Goal: Task Accomplishment & Management: Manage account settings

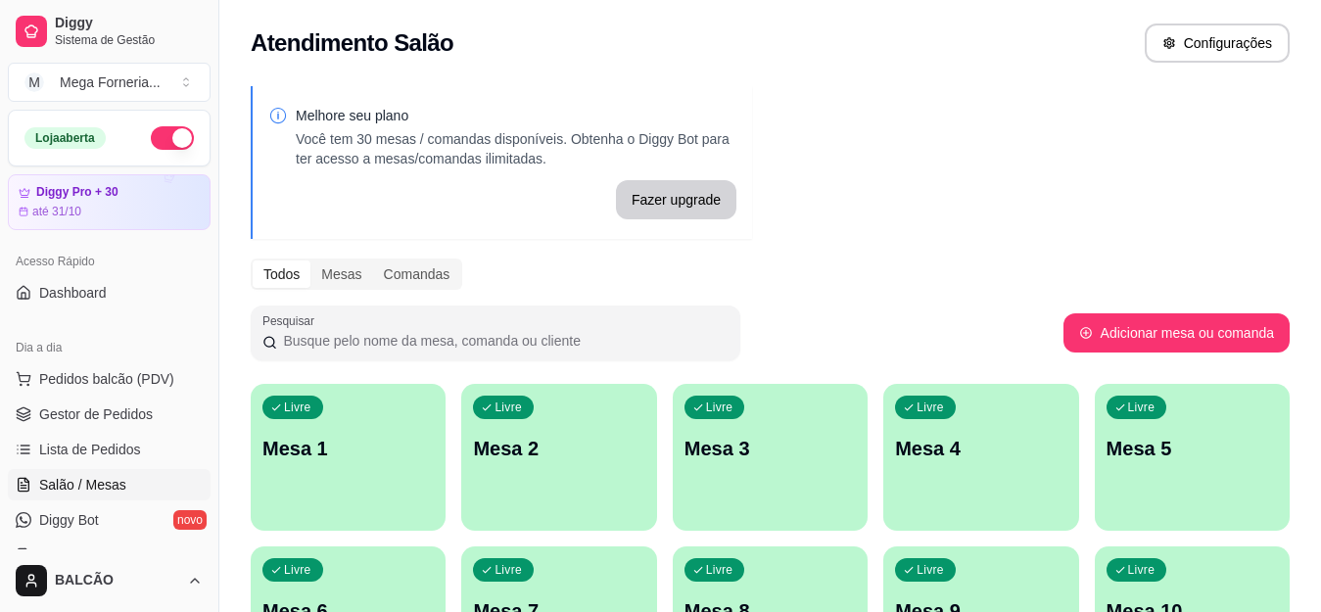
scroll to position [797, 0]
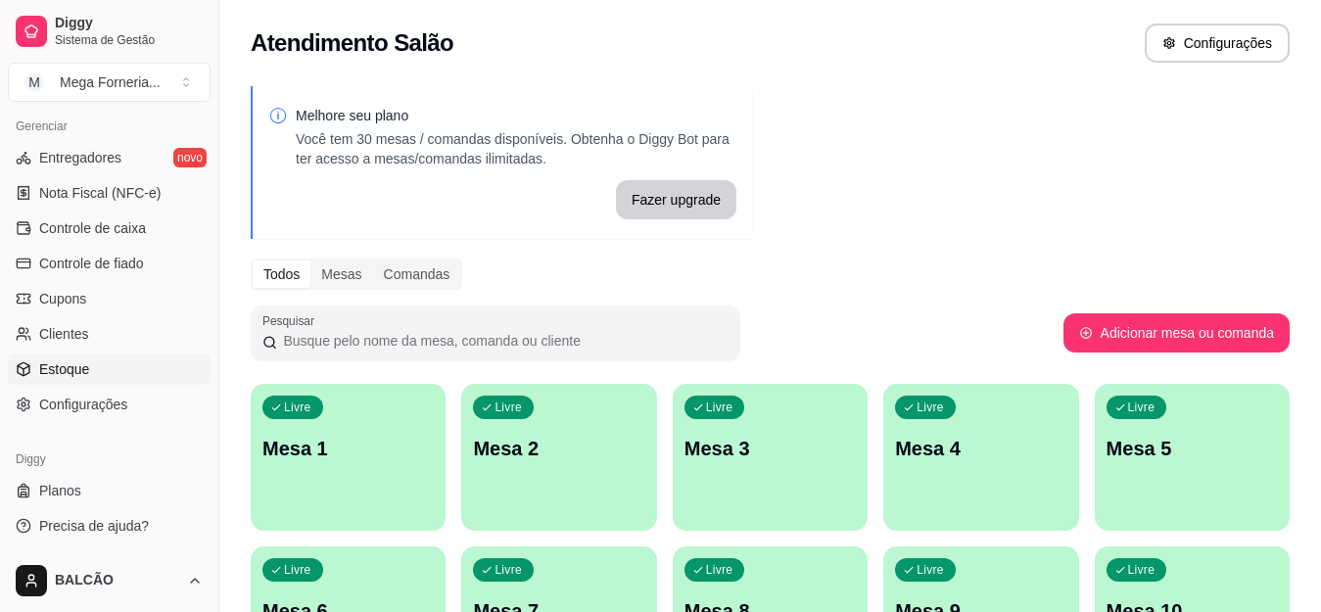
click at [112, 371] on link "Estoque" at bounding box center [109, 369] width 203 height 31
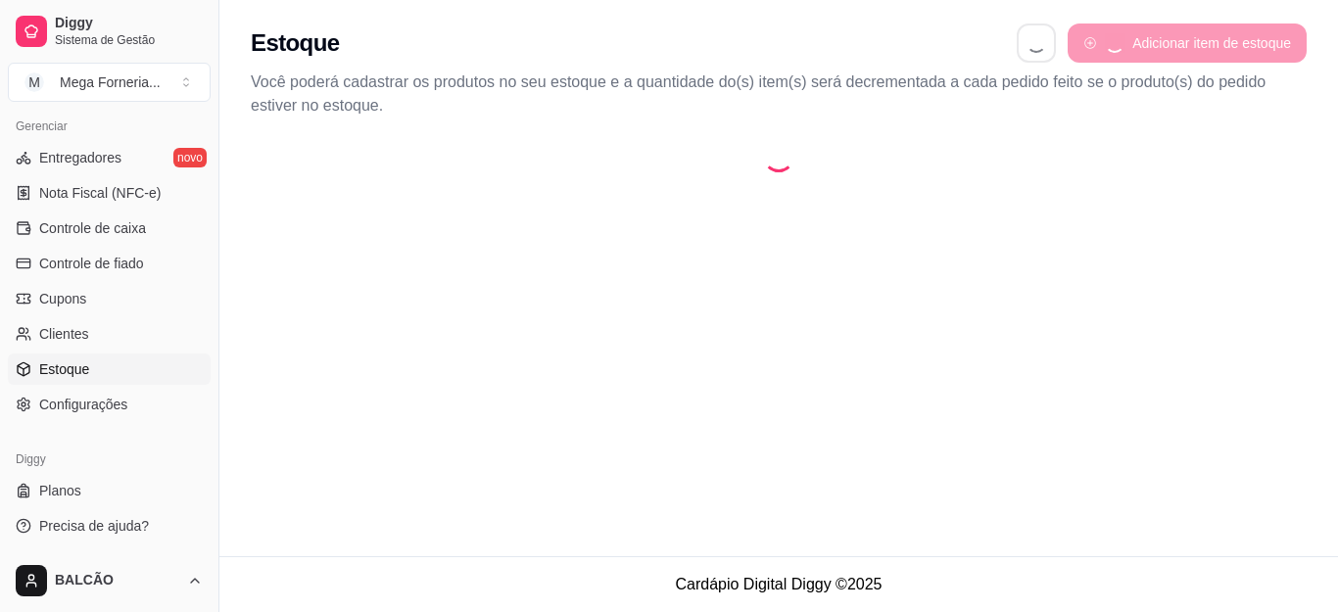
select select "QUANTITY_ORDER"
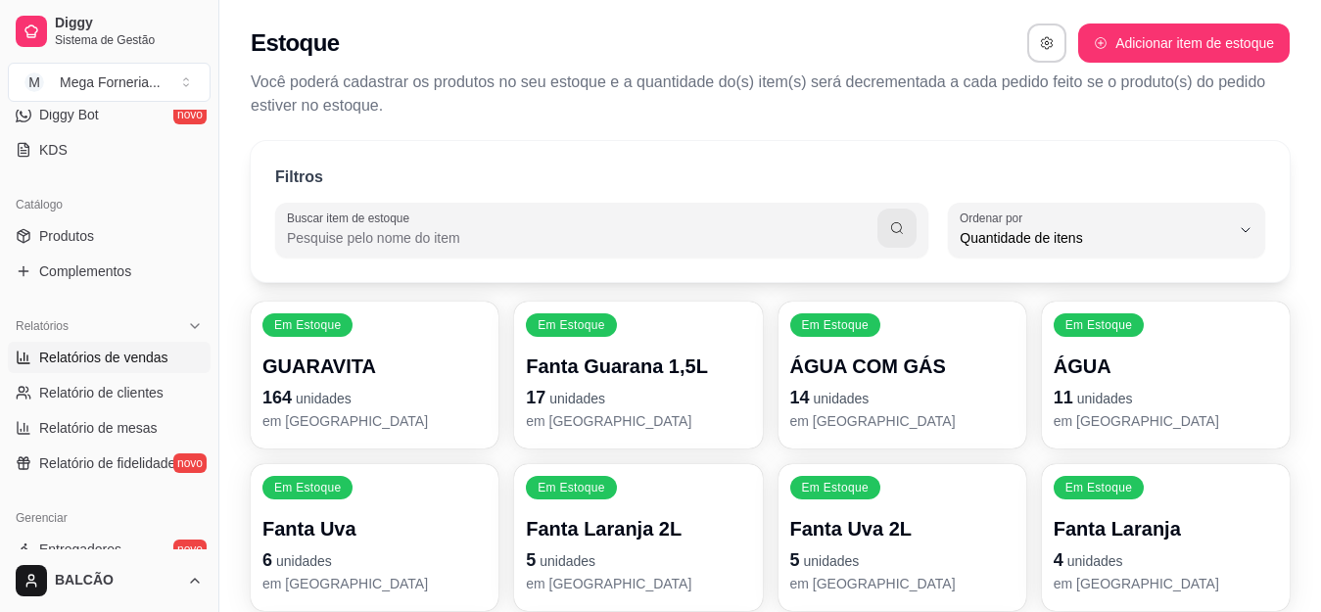
scroll to position [112, 0]
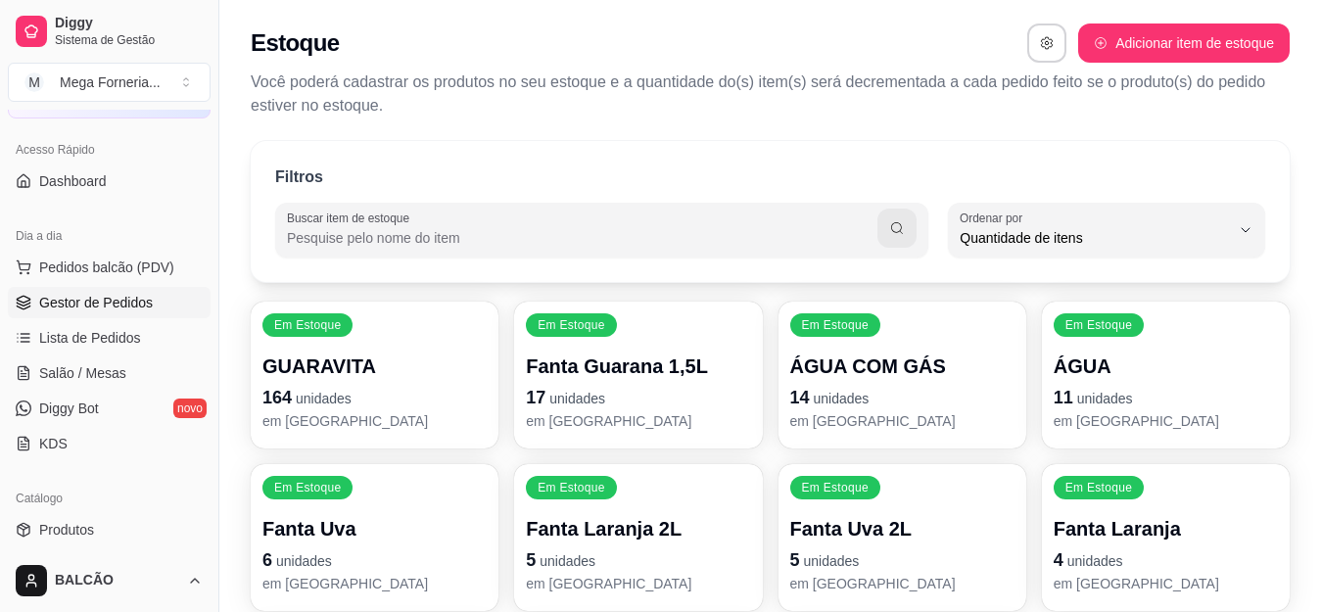
click at [105, 305] on span "Gestor de Pedidos" at bounding box center [96, 303] width 114 height 20
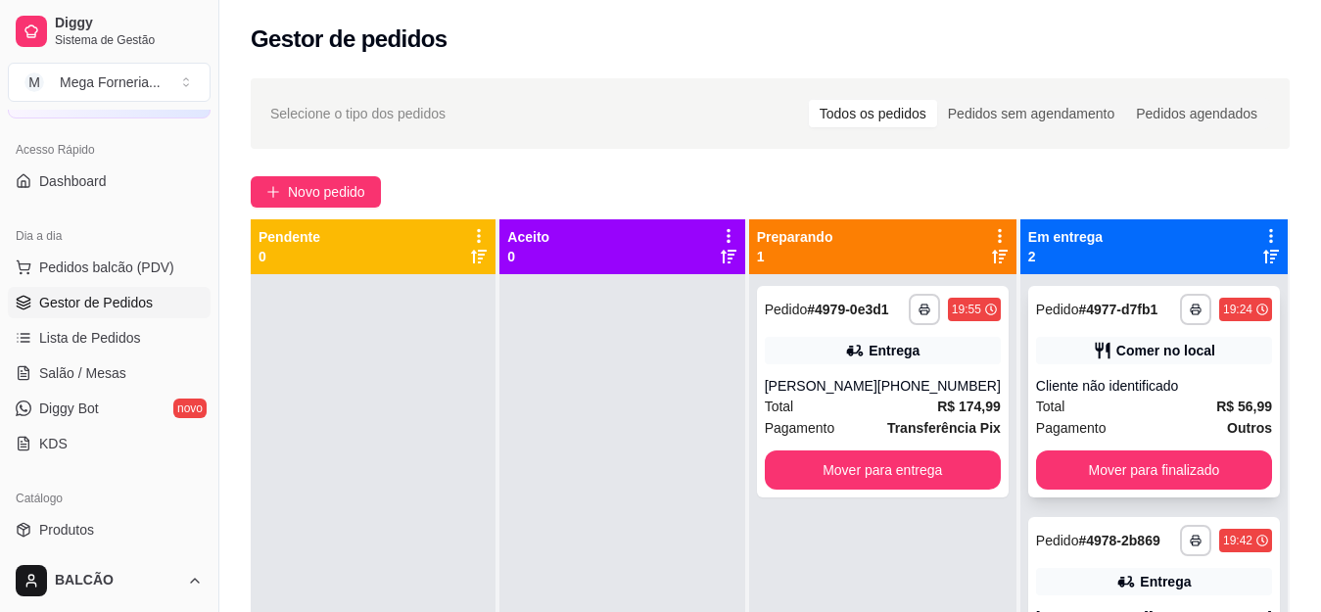
click at [1108, 329] on div "**********" at bounding box center [1154, 392] width 252 height 212
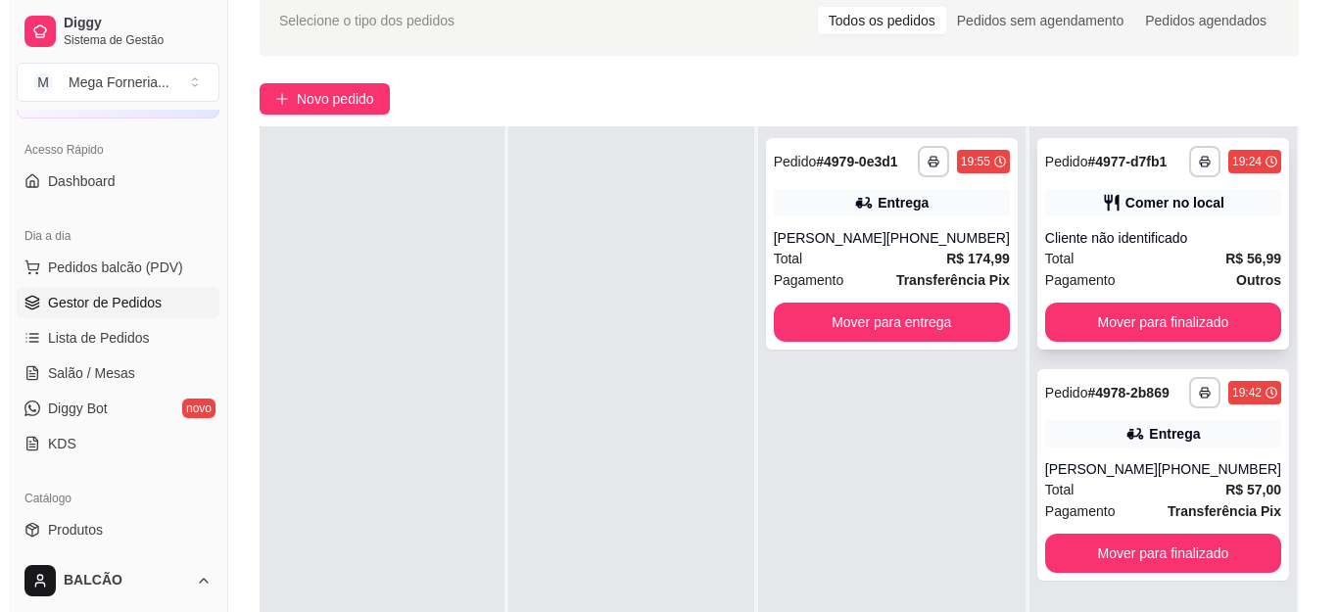
scroll to position [98, 0]
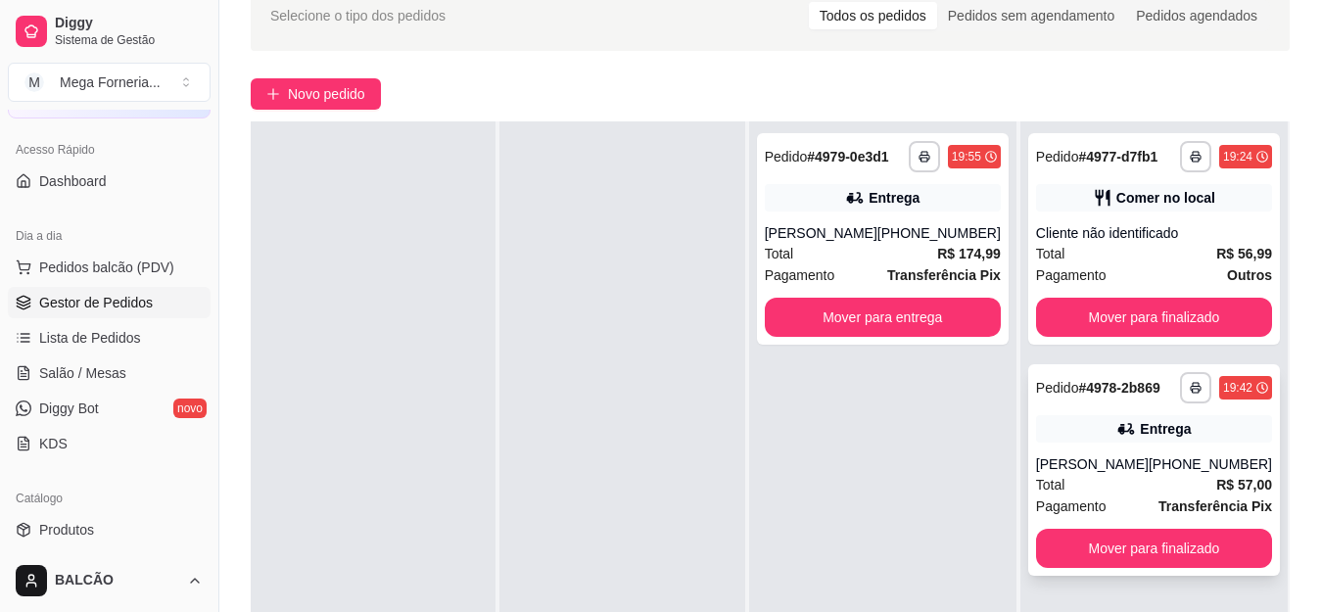
click at [1113, 465] on div "[PERSON_NAME]" at bounding box center [1092, 464] width 113 height 20
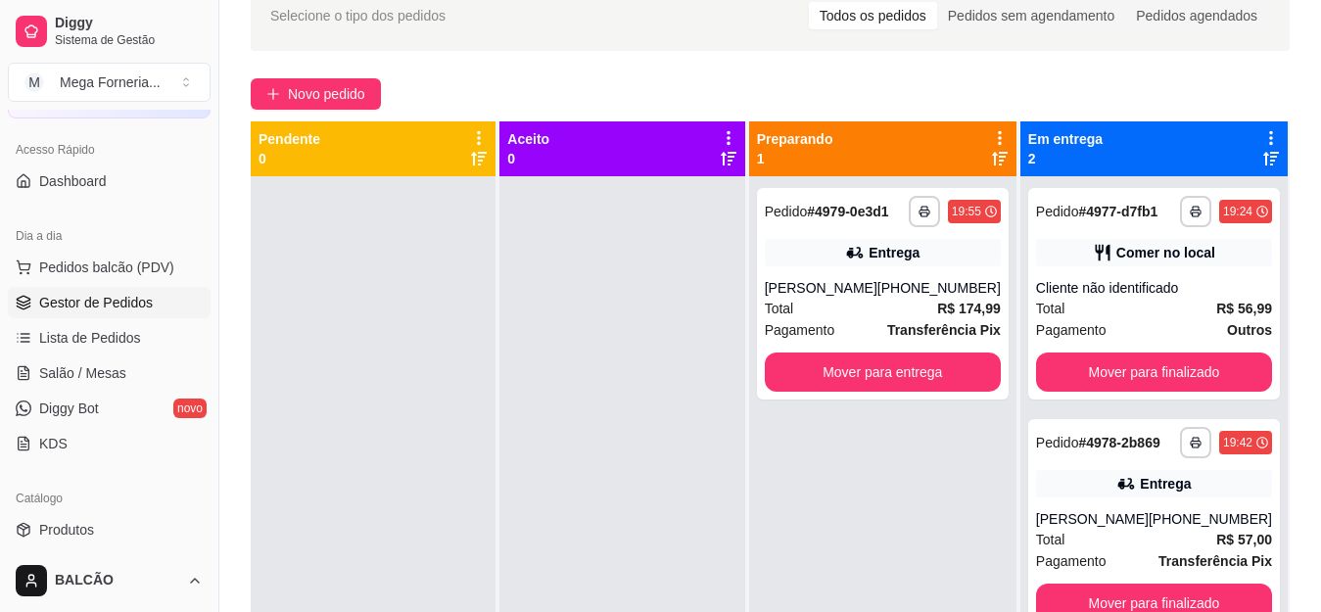
click at [285, 77] on div "**********" at bounding box center [770, 363] width 1102 height 788
click at [289, 88] on span "Novo pedido" at bounding box center [326, 94] width 77 height 22
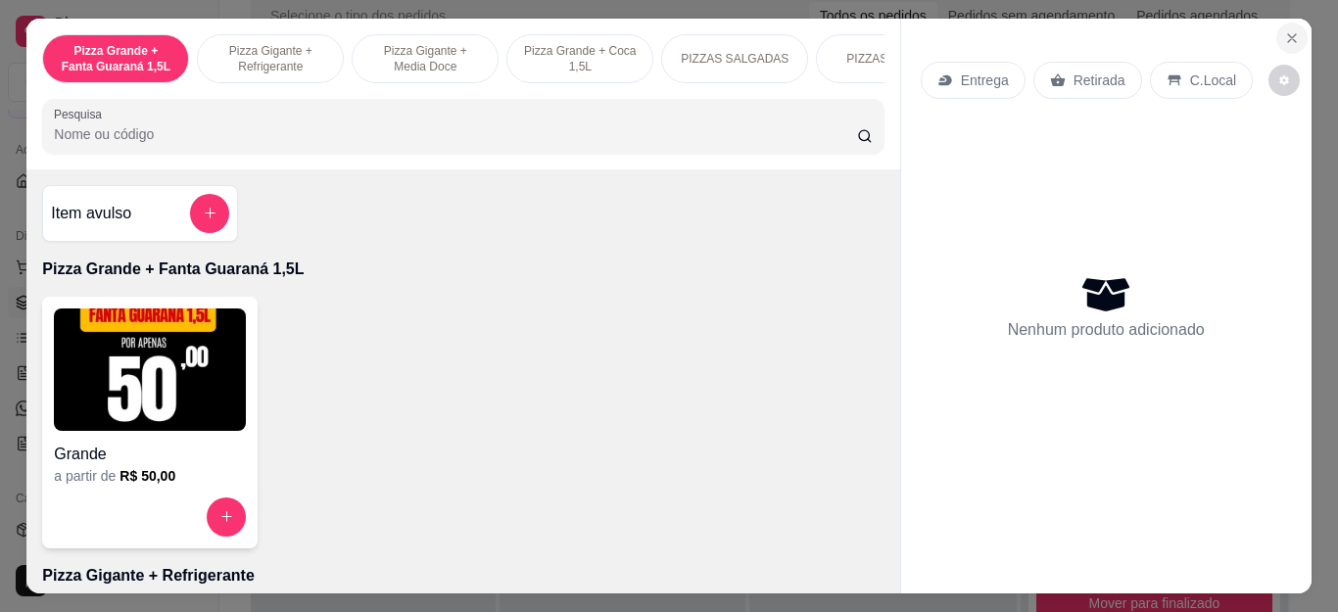
click at [1284, 33] on icon "Close" at bounding box center [1292, 38] width 16 height 16
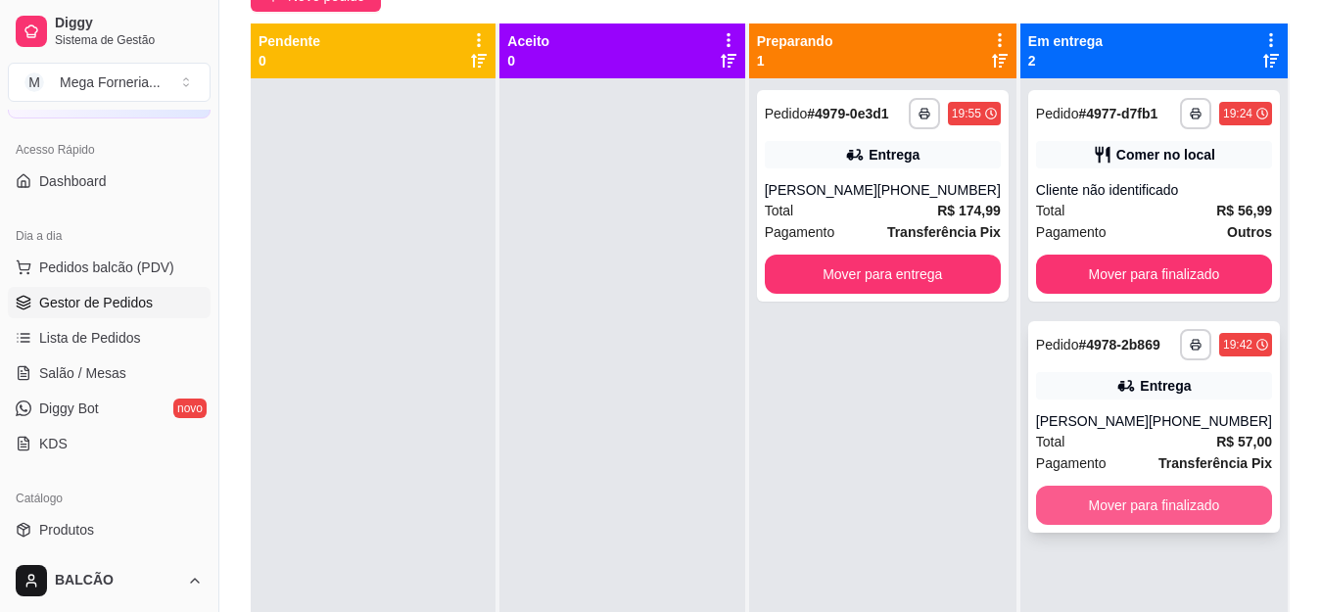
click at [1139, 497] on button "Mover para finalizado" at bounding box center [1154, 505] width 236 height 39
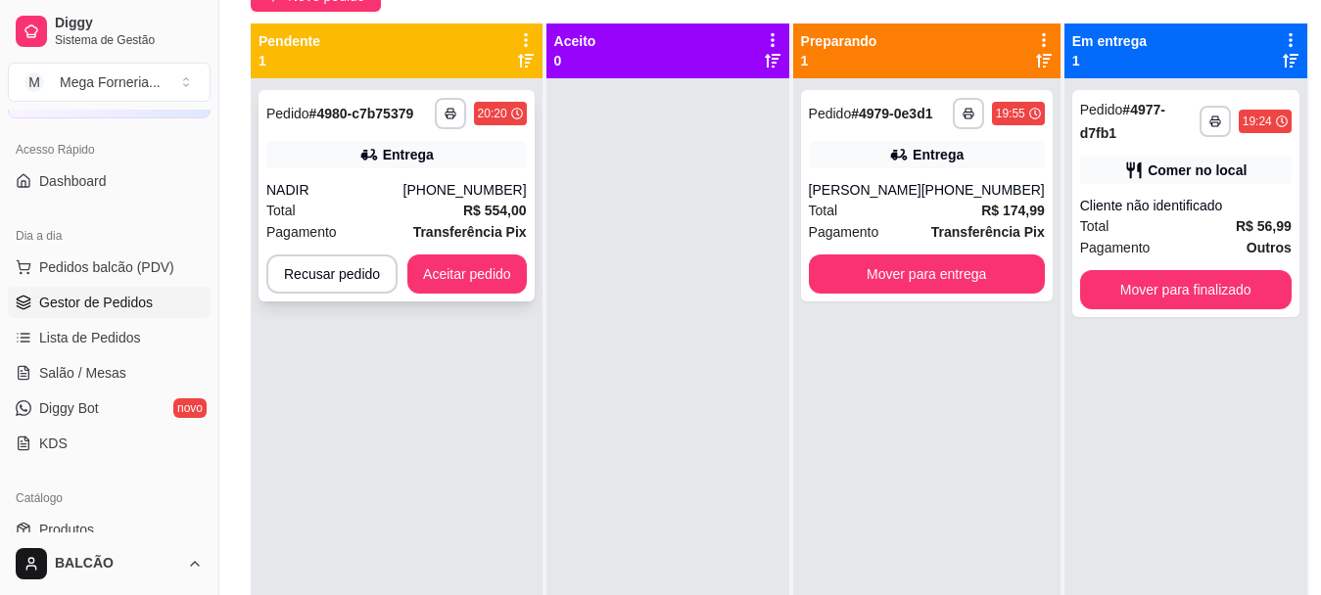
click at [452, 201] on div "Total R$ 554,00" at bounding box center [396, 211] width 261 height 22
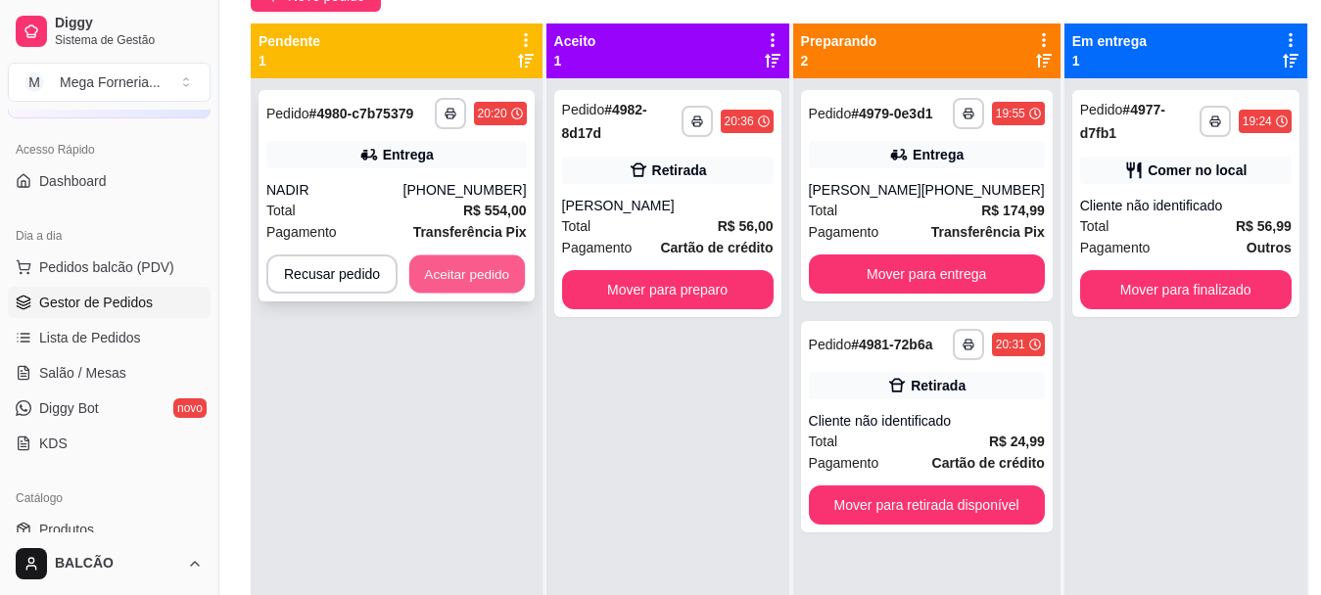
click at [503, 271] on button "Aceitar pedido" at bounding box center [467, 275] width 116 height 38
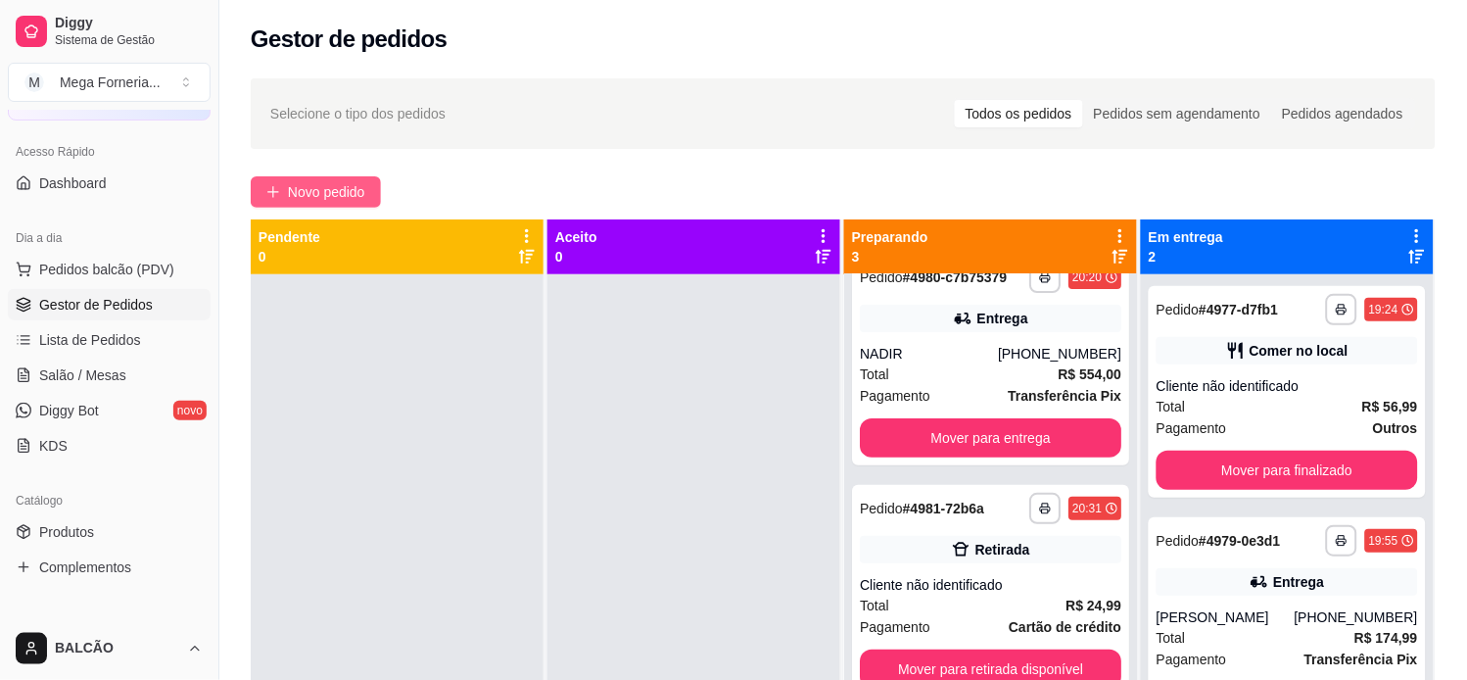
click at [355, 190] on span "Novo pedido" at bounding box center [326, 192] width 77 height 22
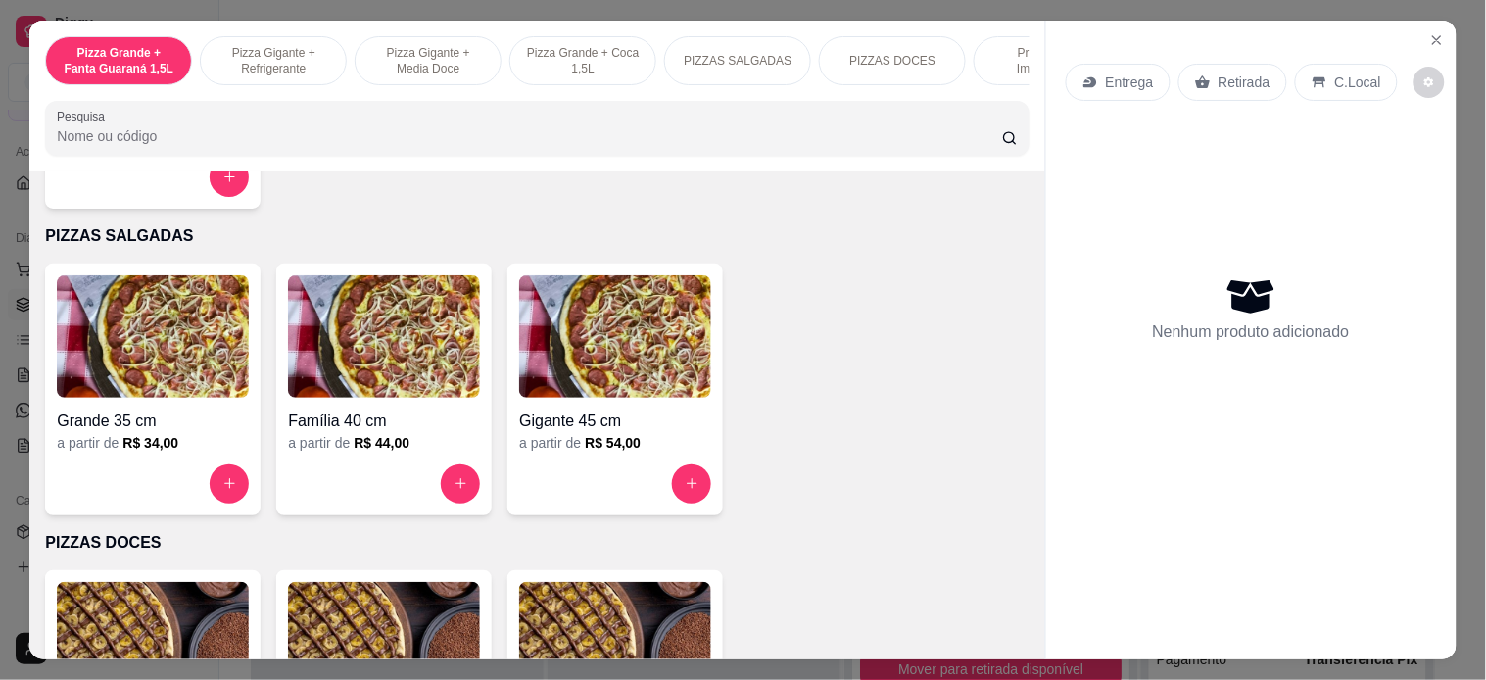
scroll to position [1306, 0]
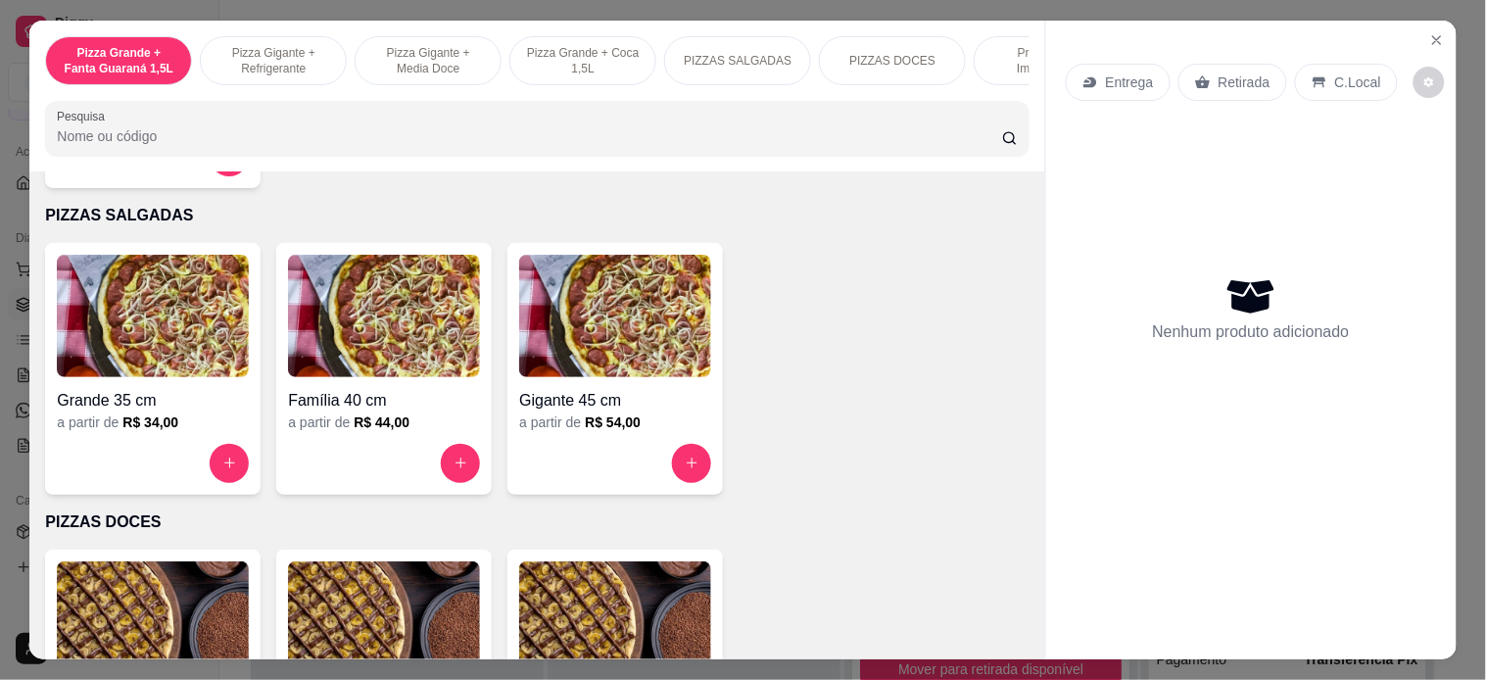
click at [152, 327] on img at bounding box center [153, 316] width 192 height 122
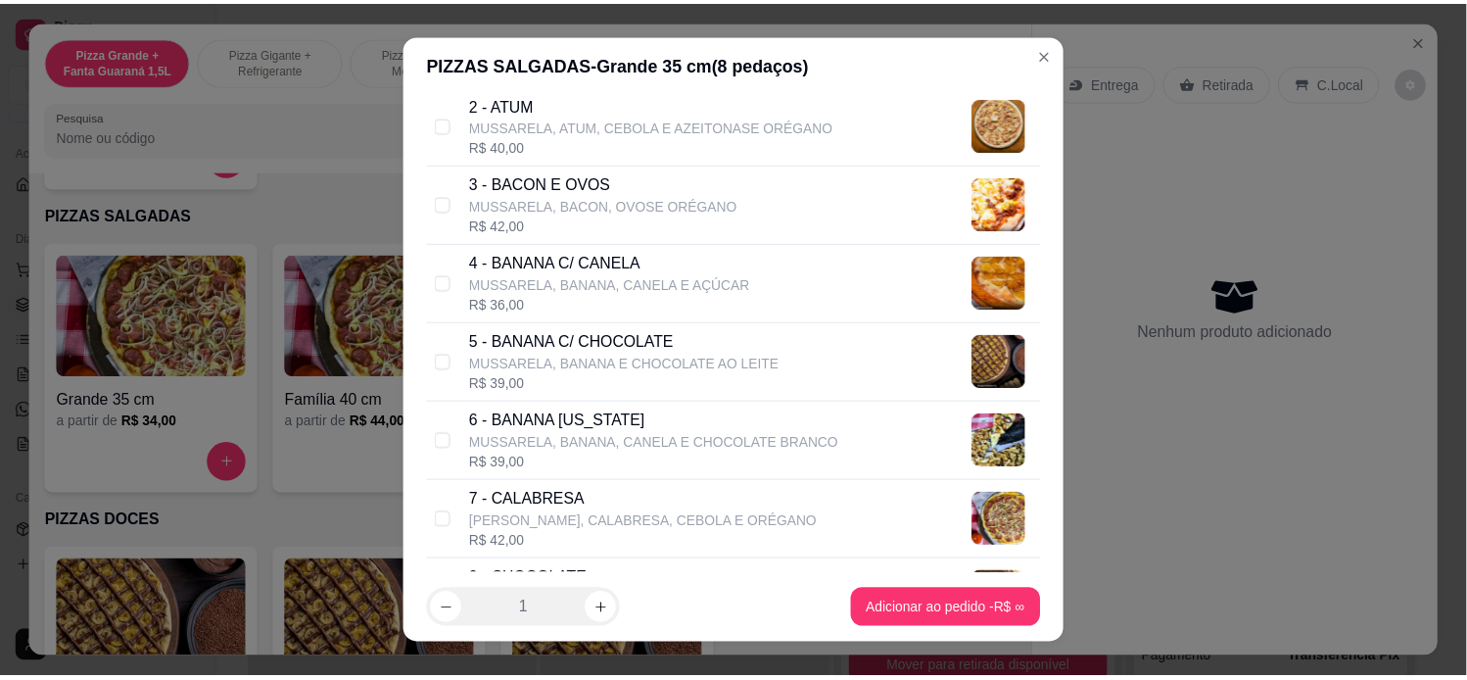
scroll to position [326, 0]
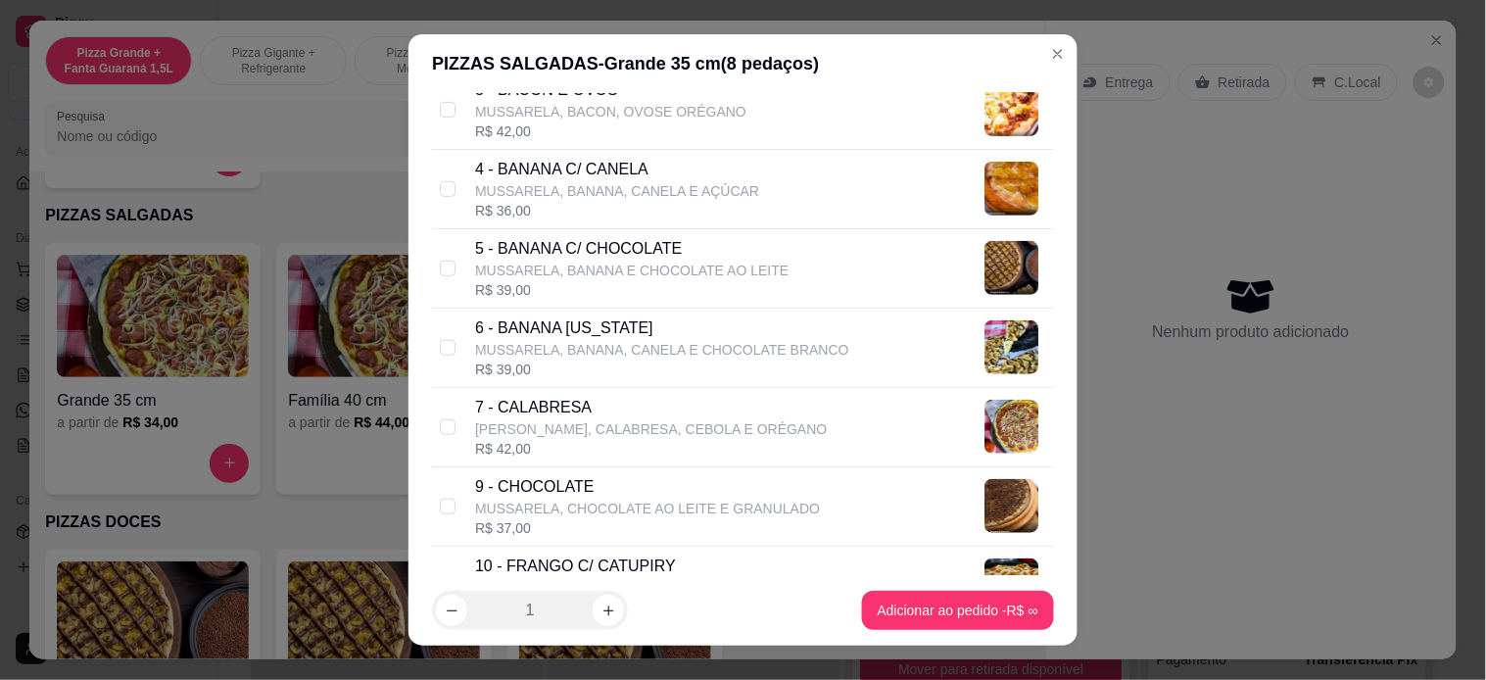
click at [445, 414] on div "7 - CALABRESA MUSSARELA, [GEOGRAPHIC_DATA], CEBOLA E ORÉGANO R$ 42,00" at bounding box center [743, 427] width 622 height 79
checkbox input "true"
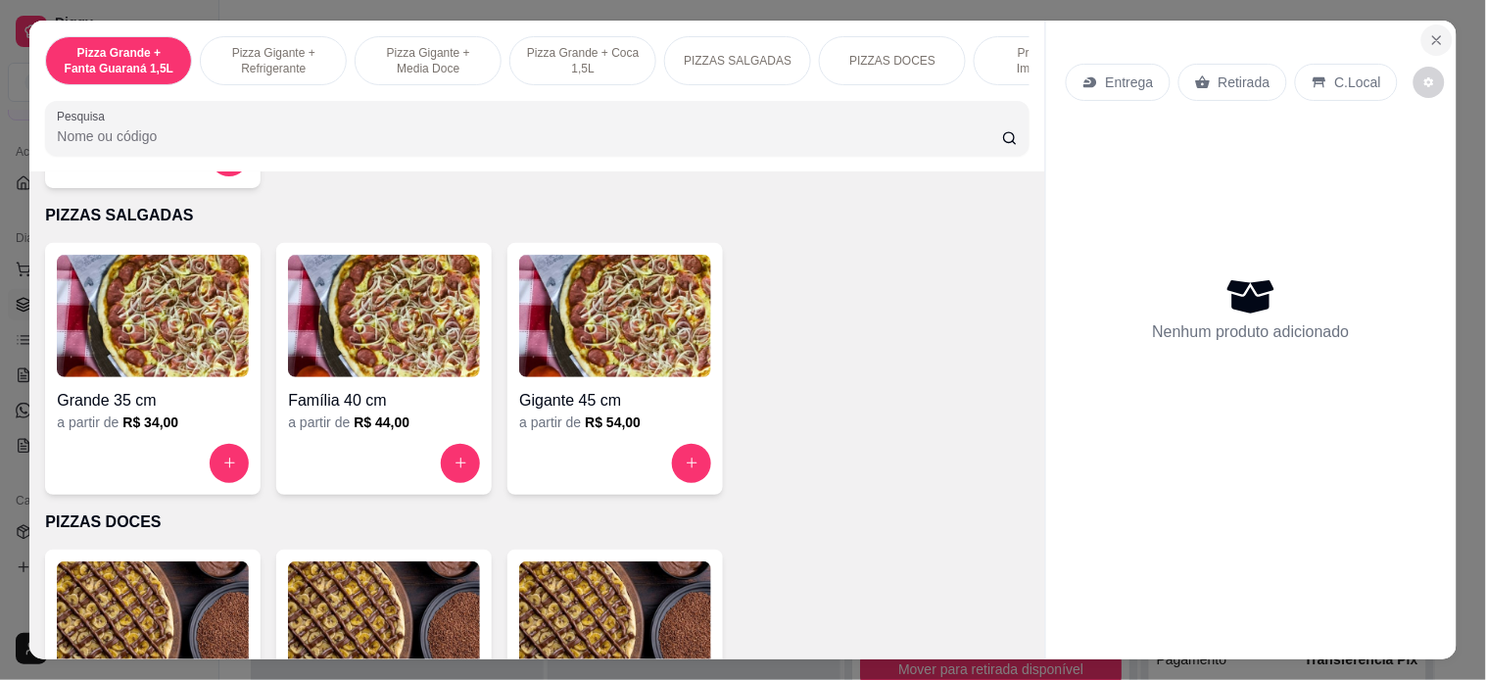
click at [1320, 24] on button "Close" at bounding box center [1436, 39] width 31 height 31
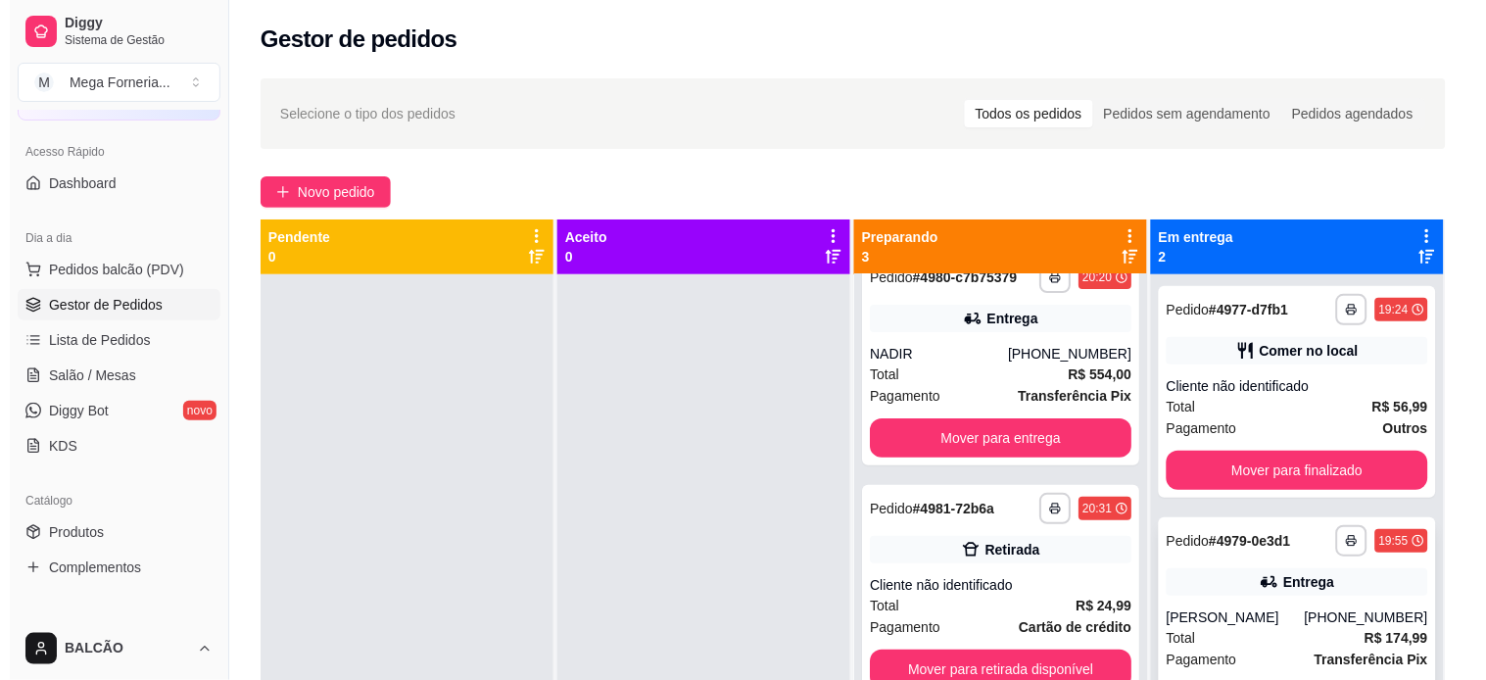
scroll to position [54, 0]
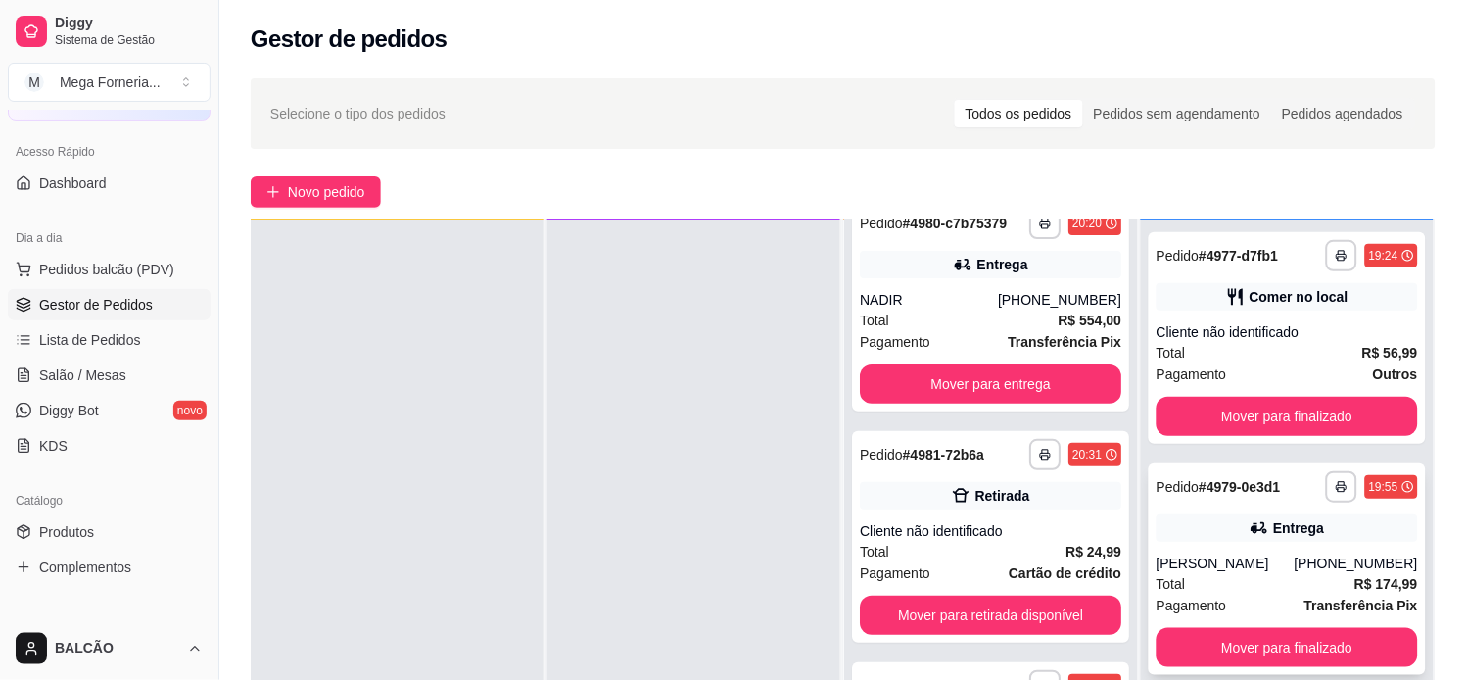
click at [1218, 553] on div "[PERSON_NAME]" at bounding box center [1226, 563] width 138 height 20
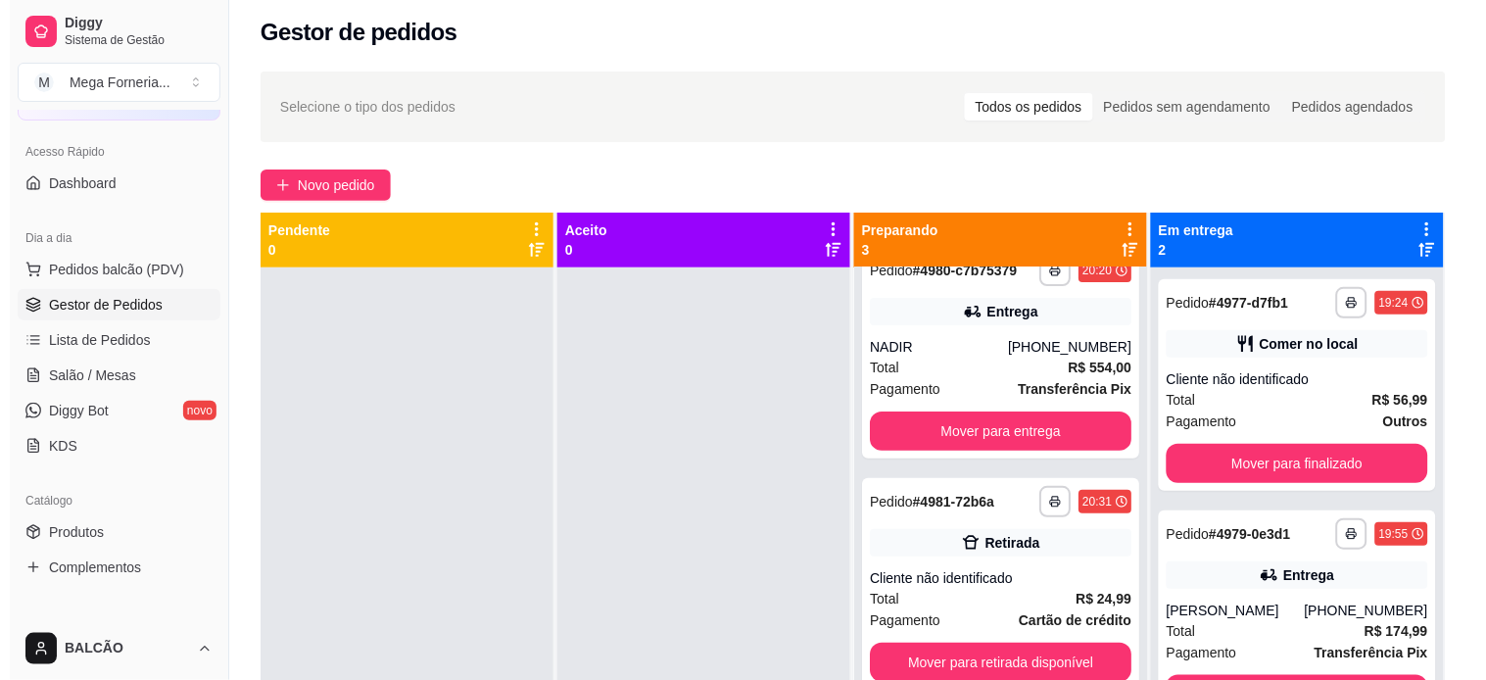
scroll to position [0, 0]
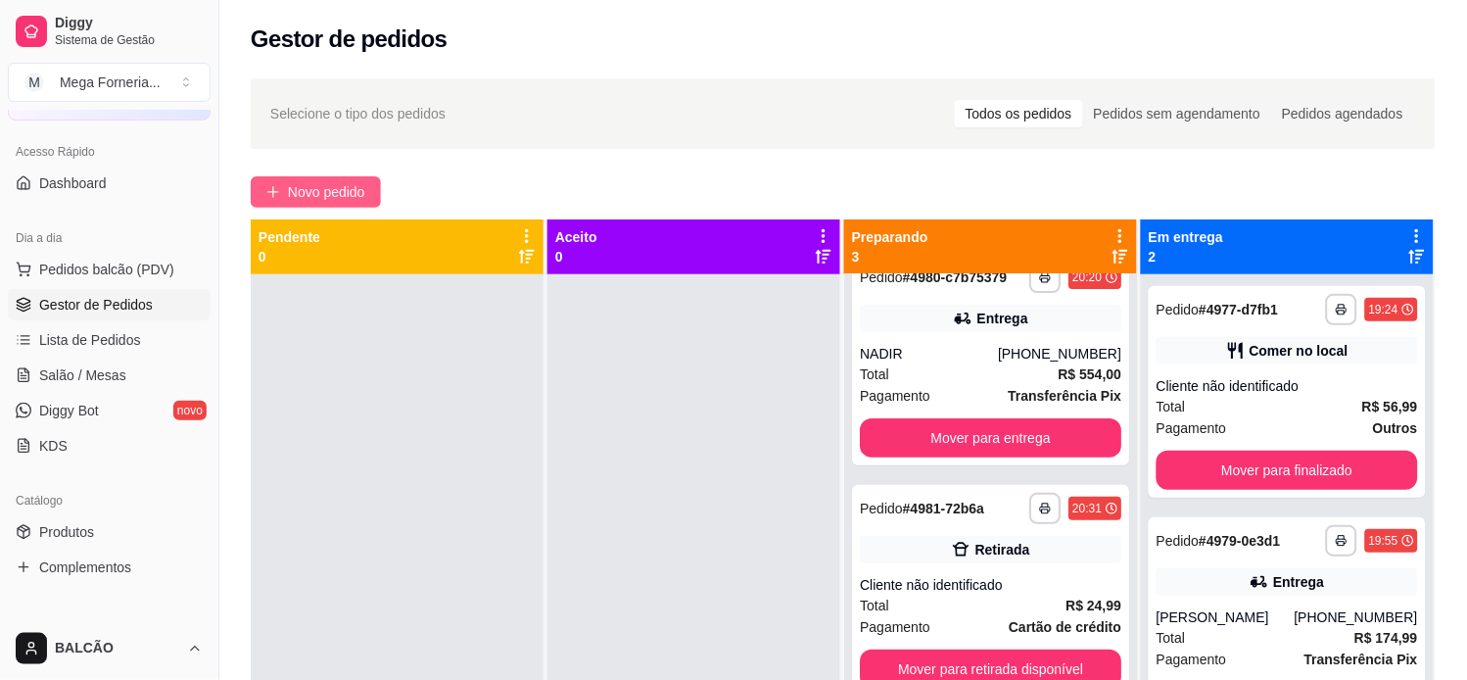
click at [292, 183] on span "Novo pedido" at bounding box center [326, 192] width 77 height 22
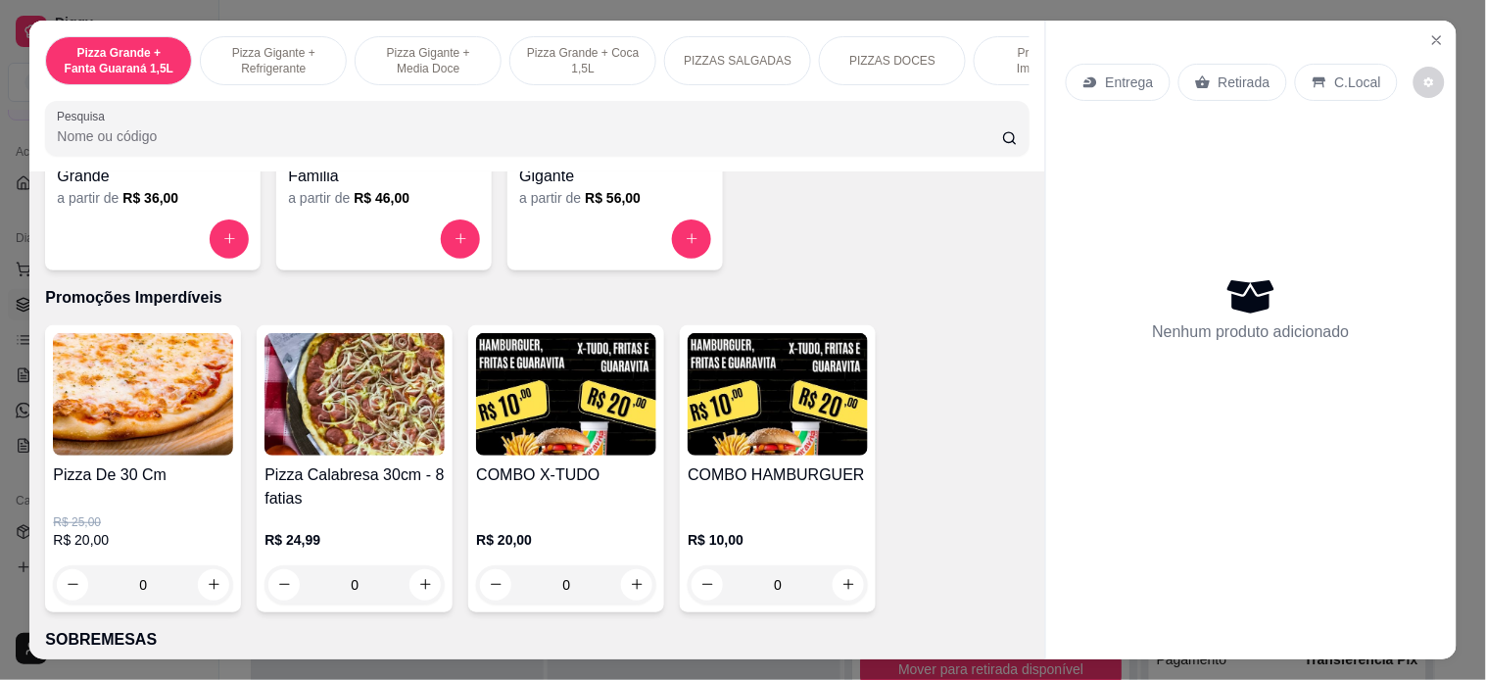
scroll to position [1849, 0]
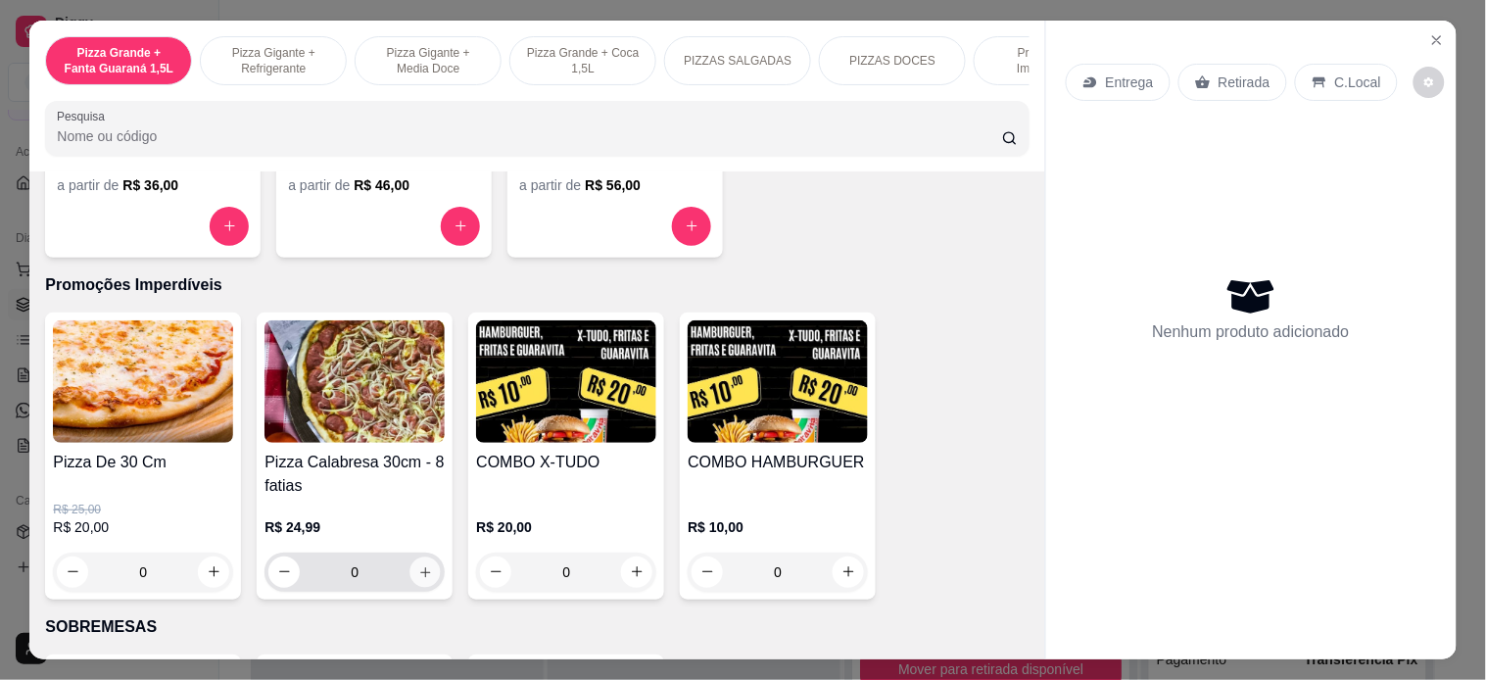
click at [418, 580] on icon "increase-product-quantity" at bounding box center [425, 572] width 15 height 15
type input "1"
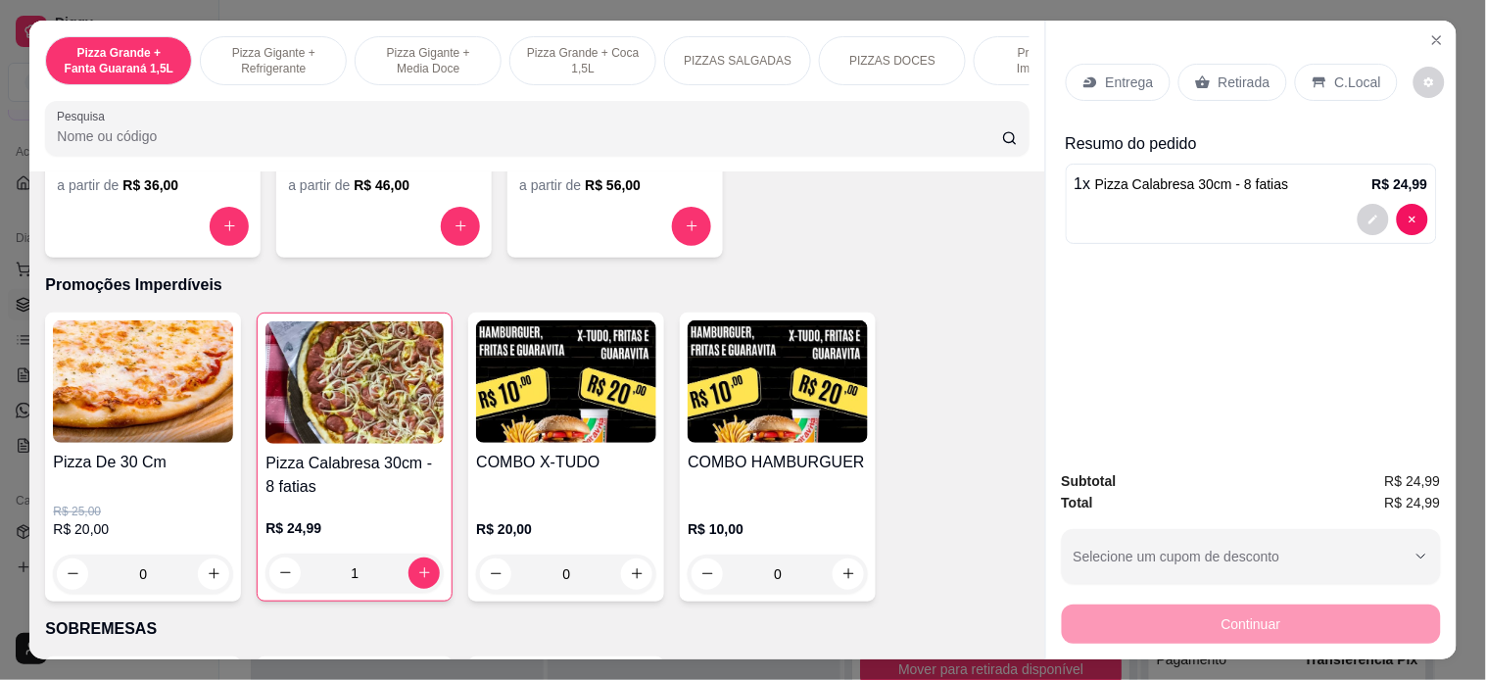
click at [1122, 72] on p "Entrega" at bounding box center [1130, 82] width 48 height 20
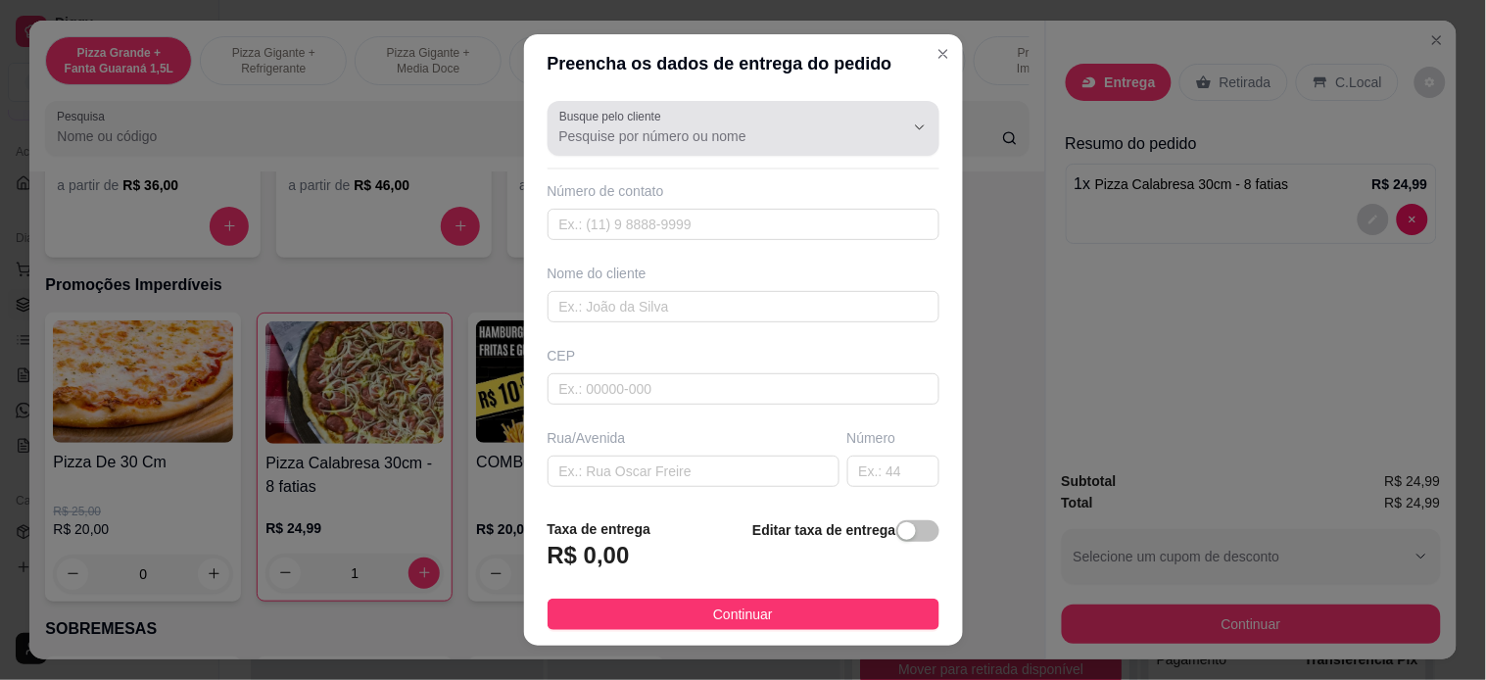
click at [782, 123] on div at bounding box center [743, 128] width 368 height 39
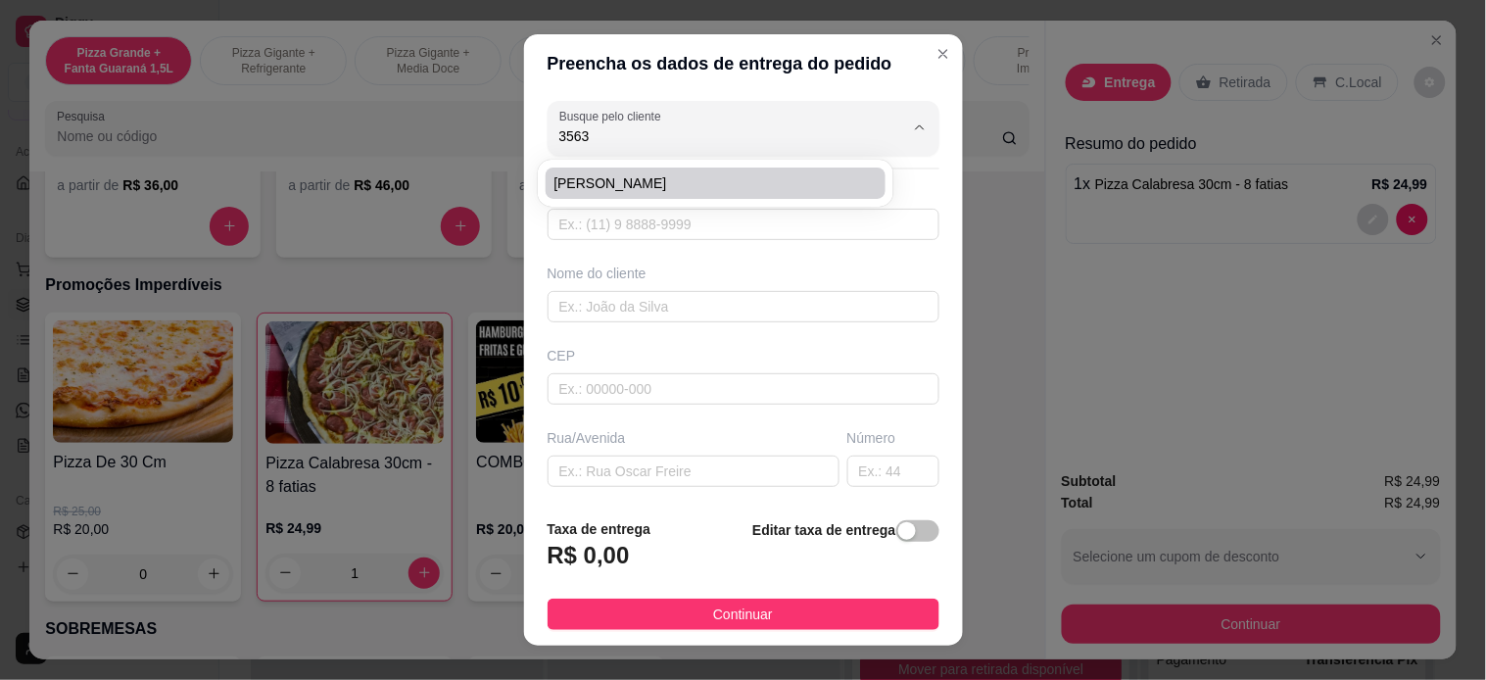
click at [779, 180] on span "[PERSON_NAME]" at bounding box center [705, 183] width 304 height 20
type input "[PERSON_NAME]"
type input "5521991435632"
type input "[PERSON_NAME]"
type input "Cabo Frio"
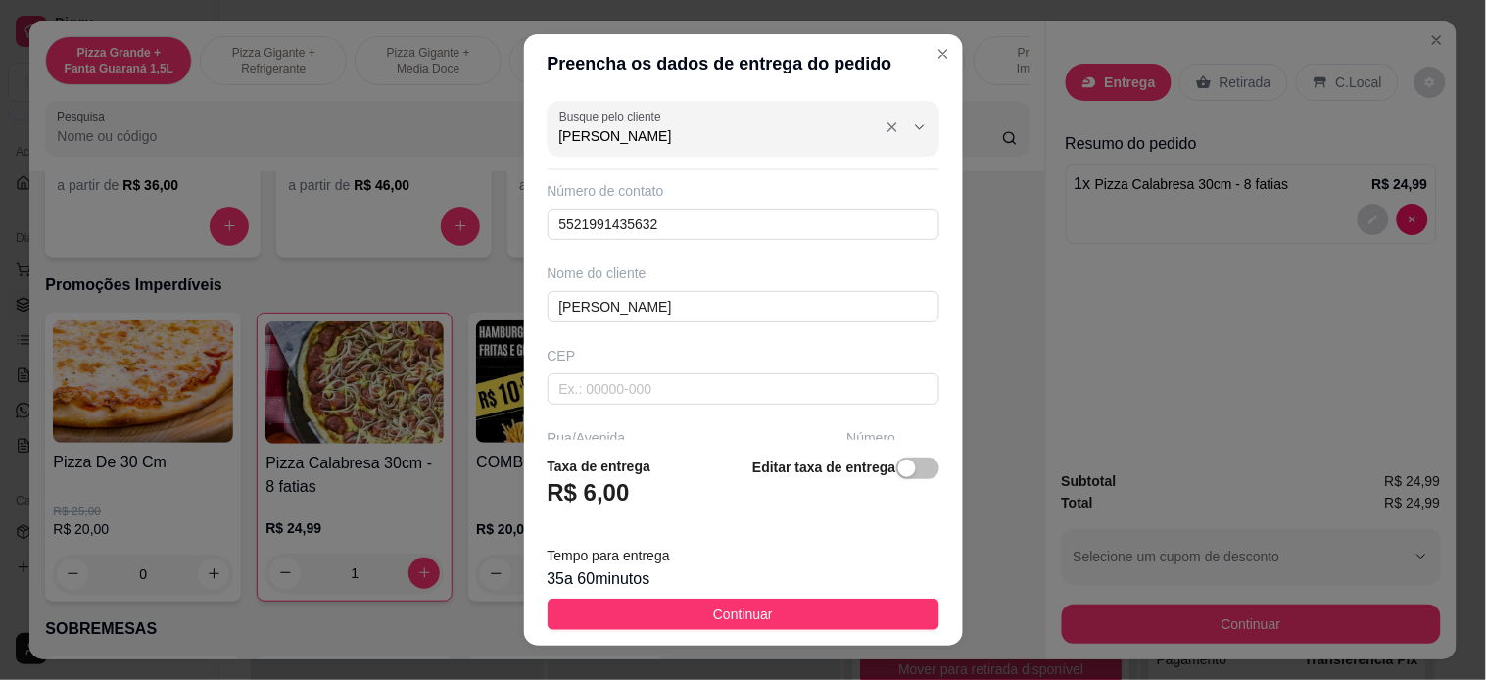
type input "[PERSON_NAME]"
click at [873, 127] on div at bounding box center [904, 127] width 63 height 37
click at [884, 123] on icon "Show suggestions" at bounding box center [892, 127] width 16 height 16
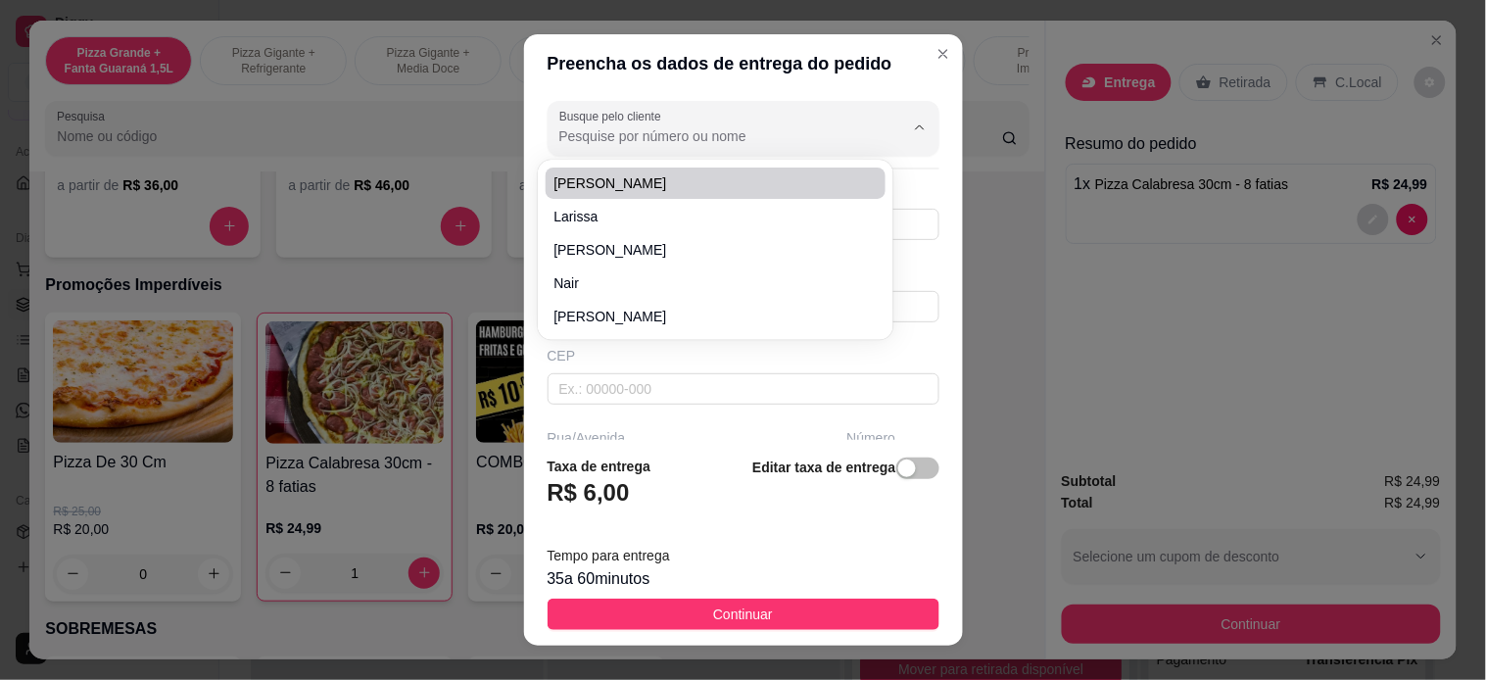
click at [873, 118] on div at bounding box center [904, 127] width 63 height 37
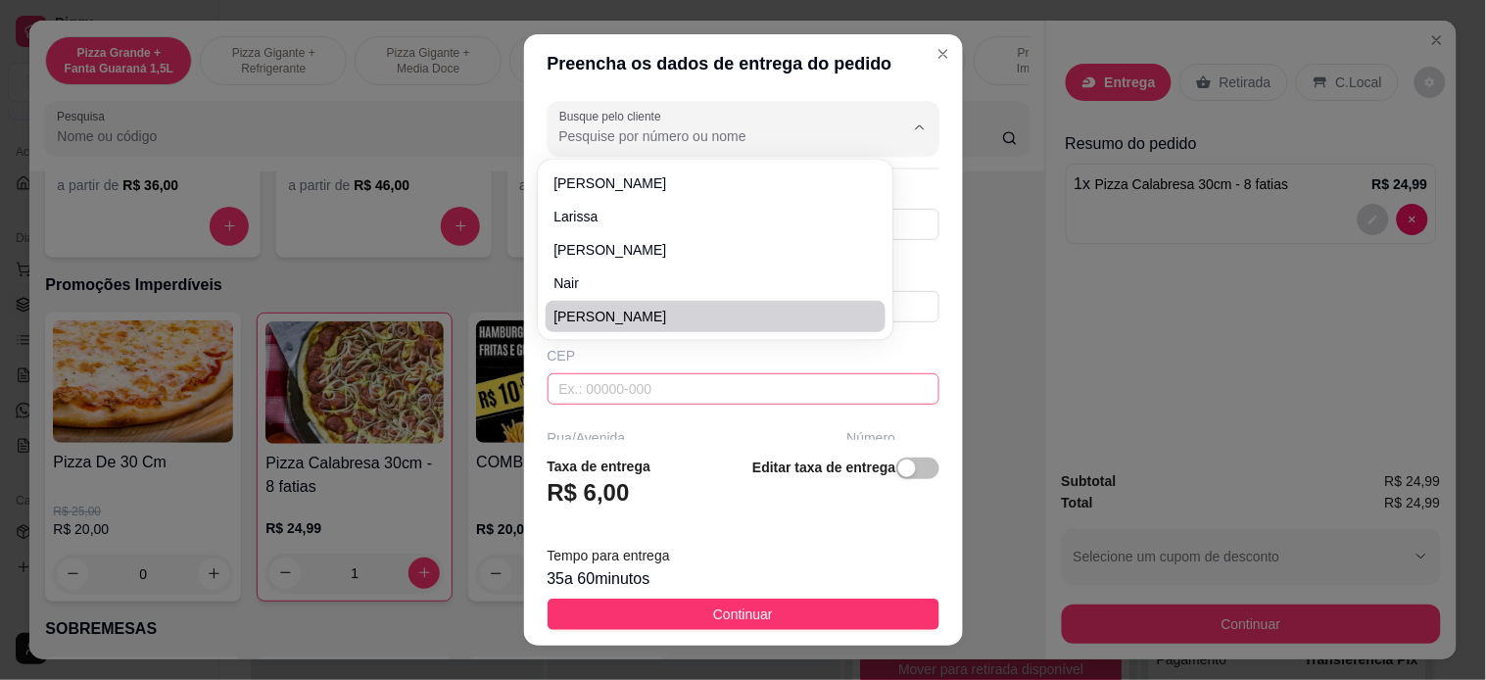
click at [625, 395] on input "text" at bounding box center [744, 388] width 392 height 31
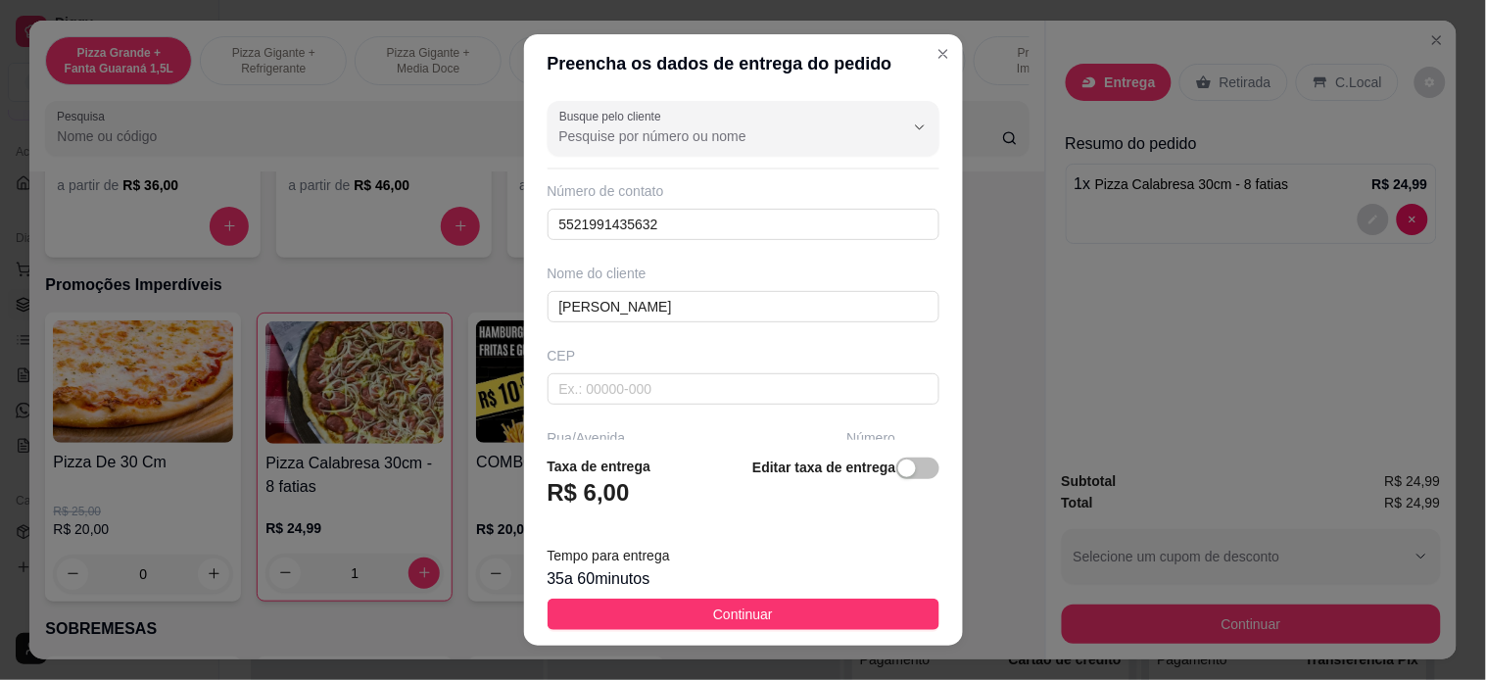
scroll to position [0, 0]
click at [678, 228] on input "5521991435632" at bounding box center [744, 224] width 392 height 31
type input "5"
click at [654, 314] on input "[PERSON_NAME]" at bounding box center [744, 306] width 392 height 31
type input "L"
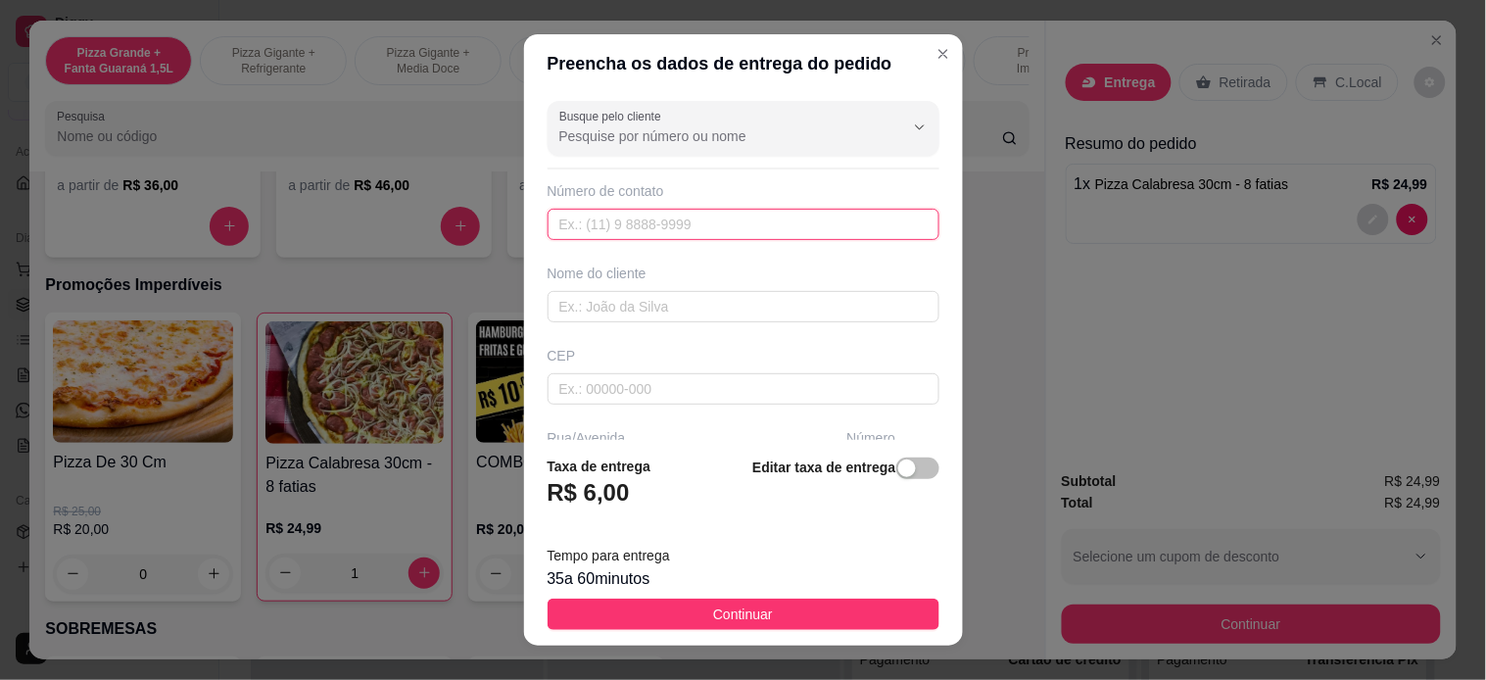
click at [633, 212] on input "text" at bounding box center [744, 224] width 392 height 31
type input "[PHONE_NUMBER]"
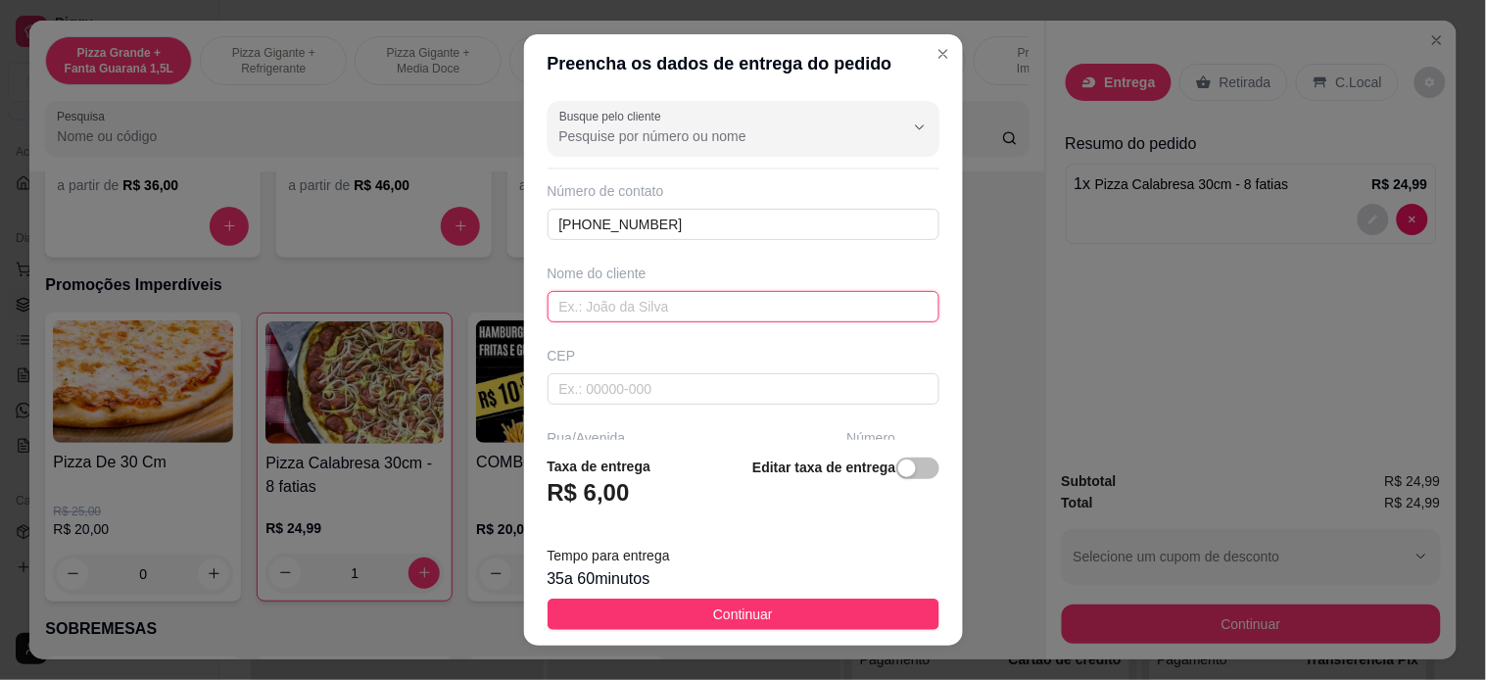
click at [663, 301] on input "text" at bounding box center [744, 306] width 392 height 31
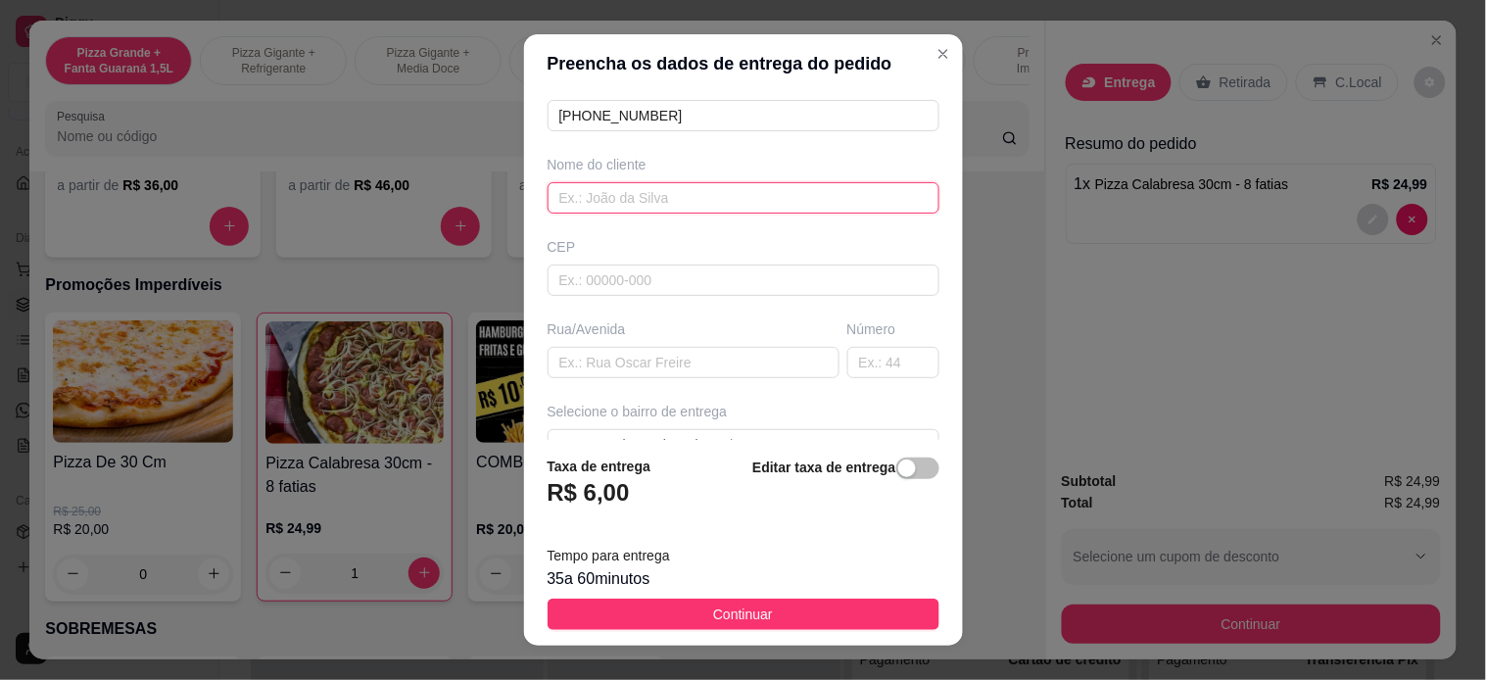
scroll to position [217, 0]
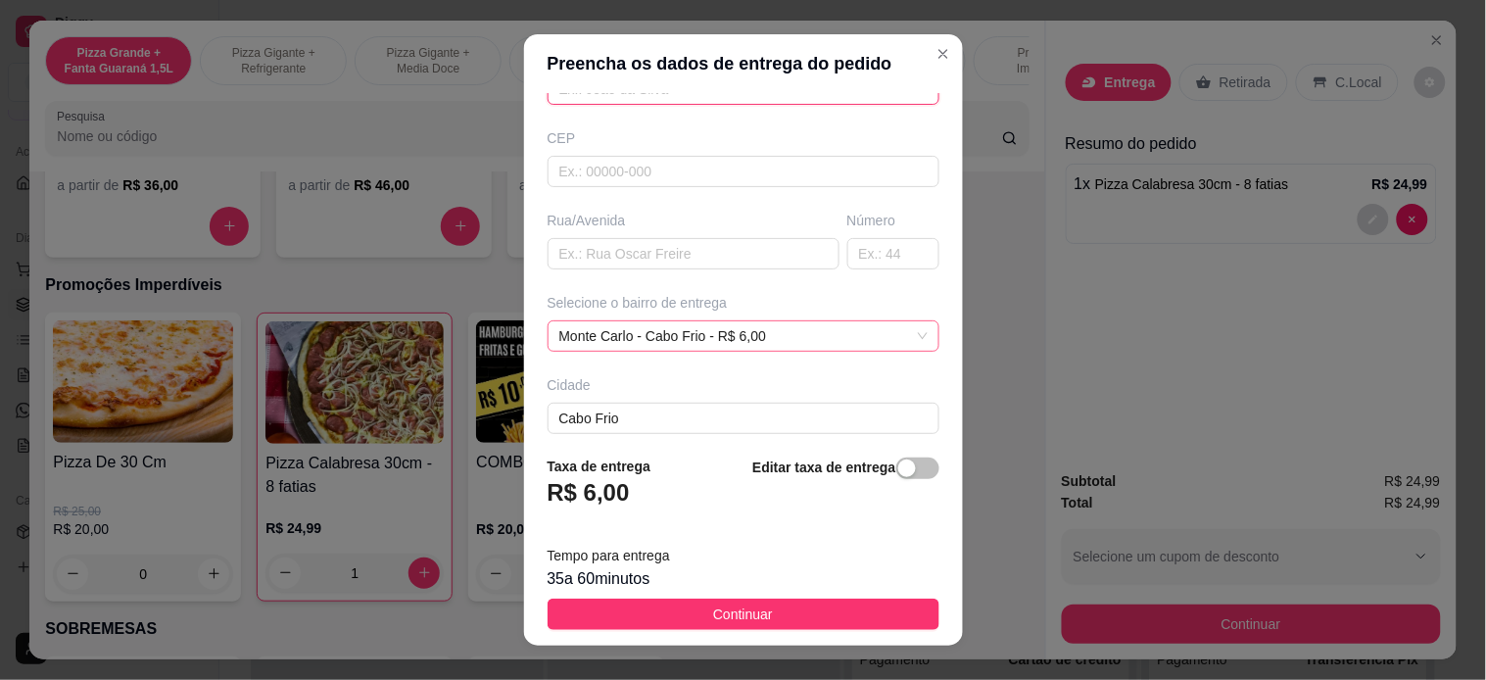
click at [731, 326] on div "Monte Carlo - Cabo Frio - R$ 6,00" at bounding box center [744, 335] width 392 height 31
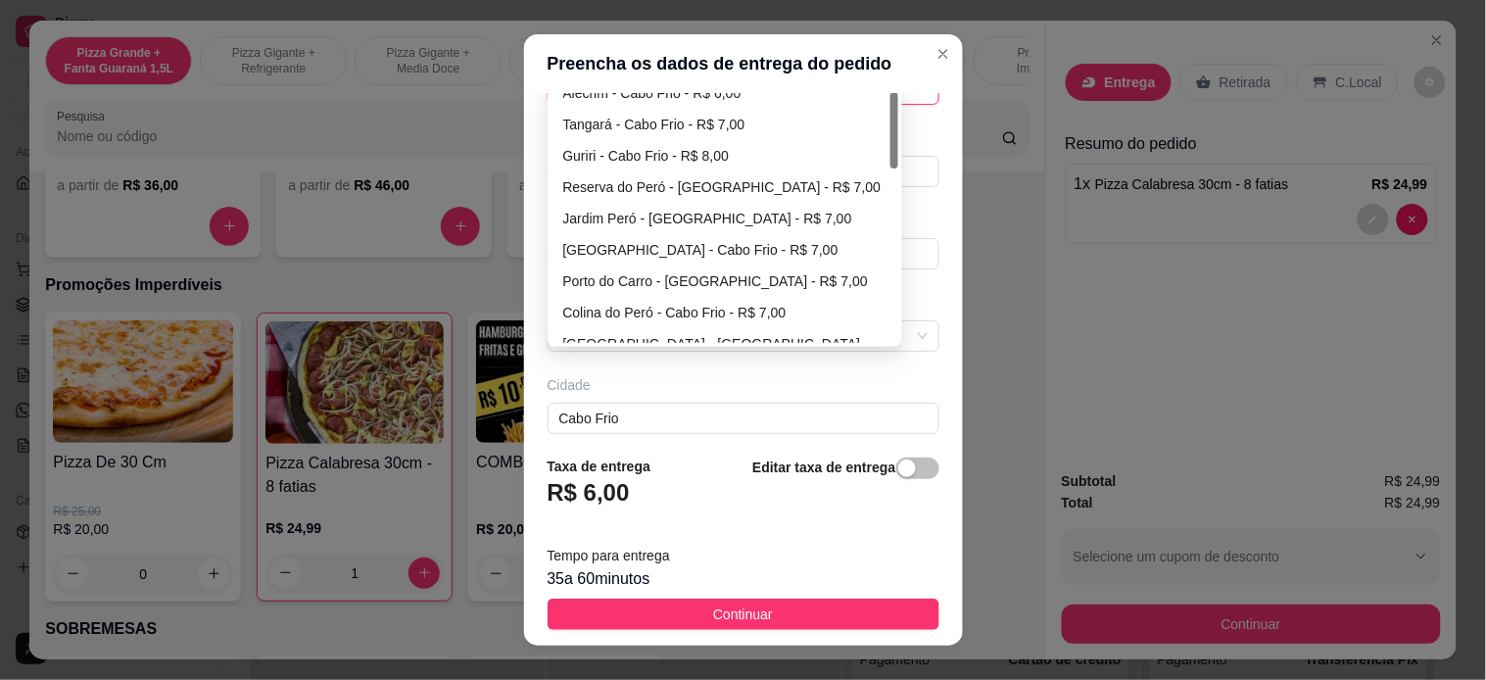
scroll to position [0, 0]
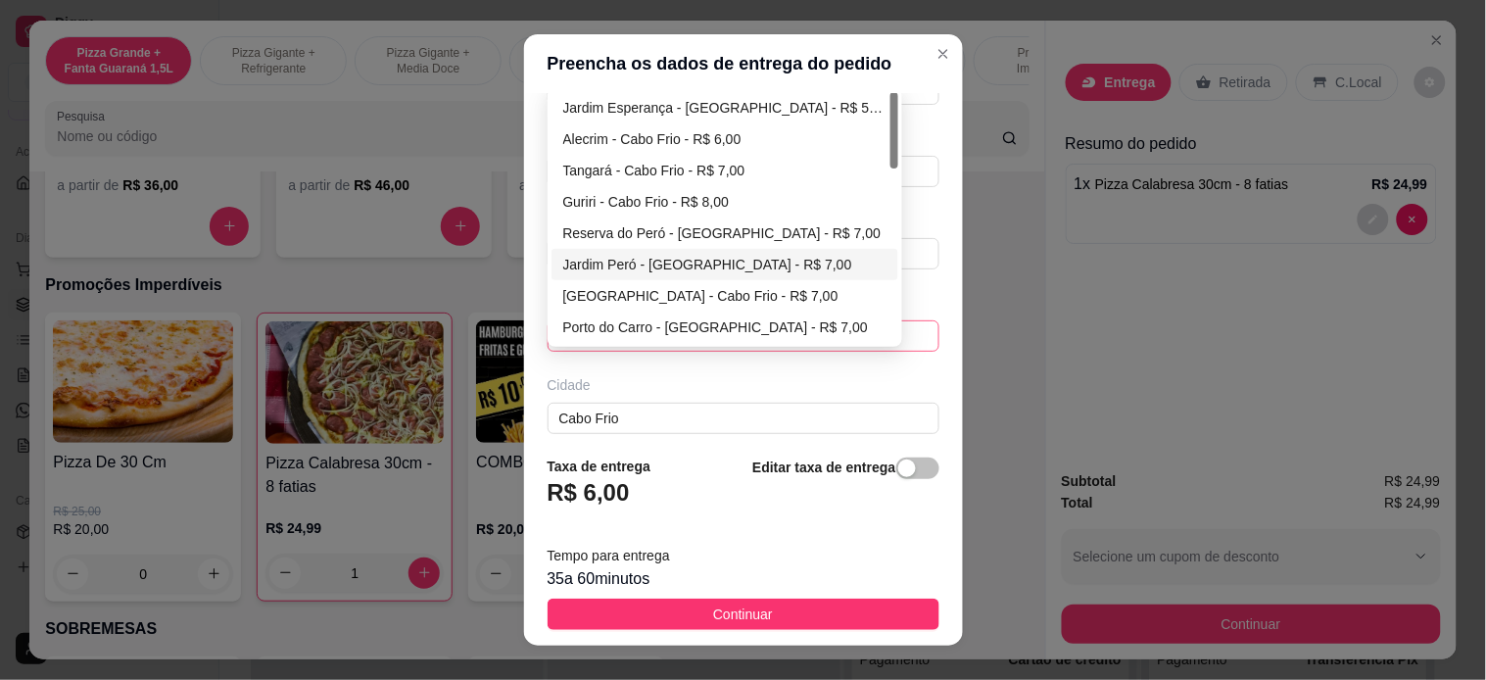
click at [646, 254] on div "Jardim Peró - [GEOGRAPHIC_DATA] - R$ 7,00" at bounding box center [724, 265] width 323 height 22
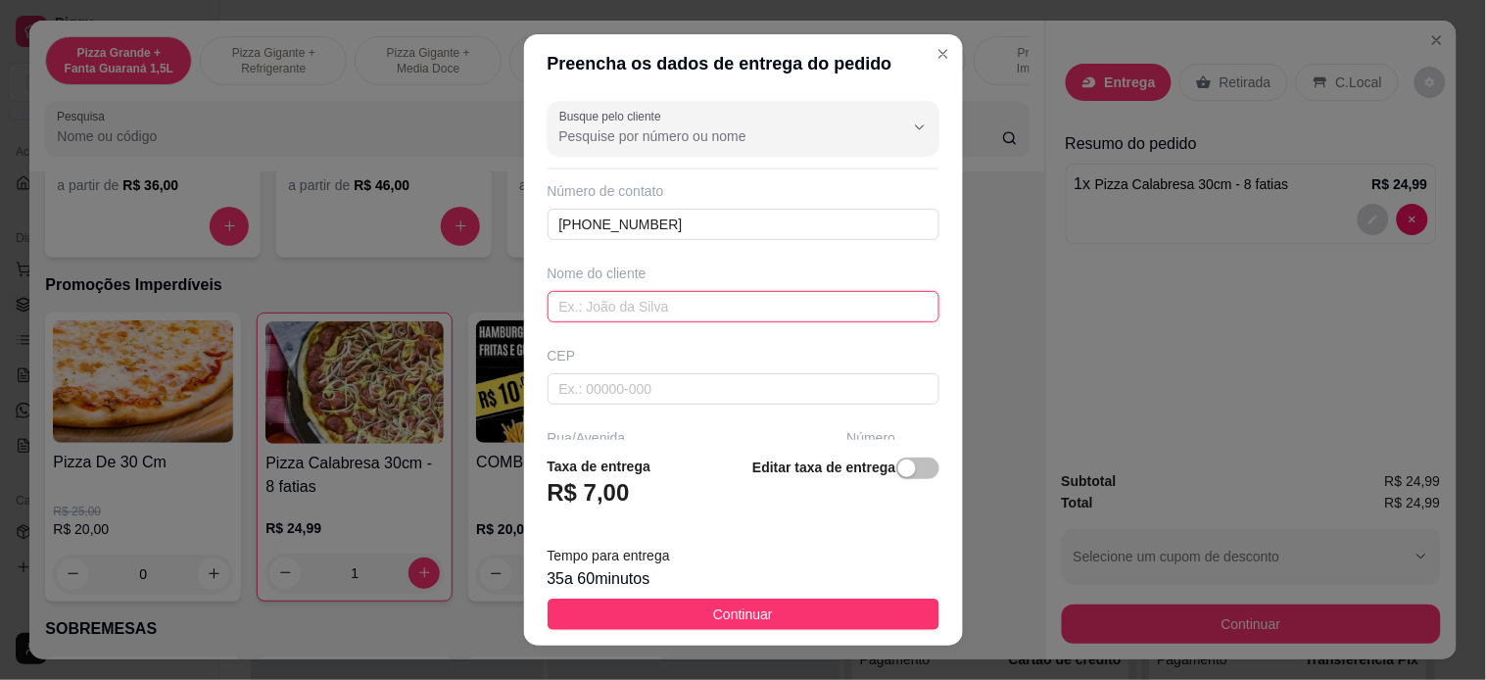
click at [687, 299] on input "text" at bounding box center [744, 306] width 392 height 31
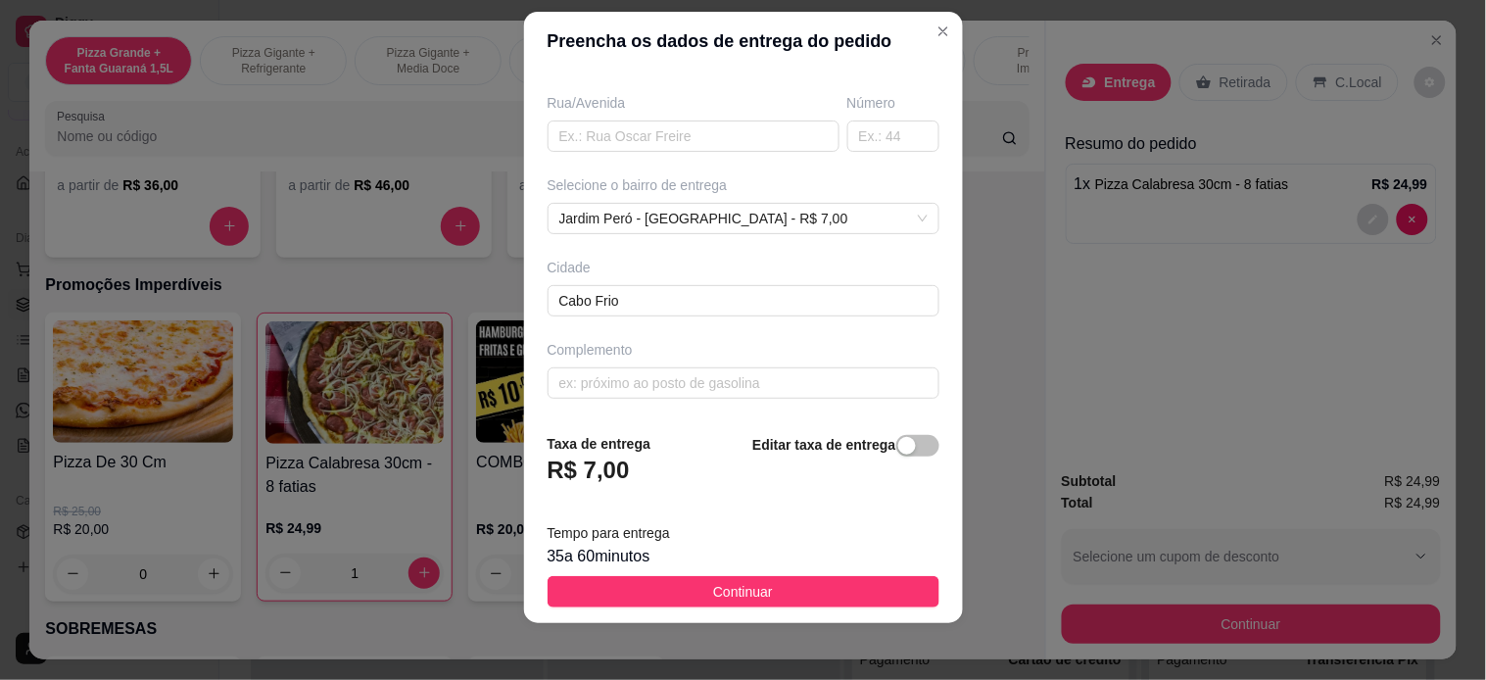
scroll to position [27, 0]
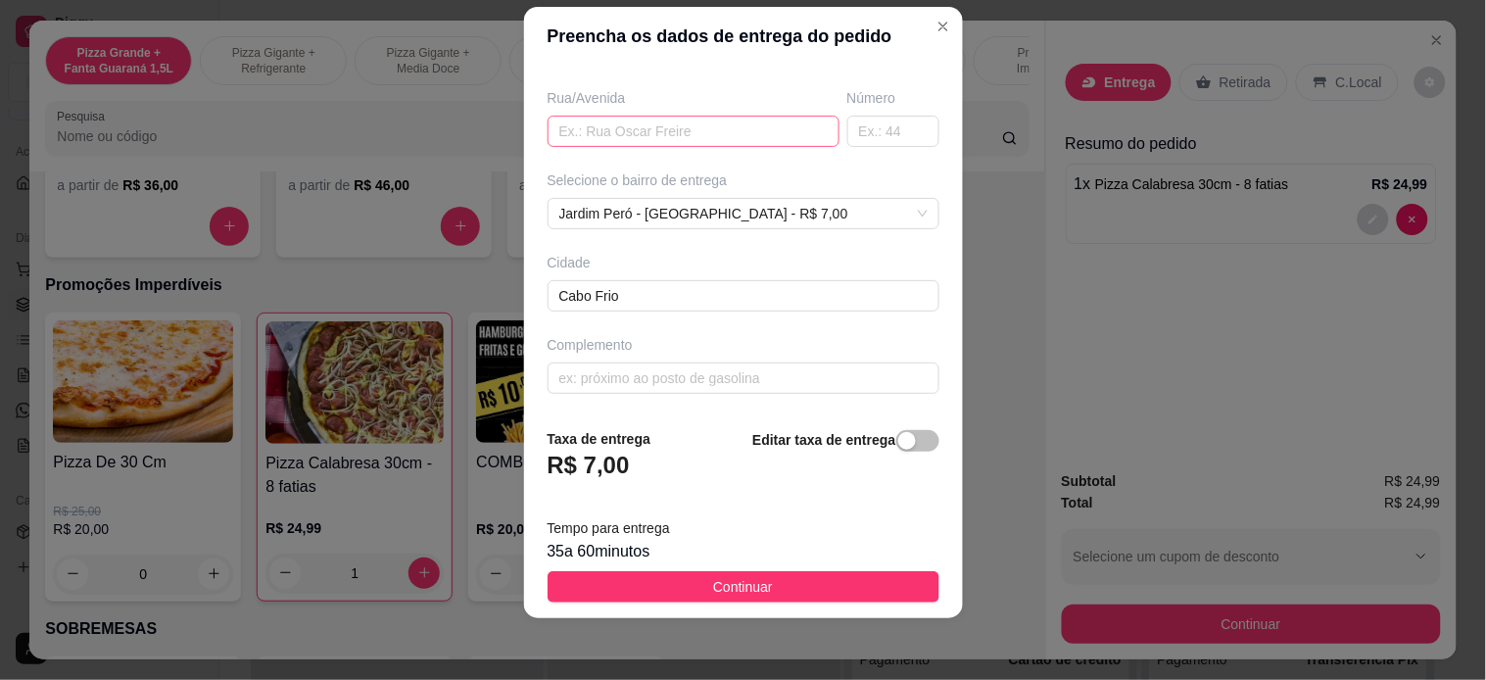
type input "[PERSON_NAME]"
click at [666, 133] on input "text" at bounding box center [694, 131] width 292 height 31
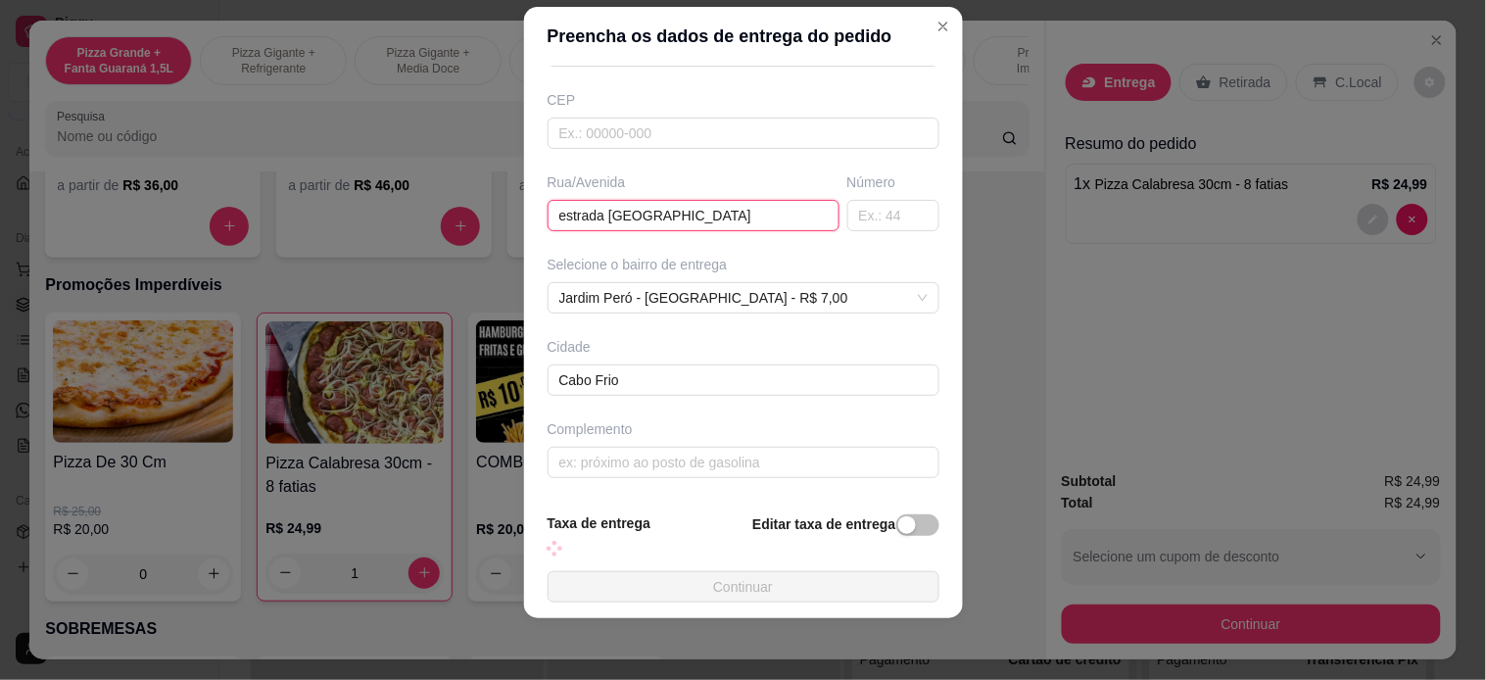
scroll to position [313, 0]
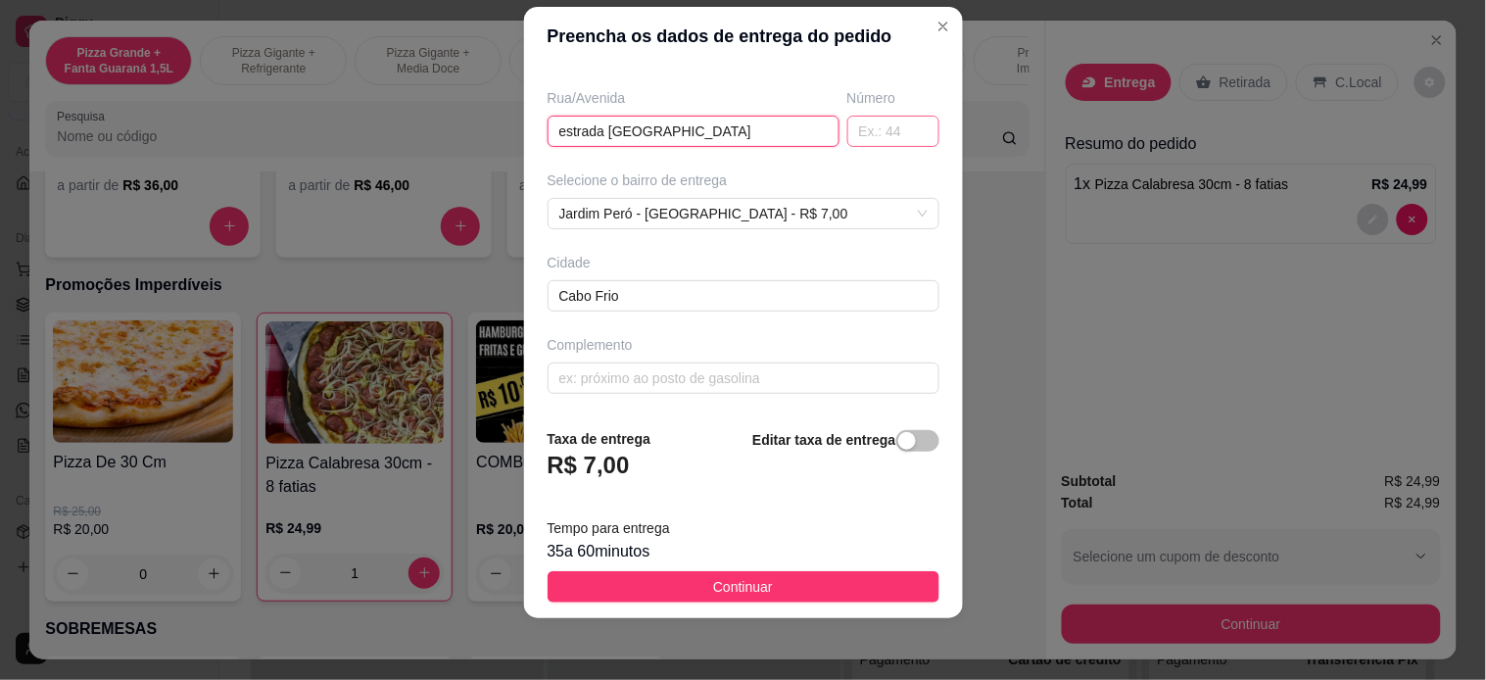
type input "estrada [GEOGRAPHIC_DATA]"
click at [860, 129] on input "text" at bounding box center [893, 131] width 92 height 31
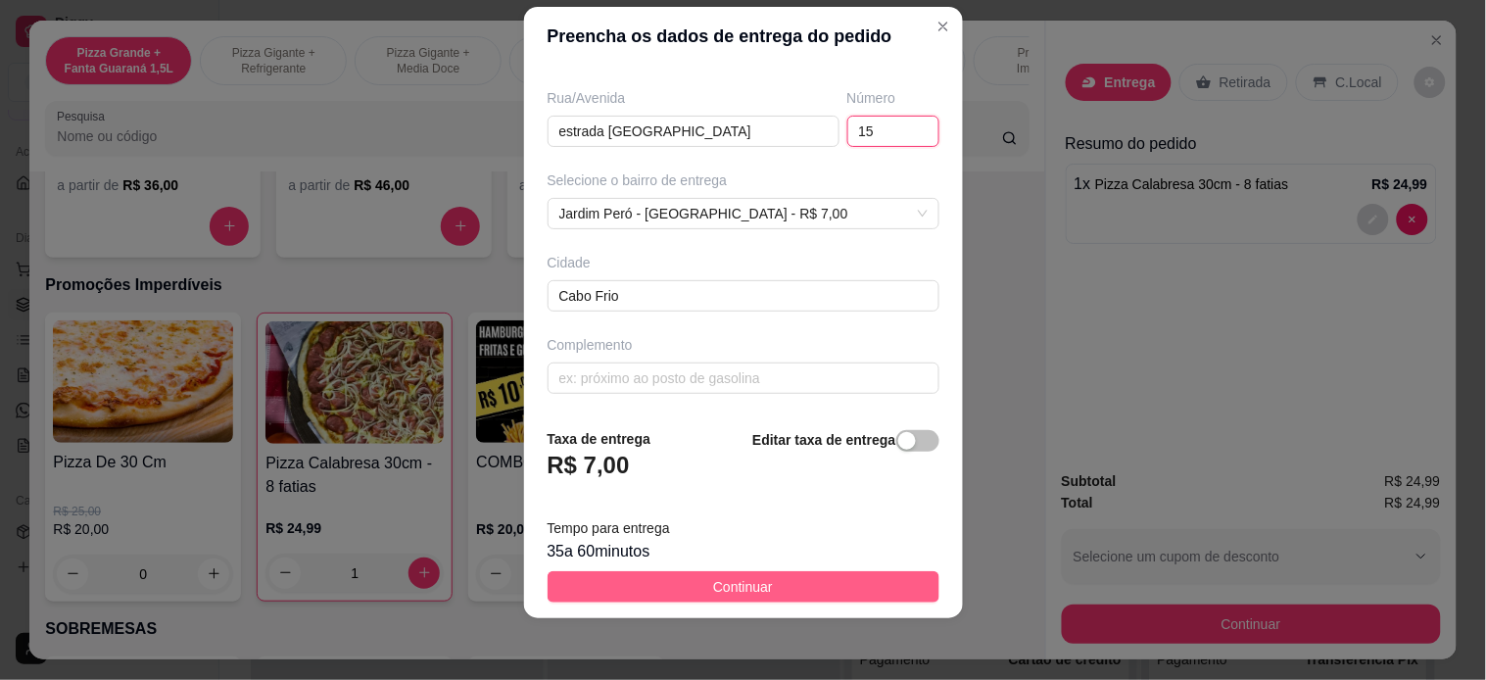
type input "15"
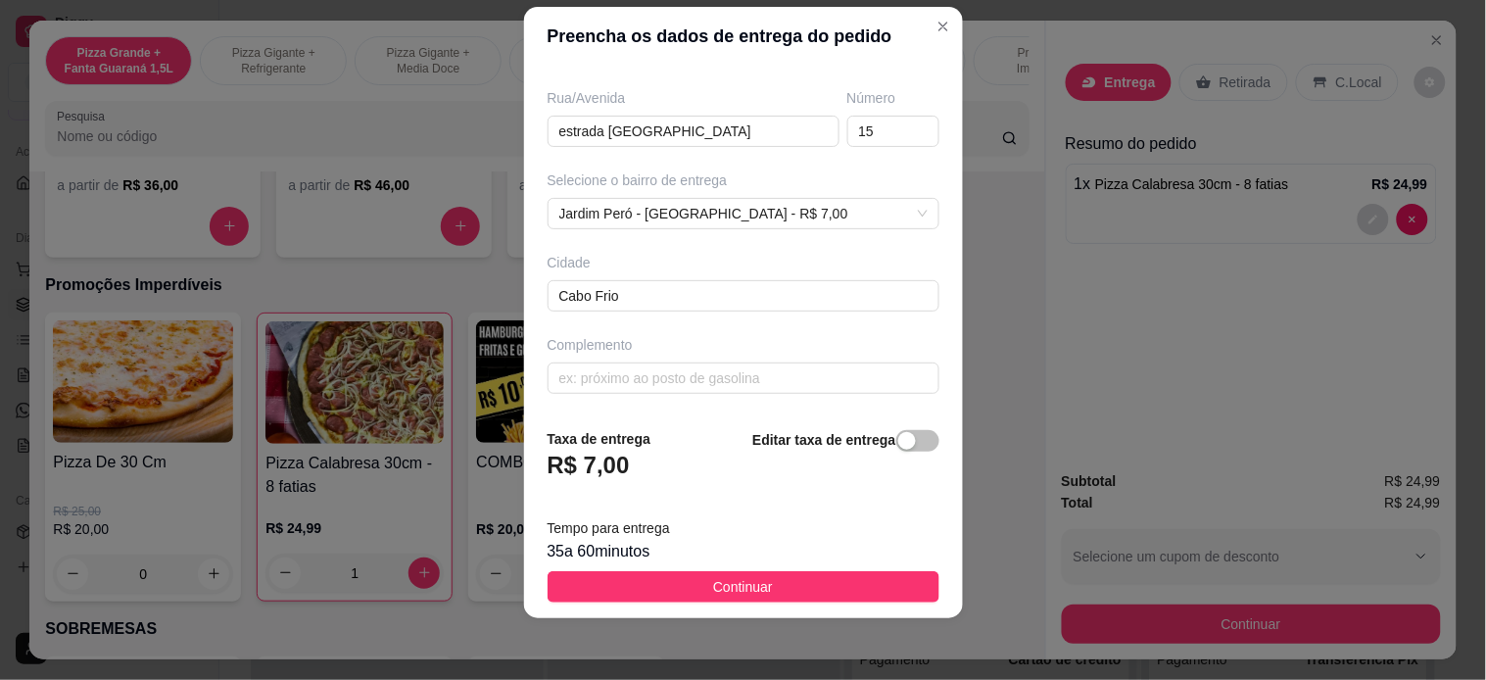
click at [723, 575] on button "Continuar" at bounding box center [744, 586] width 392 height 31
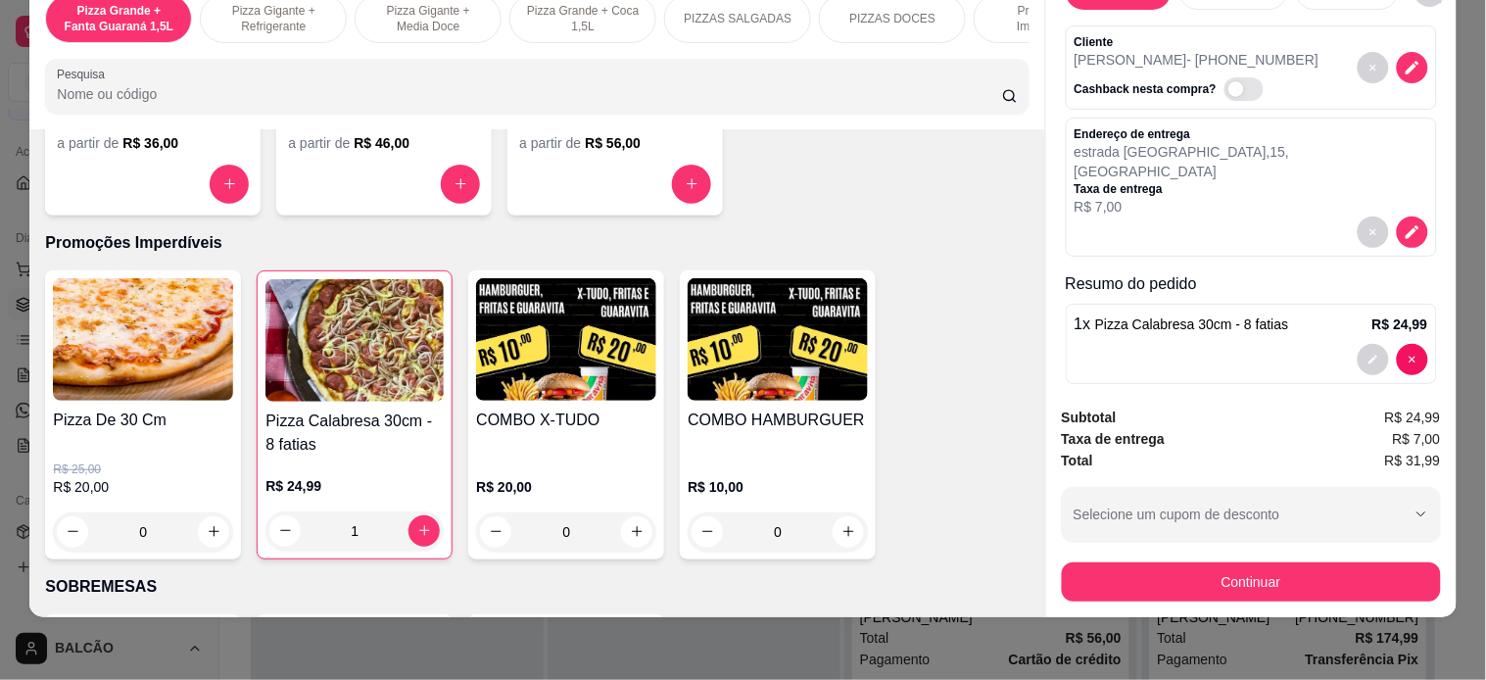
scroll to position [0, 0]
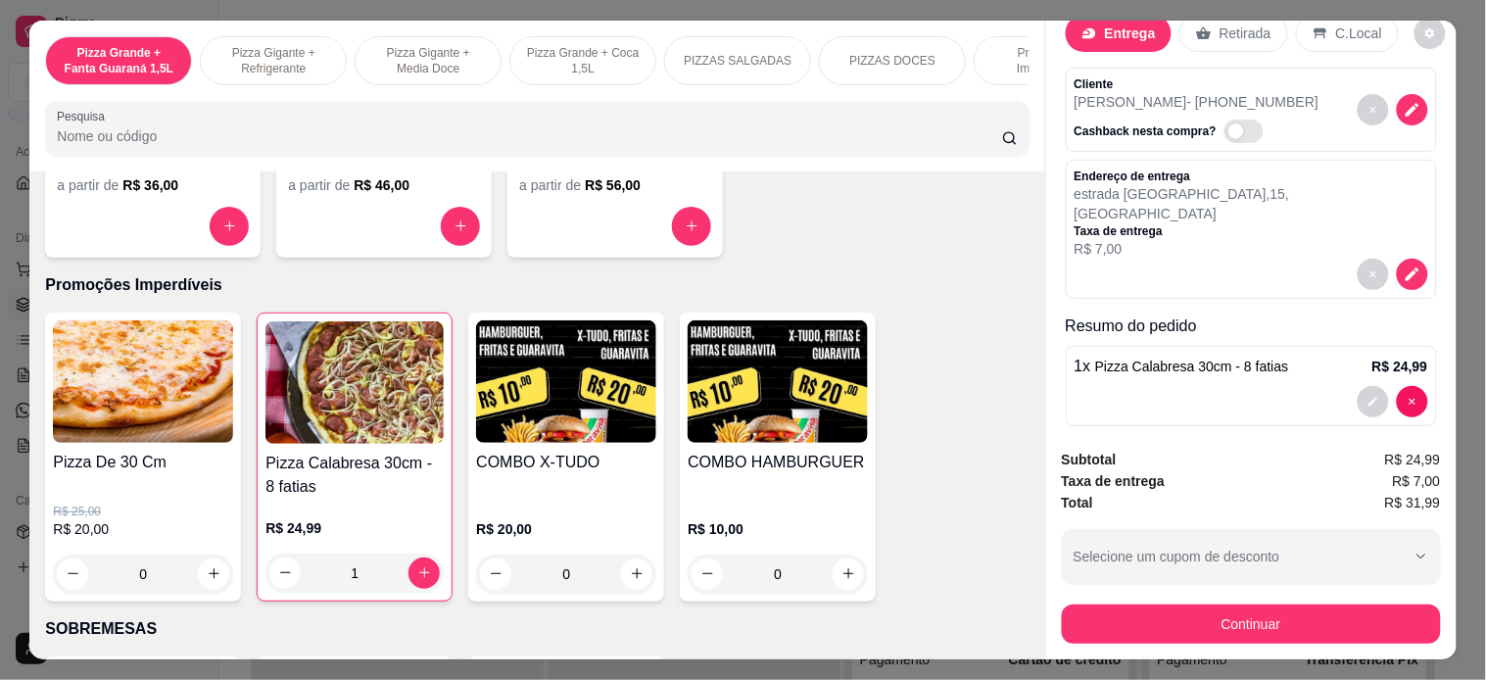
click at [1320, 608] on button "Continuar" at bounding box center [1251, 623] width 379 height 39
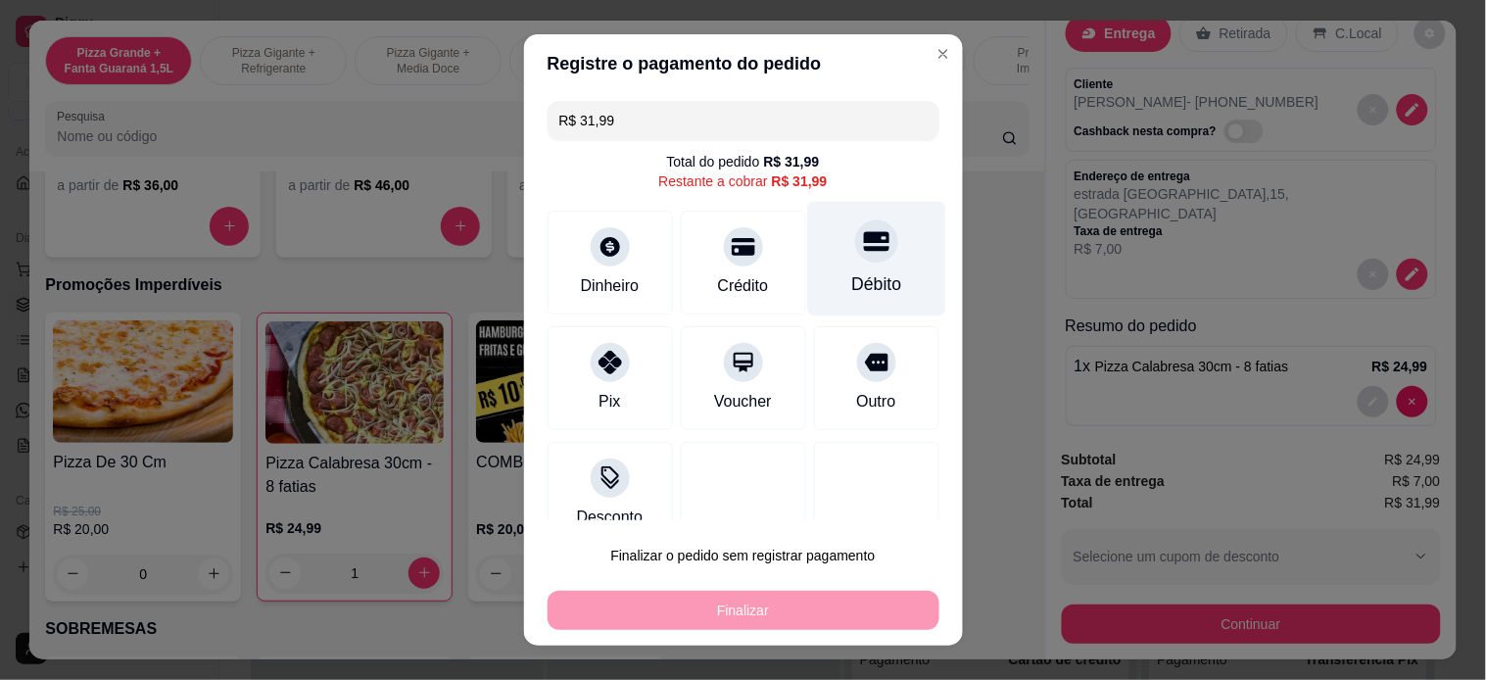
click at [829, 297] on div "Débito" at bounding box center [876, 258] width 138 height 115
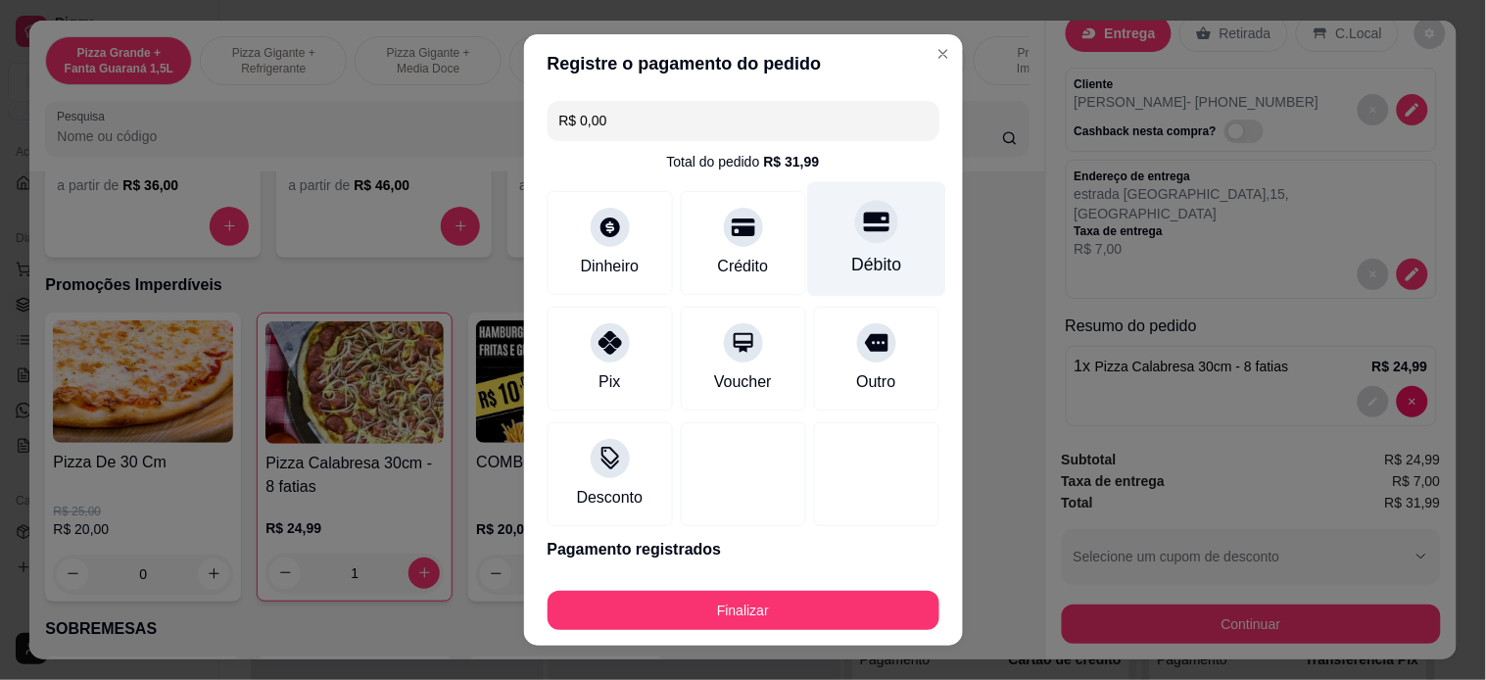
type input "R$ 0,00"
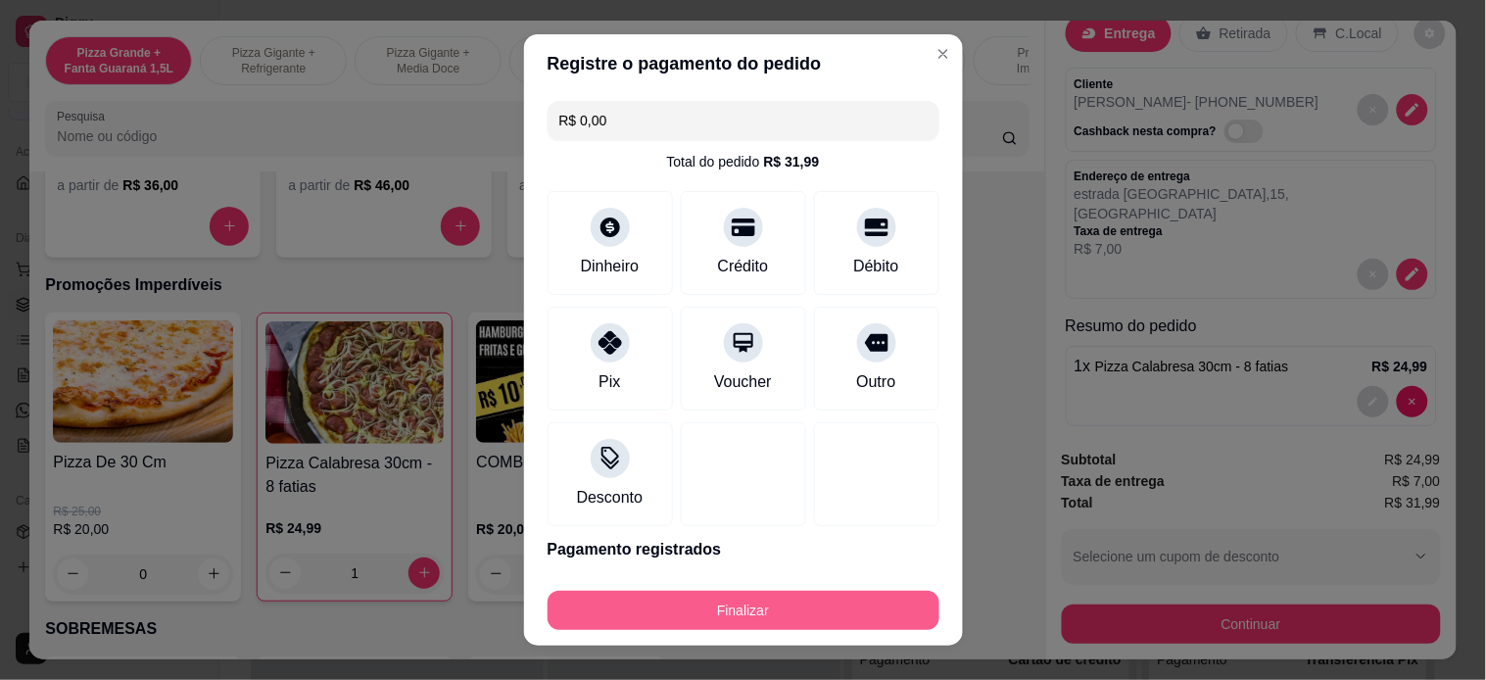
click at [862, 595] on button "Finalizar" at bounding box center [744, 610] width 392 height 39
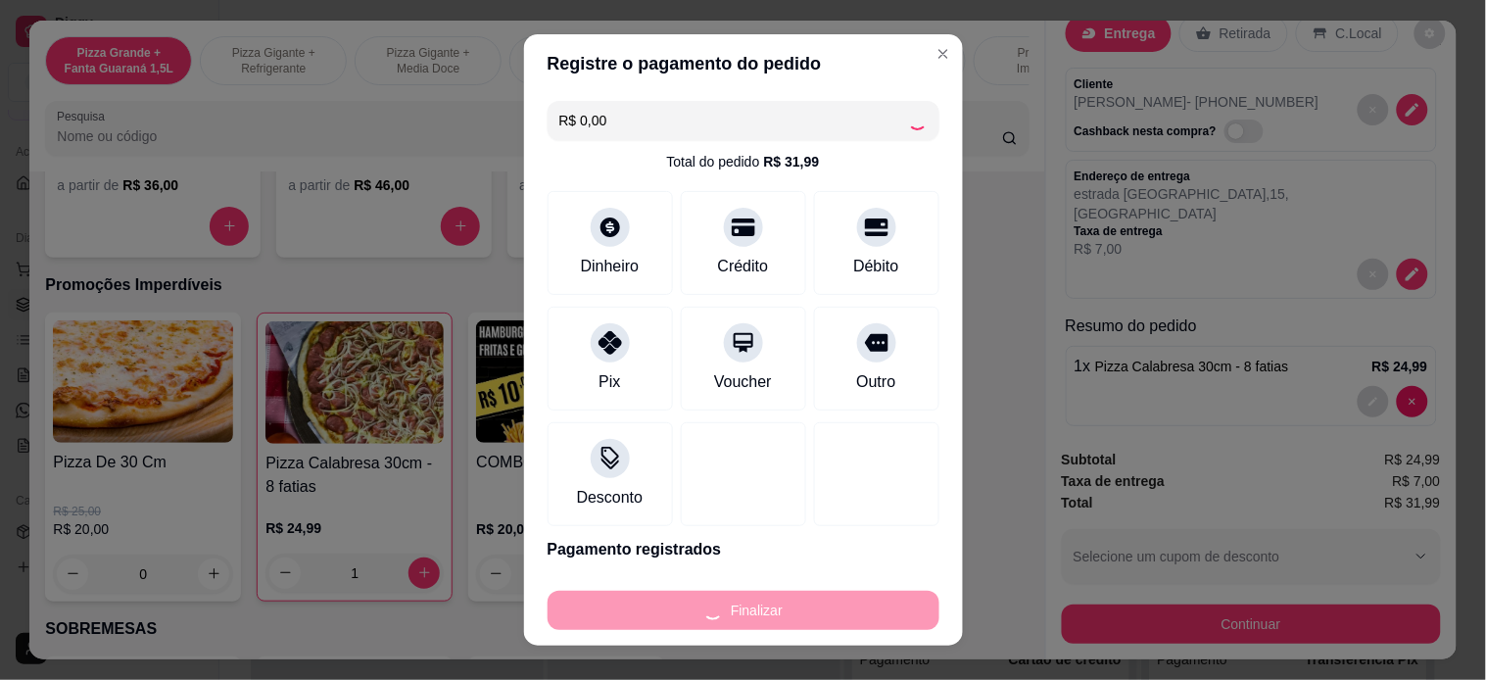
type input "0"
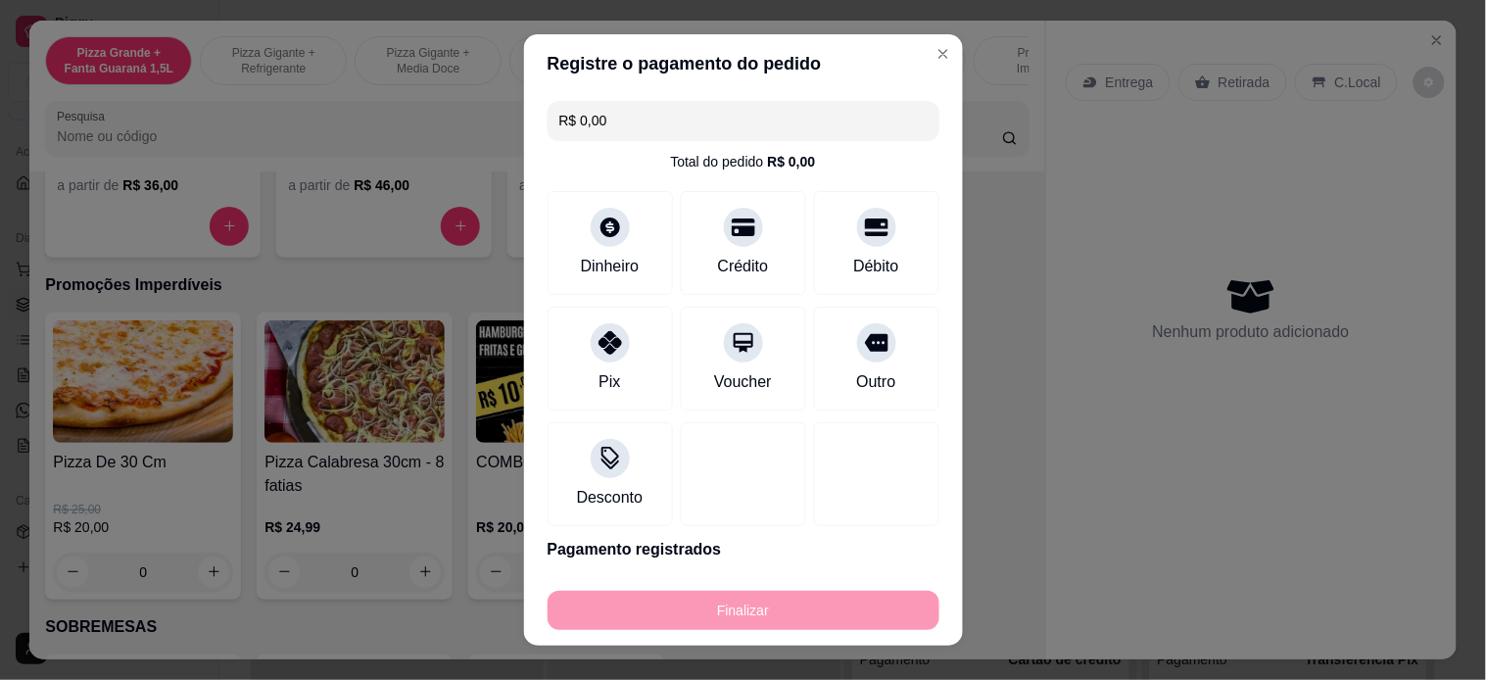
type input "-R$ 31,99"
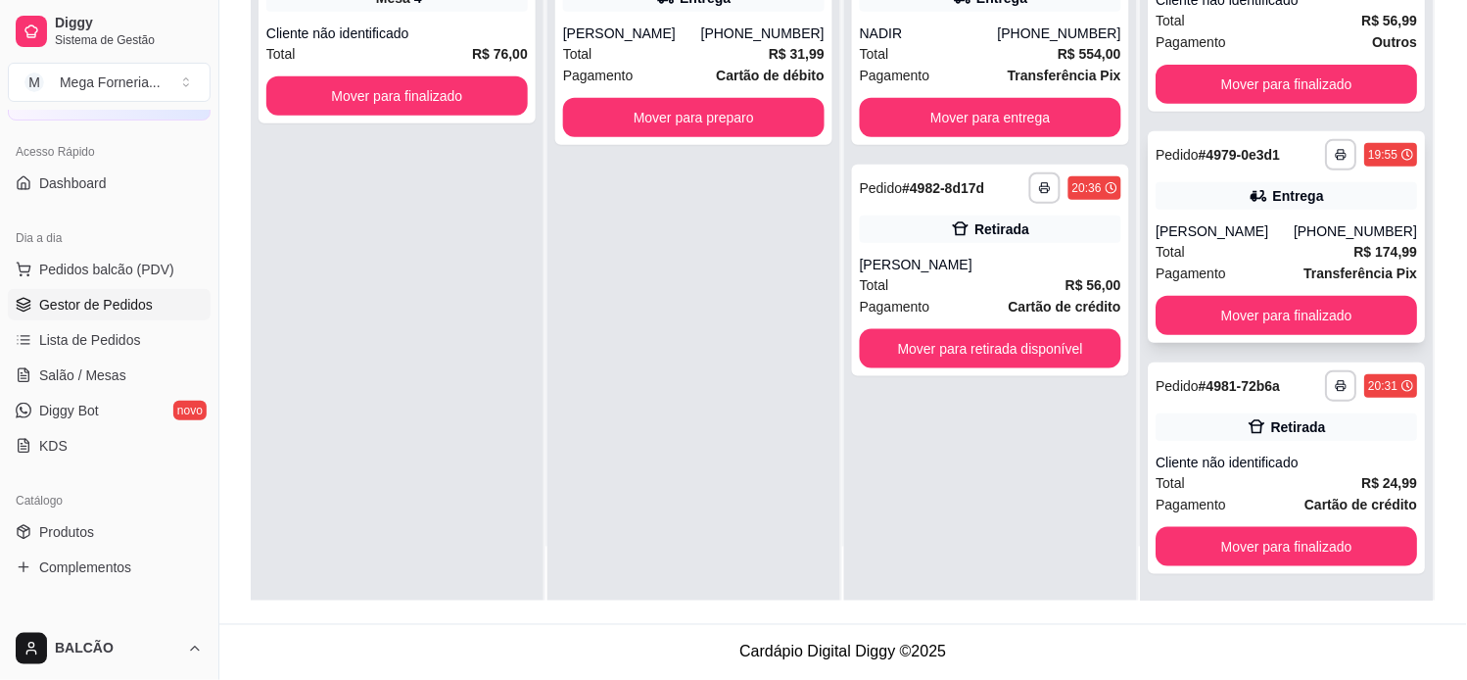
scroll to position [52, 0]
click at [1320, 300] on button "Mover para finalizado" at bounding box center [1288, 315] width 262 height 39
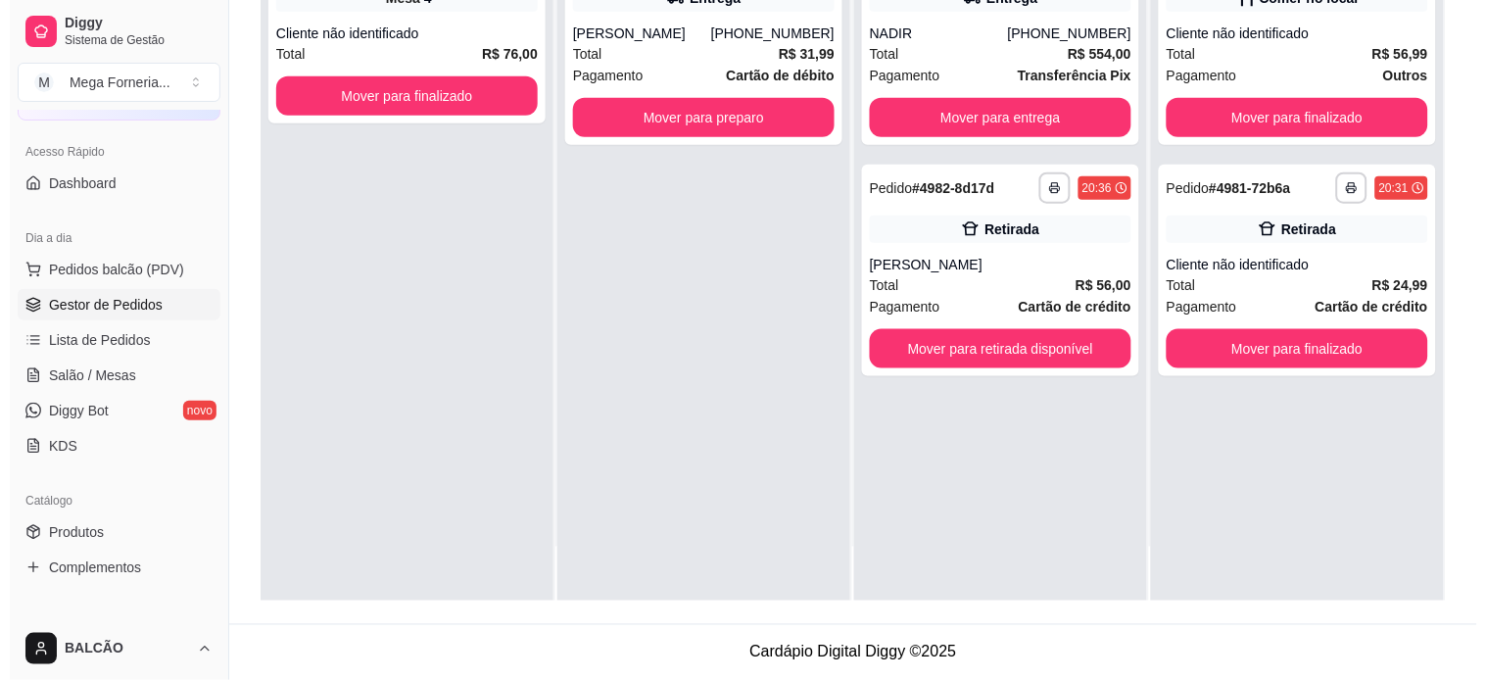
scroll to position [0, 0]
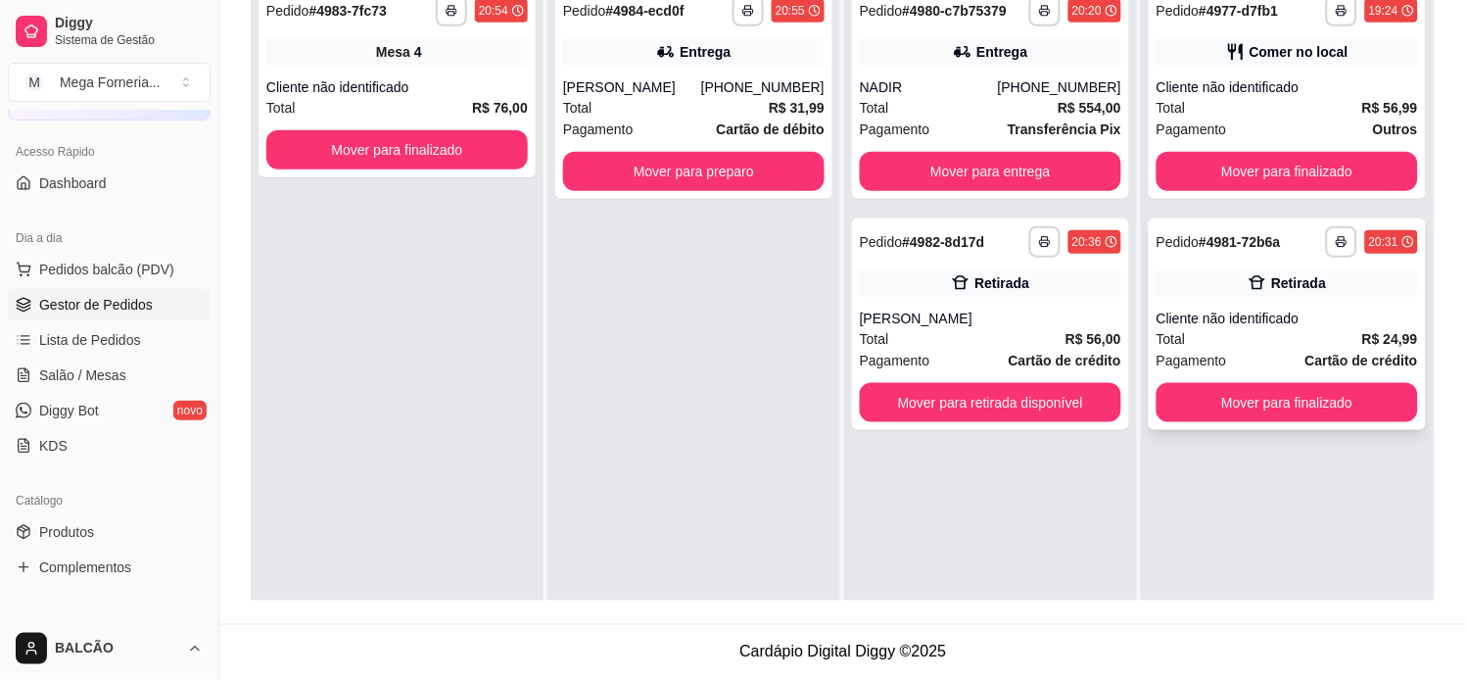
click at [1305, 328] on div "Total R$ 24,99" at bounding box center [1288, 339] width 262 height 22
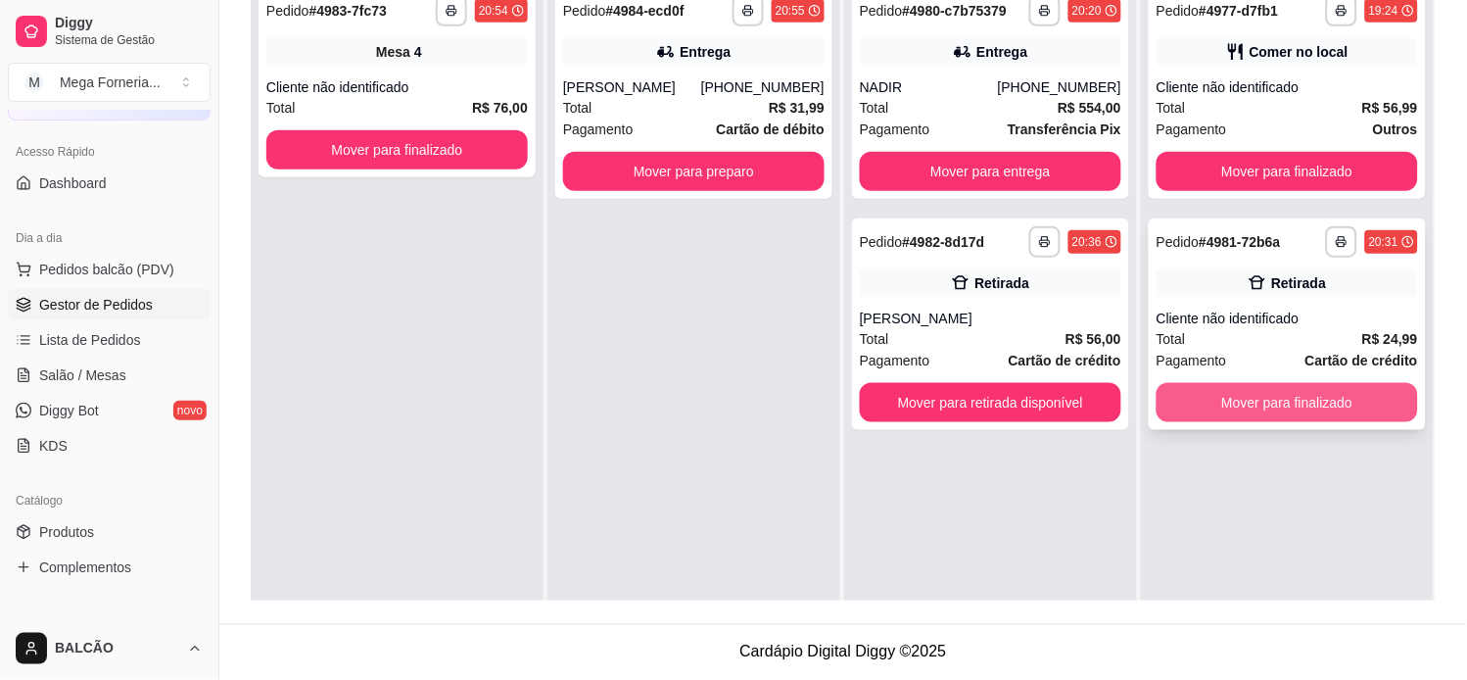
click at [1230, 395] on button "Mover para finalizado" at bounding box center [1288, 402] width 262 height 39
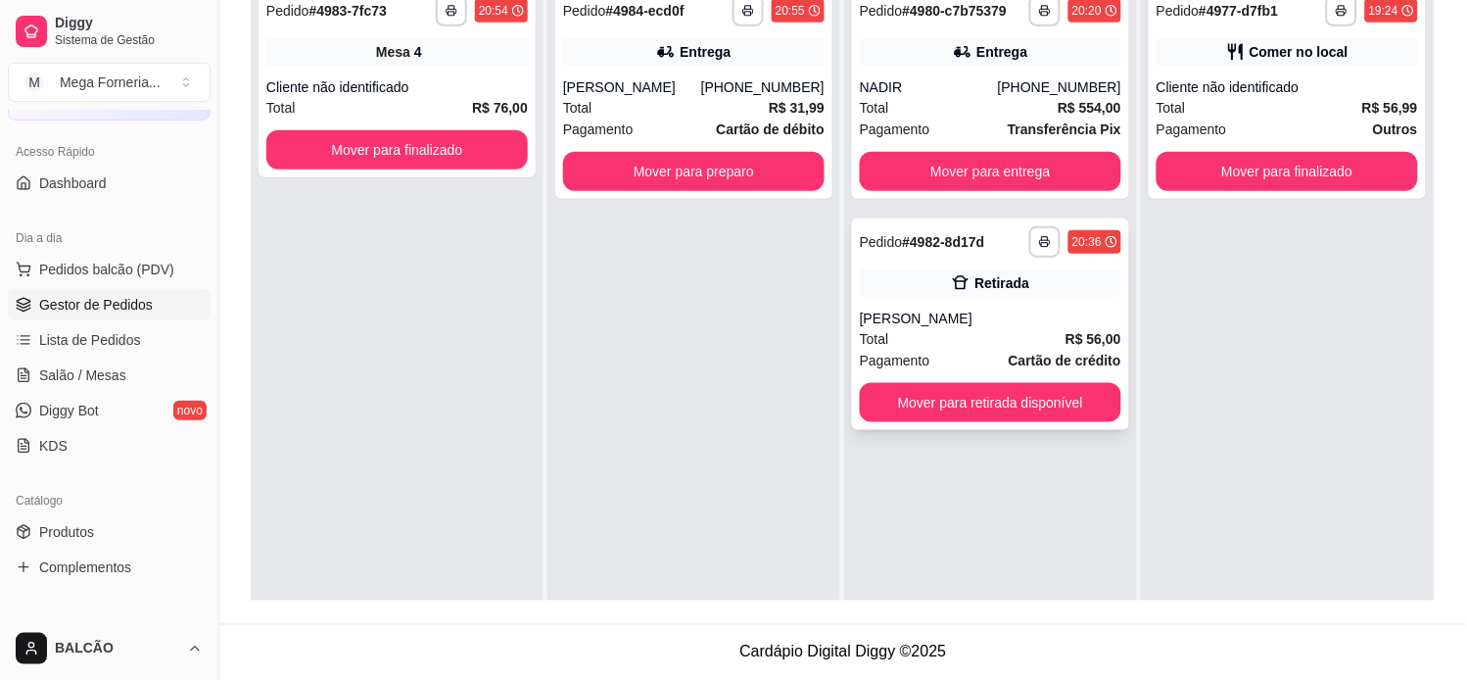
click at [976, 306] on div "**********" at bounding box center [990, 324] width 277 height 212
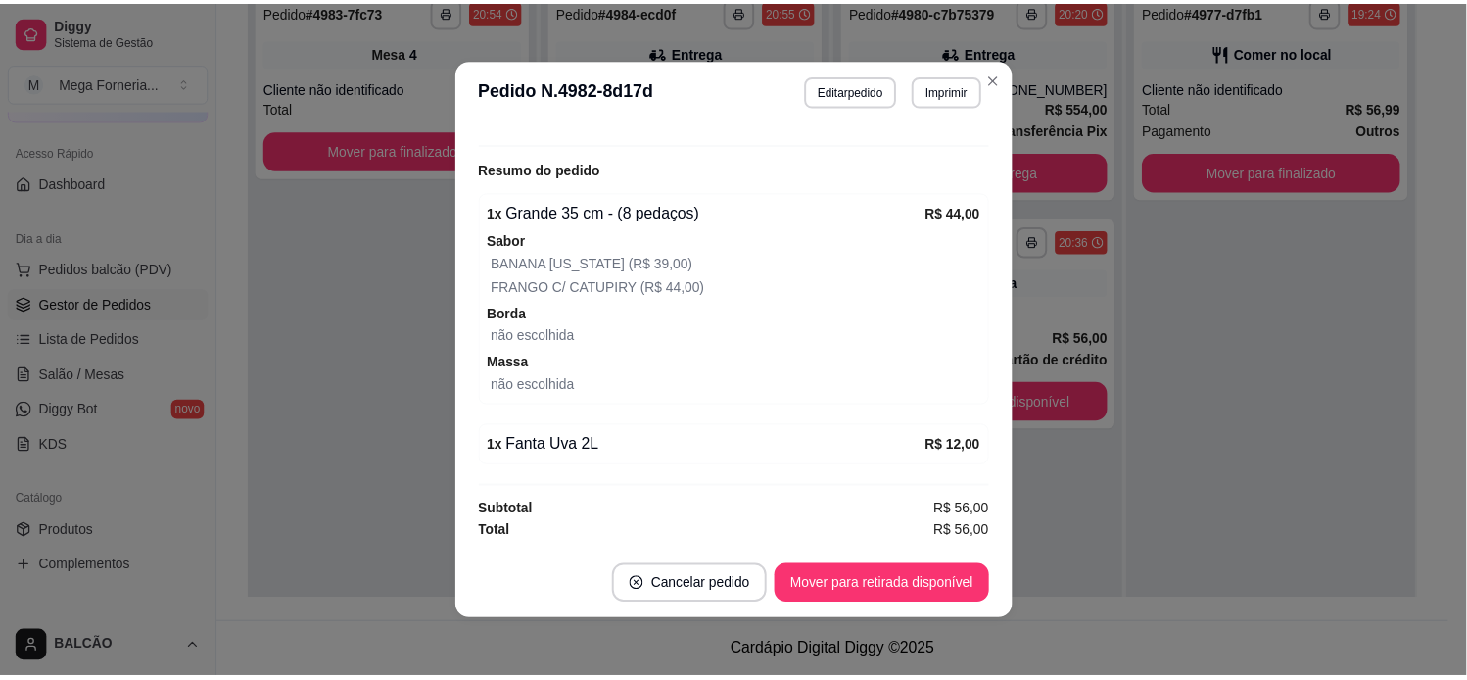
scroll to position [4, 0]
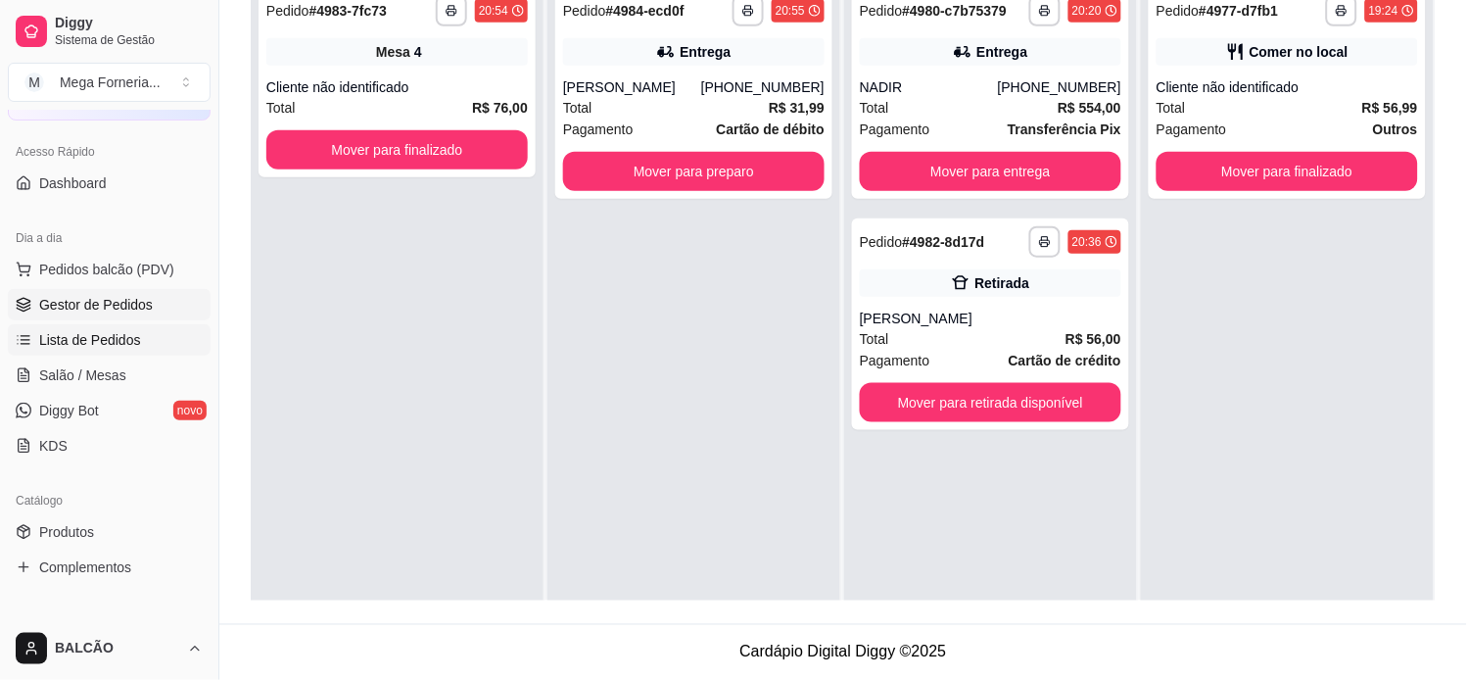
click at [139, 335] on link "Lista de Pedidos" at bounding box center [109, 339] width 203 height 31
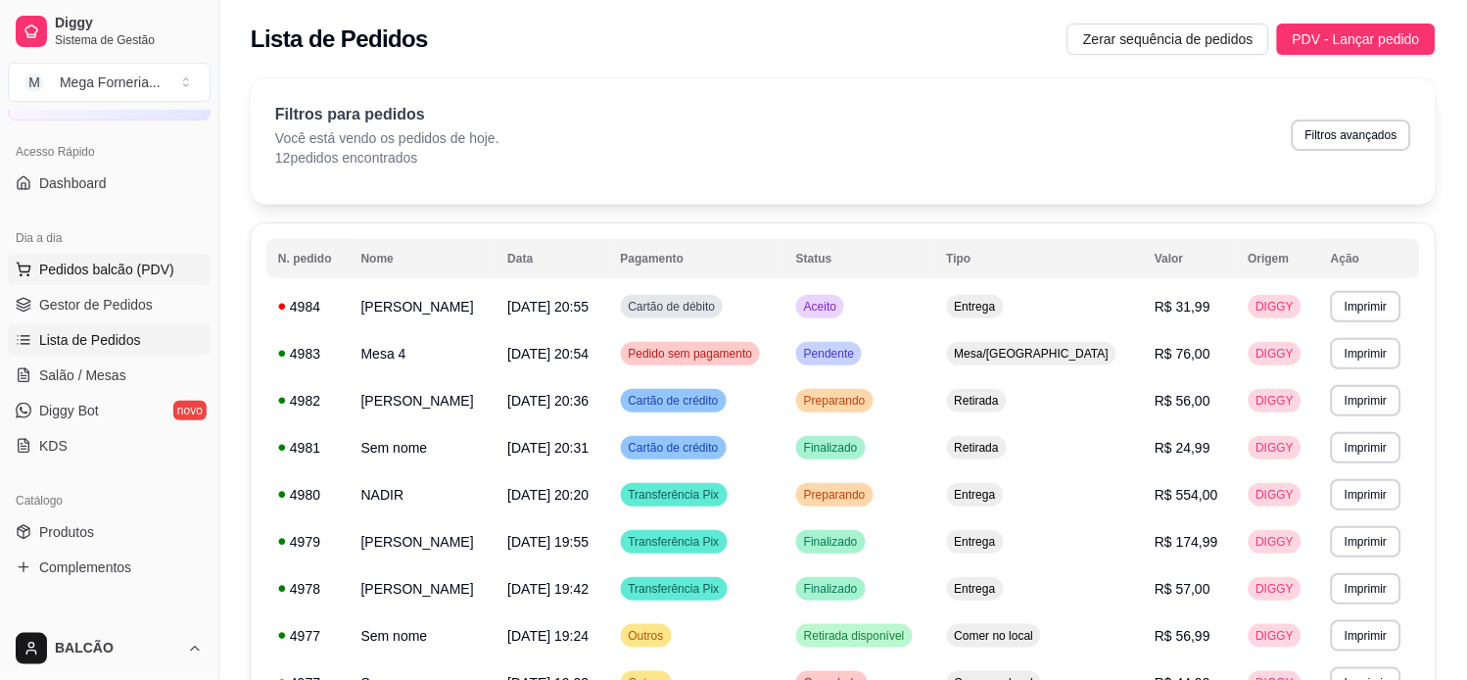
click at [128, 279] on button "Pedidos balcão (PDV)" at bounding box center [109, 269] width 203 height 31
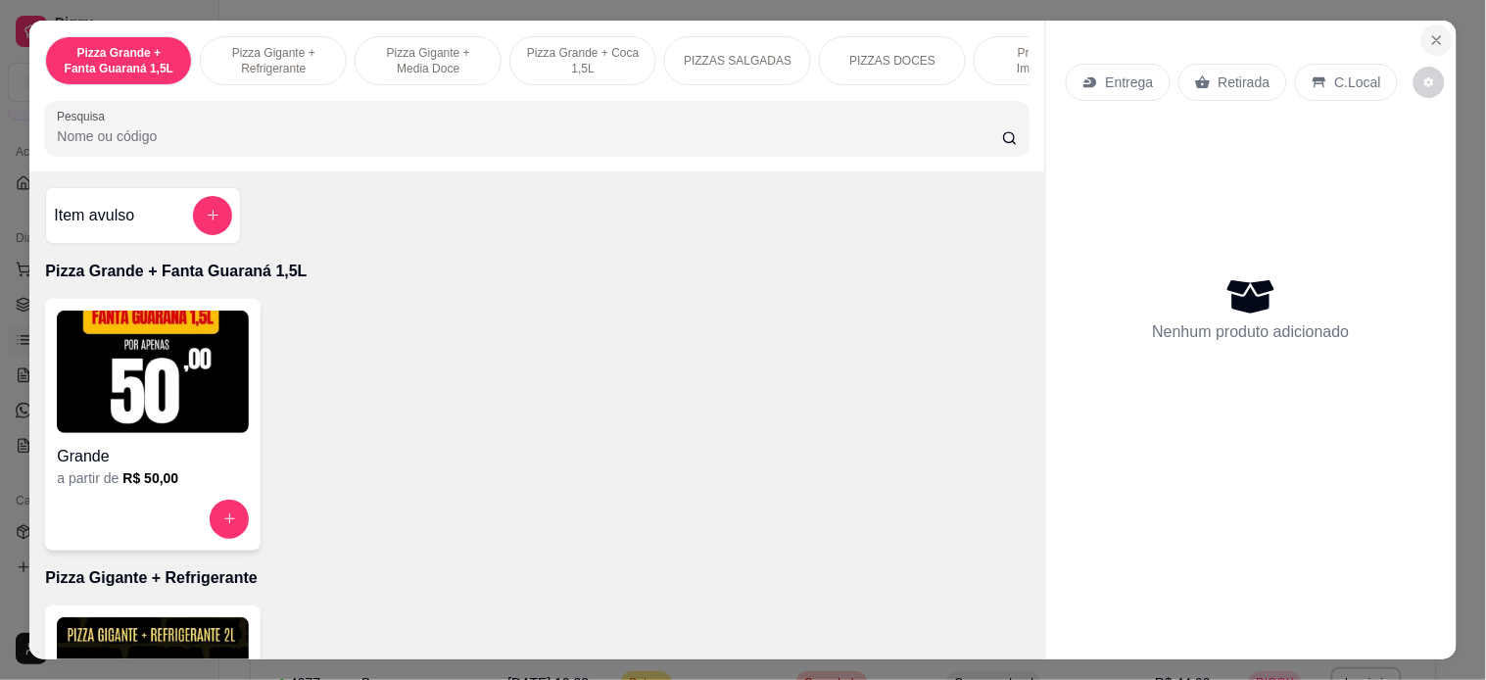
click at [1320, 32] on icon "Close" at bounding box center [1437, 40] width 16 height 16
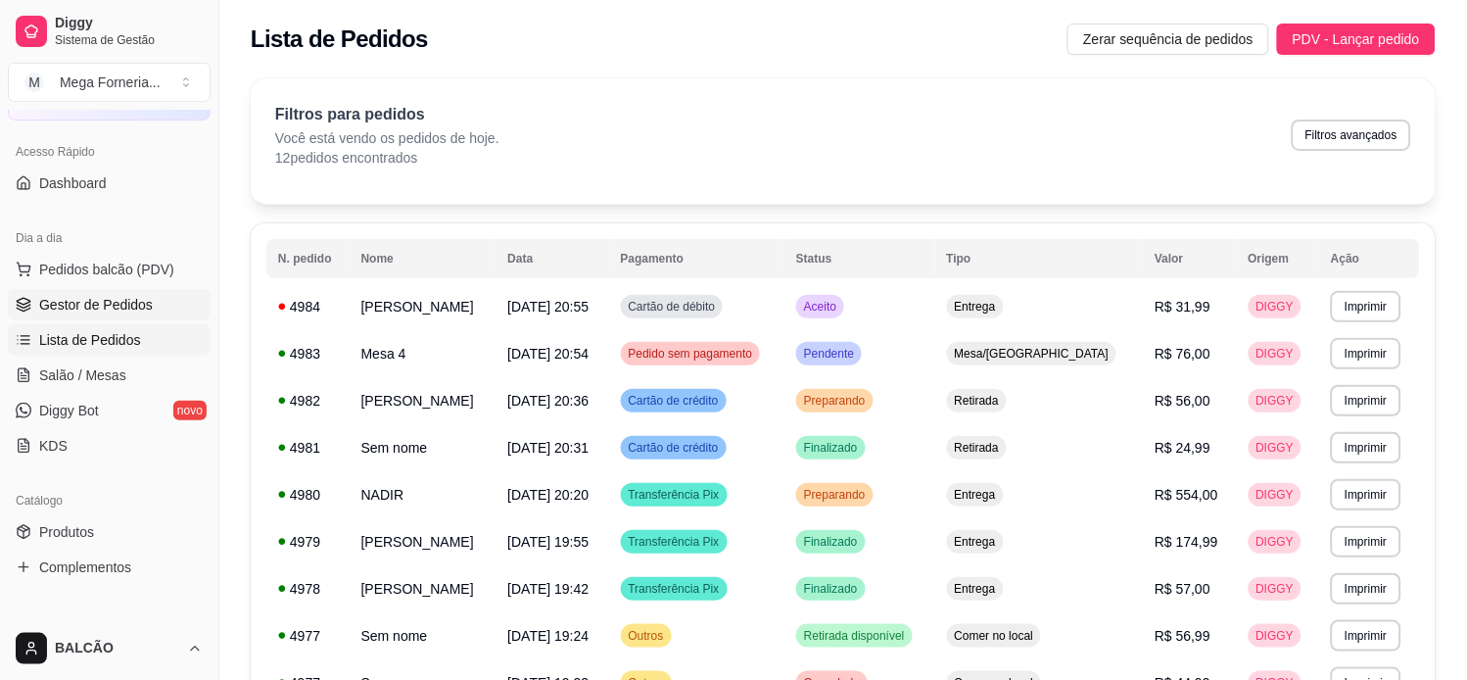
click at [148, 289] on link "Gestor de Pedidos" at bounding box center [109, 304] width 203 height 31
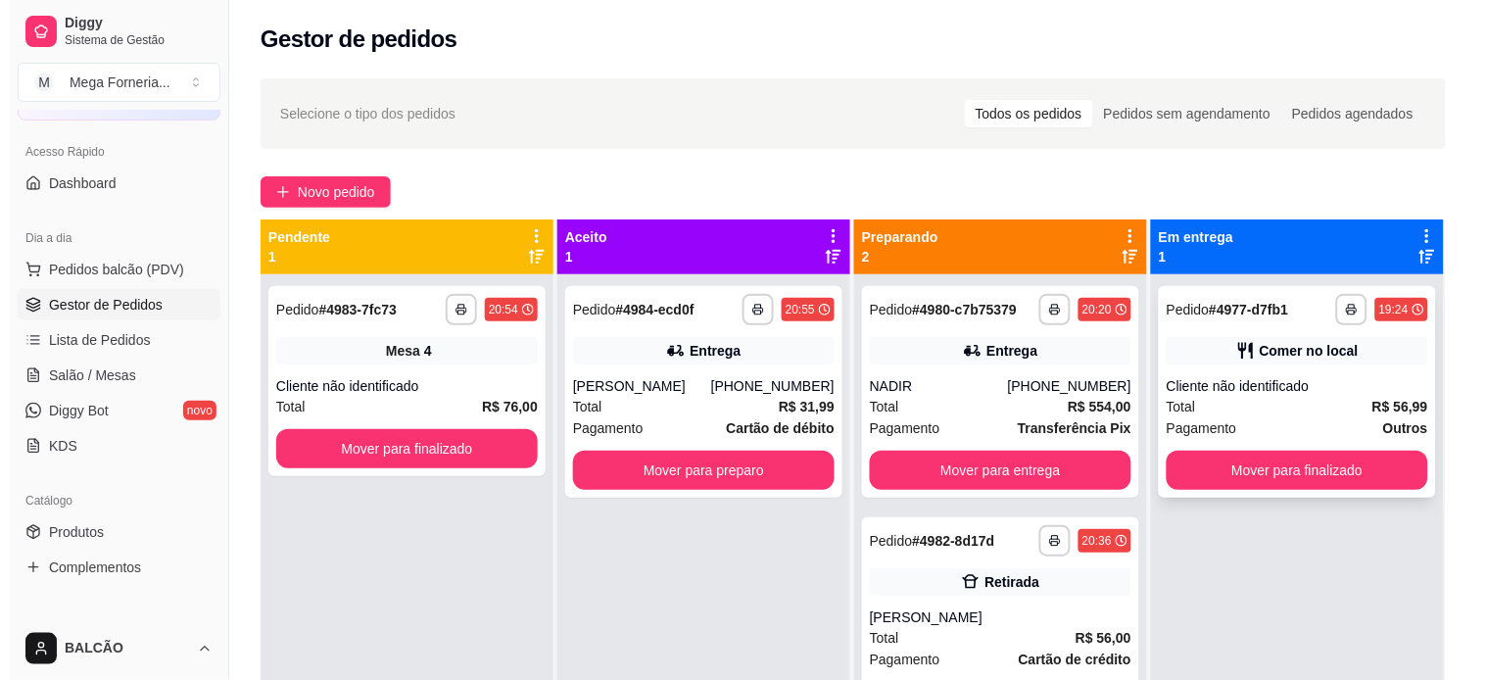
scroll to position [54, 0]
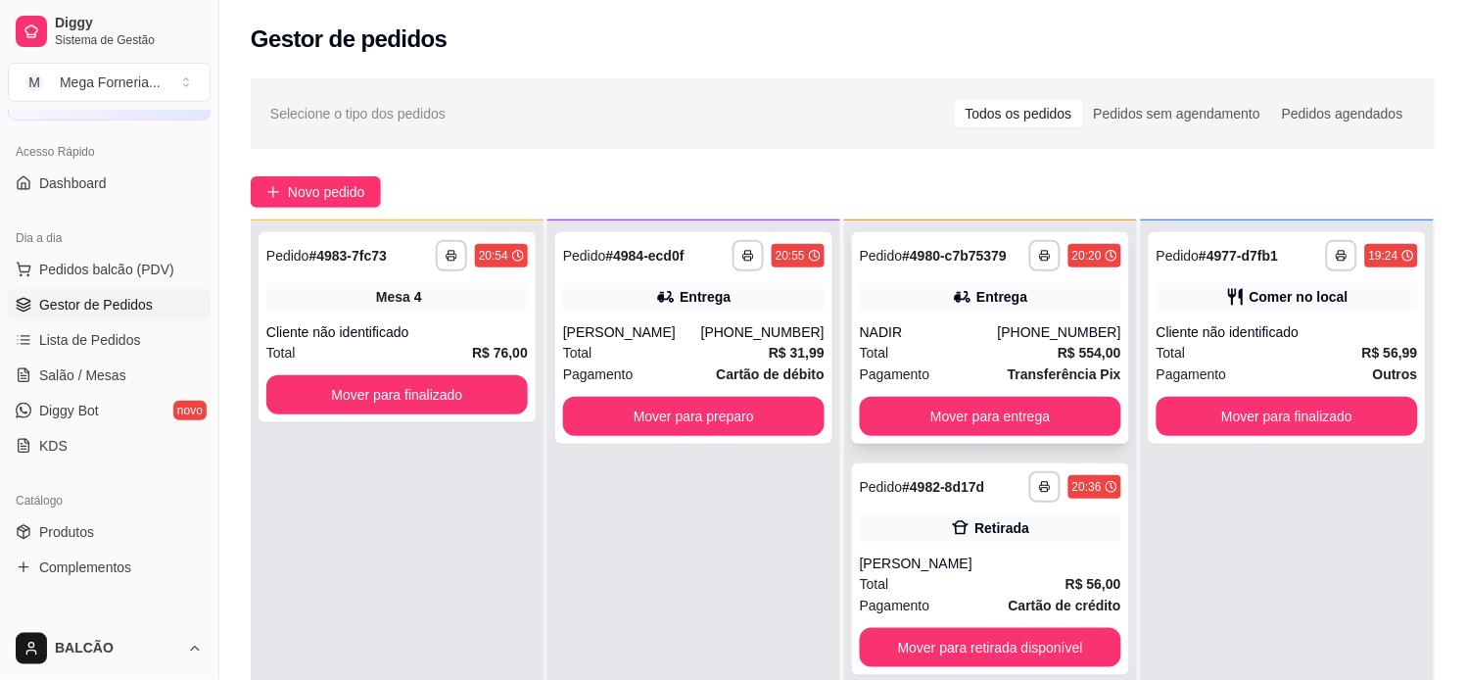
click at [981, 348] on div "Total R$ 554,00" at bounding box center [991, 353] width 262 height 22
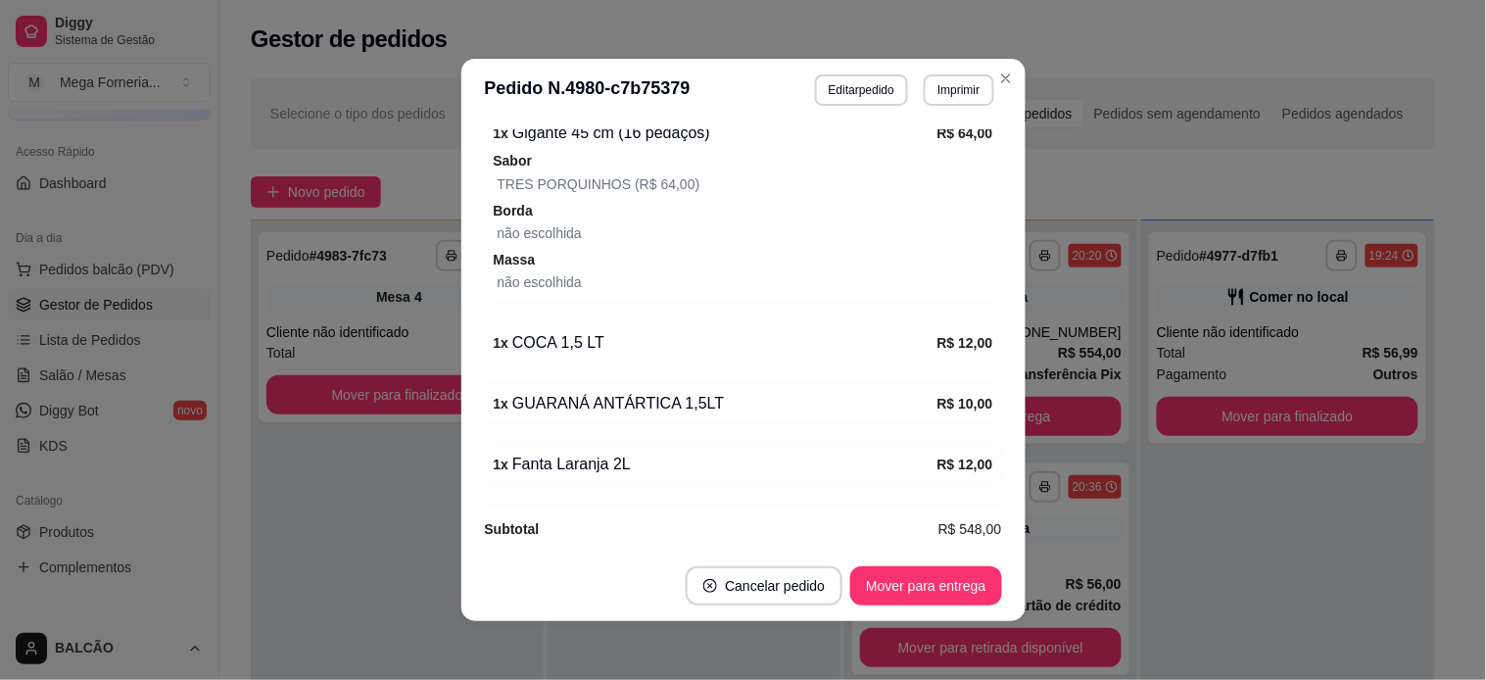
scroll to position [2246, 0]
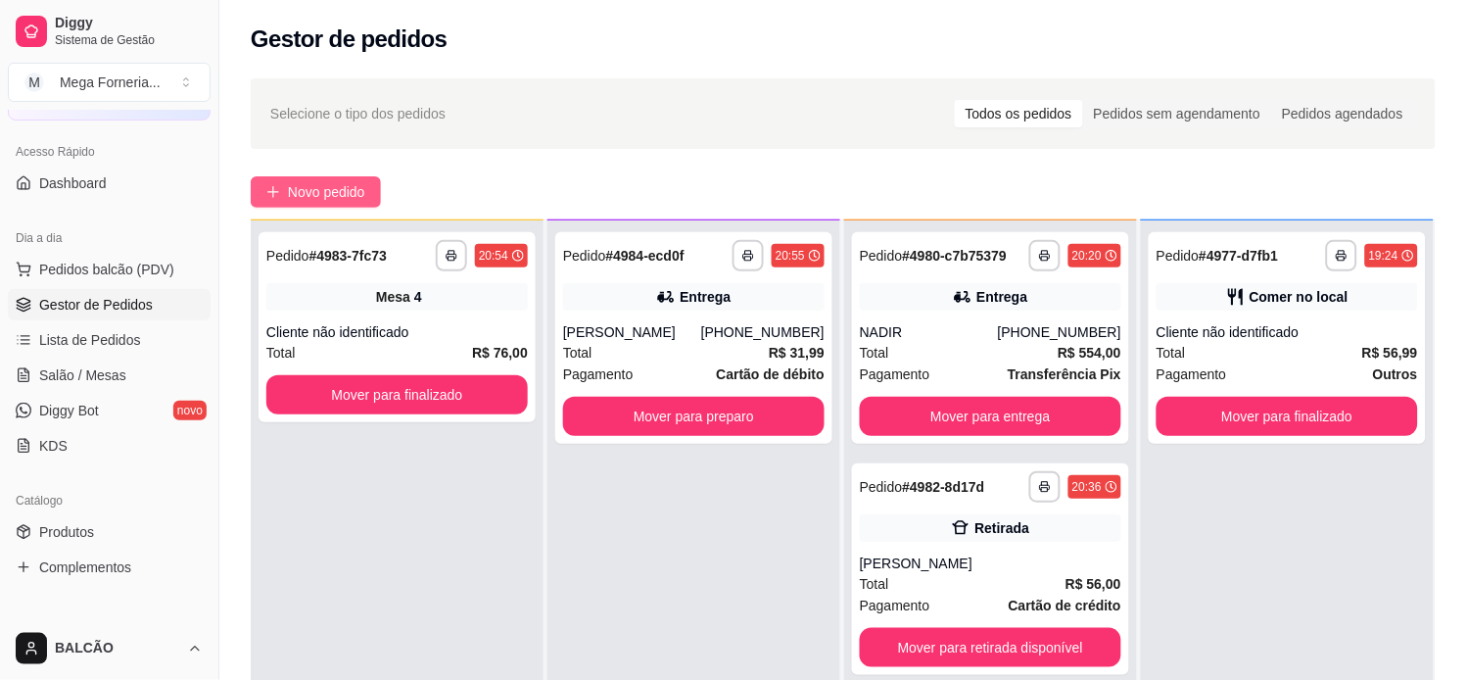
click at [295, 192] on span "Novo pedido" at bounding box center [326, 192] width 77 height 22
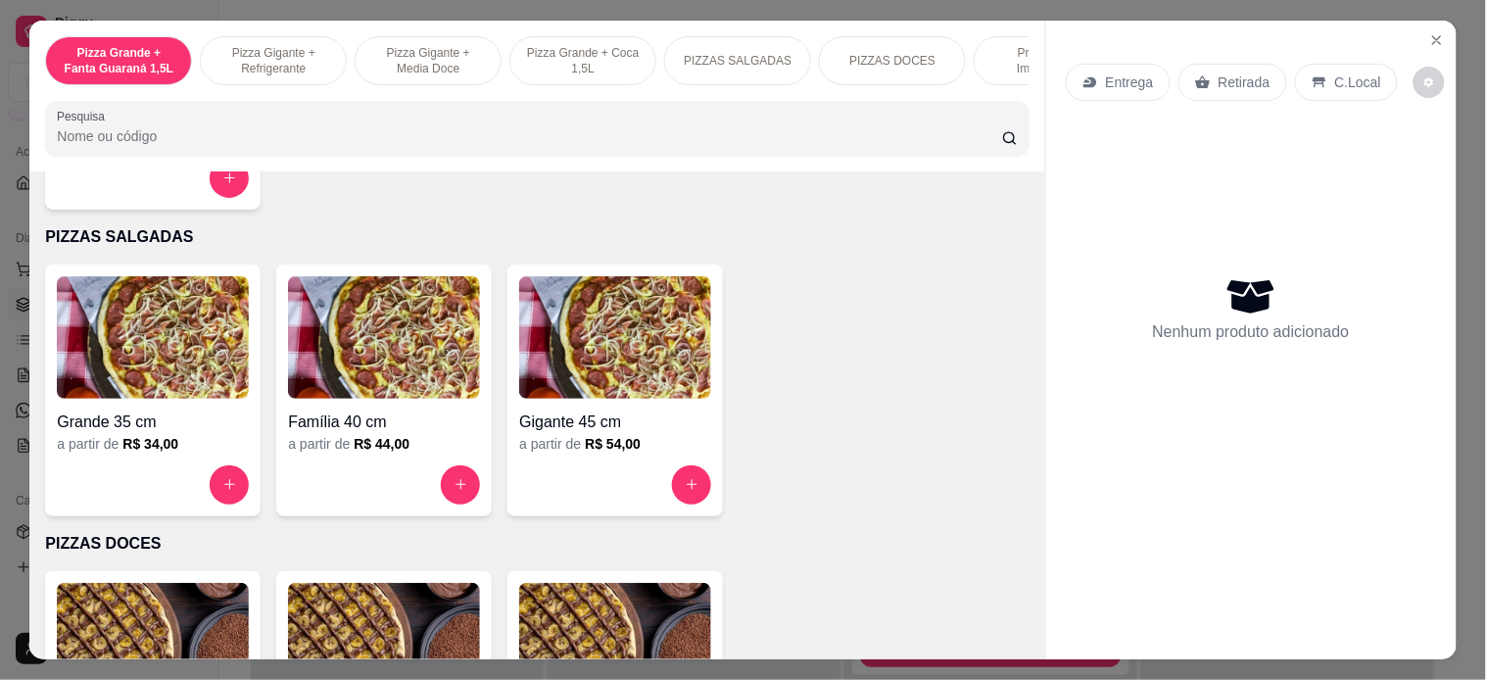
scroll to position [1306, 0]
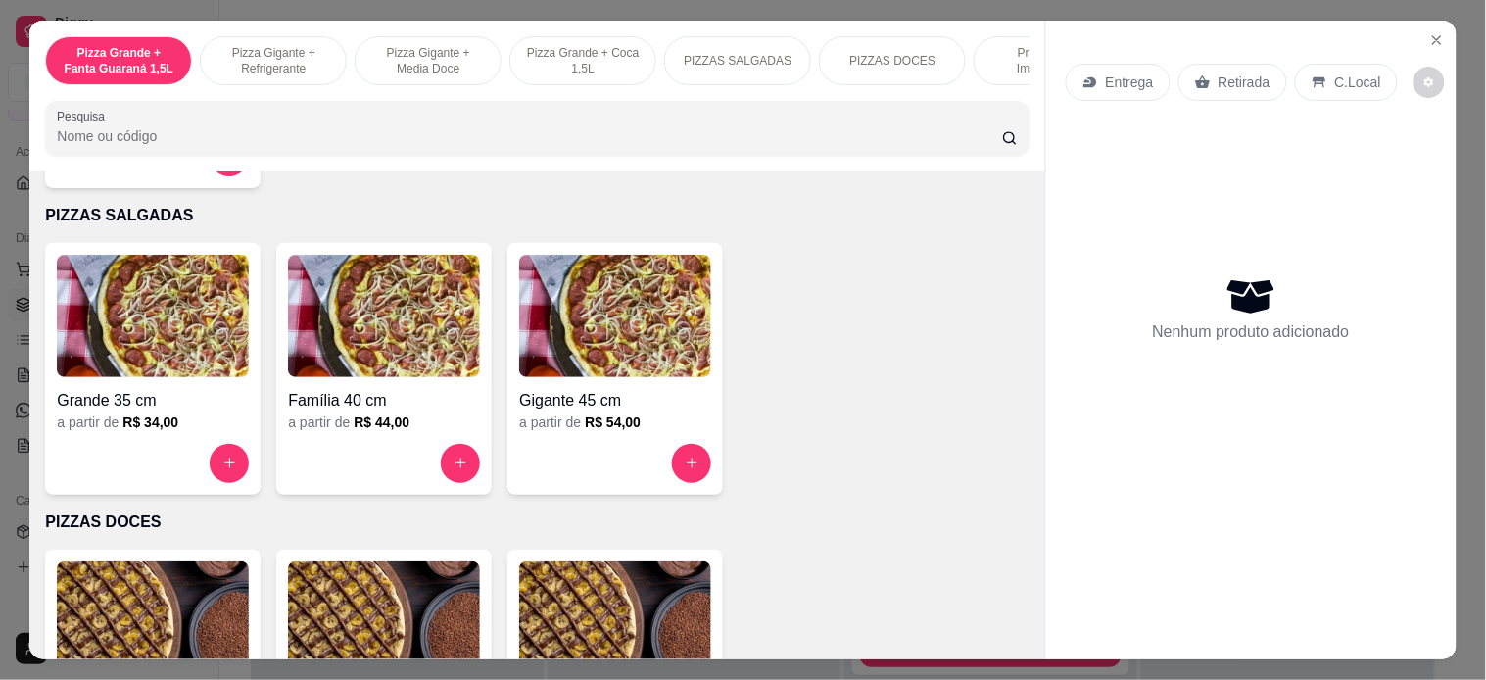
click at [385, 337] on img at bounding box center [384, 316] width 192 height 122
click at [329, 327] on img at bounding box center [384, 316] width 192 height 122
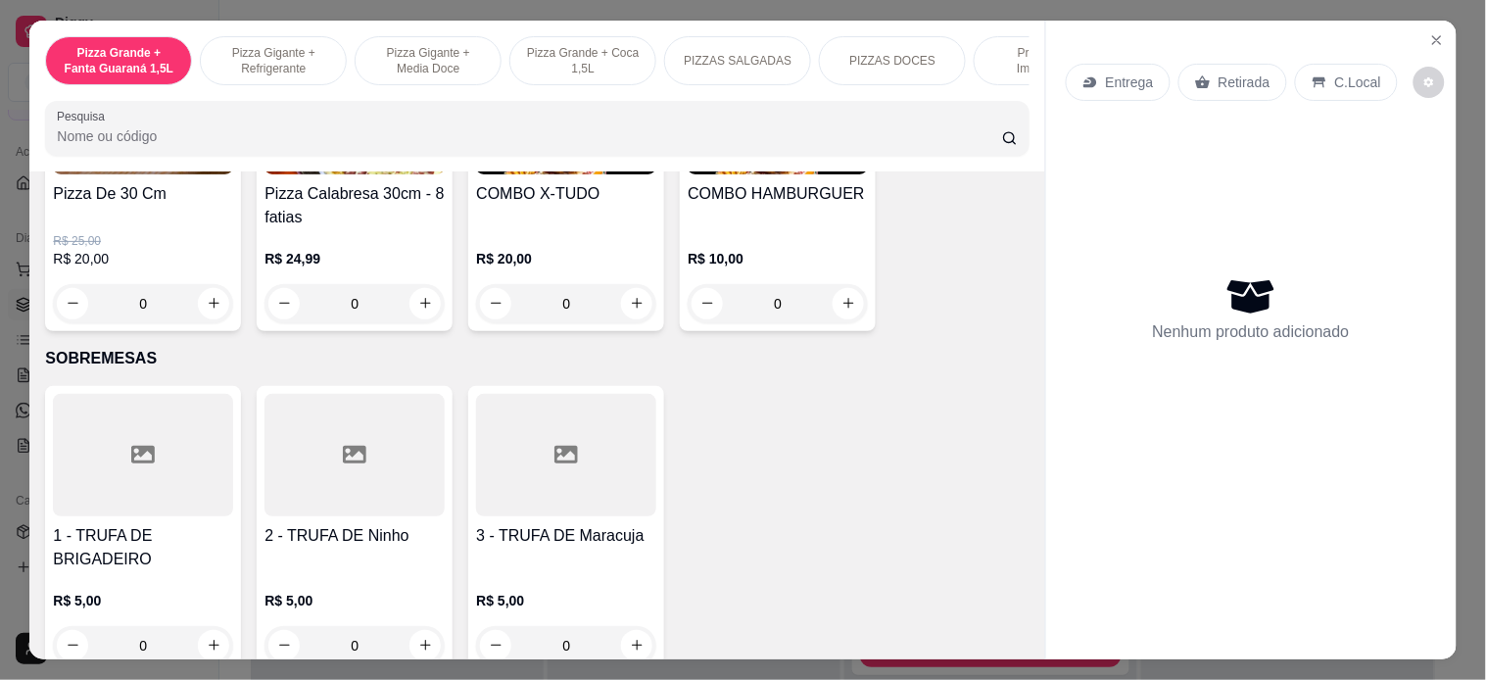
scroll to position [2176, 0]
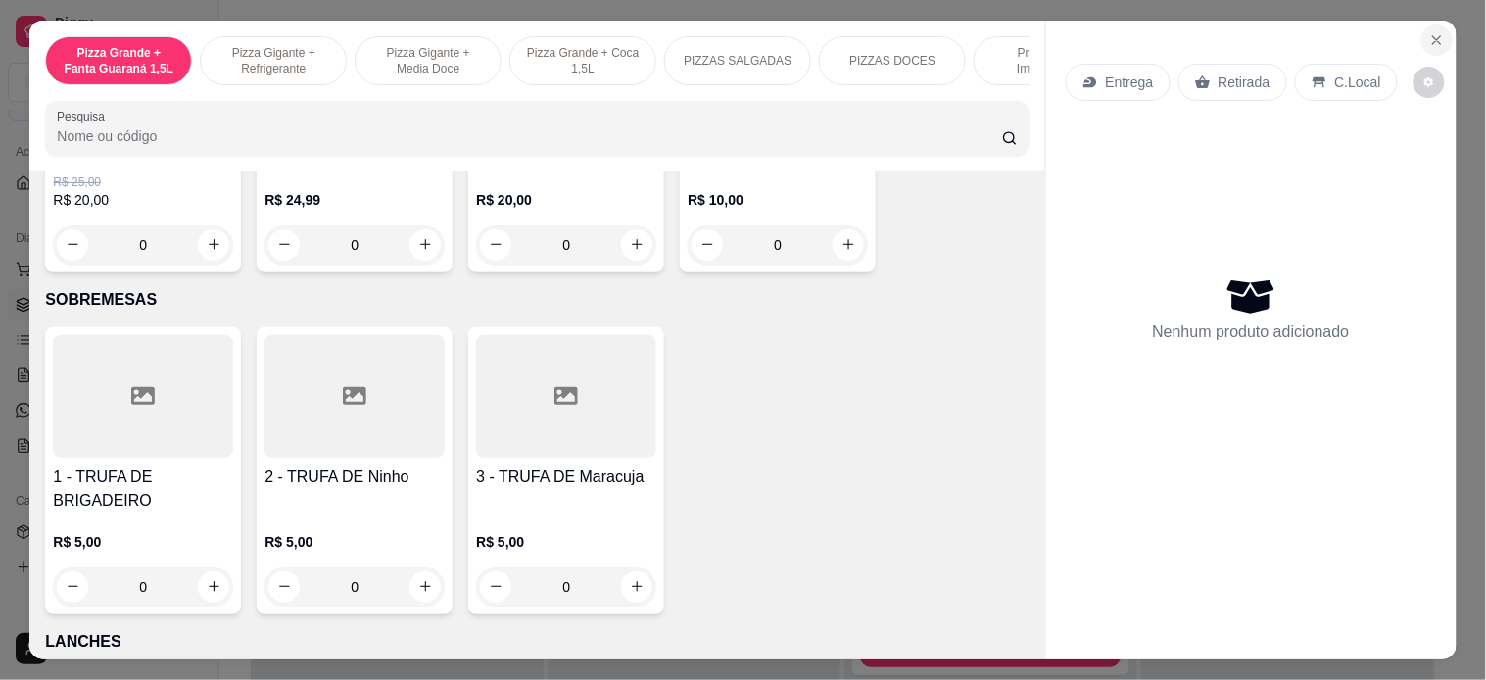
click at [1320, 39] on button "Close" at bounding box center [1436, 39] width 31 height 31
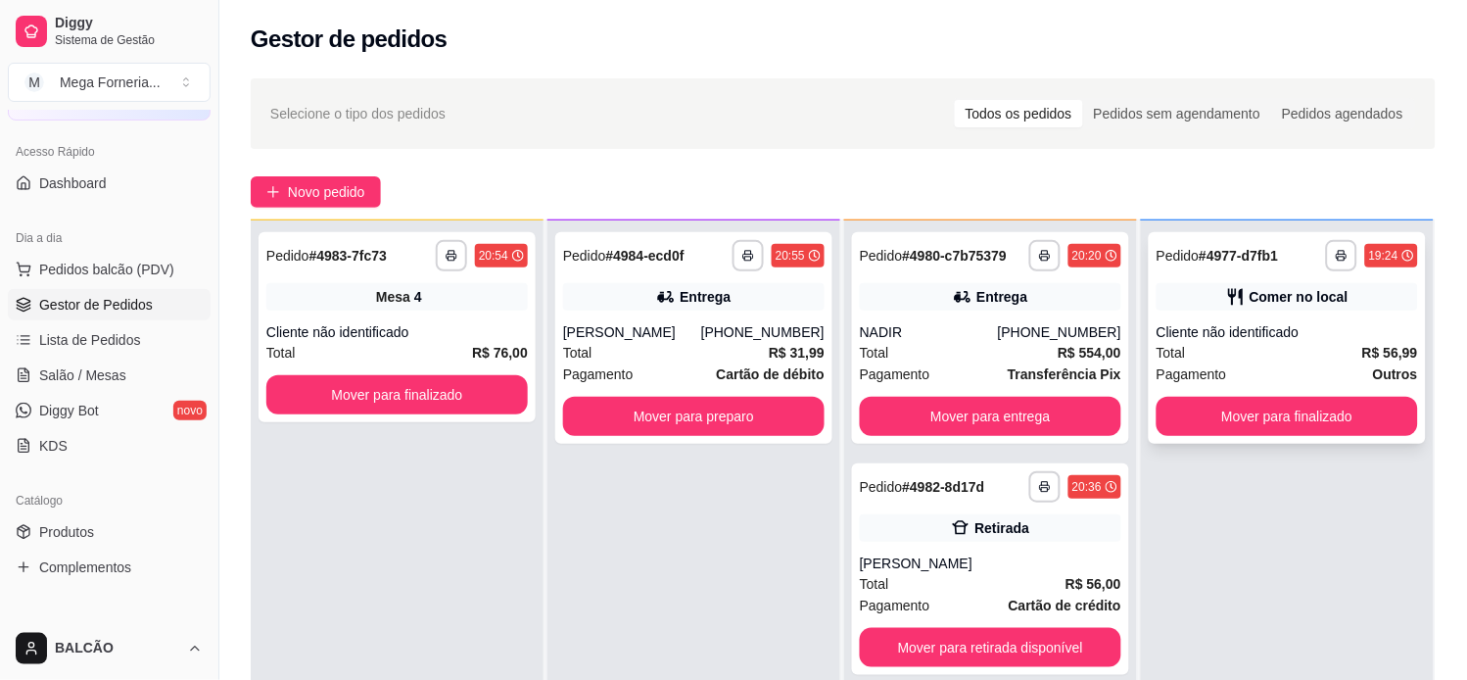
click at [1320, 323] on div "Cliente não identificado" at bounding box center [1288, 332] width 262 height 20
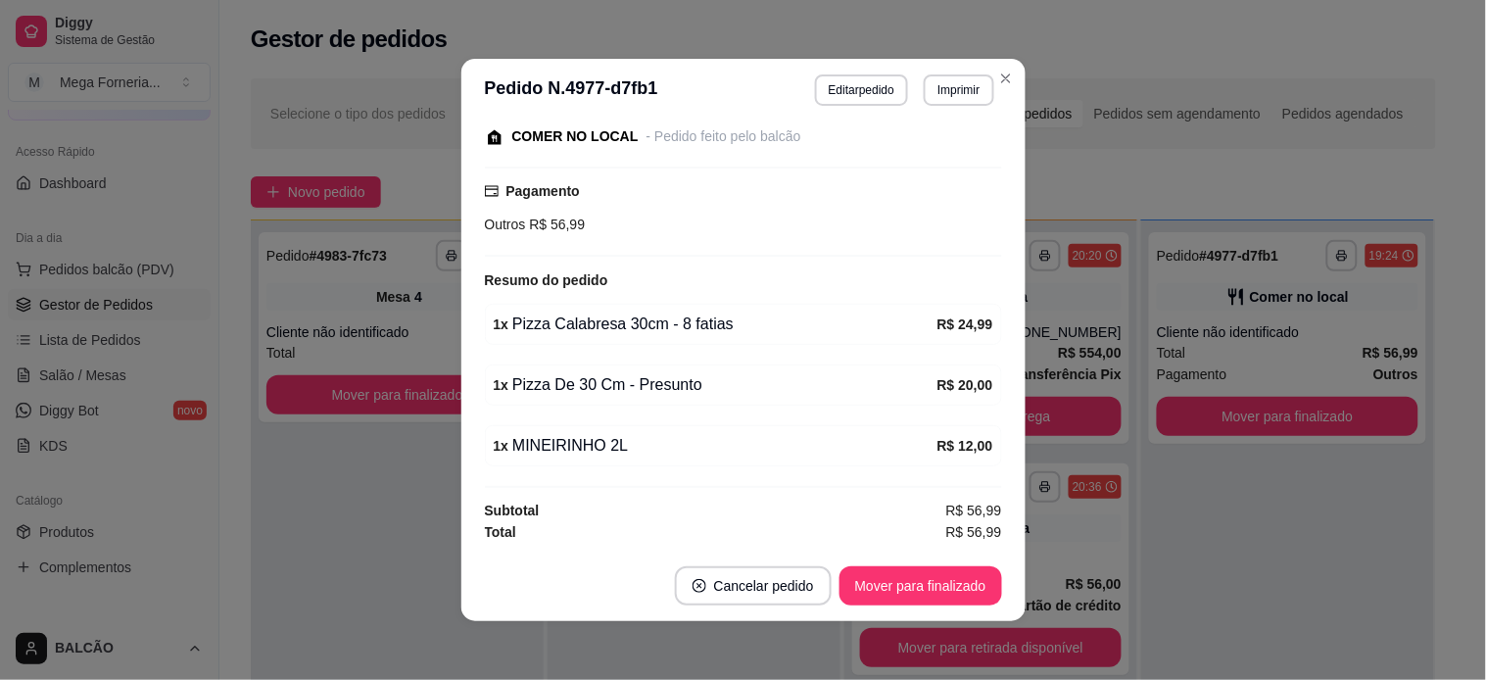
scroll to position [4, 0]
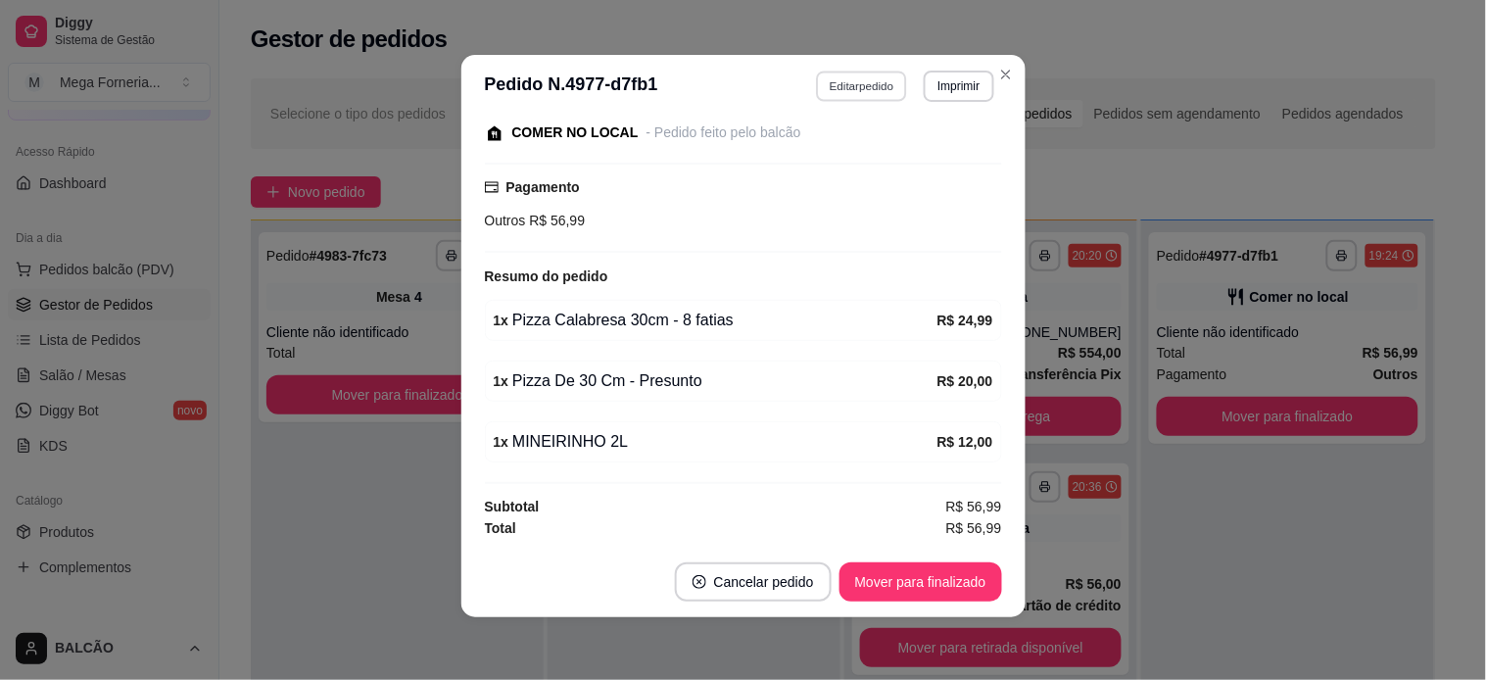
click at [862, 79] on button "Editar pedido" at bounding box center [861, 86] width 91 height 30
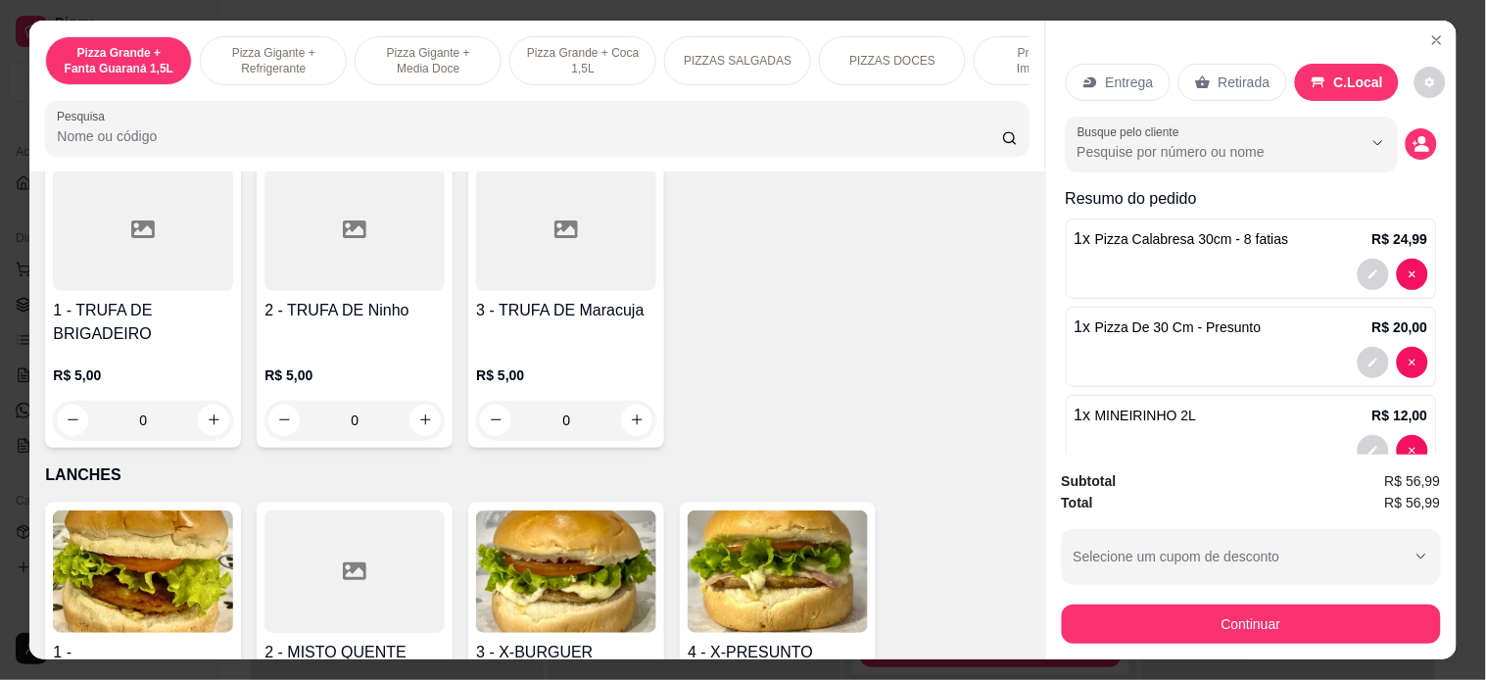
scroll to position [2236, 0]
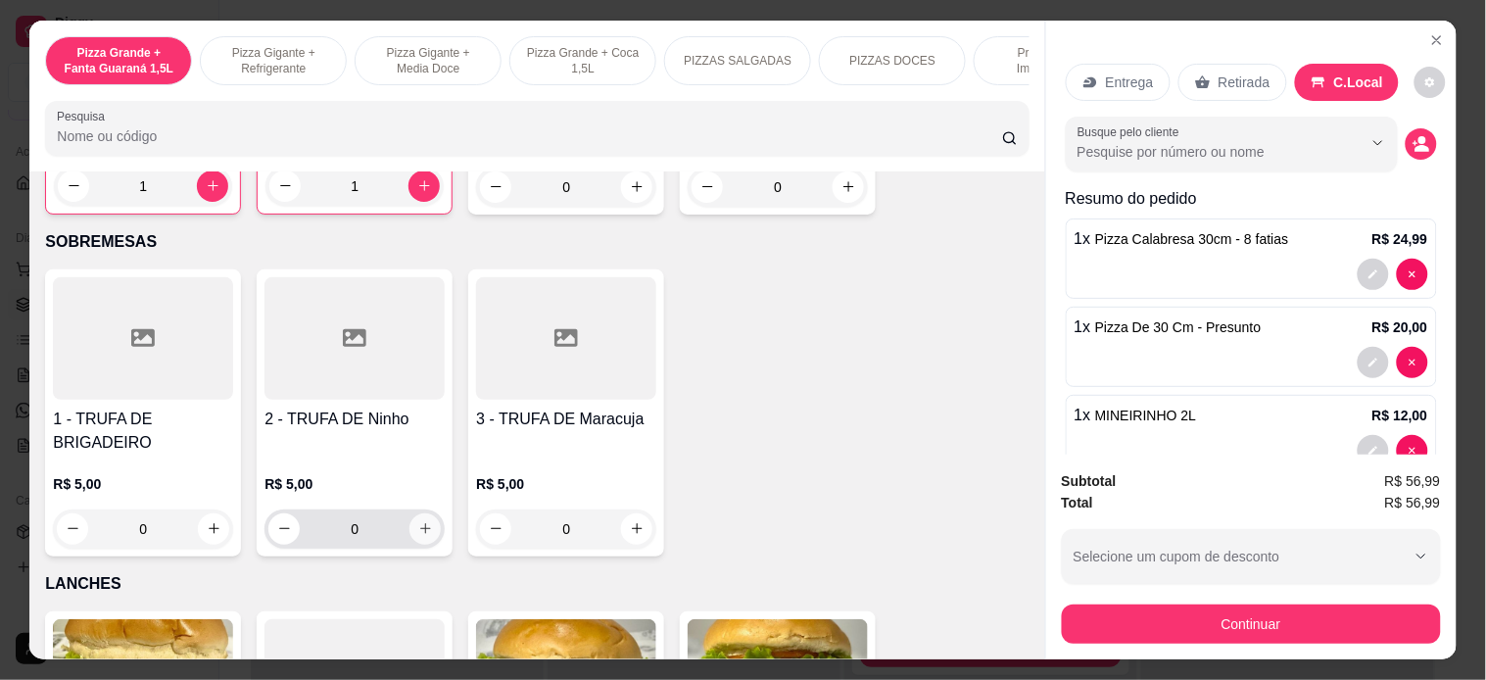
click at [418, 535] on icon "increase-product-quantity" at bounding box center [425, 528] width 15 height 15
type input "1"
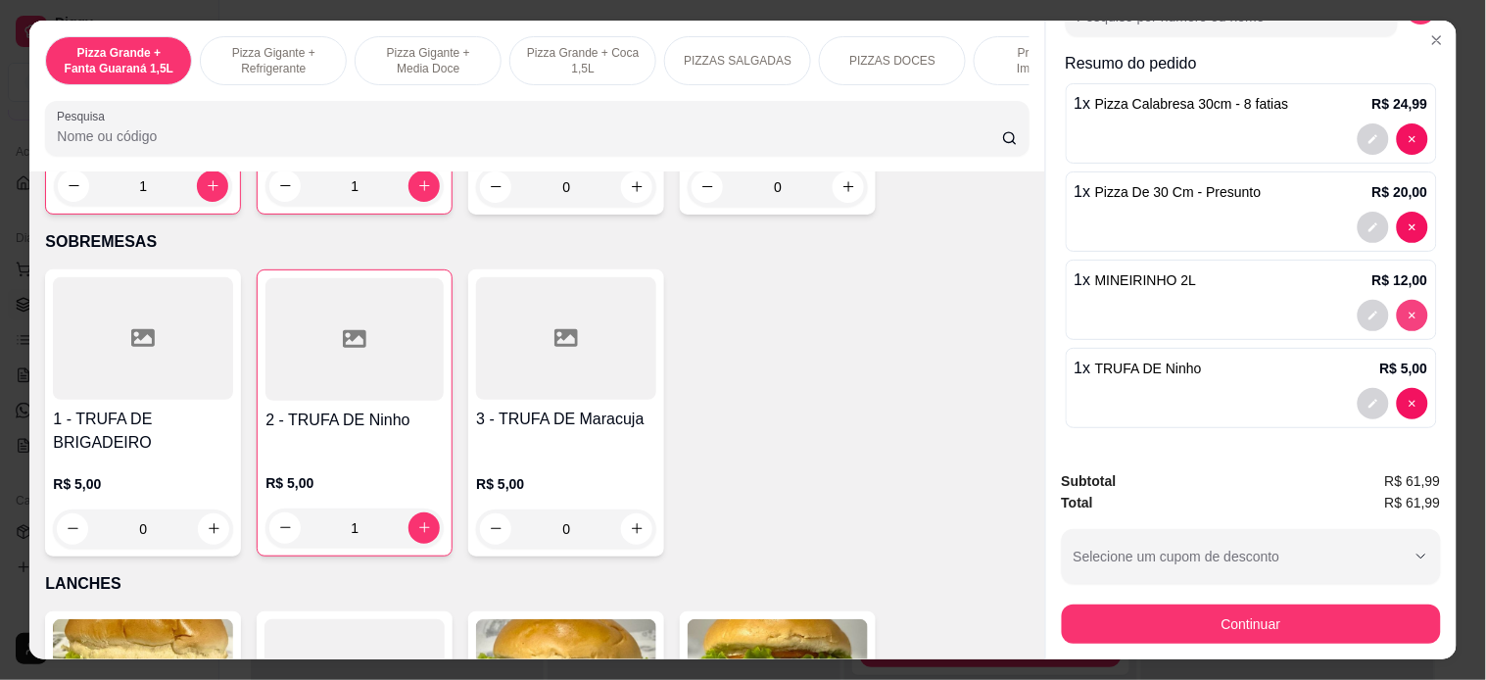
type input "0"
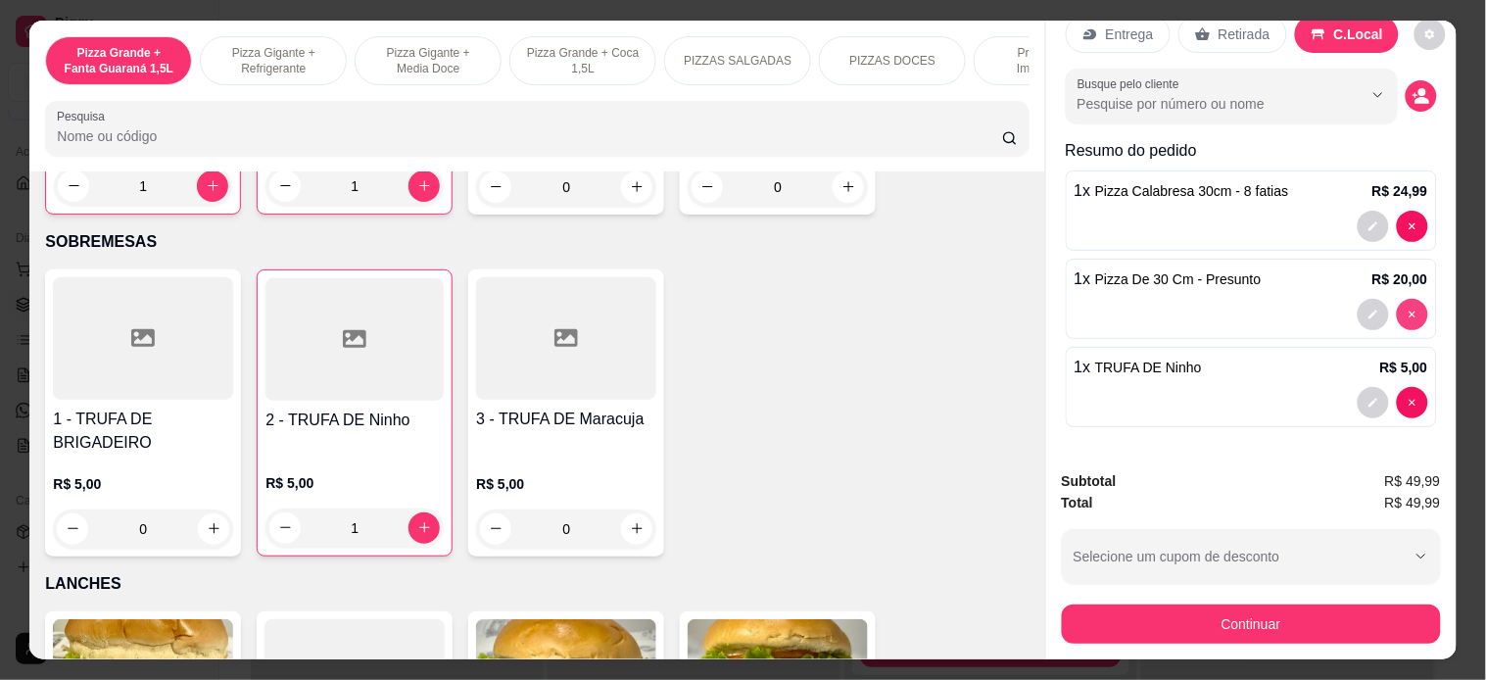
scroll to position [47, 0]
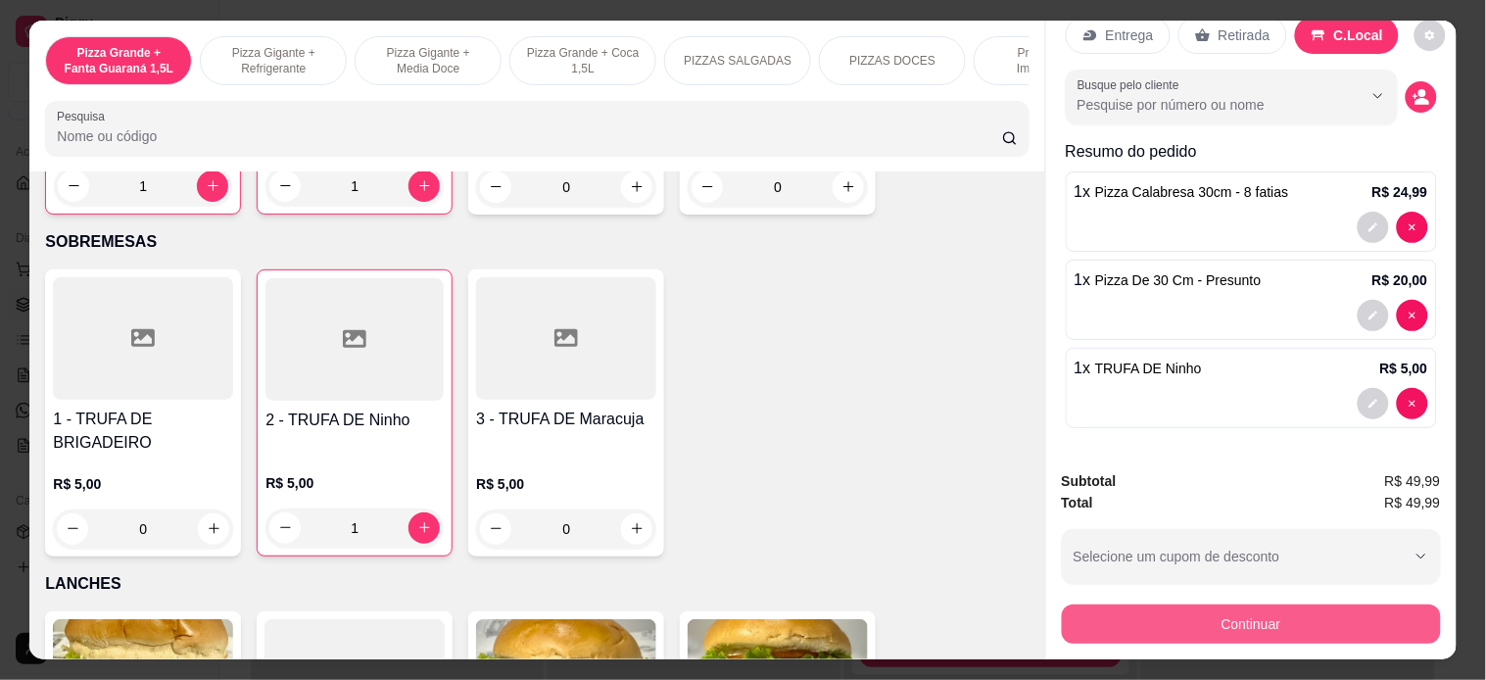
click at [1167, 611] on button "Continuar" at bounding box center [1251, 623] width 379 height 39
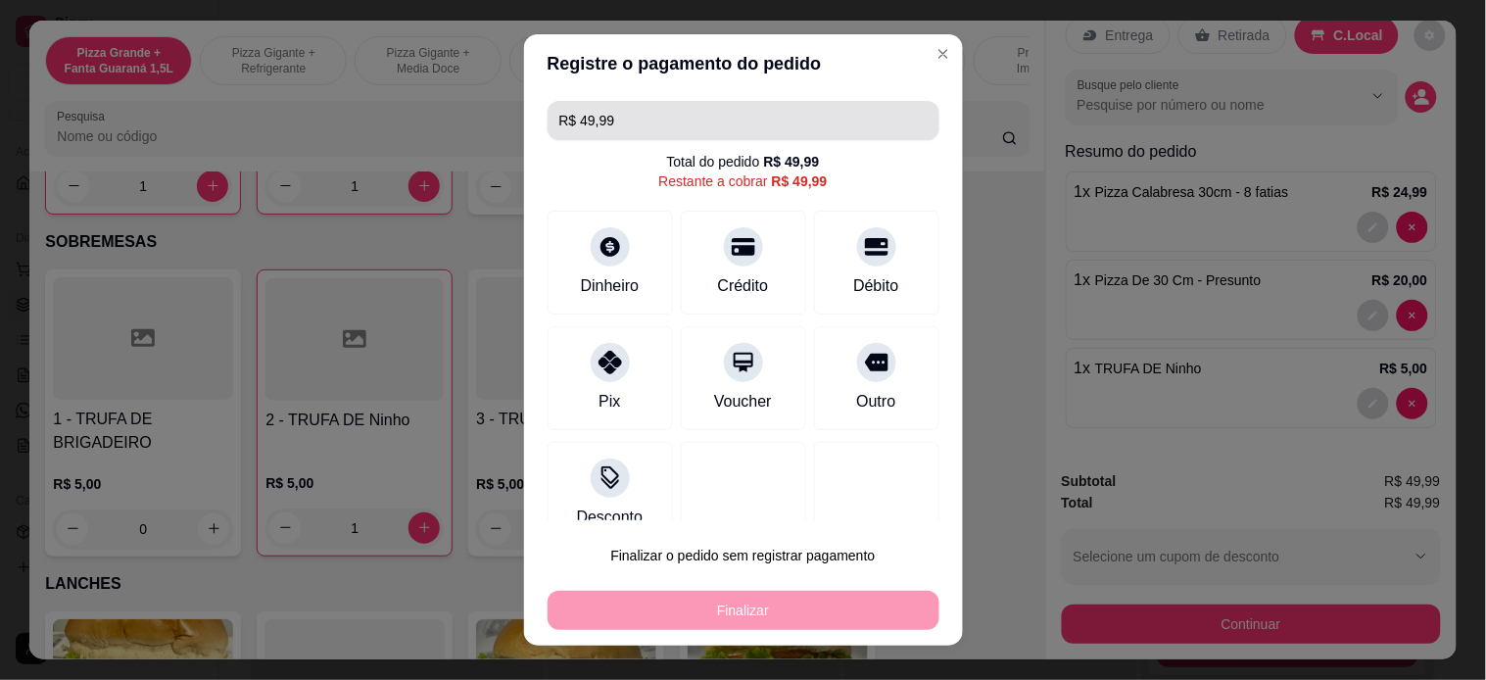
click at [644, 125] on input "R$ 49,99" at bounding box center [743, 120] width 368 height 39
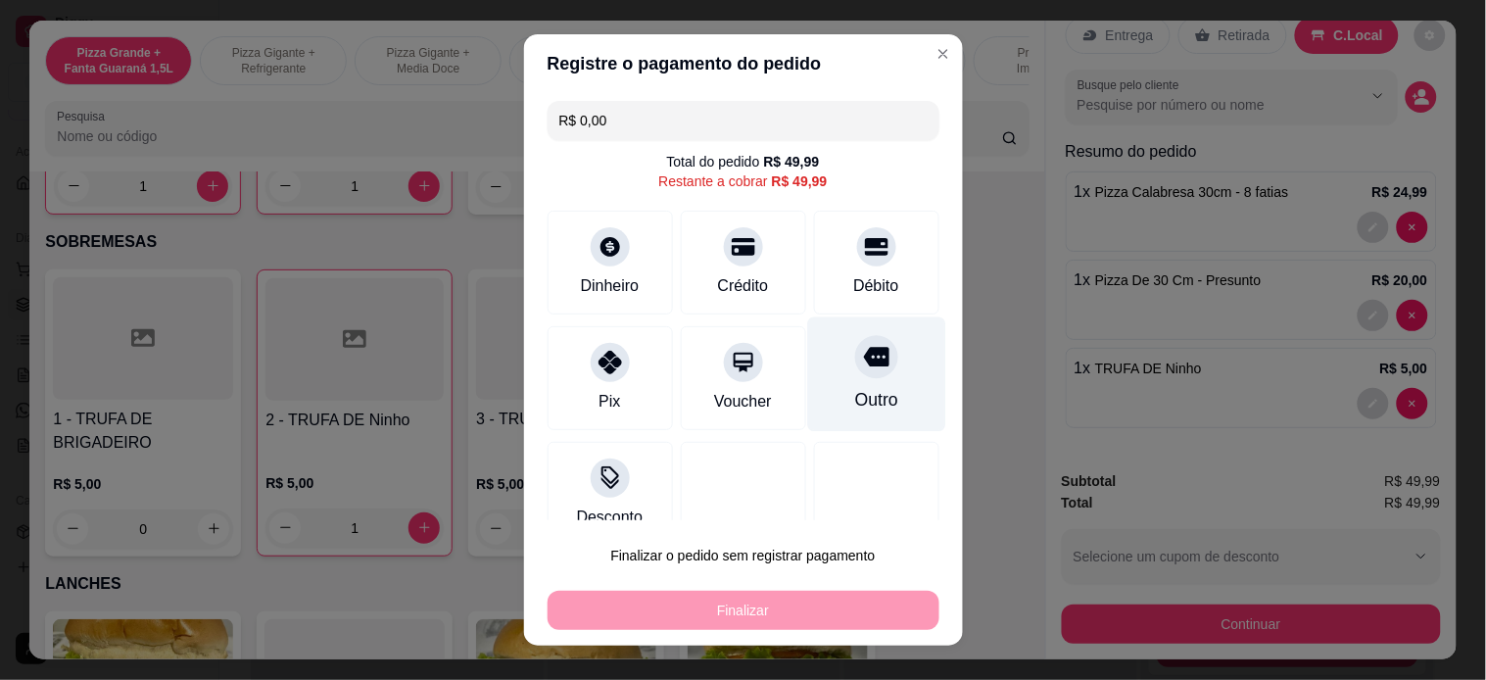
type input "R$ 0,00"
click at [864, 374] on div "Outro" at bounding box center [876, 373] width 138 height 115
click at [854, 411] on div "Outro" at bounding box center [875, 399] width 43 height 25
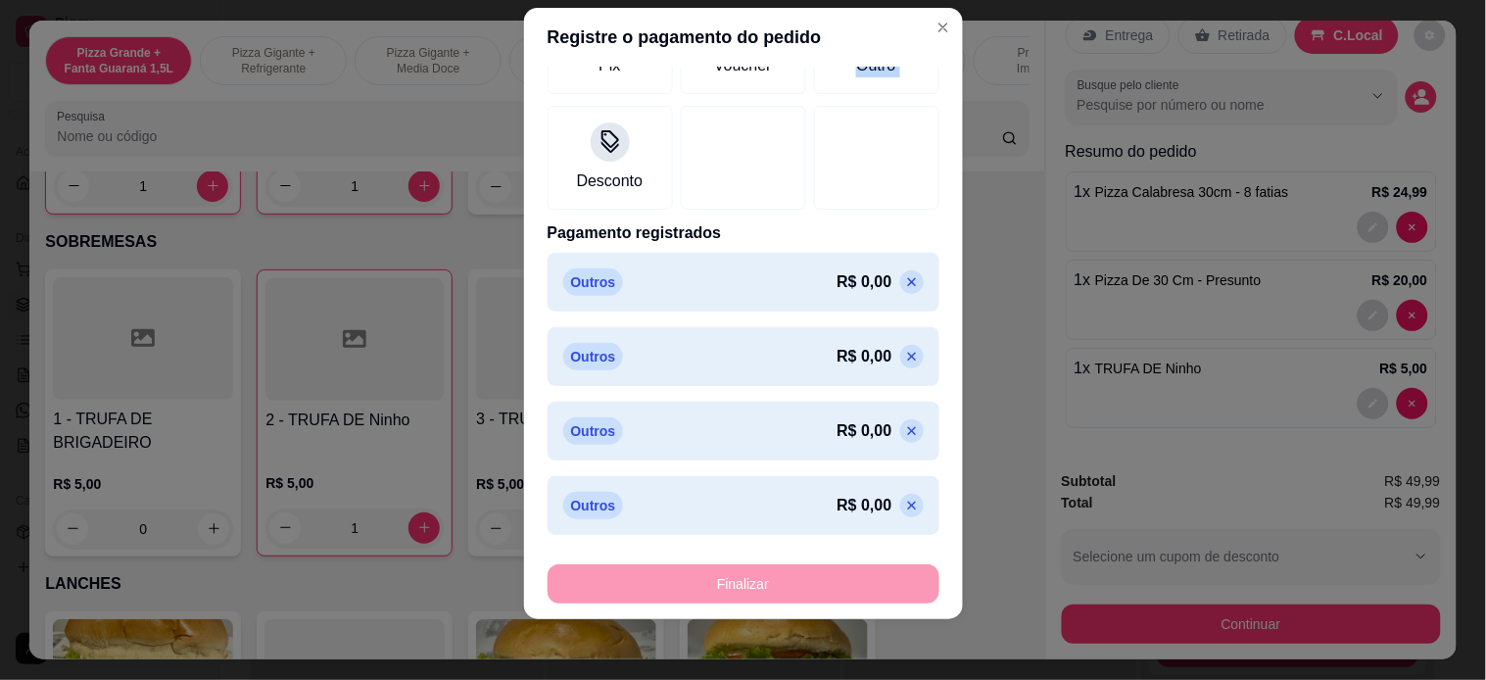
scroll to position [27, 0]
click at [794, 591] on div "Finalizar" at bounding box center [744, 582] width 392 height 39
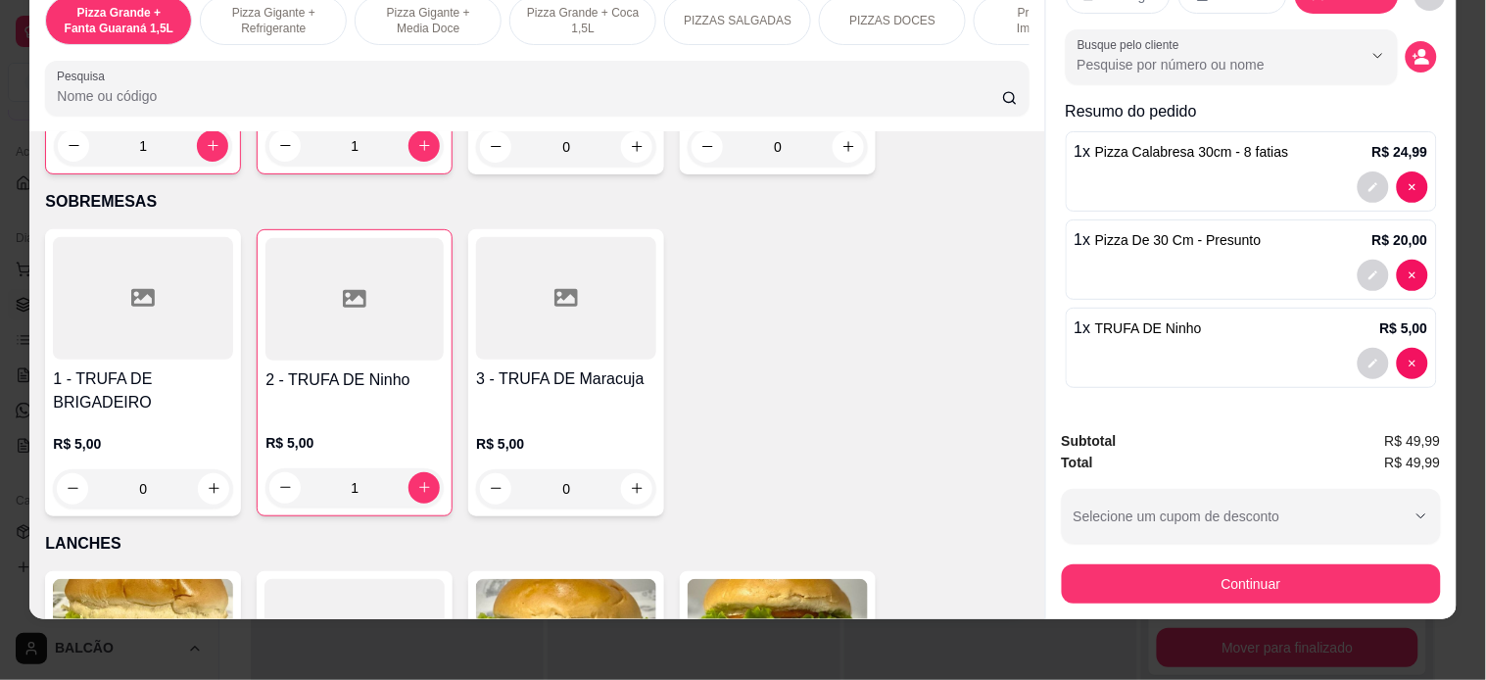
scroll to position [51, 0]
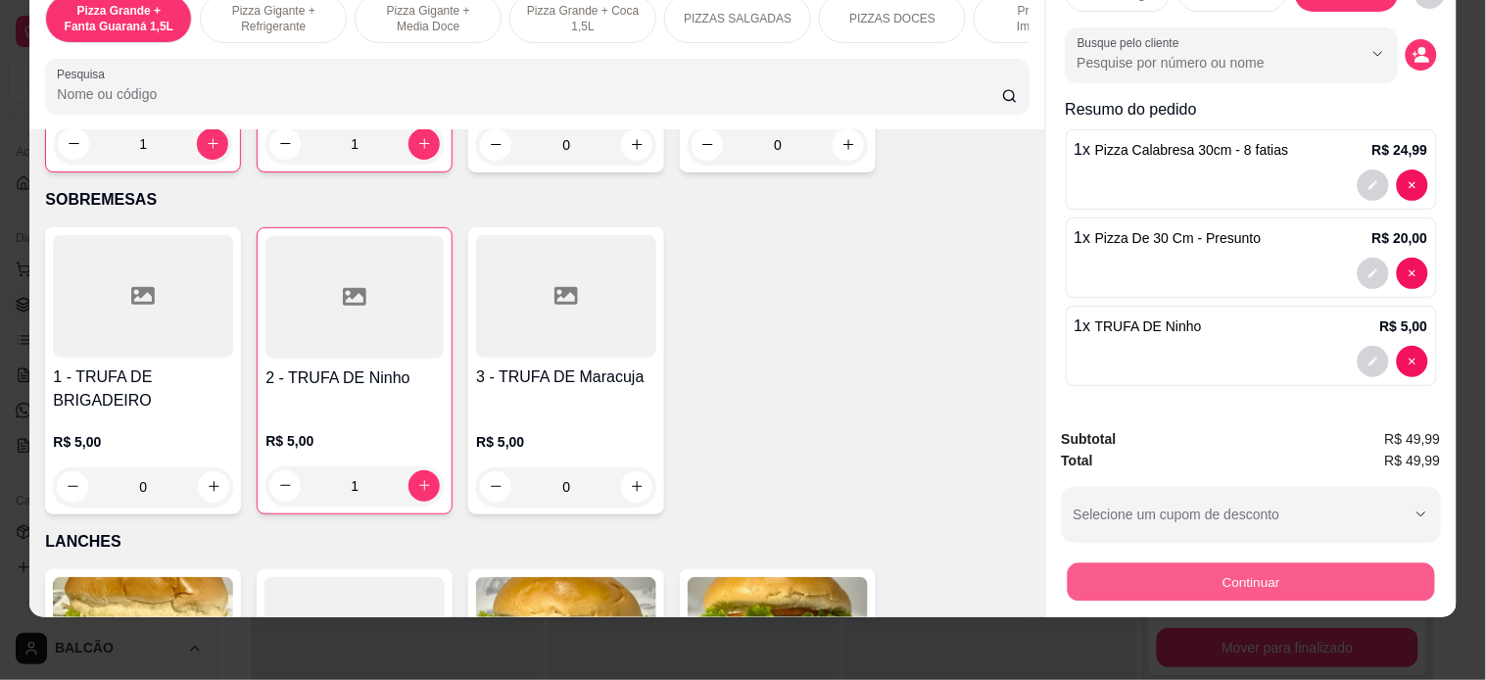
click at [1304, 563] on button "Continuar" at bounding box center [1250, 582] width 367 height 38
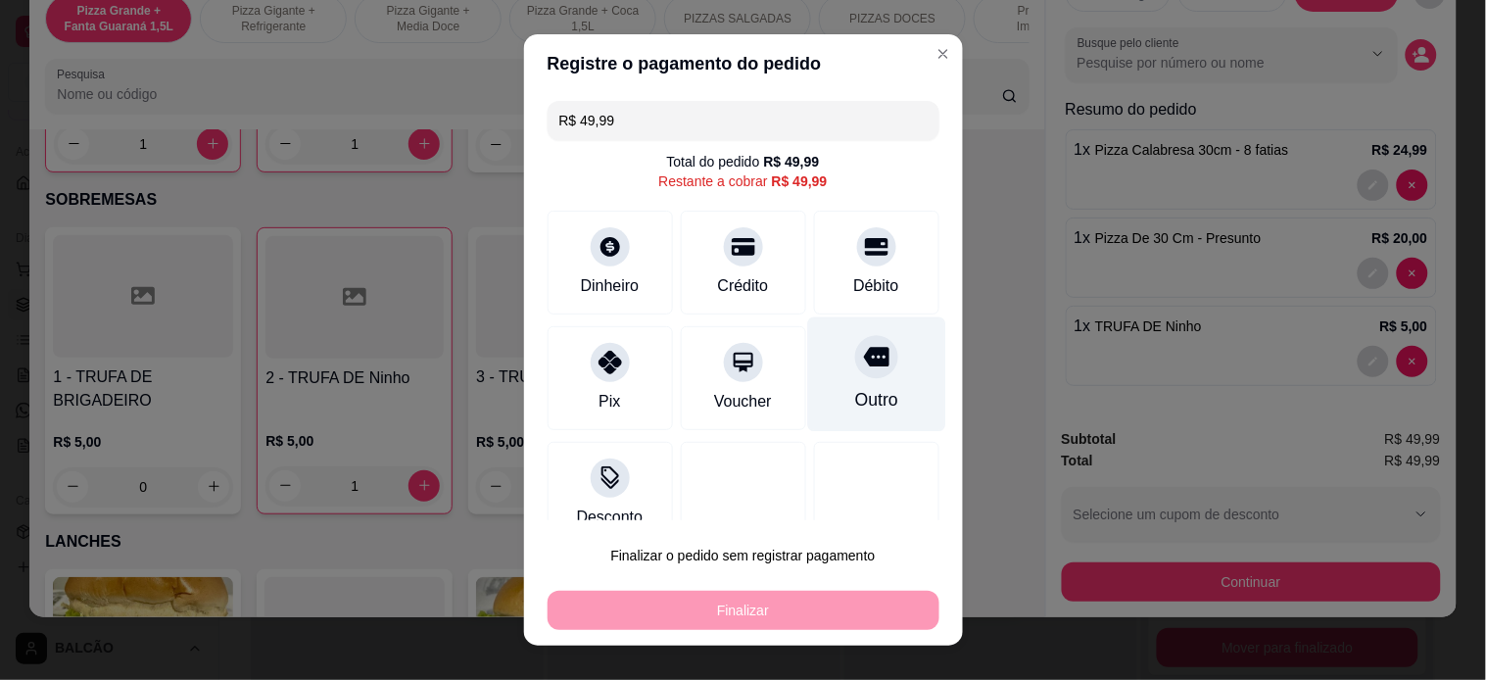
click at [855, 341] on div at bounding box center [876, 356] width 43 height 43
type input "R$ 0,00"
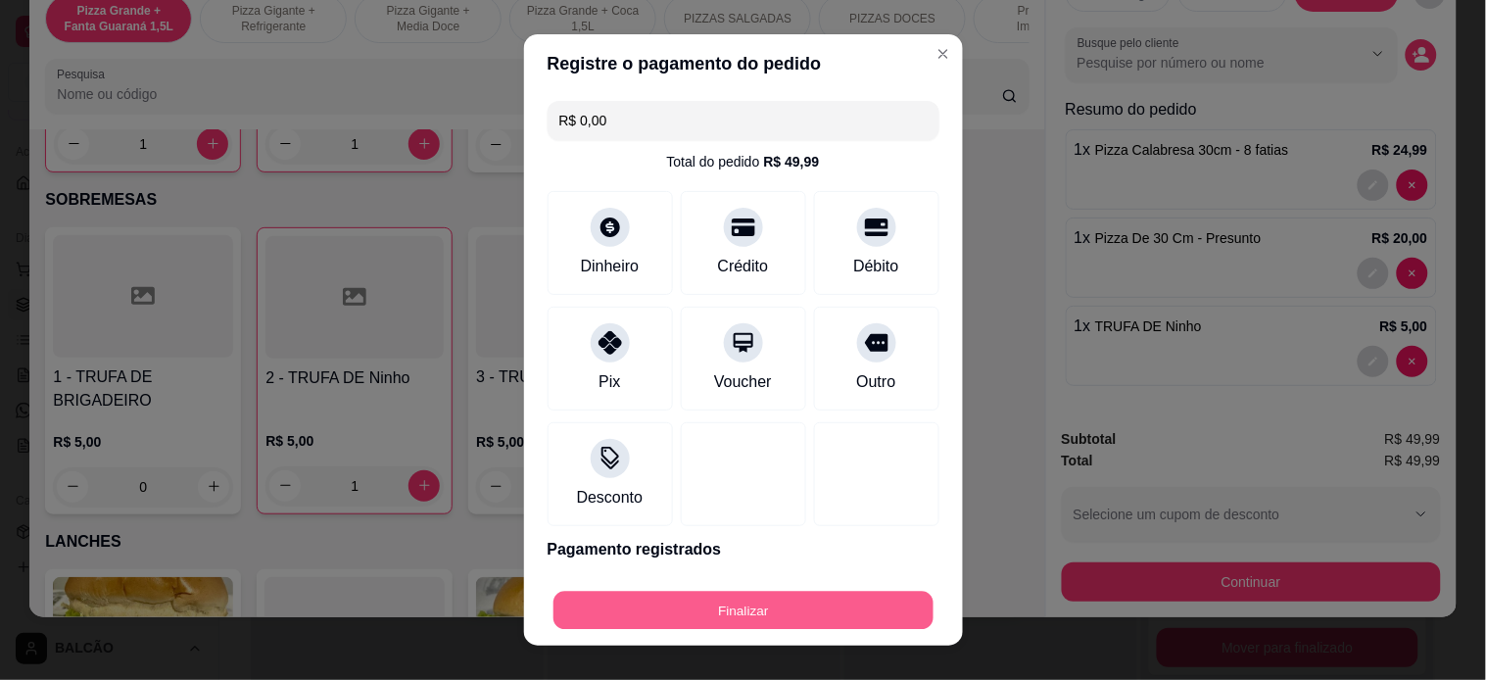
click at [828, 605] on button "Finalizar" at bounding box center [743, 611] width 380 height 38
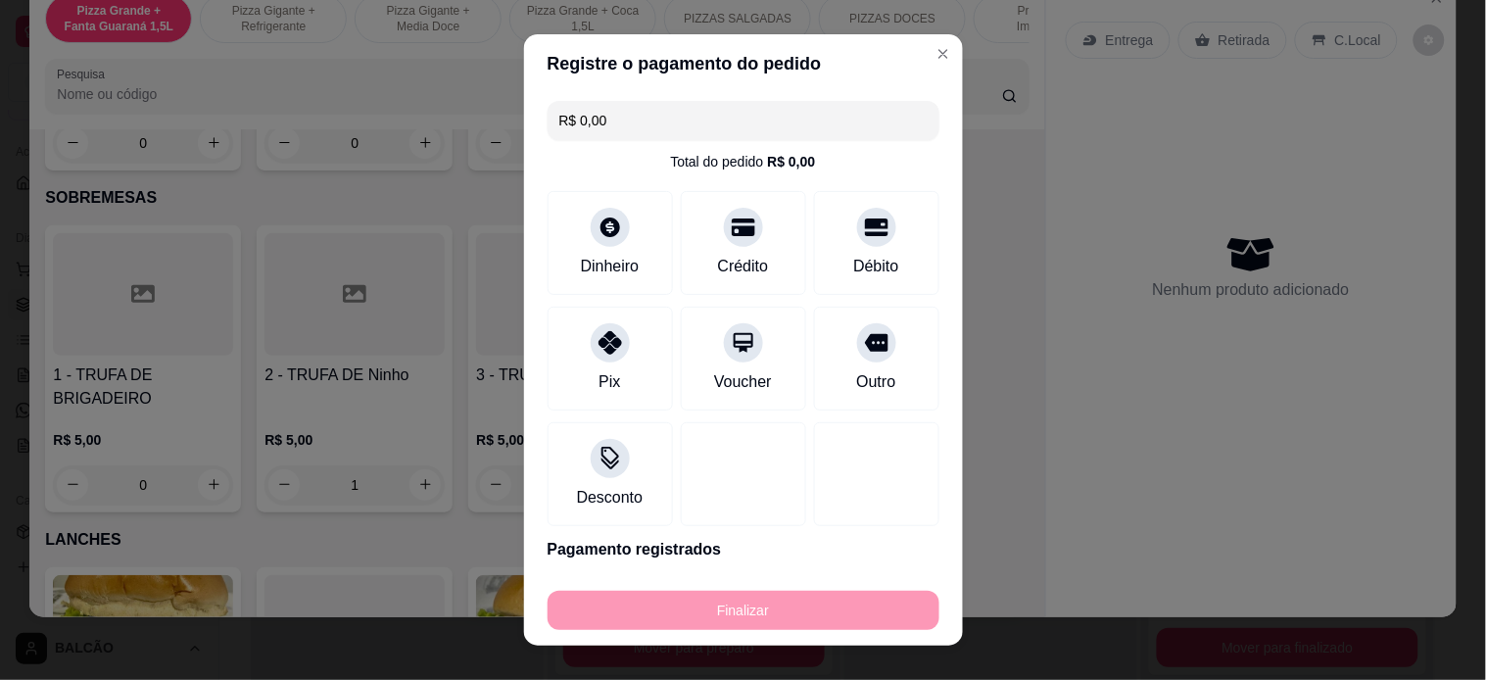
type input "0"
type input "-R$ 49,99"
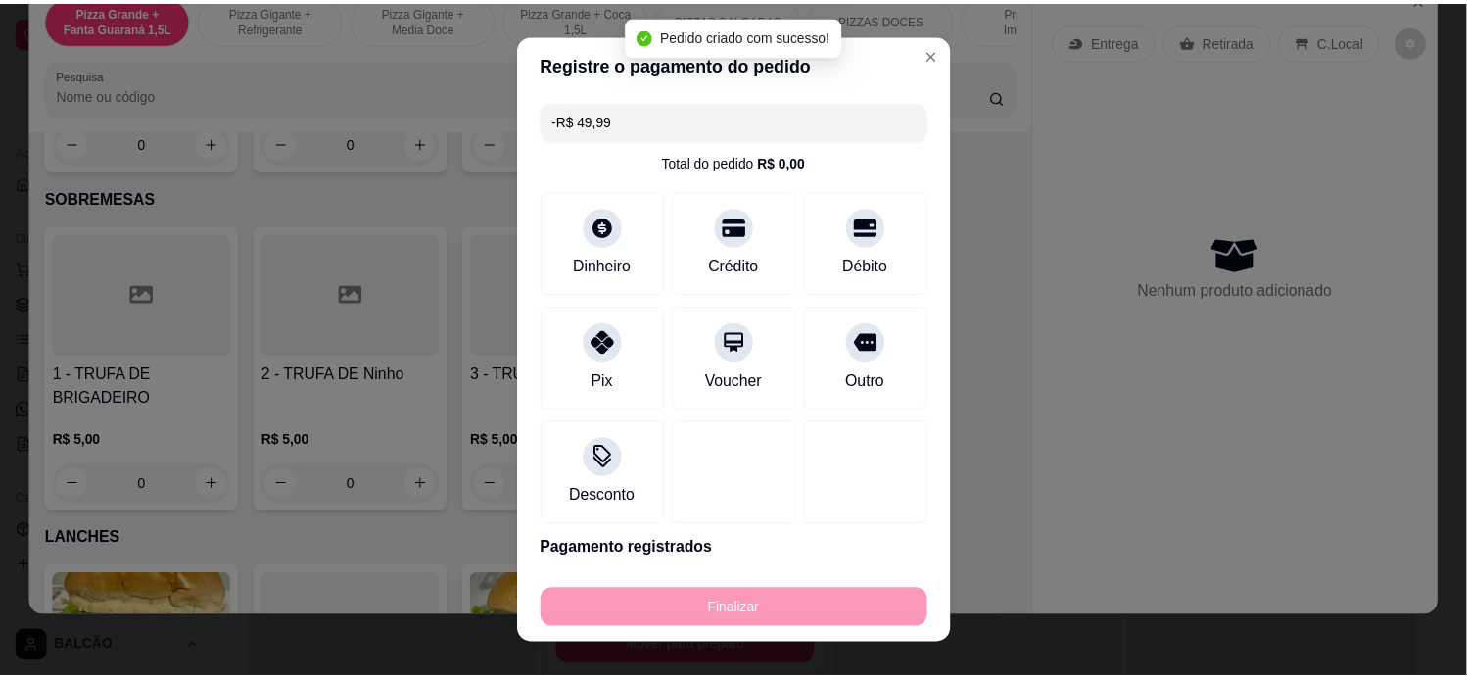
scroll to position [2235, 0]
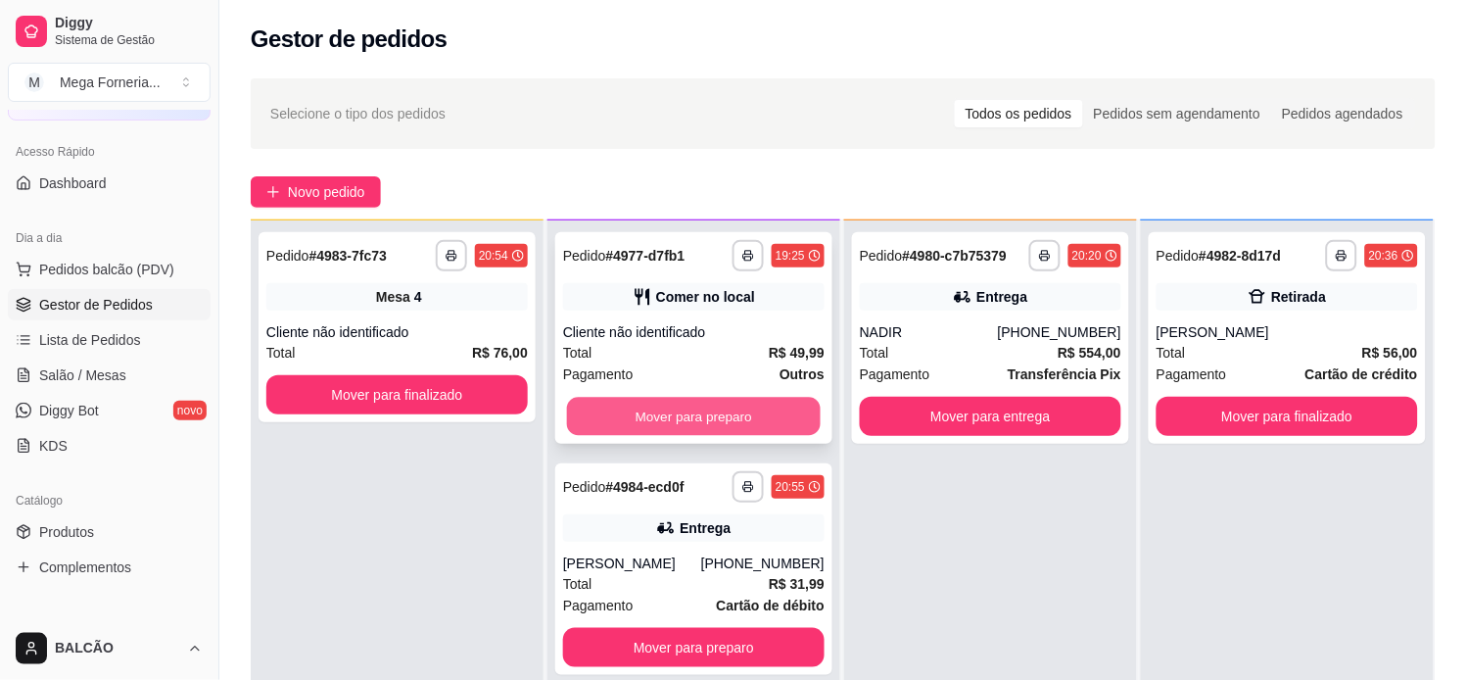
click at [764, 413] on button "Mover para preparo" at bounding box center [694, 417] width 254 height 38
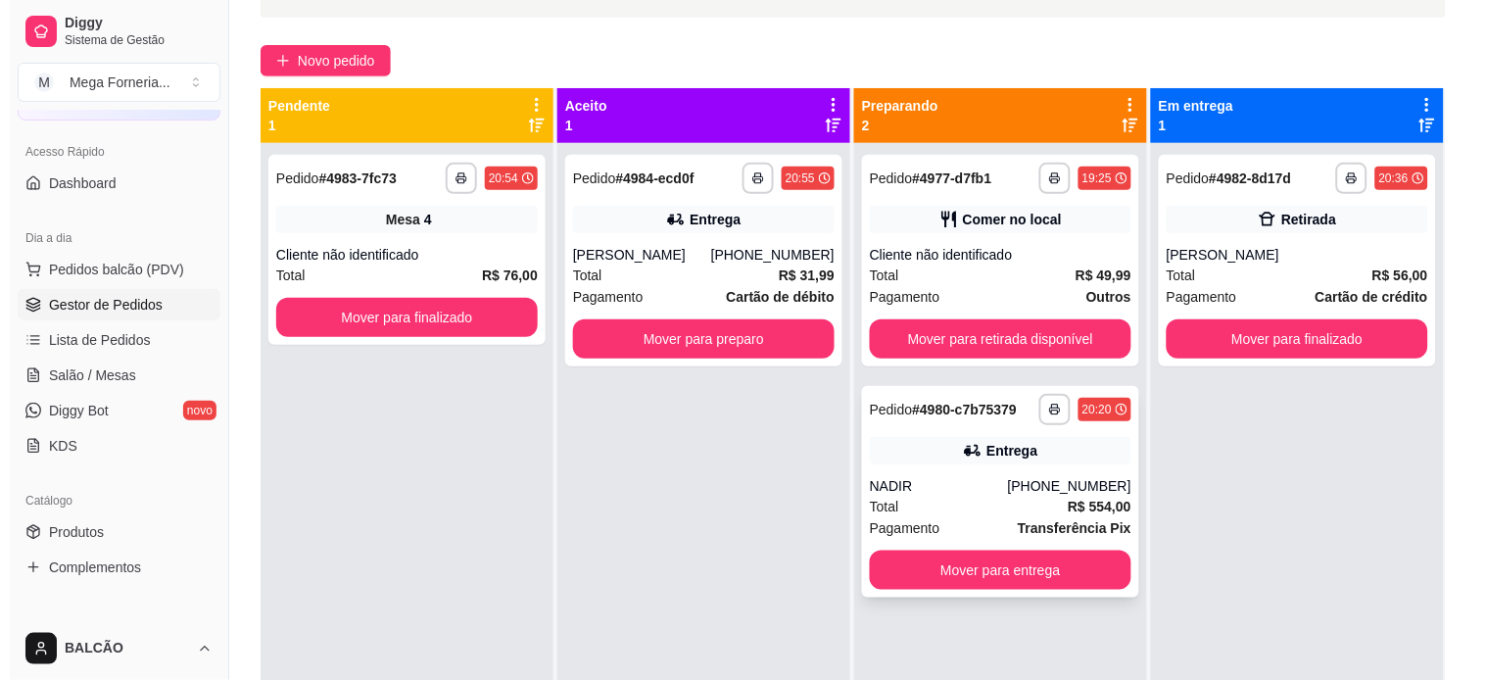
scroll to position [109, 0]
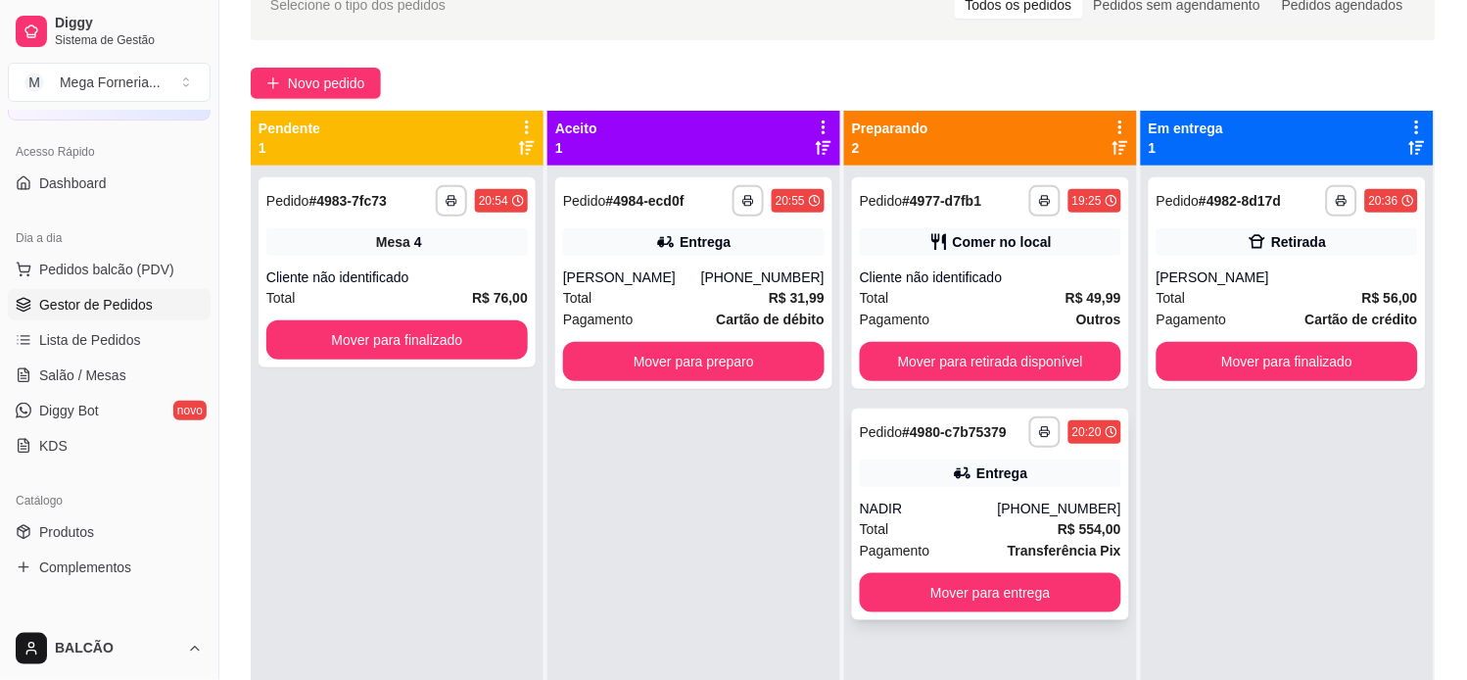
click at [996, 532] on div "Total R$ 554,00" at bounding box center [991, 529] width 262 height 22
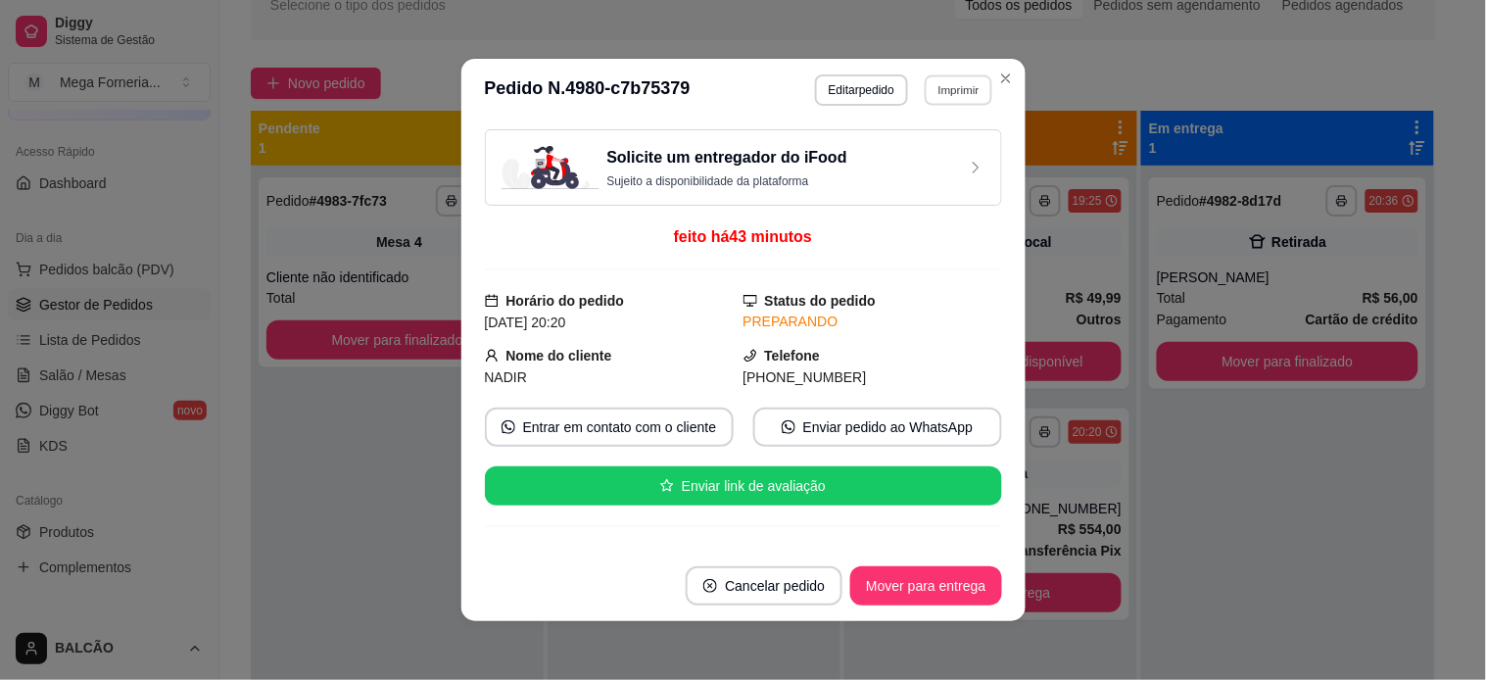
click at [933, 78] on button "Imprimir" at bounding box center [959, 89] width 68 height 30
click at [912, 150] on button "IMPRESSORA" at bounding box center [915, 159] width 137 height 30
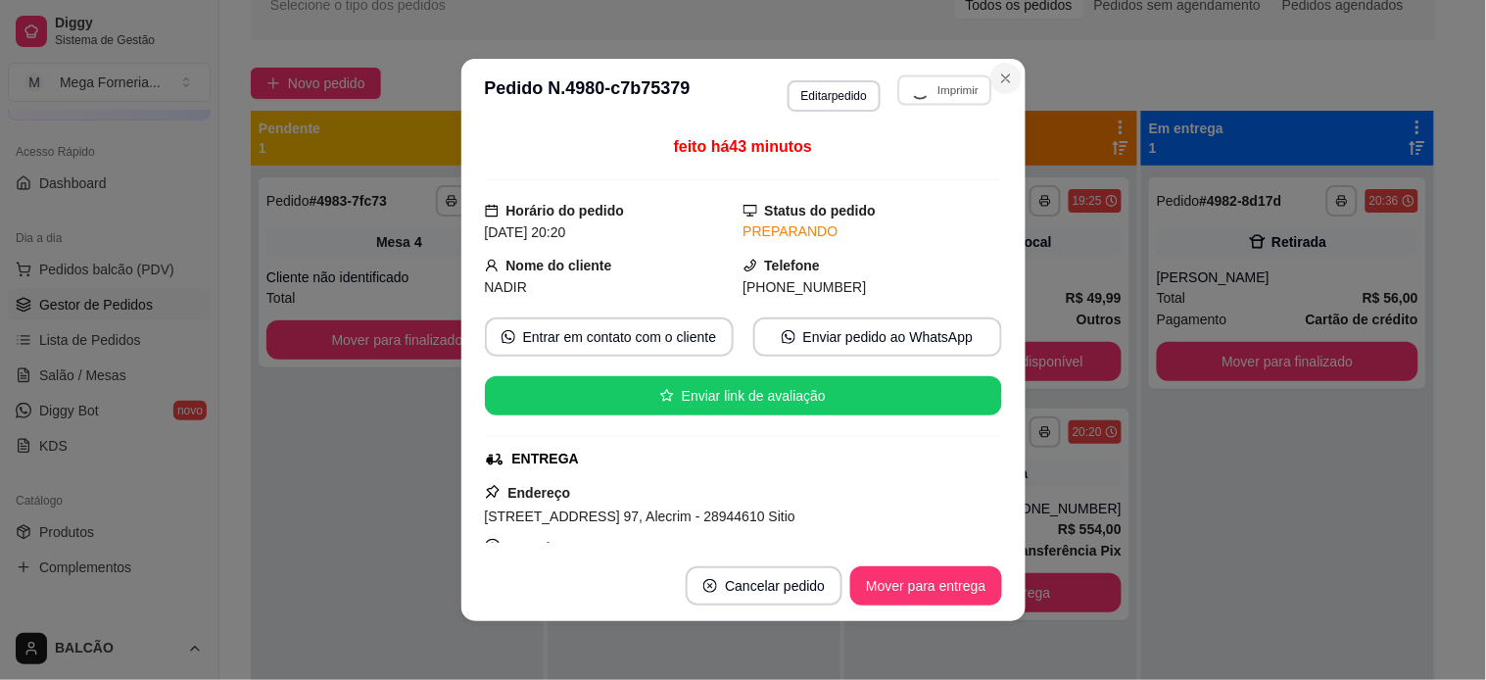
click at [998, 71] on icon "Close" at bounding box center [1006, 79] width 16 height 16
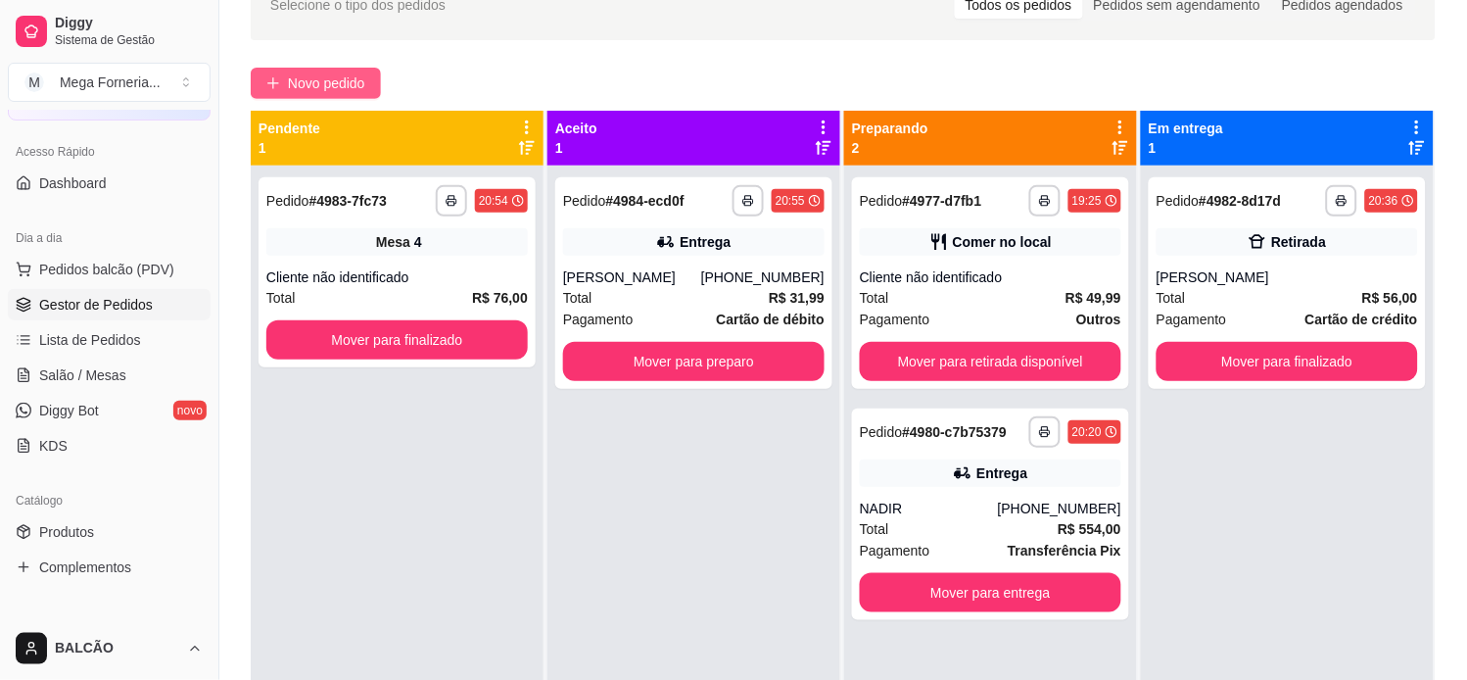
click at [308, 82] on span "Novo pedido" at bounding box center [326, 83] width 77 height 22
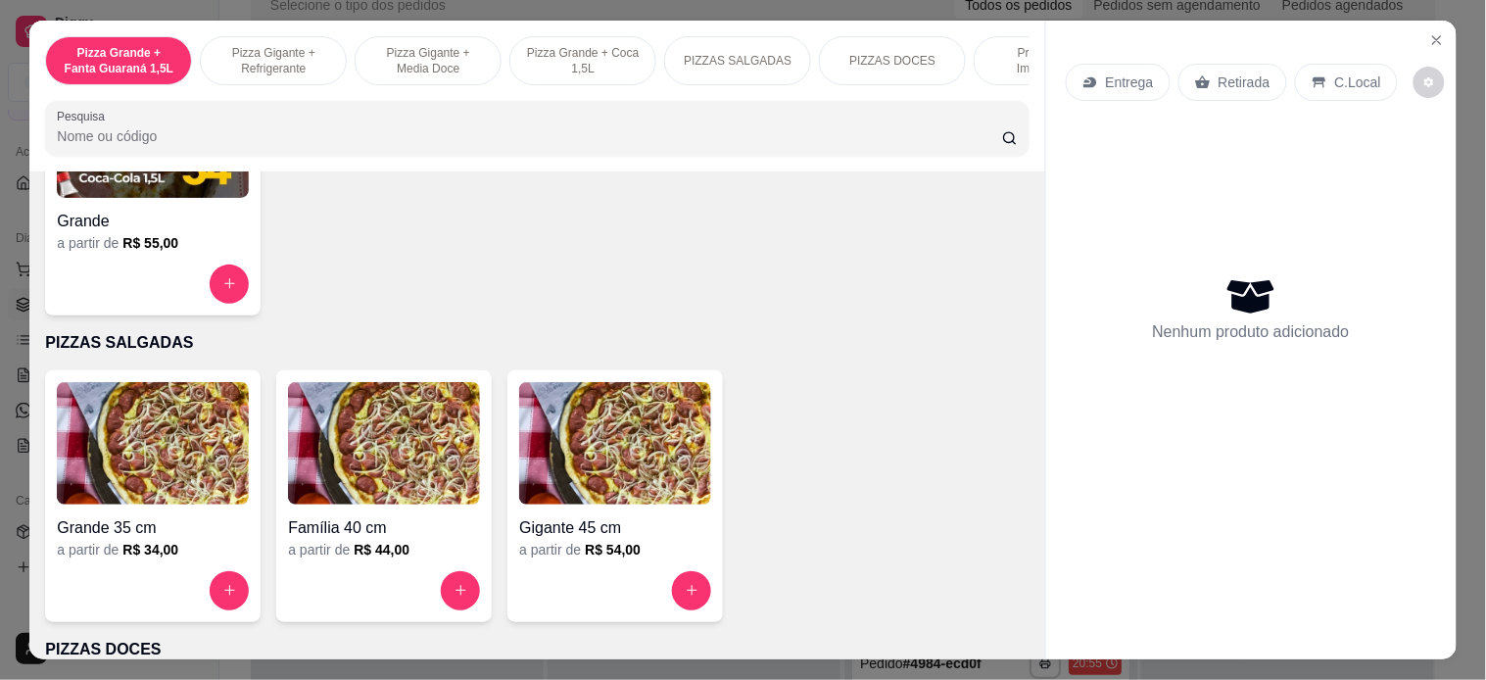
scroll to position [1306, 0]
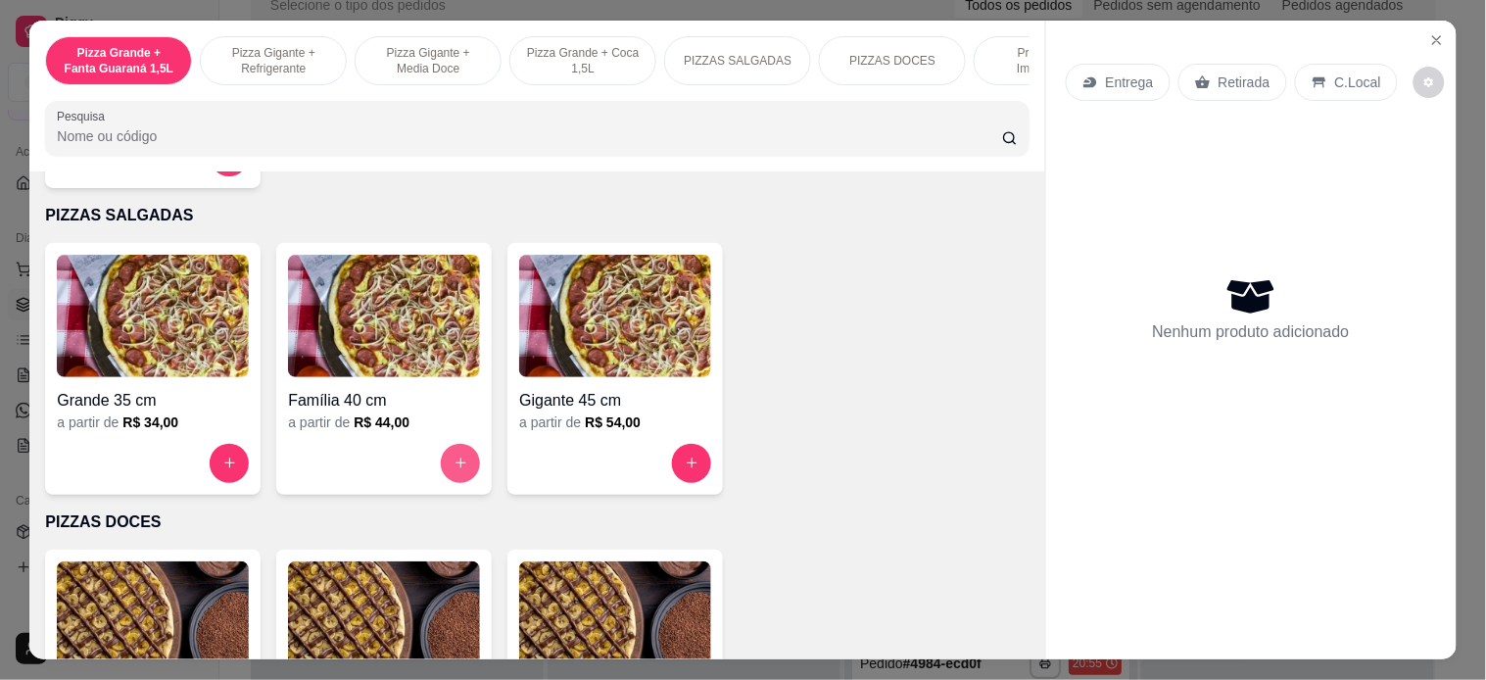
click at [452, 461] on button "increase-product-quantity" at bounding box center [460, 463] width 39 height 39
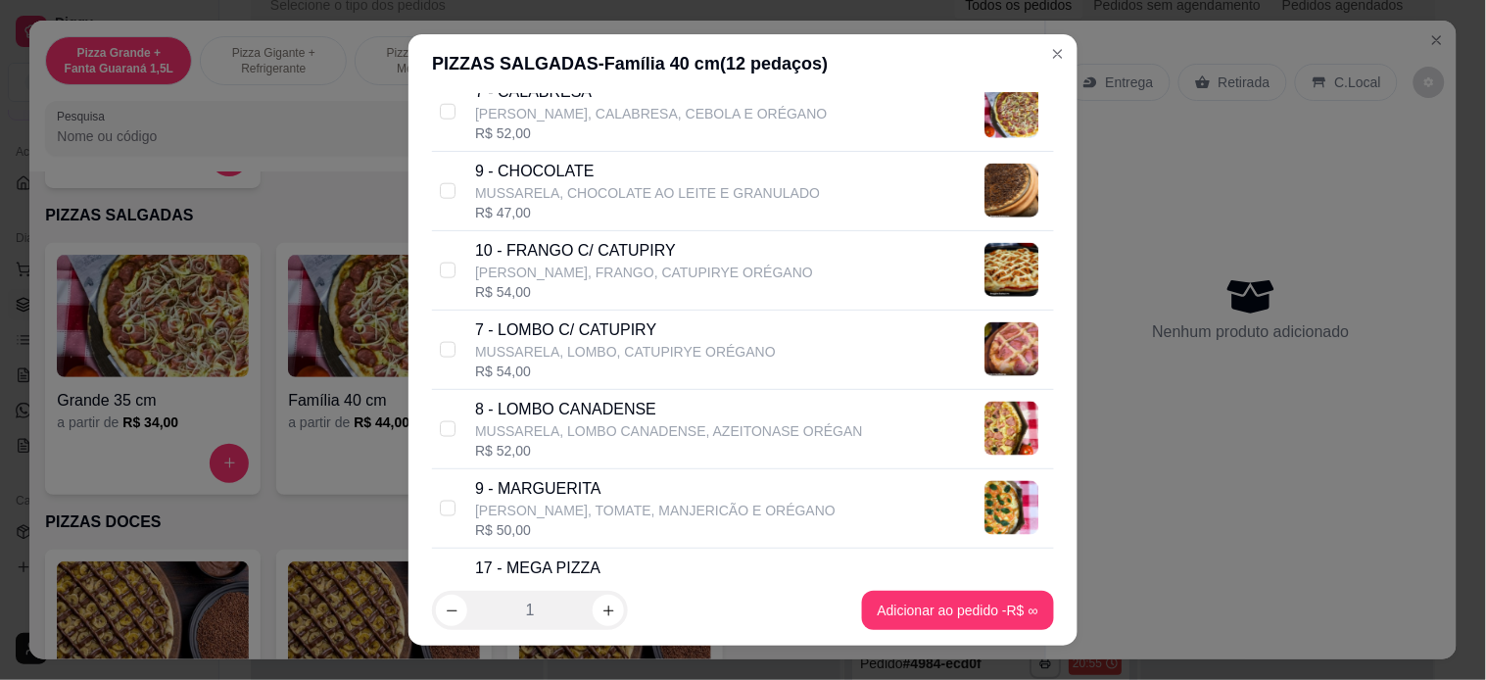
scroll to position [652, 0]
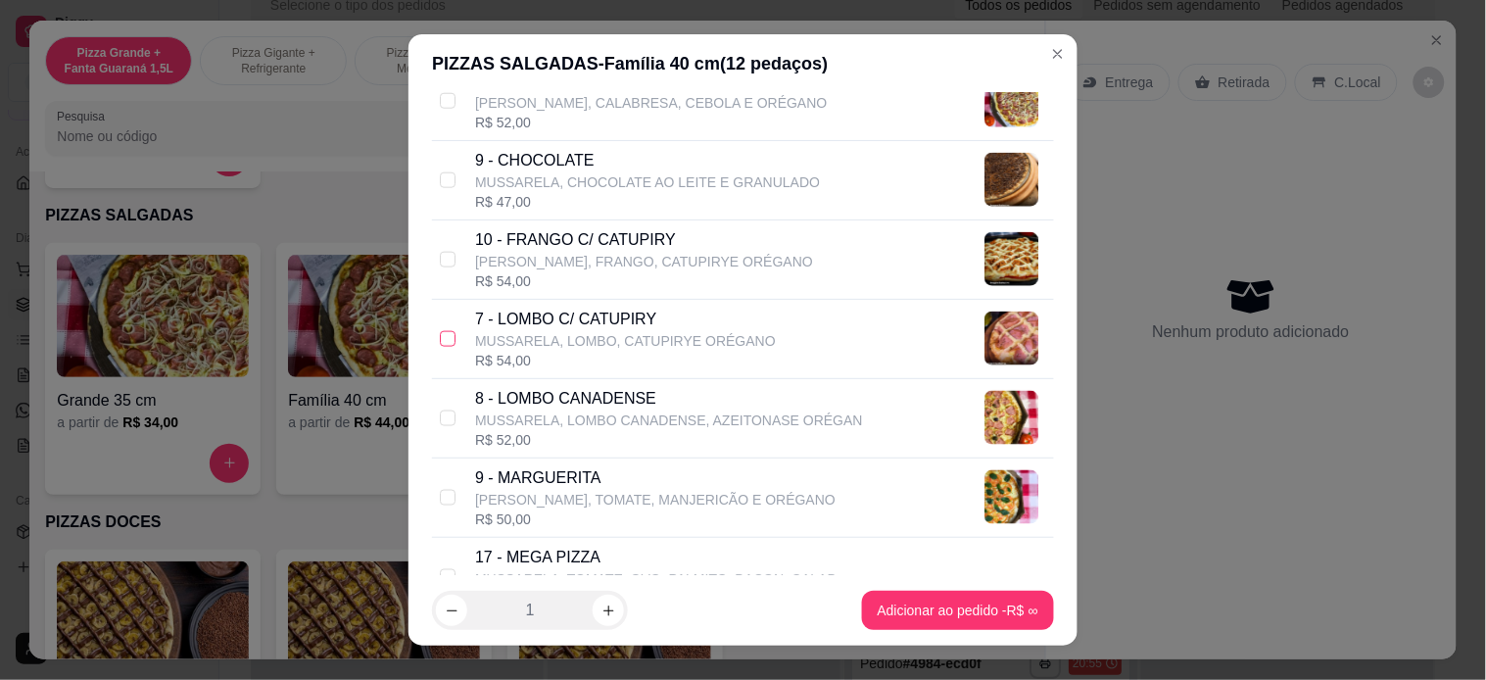
click at [440, 331] on input "checkbox" at bounding box center [448, 339] width 16 height 16
checkbox input "true"
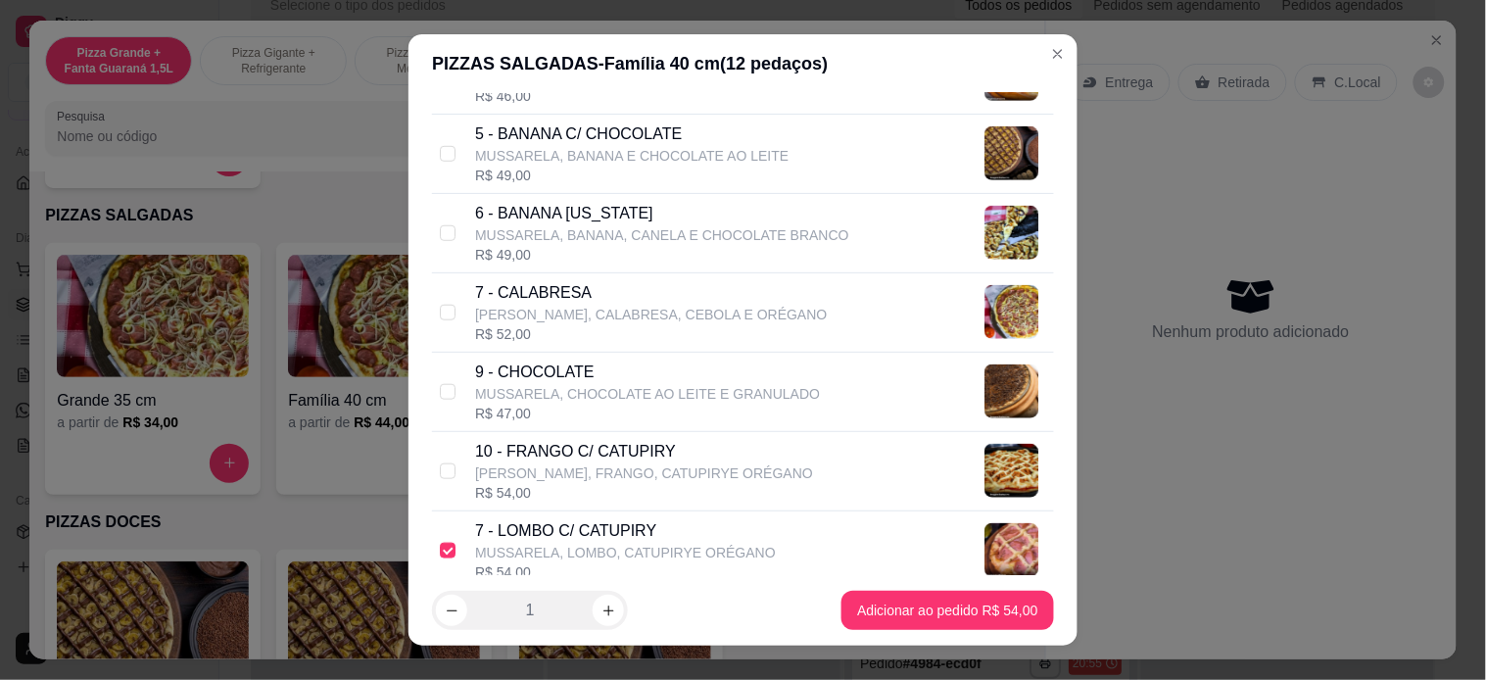
scroll to position [435, 0]
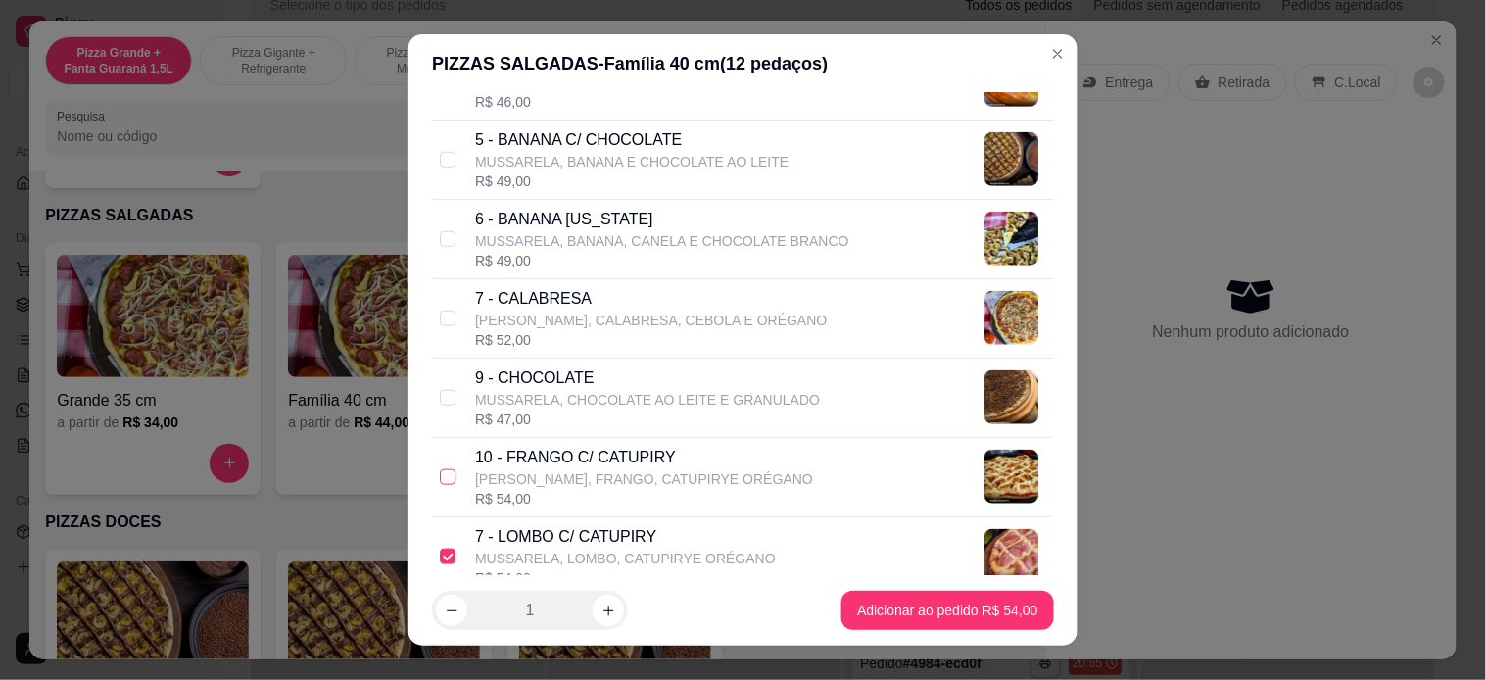
click at [440, 467] on label at bounding box center [448, 477] width 16 height 22
click at [440, 469] on input "checkbox" at bounding box center [448, 477] width 16 height 16
click at [440, 475] on input "checkbox" at bounding box center [448, 477] width 16 height 16
checkbox input "true"
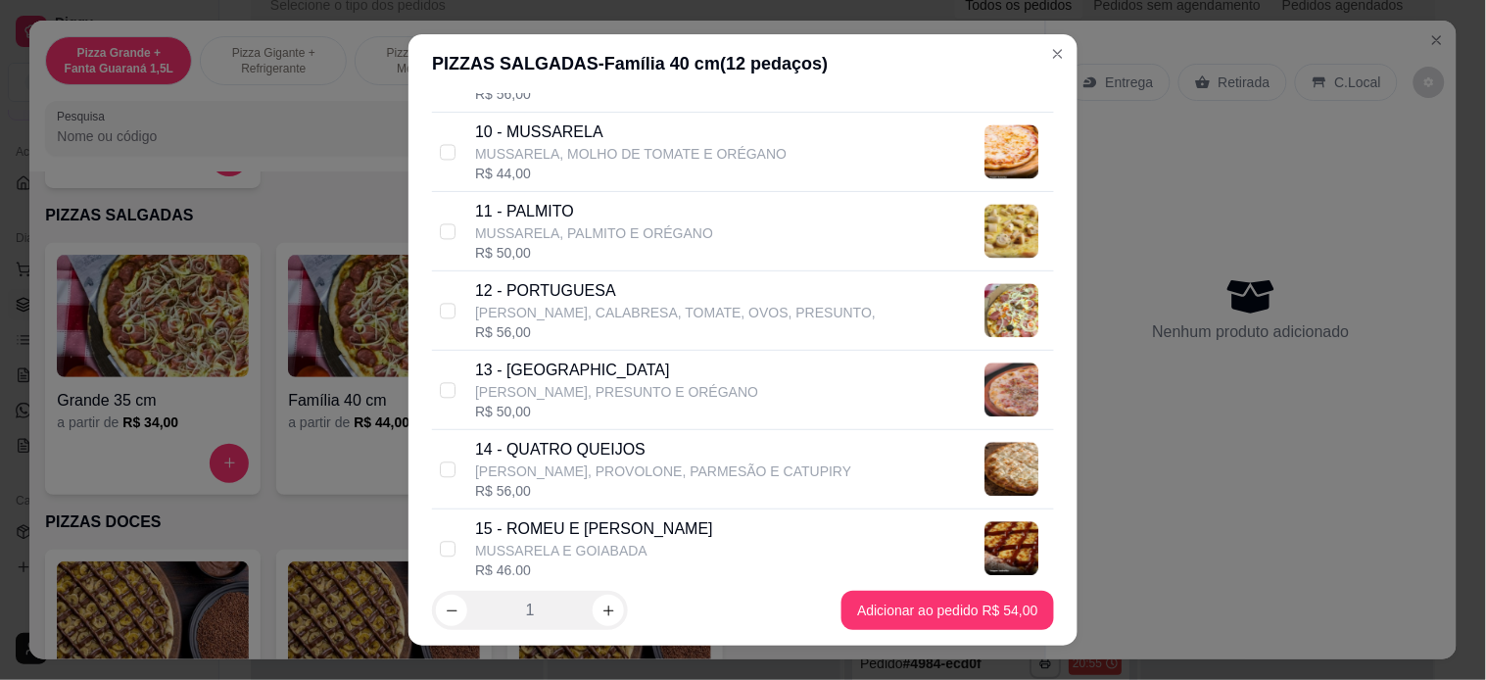
scroll to position [1306, 0]
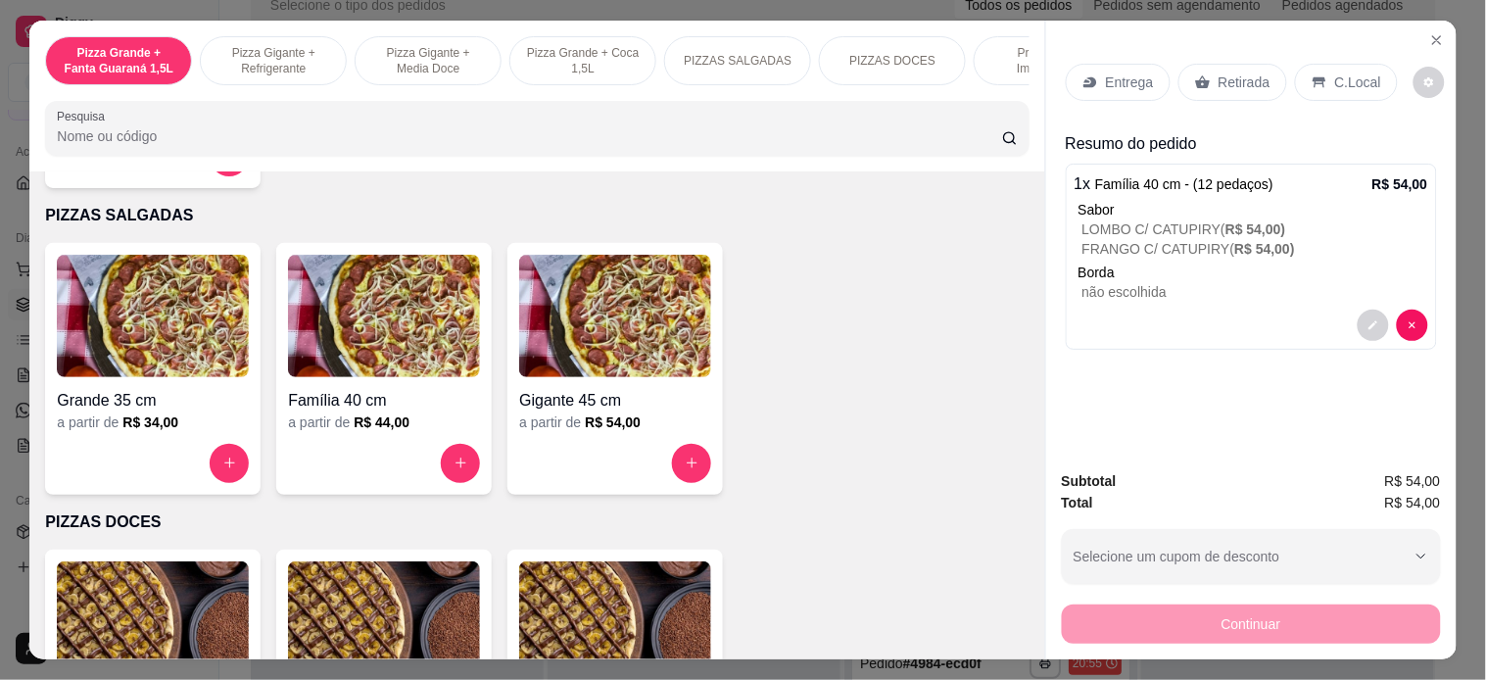
click at [1106, 74] on p "Entrega" at bounding box center [1130, 82] width 48 height 20
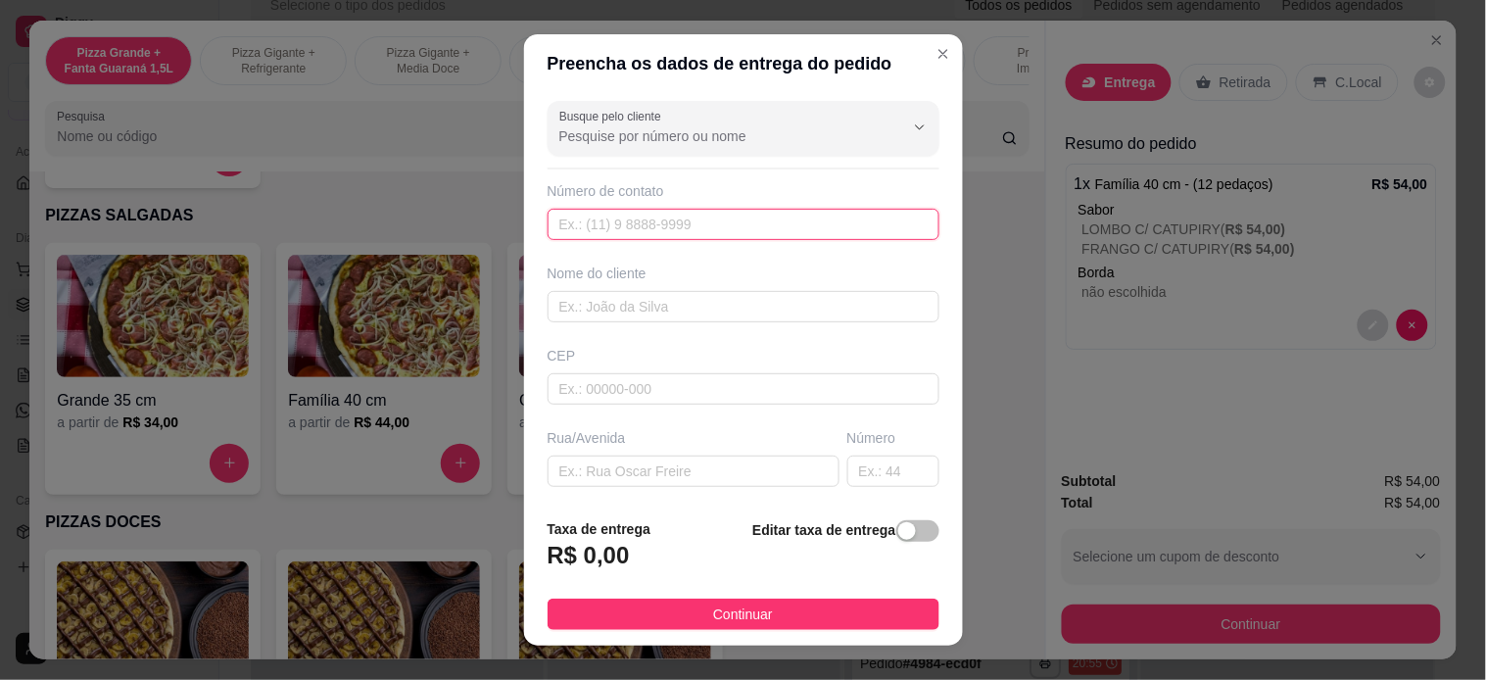
click at [658, 223] on input "text" at bounding box center [744, 224] width 392 height 31
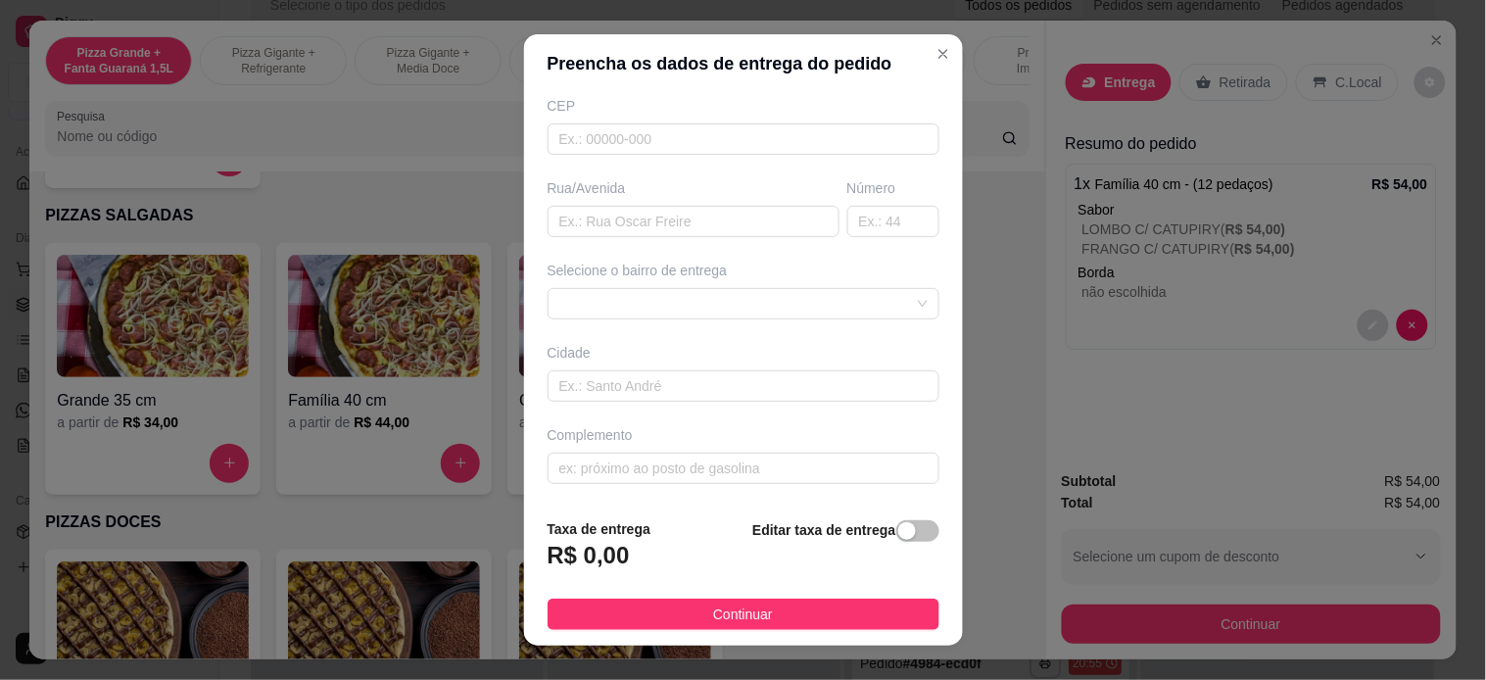
scroll to position [27, 0]
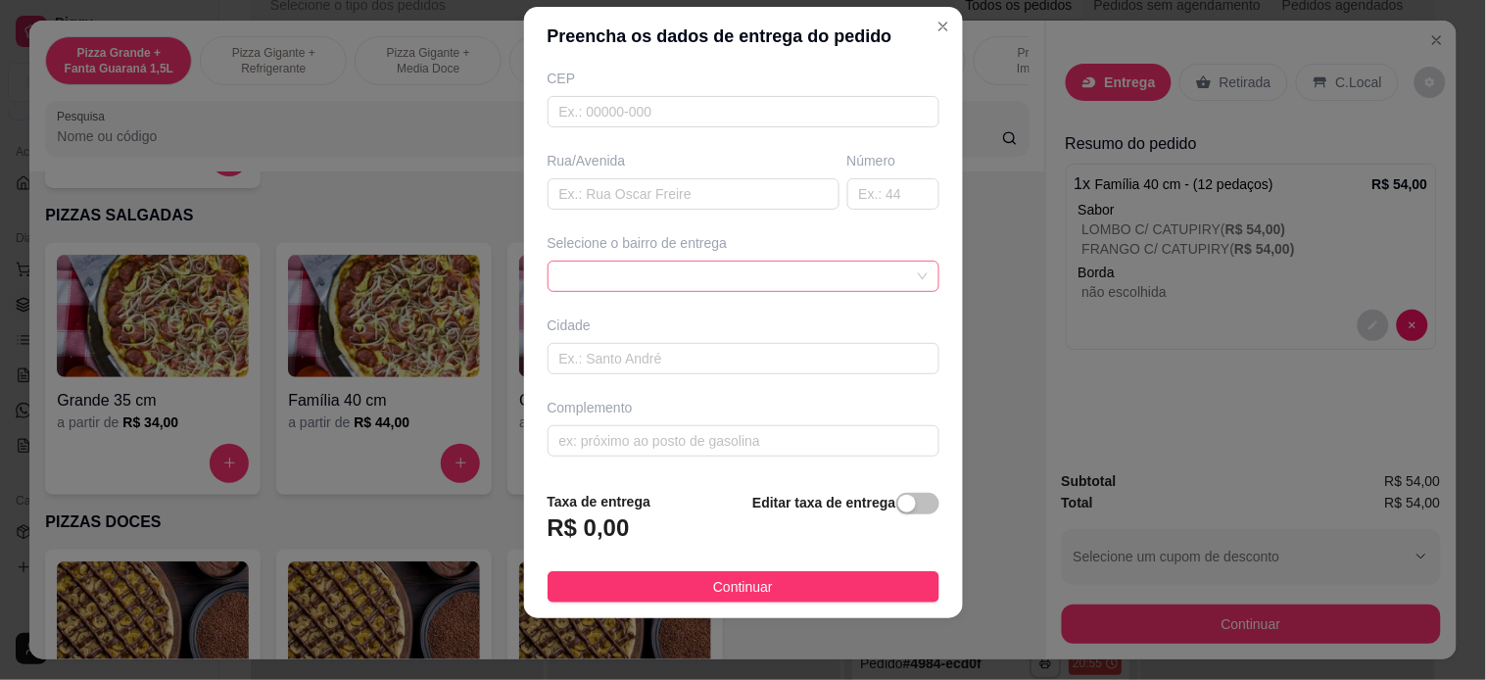
click at [762, 265] on div at bounding box center [744, 276] width 392 height 31
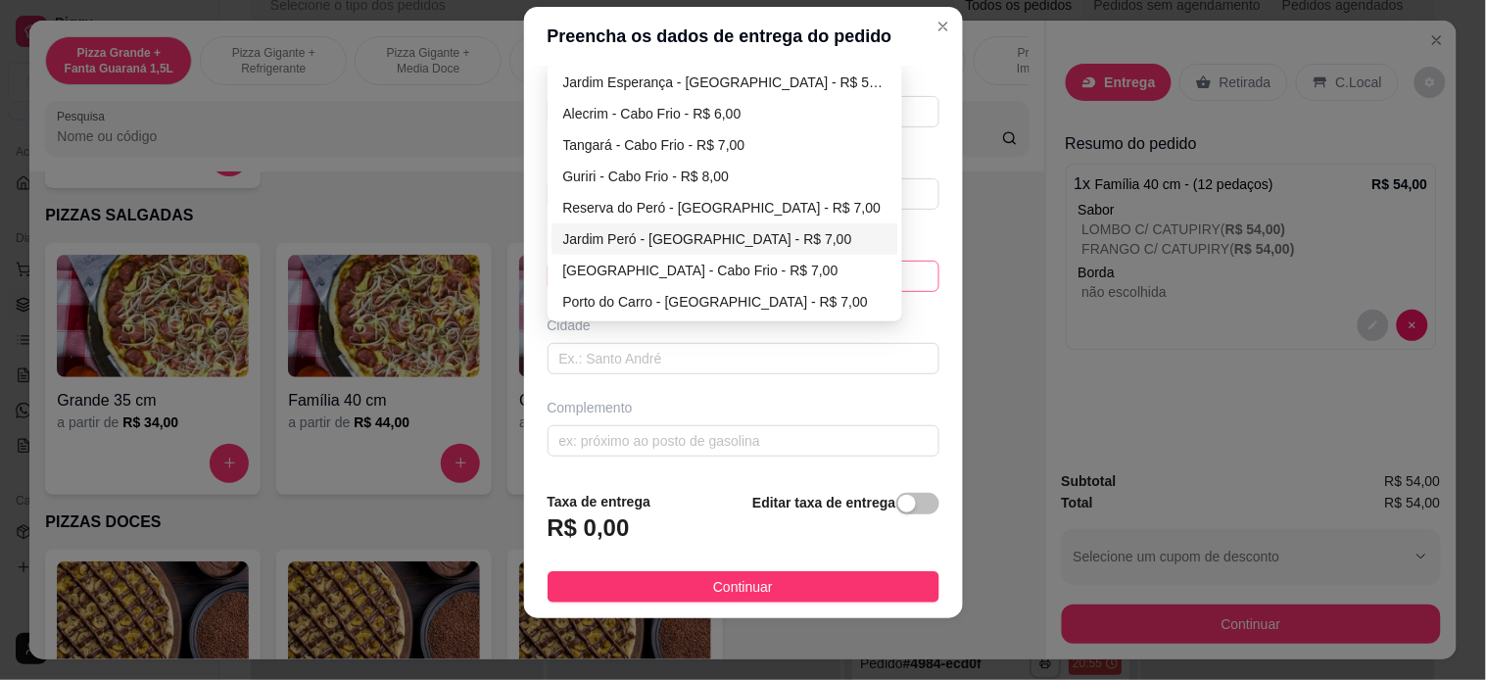
type input "229 99751-3395"
click at [731, 228] on div "Jardim Peró - [GEOGRAPHIC_DATA] - R$ 7,00" at bounding box center [724, 239] width 323 height 22
type input "Cabo Frio"
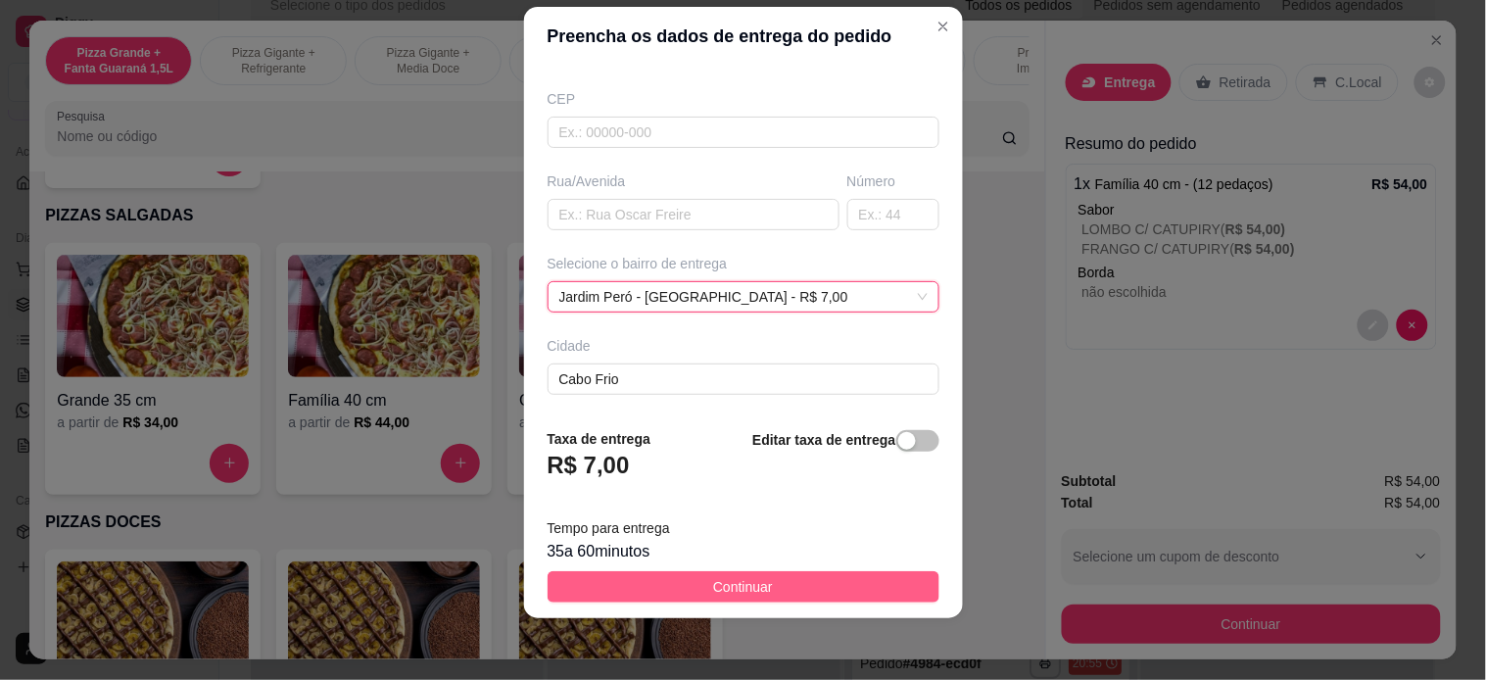
scroll to position [251, 0]
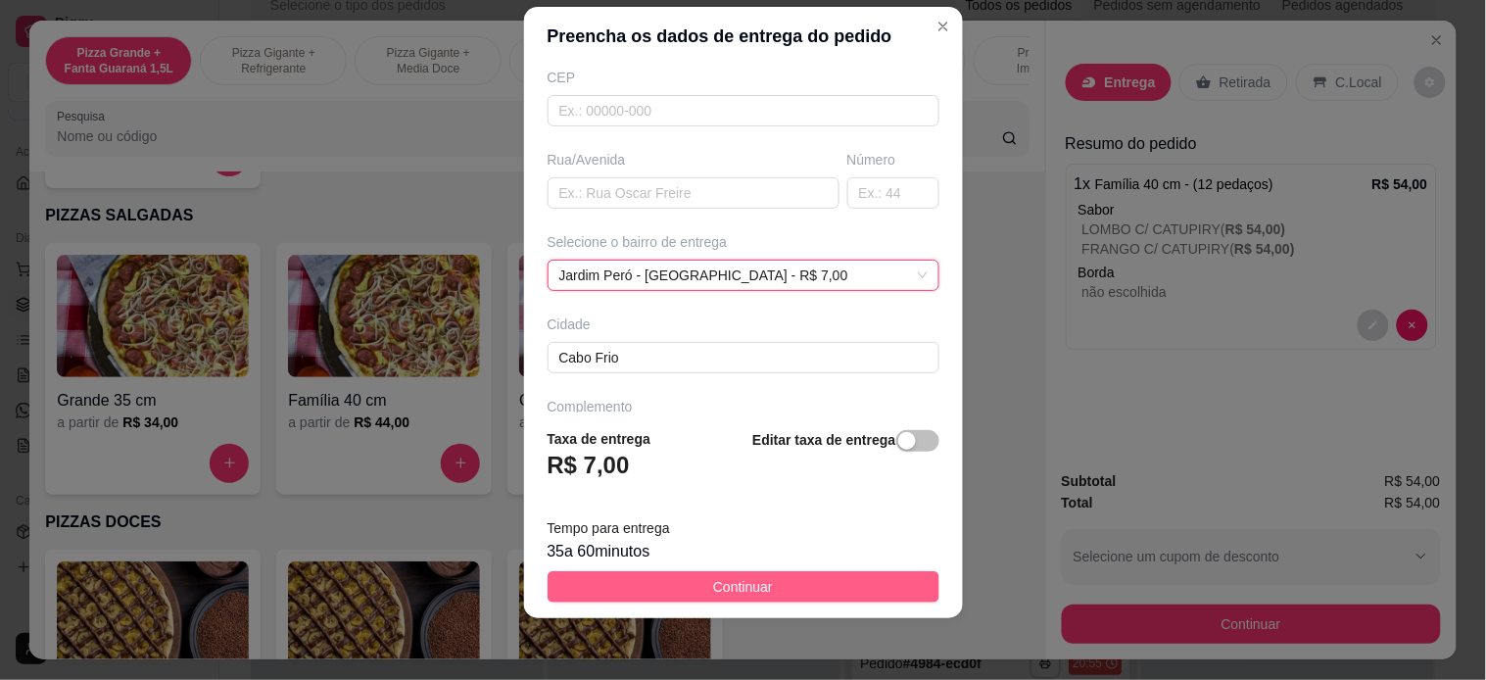
click at [780, 579] on button "Continuar" at bounding box center [744, 586] width 392 height 31
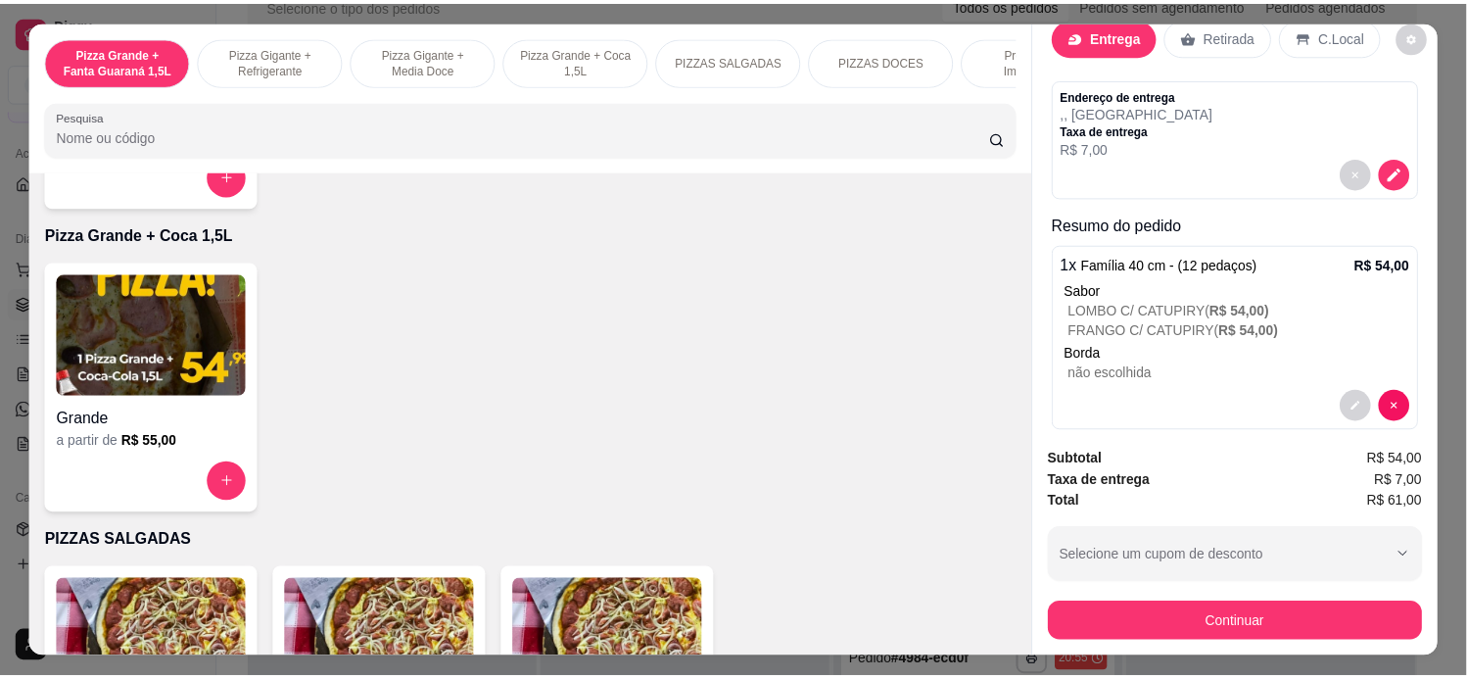
scroll to position [71, 0]
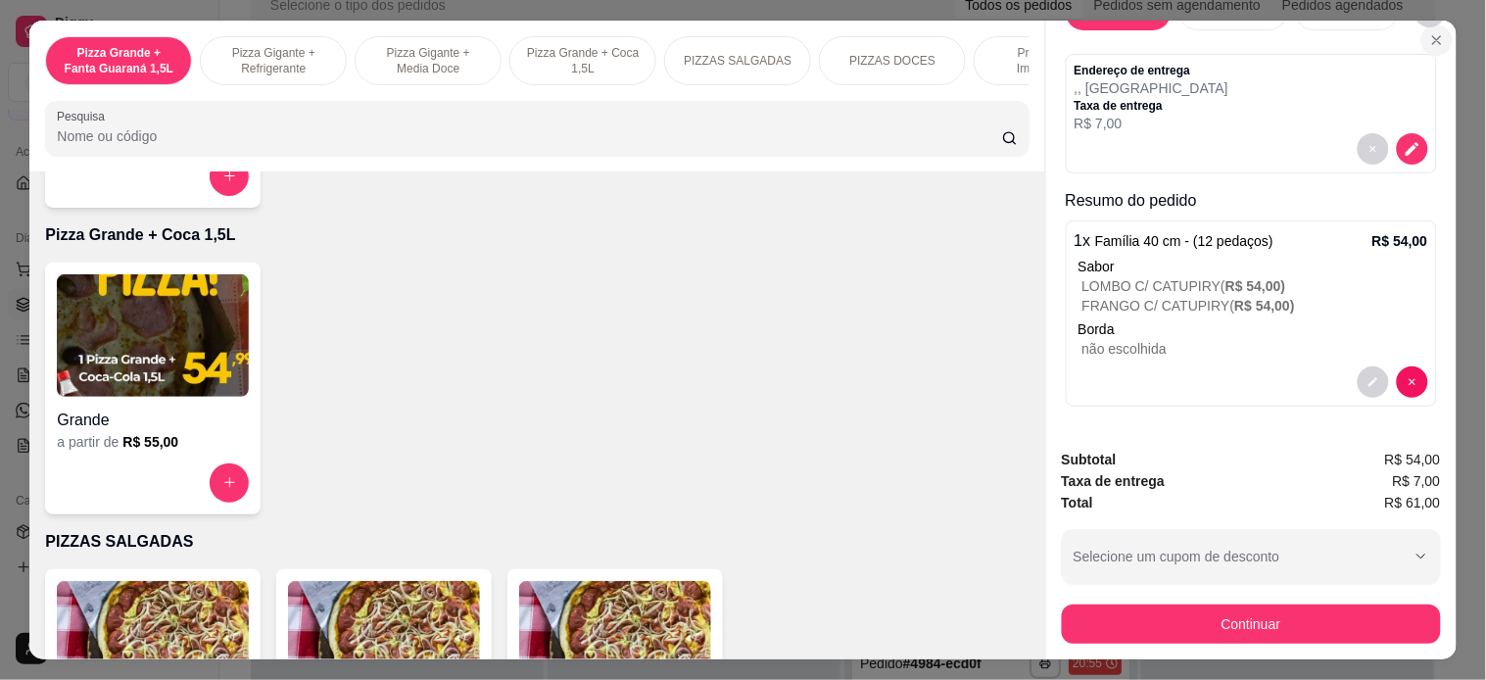
click at [1320, 32] on icon "Close" at bounding box center [1437, 40] width 16 height 16
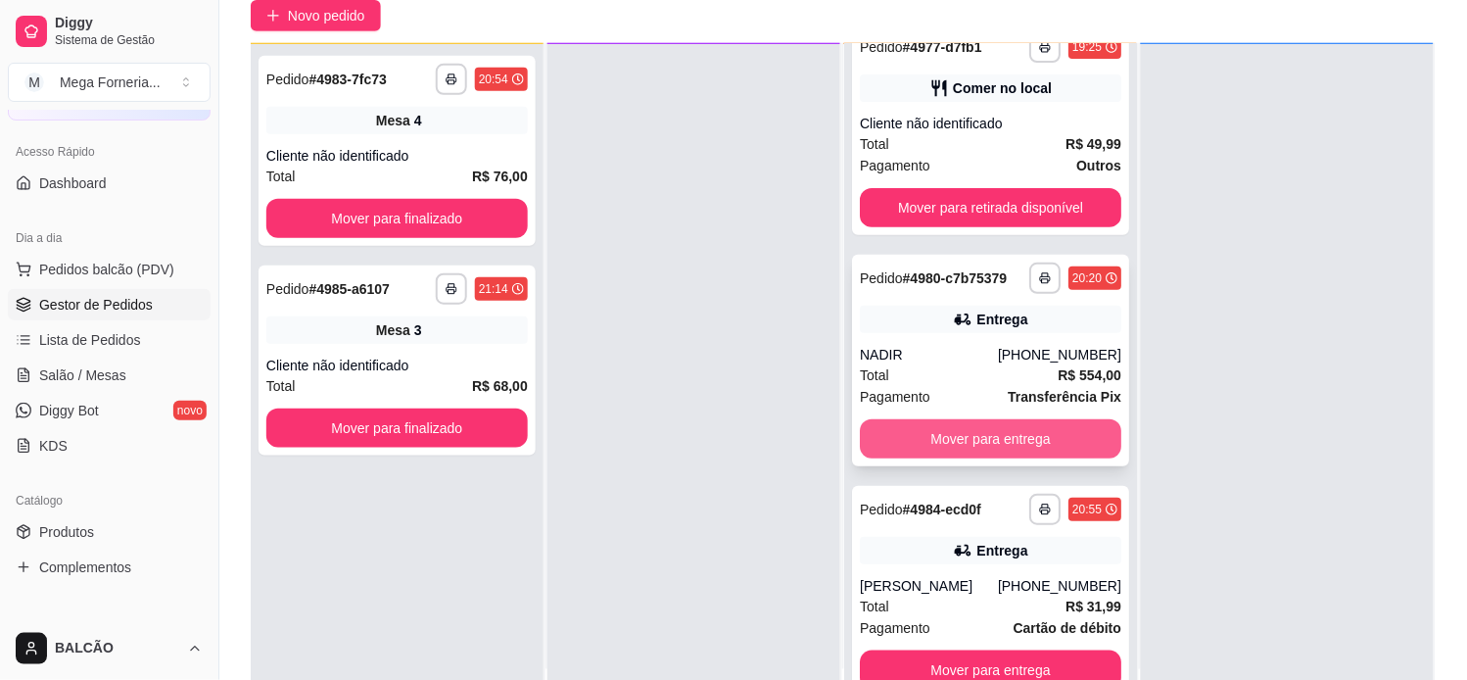
scroll to position [299, 0]
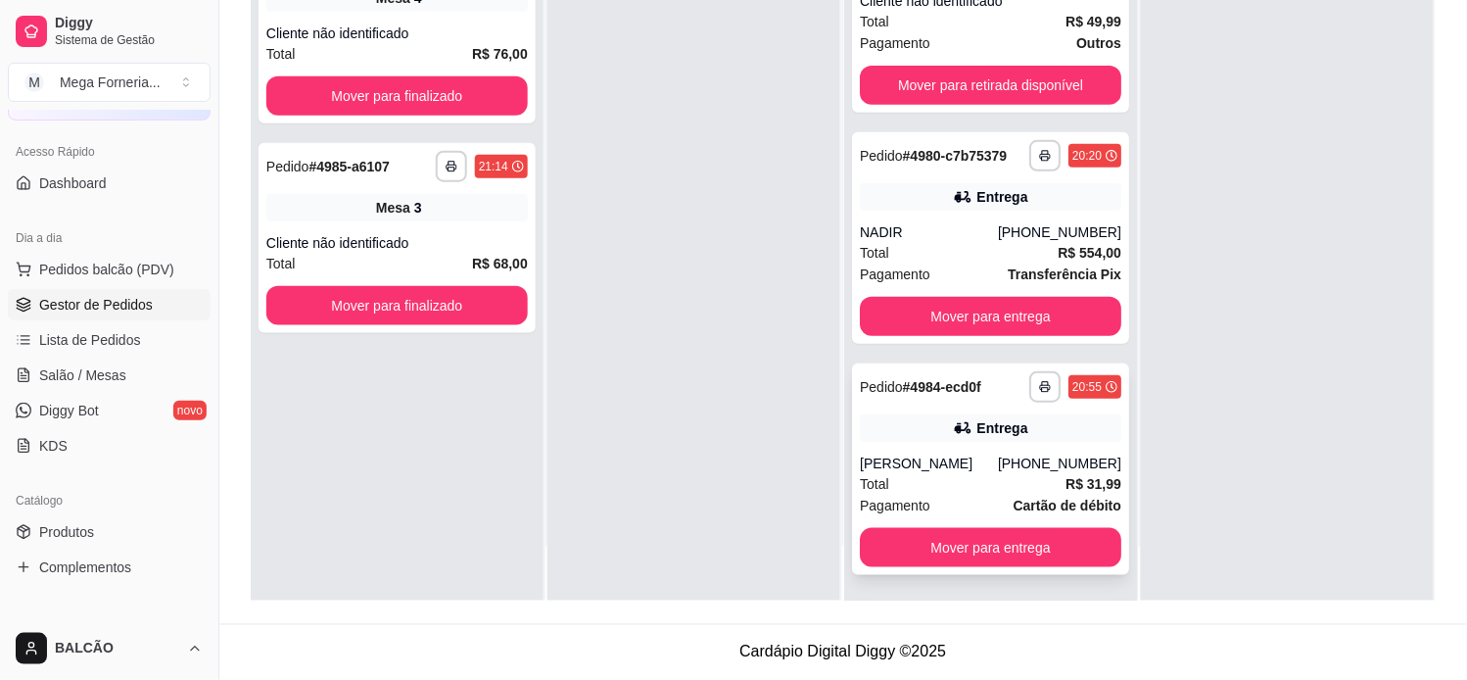
click at [952, 455] on div "[PERSON_NAME]" at bounding box center [929, 463] width 138 height 20
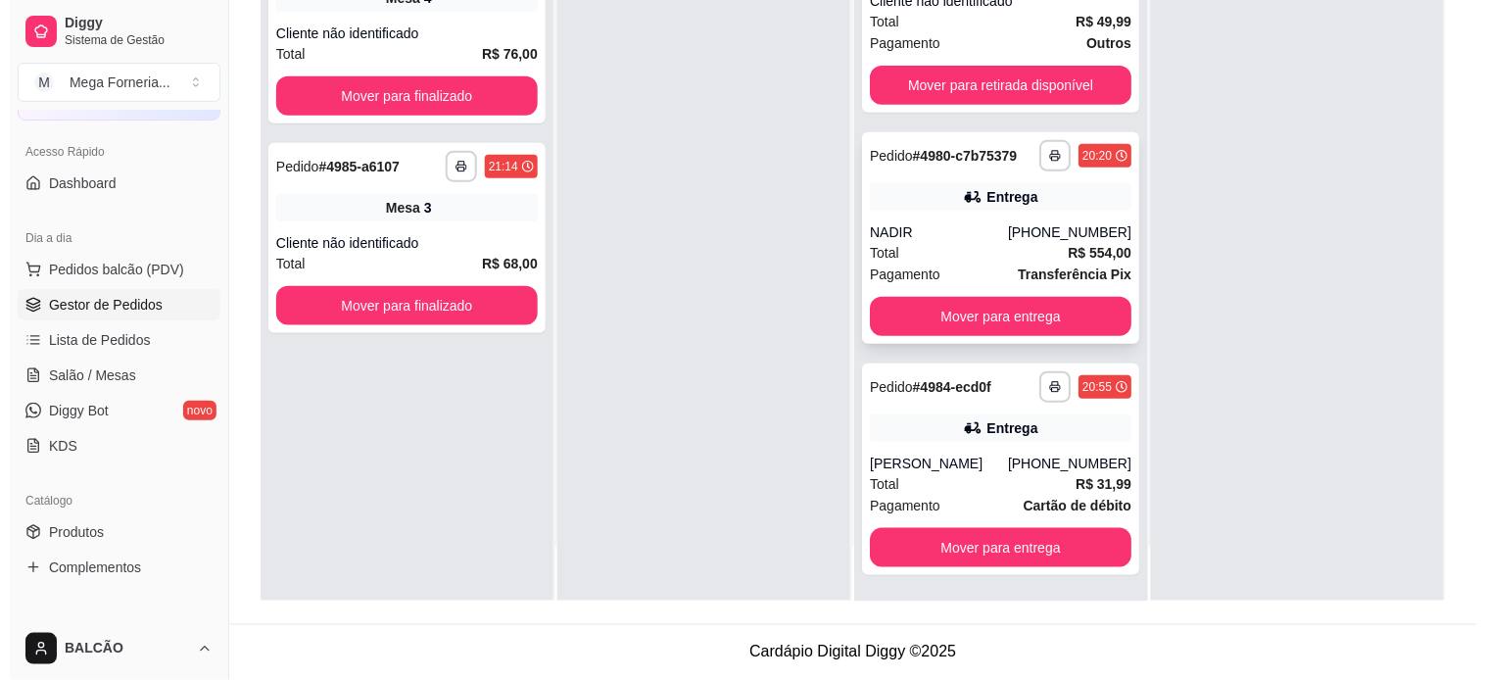
scroll to position [0, 0]
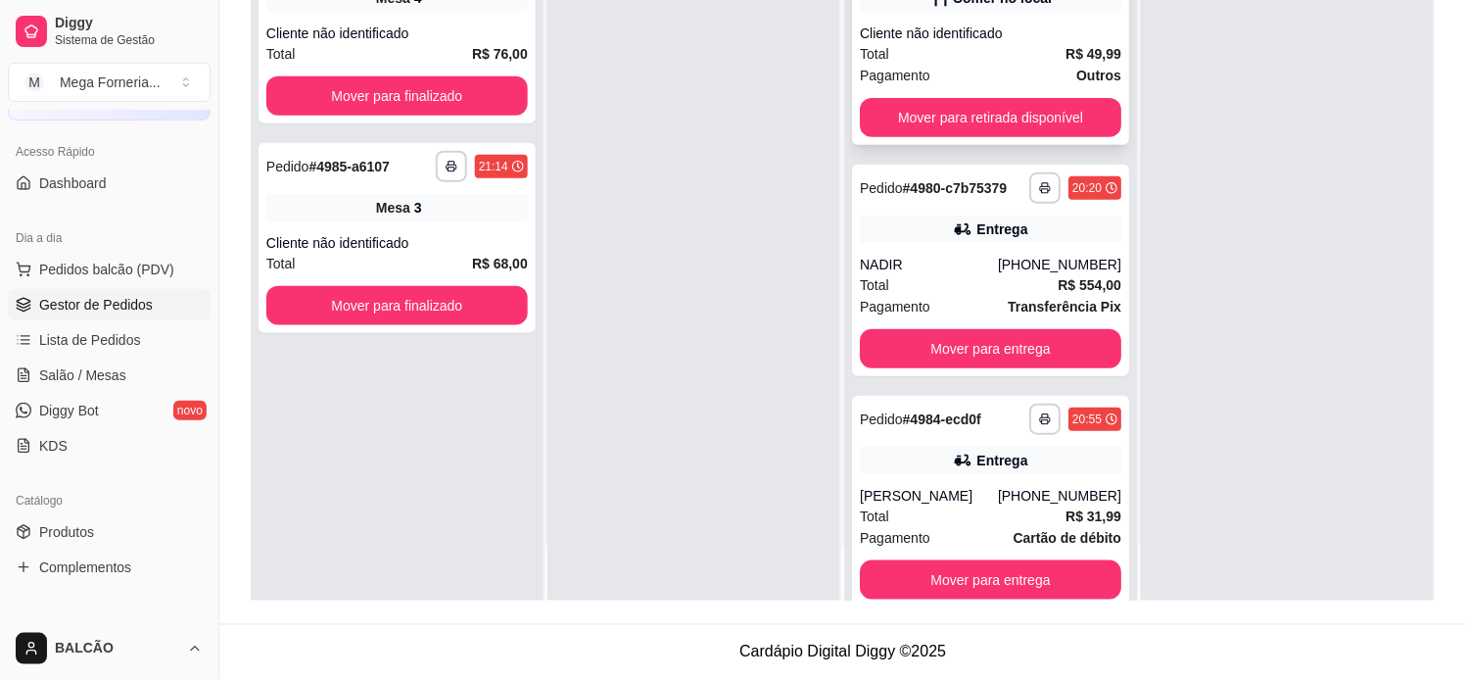
click at [1063, 27] on div "Cliente não identificado" at bounding box center [991, 34] width 262 height 20
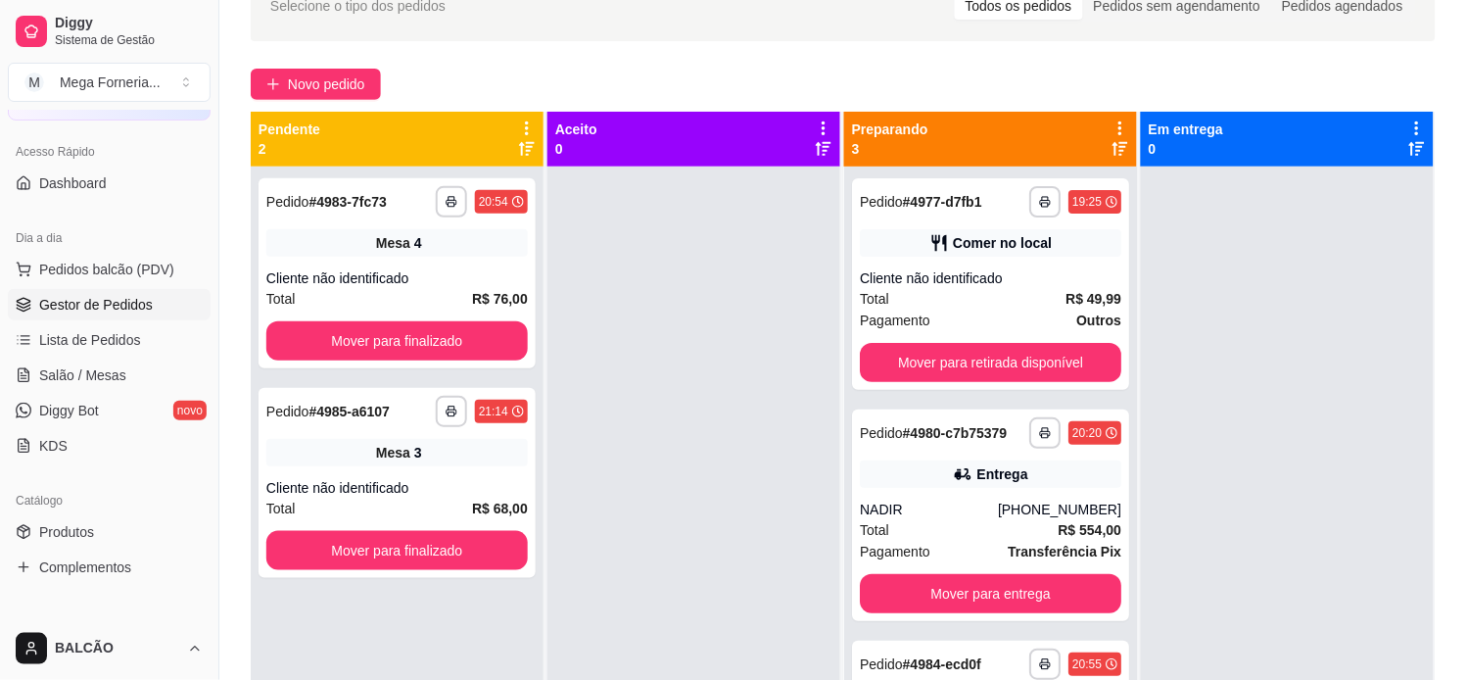
scroll to position [217, 0]
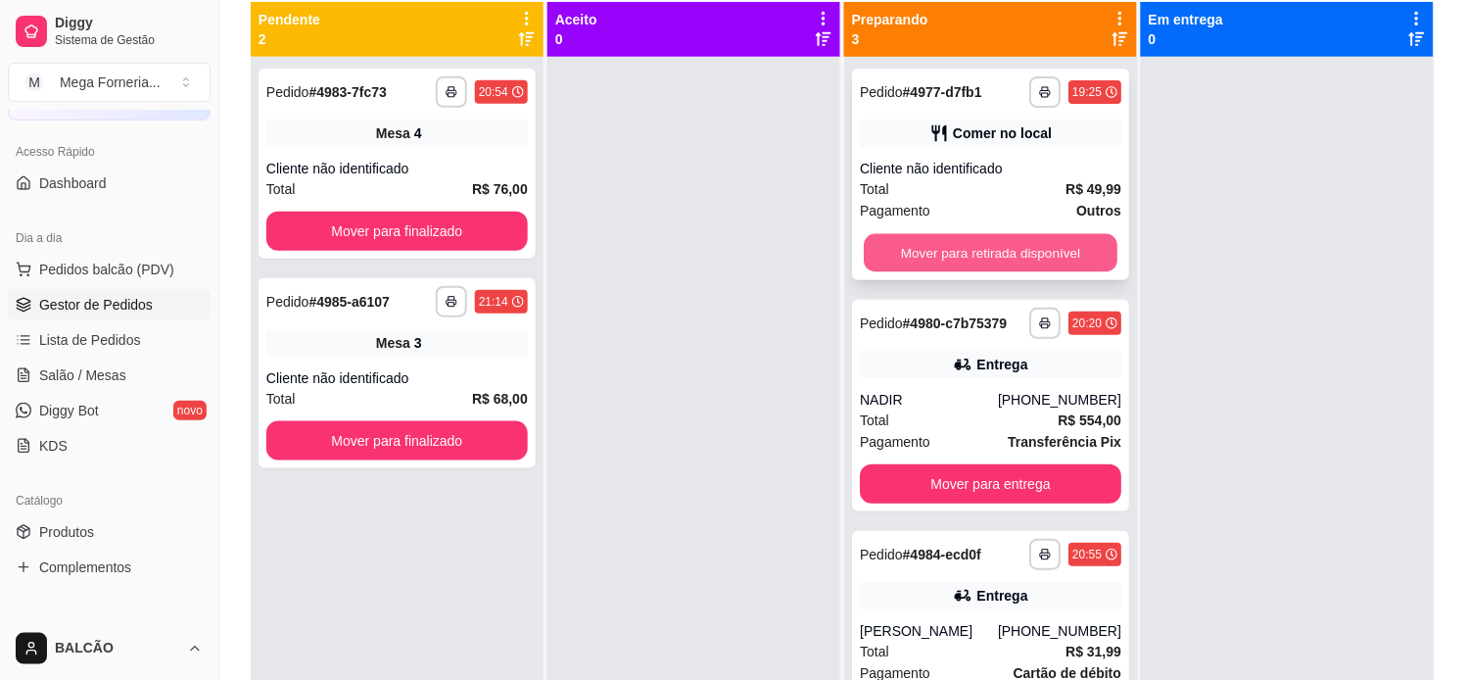
click at [877, 246] on button "Mover para retirada disponível" at bounding box center [991, 253] width 254 height 38
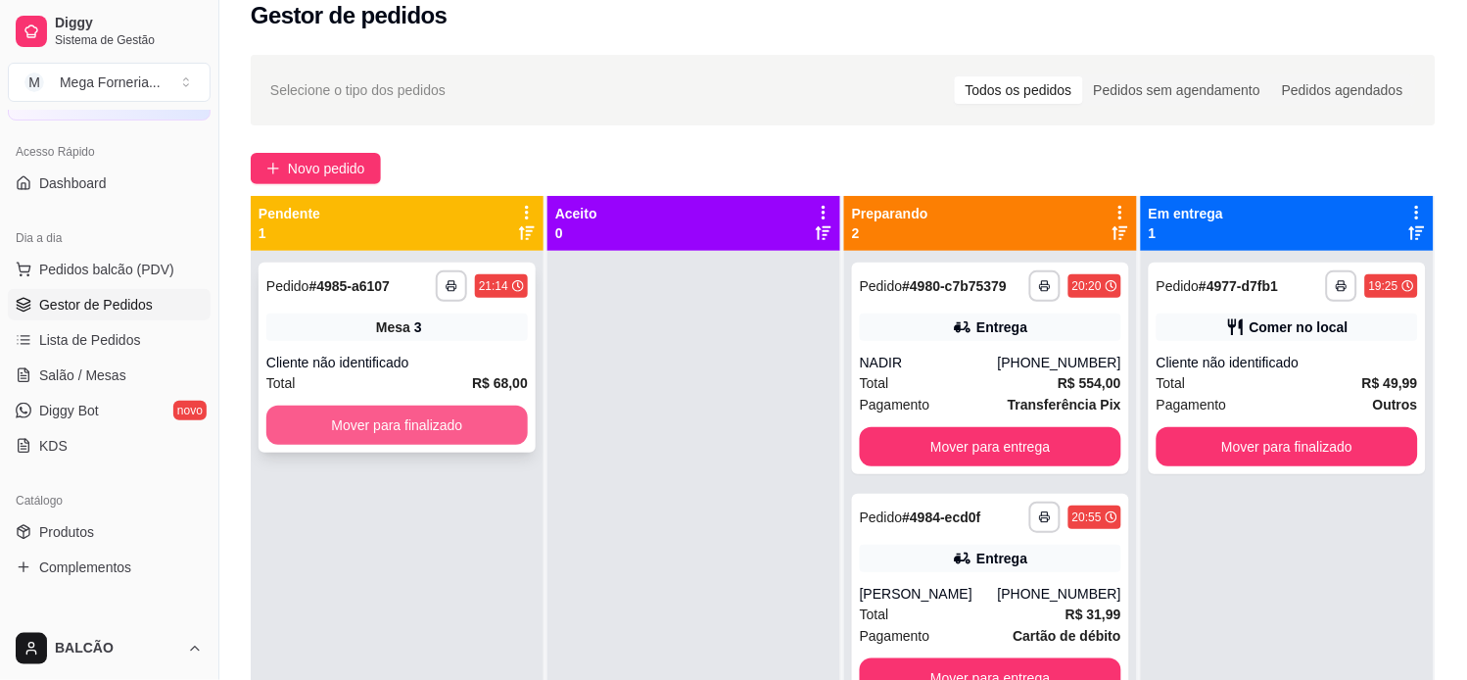
scroll to position [0, 0]
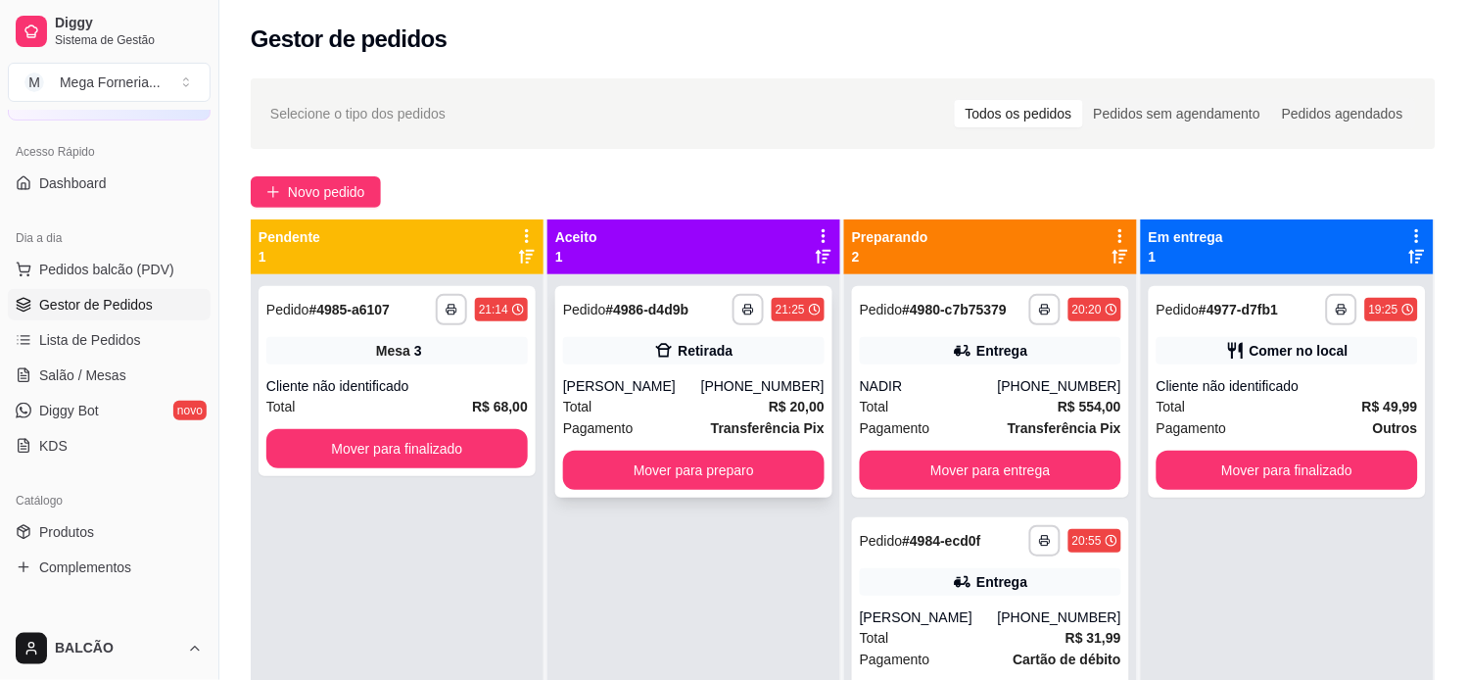
click at [741, 380] on div "[PHONE_NUMBER]" at bounding box center [762, 386] width 123 height 20
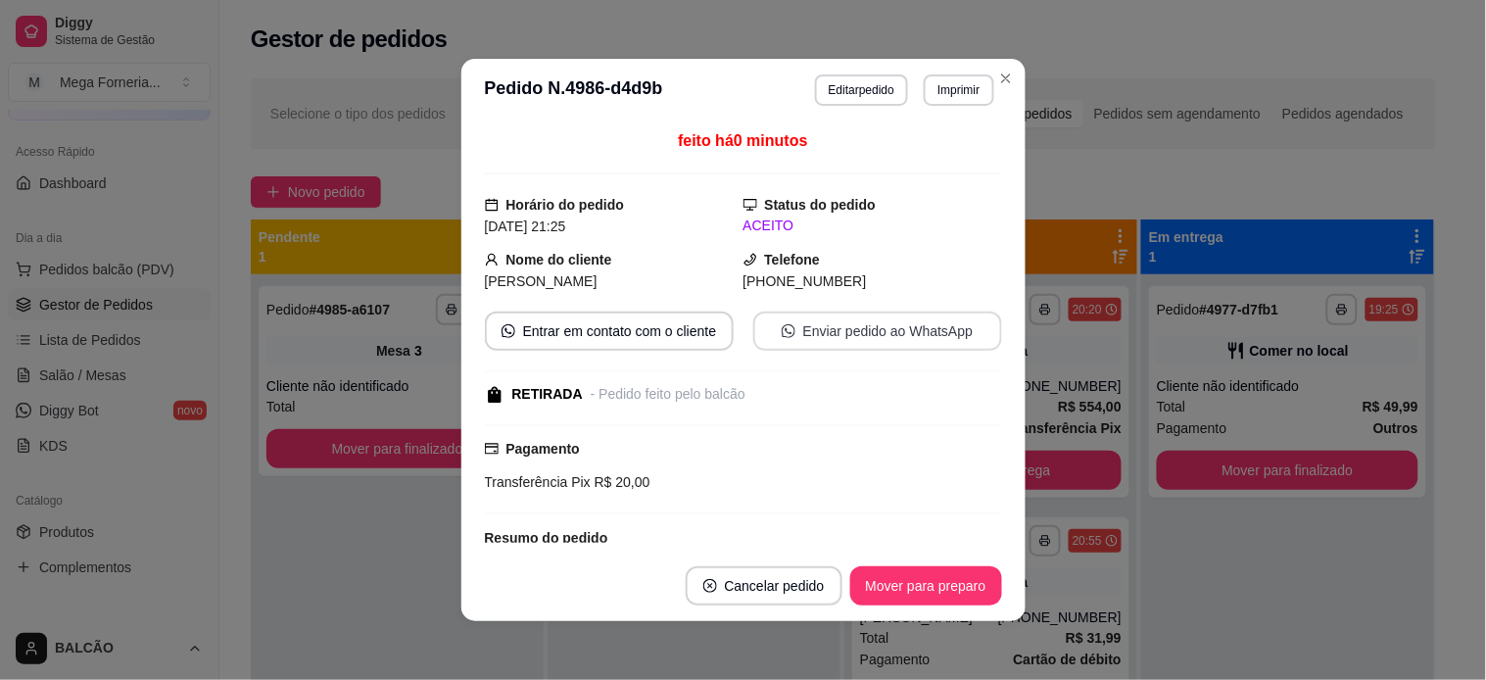
click at [782, 329] on icon "whats-app" at bounding box center [789, 331] width 14 height 14
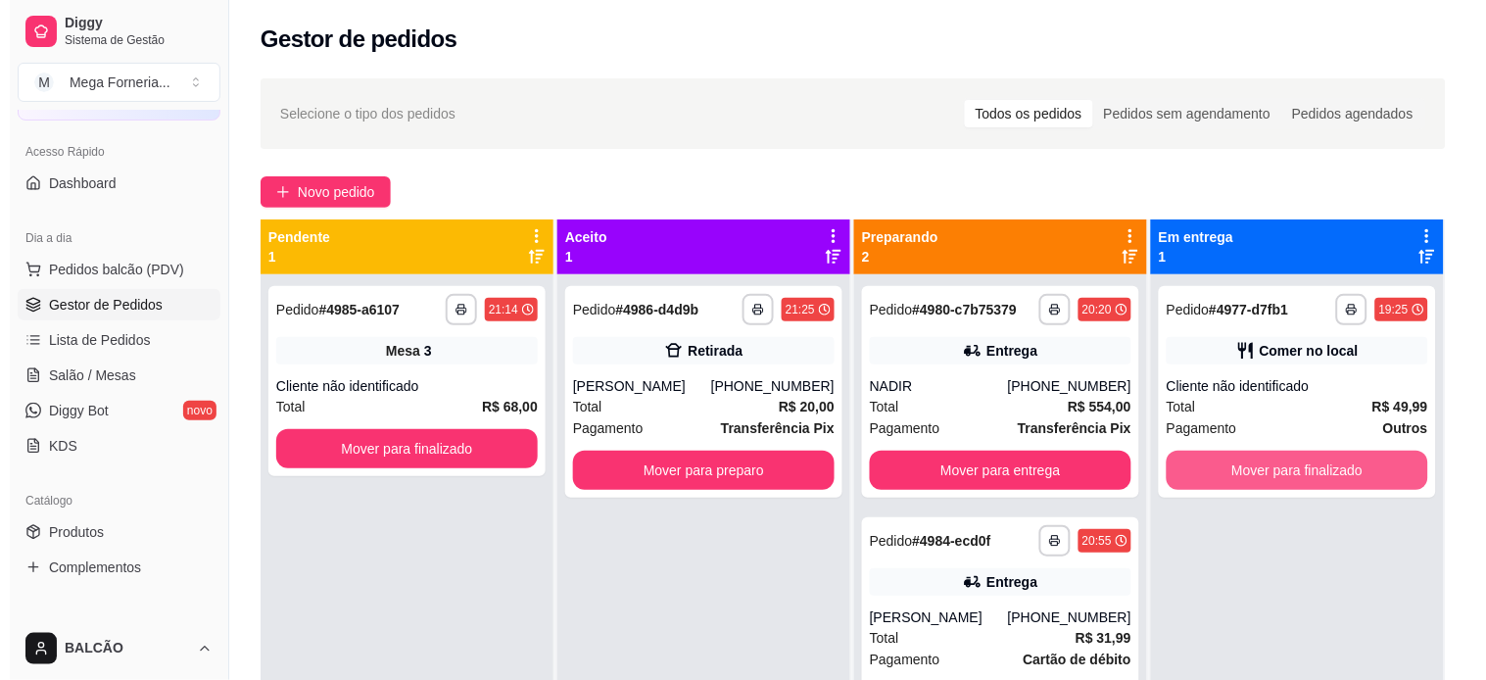
scroll to position [109, 0]
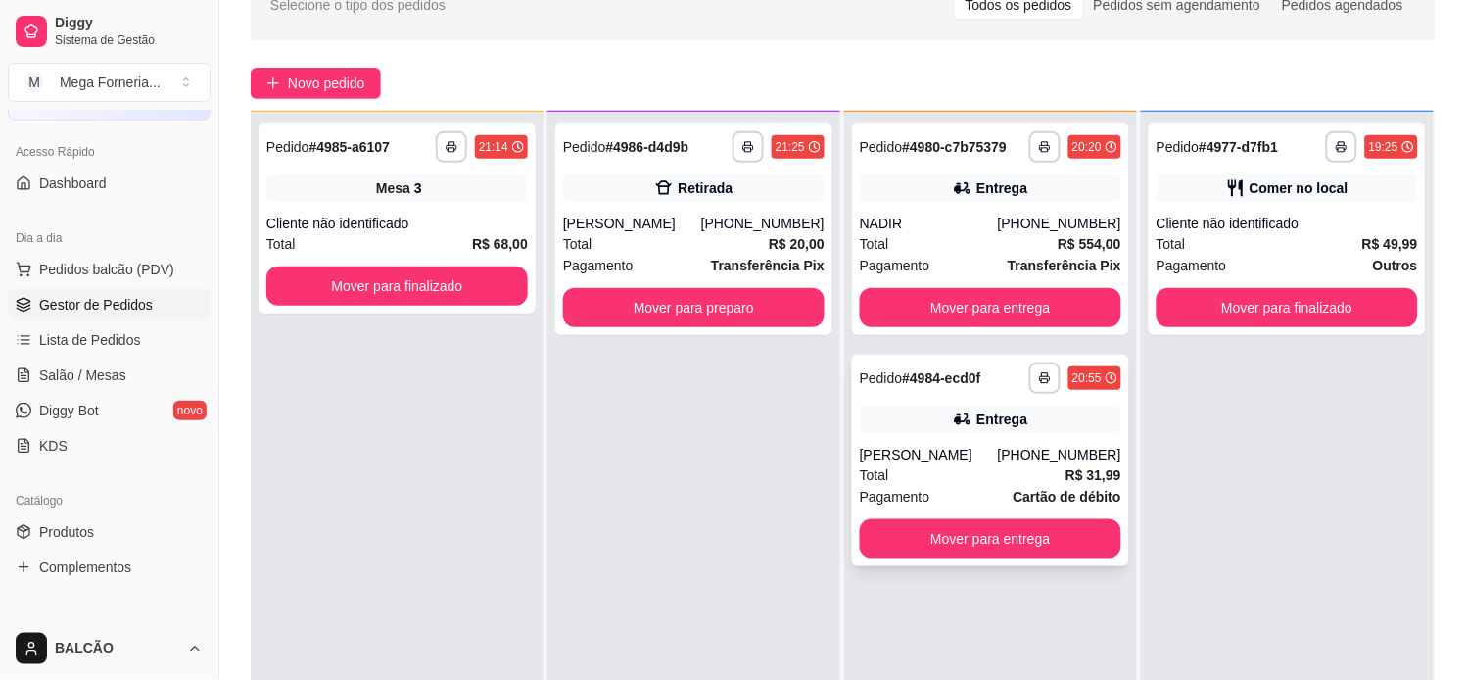
click at [1015, 489] on strong "Cartão de débito" at bounding box center [1068, 497] width 108 height 16
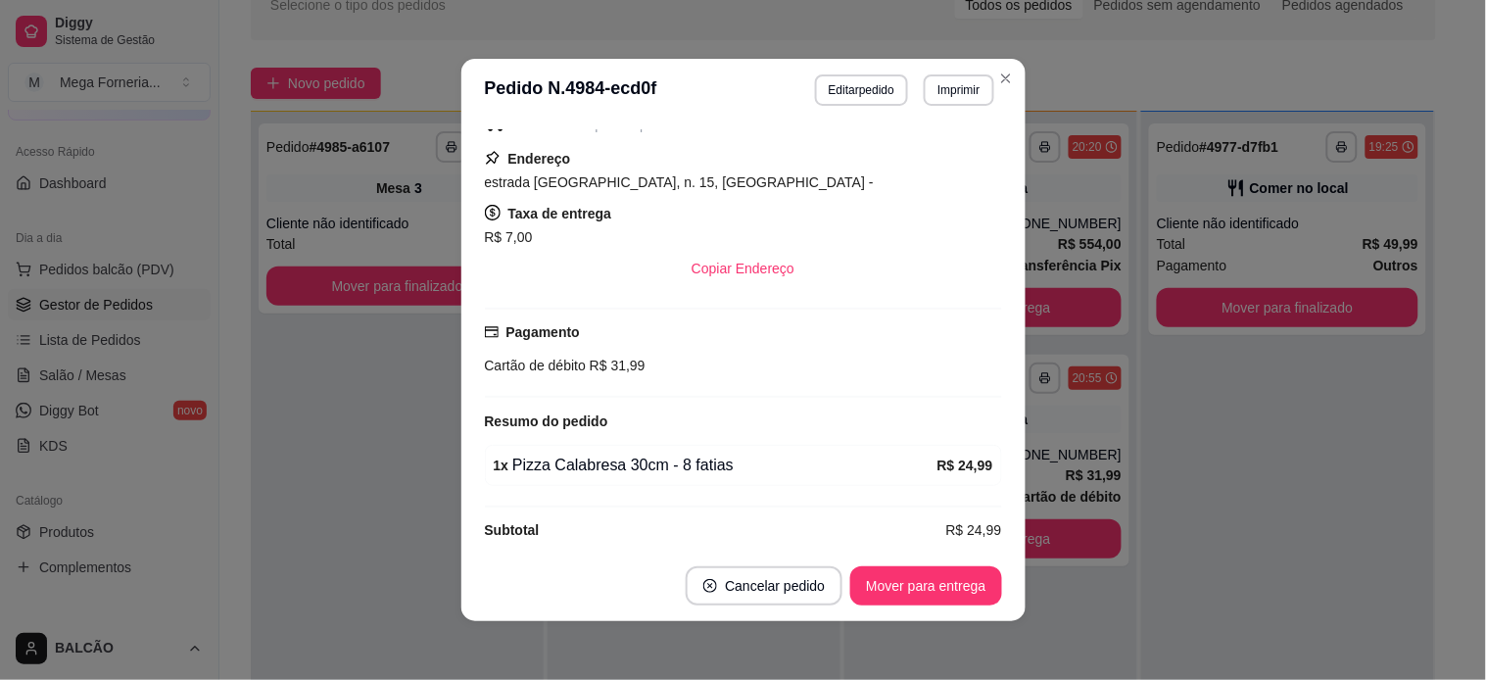
scroll to position [387, 0]
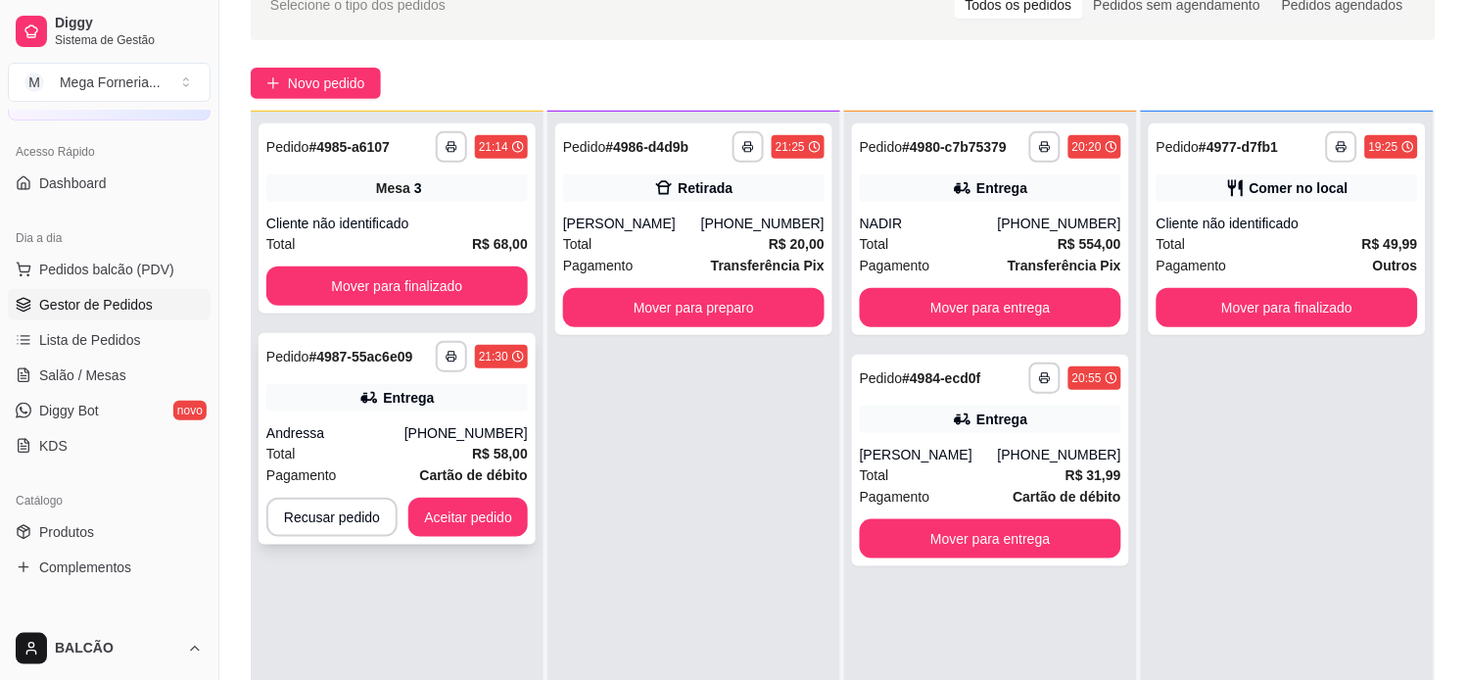
click at [404, 431] on div "Andressa" at bounding box center [335, 433] width 138 height 20
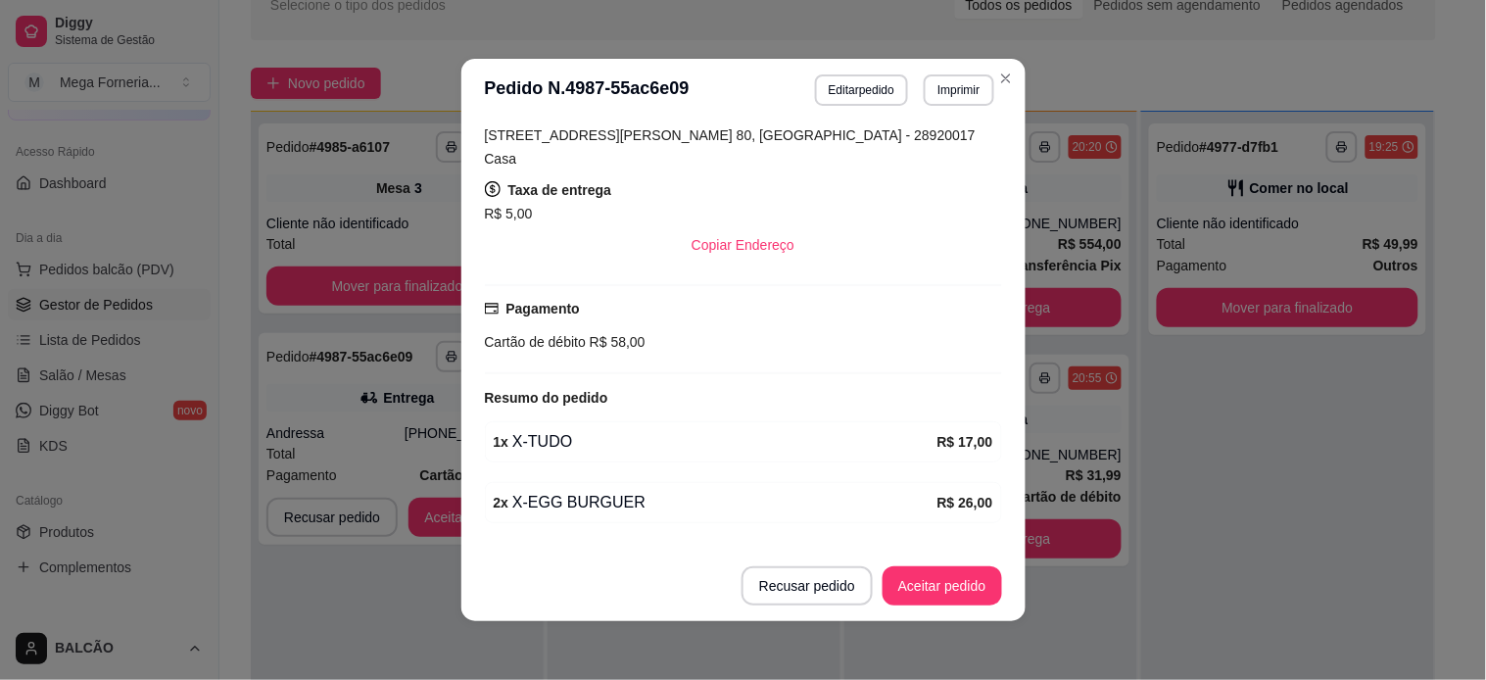
scroll to position [568, 0]
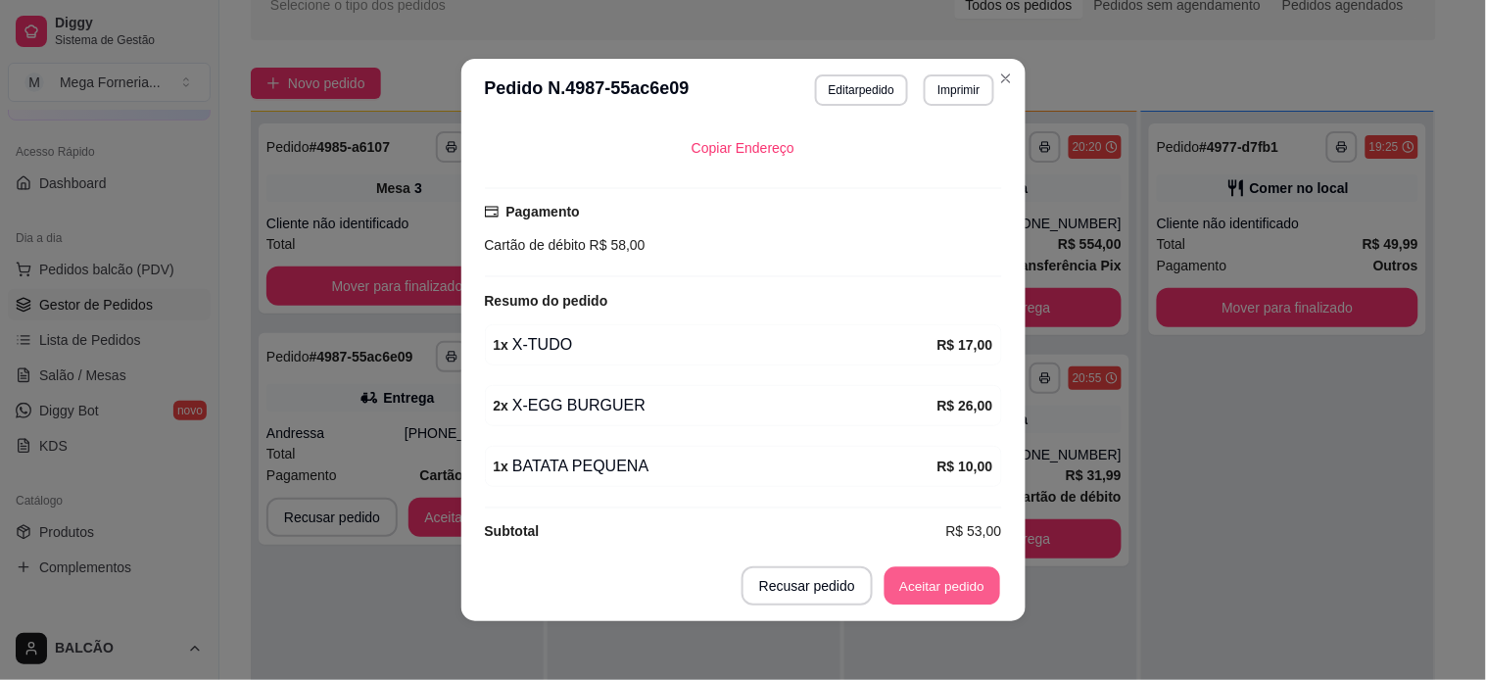
click at [909, 575] on button "Aceitar pedido" at bounding box center [942, 586] width 116 height 38
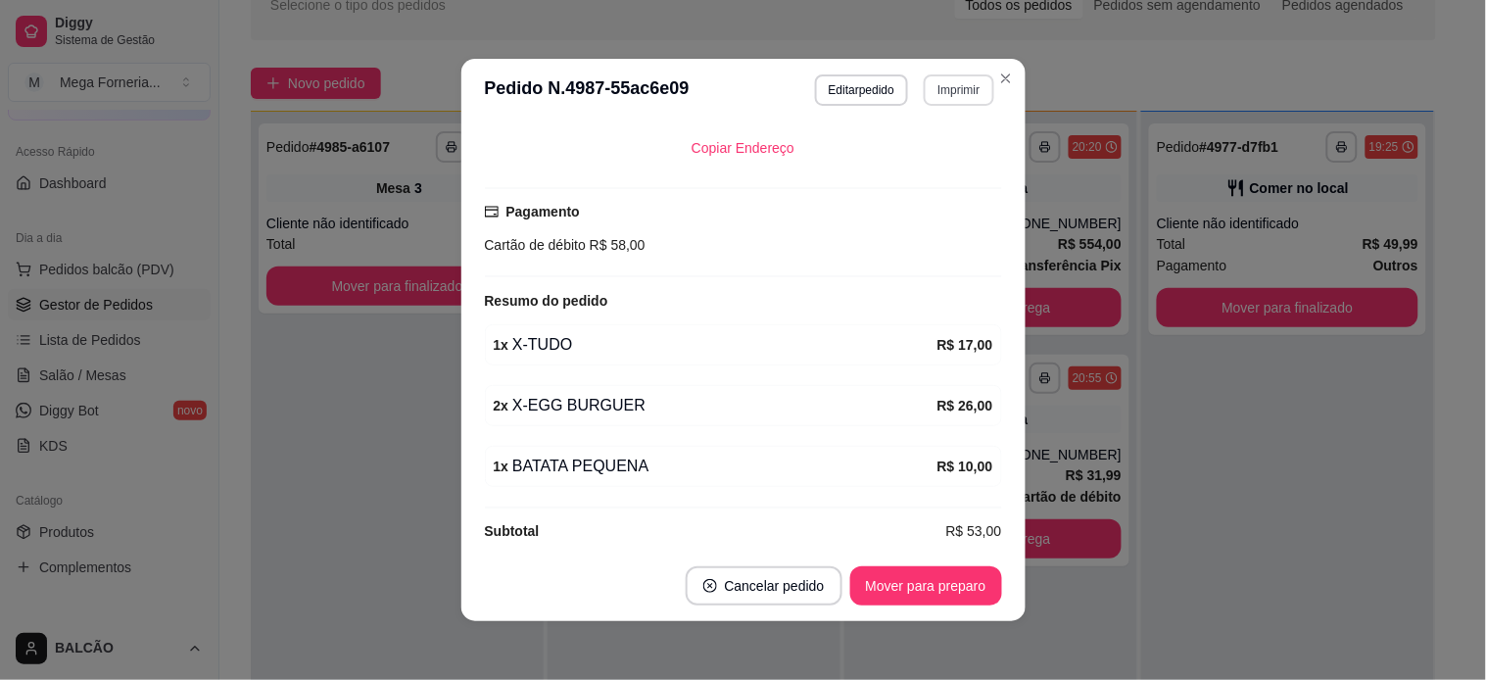
click at [927, 84] on button "Imprimir" at bounding box center [959, 89] width 70 height 31
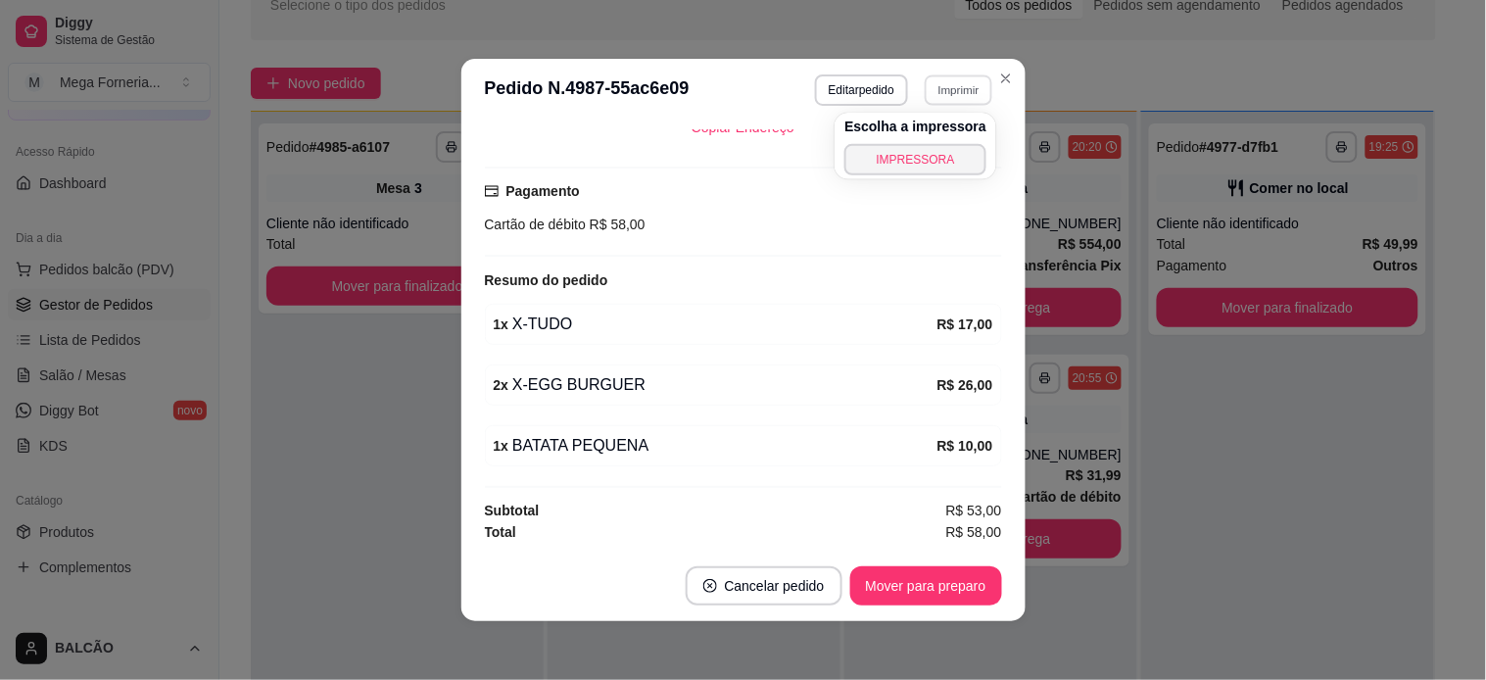
scroll to position [471, 0]
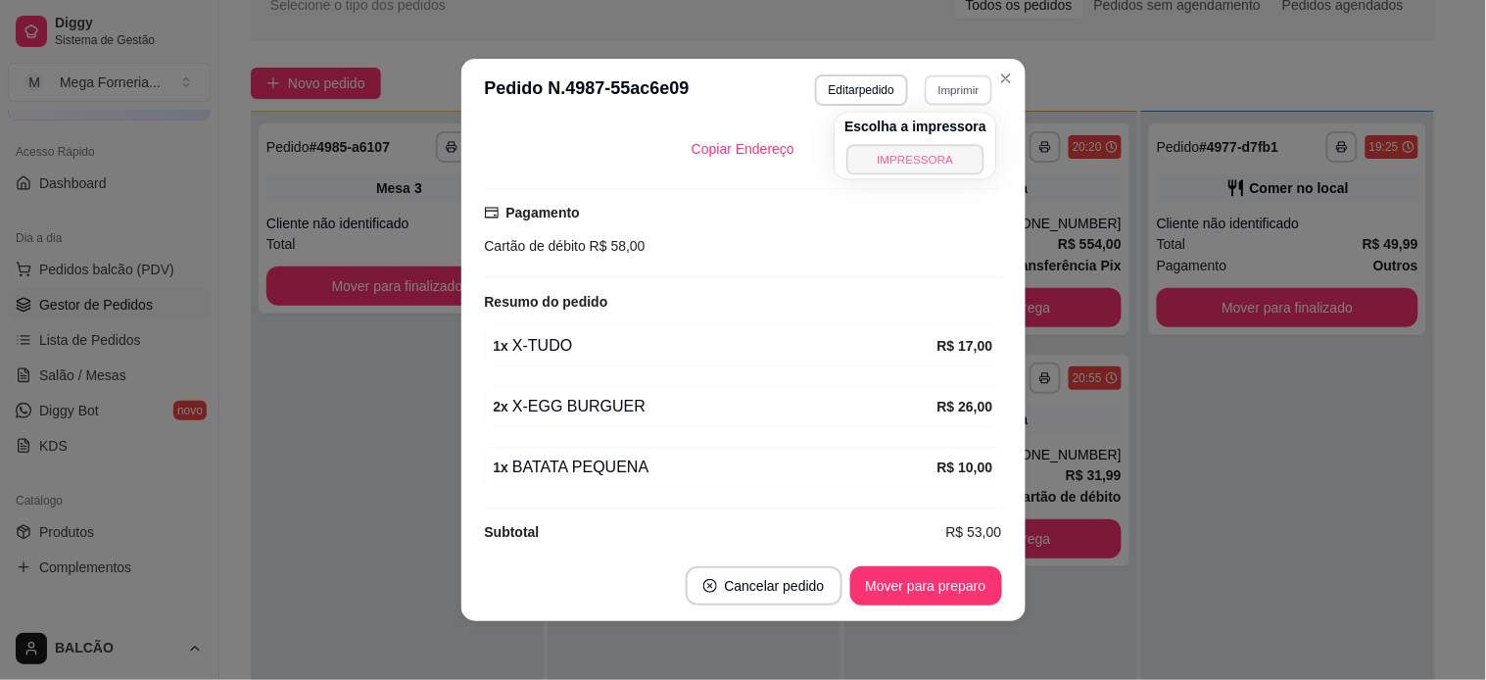
click at [930, 157] on button "IMPRESSORA" at bounding box center [915, 159] width 137 height 30
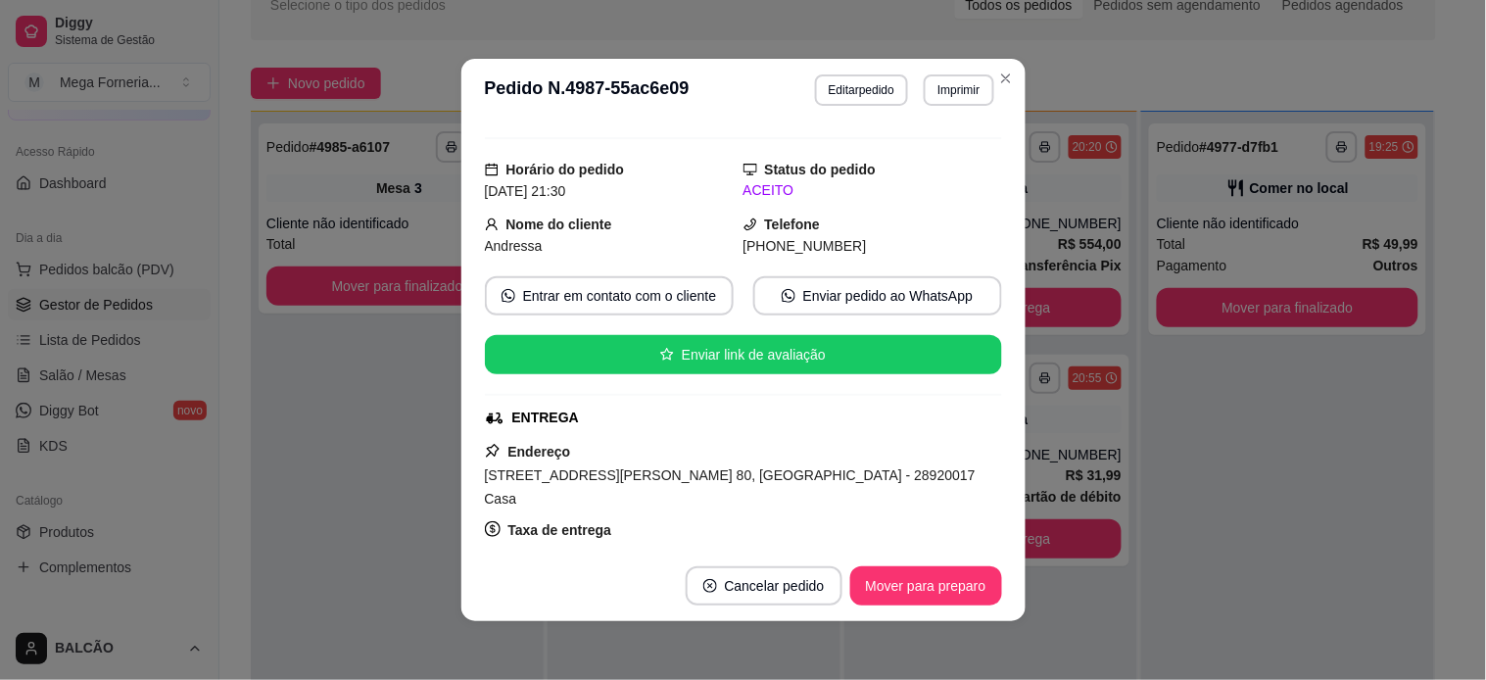
scroll to position [0, 0]
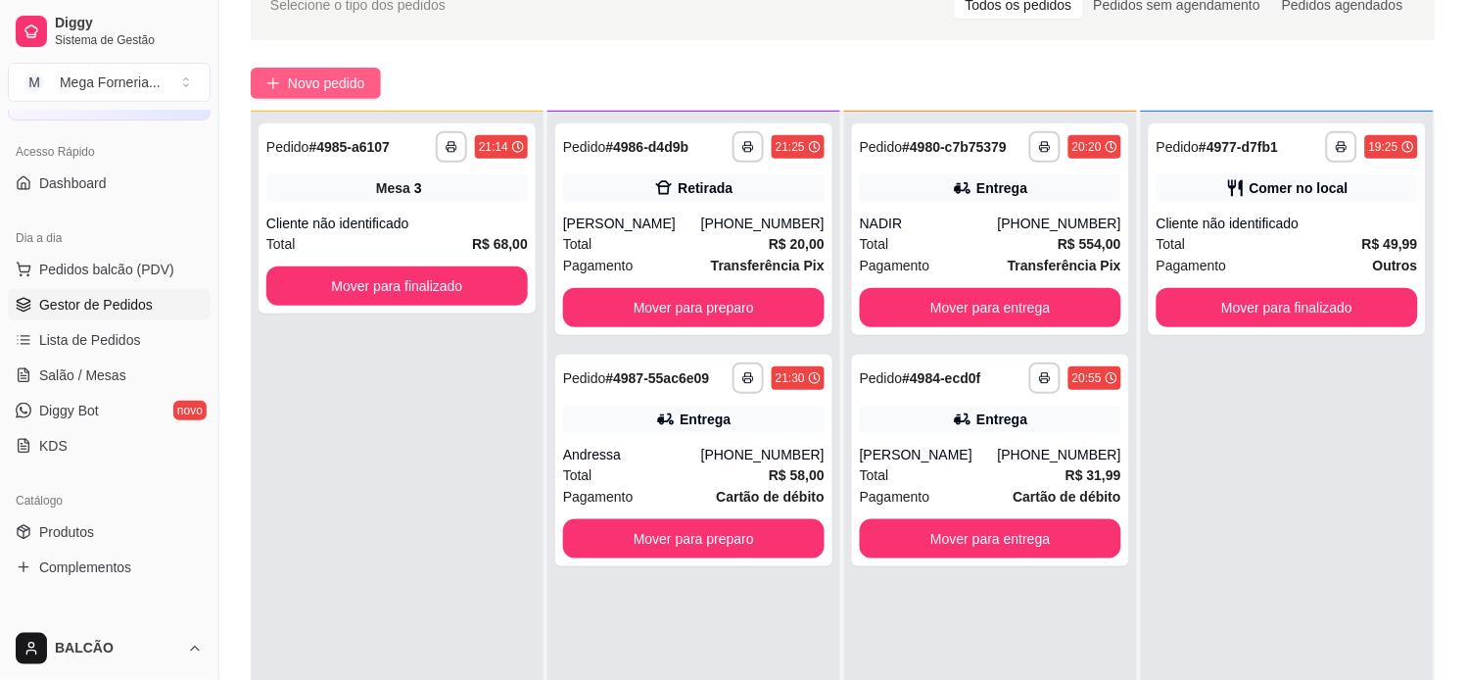
click at [363, 68] on button "Novo pedido" at bounding box center [316, 83] width 130 height 31
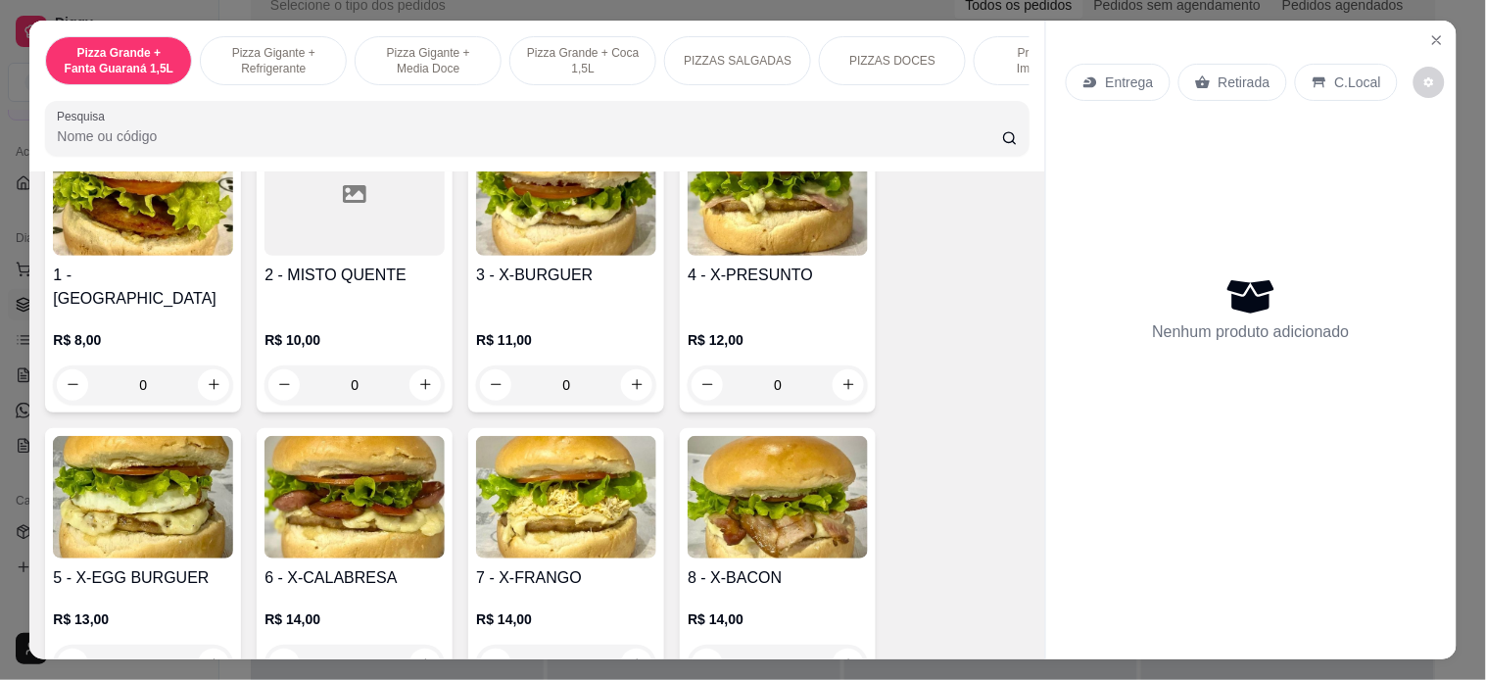
scroll to position [2829, 0]
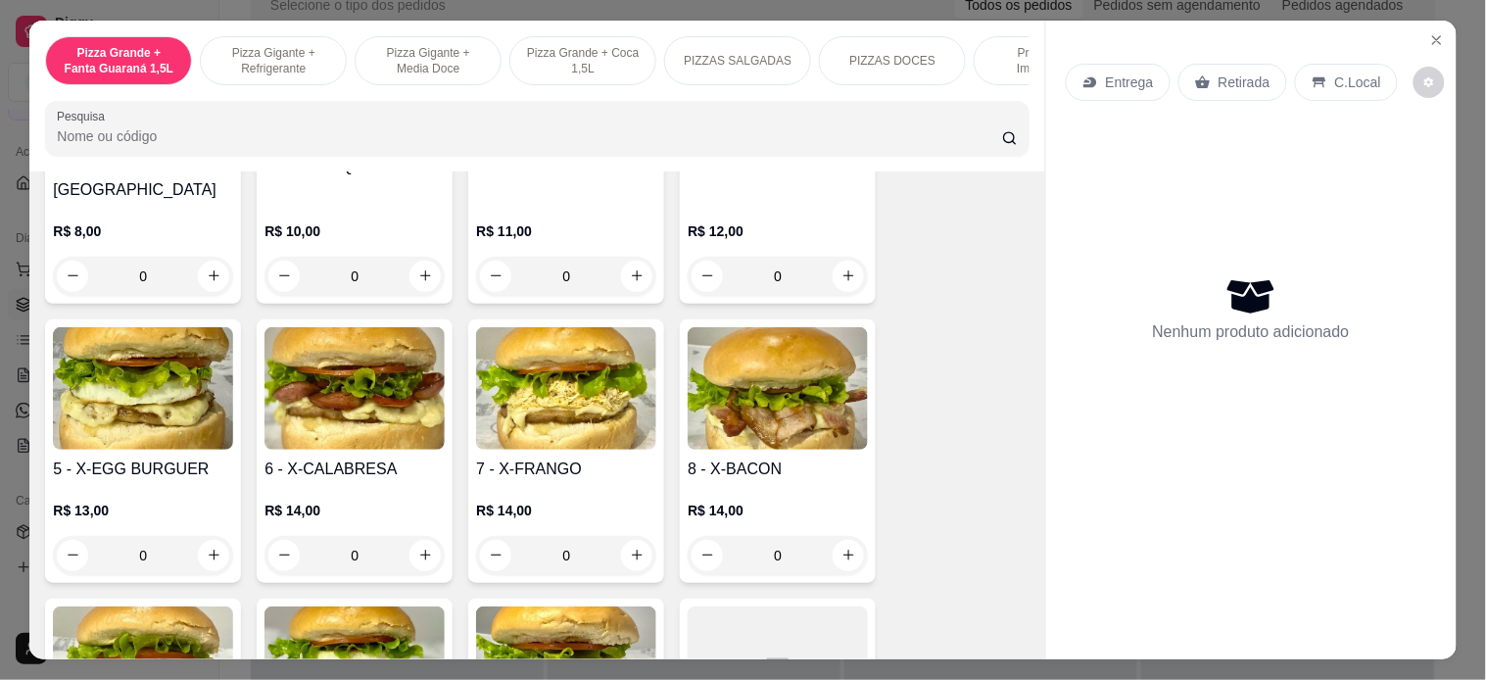
click at [211, 536] on div "0" at bounding box center [143, 555] width 180 height 39
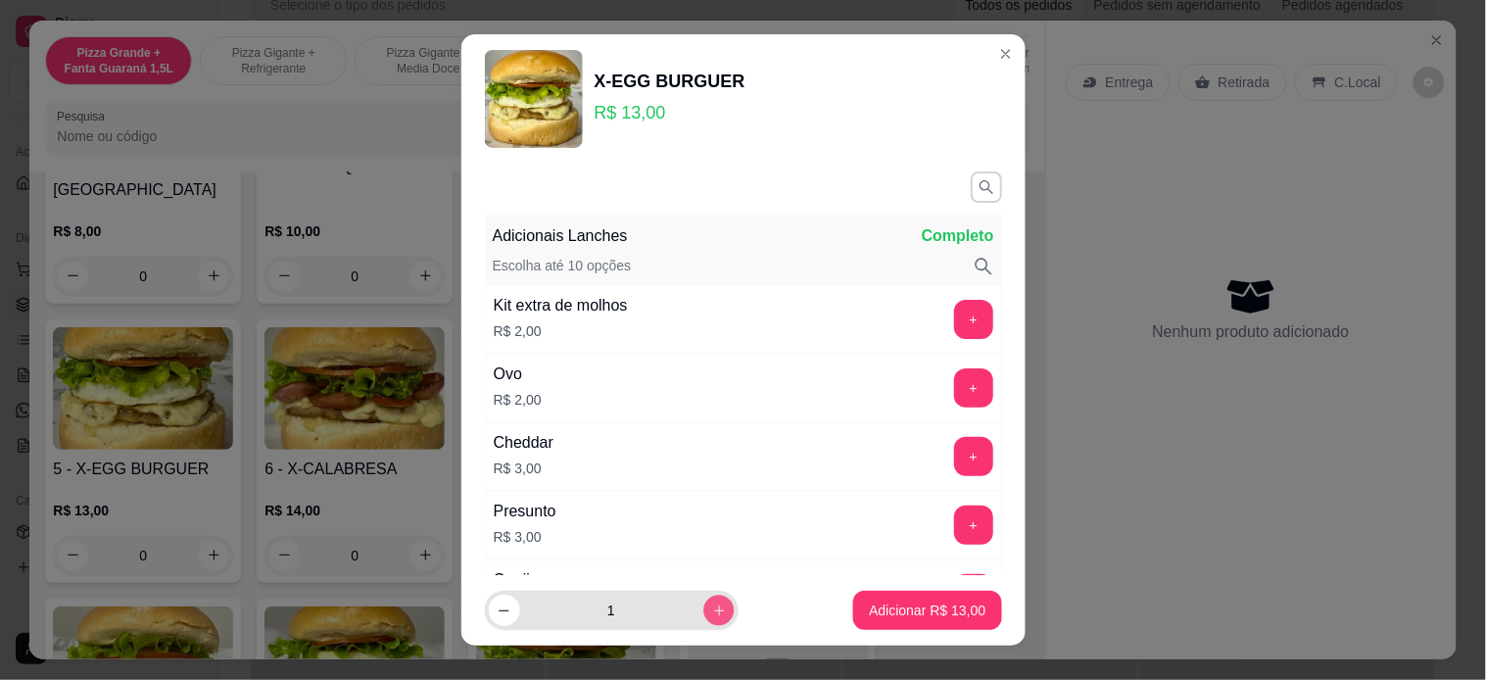
click at [711, 607] on icon "increase-product-quantity" at bounding box center [718, 610] width 15 height 15
type input "2"
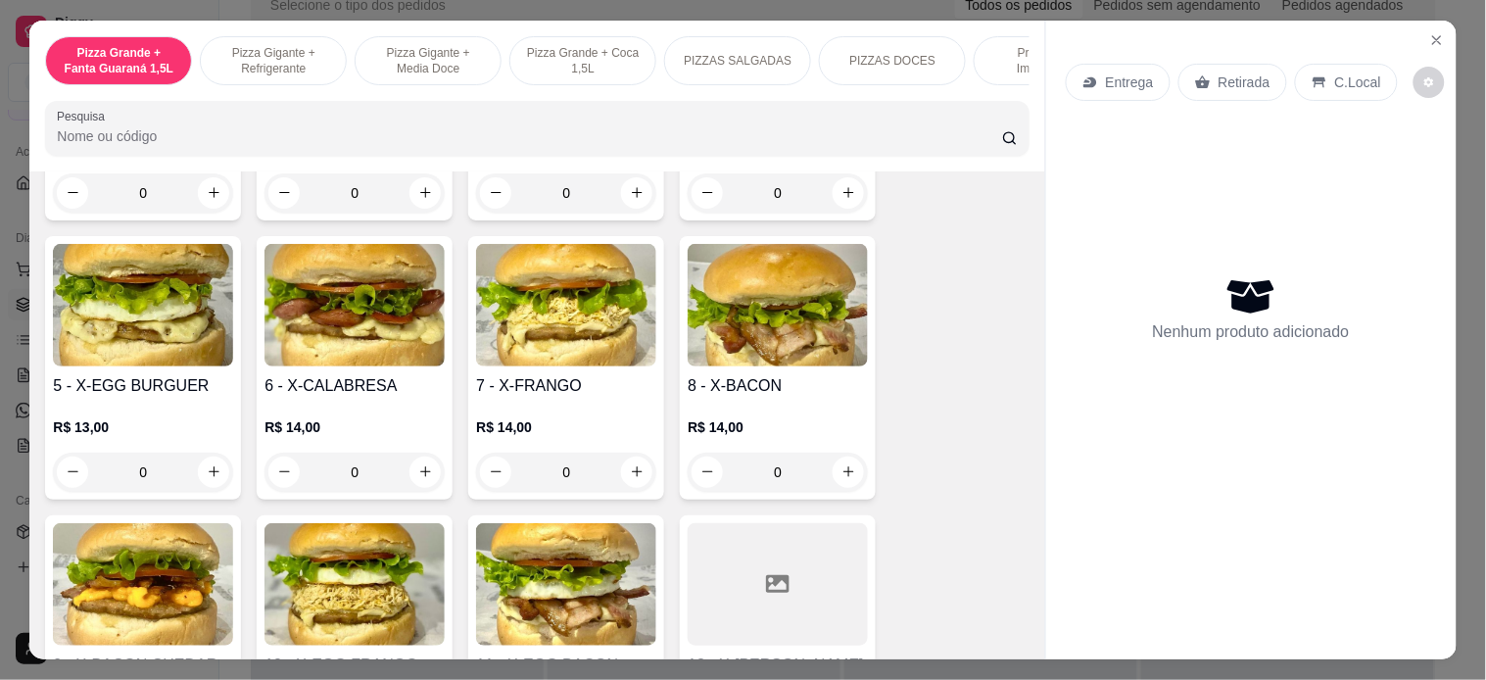
scroll to position [2938, 0]
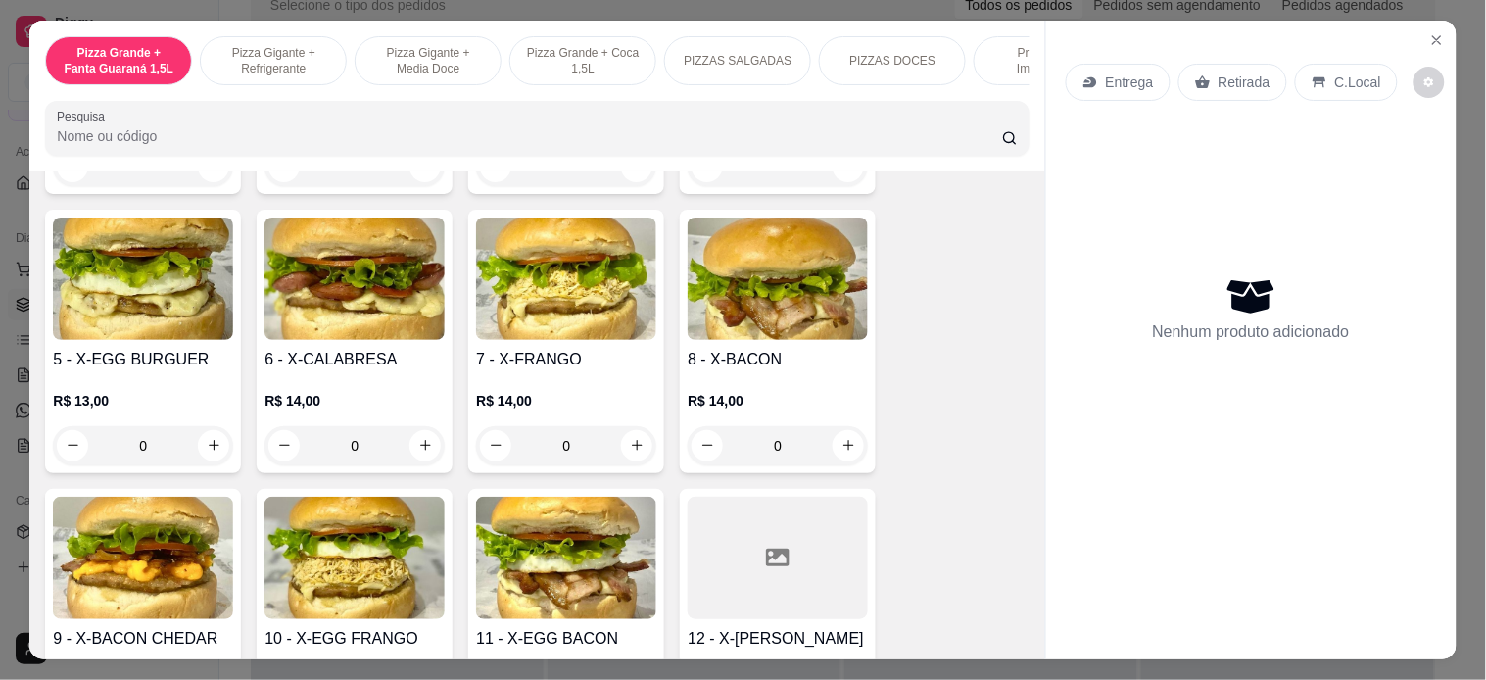
click at [193, 426] on div "0" at bounding box center [143, 445] width 180 height 39
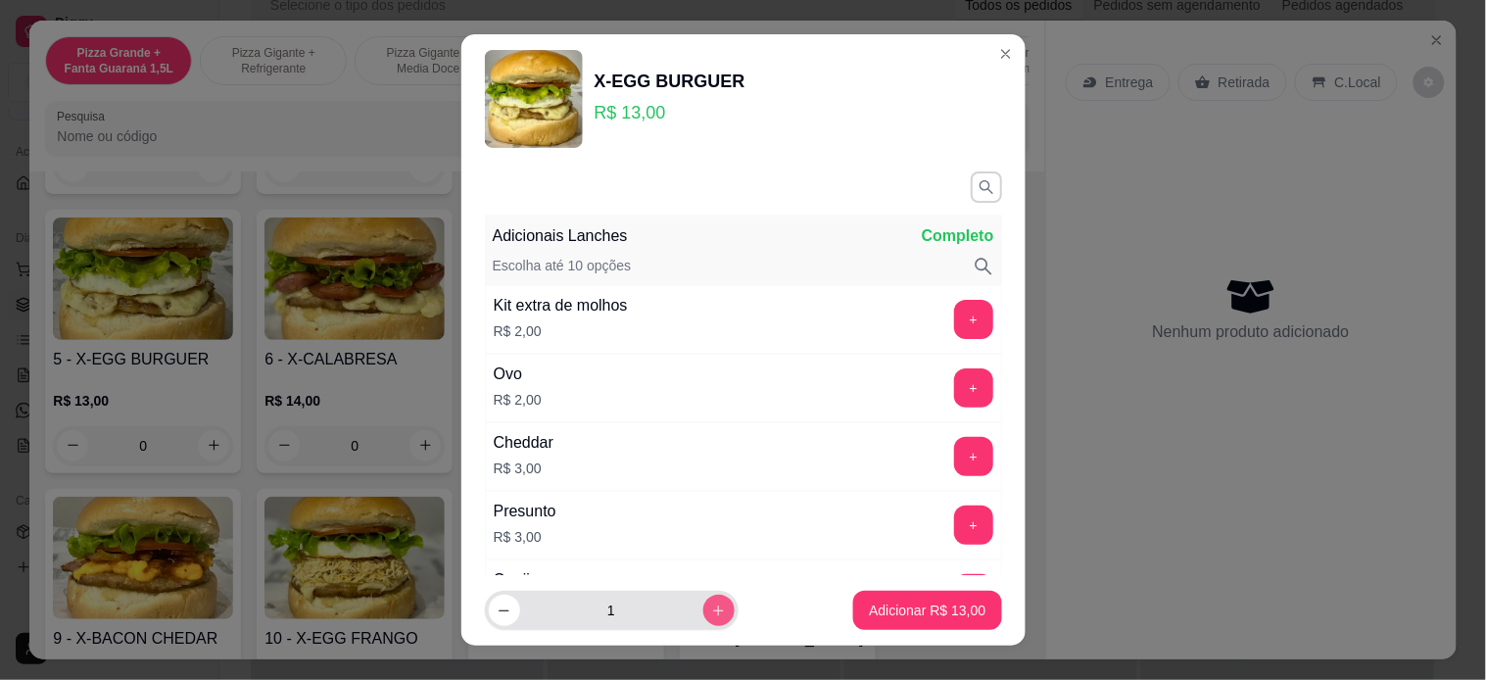
click at [711, 611] on icon "increase-product-quantity" at bounding box center [718, 610] width 15 height 15
type input "2"
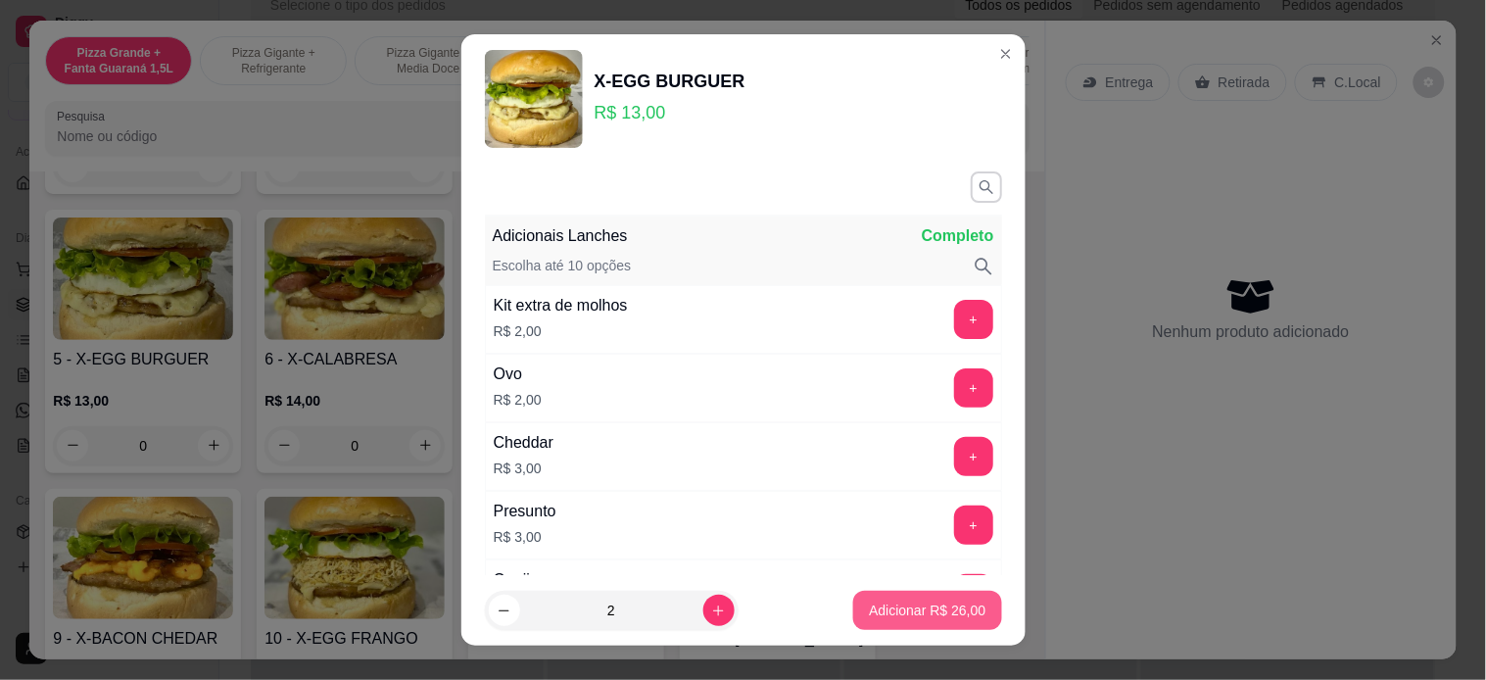
click at [853, 601] on button "Adicionar R$ 26,00" at bounding box center [927, 610] width 148 height 39
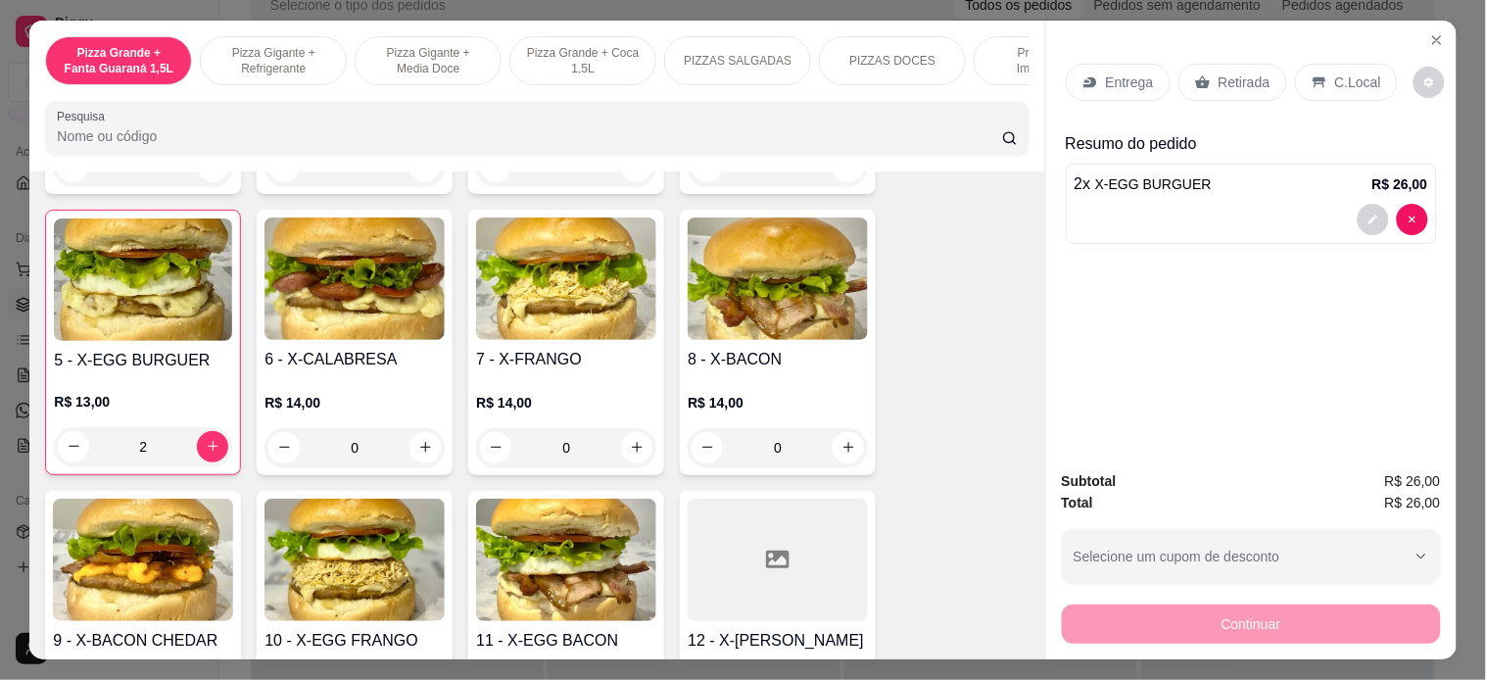
type input "2"
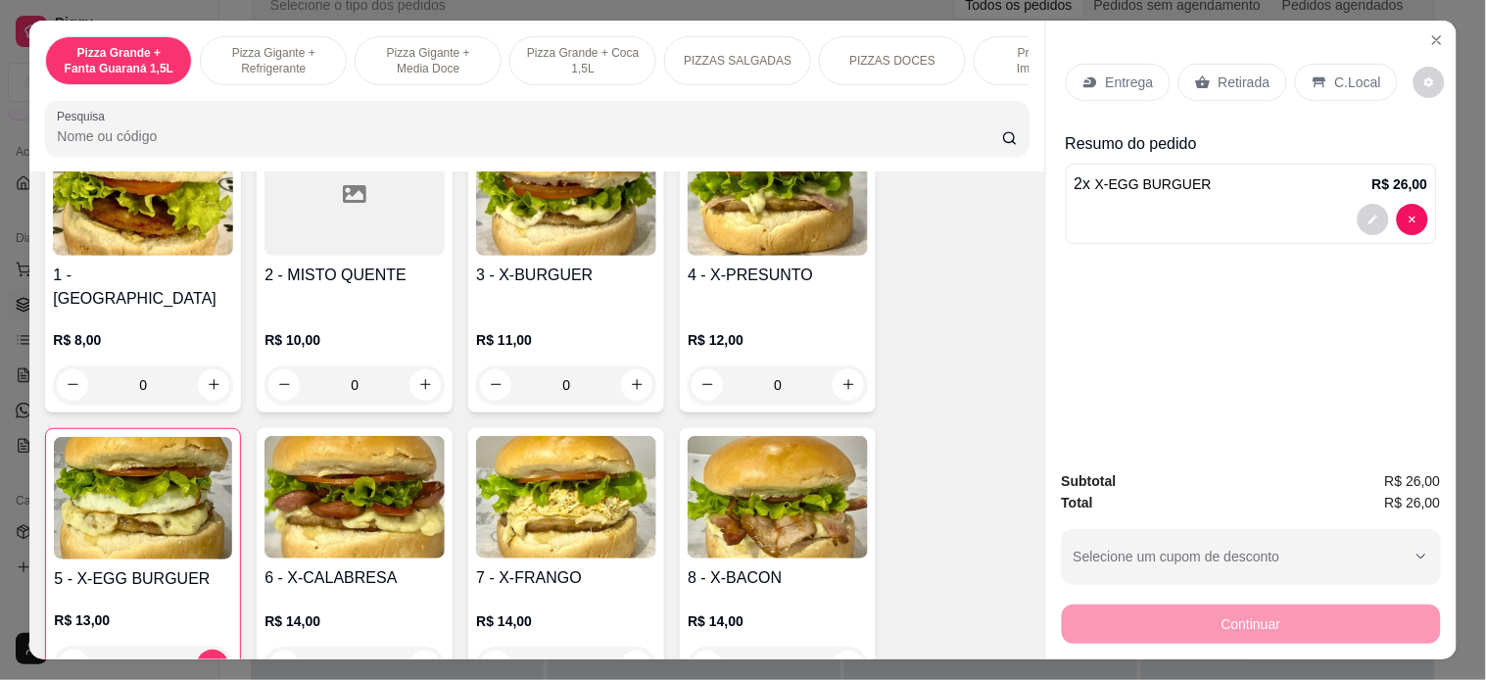
scroll to position [2611, 0]
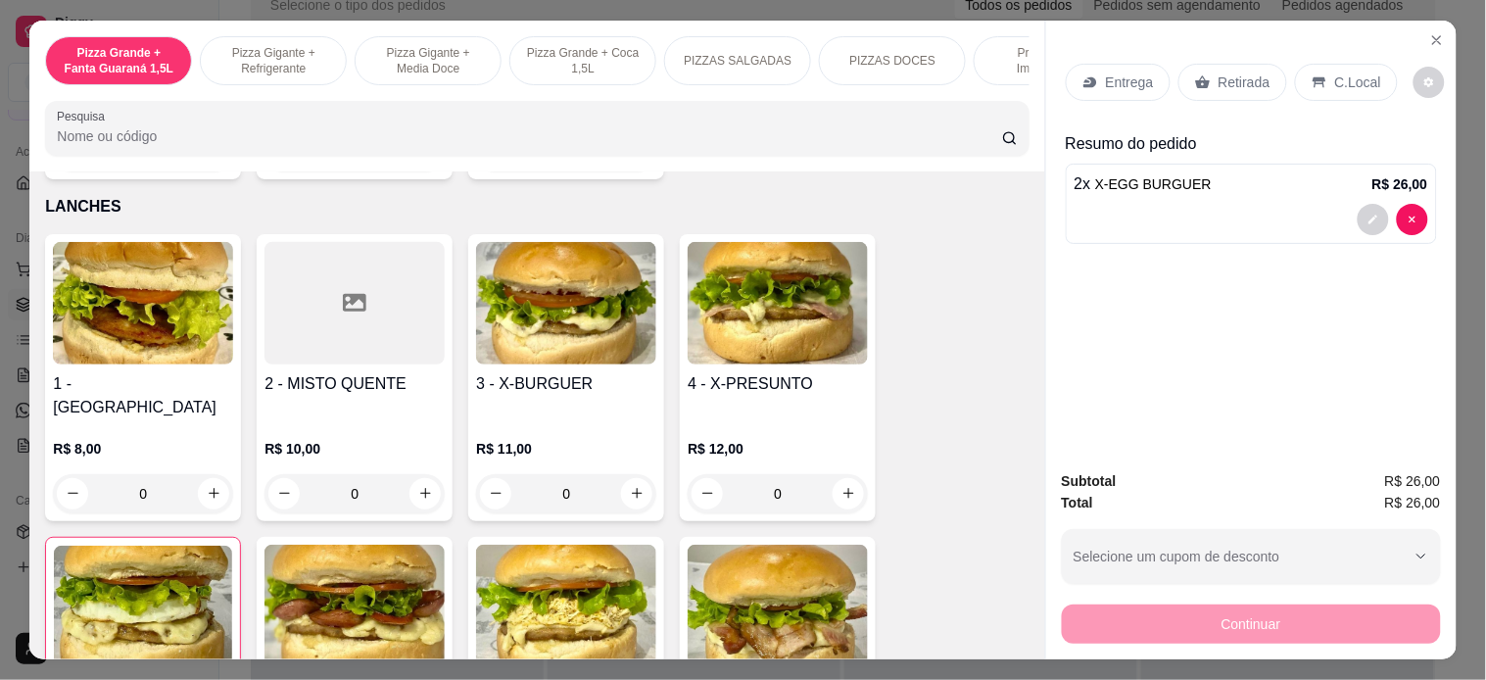
click at [202, 474] on div "0" at bounding box center [143, 493] width 180 height 39
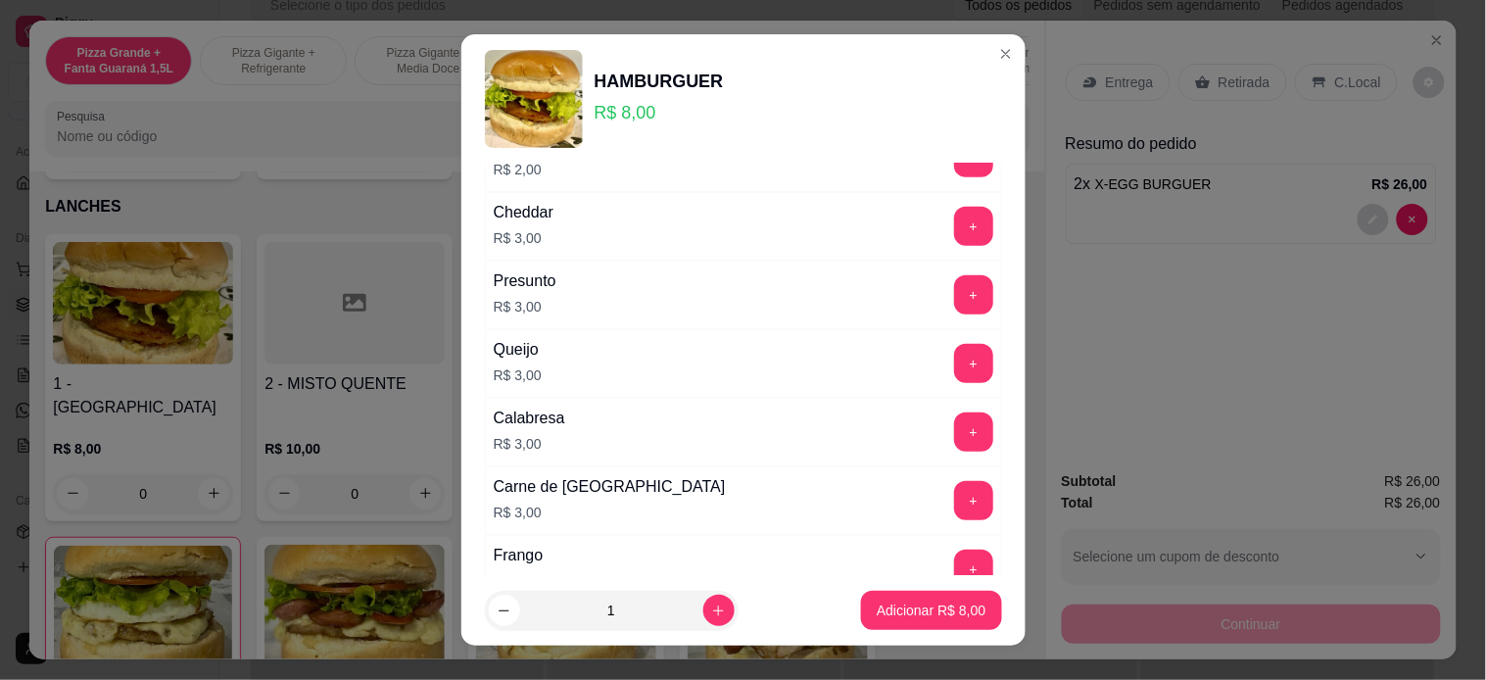
scroll to position [198, 0]
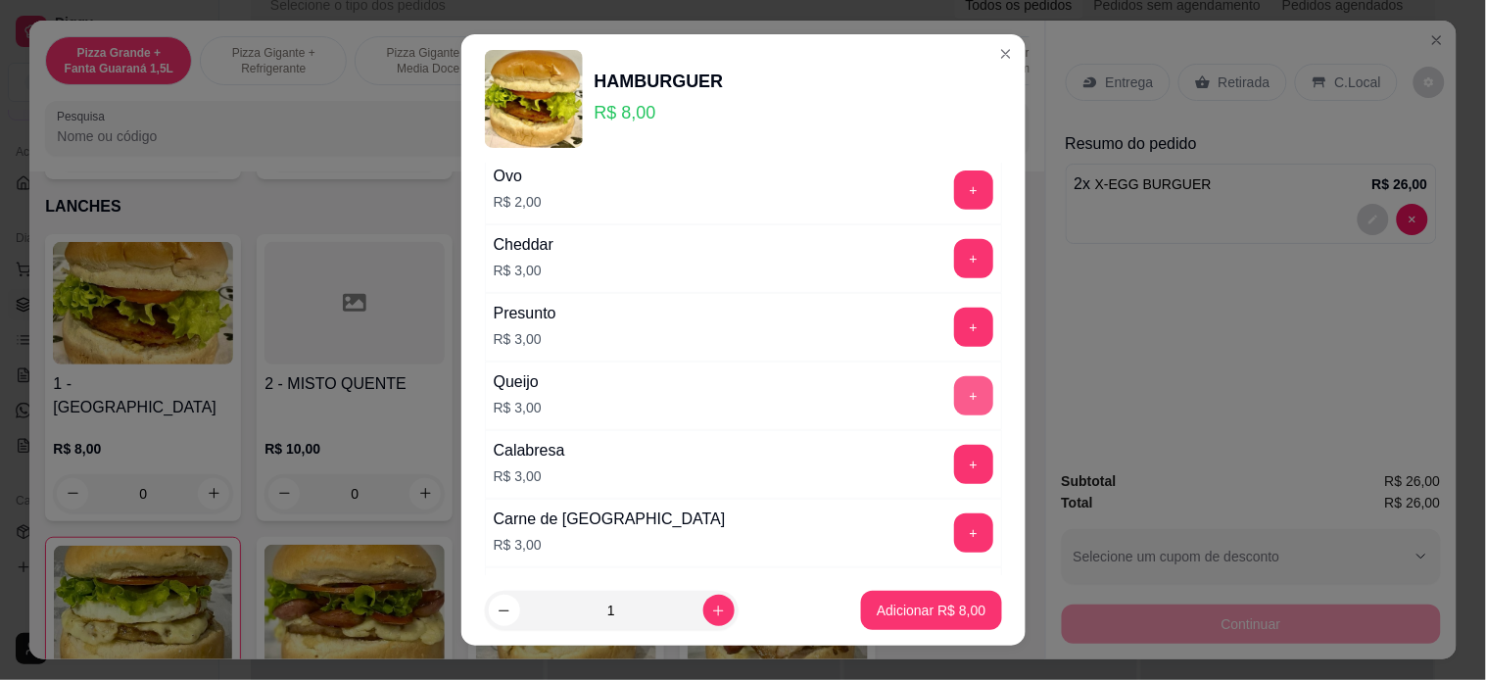
click at [954, 394] on button "+" at bounding box center [973, 395] width 39 height 39
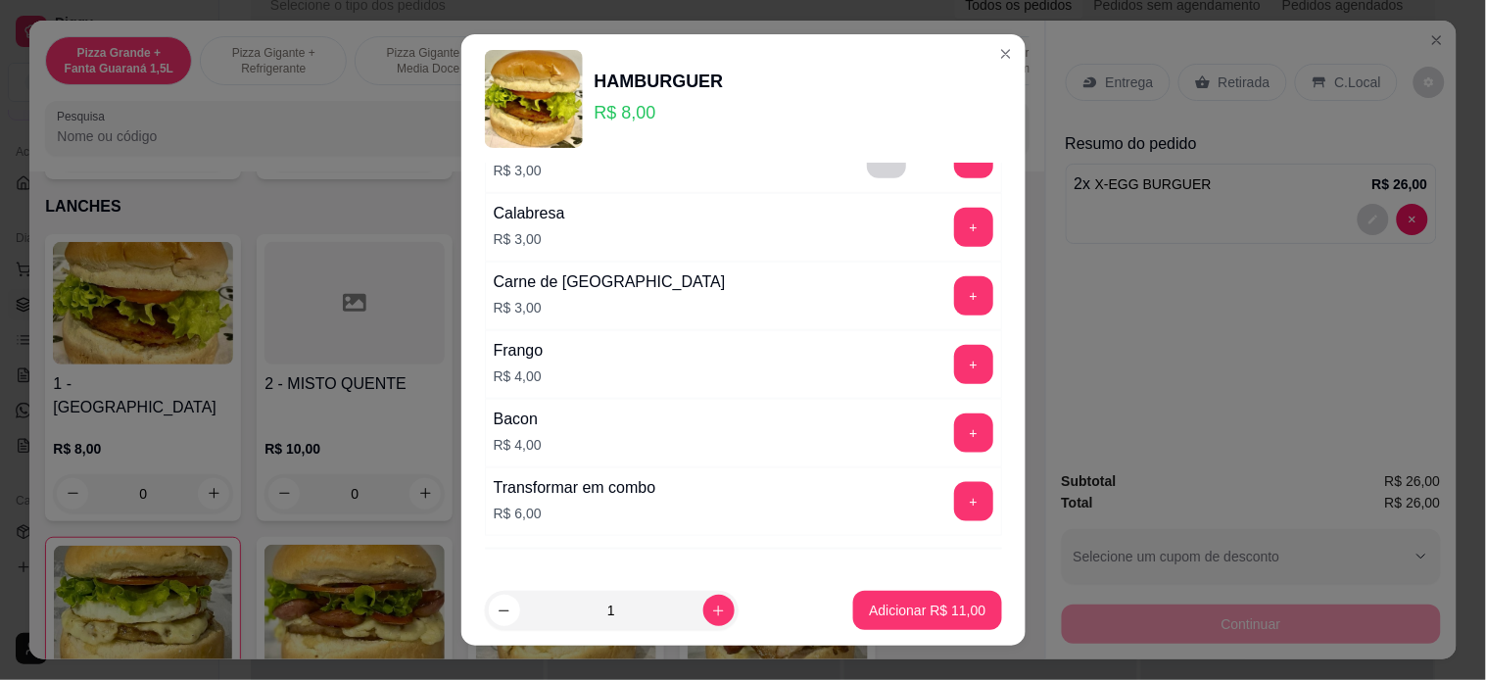
scroll to position [523, 0]
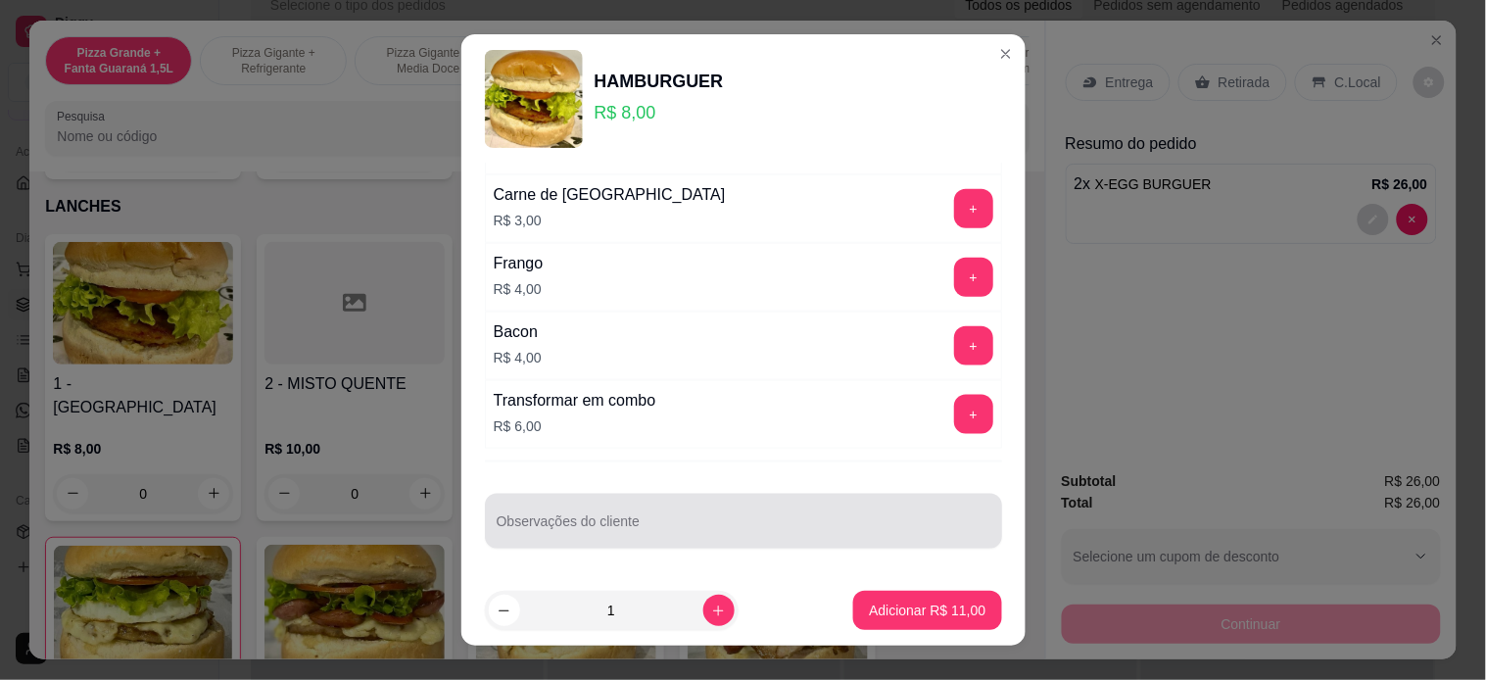
click at [624, 517] on div at bounding box center [744, 520] width 494 height 39
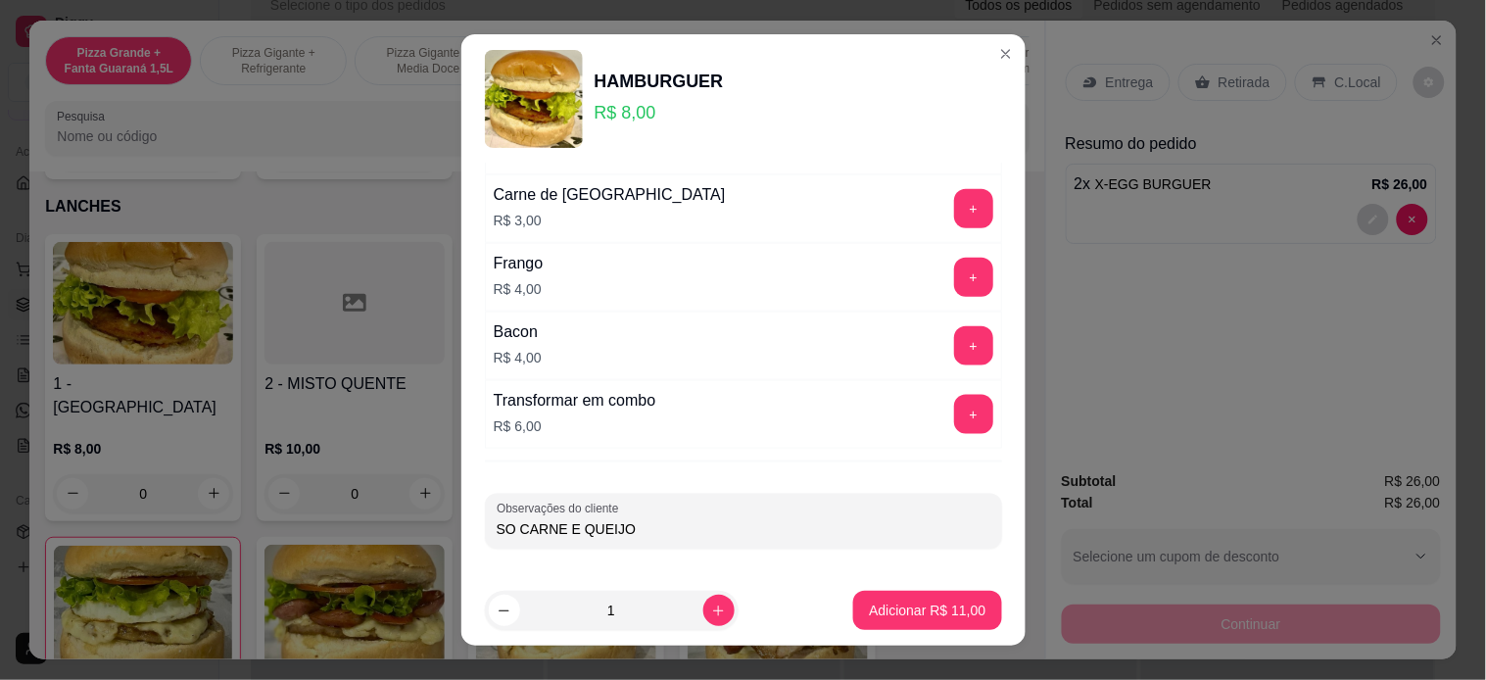
click at [506, 525] on input "SO CARNE E QUEIJO" at bounding box center [744, 529] width 494 height 20
type input "SOMENTE COM CARNE E QUEIJO"
click at [889, 604] on p "Adicionar R$ 11,00" at bounding box center [927, 610] width 117 height 20
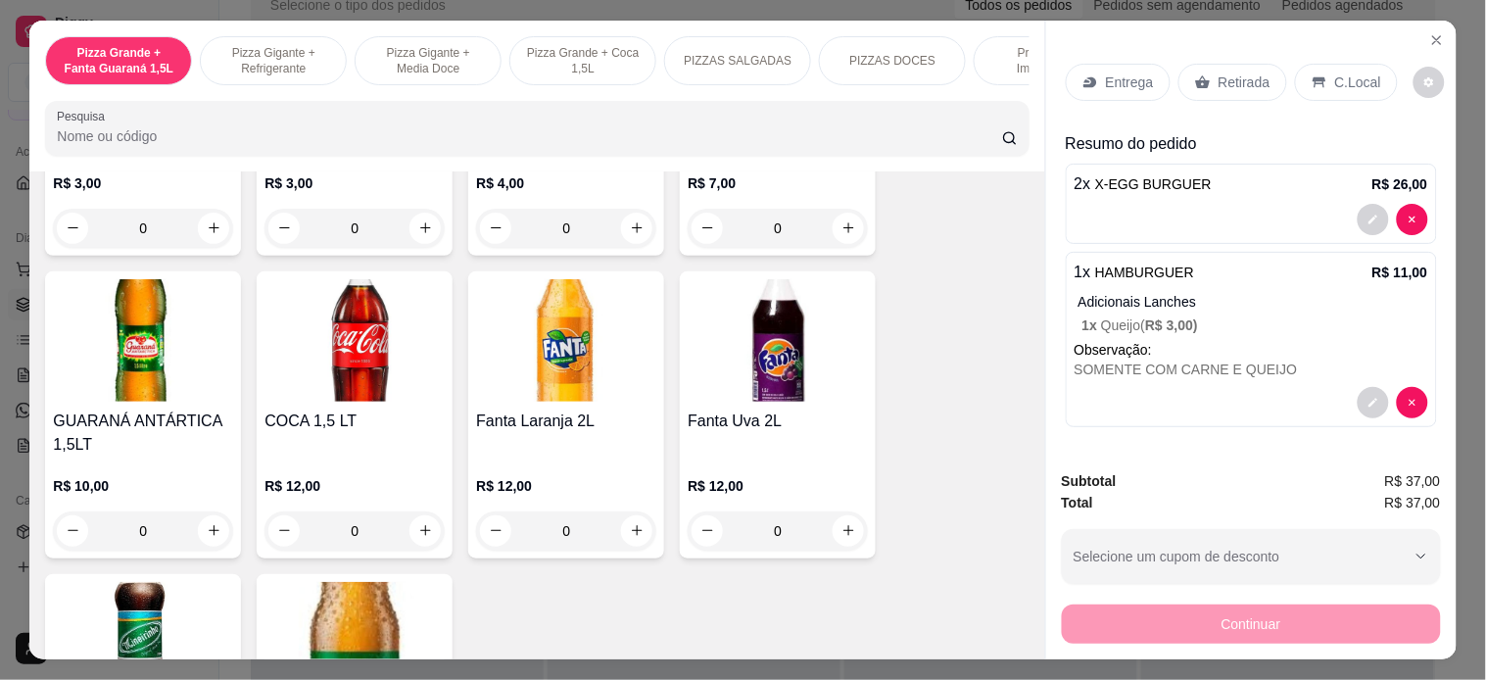
scroll to position [4244, 0]
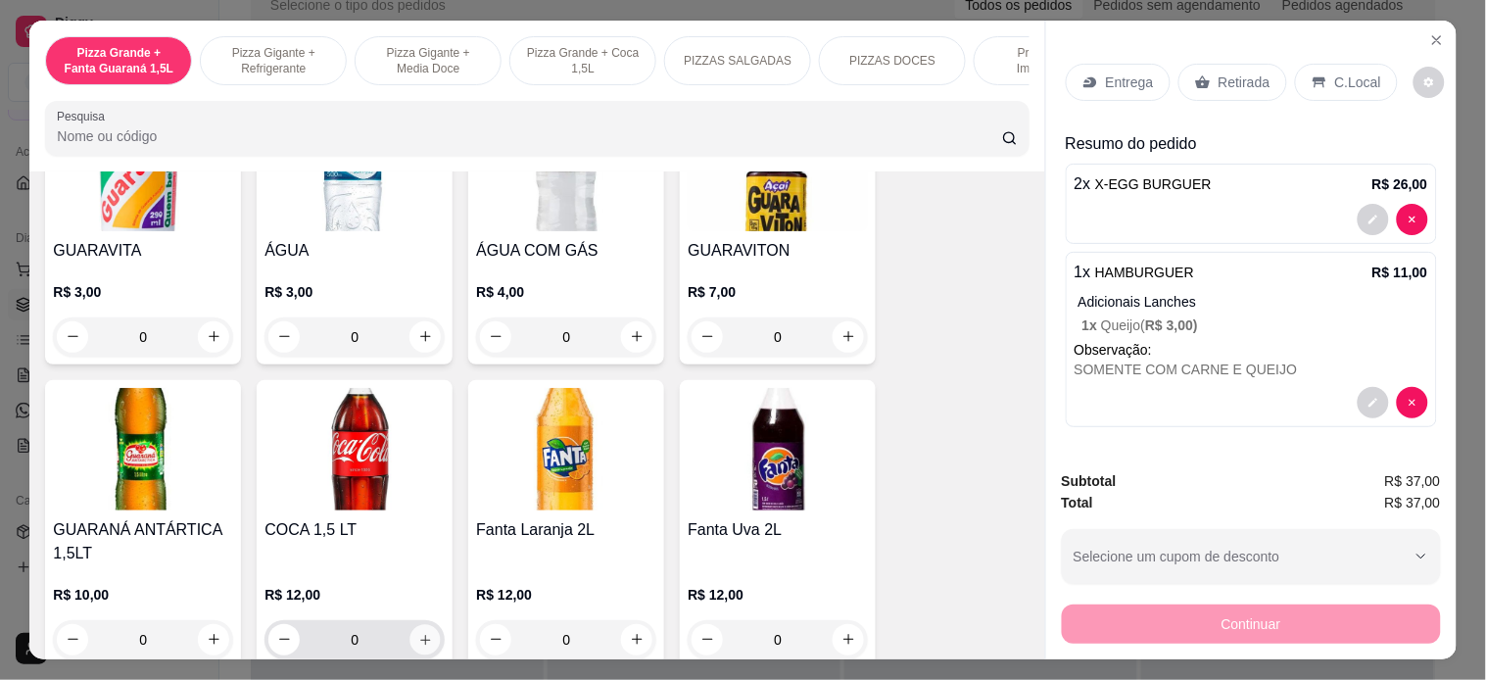
click at [415, 611] on button "increase-product-quantity" at bounding box center [425, 639] width 30 height 30
type input "1"
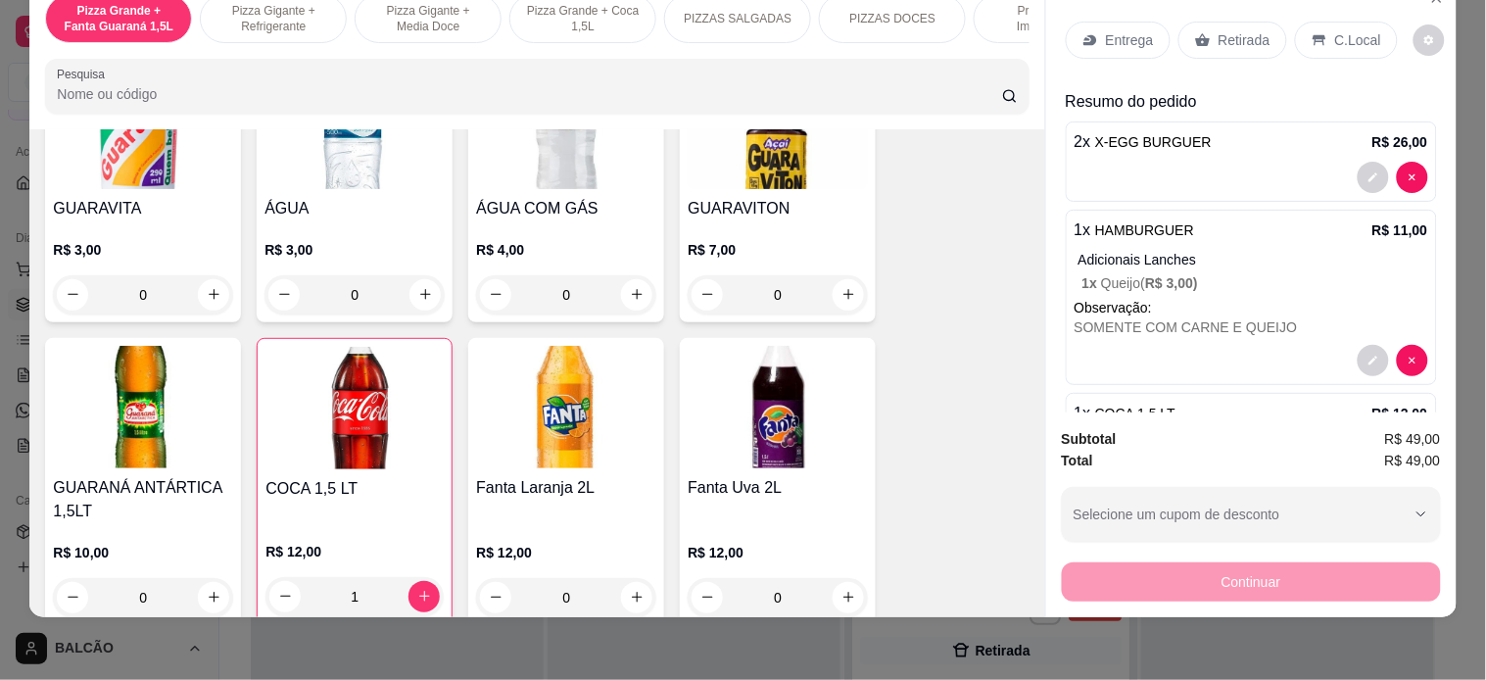
scroll to position [0, 0]
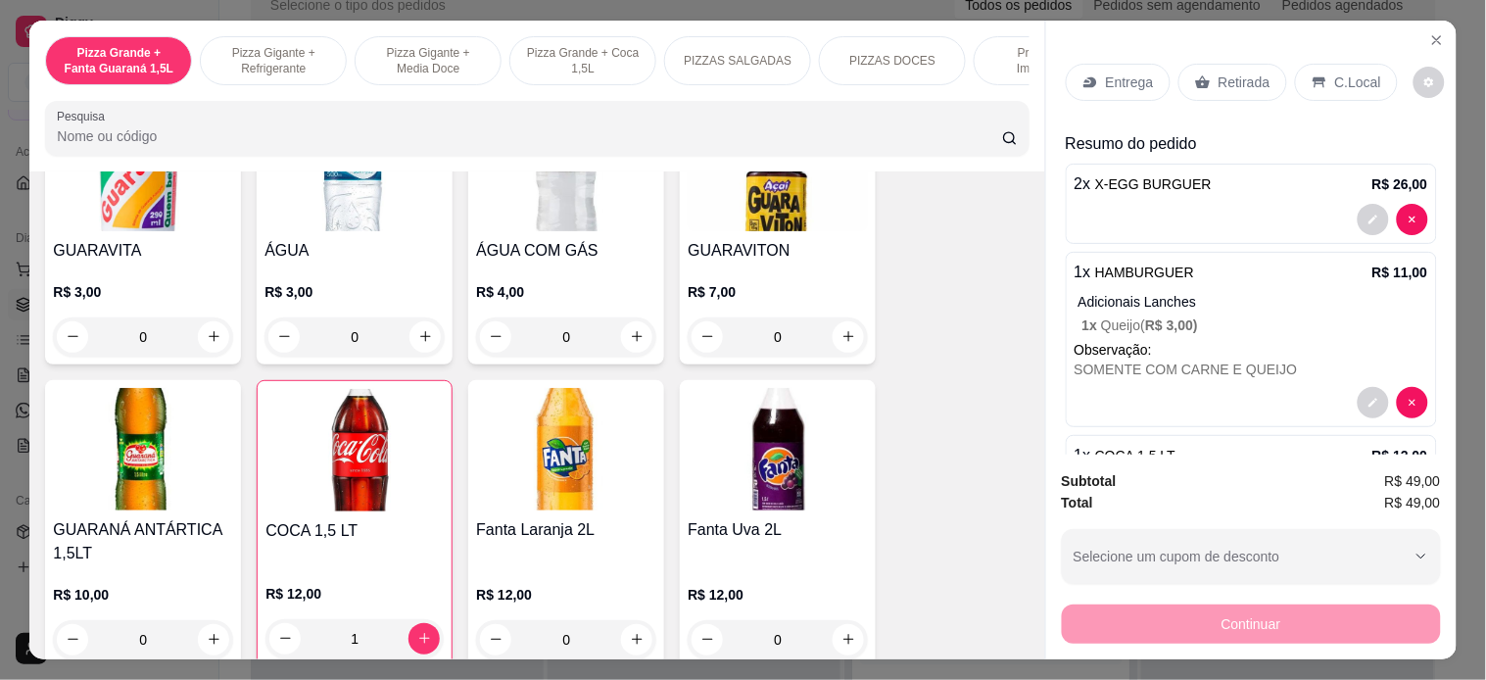
click at [1119, 64] on div "Entrega" at bounding box center [1118, 82] width 105 height 37
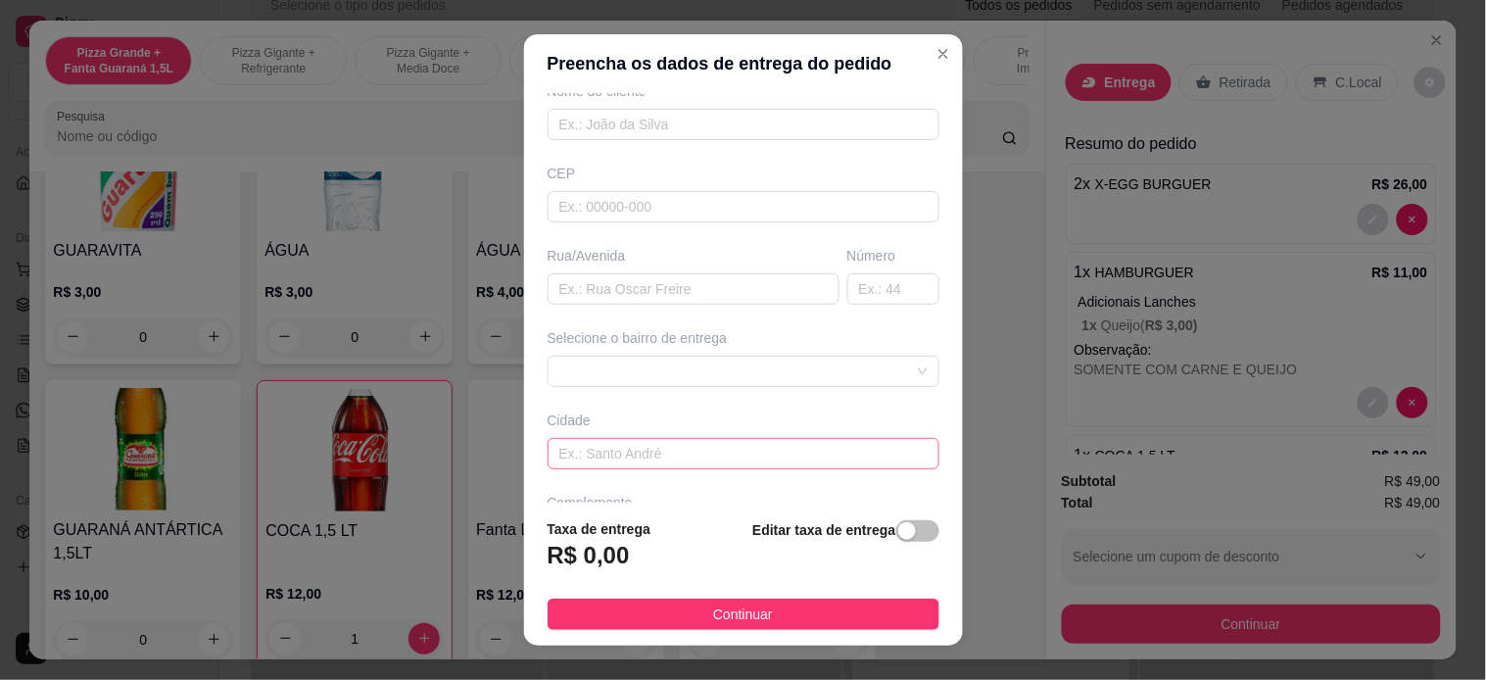
scroll to position [217, 0]
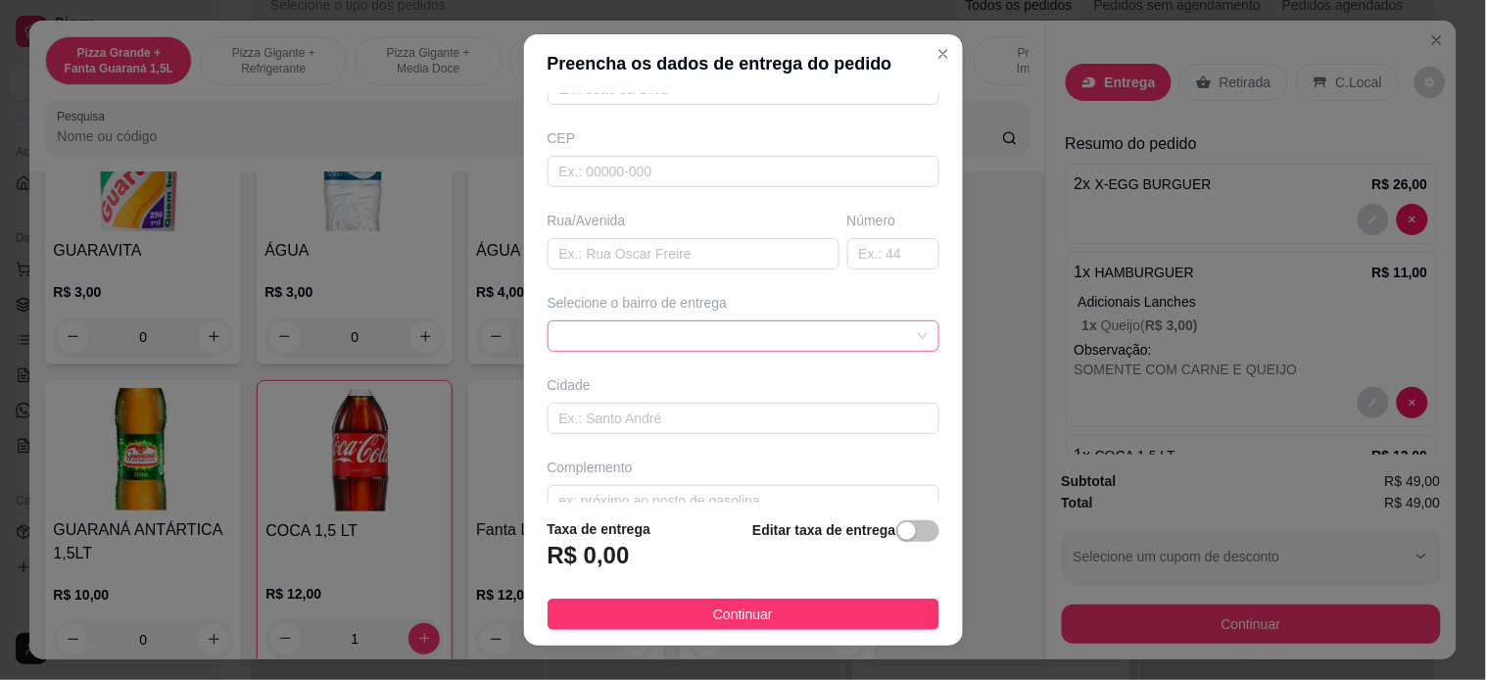
click at [756, 331] on div at bounding box center [744, 335] width 392 height 31
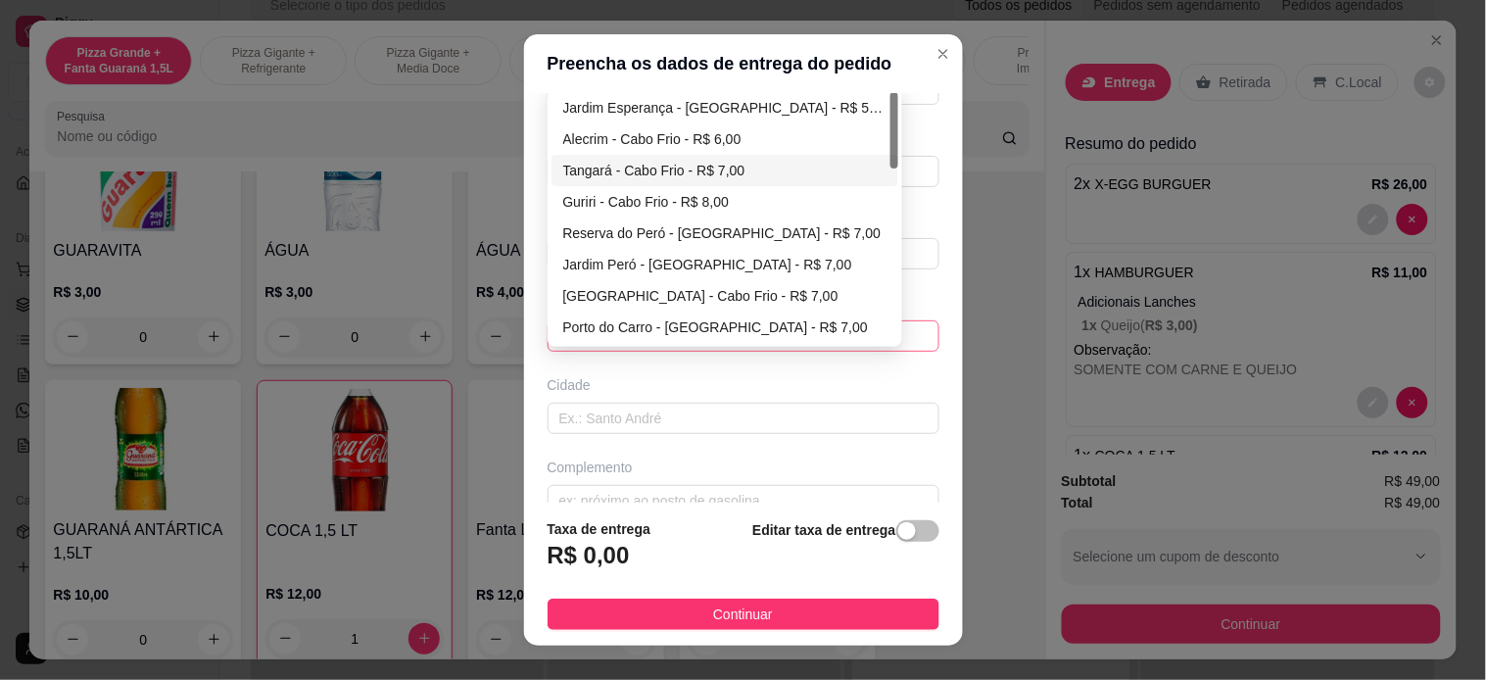
click at [726, 160] on div "Tangará - Cabo Frio - R$ 7,00" at bounding box center [724, 171] width 323 height 22
type input "Cabo Frio"
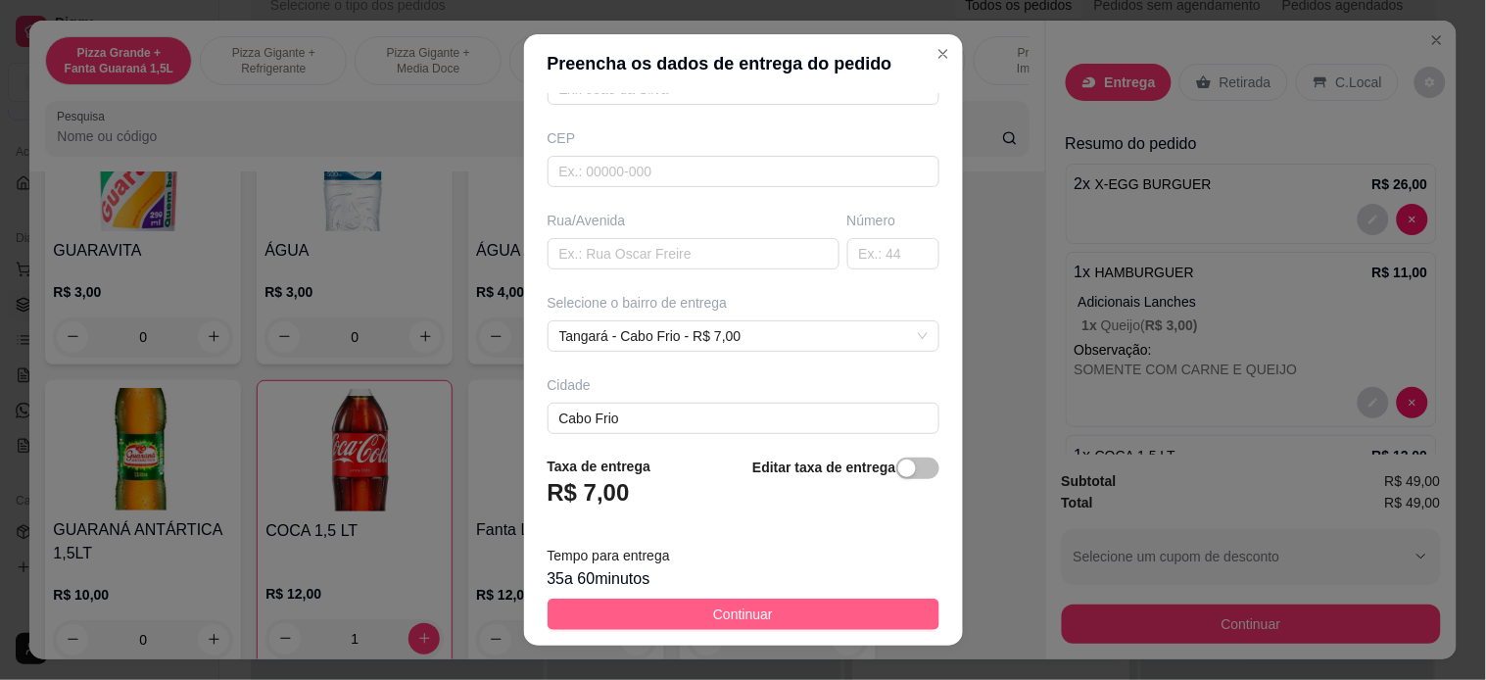
click at [831, 610] on button "Continuar" at bounding box center [744, 613] width 392 height 31
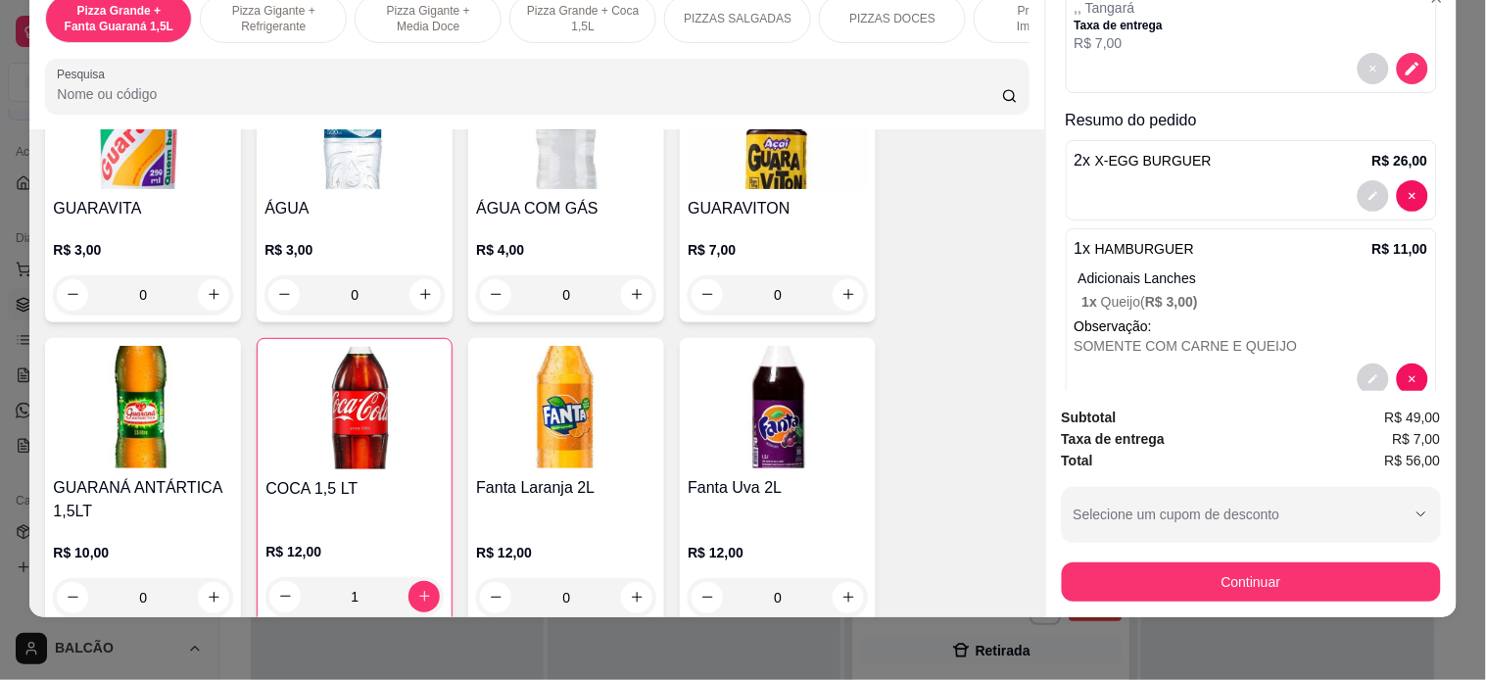
scroll to position [0, 0]
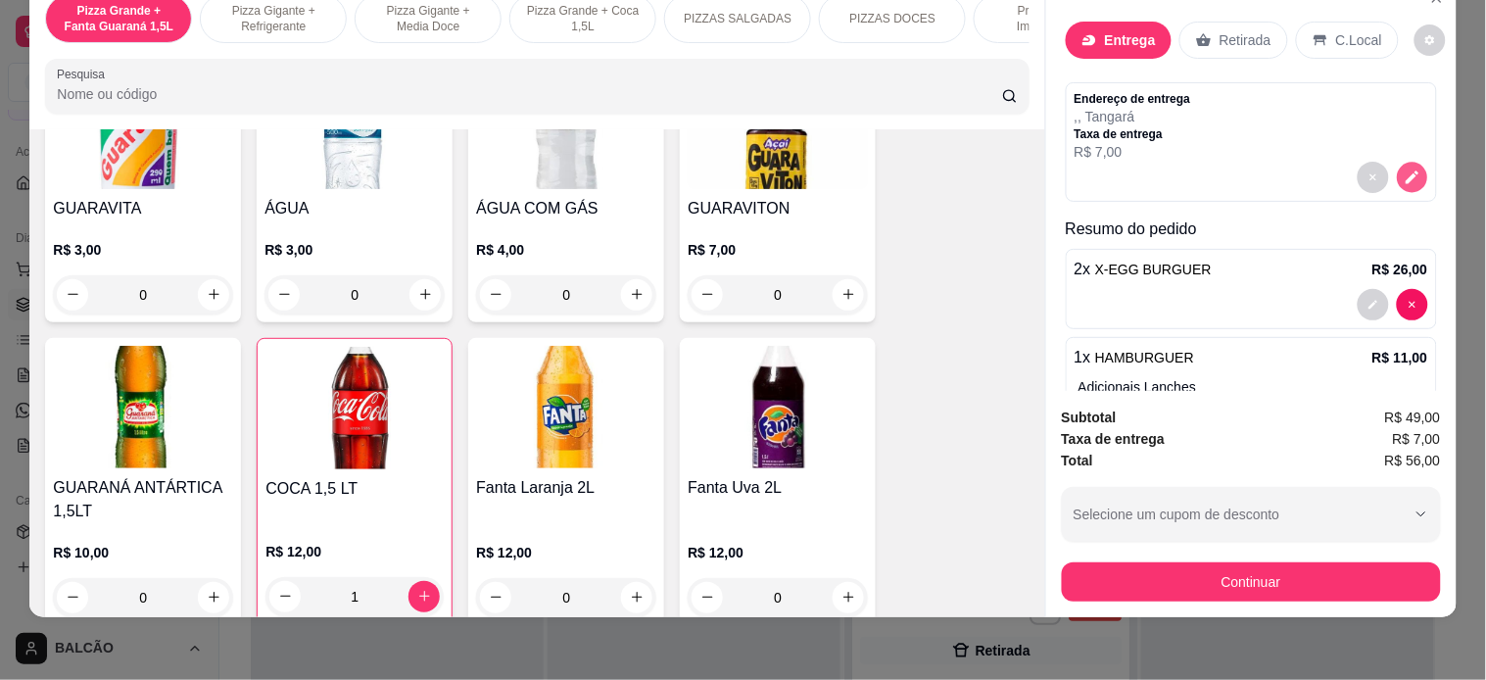
click at [1320, 162] on button "decrease-product-quantity" at bounding box center [1412, 177] width 30 height 30
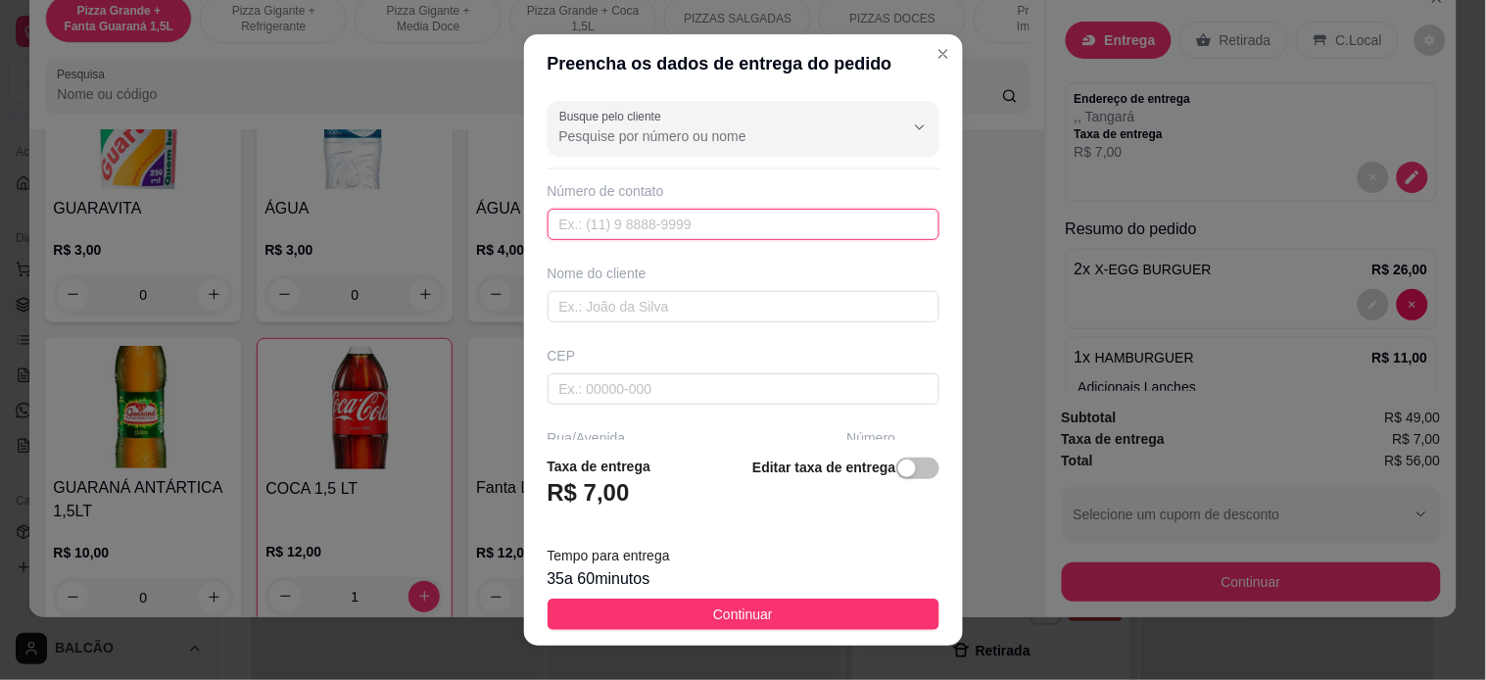
click at [603, 222] on input "text" at bounding box center [744, 224] width 392 height 31
click at [595, 228] on input "text" at bounding box center [744, 224] width 392 height 31
type input "3"
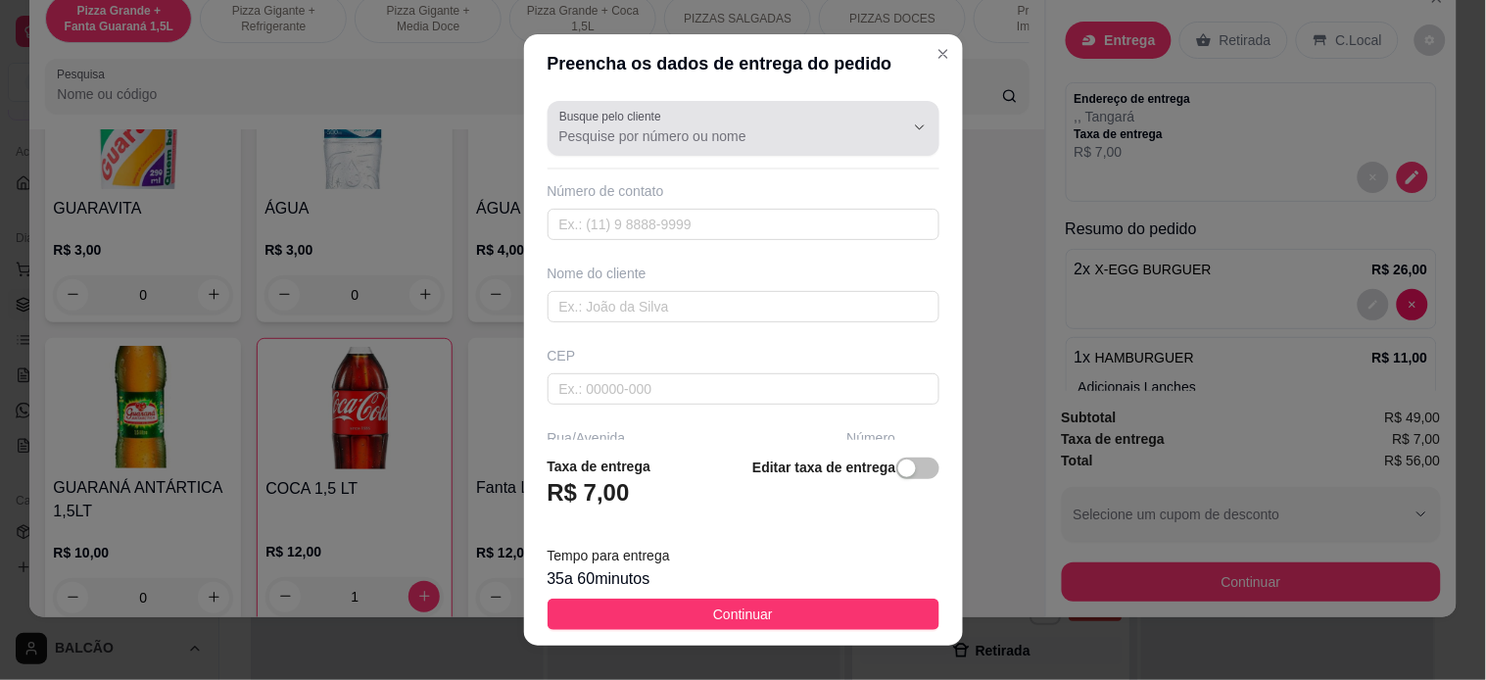
click at [731, 134] on input "Busque pelo cliente" at bounding box center [715, 136] width 313 height 20
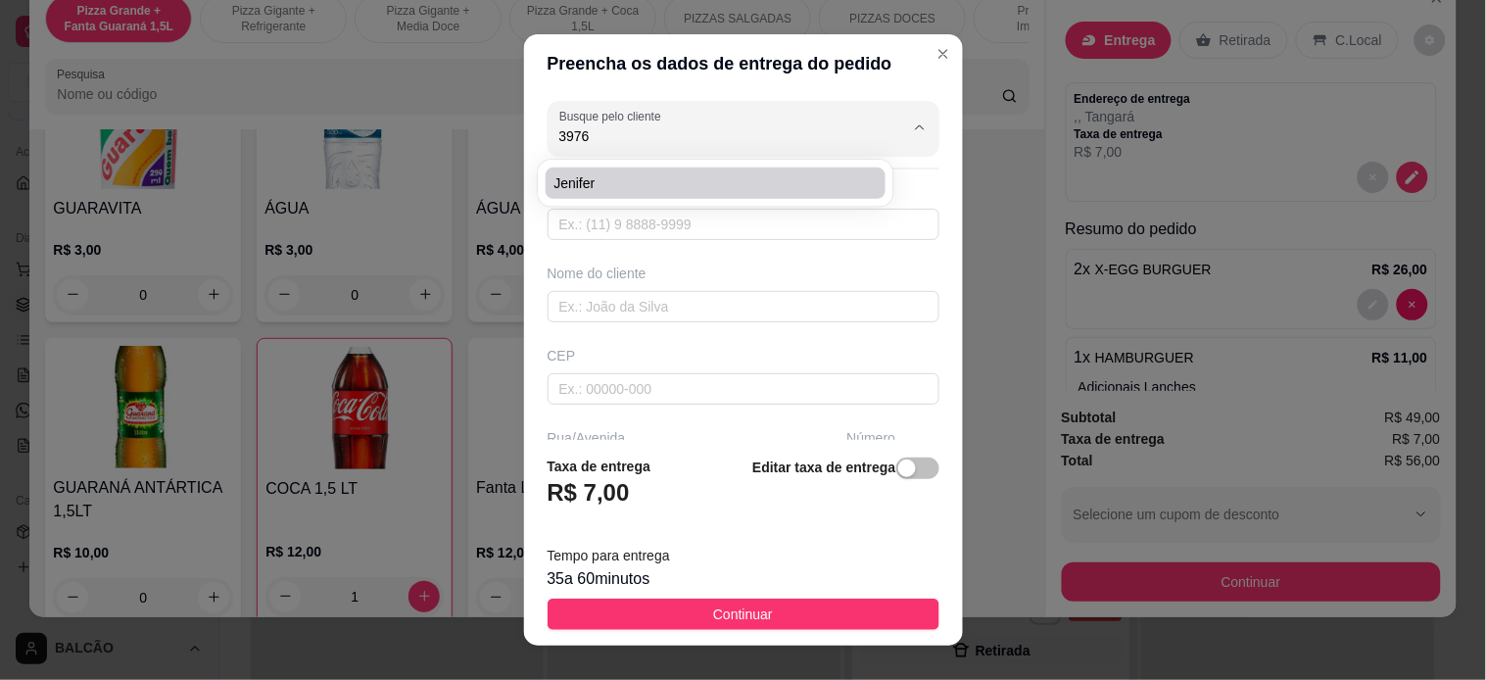
click at [638, 170] on li "Jenifer" at bounding box center [715, 182] width 339 height 31
type input "Jenifer"
type input "22999053976"
type input "Jenifer"
type input "28921209"
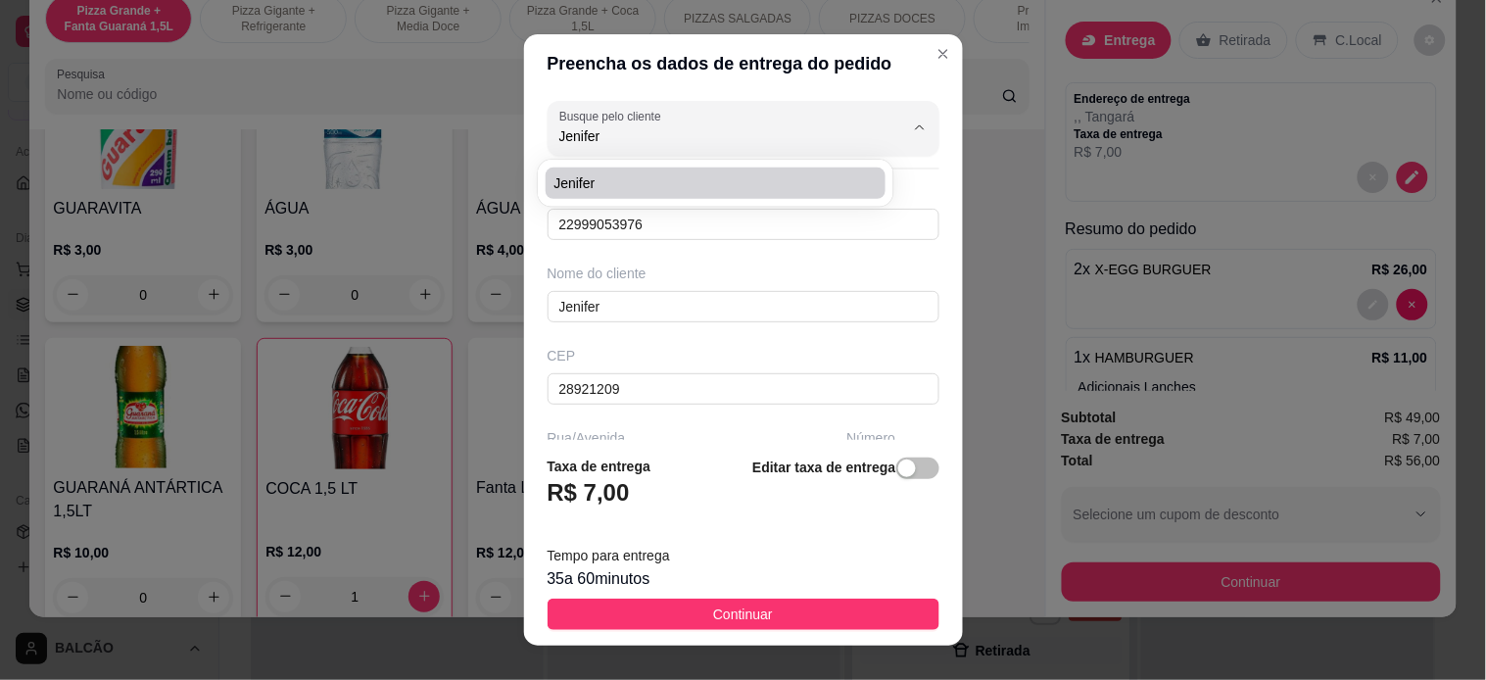
type input "Rua [PERSON_NAME]"
type input "145"
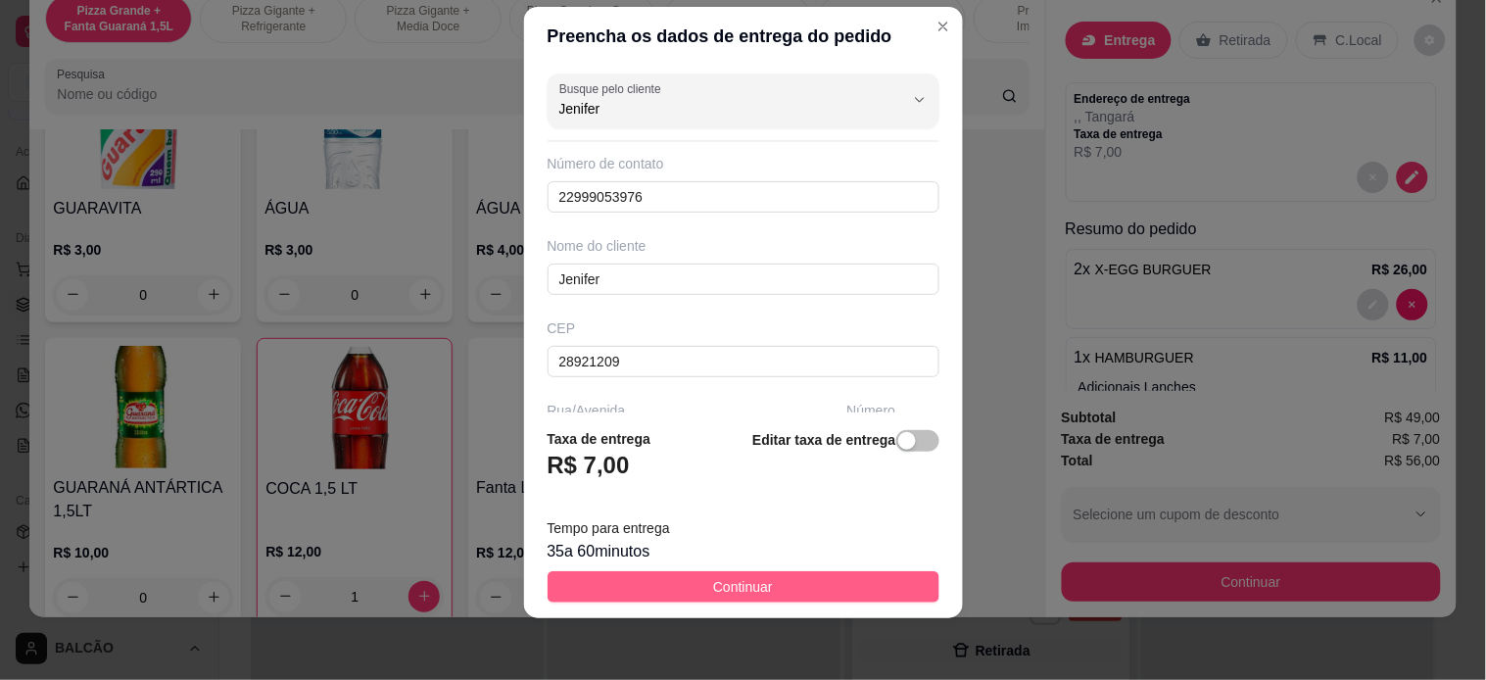
type input "Jenifer"
click at [680, 578] on button "Continuar" at bounding box center [744, 586] width 392 height 31
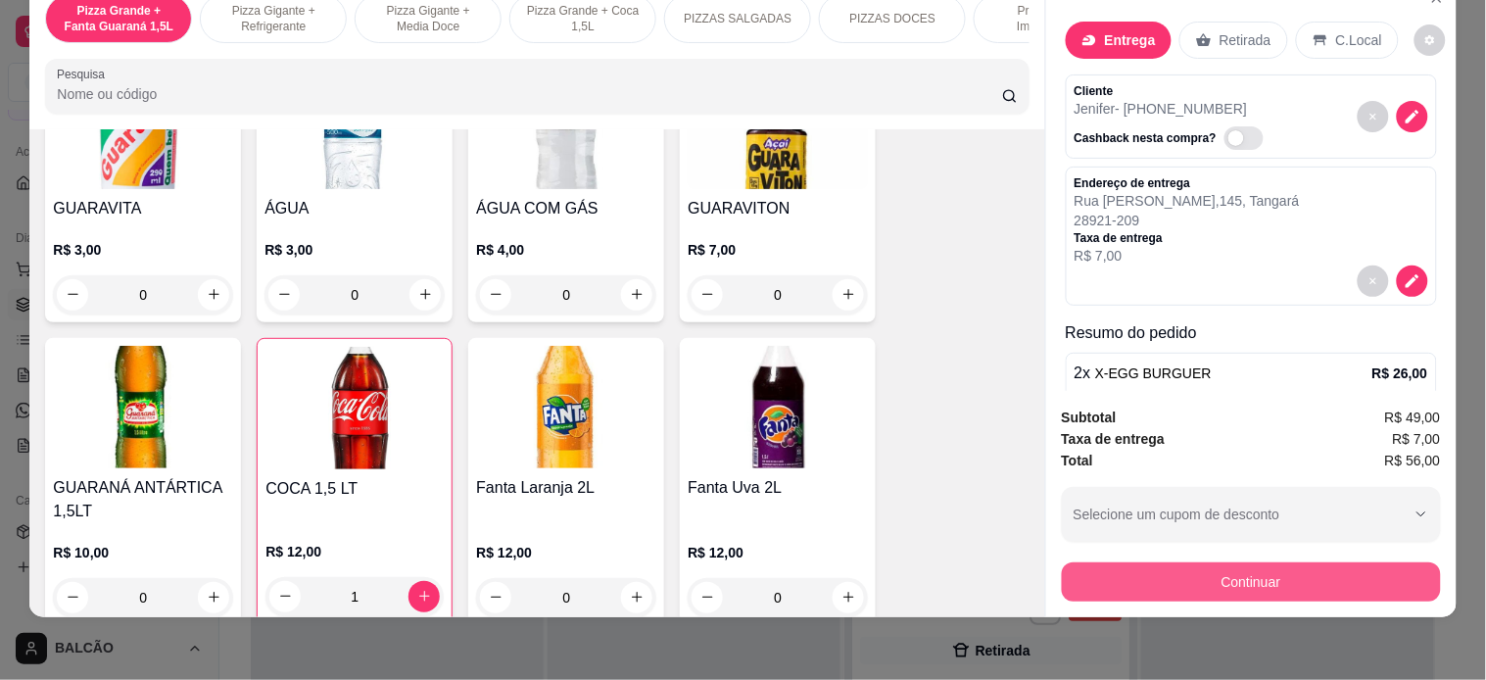
click at [1266, 562] on button "Continuar" at bounding box center [1251, 581] width 379 height 39
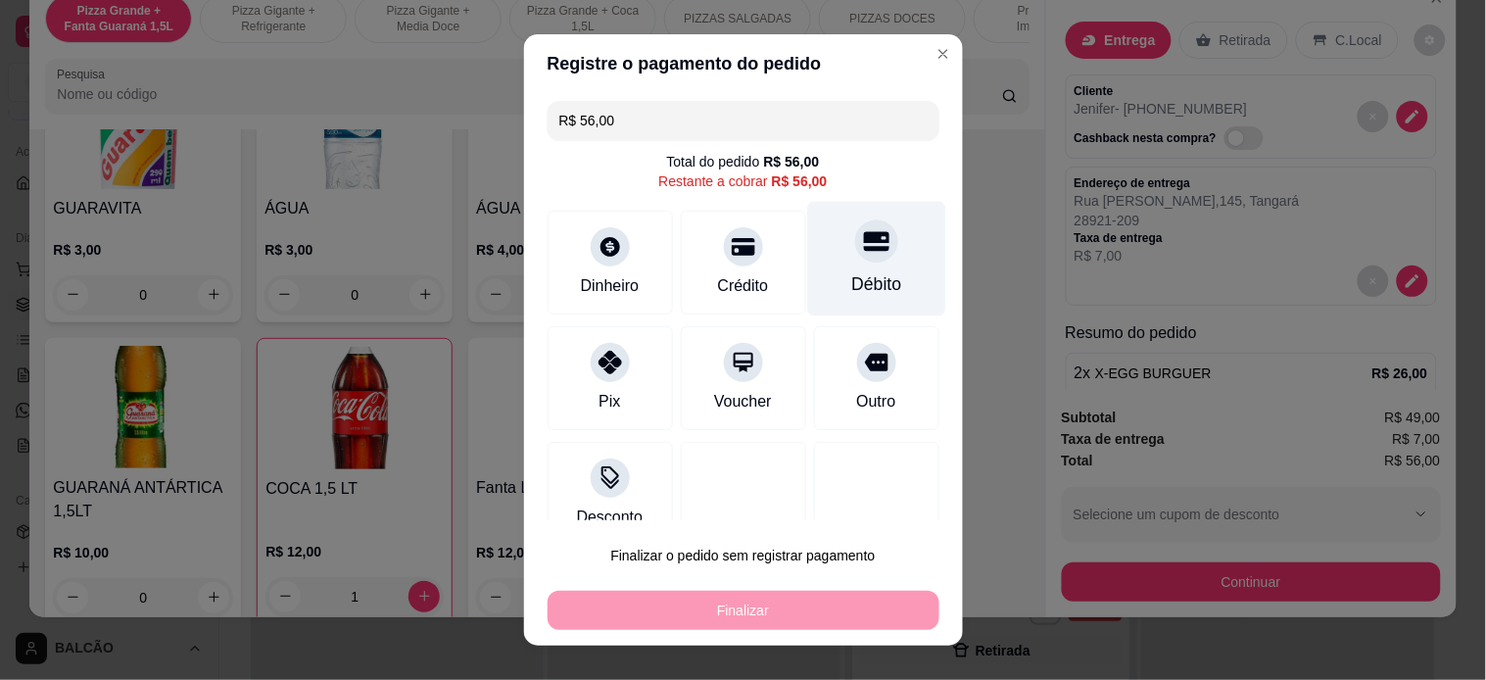
click at [834, 265] on div "Débito" at bounding box center [876, 258] width 138 height 115
type input "R$ 0,00"
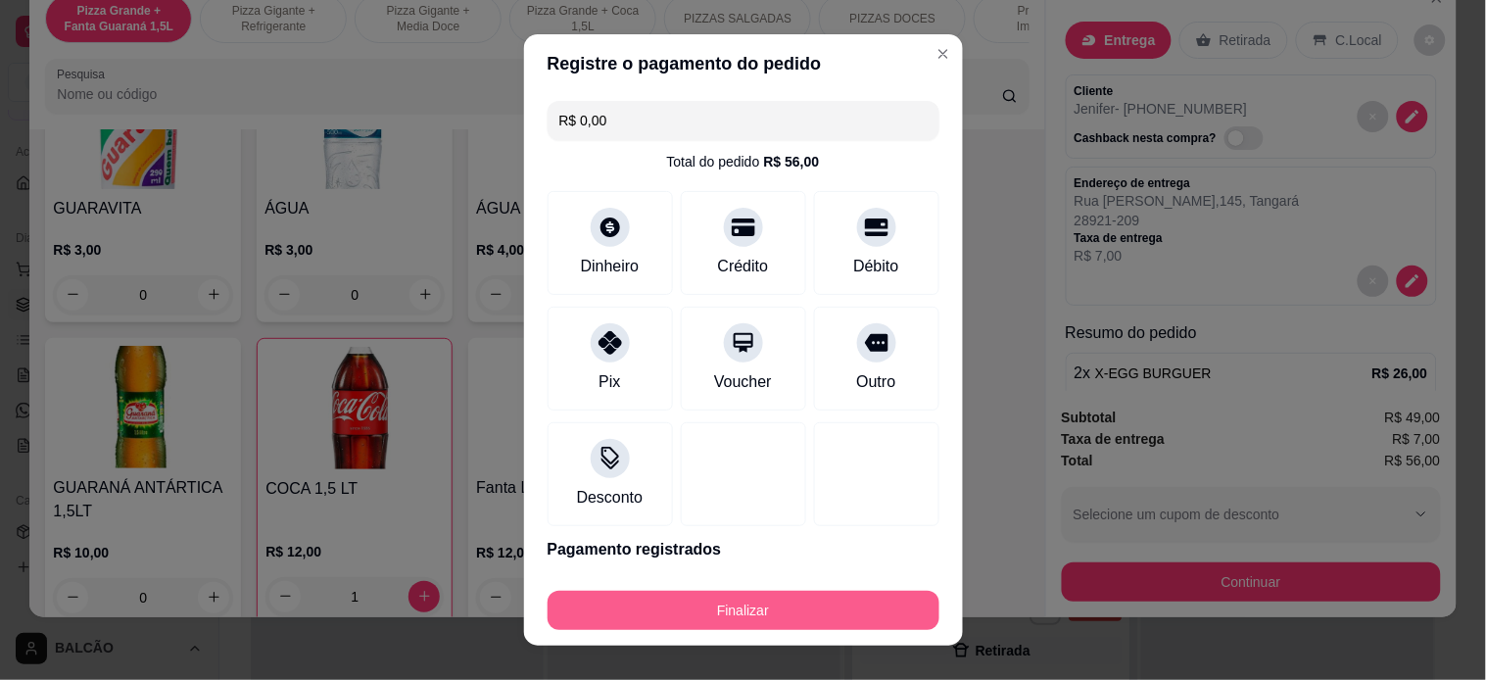
click at [806, 610] on button "Finalizar" at bounding box center [744, 610] width 392 height 39
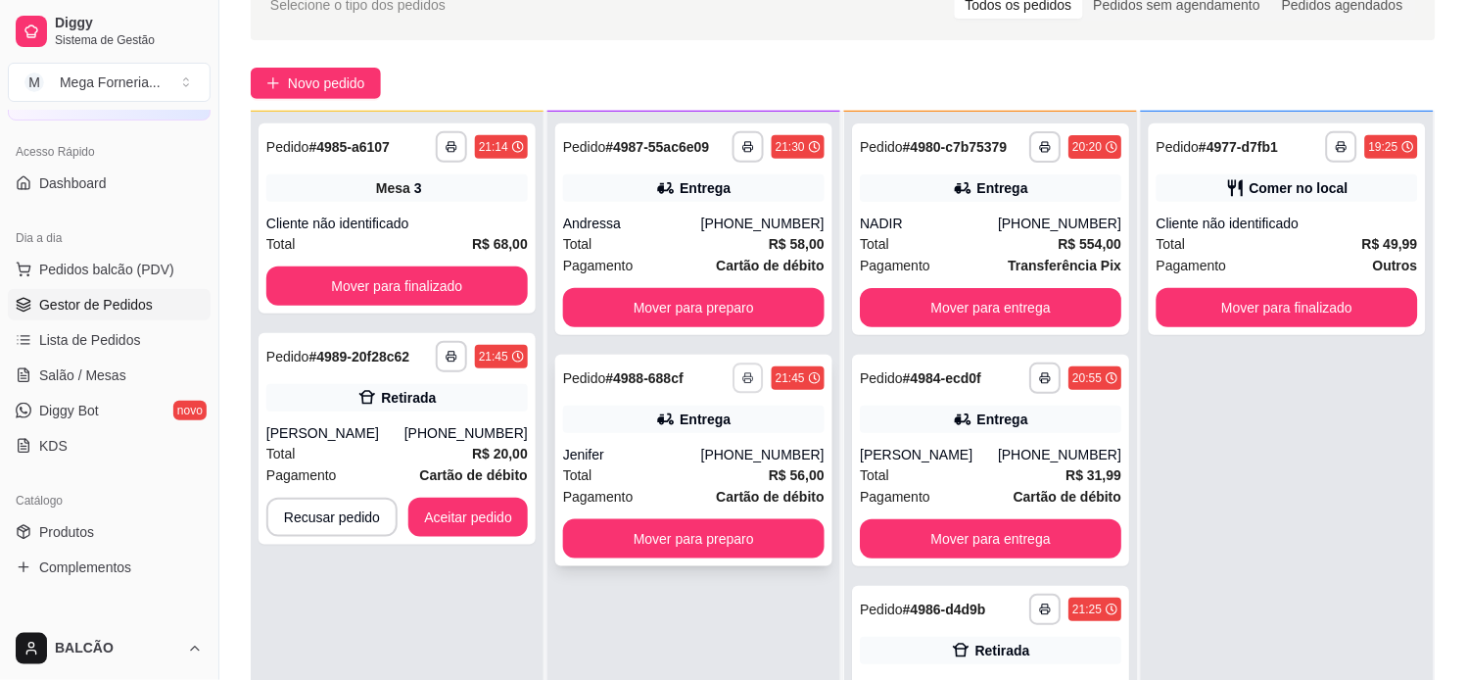
click at [744, 372] on icon "button" at bounding box center [748, 378] width 12 height 12
click at [708, 441] on button "IMPRESSORA" at bounding box center [688, 445] width 137 height 30
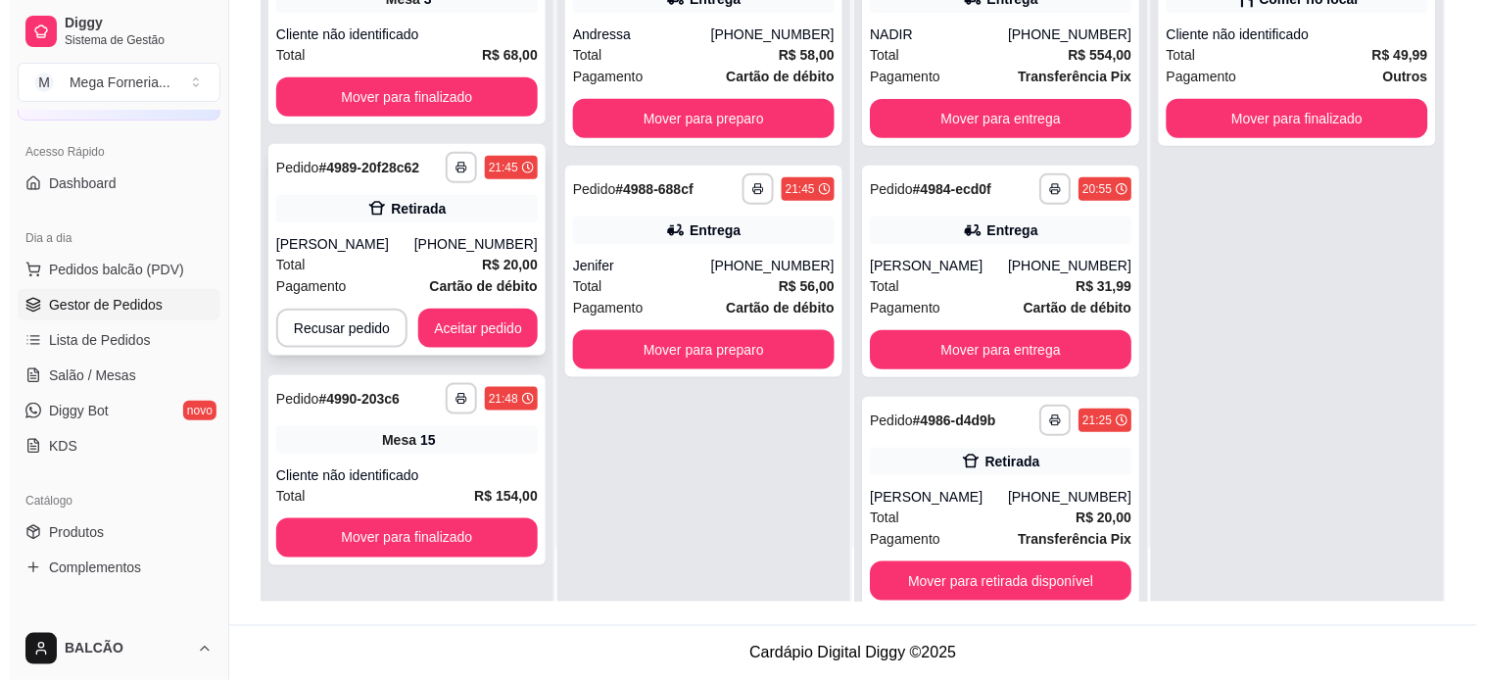
scroll to position [299, 0]
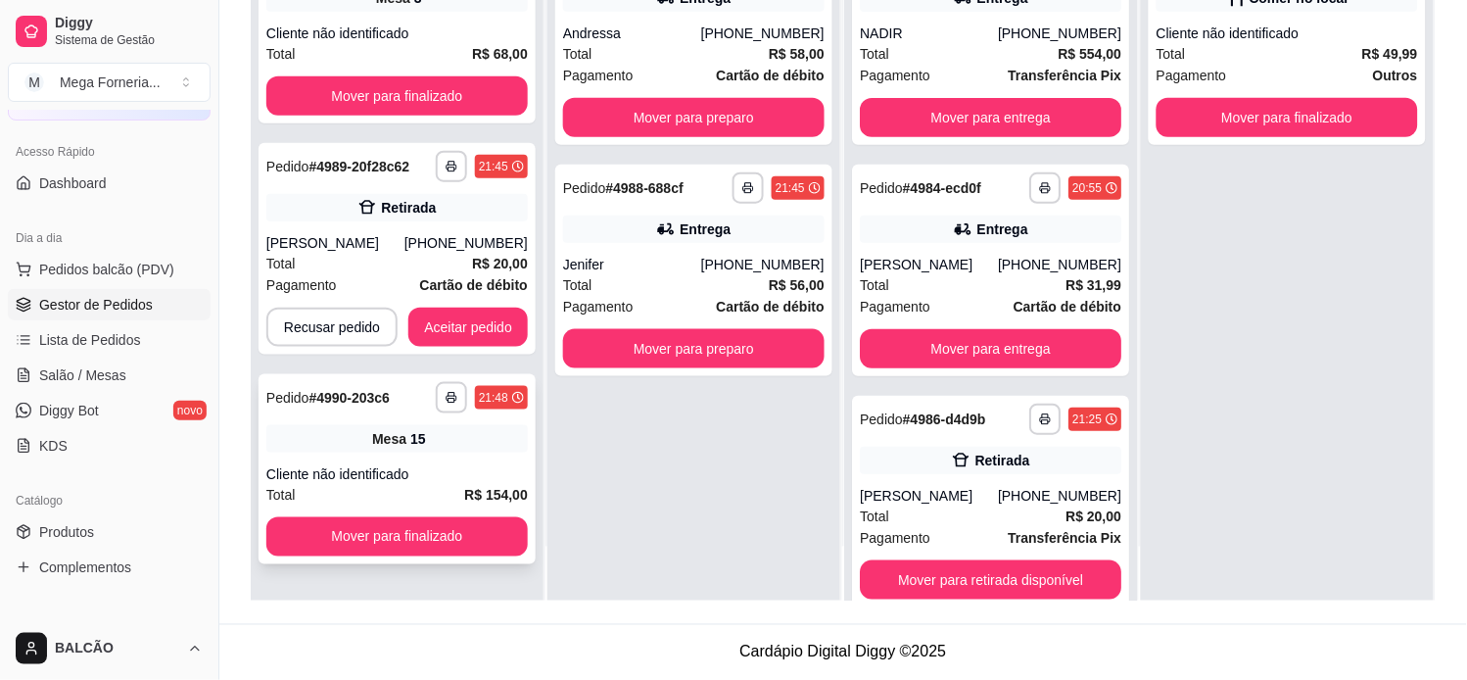
click at [338, 444] on div "Mesa 15" at bounding box center [397, 438] width 262 height 27
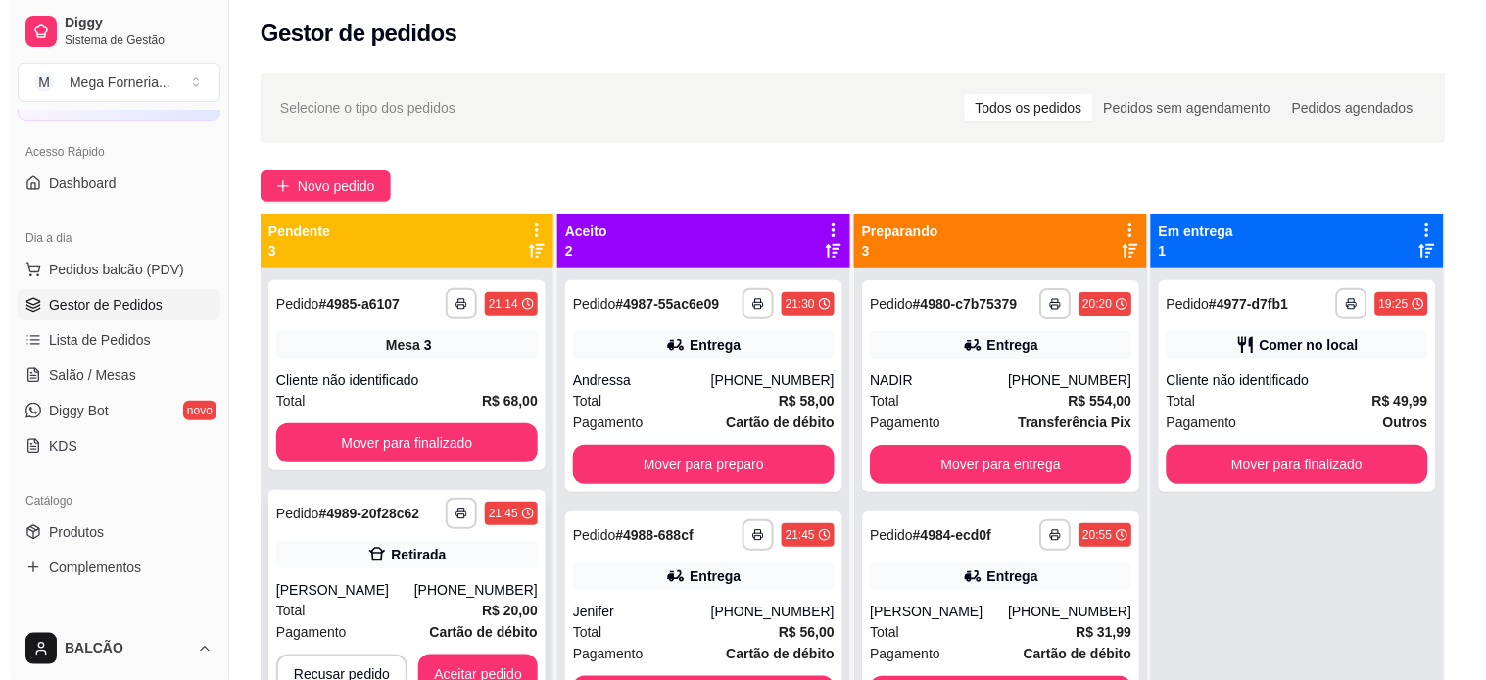
scroll to position [0, 0]
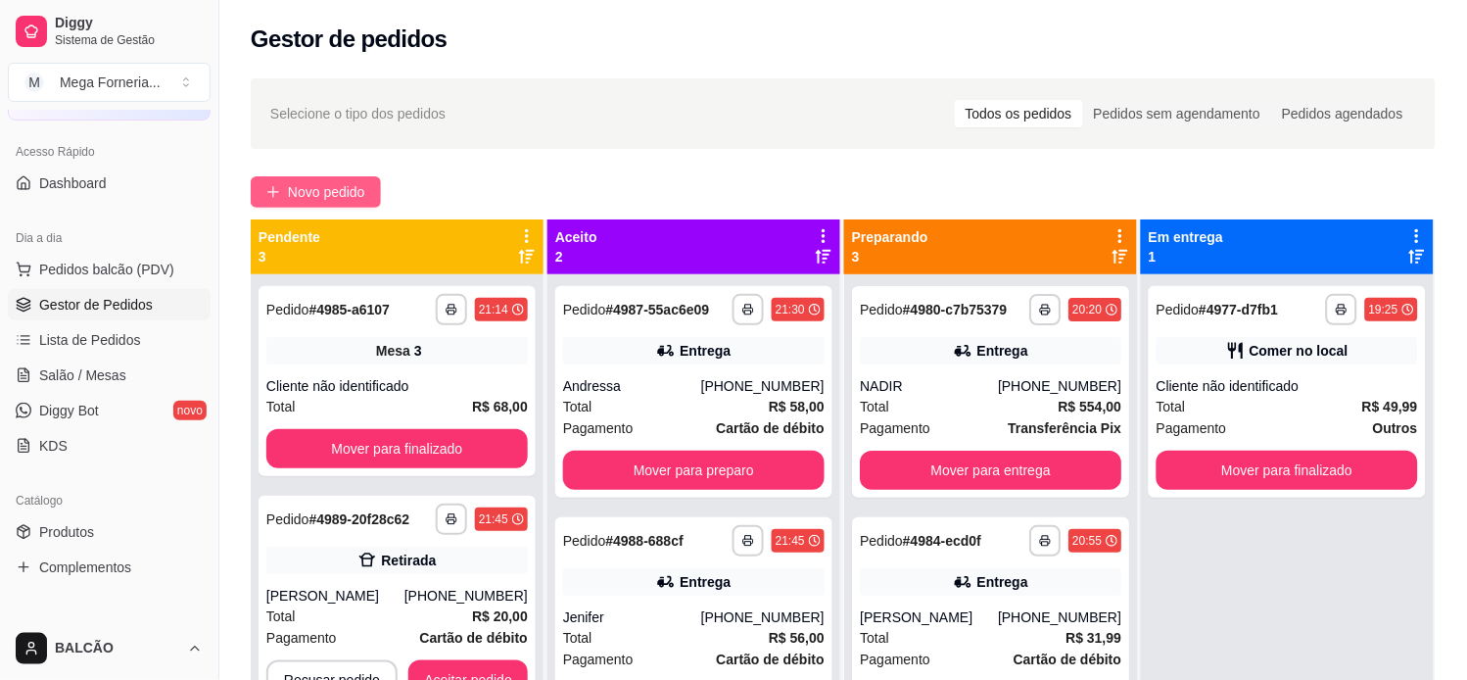
click at [349, 191] on span "Novo pedido" at bounding box center [326, 192] width 77 height 22
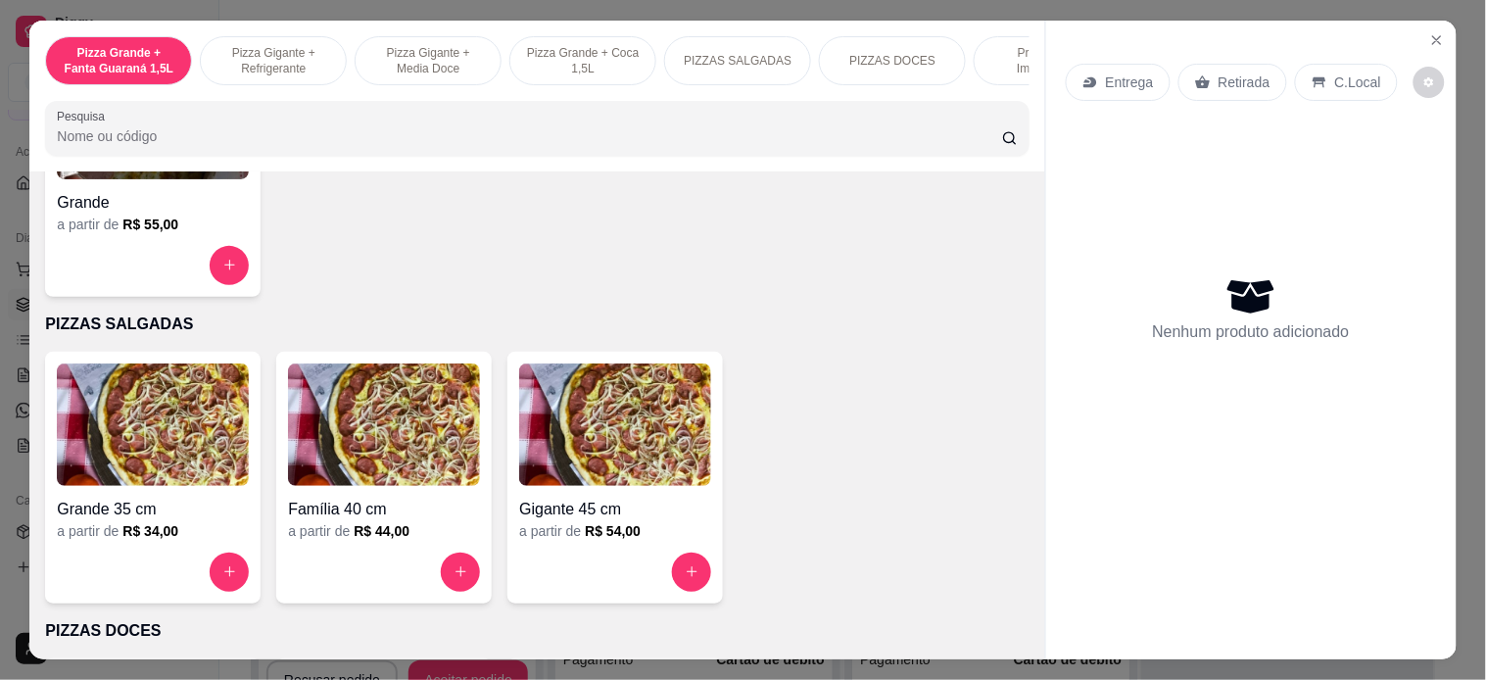
scroll to position [1306, 0]
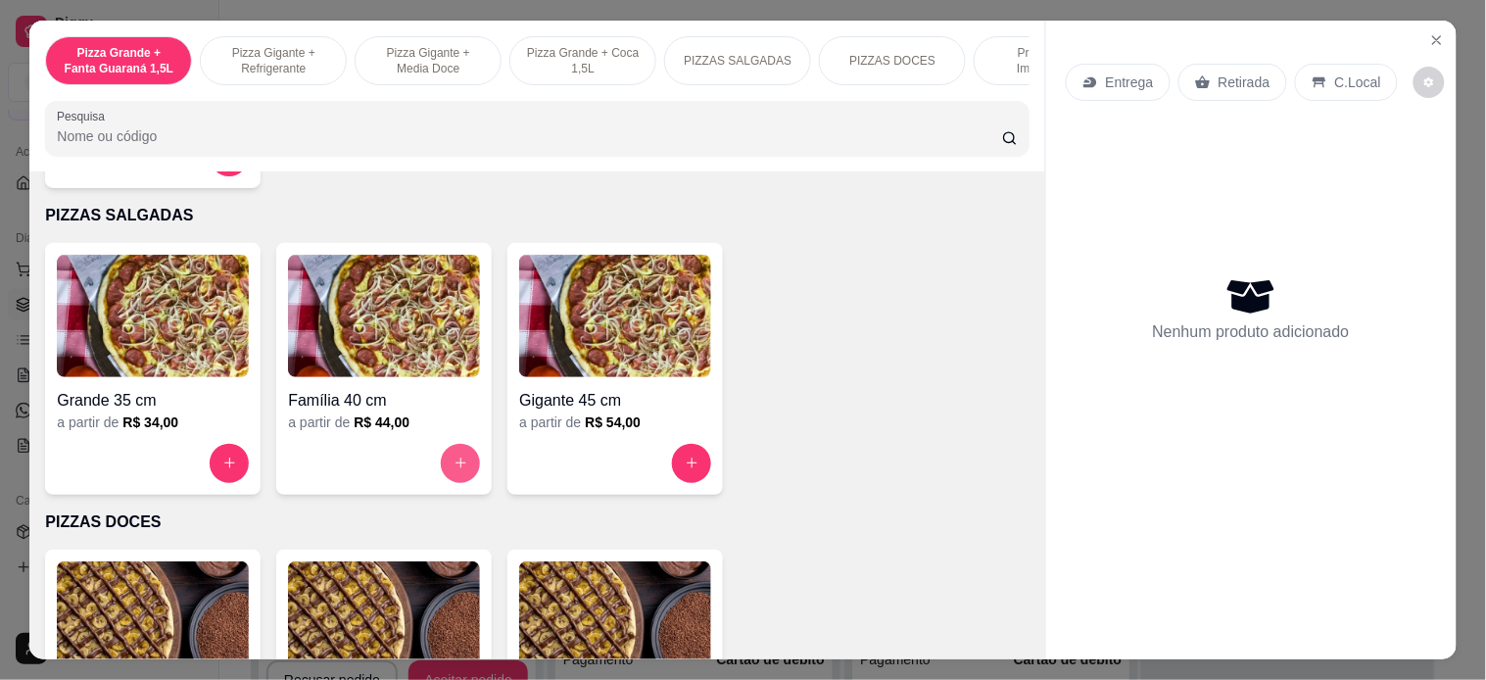
click at [453, 470] on icon "increase-product-quantity" at bounding box center [460, 462] width 15 height 15
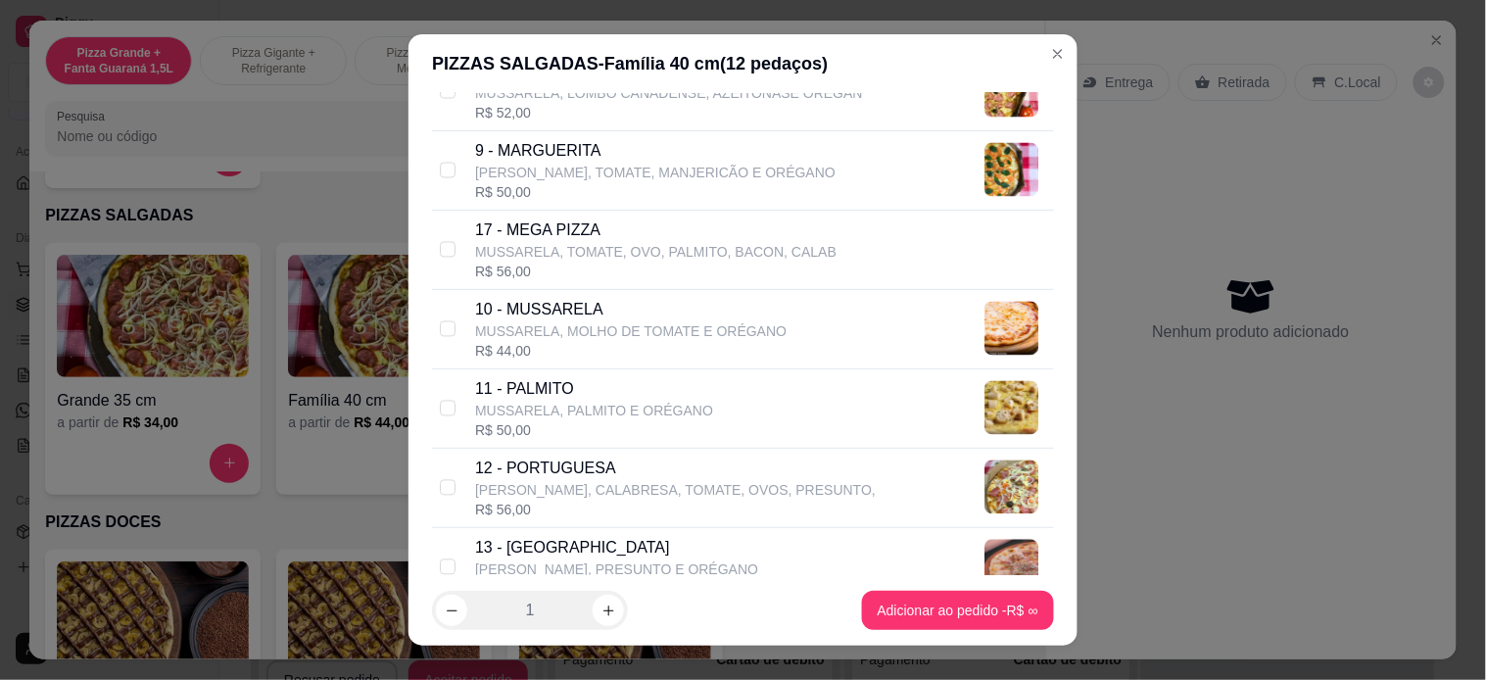
scroll to position [1088, 0]
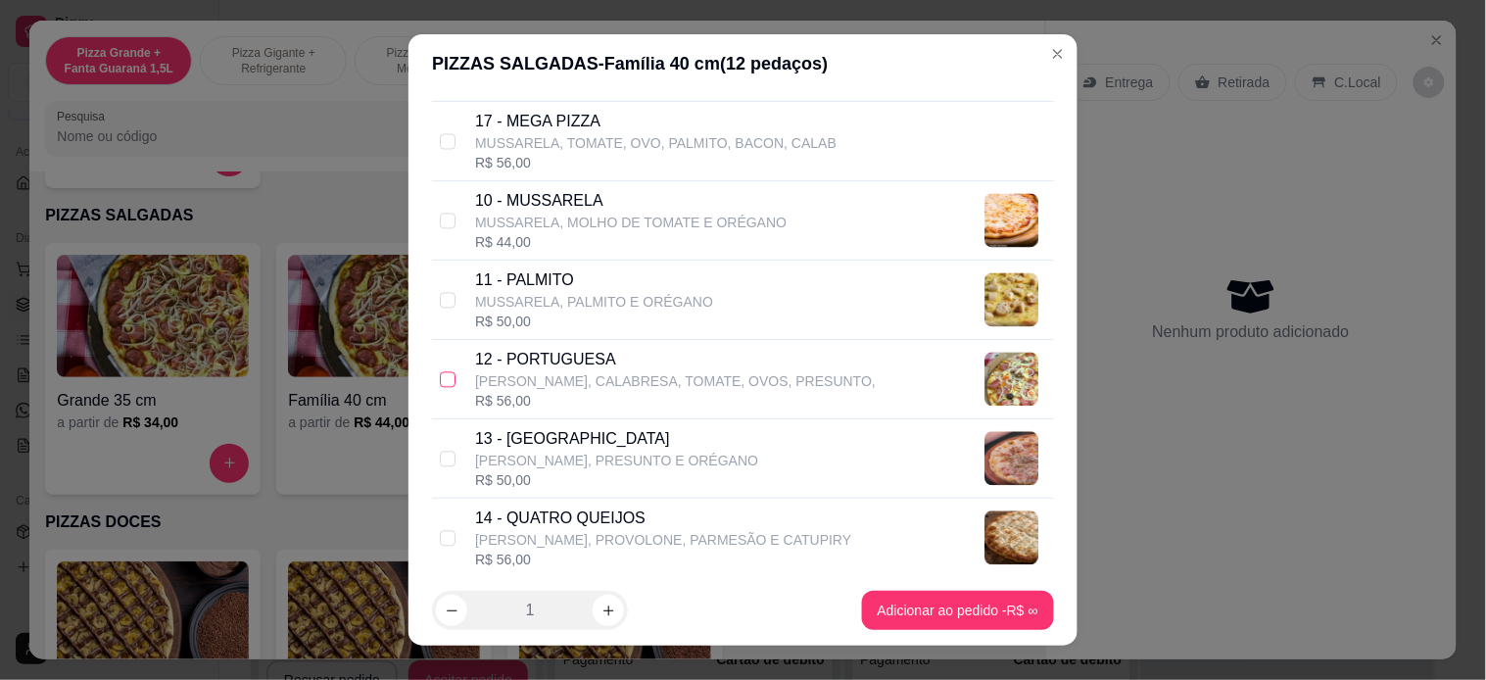
click at [440, 368] on label at bounding box center [448, 379] width 16 height 22
click at [440, 371] on input "checkbox" at bounding box center [448, 379] width 16 height 16
click at [440, 372] on input "checkbox" at bounding box center [448, 379] width 16 height 16
checkbox input "true"
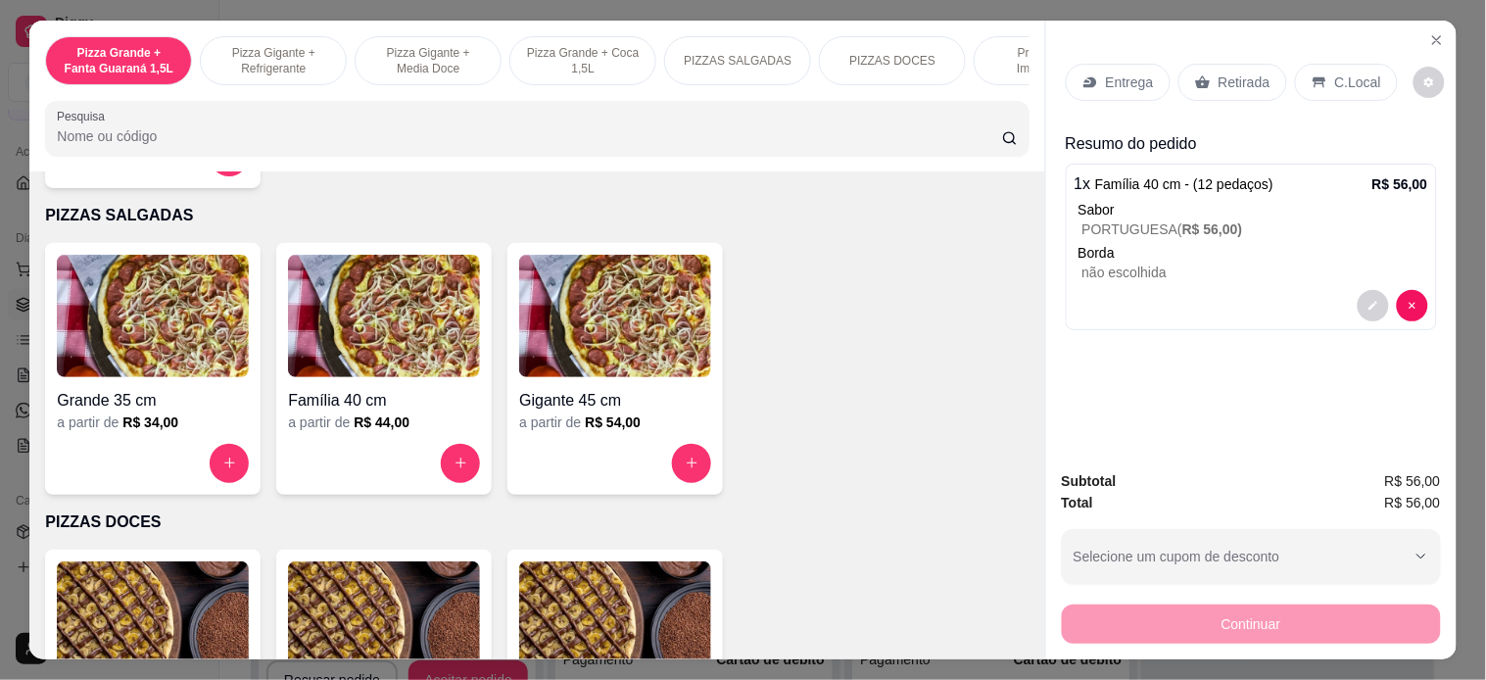
click at [1227, 72] on p "Retirada" at bounding box center [1244, 82] width 52 height 20
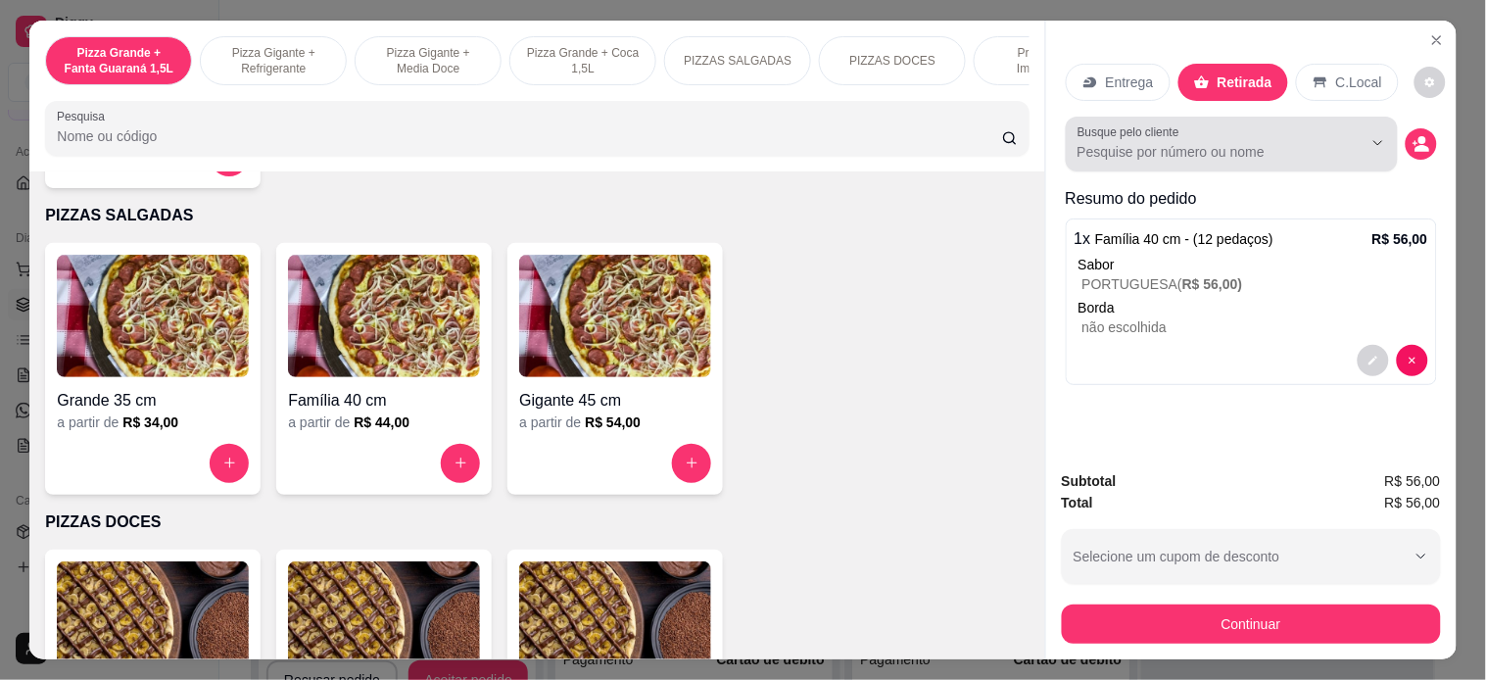
click at [1216, 144] on input "Busque pelo cliente" at bounding box center [1204, 152] width 254 height 20
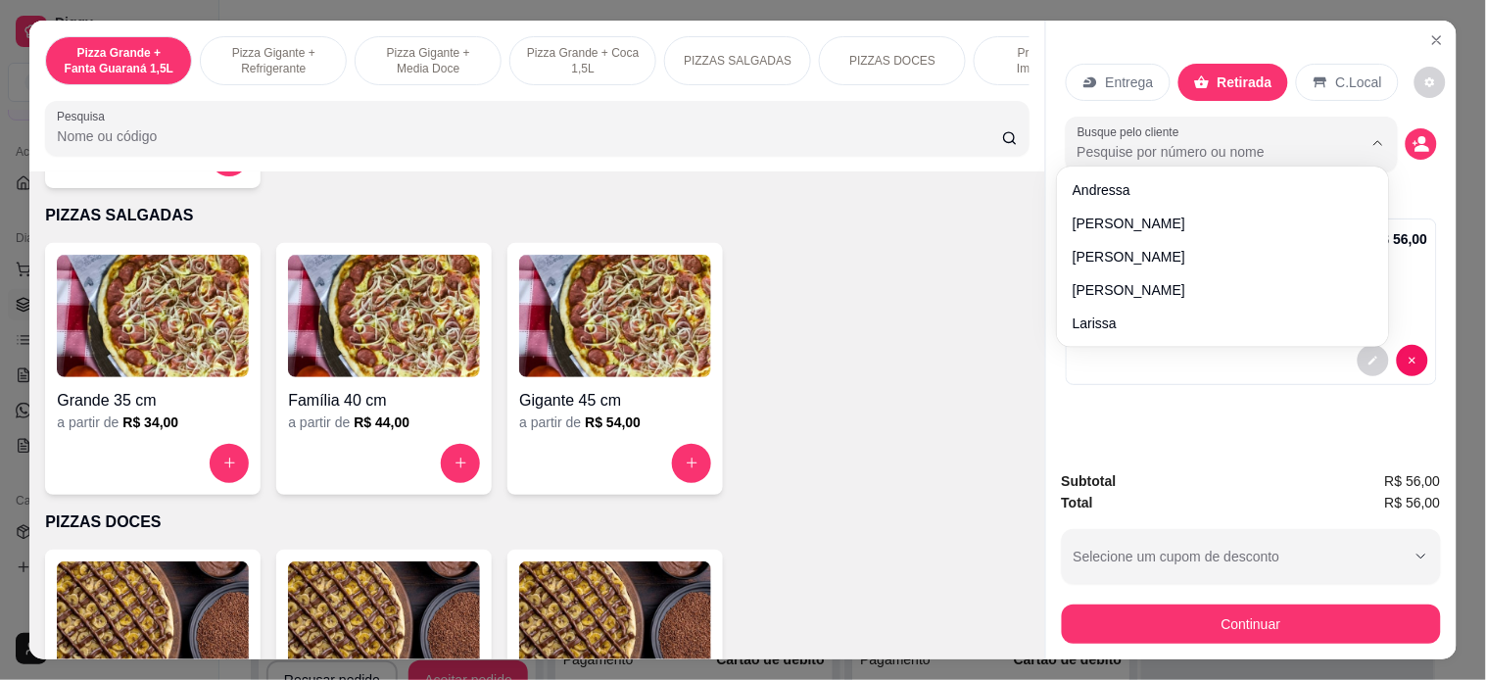
click at [1320, 122] on div "Busque pelo cliente" at bounding box center [1232, 144] width 332 height 55
click at [1320, 128] on button "decrease-product-quantity" at bounding box center [1420, 143] width 31 height 31
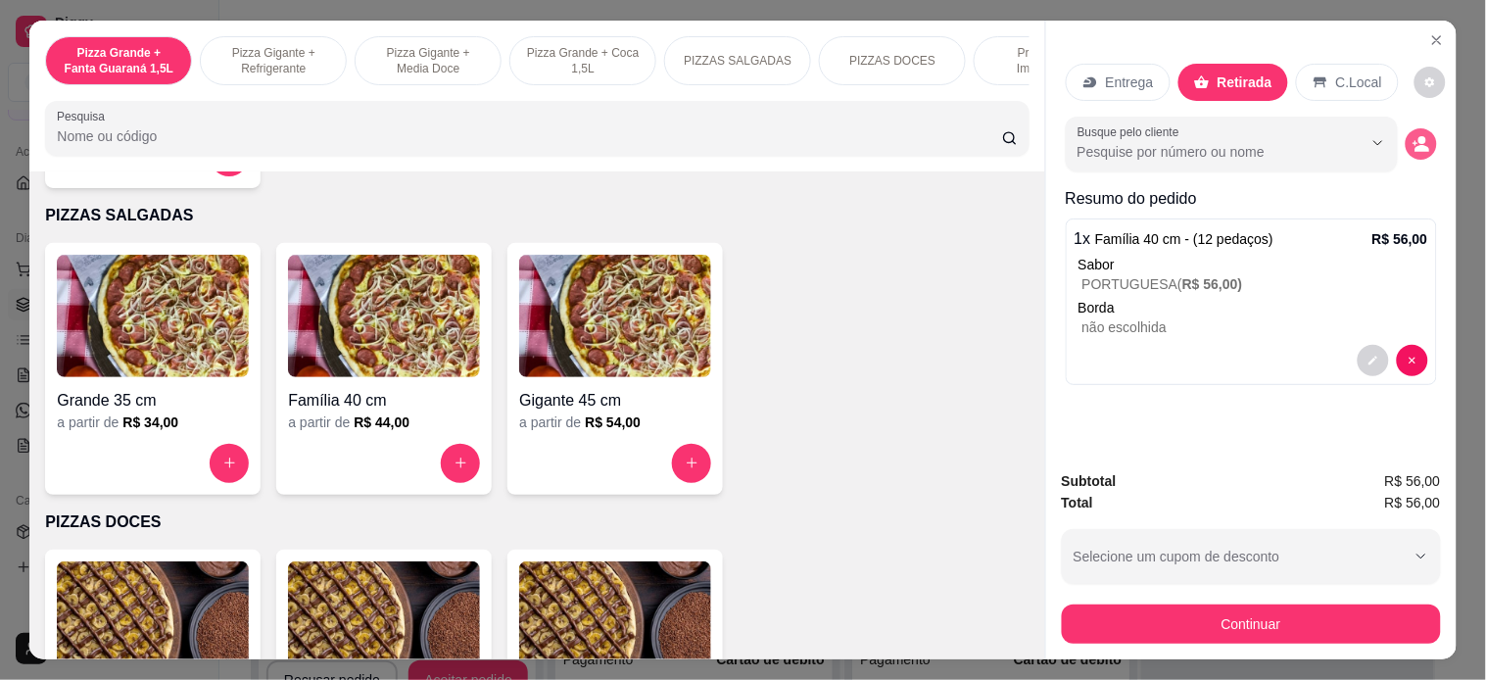
click at [1320, 128] on button "decrease-product-quantity" at bounding box center [1420, 143] width 31 height 31
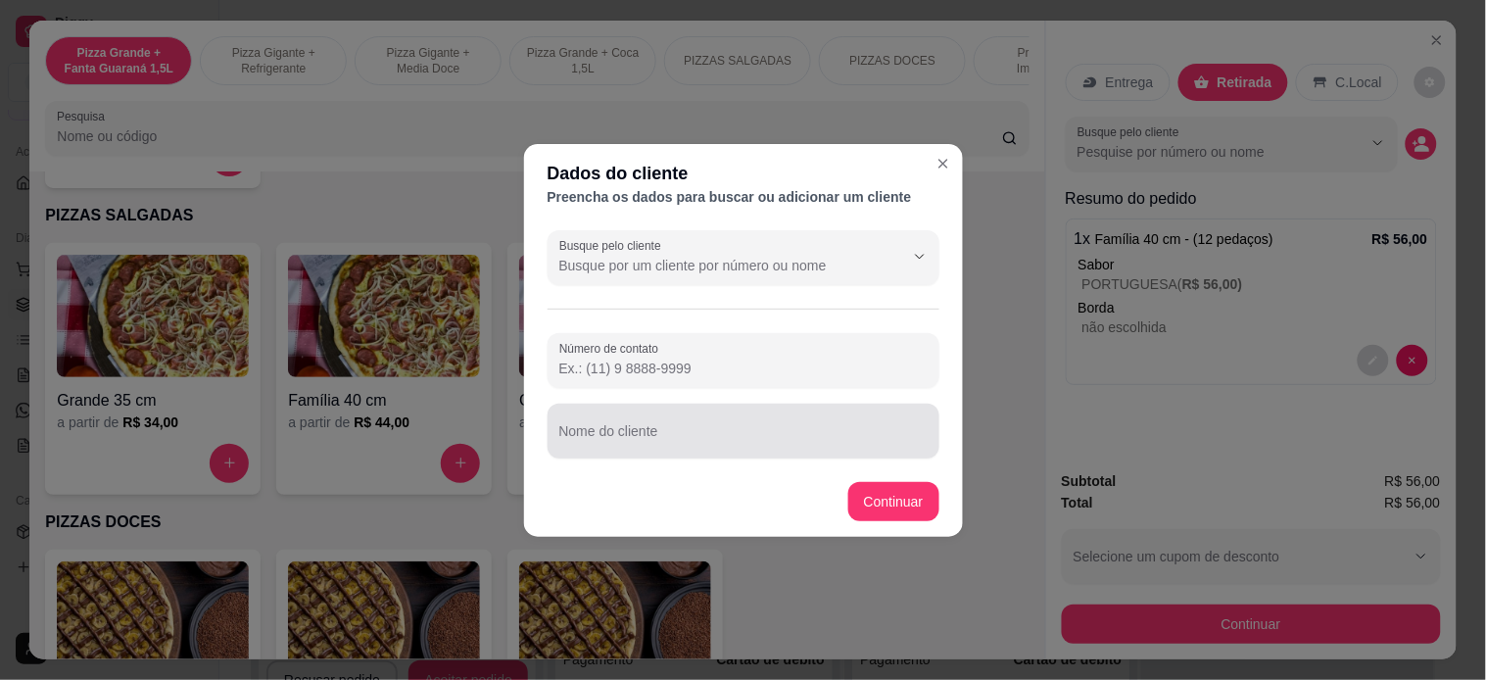
click at [733, 425] on div at bounding box center [743, 430] width 368 height 39
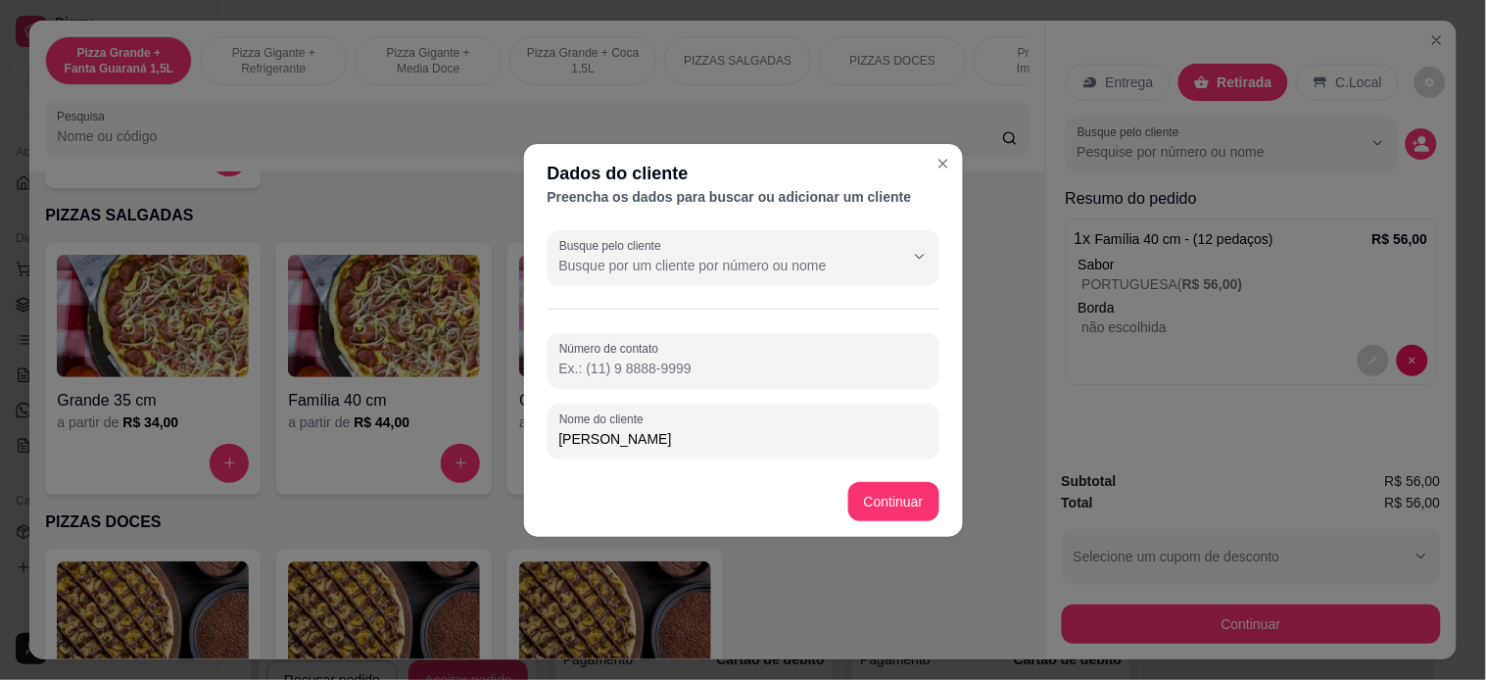
type input "[PERSON_NAME]"
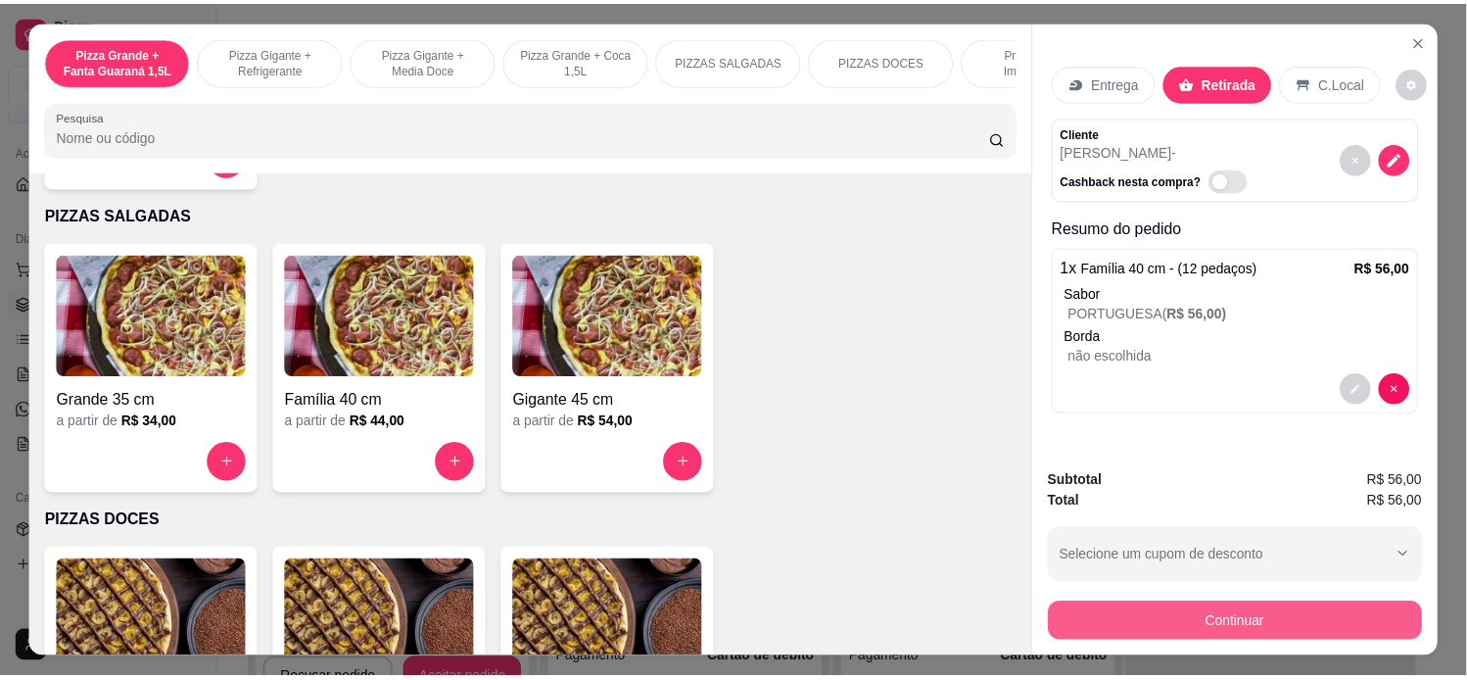
scroll to position [51, 0]
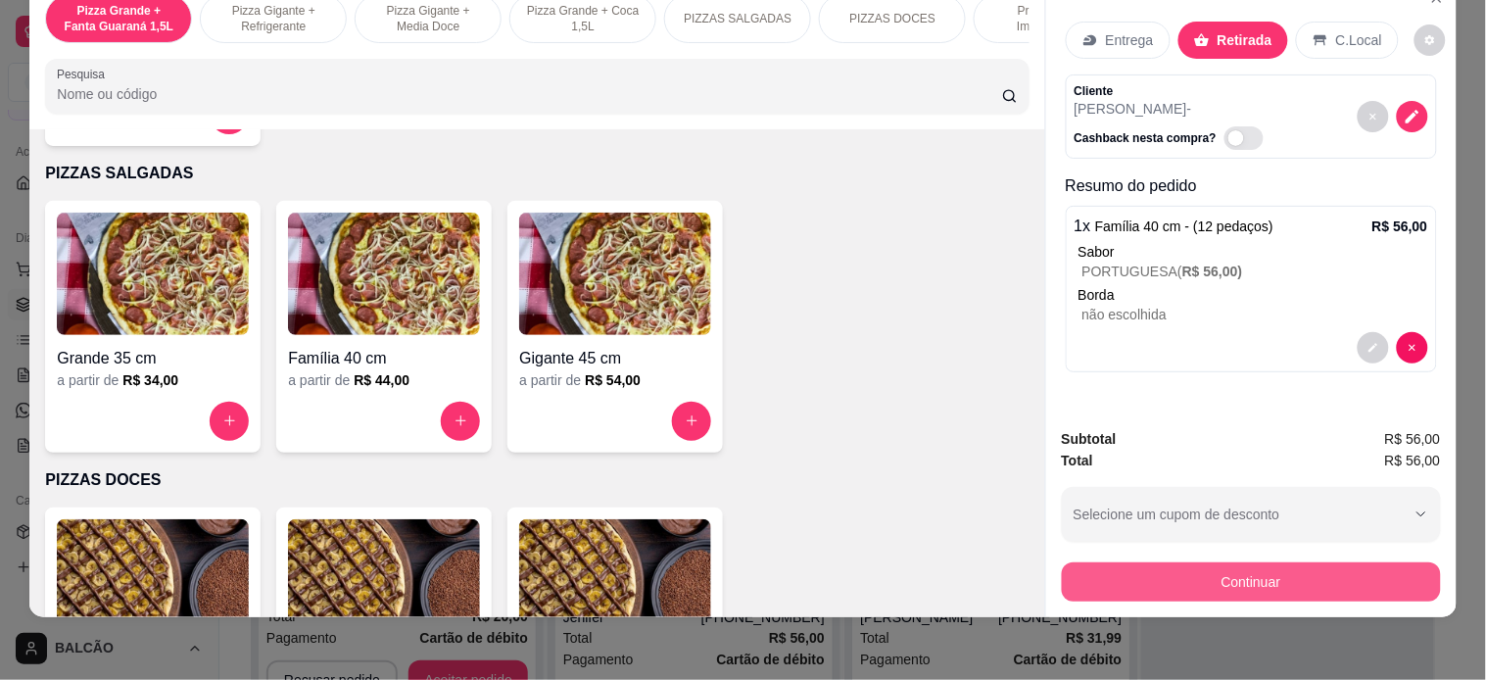
click at [1157, 562] on button "Continuar" at bounding box center [1251, 581] width 379 height 39
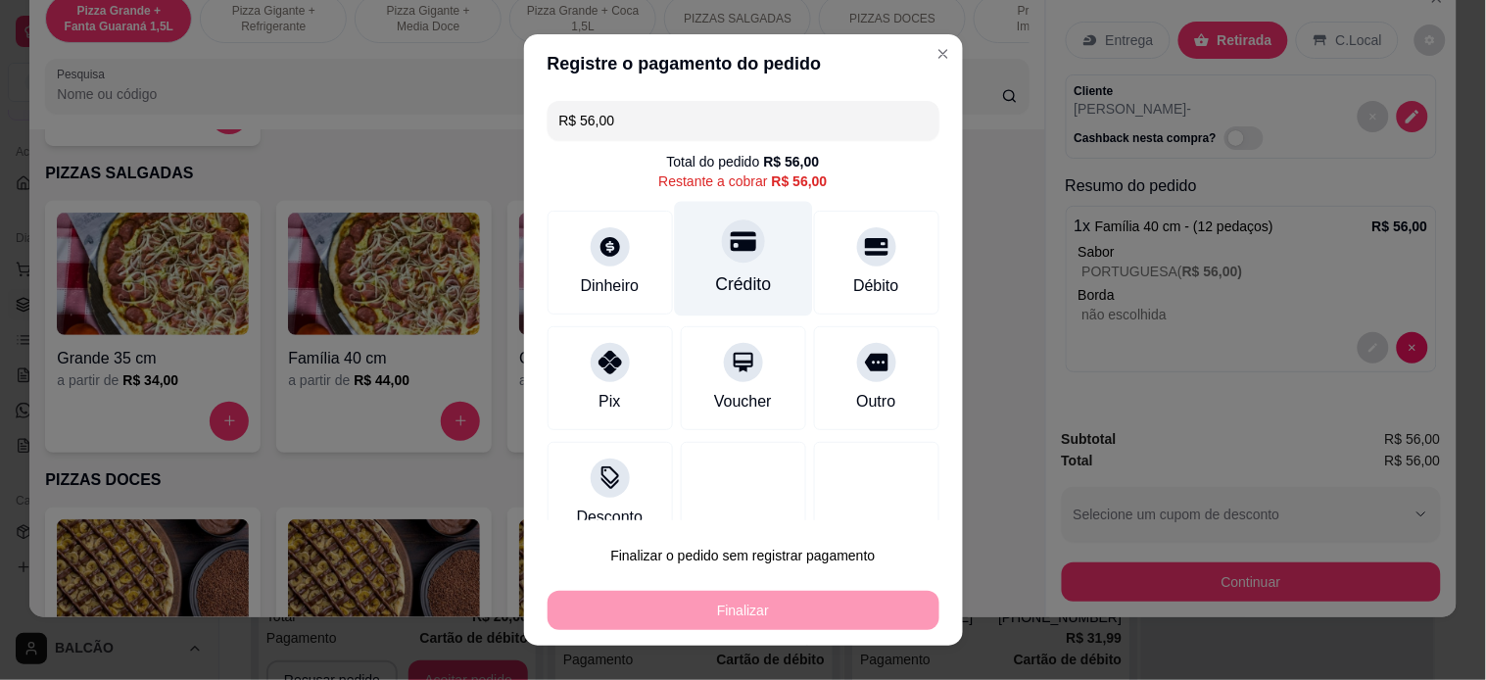
click at [729, 248] on div at bounding box center [743, 240] width 43 height 43
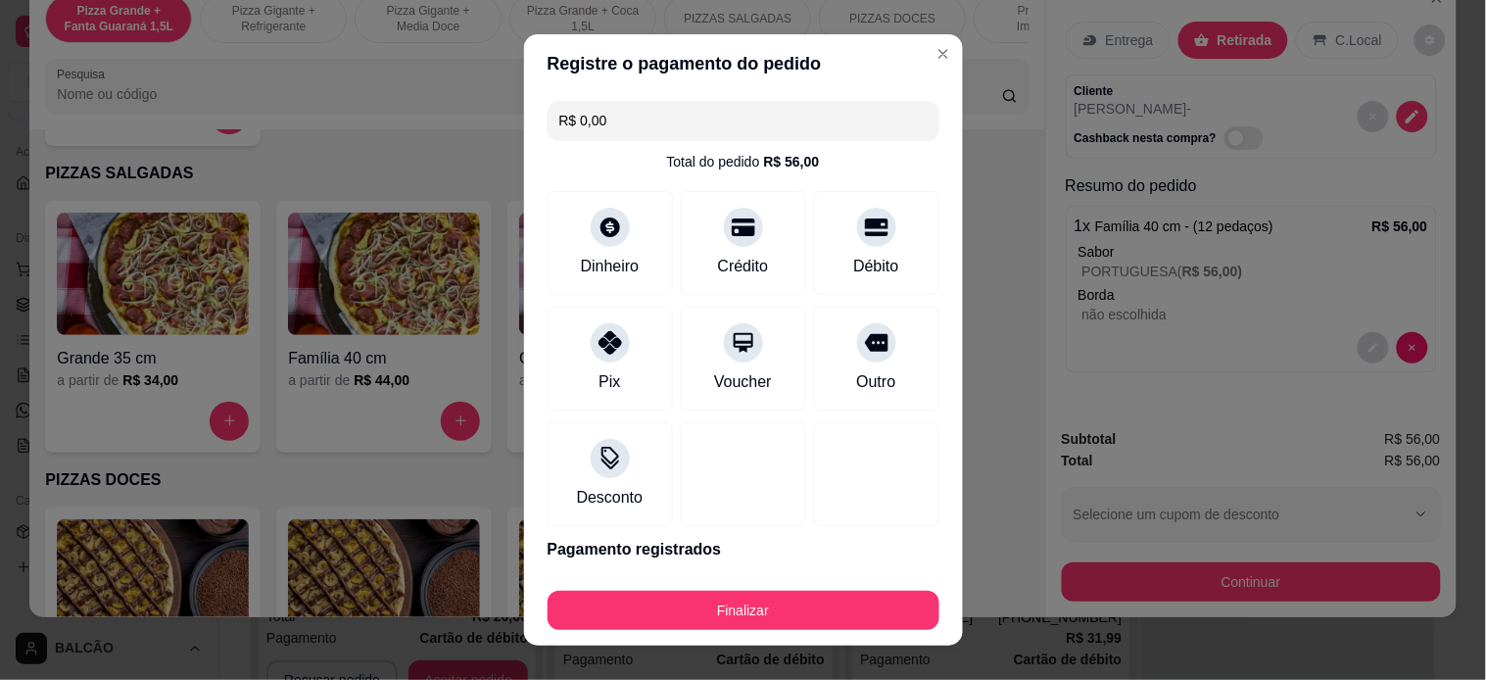
click at [782, 122] on input "R$ 0,00" at bounding box center [743, 120] width 368 height 39
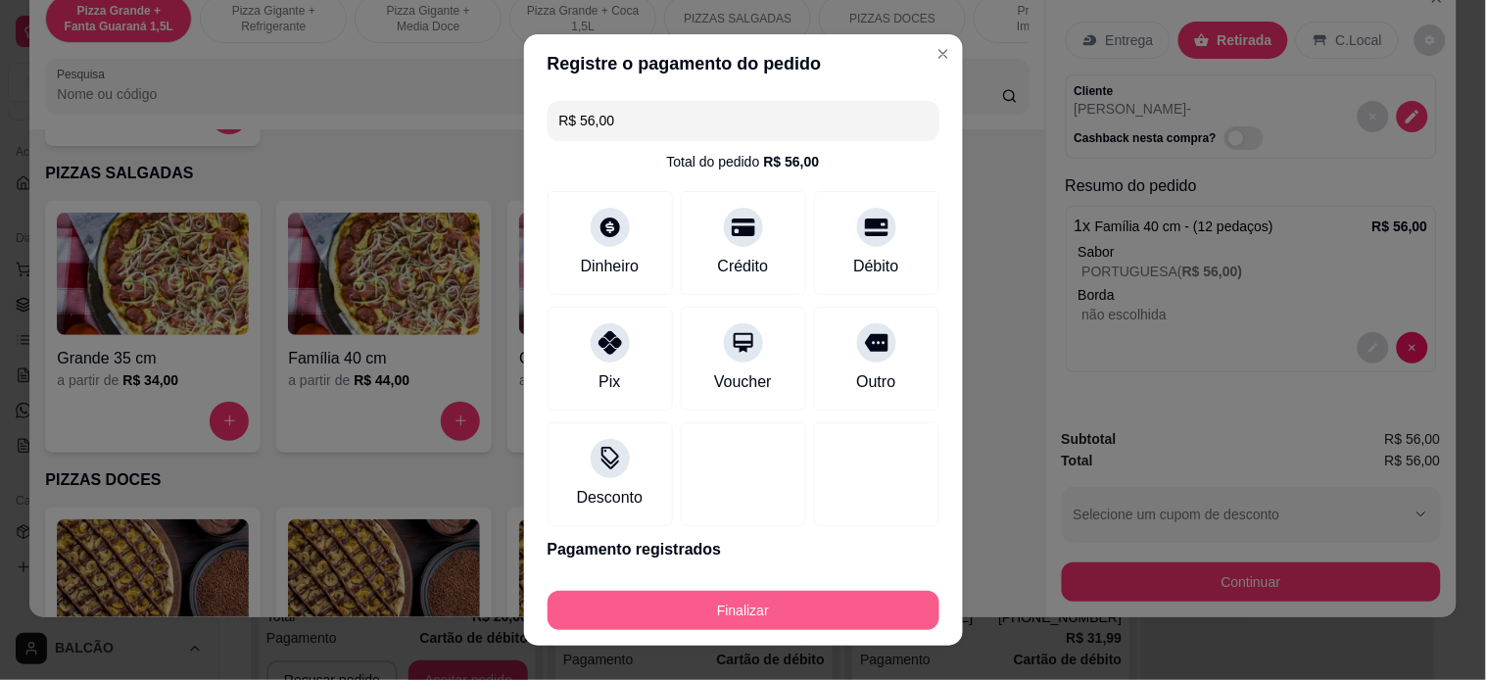
type input "R$ 56,00"
click at [705, 605] on button "Finalizar" at bounding box center [744, 610] width 392 height 39
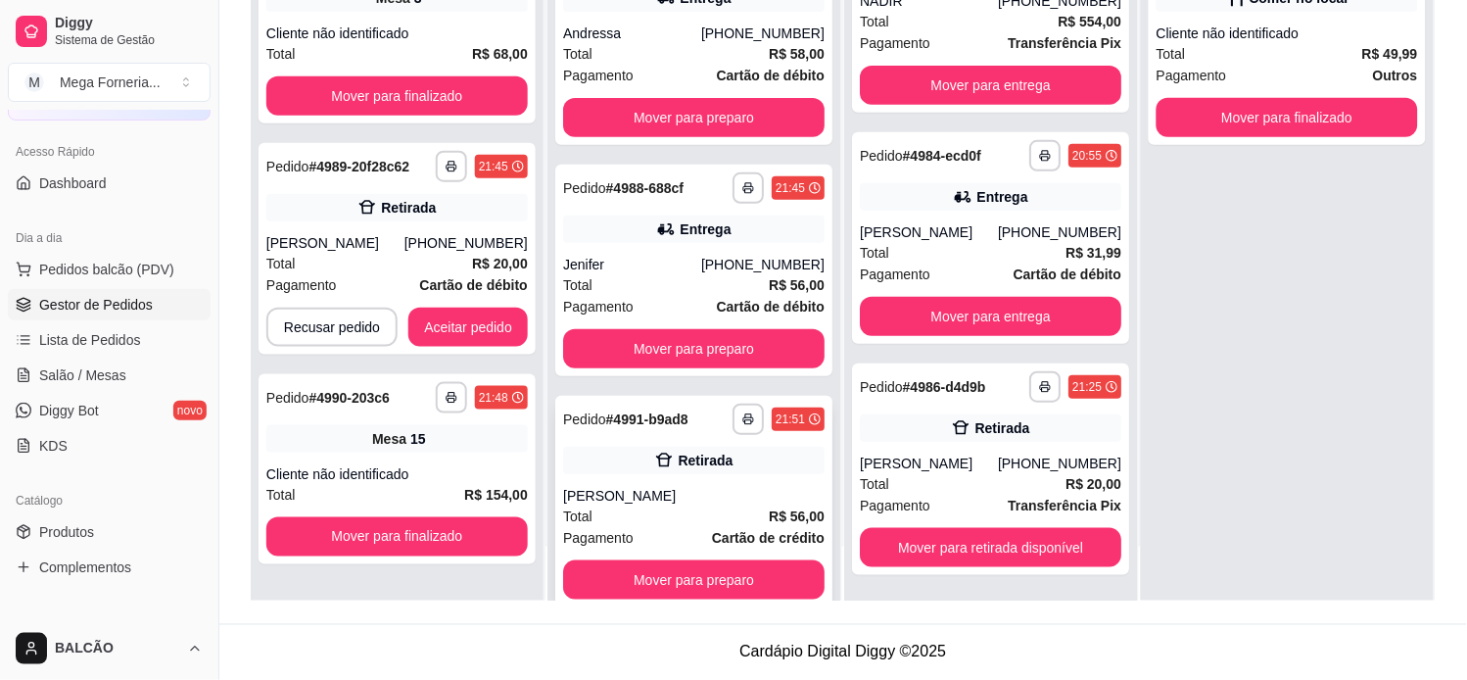
click at [684, 498] on div "[PERSON_NAME]" at bounding box center [694, 496] width 262 height 20
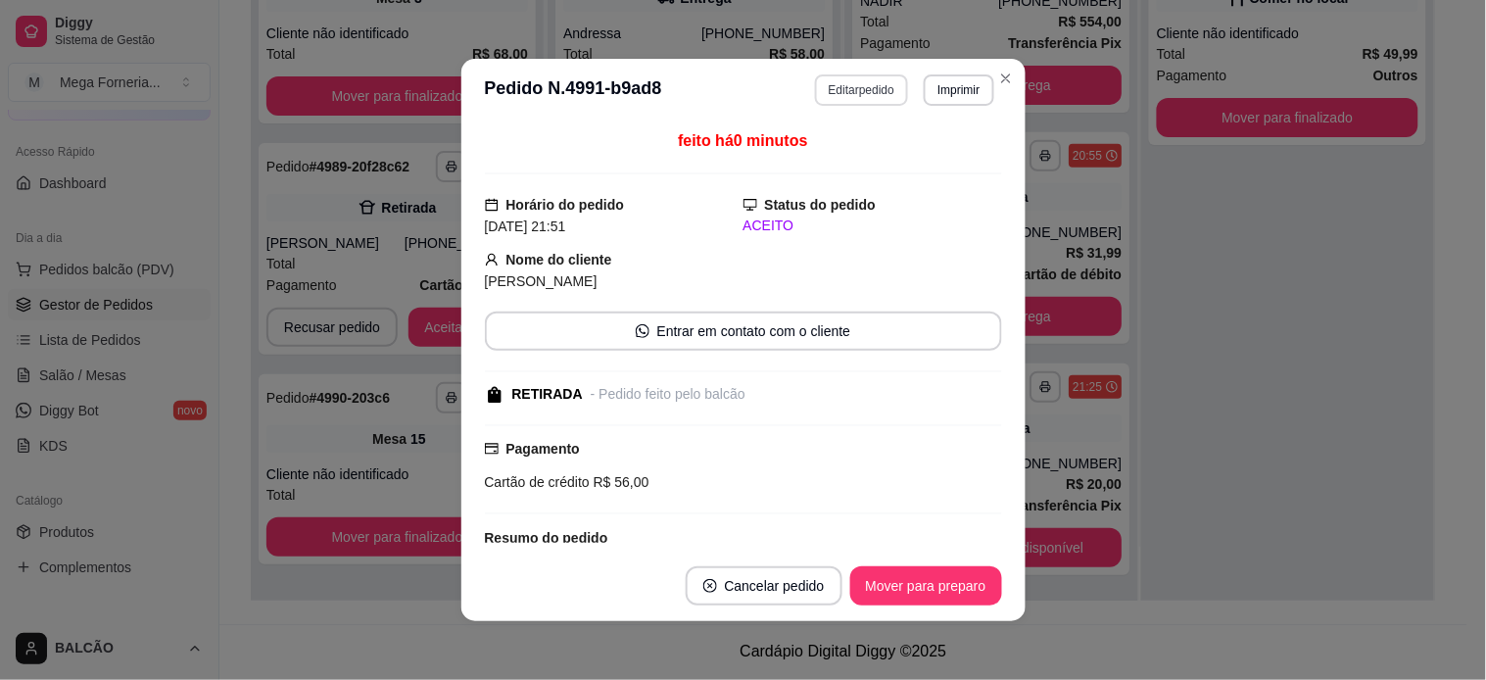
click at [838, 93] on button "Editar pedido" at bounding box center [861, 89] width 93 height 31
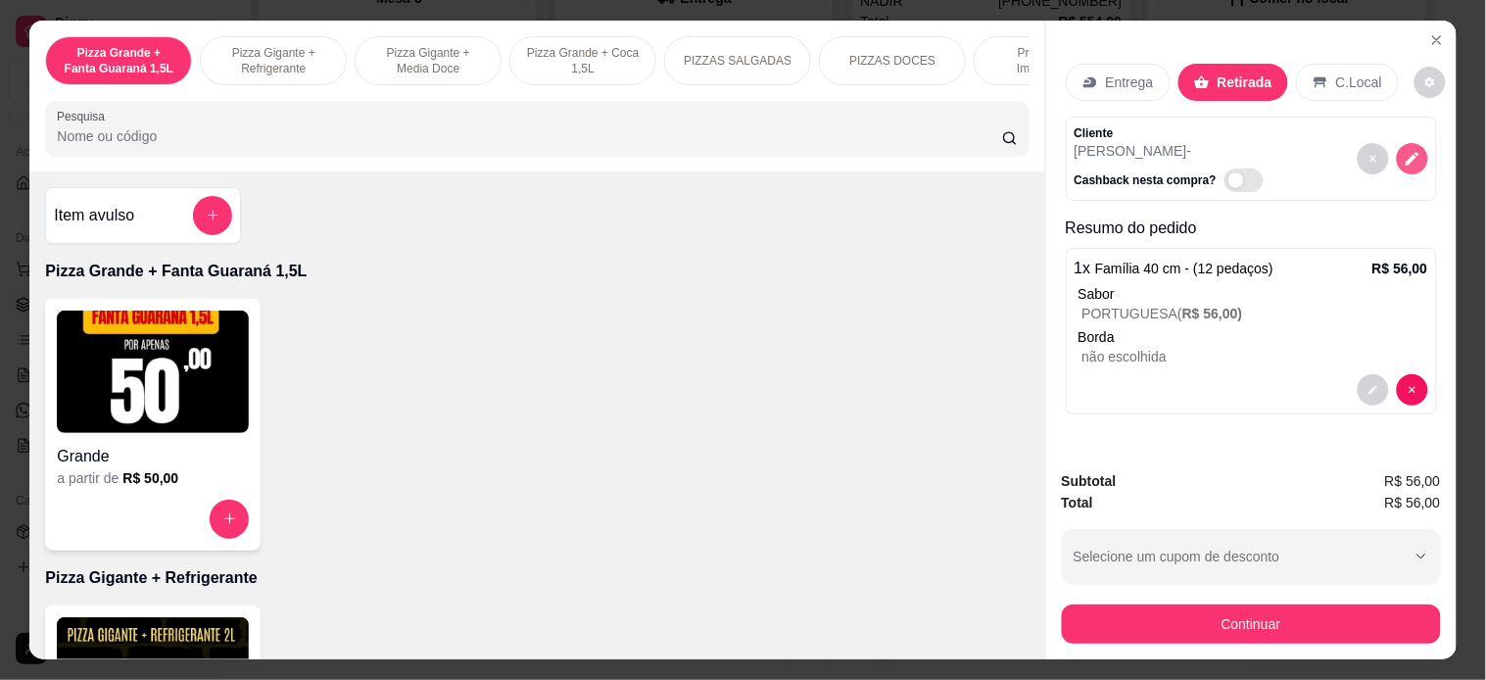
click at [1320, 143] on button "decrease-product-quantity" at bounding box center [1412, 158] width 31 height 31
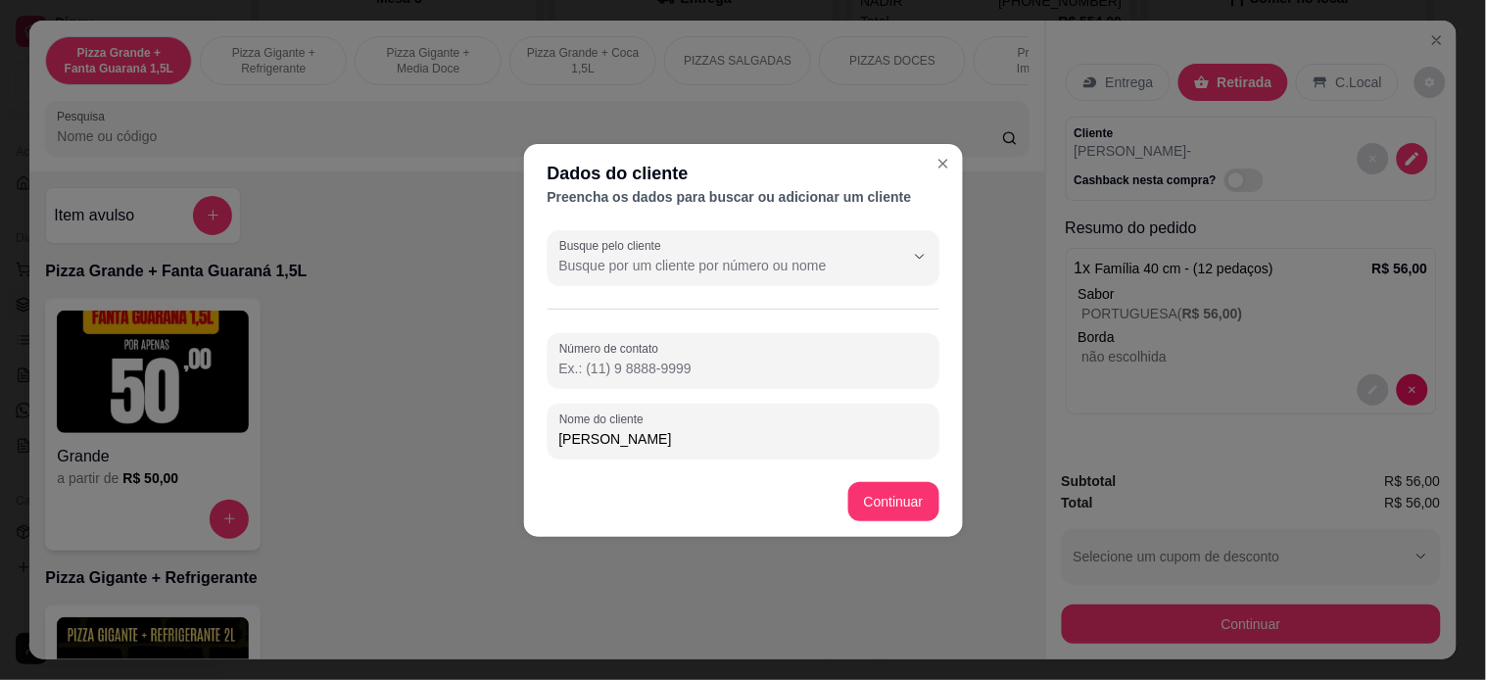
click at [658, 370] on input "Número de contato" at bounding box center [743, 368] width 368 height 20
type input "[PHONE_NUMBER]"
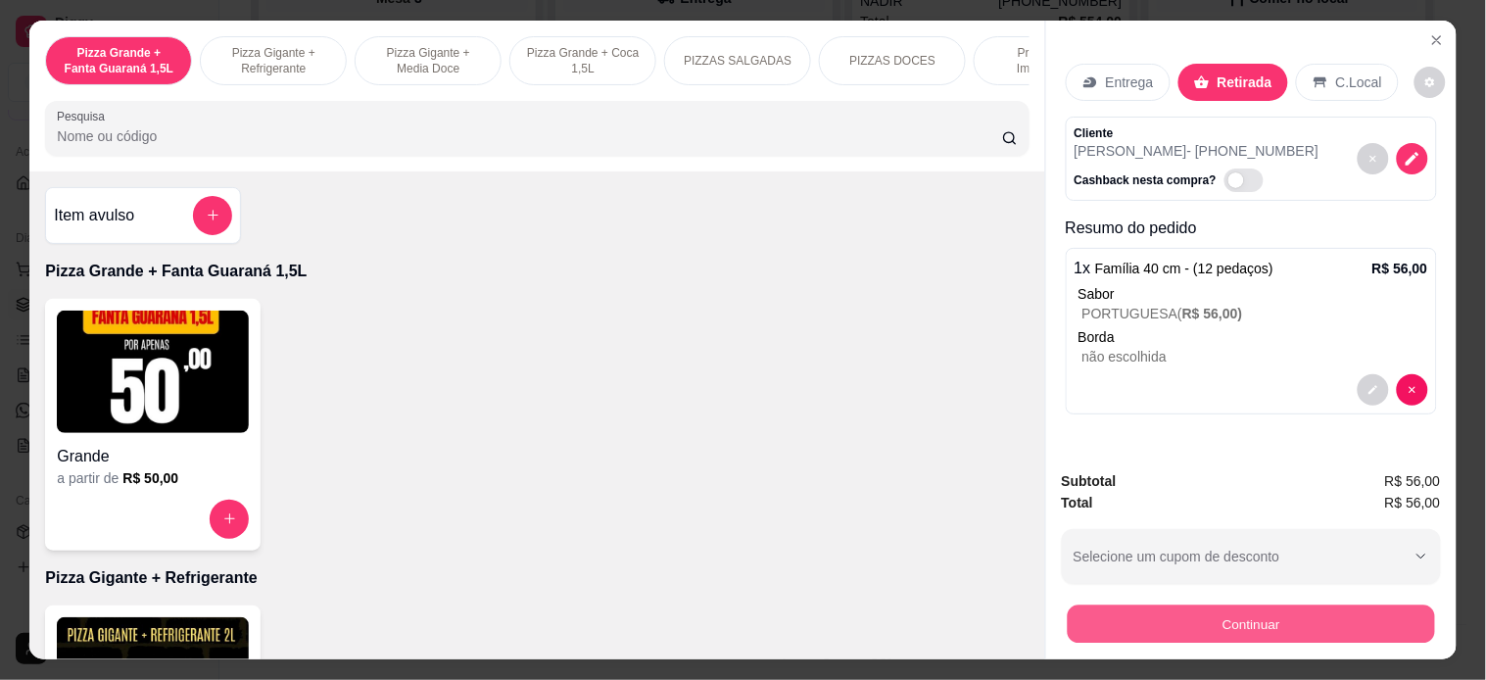
click at [1134, 611] on button "Continuar" at bounding box center [1250, 624] width 367 height 38
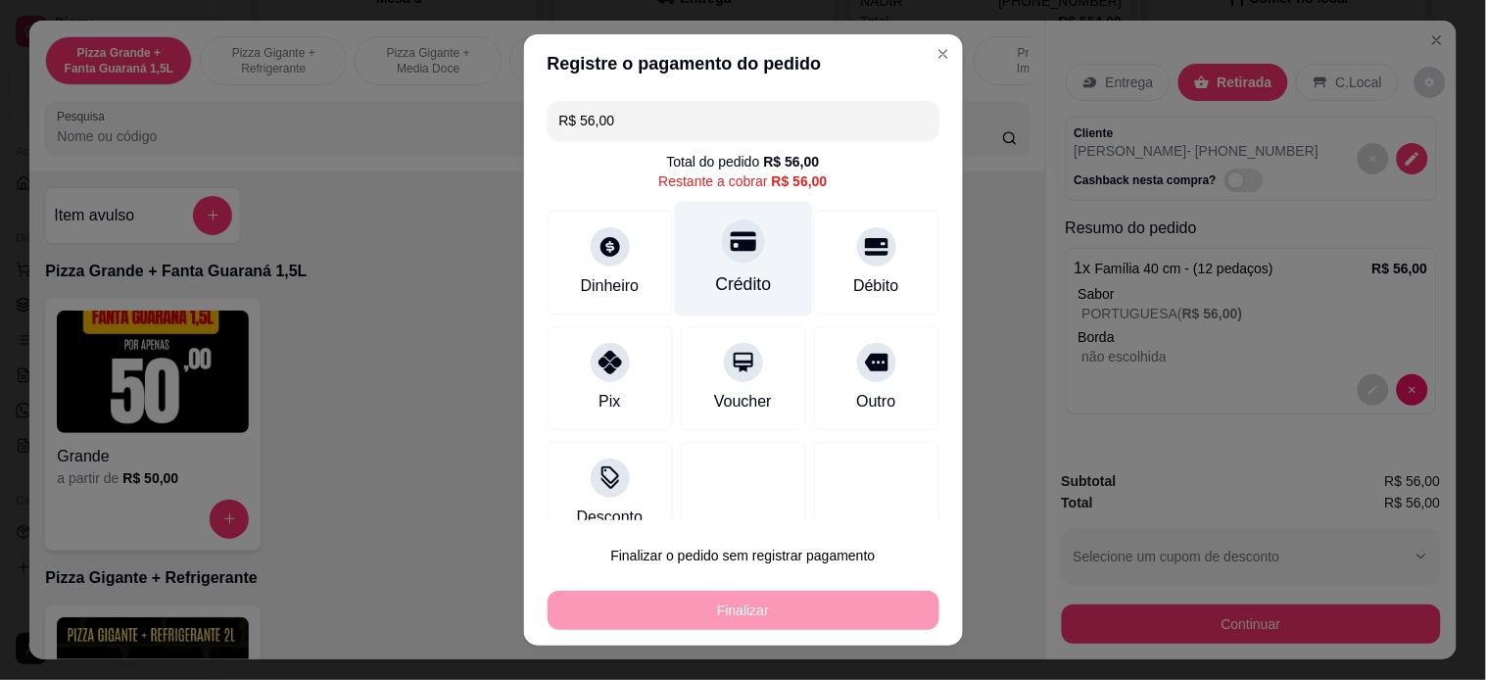
click at [730, 250] on icon at bounding box center [742, 241] width 25 height 20
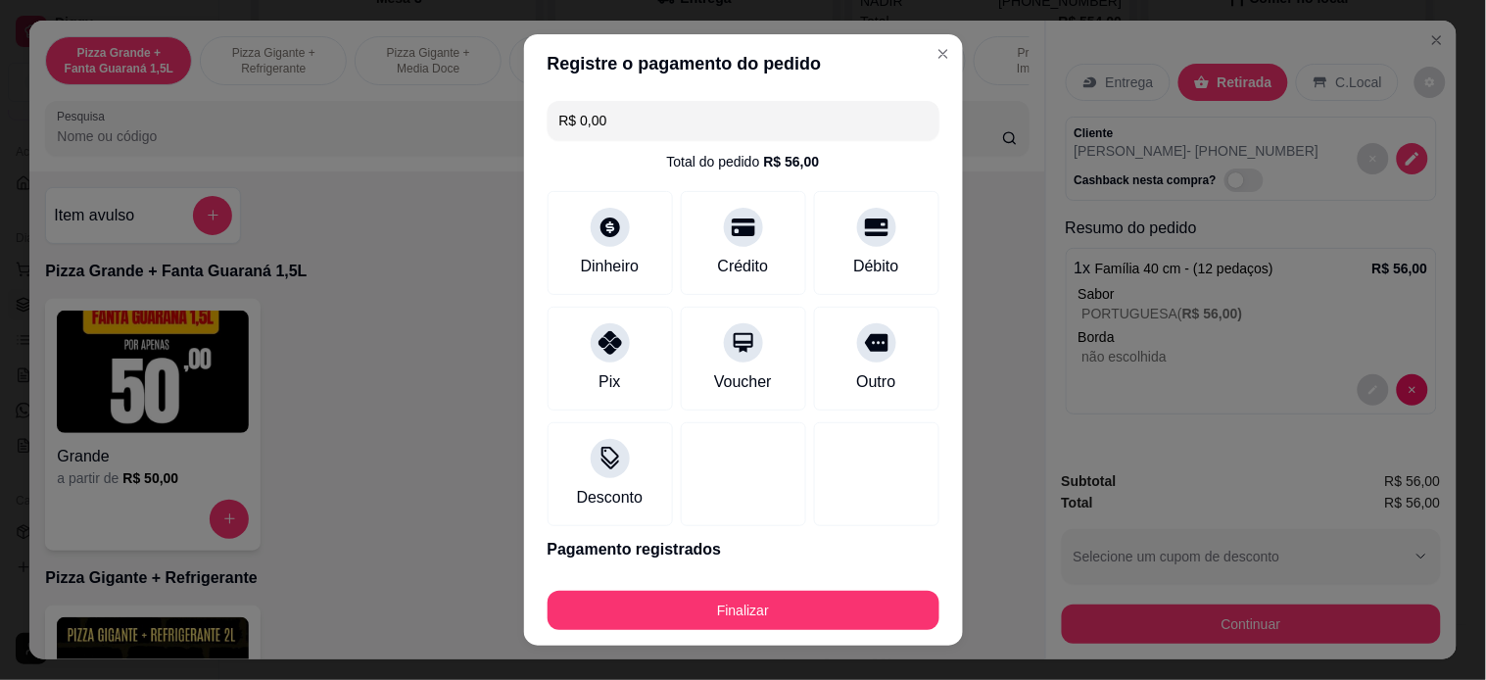
click at [781, 123] on input "R$ 0,00" at bounding box center [743, 120] width 368 height 39
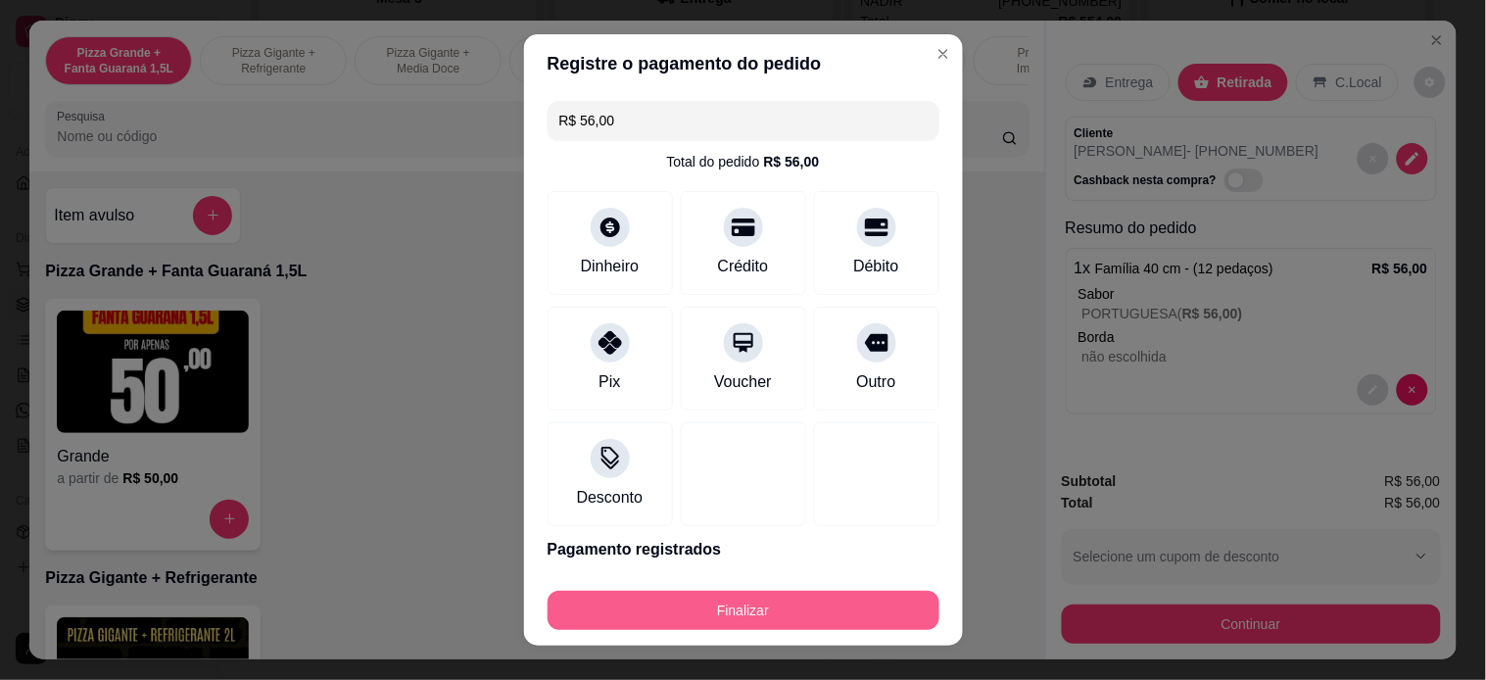
click at [788, 611] on button "Finalizar" at bounding box center [744, 610] width 392 height 39
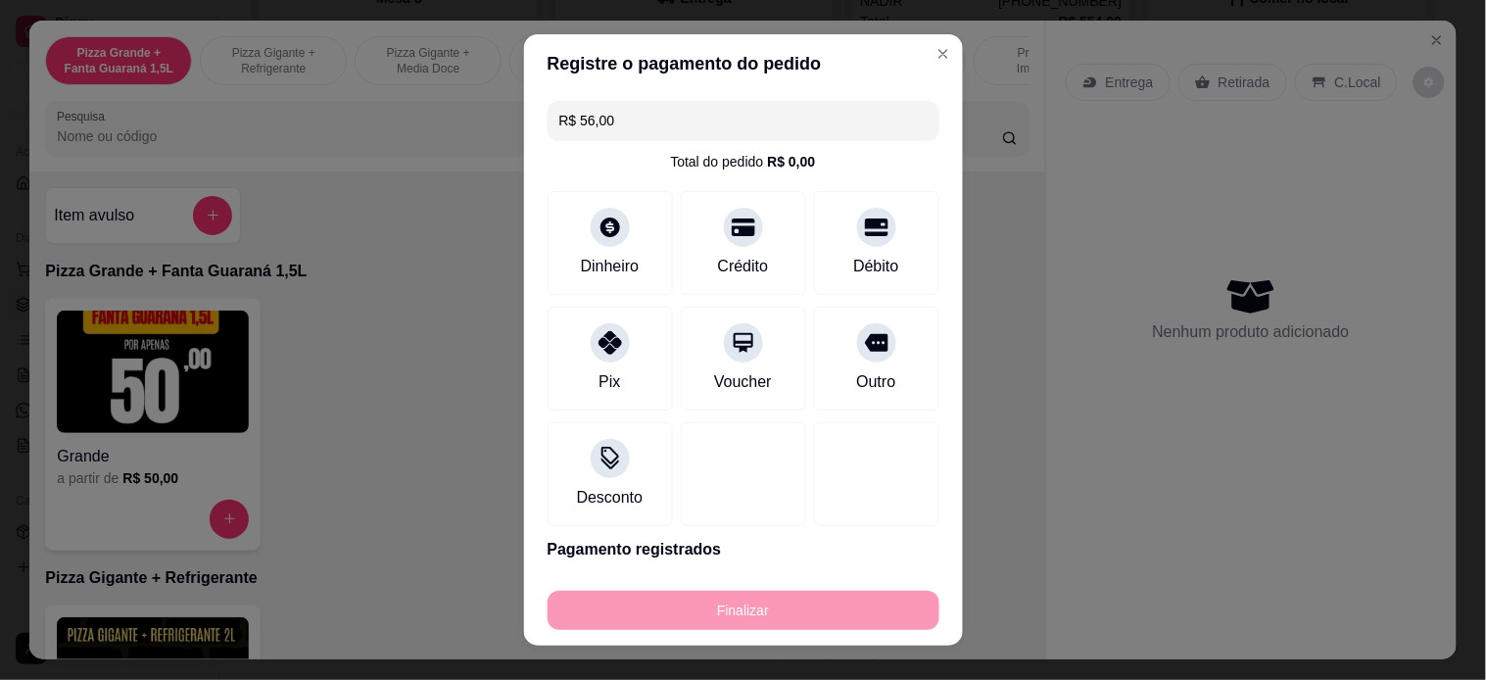
type input "-R$ 56,00"
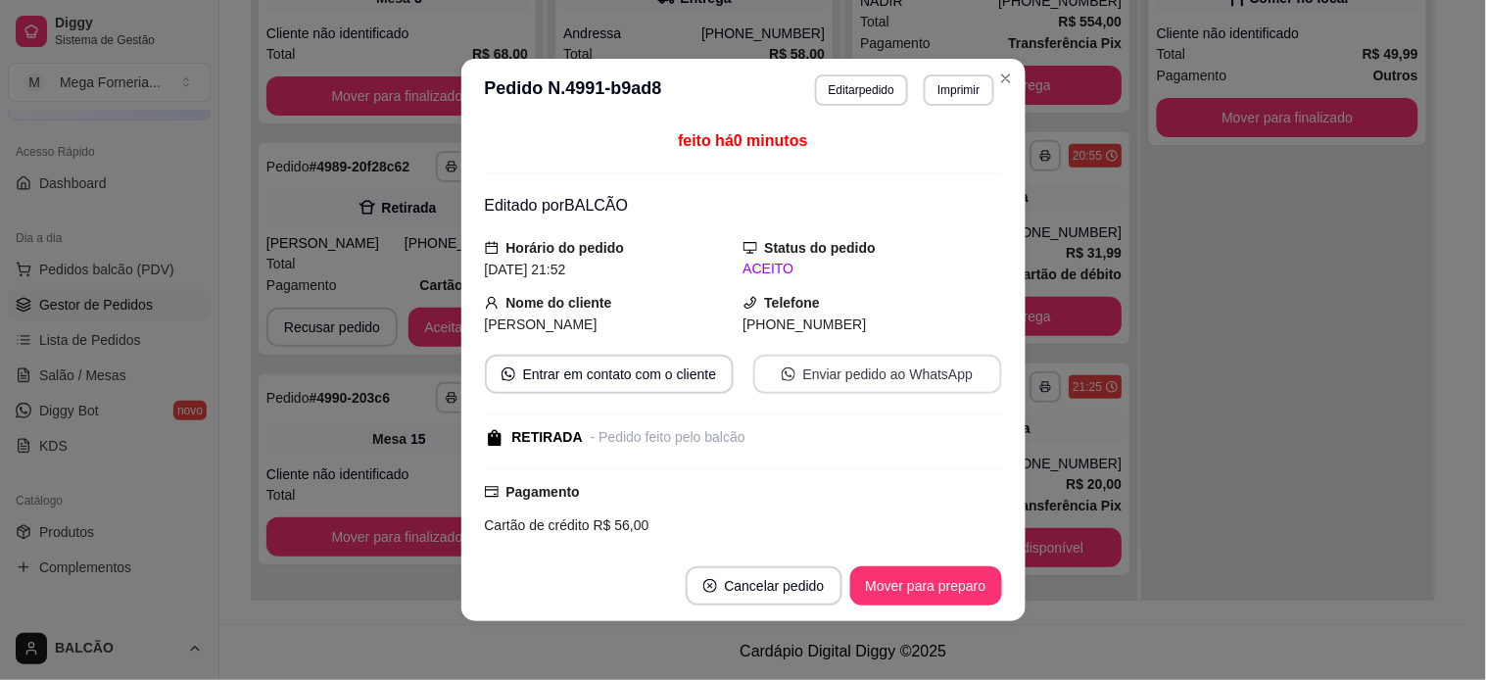
click at [787, 363] on button "Enviar pedido ao WhatsApp" at bounding box center [877, 374] width 249 height 39
click at [1000, 44] on div "**********" at bounding box center [743, 340] width 1486 height 680
click at [997, 72] on button "Mover para entrega" at bounding box center [991, 85] width 262 height 39
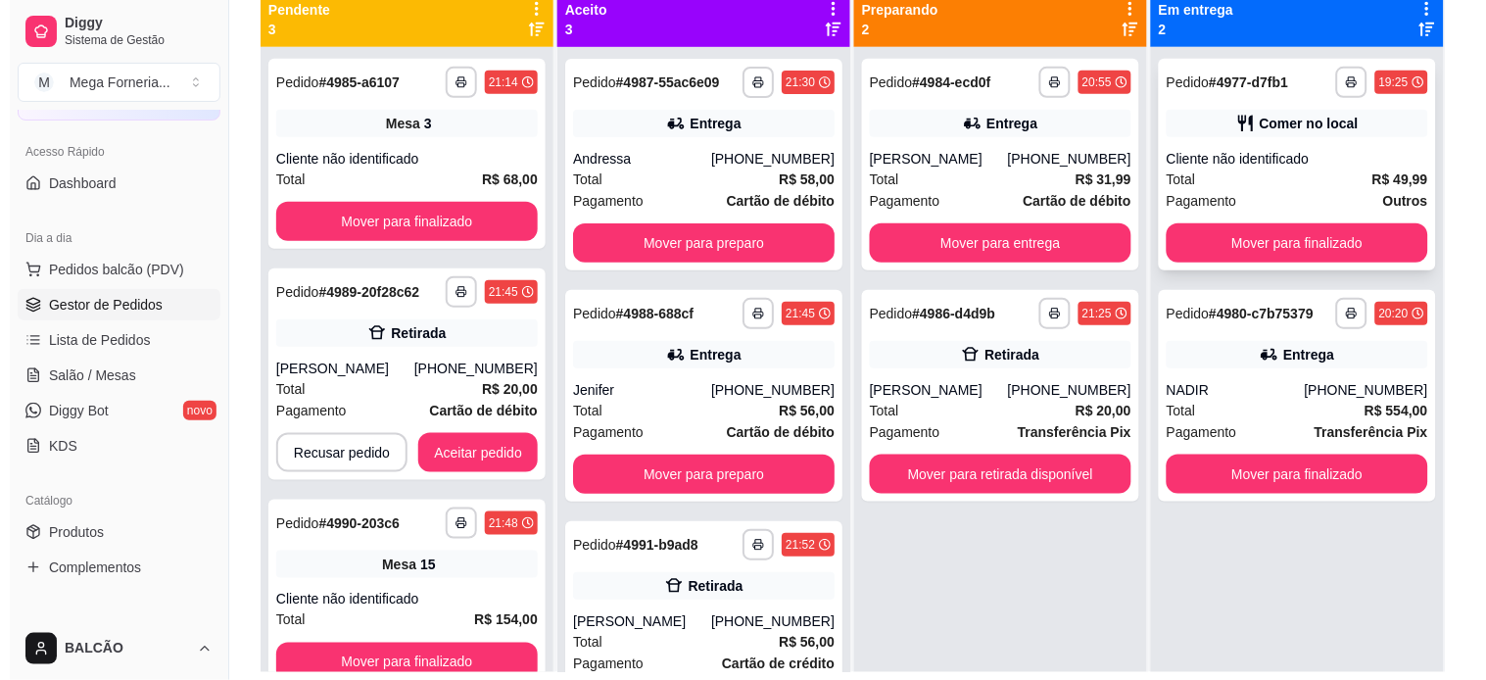
scroll to position [190, 0]
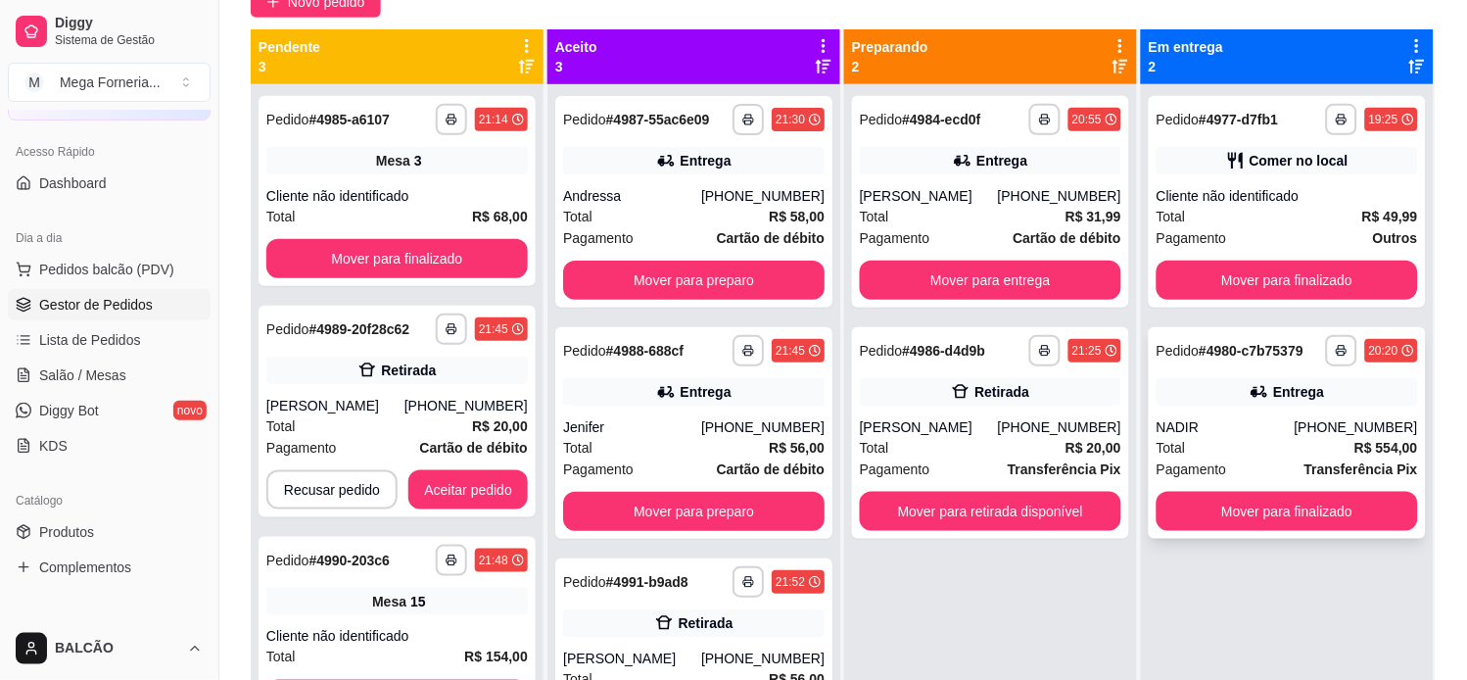
click at [1222, 442] on div "Total R$ 554,00" at bounding box center [1288, 448] width 262 height 22
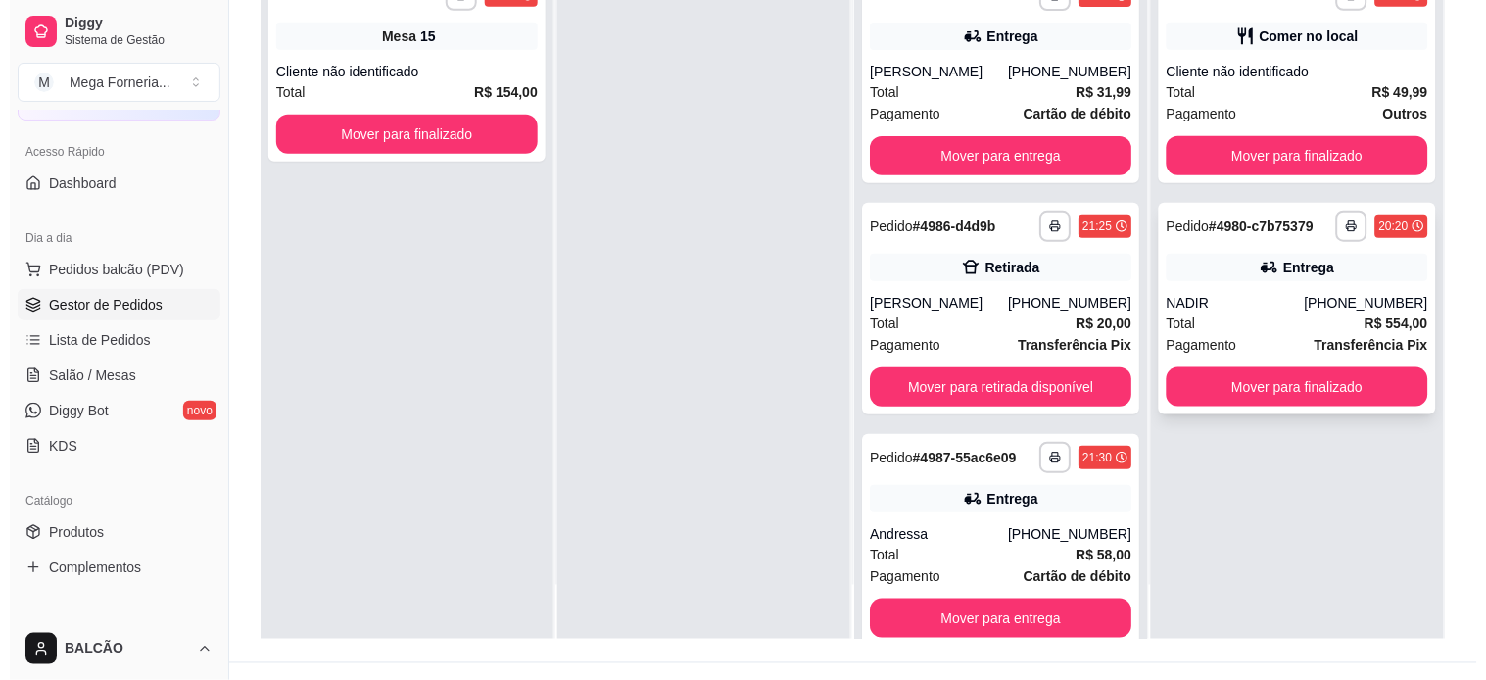
scroll to position [299, 0]
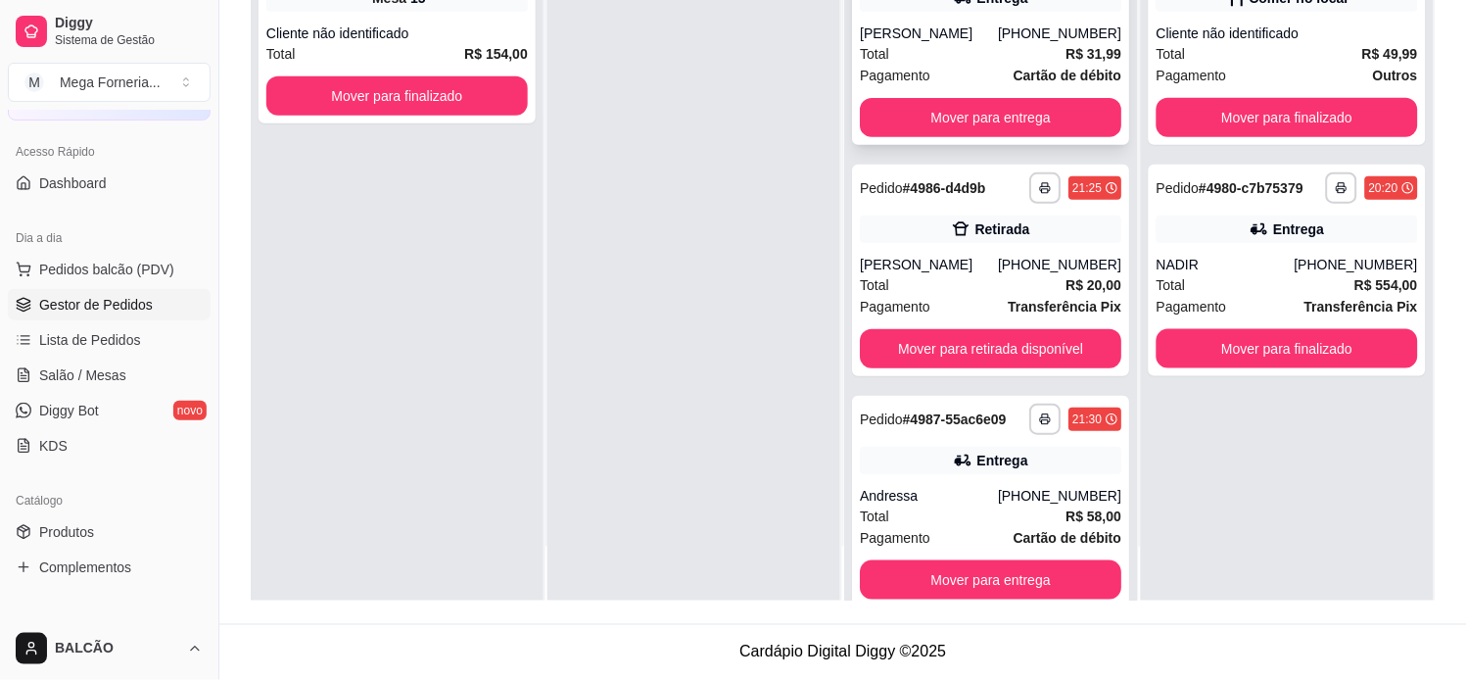
click at [937, 47] on div "Total R$ 31,99" at bounding box center [991, 54] width 262 height 22
click at [1016, 497] on div "[PHONE_NUMBER]" at bounding box center [1059, 496] width 123 height 20
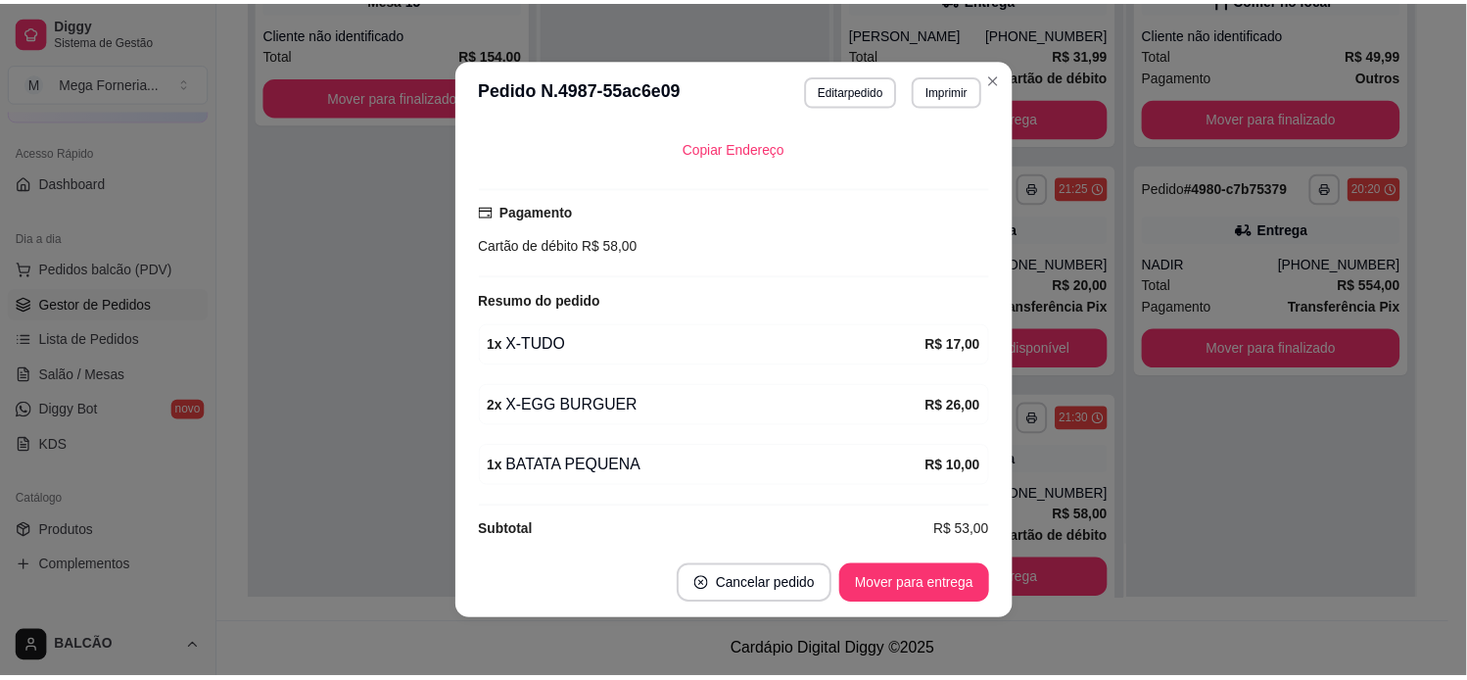
scroll to position [4, 0]
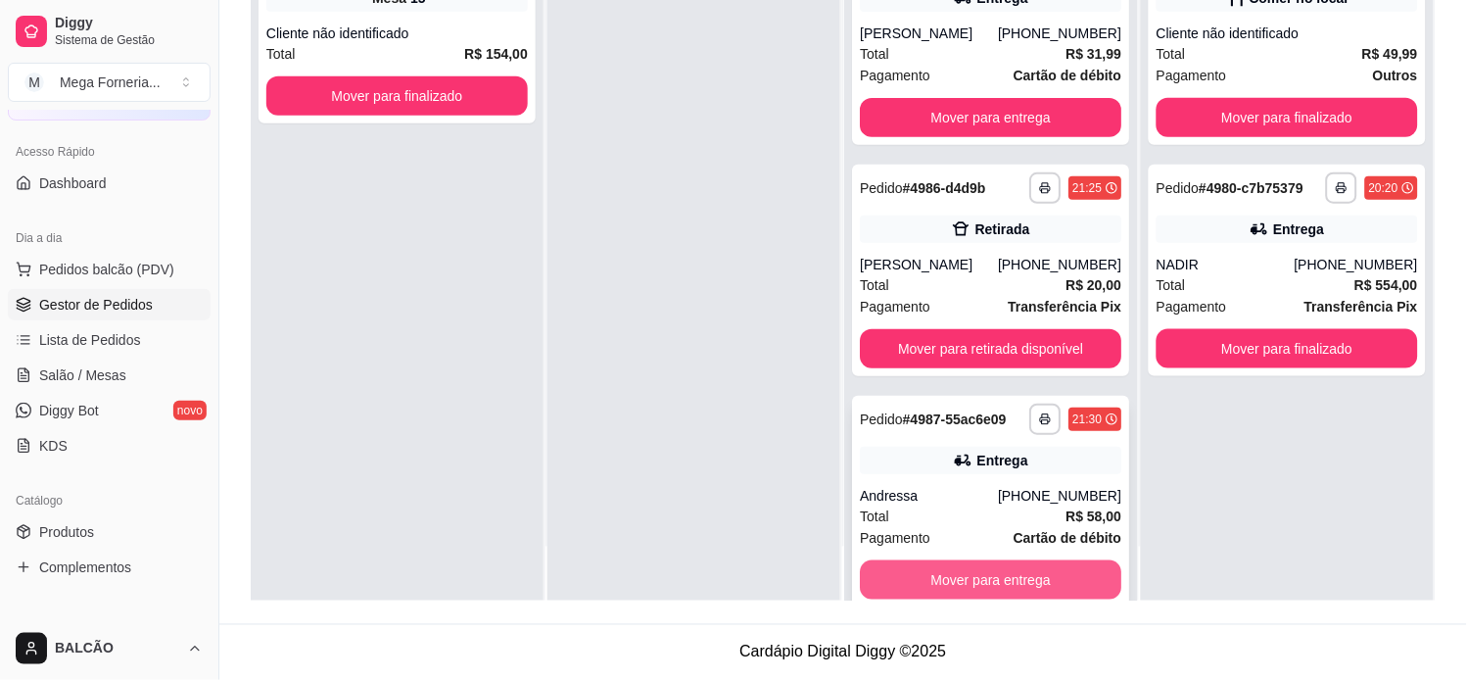
click at [982, 575] on button "Mover para entrega" at bounding box center [991, 579] width 262 height 39
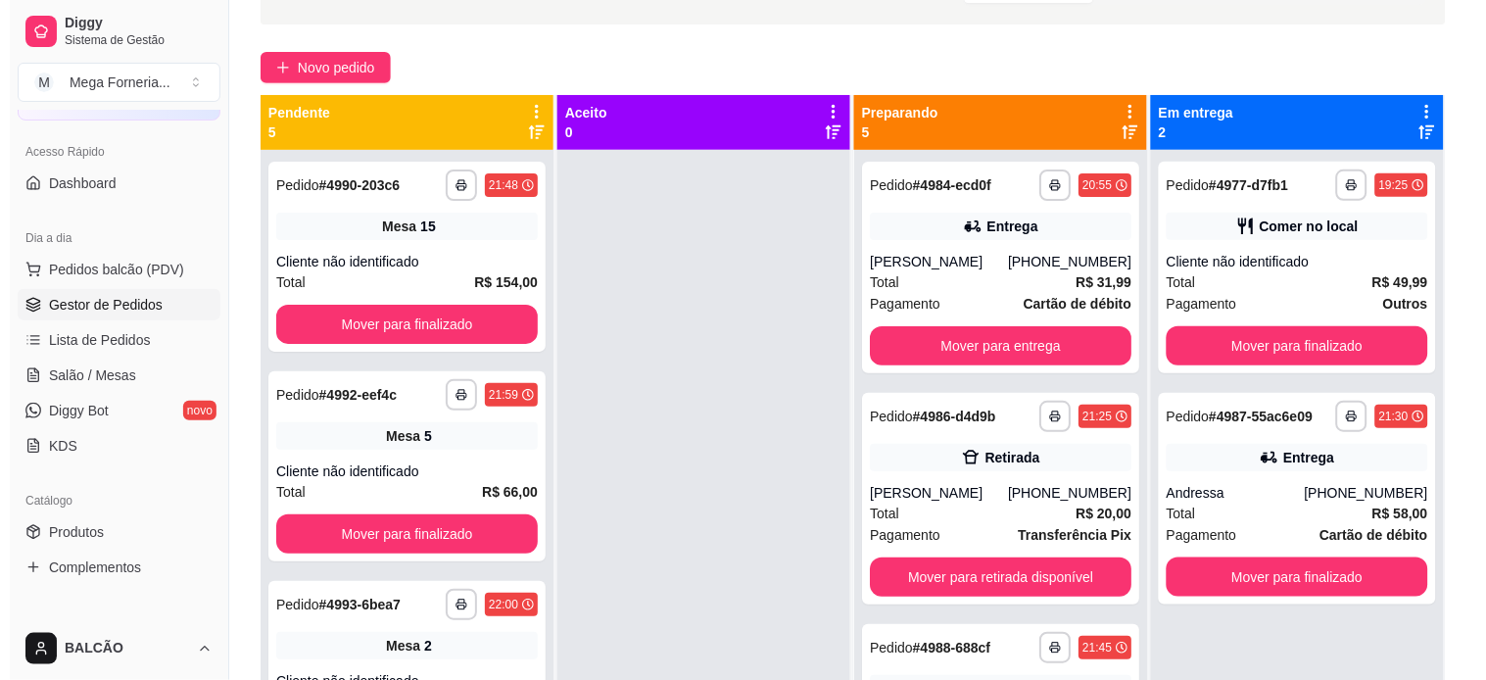
scroll to position [0, 0]
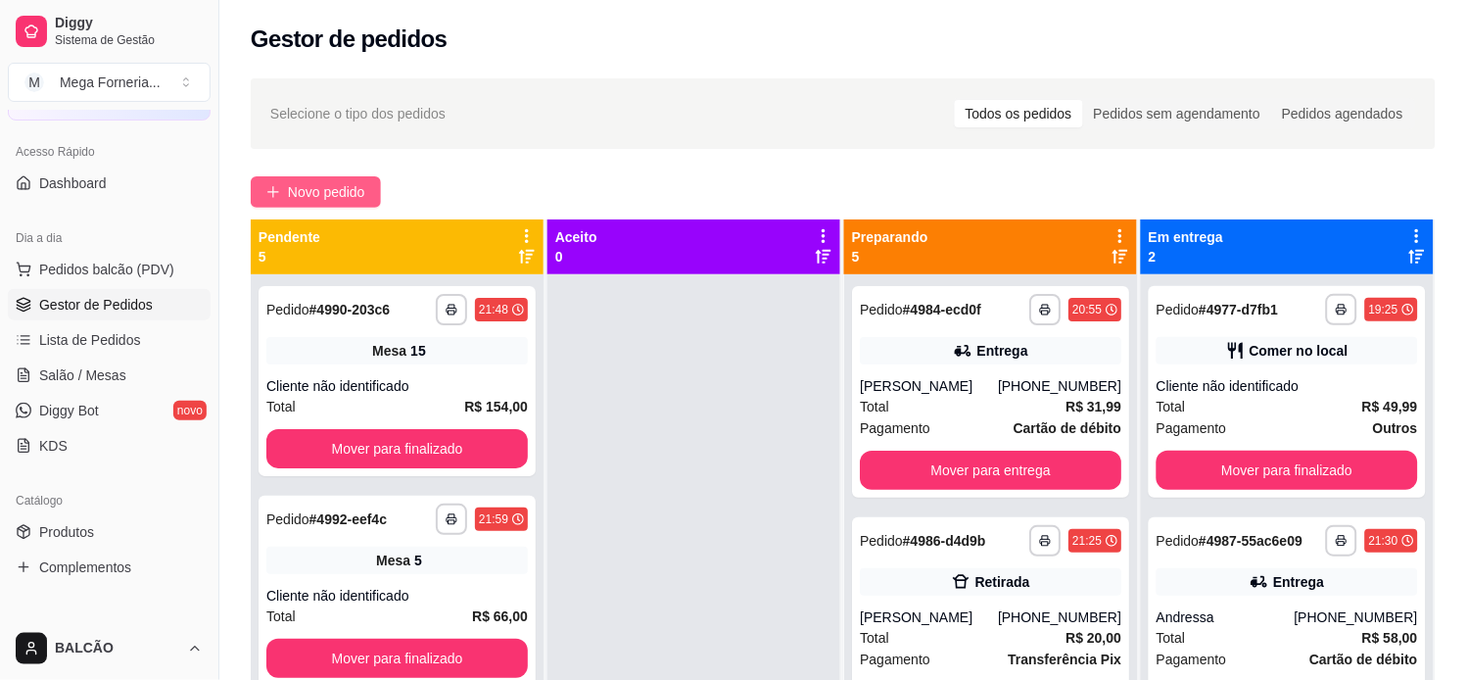
click at [327, 176] on button "Novo pedido" at bounding box center [316, 191] width 130 height 31
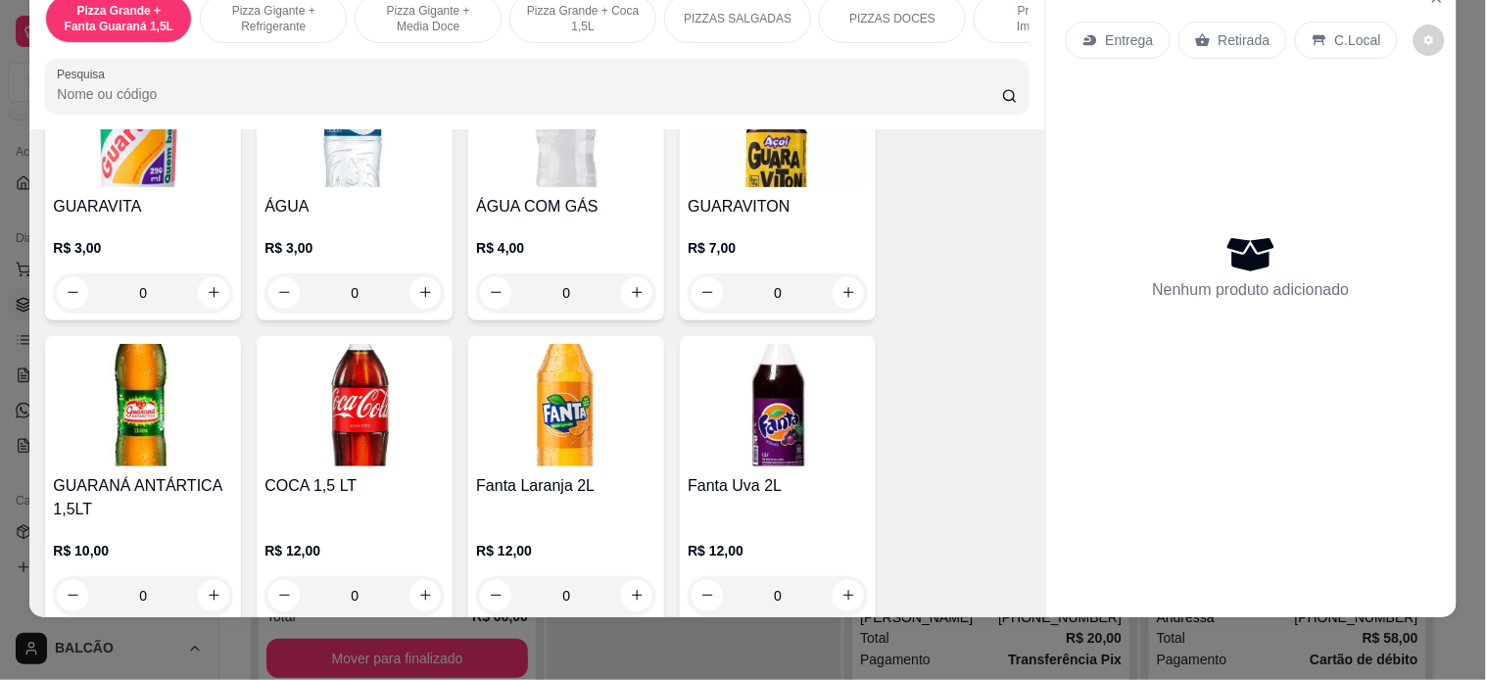
scroll to position [4353, 0]
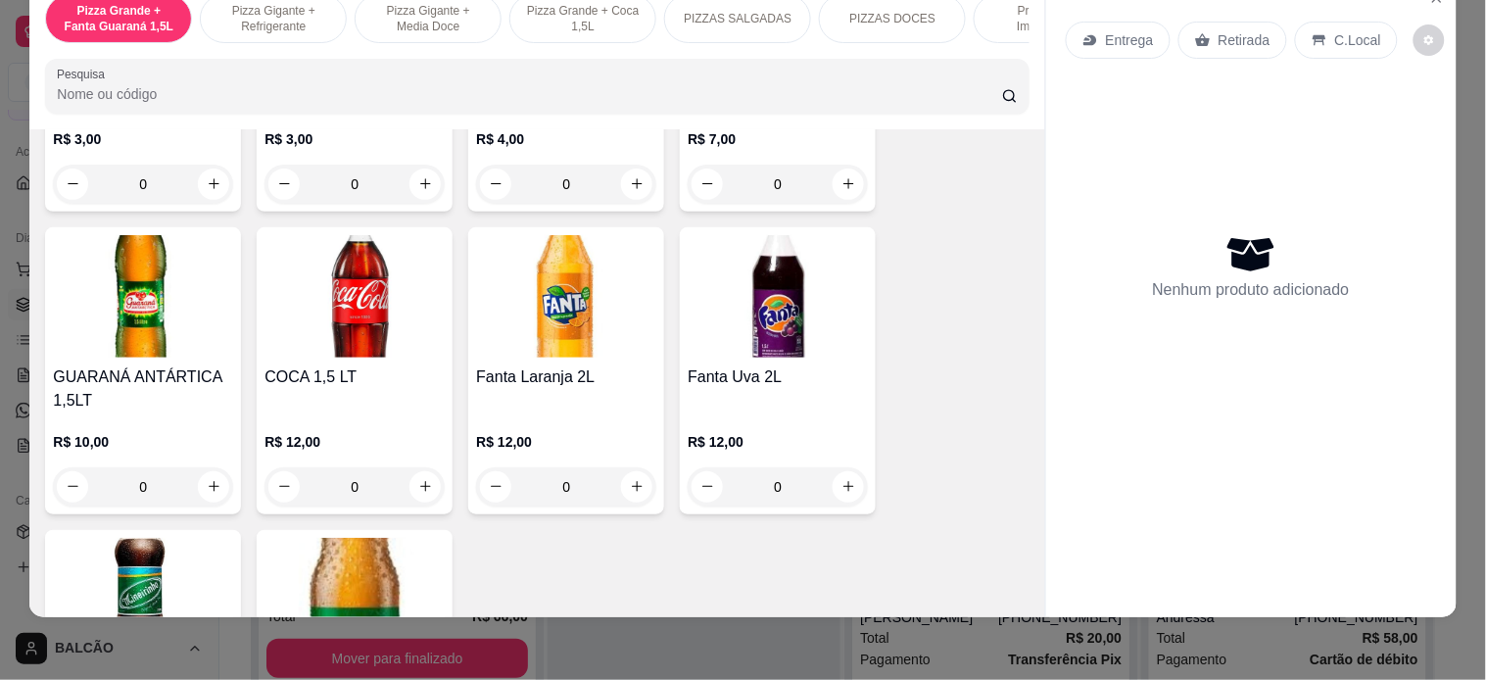
click at [398, 92] on input "Pesquisa" at bounding box center [529, 94] width 945 height 20
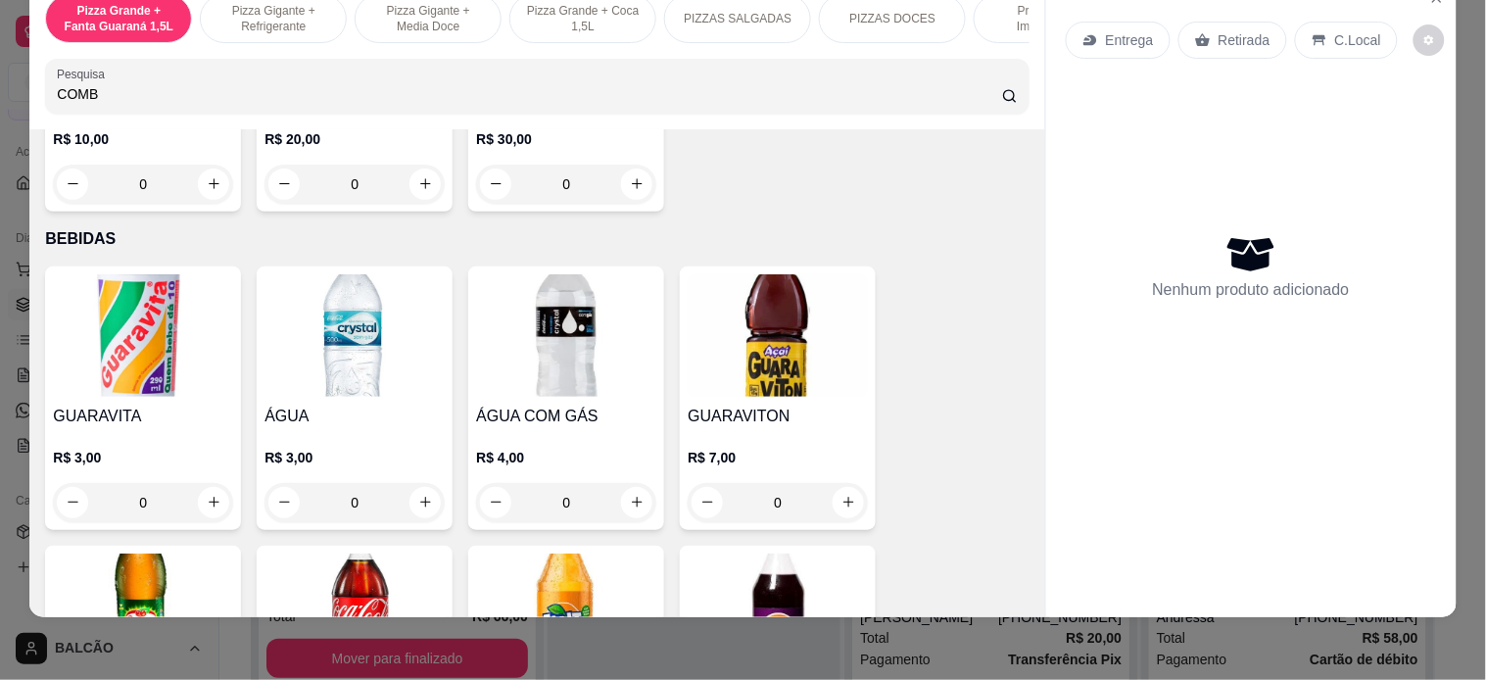
scroll to position [4670, 0]
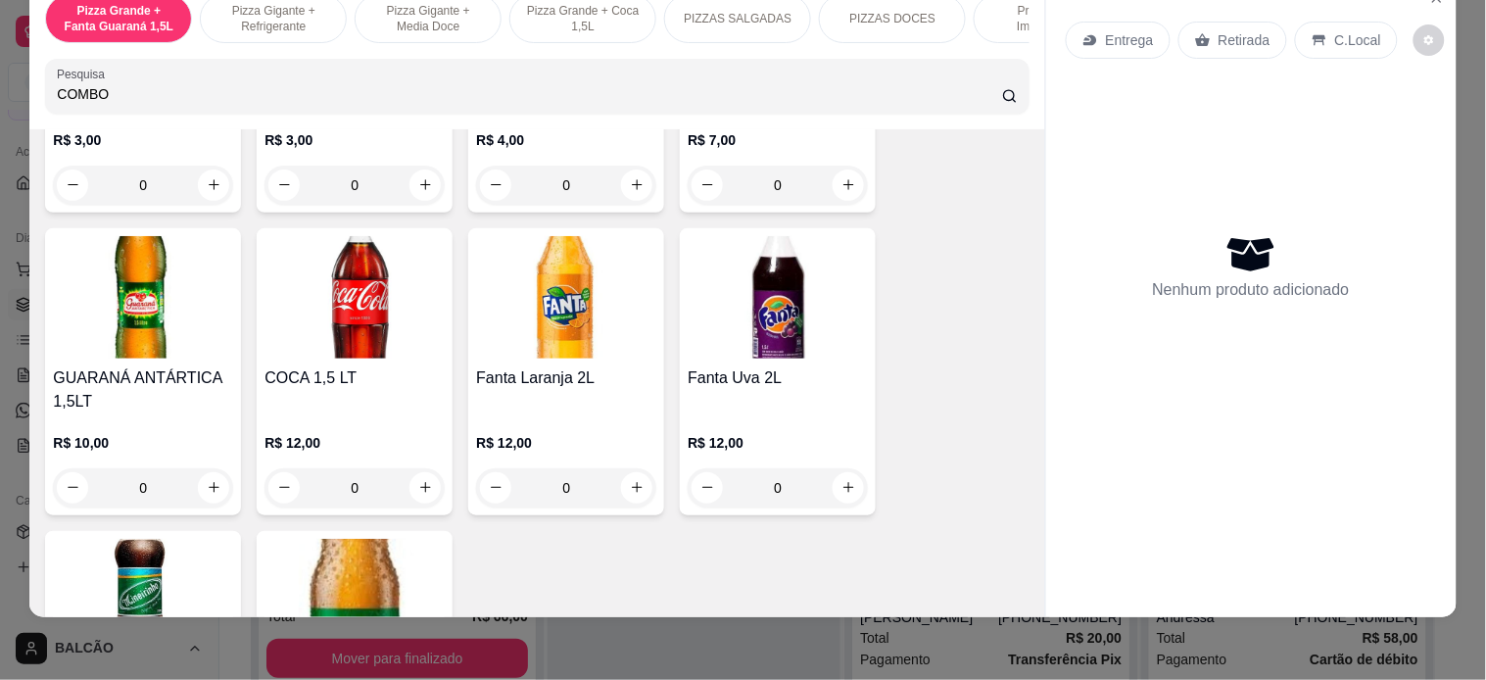
type input "COMBO"
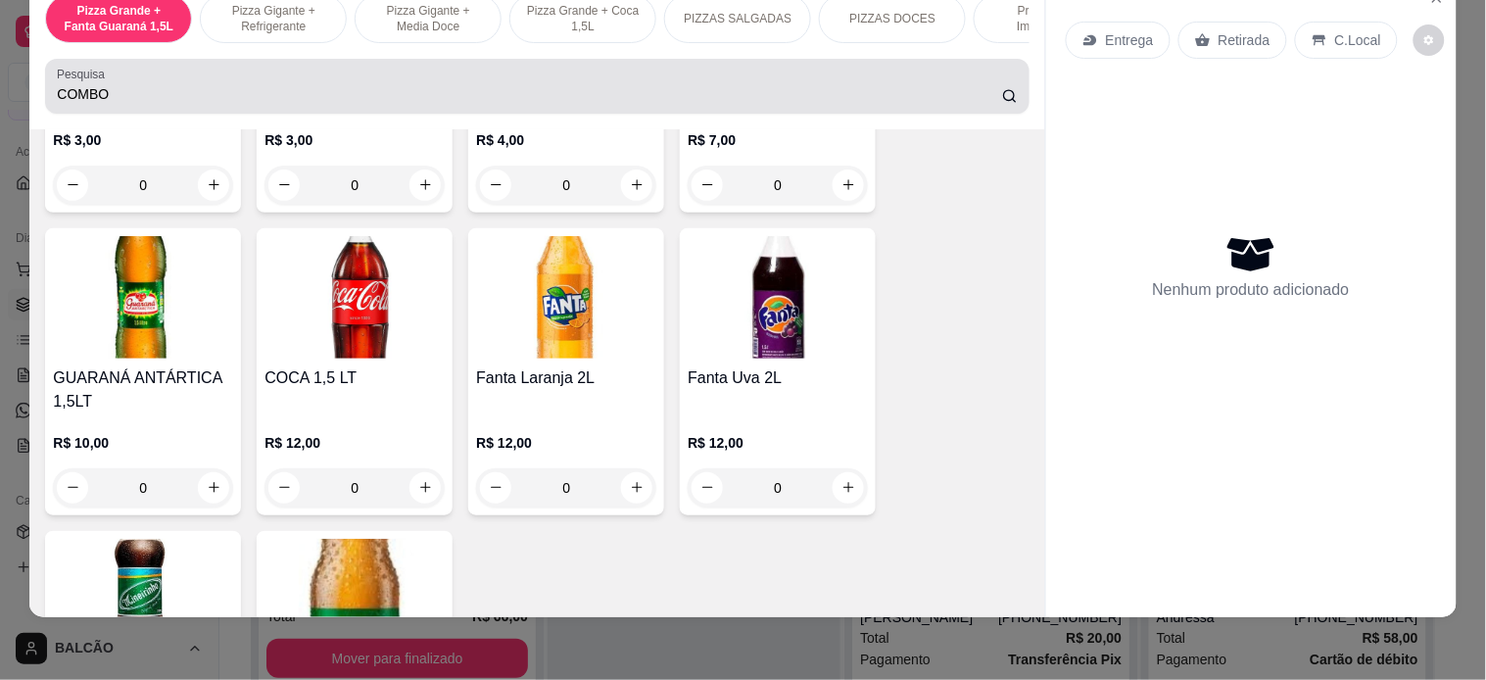
click at [1002, 95] on icon at bounding box center [1010, 96] width 16 height 16
click at [1002, 102] on icon at bounding box center [1010, 96] width 16 height 16
click at [840, 82] on div "COMBO" at bounding box center [537, 86] width 960 height 39
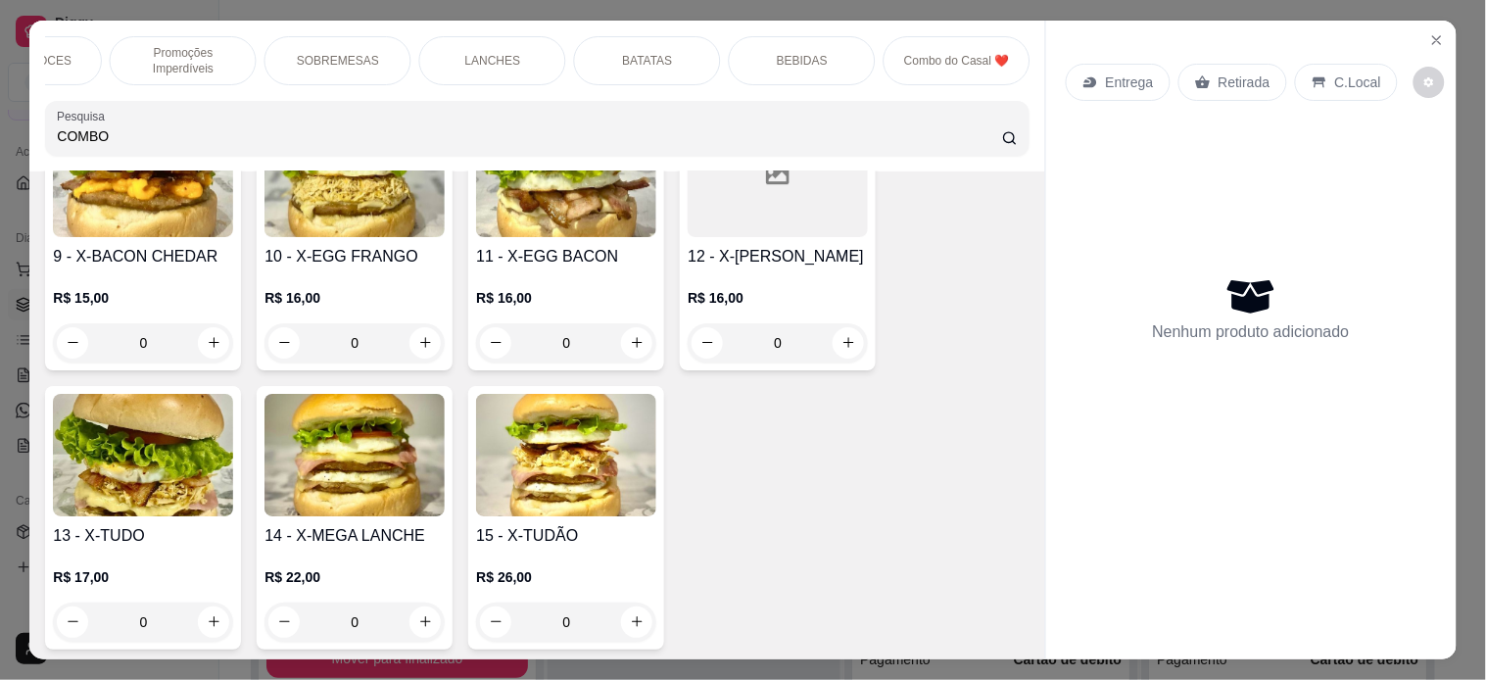
scroll to position [3747, 0]
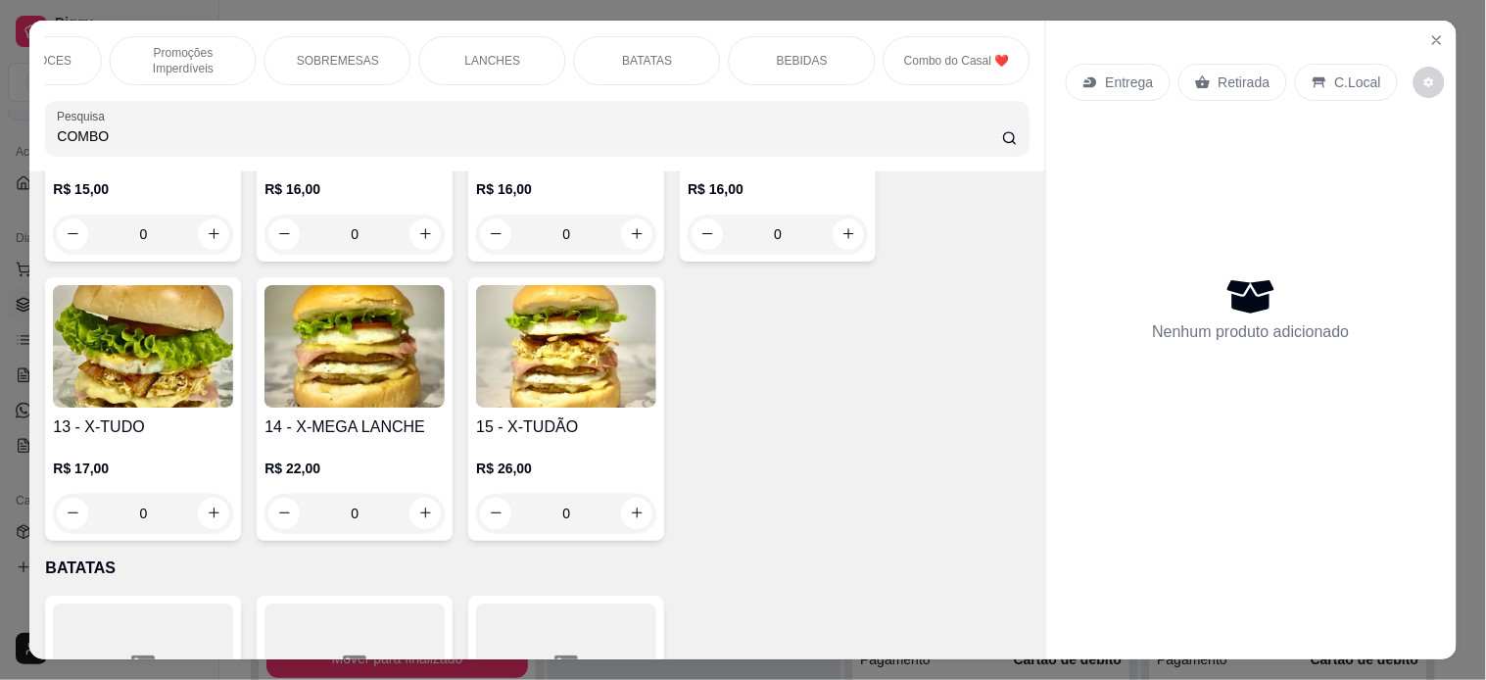
click at [176, 419] on h4 "13 - X-TUDO" at bounding box center [143, 427] width 180 height 24
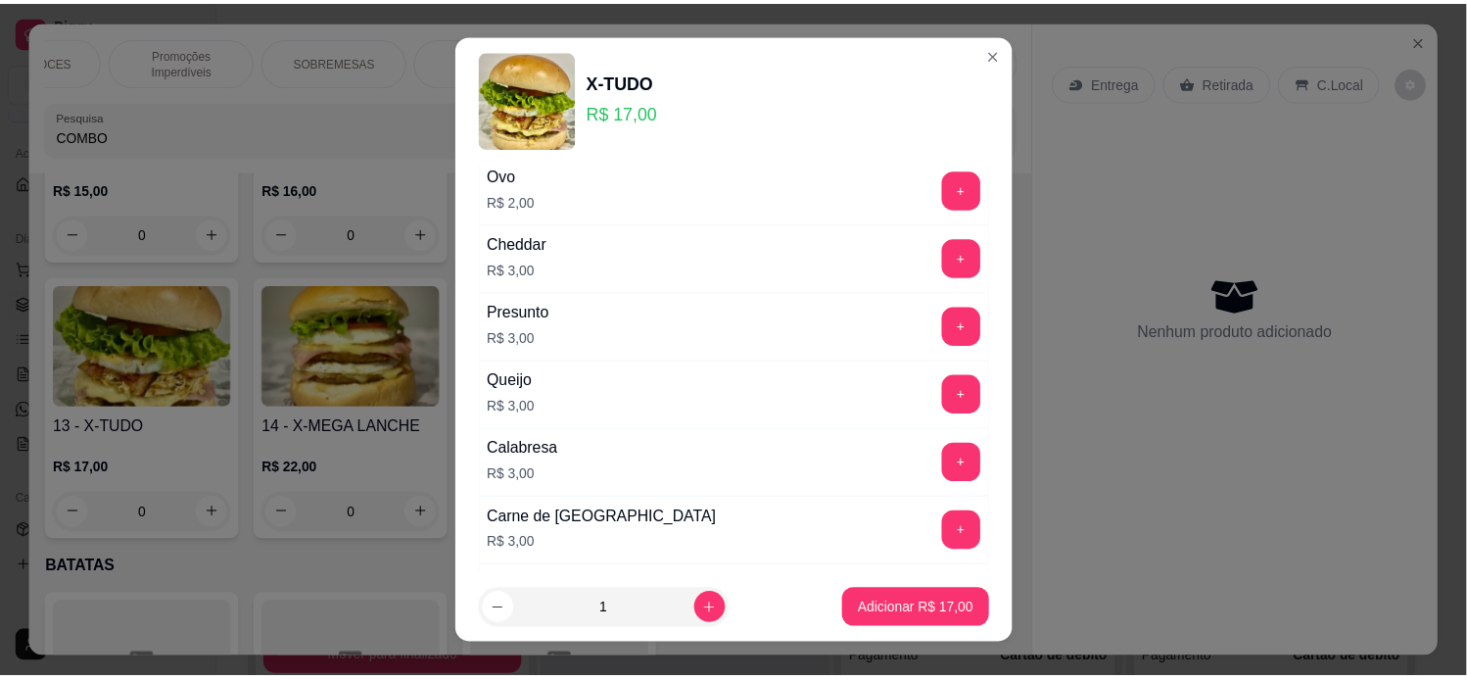
scroll to position [523, 0]
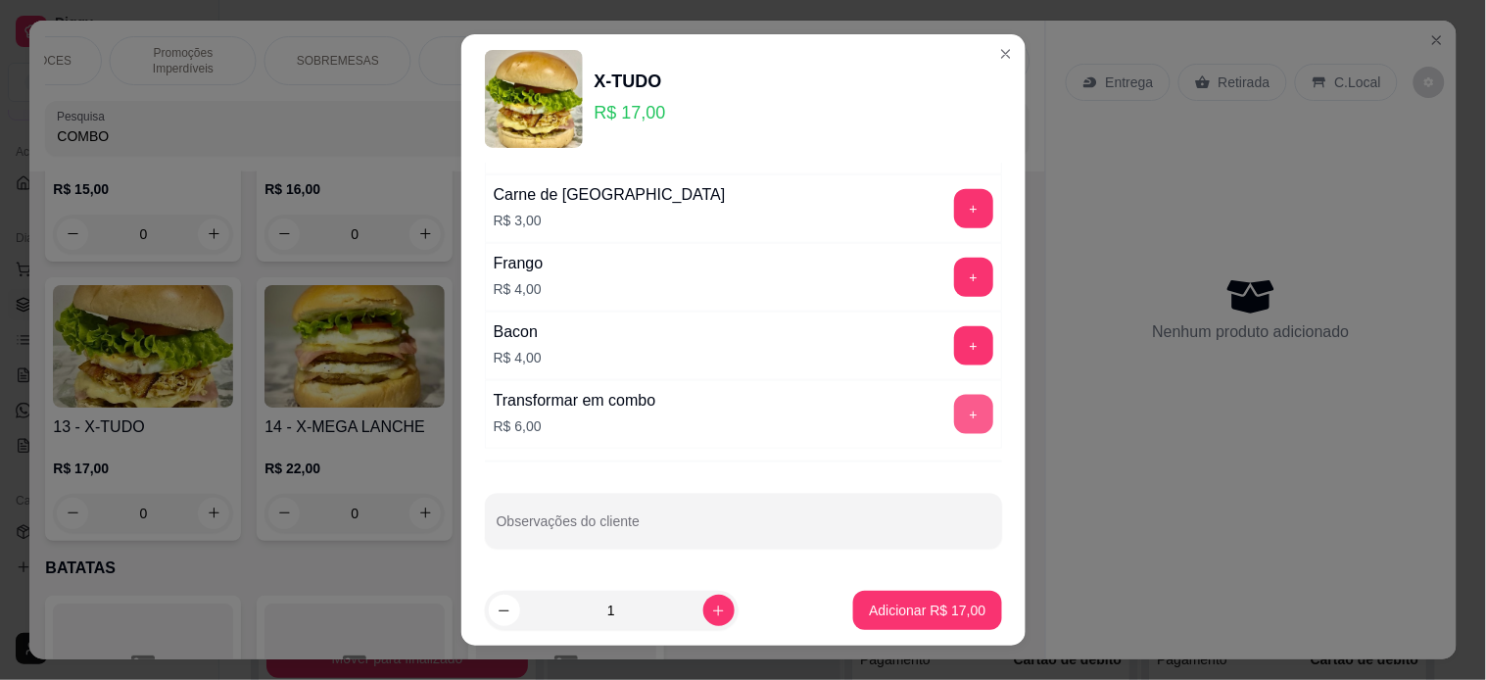
click at [954, 409] on button "+" at bounding box center [973, 414] width 39 height 39
click at [881, 599] on button "Adicionar R$ 23,00" at bounding box center [927, 610] width 148 height 39
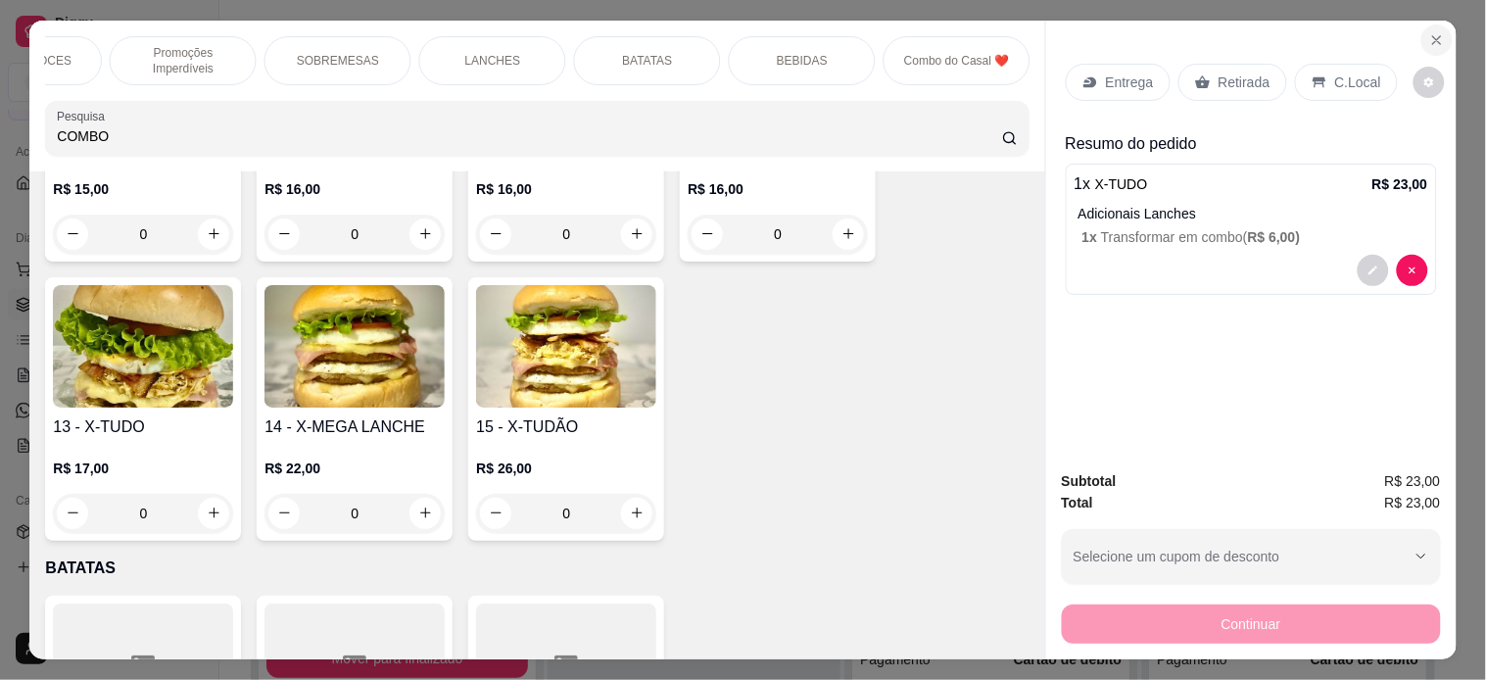
click at [1320, 36] on icon "Close" at bounding box center [1437, 40] width 16 height 16
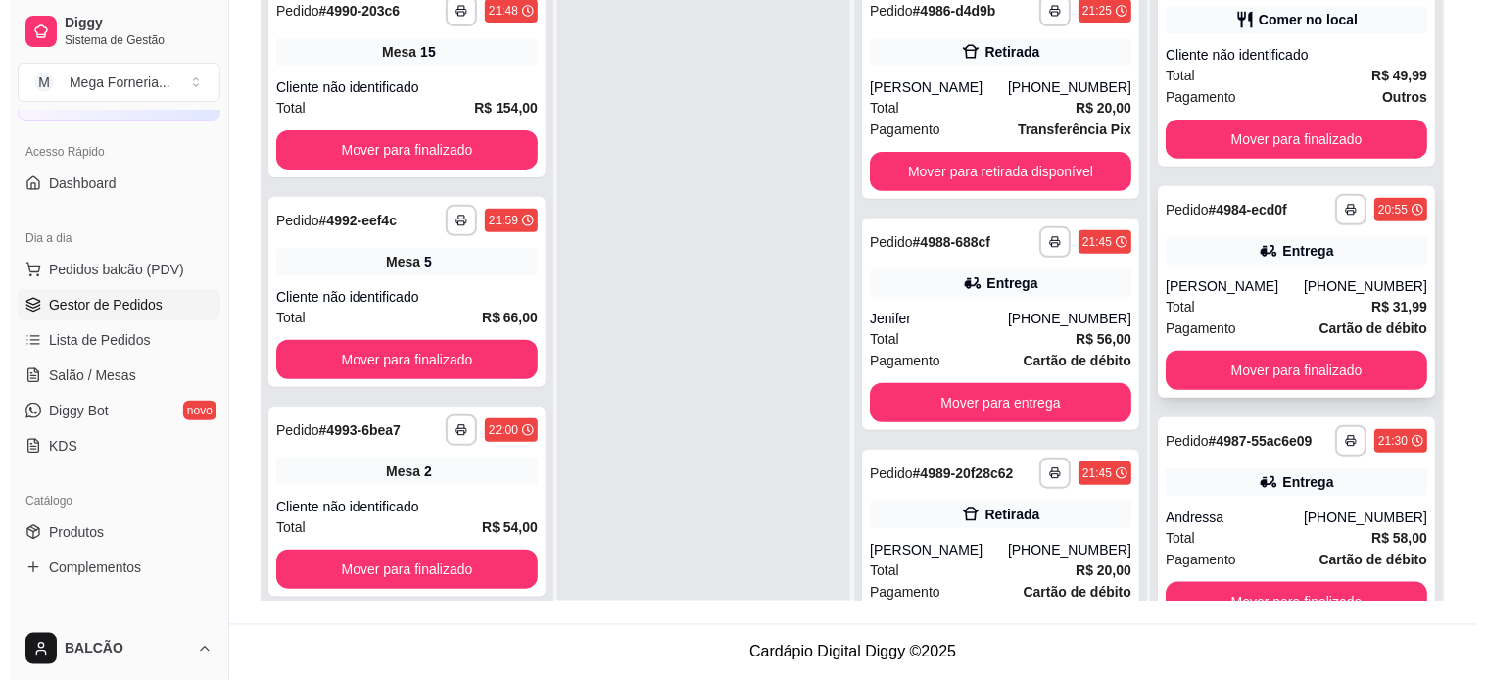
scroll to position [54, 0]
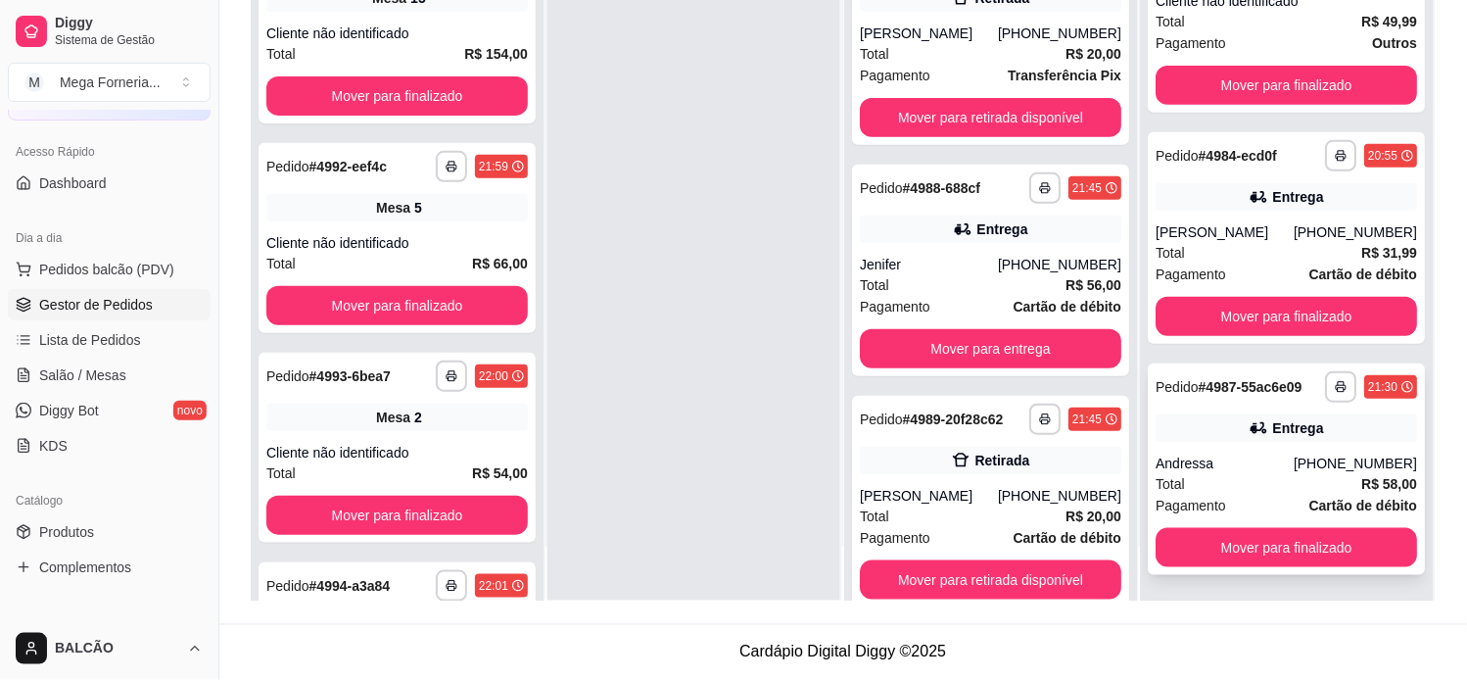
click at [1211, 438] on div "Entrega" at bounding box center [1288, 427] width 262 height 27
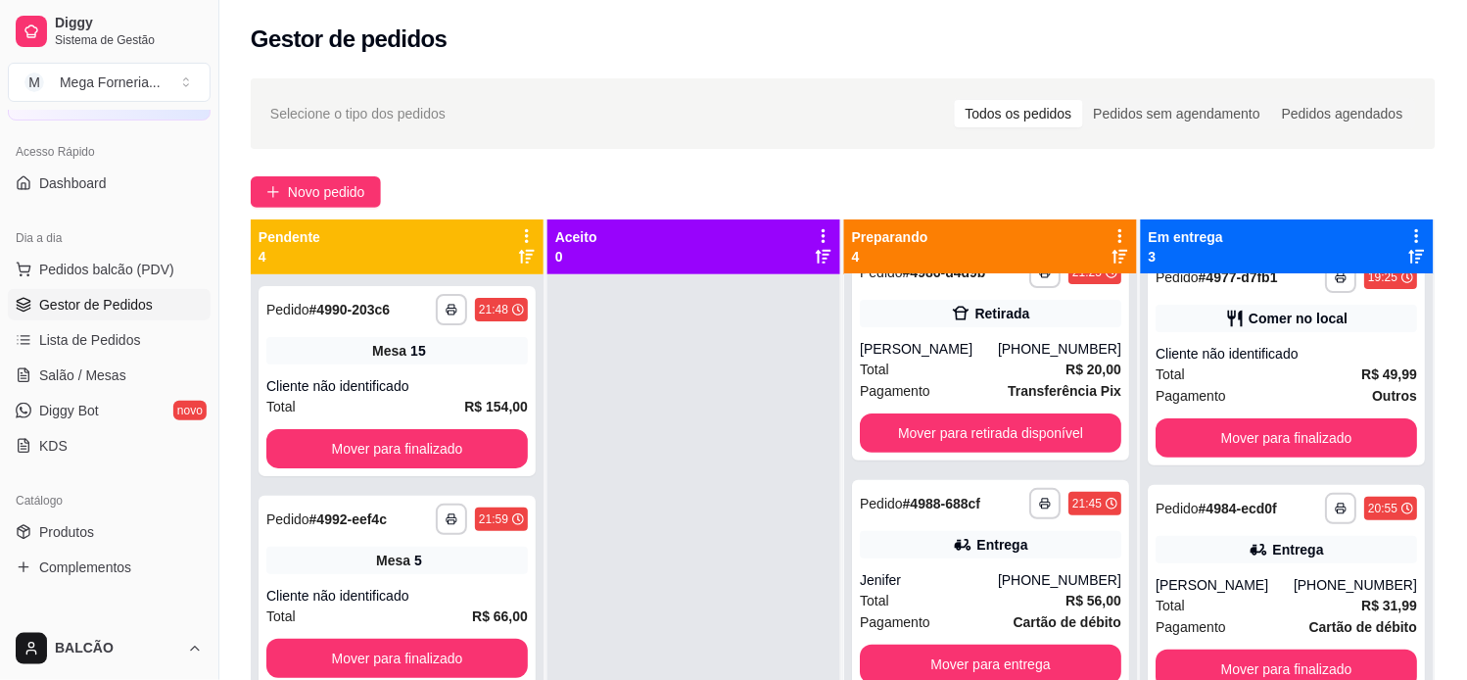
scroll to position [0, 0]
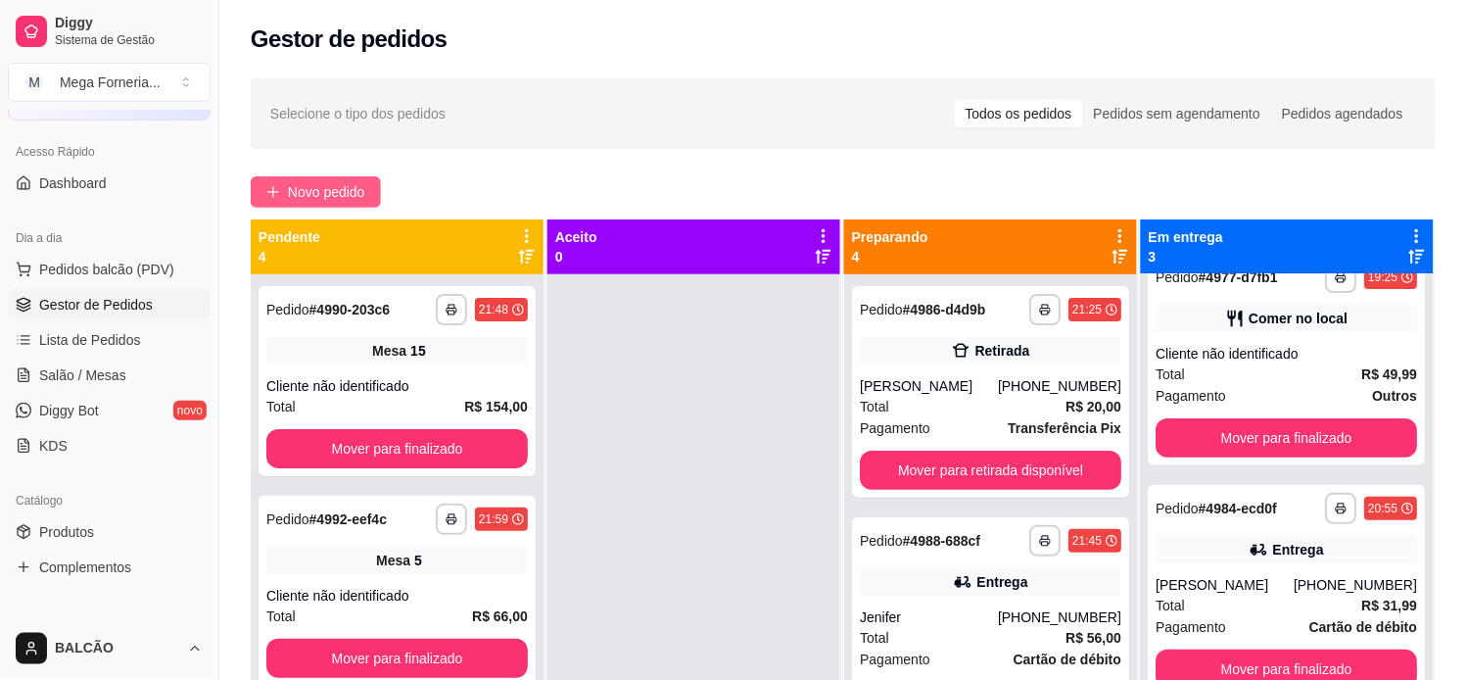
click at [344, 204] on button "Novo pedido" at bounding box center [316, 191] width 130 height 31
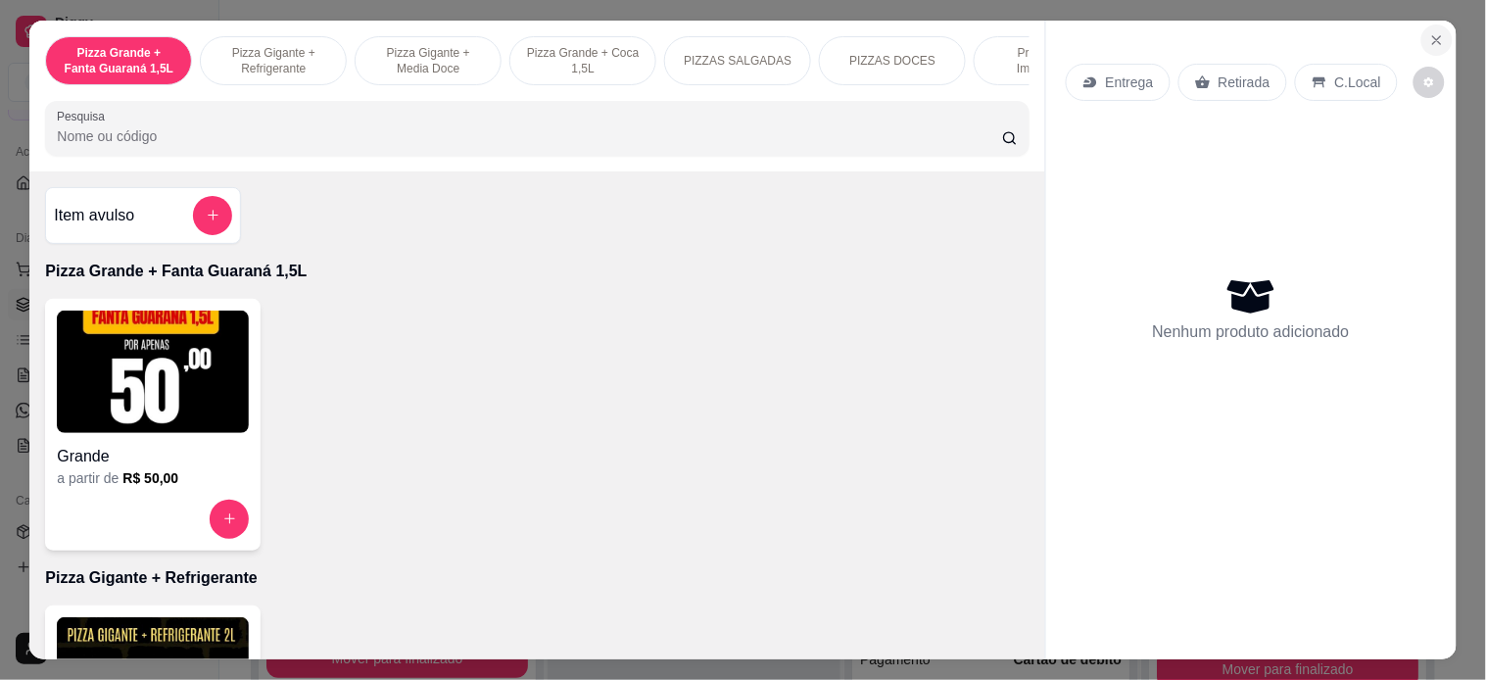
click at [1320, 24] on button "Close" at bounding box center [1436, 39] width 31 height 31
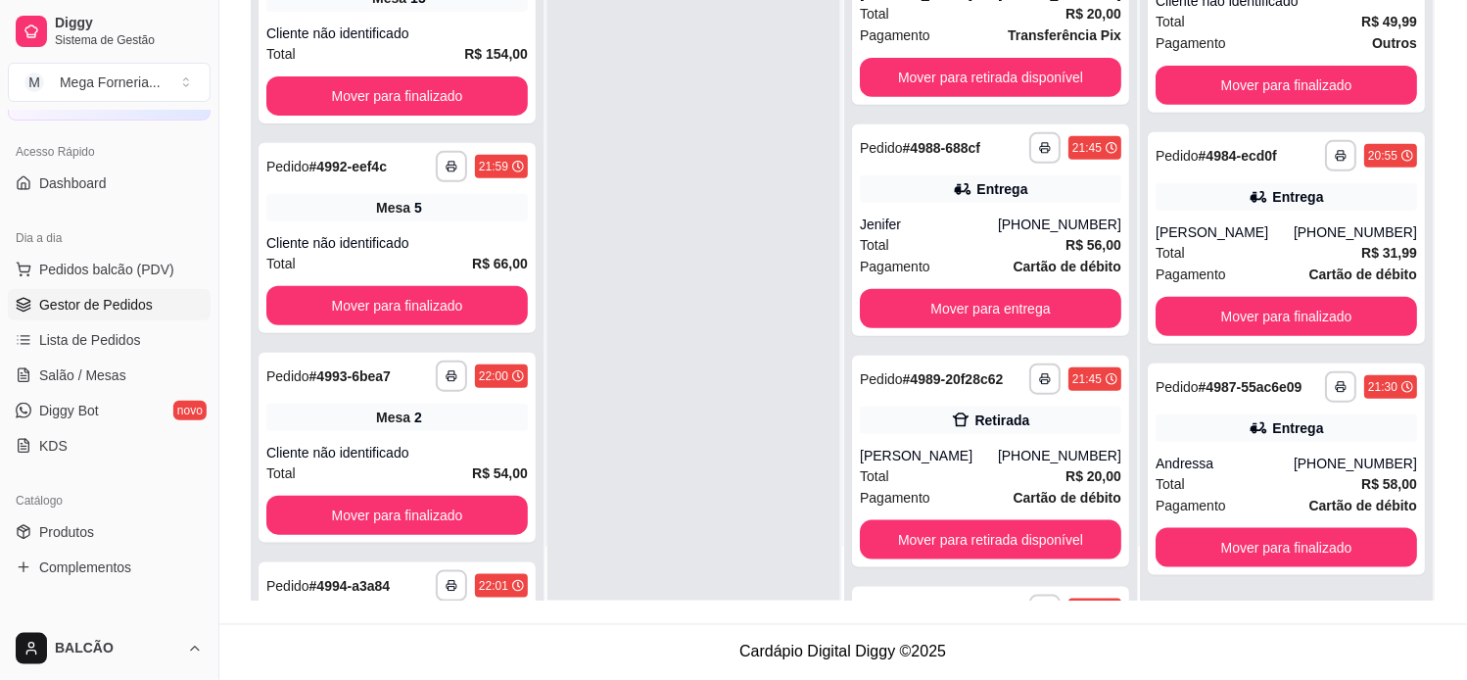
scroll to position [109, 0]
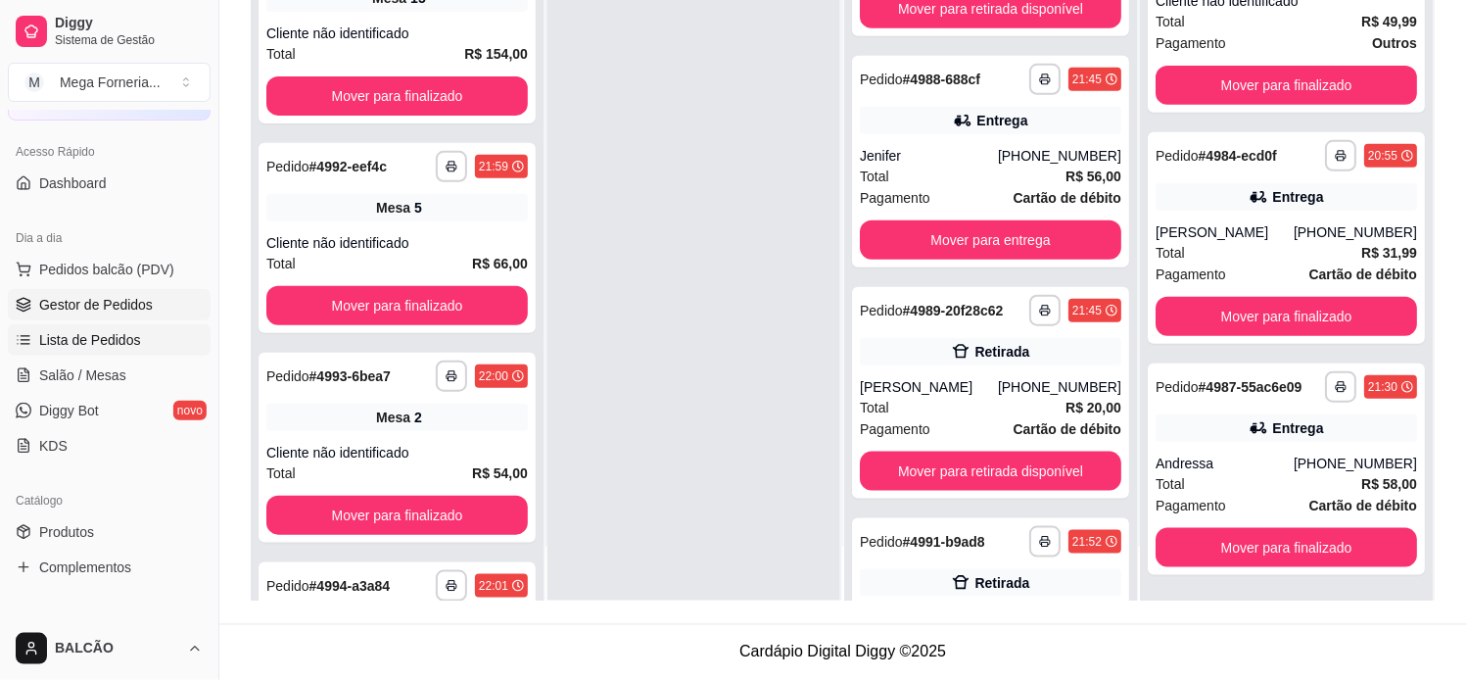
click at [94, 333] on span "Lista de Pedidos" at bounding box center [90, 340] width 102 height 20
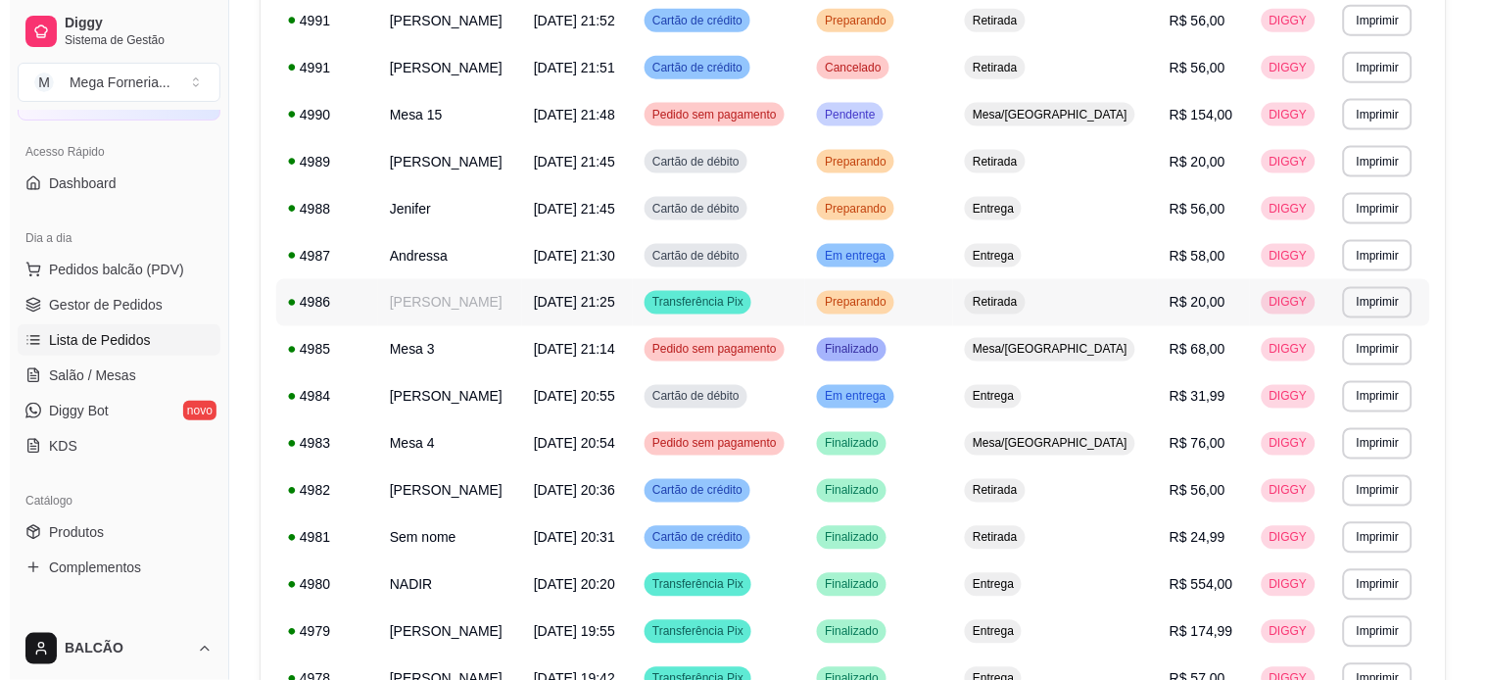
scroll to position [544, 0]
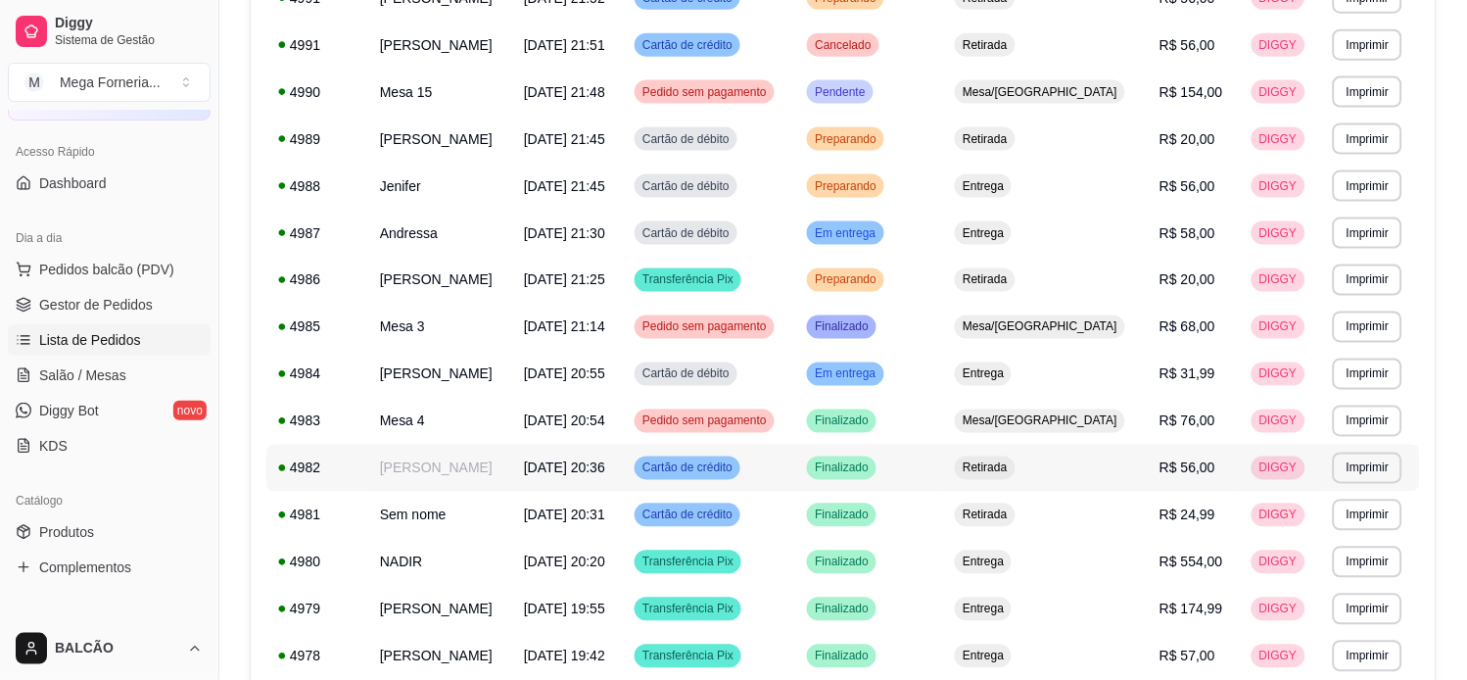
click at [623, 475] on td "[DATE] 20:36" at bounding box center [567, 468] width 111 height 47
click at [572, 568] on td "[DATE] 20:20" at bounding box center [567, 562] width 111 height 47
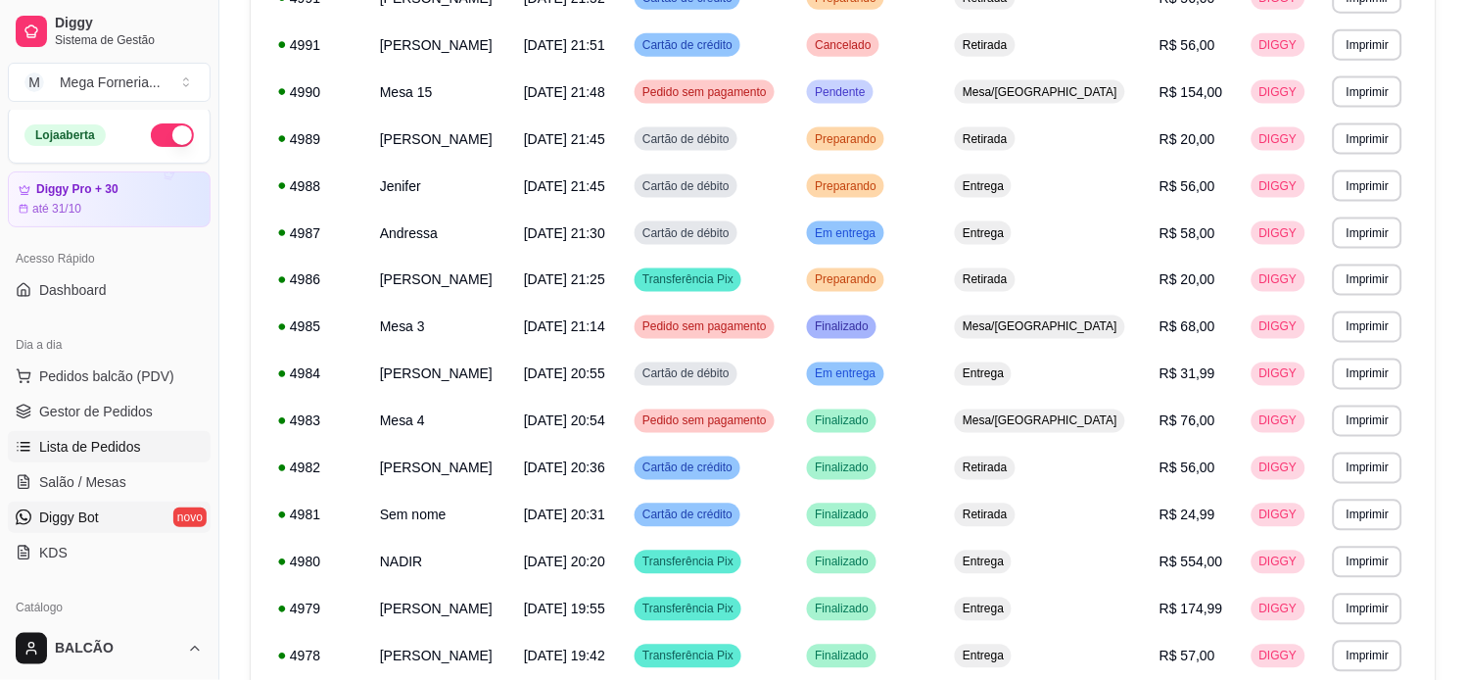
scroll to position [0, 0]
click at [108, 411] on span "Gestor de Pedidos" at bounding box center [96, 415] width 114 height 20
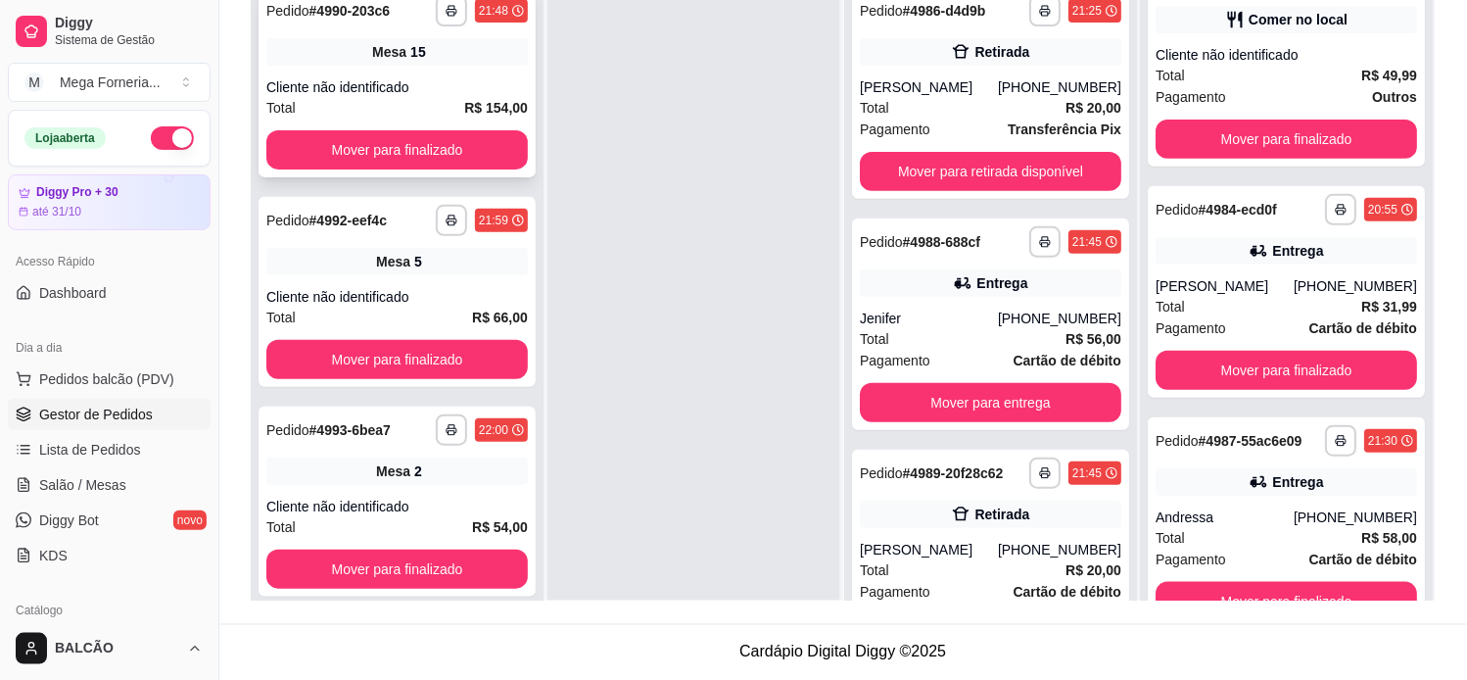
click at [351, 60] on div "Mesa 15" at bounding box center [397, 51] width 262 height 27
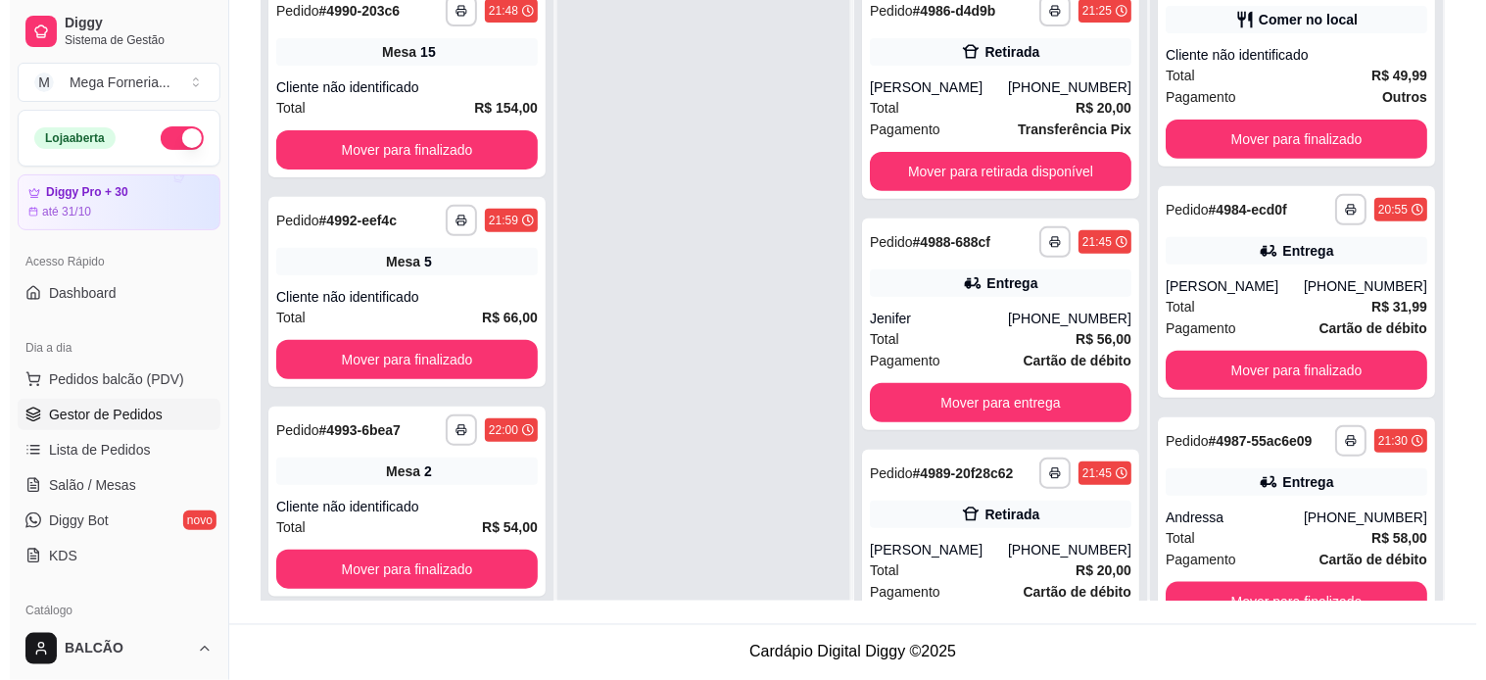
scroll to position [81, 0]
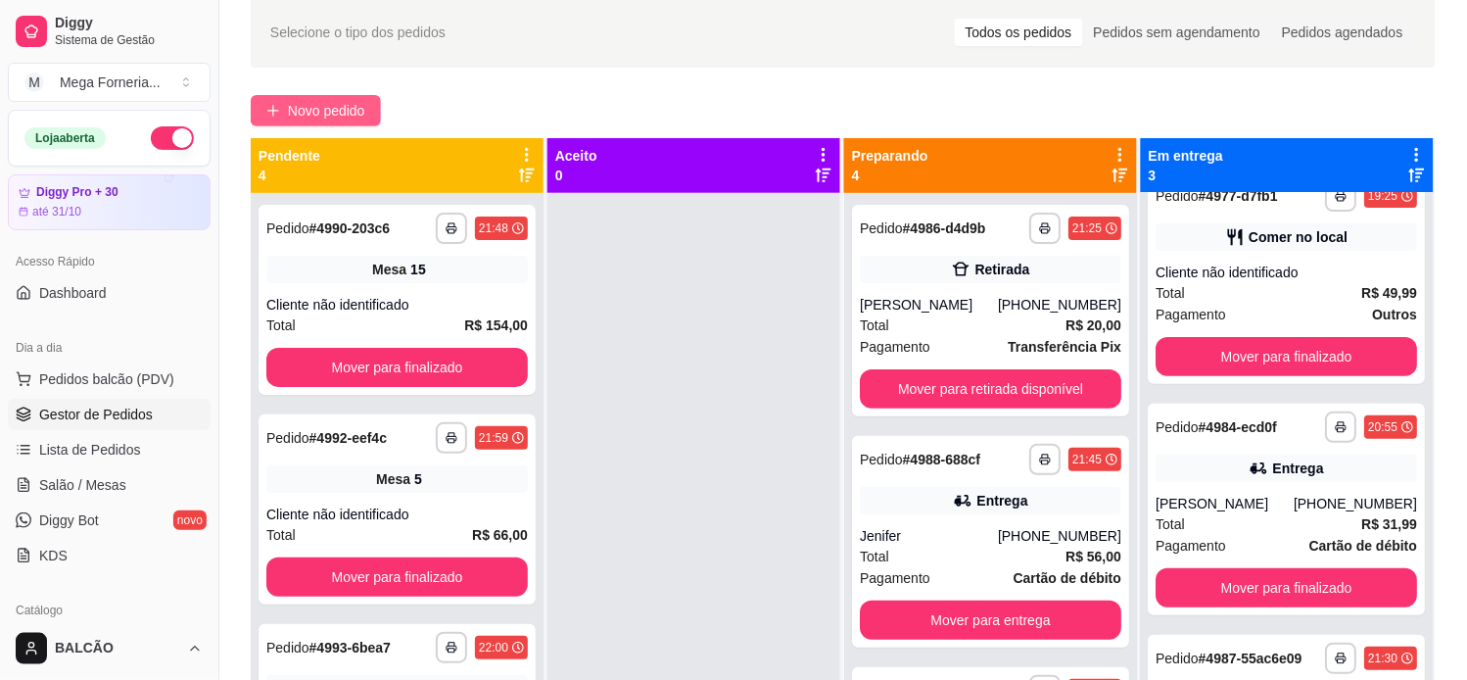
click at [297, 113] on span "Novo pedido" at bounding box center [326, 111] width 77 height 22
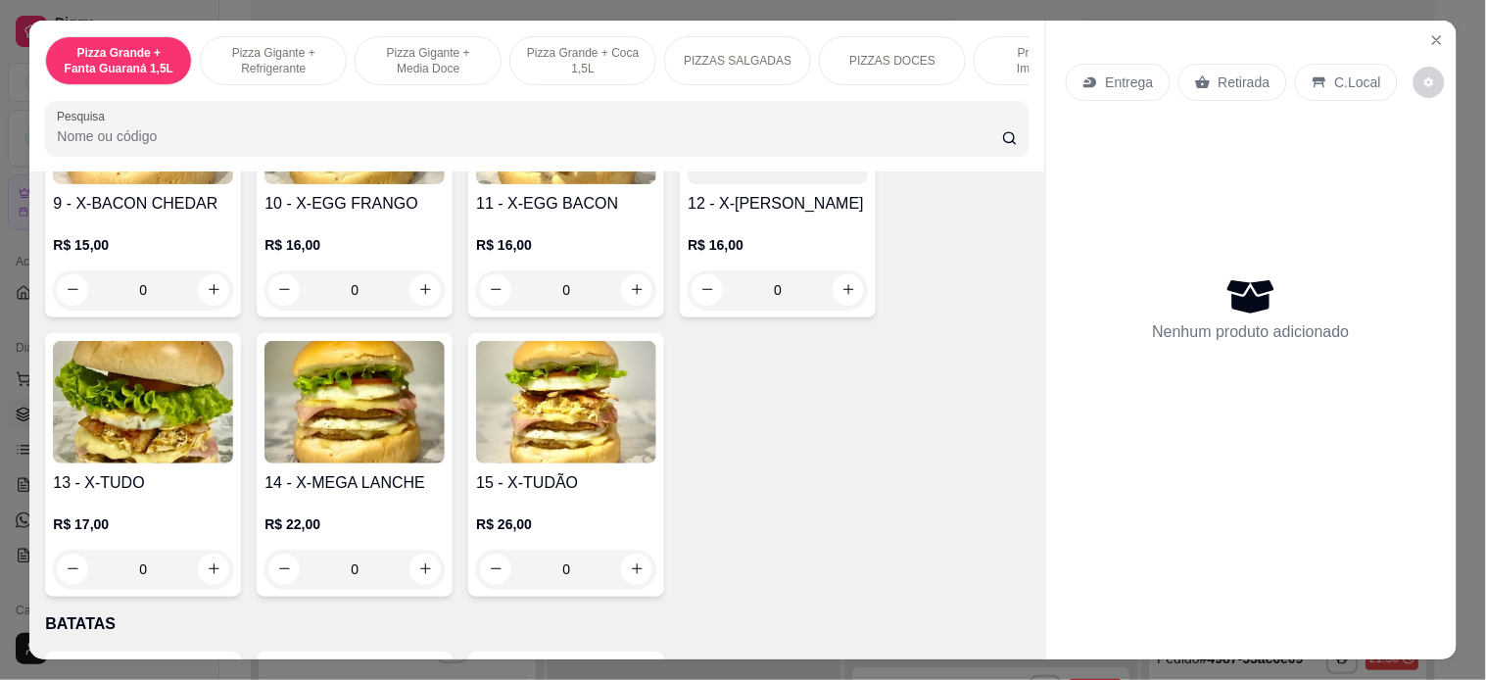
scroll to position [3591, 0]
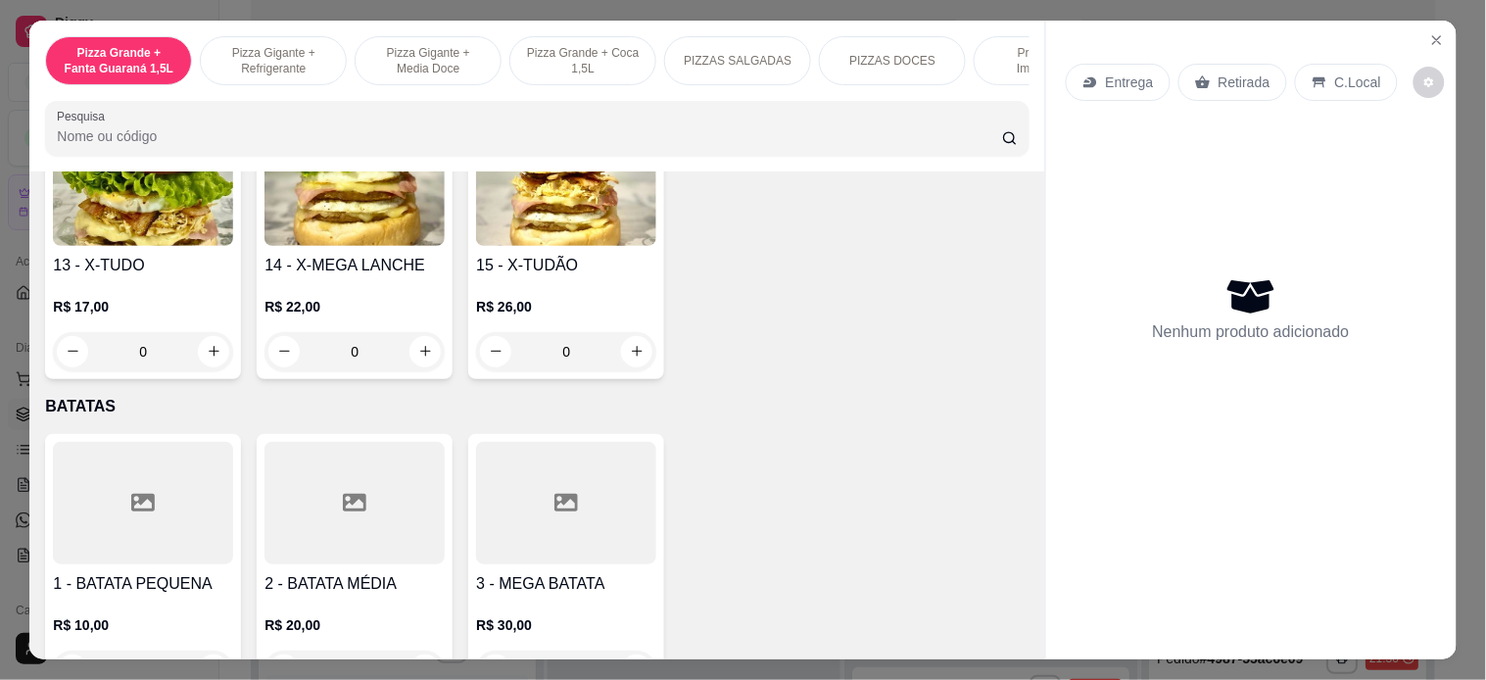
click at [150, 254] on h4 "13 - X-TUDO" at bounding box center [143, 266] width 180 height 24
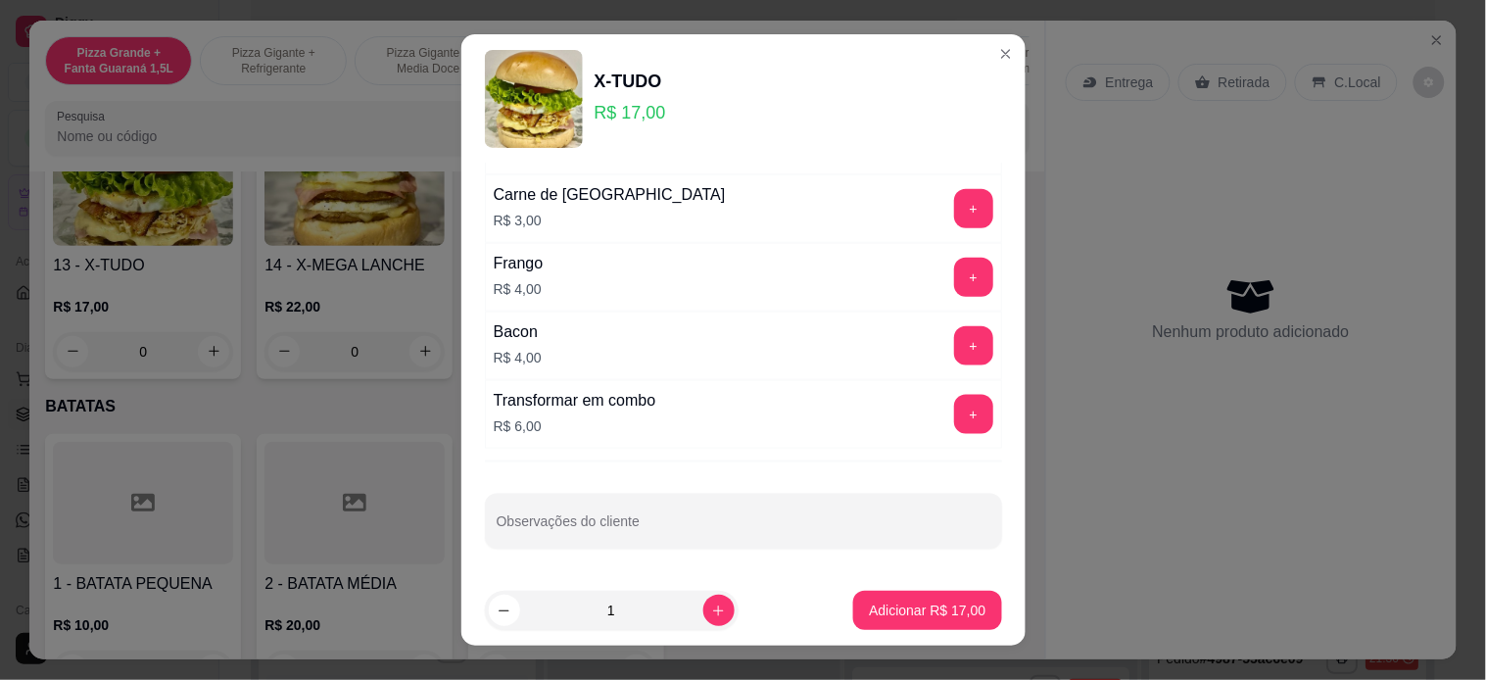
scroll to position [523, 0]
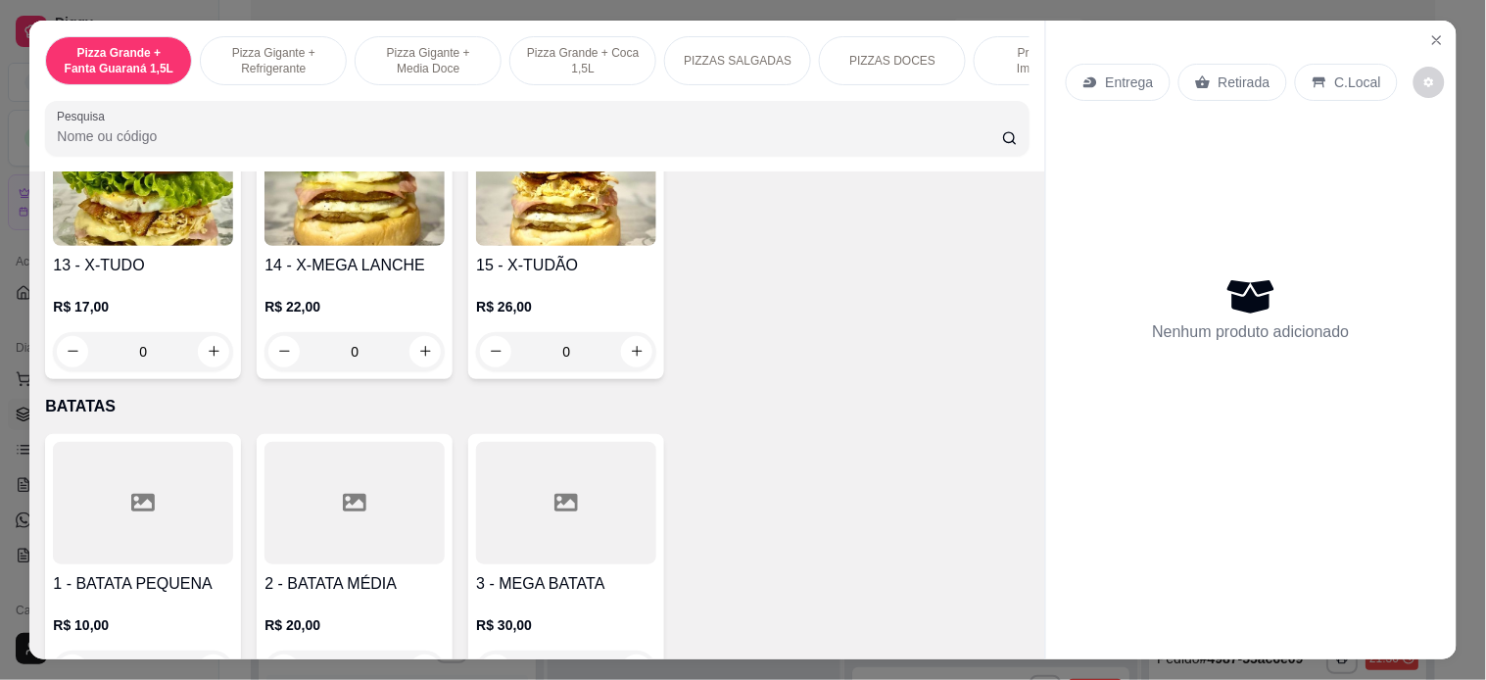
click at [999, 71] on div "Promoções Imperdíveis" at bounding box center [1047, 60] width 147 height 49
click at [999, 109] on div at bounding box center [537, 128] width 960 height 39
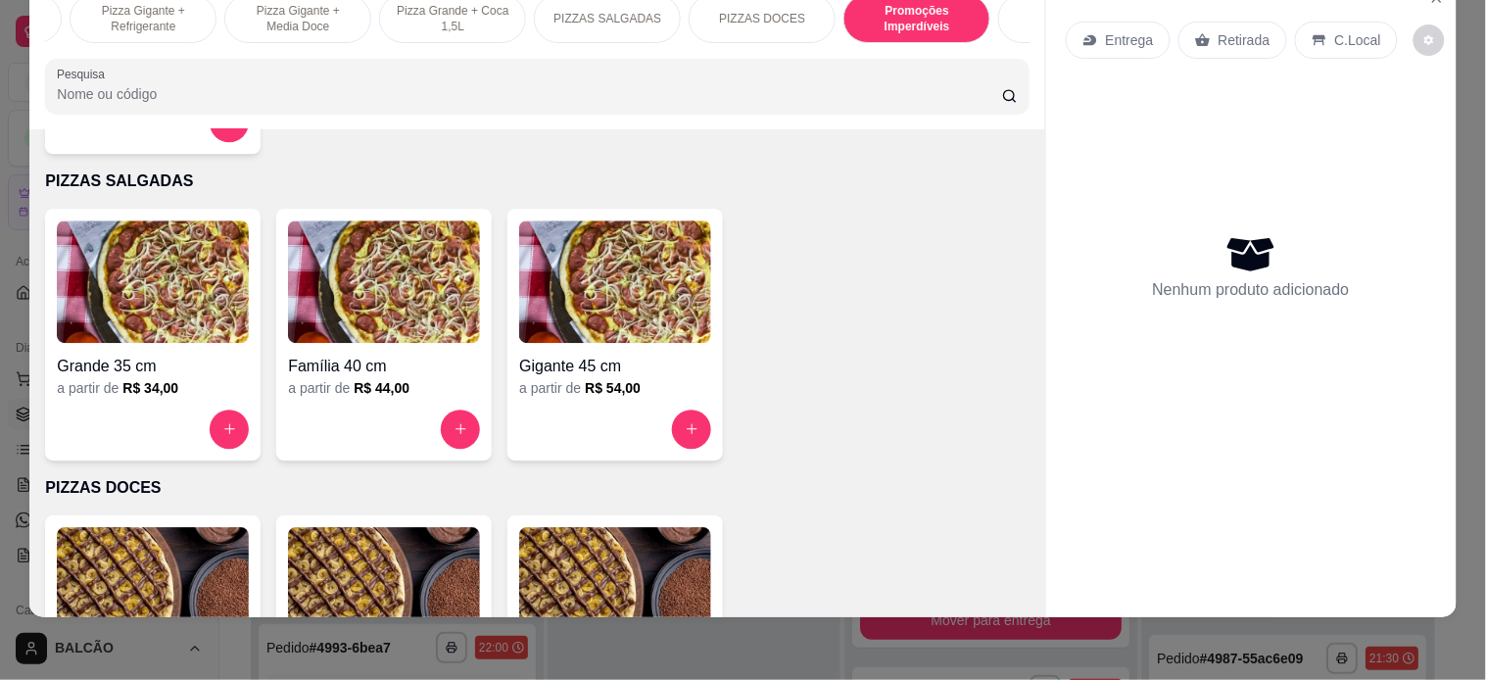
scroll to position [0, 0]
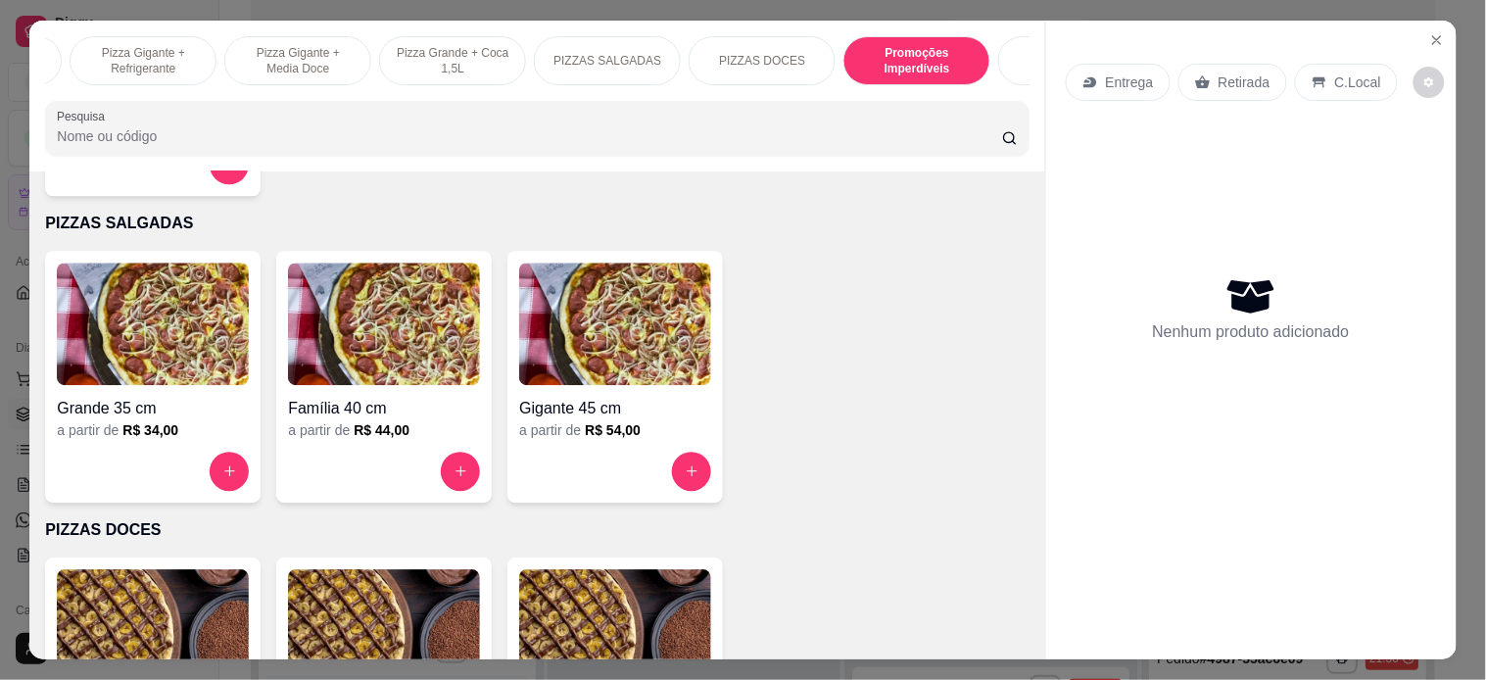
click at [1002, 71] on div "SOBREMESAS" at bounding box center [1071, 60] width 147 height 49
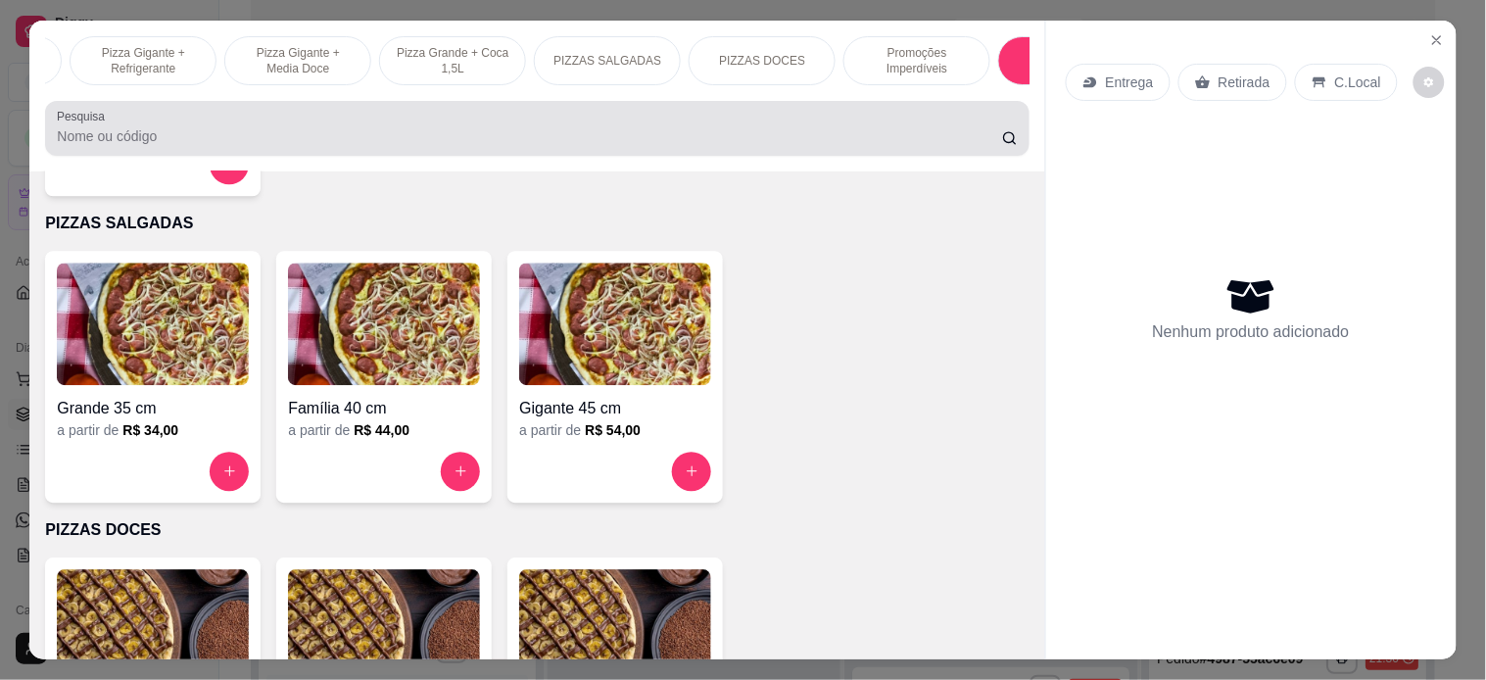
scroll to position [2293, 0]
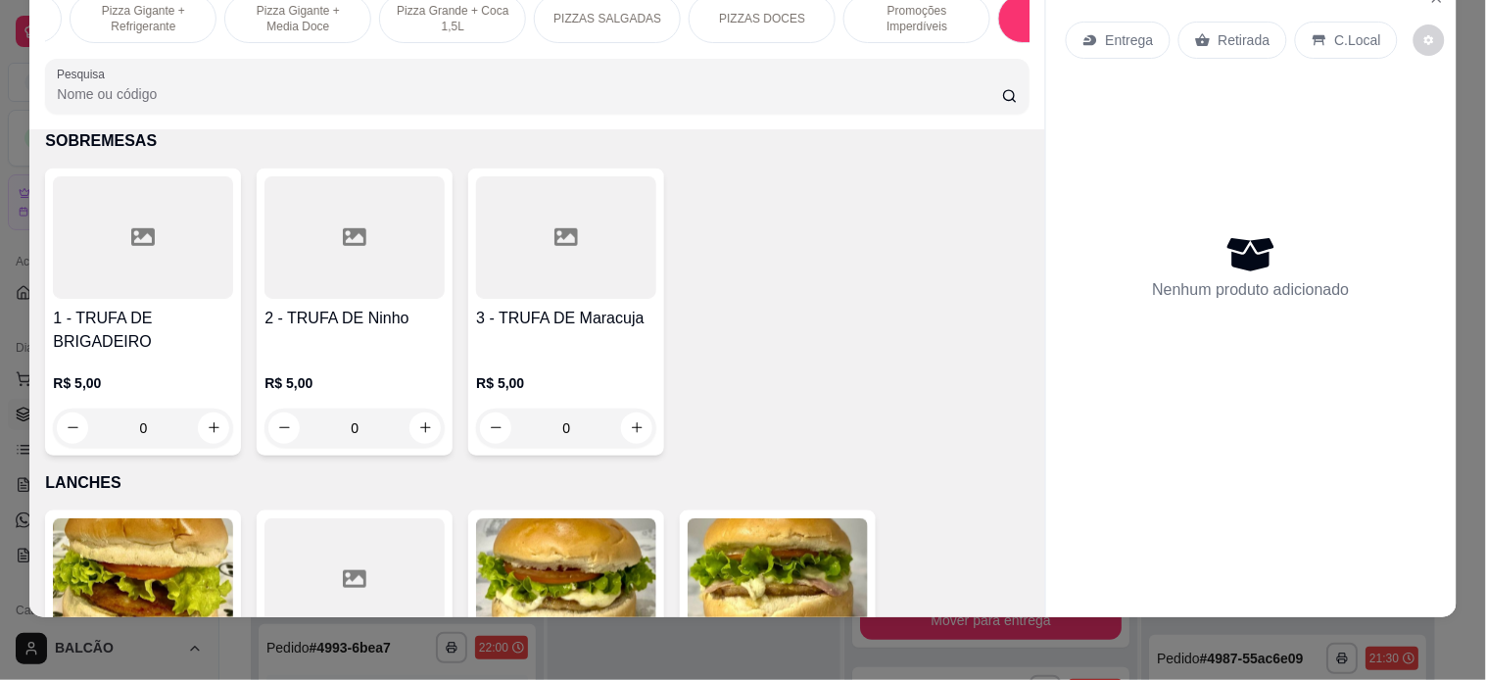
click at [1117, 53] on div "Entrega Retirada C.Local" at bounding box center [1251, 40] width 371 height 69
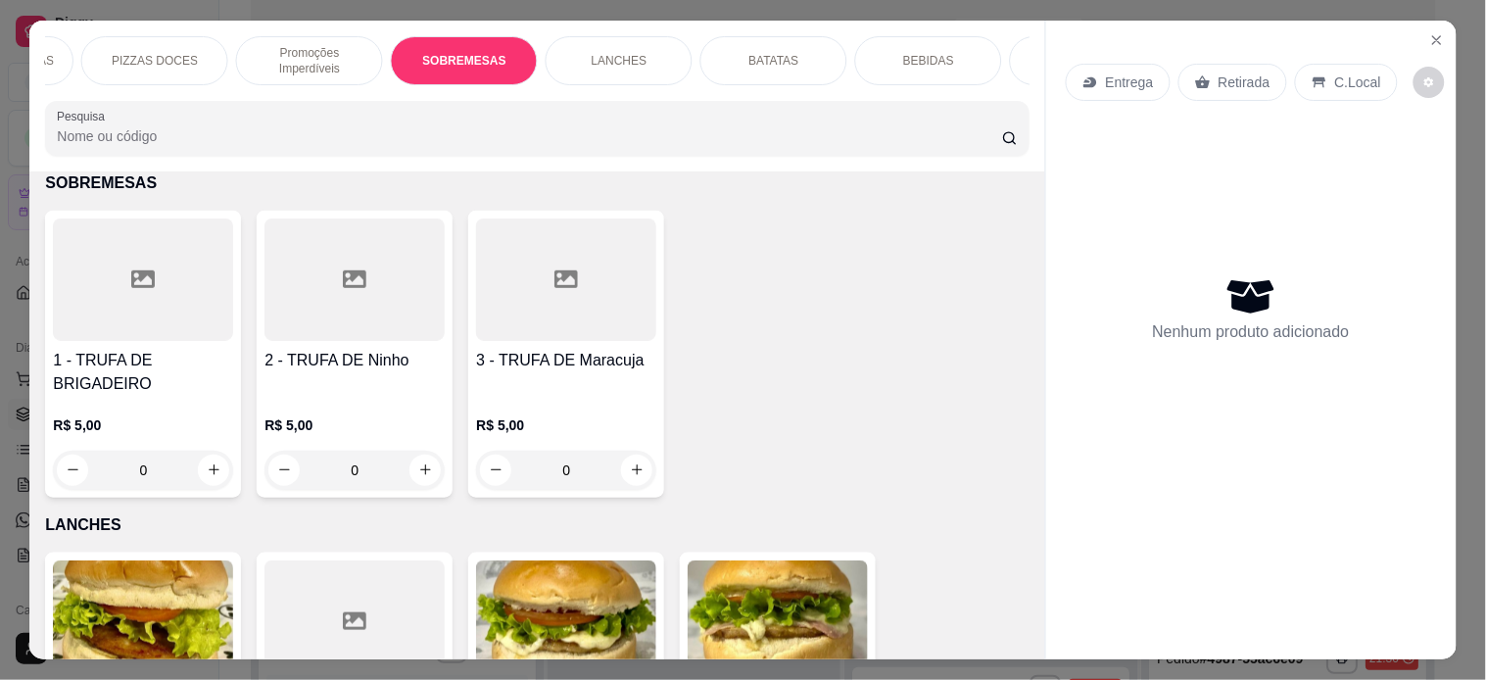
scroll to position [0, 827]
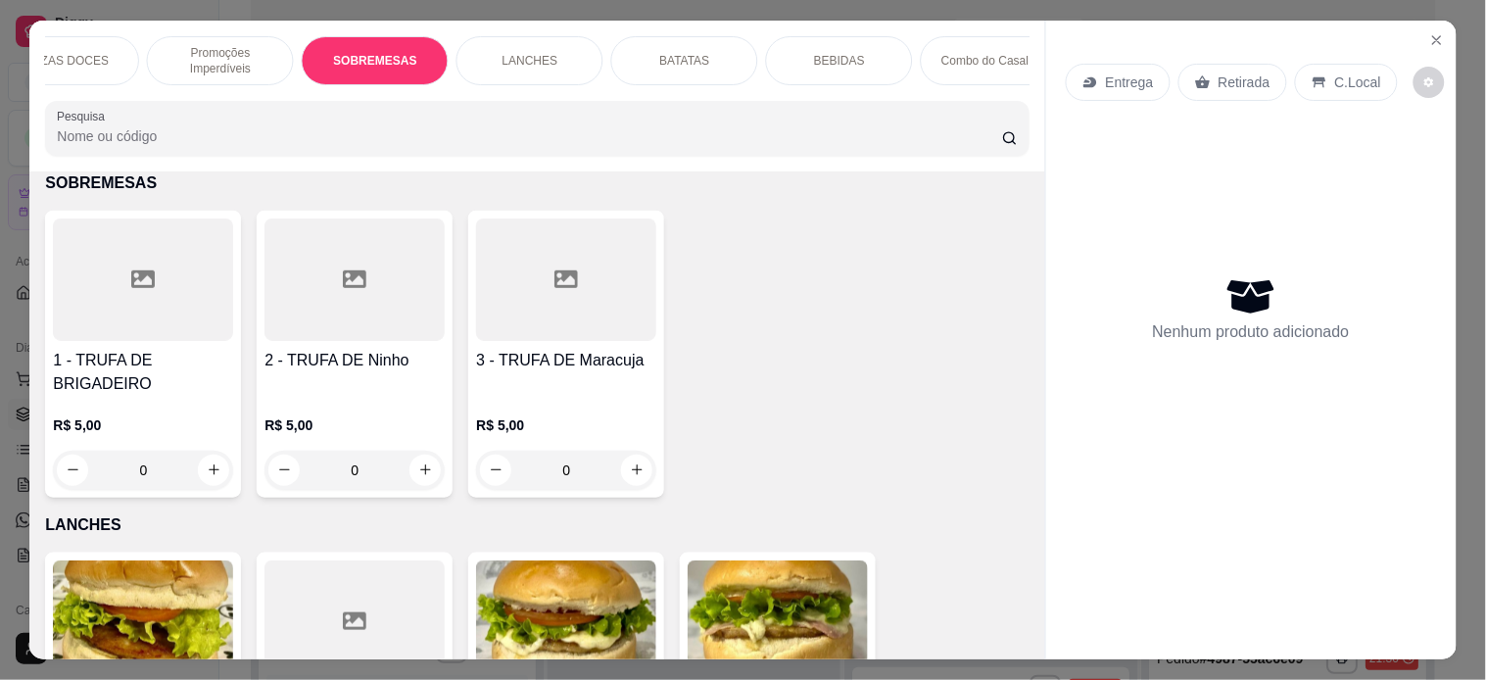
click at [580, 52] on div "LANCHES" at bounding box center [529, 60] width 147 height 49
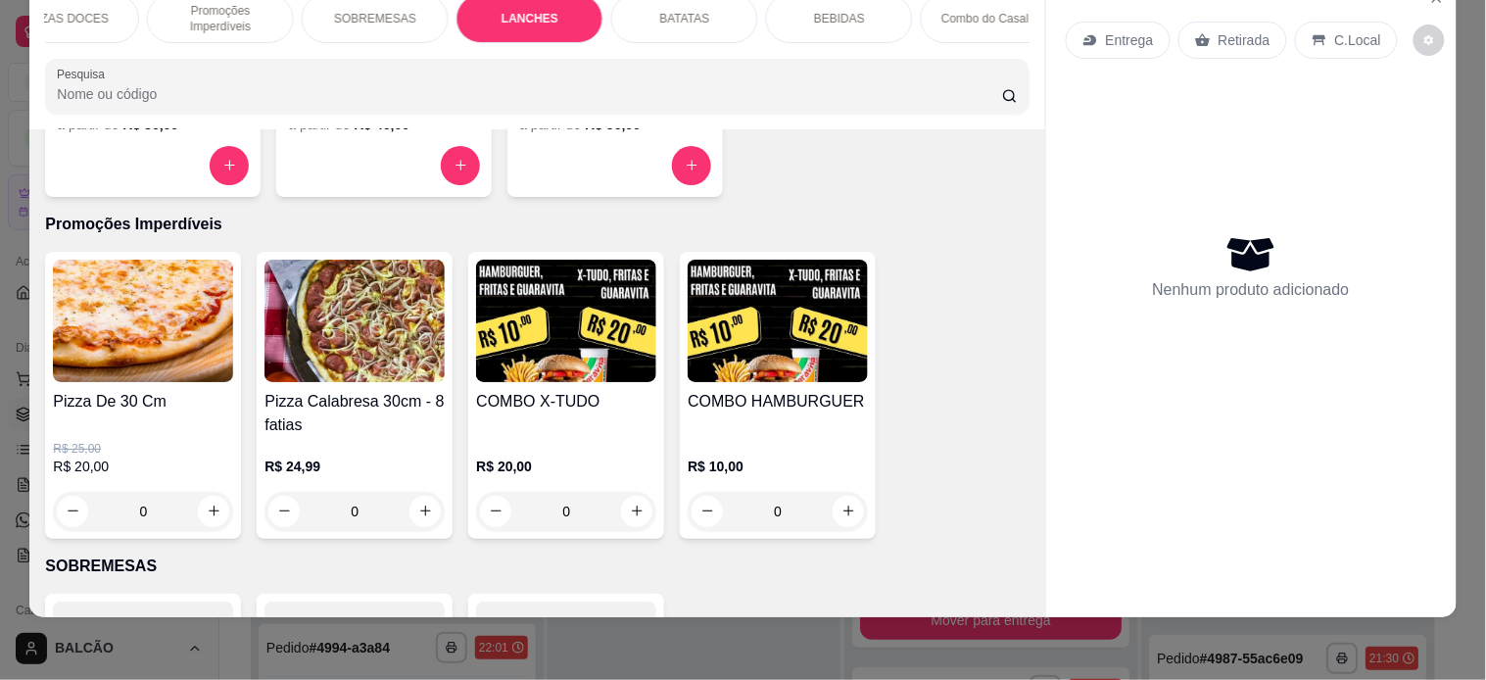
scroll to position [1873, 0]
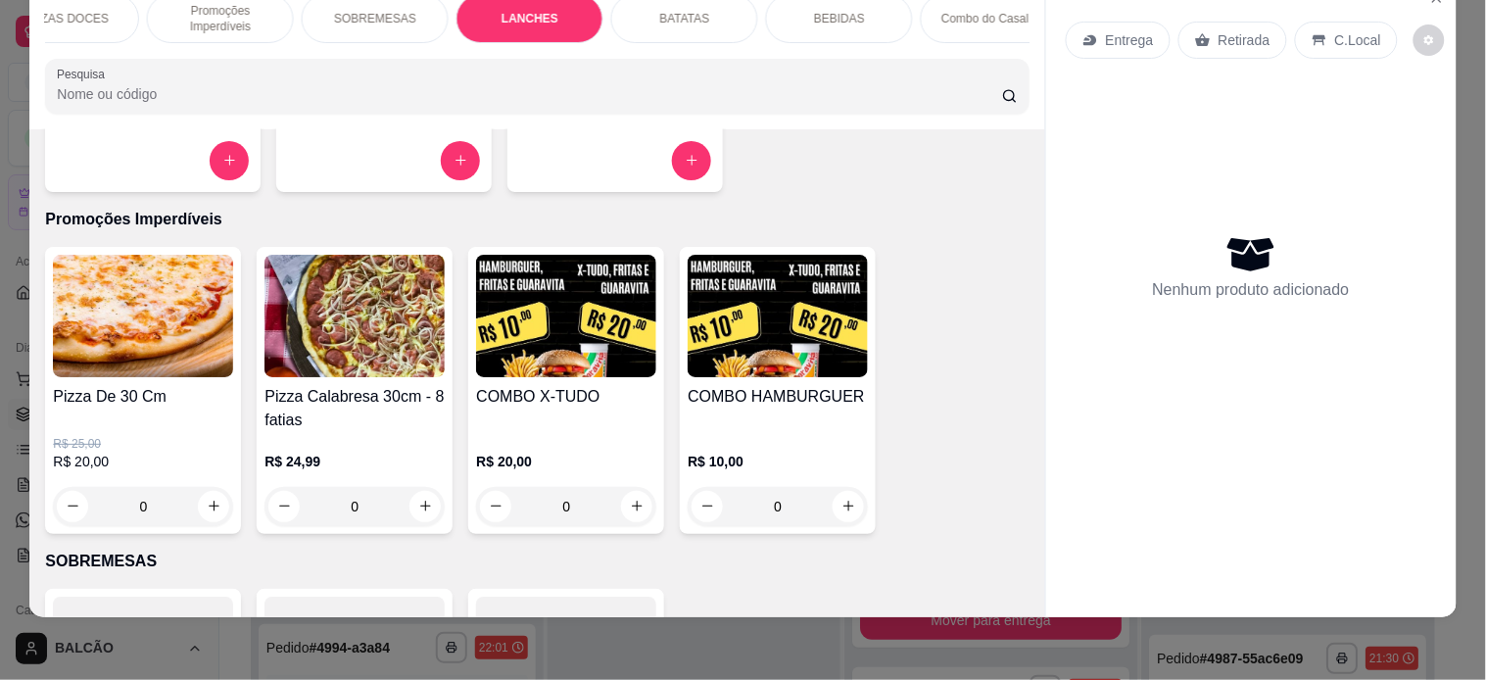
click at [633, 510] on div "0" at bounding box center [566, 506] width 180 height 39
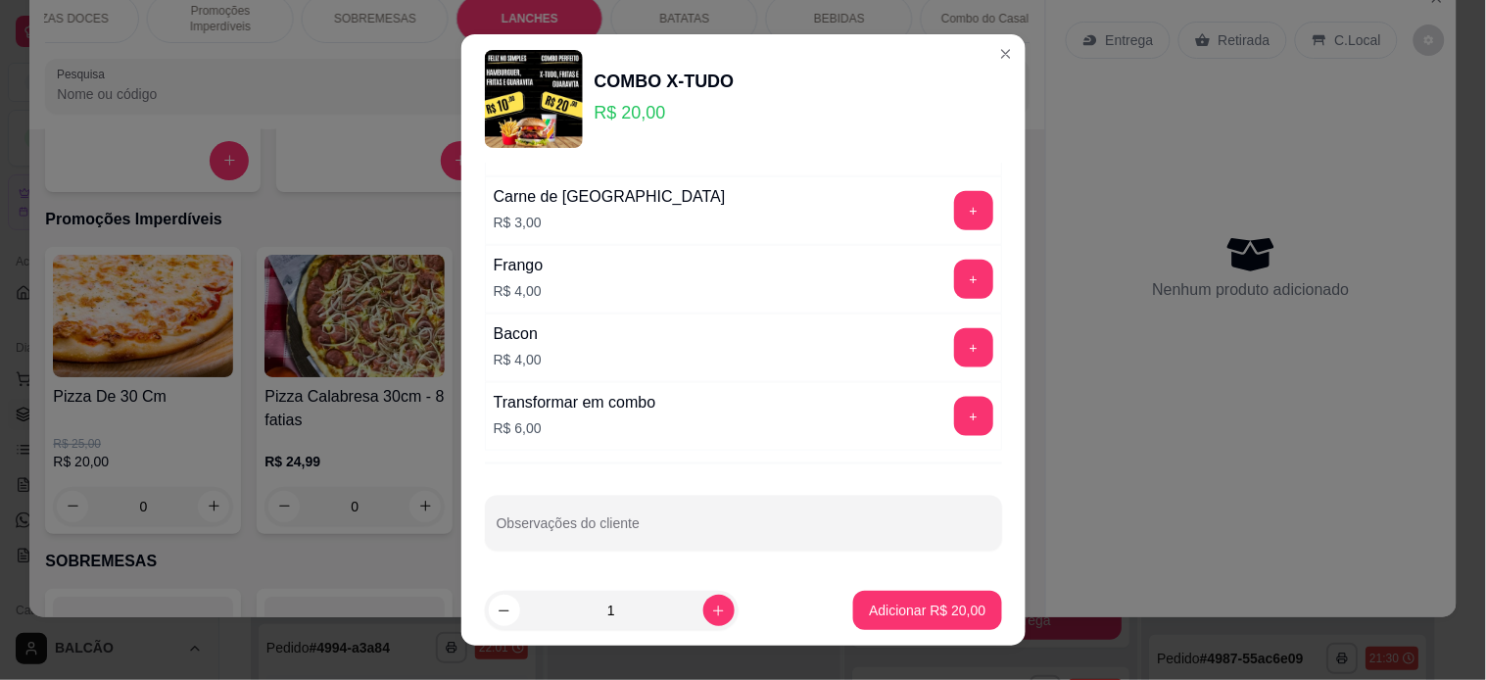
scroll to position [523, 0]
click at [902, 601] on p "Adicionar R$ 20,00" at bounding box center [928, 610] width 114 height 19
type input "1"
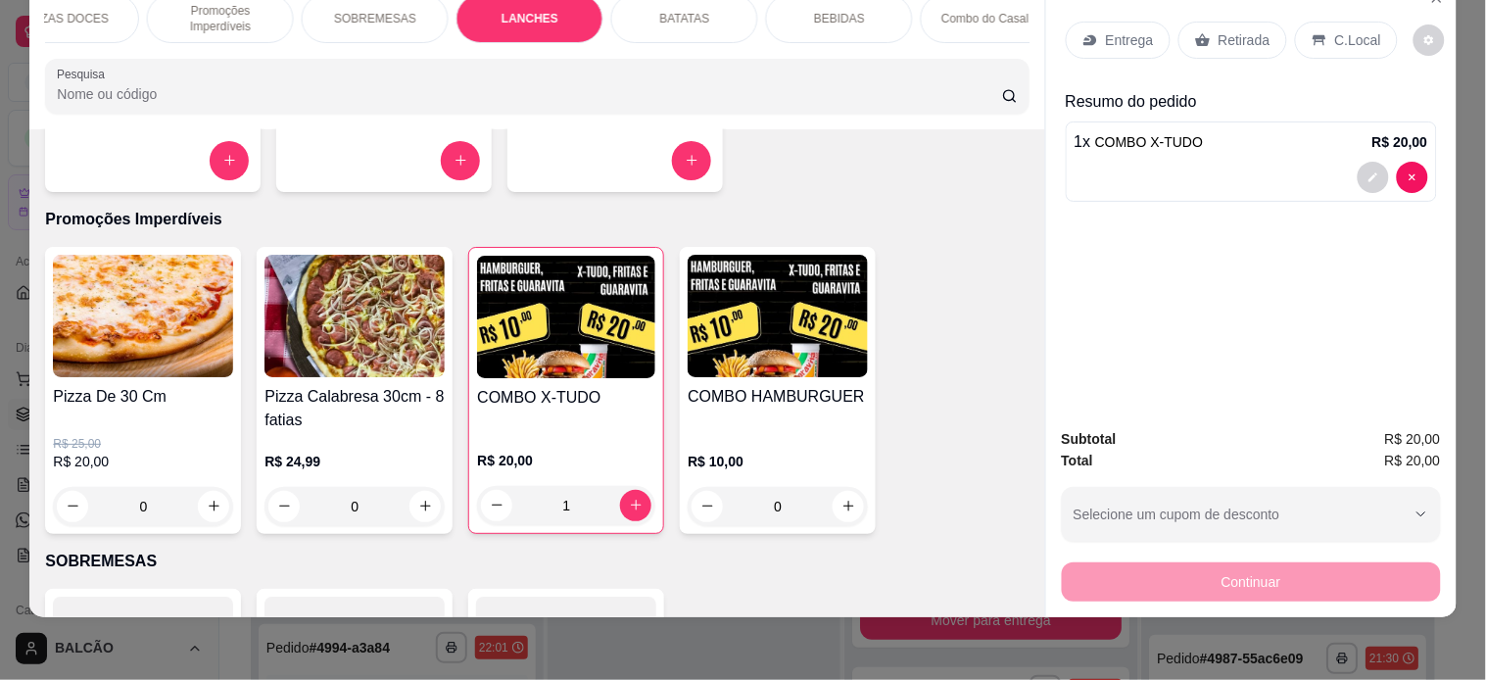
click at [1218, 30] on p "Retirada" at bounding box center [1244, 40] width 52 height 20
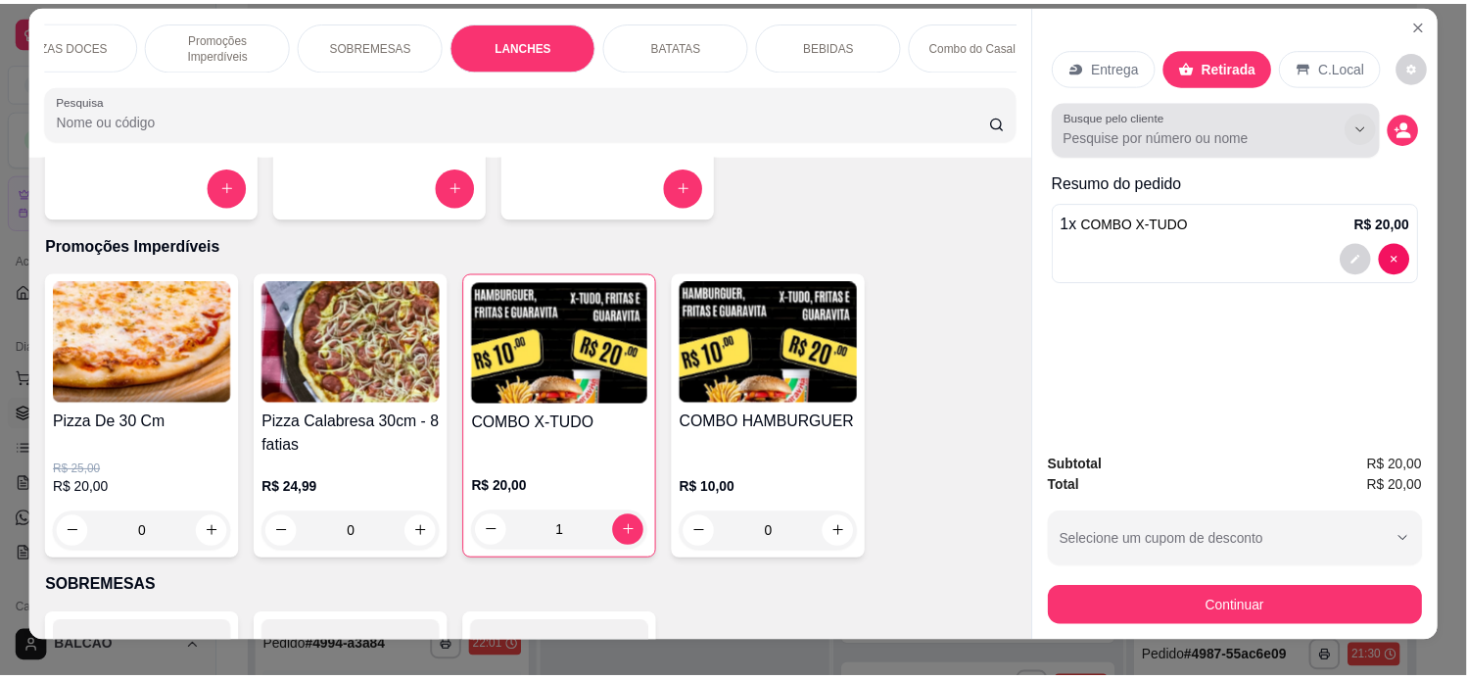
scroll to position [0, 0]
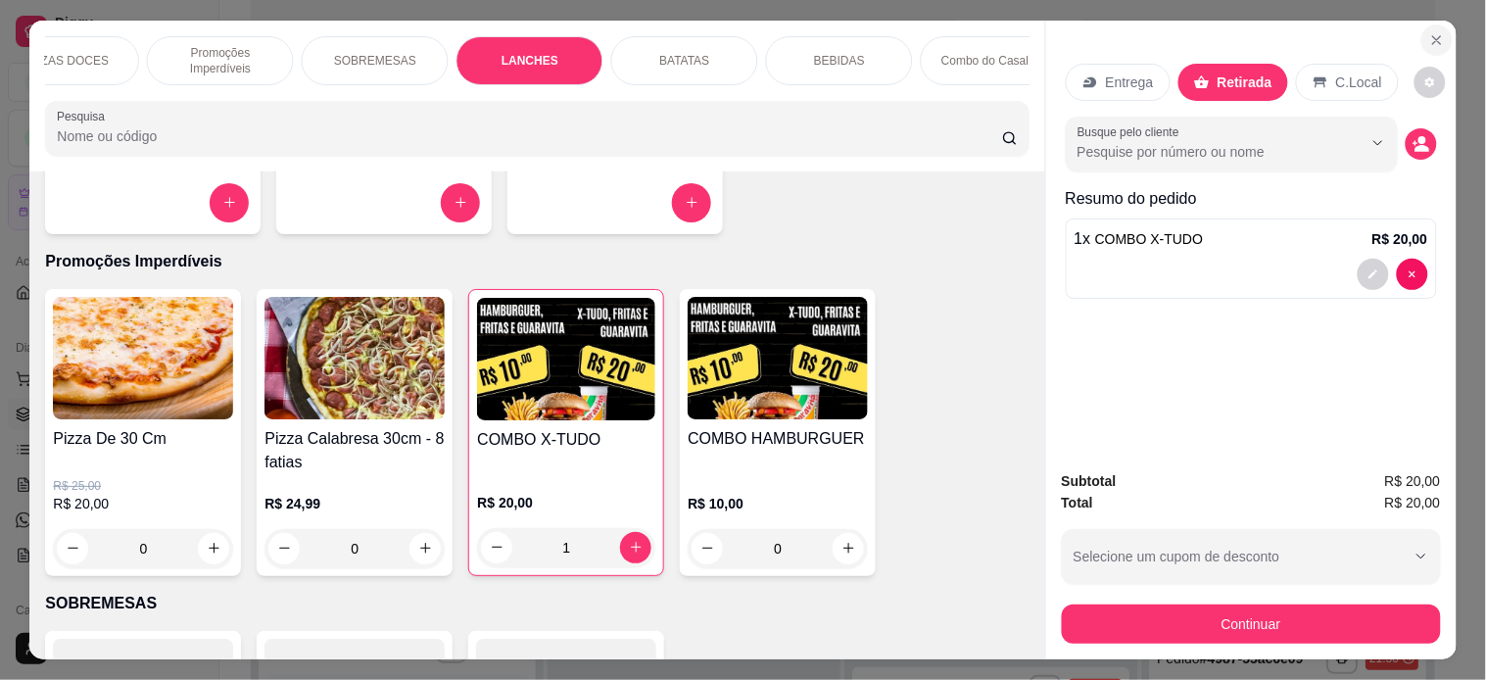
click at [1320, 24] on button "Close" at bounding box center [1436, 39] width 31 height 31
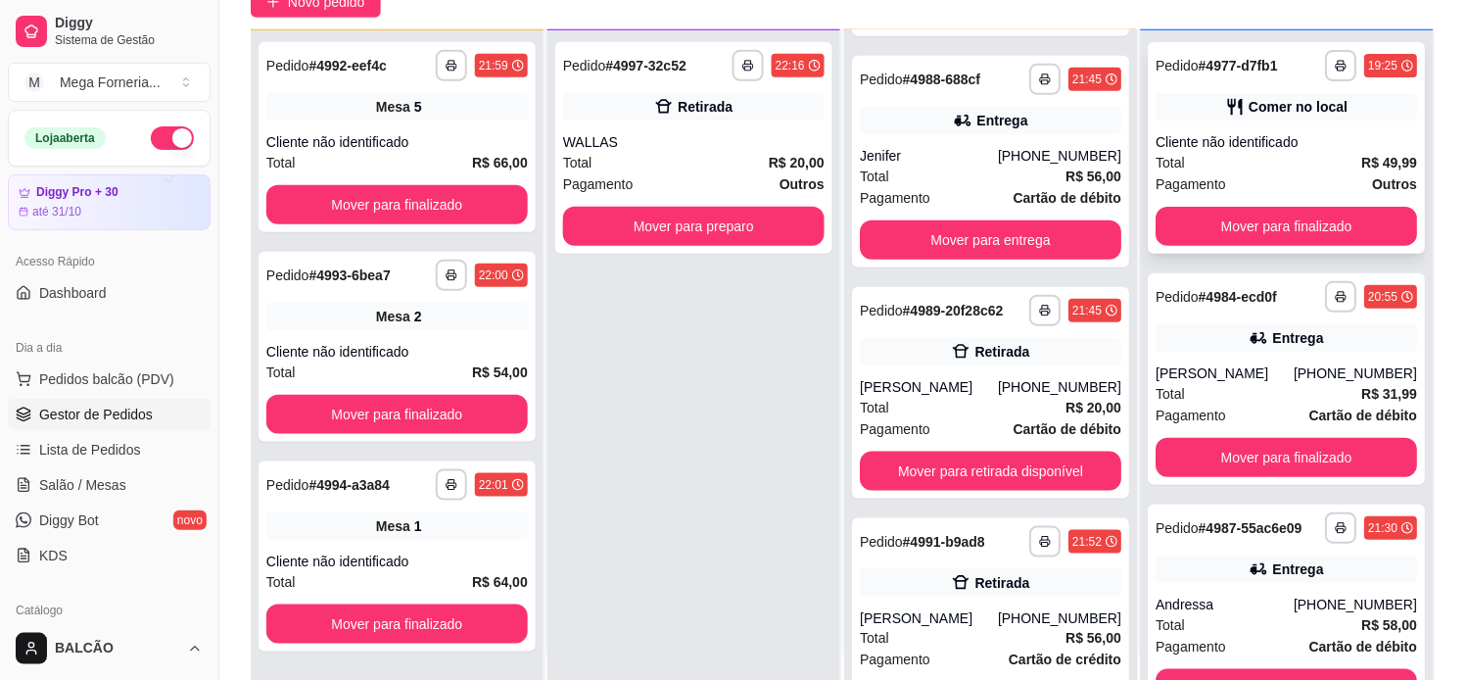
click at [1235, 115] on div "Comer no local" at bounding box center [1288, 106] width 262 height 27
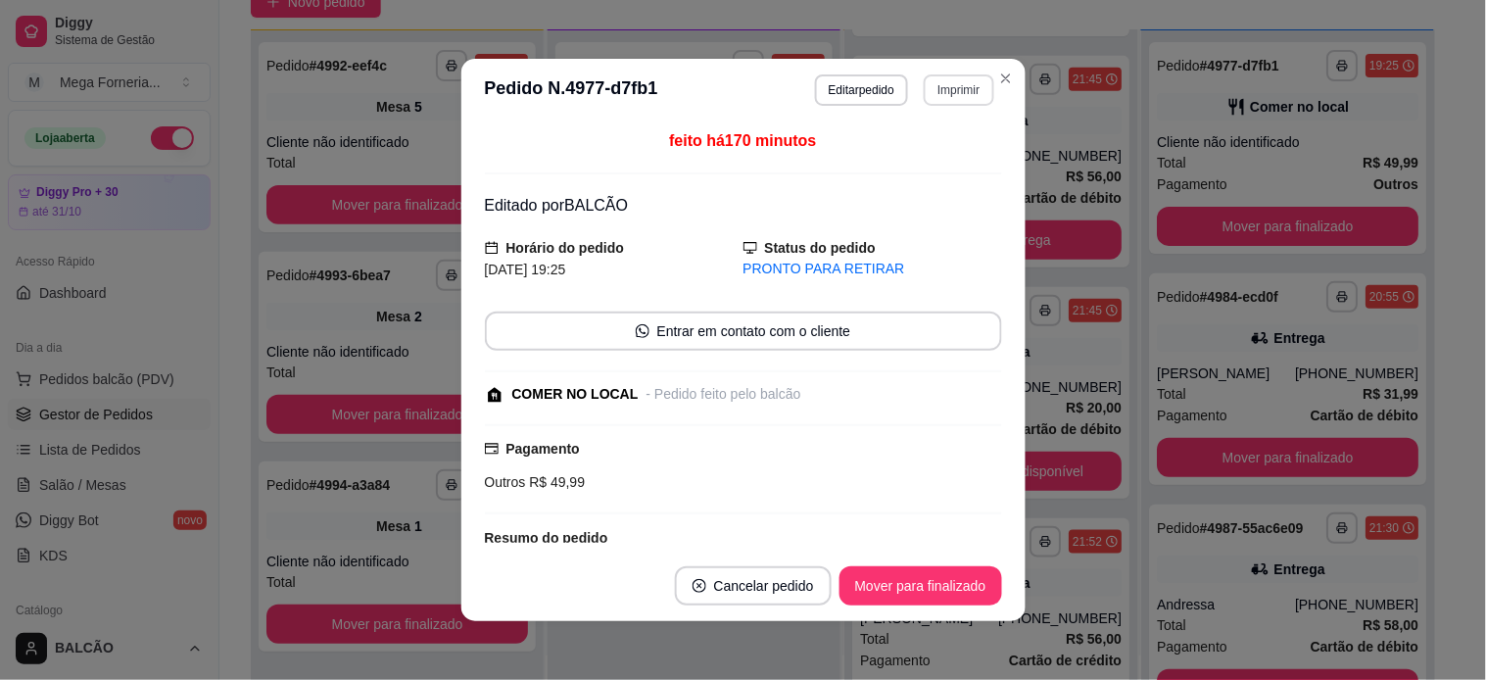
click at [952, 88] on button "Imprimir" at bounding box center [959, 89] width 70 height 31
click at [883, 164] on button "IMPRESSORA" at bounding box center [916, 160] width 142 height 31
click at [782, 586] on button "Cancelar pedido" at bounding box center [753, 585] width 157 height 39
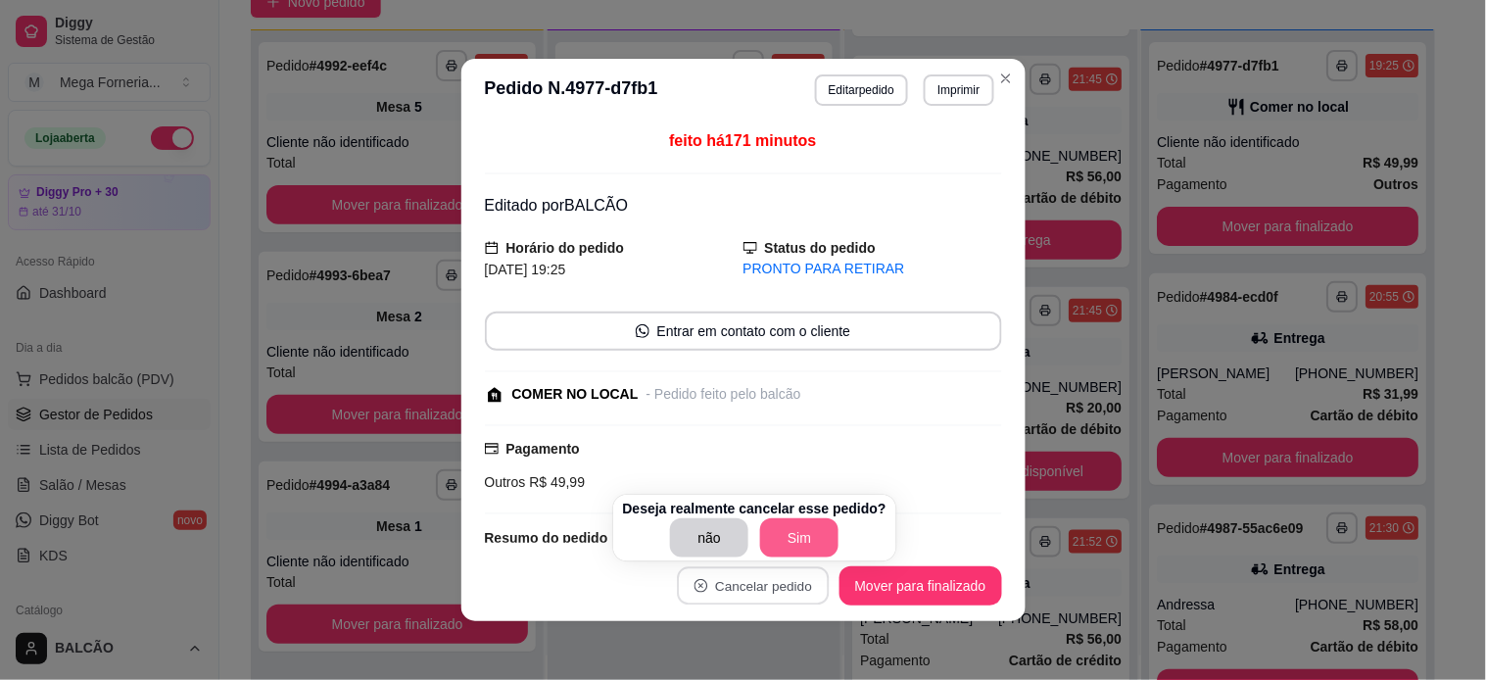
click at [785, 519] on button "Sim" at bounding box center [799, 537] width 78 height 39
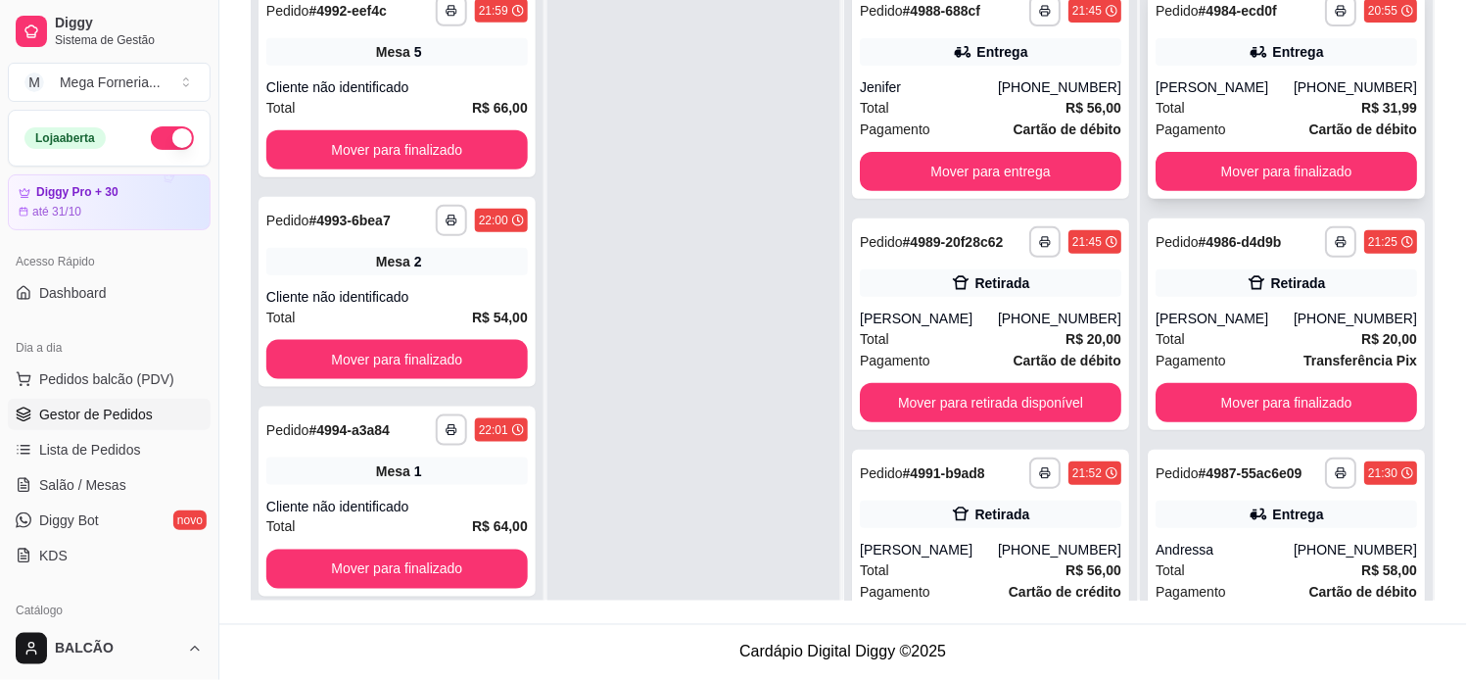
click at [1220, 70] on div "**********" at bounding box center [1287, 93] width 277 height 212
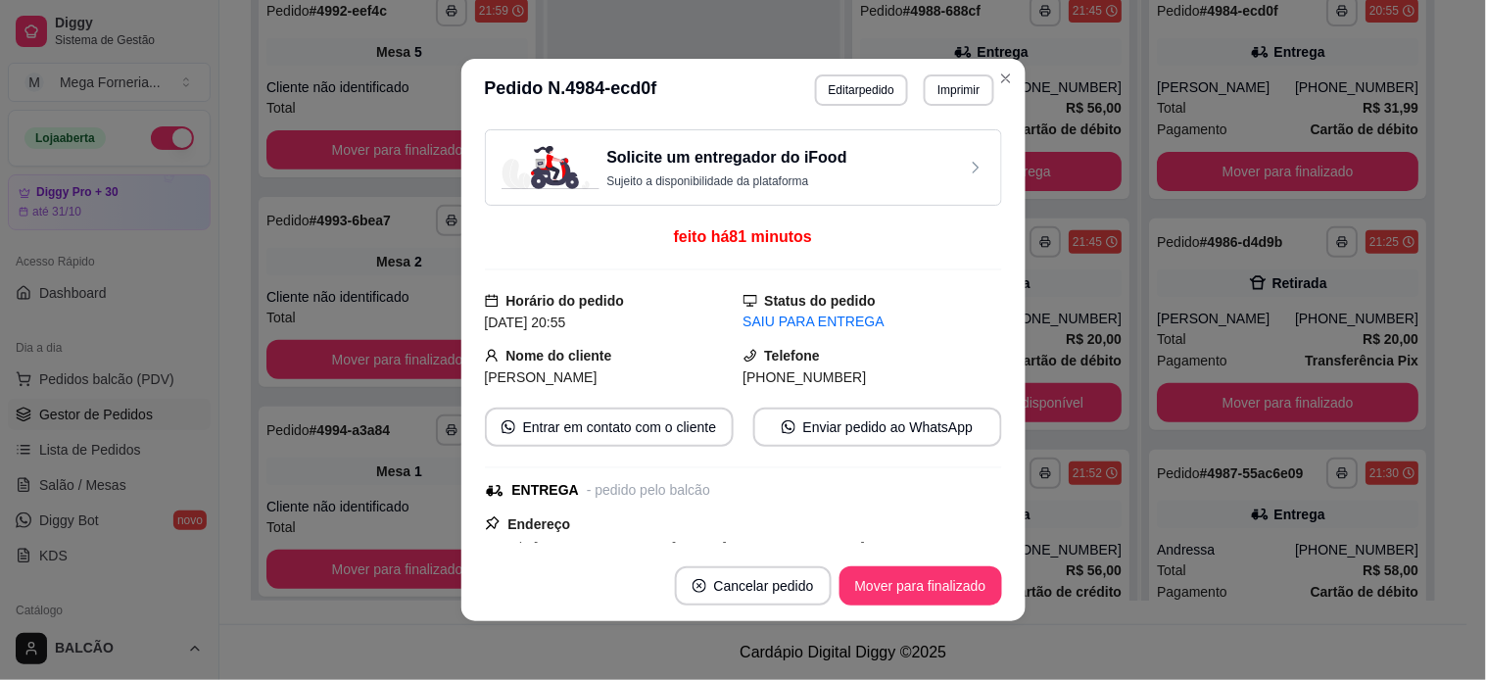
click at [811, 373] on span "[PHONE_NUMBER]" at bounding box center [804, 377] width 123 height 16
copy div "[PHONE_NUMBER] Entrar em contato com o cliente Enviar pedido ao WhatsApp"
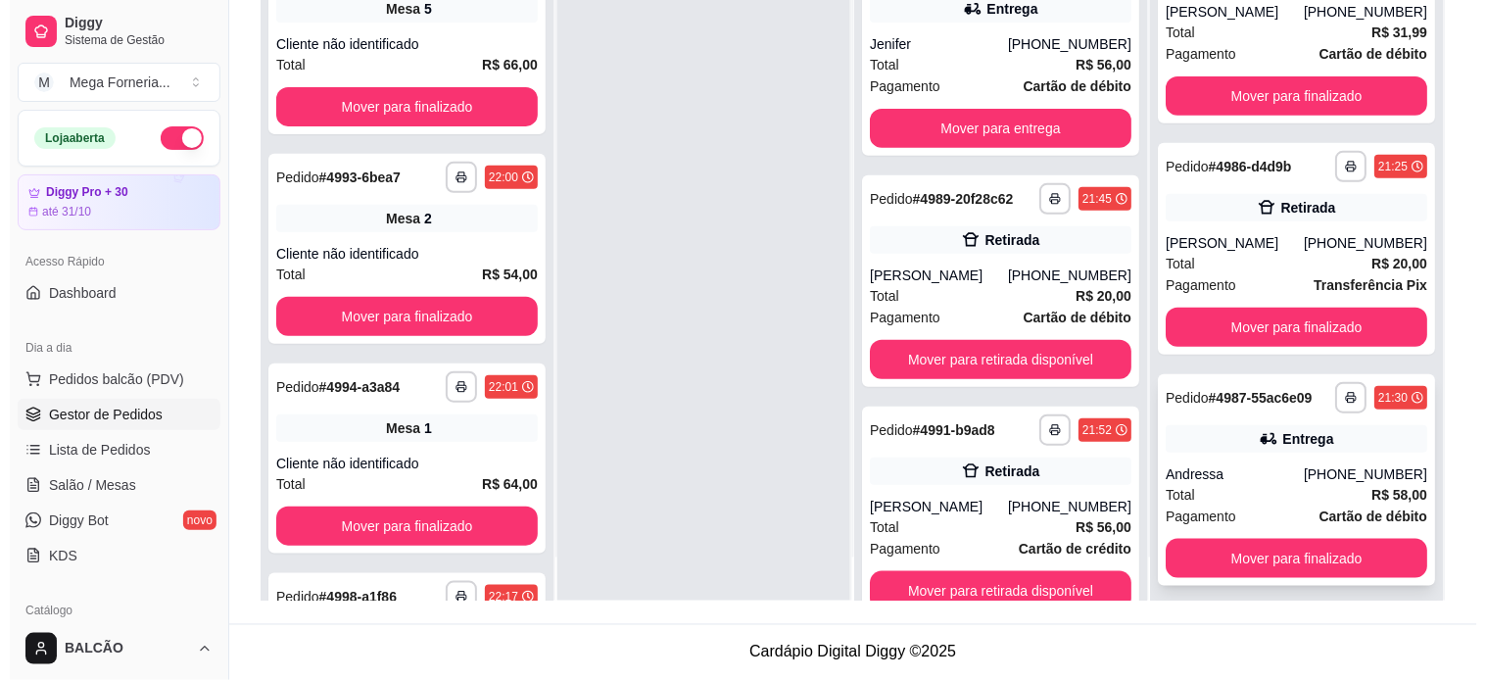
scroll to position [54, 0]
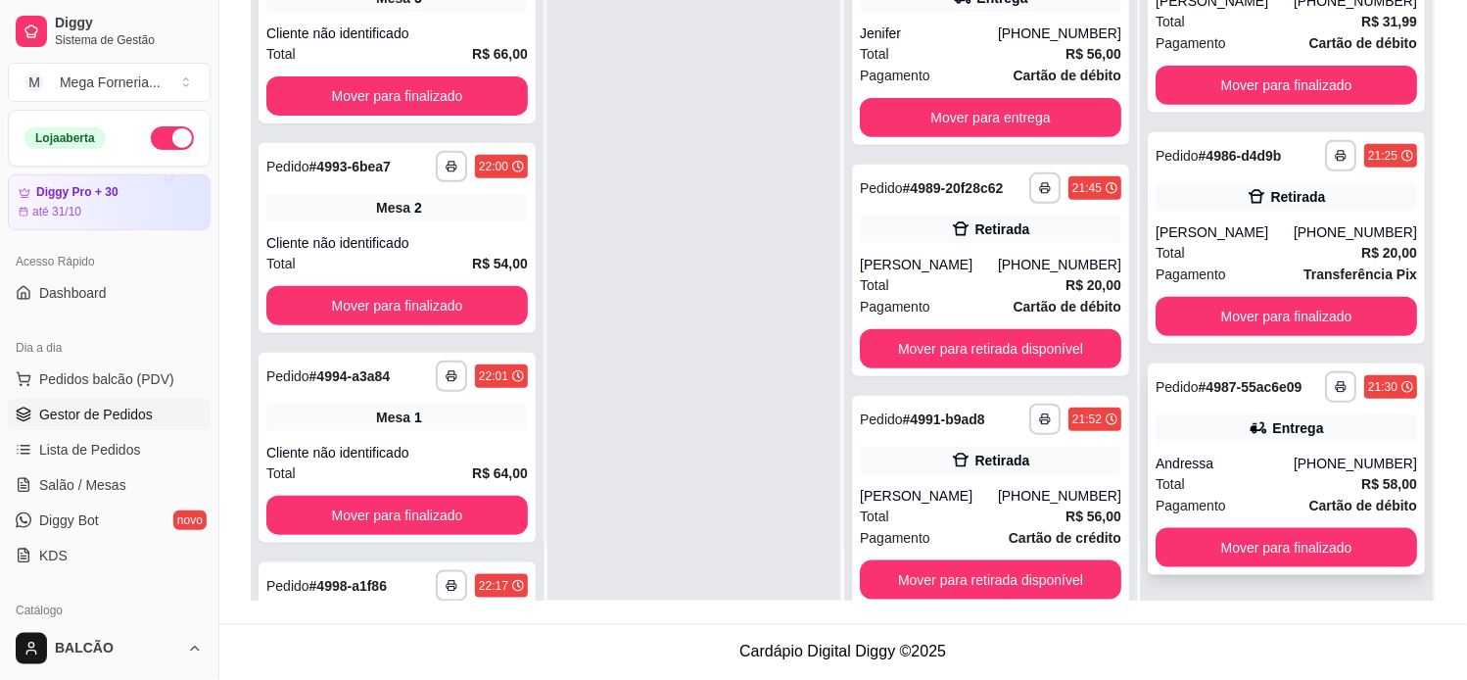
click at [1241, 447] on div "**********" at bounding box center [1287, 469] width 277 height 212
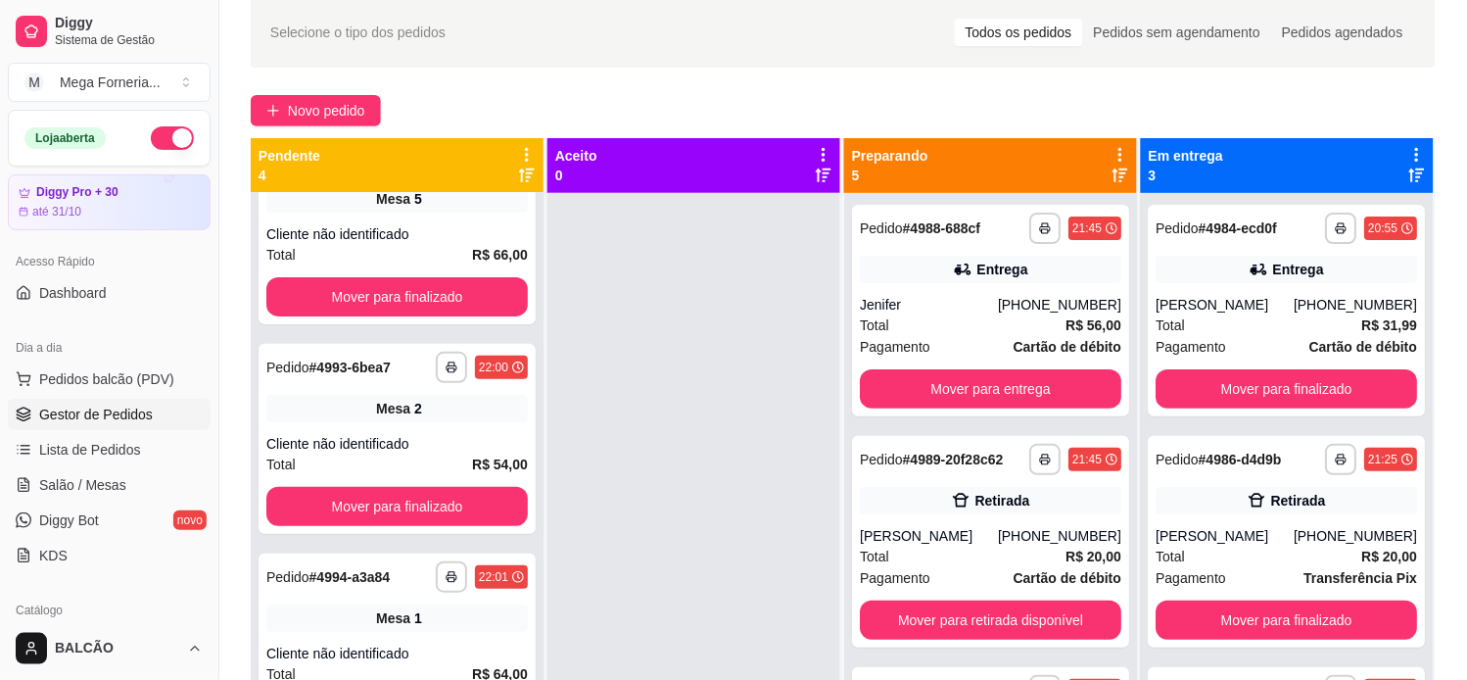
scroll to position [109, 0]
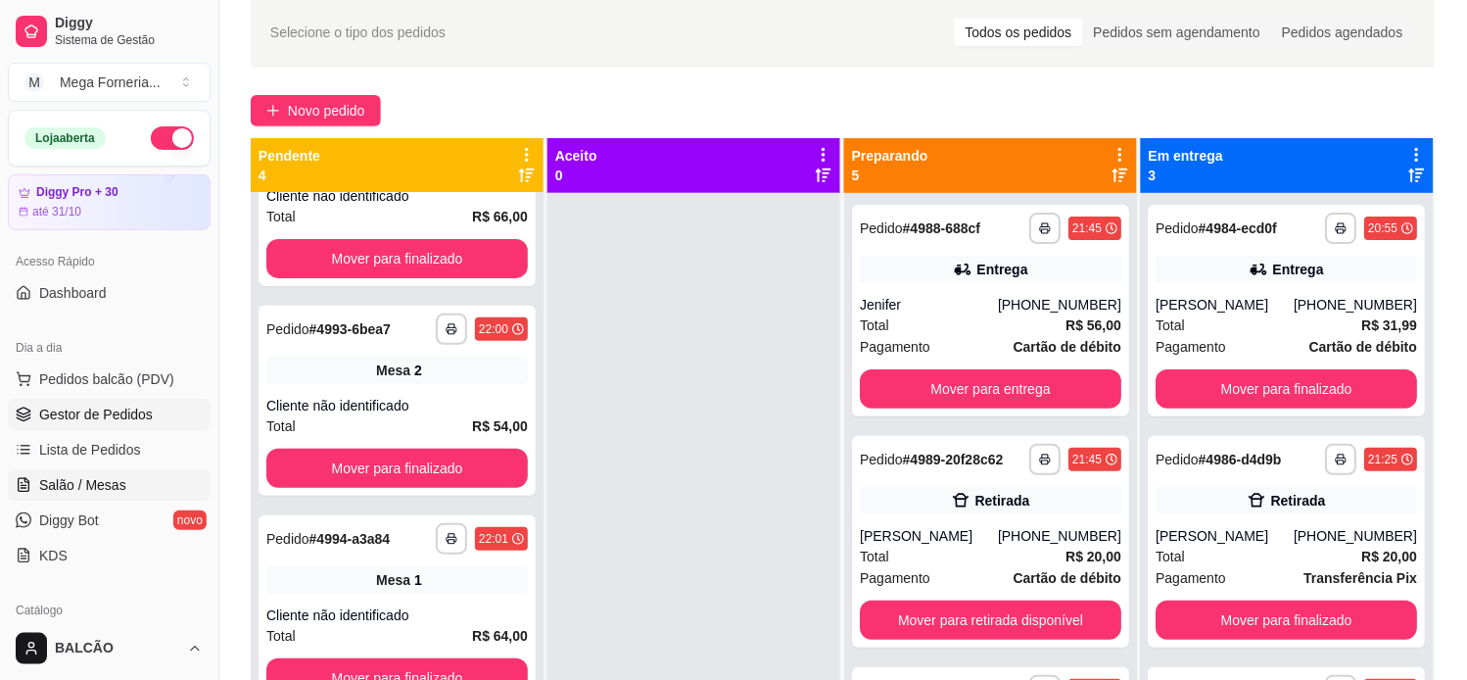
click at [85, 473] on link "Salão / Mesas" at bounding box center [109, 484] width 203 height 31
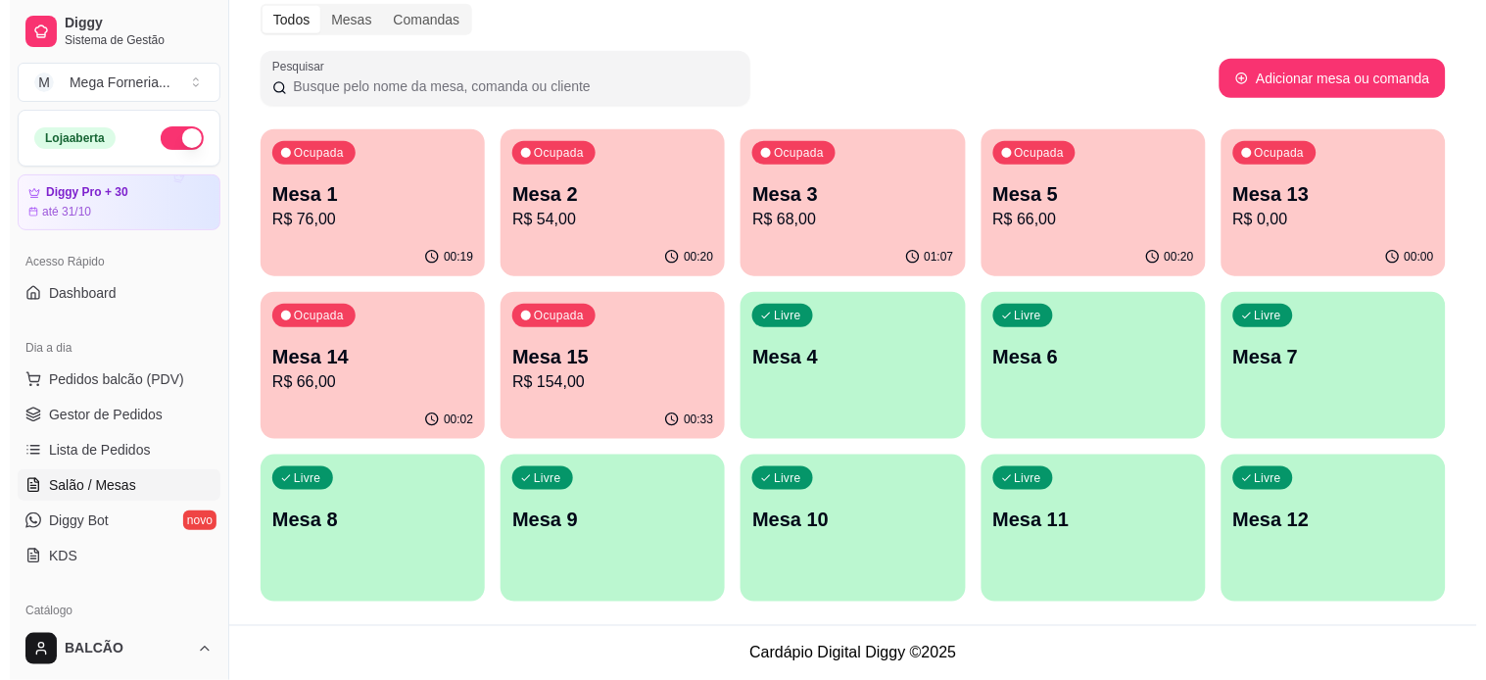
scroll to position [256, 0]
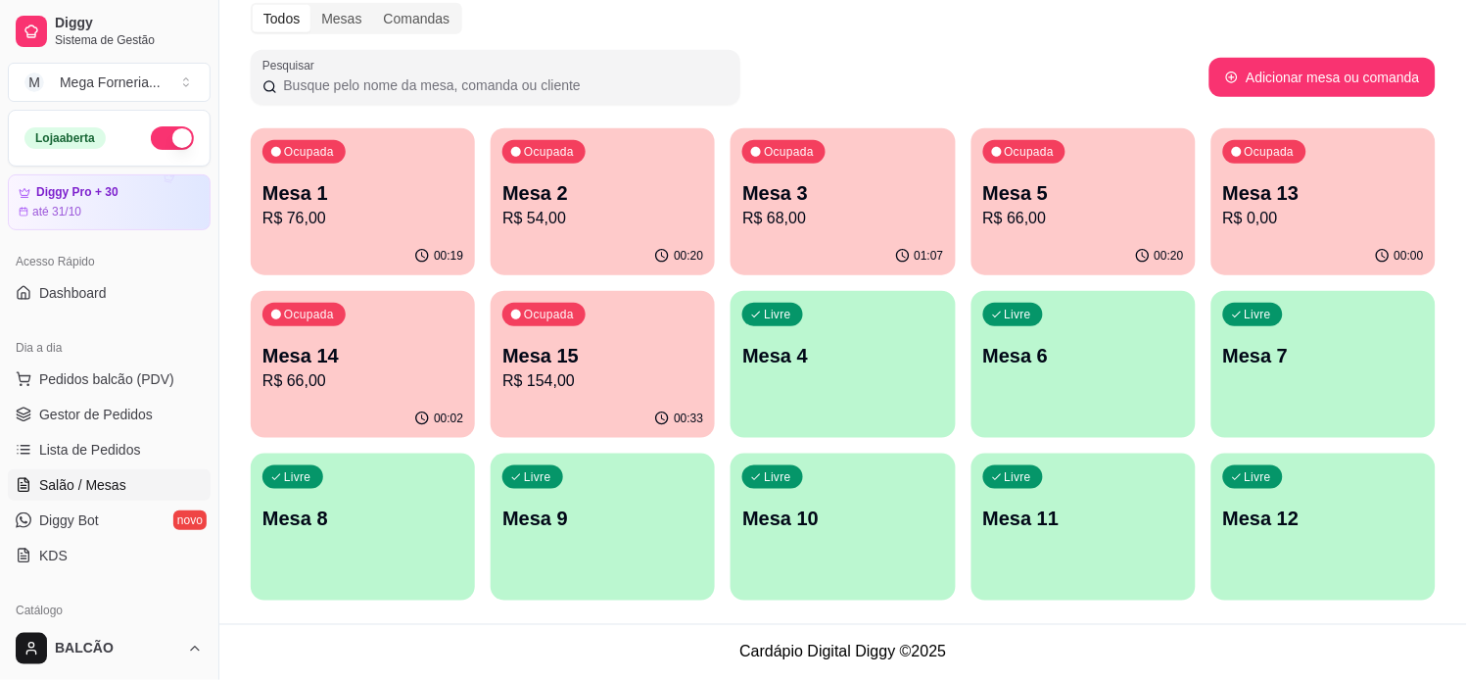
click at [366, 216] on p "R$ 76,00" at bounding box center [362, 219] width 201 height 24
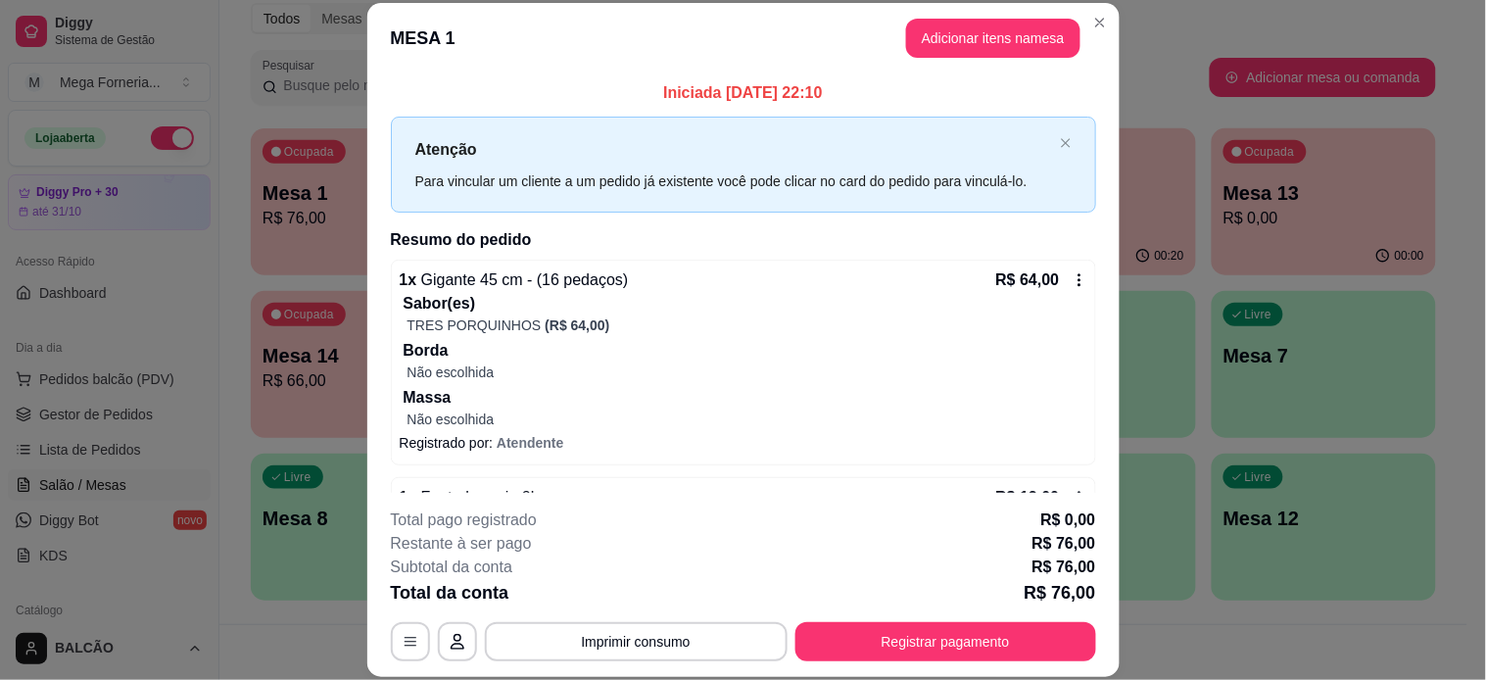
scroll to position [61, 0]
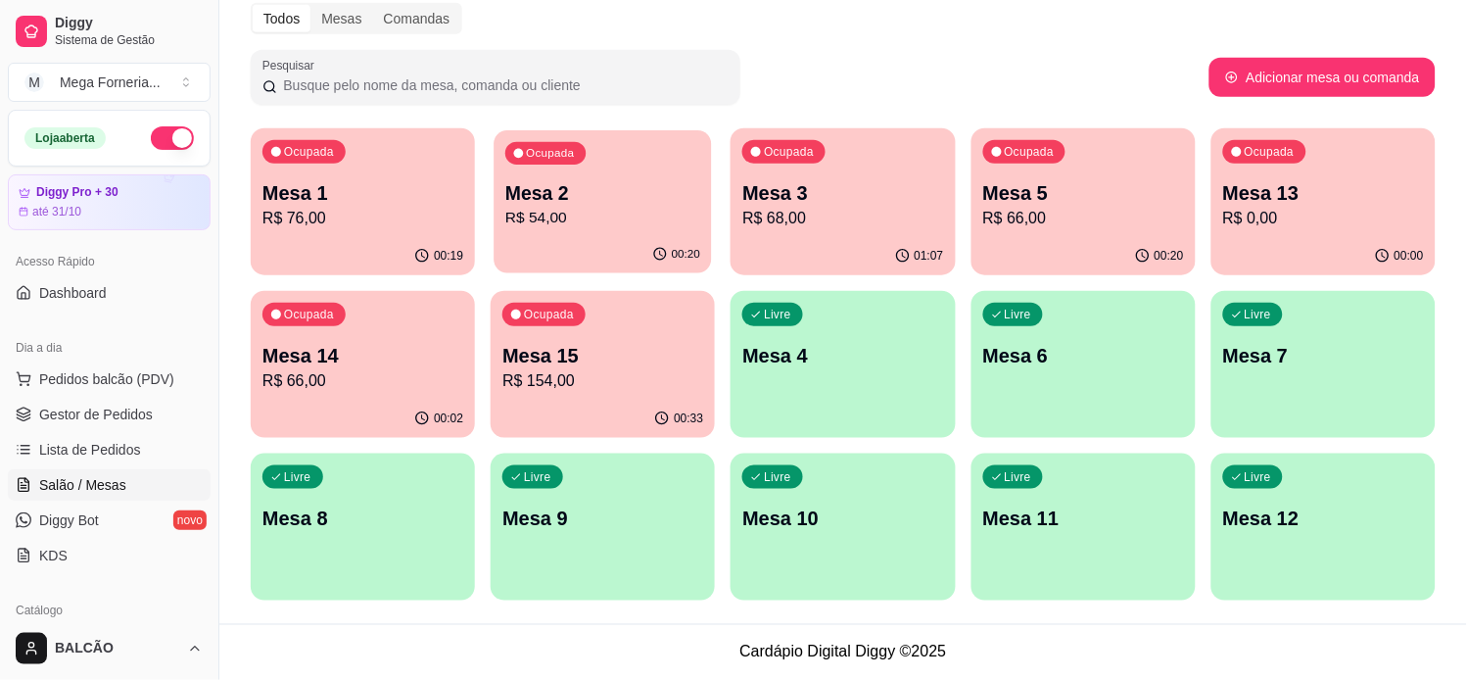
click at [585, 183] on p "Mesa 2" at bounding box center [602, 193] width 195 height 26
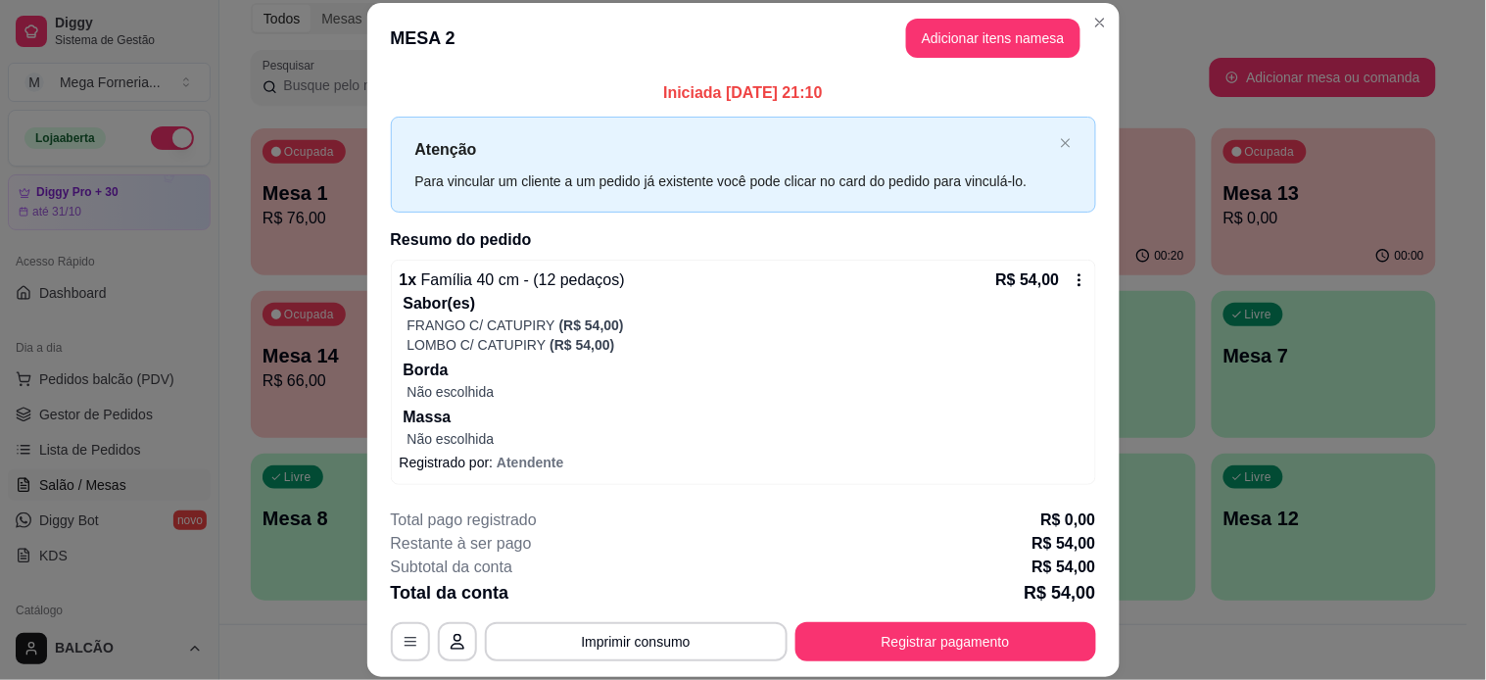
scroll to position [59, 0]
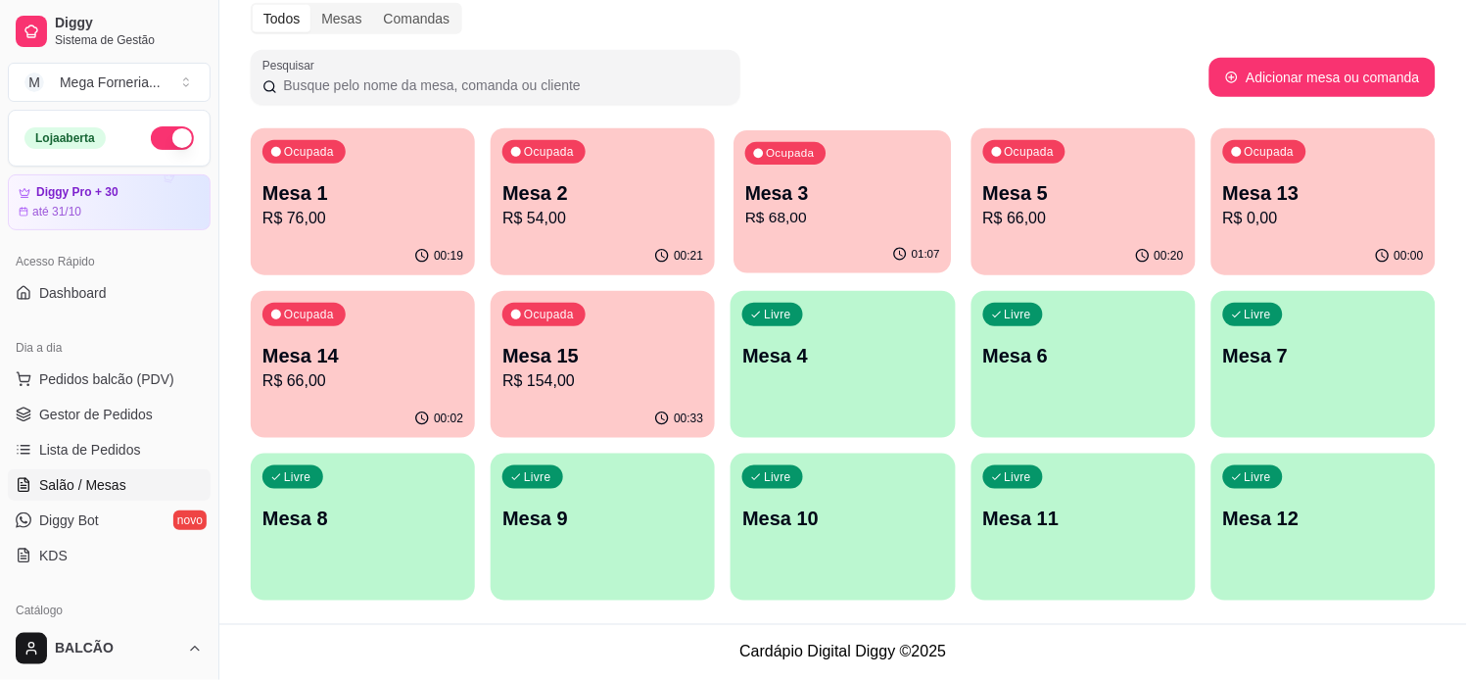
click at [862, 193] on p "Mesa 3" at bounding box center [842, 193] width 195 height 26
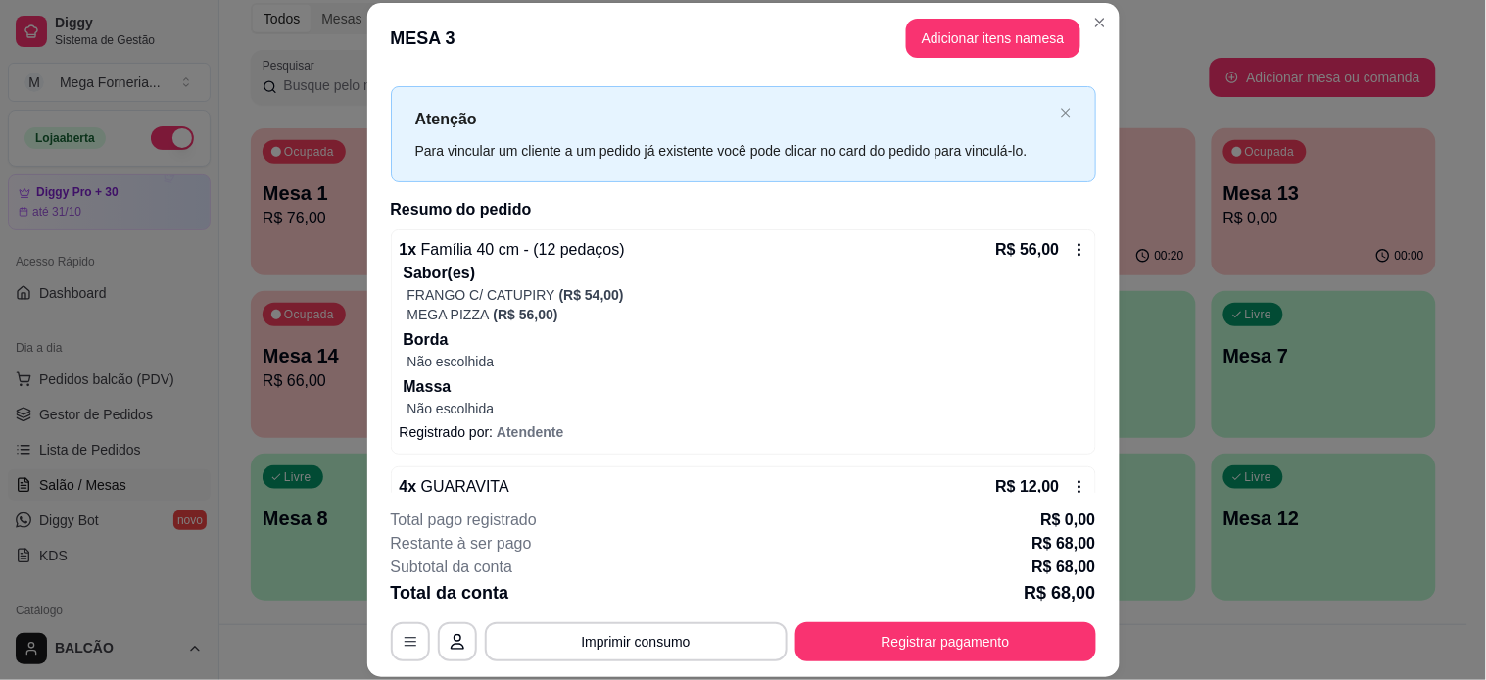
scroll to position [80, 0]
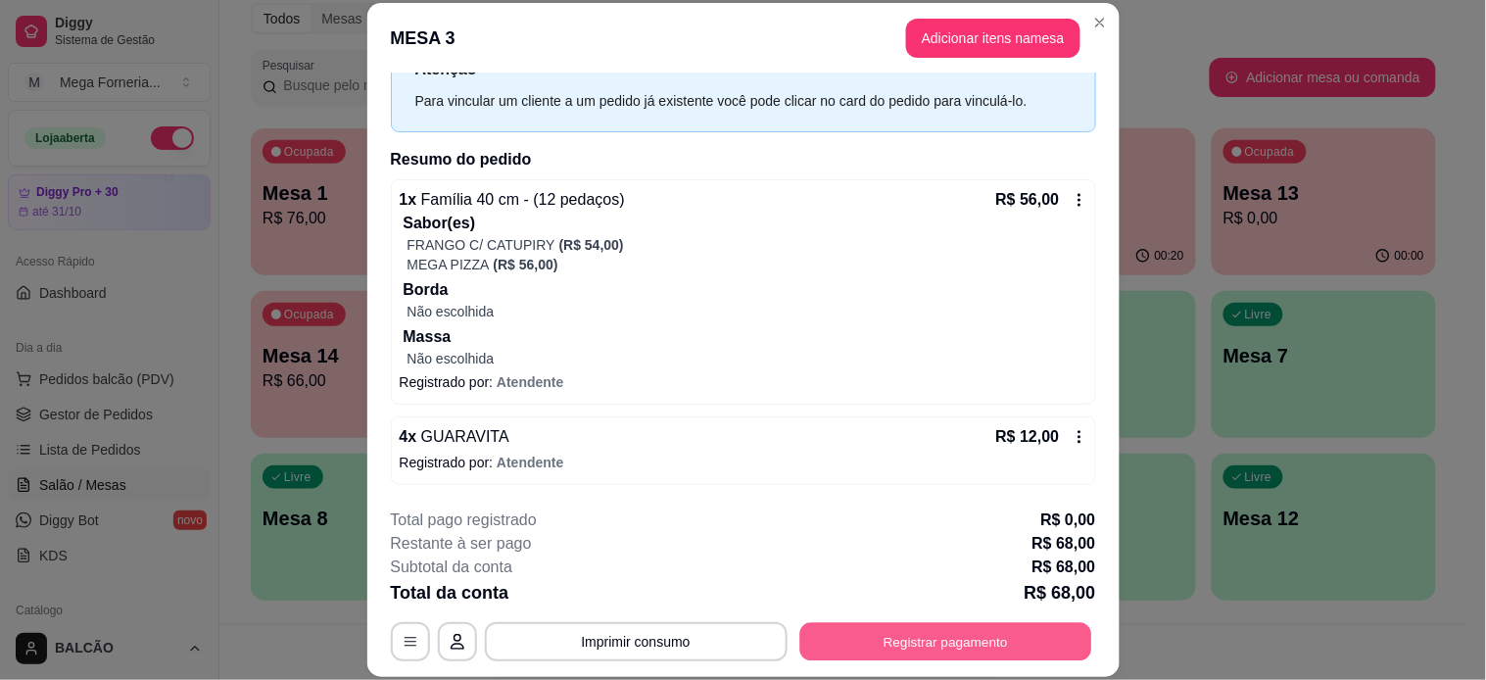
click at [905, 611] on button "Registrar pagamento" at bounding box center [945, 641] width 292 height 38
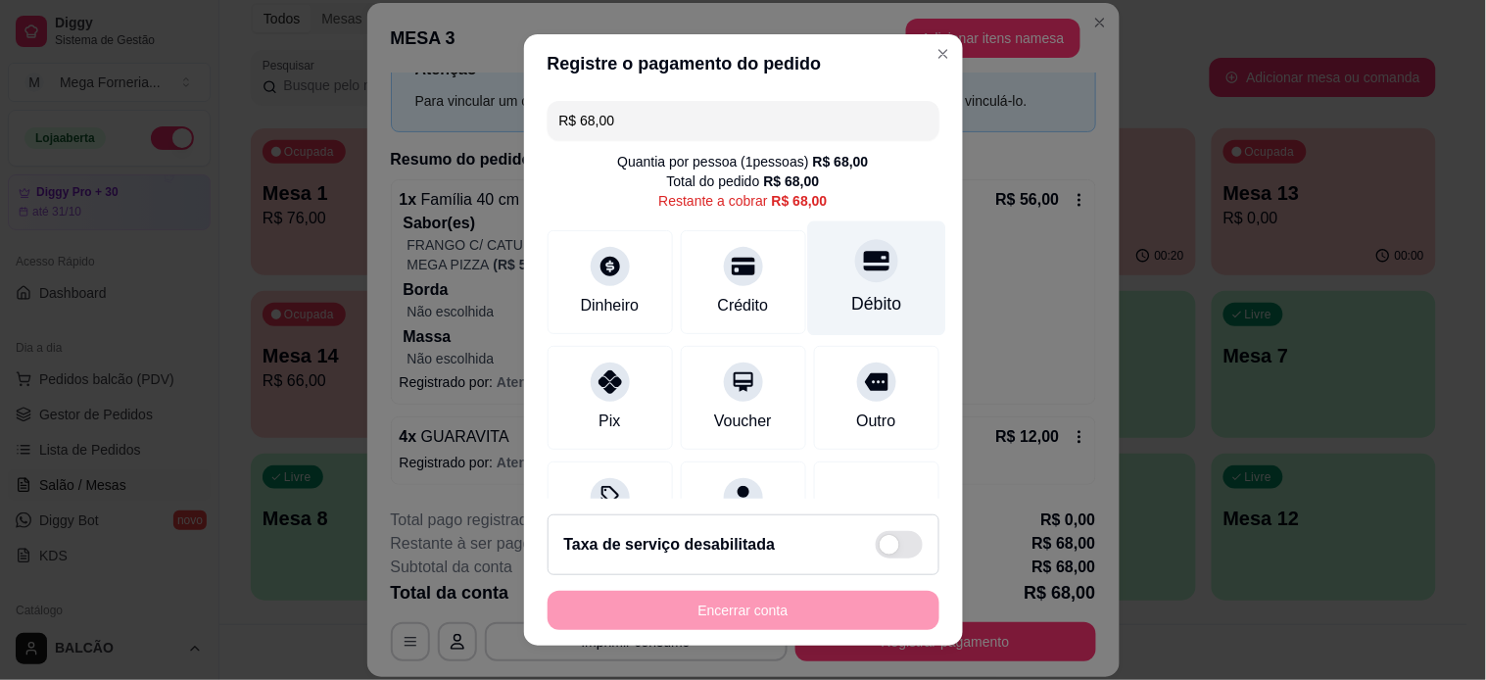
click at [864, 274] on div "Débito" at bounding box center [876, 277] width 138 height 115
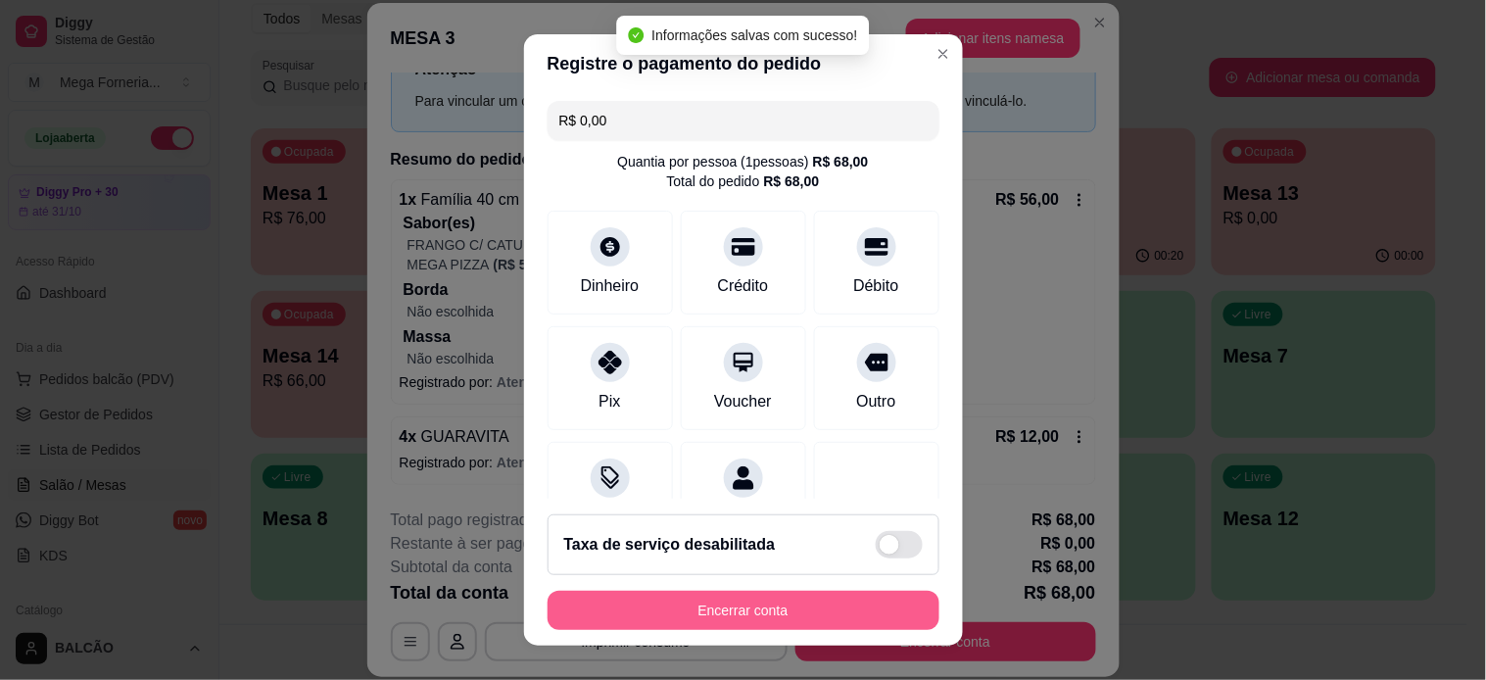
type input "R$ 0,00"
click at [839, 604] on button "Encerrar conta" at bounding box center [744, 610] width 392 height 39
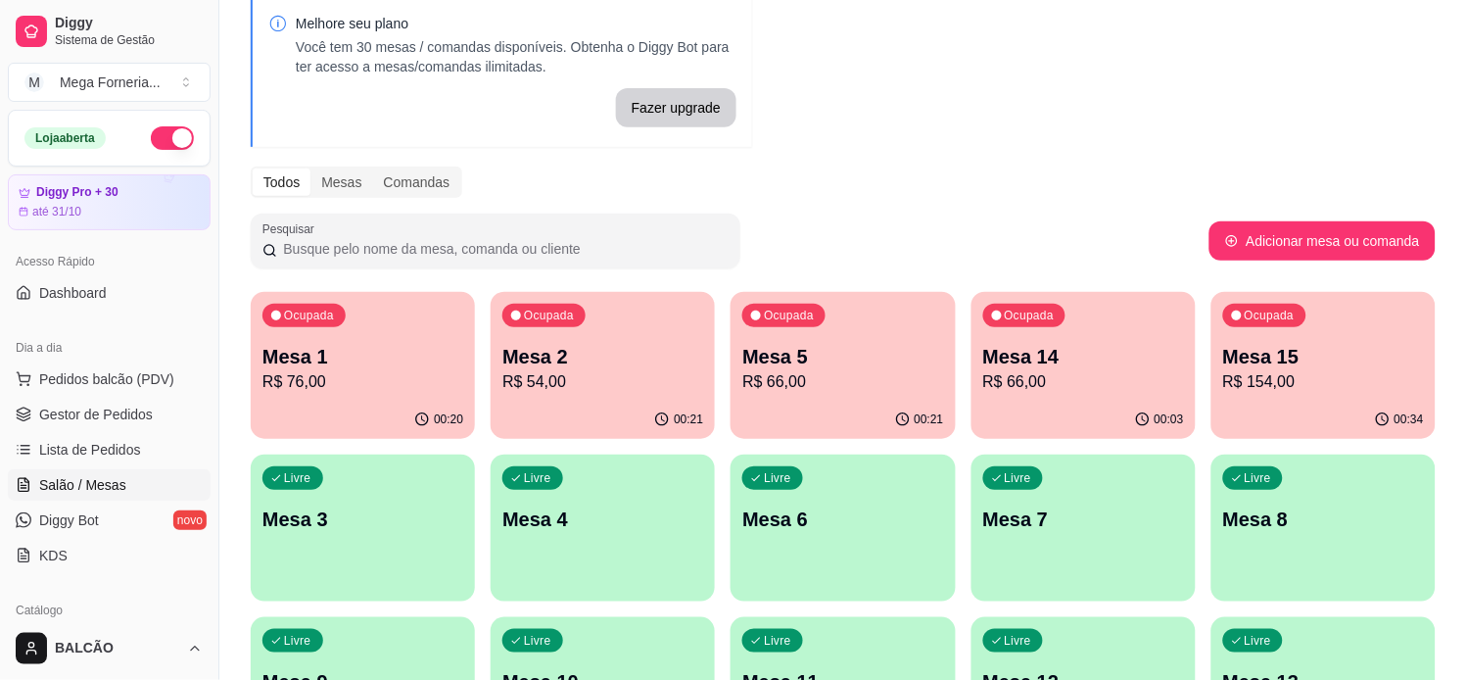
scroll to position [37, 0]
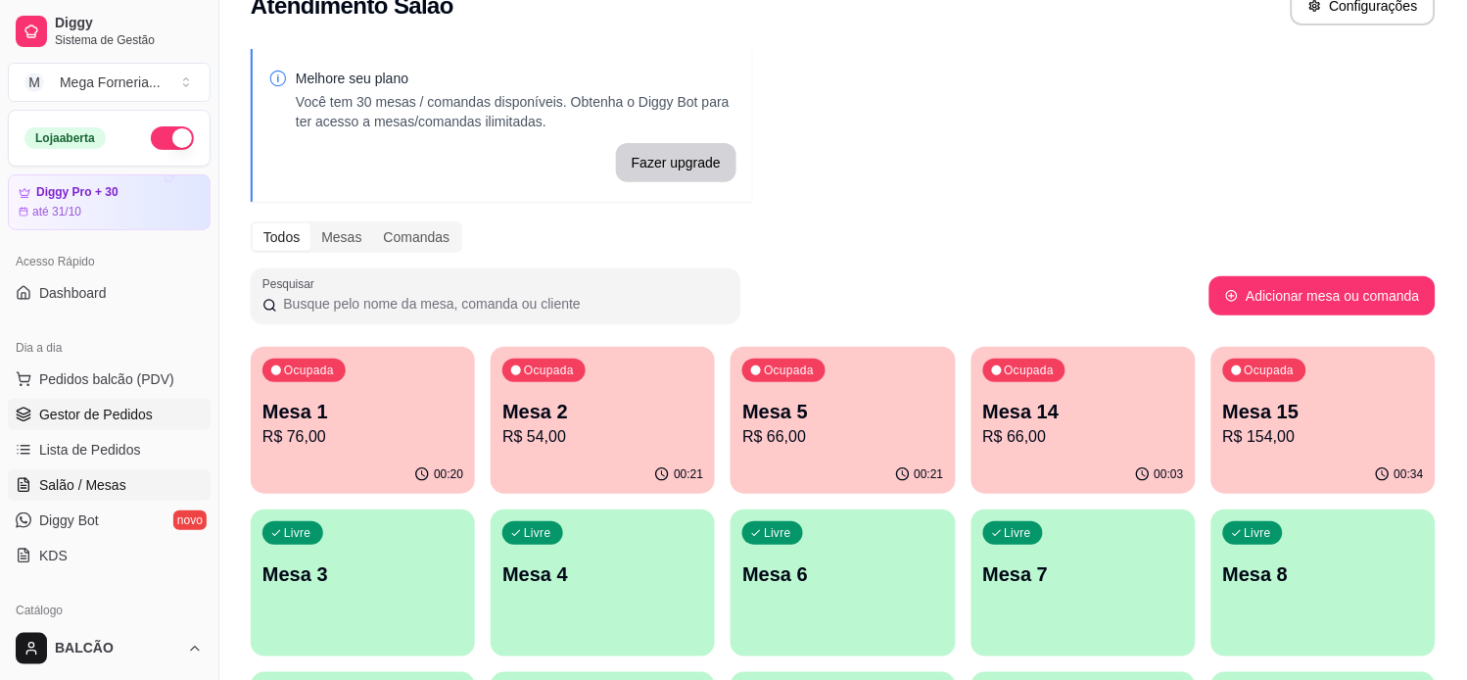
click at [93, 422] on span "Gestor de Pedidos" at bounding box center [96, 415] width 114 height 20
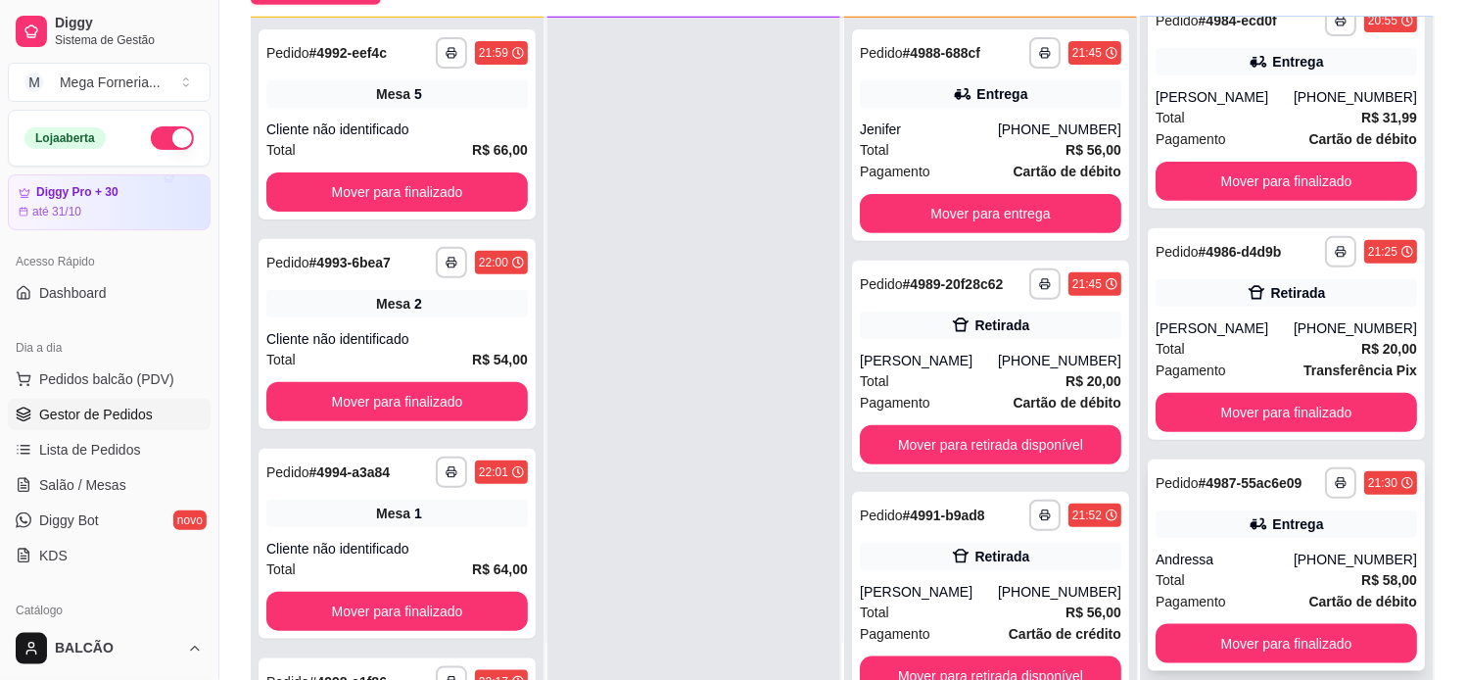
scroll to position [217, 0]
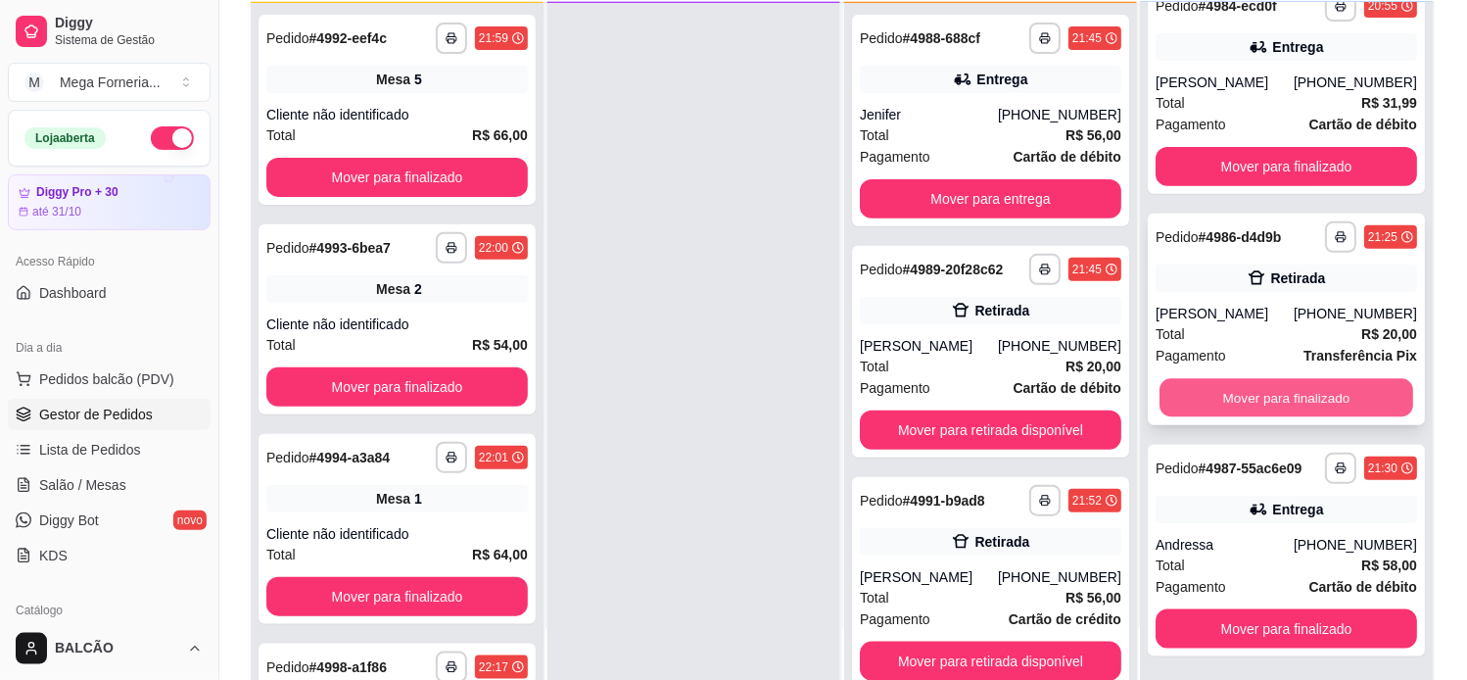
click at [1286, 398] on button "Mover para finalizado" at bounding box center [1288, 398] width 254 height 38
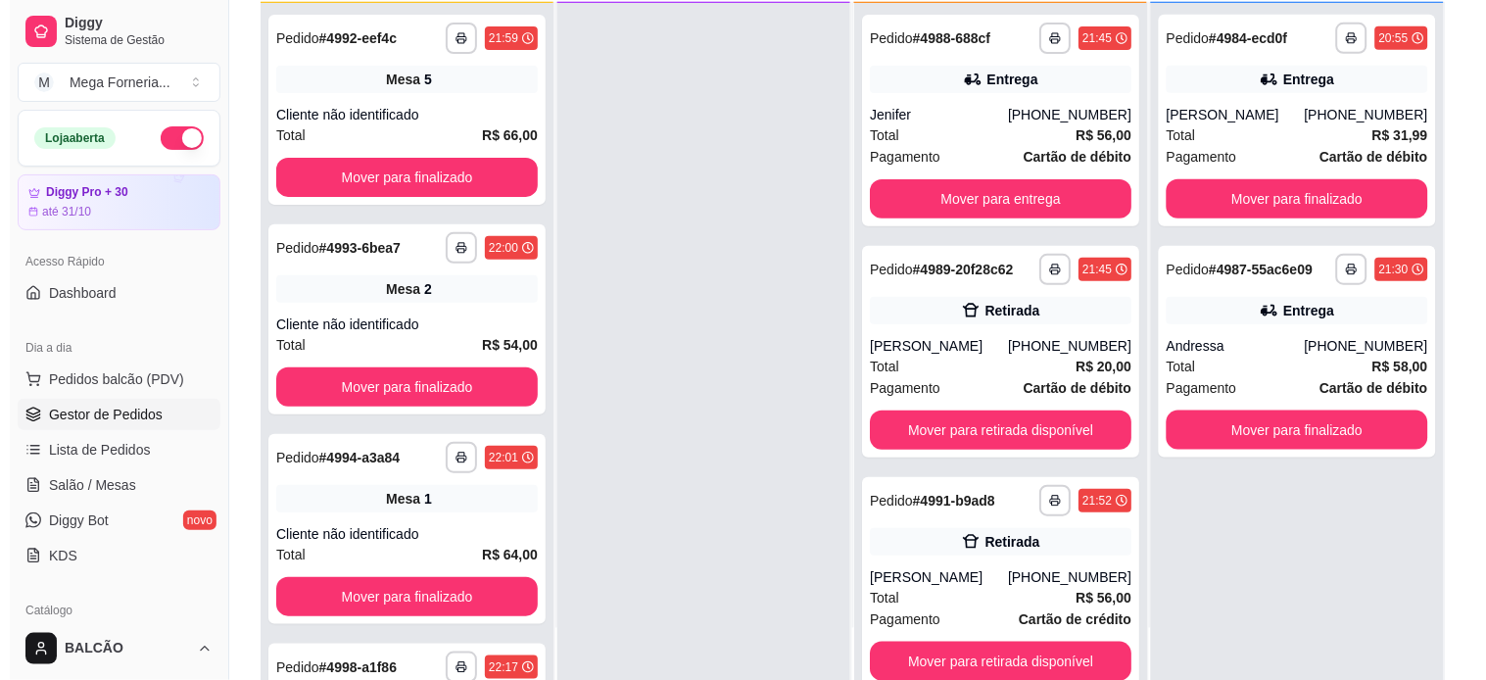
scroll to position [0, 0]
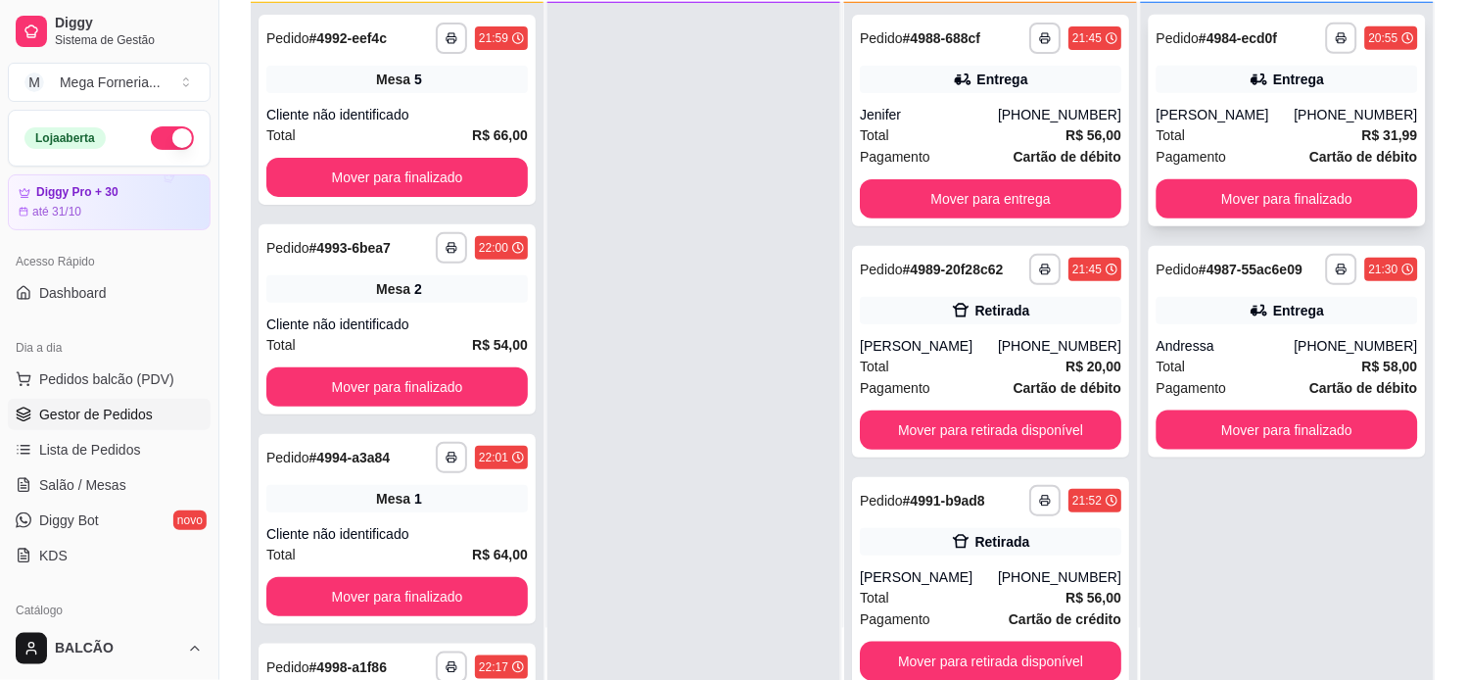
click at [1320, 83] on div "Entrega" at bounding box center [1288, 79] width 262 height 27
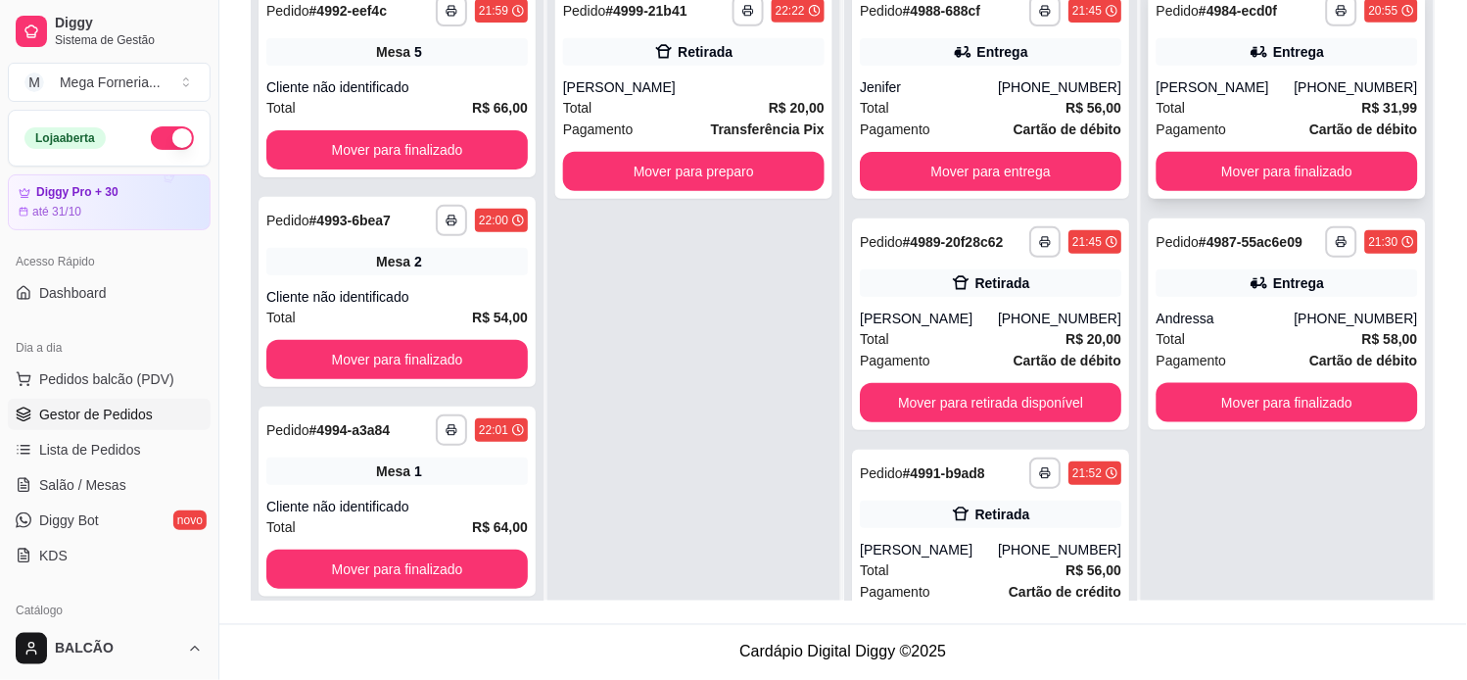
click at [1245, 104] on div "Total R$ 31,99" at bounding box center [1288, 108] width 262 height 22
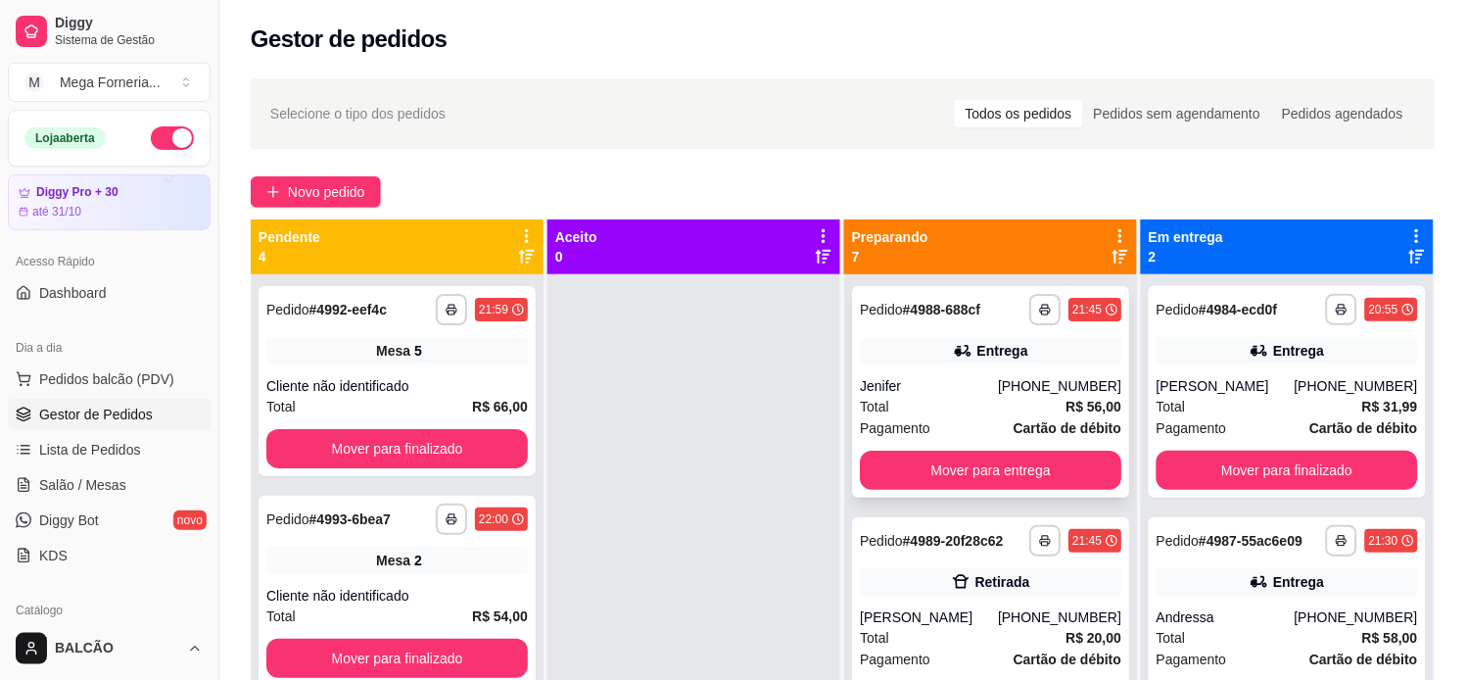
click at [941, 372] on div "**********" at bounding box center [990, 392] width 277 height 212
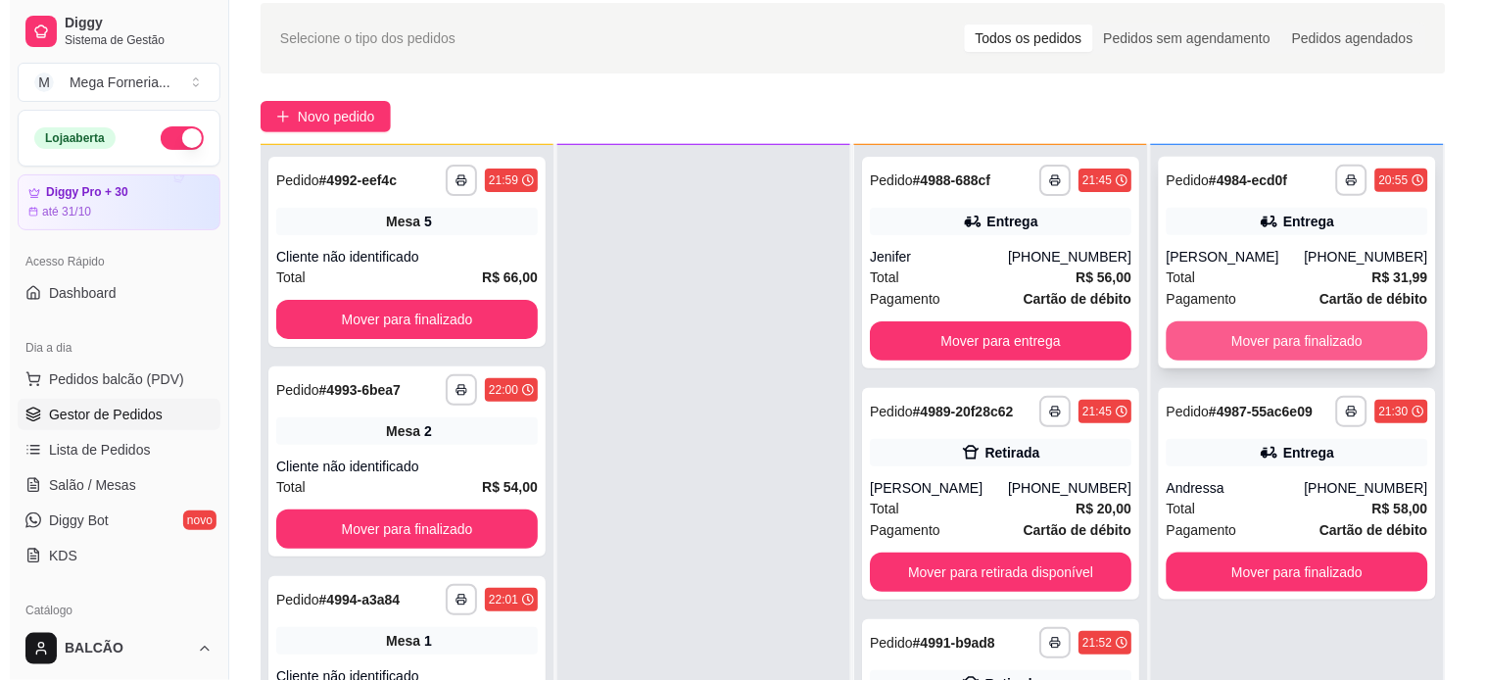
scroll to position [109, 0]
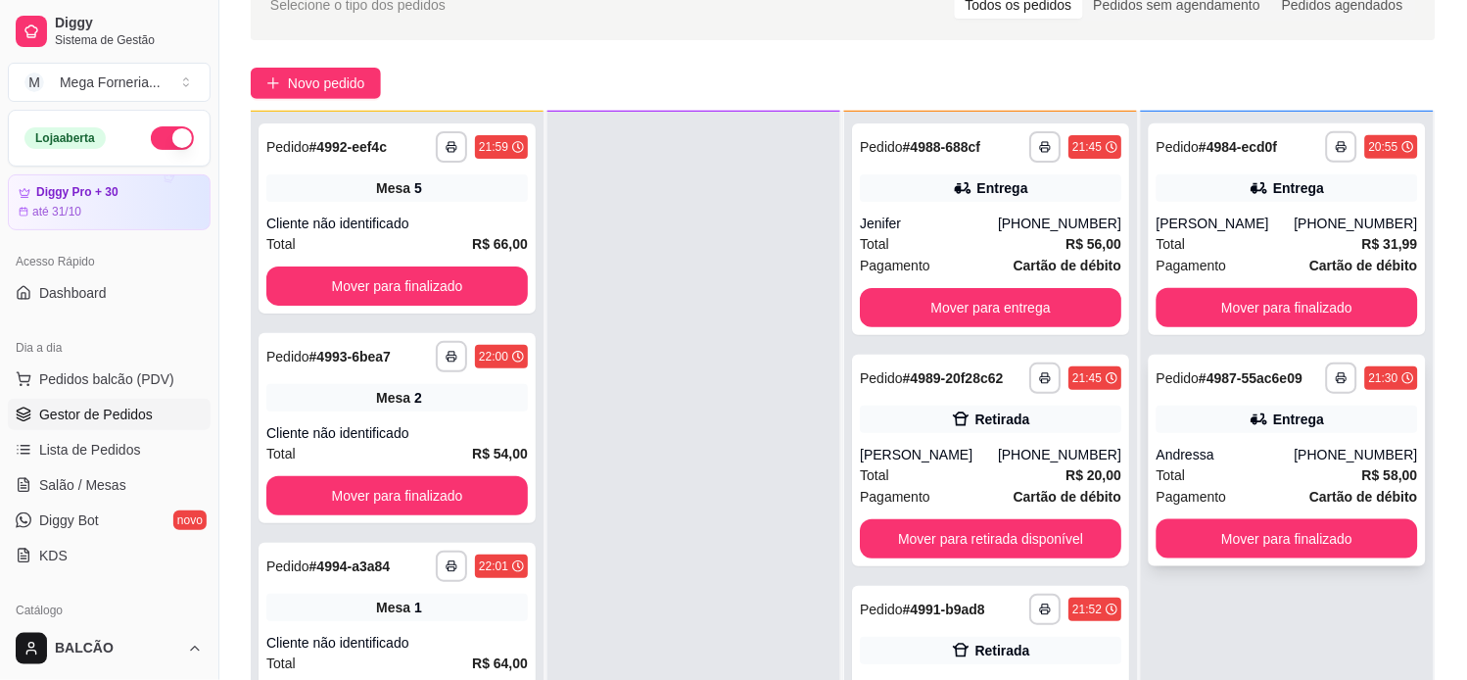
click at [1220, 442] on div "**********" at bounding box center [1287, 461] width 277 height 212
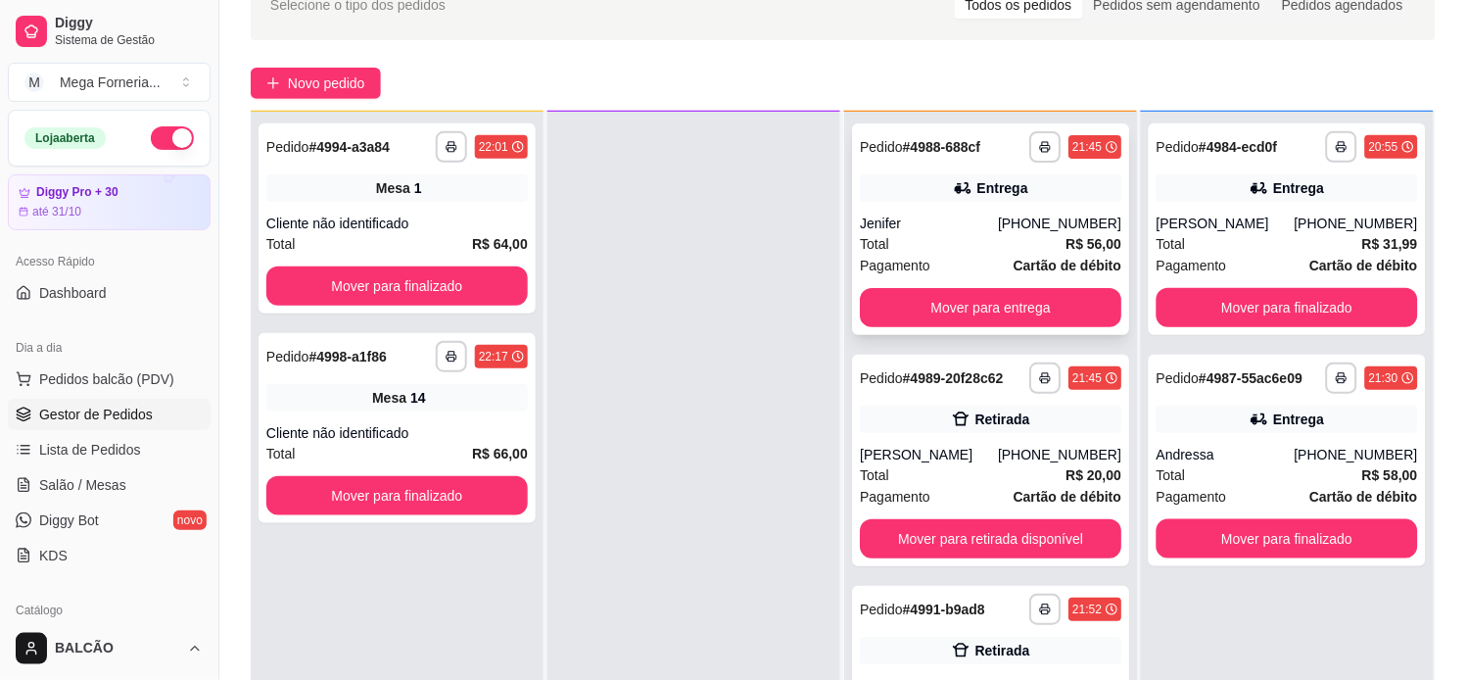
click at [1000, 226] on div "[PHONE_NUMBER]" at bounding box center [1059, 224] width 123 height 20
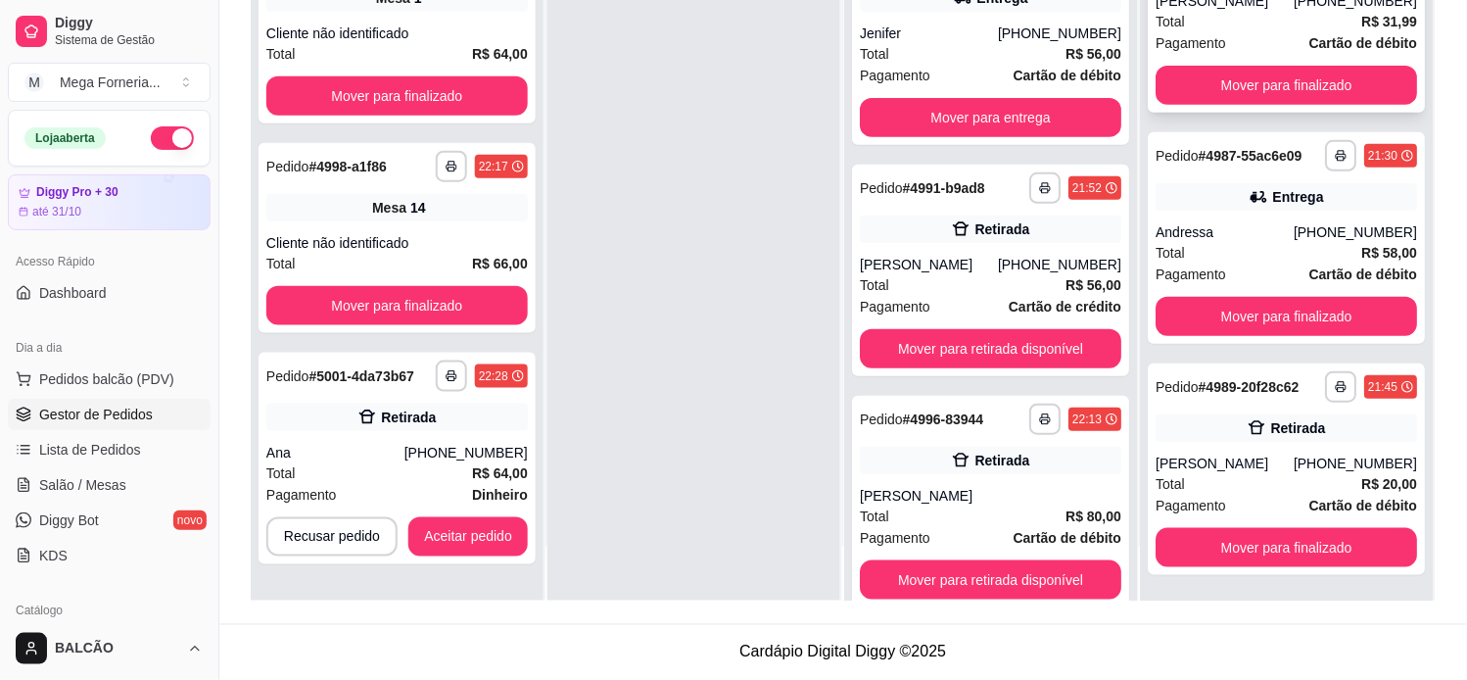
scroll to position [0, 0]
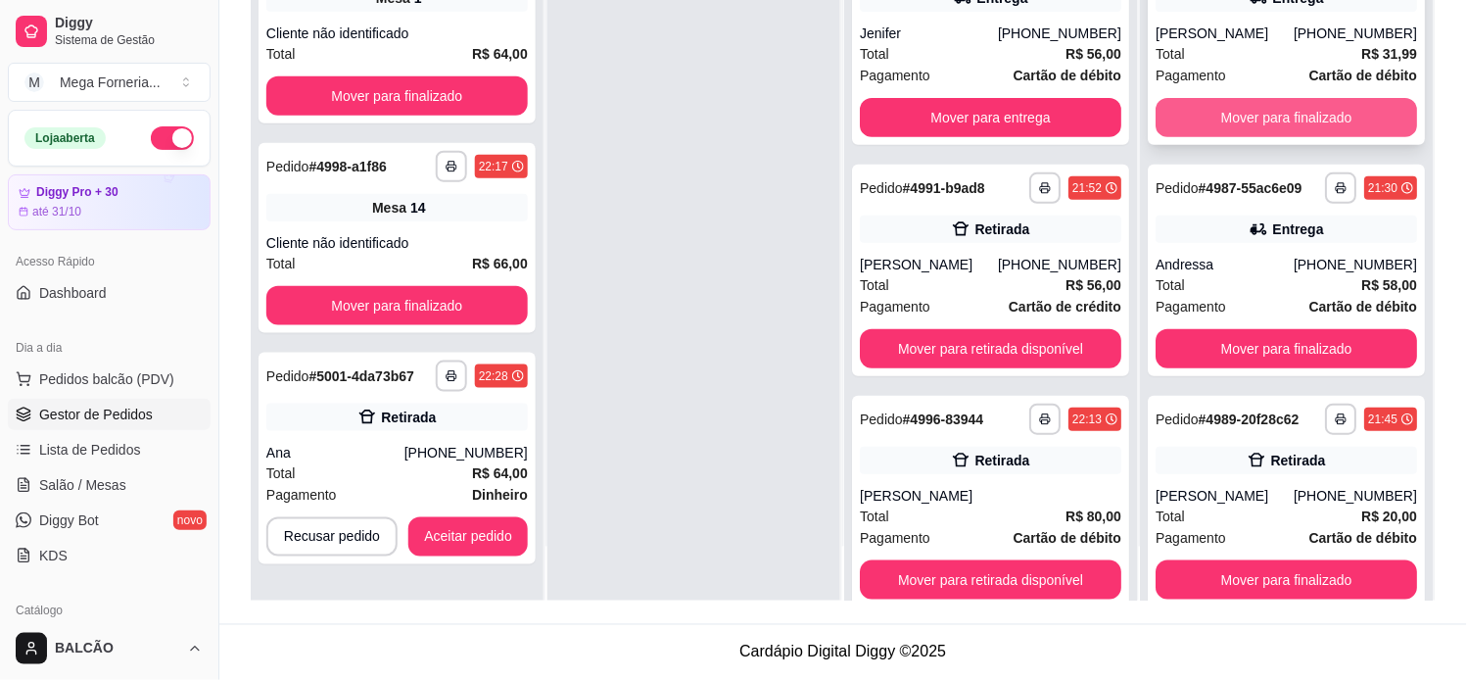
click at [1277, 105] on button "Mover para finalizado" at bounding box center [1288, 117] width 262 height 39
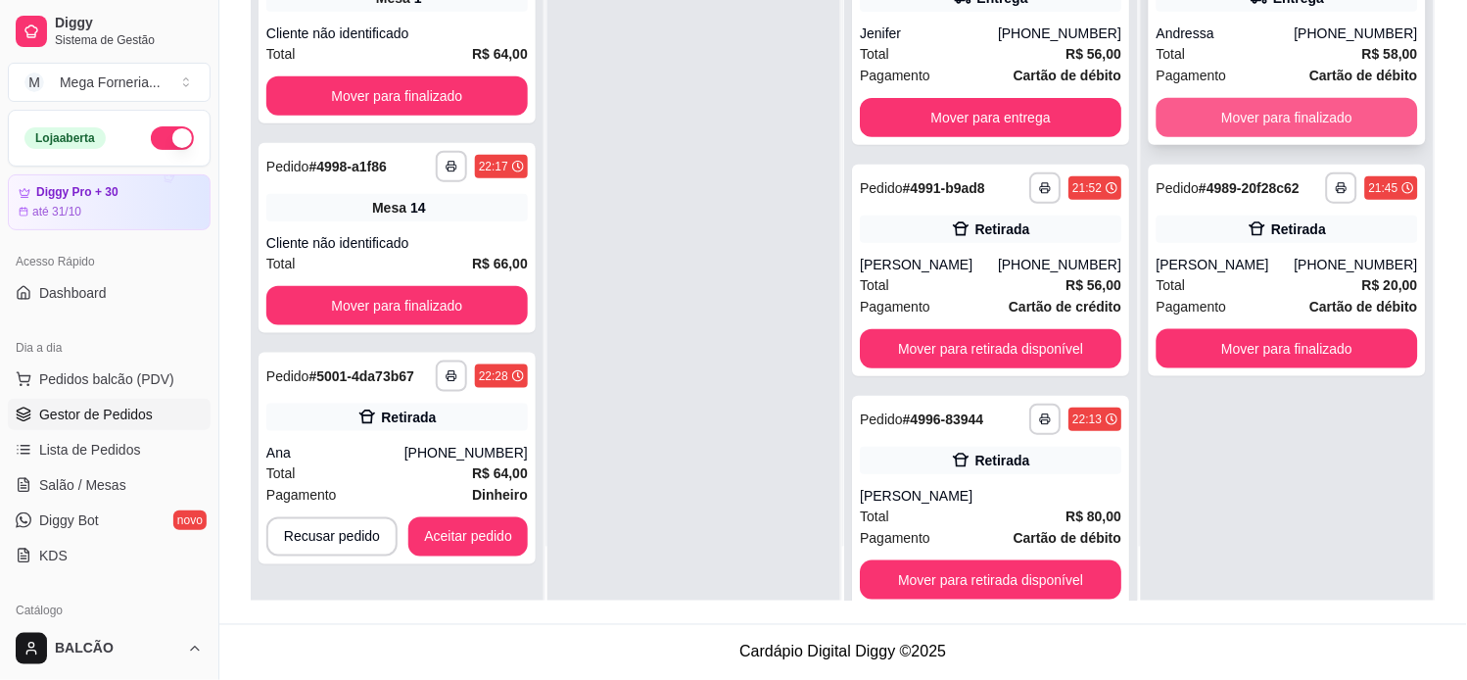
click at [1284, 112] on button "Mover para finalizado" at bounding box center [1288, 117] width 262 height 39
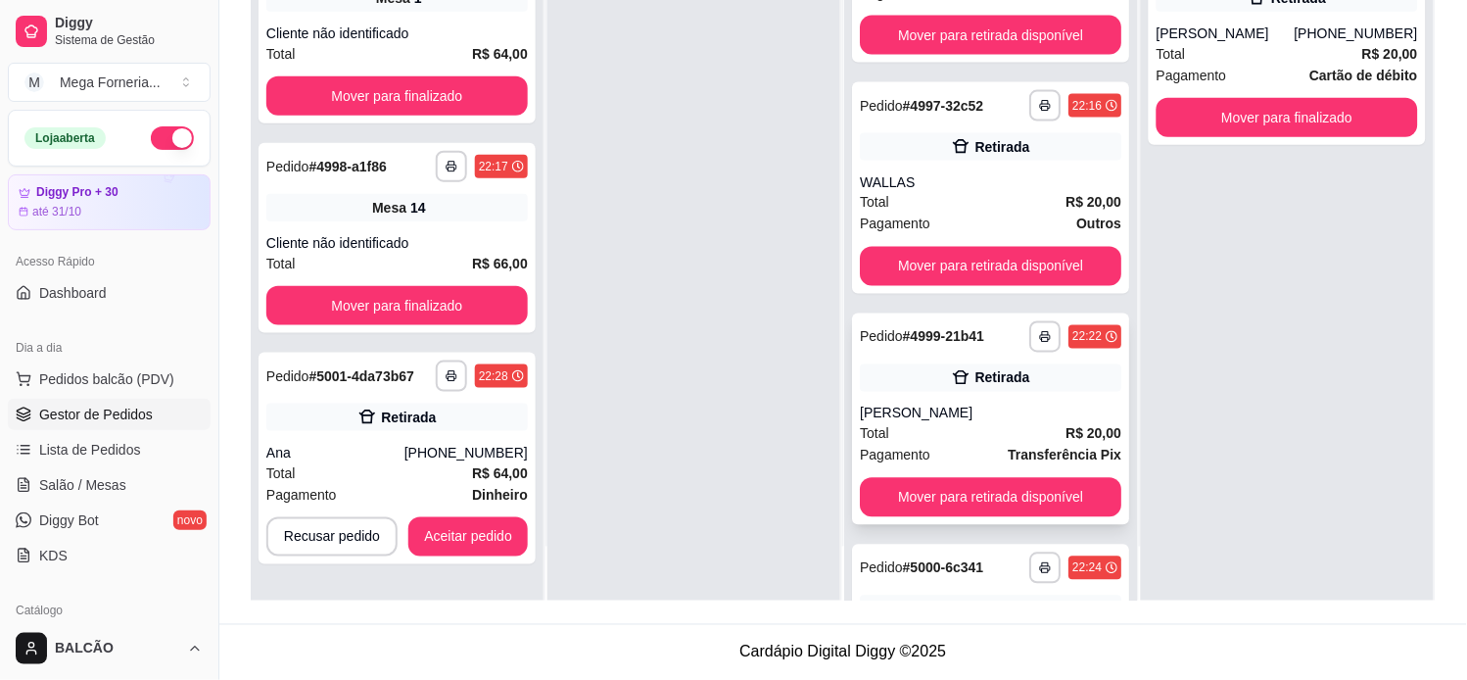
scroll to position [290, 0]
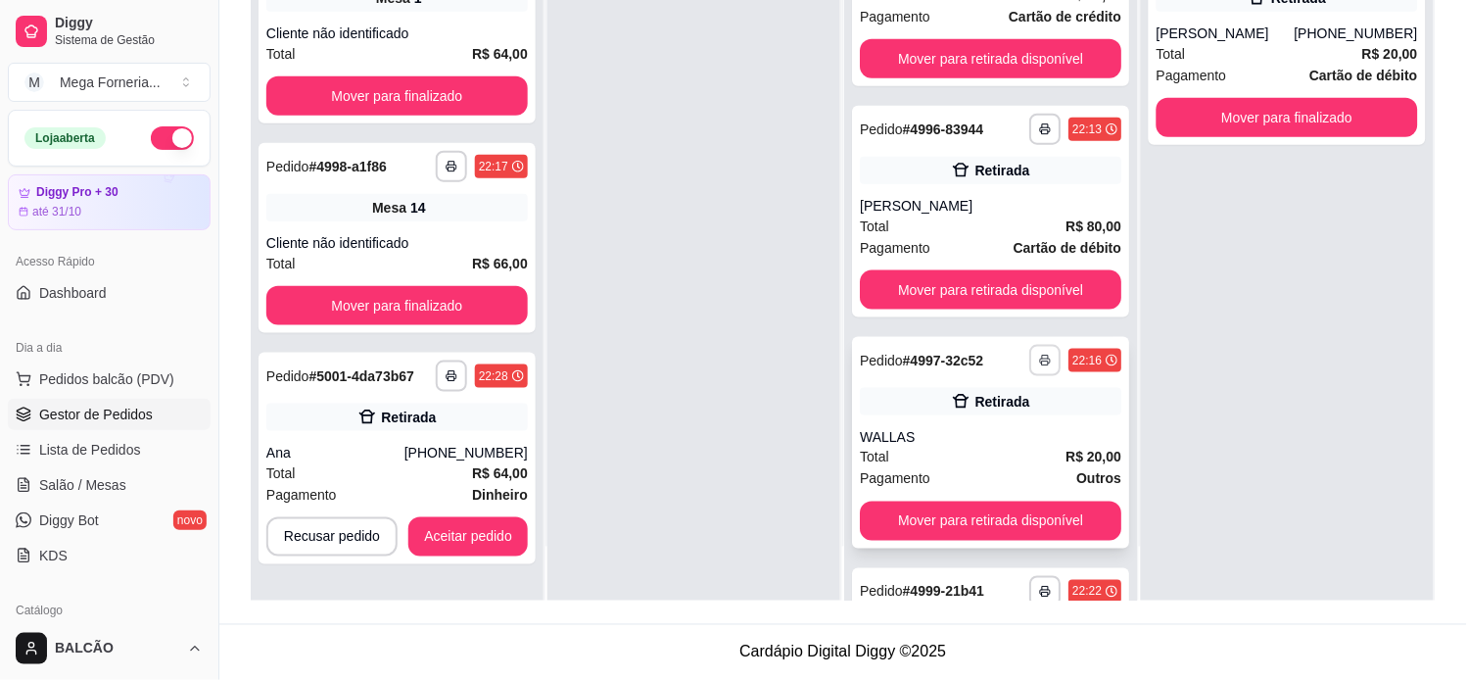
click at [1042, 356] on polyline "button" at bounding box center [1045, 358] width 6 height 4
click at [967, 421] on button "IMPRESSORA" at bounding box center [963, 427] width 142 height 31
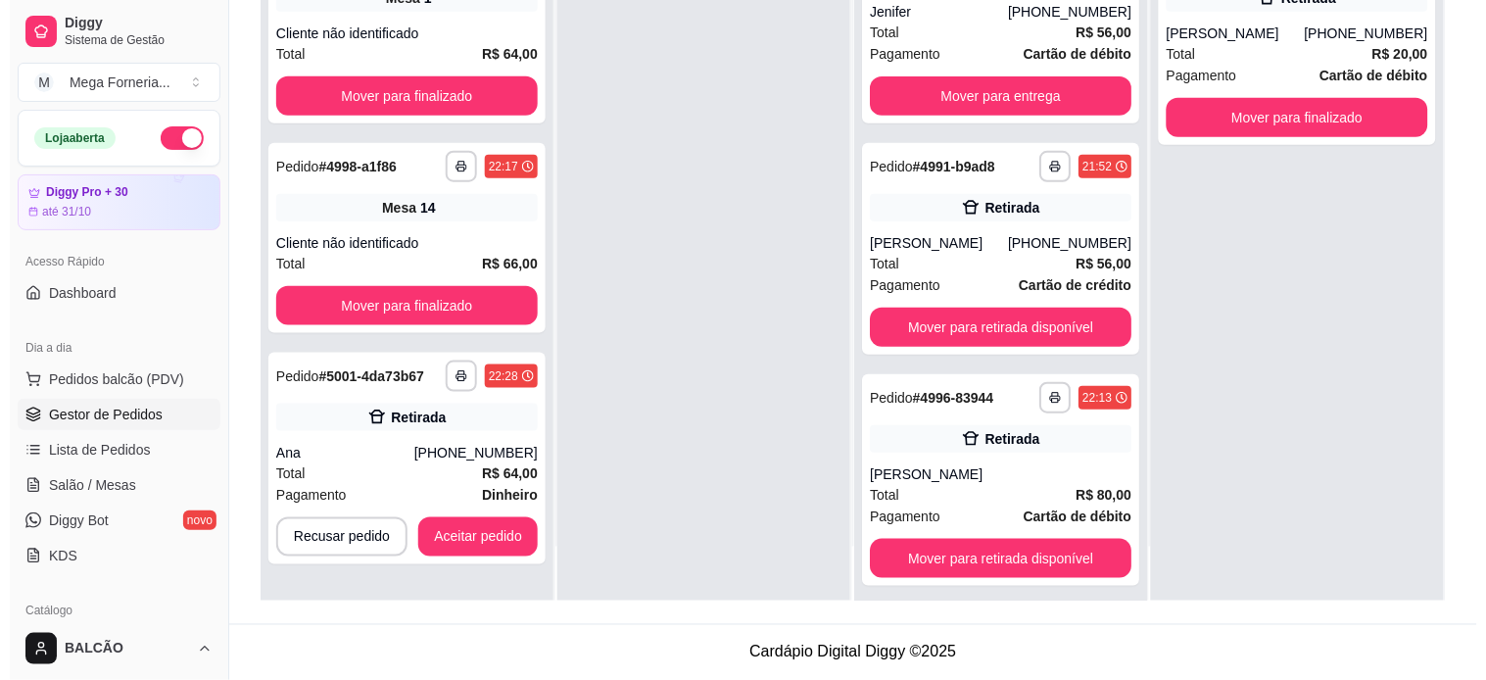
scroll to position [0, 0]
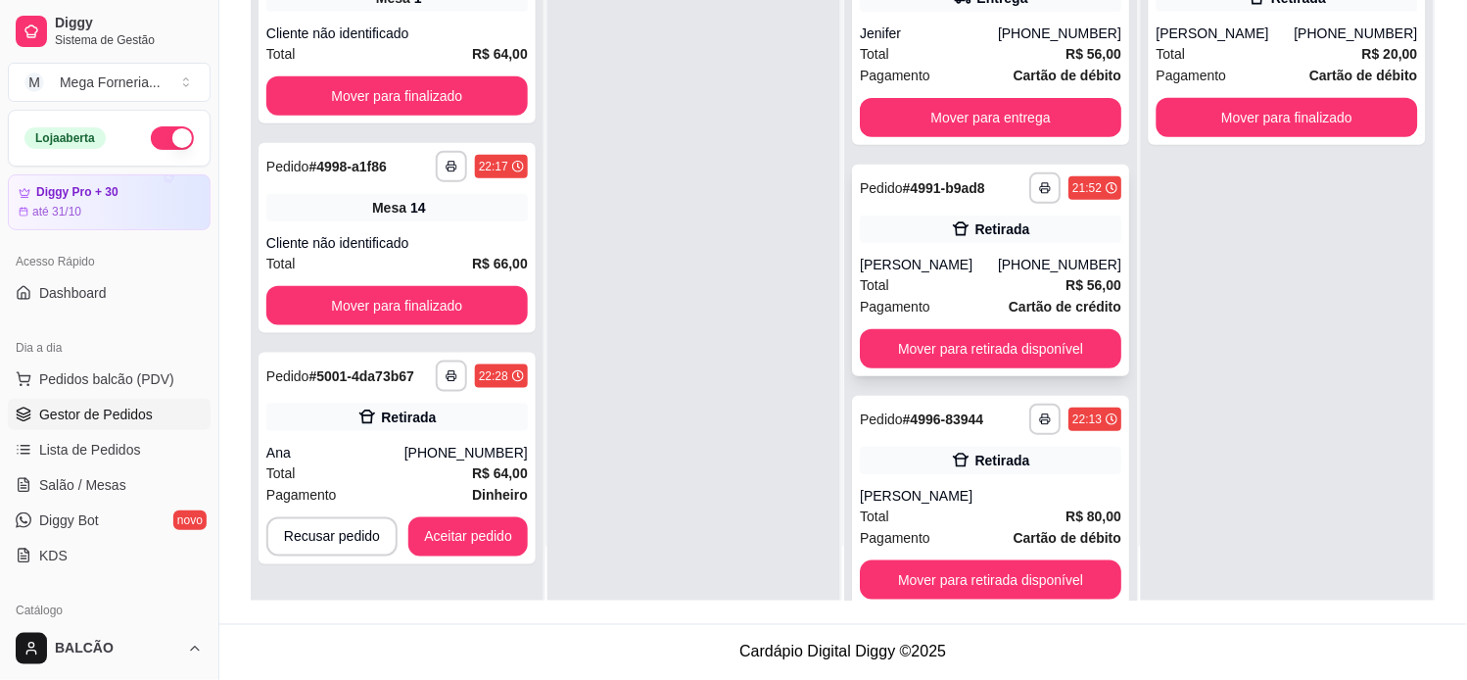
click at [942, 277] on div "Total R$ 56,00" at bounding box center [991, 285] width 262 height 22
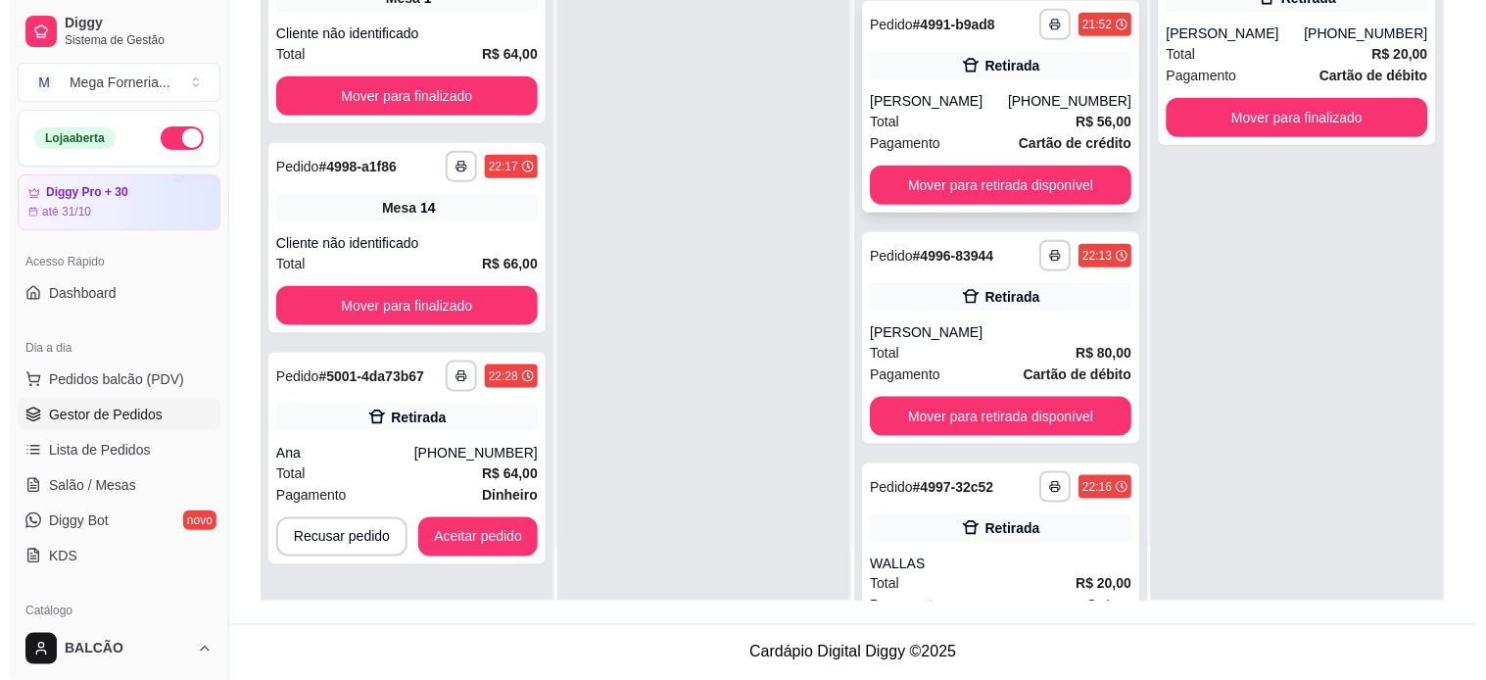
scroll to position [217, 0]
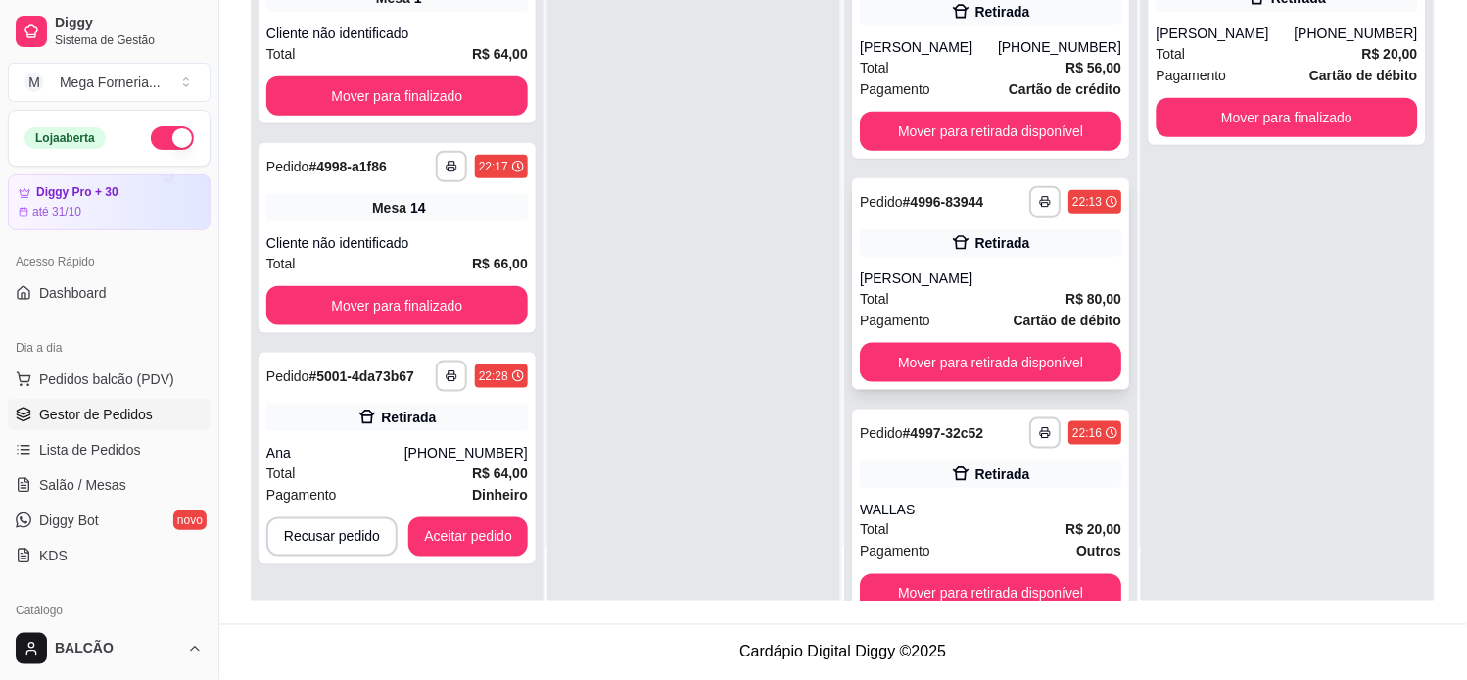
click at [1066, 288] on span "R$ 80,00" at bounding box center [1094, 299] width 56 height 22
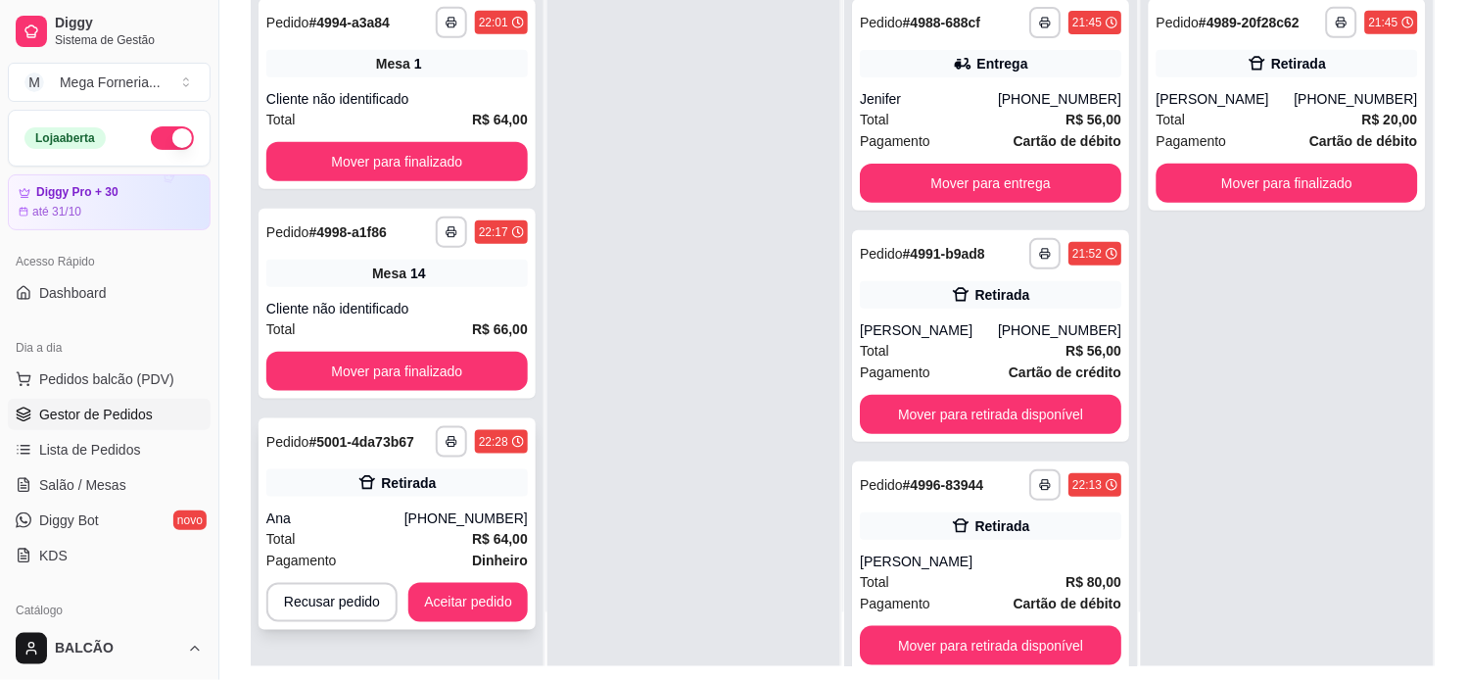
scroll to position [299, 0]
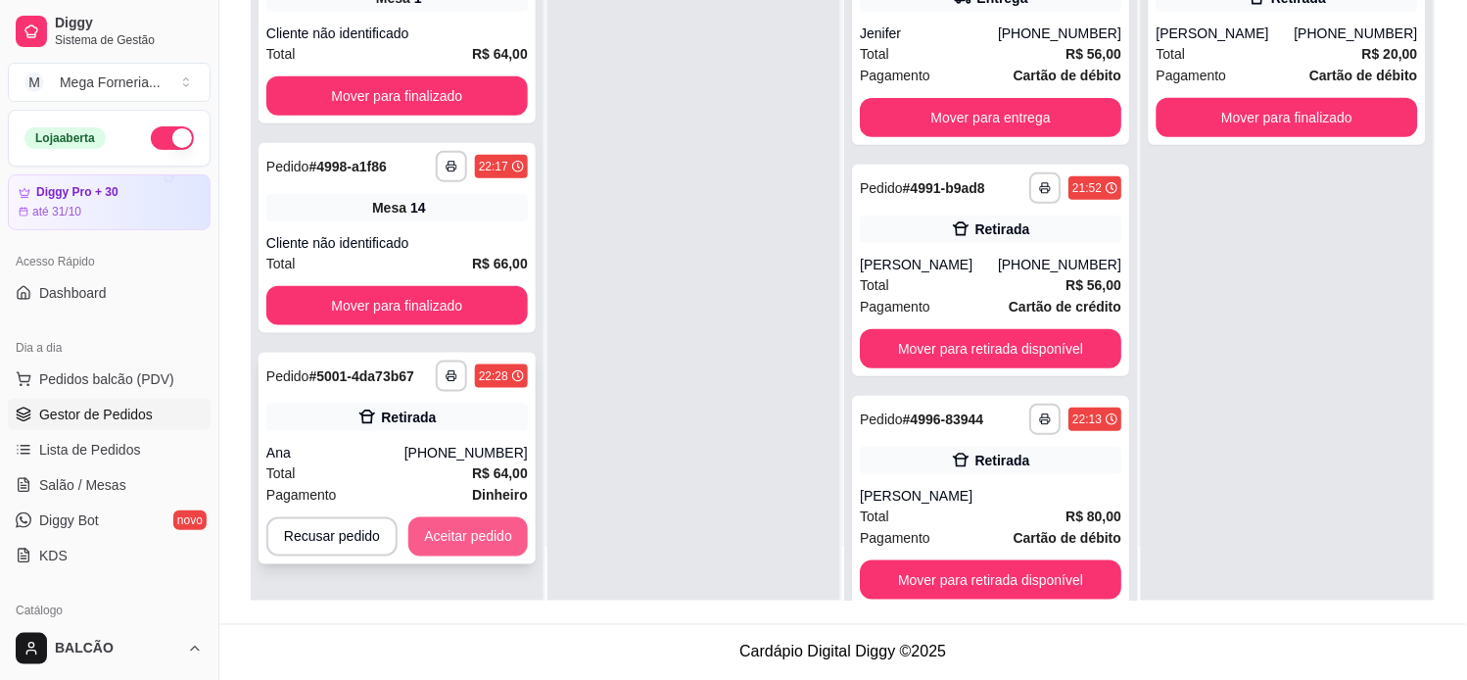
click at [478, 540] on button "Aceitar pedido" at bounding box center [467, 536] width 119 height 39
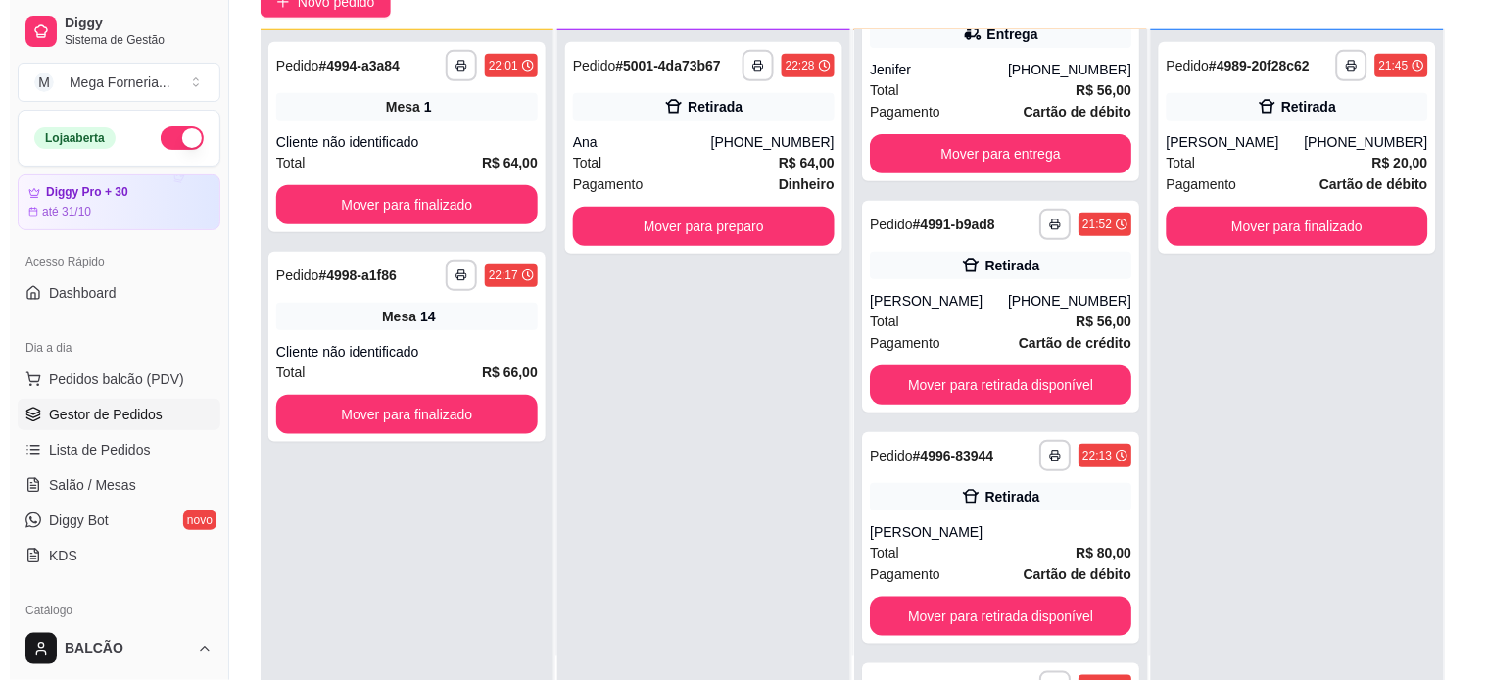
scroll to position [0, 0]
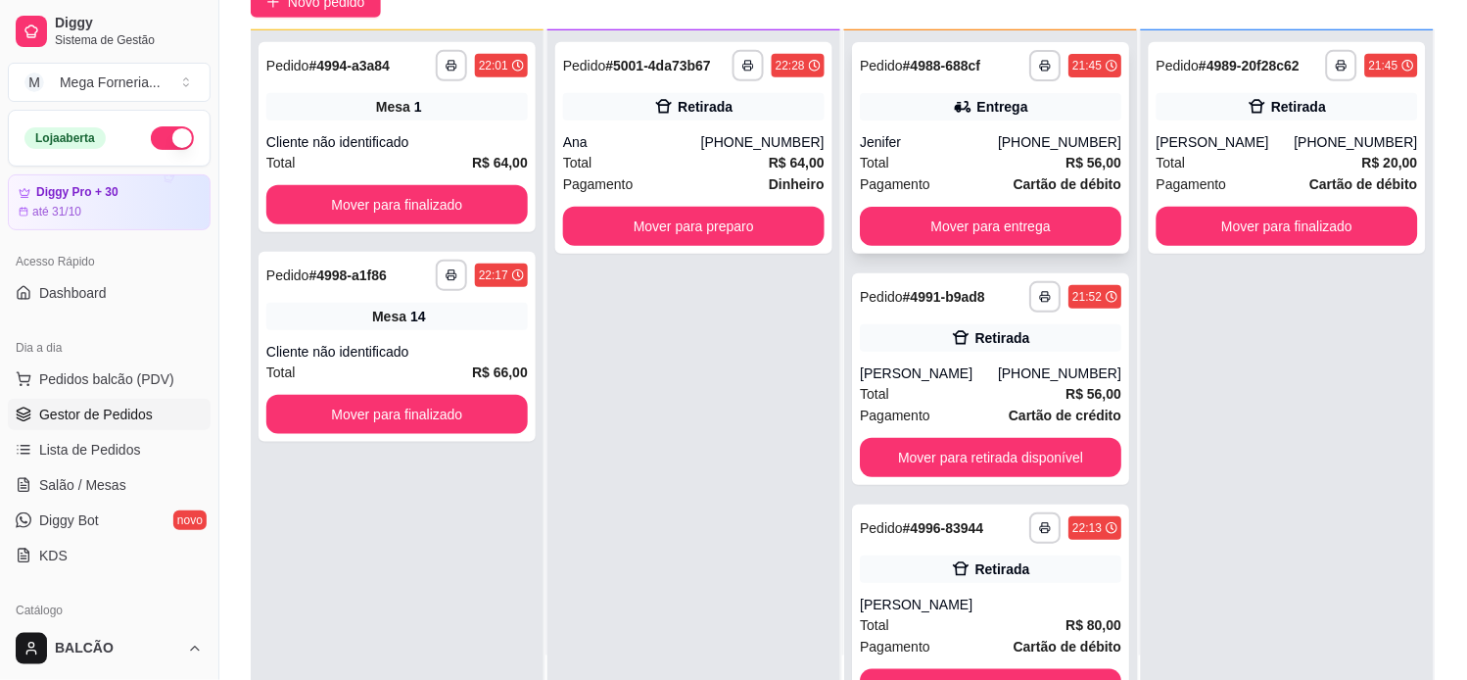
click at [953, 101] on icon at bounding box center [963, 107] width 20 height 20
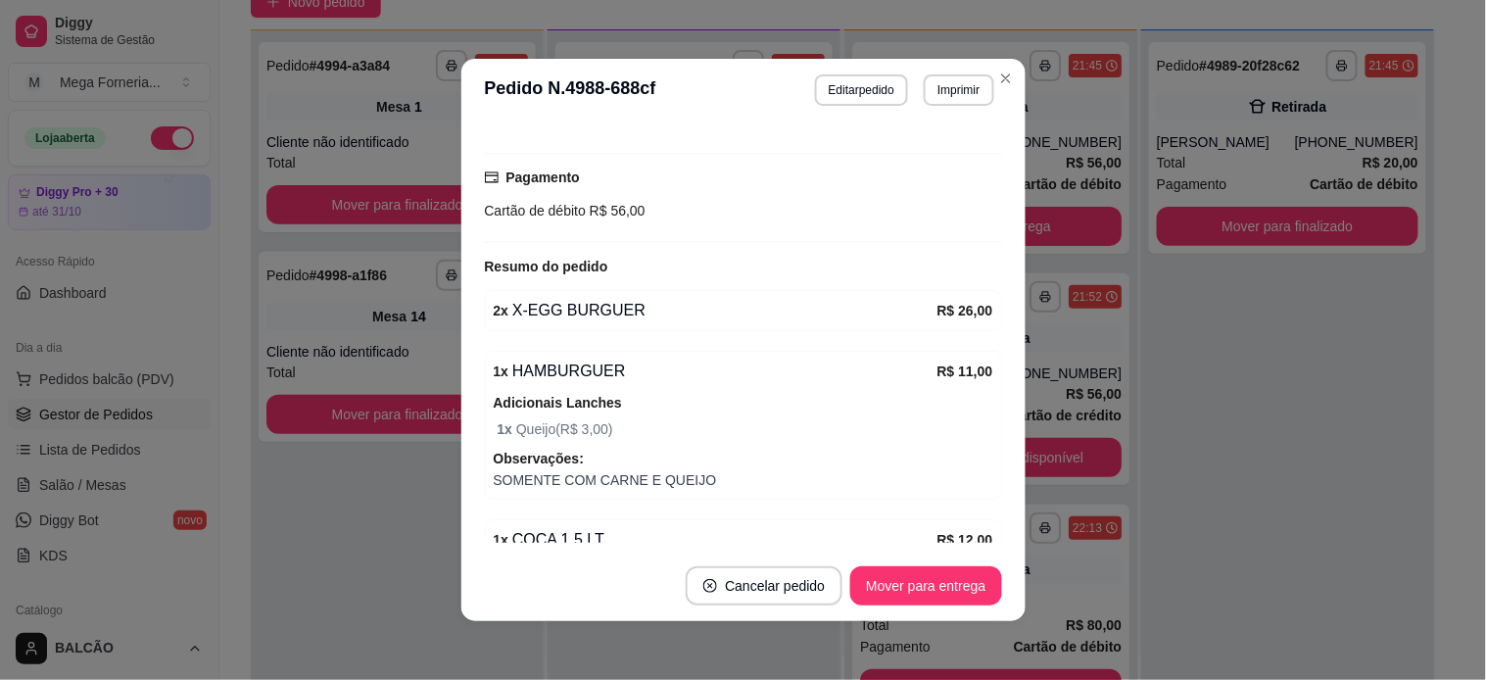
scroll to position [615, 0]
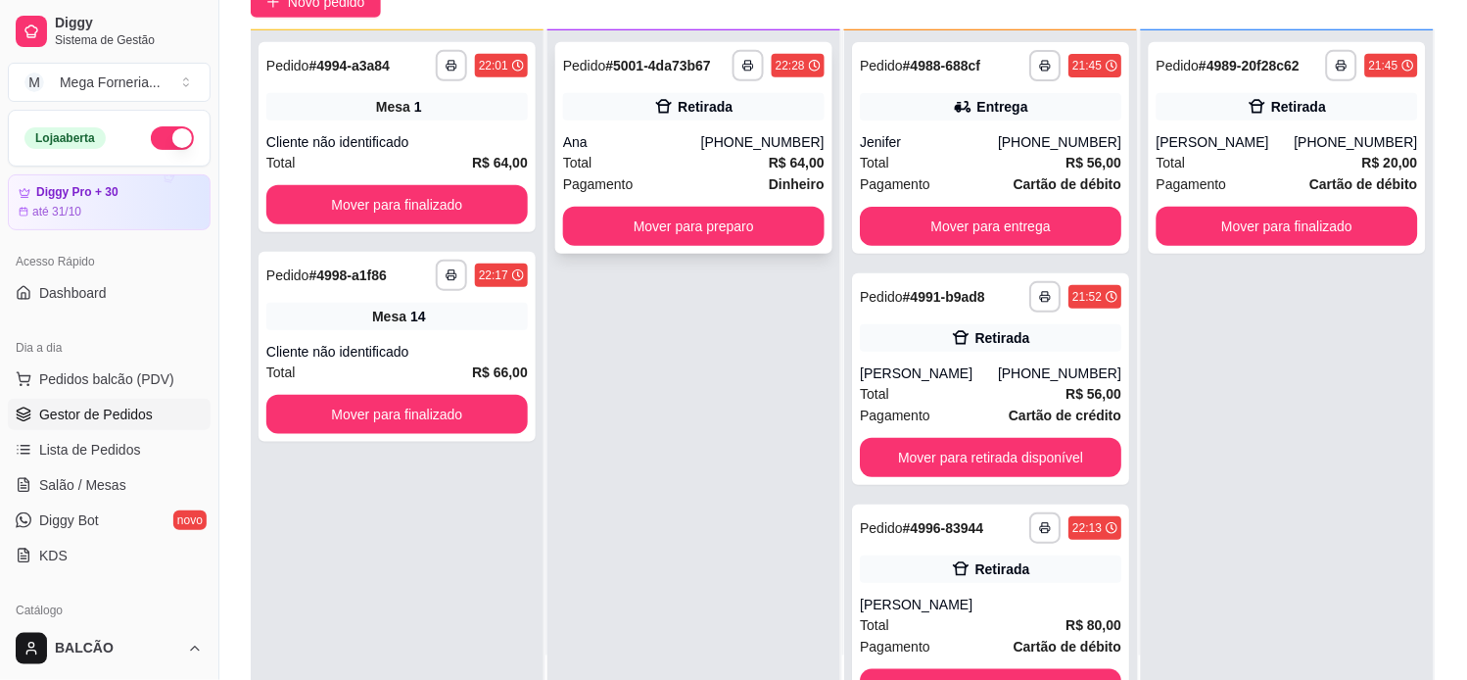
click at [770, 155] on strong "R$ 64,00" at bounding box center [797, 163] width 56 height 16
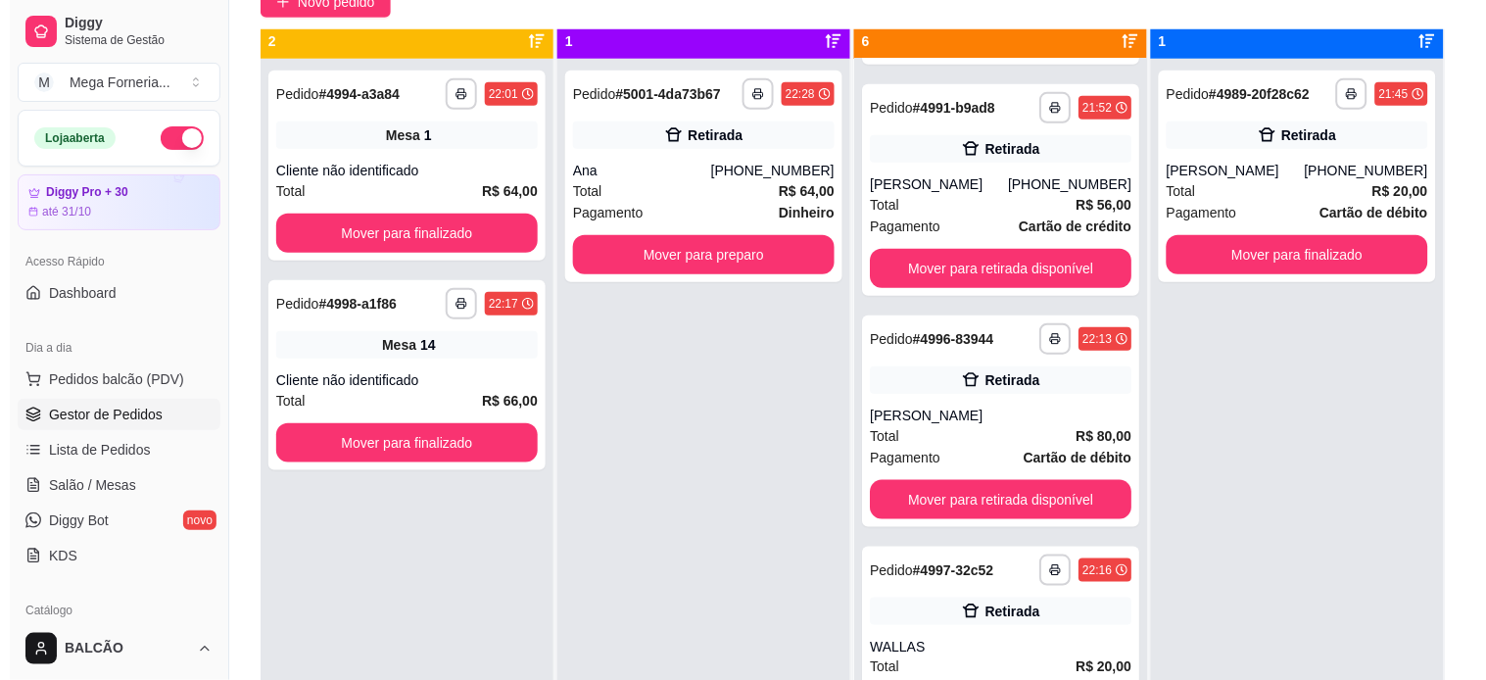
scroll to position [0, 0]
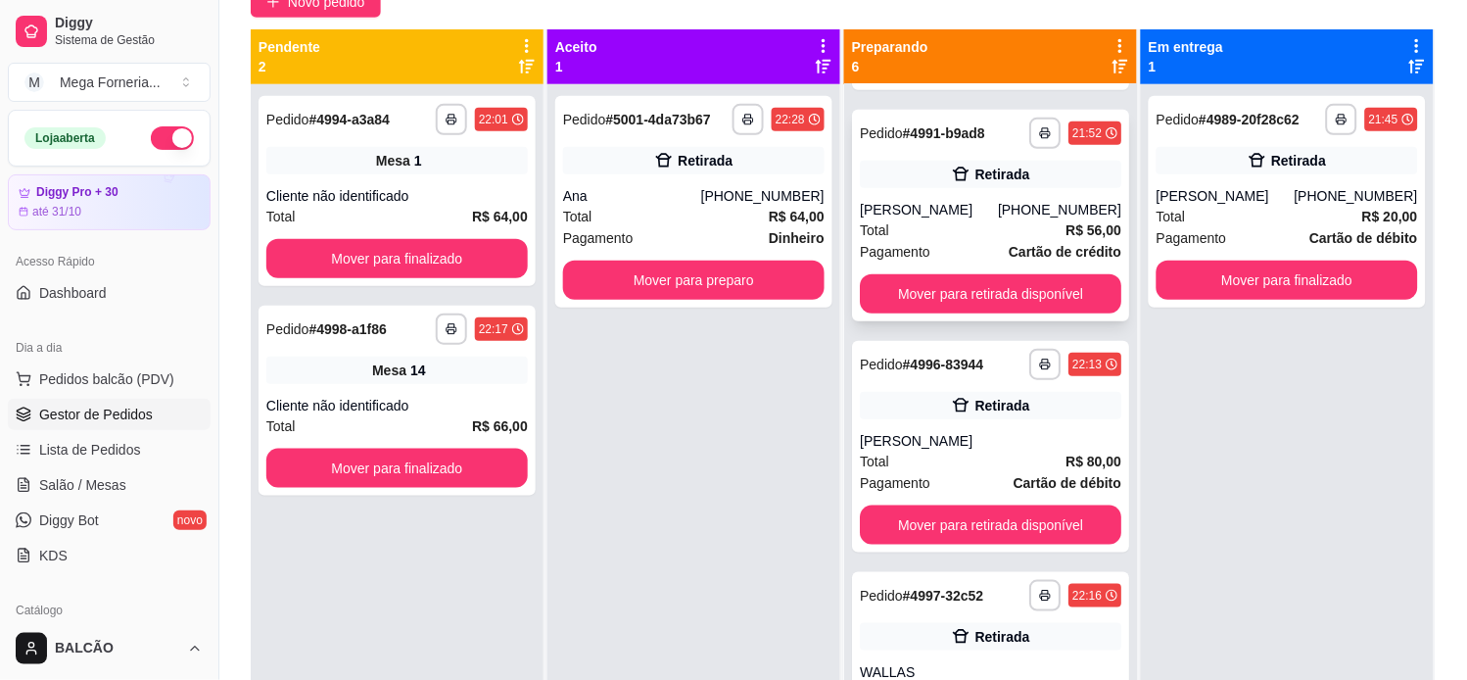
click at [976, 204] on div "[PERSON_NAME]" at bounding box center [929, 210] width 138 height 20
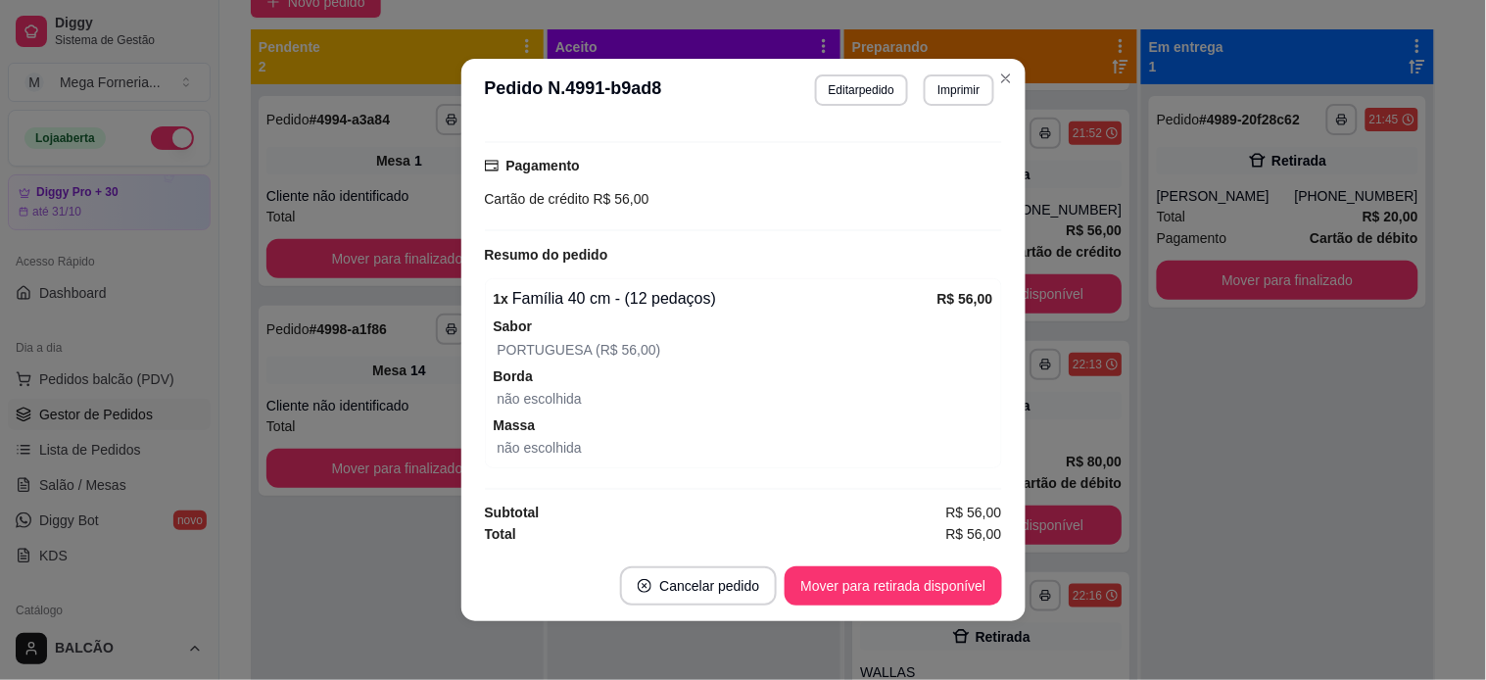
scroll to position [329, 0]
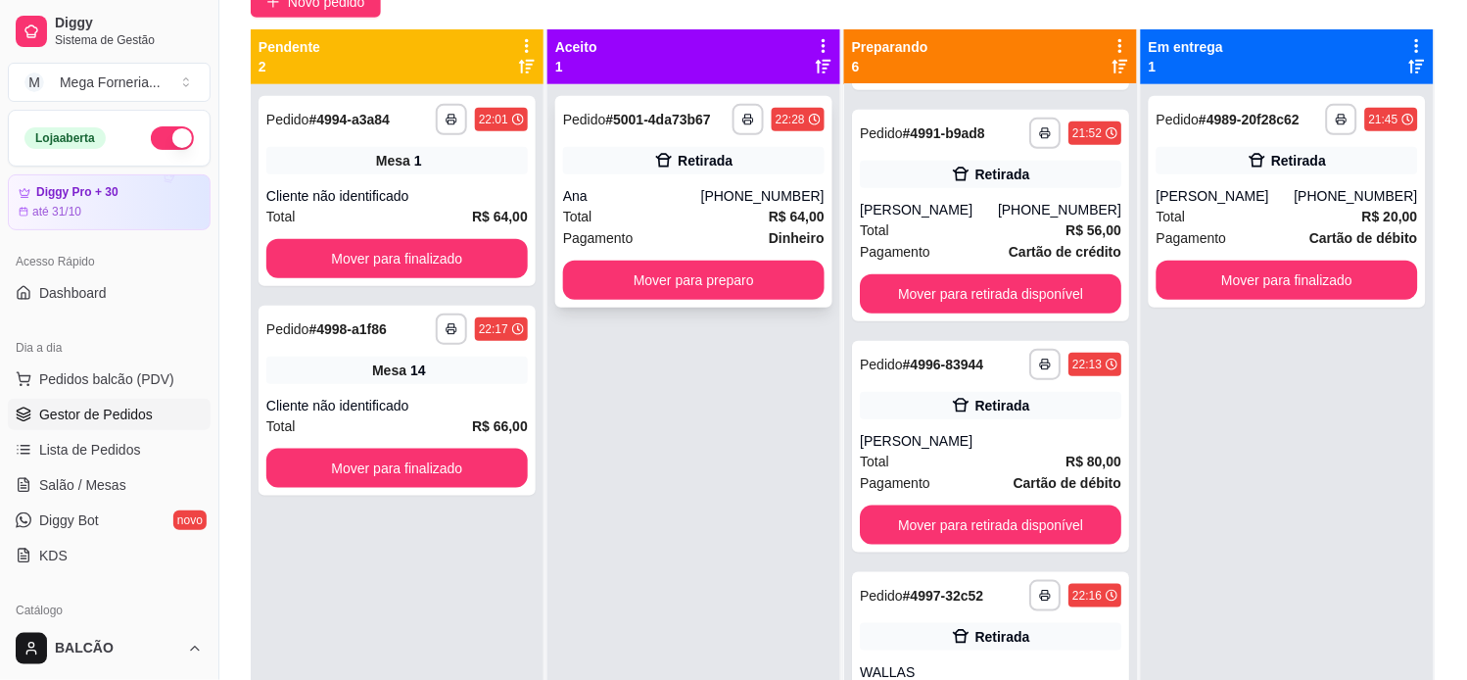
click at [758, 140] on div "**********" at bounding box center [693, 202] width 277 height 212
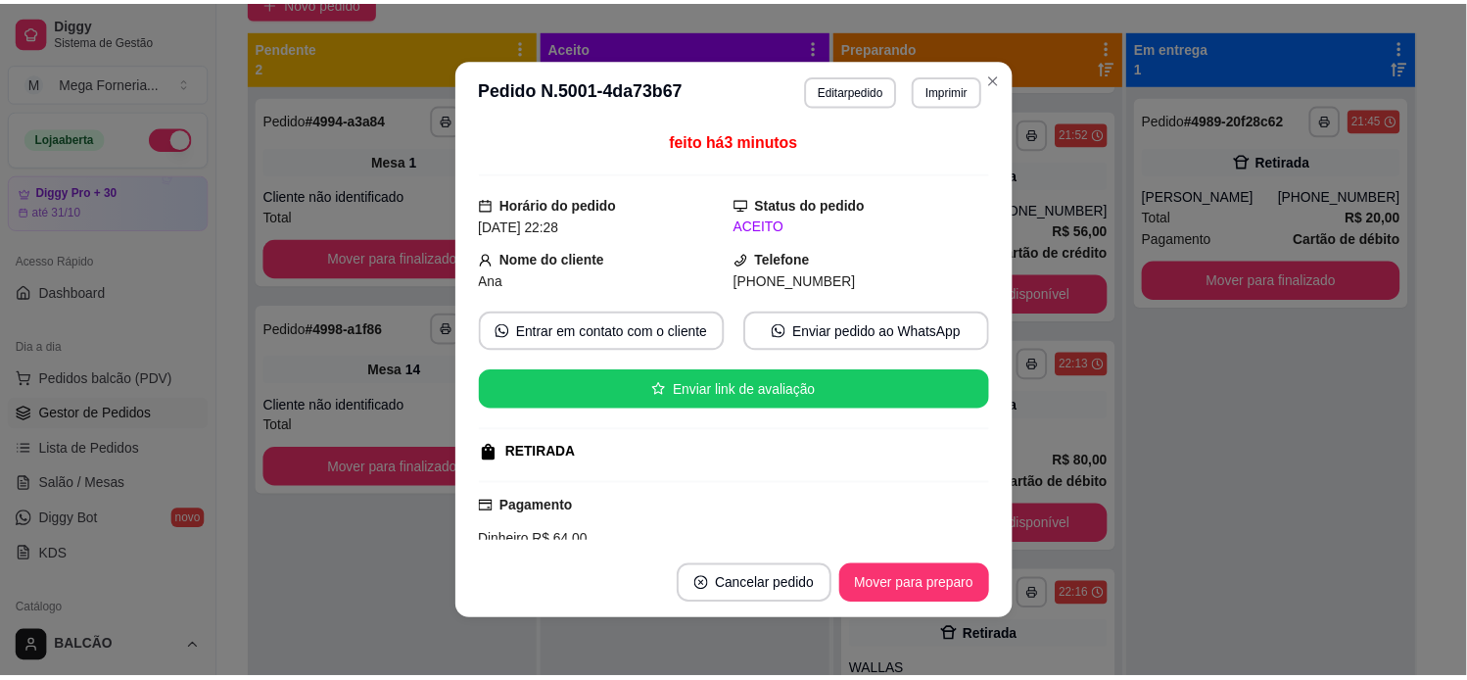
scroll to position [109, 0]
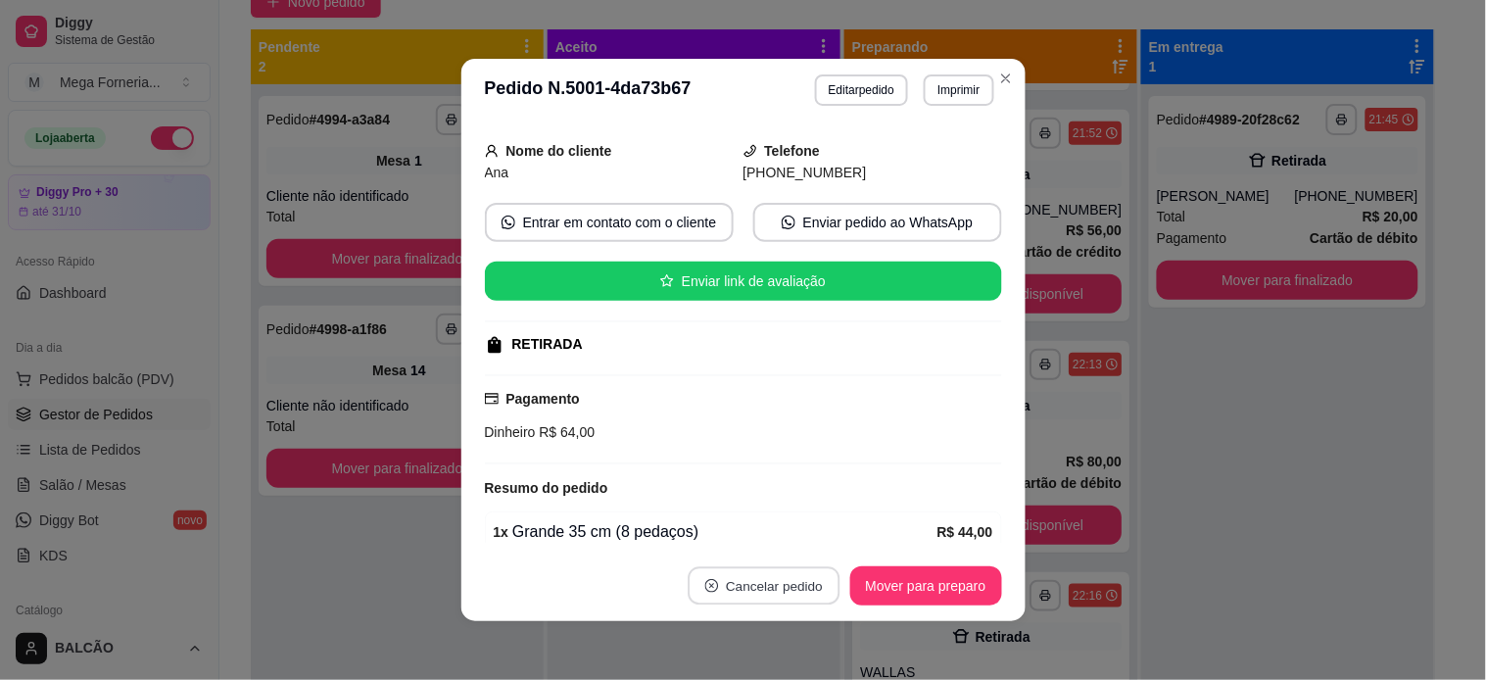
click at [733, 579] on button "Cancelar pedido" at bounding box center [764, 586] width 152 height 38
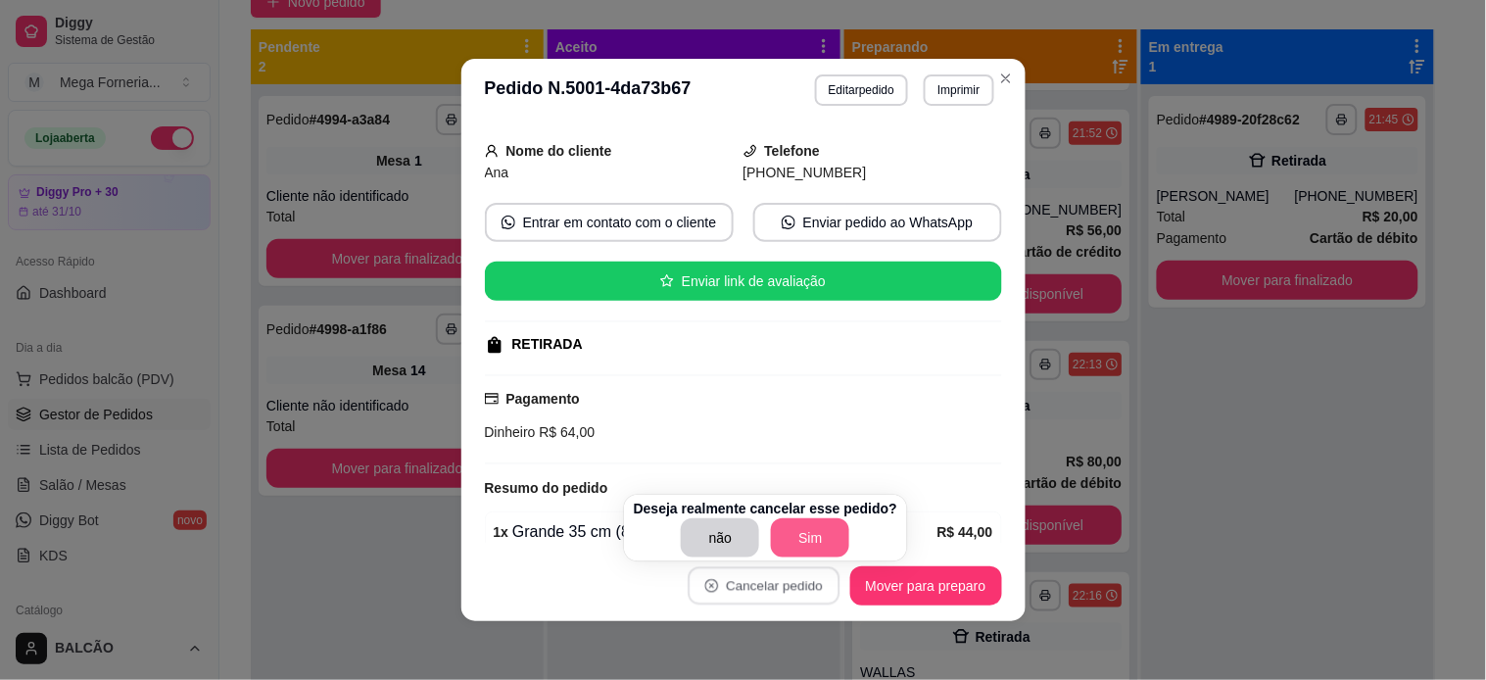
click at [794, 545] on button "Sim" at bounding box center [810, 537] width 78 height 39
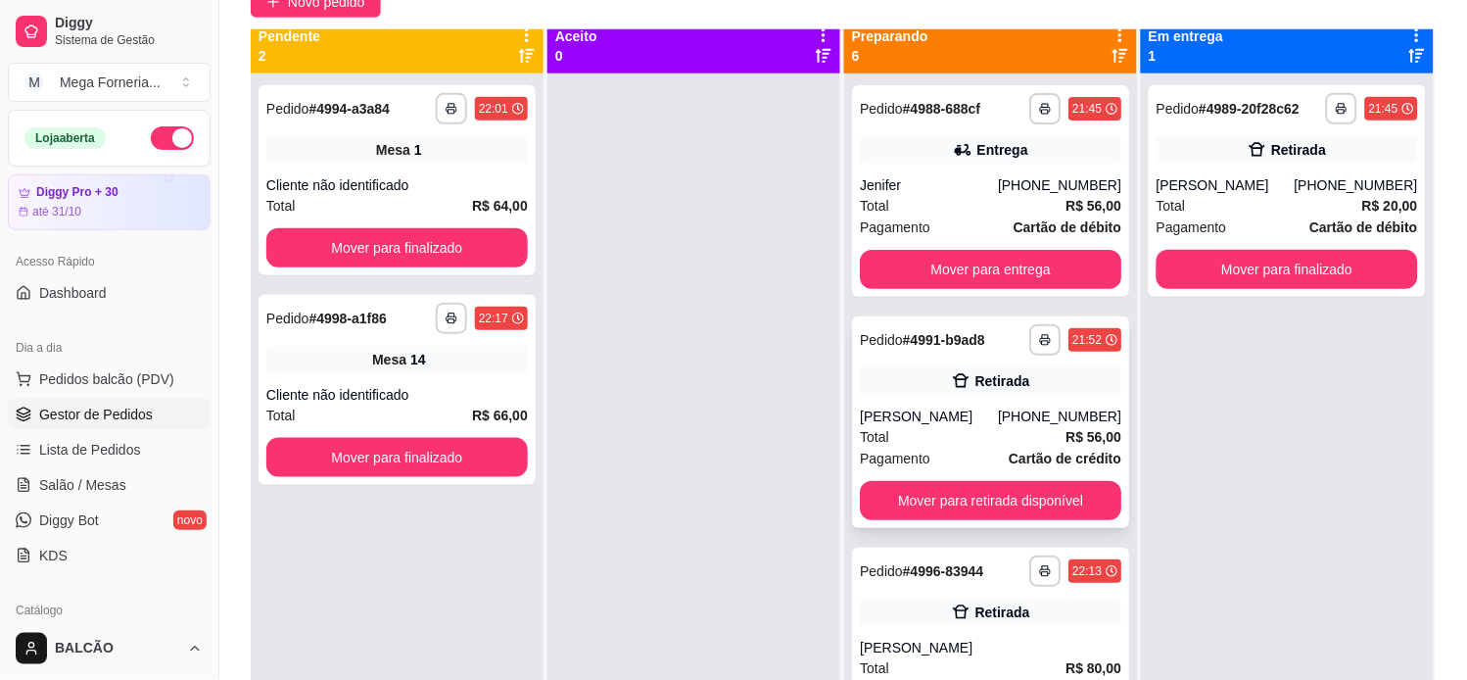
scroll to position [0, 0]
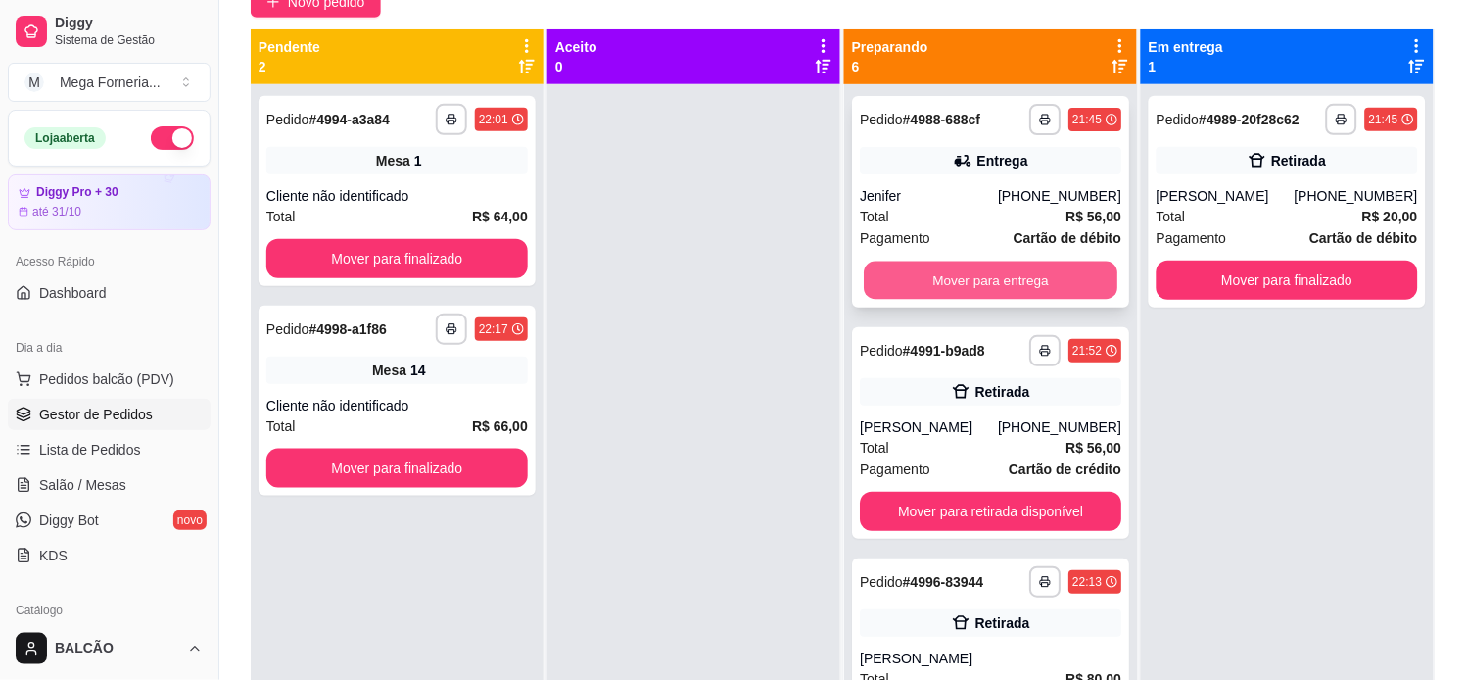
click at [943, 288] on button "Mover para entrega" at bounding box center [991, 281] width 254 height 38
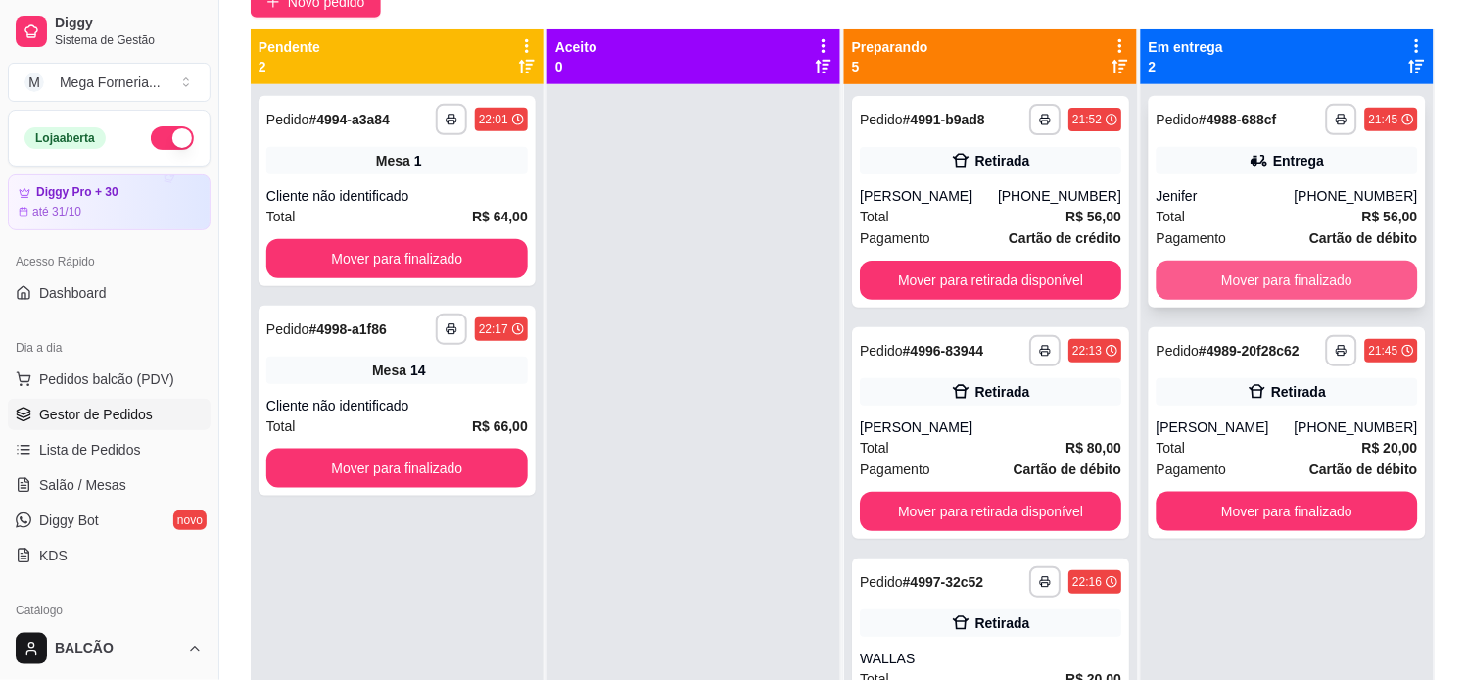
click at [1280, 271] on button "Mover para finalizado" at bounding box center [1288, 280] width 262 height 39
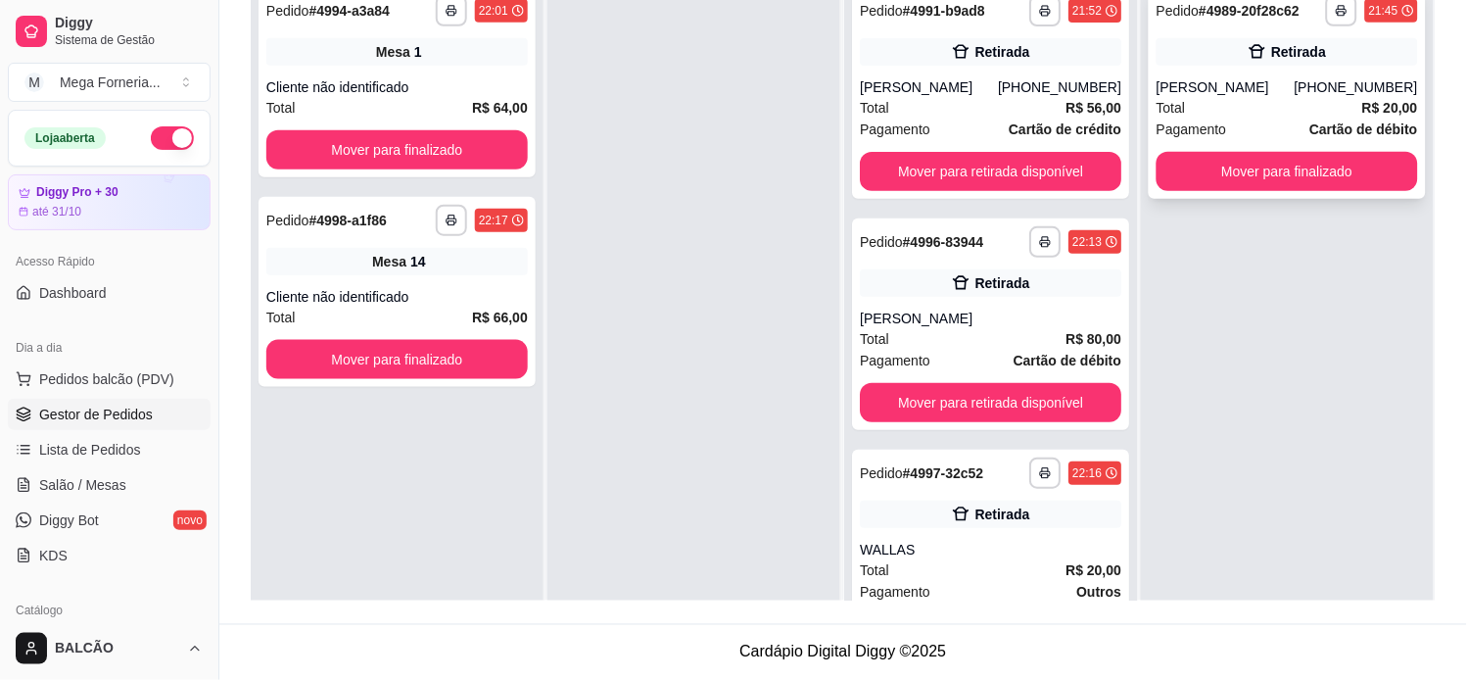
click at [1245, 79] on div "[PERSON_NAME]" at bounding box center [1226, 87] width 138 height 20
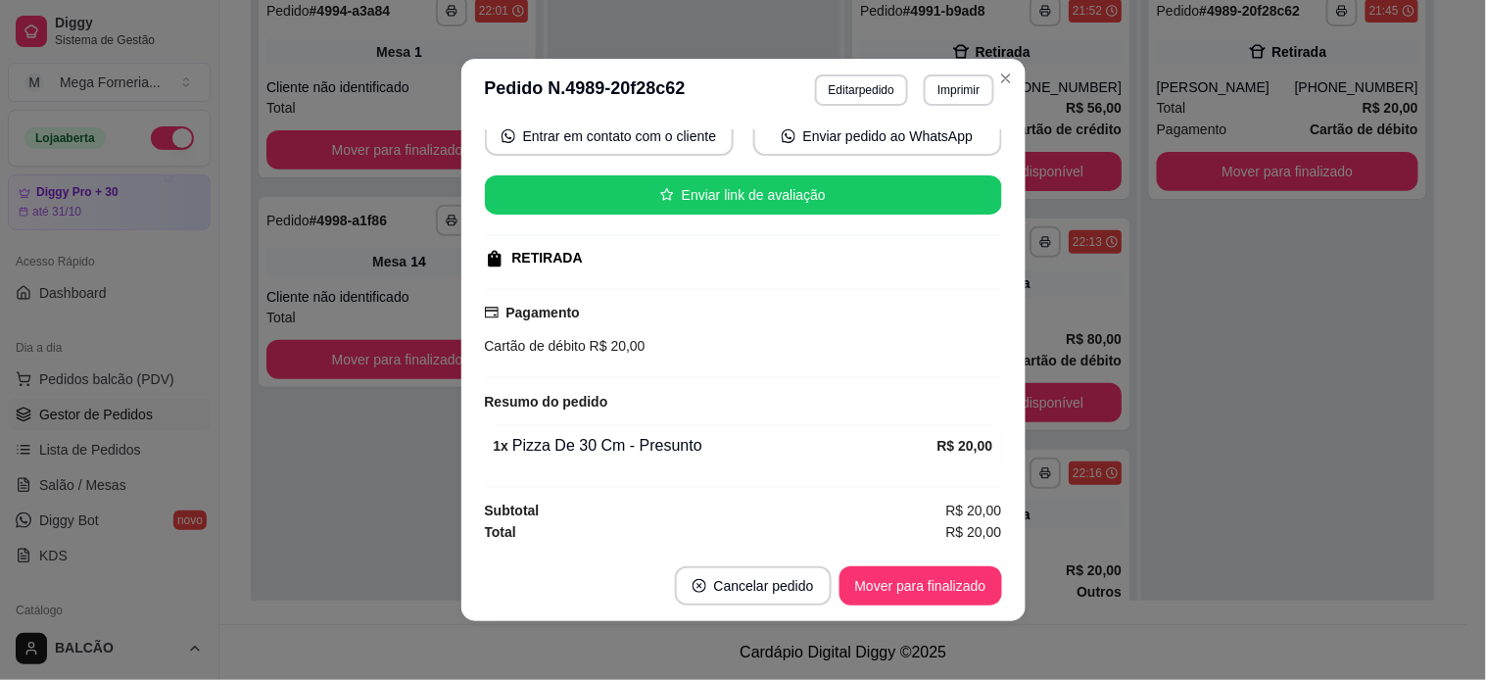
scroll to position [4, 0]
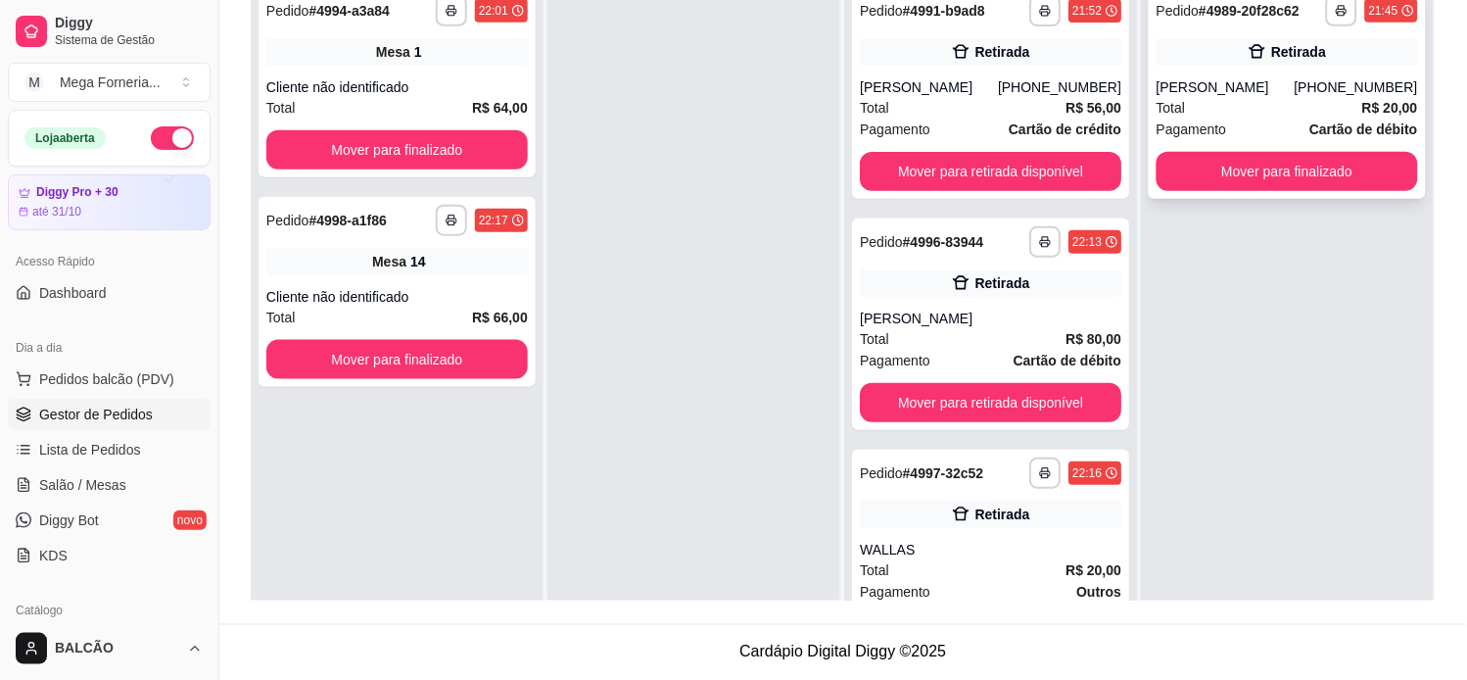
click at [1261, 65] on div "**********" at bounding box center [1287, 93] width 277 height 212
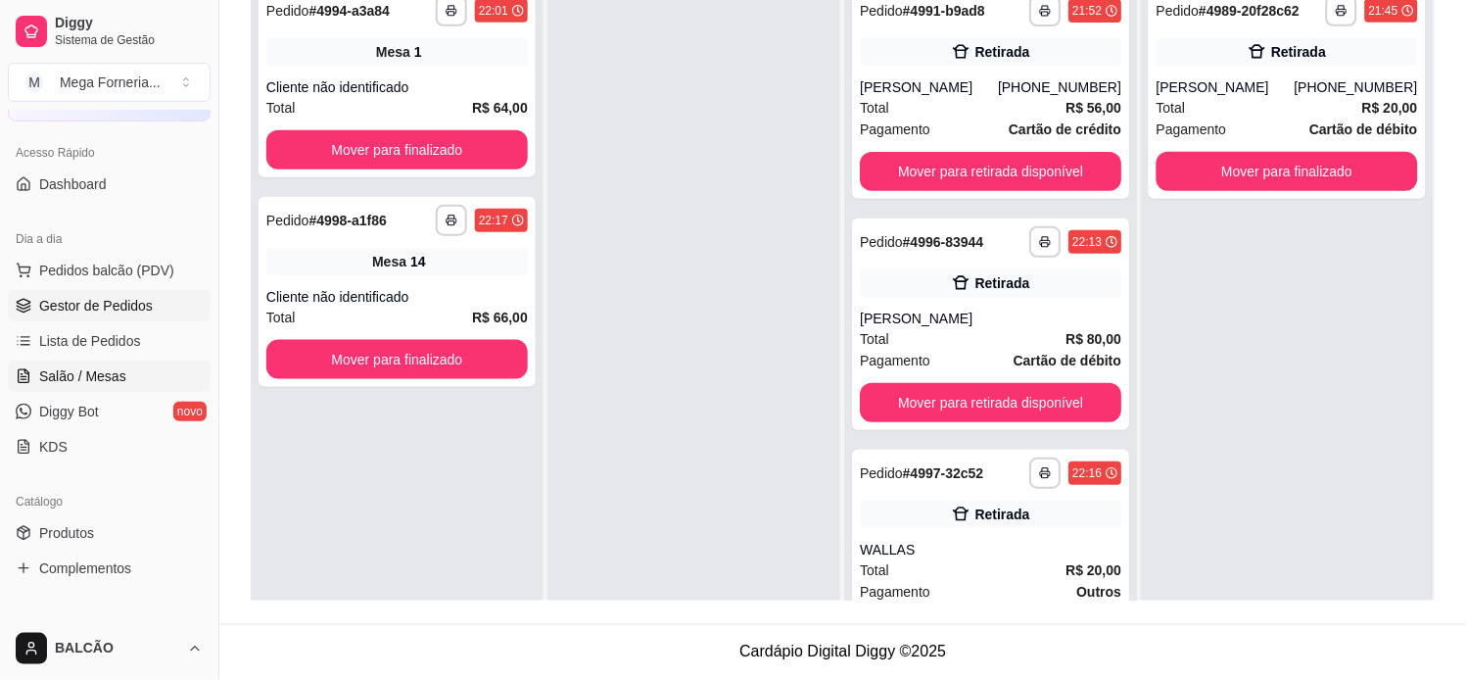
click at [71, 377] on span "Salão / Mesas" at bounding box center [82, 376] width 87 height 20
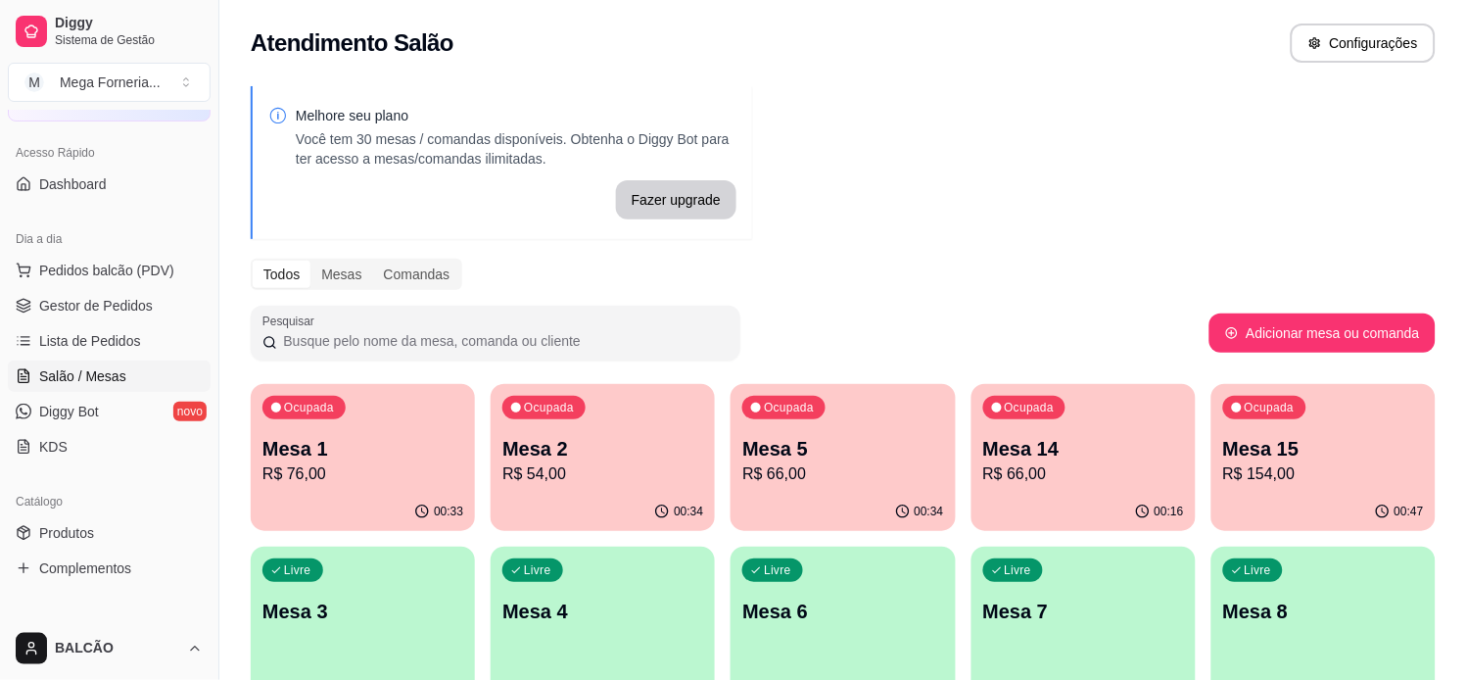
click at [276, 462] on p "R$ 76,00" at bounding box center [362, 474] width 201 height 24
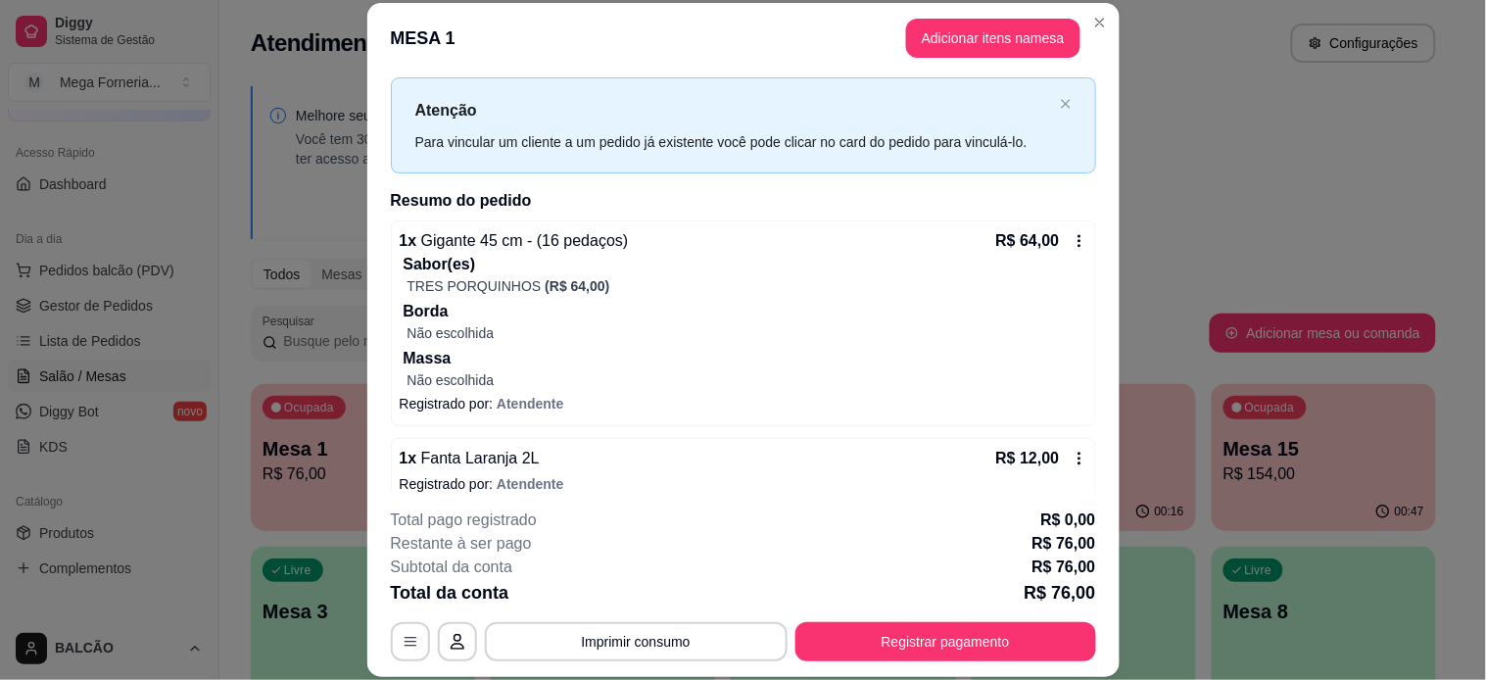
scroll to position [61, 0]
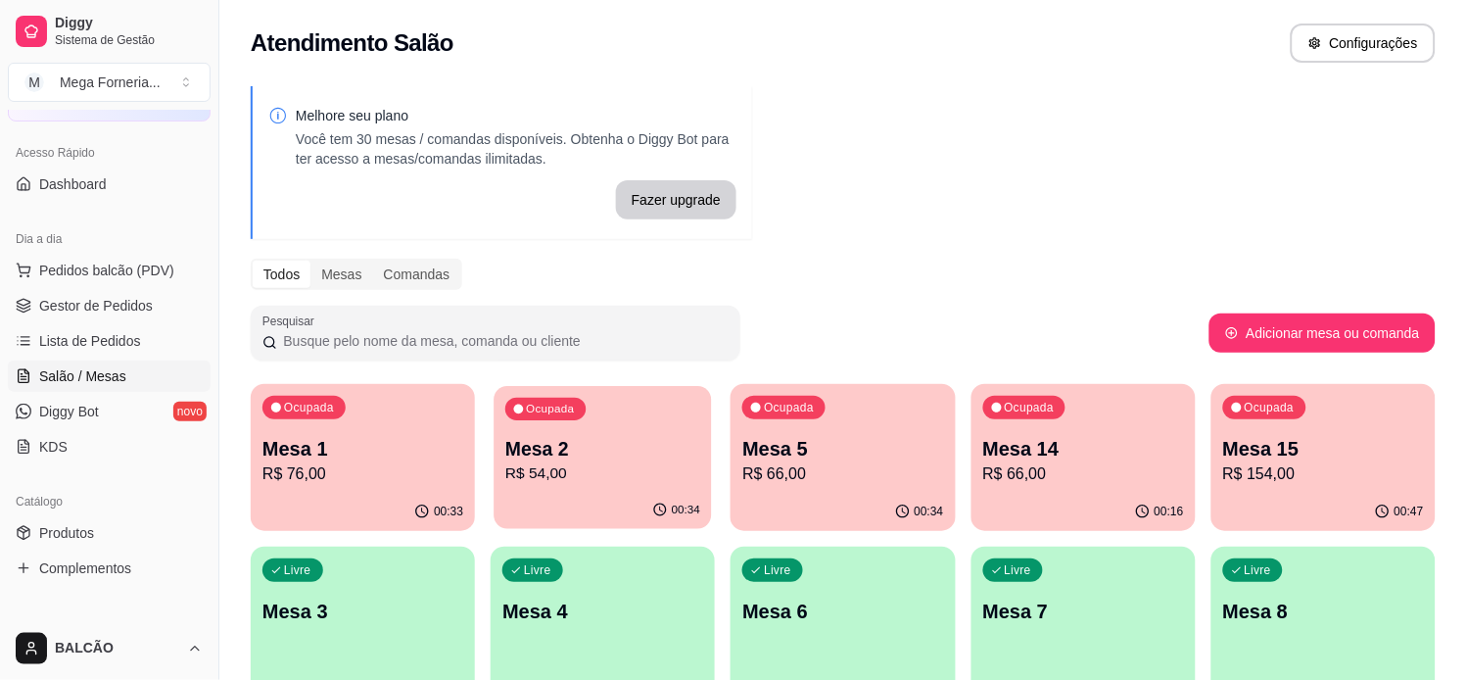
click at [539, 449] on p "Mesa 2" at bounding box center [602, 449] width 195 height 26
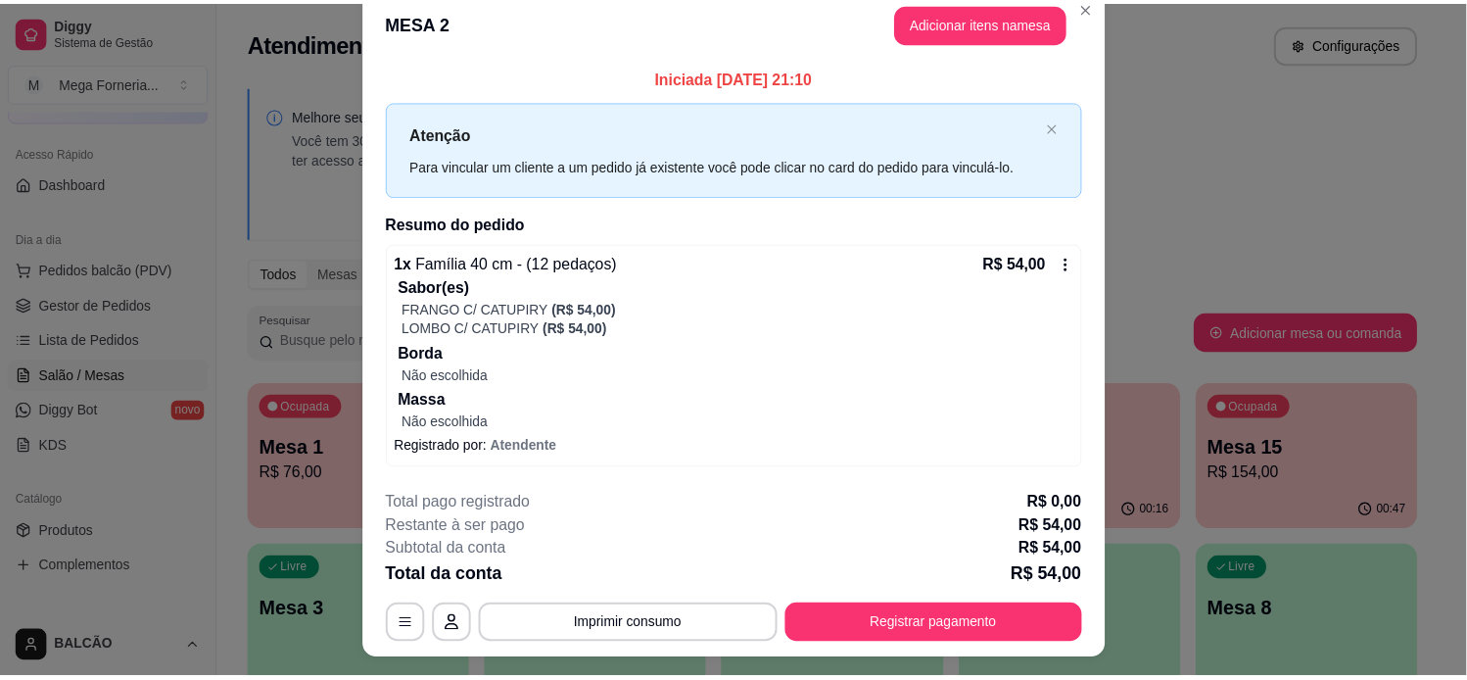
scroll to position [0, 0]
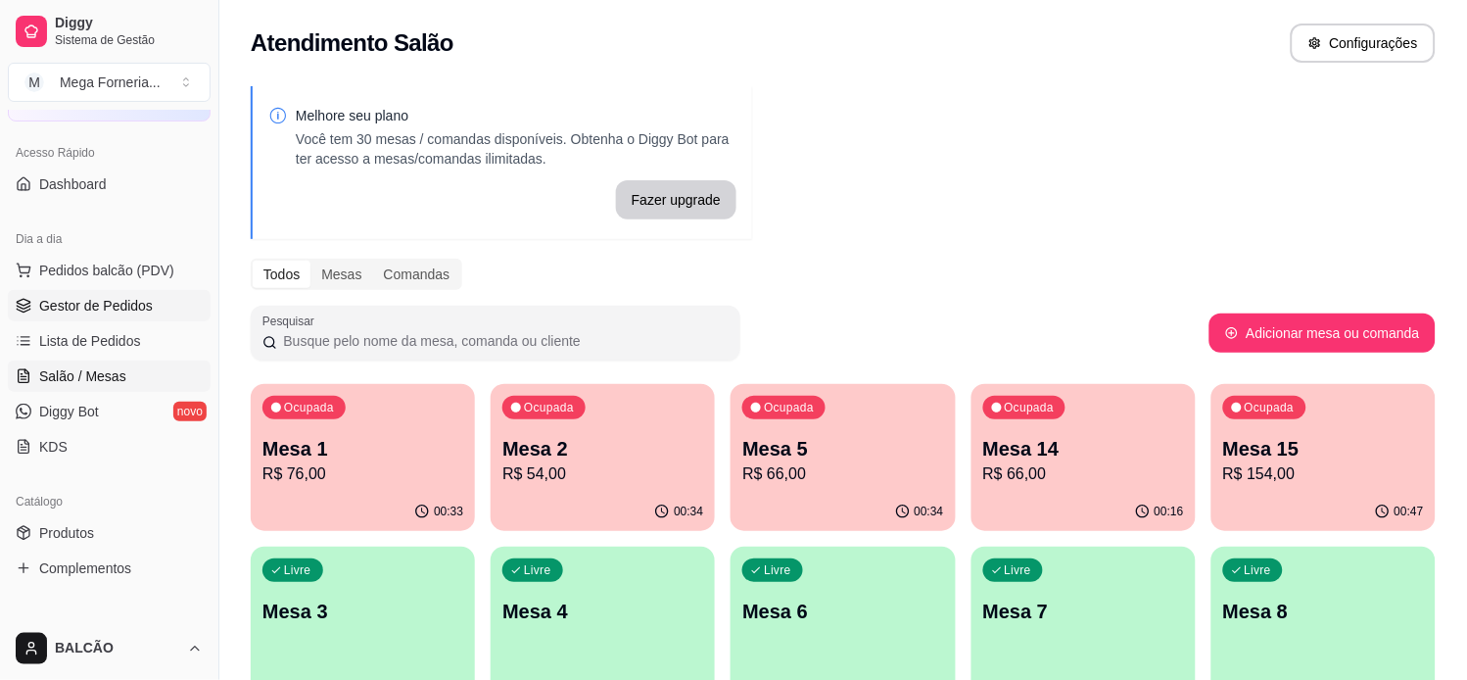
click at [134, 308] on span "Gestor de Pedidos" at bounding box center [96, 306] width 114 height 20
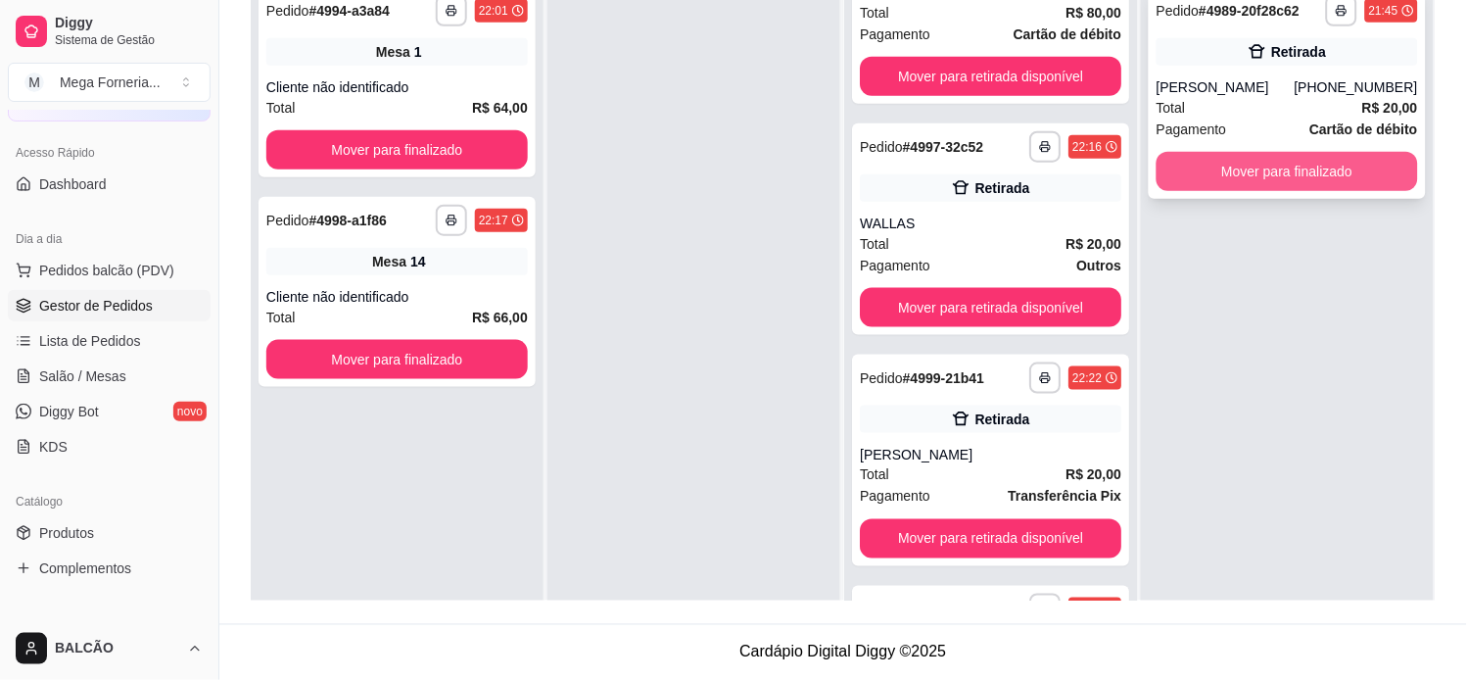
click at [1320, 155] on button "Mover para finalizado" at bounding box center [1288, 171] width 262 height 39
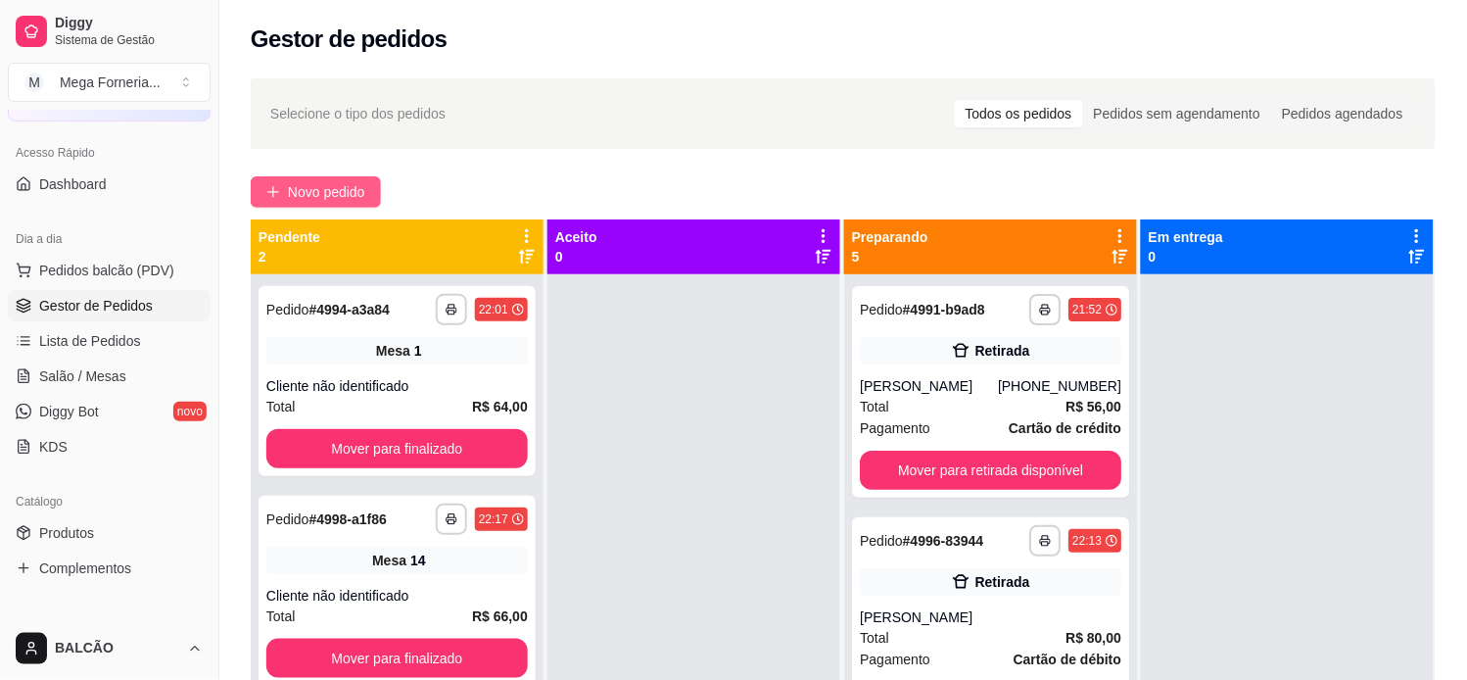
click at [321, 182] on span "Novo pedido" at bounding box center [326, 192] width 77 height 22
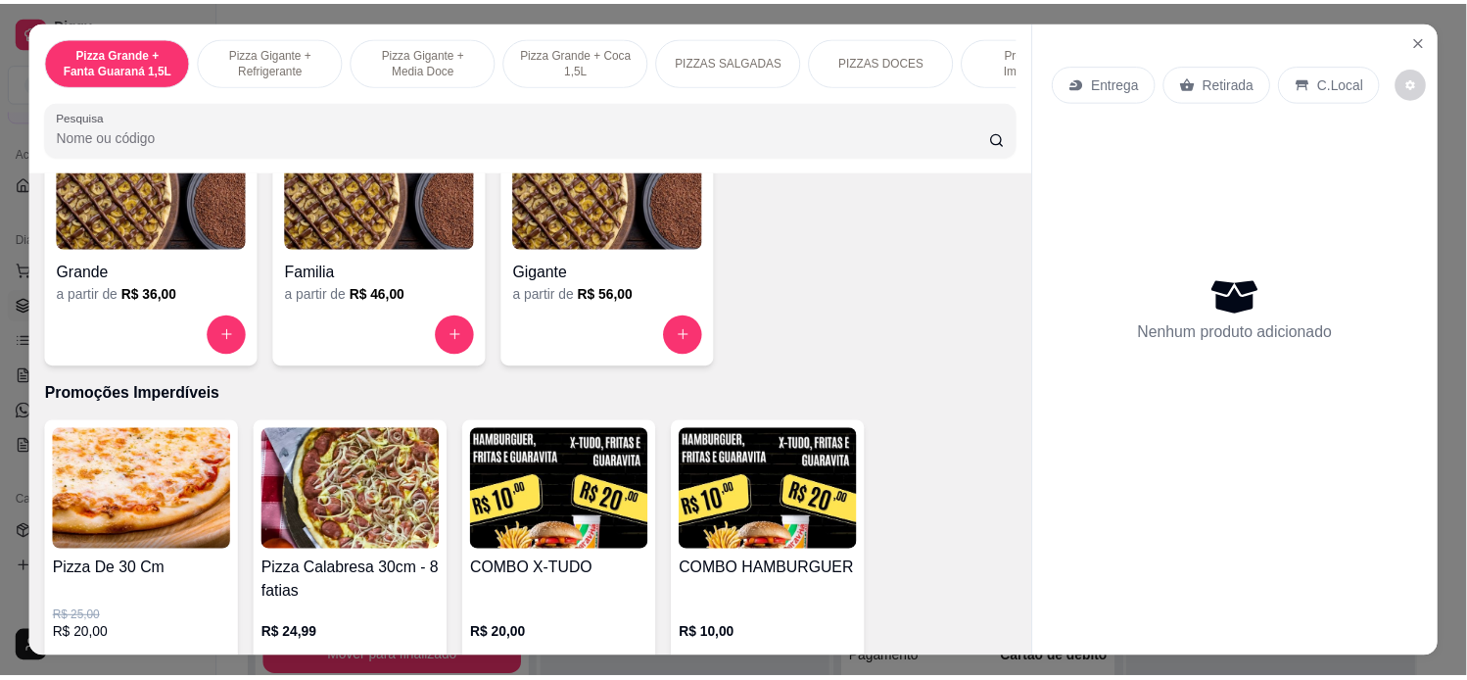
scroll to position [1959, 0]
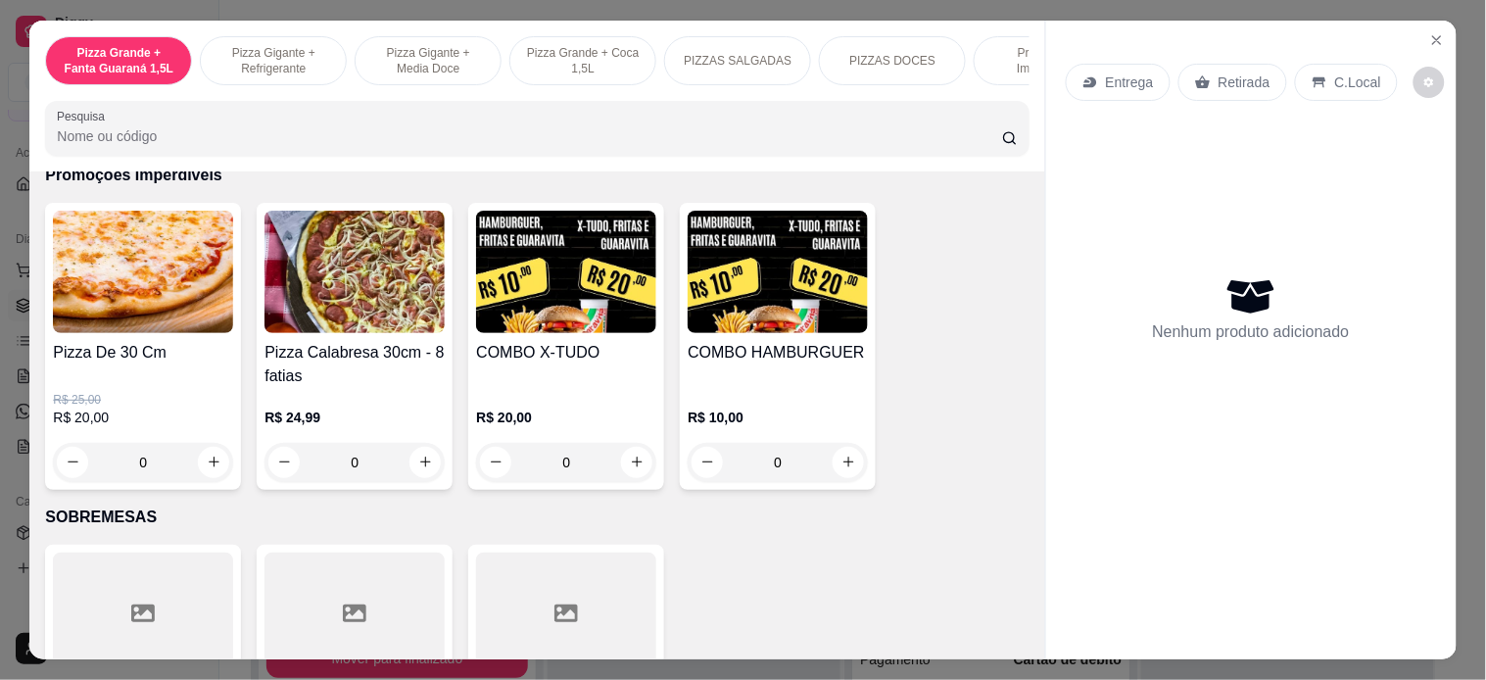
click at [214, 467] on div "0" at bounding box center [143, 462] width 180 height 39
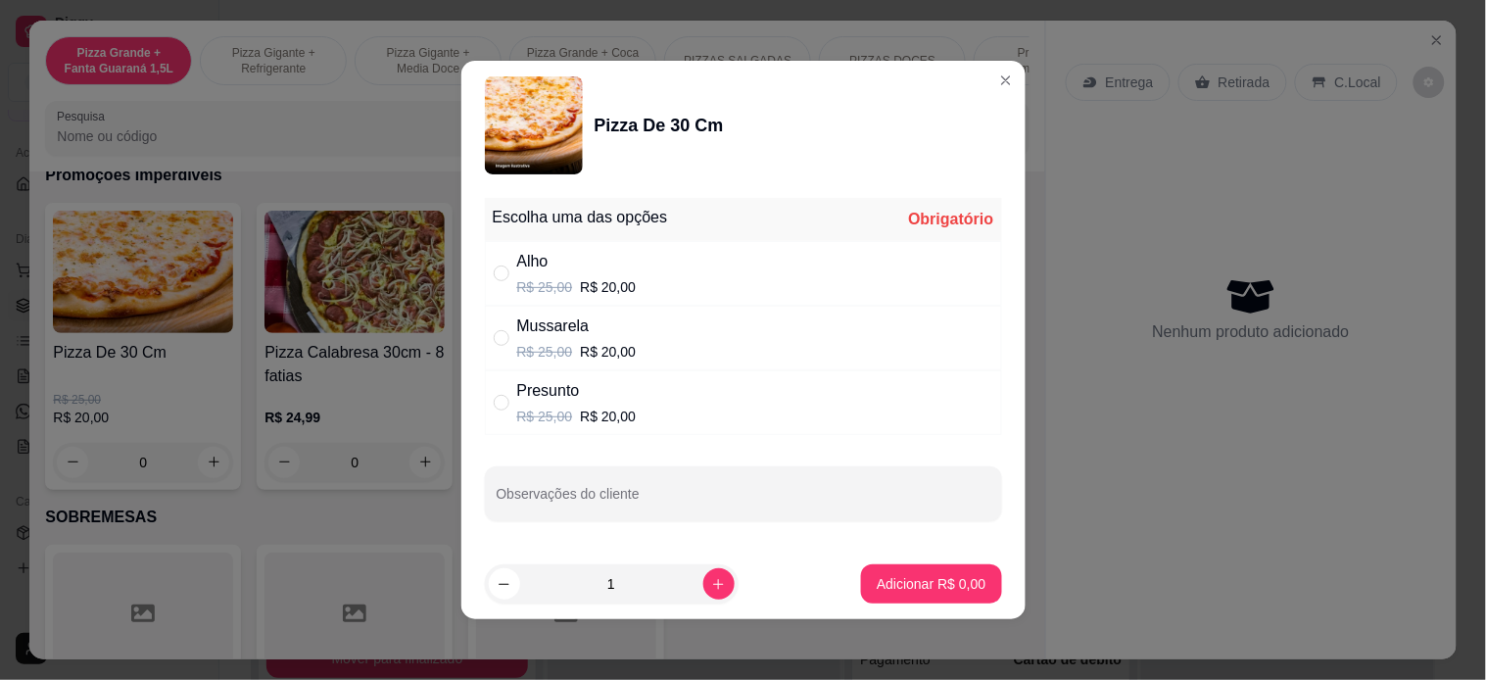
click at [556, 411] on p "R$ 25,00" at bounding box center [545, 416] width 56 height 20
radio input "true"
click at [928, 588] on p "Adicionar R$ 20,00" at bounding box center [928, 583] width 114 height 19
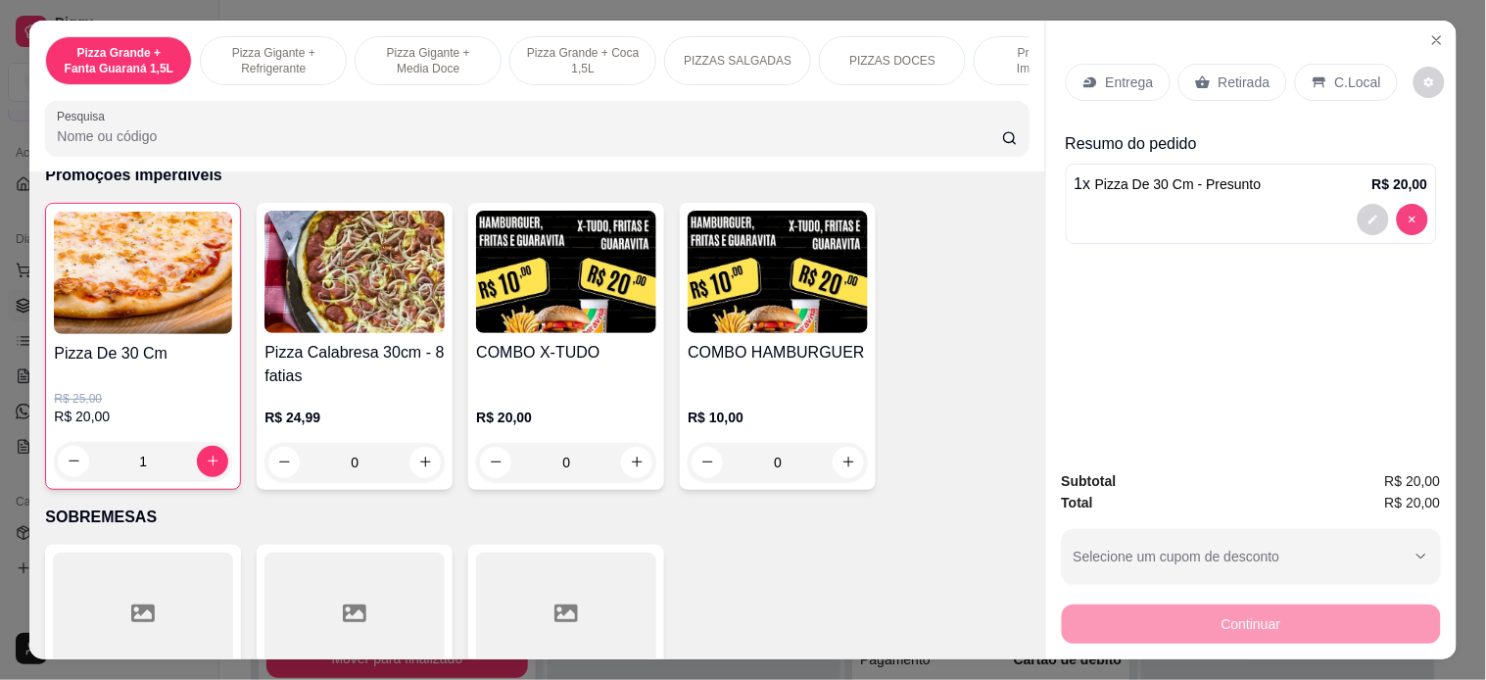
type input "0"
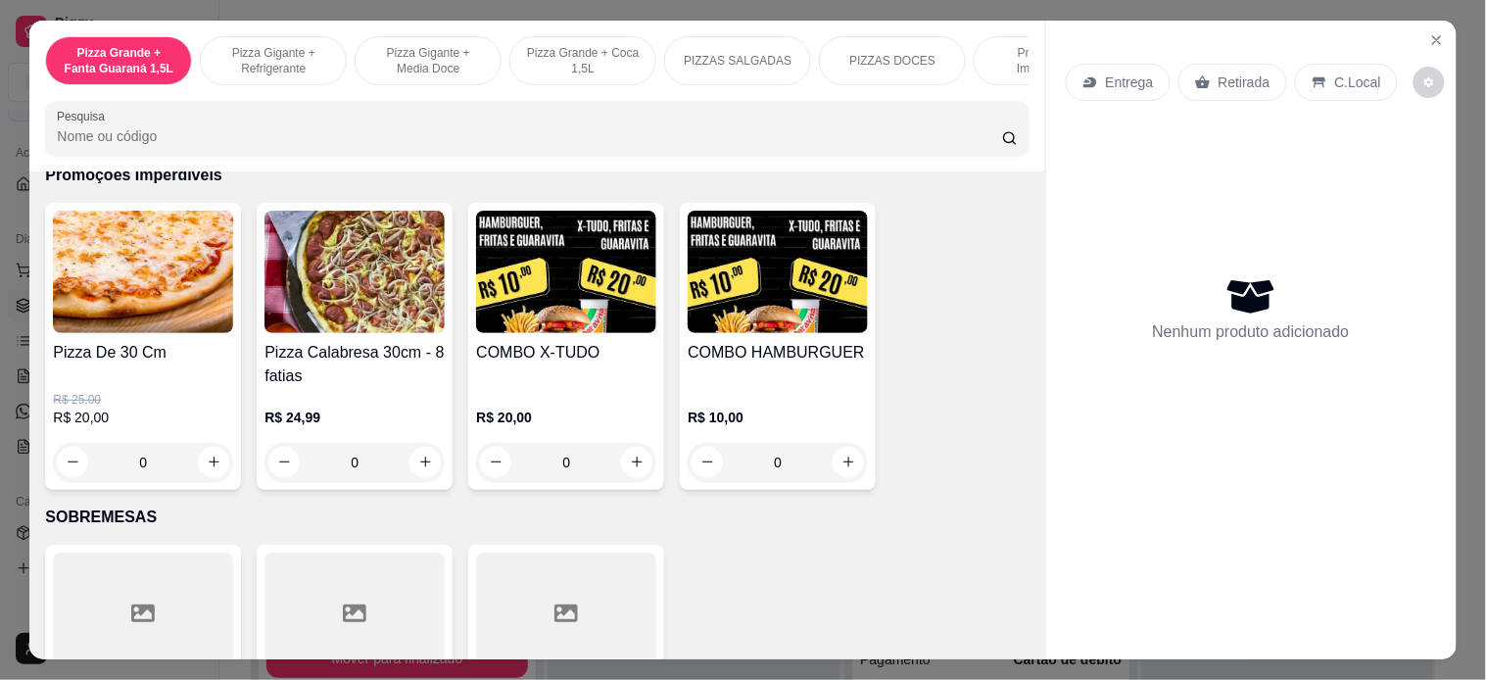
click at [227, 455] on div "Pizza De 30 Cm R$ 25,00 R$ 20,00 0" at bounding box center [143, 346] width 196 height 287
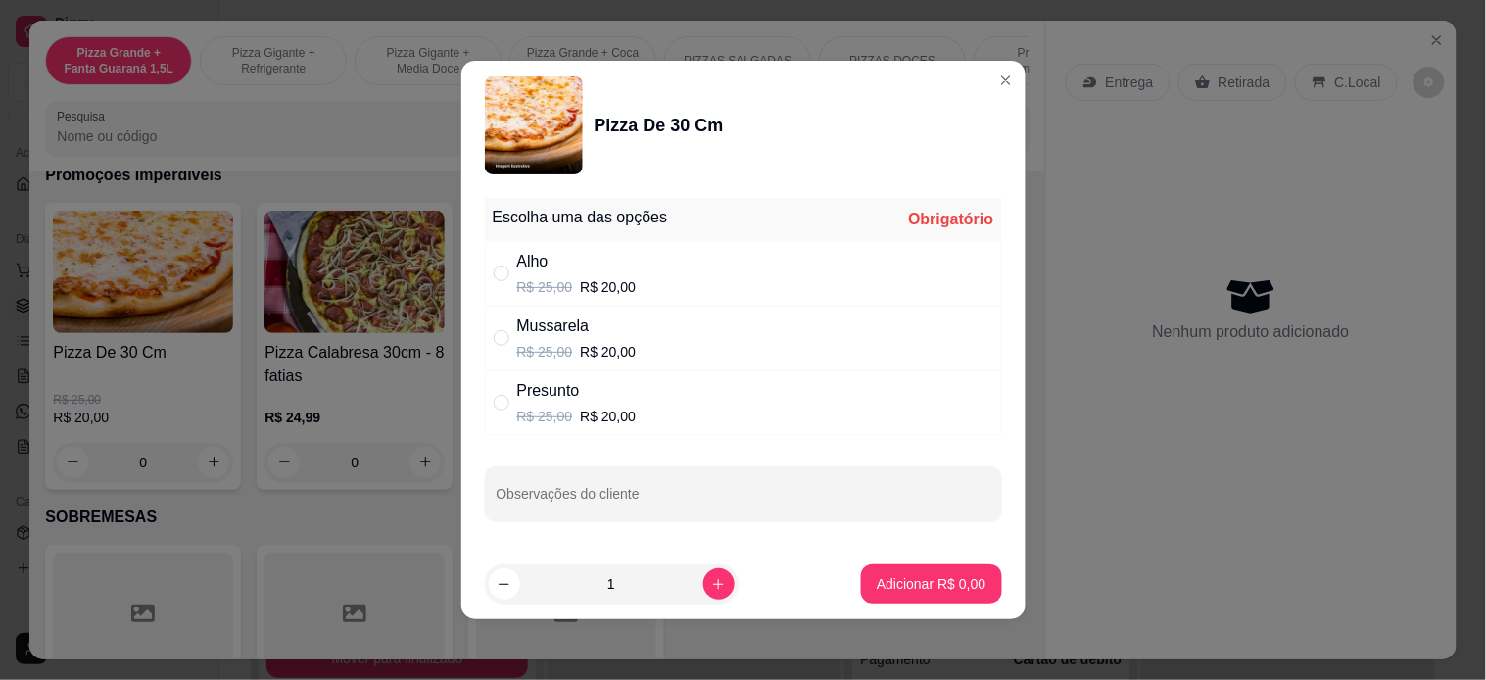
click at [519, 337] on div "Mussarela" at bounding box center [576, 326] width 119 height 24
radio input "true"
click at [916, 578] on p "Adicionar R$ 20,00" at bounding box center [927, 584] width 117 height 20
type input "1"
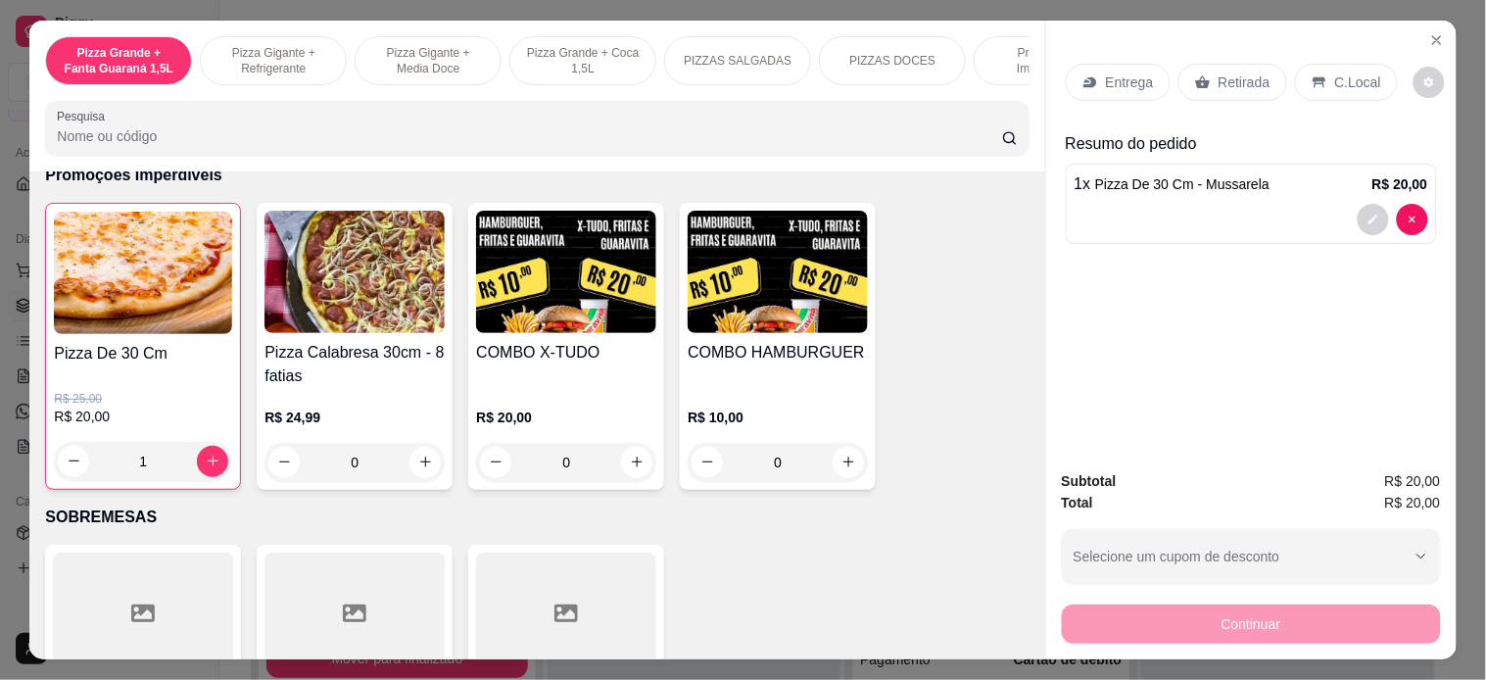
click at [1217, 84] on div "Retirada" at bounding box center [1232, 82] width 109 height 37
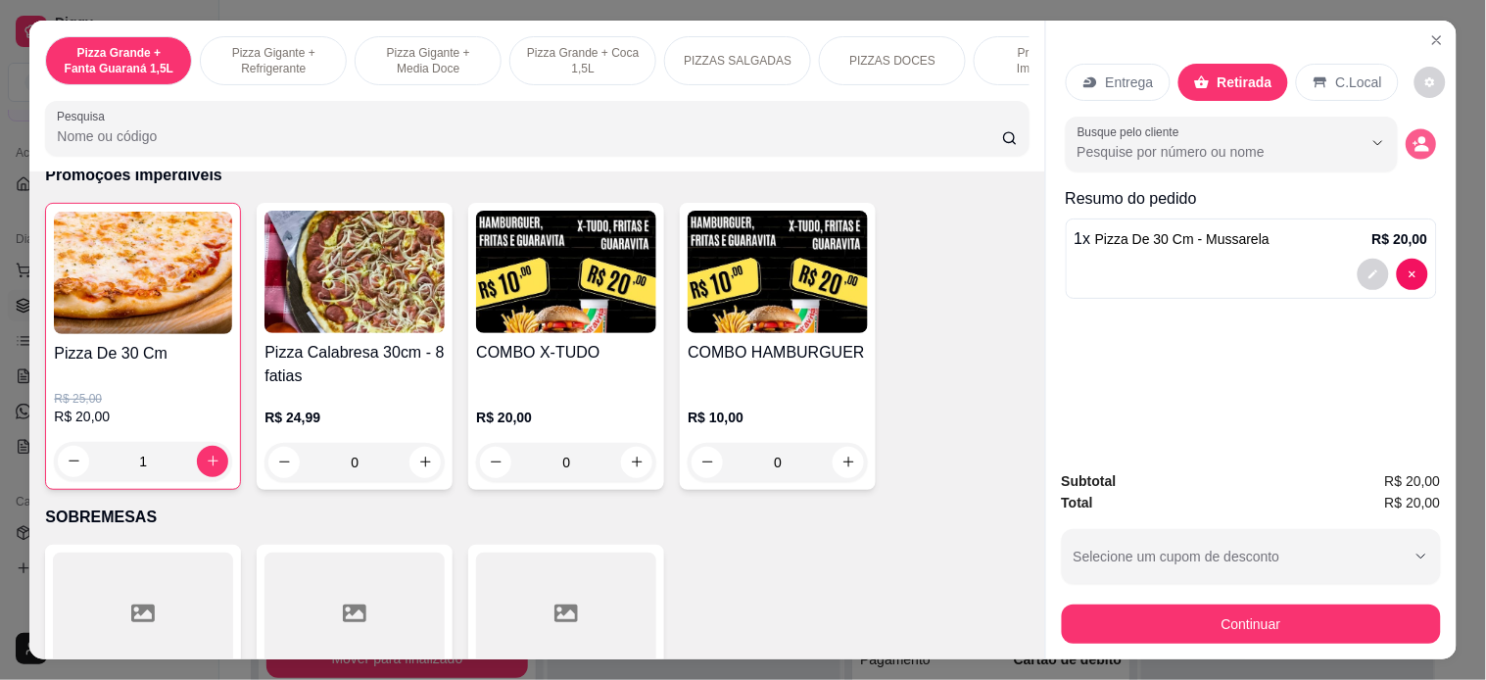
click at [1320, 135] on icon "decrease-product-quantity" at bounding box center [1420, 143] width 17 height 17
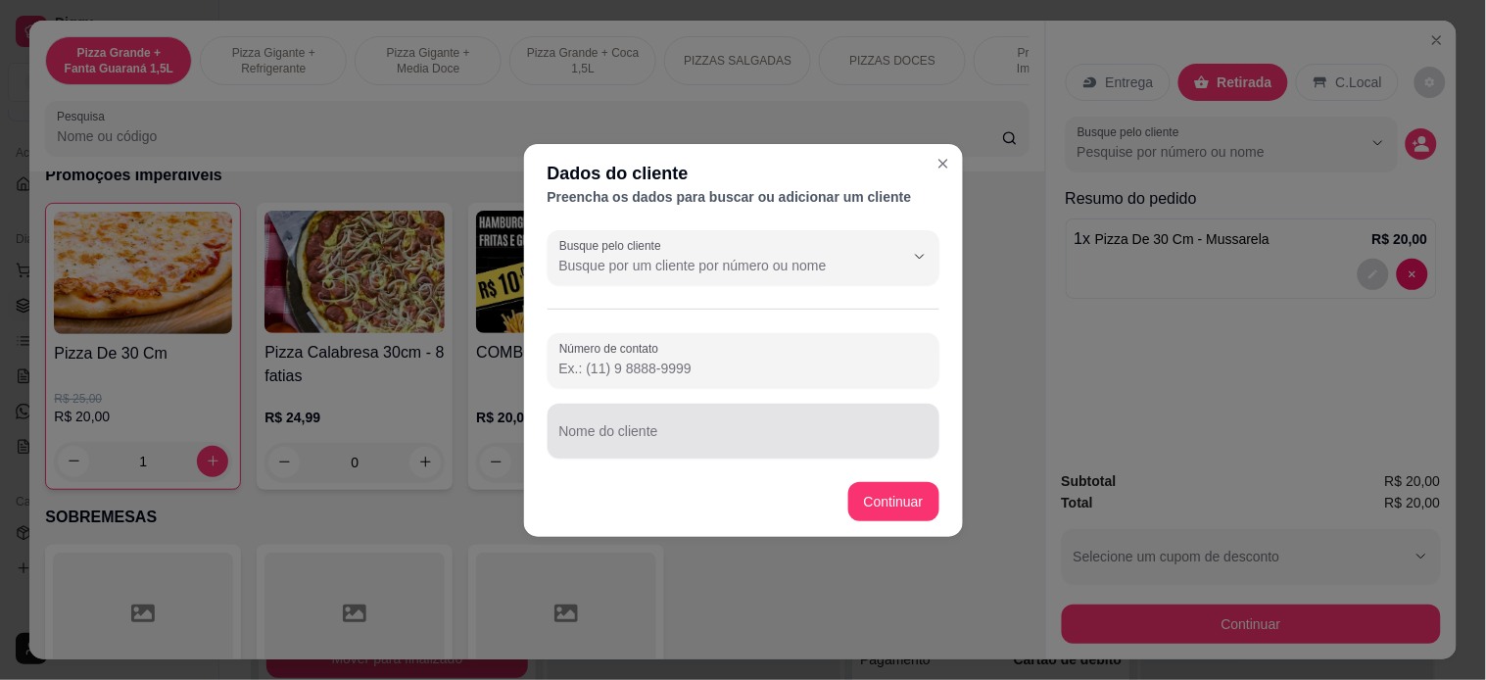
click at [709, 431] on input "Nome do cliente" at bounding box center [743, 439] width 368 height 20
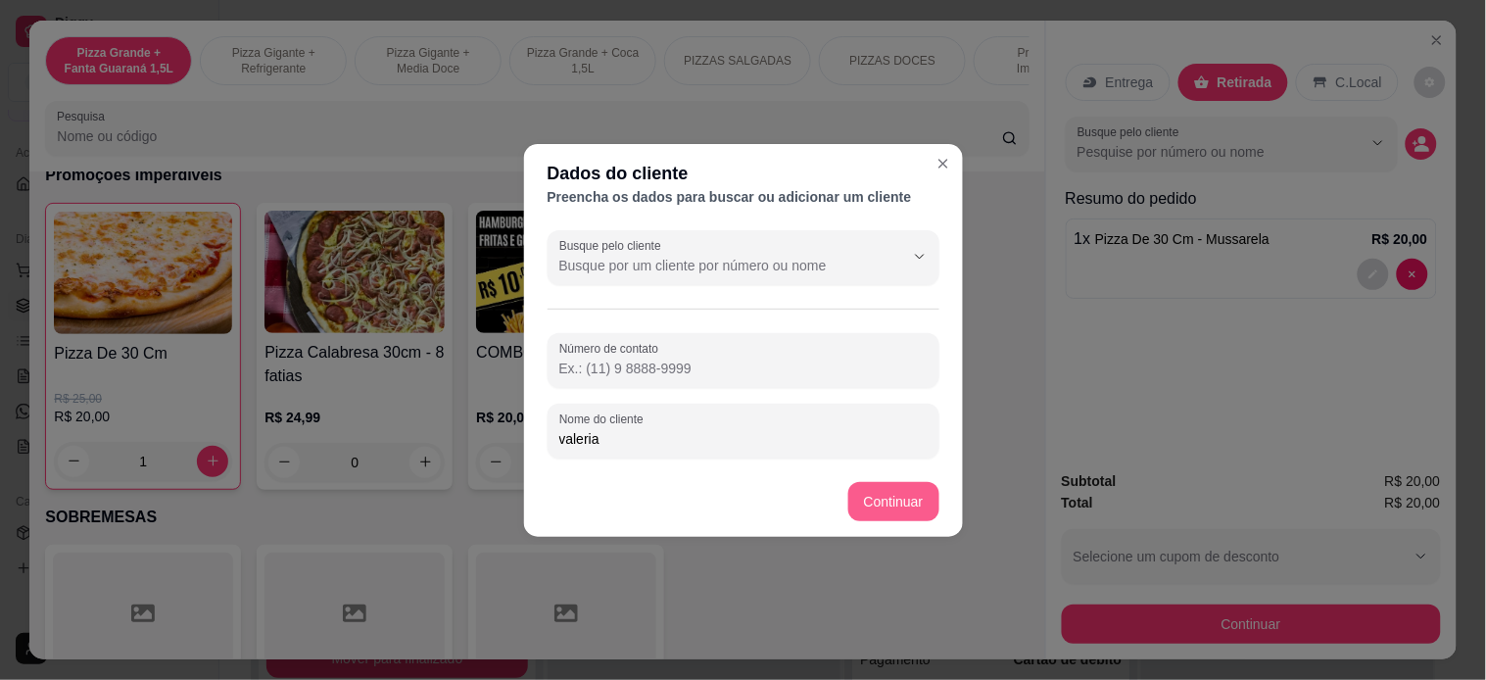
type input "valeria"
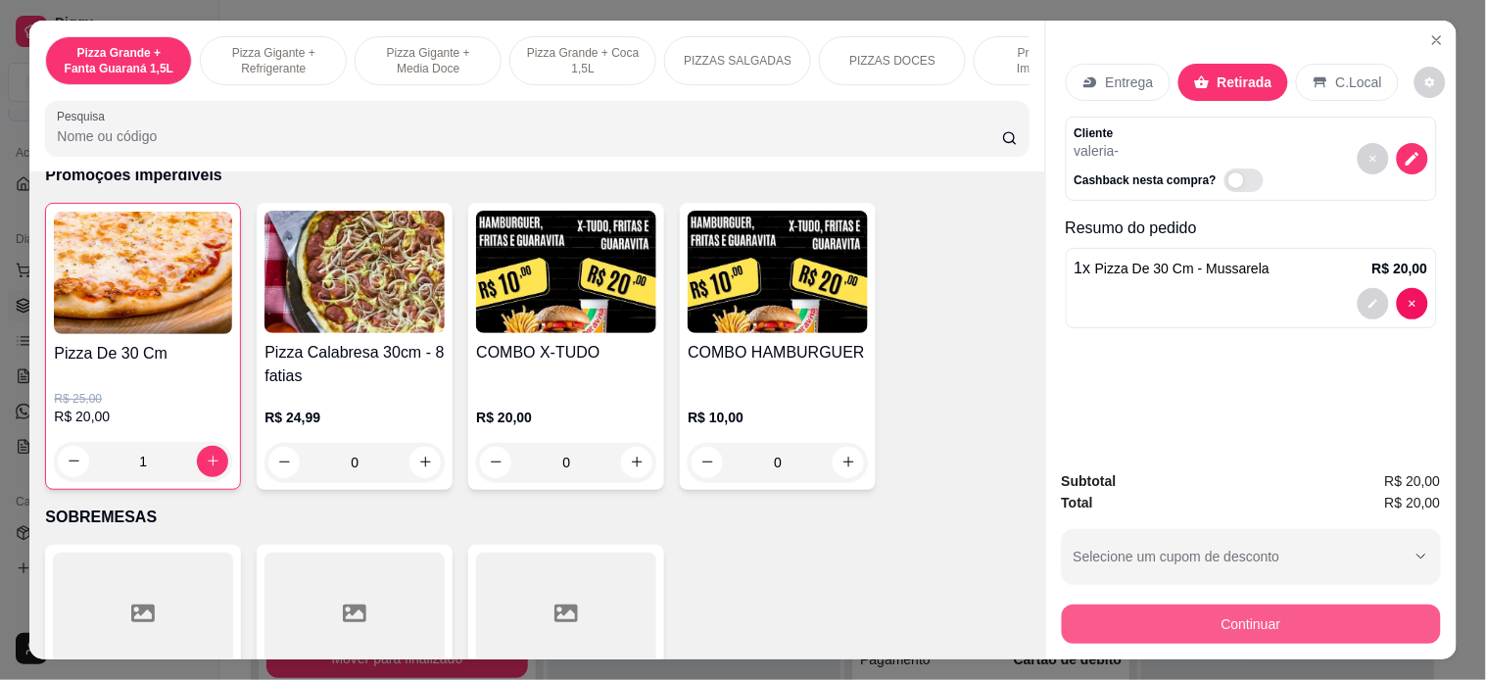
click at [1164, 611] on button "Continuar" at bounding box center [1251, 623] width 379 height 39
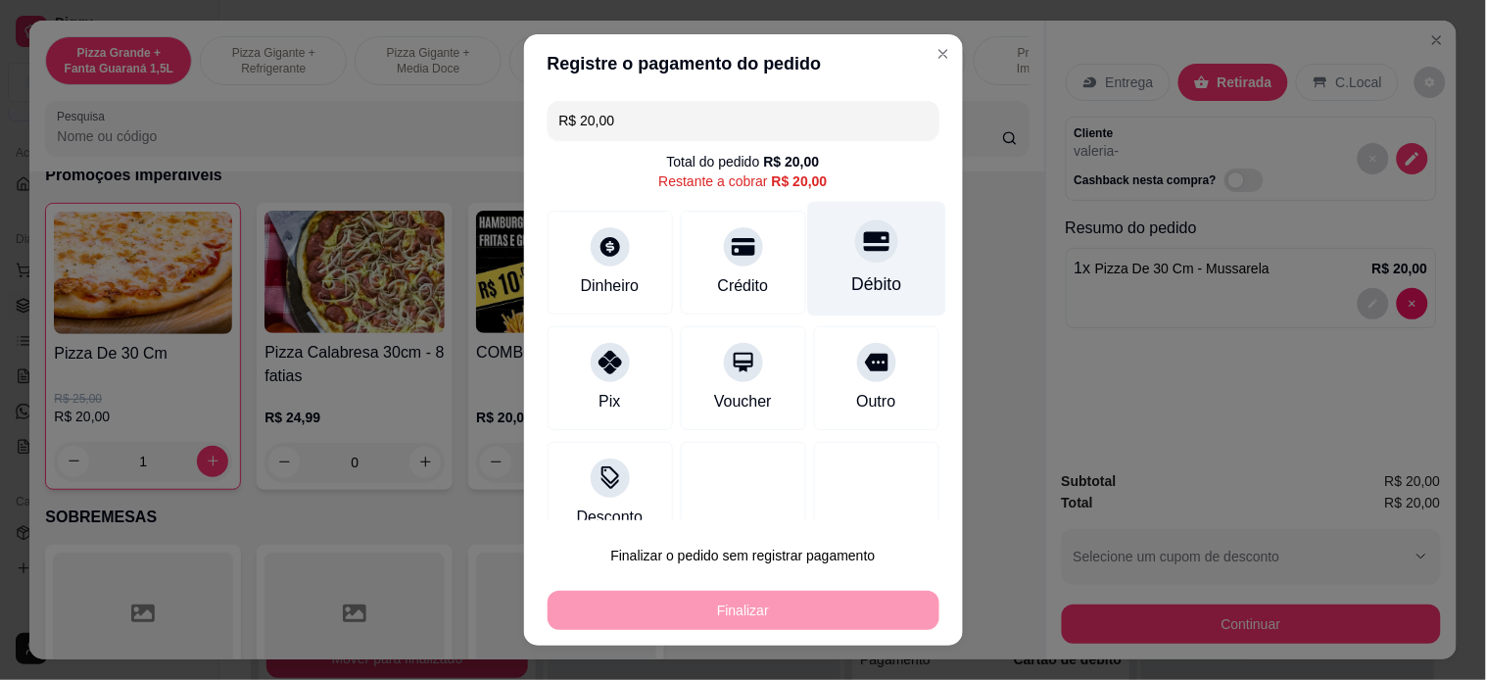
click at [851, 276] on div "Débito" at bounding box center [876, 283] width 50 height 25
type input "R$ 0,00"
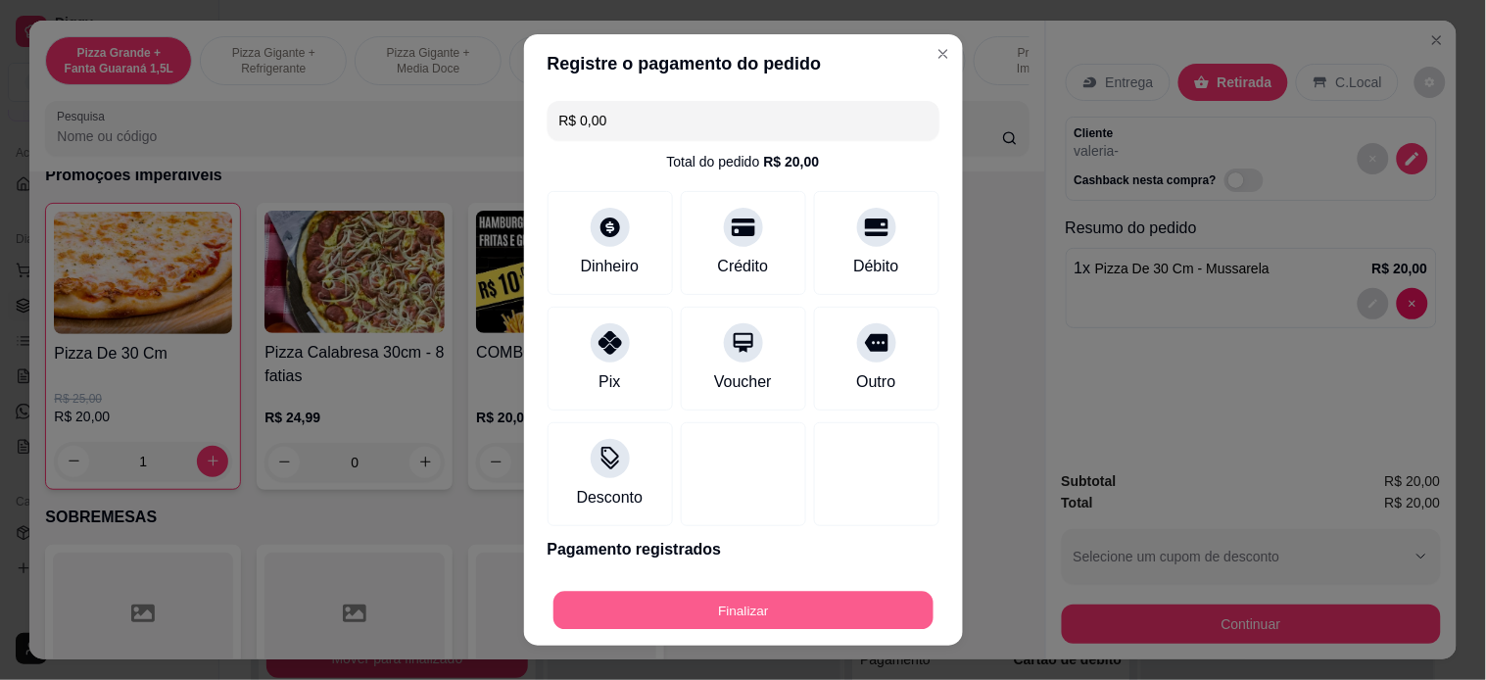
click at [779, 611] on button "Finalizar" at bounding box center [743, 611] width 380 height 38
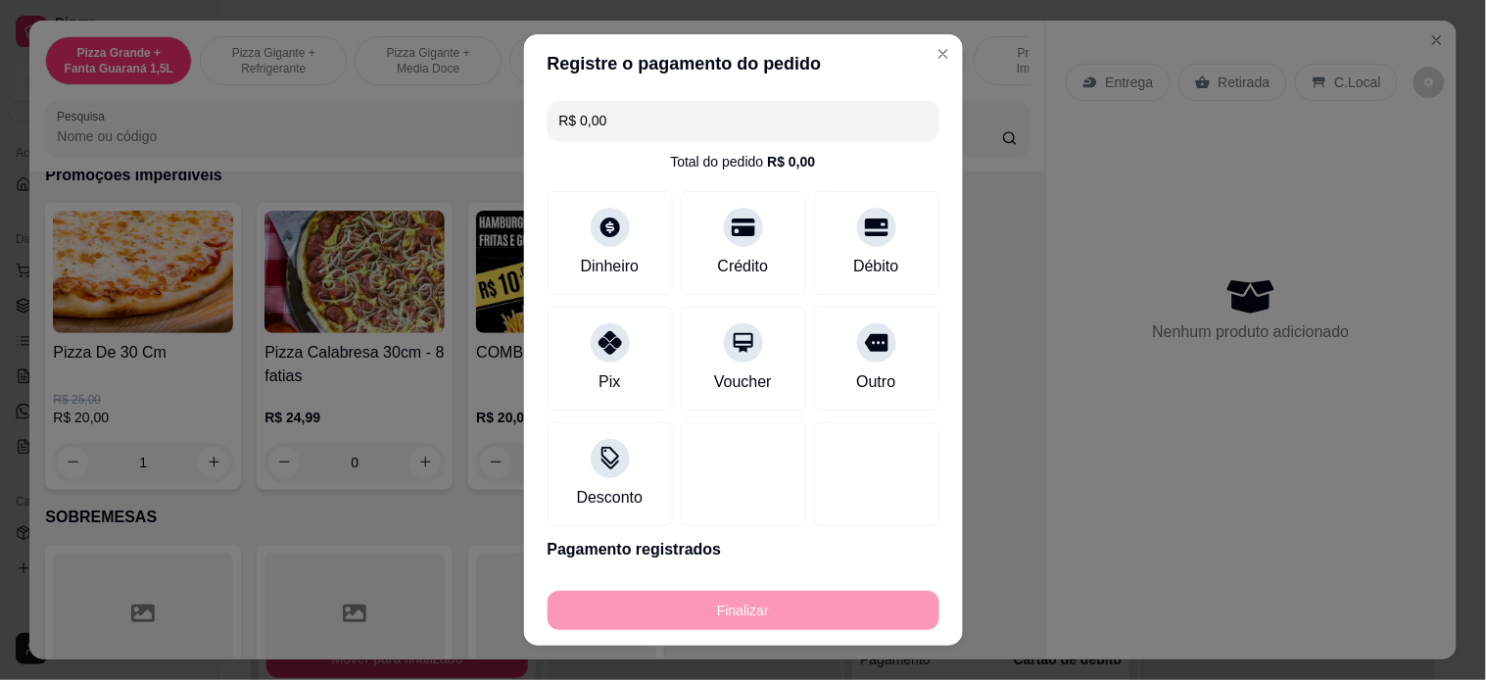
type input "0"
type input "-R$ 20,00"
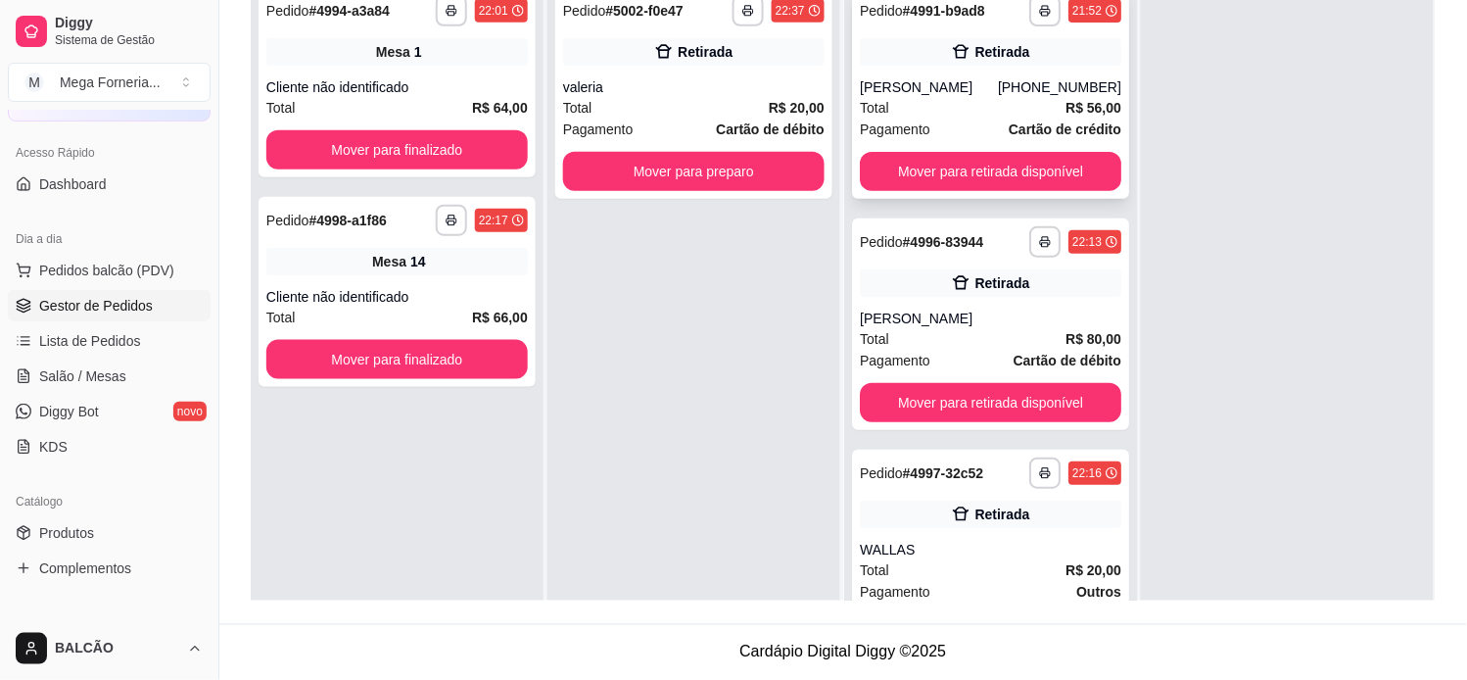
click at [982, 71] on div "**********" at bounding box center [990, 93] width 277 height 212
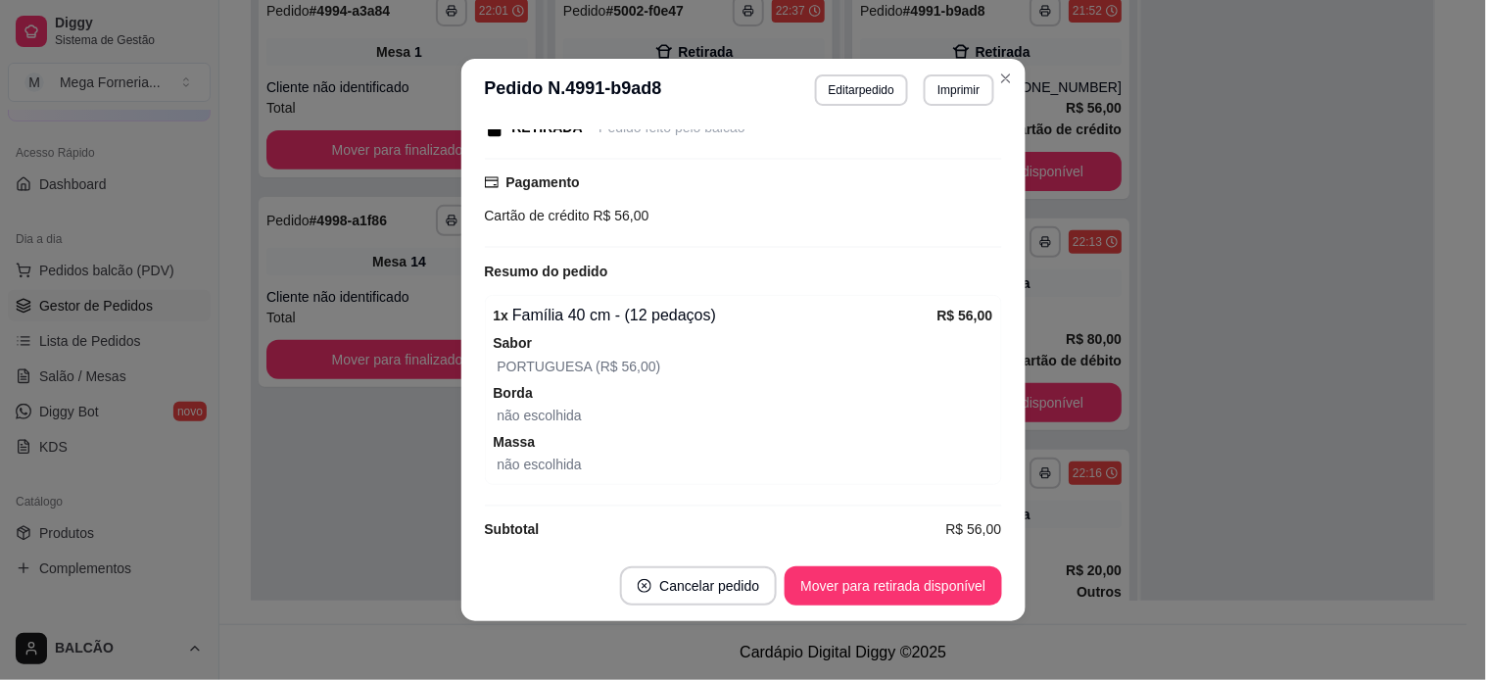
scroll to position [329, 0]
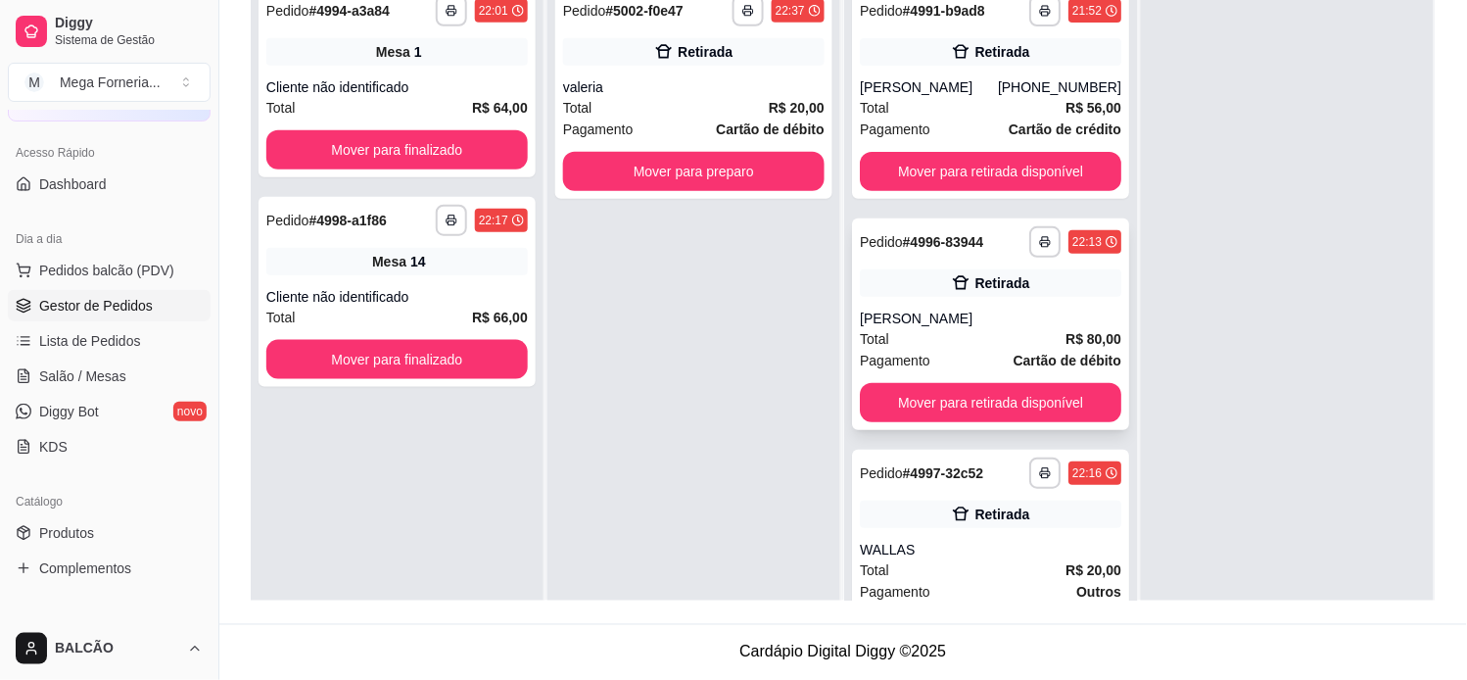
click at [1019, 323] on div "[PERSON_NAME]" at bounding box center [991, 319] width 262 height 20
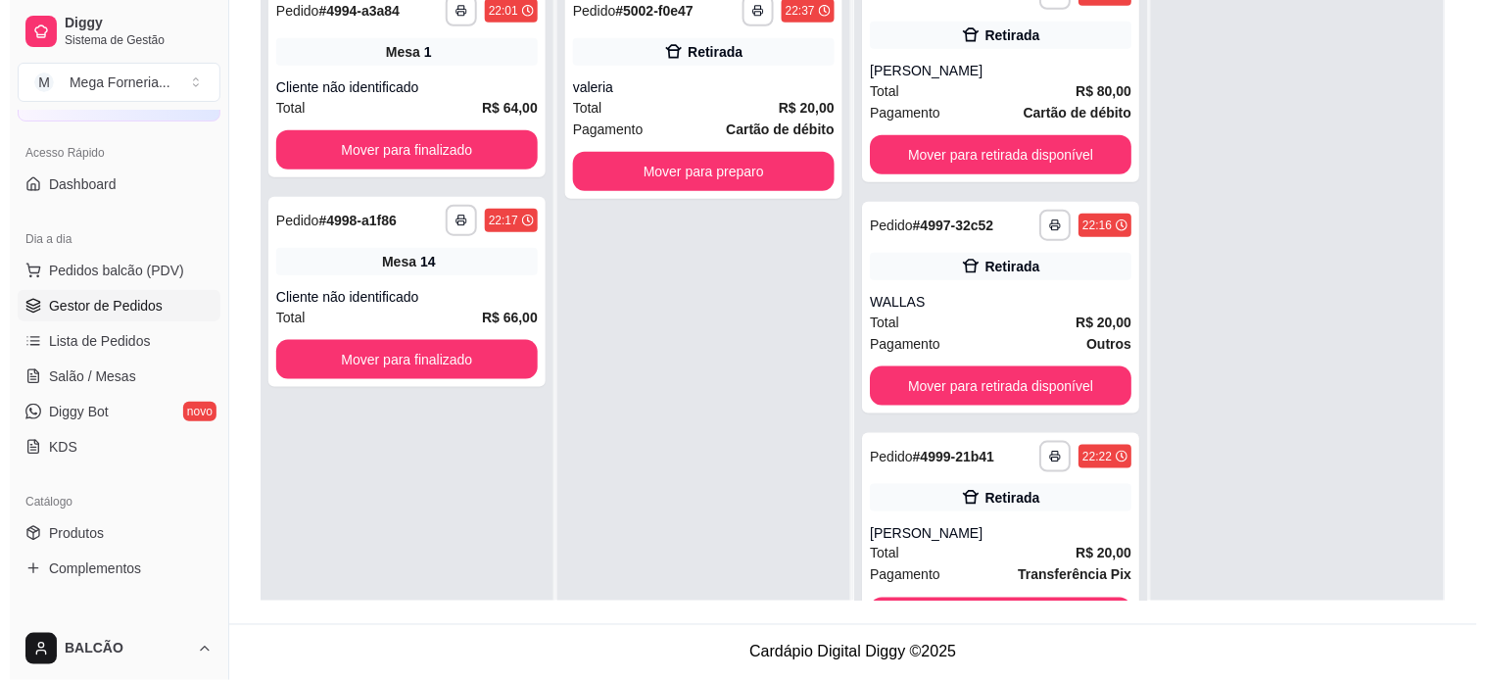
scroll to position [217, 0]
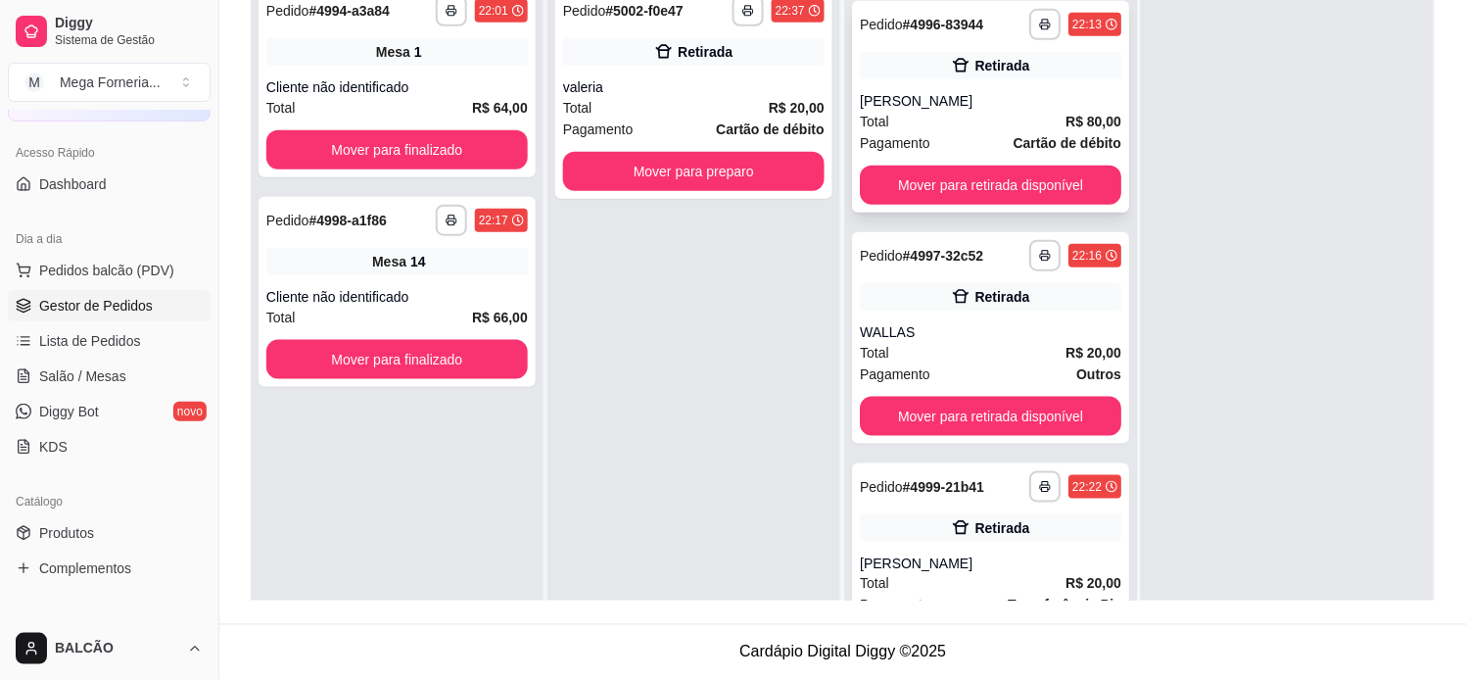
click at [932, 109] on div "[PERSON_NAME]" at bounding box center [991, 101] width 262 height 20
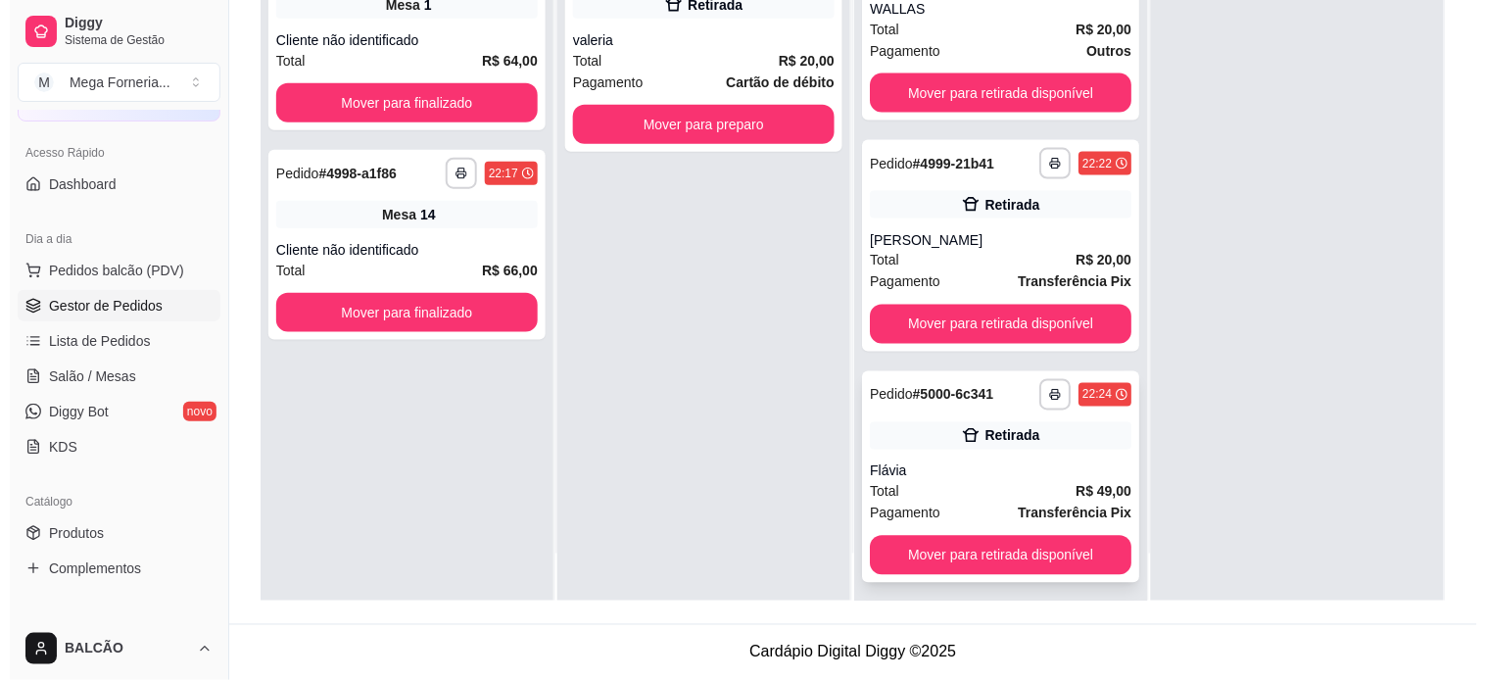
scroll to position [54, 0]
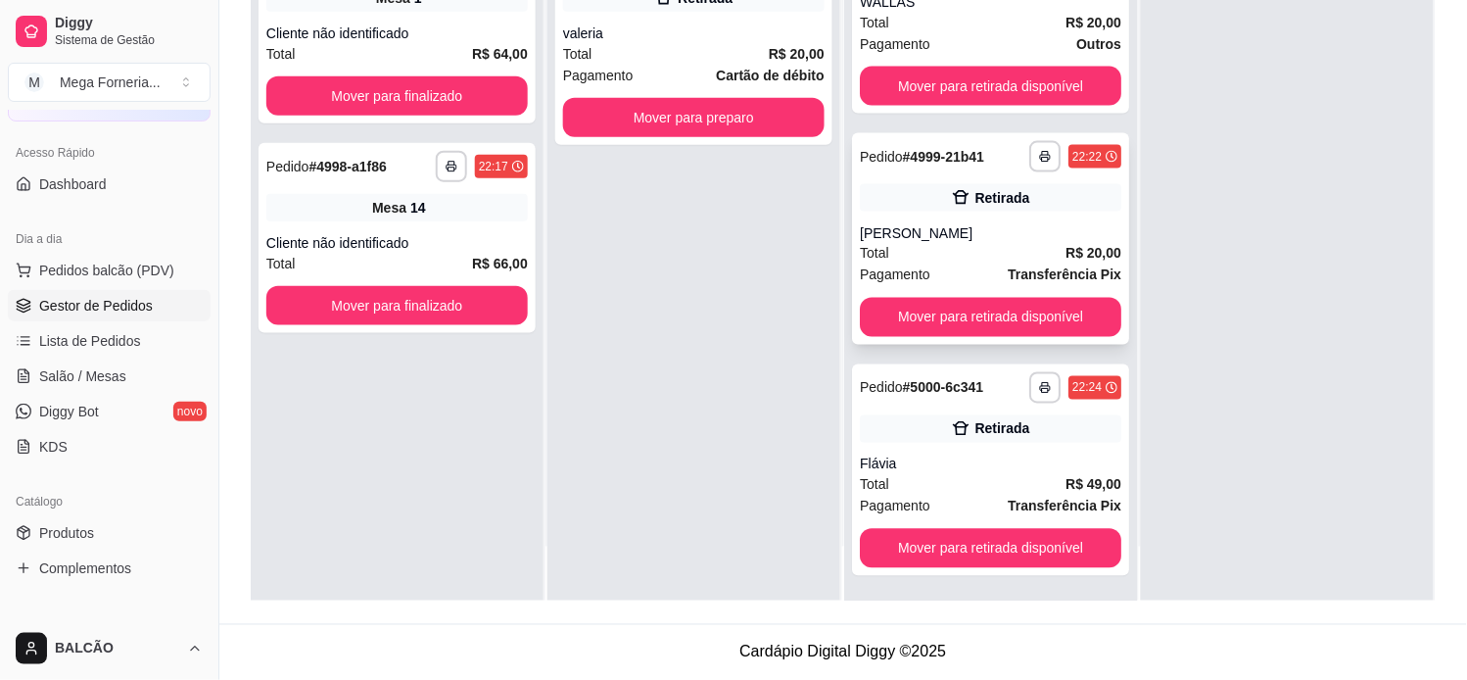
click at [944, 245] on div "Total R$ 20,00" at bounding box center [991, 254] width 262 height 22
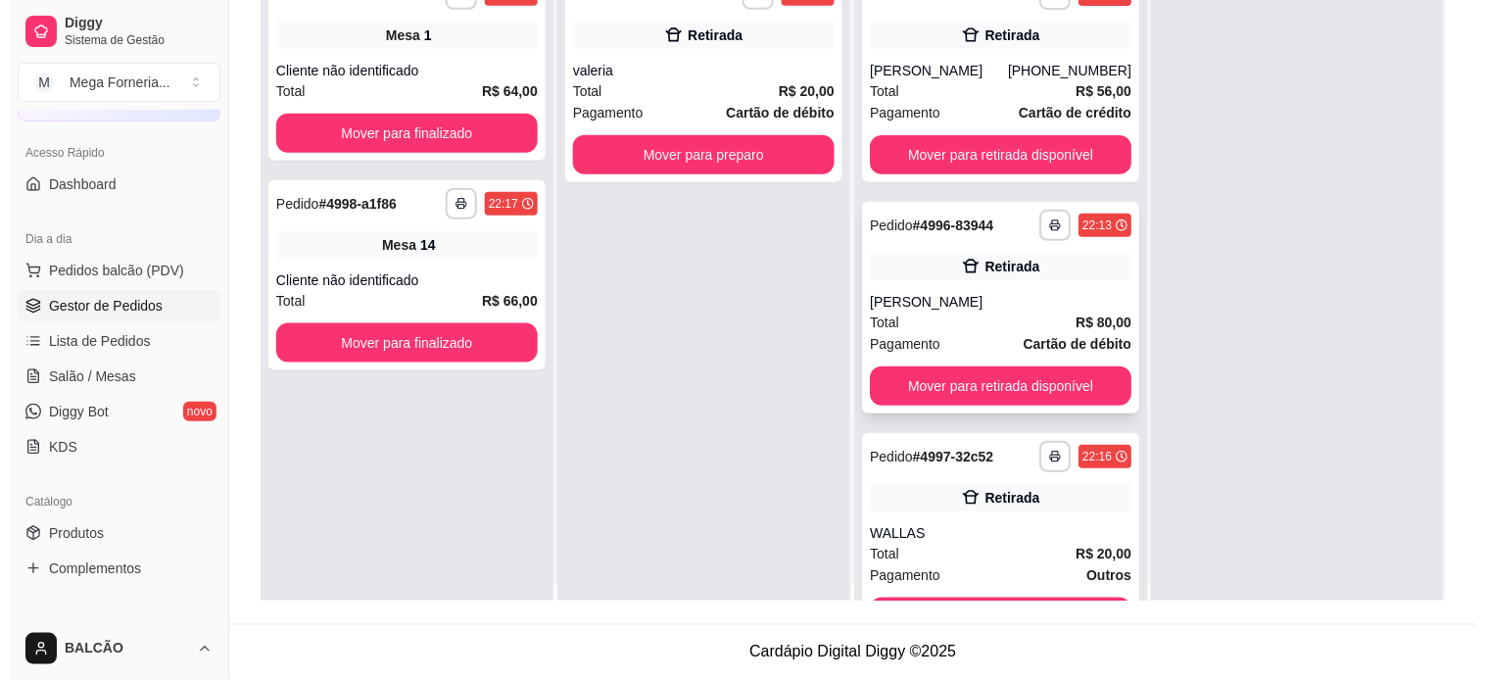
scroll to position [0, 0]
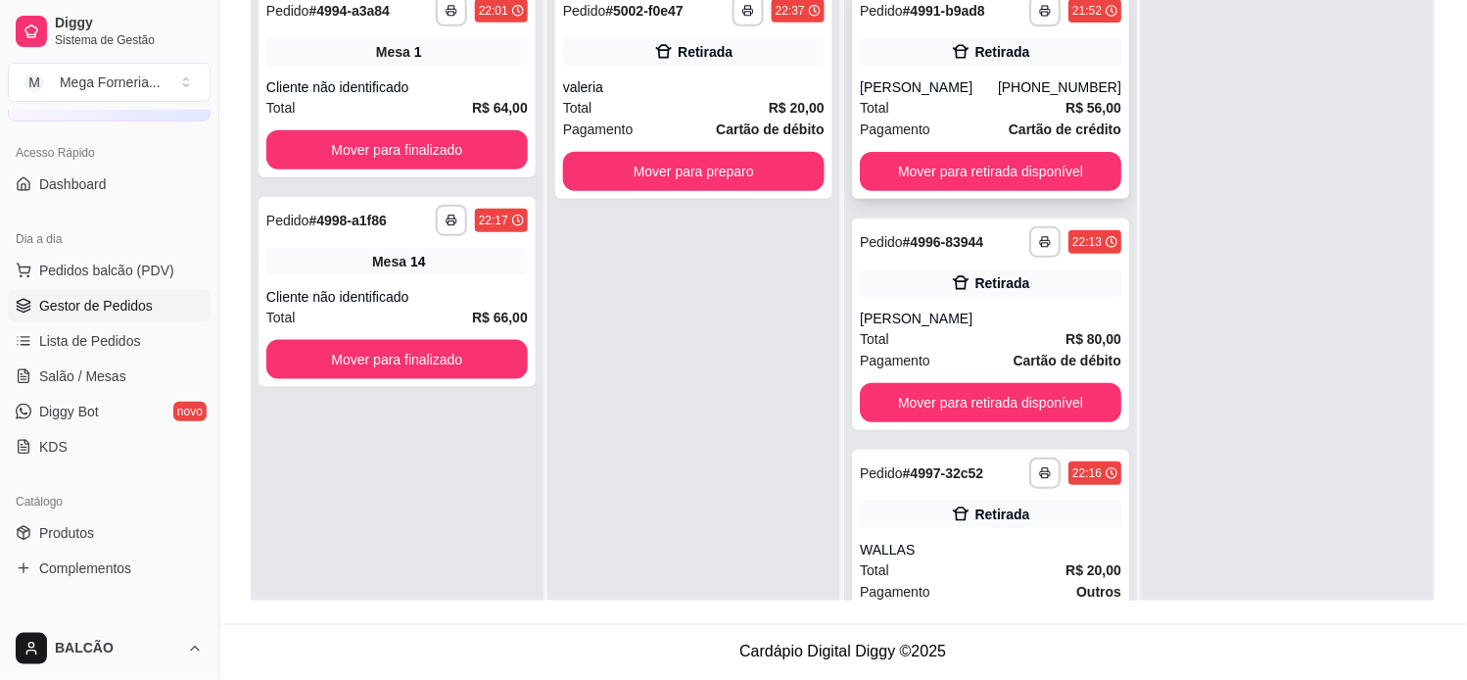
click at [915, 81] on div "[PERSON_NAME]" at bounding box center [929, 87] width 138 height 20
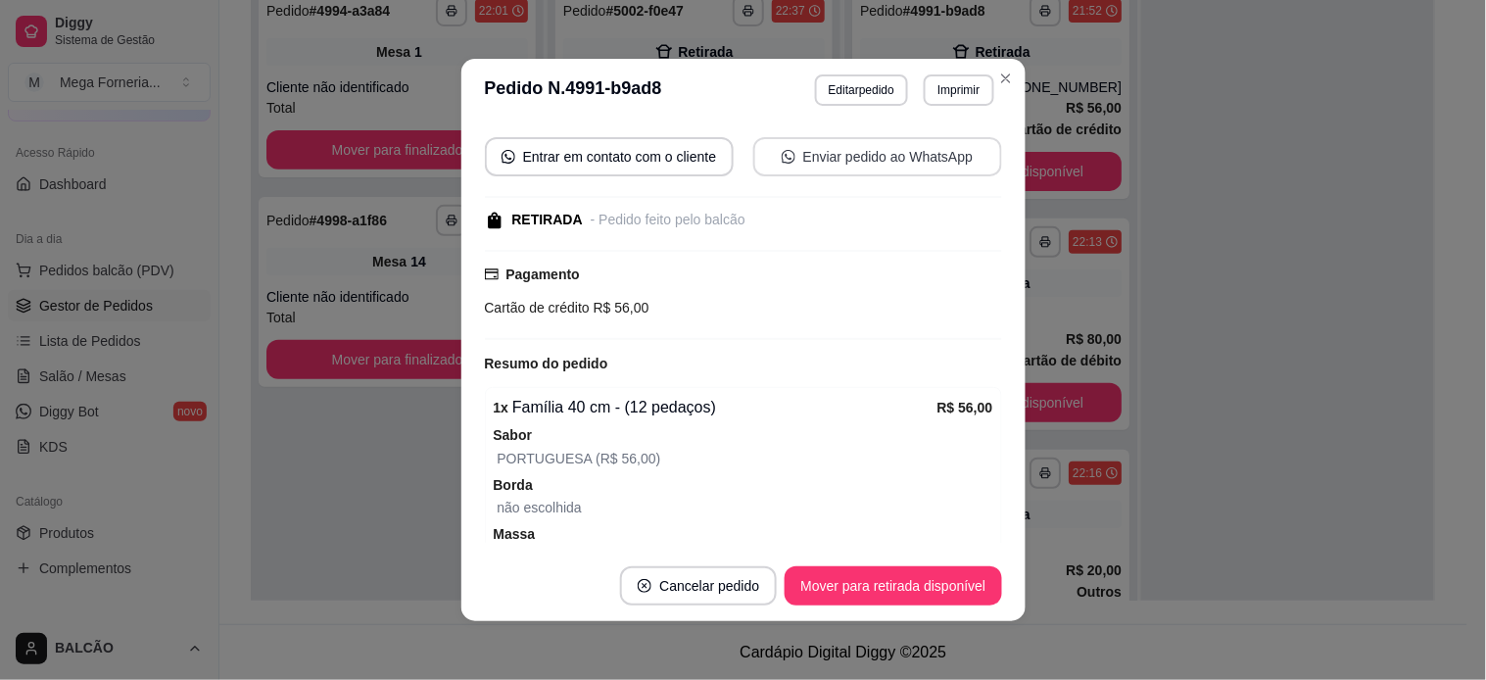
scroll to position [329, 0]
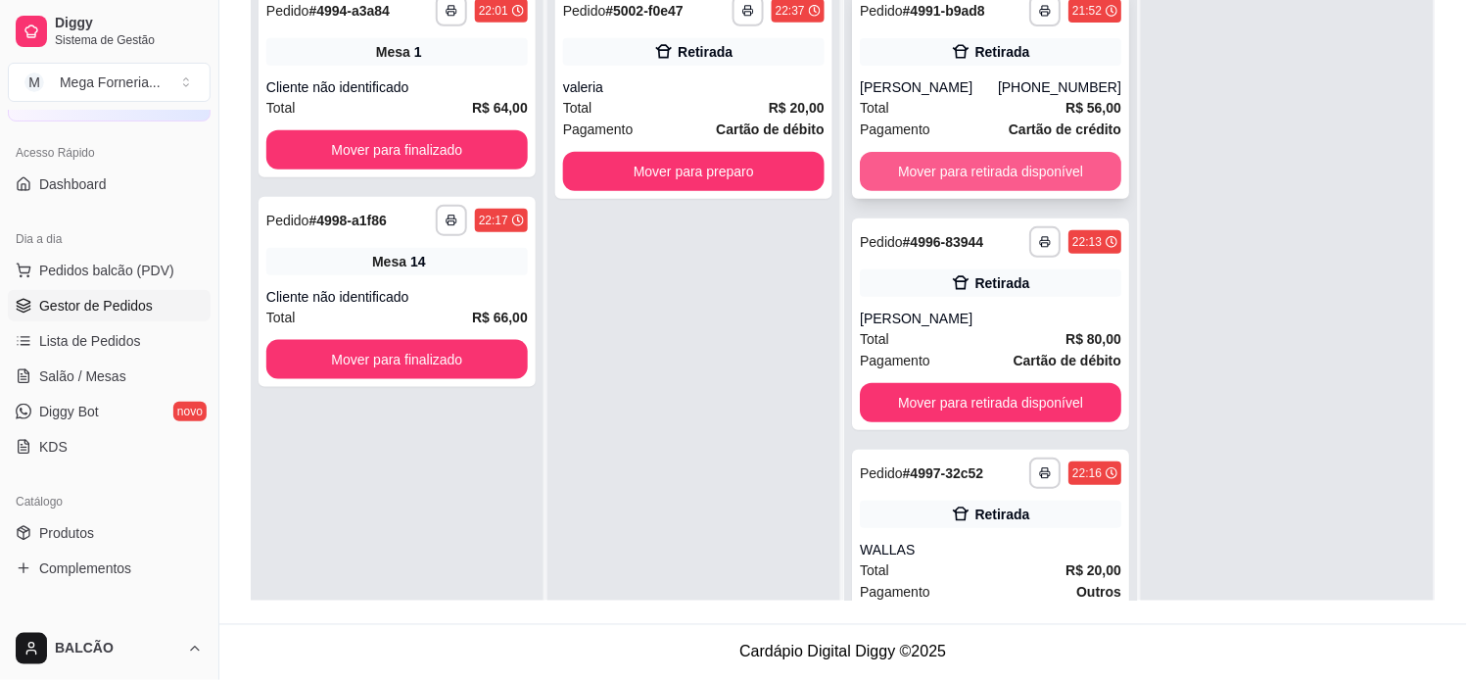
click at [945, 97] on div "Total R$ 56,00" at bounding box center [991, 108] width 262 height 22
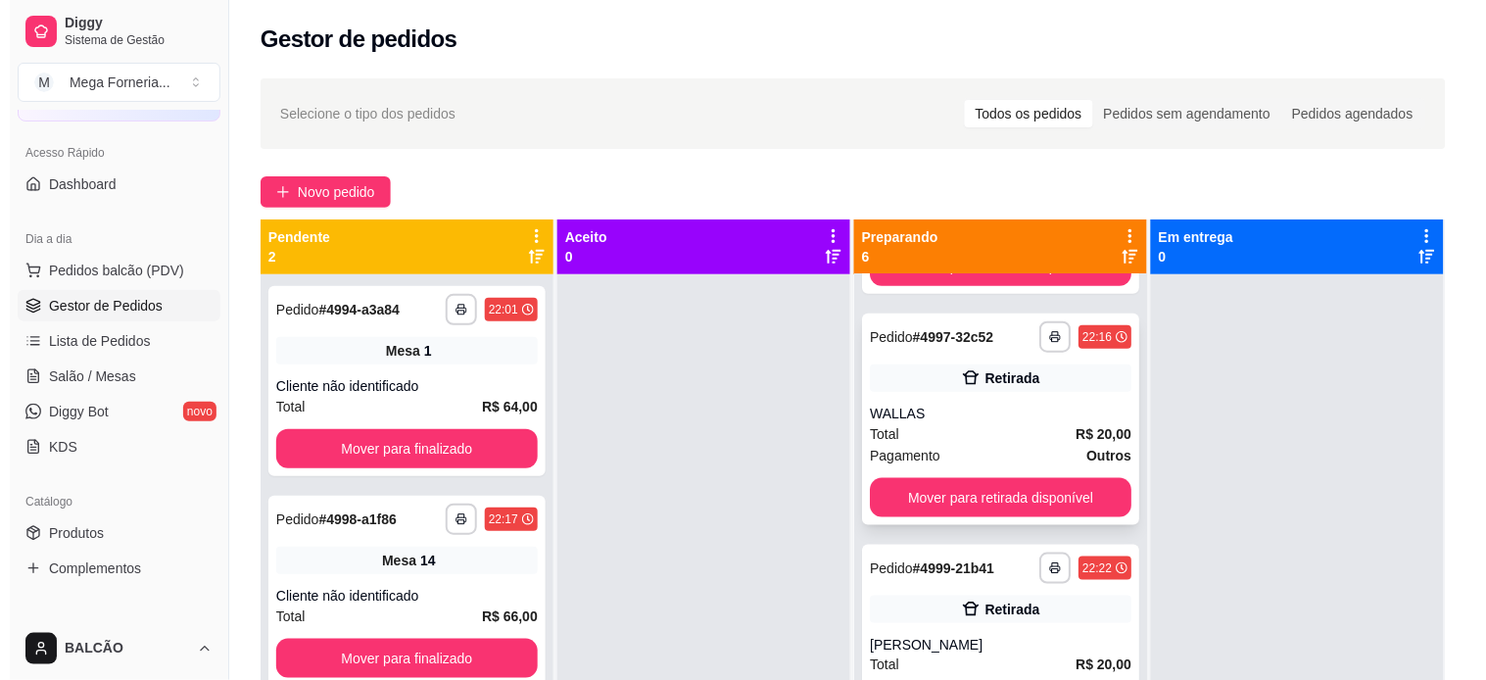
scroll to position [109, 0]
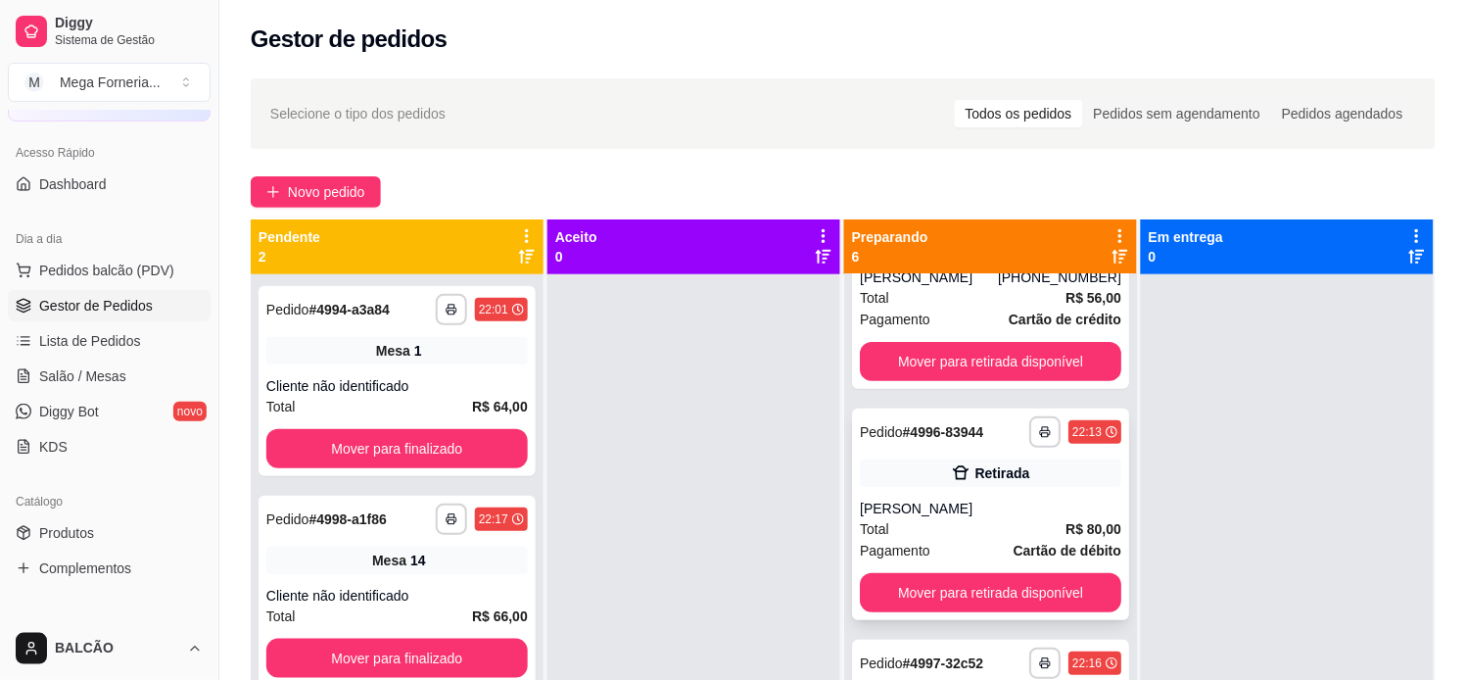
click at [925, 478] on div "Retirada" at bounding box center [991, 472] width 262 height 27
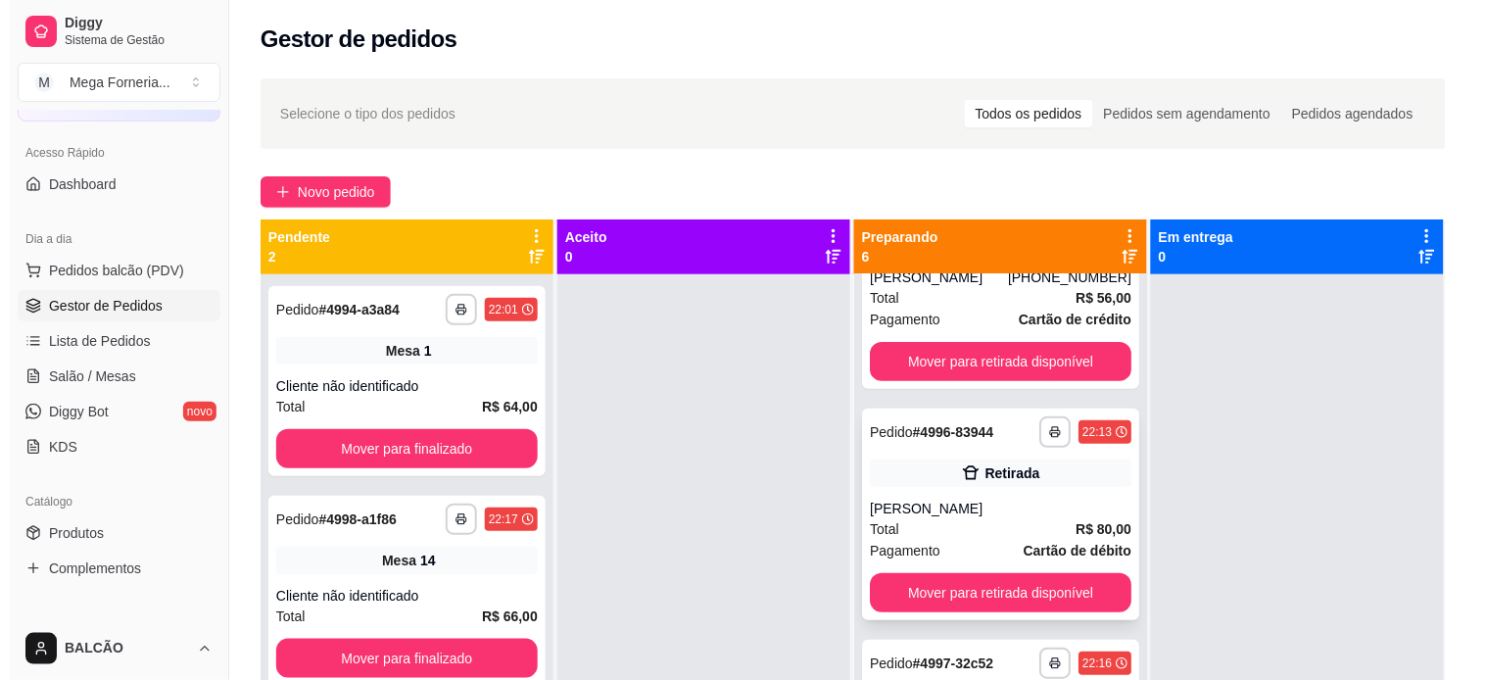
scroll to position [435, 0]
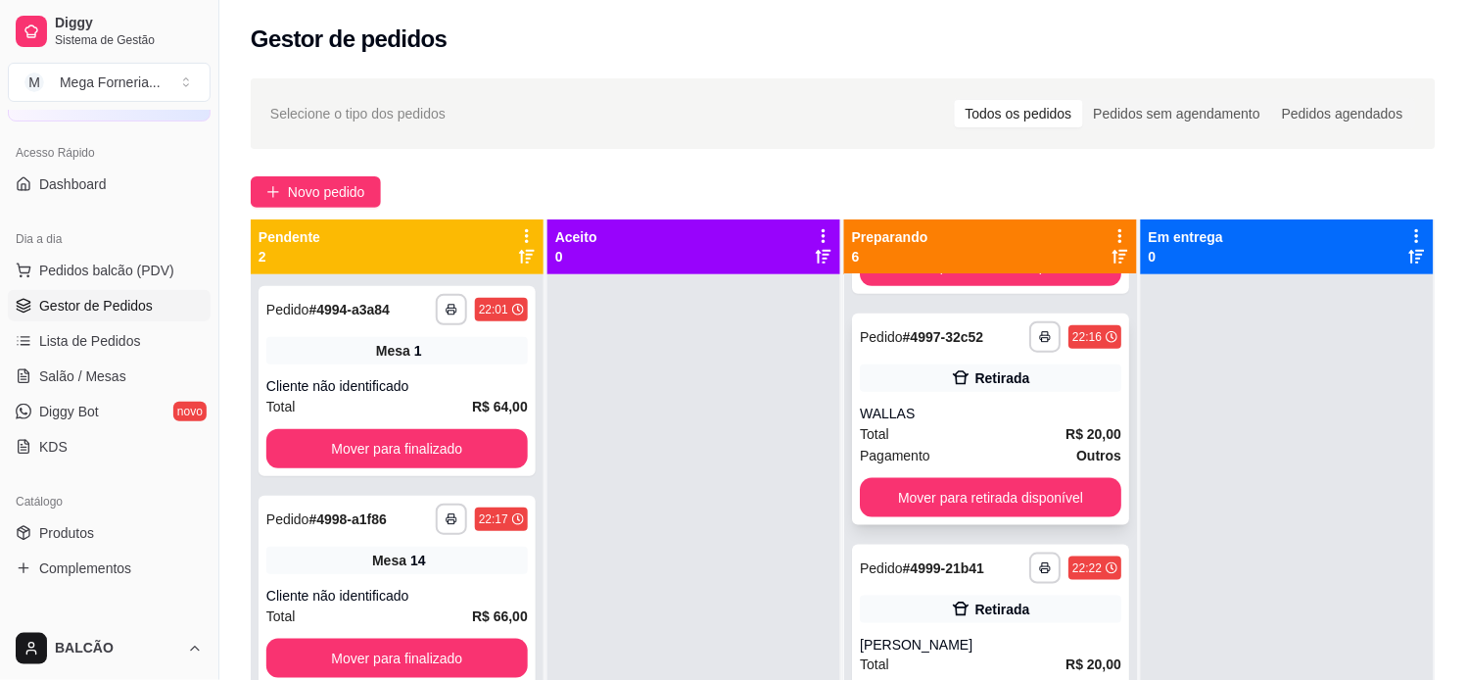
click at [964, 398] on div "**********" at bounding box center [990, 419] width 277 height 212
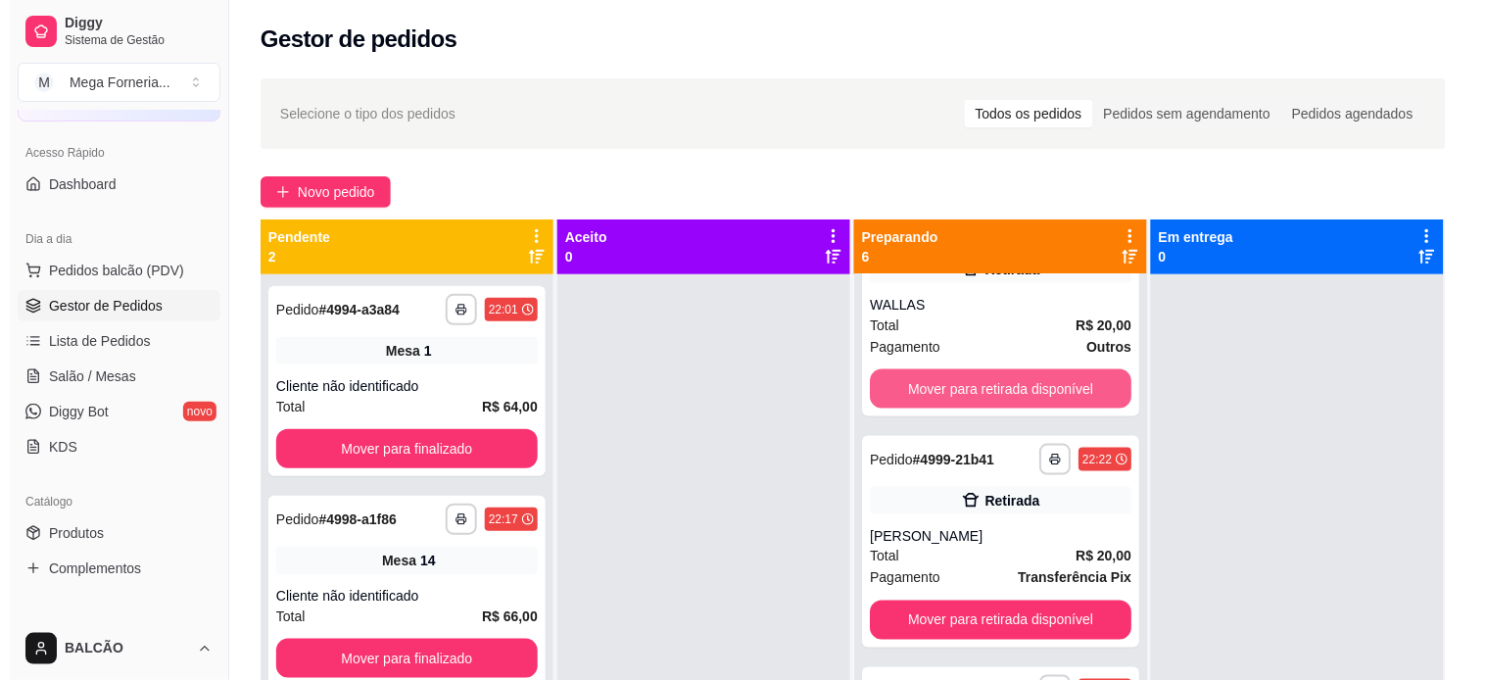
scroll to position [726, 0]
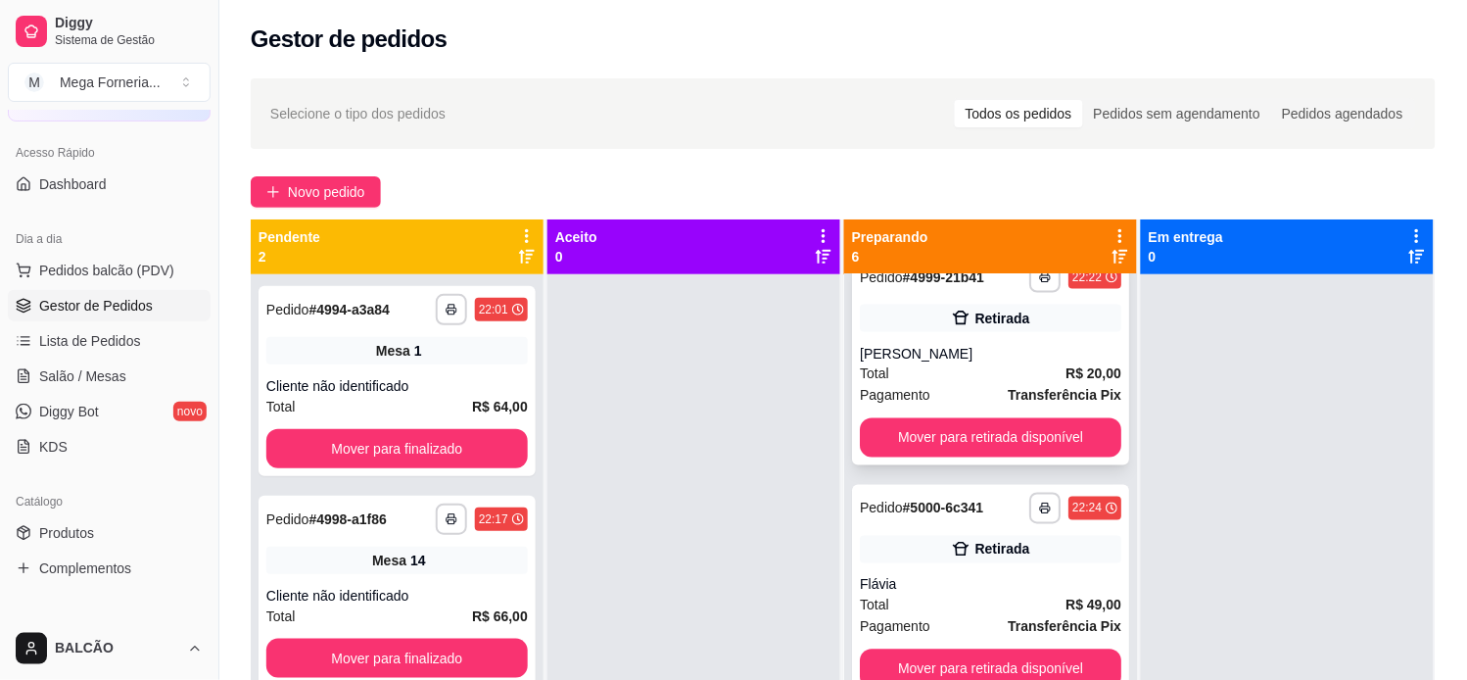
click at [930, 341] on div "**********" at bounding box center [990, 360] width 277 height 212
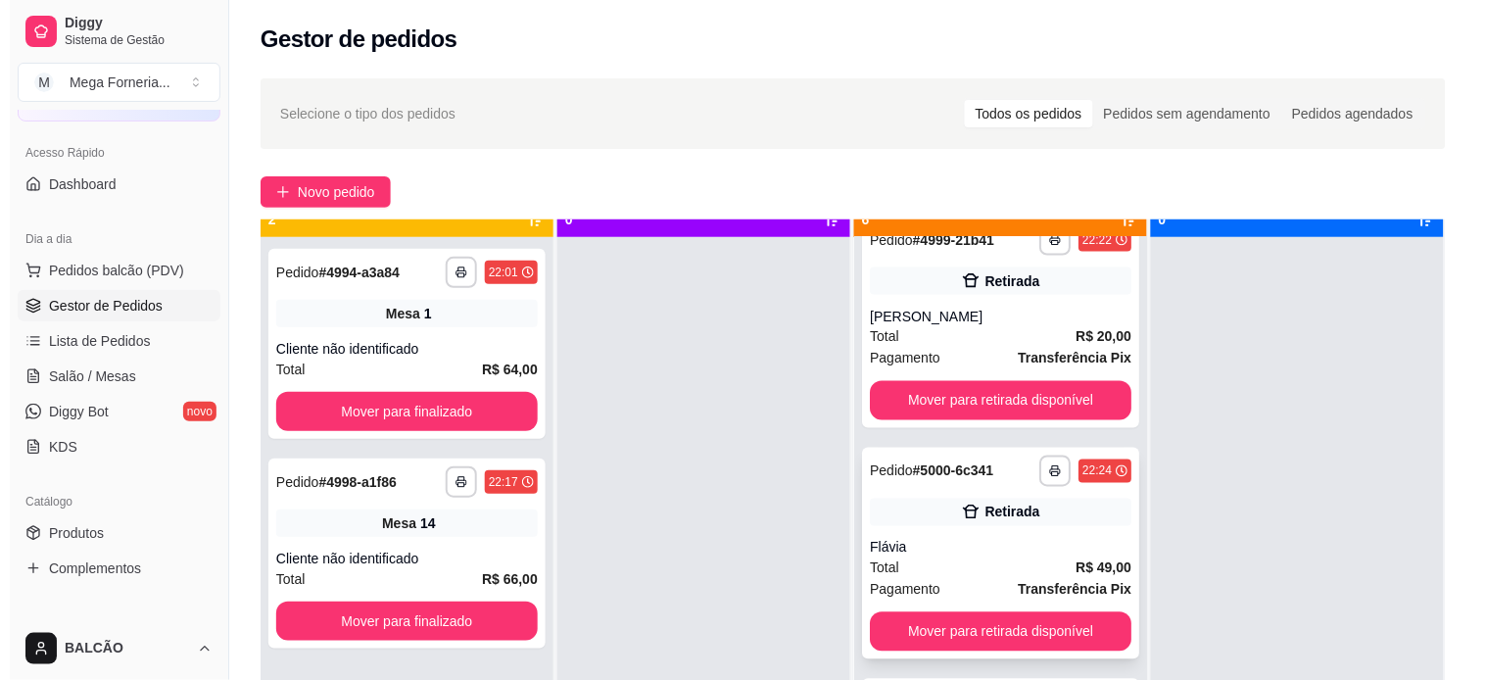
scroll to position [54, 0]
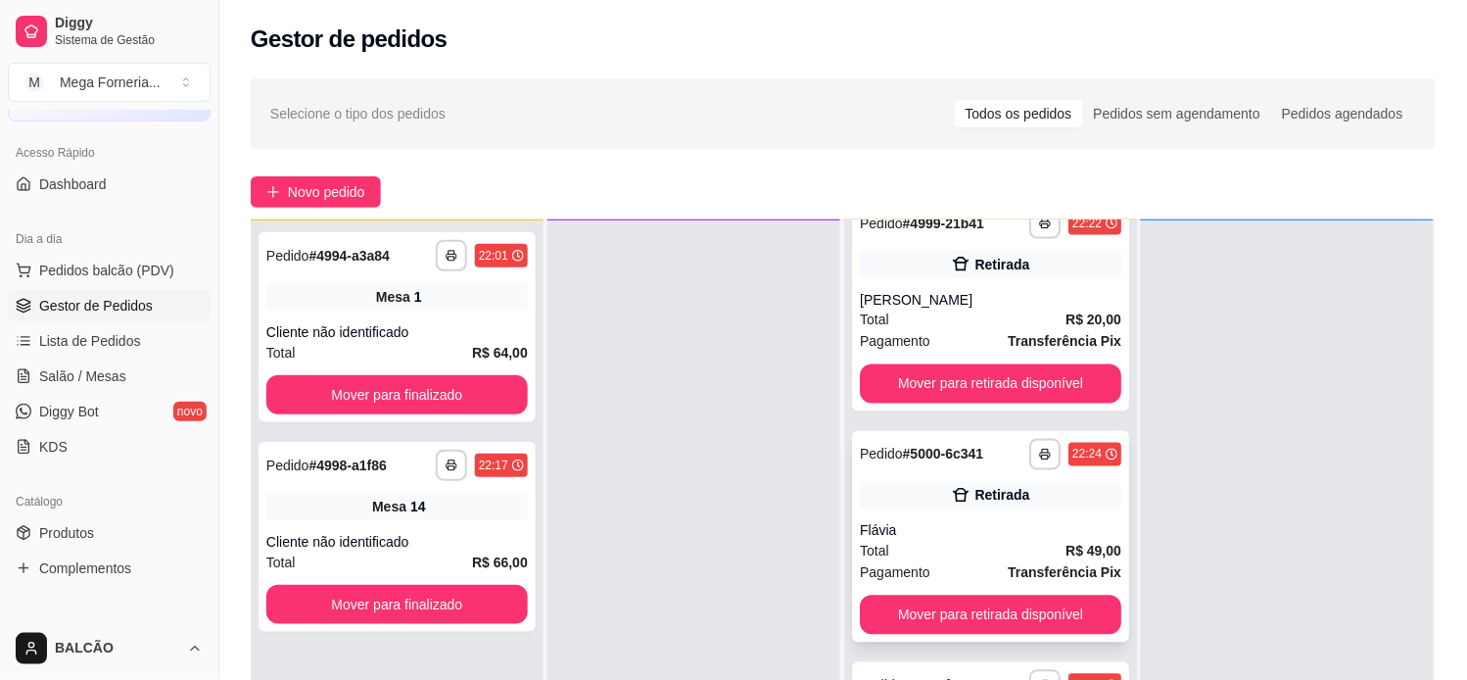
click at [970, 456] on strong "# 5000-6c341" at bounding box center [943, 455] width 81 height 16
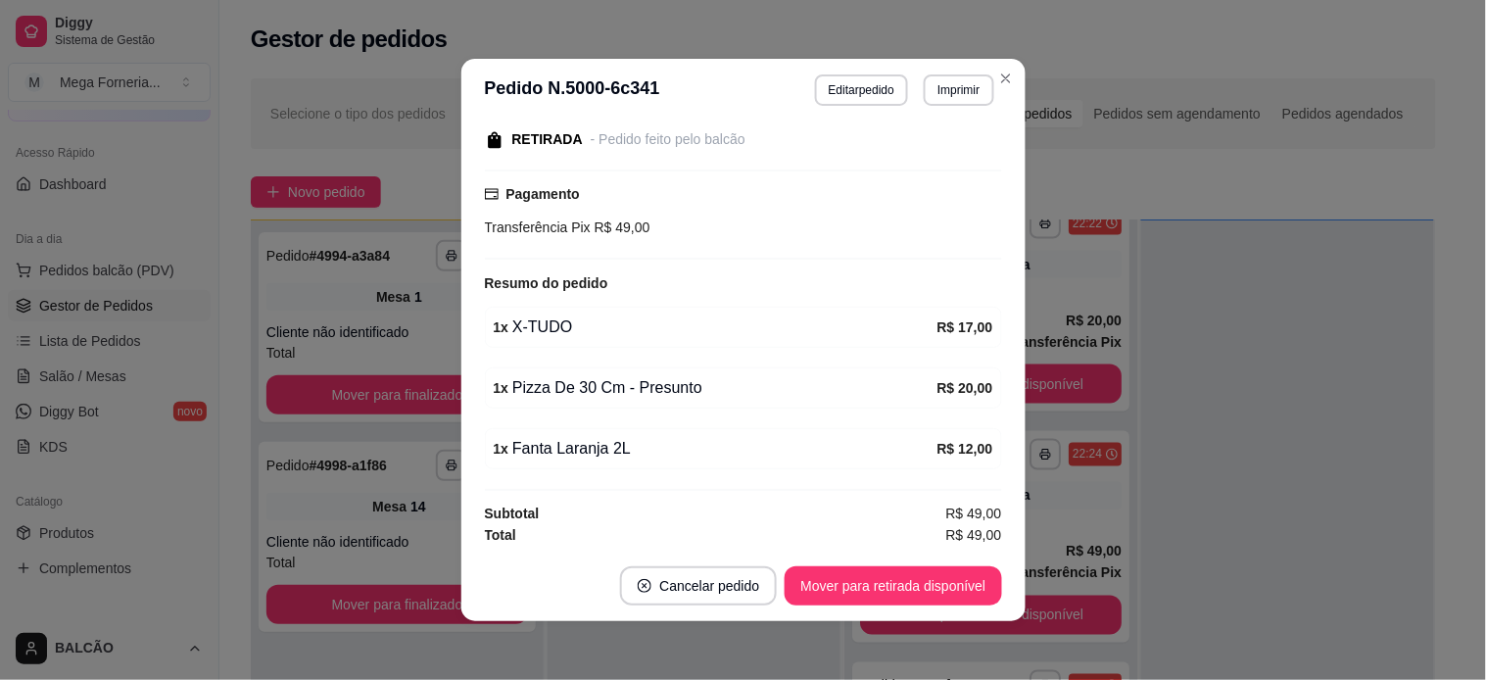
scroll to position [302, 0]
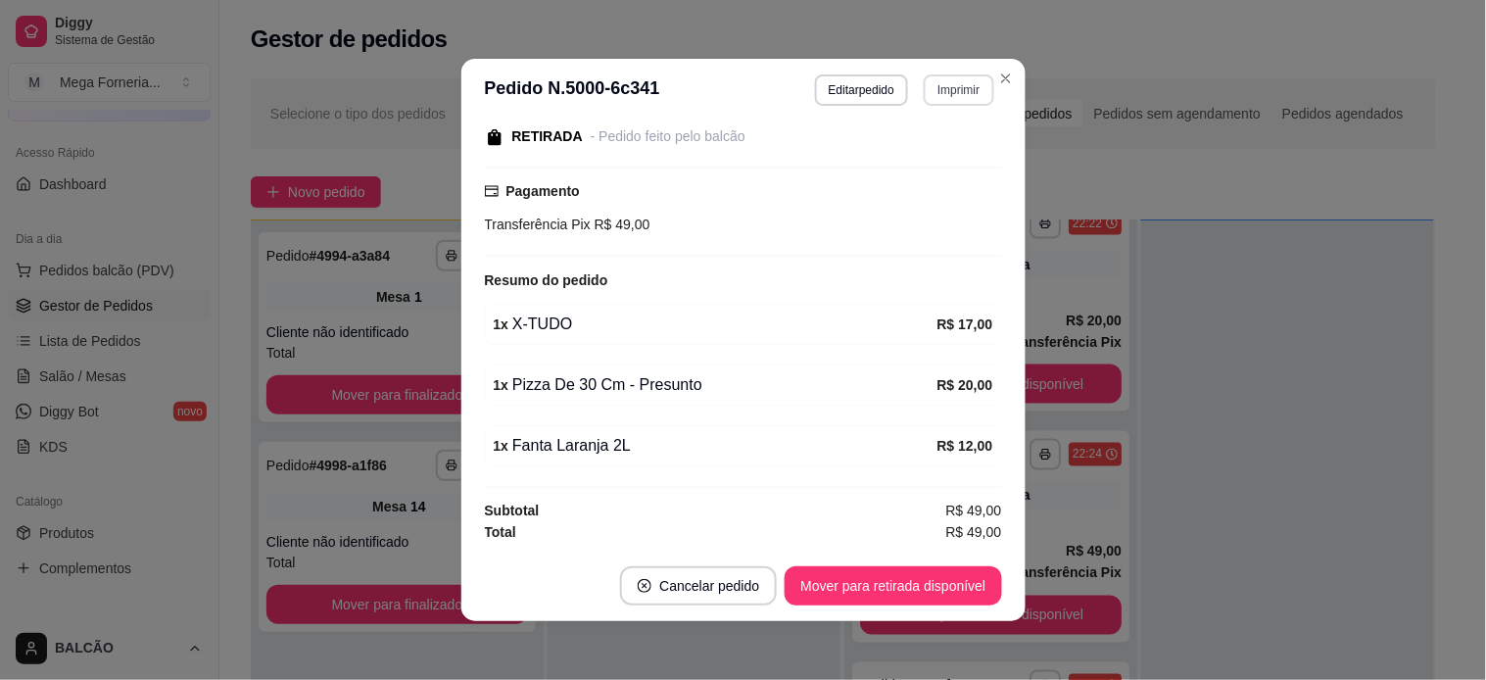
click at [937, 90] on button "Imprimir" at bounding box center [959, 89] width 70 height 31
click at [956, 165] on button "IMPRESSORA" at bounding box center [915, 159] width 142 height 31
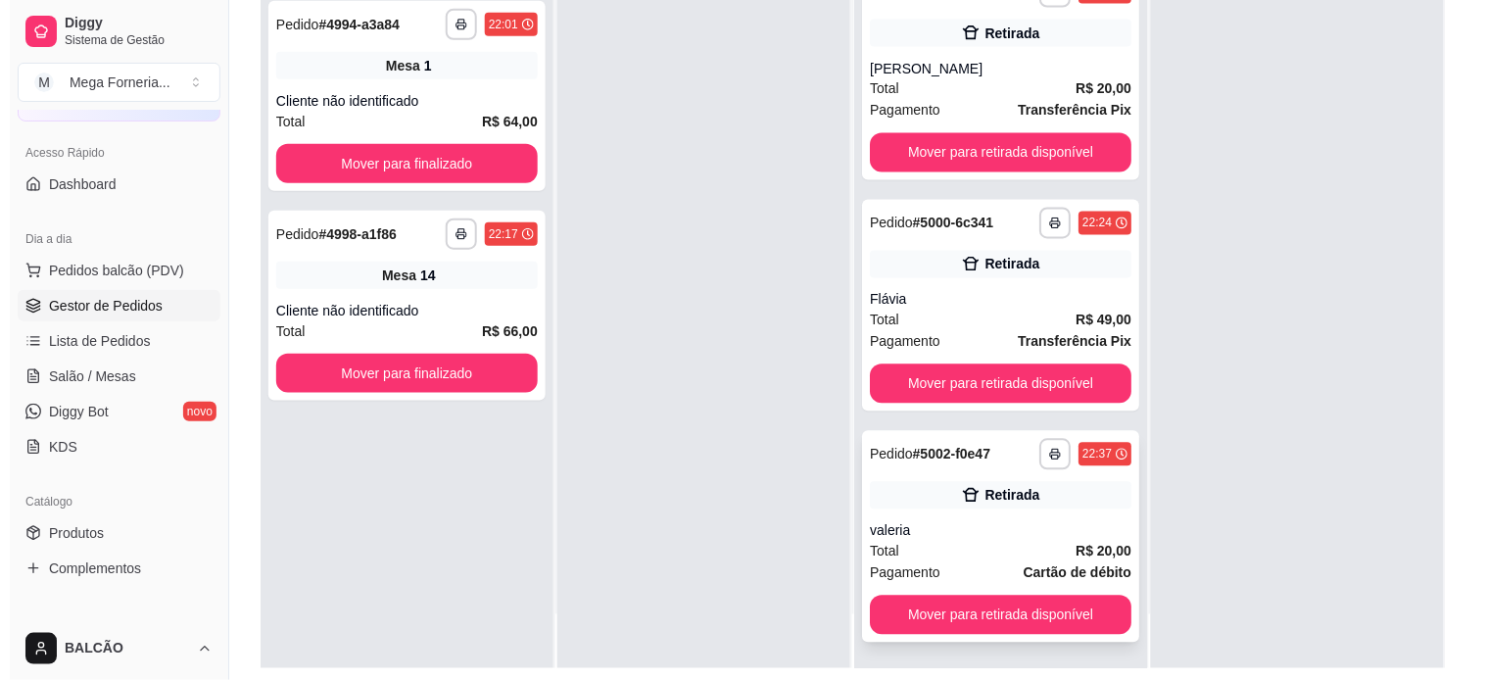
scroll to position [299, 0]
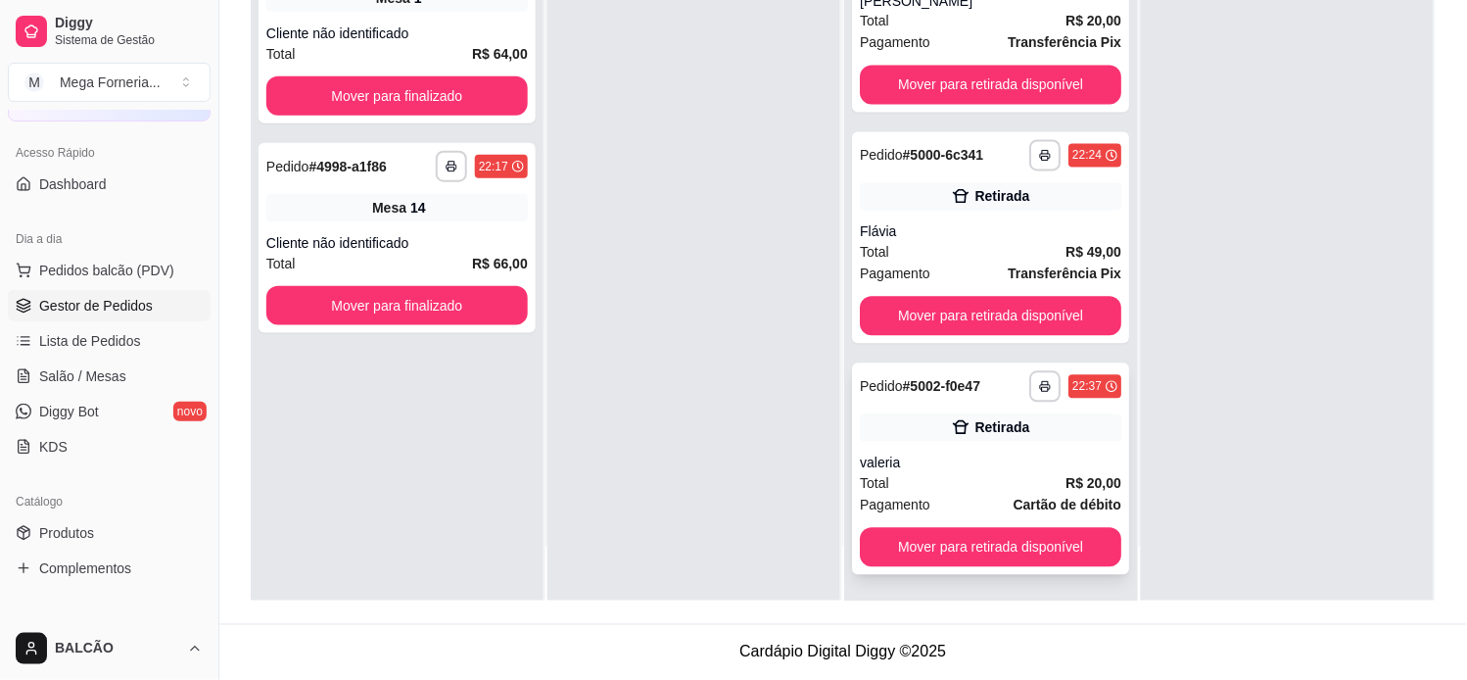
click at [975, 424] on div "Retirada" at bounding box center [1002, 428] width 55 height 20
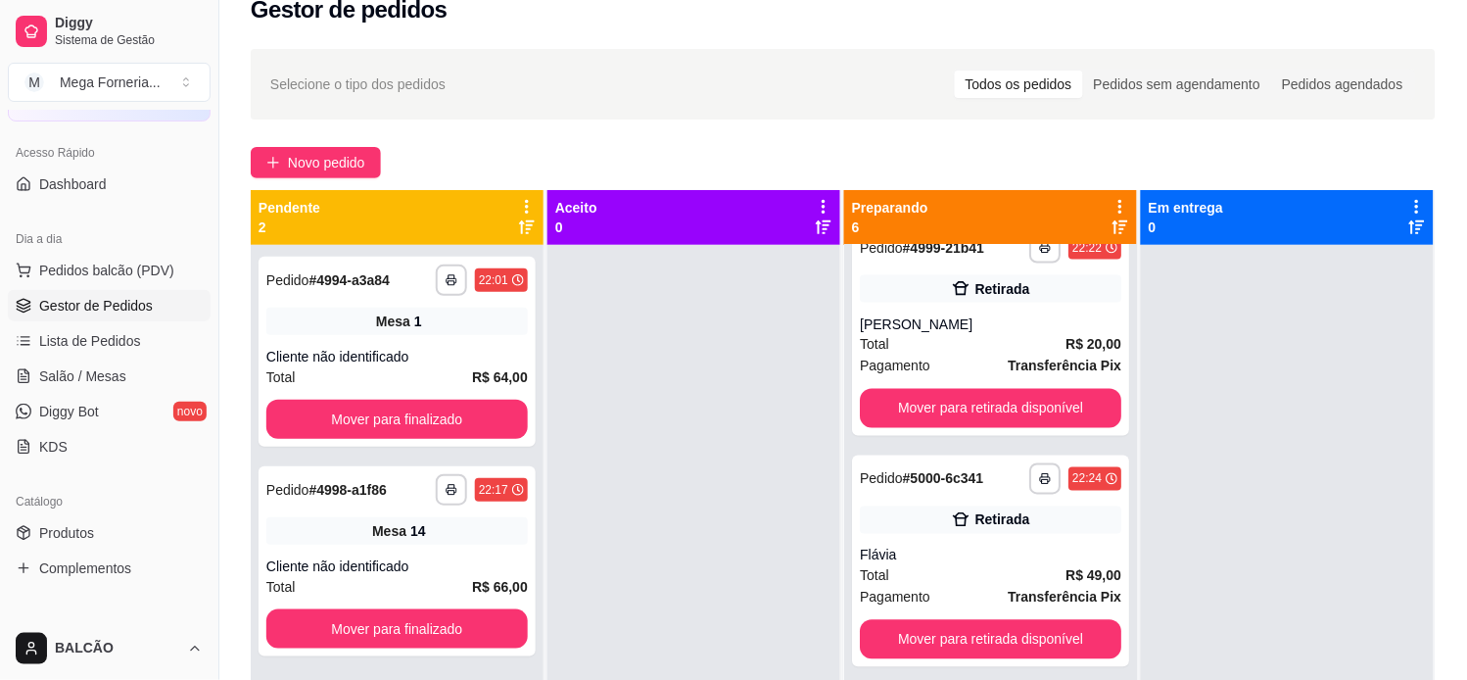
scroll to position [0, 0]
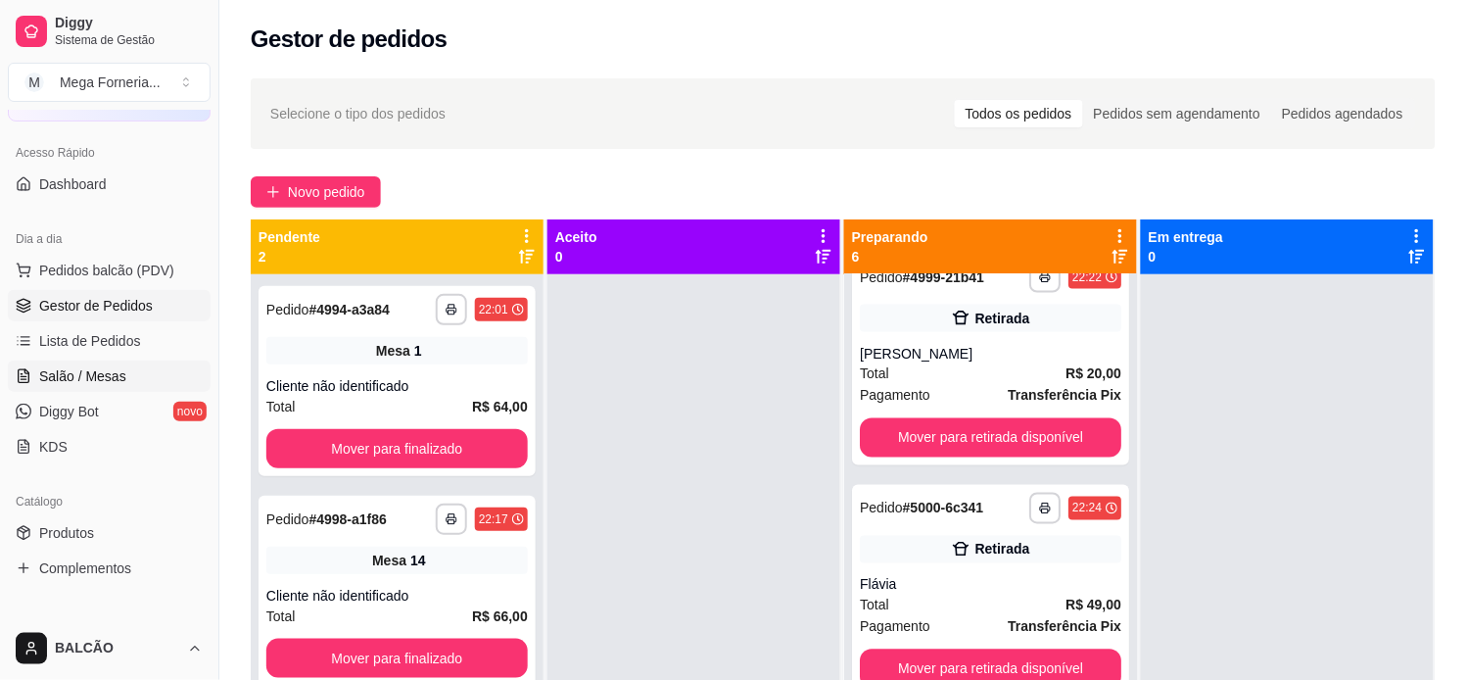
click at [71, 366] on span "Salão / Mesas" at bounding box center [82, 376] width 87 height 20
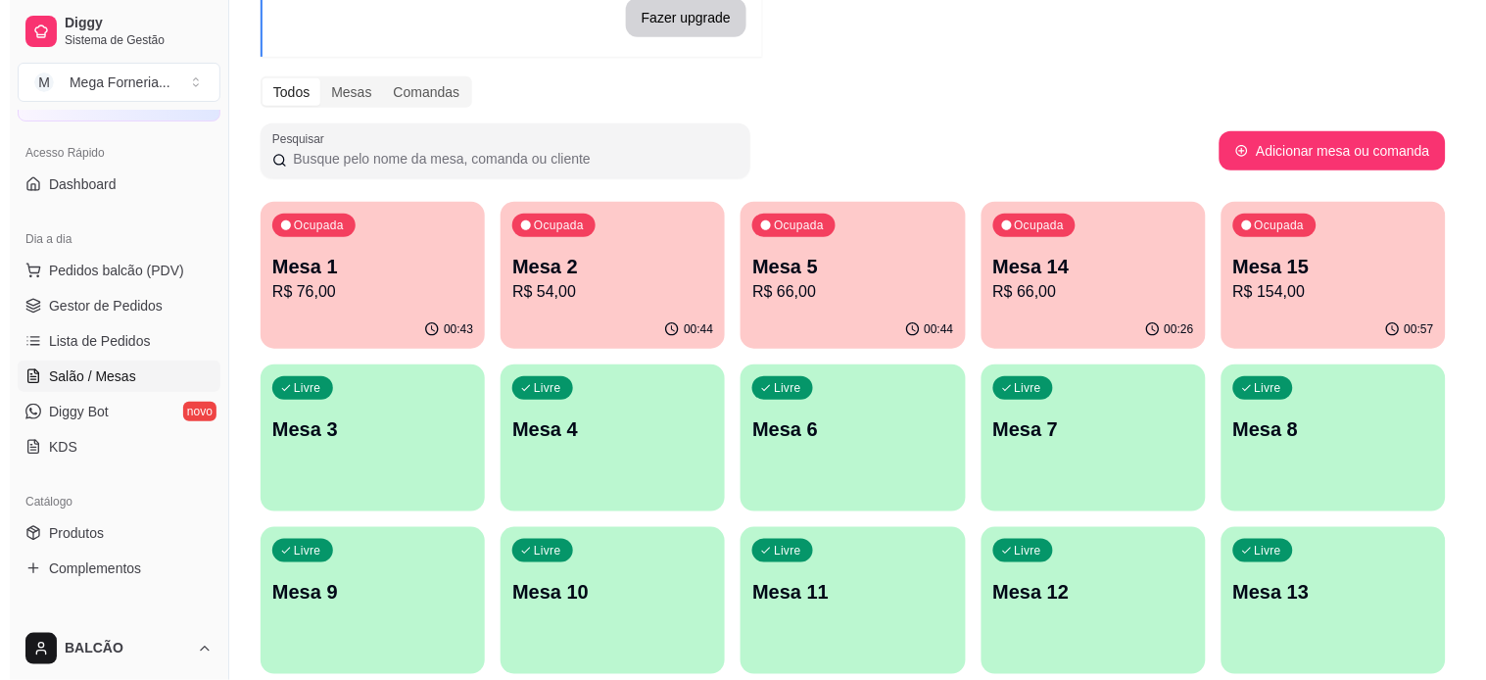
scroll to position [217, 0]
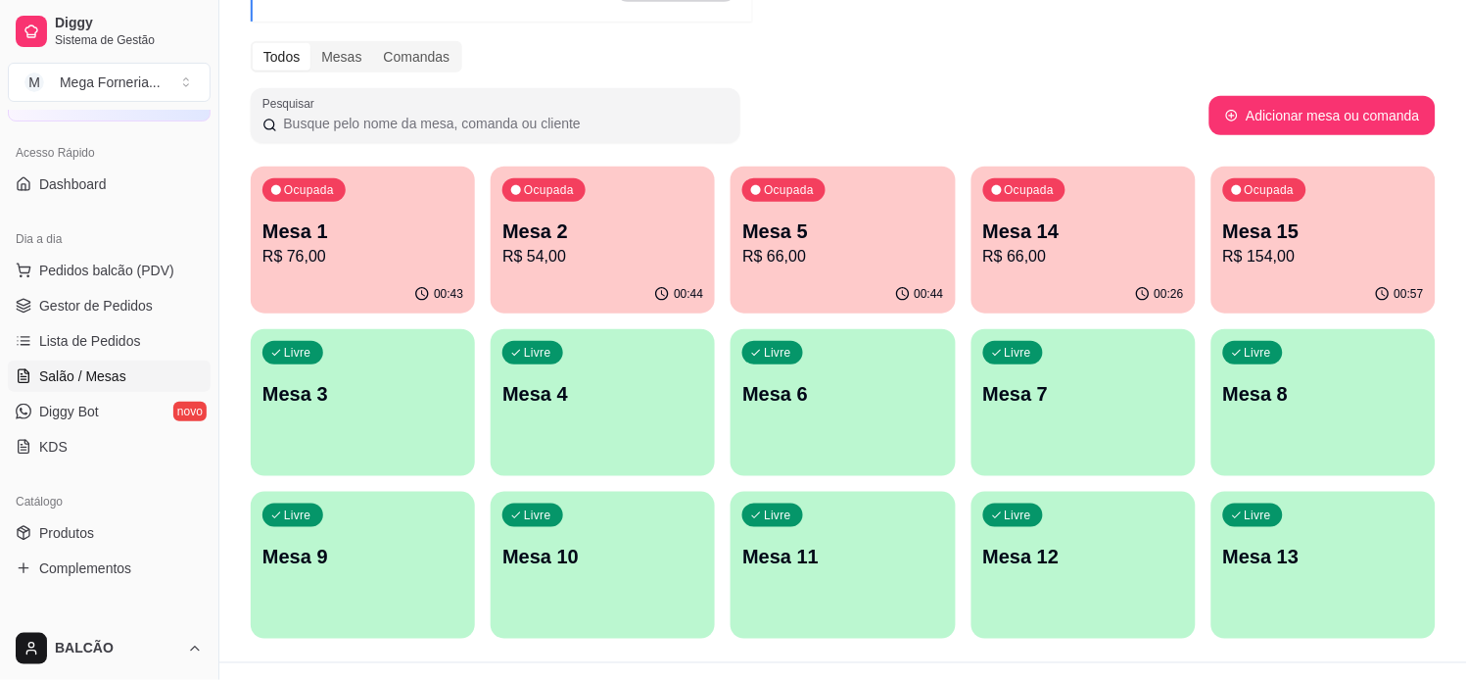
click at [365, 245] on p "R$ 76,00" at bounding box center [362, 257] width 201 height 24
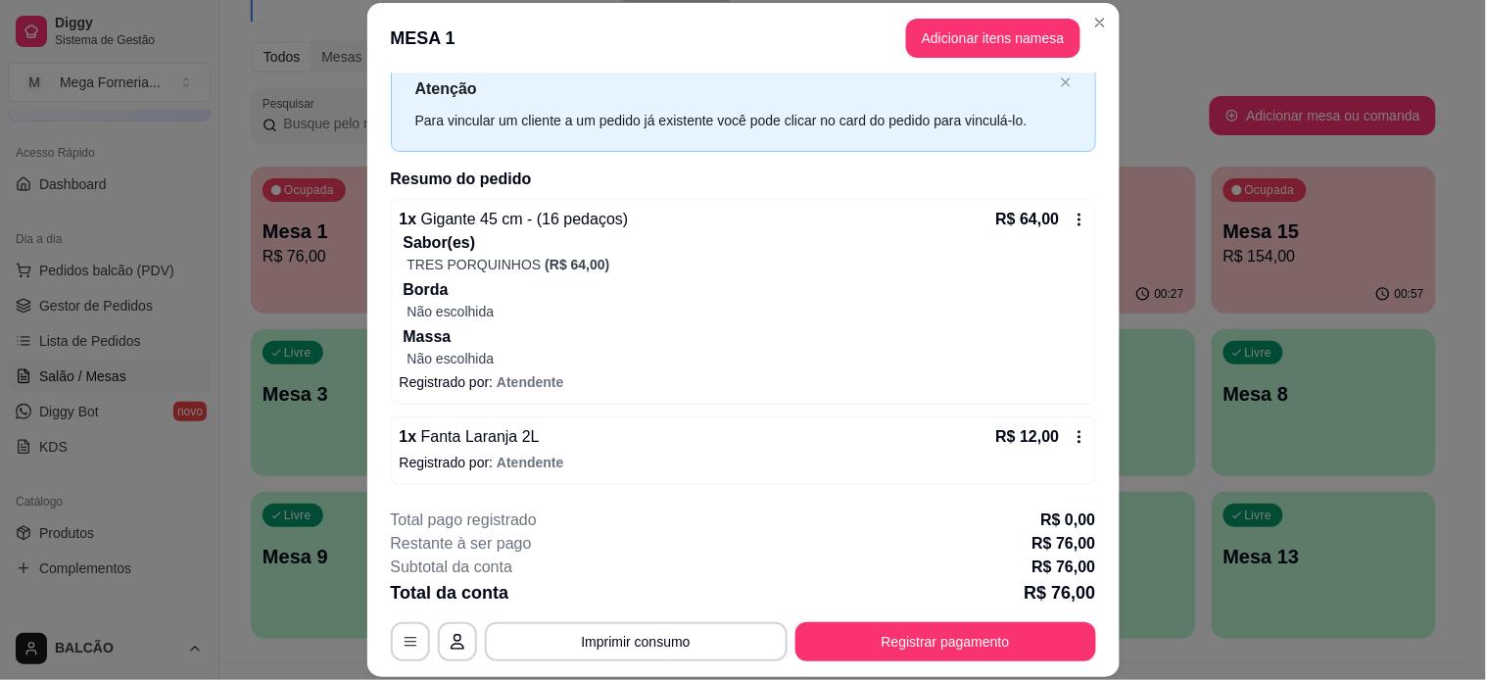
scroll to position [59, 0]
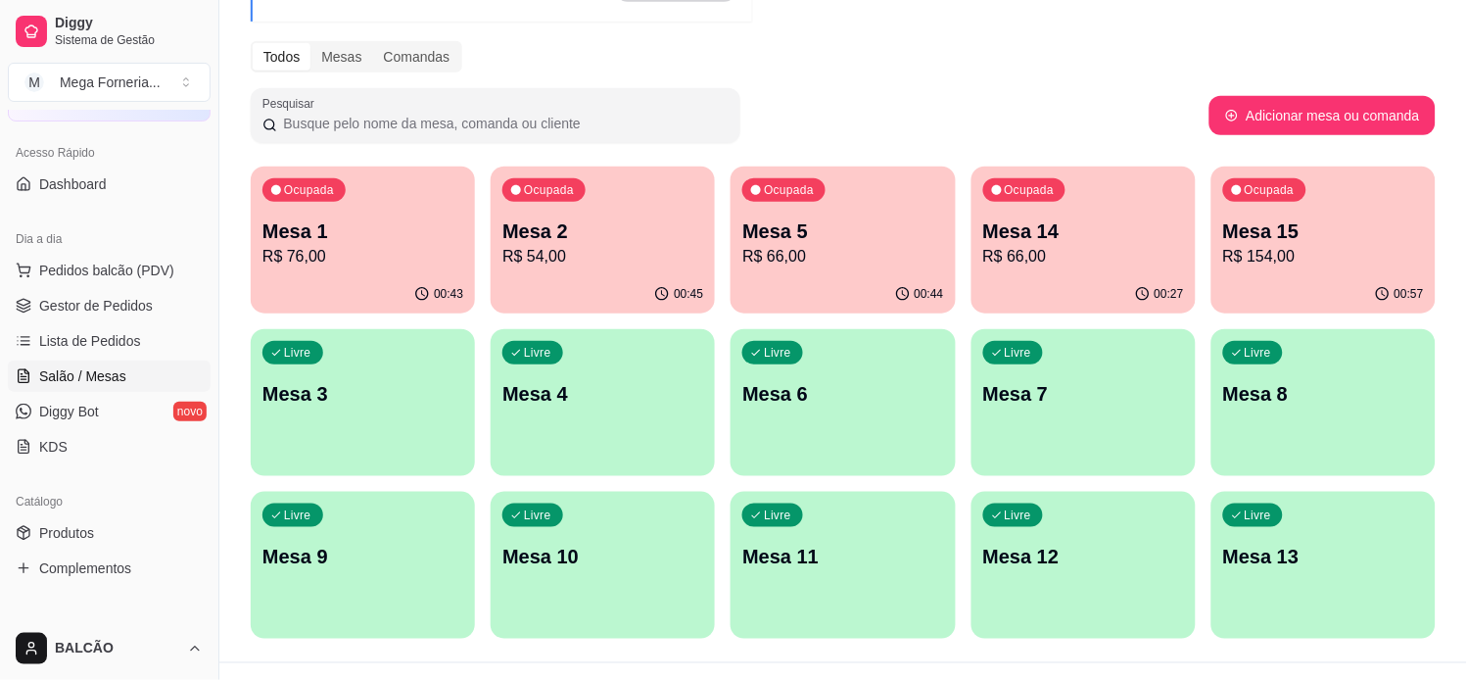
click at [795, 238] on p "Mesa 5" at bounding box center [842, 230] width 201 height 27
click at [1075, 215] on div "Ocupada Mesa 14 R$ 66,00" at bounding box center [1084, 221] width 224 height 109
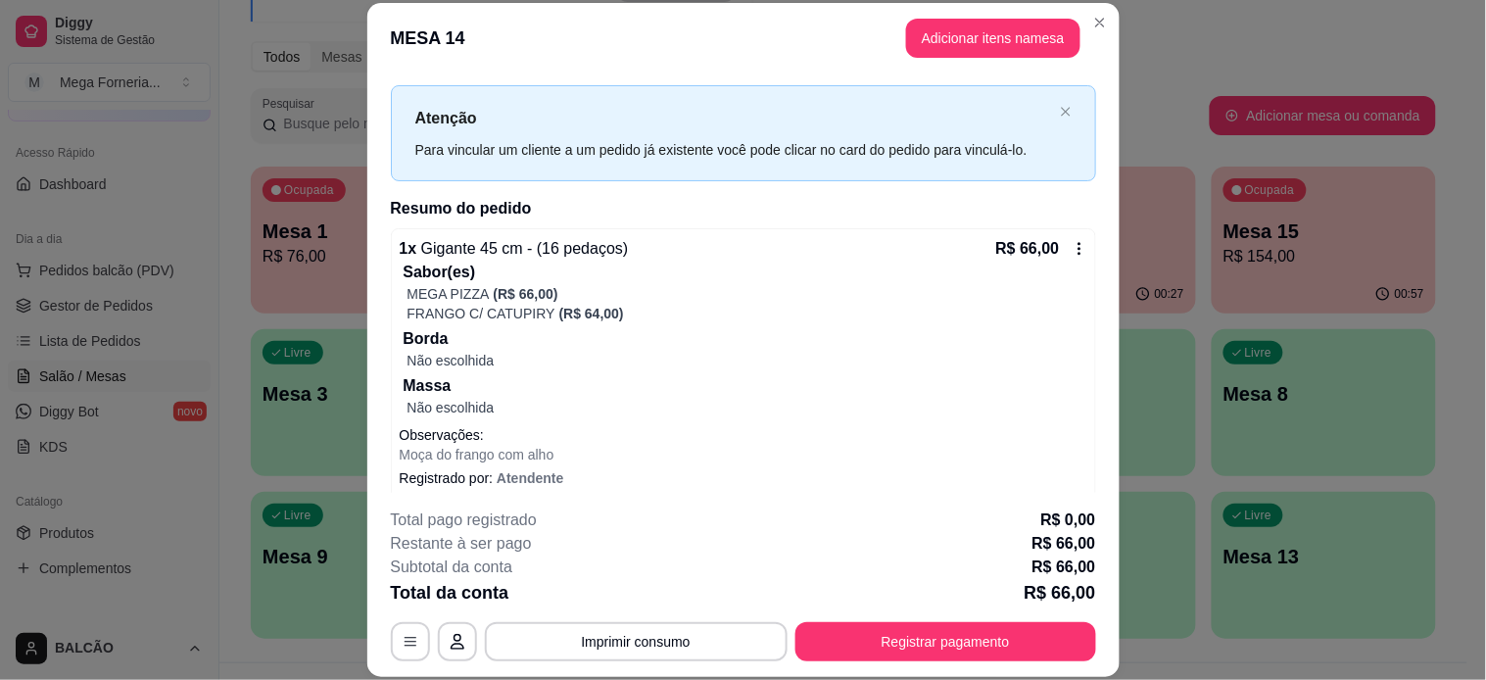
scroll to position [46, 0]
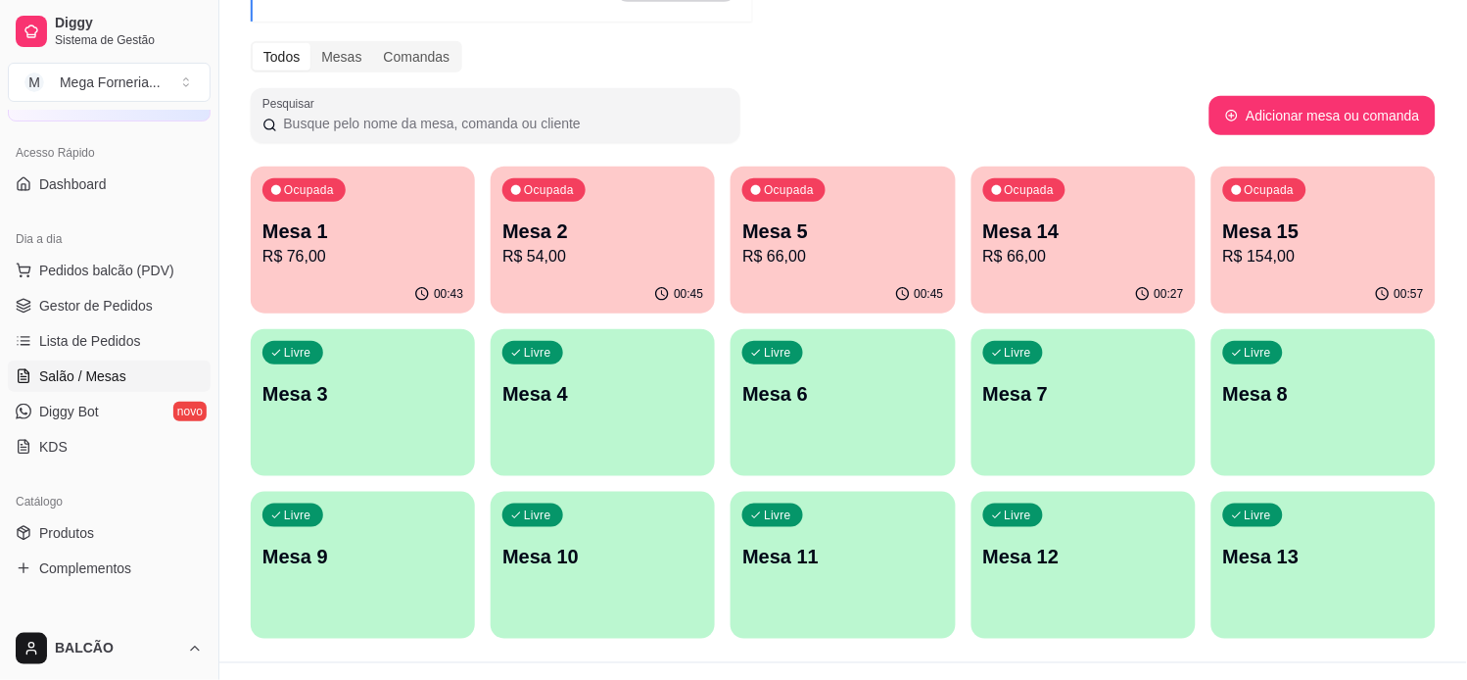
click at [1265, 247] on p "R$ 154,00" at bounding box center [1323, 257] width 201 height 24
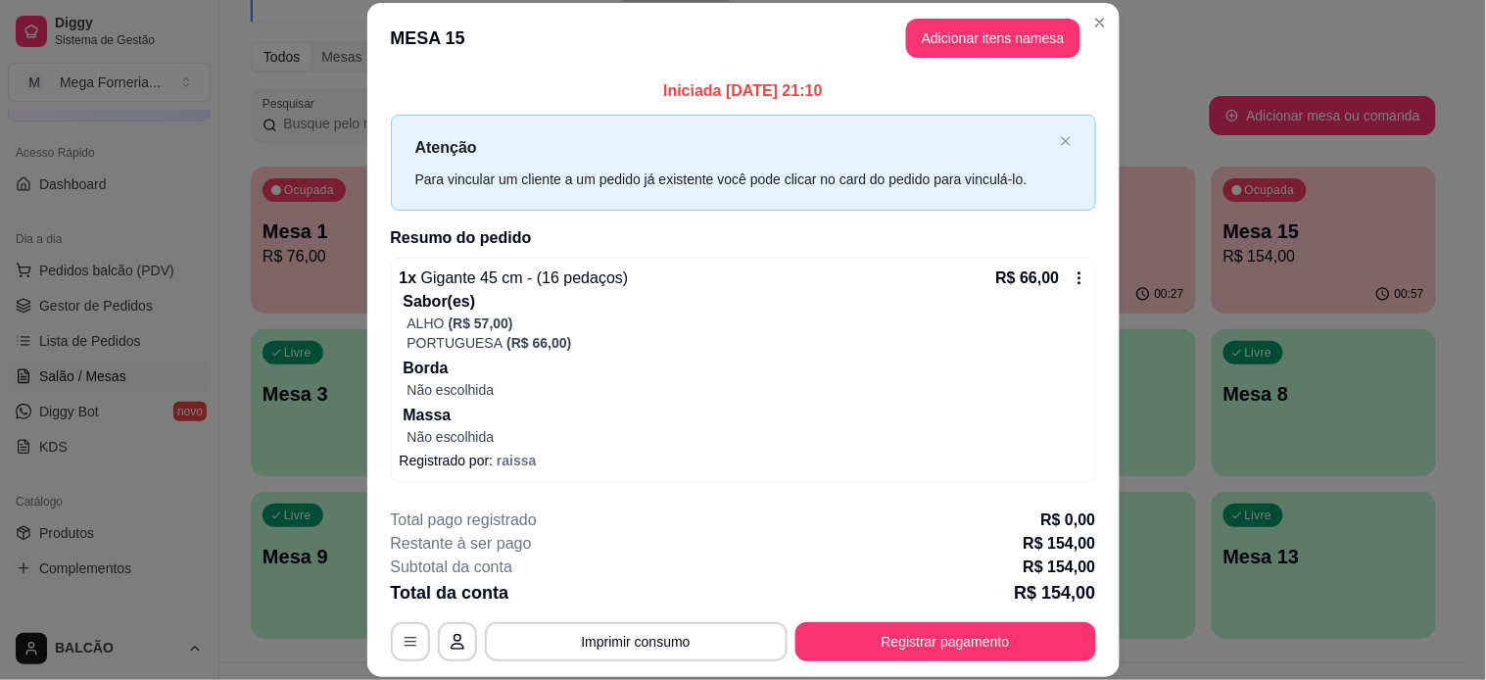
scroll to position [0, 0]
click at [703, 611] on button "Imprimir consumo" at bounding box center [636, 641] width 303 height 39
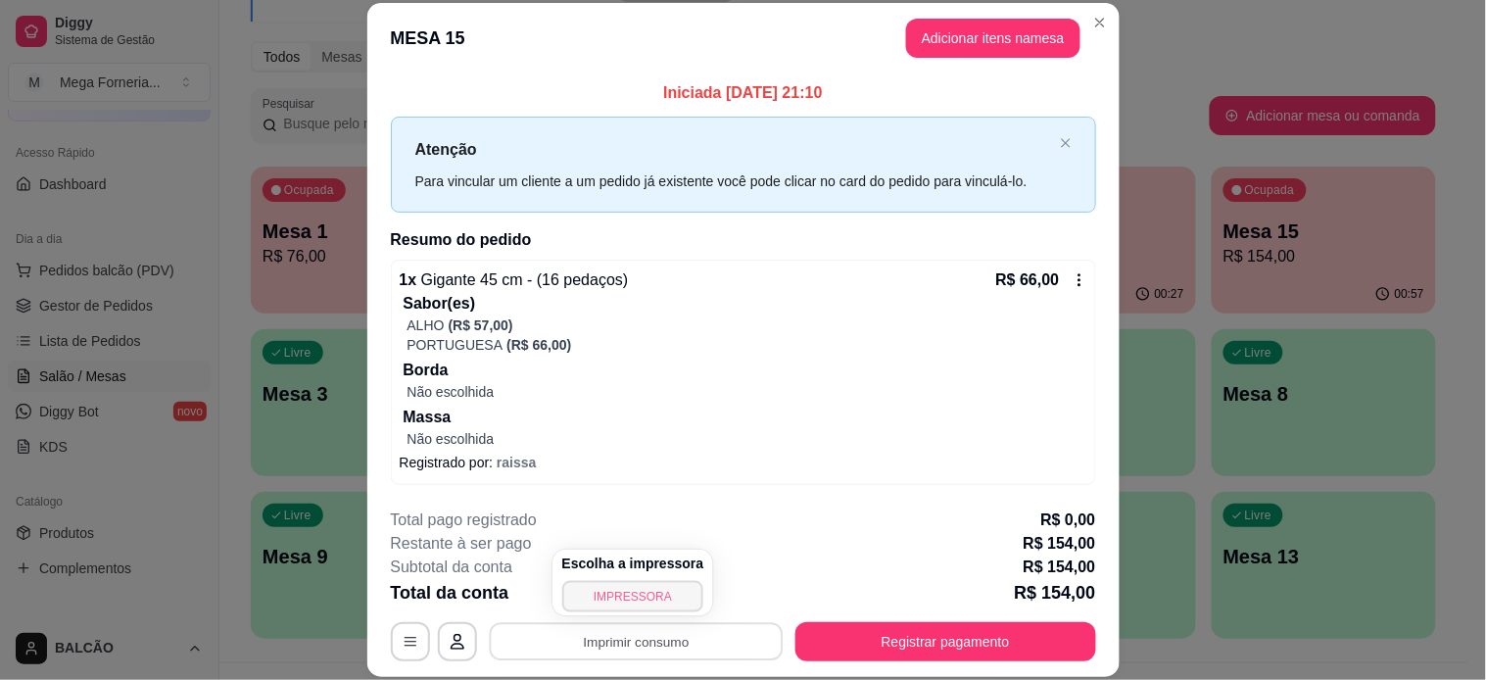
click at [667, 598] on button "IMPRESSORA" at bounding box center [633, 596] width 142 height 31
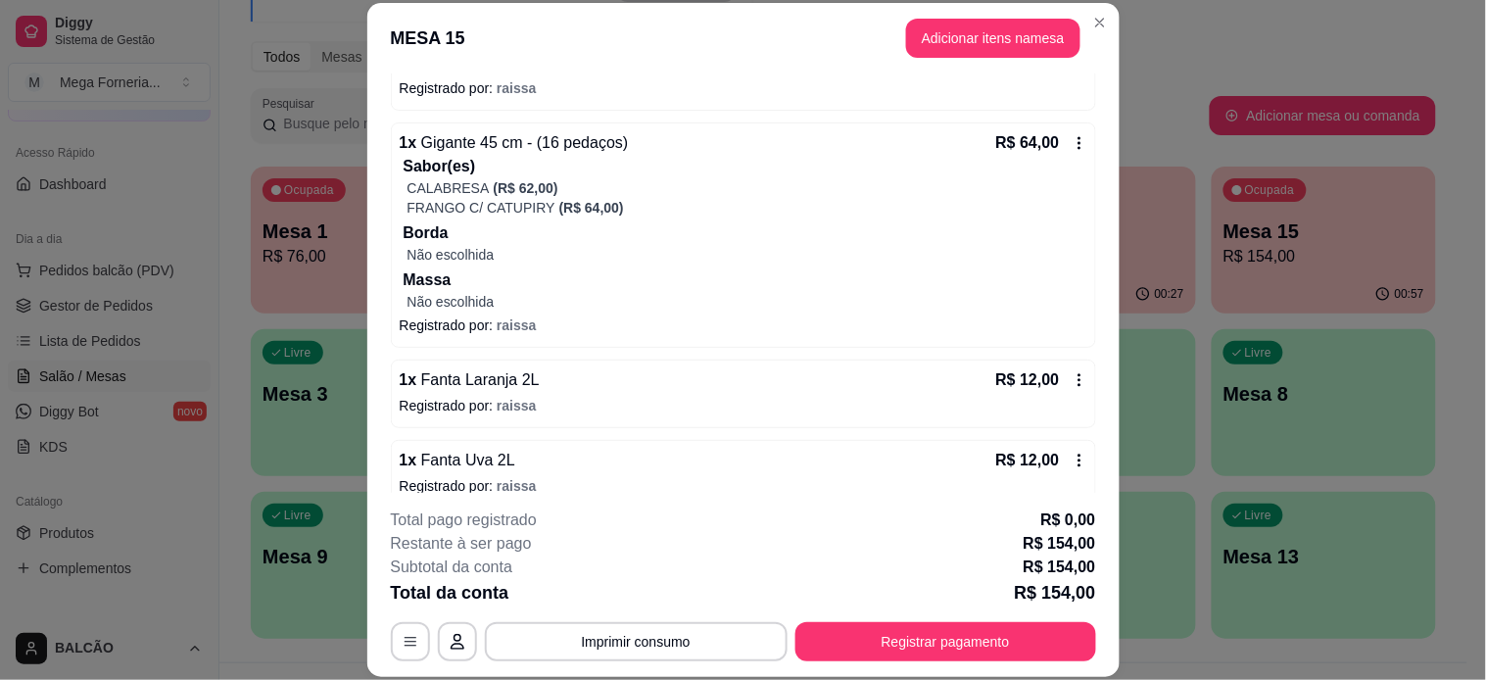
scroll to position [397, 0]
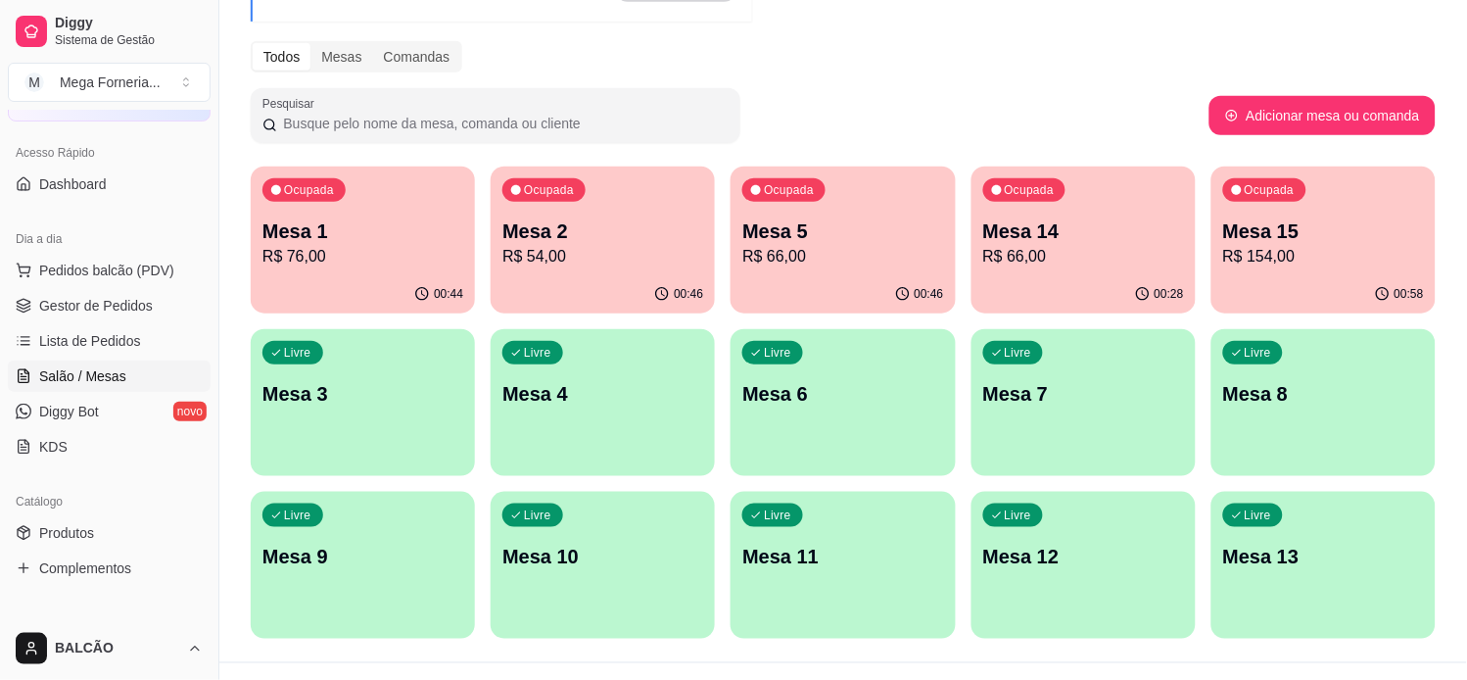
click at [944, 256] on div "Ocupada Mesa 5 R$ 66,00" at bounding box center [843, 221] width 224 height 109
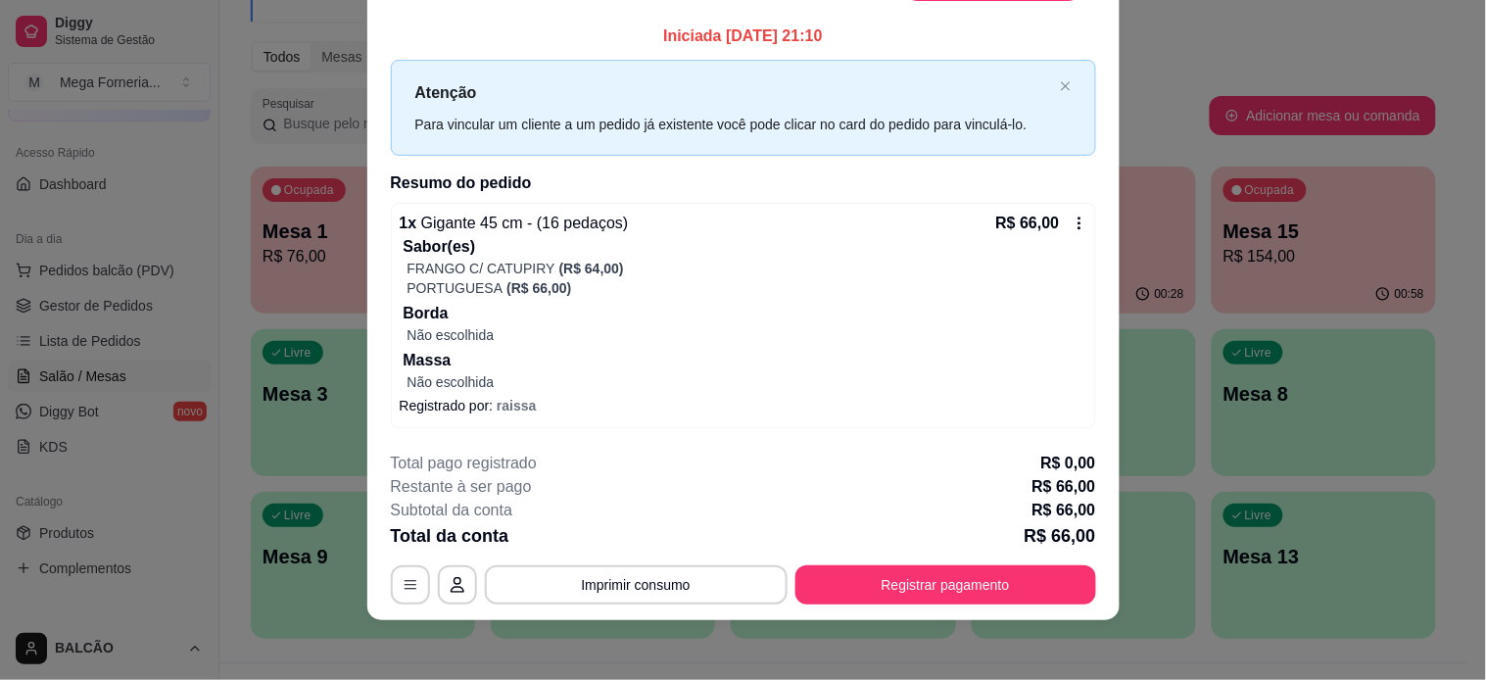
scroll to position [59, 0]
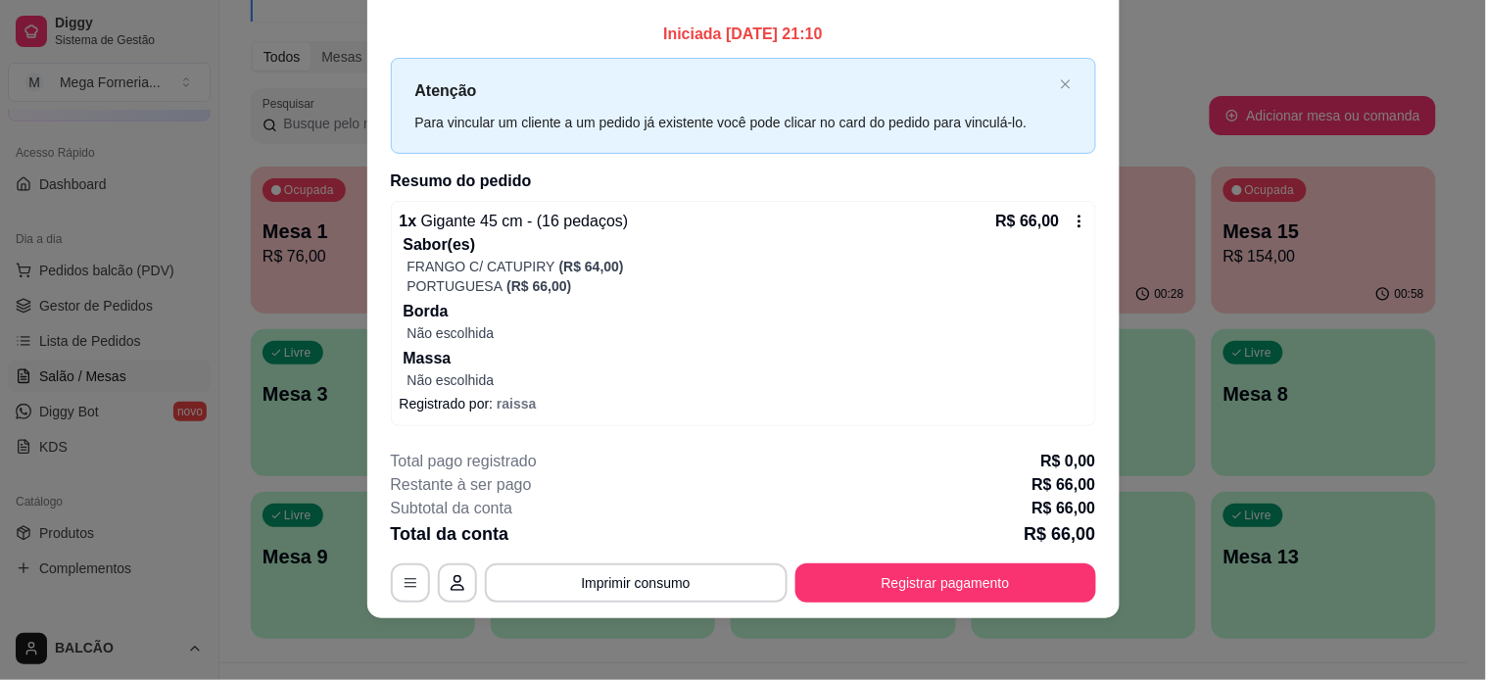
click at [1072, 218] on icon at bounding box center [1080, 222] width 16 height 16
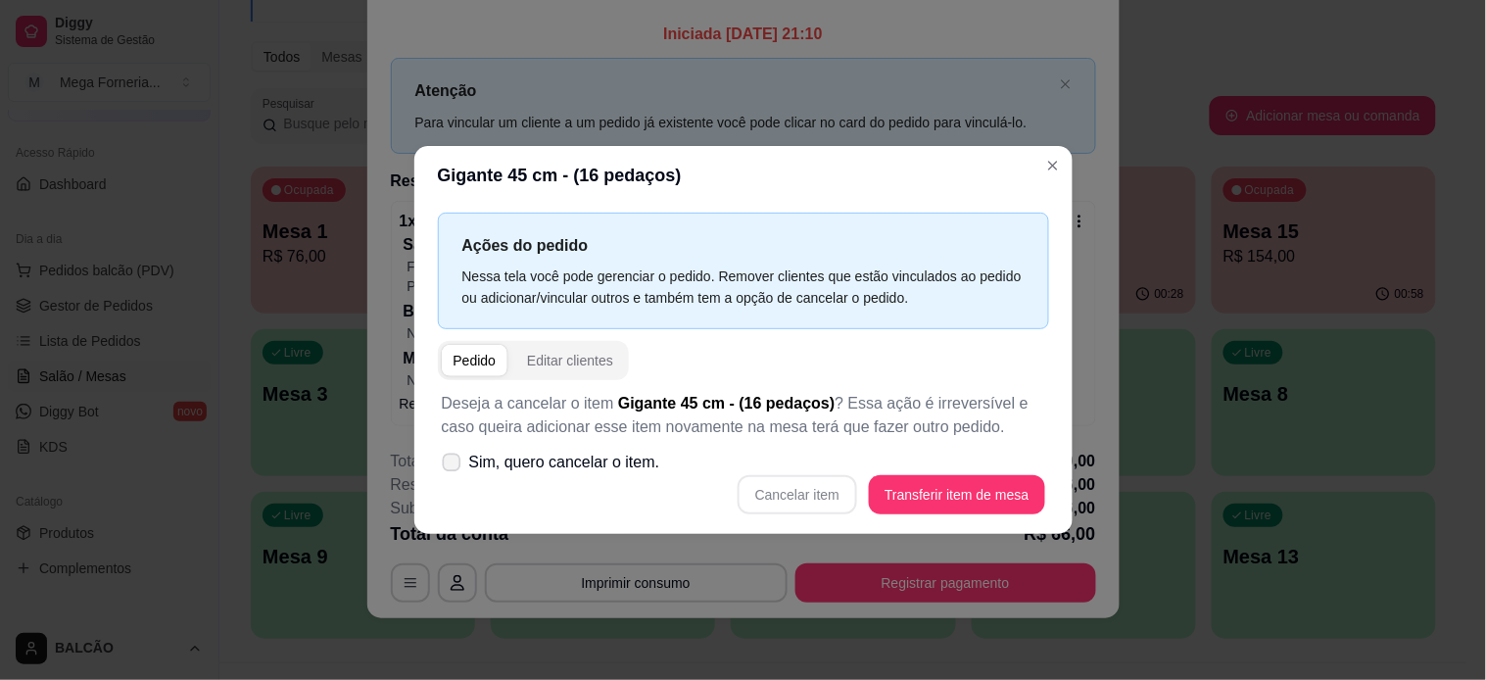
click at [481, 460] on span "Sim, quero cancelar o item." at bounding box center [564, 463] width 191 height 24
click at [453, 466] on input "Sim, quero cancelar o item." at bounding box center [447, 472] width 13 height 13
checkbox input "true"
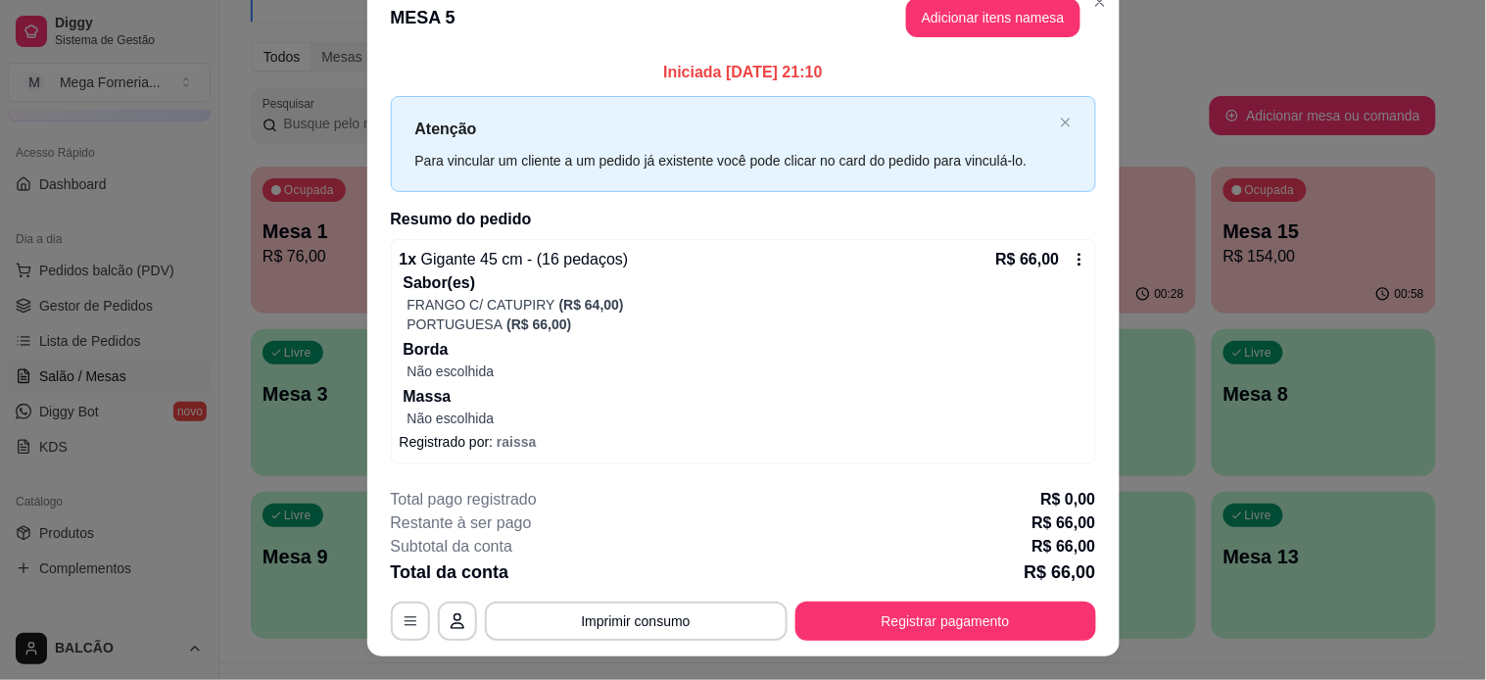
scroll to position [0, 0]
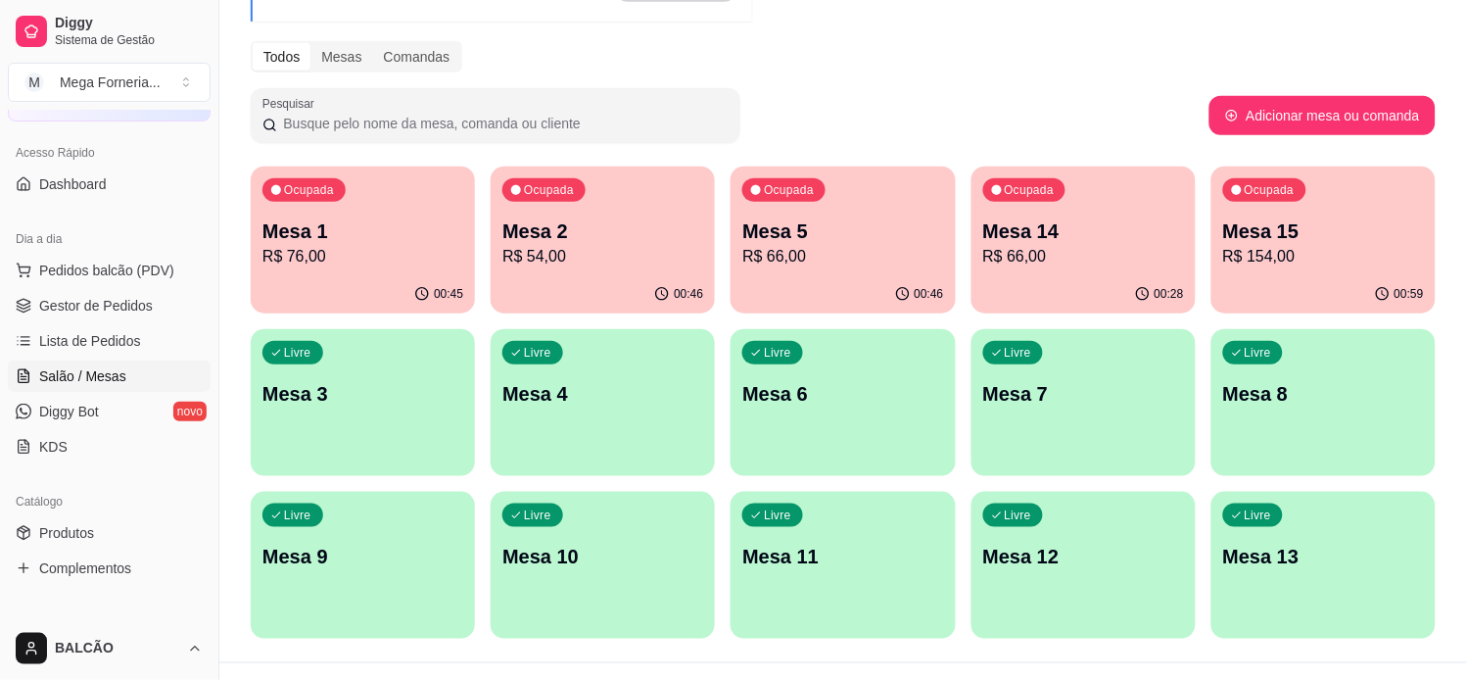
click at [1060, 251] on p "R$ 66,00" at bounding box center [1083, 257] width 201 height 24
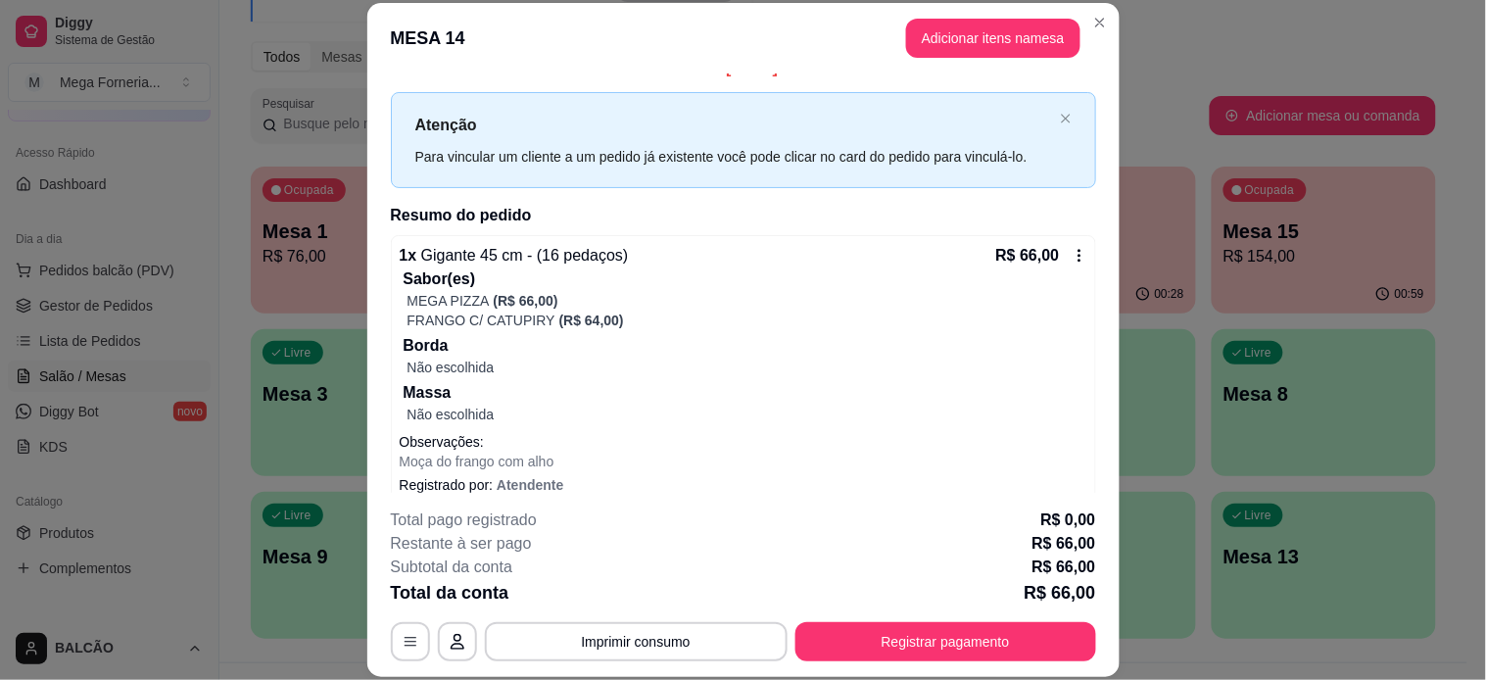
scroll to position [46, 0]
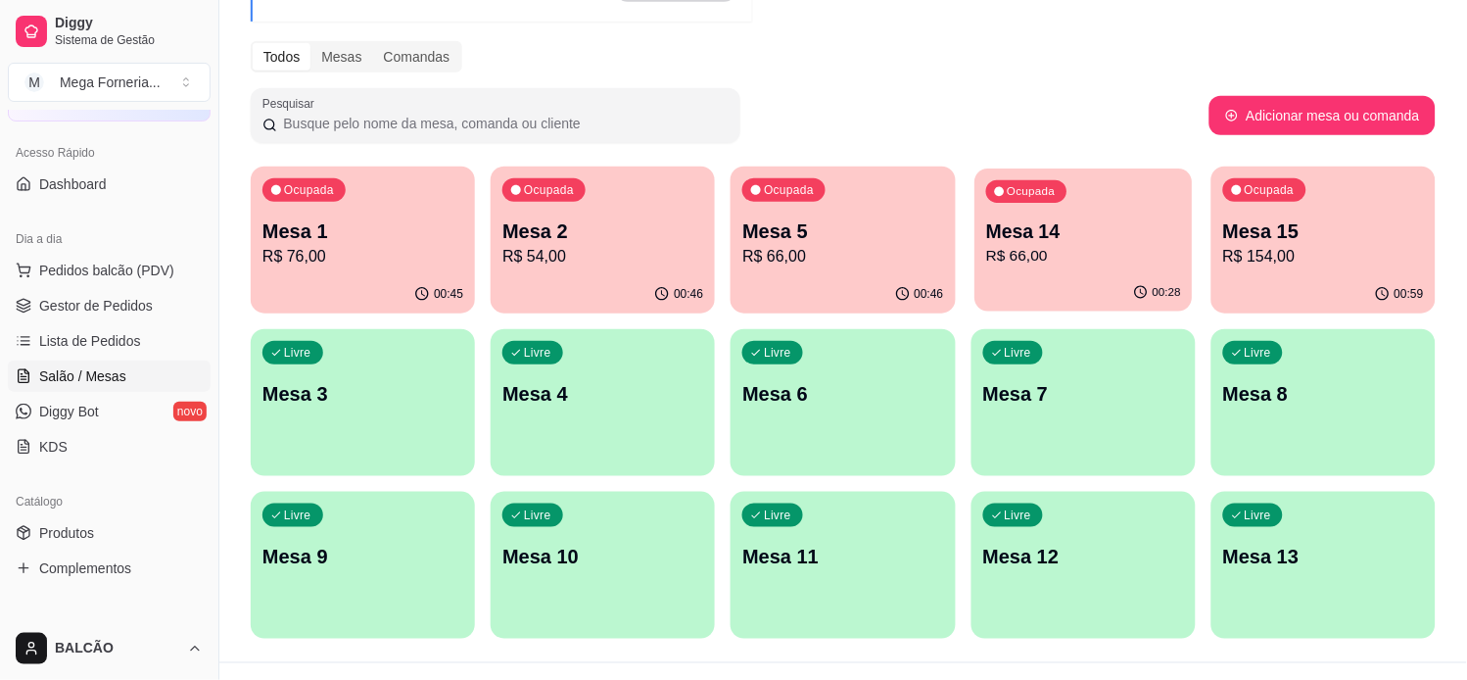
click at [1132, 241] on p "Mesa 14" at bounding box center [1083, 231] width 195 height 26
click at [1280, 241] on p "Mesa 15" at bounding box center [1323, 231] width 195 height 26
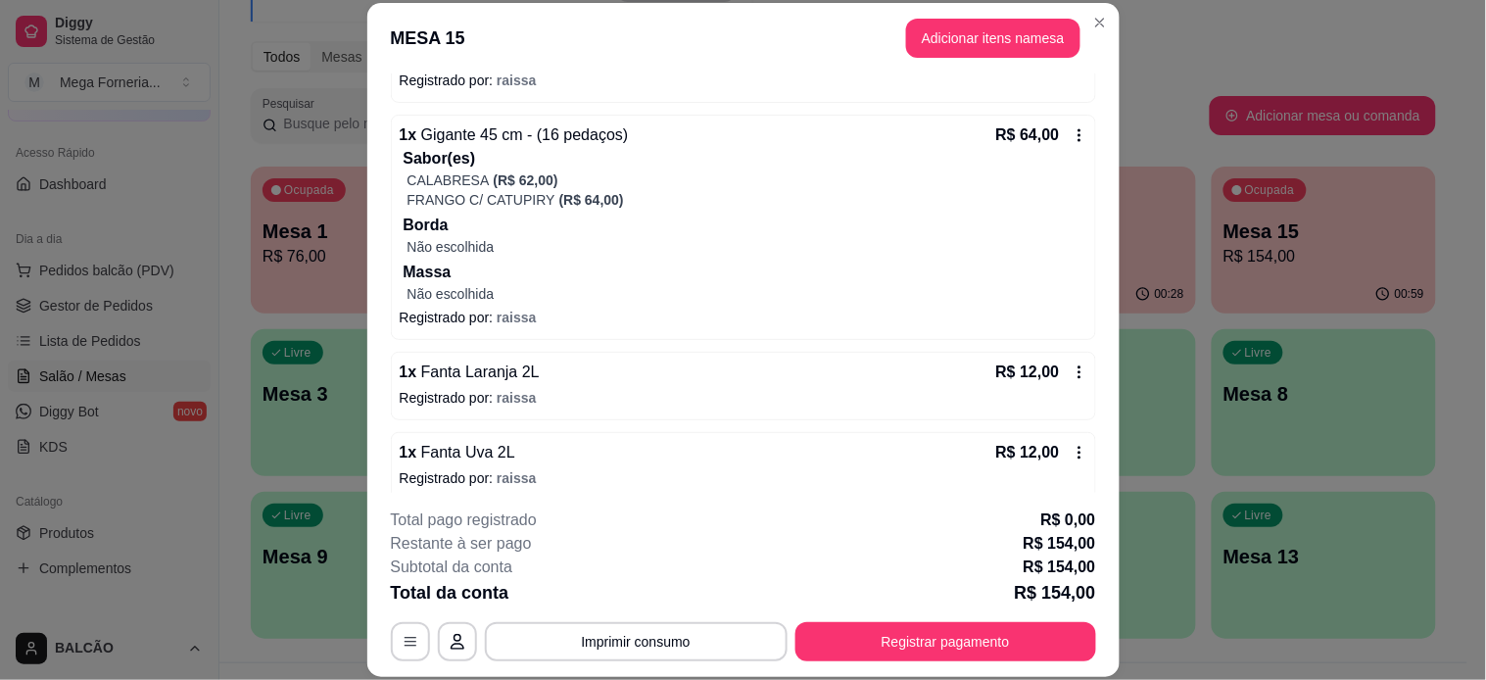
scroll to position [397, 0]
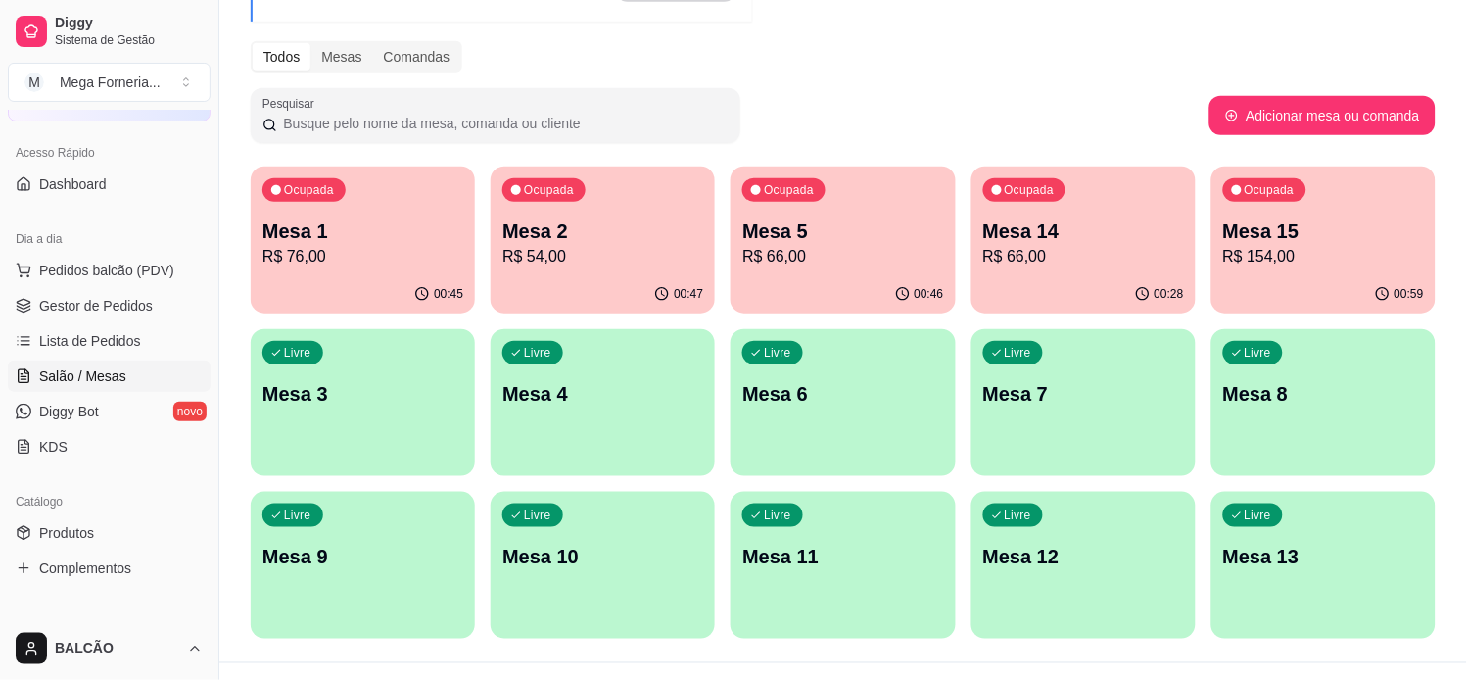
click at [780, 236] on p "Mesa 5" at bounding box center [842, 230] width 201 height 27
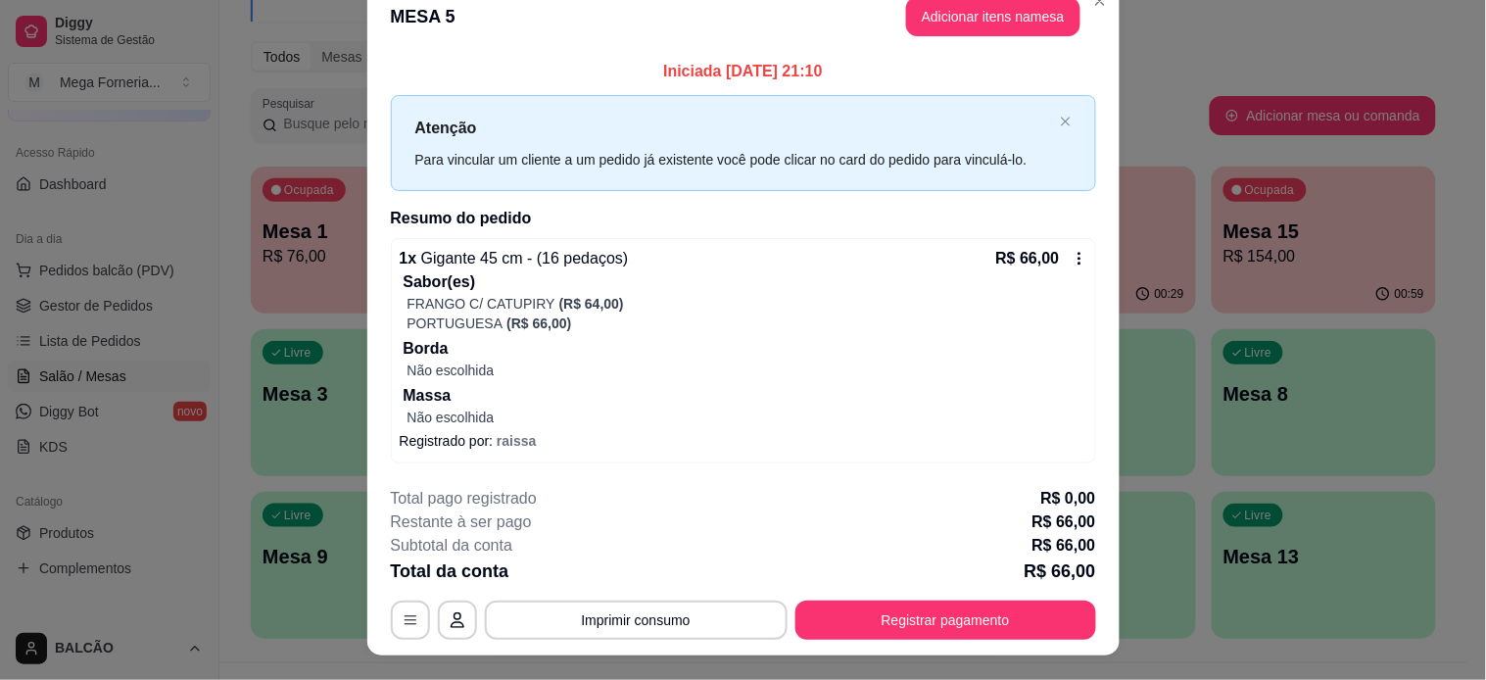
scroll to position [59, 0]
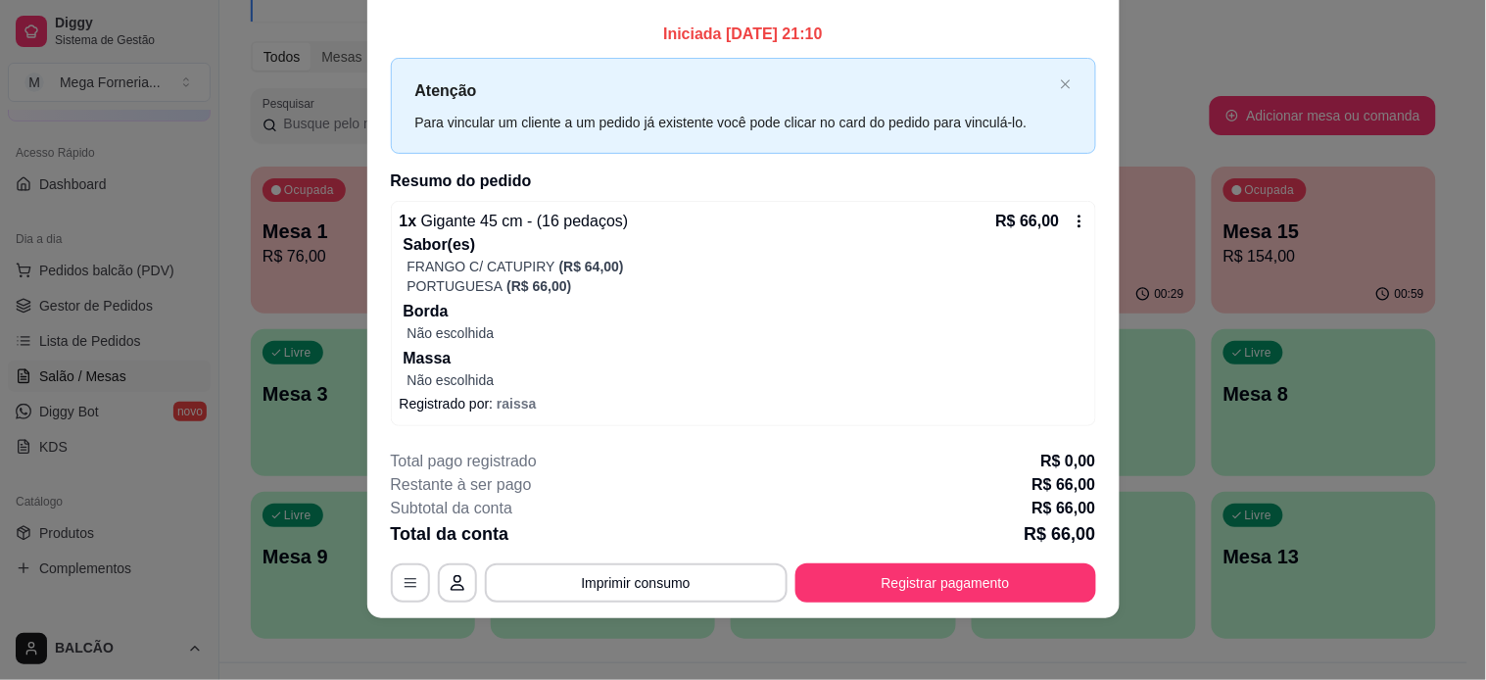
click at [1077, 221] on icon at bounding box center [1078, 220] width 3 height 13
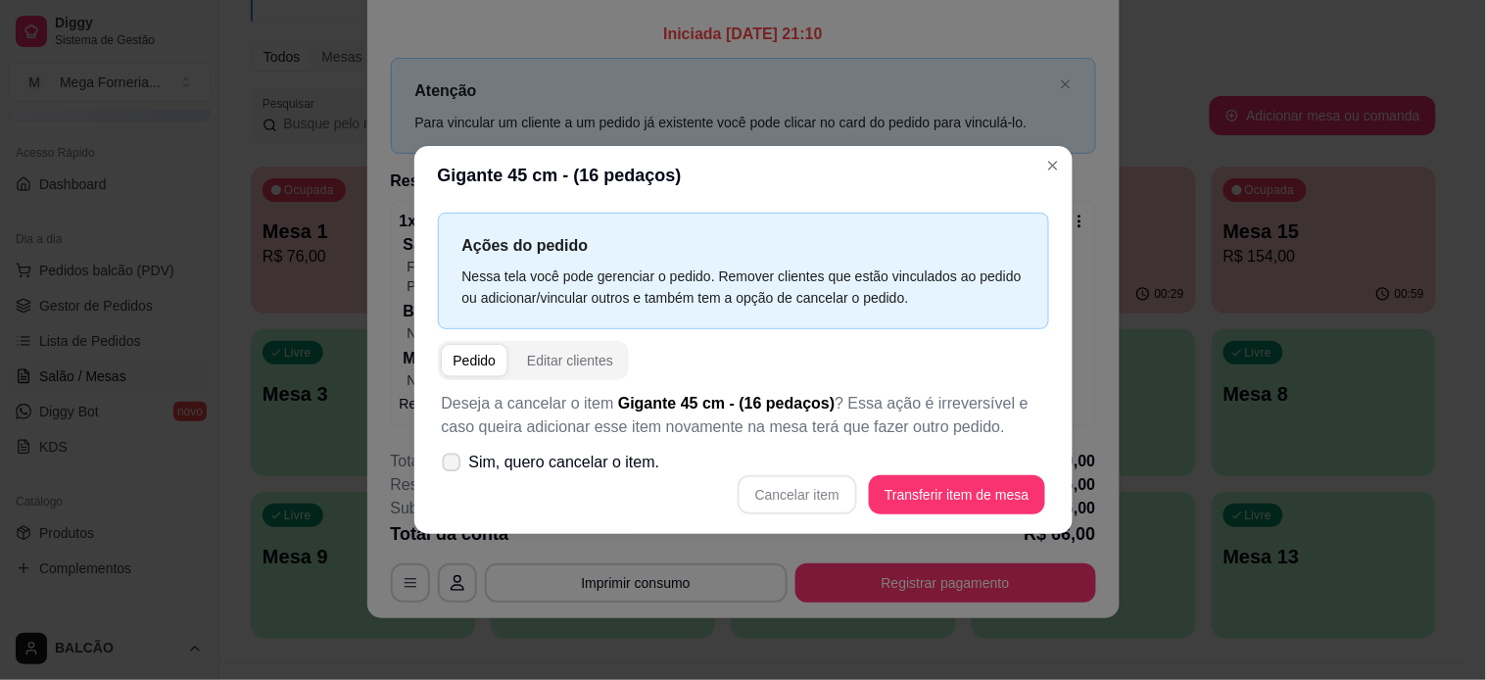
click at [559, 464] on span "Sim, quero cancelar o item." at bounding box center [564, 463] width 191 height 24
click at [453, 466] on input "Sim, quero cancelar o item." at bounding box center [447, 472] width 13 height 13
checkbox input "true"
click at [821, 482] on button "Cancelar item" at bounding box center [797, 494] width 119 height 39
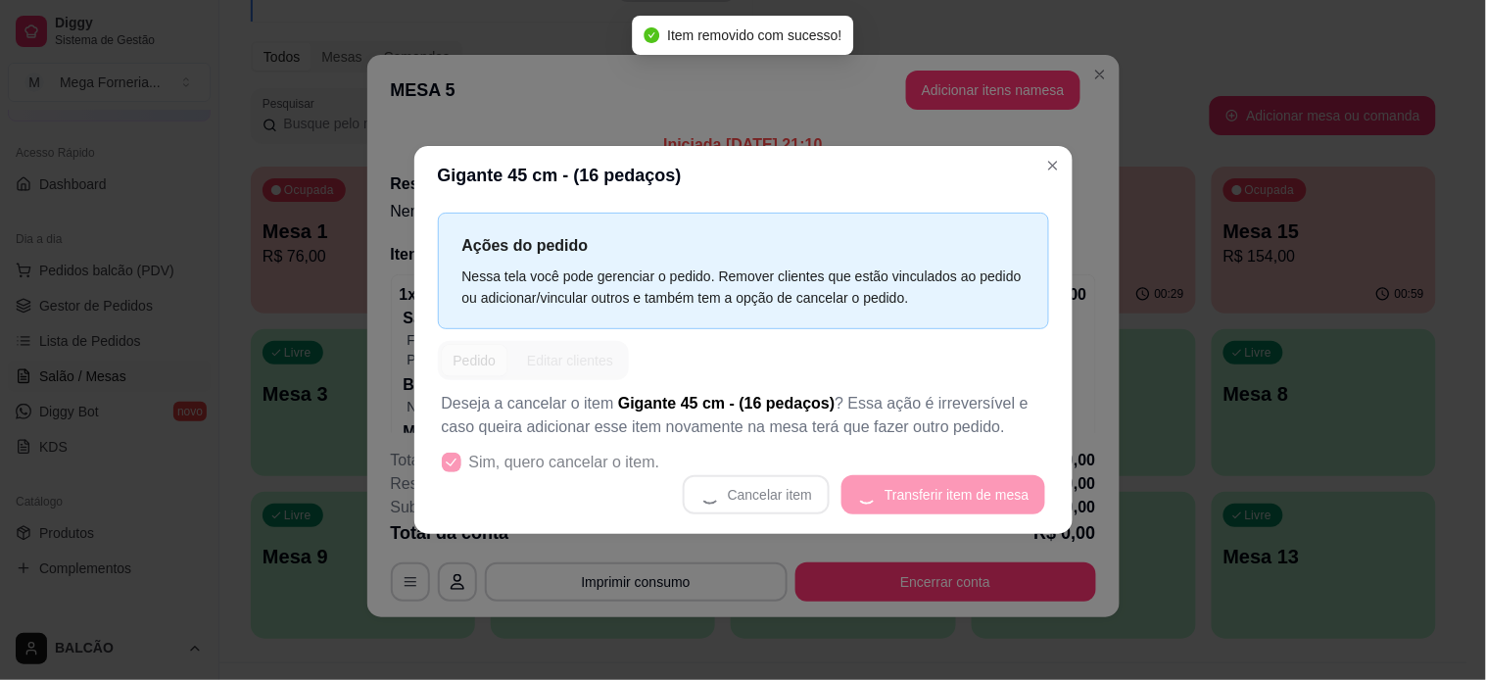
scroll to position [4, 0]
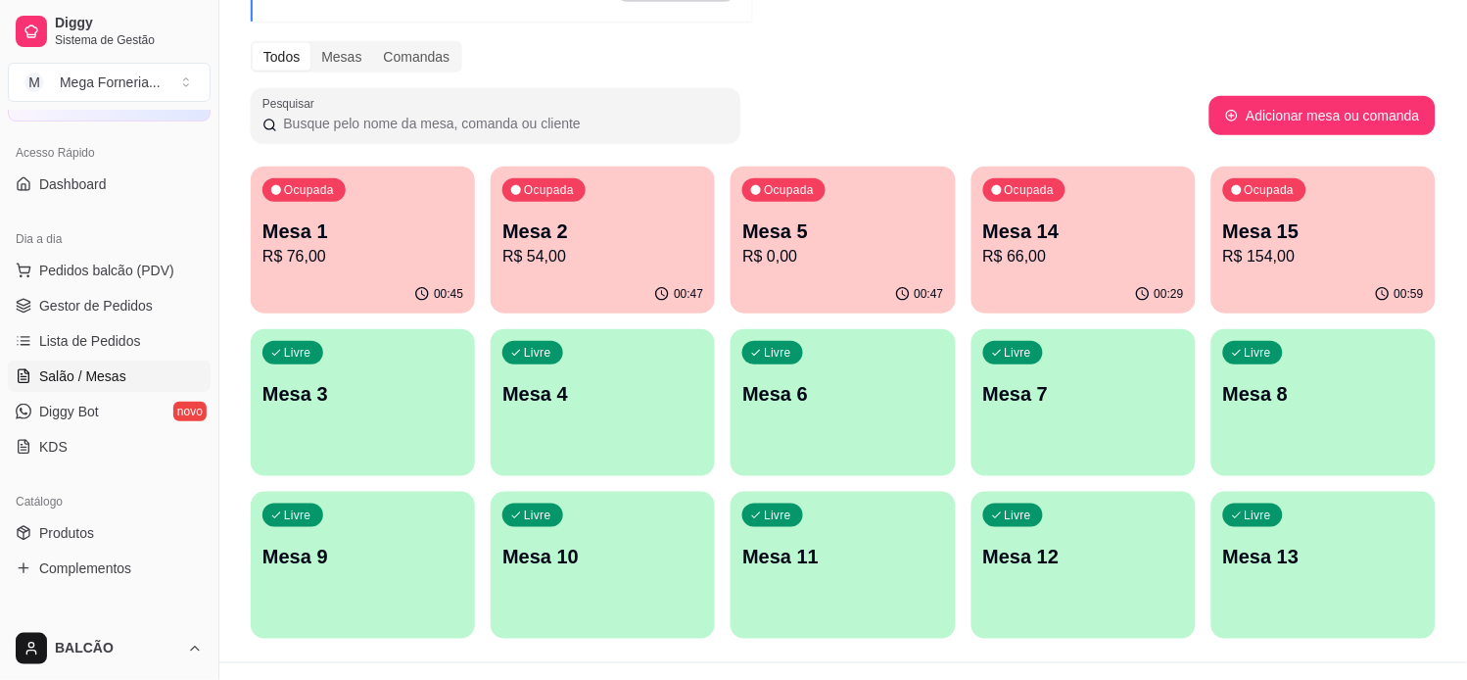
click at [854, 242] on p "Mesa 5" at bounding box center [842, 230] width 201 height 27
click at [1237, 262] on p "R$ 154,00" at bounding box center [1323, 257] width 201 height 24
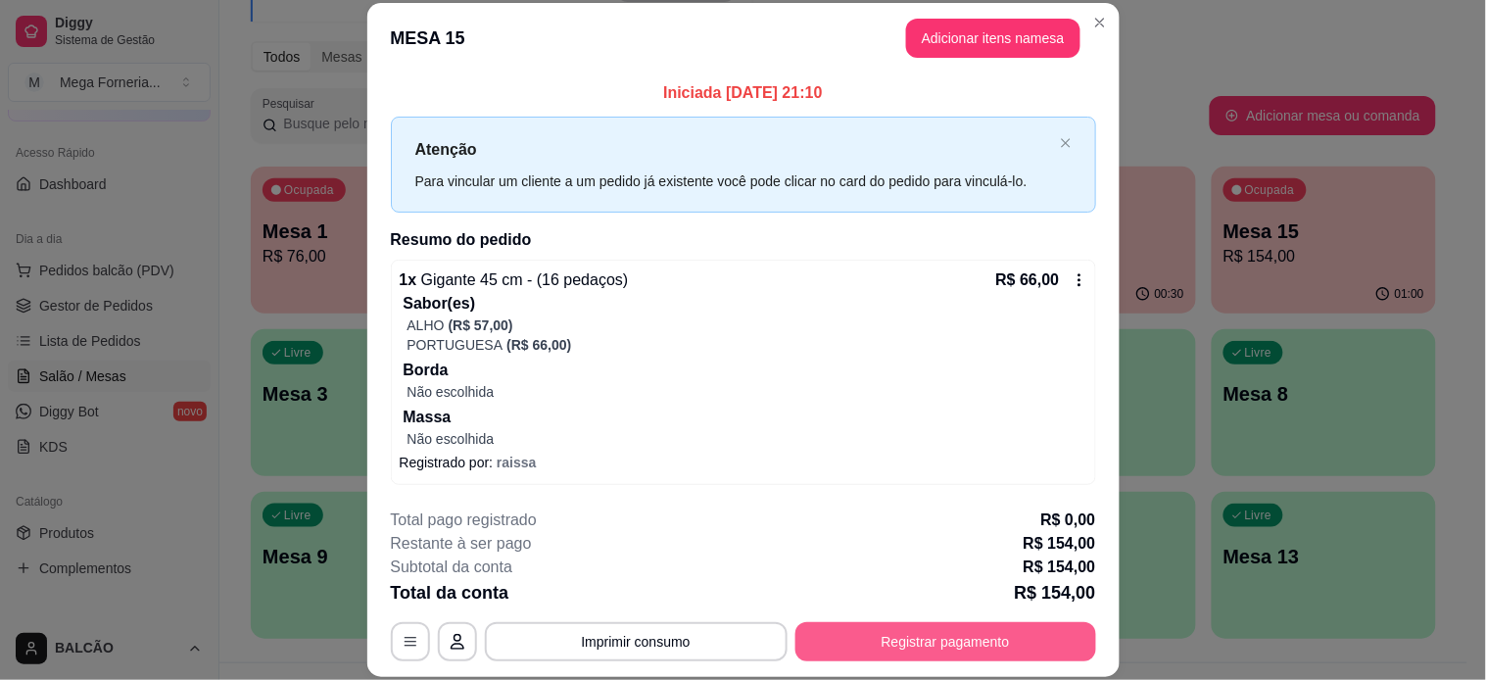
click at [935, 611] on button "Registrar pagamento" at bounding box center [945, 641] width 301 height 39
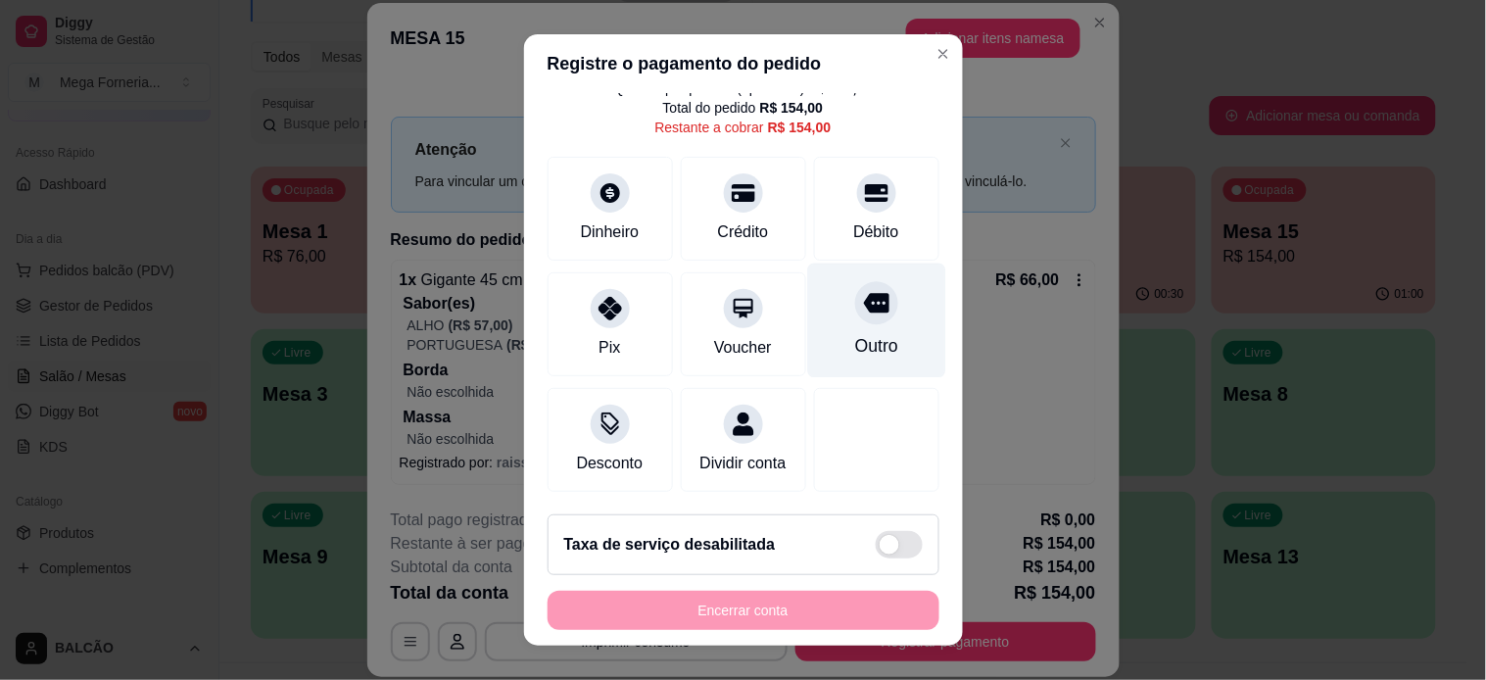
scroll to position [96, 0]
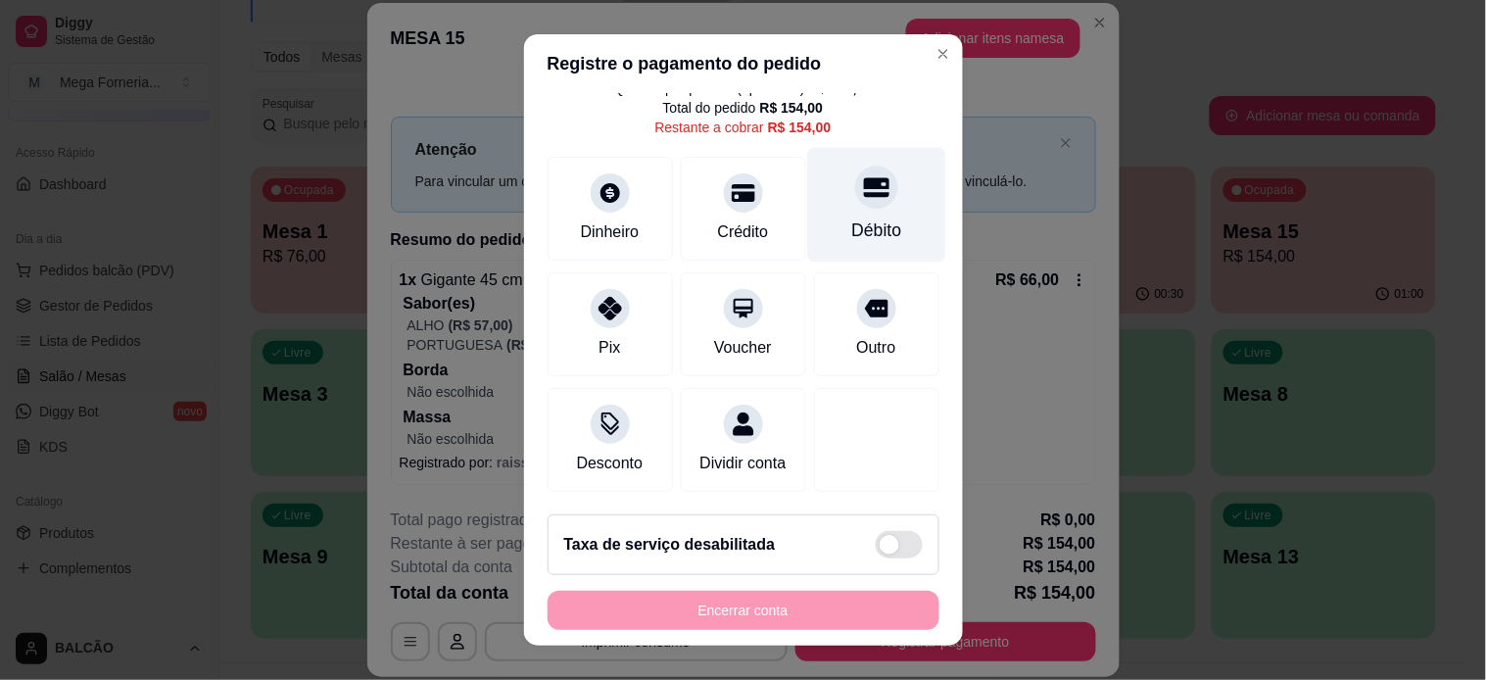
click at [827, 188] on div "Débito" at bounding box center [876, 204] width 138 height 115
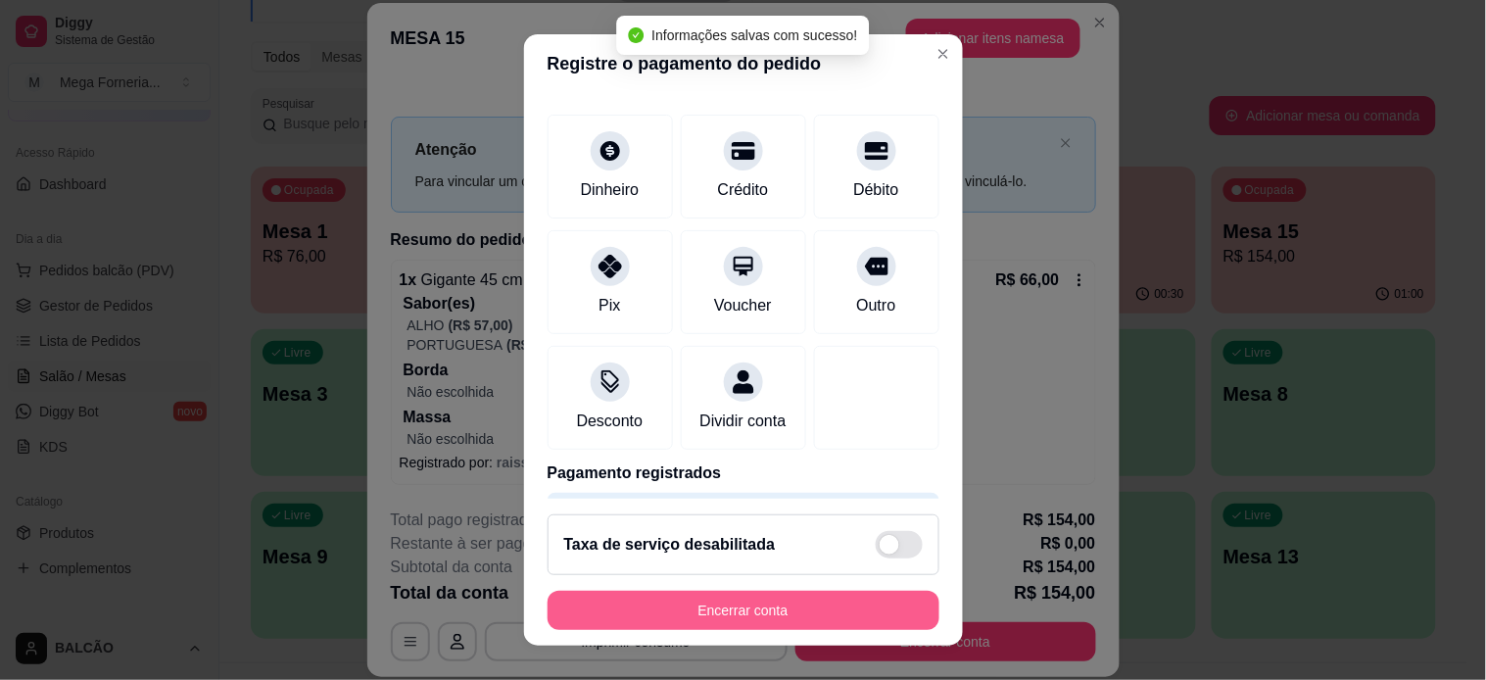
type input "R$ 0,00"
click at [829, 611] on button "Encerrar conta" at bounding box center [744, 610] width 392 height 39
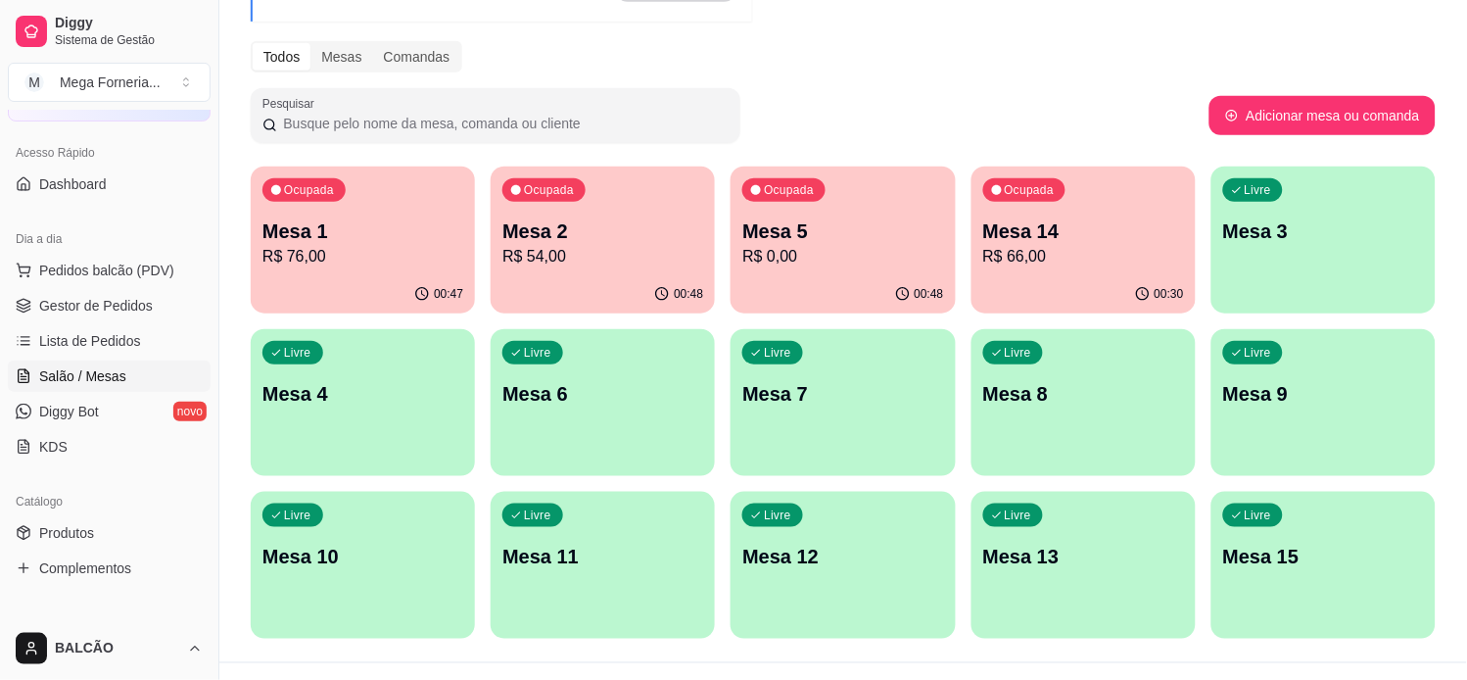
click at [870, 255] on p "R$ 0,00" at bounding box center [842, 257] width 201 height 24
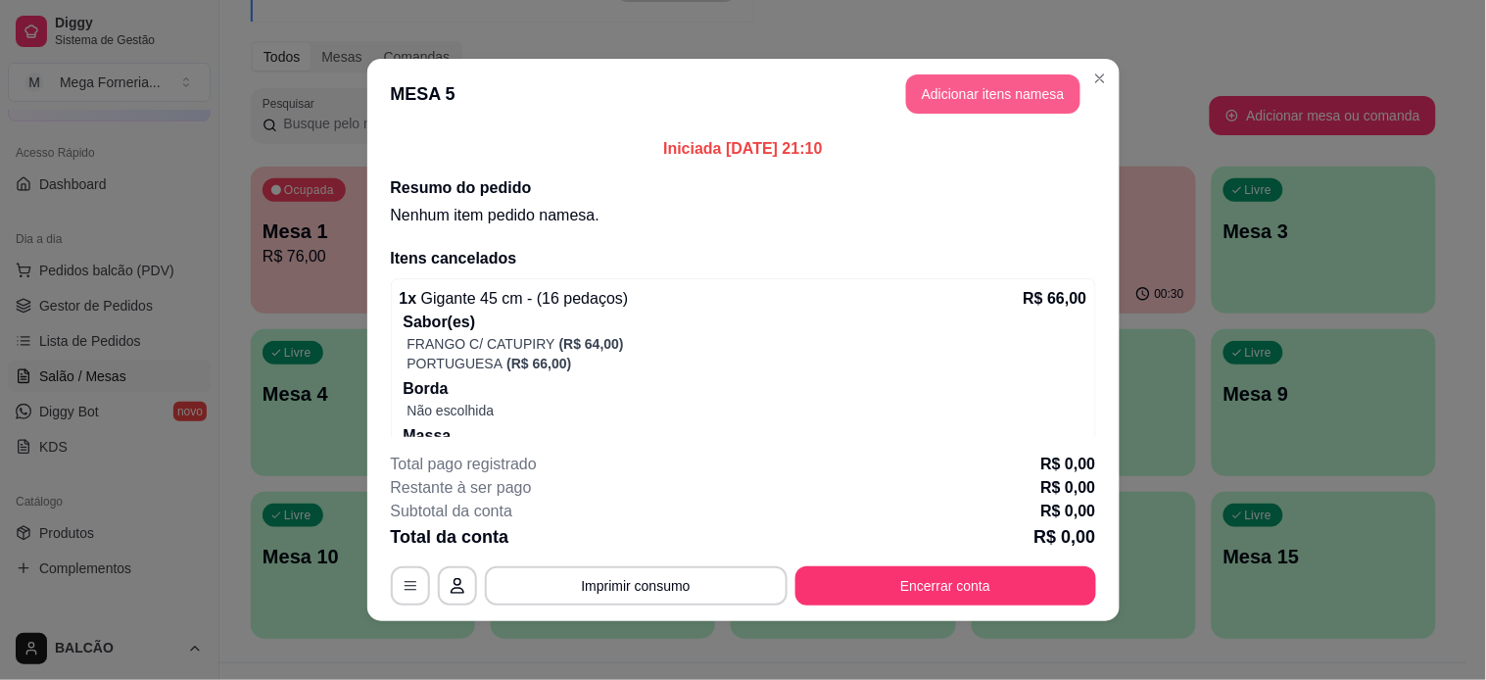
click at [967, 101] on button "Adicionar itens na mesa" at bounding box center [993, 93] width 174 height 39
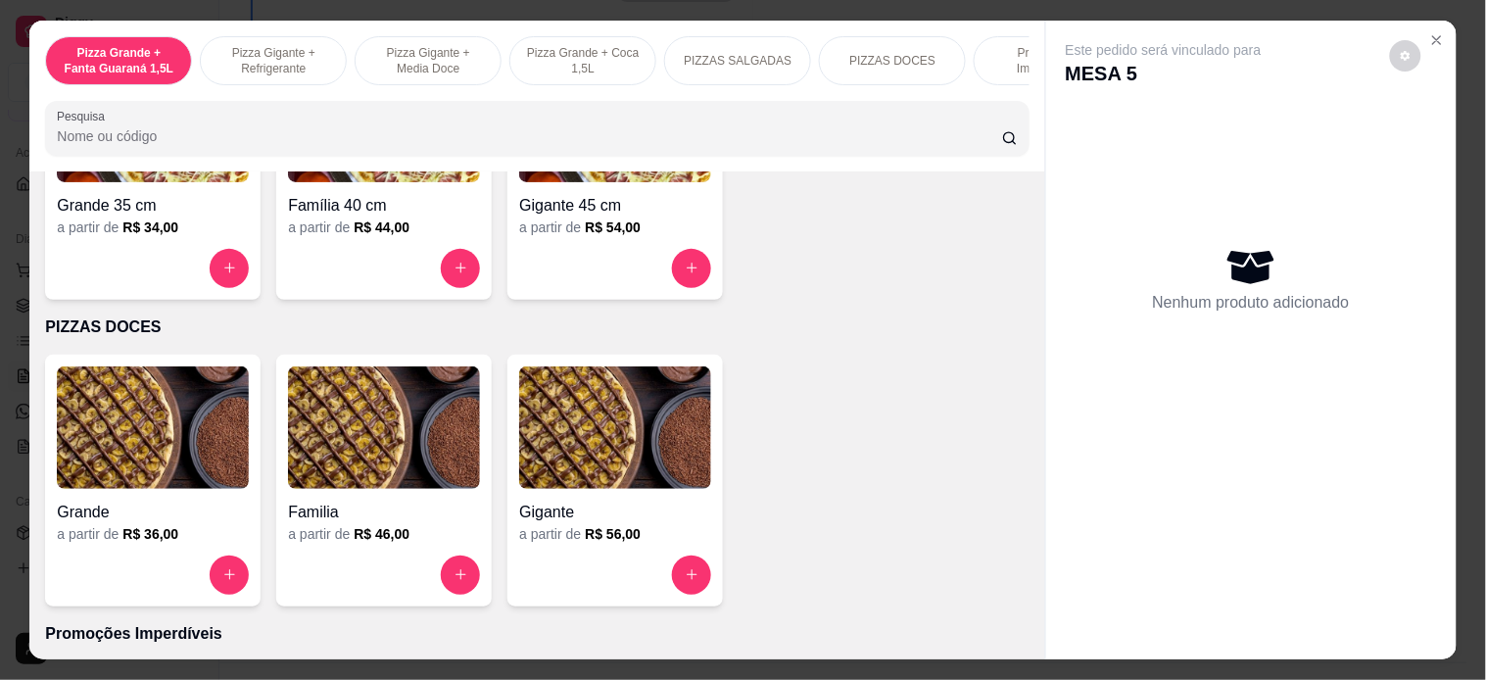
scroll to position [1306, 0]
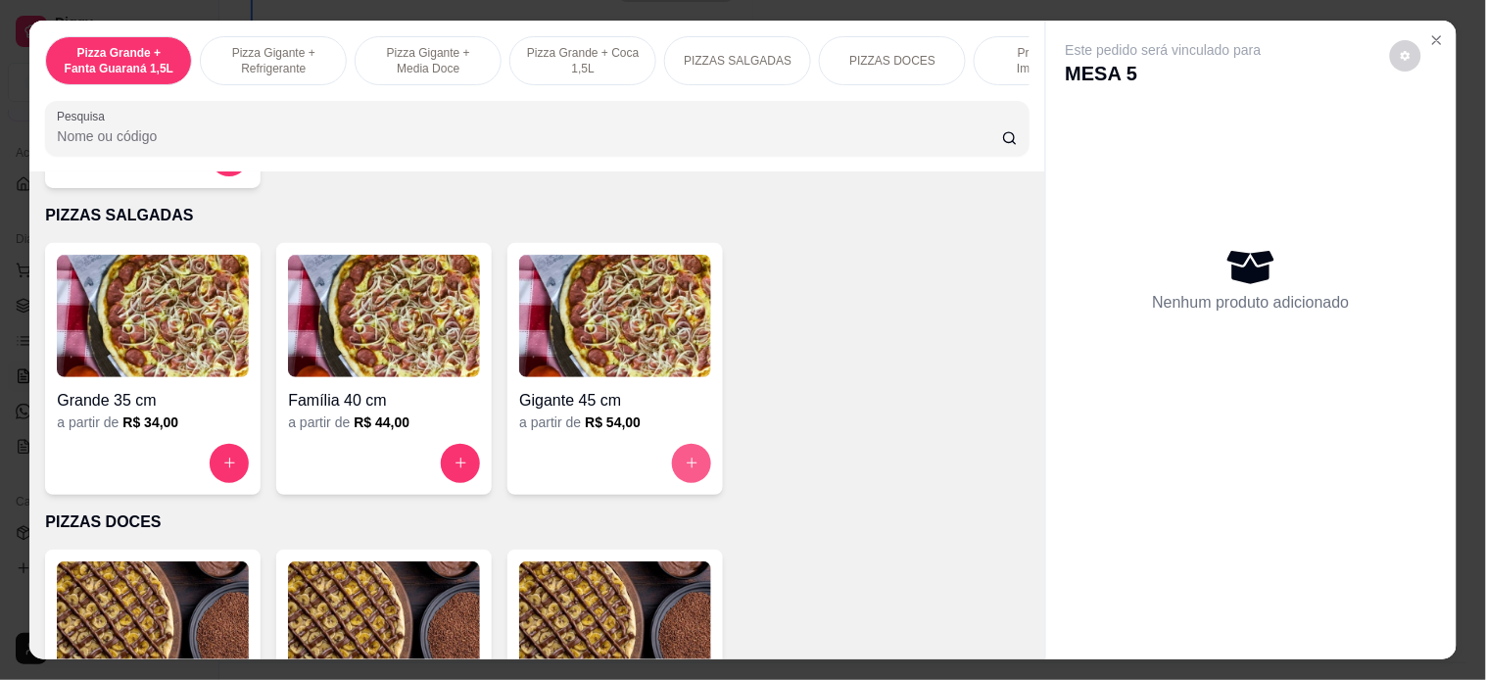
click at [687, 465] on icon "increase-product-quantity" at bounding box center [692, 462] width 15 height 15
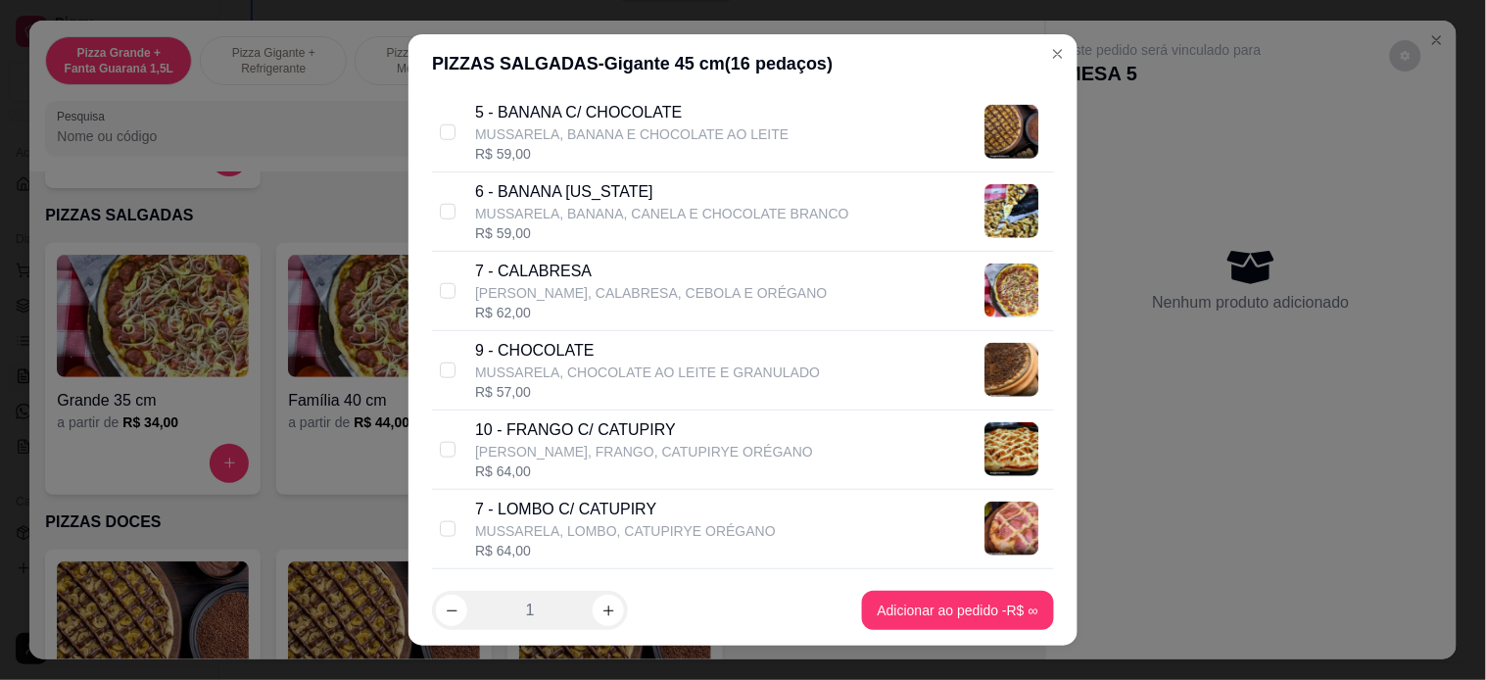
scroll to position [544, 0]
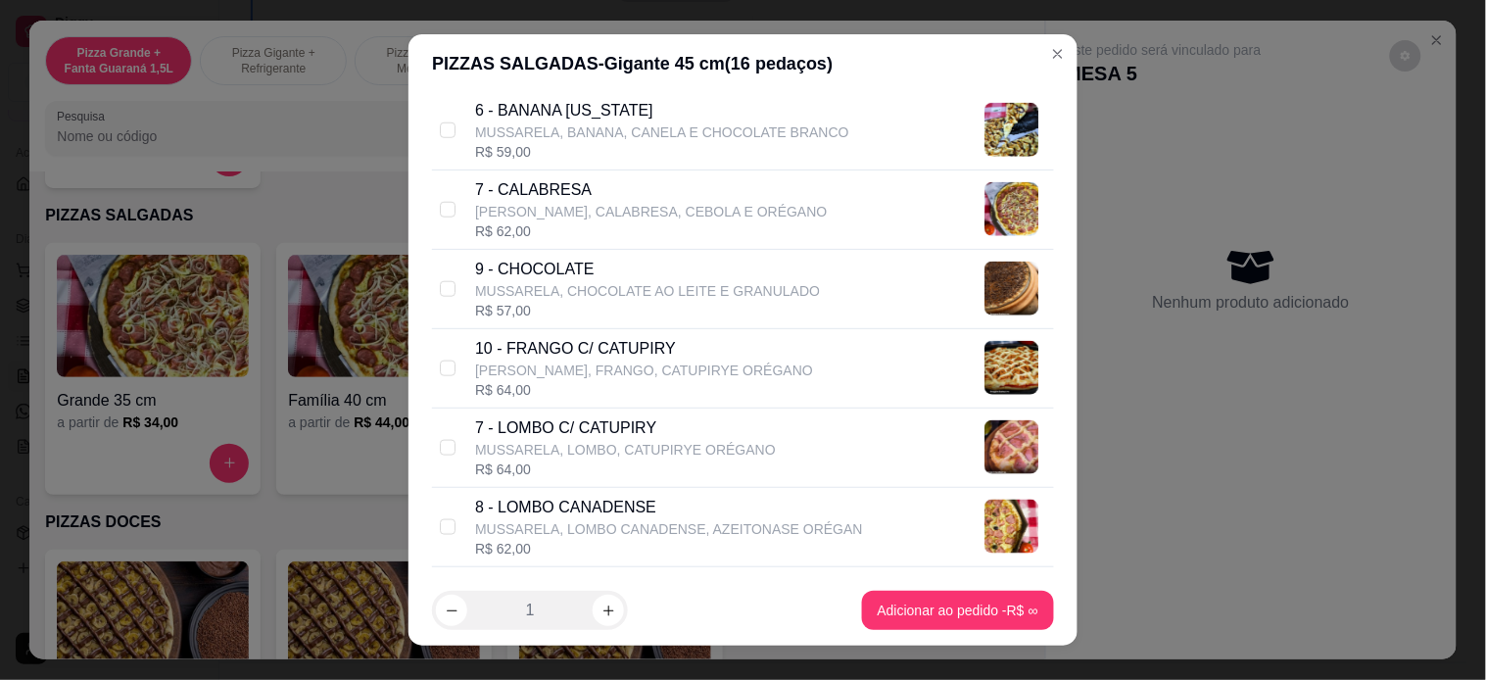
click at [547, 385] on div "R$ 64,00" at bounding box center [644, 390] width 338 height 20
checkbox input "true"
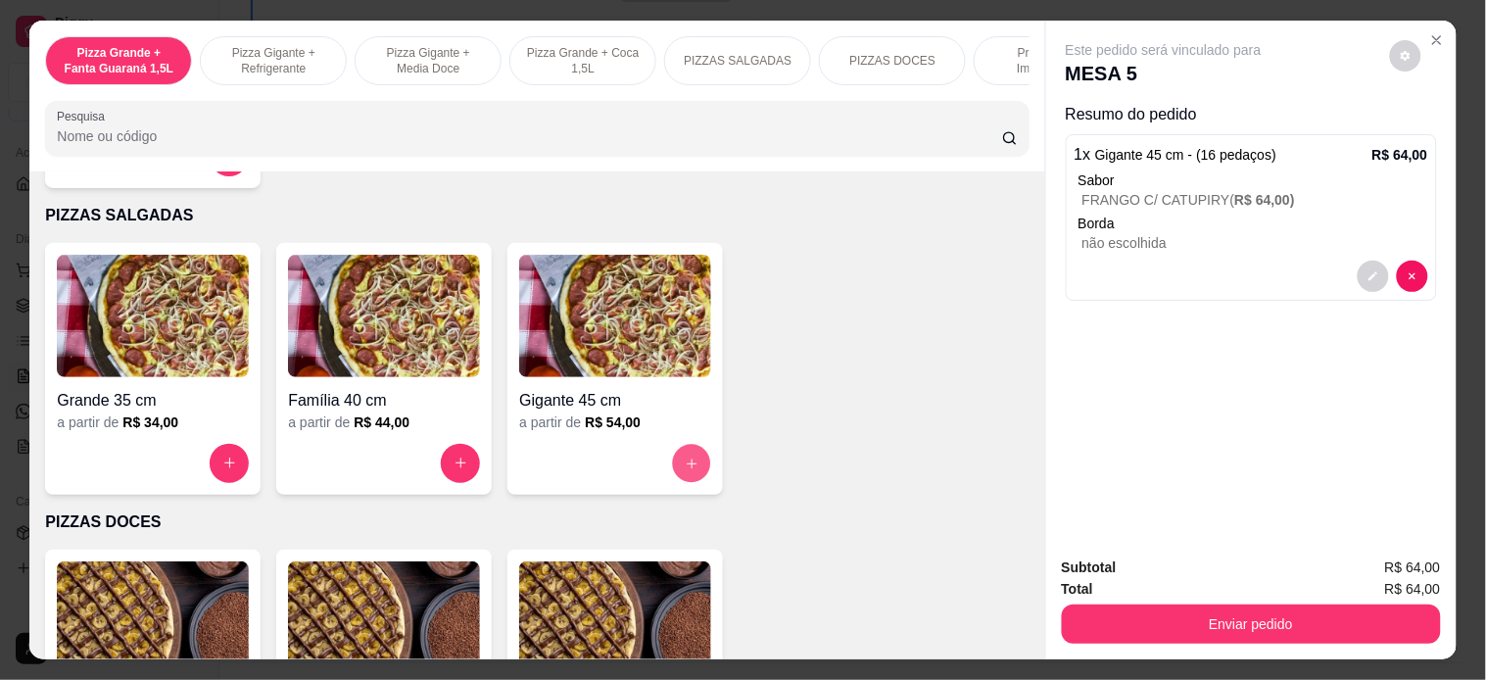
click at [685, 471] on icon "increase-product-quantity" at bounding box center [692, 463] width 15 height 15
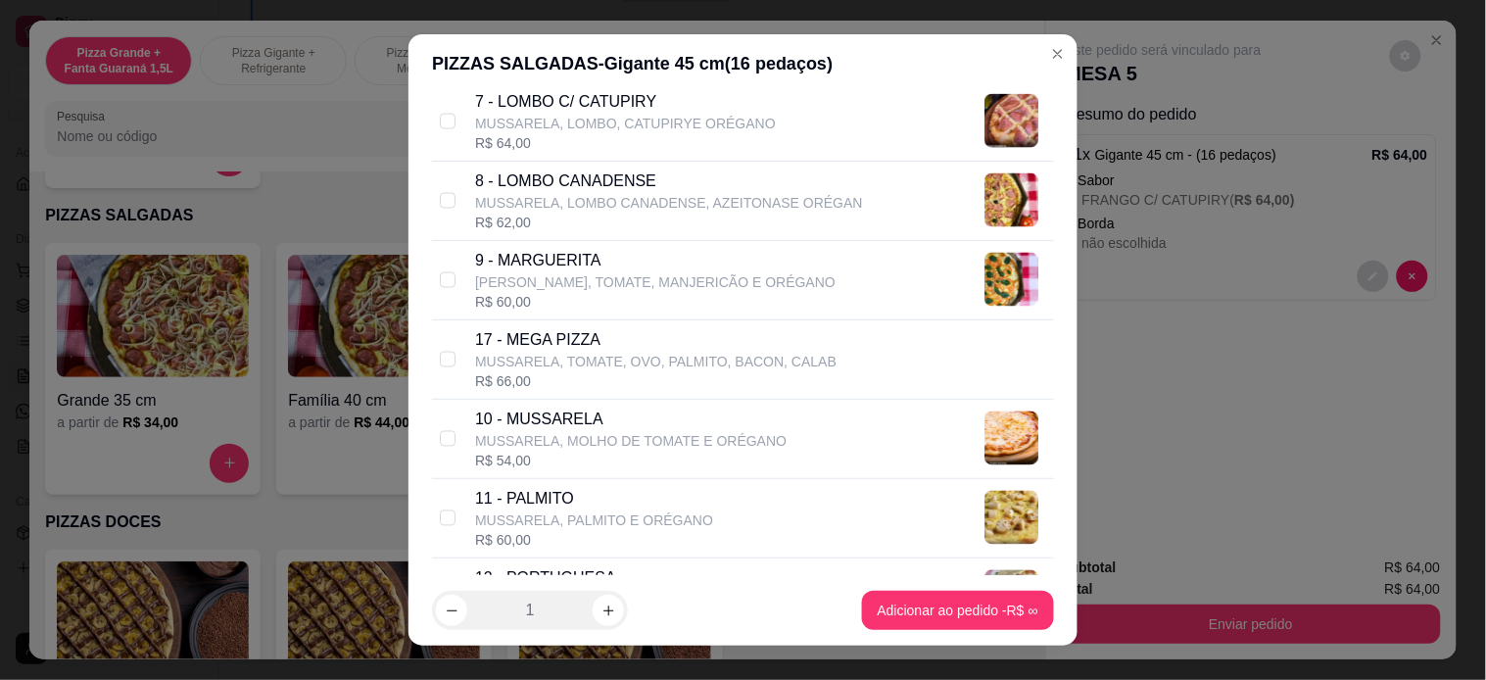
scroll to position [979, 0]
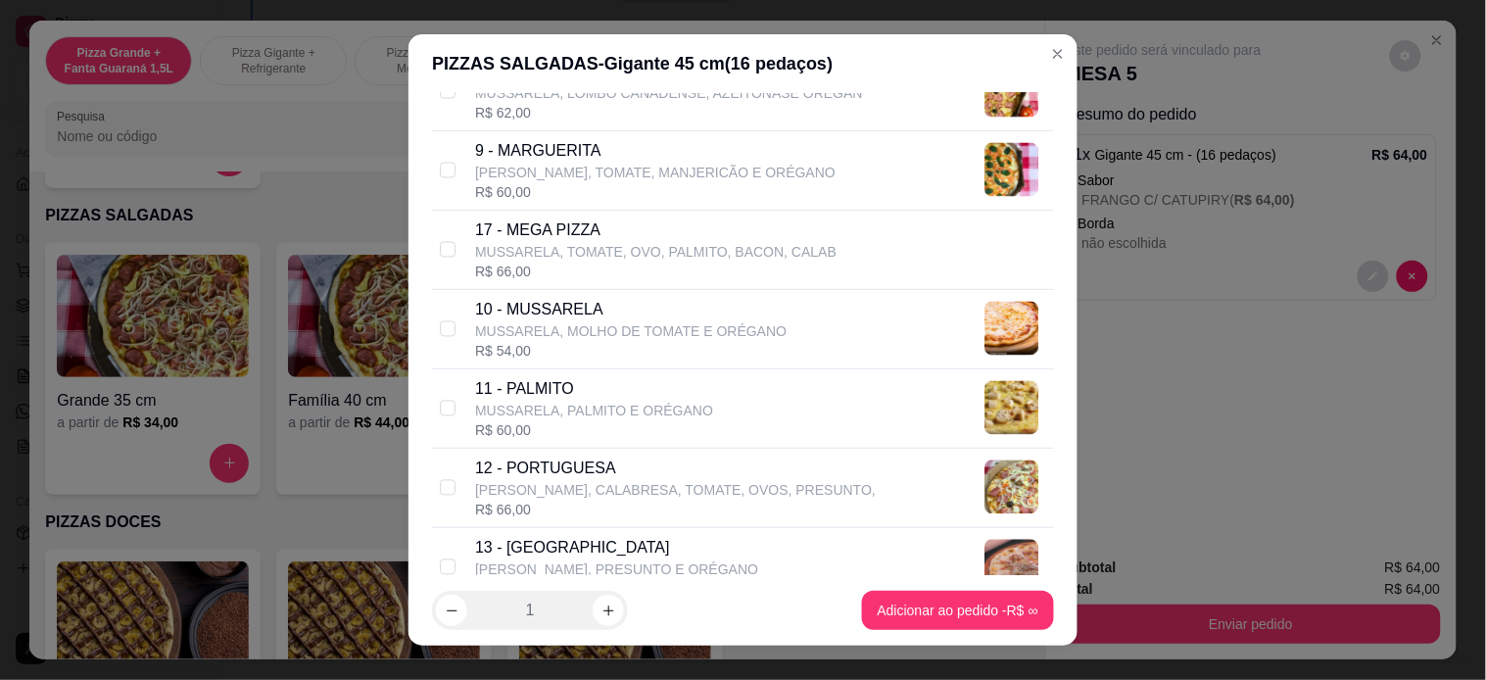
click at [600, 476] on p "12 - PORTUGUESA" at bounding box center [675, 468] width 401 height 24
checkbox input "true"
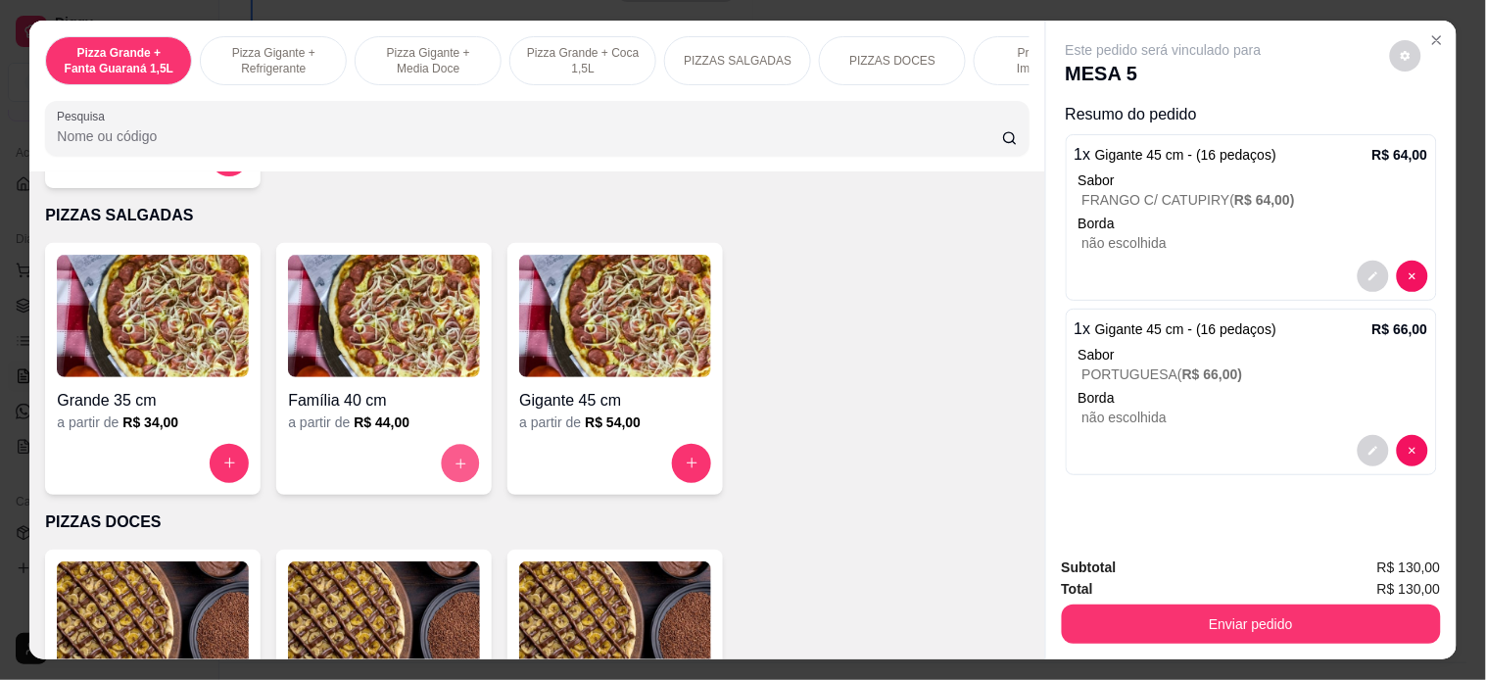
click at [465, 462] on button "increase-product-quantity" at bounding box center [461, 463] width 38 height 38
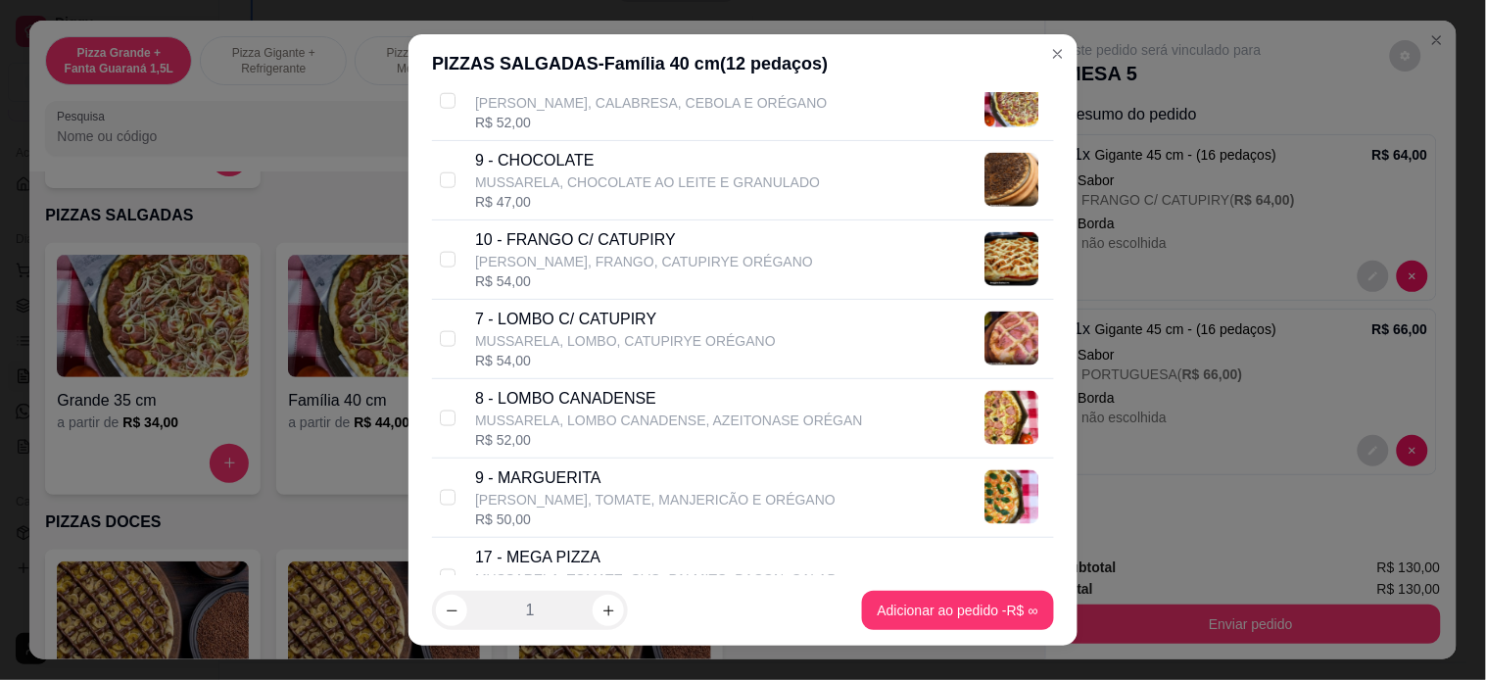
scroll to position [217, 0]
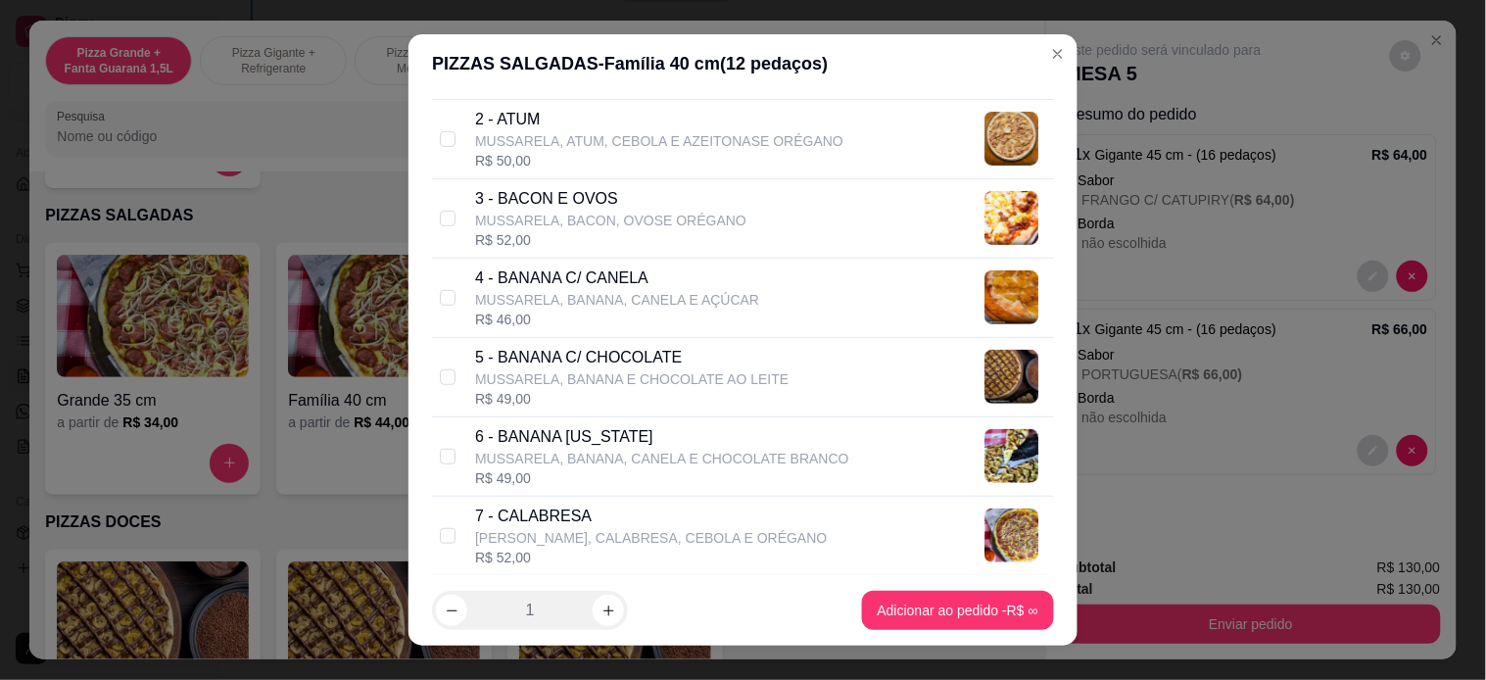
click at [639, 346] on p "5 - BANANA C/ CHOCOLATE" at bounding box center [631, 358] width 313 height 24
checkbox input "true"
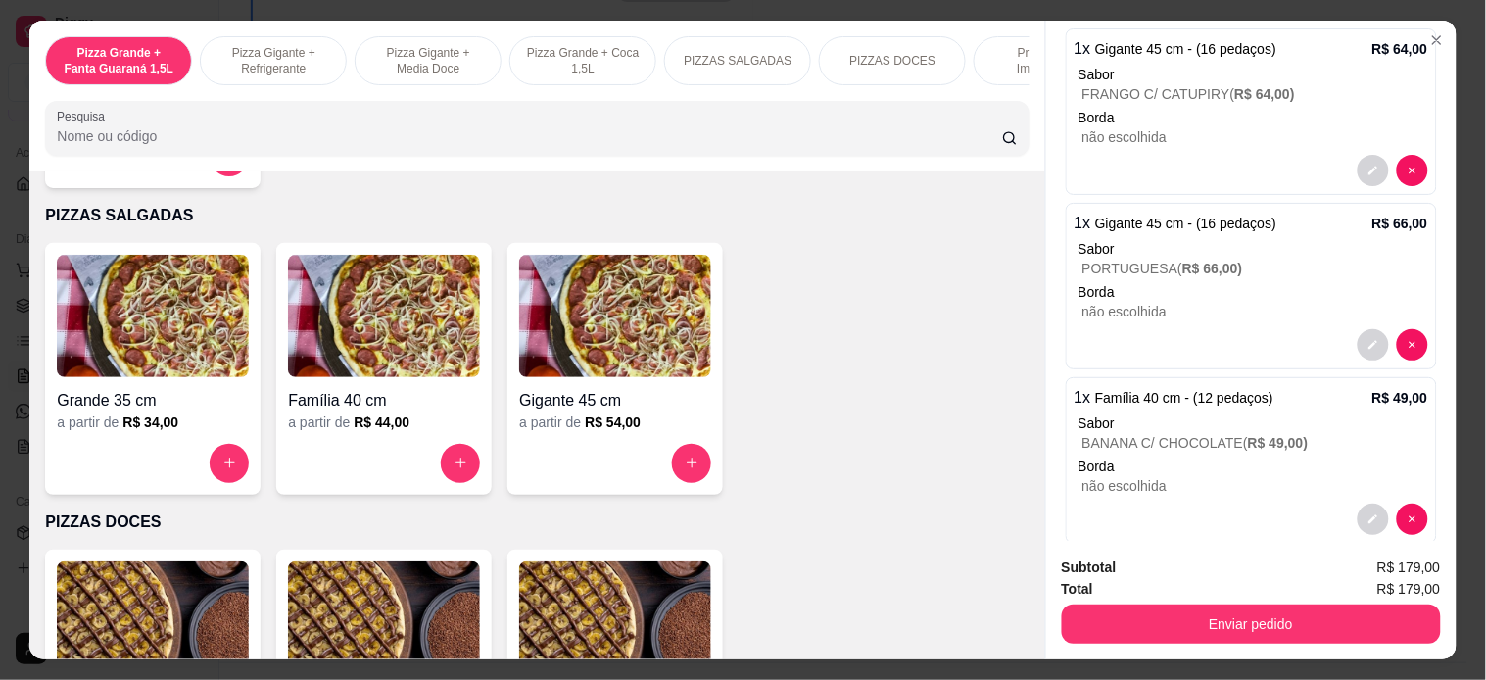
scroll to position [134, 0]
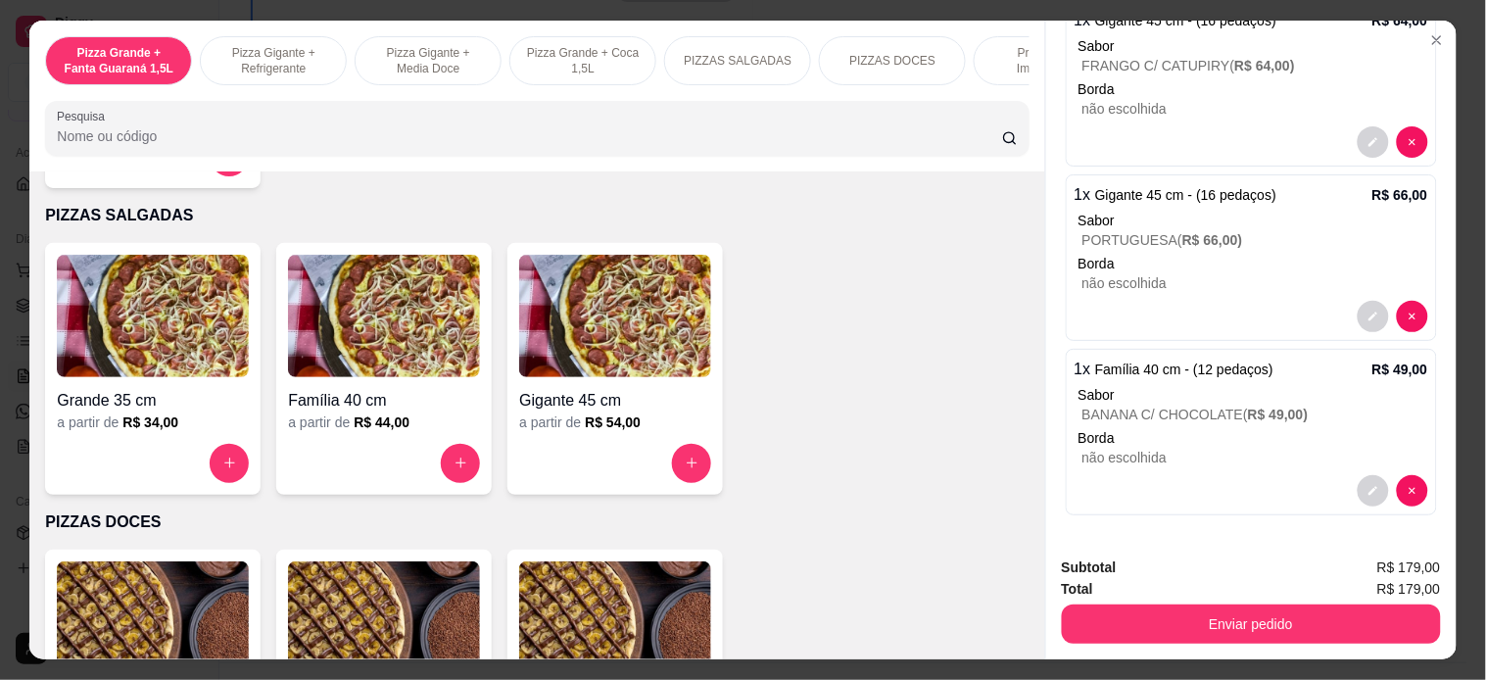
click at [1157, 611] on div "Subtotal R$ 179,00 Total R$ 179,00 Enviar pedido" at bounding box center [1251, 600] width 410 height 119
click at [1320, 126] on button "decrease-product-quantity" at bounding box center [1372, 141] width 31 height 31
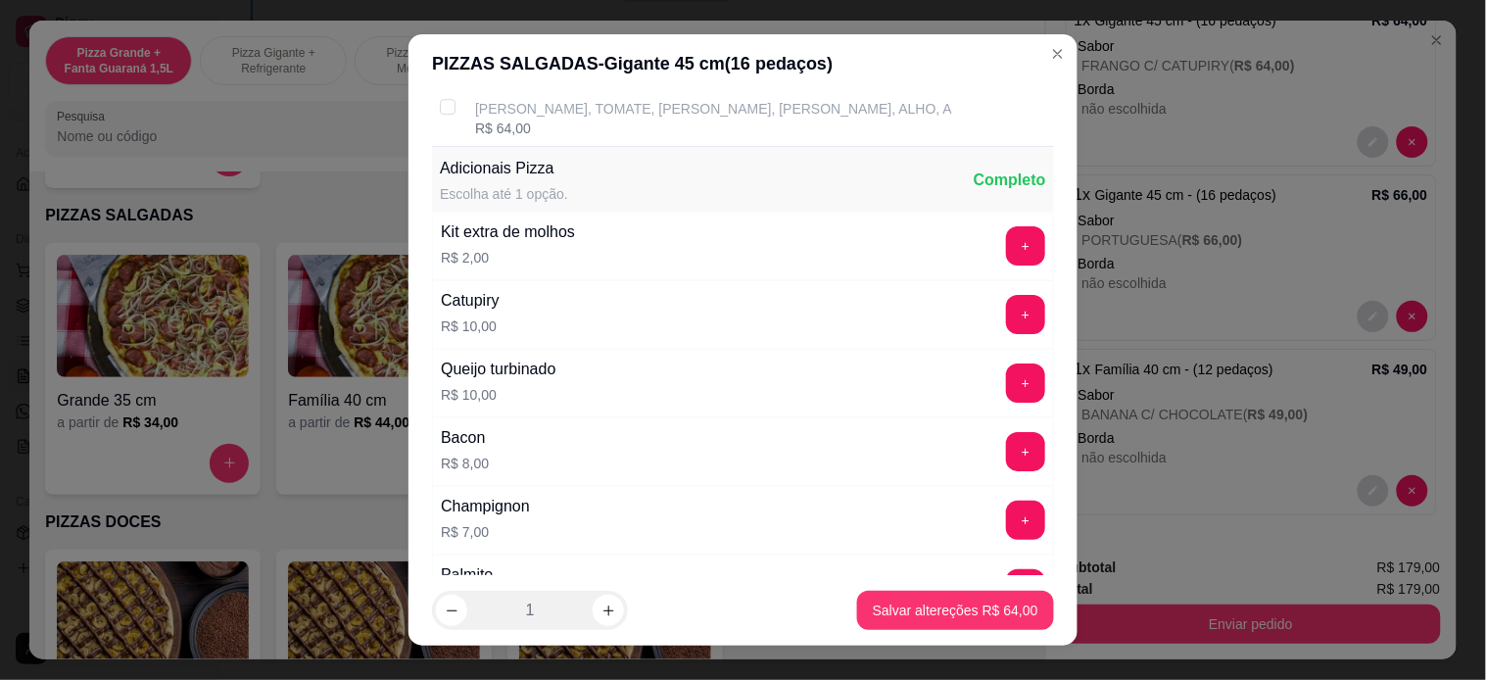
scroll to position [2168, 0]
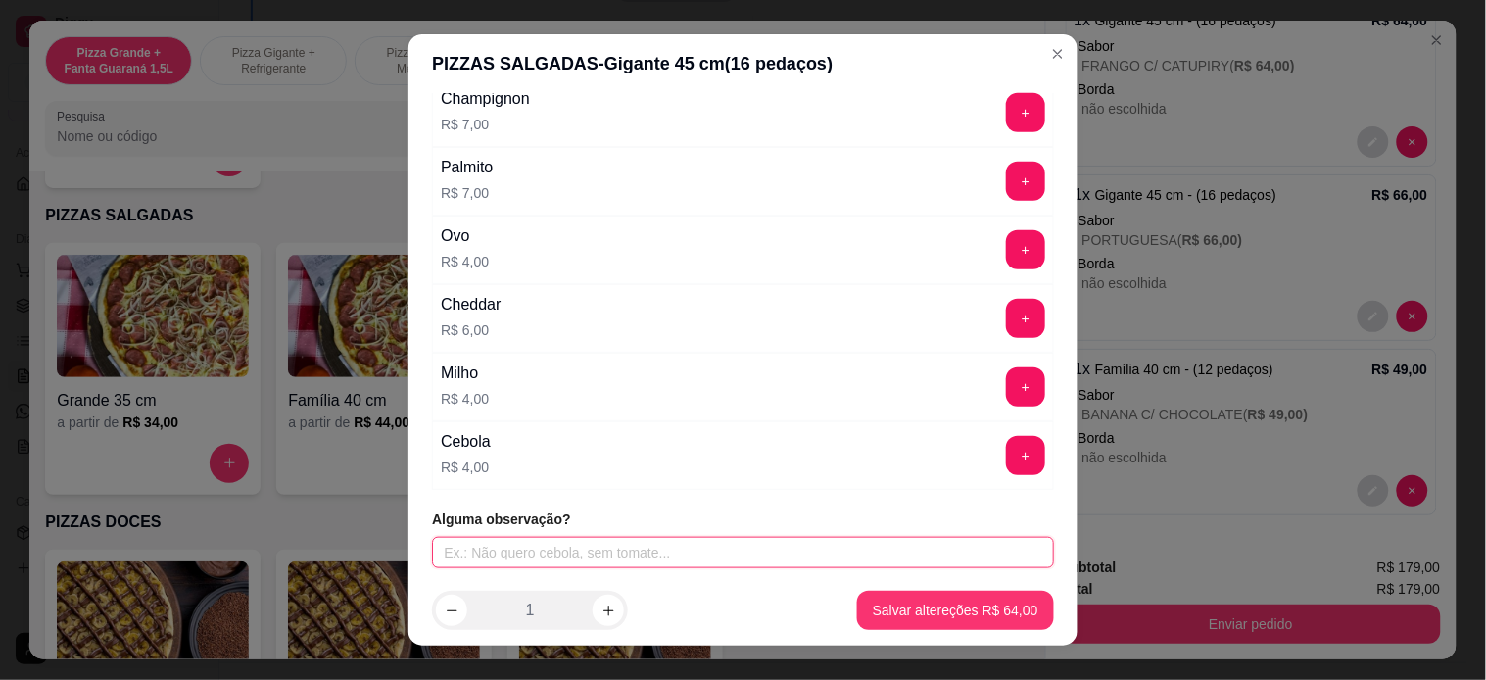
click at [739, 552] on input "text" at bounding box center [743, 552] width 622 height 31
type input "MESA DE AMARO"
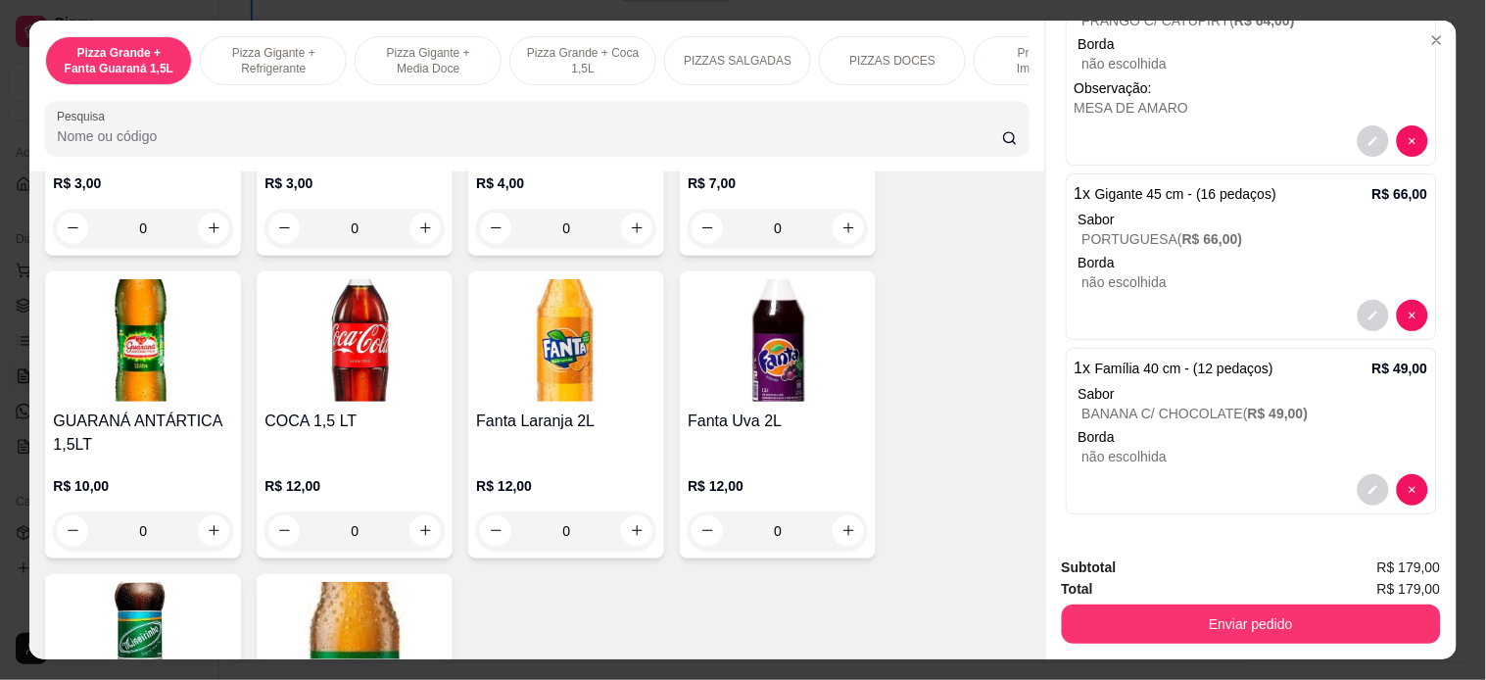
scroll to position [4353, 0]
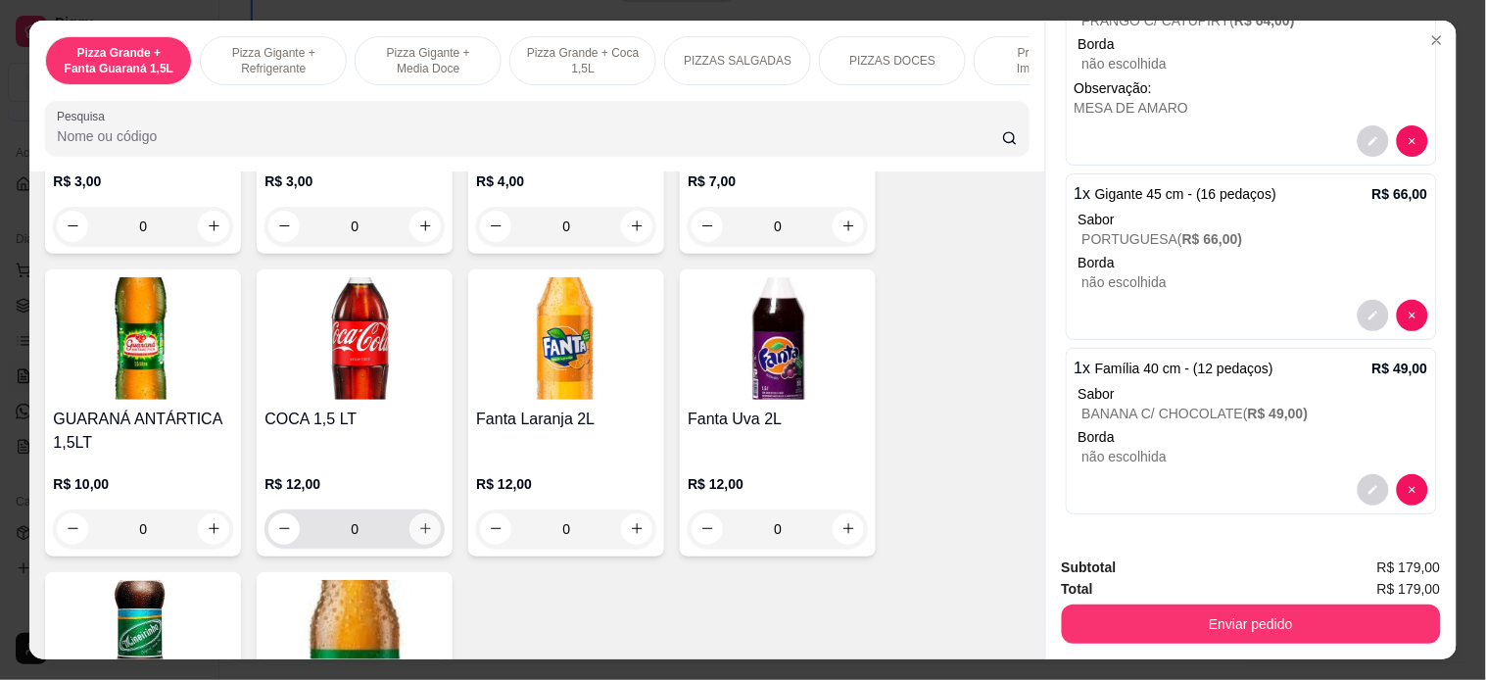
click at [418, 521] on icon "increase-product-quantity" at bounding box center [425, 528] width 15 height 15
type input "1"
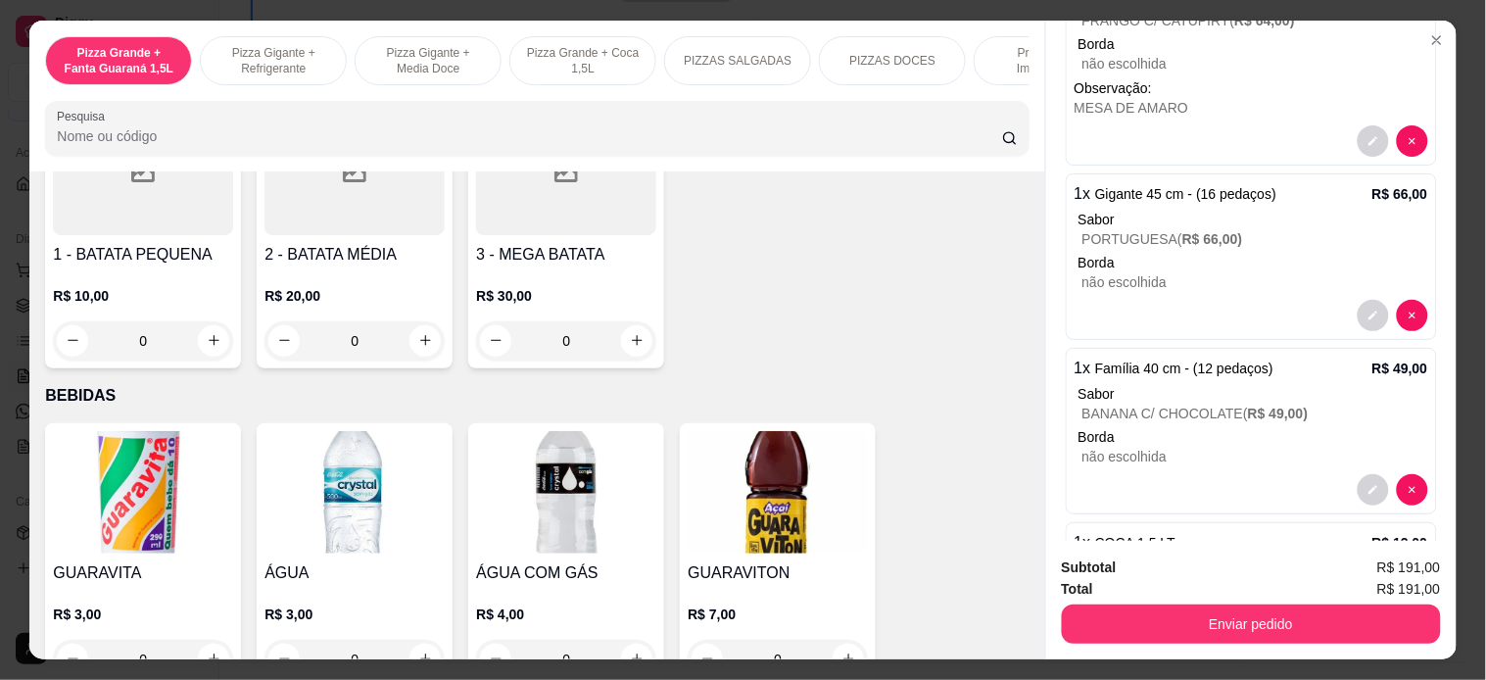
scroll to position [4026, 0]
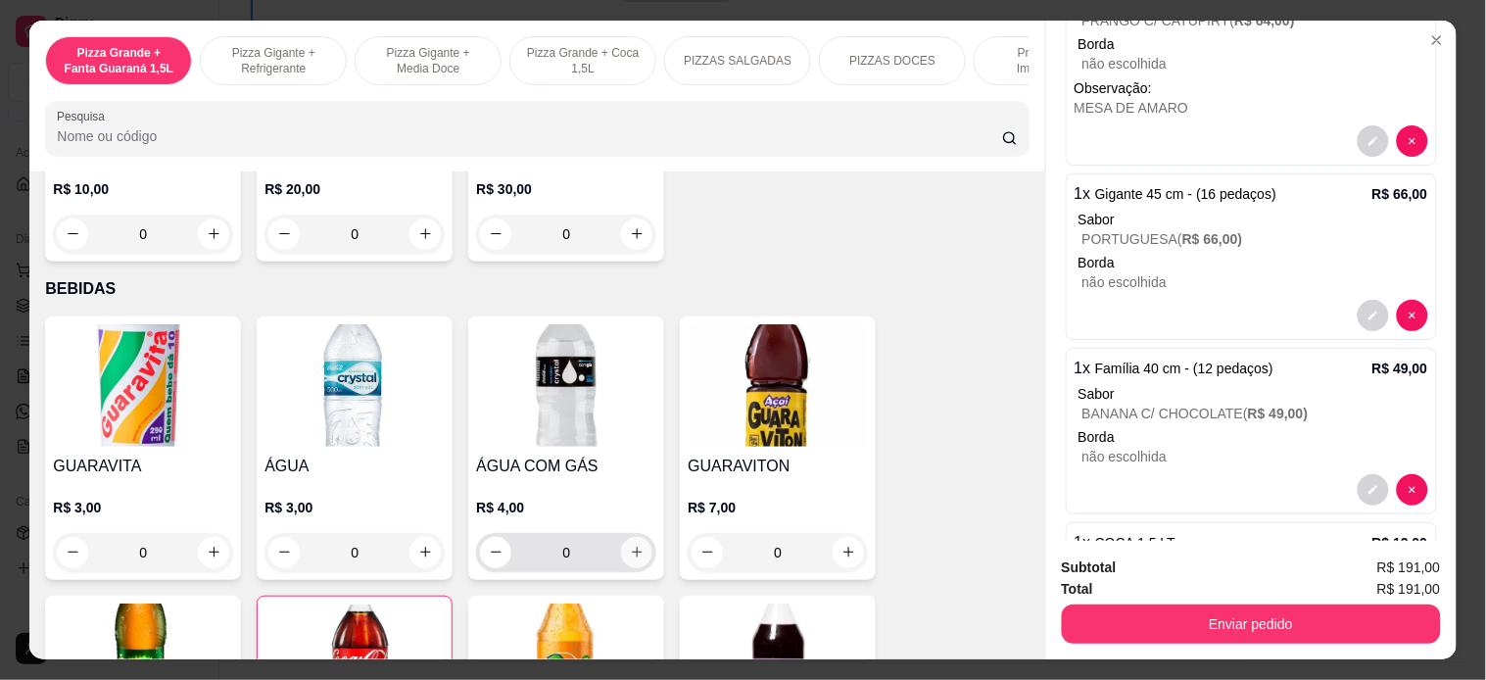
click at [631, 545] on icon "increase-product-quantity" at bounding box center [637, 552] width 15 height 15
type input "1"
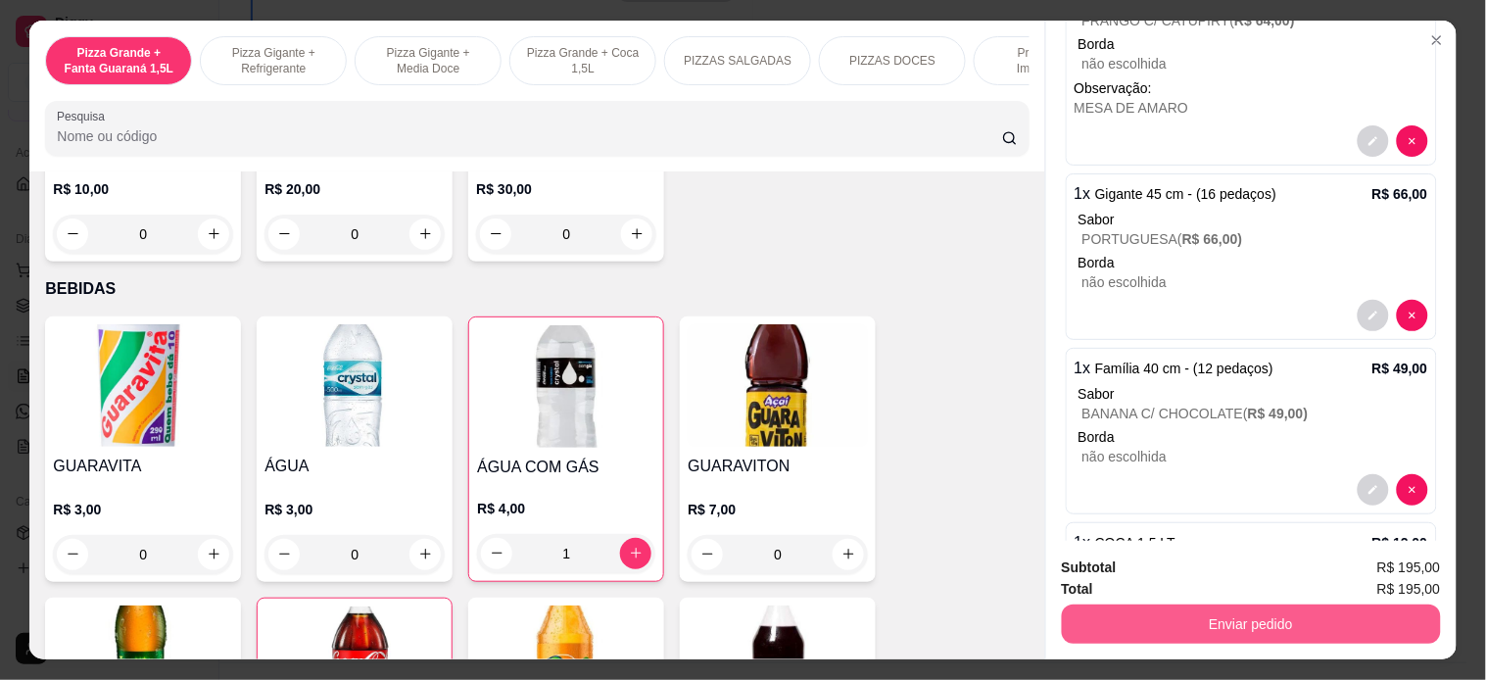
click at [1281, 611] on button "Enviar pedido" at bounding box center [1251, 623] width 379 height 39
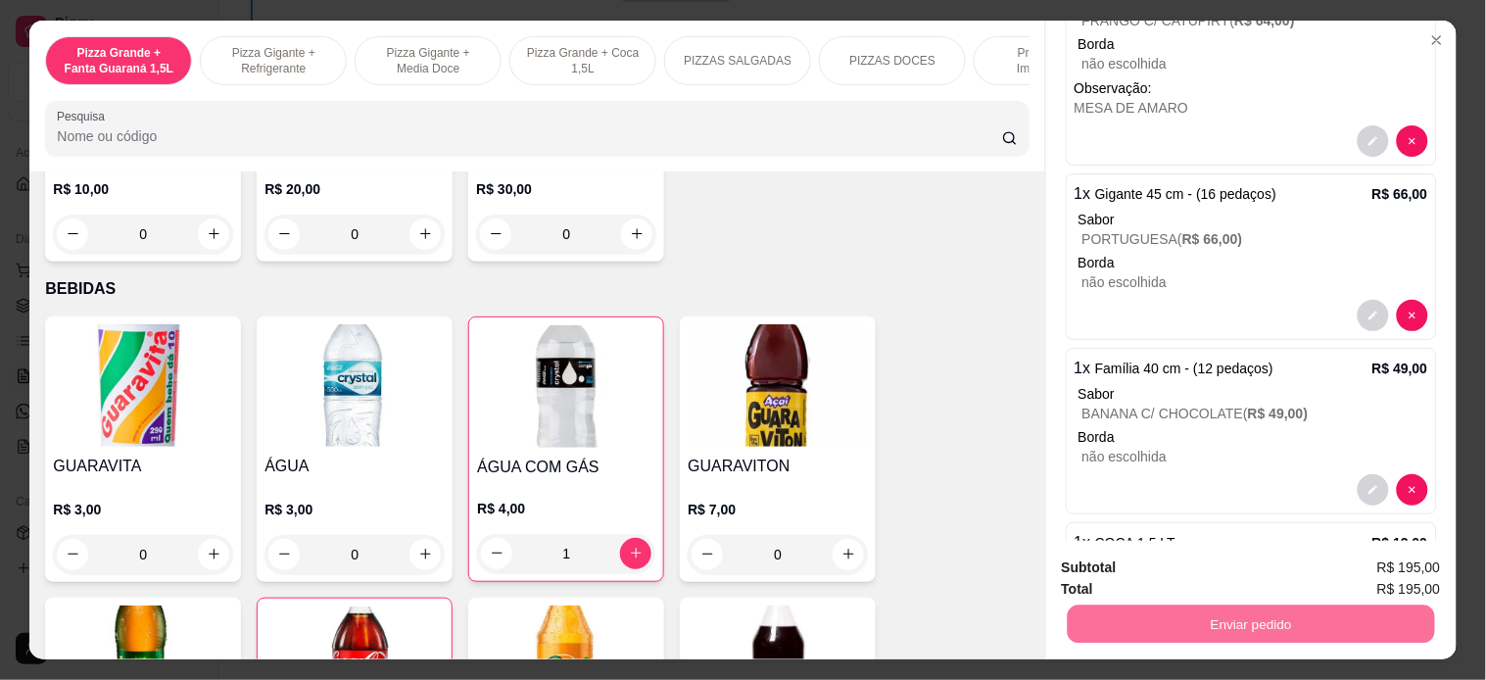
click at [1320, 569] on button "Enviar pedido" at bounding box center [1389, 566] width 108 height 36
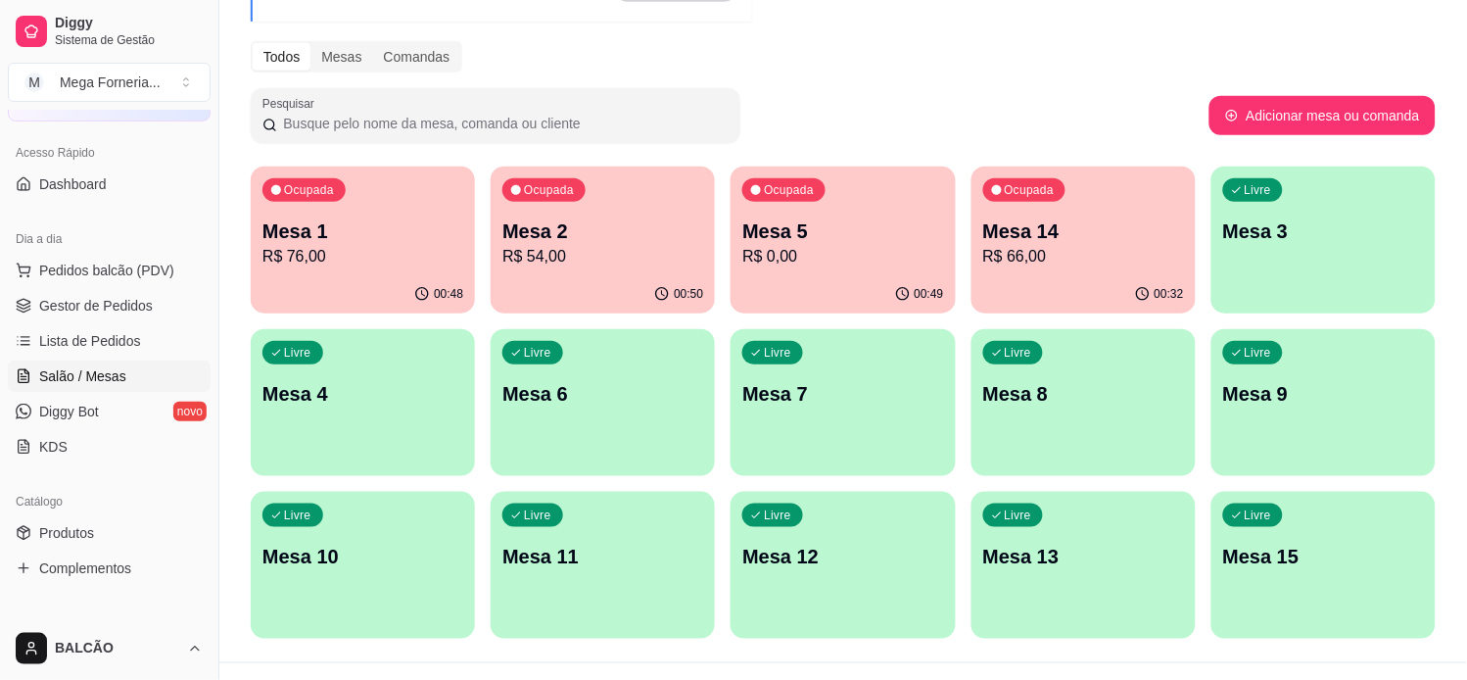
click at [954, 80] on div "Melhore seu plano Você tem 30 mesas / comandas disponíveis. Obtenha o Diggy Bot…" at bounding box center [843, 259] width 1248 height 805
click at [335, 252] on p "R$ 76,00" at bounding box center [362, 257] width 201 height 24
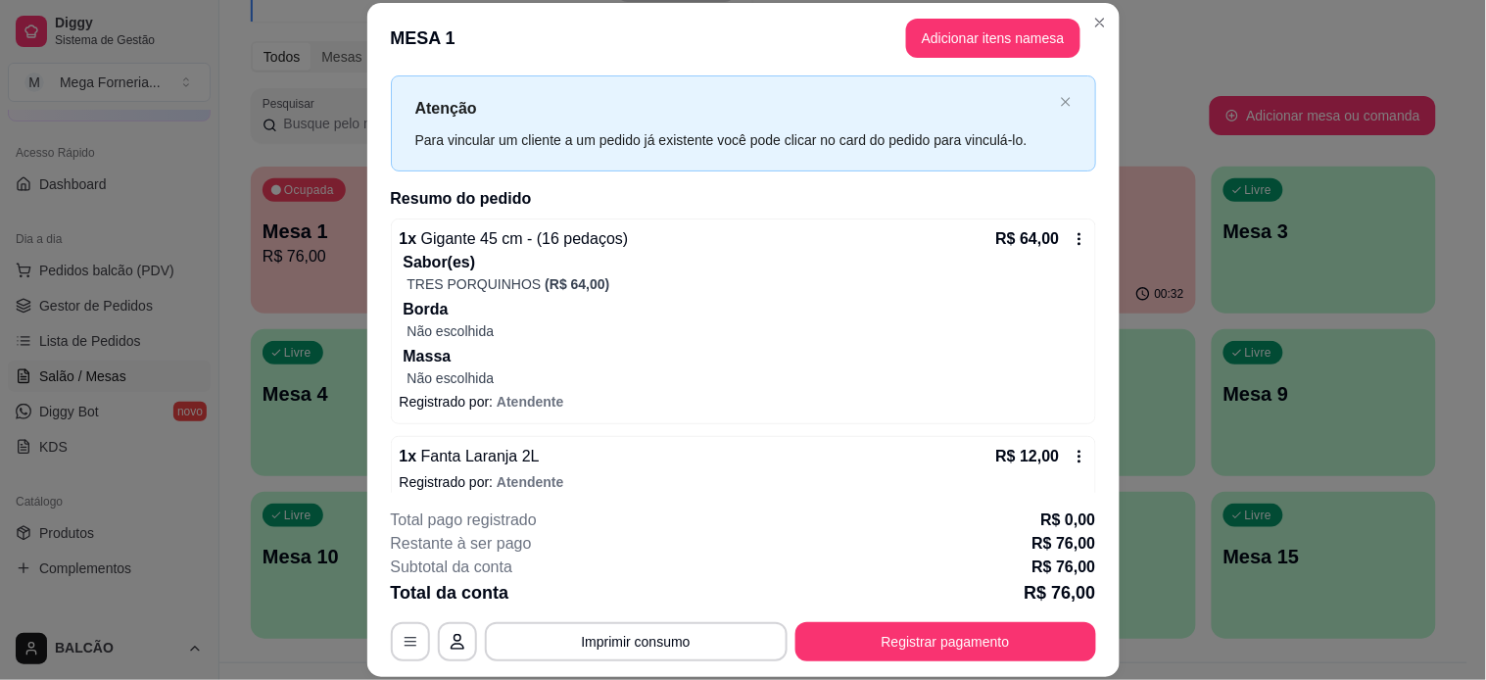
scroll to position [61, 0]
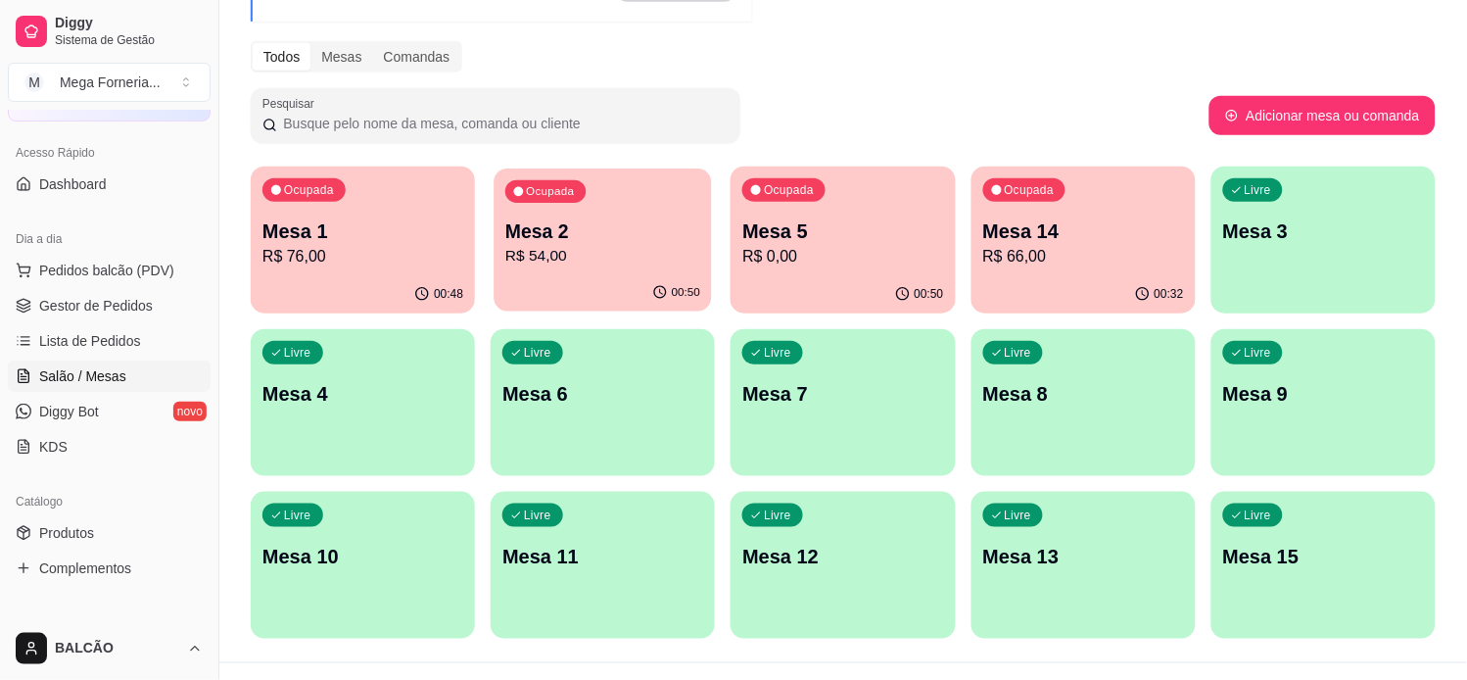
click at [589, 247] on p "R$ 54,00" at bounding box center [602, 256] width 195 height 23
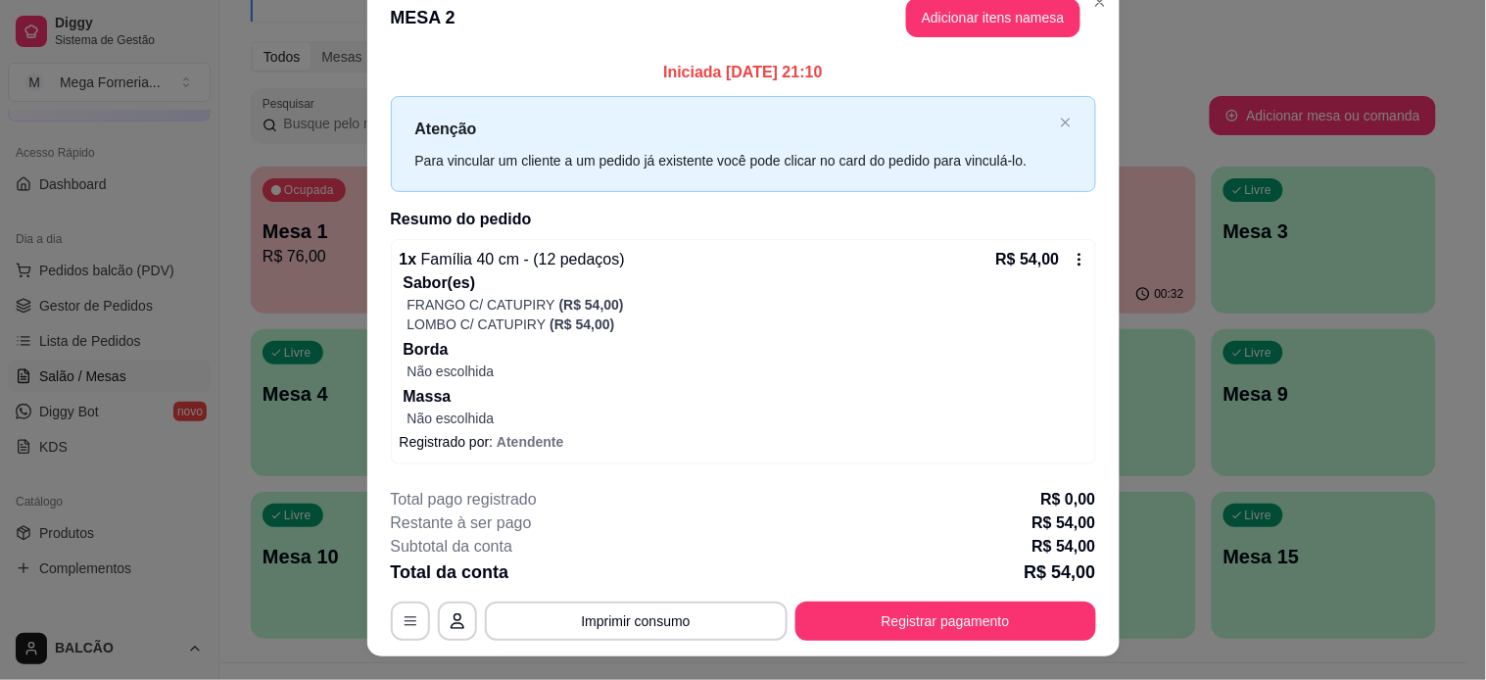
scroll to position [0, 0]
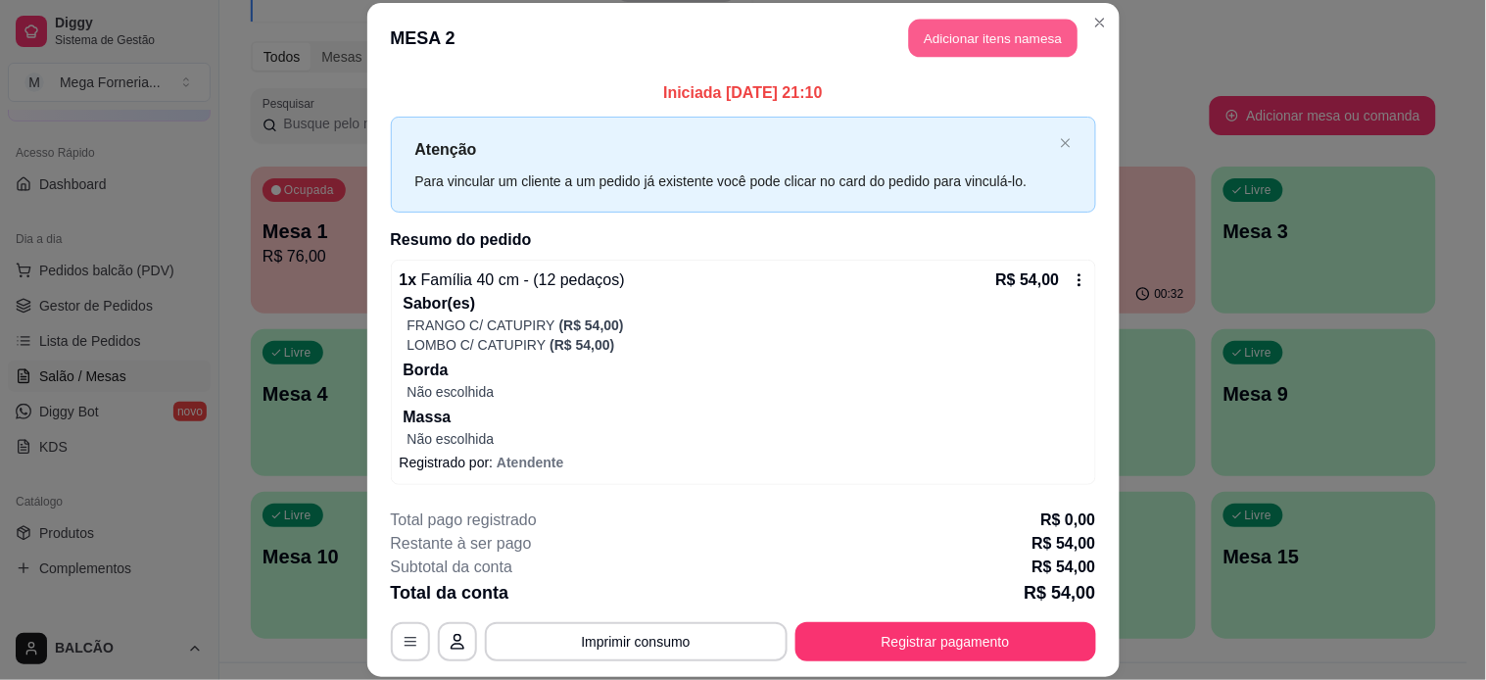
click at [948, 43] on button "Adicionar itens na mesa" at bounding box center [993, 39] width 168 height 38
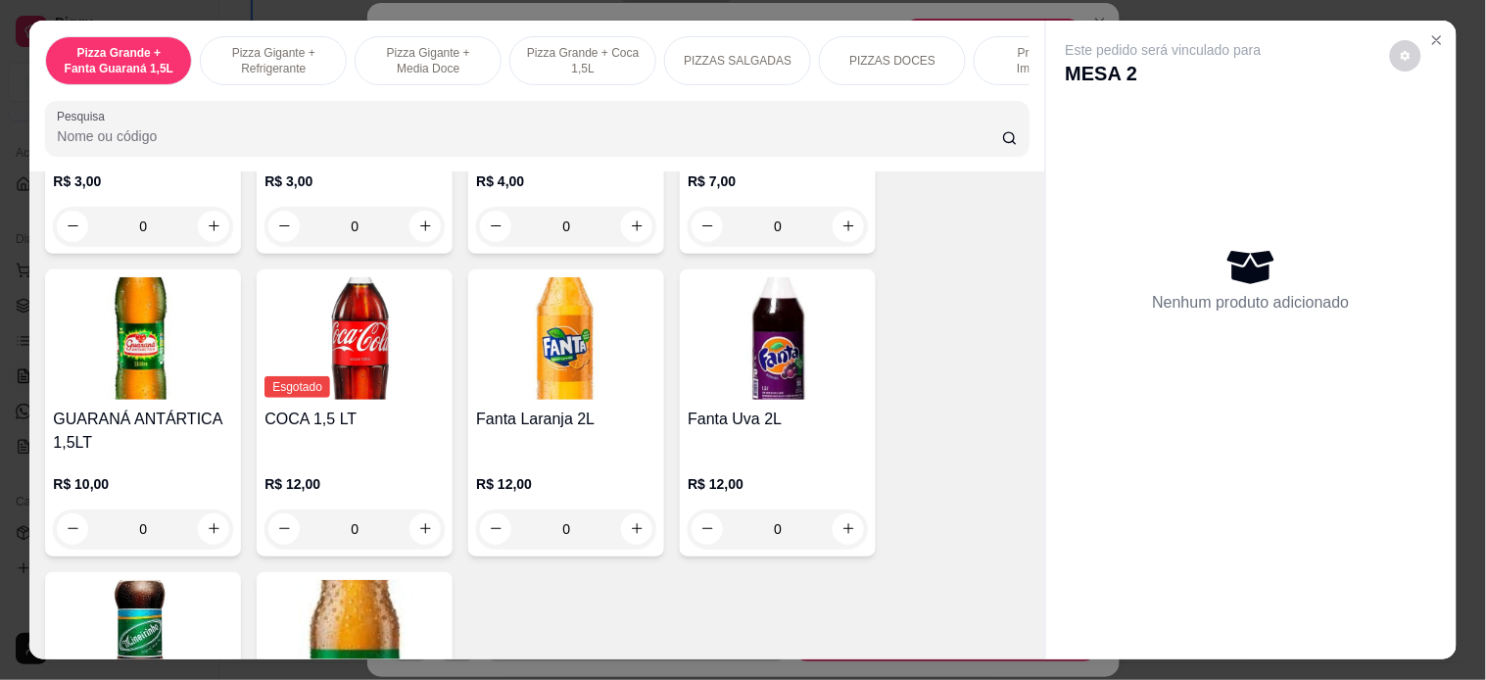
scroll to position [4570, 0]
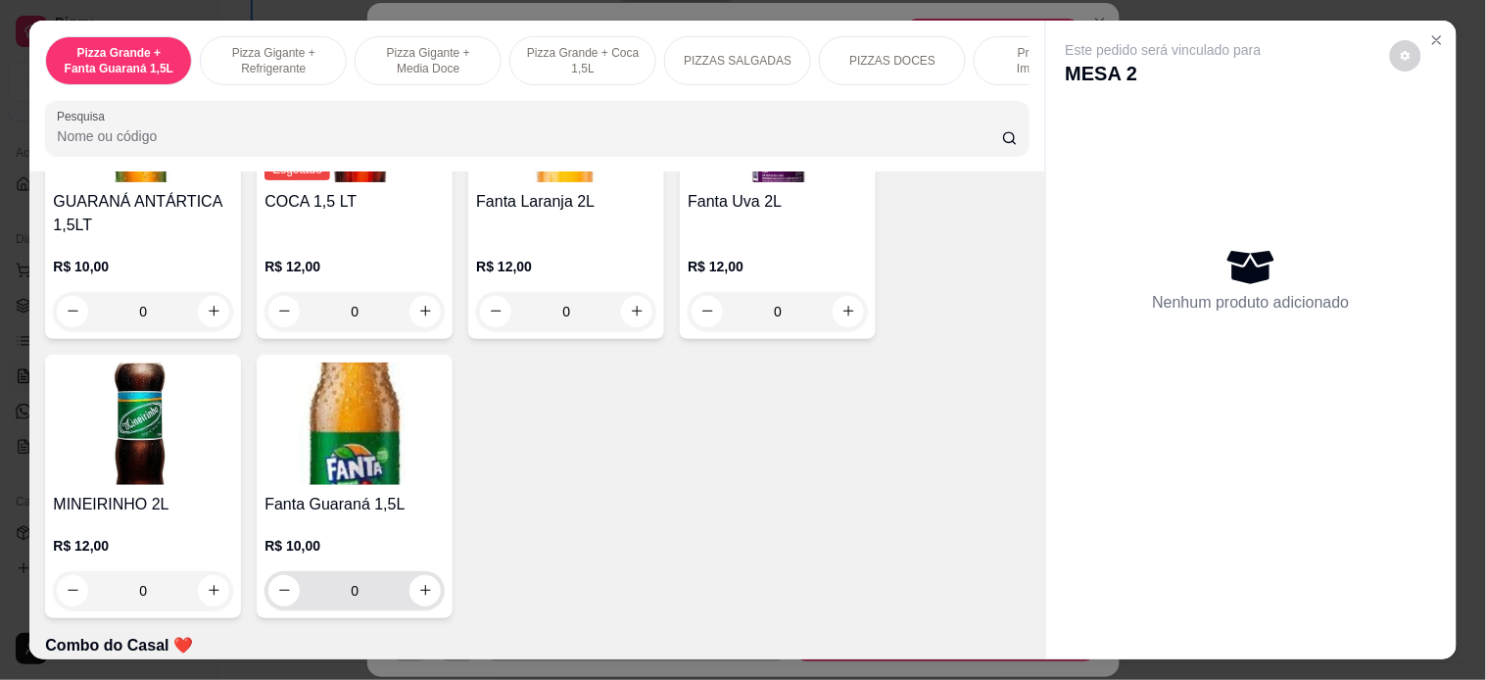
click at [418, 583] on icon "increase-product-quantity" at bounding box center [425, 590] width 15 height 15
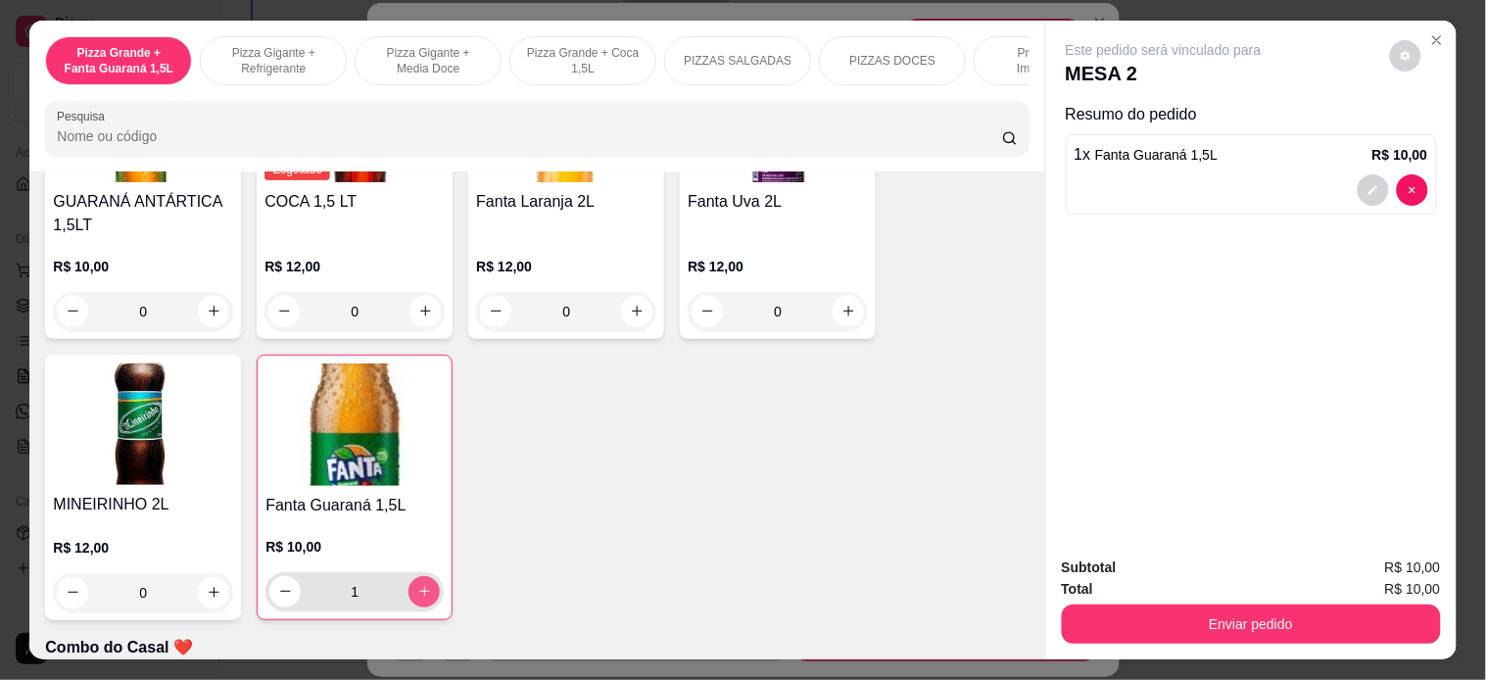
type input "1"
click at [1238, 611] on button "Enviar pedido" at bounding box center [1251, 623] width 379 height 39
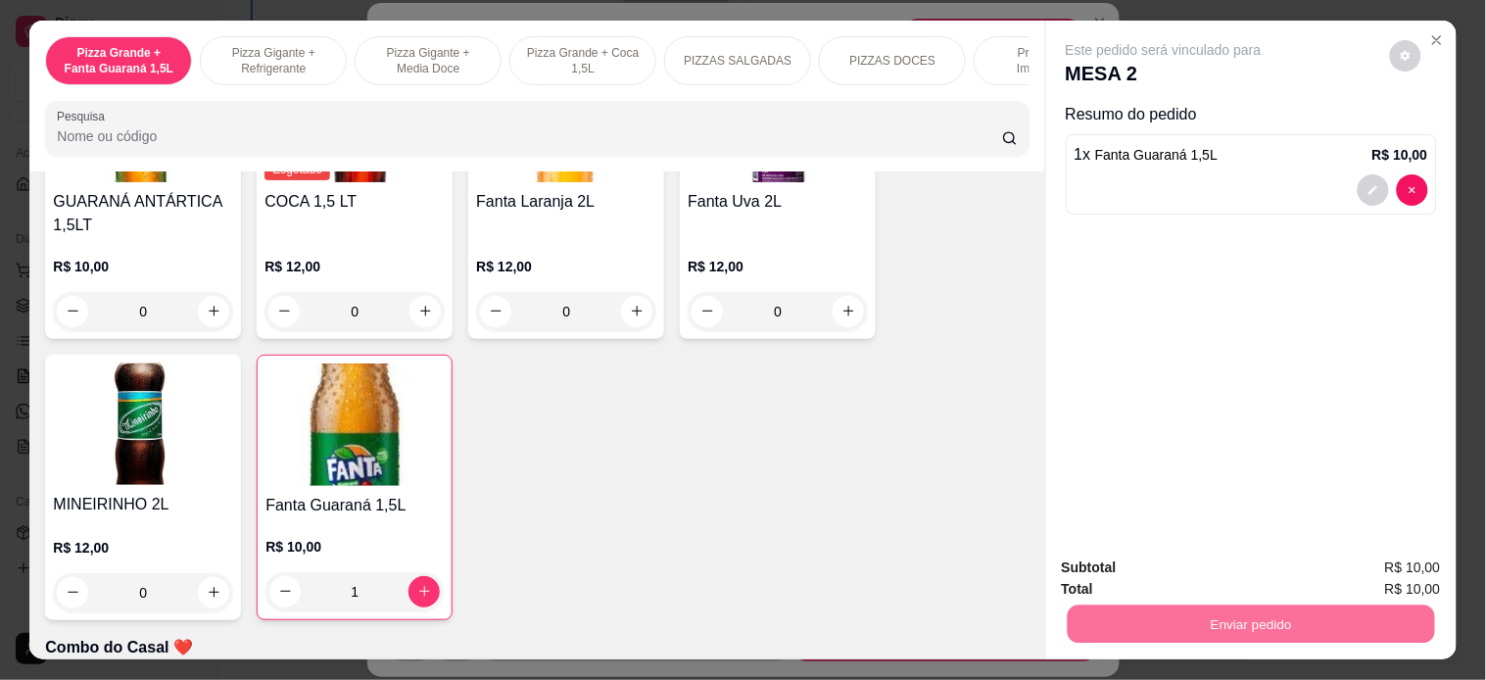
click at [1320, 573] on button "Enviar pedido" at bounding box center [1388, 566] width 111 height 37
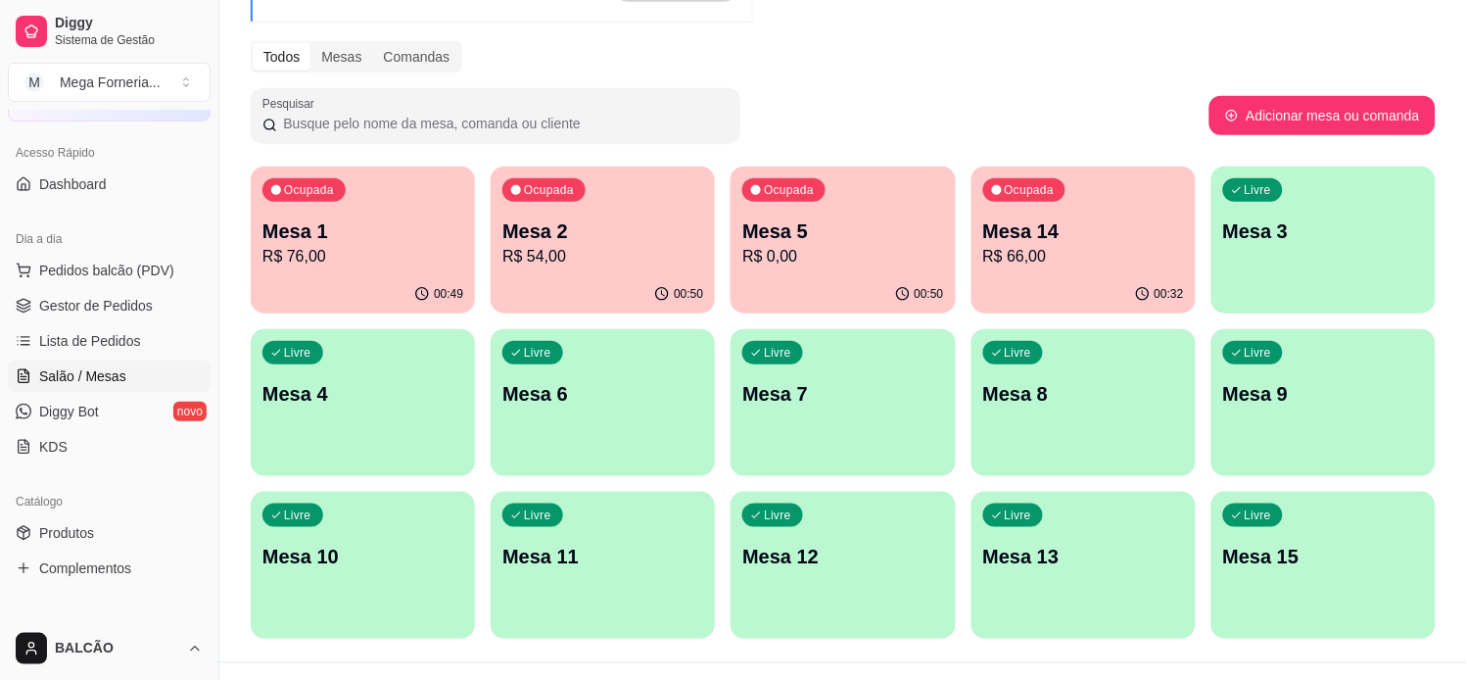
click at [669, 199] on div "Ocupada Mesa 2 R$ 54,00" at bounding box center [603, 221] width 224 height 109
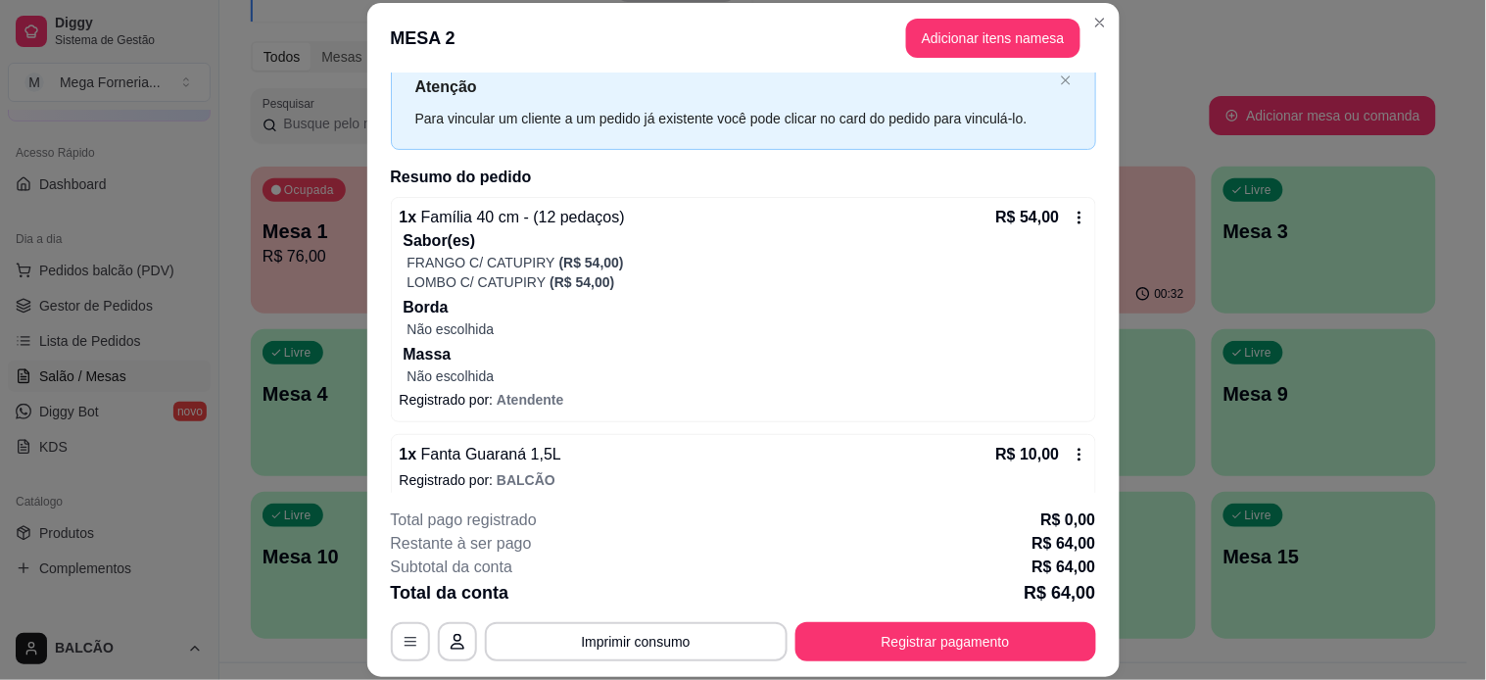
scroll to position [80, 0]
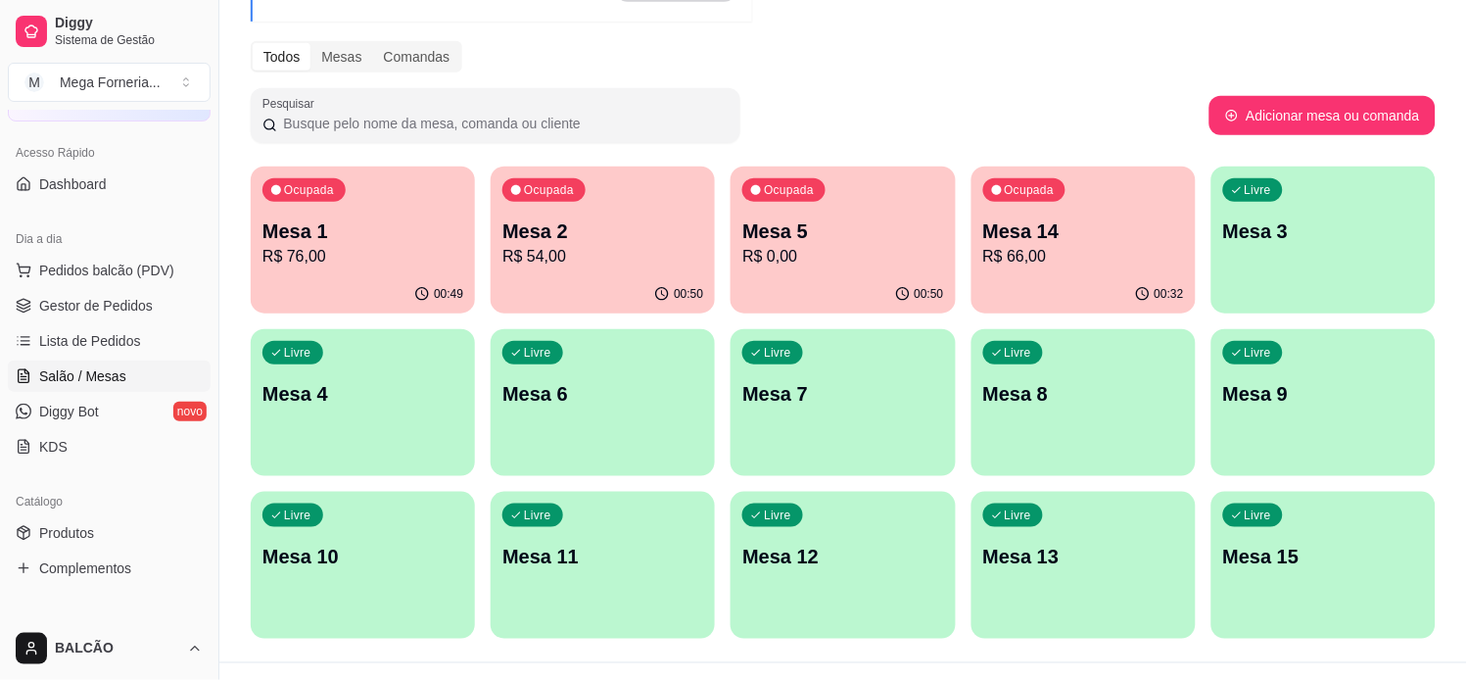
click at [824, 240] on p "Mesa 5" at bounding box center [842, 230] width 201 height 27
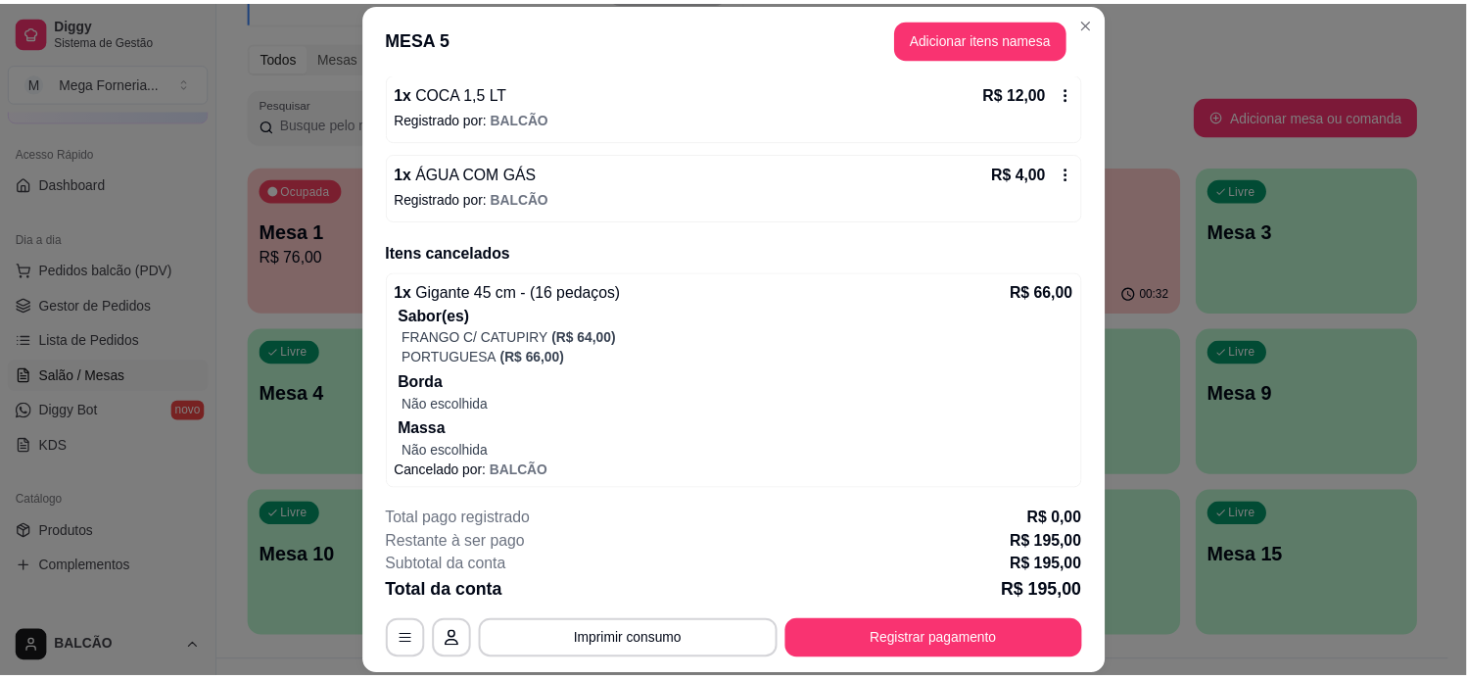
scroll to position [891, 0]
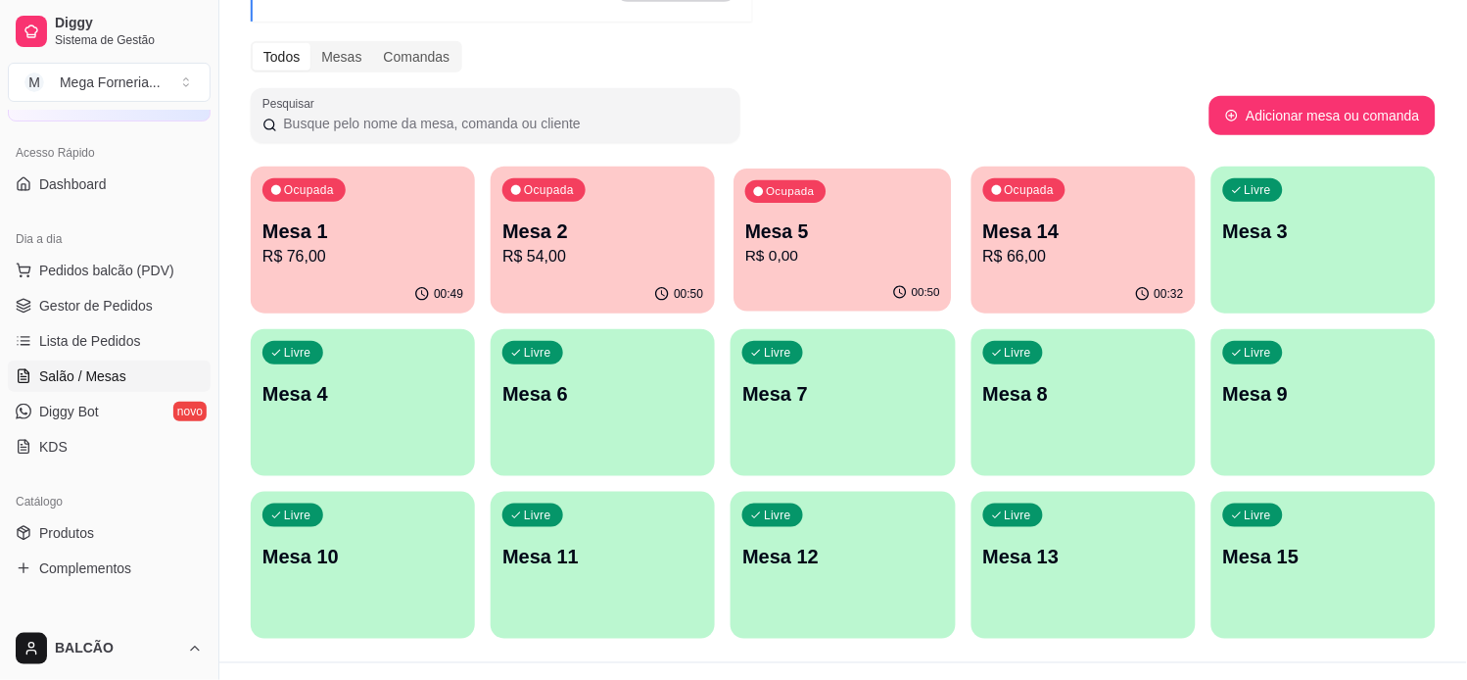
click at [805, 248] on p "R$ 0,00" at bounding box center [842, 256] width 195 height 23
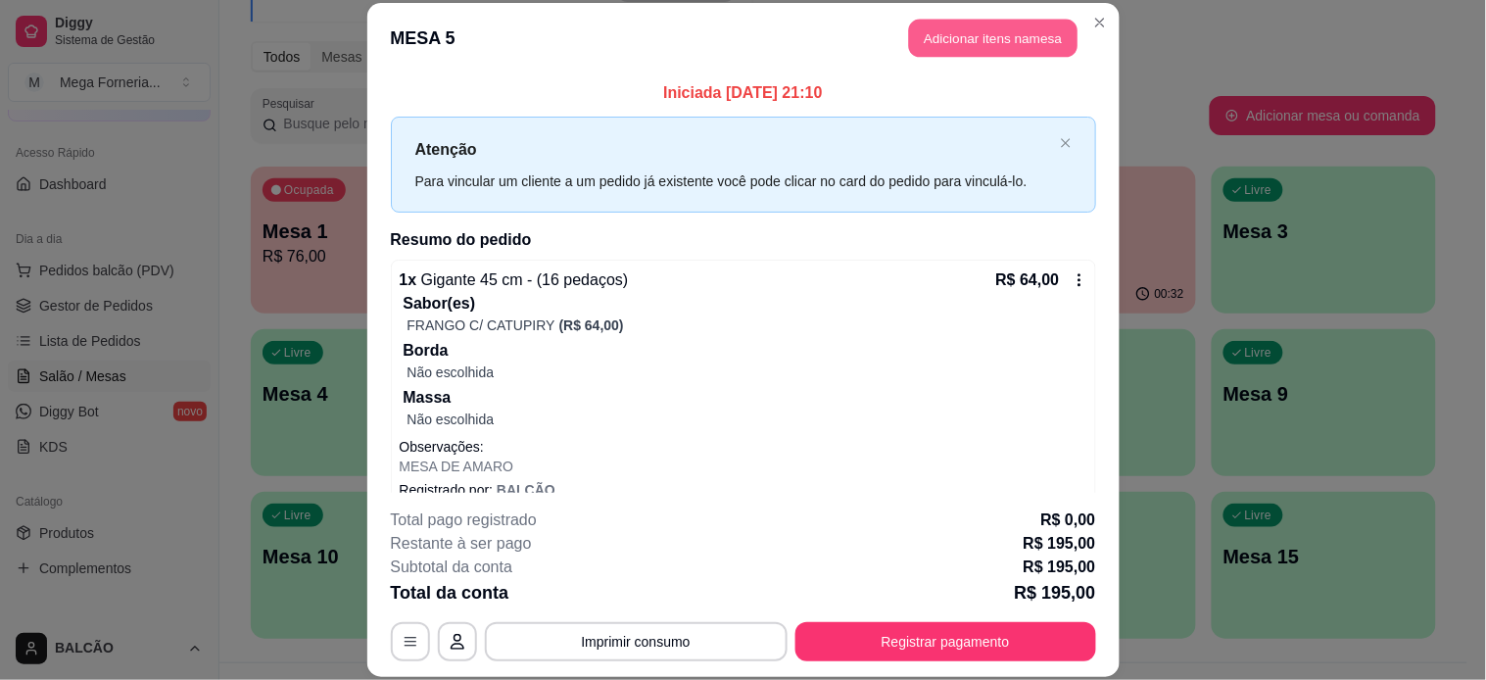
click at [1007, 35] on button "Adicionar itens na mesa" at bounding box center [993, 39] width 168 height 38
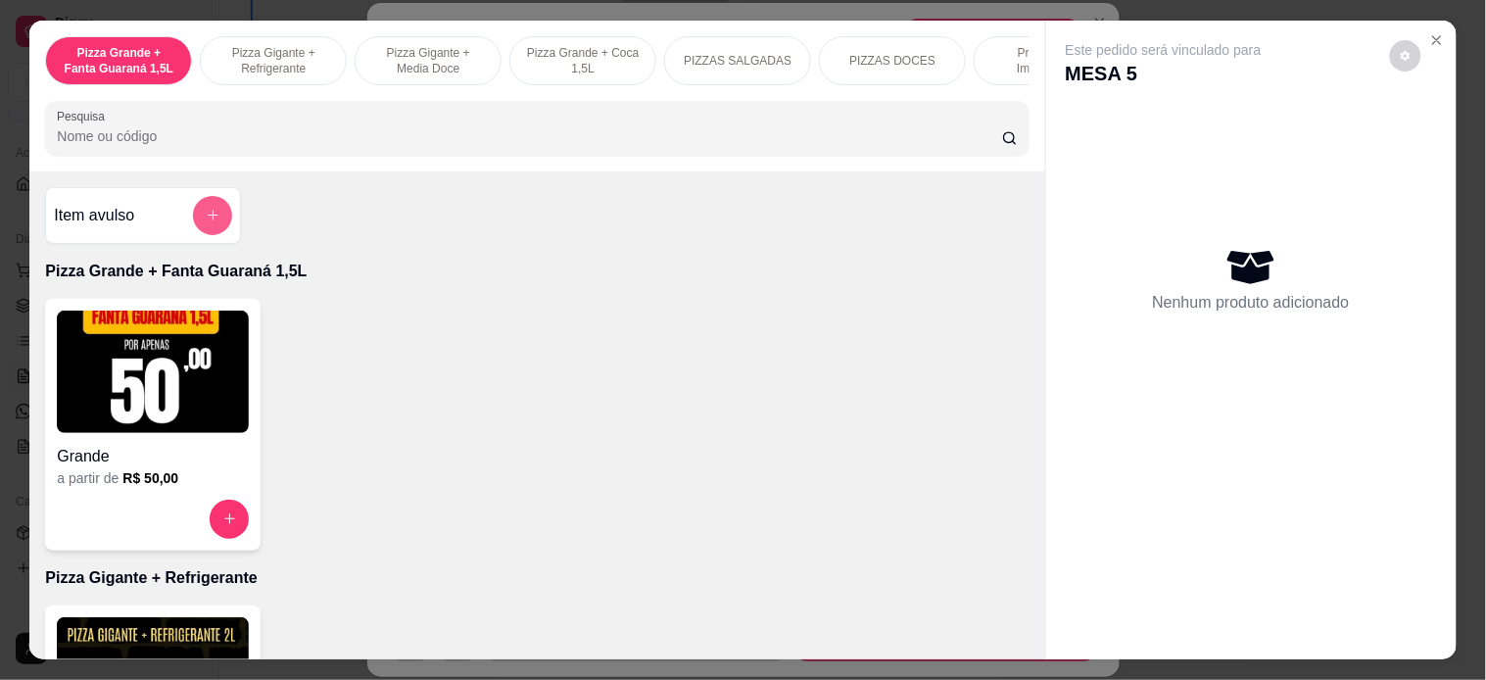
click at [193, 223] on button "add-separate-item" at bounding box center [212, 215] width 39 height 39
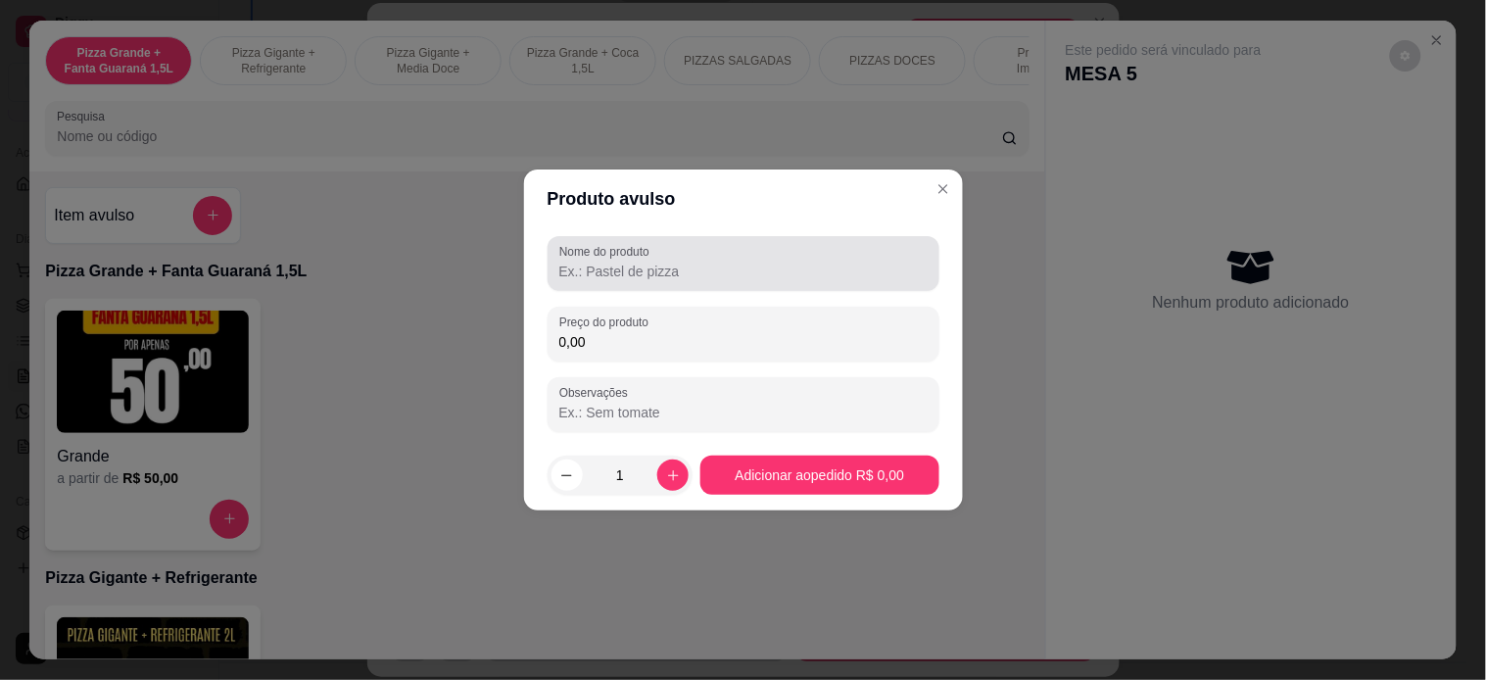
click at [591, 269] on input "Nome do produto" at bounding box center [743, 272] width 368 height 20
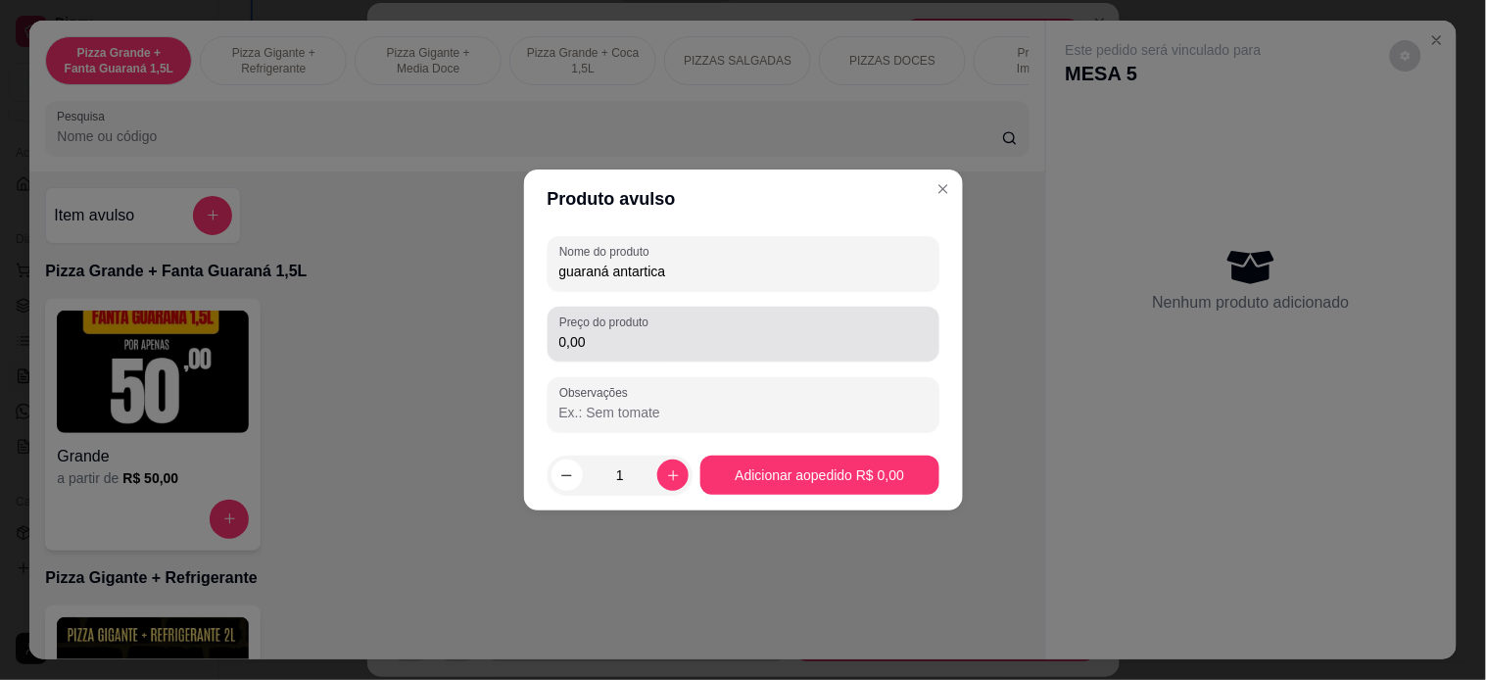
type input "guaraná antartica"
click at [618, 354] on div "0,00" at bounding box center [743, 333] width 368 height 39
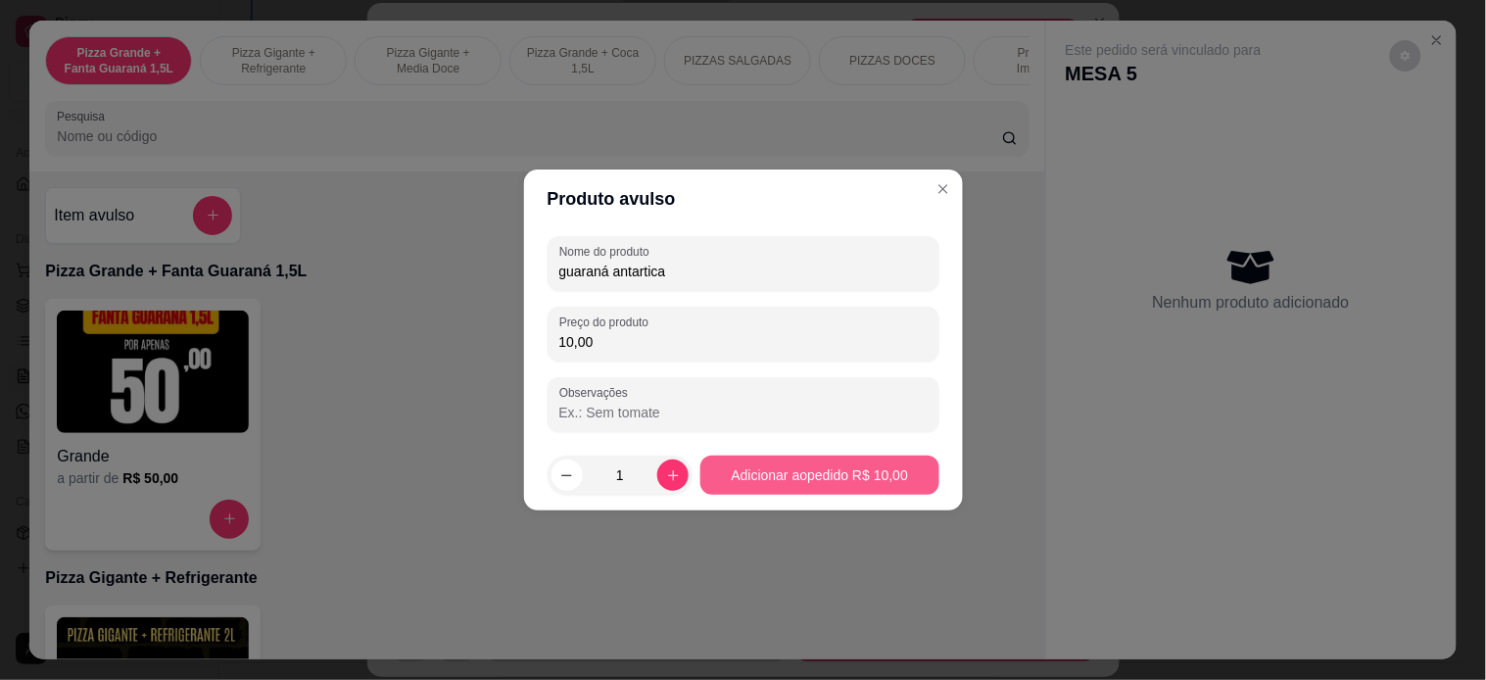
type input "10,00"
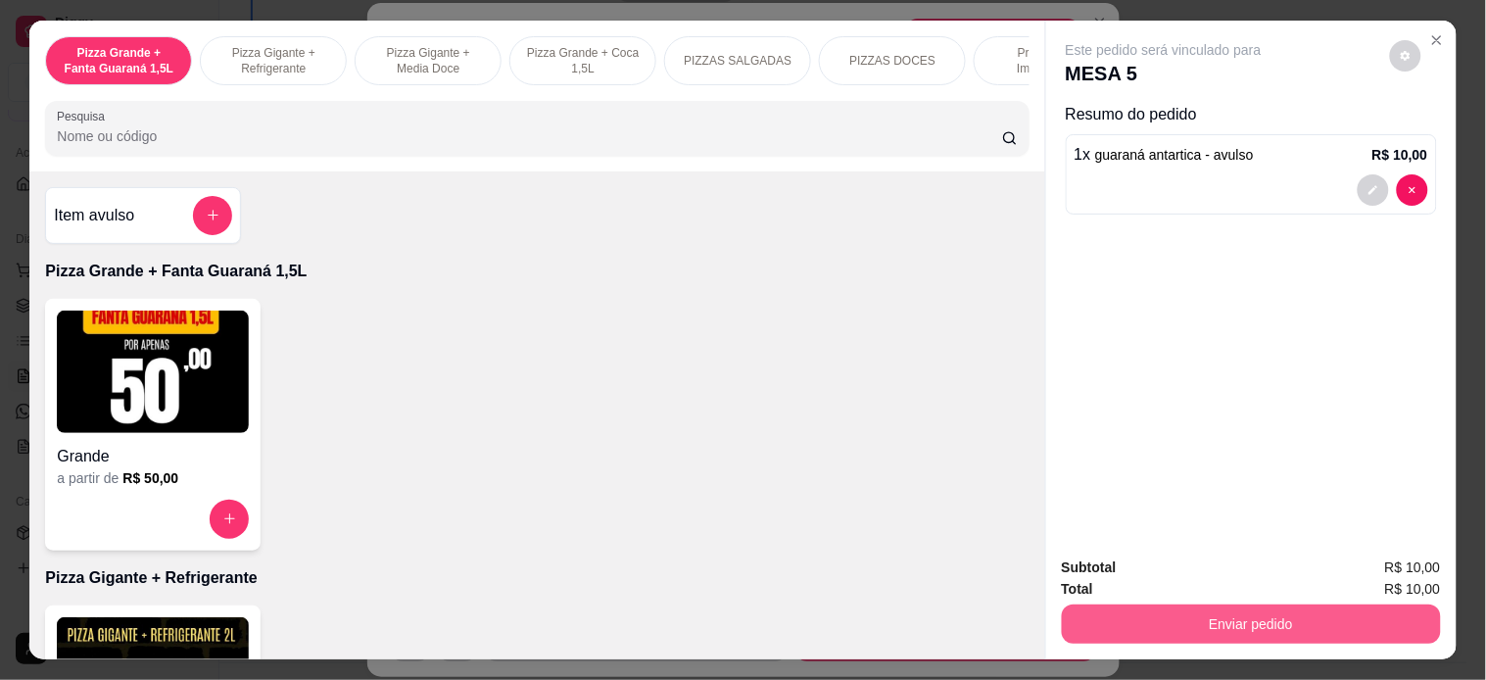
click at [1134, 611] on button "Enviar pedido" at bounding box center [1251, 623] width 379 height 39
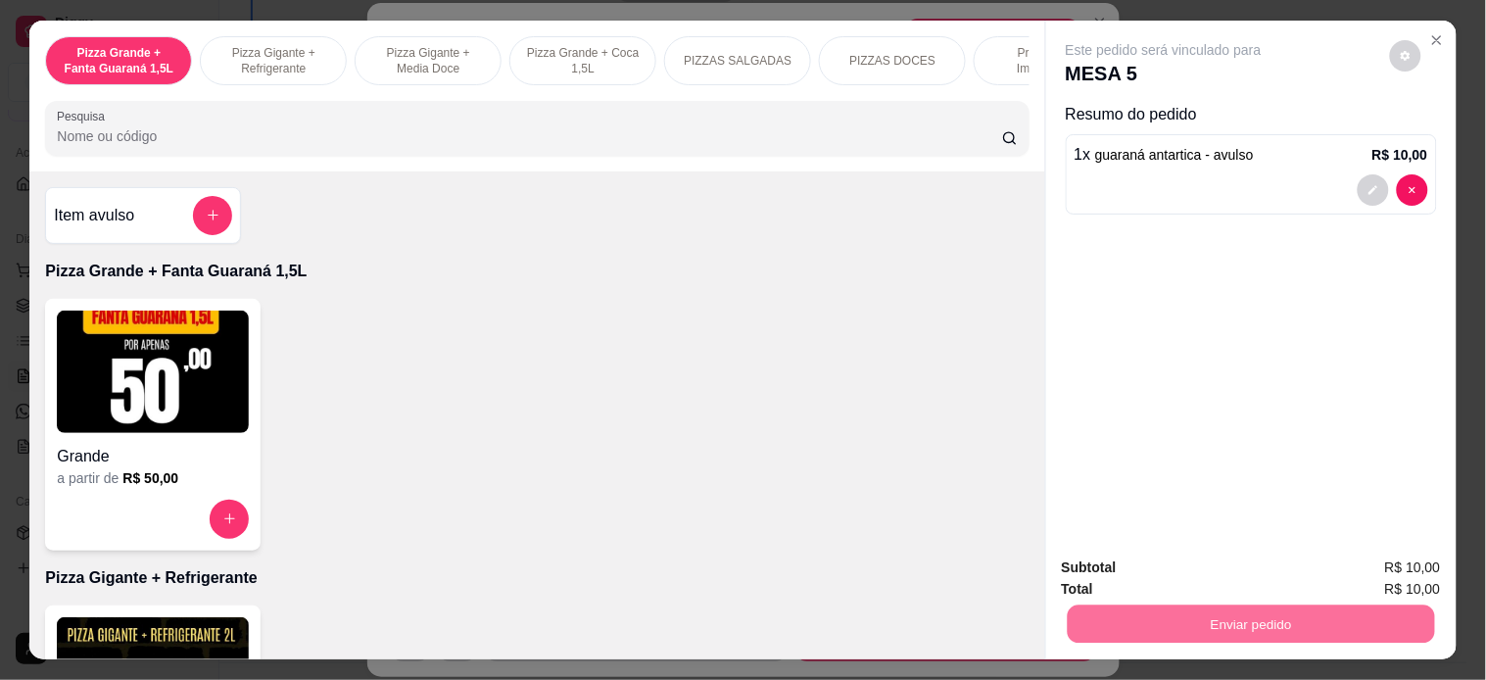
click at [1320, 564] on button "Enviar pedido" at bounding box center [1388, 566] width 111 height 37
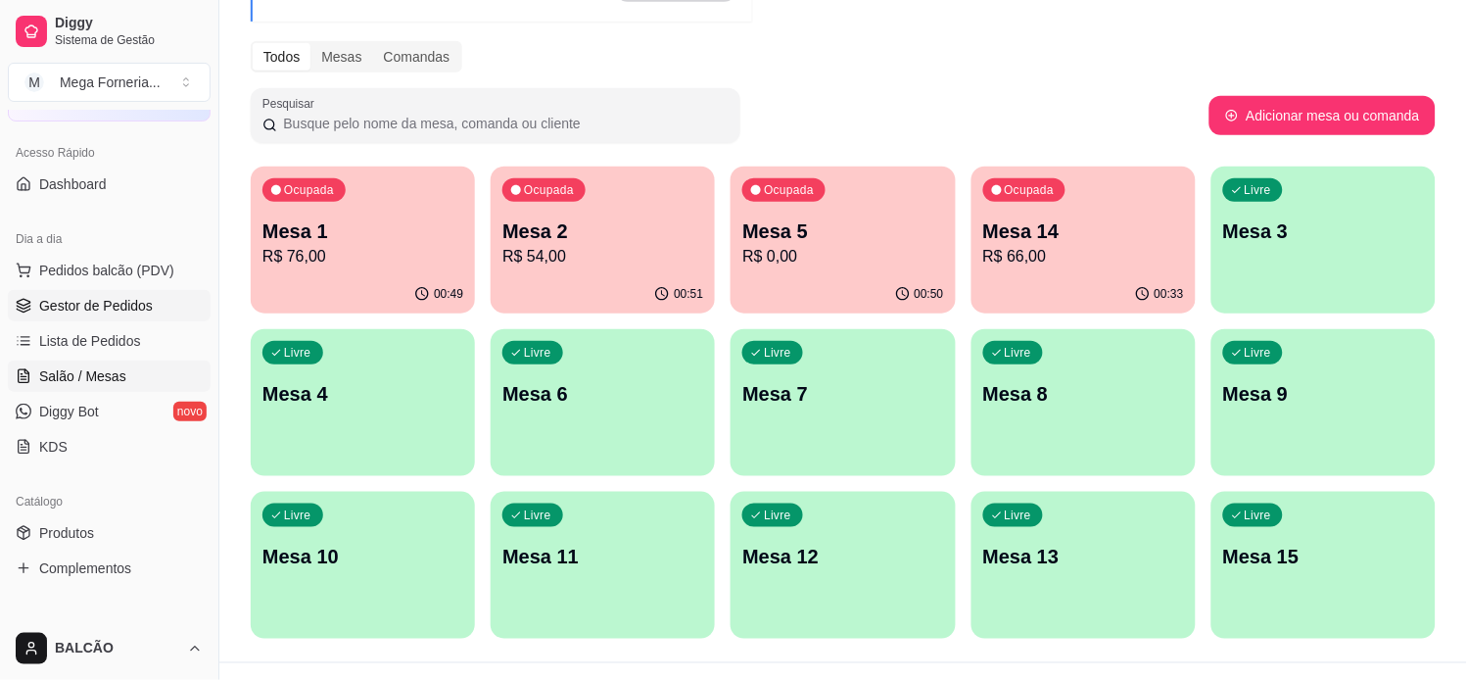
click at [119, 304] on span "Gestor de Pedidos" at bounding box center [96, 306] width 114 height 20
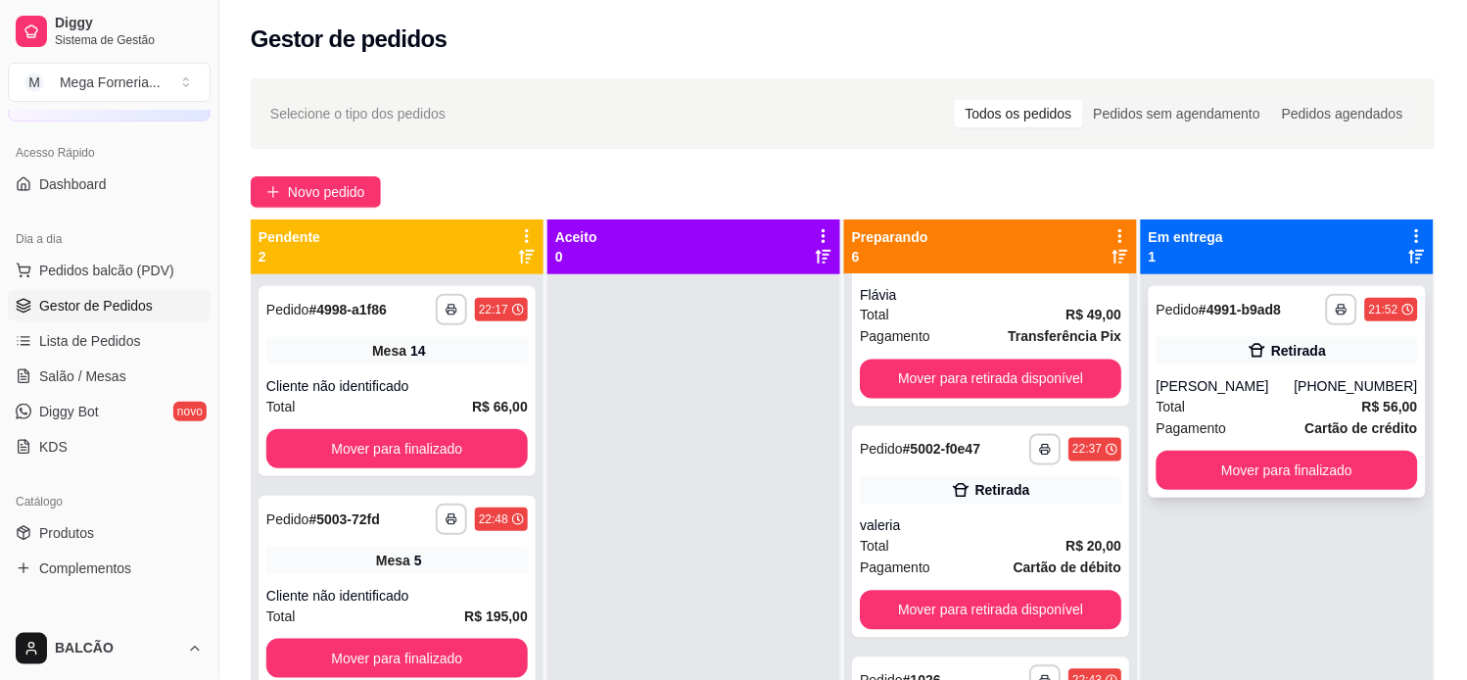
click at [1295, 383] on div "[PERSON_NAME]" at bounding box center [1226, 386] width 138 height 20
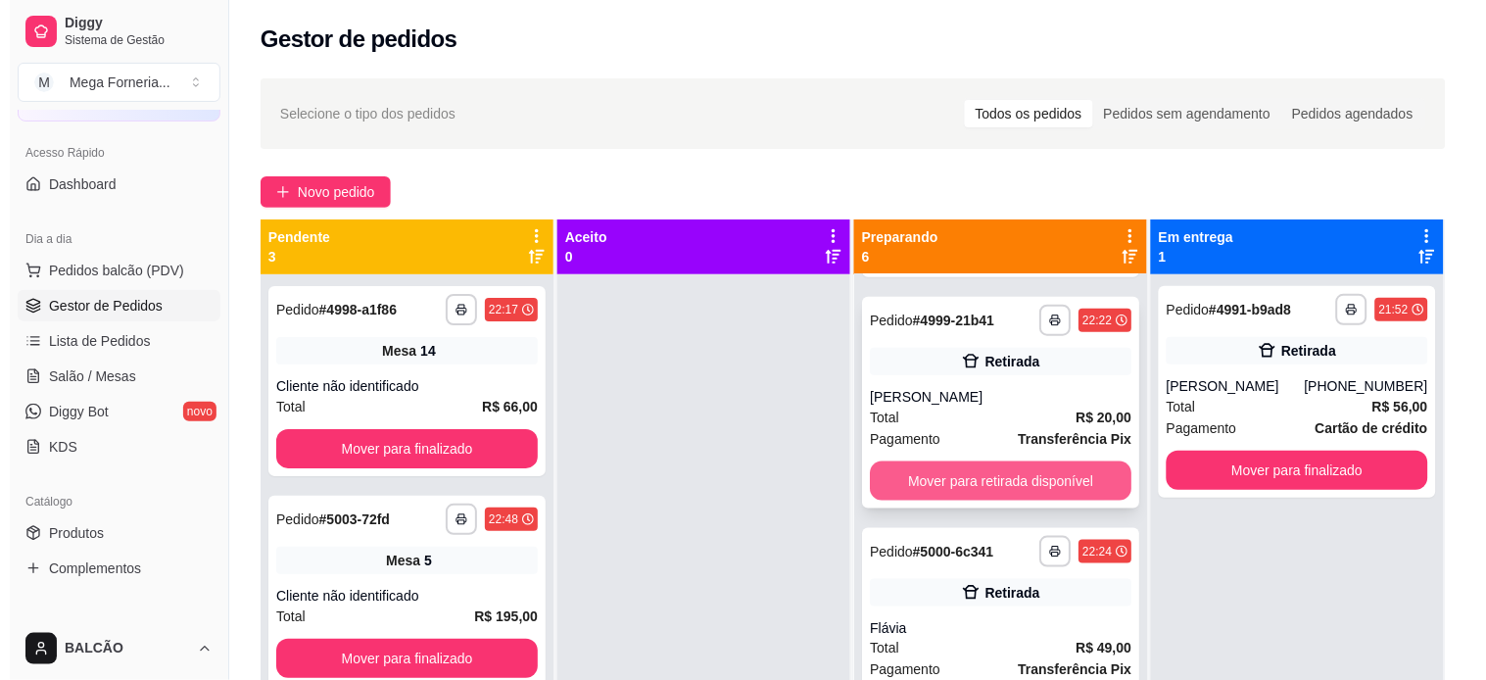
scroll to position [435, 0]
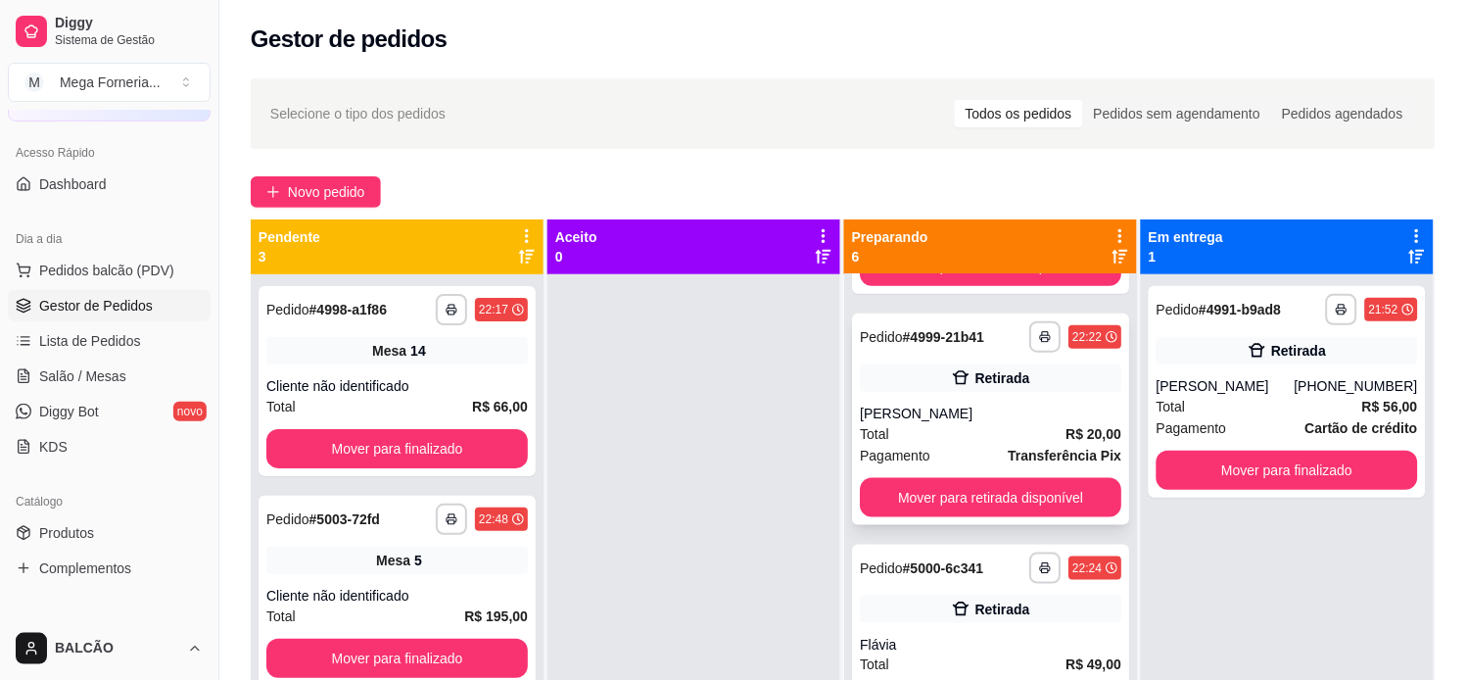
click at [1066, 426] on strong "R$ 20,00" at bounding box center [1094, 434] width 56 height 16
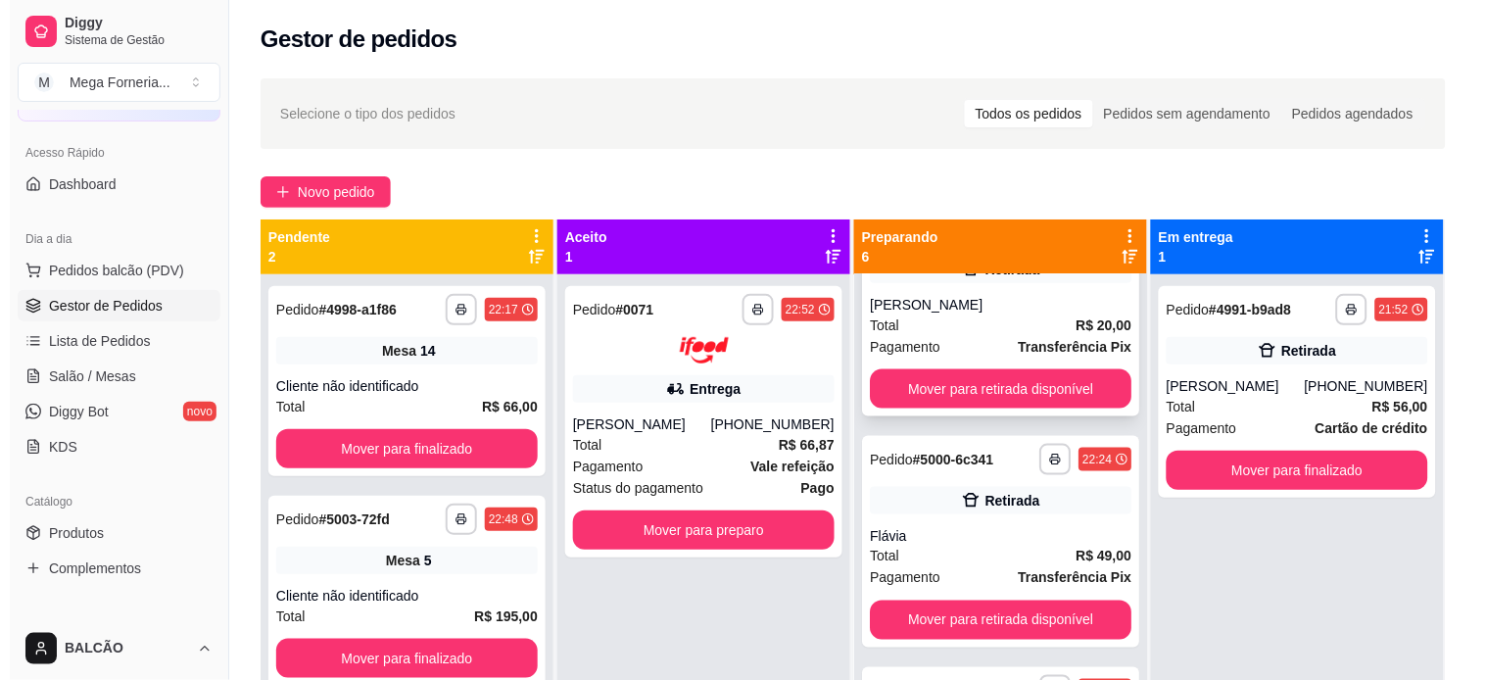
scroll to position [652, 0]
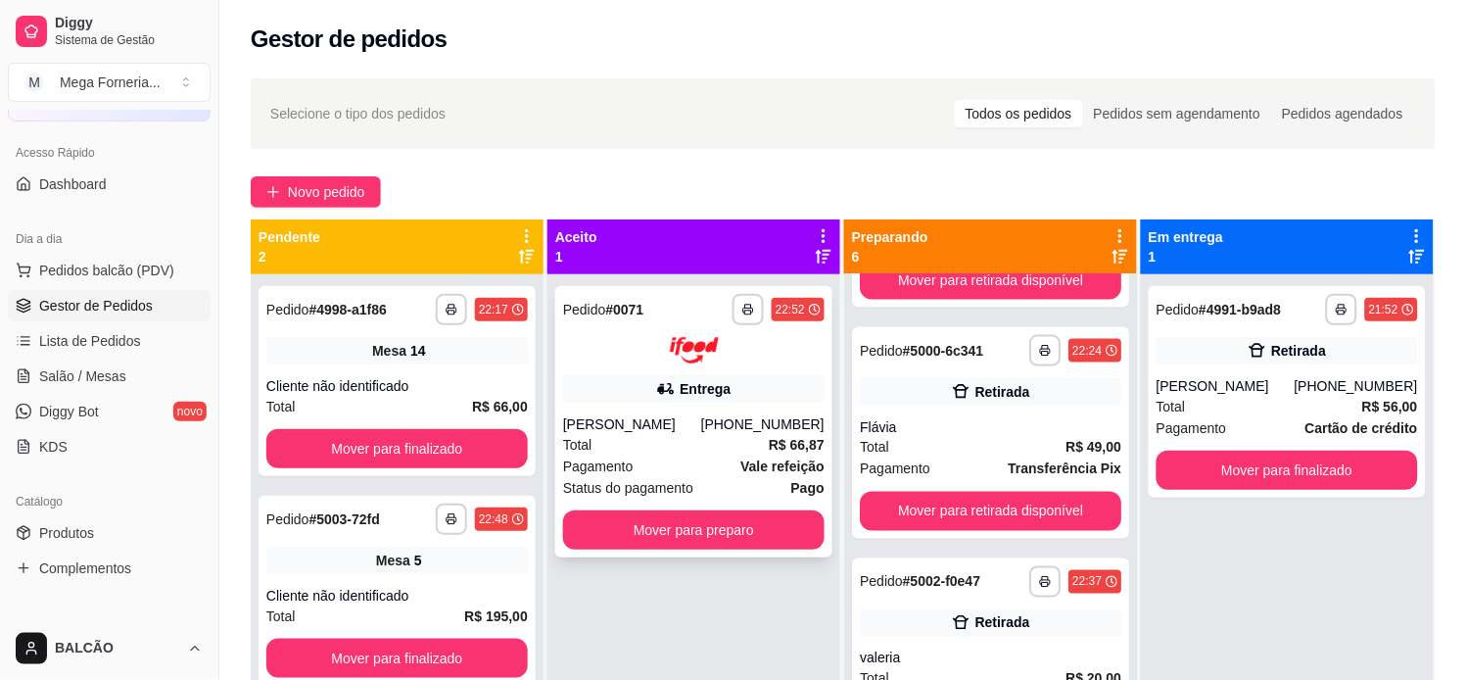
click at [769, 437] on strong "R$ 66,87" at bounding box center [797, 445] width 56 height 16
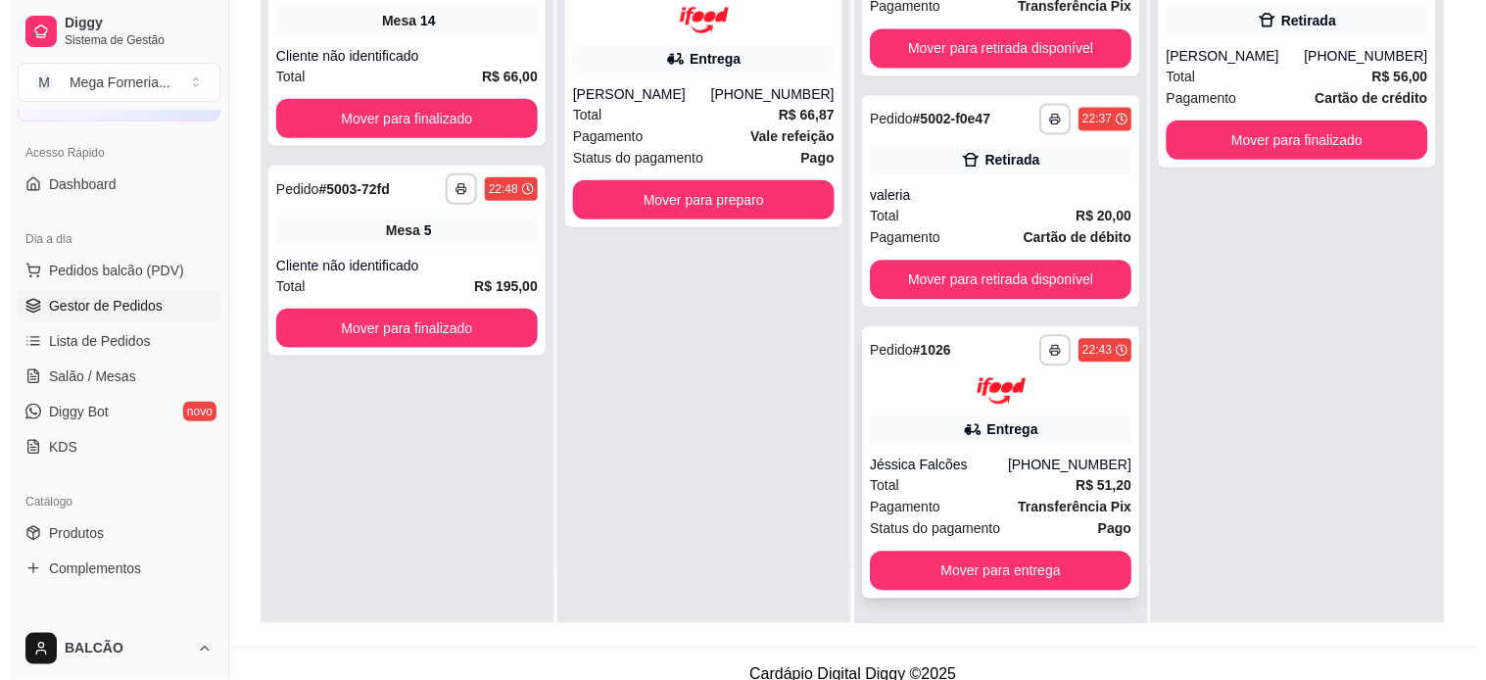
scroll to position [299, 0]
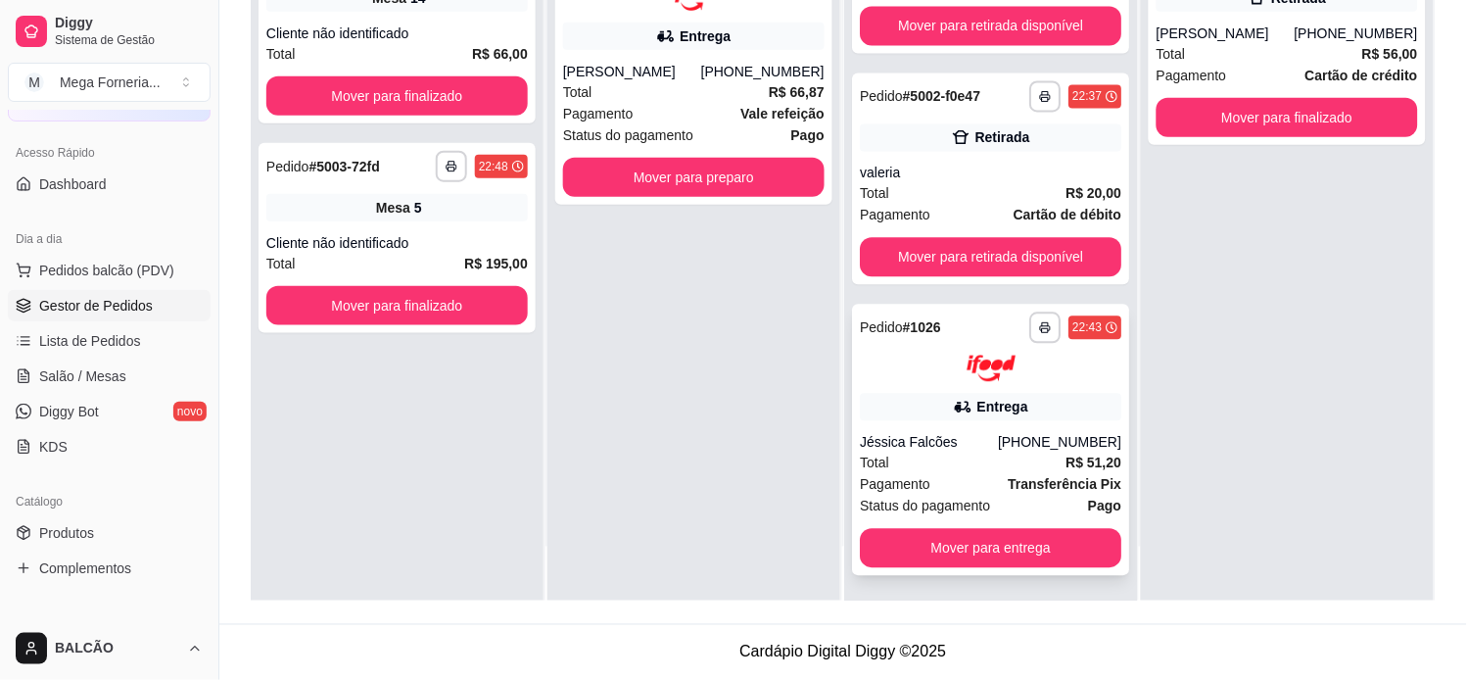
click at [1042, 436] on div "[PHONE_NUMBER]" at bounding box center [1059, 443] width 123 height 20
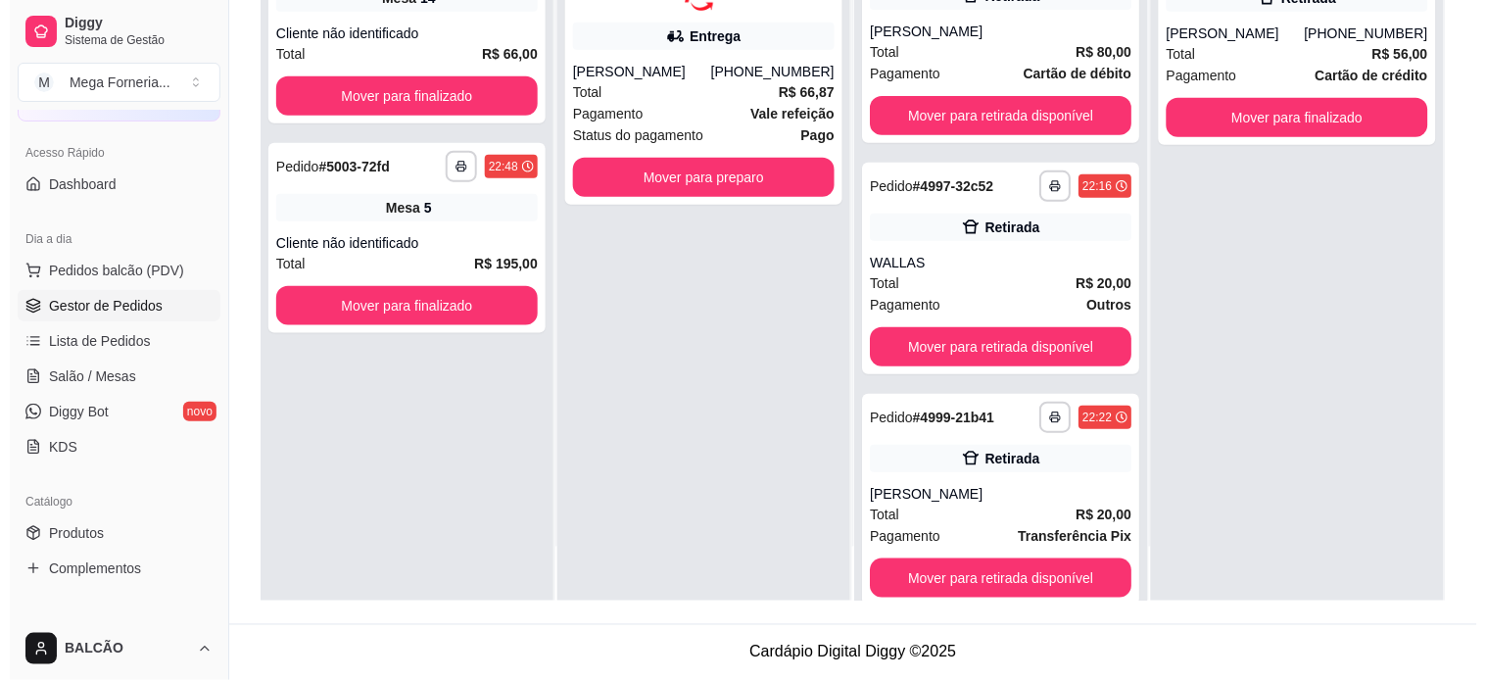
scroll to position [0, 0]
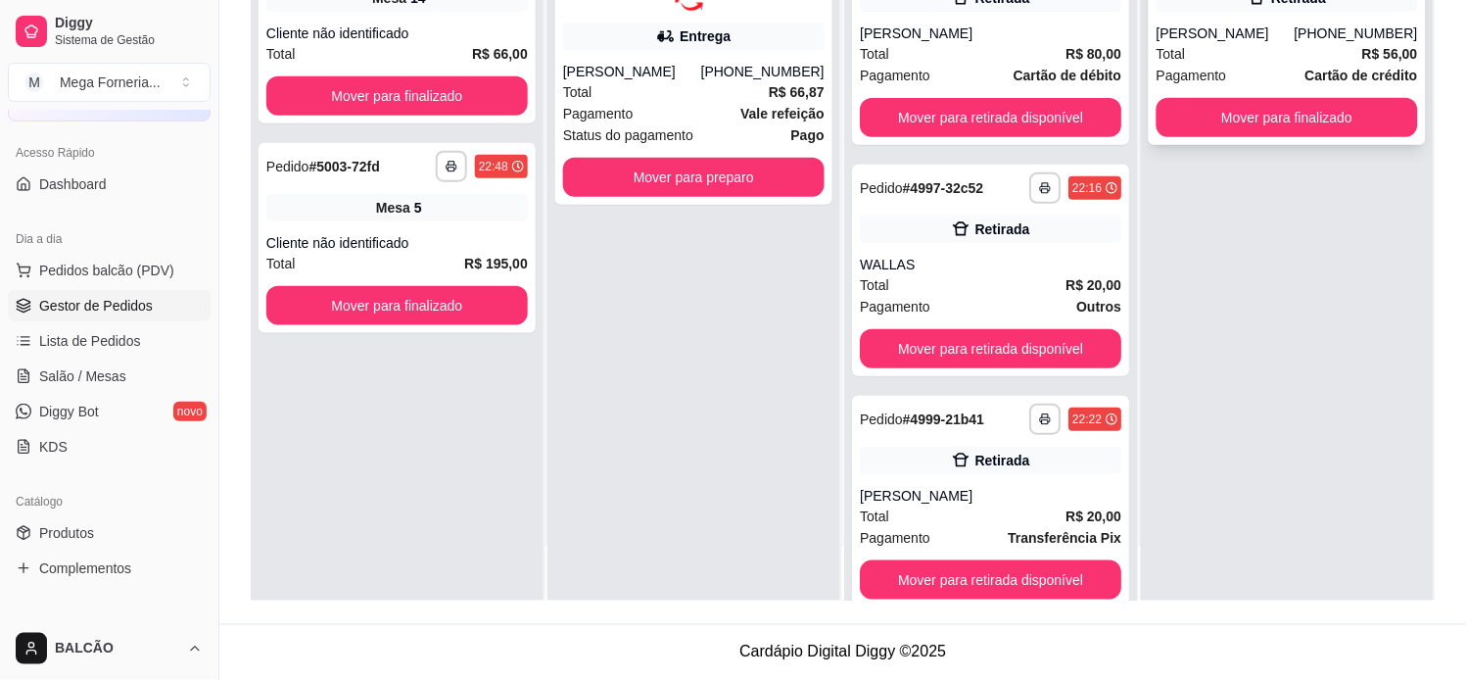
click at [1206, 40] on div "[PERSON_NAME]" at bounding box center [1226, 34] width 138 height 20
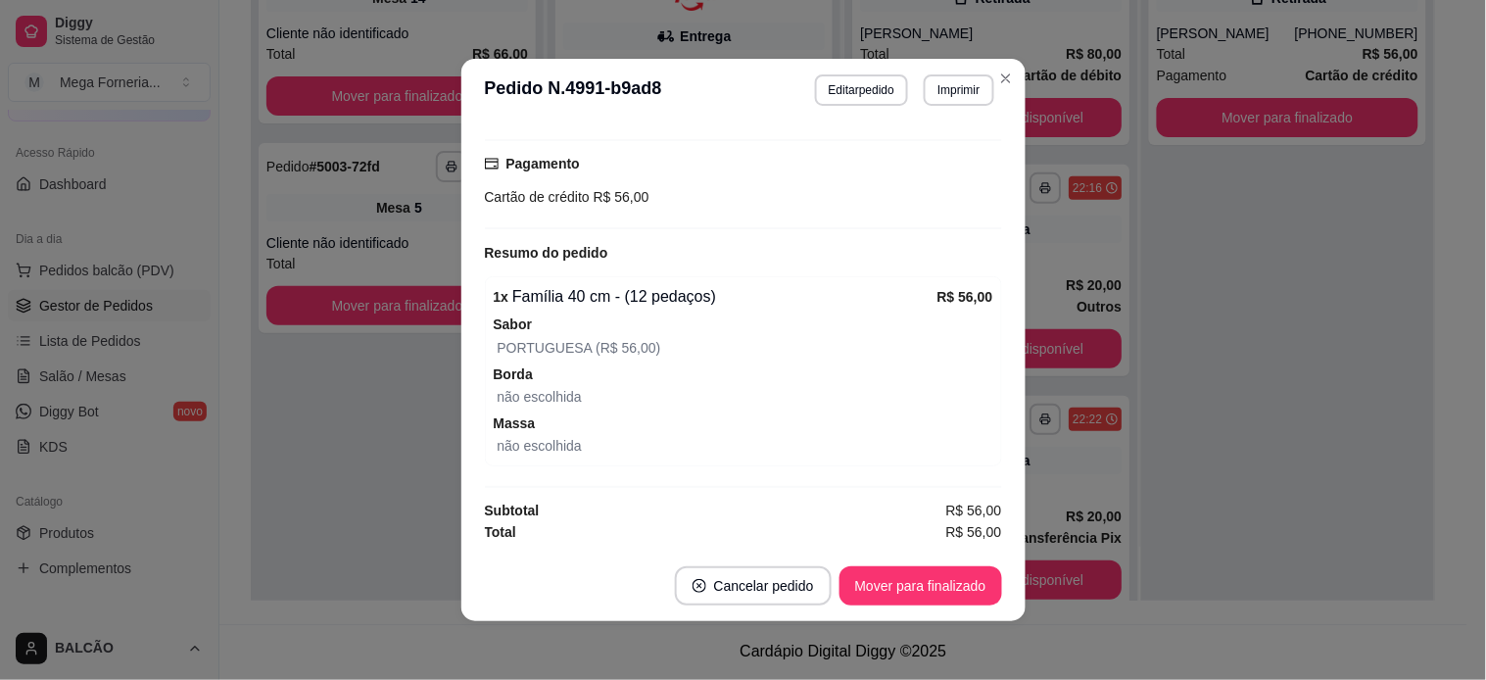
scroll to position [329, 0]
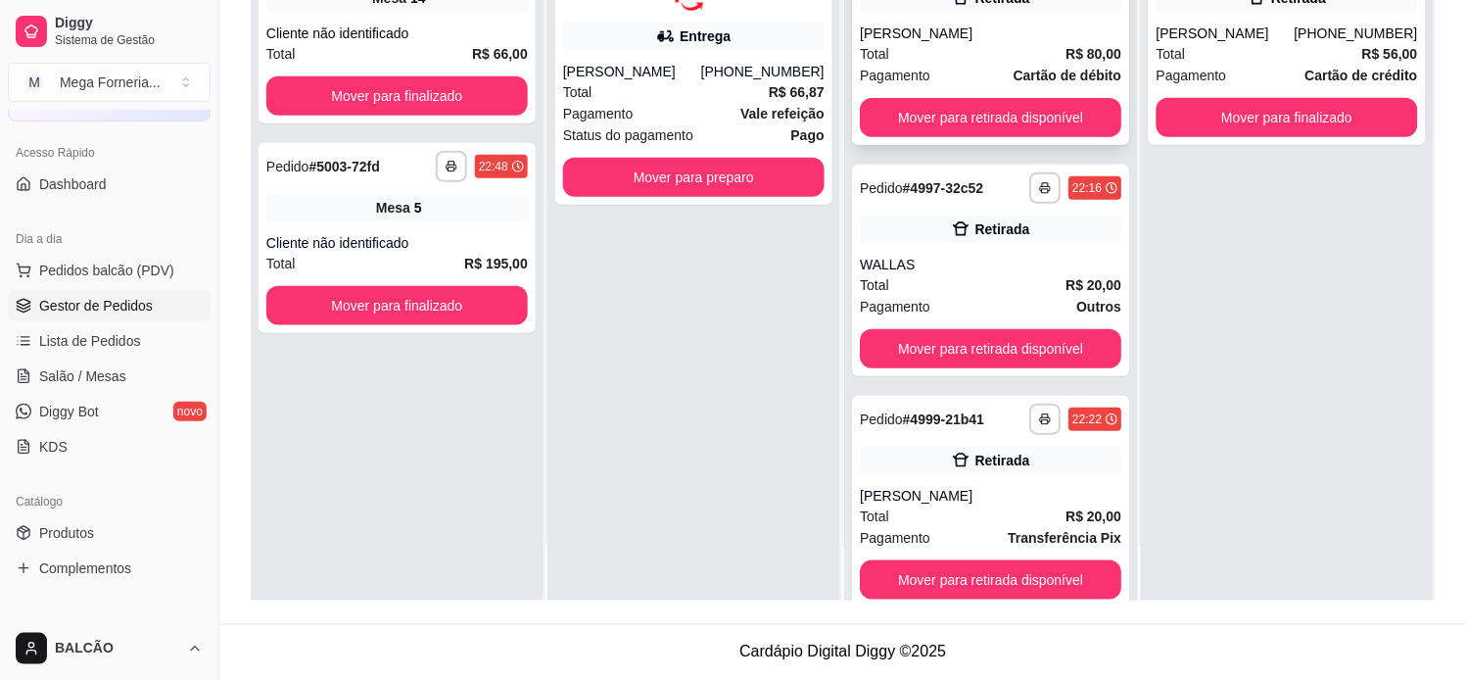
click at [1024, 55] on div "Total R$ 80,00" at bounding box center [991, 54] width 262 height 22
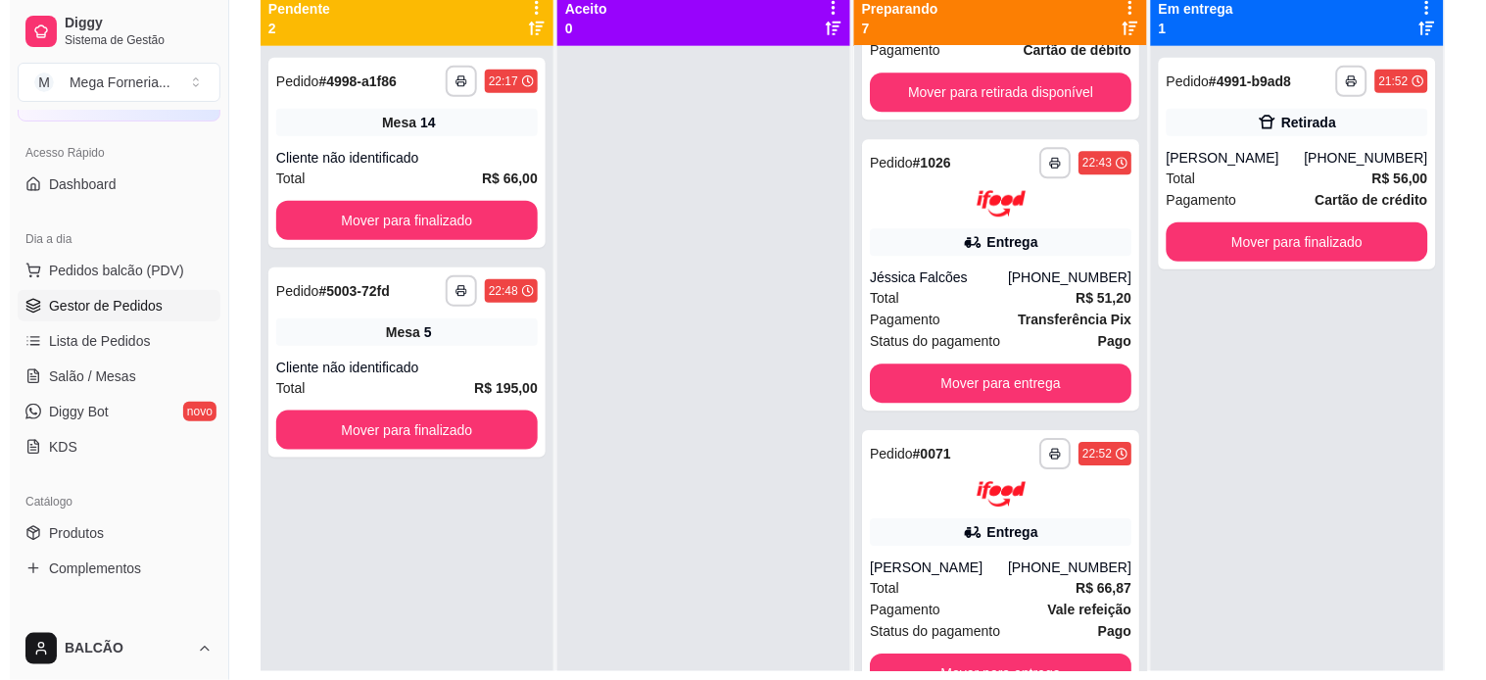
scroll to position [190, 0]
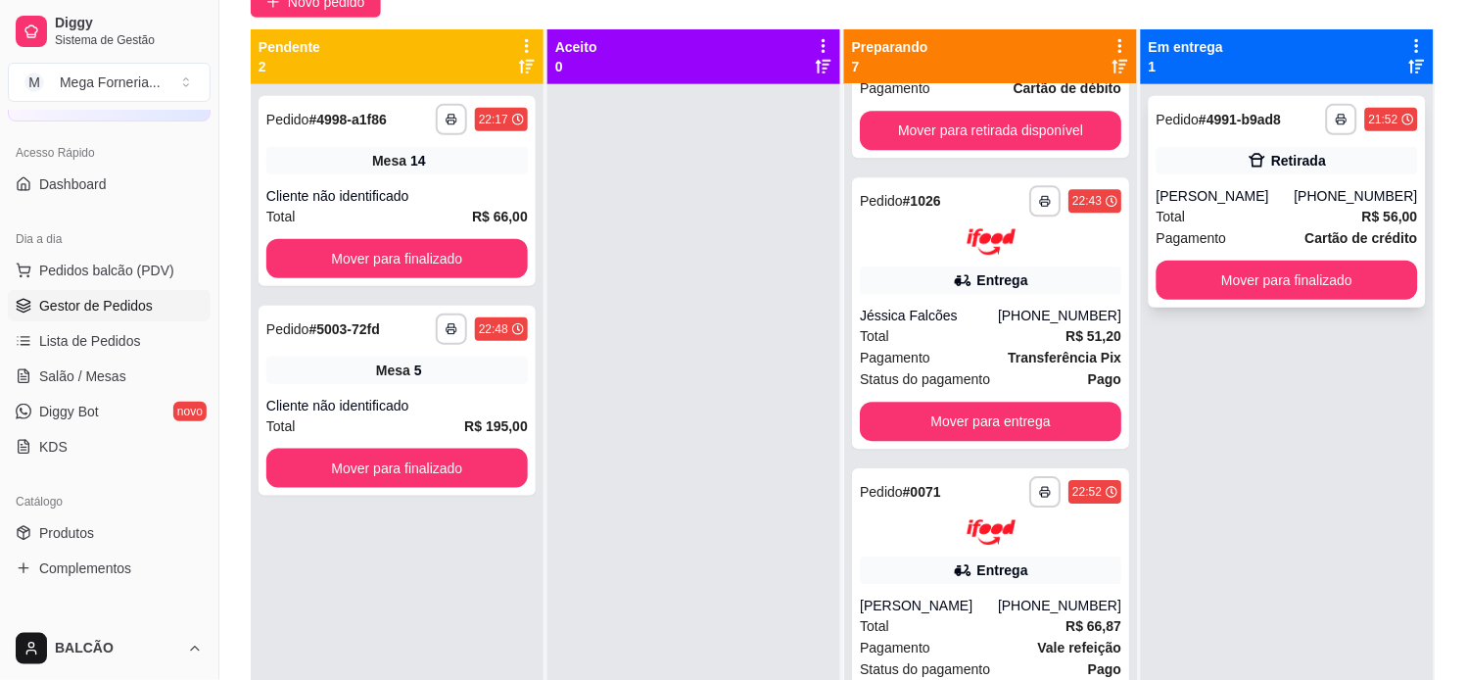
click at [1320, 159] on div "Retirada" at bounding box center [1288, 160] width 262 height 27
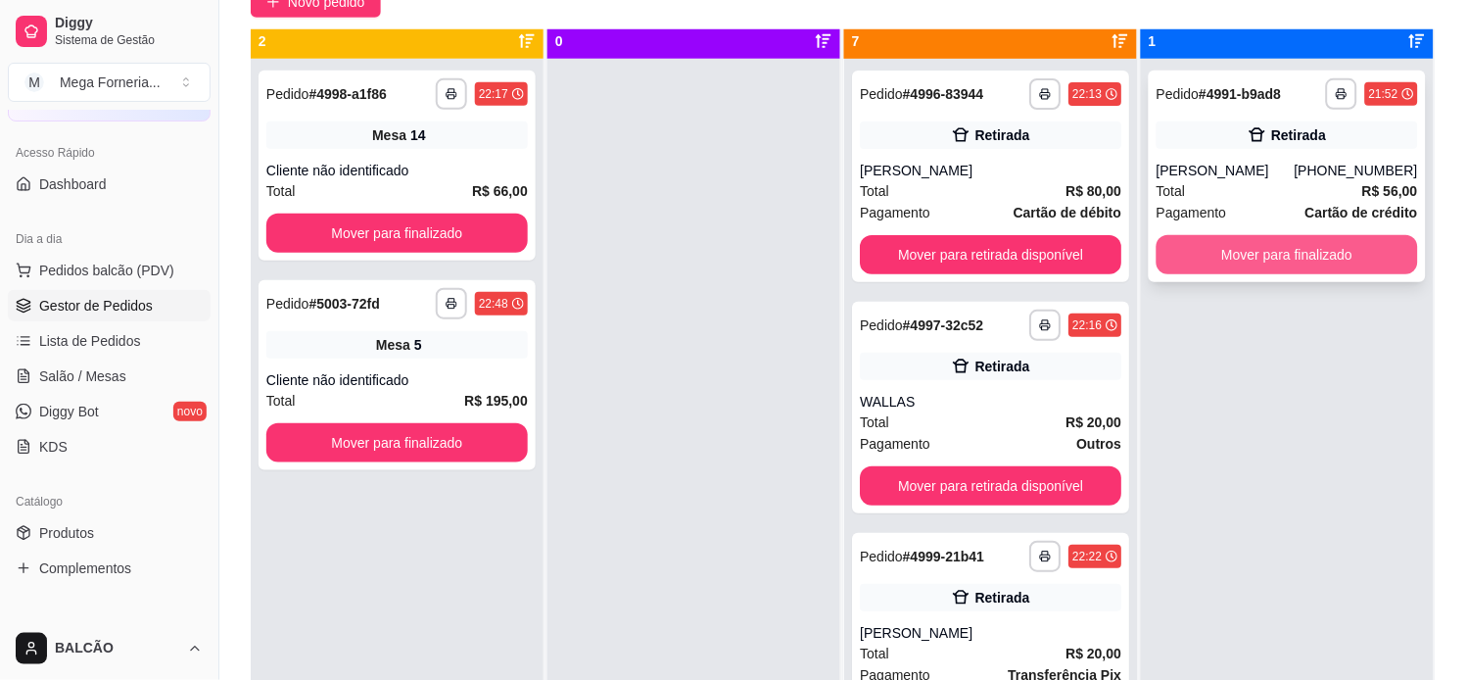
scroll to position [0, 0]
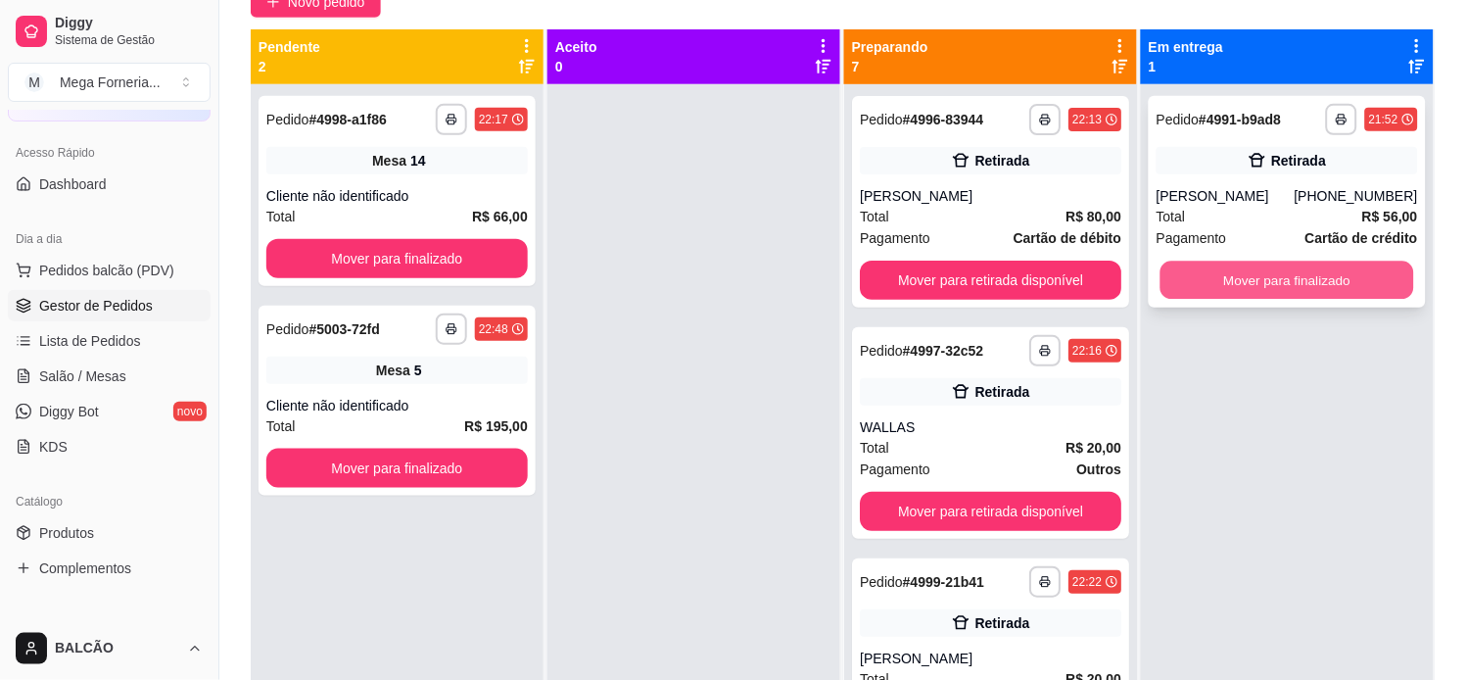
click at [1285, 269] on button "Mover para finalizado" at bounding box center [1288, 281] width 254 height 38
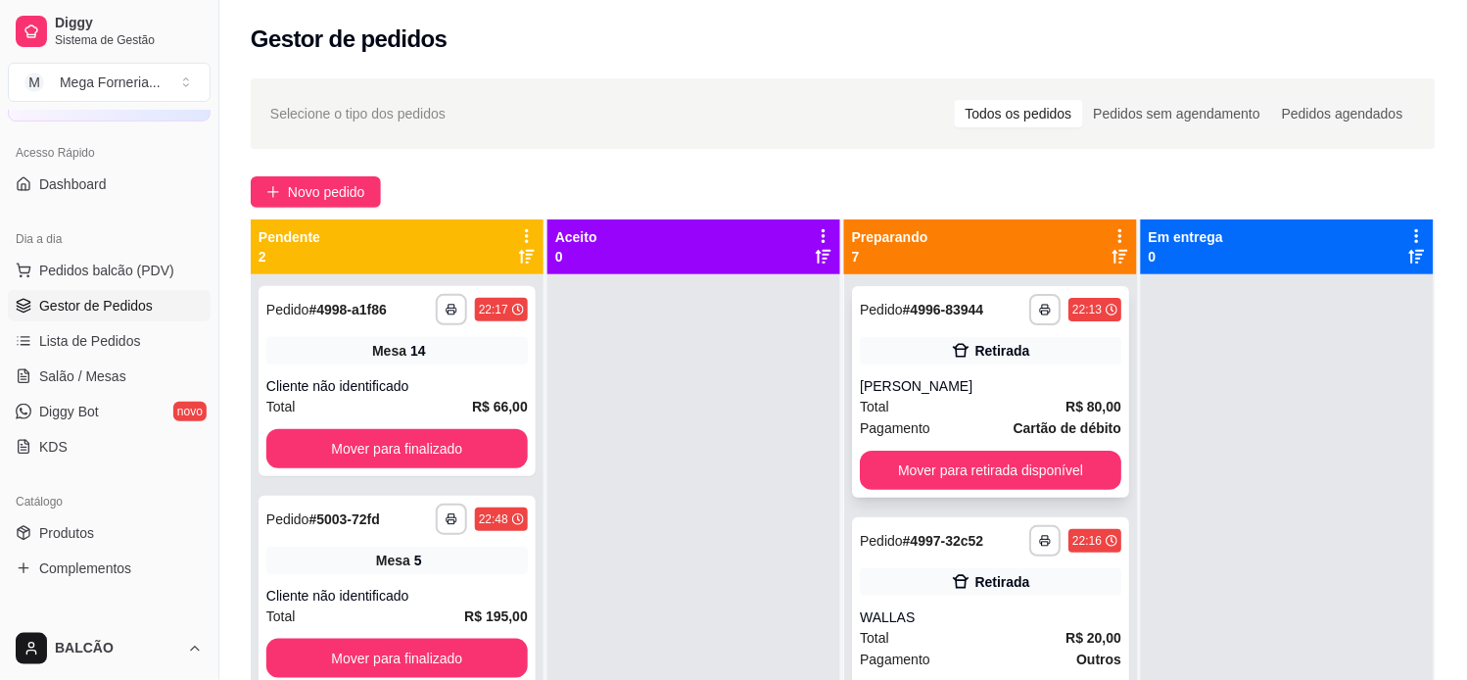
scroll to position [217, 0]
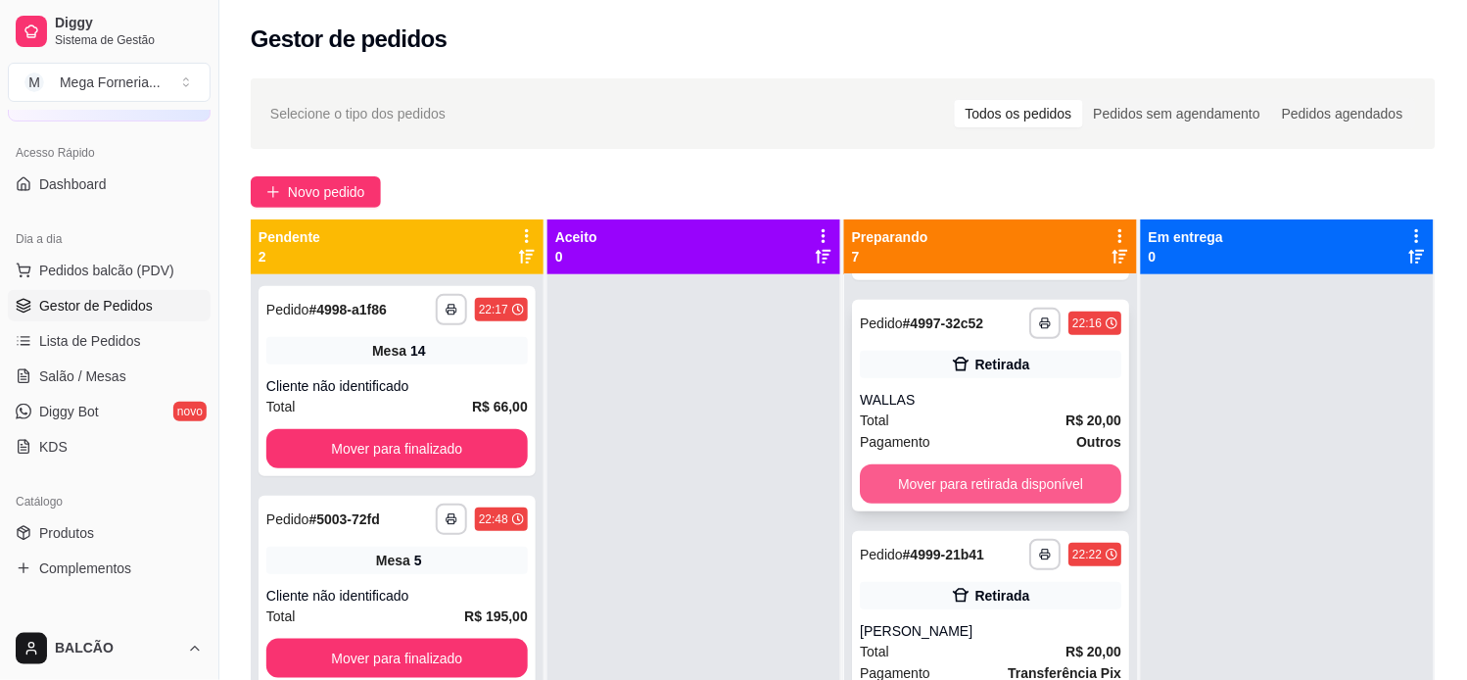
click at [976, 483] on button "Mover para retirada disponível" at bounding box center [991, 483] width 262 height 39
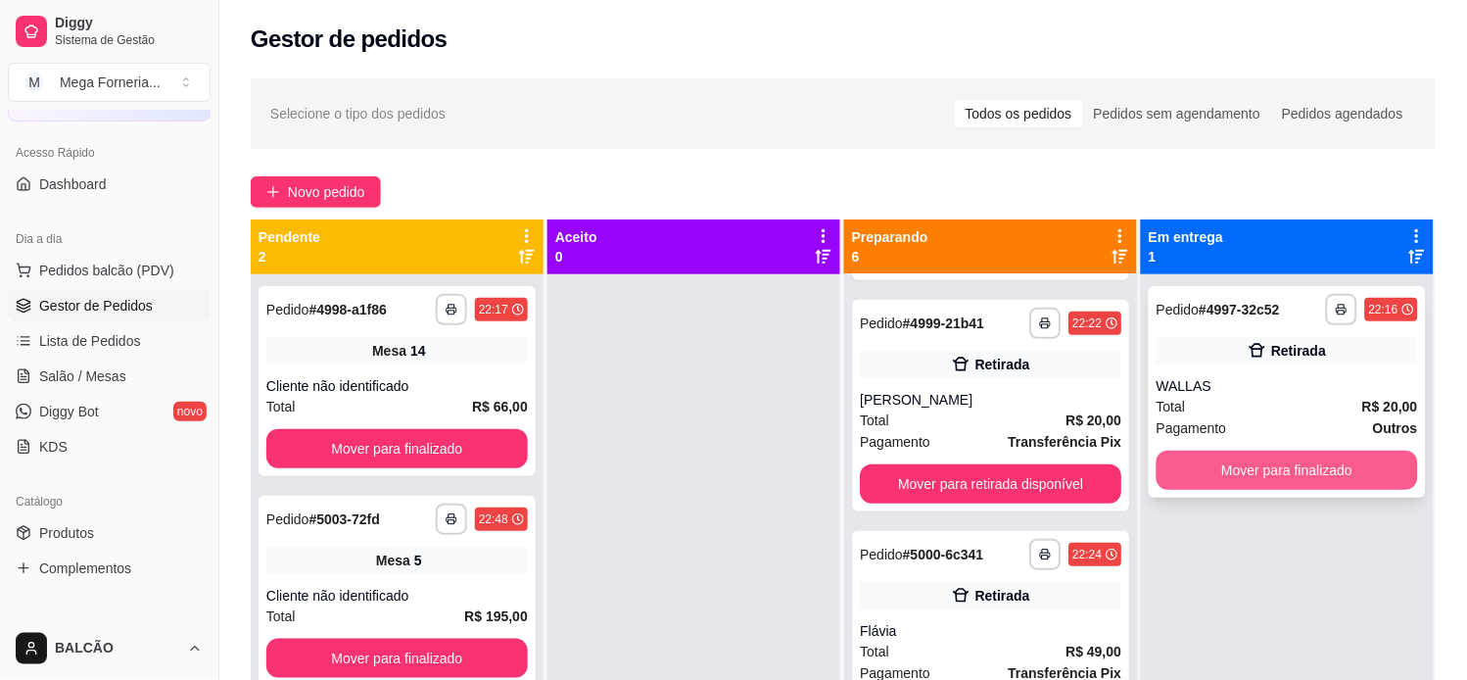
click at [1277, 465] on button "Mover para finalizado" at bounding box center [1288, 470] width 262 height 39
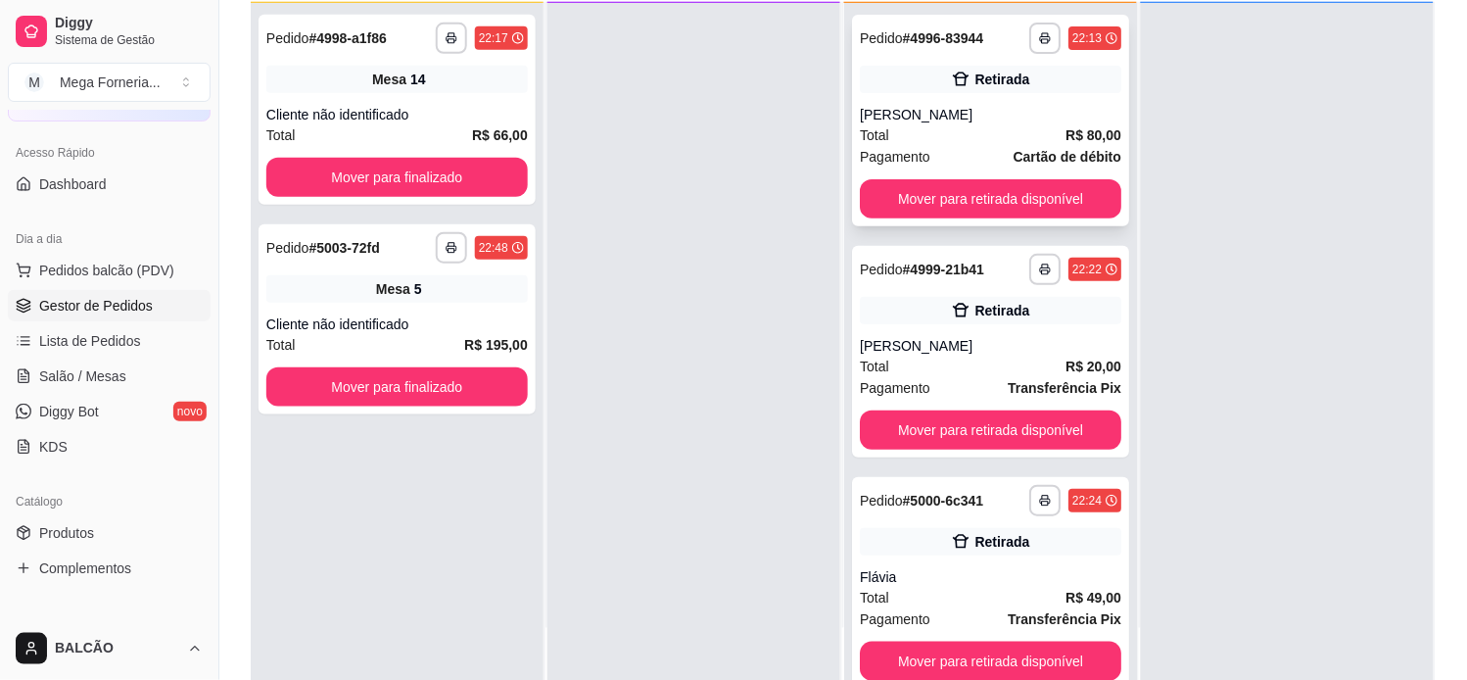
click at [913, 105] on div "[PERSON_NAME]" at bounding box center [991, 115] width 262 height 20
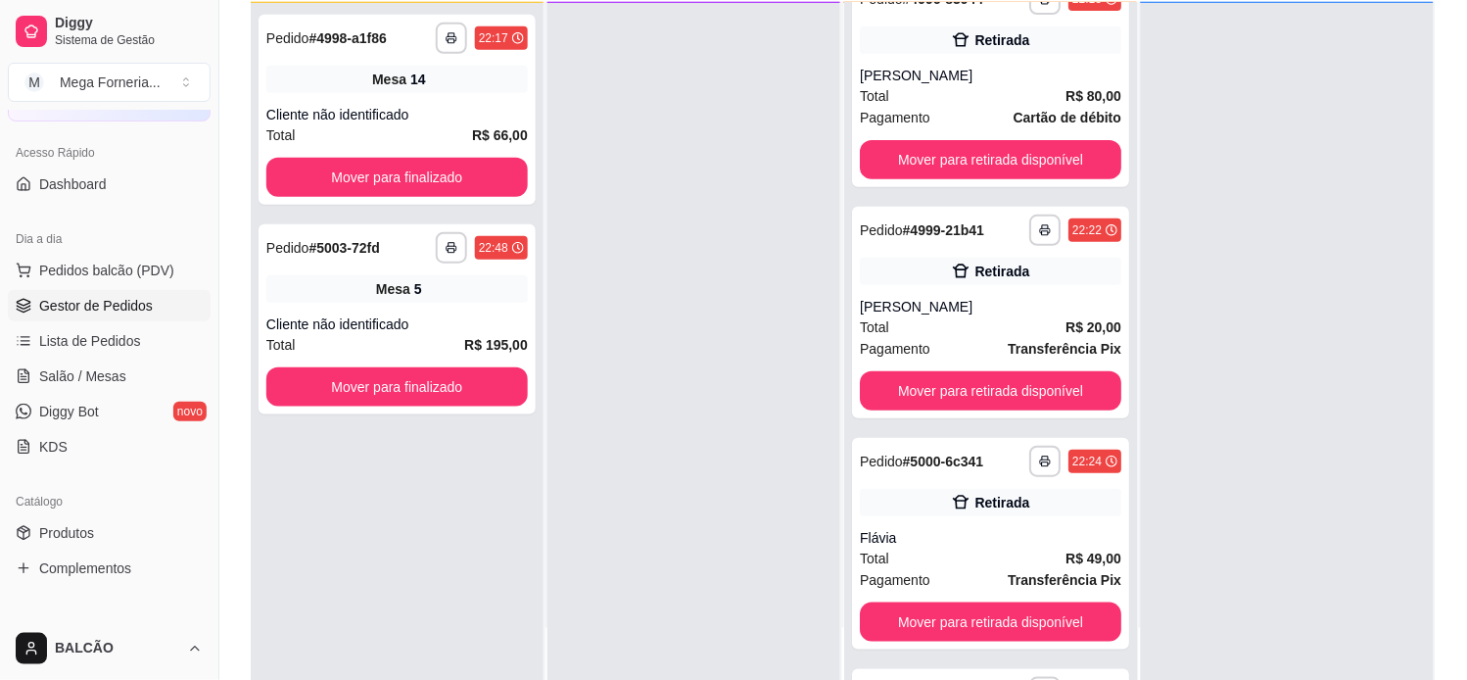
scroll to position [0, 0]
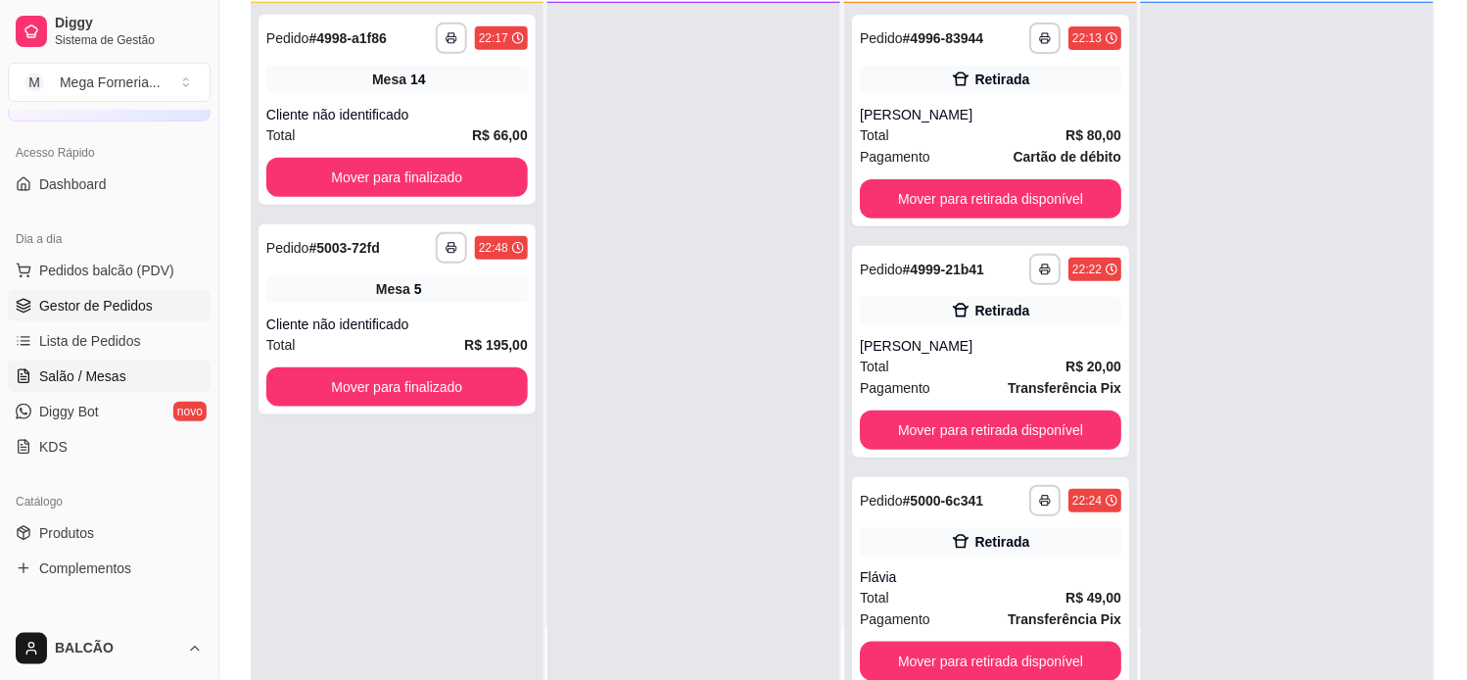
click at [41, 378] on span "Salão / Mesas" at bounding box center [82, 376] width 87 height 20
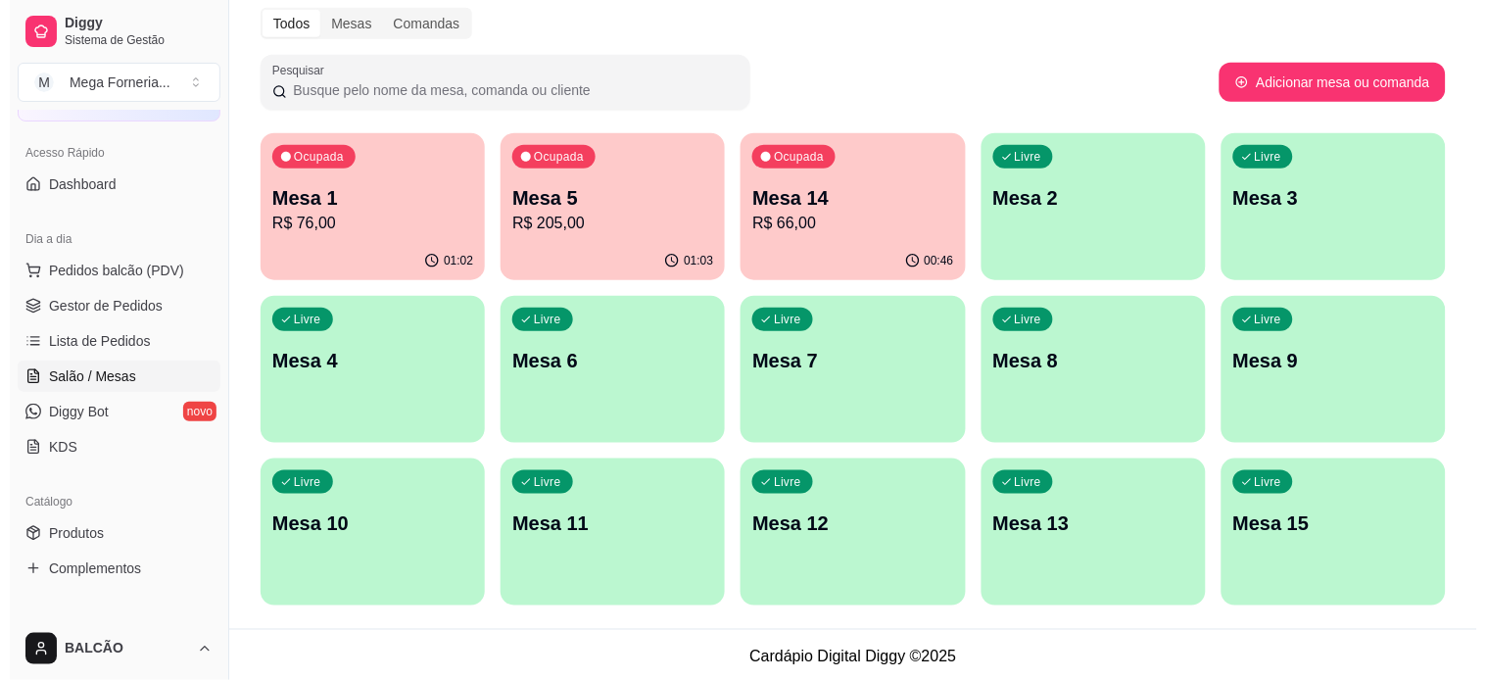
scroll to position [256, 0]
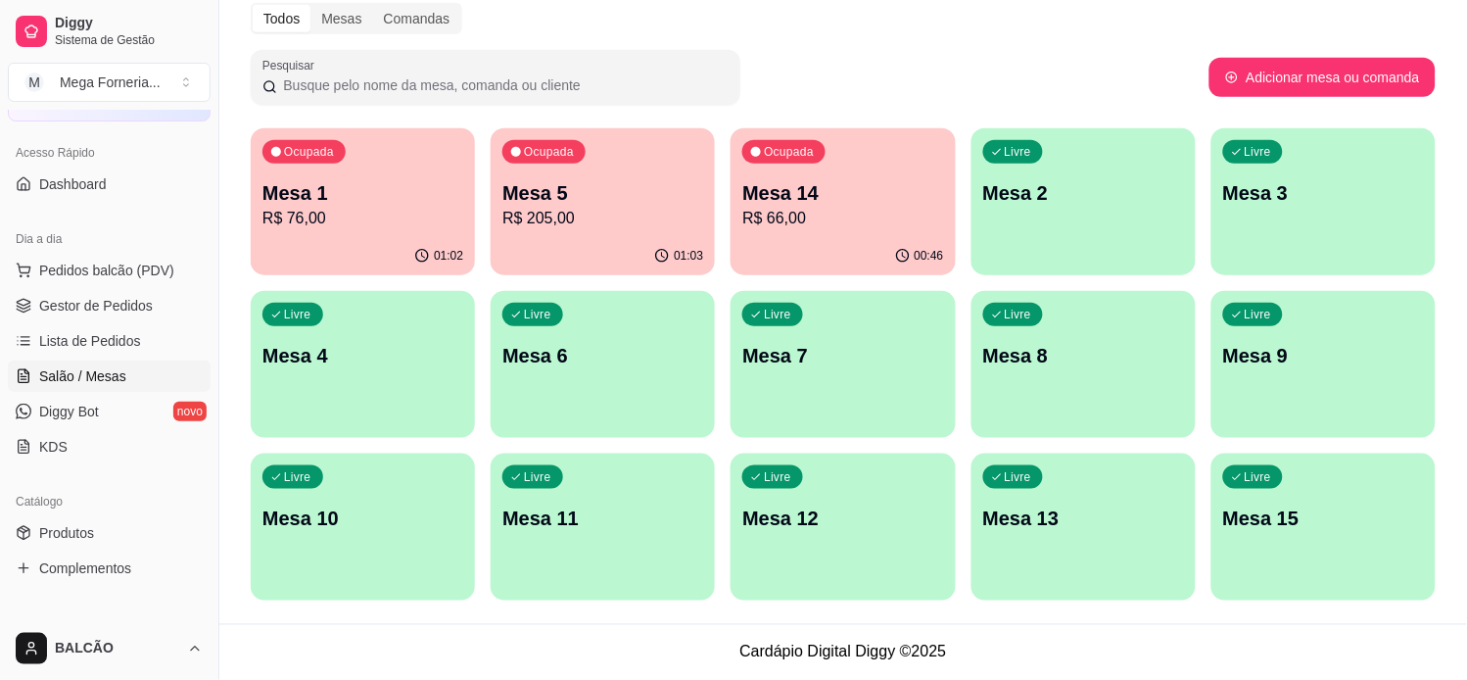
click at [595, 225] on p "R$ 205,00" at bounding box center [602, 219] width 201 height 24
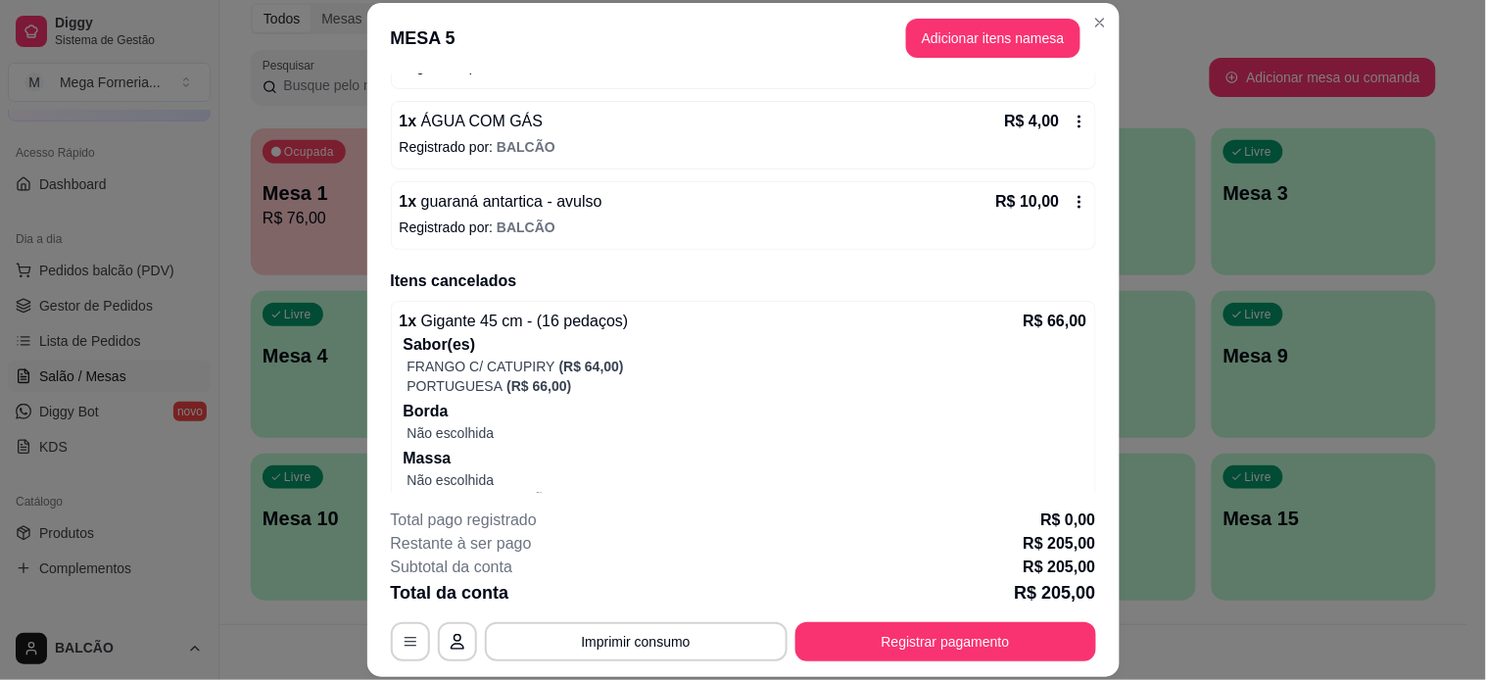
scroll to position [972, 0]
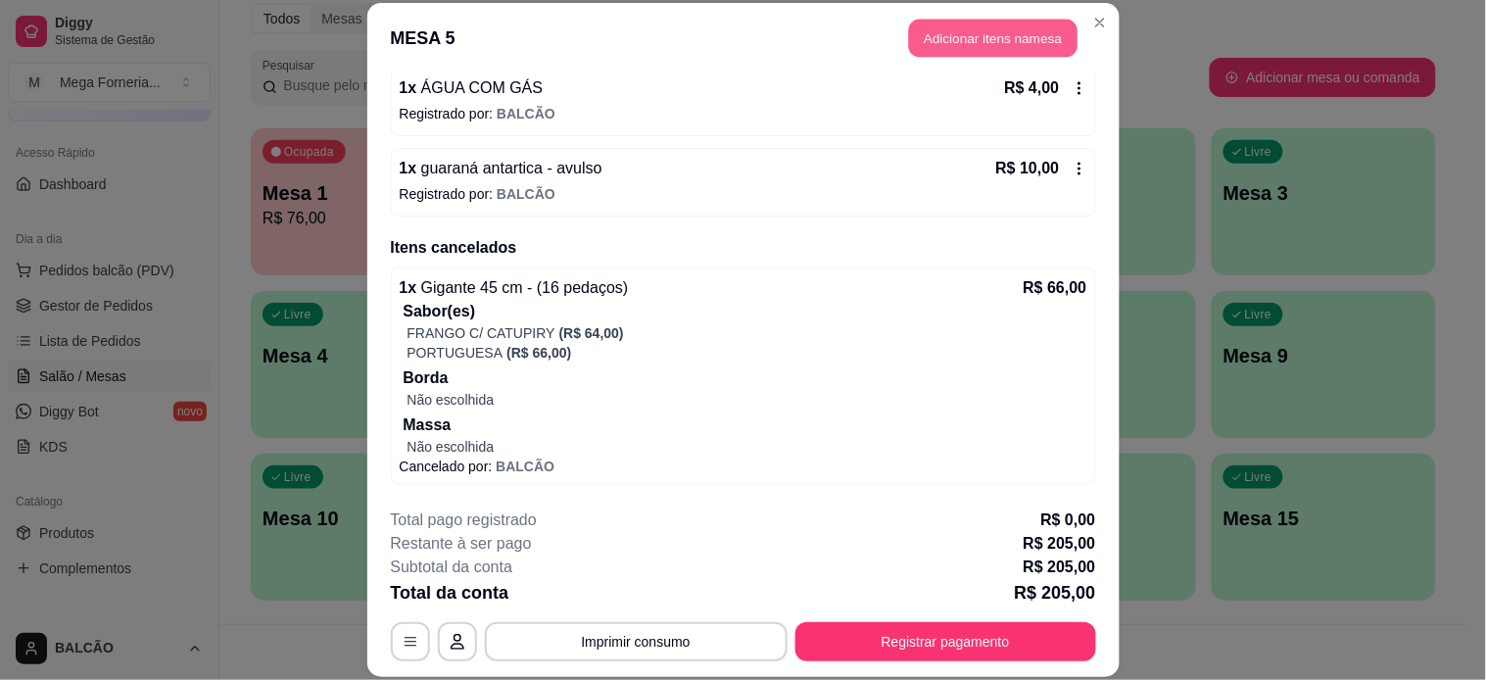
click at [931, 46] on button "Adicionar itens na mesa" at bounding box center [993, 39] width 168 height 38
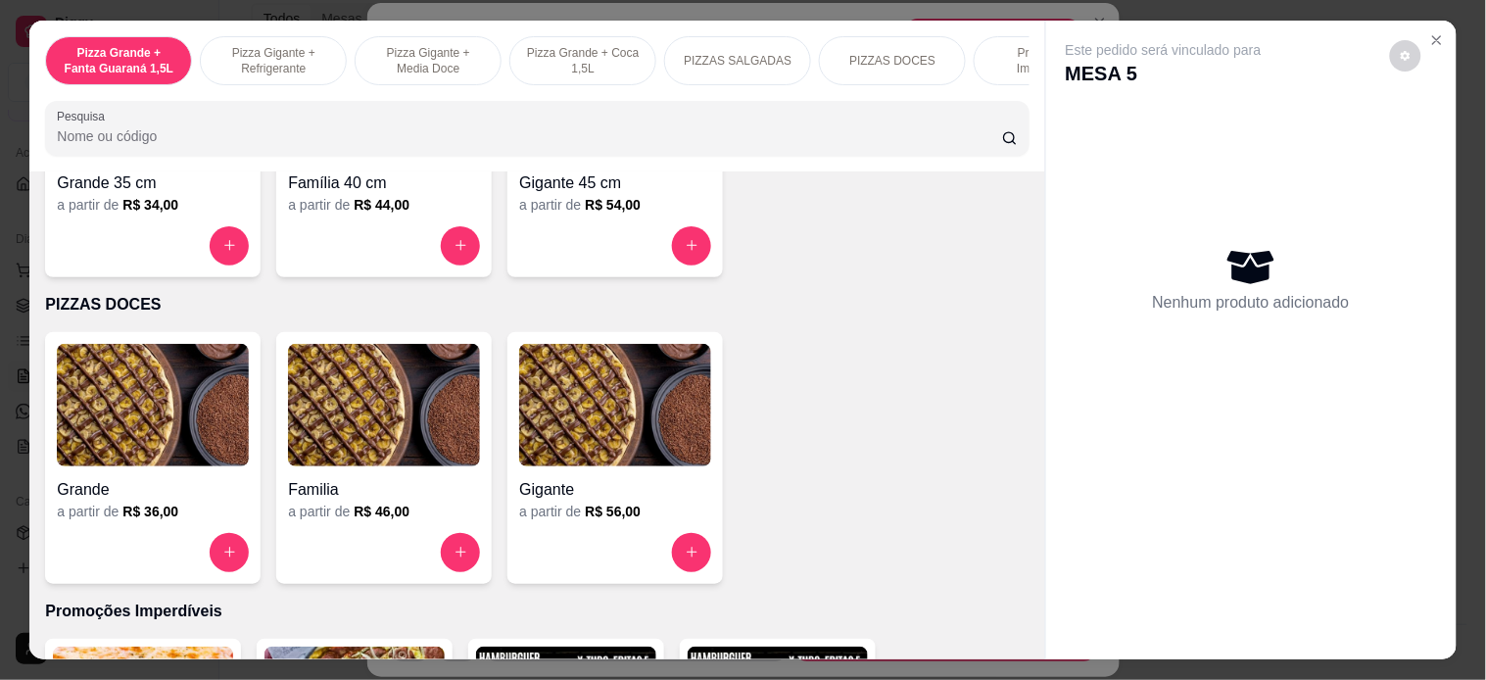
scroll to position [1414, 0]
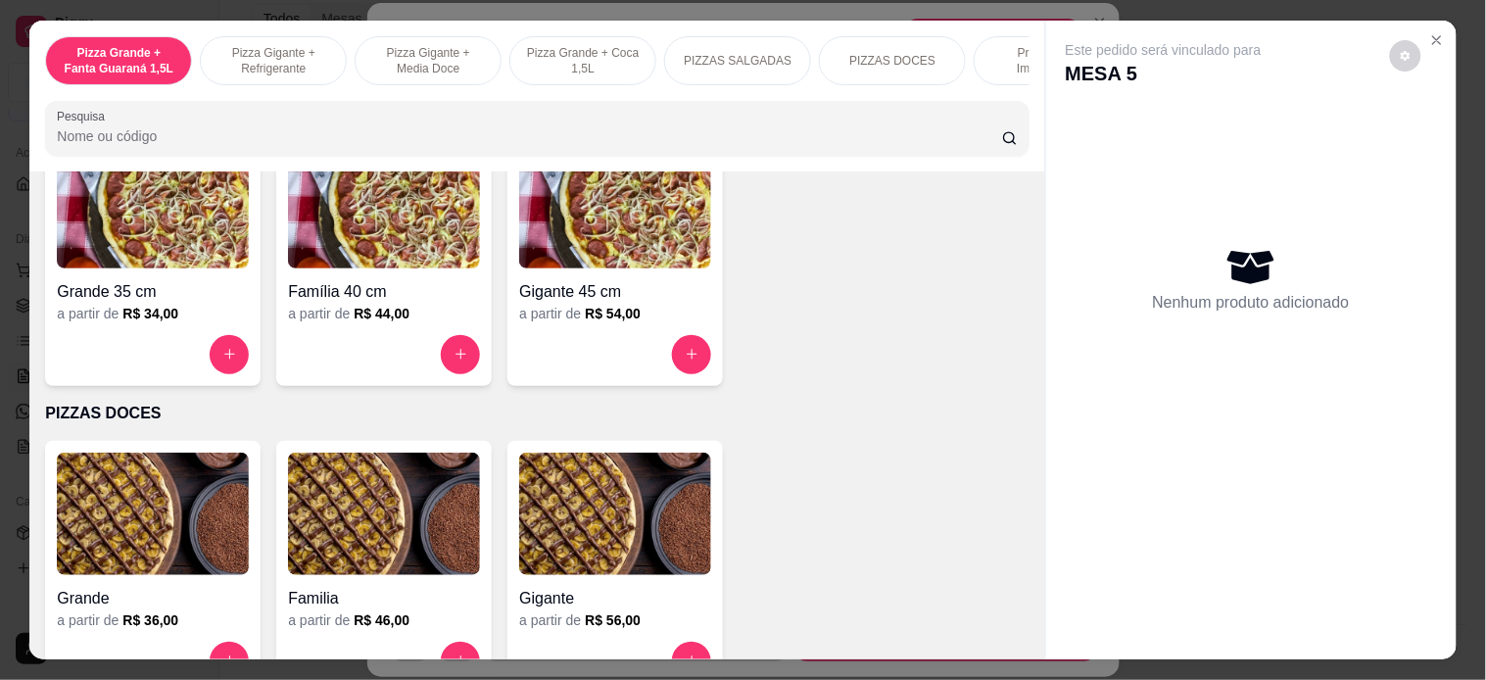
click at [686, 356] on button "increase-product-quantity" at bounding box center [691, 354] width 39 height 39
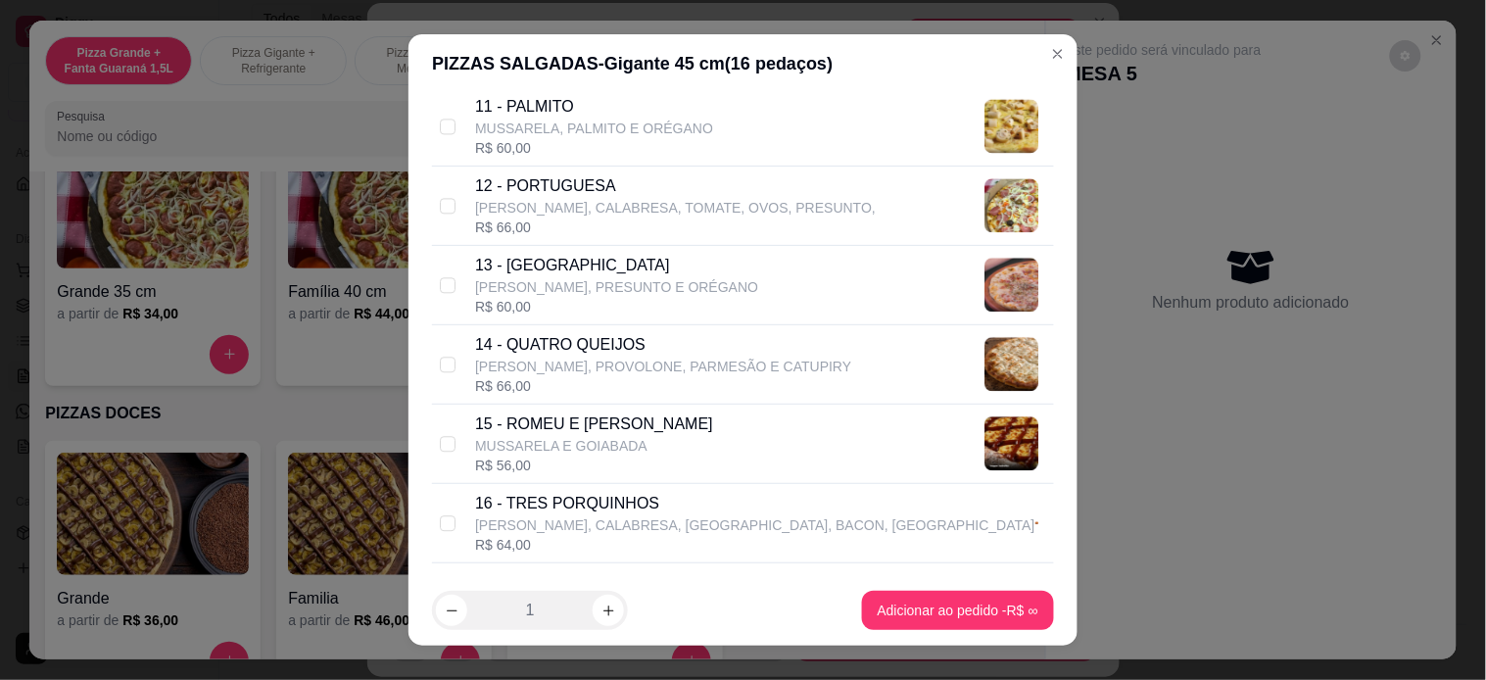
scroll to position [1306, 0]
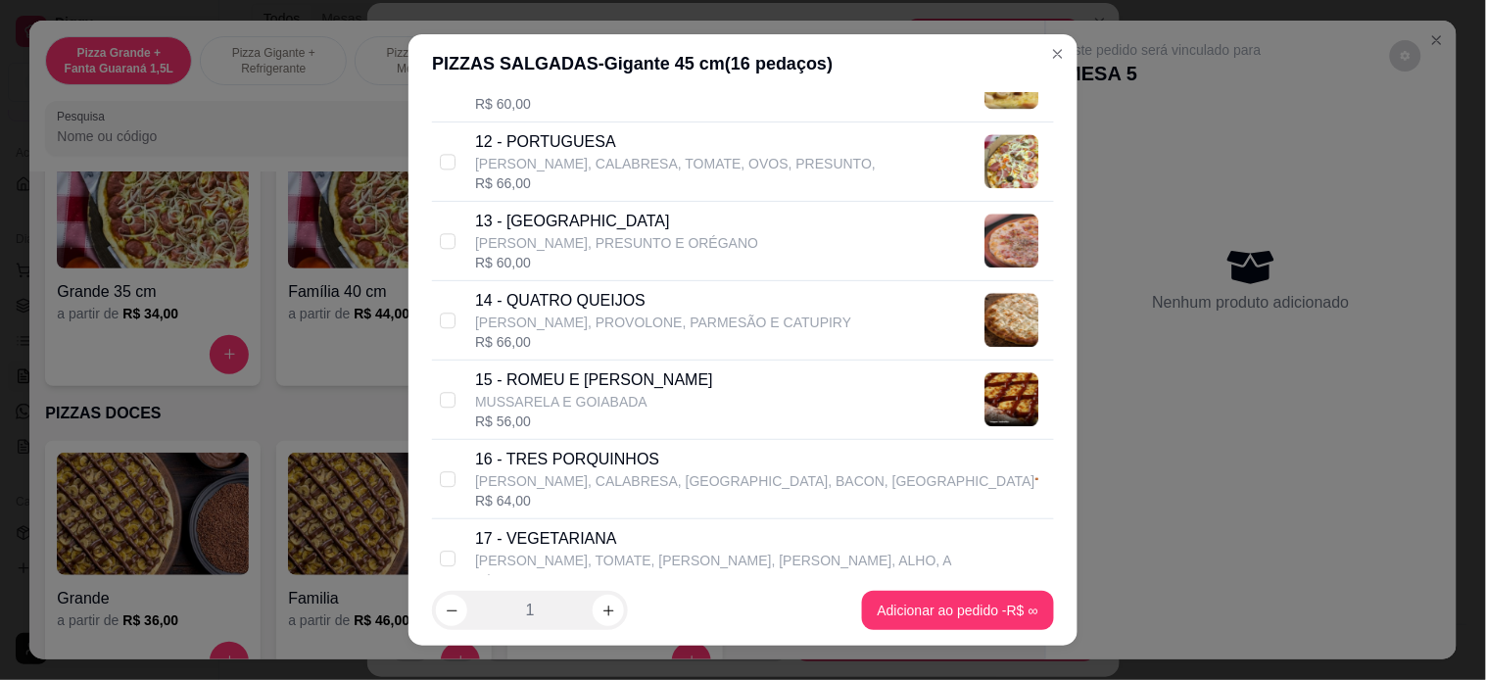
click at [660, 465] on p "16 - TRES PORQUINHOS" at bounding box center [755, 460] width 560 height 24
checkbox input "true"
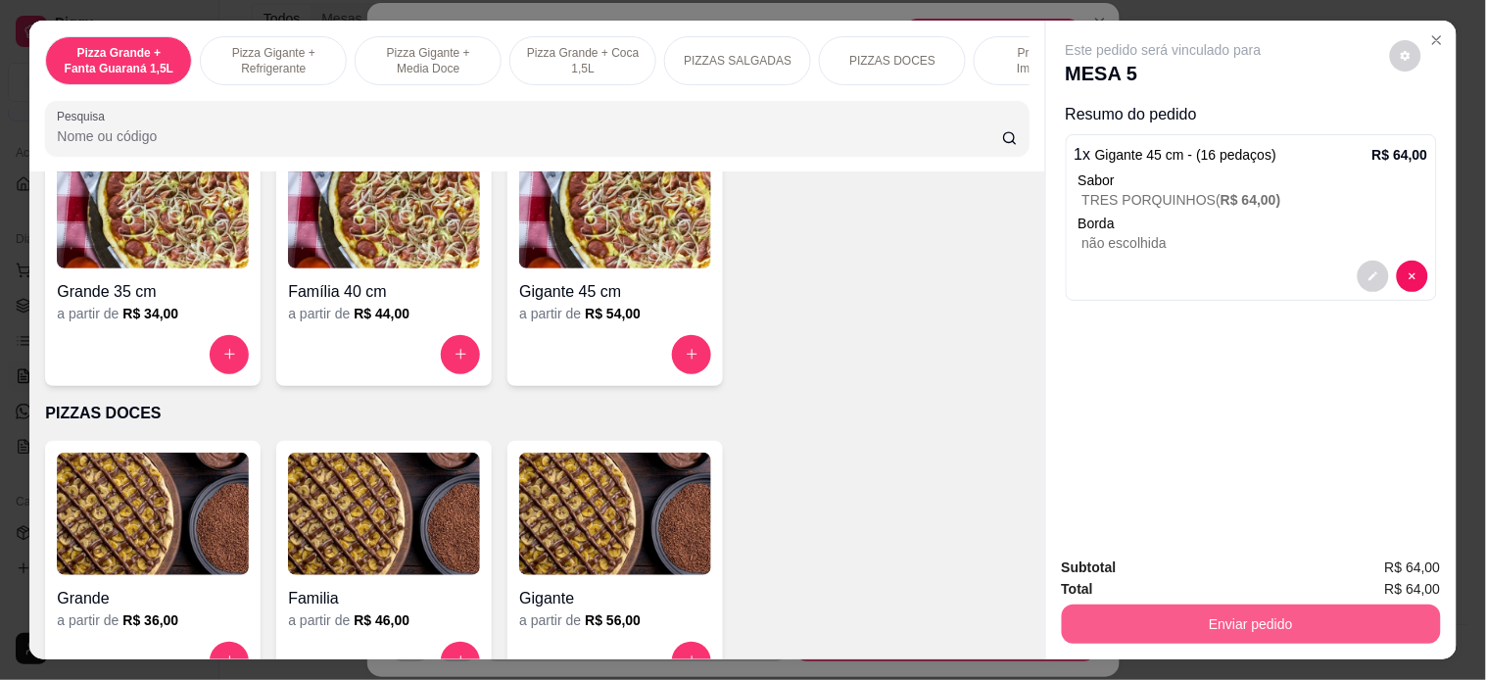
click at [1190, 609] on button "Enviar pedido" at bounding box center [1251, 623] width 379 height 39
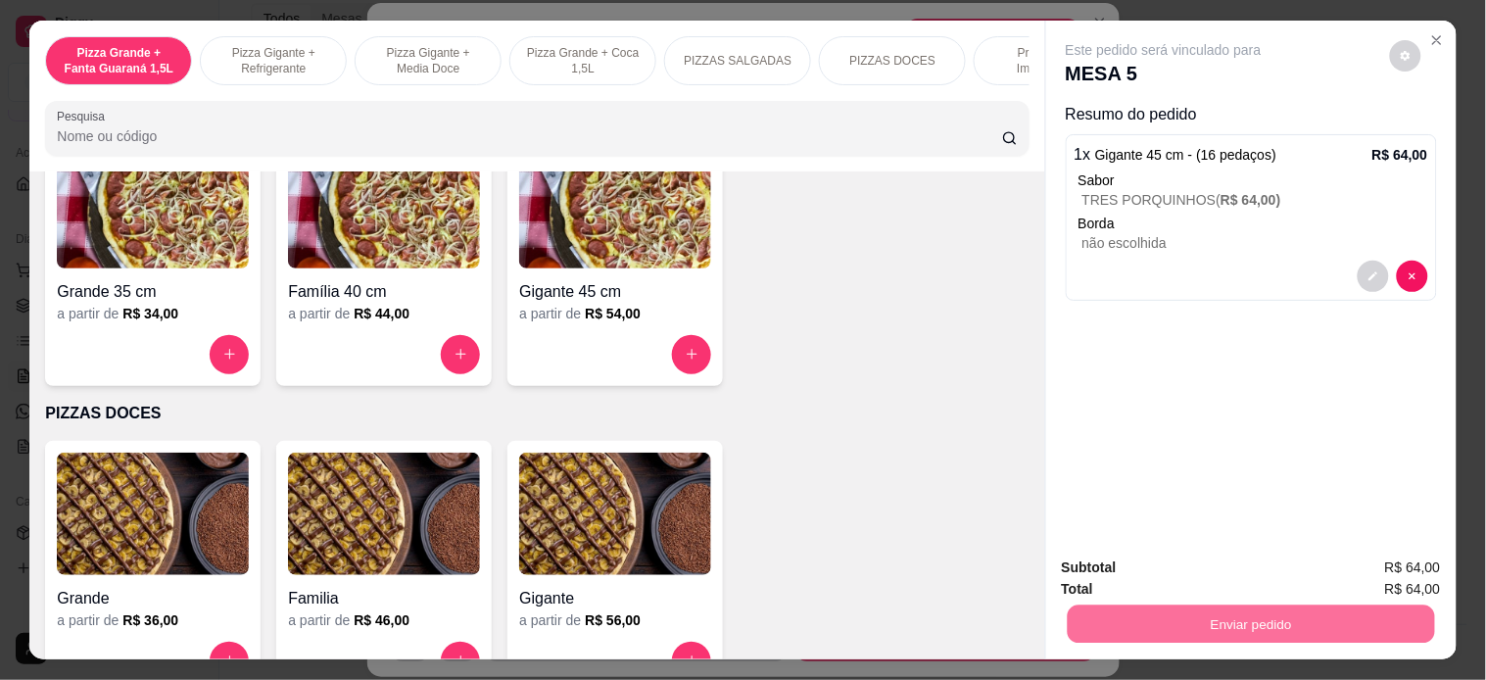
click at [1320, 559] on button "Enviar pedido" at bounding box center [1388, 566] width 111 height 37
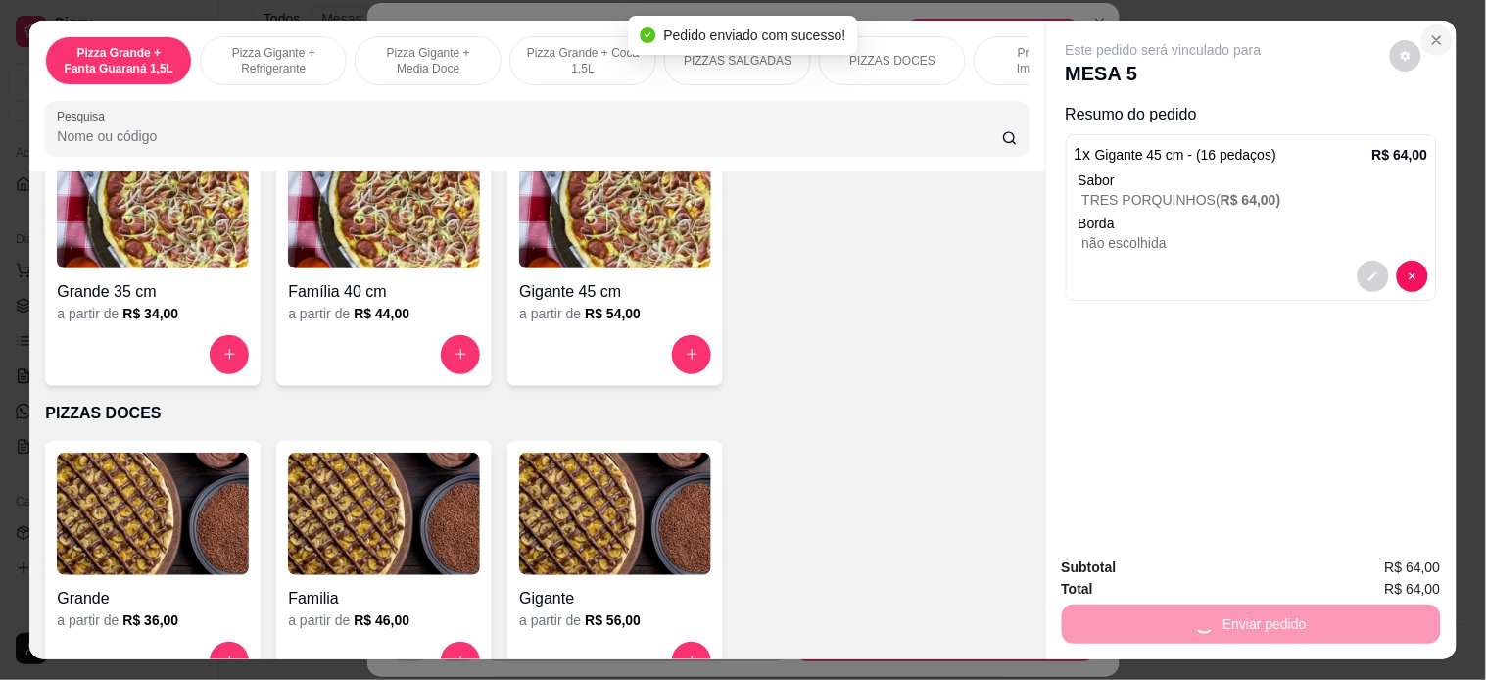
click at [1320, 33] on icon "Close" at bounding box center [1437, 40] width 16 height 16
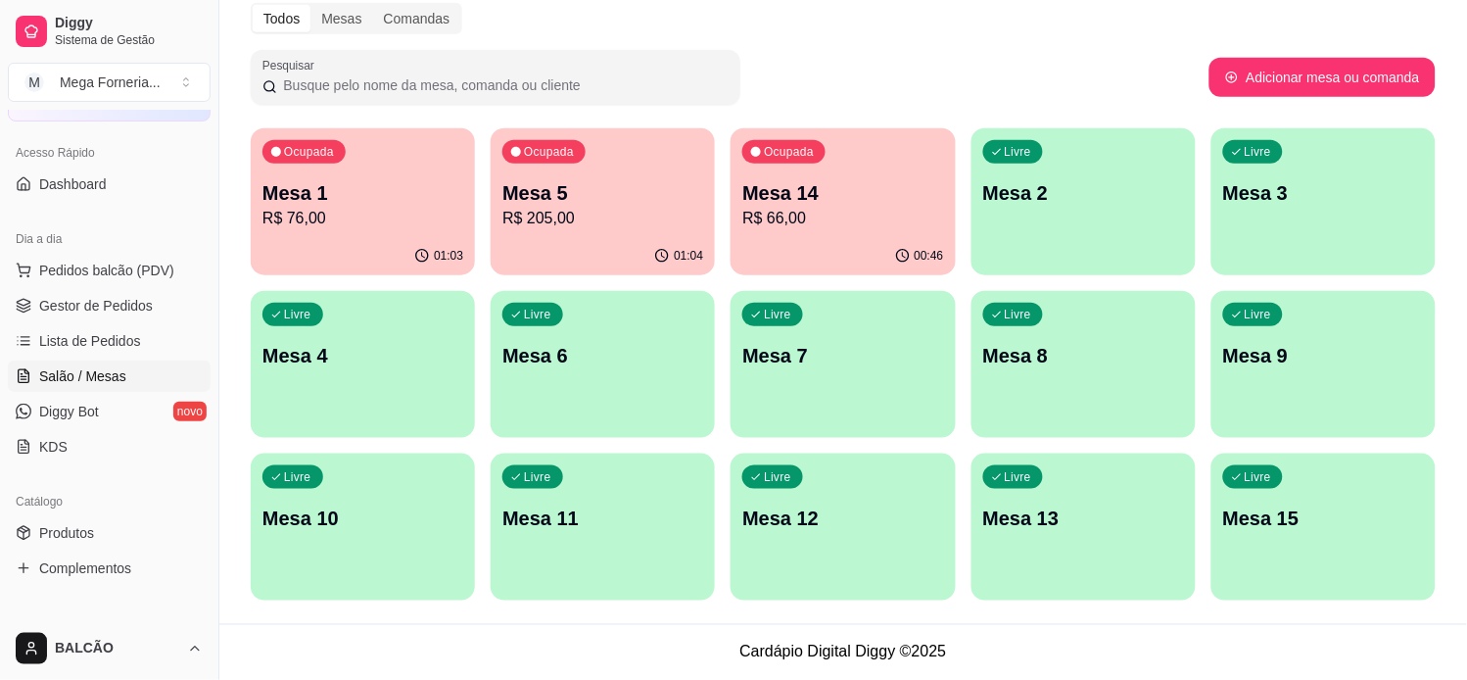
click at [354, 199] on p "Mesa 1" at bounding box center [362, 192] width 201 height 27
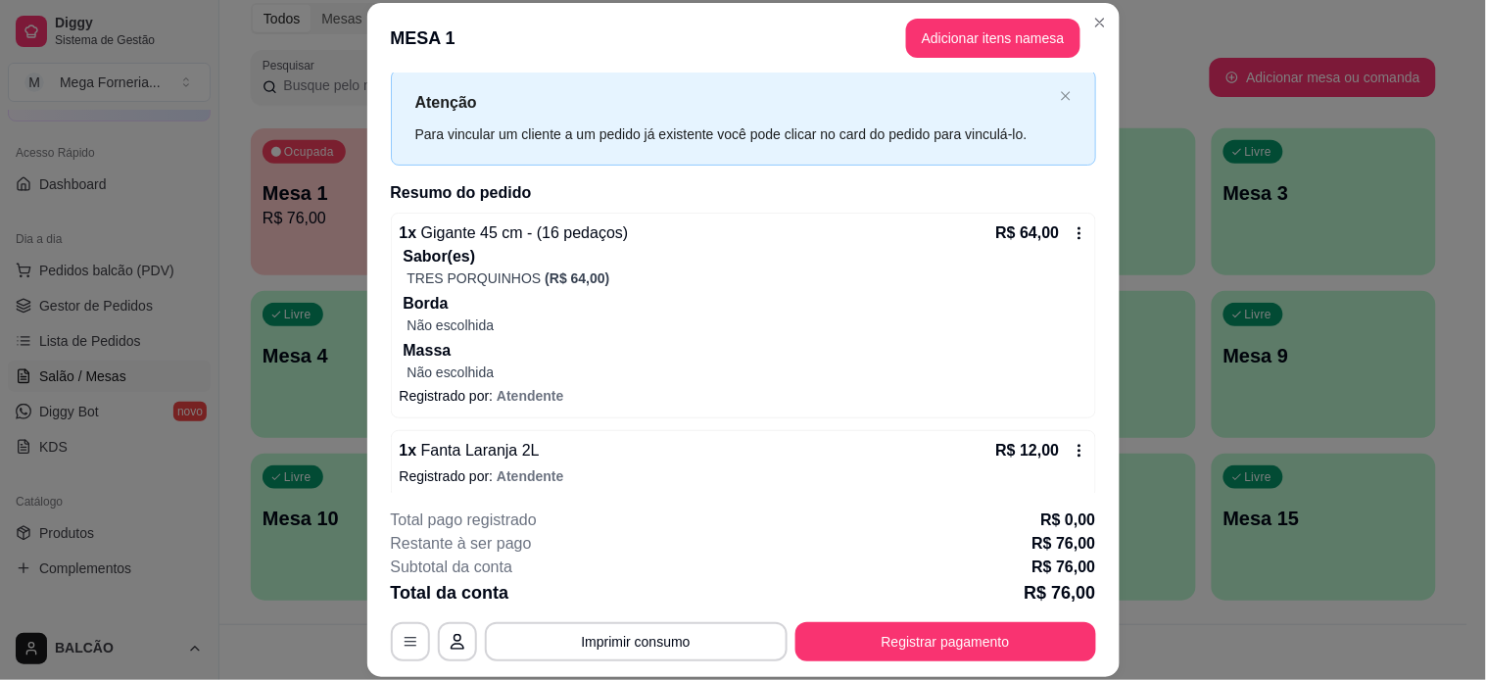
scroll to position [61, 0]
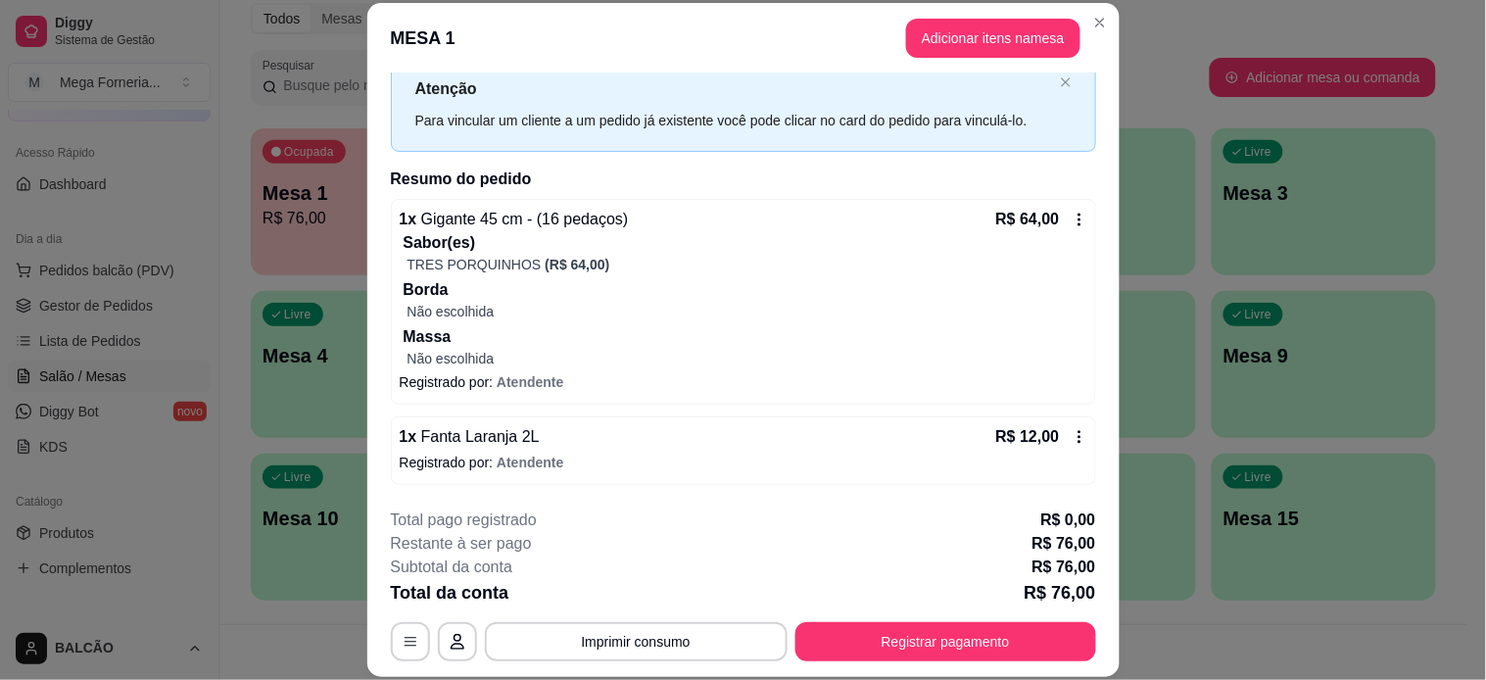
click at [1077, 436] on icon at bounding box center [1078, 436] width 3 height 13
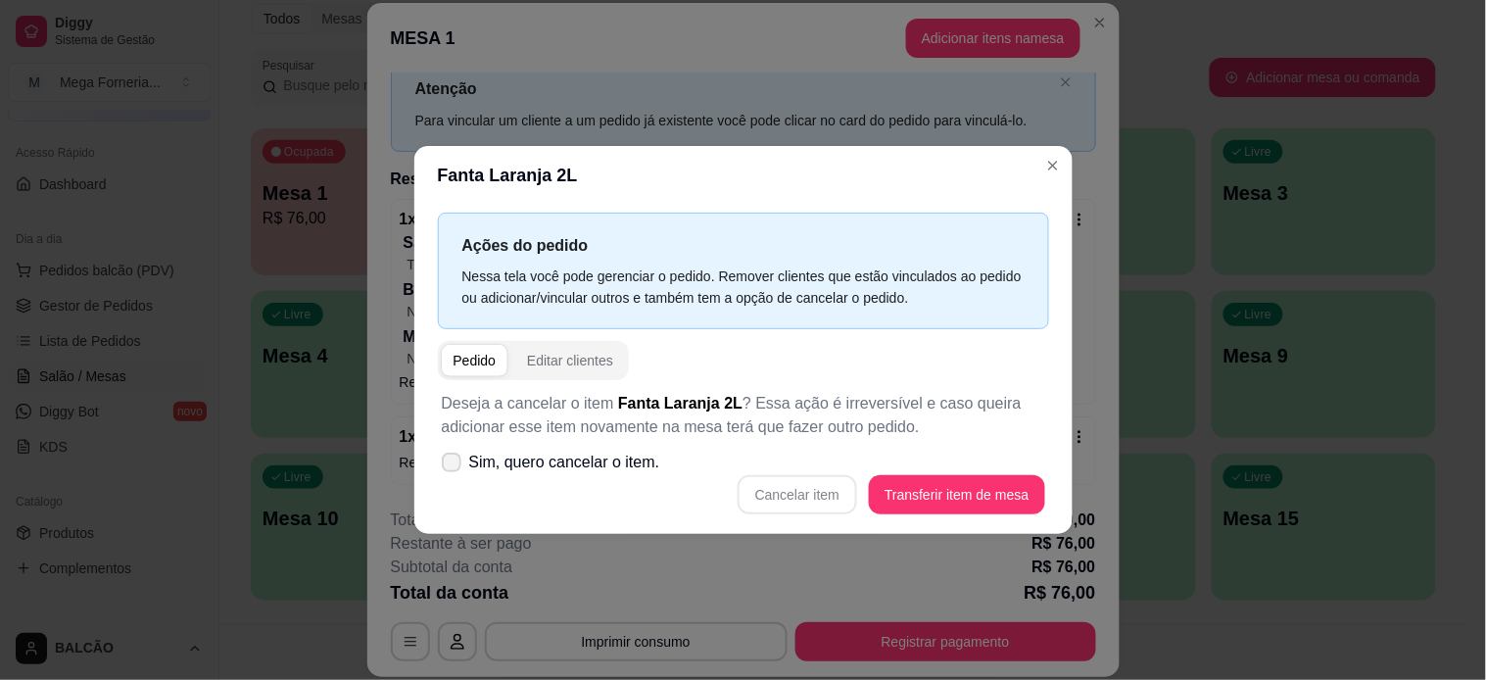
click at [498, 462] on span "Sim, quero cancelar o item." at bounding box center [564, 463] width 191 height 24
click at [453, 466] on input "Sim, quero cancelar o item." at bounding box center [447, 472] width 13 height 13
checkbox input "true"
click at [828, 484] on button "Cancelar item" at bounding box center [797, 494] width 119 height 39
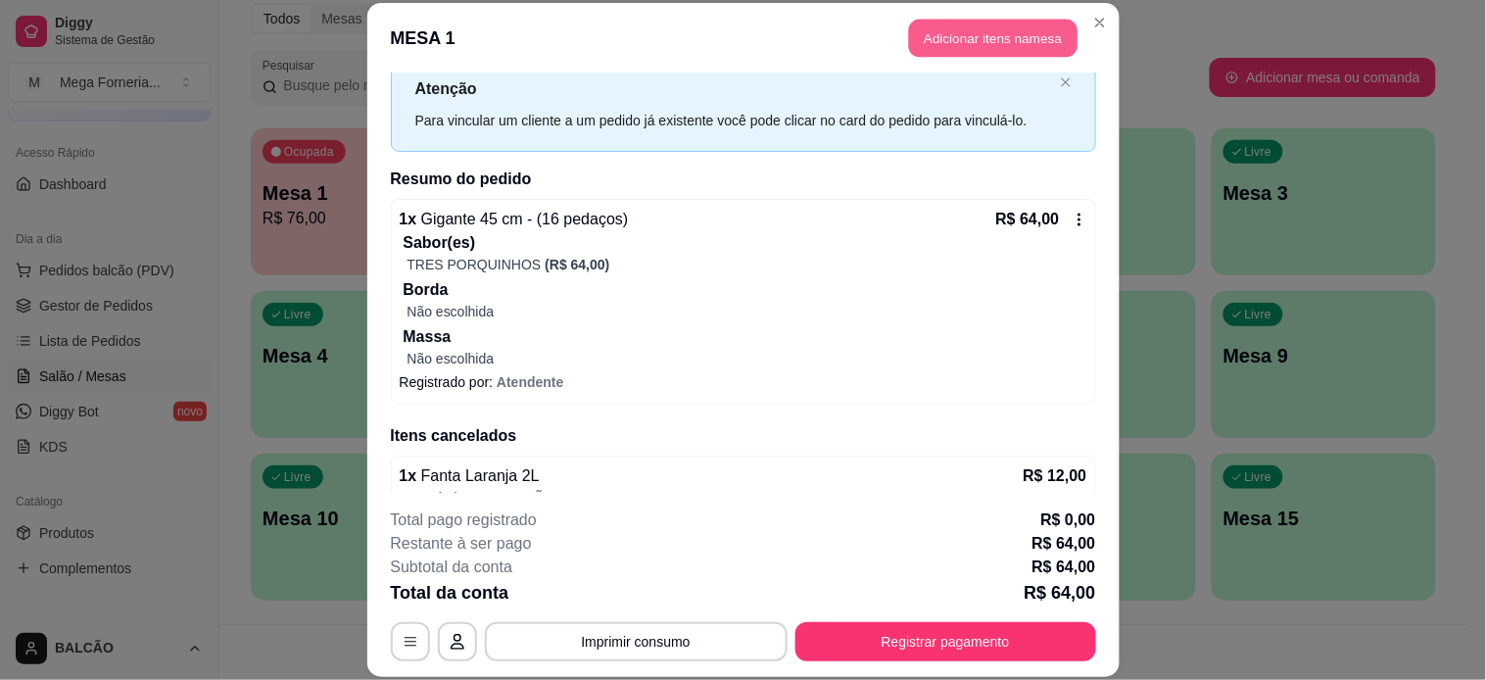
click at [974, 25] on button "Adicionar itens na mesa" at bounding box center [993, 39] width 168 height 38
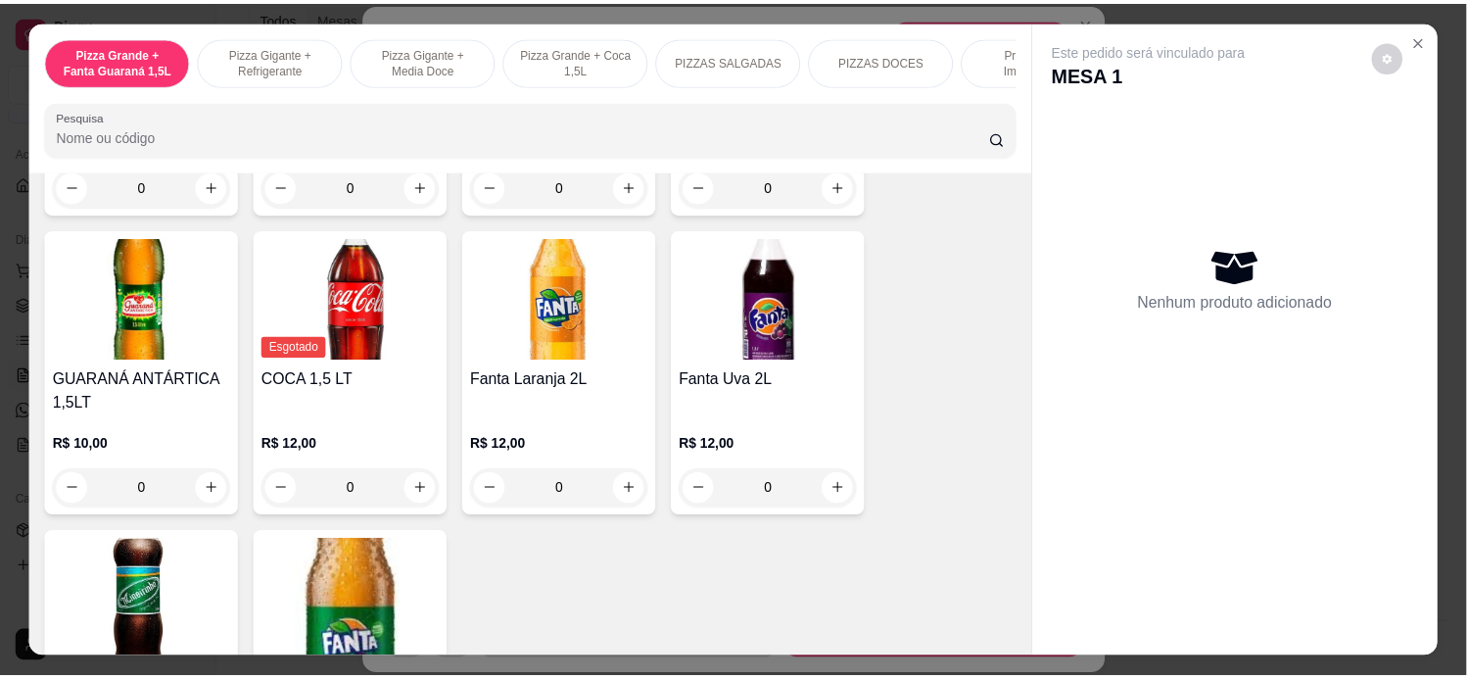
scroll to position [4570, 0]
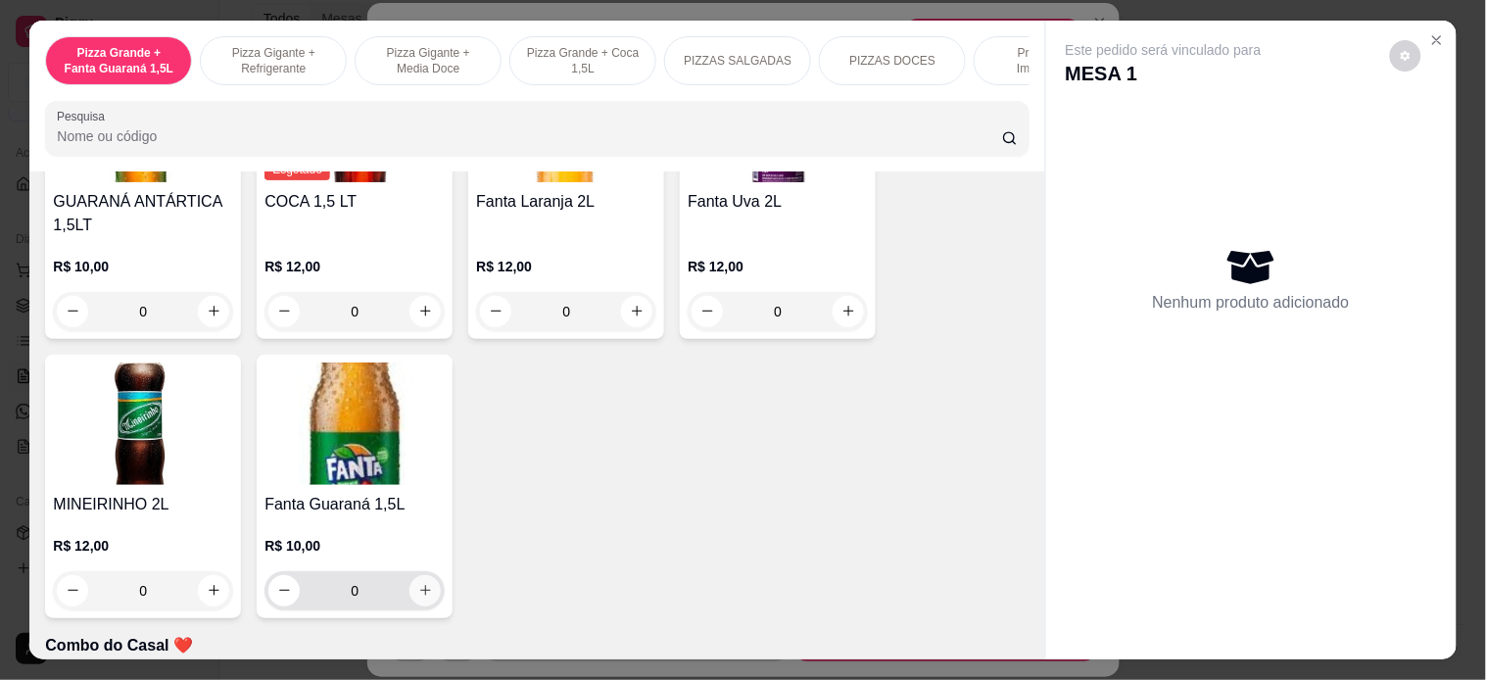
click at [418, 583] on icon "increase-product-quantity" at bounding box center [425, 590] width 15 height 15
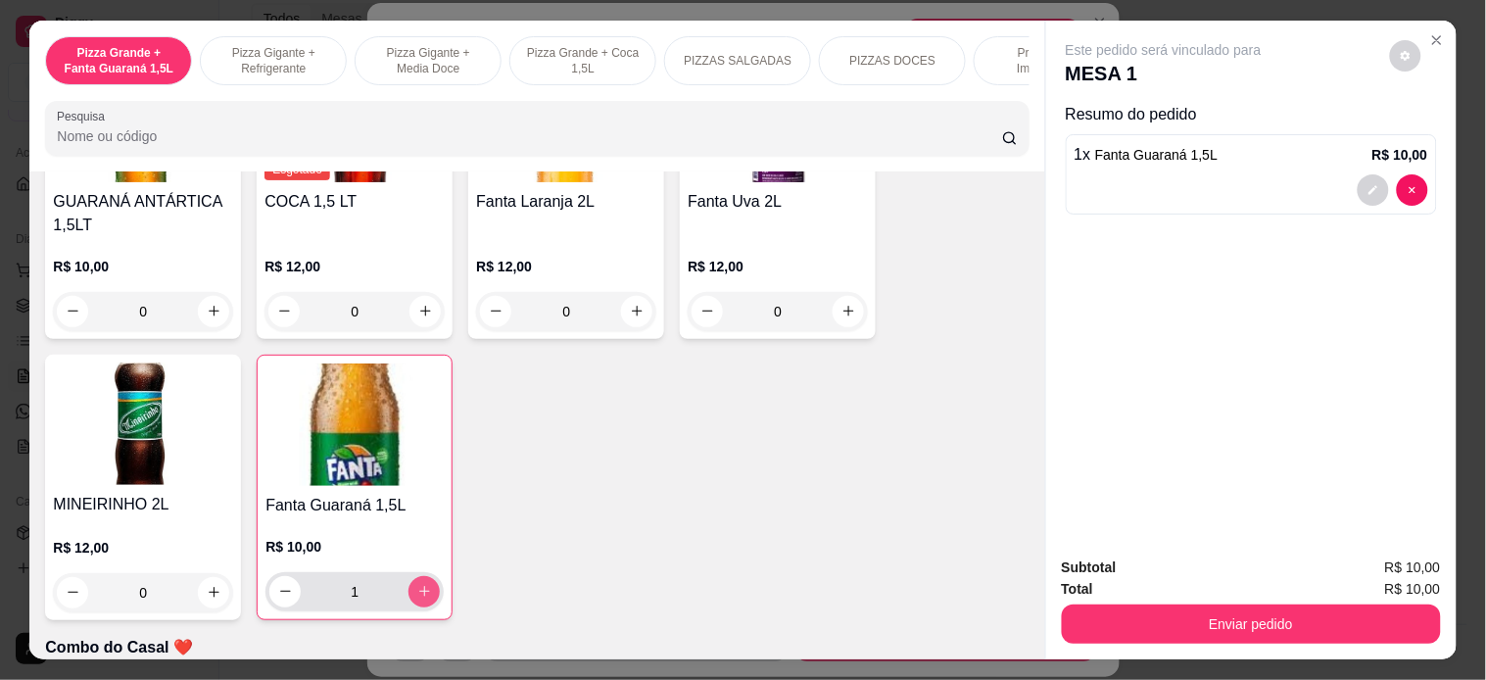
type input "1"
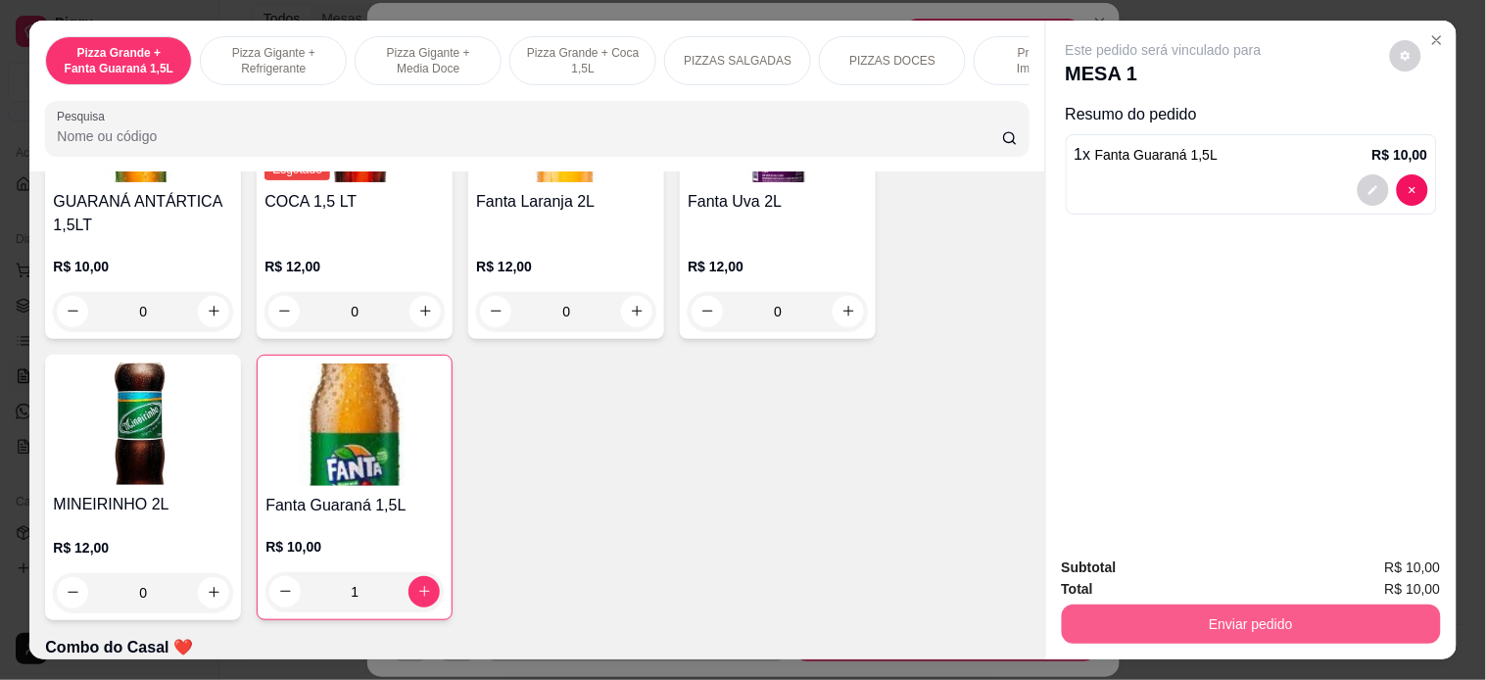
click at [1189, 604] on button "Enviar pedido" at bounding box center [1251, 623] width 379 height 39
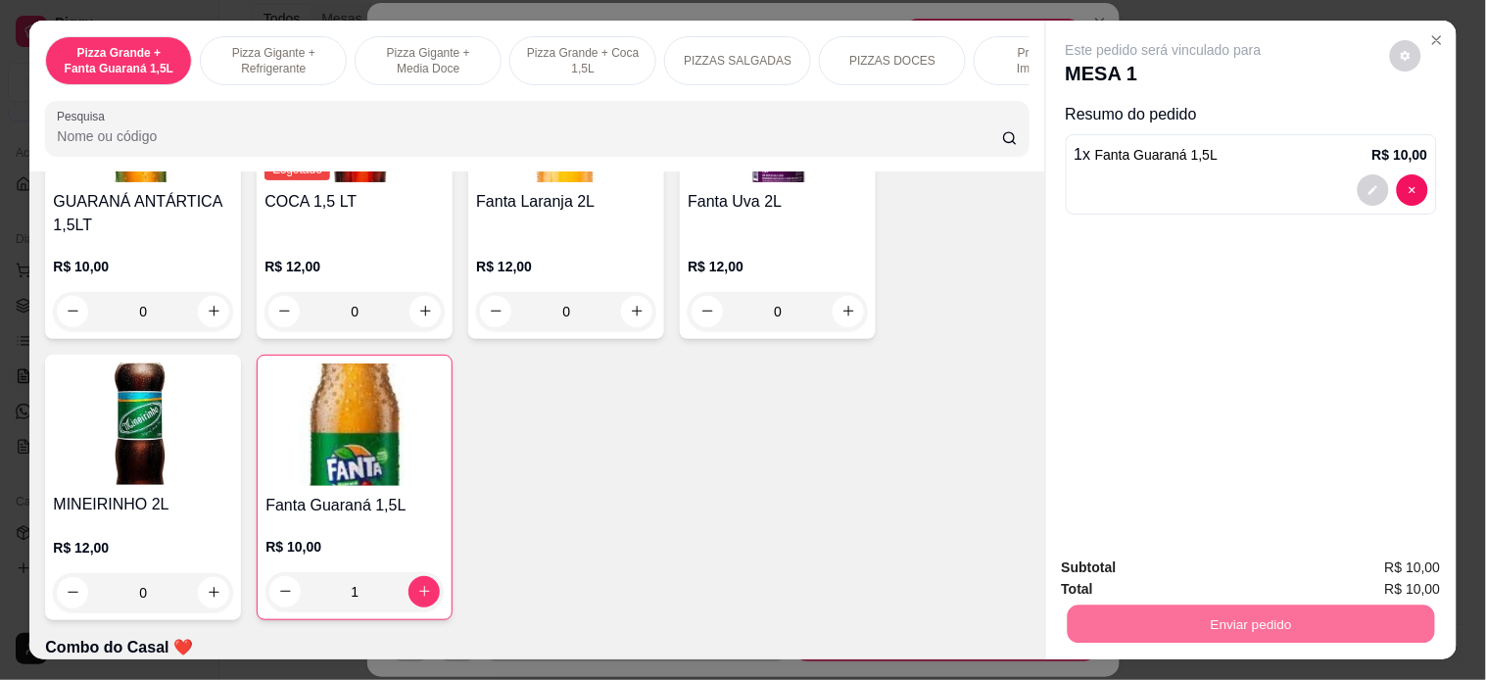
click at [1320, 558] on button "Enviar pedido" at bounding box center [1389, 566] width 108 height 36
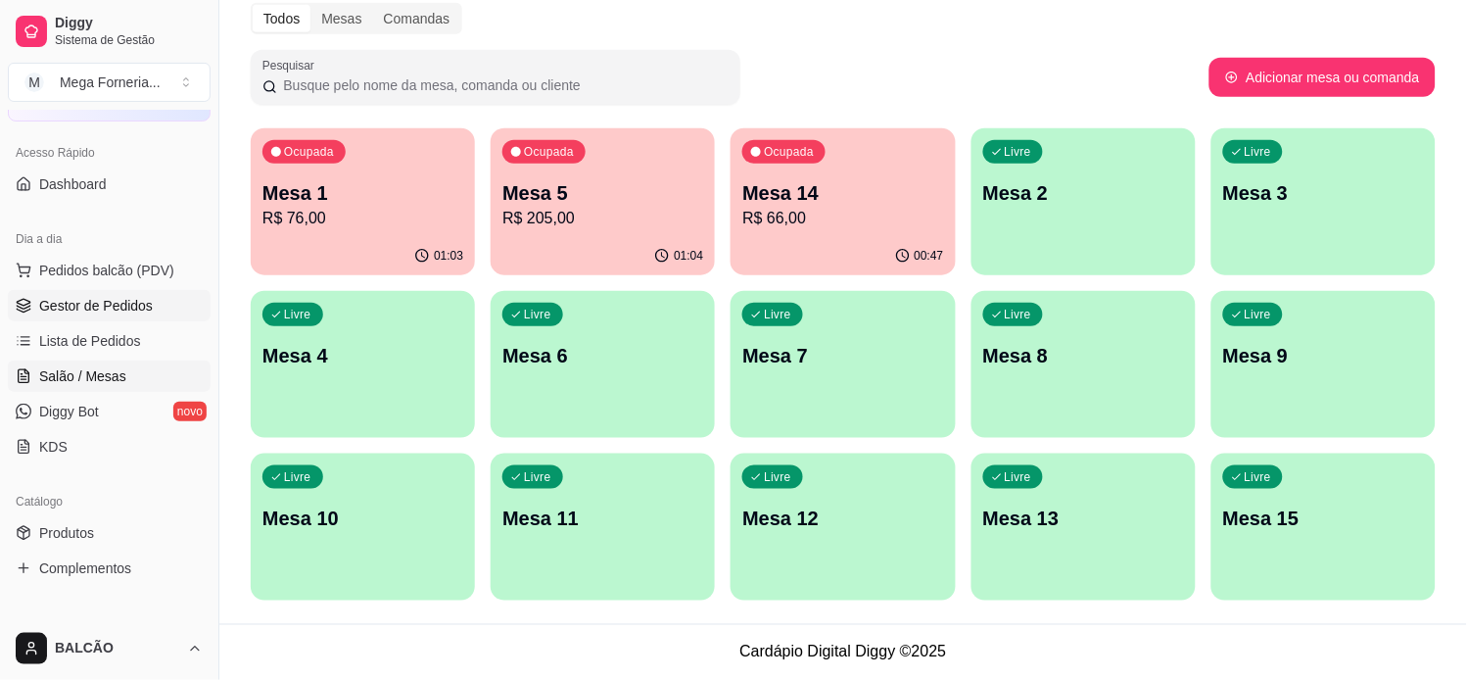
click at [91, 300] on span "Gestor de Pedidos" at bounding box center [96, 306] width 114 height 20
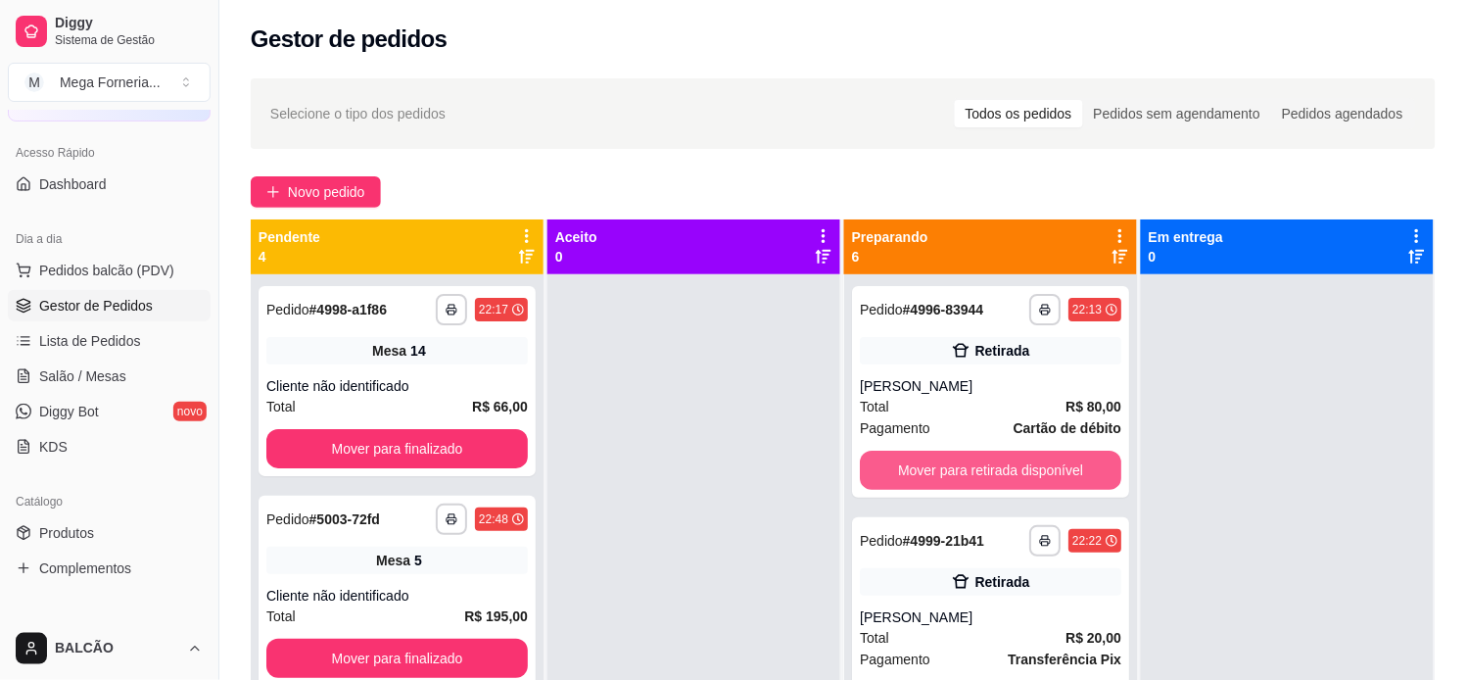
drag, startPoint x: 974, startPoint y: 477, endPoint x: 824, endPoint y: 399, distance: 169.1
click at [713, 452] on div at bounding box center [694, 614] width 293 height 680
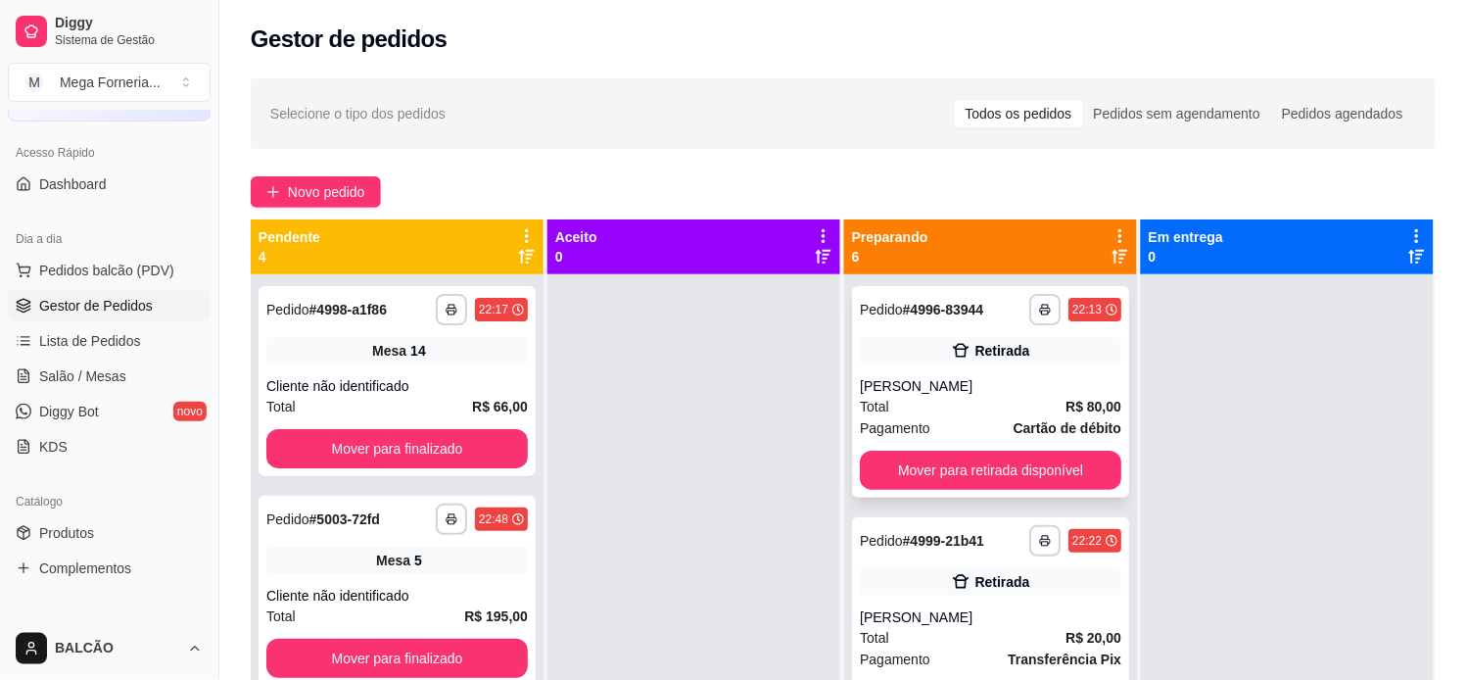
click at [1041, 368] on div "**********" at bounding box center [990, 392] width 277 height 212
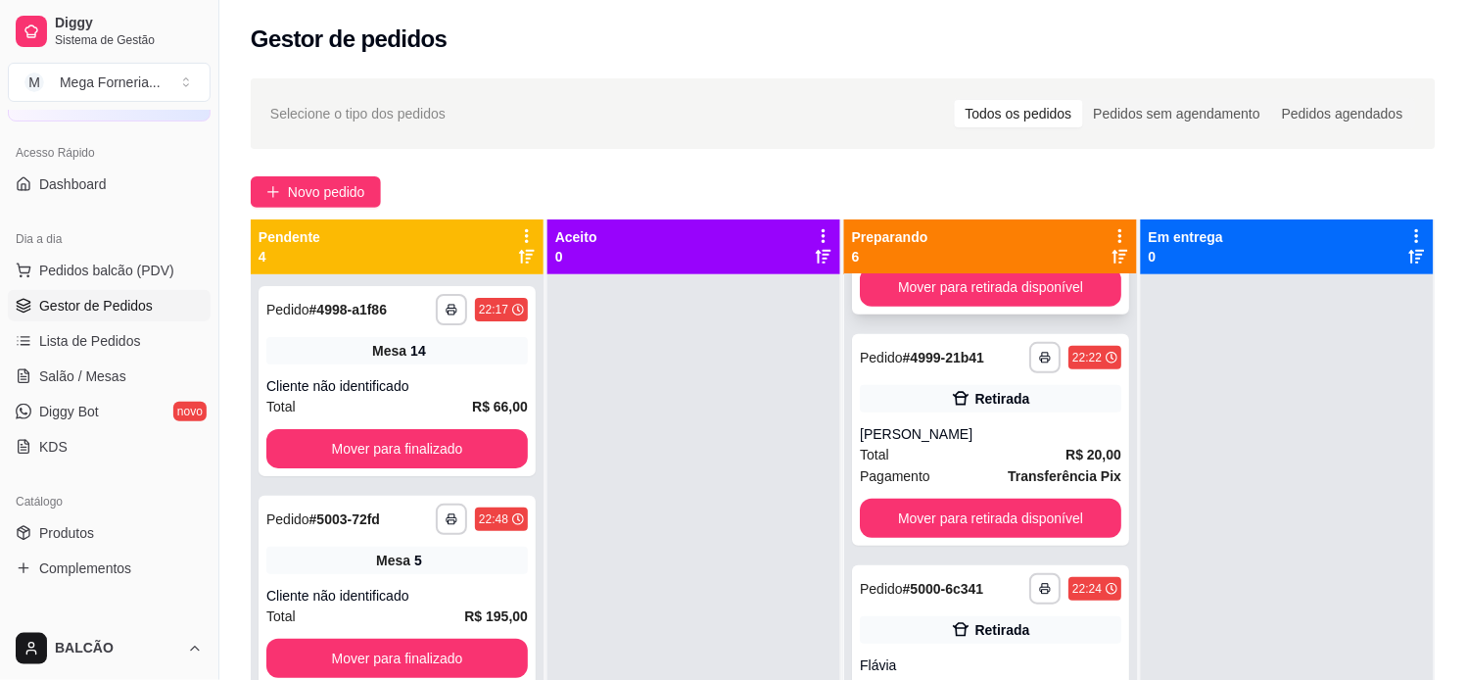
scroll to position [217, 0]
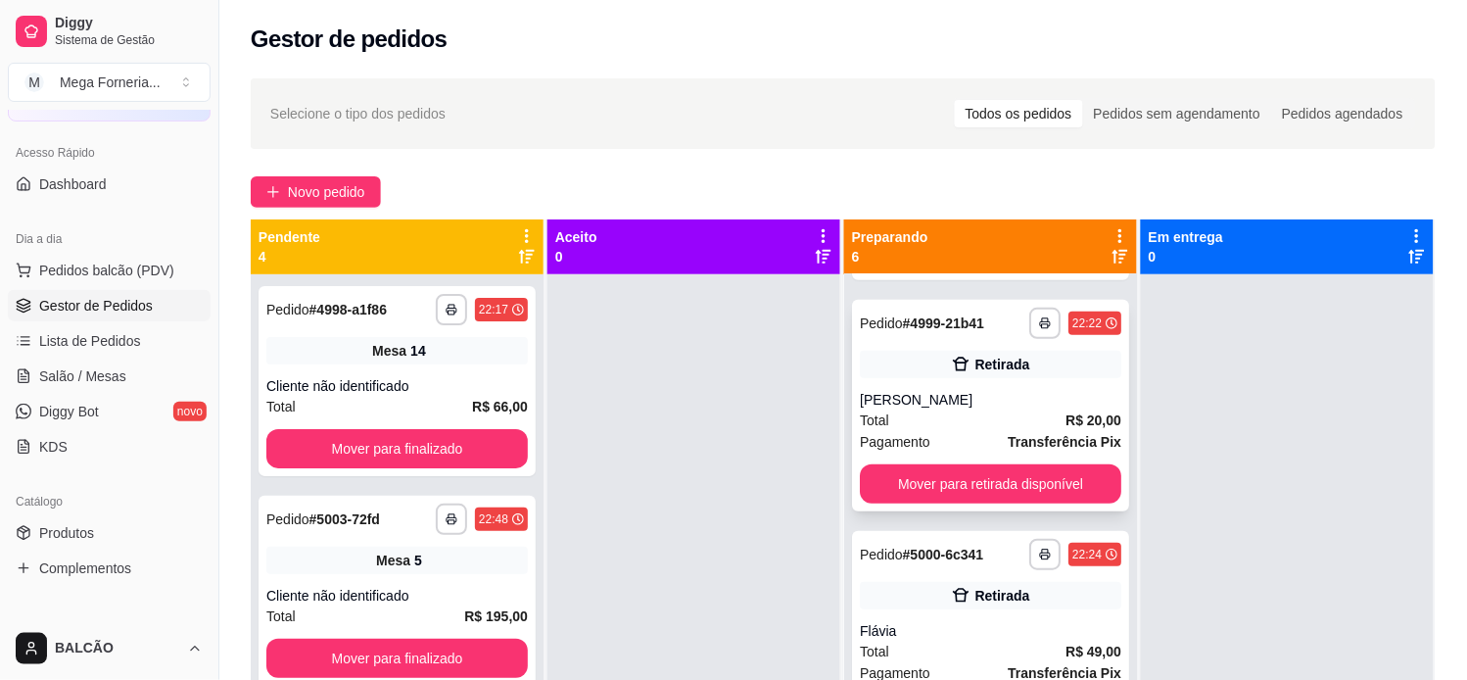
click at [994, 400] on div "[PERSON_NAME]" at bounding box center [991, 400] width 262 height 20
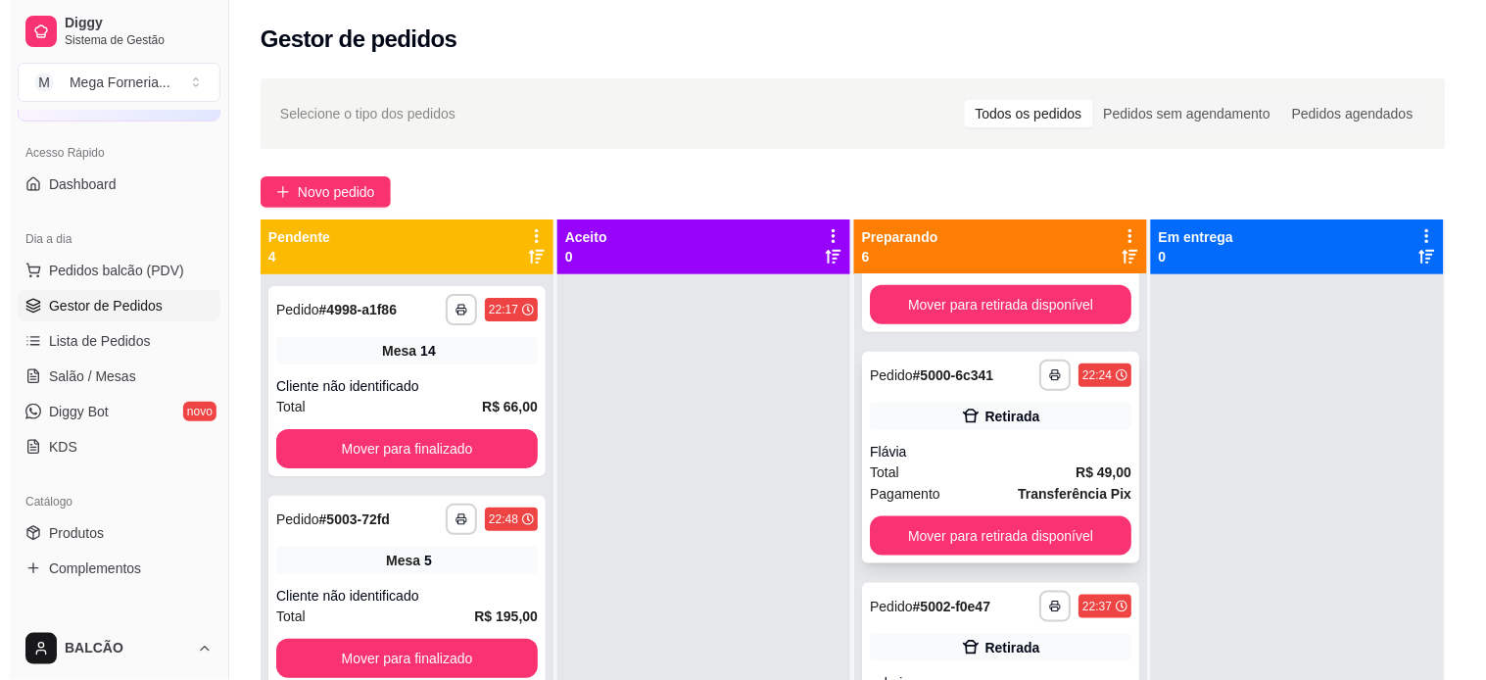
scroll to position [435, 0]
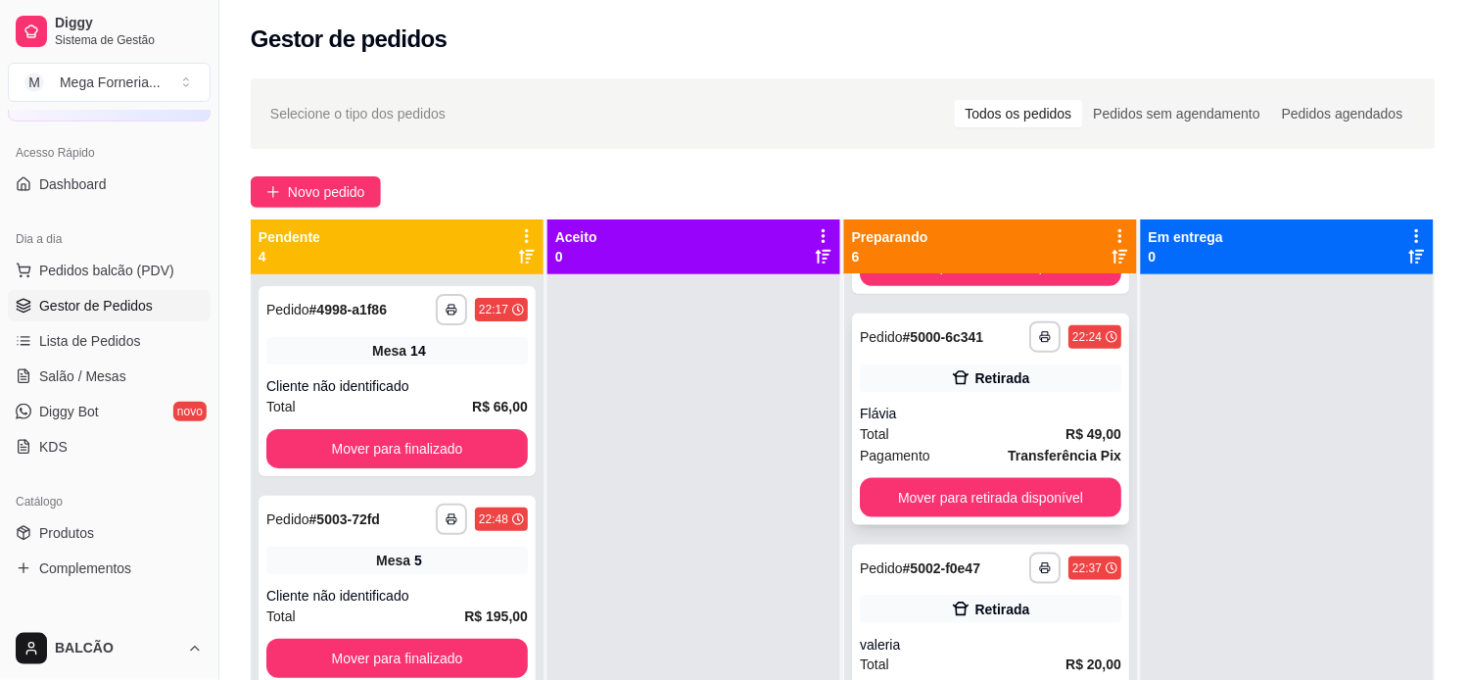
click at [1066, 423] on span "R$ 49,00" at bounding box center [1094, 434] width 56 height 22
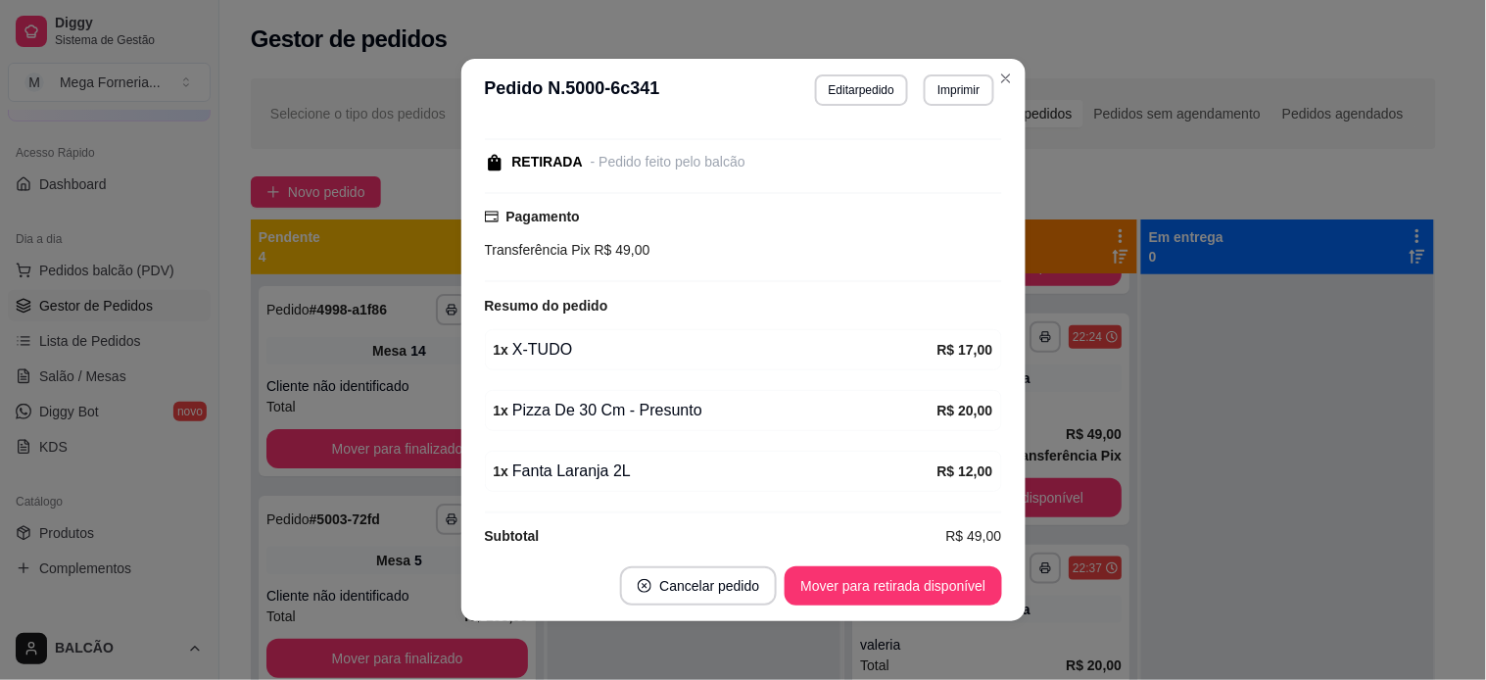
scroll to position [302, 0]
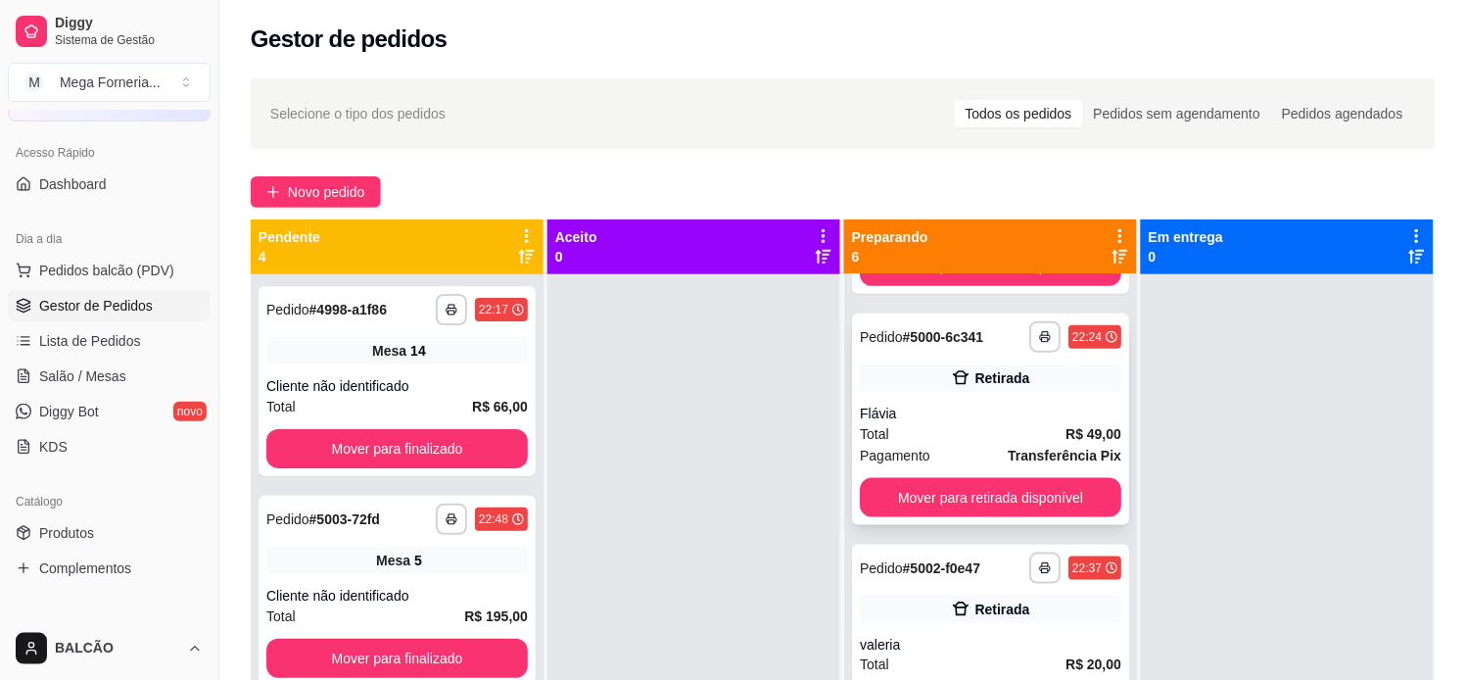
click at [924, 436] on div "Total R$ 49,00" at bounding box center [991, 434] width 262 height 22
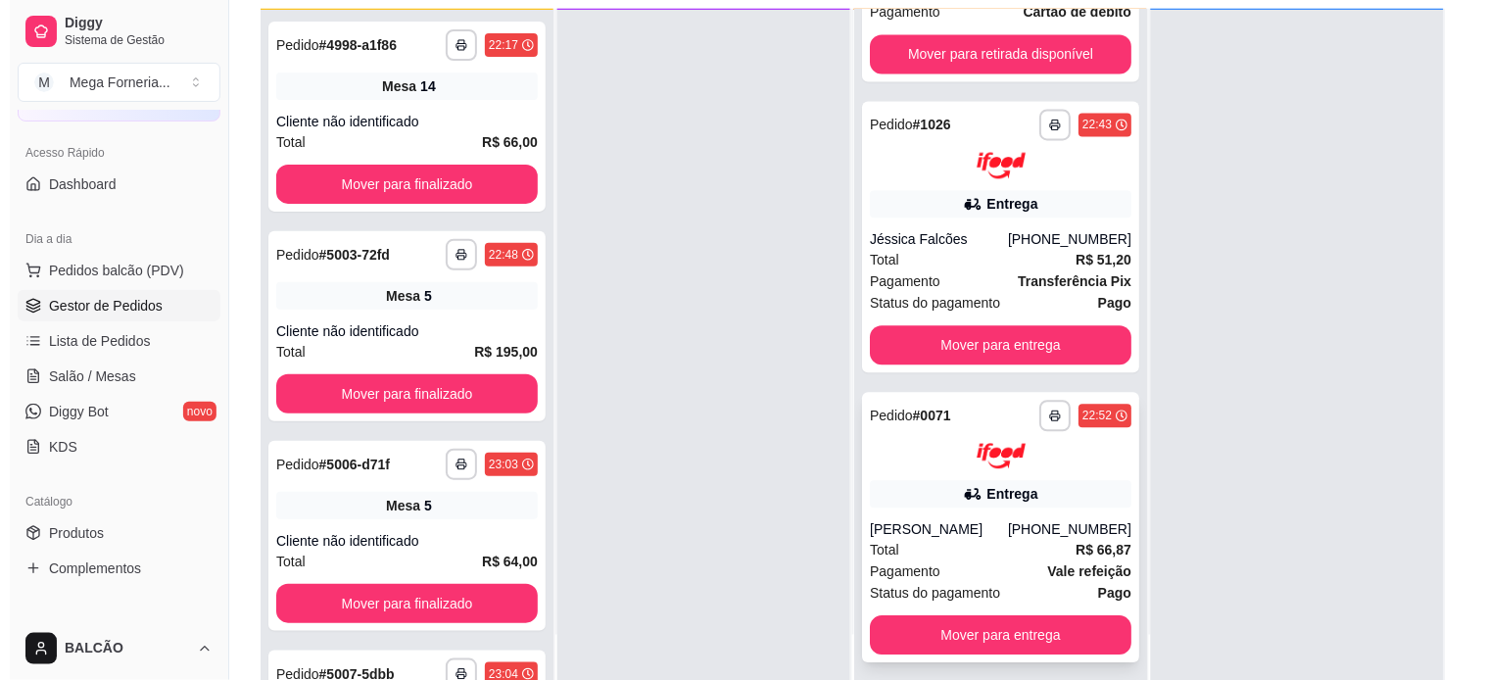
scroll to position [299, 0]
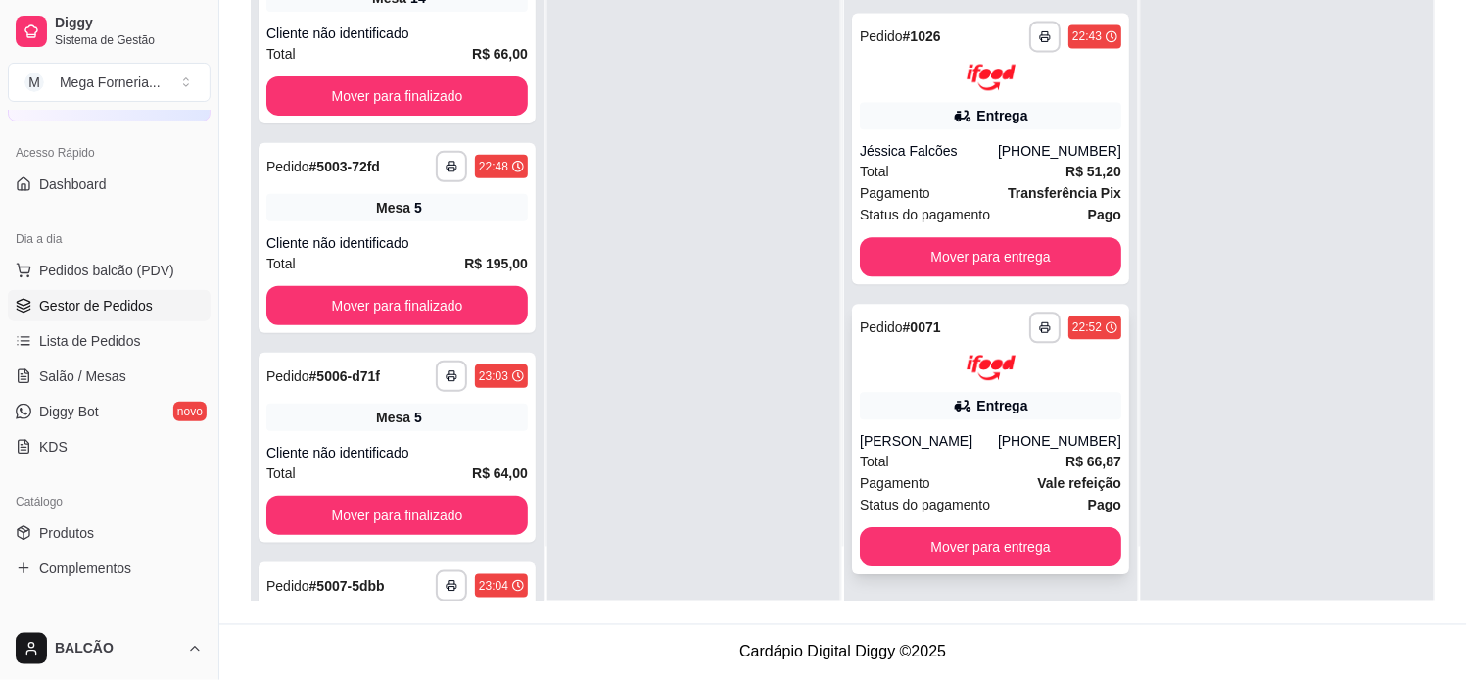
click at [999, 427] on div "**********" at bounding box center [990, 440] width 277 height 271
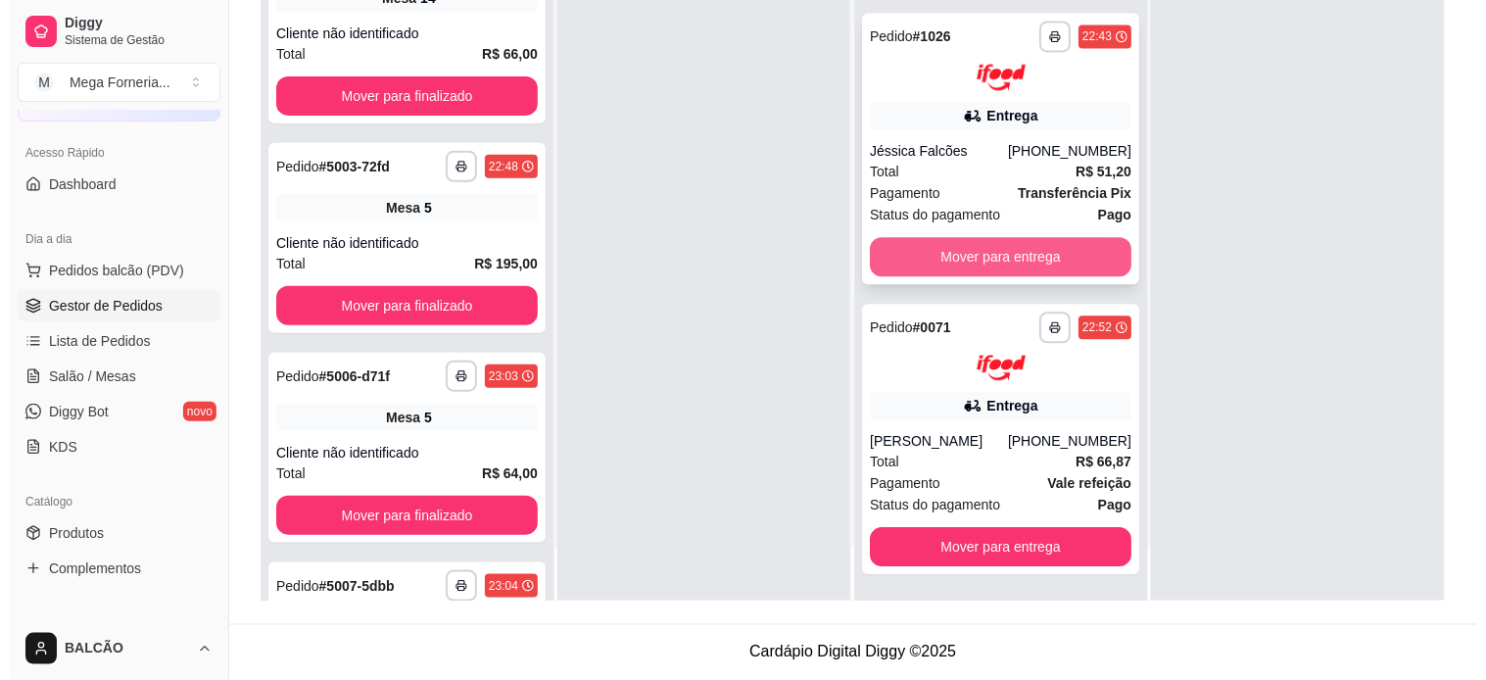
scroll to position [627, 0]
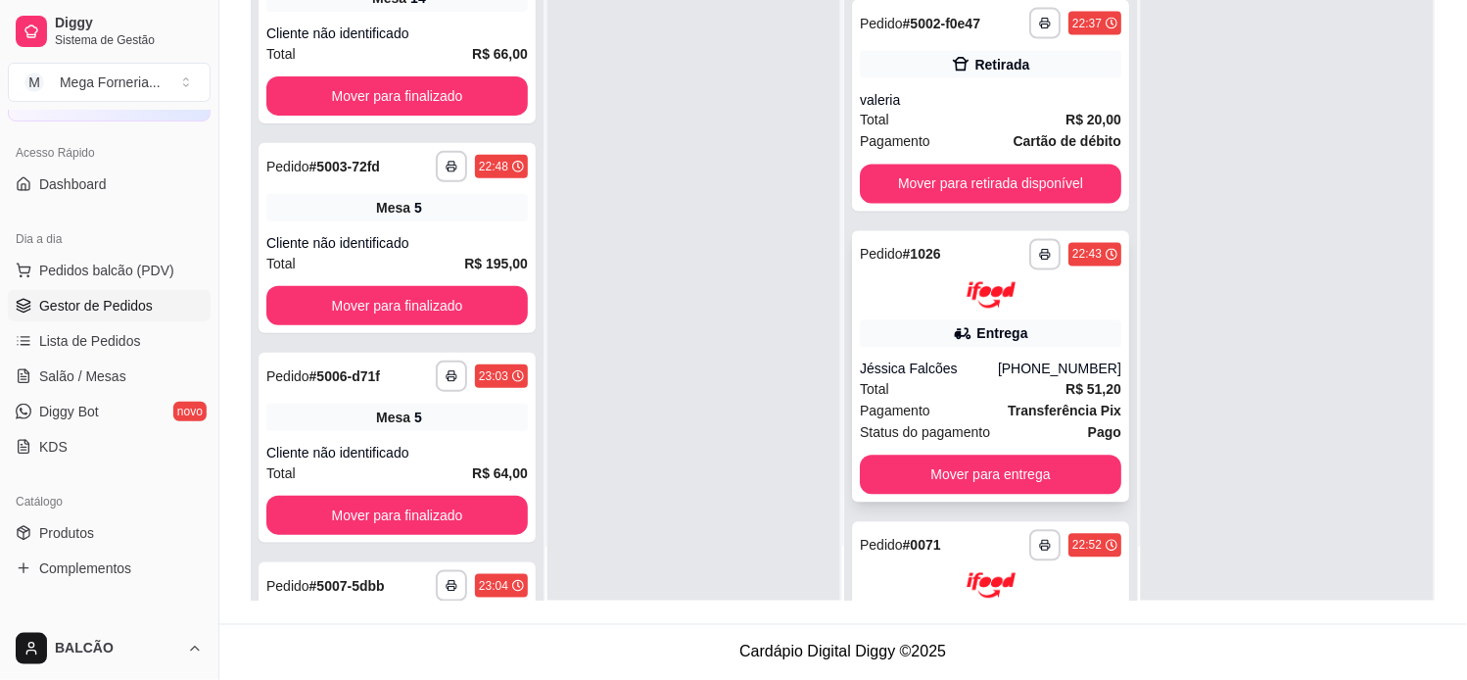
click at [970, 356] on div "**********" at bounding box center [990, 366] width 277 height 271
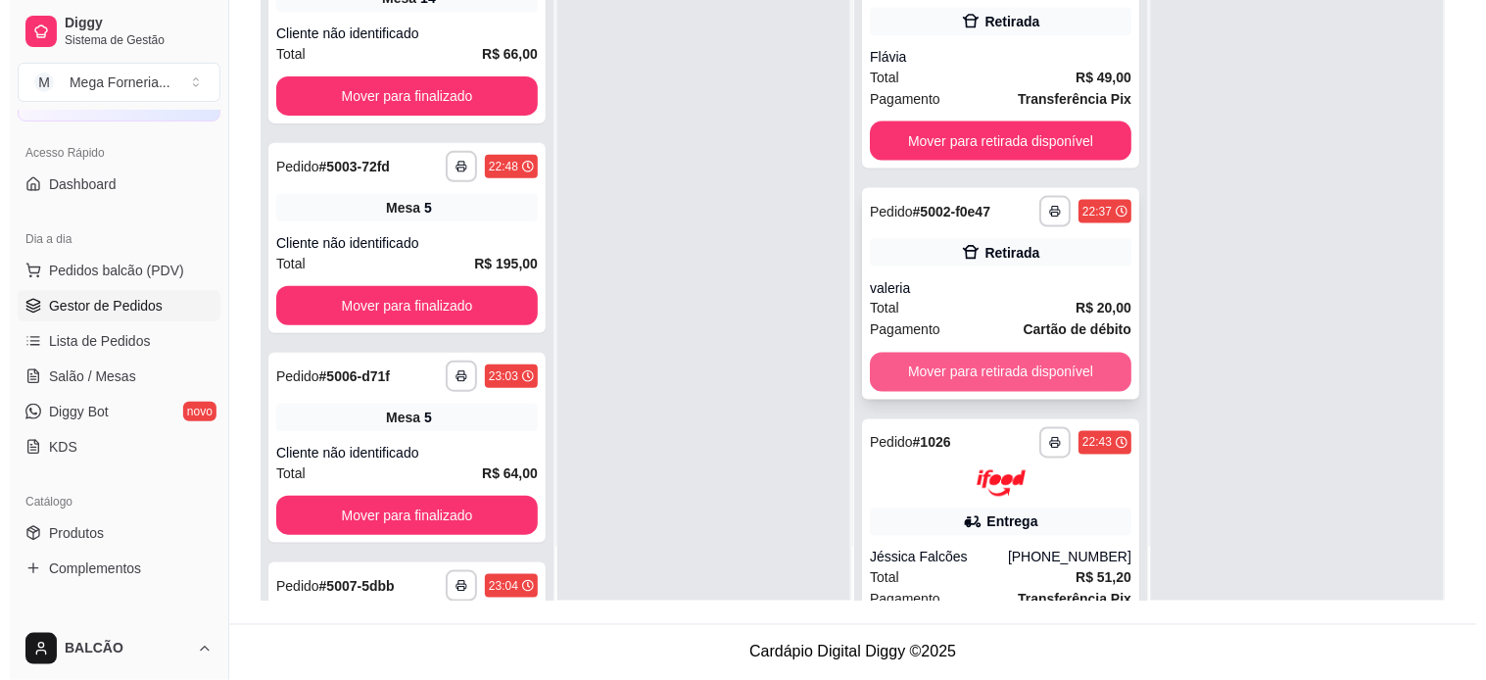
scroll to position [408, 0]
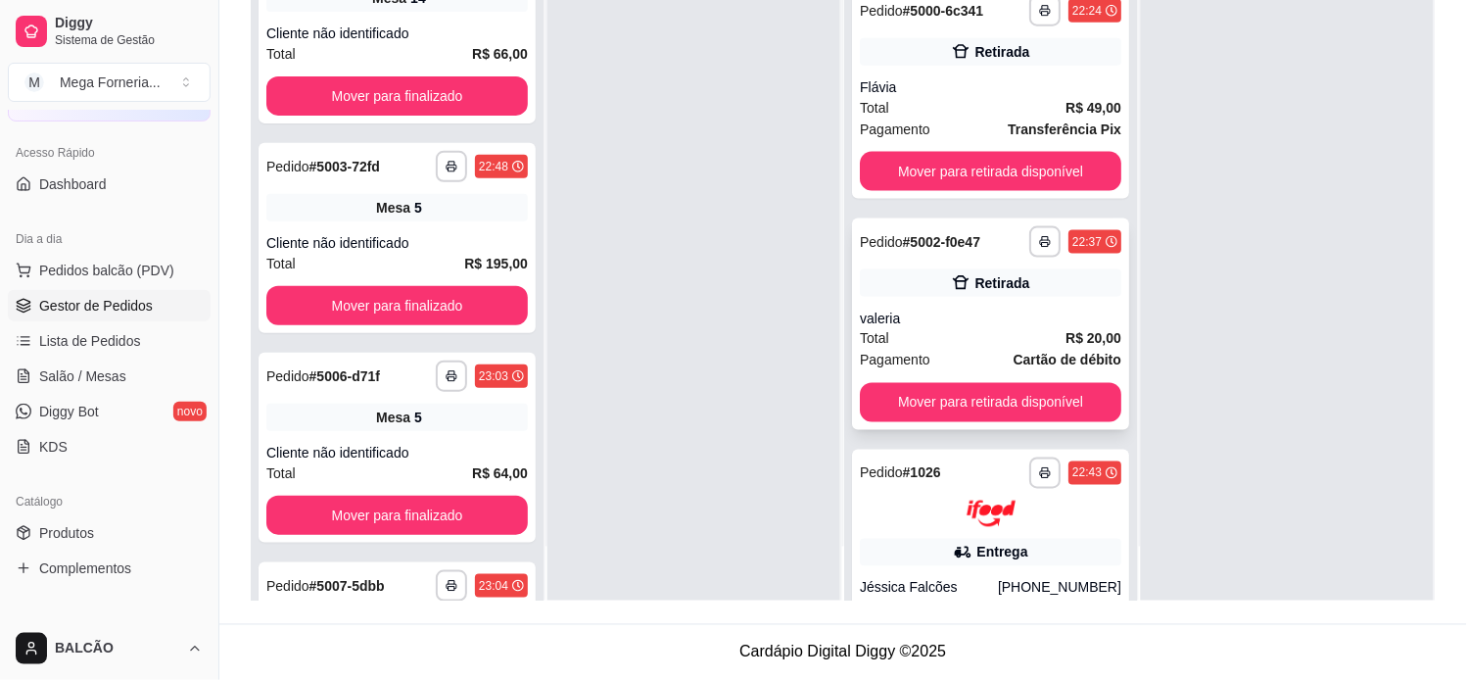
click at [922, 319] on div "valeria" at bounding box center [991, 319] width 262 height 20
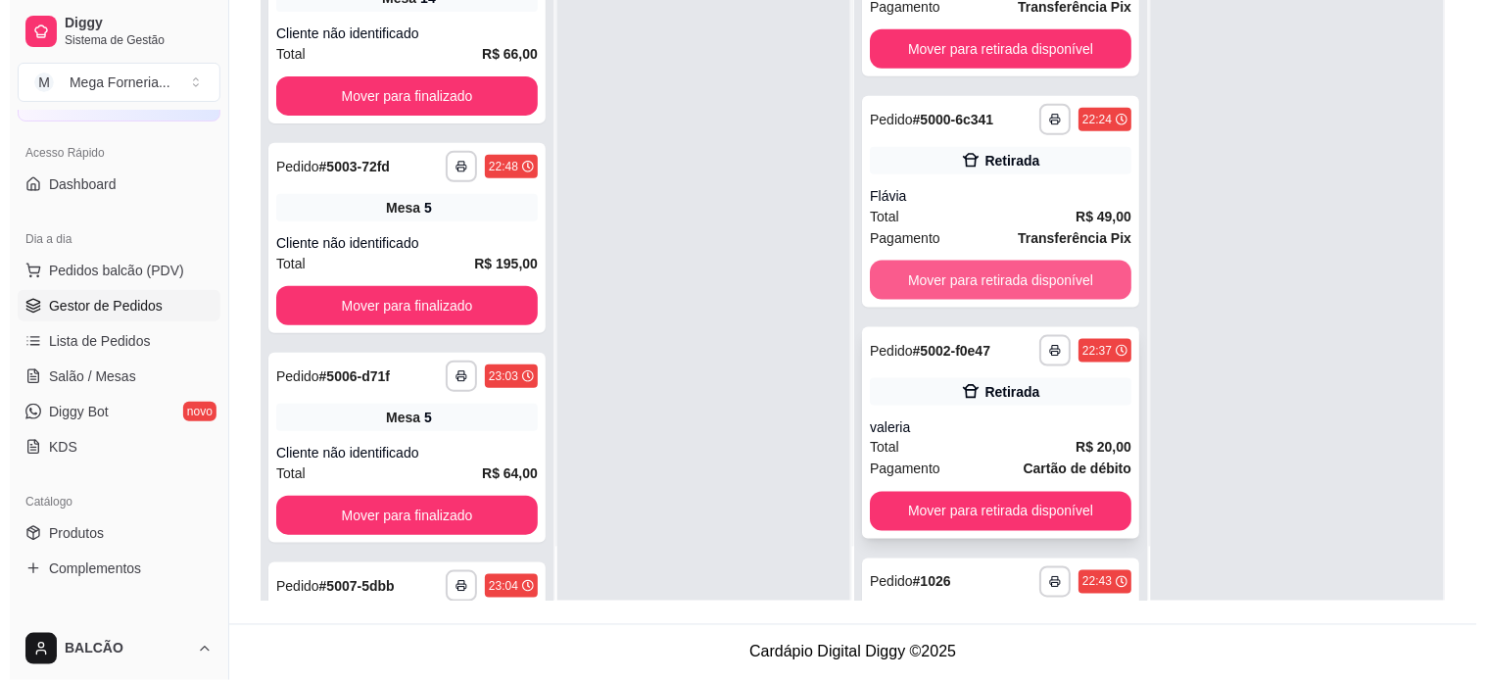
scroll to position [191, 0]
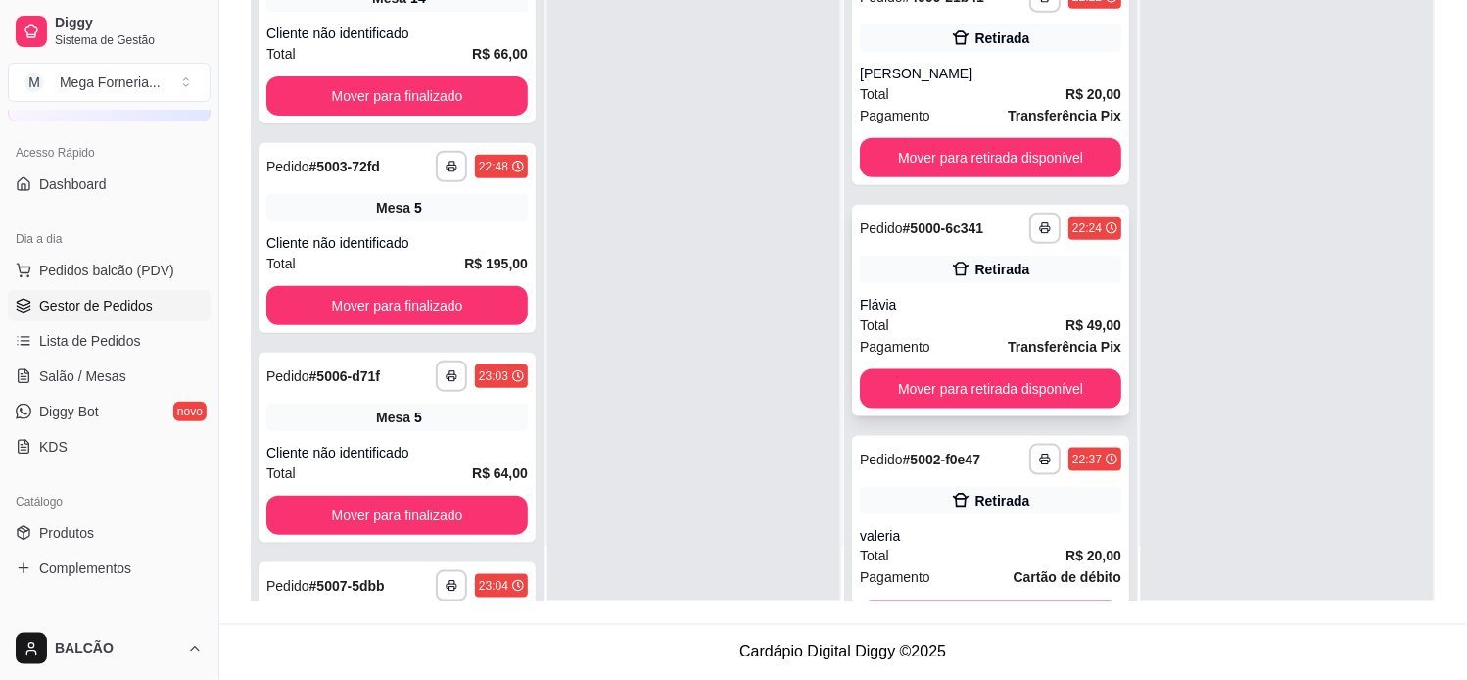
click at [1028, 279] on div "Retirada" at bounding box center [991, 269] width 262 height 27
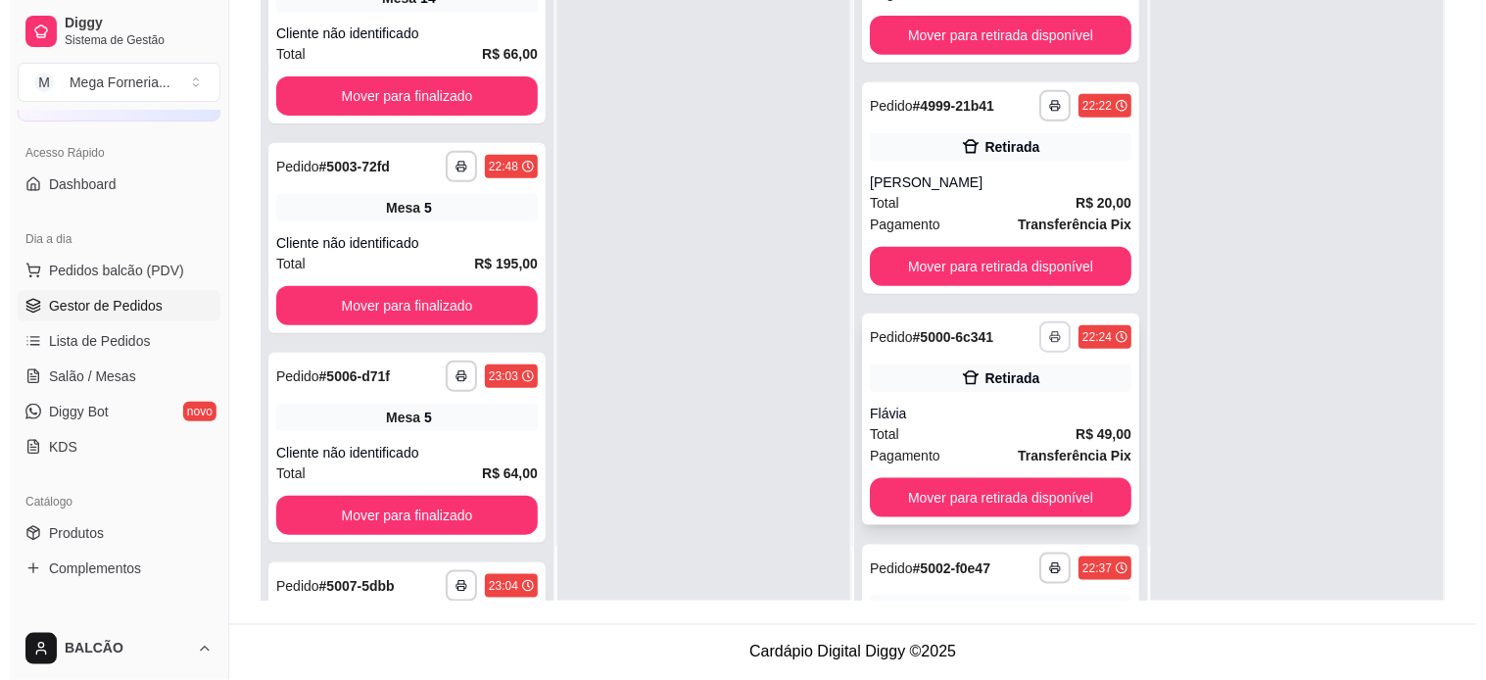
scroll to position [0, 0]
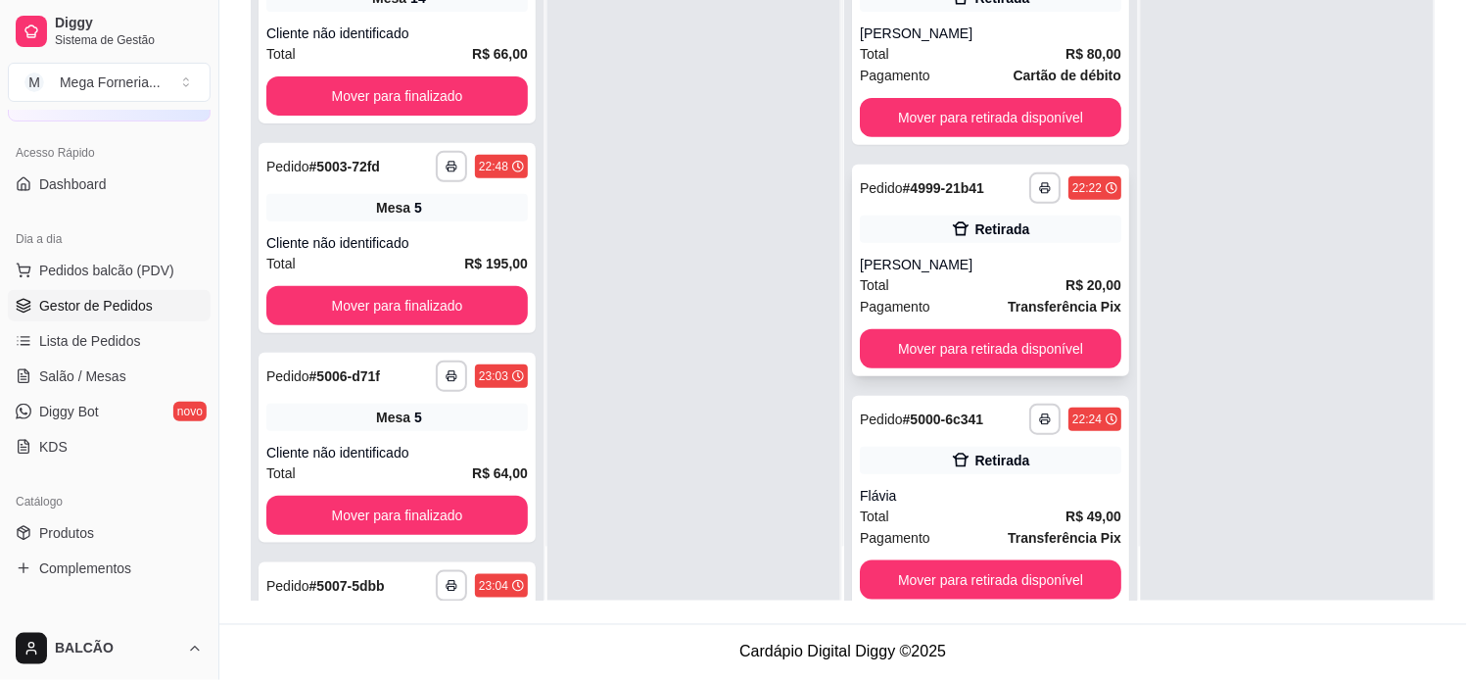
click at [989, 257] on div "[PERSON_NAME]" at bounding box center [991, 265] width 262 height 20
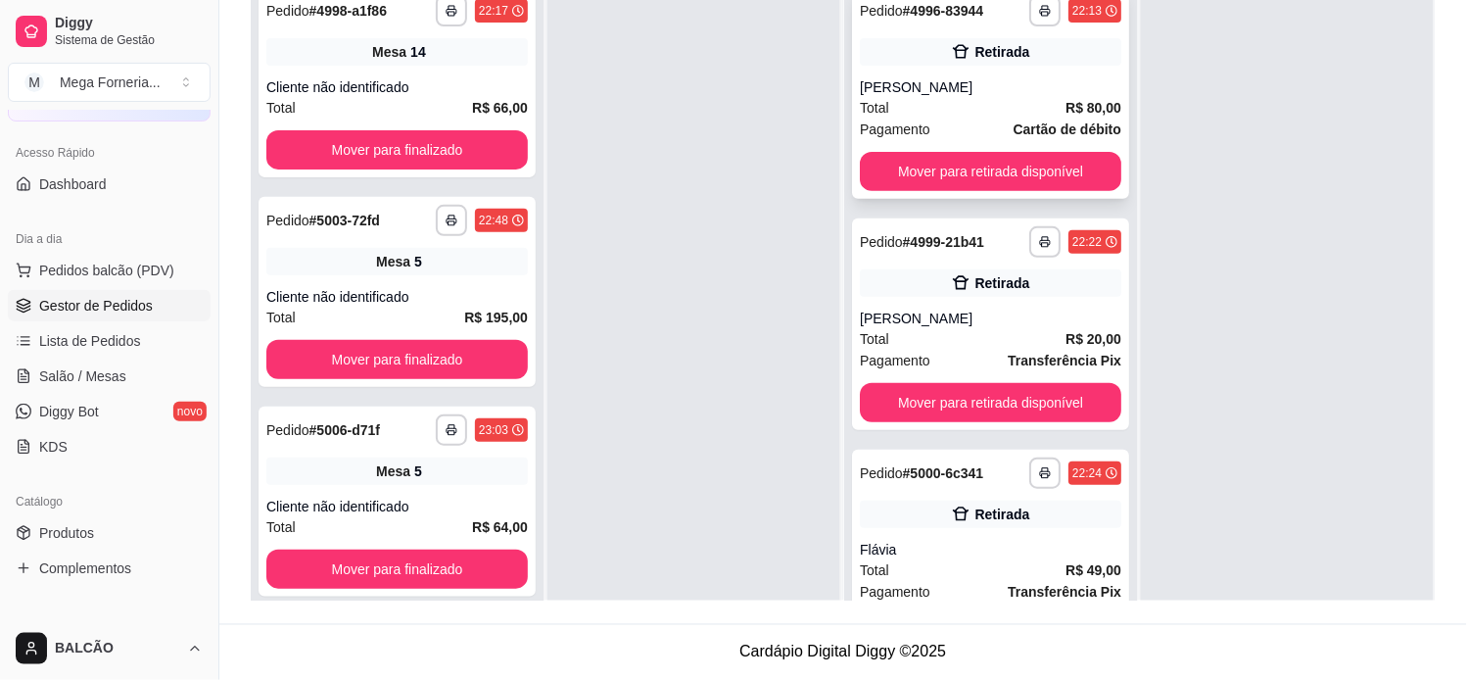
click at [1022, 82] on div "[PERSON_NAME]" at bounding box center [991, 87] width 262 height 20
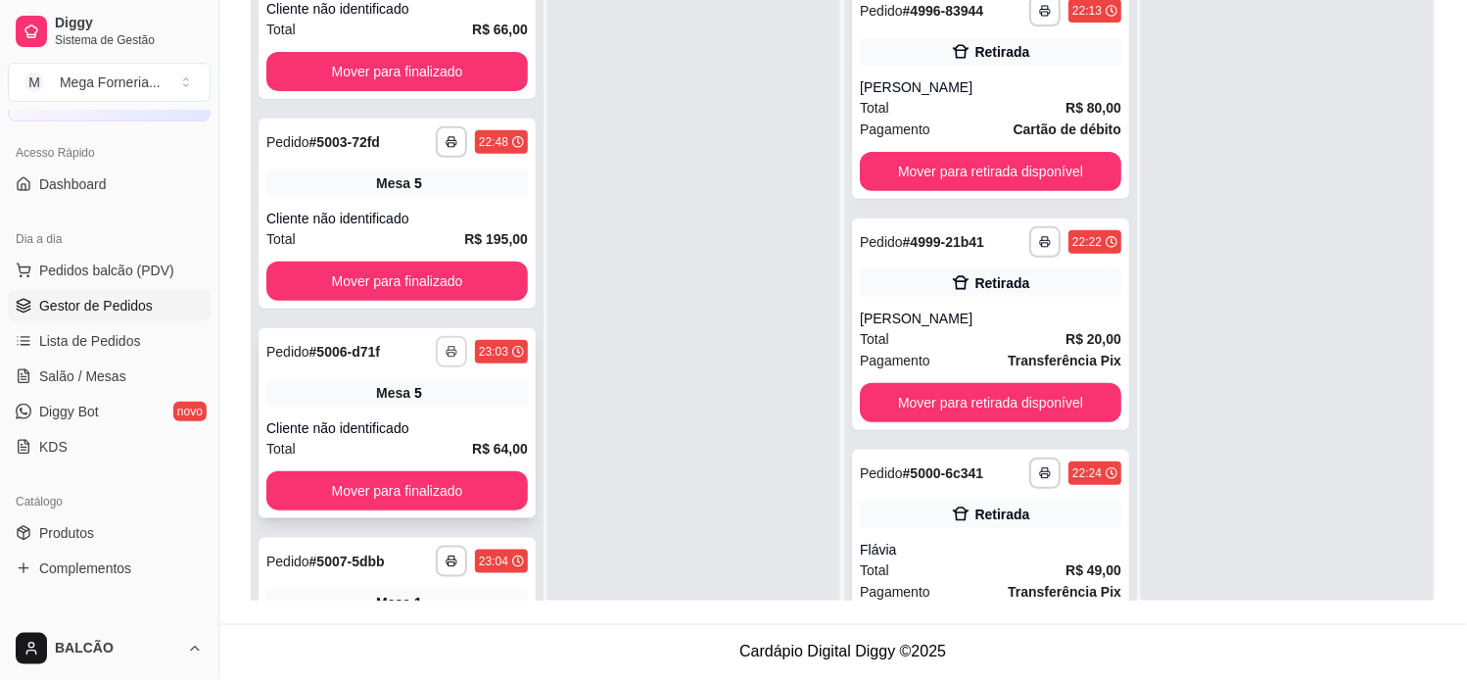
scroll to position [177, 0]
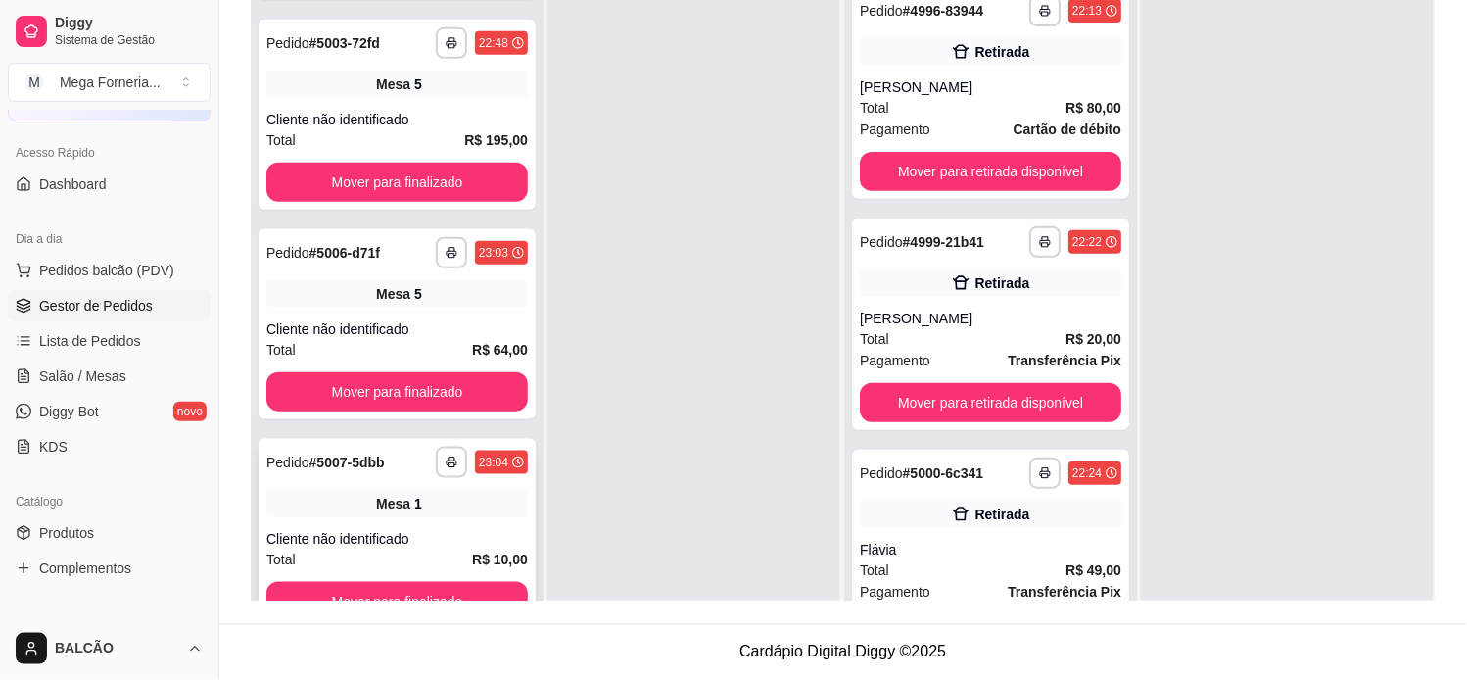
click at [316, 531] on div "Cliente não identificado" at bounding box center [397, 539] width 262 height 20
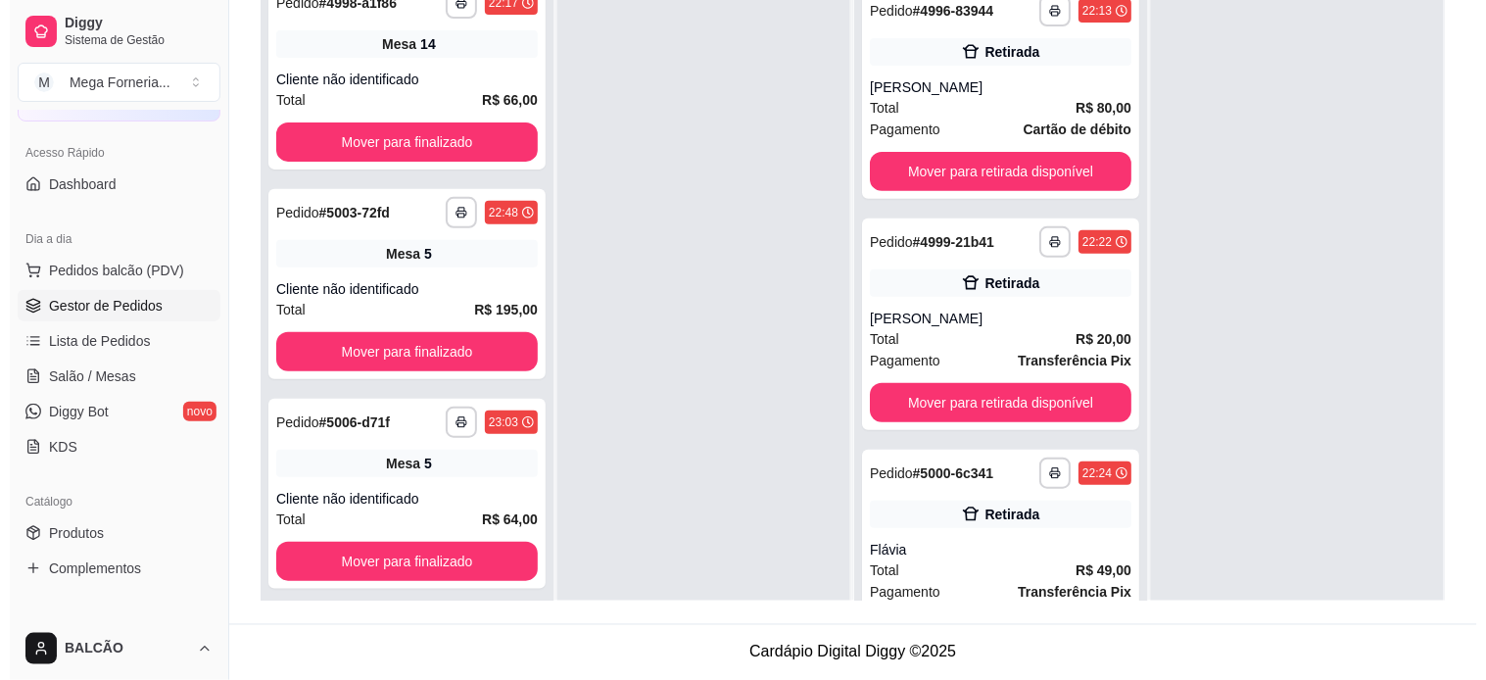
scroll to position [0, 0]
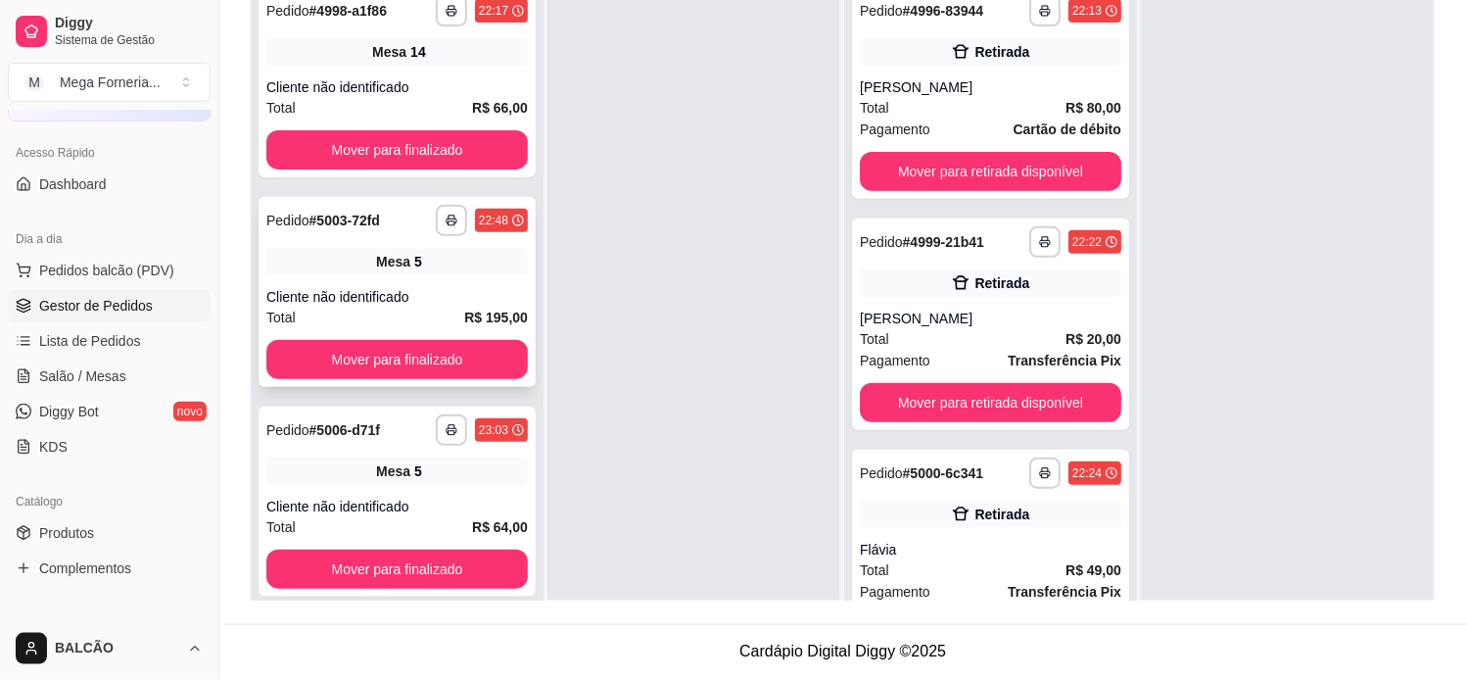
click at [402, 269] on div "Mesa 5" at bounding box center [397, 261] width 262 height 27
click at [349, 503] on div "Cliente não identificado" at bounding box center [397, 507] width 262 height 20
click at [412, 280] on div "**********" at bounding box center [397, 292] width 277 height 190
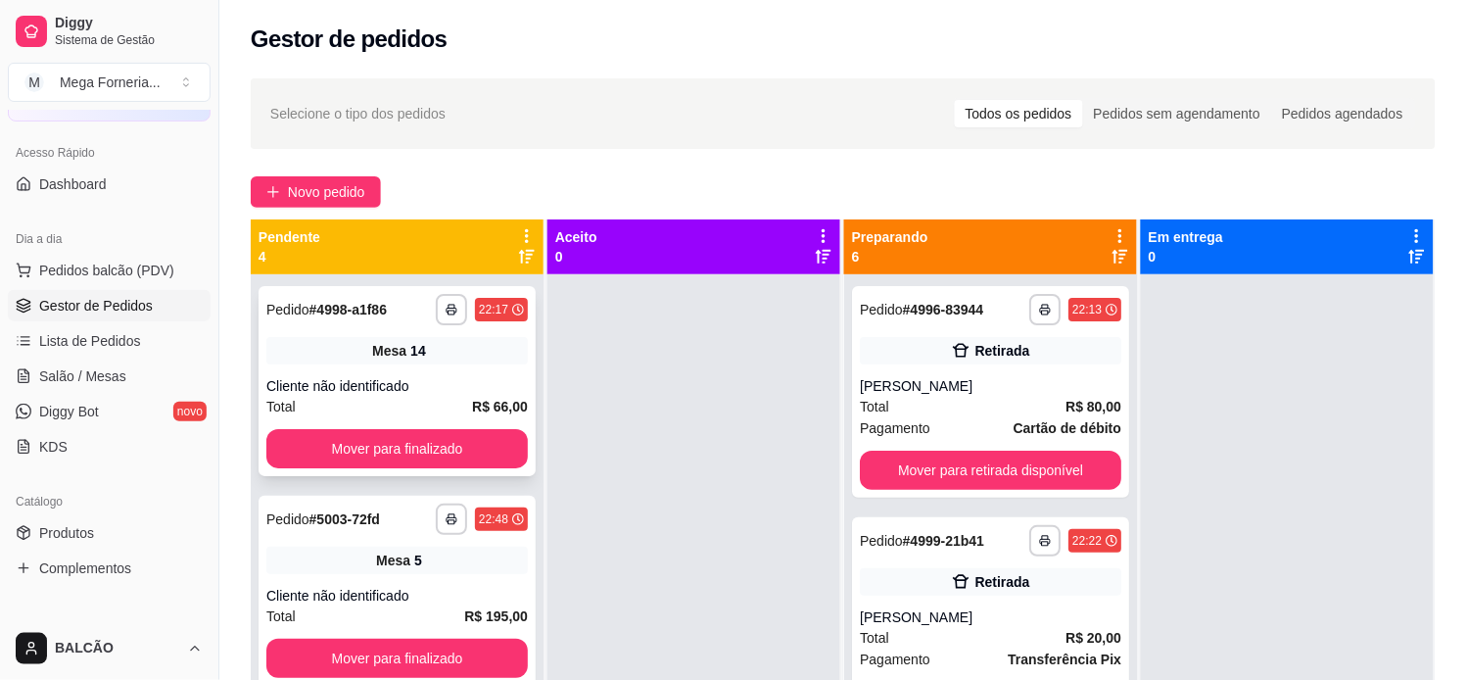
click at [372, 357] on span "Mesa" at bounding box center [389, 351] width 34 height 20
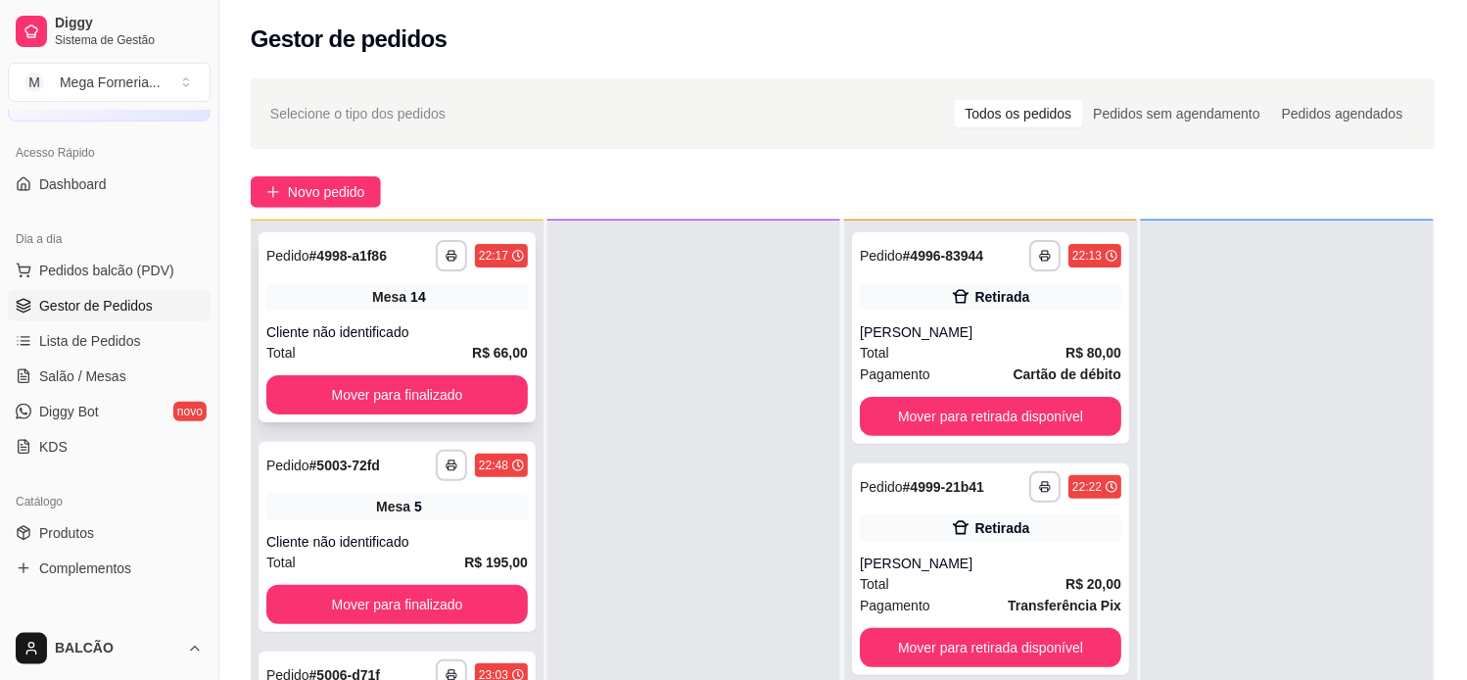
click at [481, 304] on div "Mesa 14" at bounding box center [397, 296] width 262 height 27
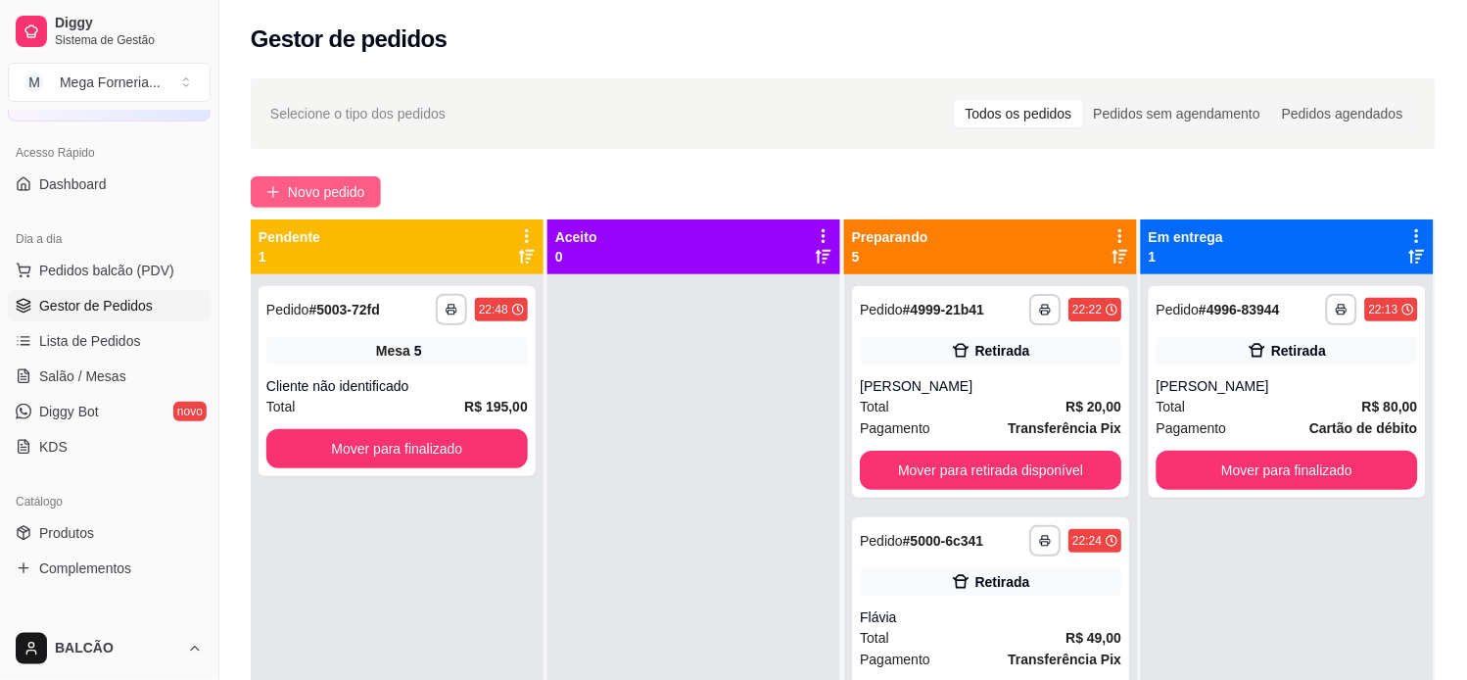
click at [330, 196] on span "Novo pedido" at bounding box center [326, 192] width 77 height 22
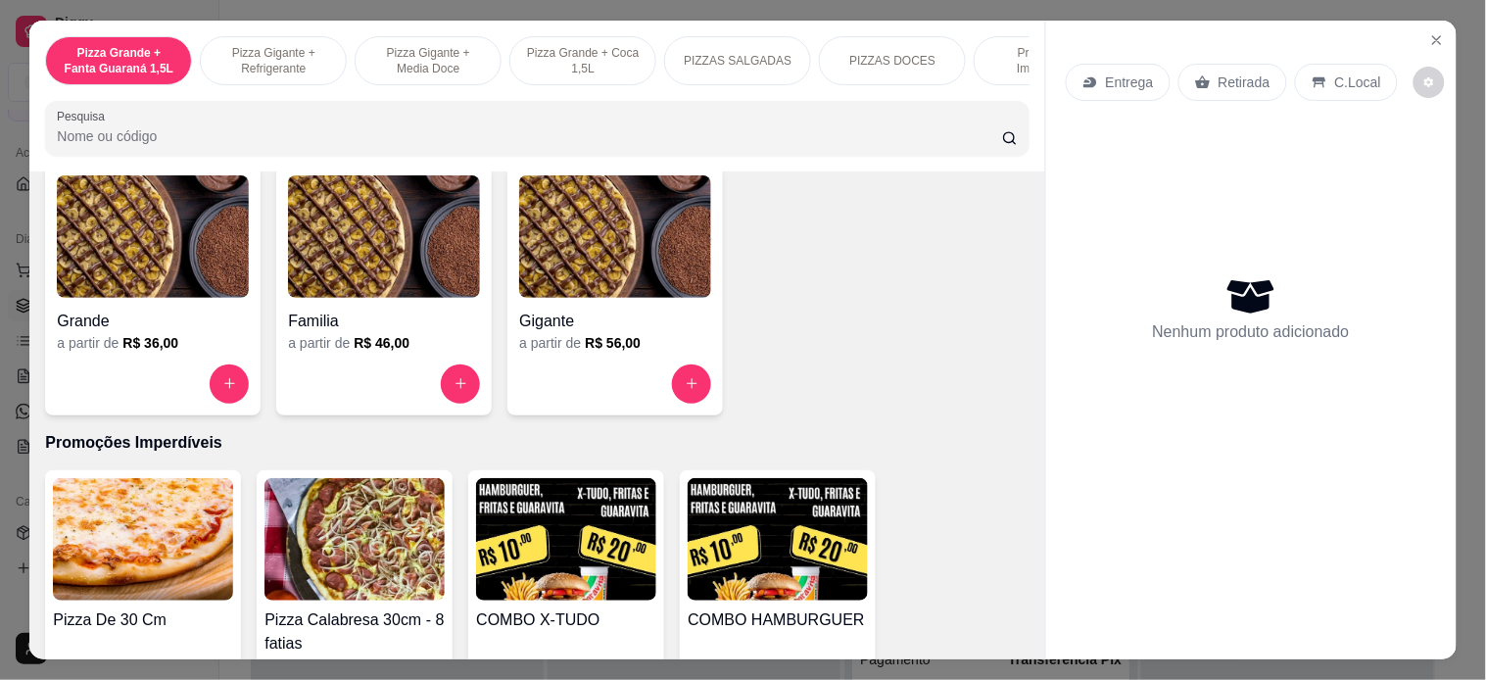
scroll to position [1849, 0]
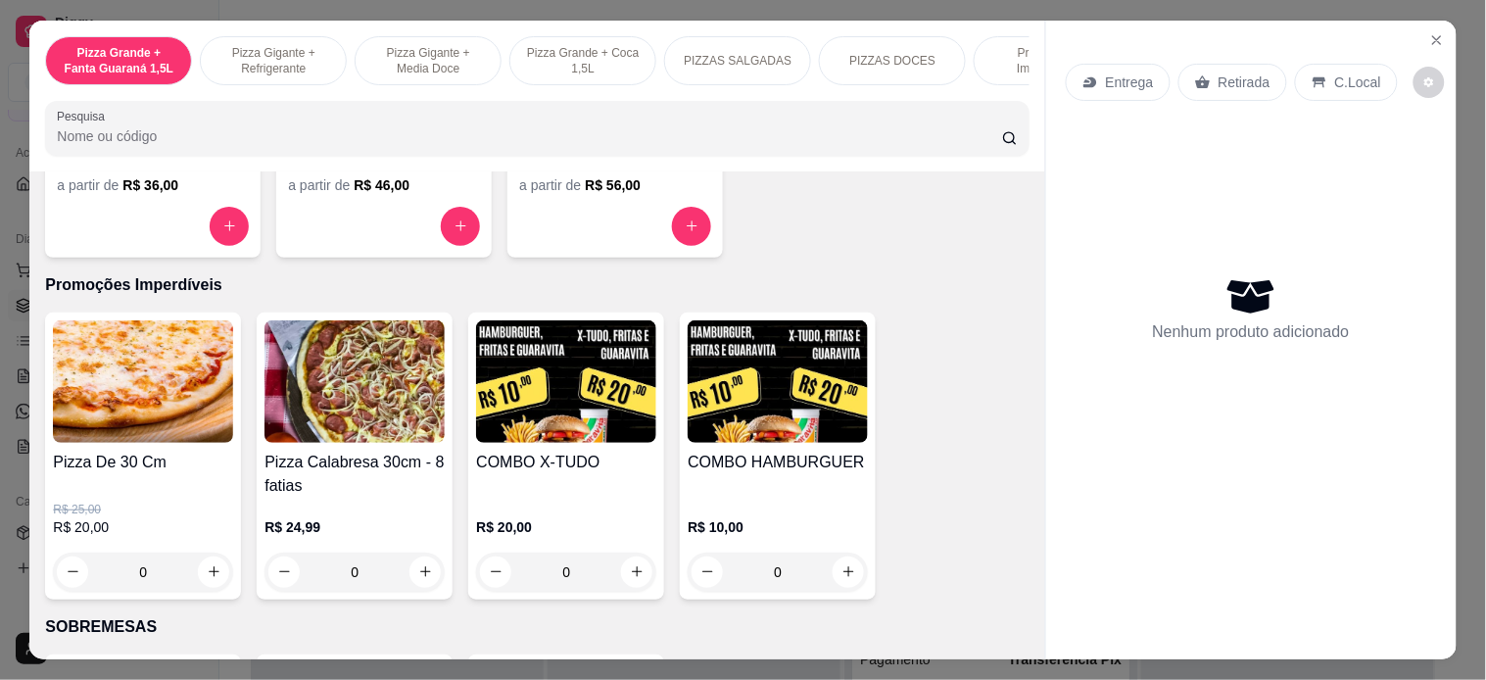
click at [838, 397] on img at bounding box center [778, 381] width 180 height 122
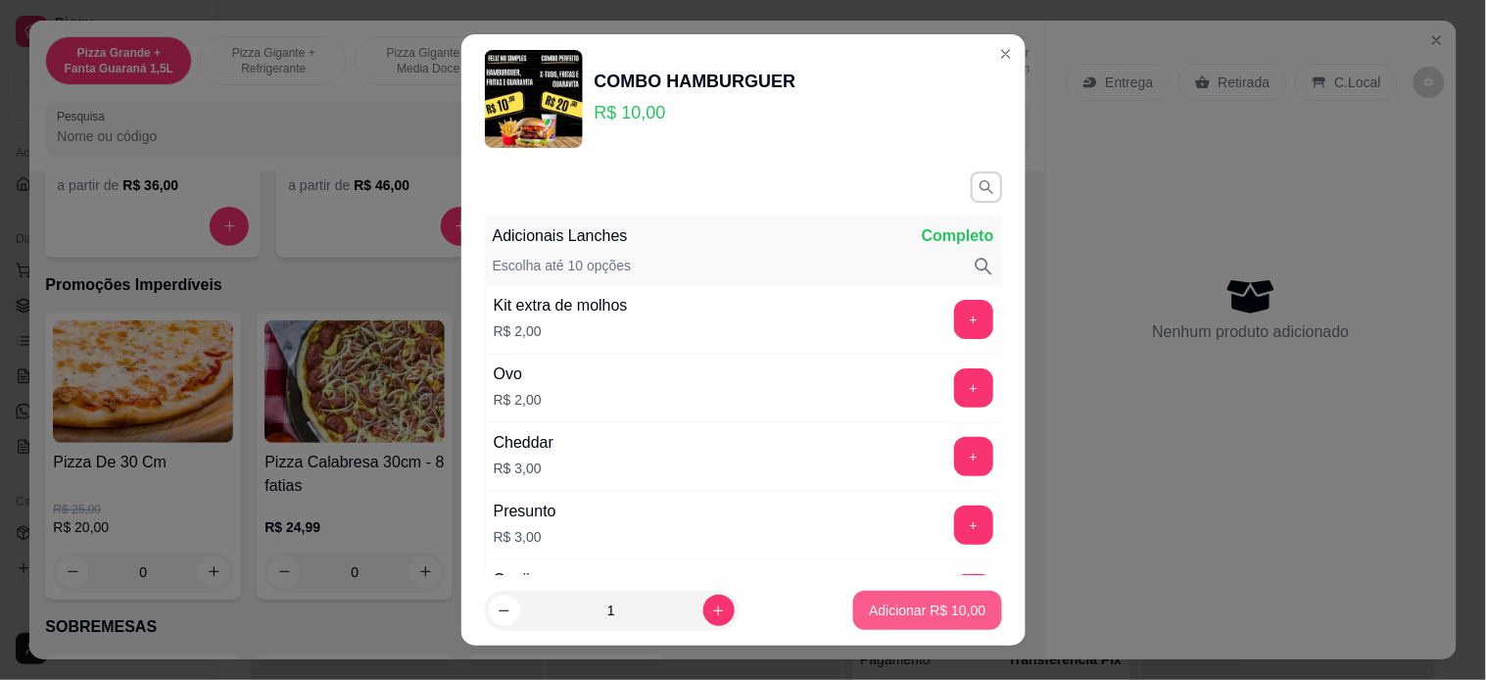
click at [886, 597] on button "Adicionar R$ 10,00" at bounding box center [927, 610] width 148 height 39
type input "1"
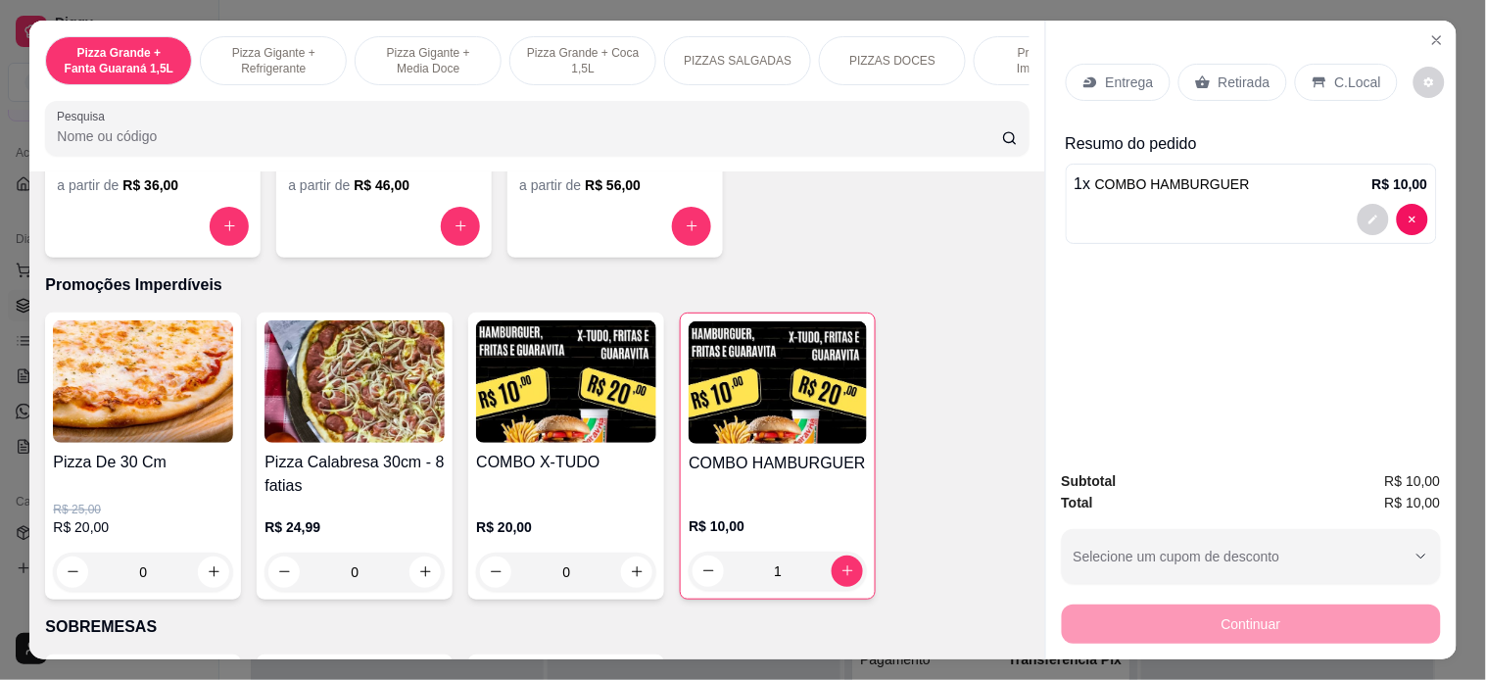
click at [1228, 64] on div "Retirada" at bounding box center [1232, 82] width 109 height 37
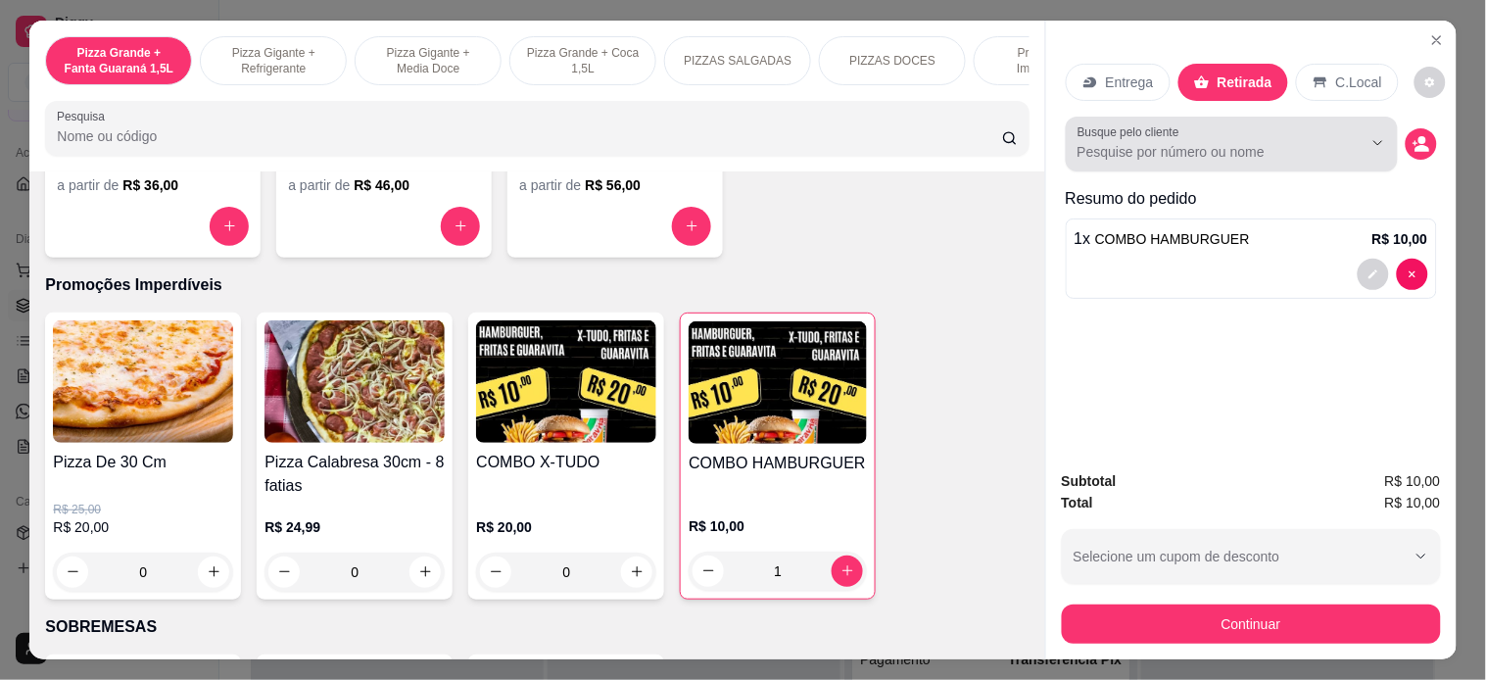
click at [1205, 142] on input "Busque pelo cliente" at bounding box center [1204, 152] width 254 height 20
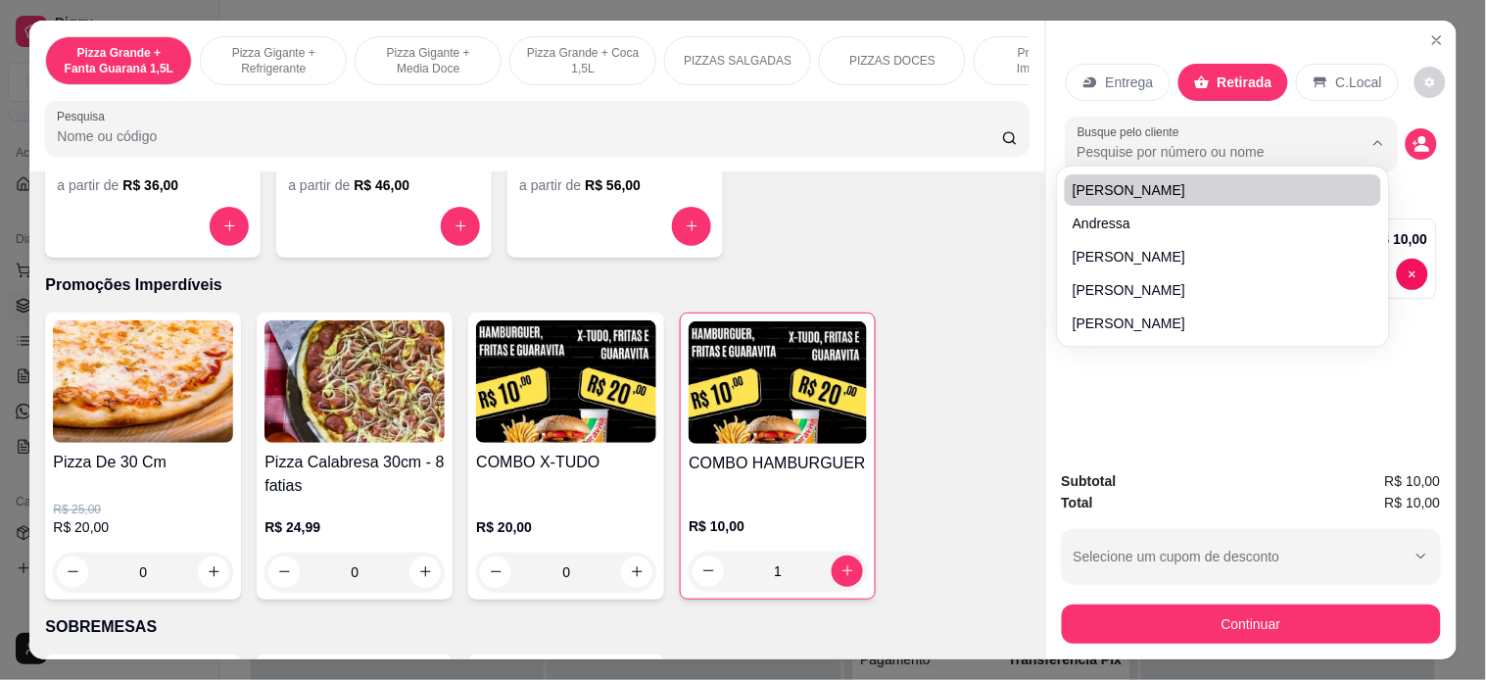
click at [1231, 142] on input "Busque pelo cliente" at bounding box center [1204, 152] width 254 height 20
click at [1216, 423] on div "Entrega Retirada C.Local Busque pelo cliente Resumo do pedido 1 x COMBO HAMBURG…" at bounding box center [1251, 238] width 410 height 434
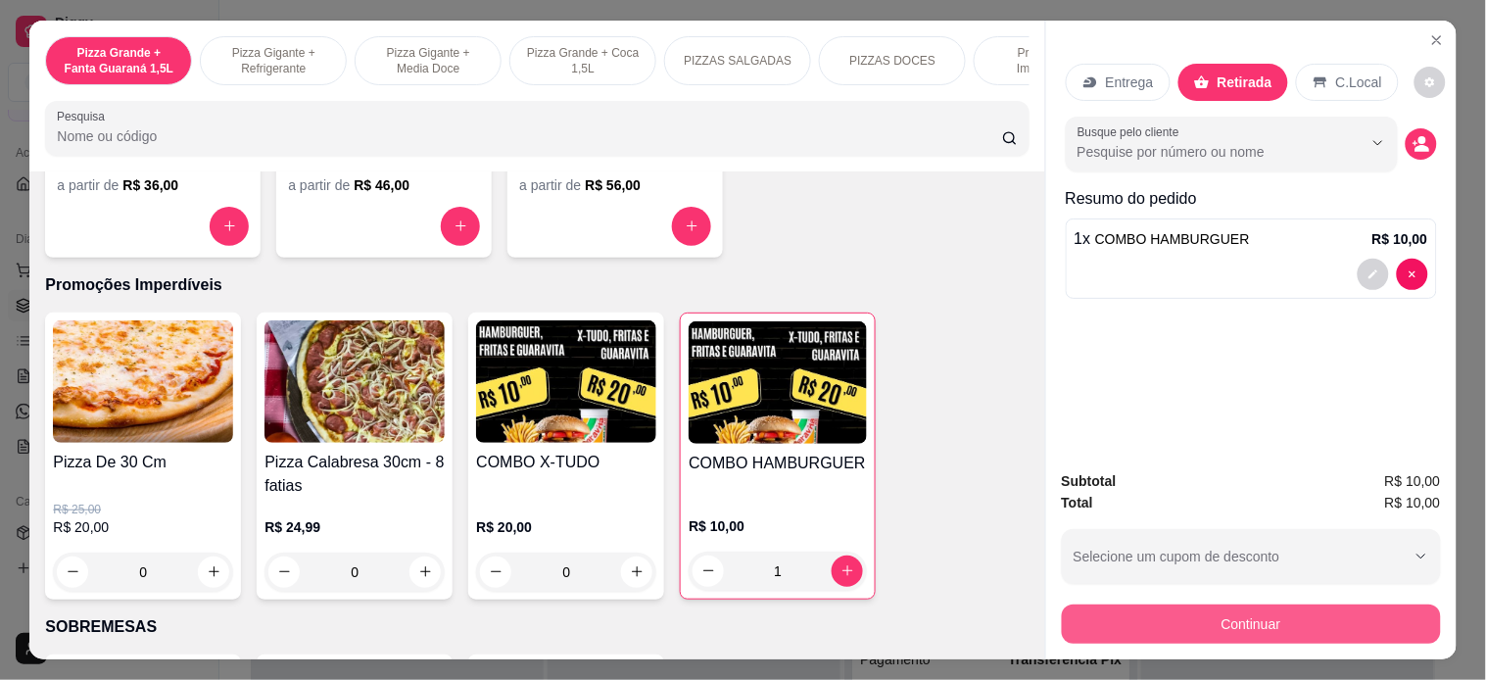
click at [1232, 611] on button "Continuar" at bounding box center [1251, 623] width 379 height 39
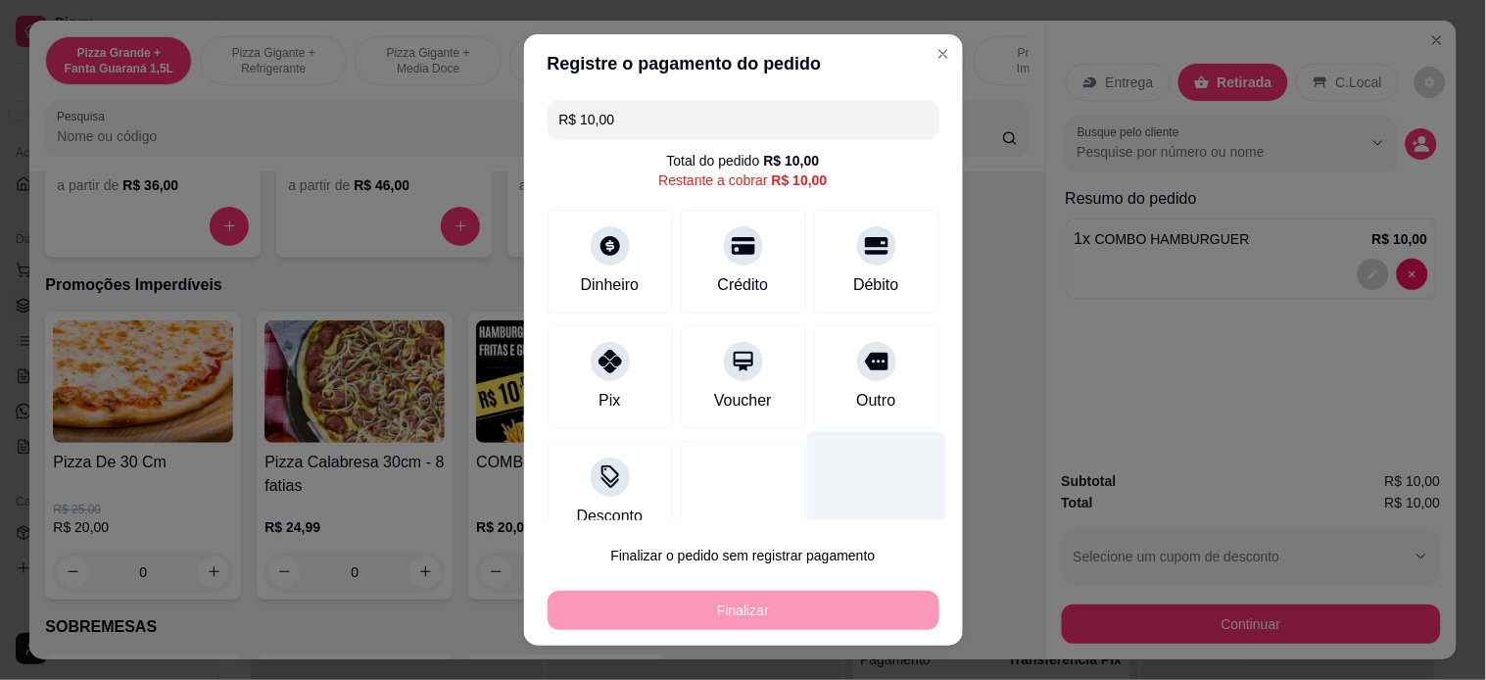
scroll to position [0, 0]
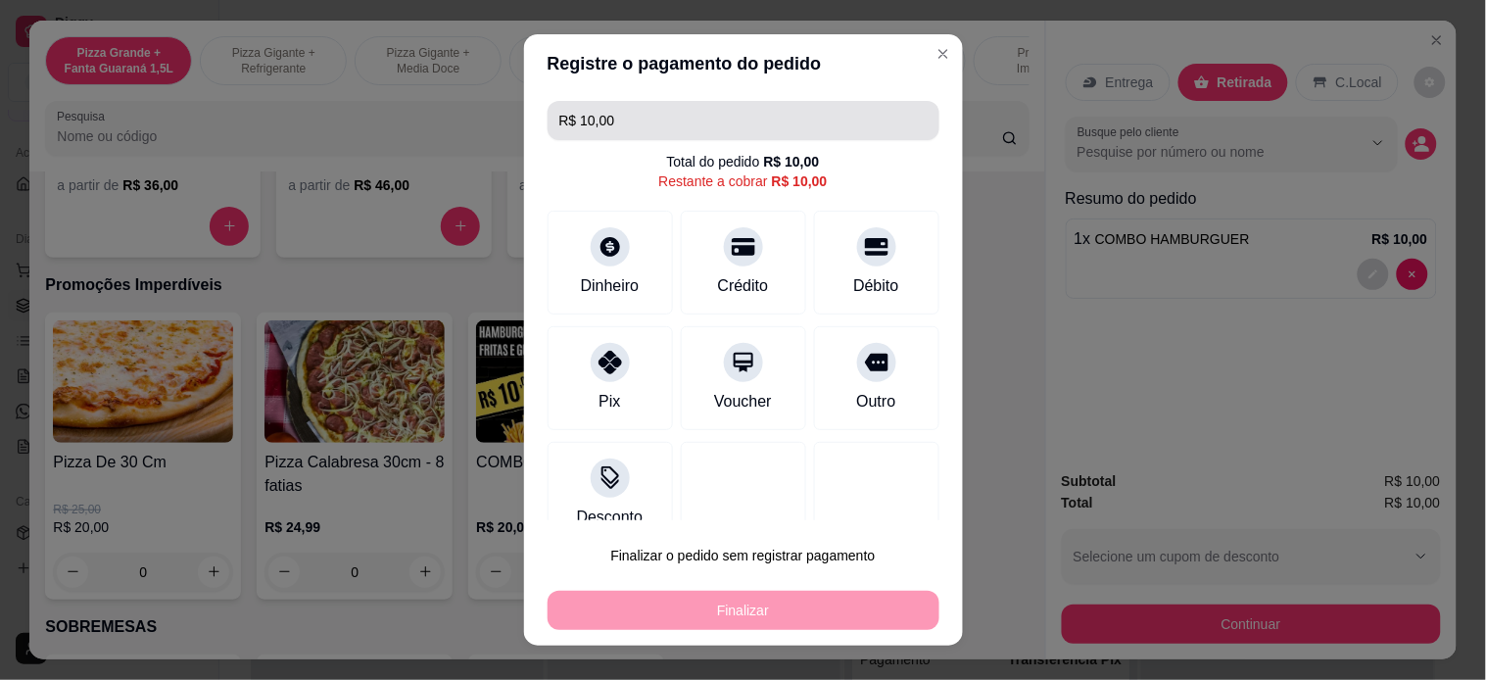
click at [805, 127] on input "R$ 10,00" at bounding box center [743, 120] width 368 height 39
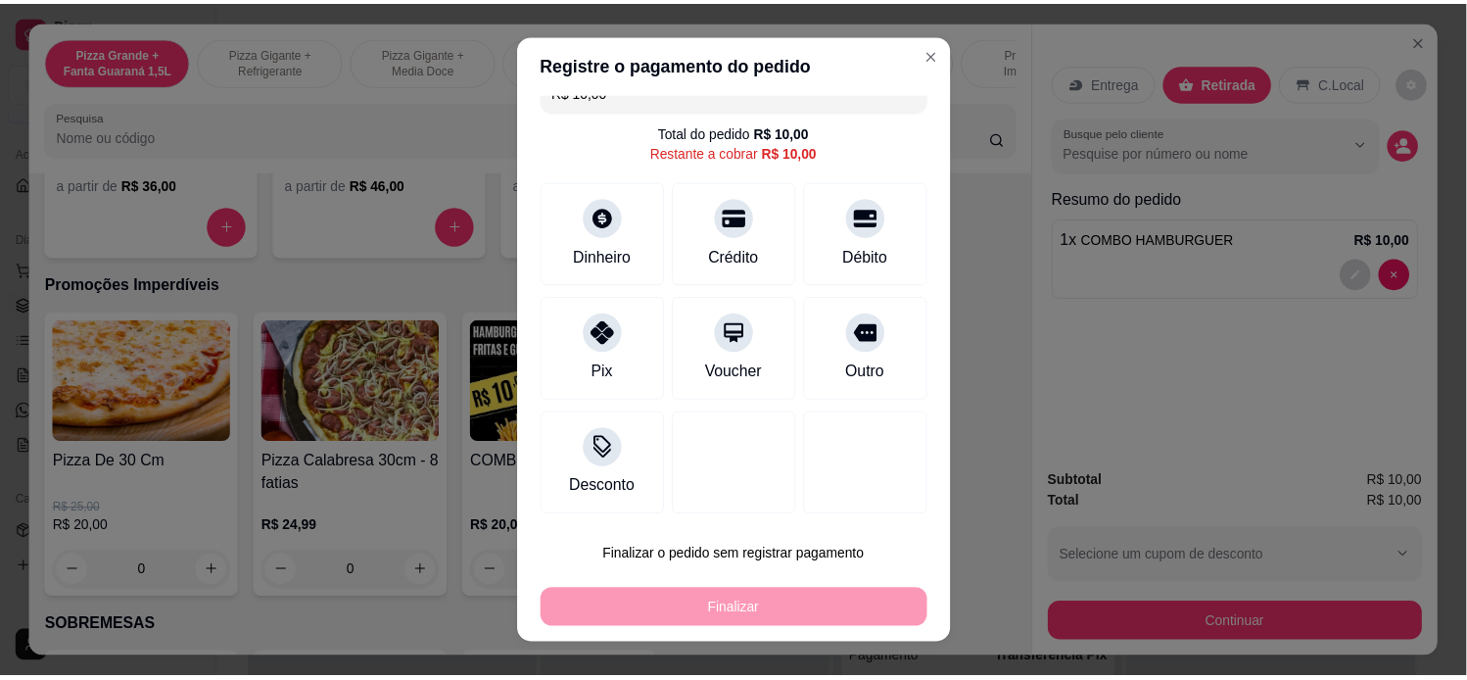
scroll to position [32, 0]
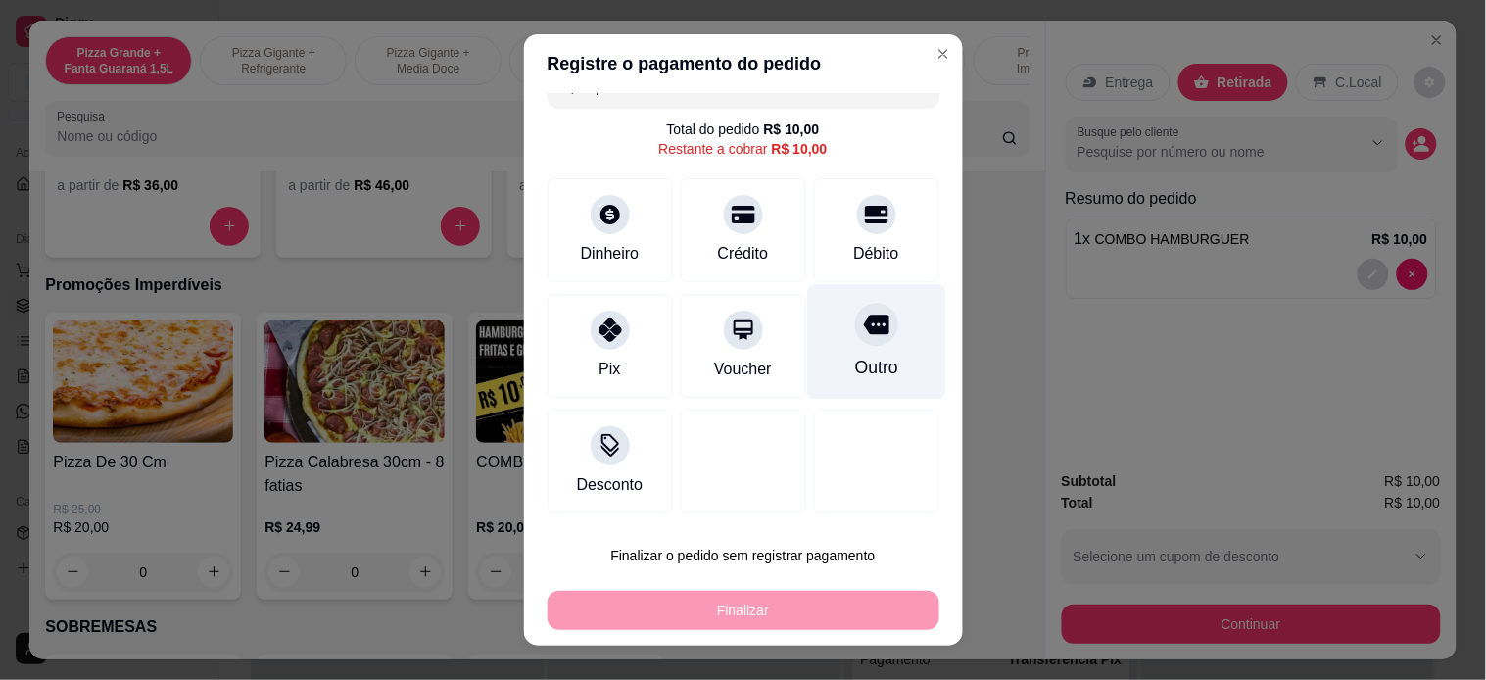
click at [855, 340] on div at bounding box center [876, 324] width 43 height 43
type input "R$ 0,00"
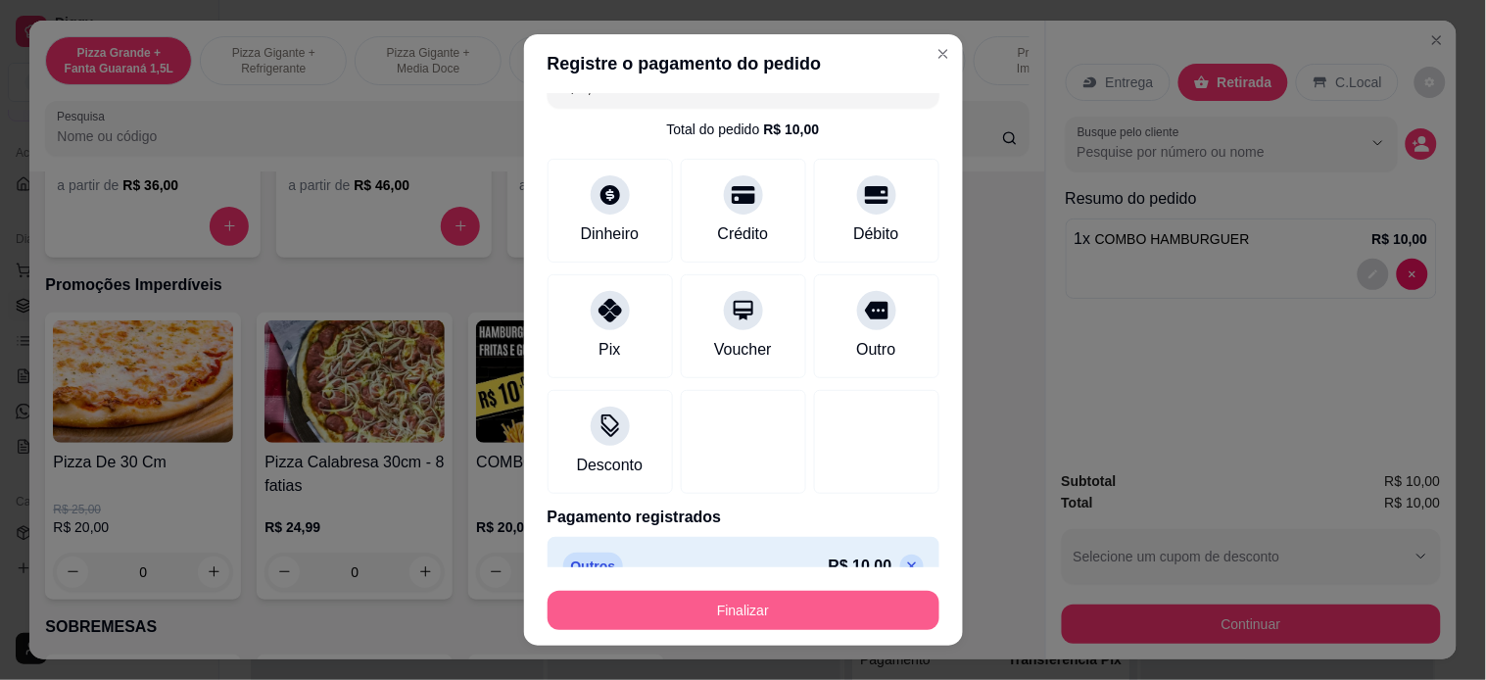
click at [710, 598] on button "Finalizar" at bounding box center [744, 610] width 392 height 39
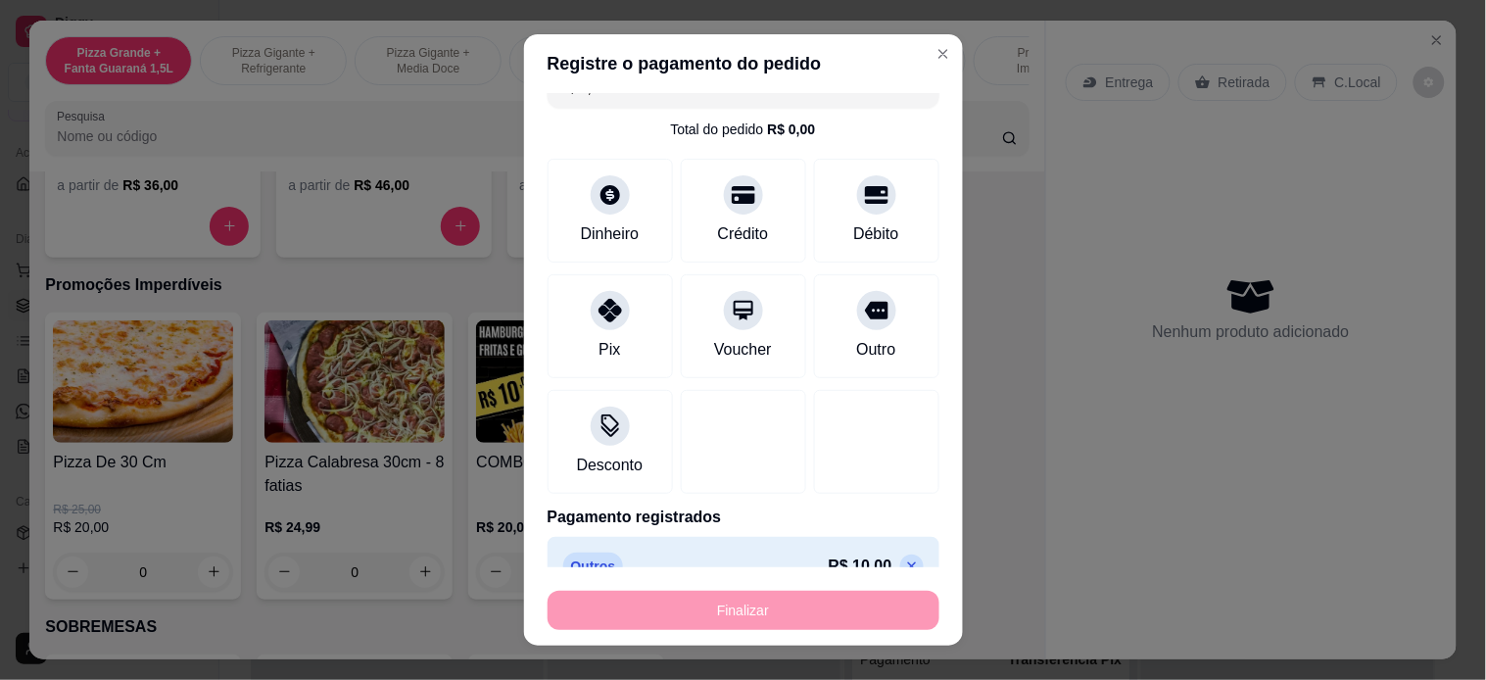
type input "0"
type input "-R$ 10,00"
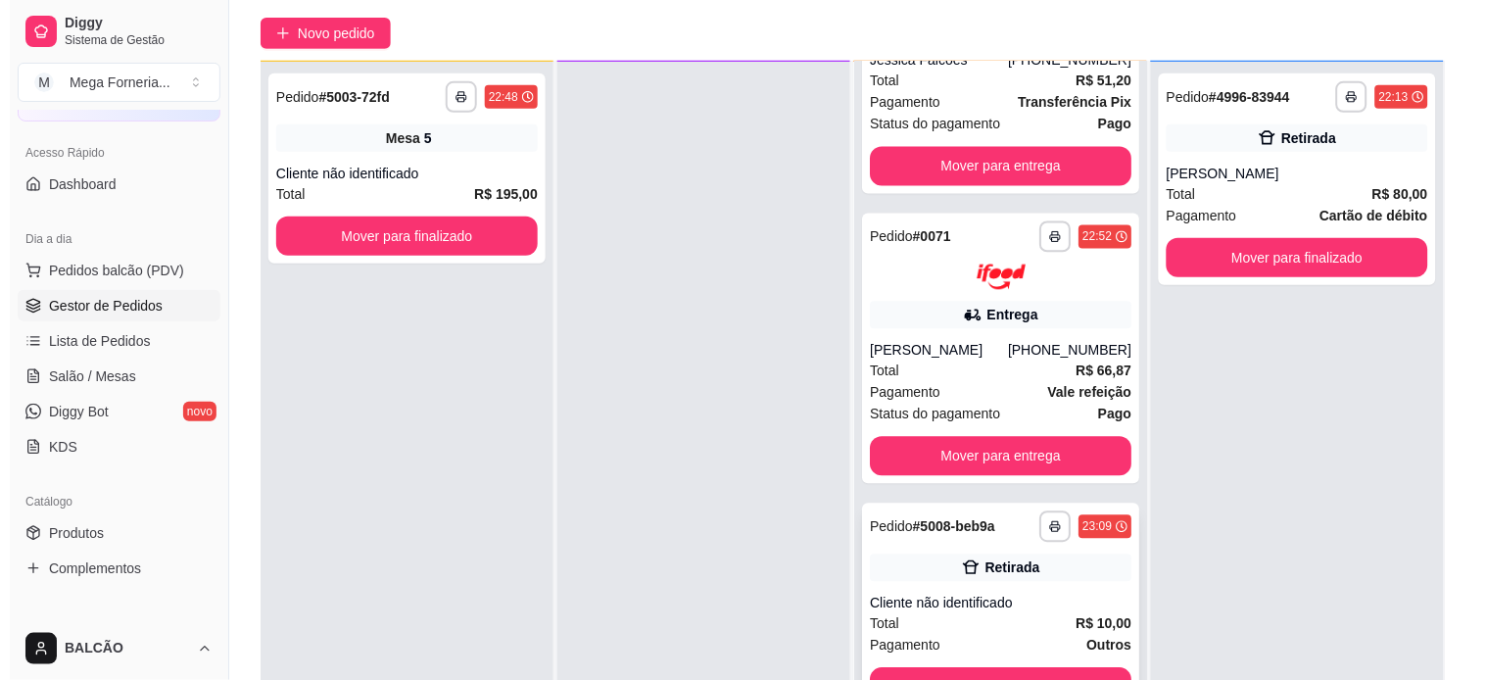
scroll to position [299, 0]
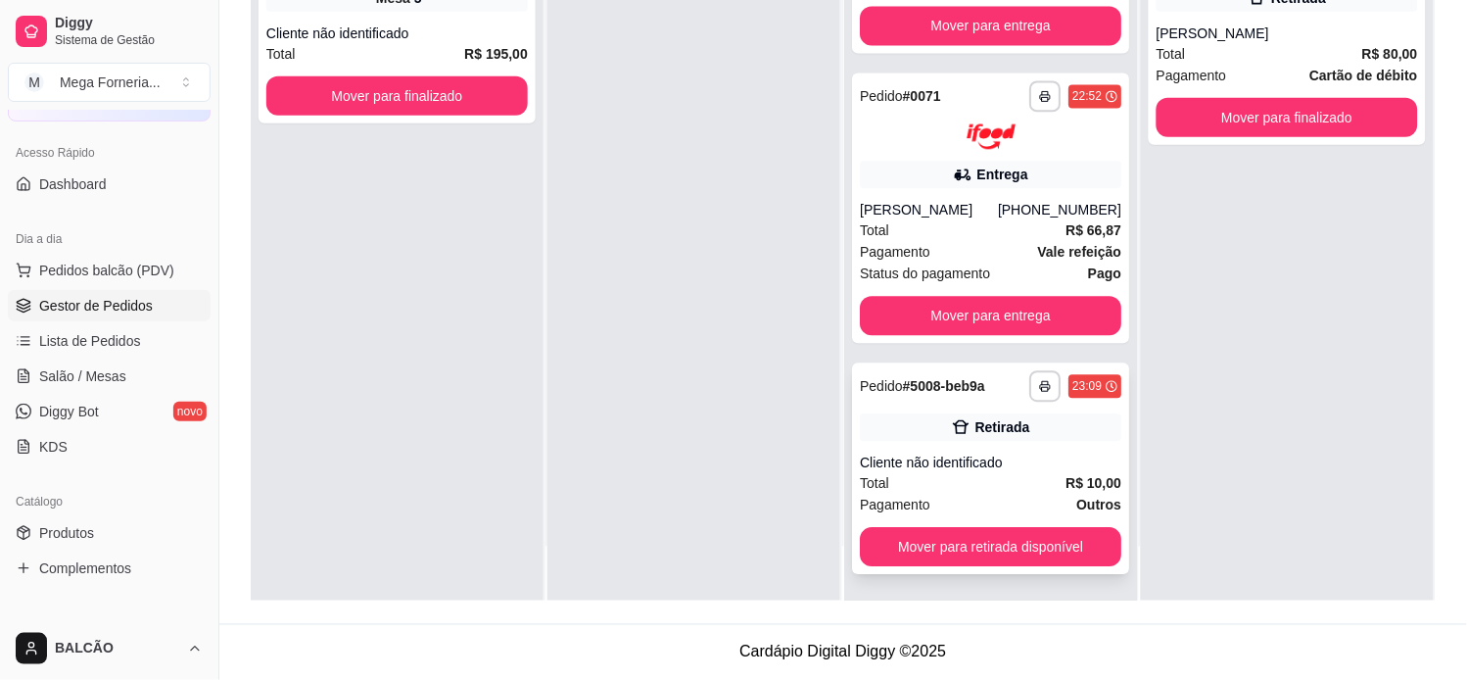
click at [1013, 428] on div "Retirada" at bounding box center [991, 427] width 262 height 27
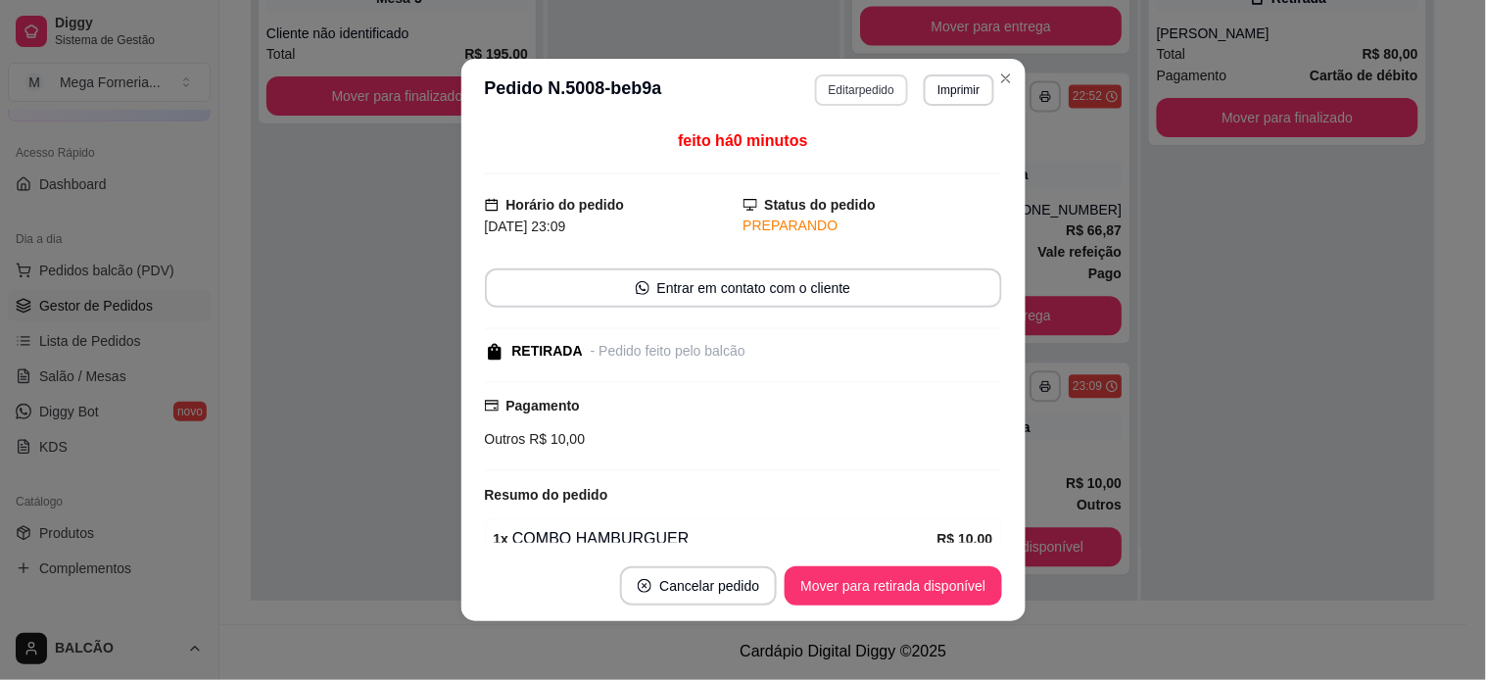
click at [862, 88] on button "Editar pedido" at bounding box center [861, 89] width 93 height 31
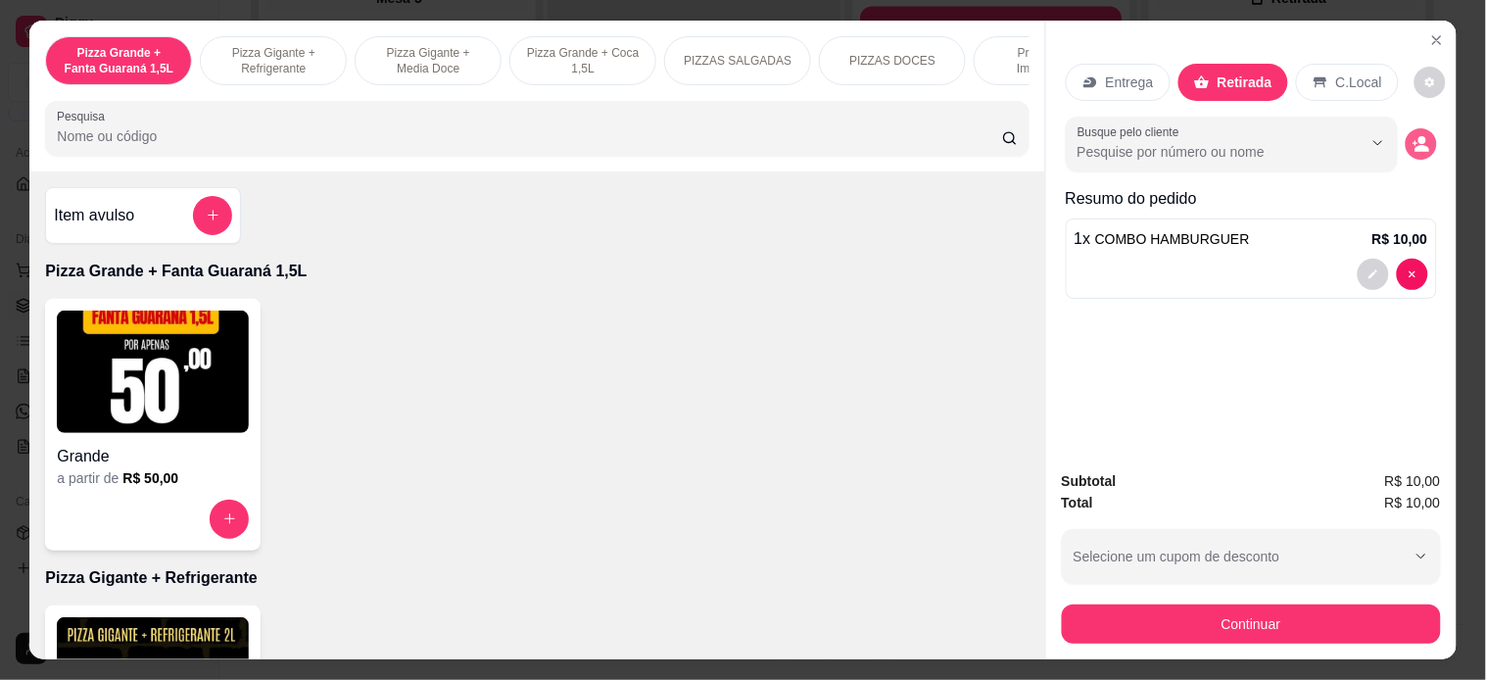
click at [1320, 128] on button "decrease-product-quantity" at bounding box center [1420, 143] width 31 height 31
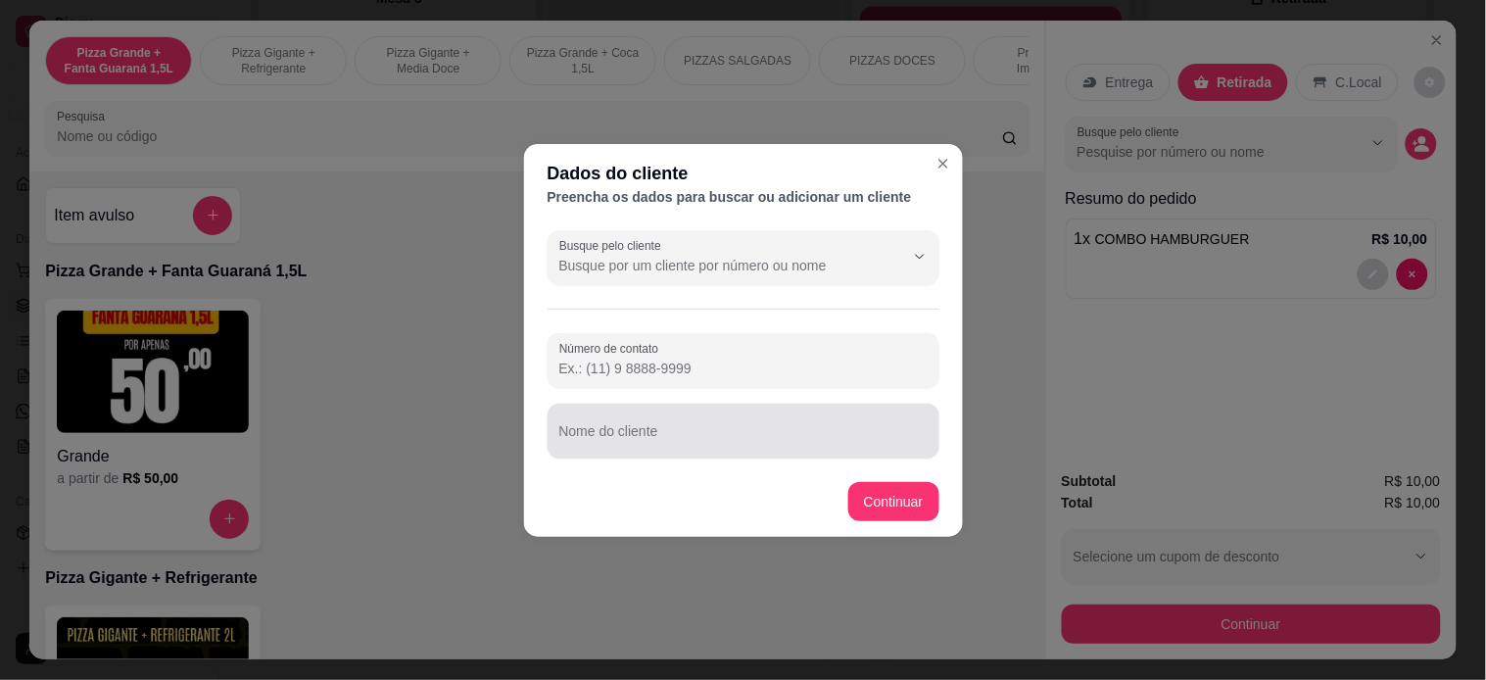
click at [696, 429] on input "Nome do cliente" at bounding box center [743, 439] width 368 height 20
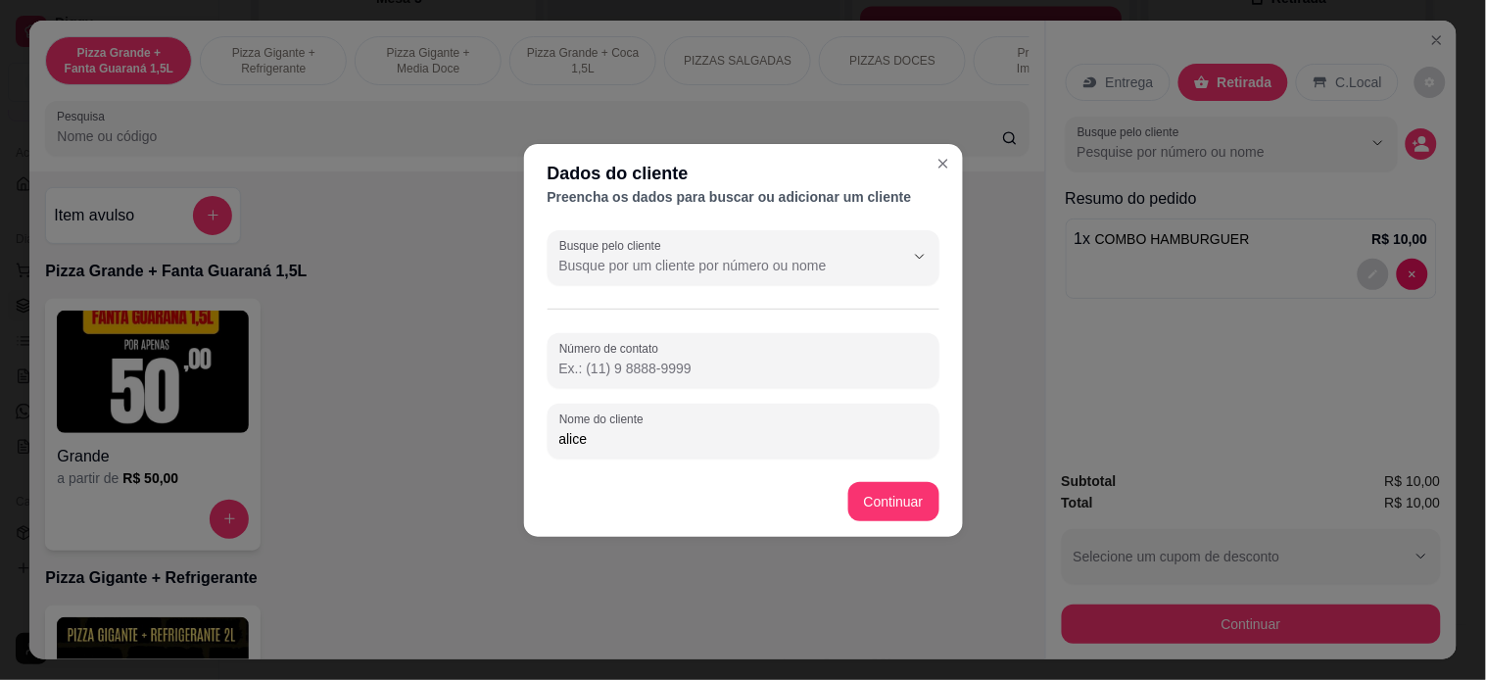
type input "alice"
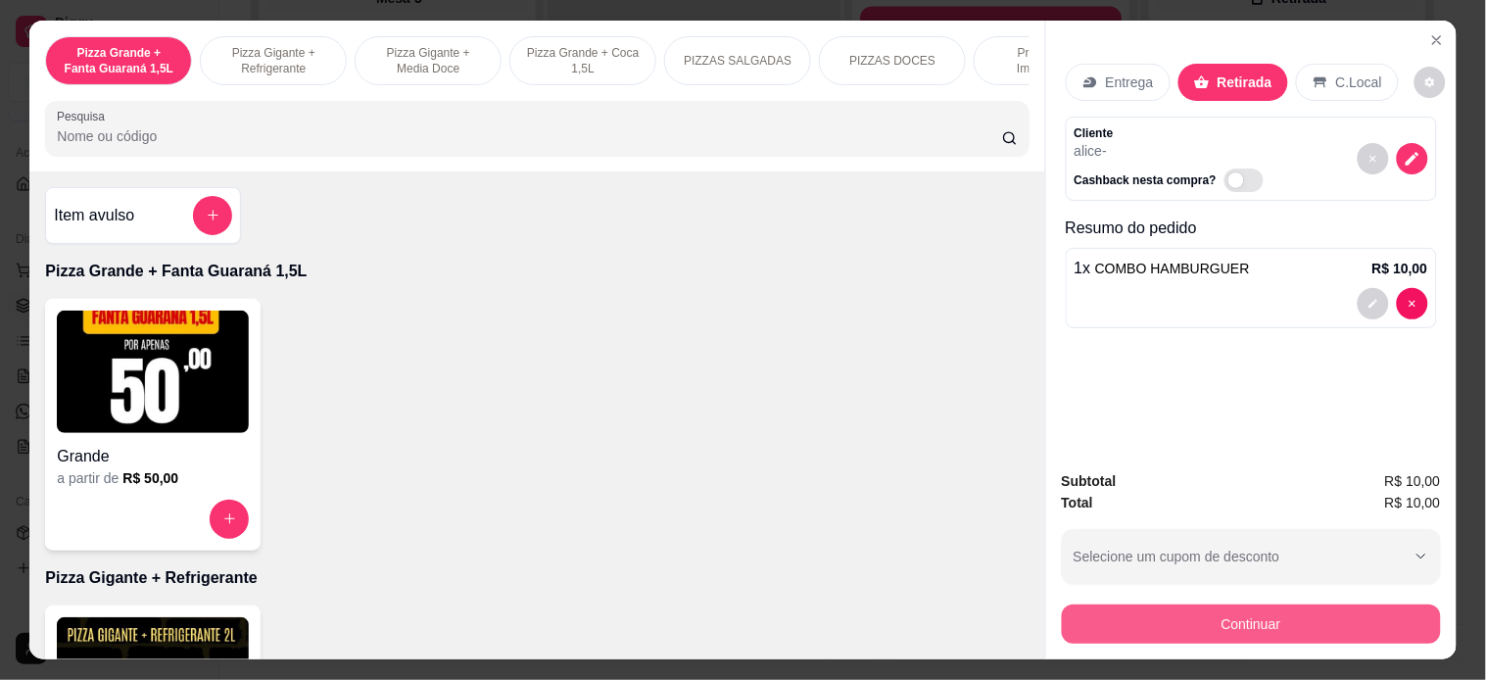
click at [1152, 605] on button "Continuar" at bounding box center [1251, 623] width 379 height 39
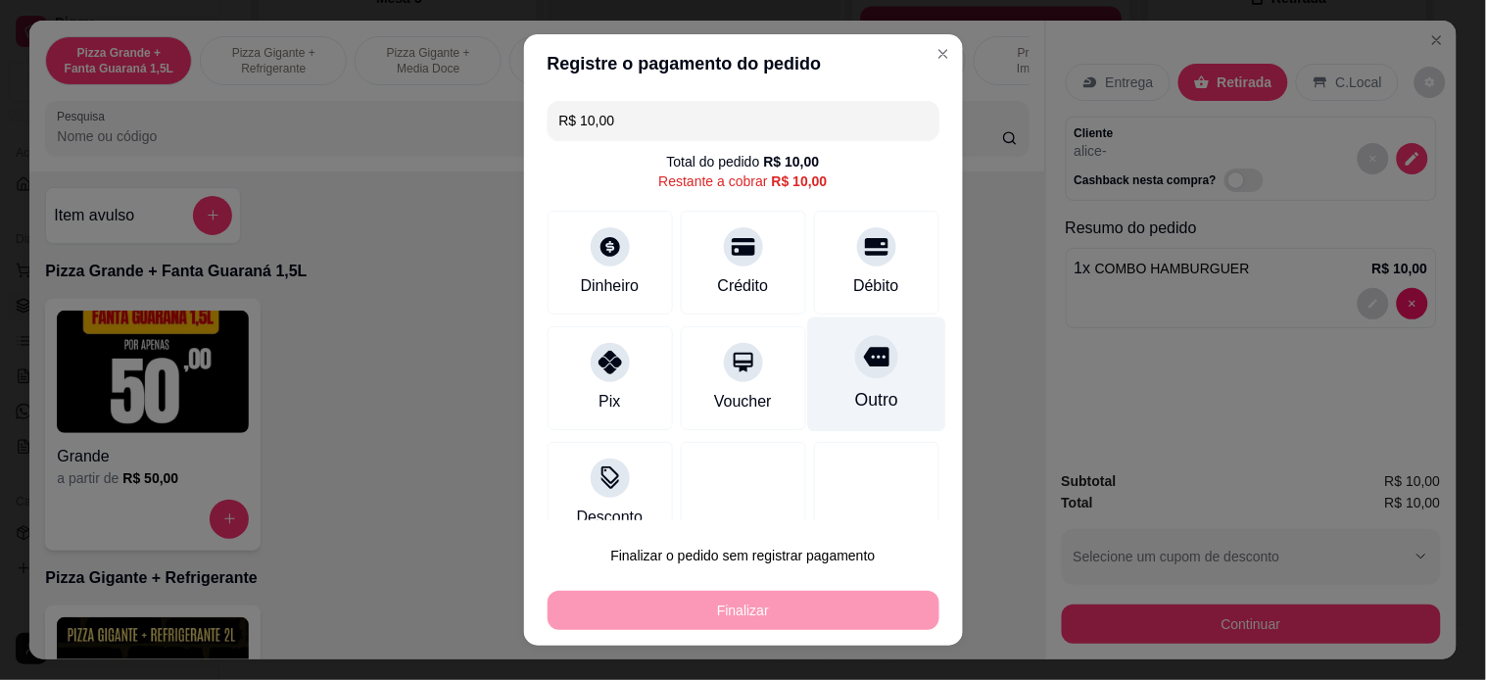
click at [807, 366] on div "Outro" at bounding box center [876, 373] width 138 height 115
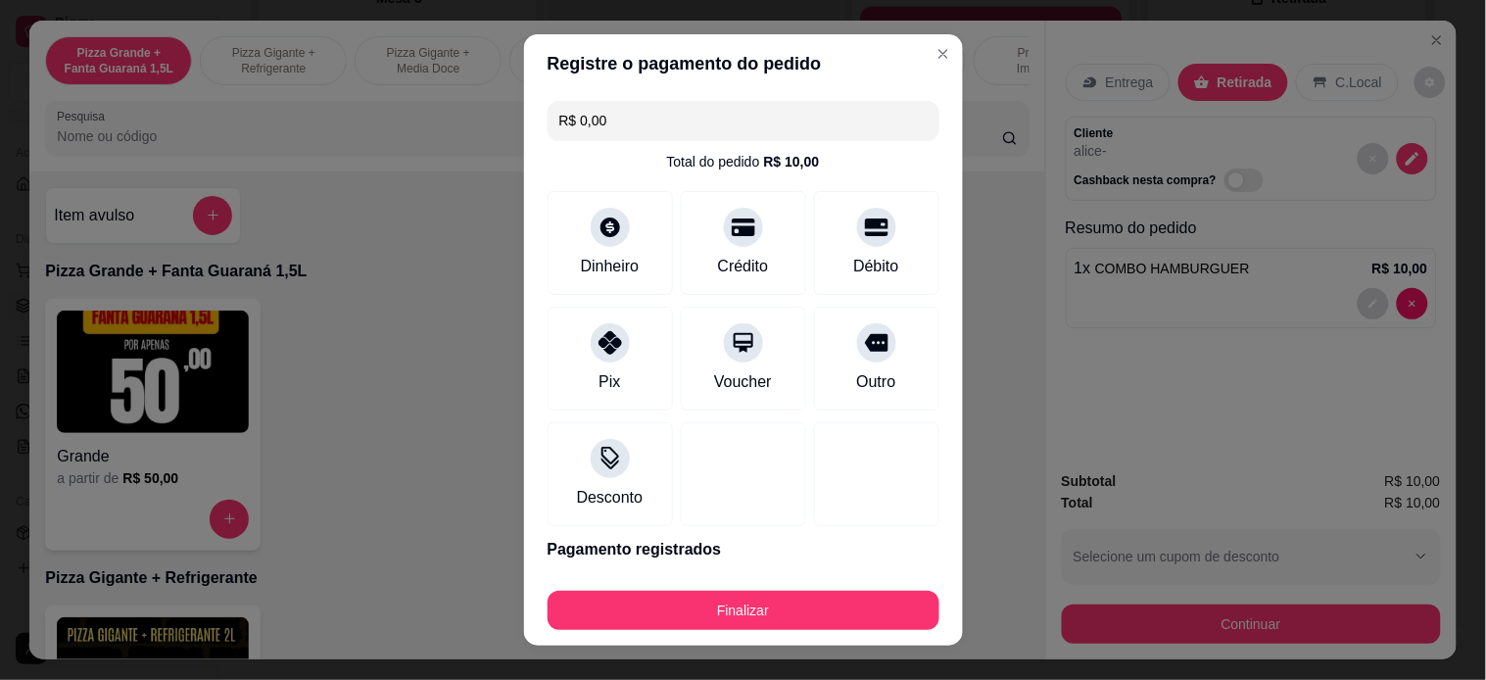
click at [659, 110] on input "R$ 0,00" at bounding box center [743, 120] width 368 height 39
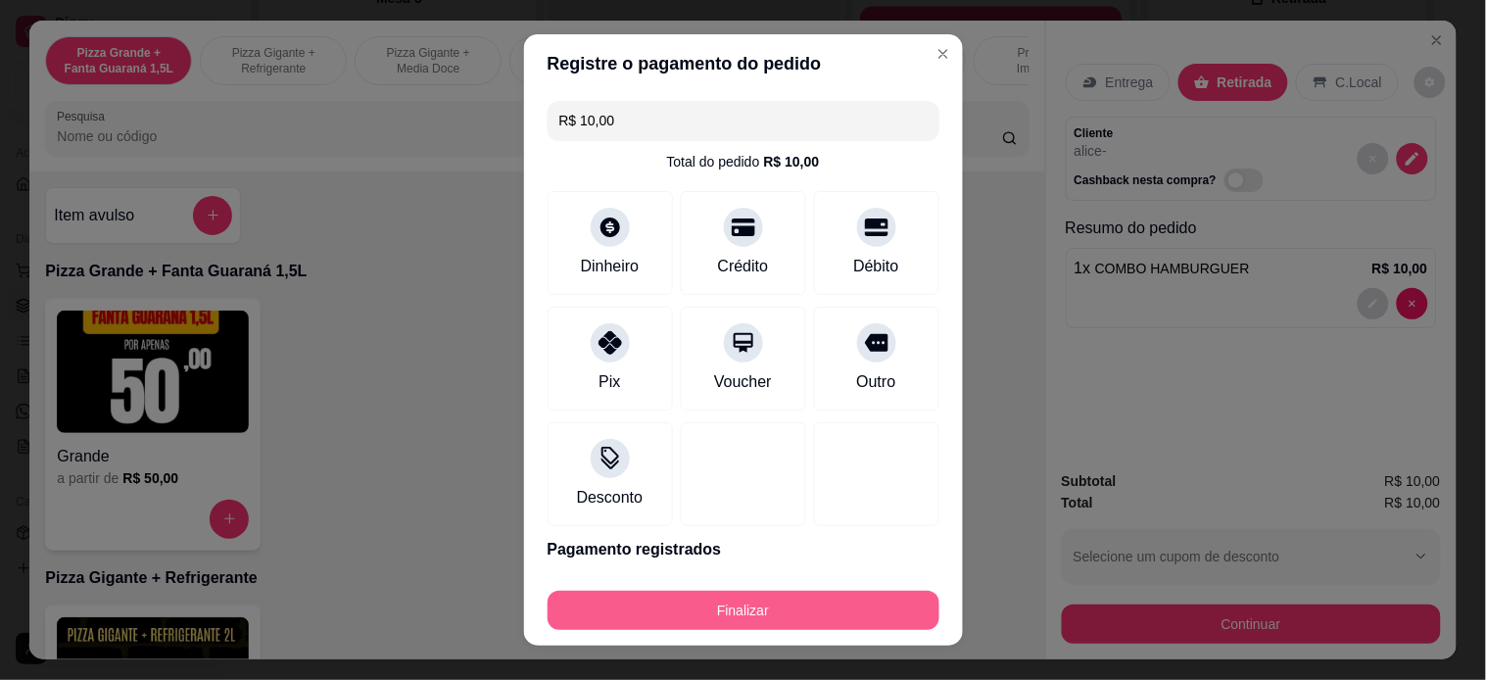
type input "R$ 10,00"
click at [696, 602] on button "Finalizar" at bounding box center [743, 611] width 380 height 38
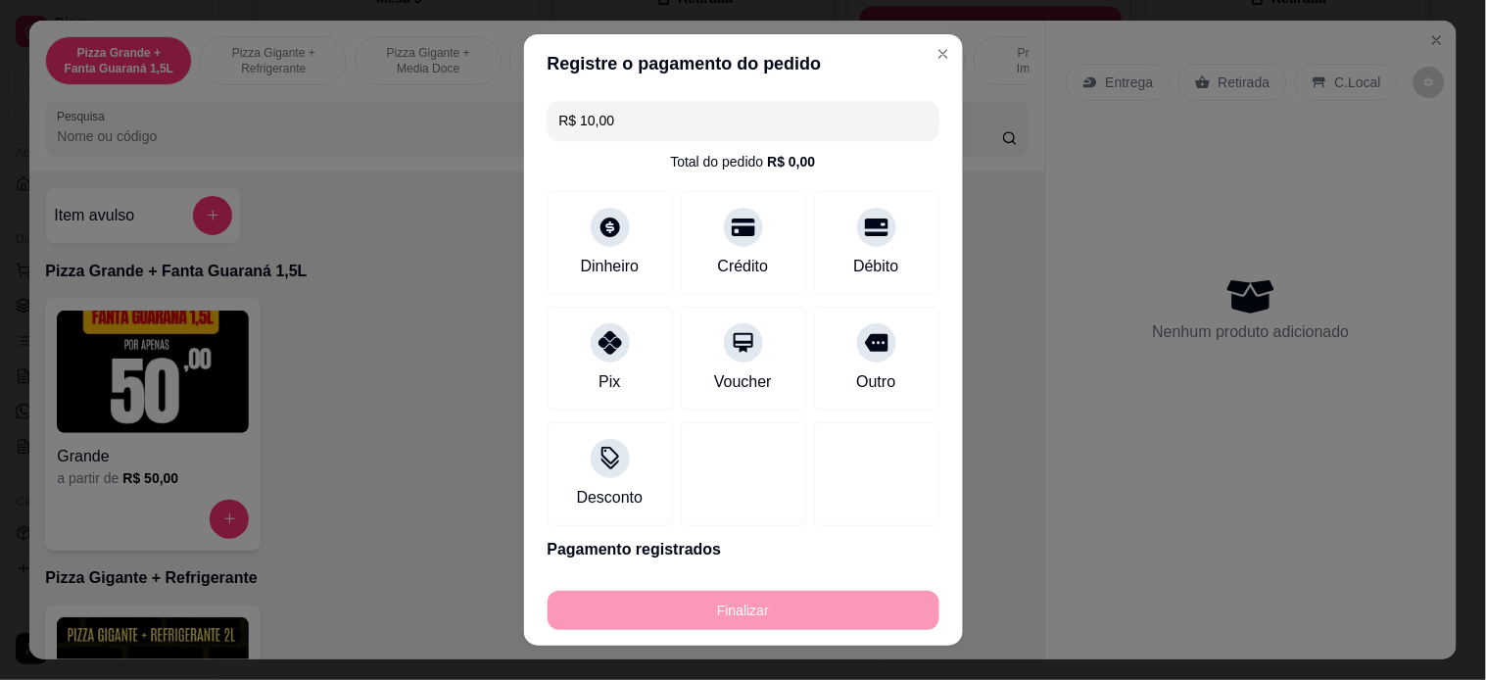
type input "0"
type input "-R$ 10,00"
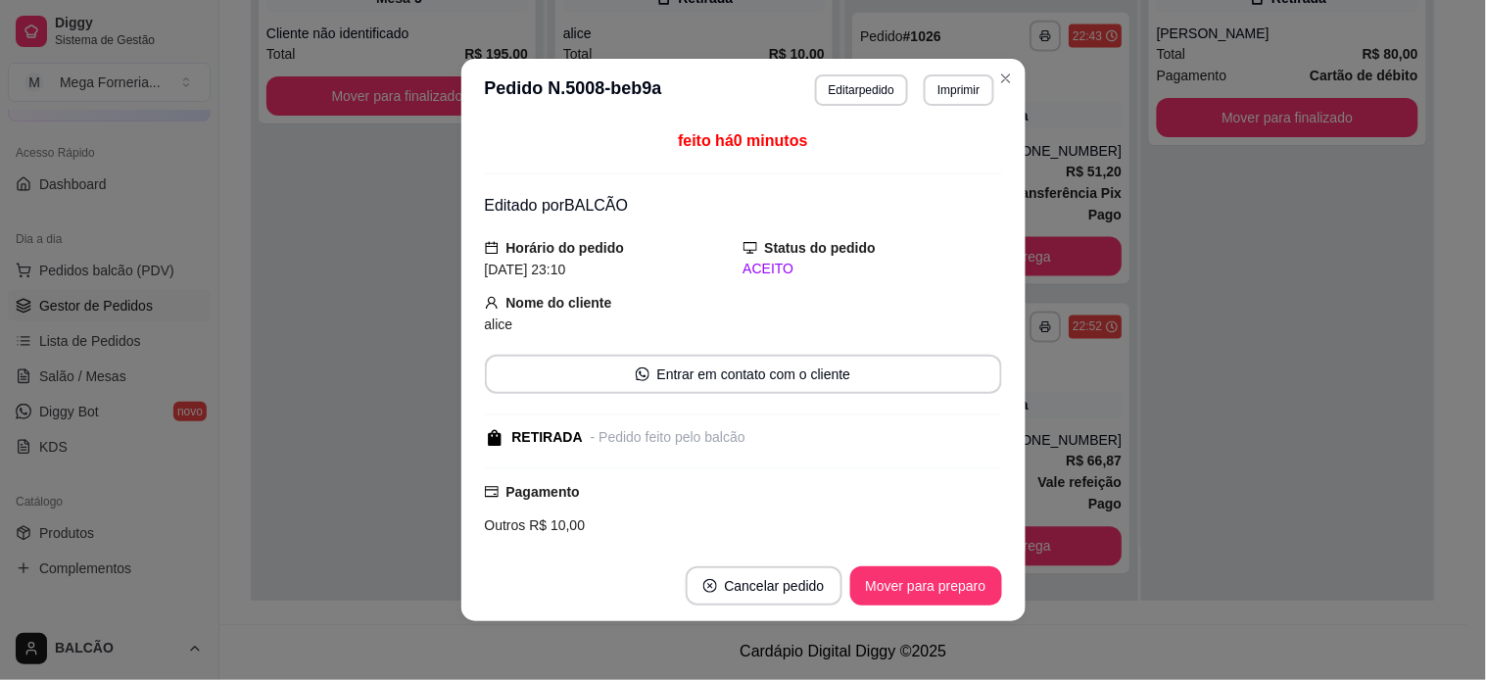
scroll to position [613, 0]
click at [925, 594] on button "Mover para preparo" at bounding box center [925, 586] width 147 height 38
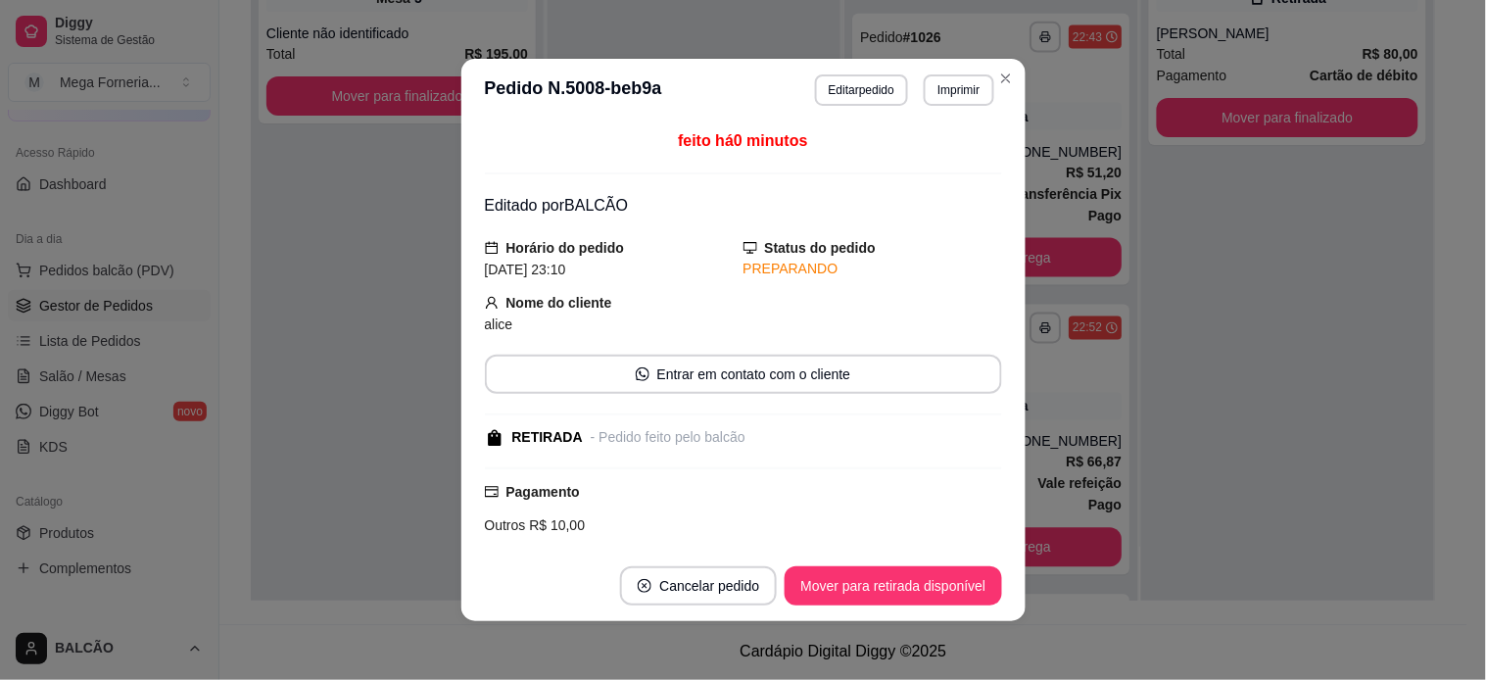
scroll to position [844, 0]
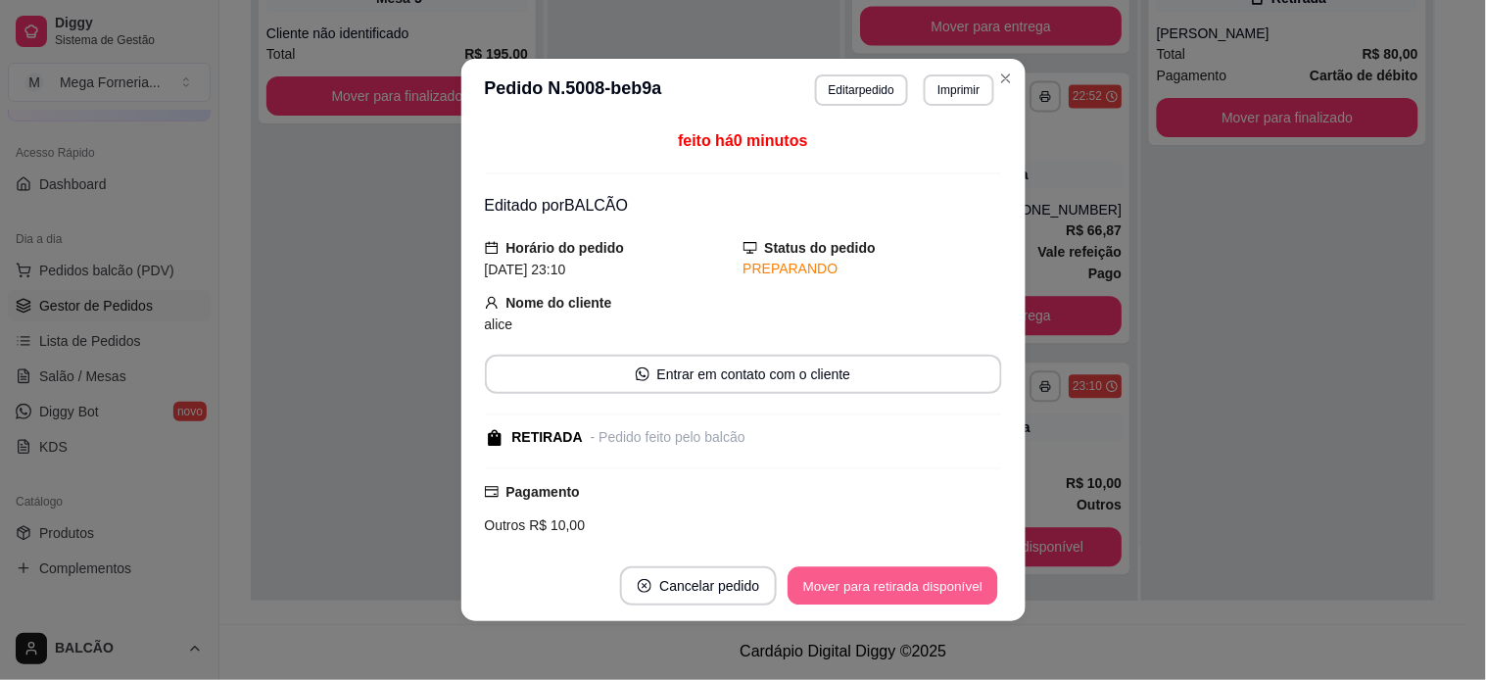
click at [942, 583] on button "Mover para retirada disponível" at bounding box center [893, 586] width 210 height 38
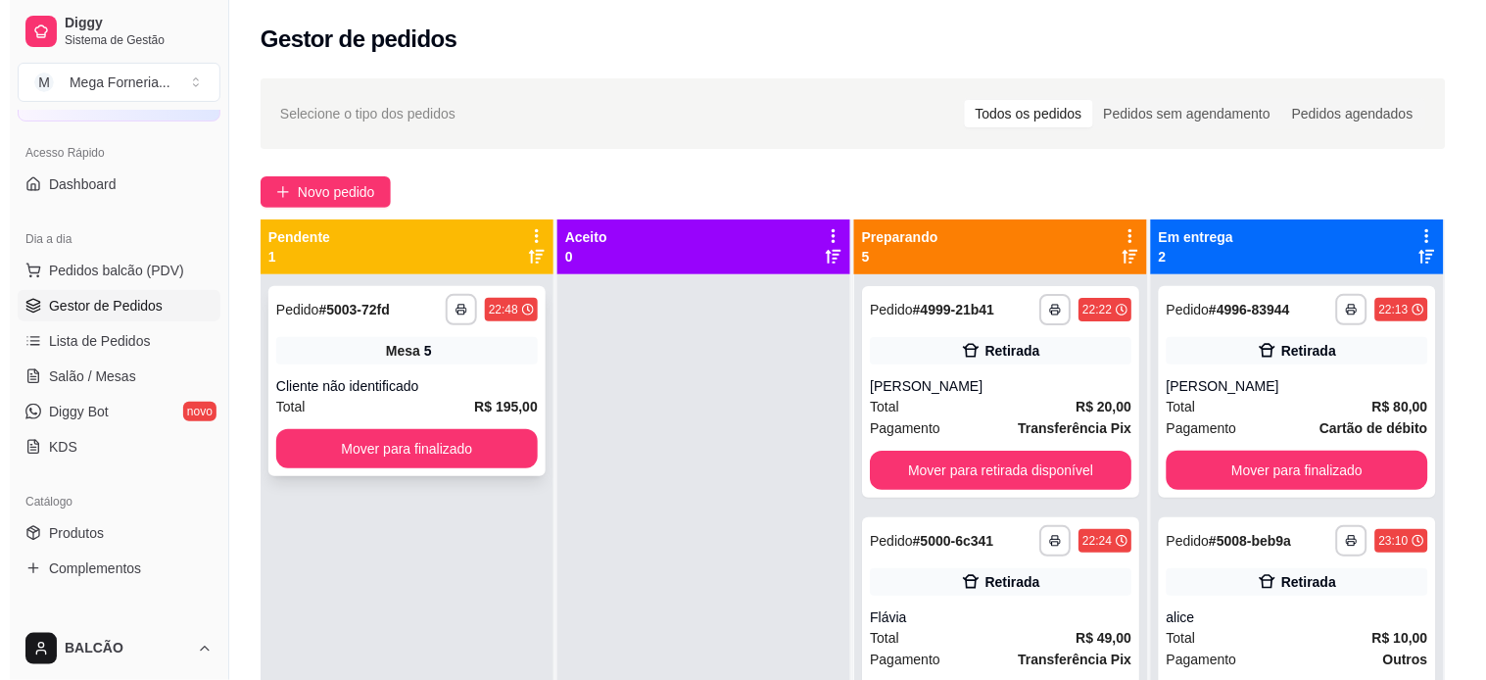
scroll to position [54, 0]
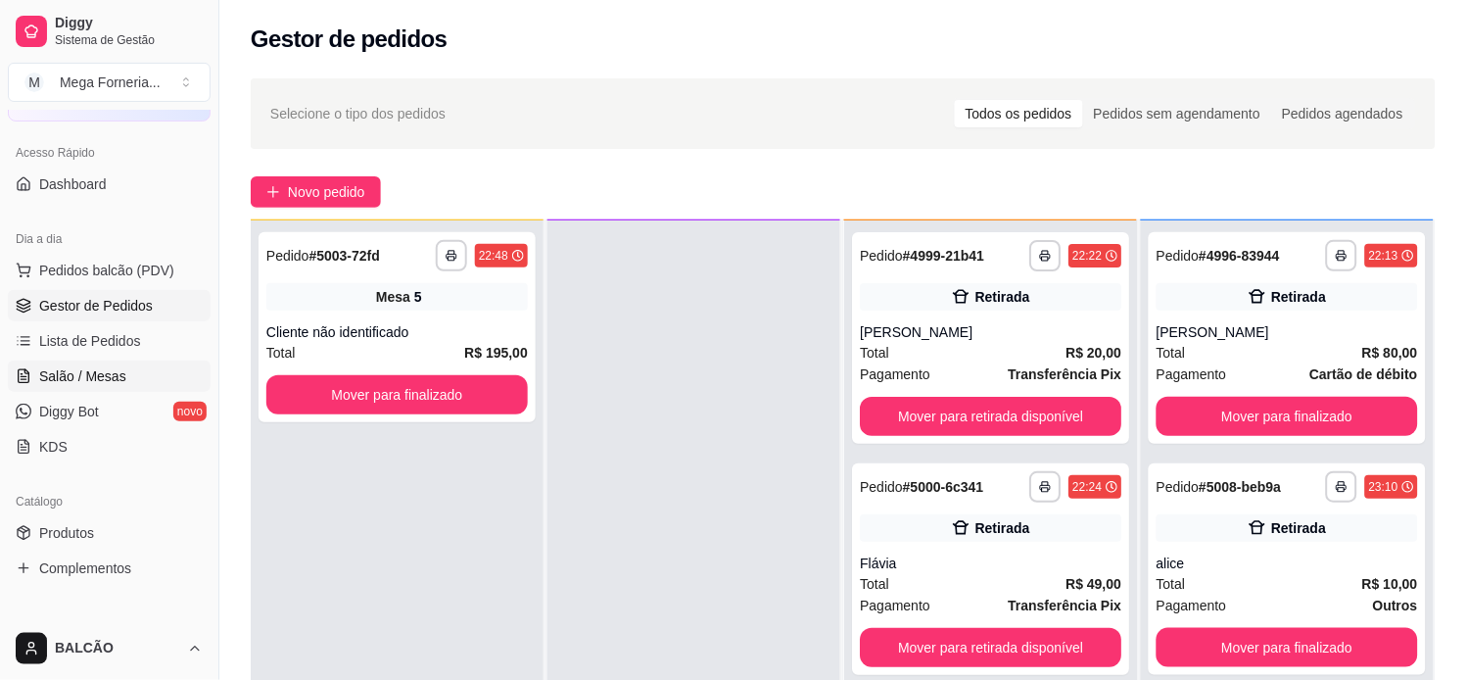
click at [119, 378] on span "Salão / Mesas" at bounding box center [82, 376] width 87 height 20
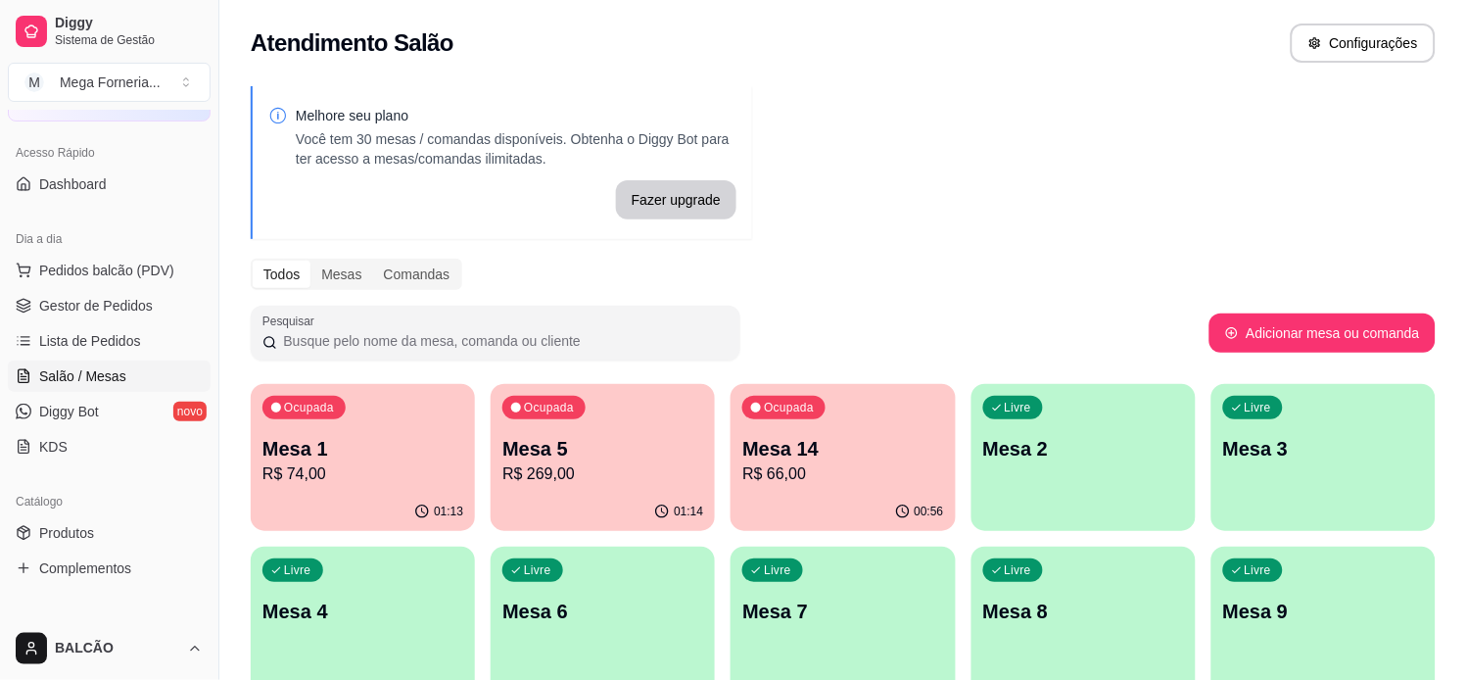
click at [357, 453] on p "Mesa 1" at bounding box center [362, 448] width 201 height 27
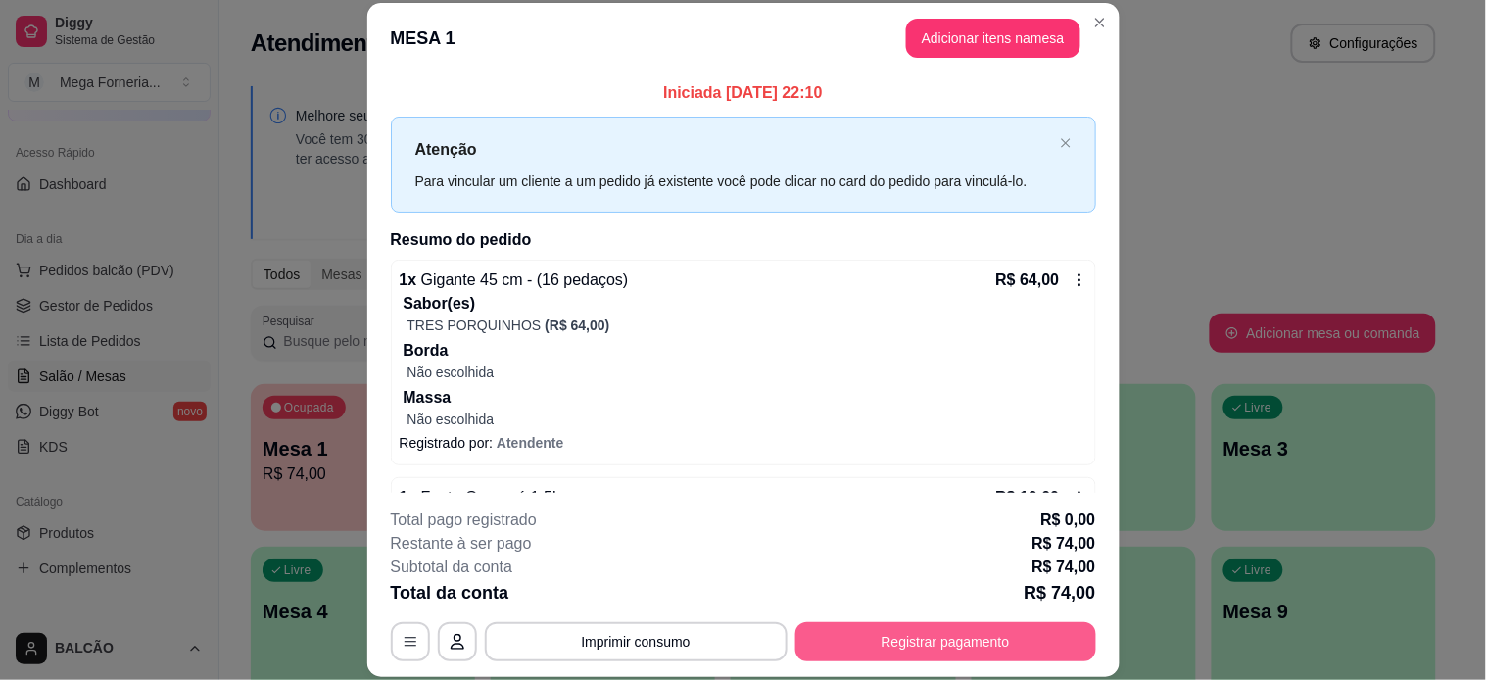
click at [896, 611] on button "Registrar pagamento" at bounding box center [945, 641] width 301 height 39
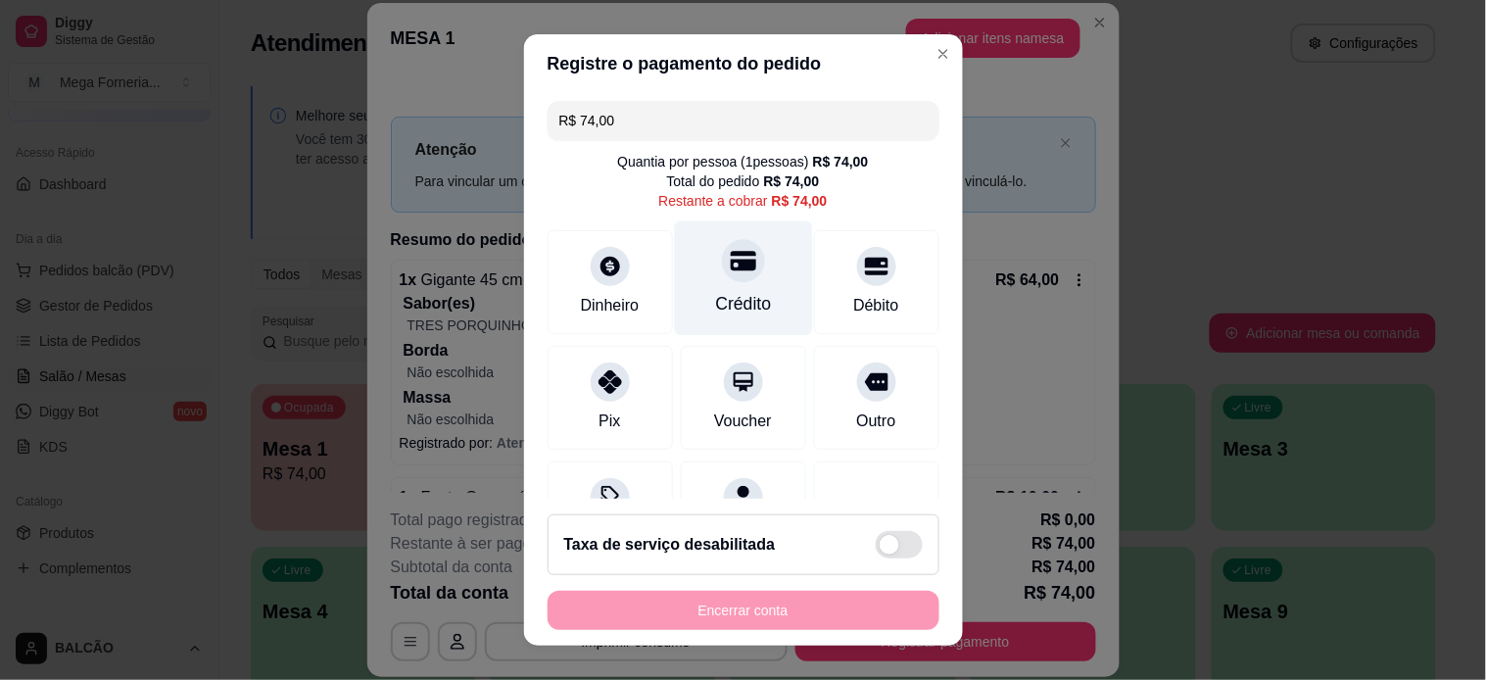
click at [699, 277] on div "Crédito" at bounding box center [743, 277] width 138 height 115
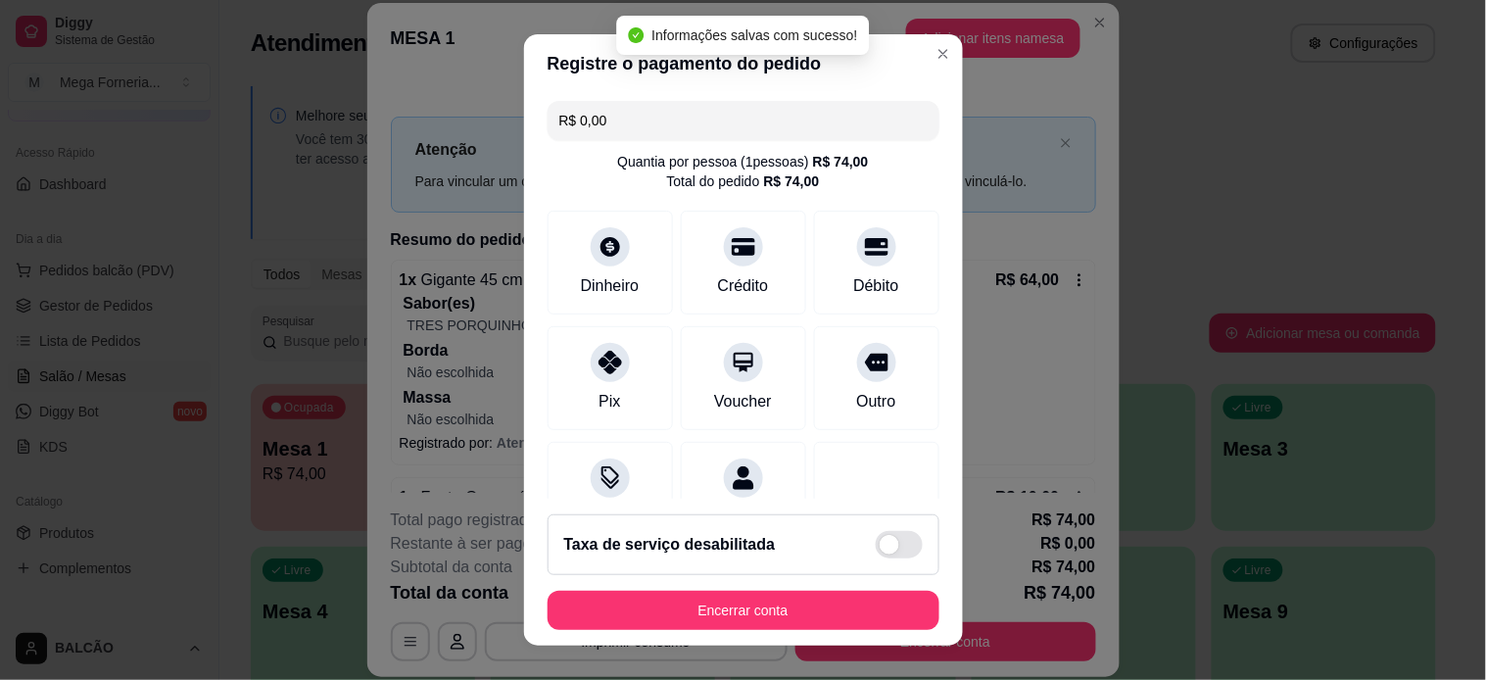
type input "R$ 0,00"
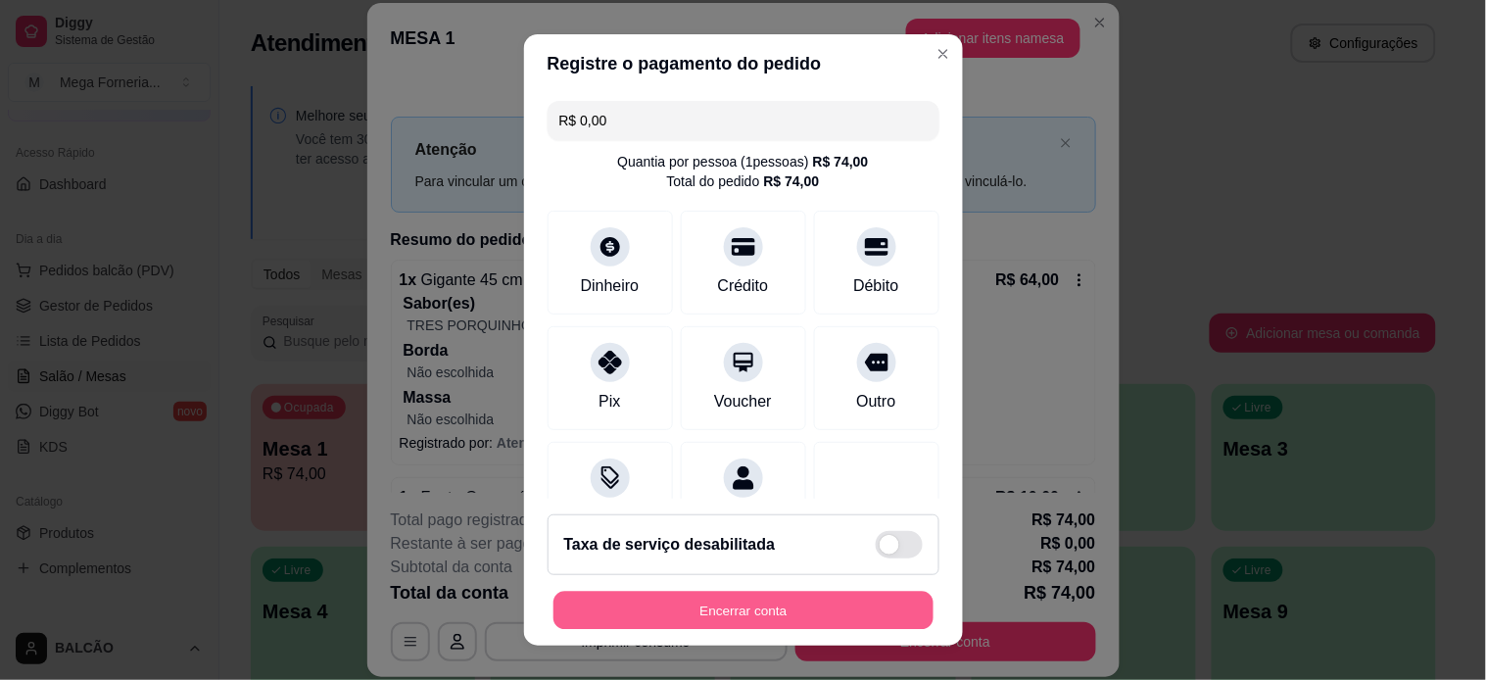
click at [775, 599] on button "Encerrar conta" at bounding box center [743, 611] width 380 height 38
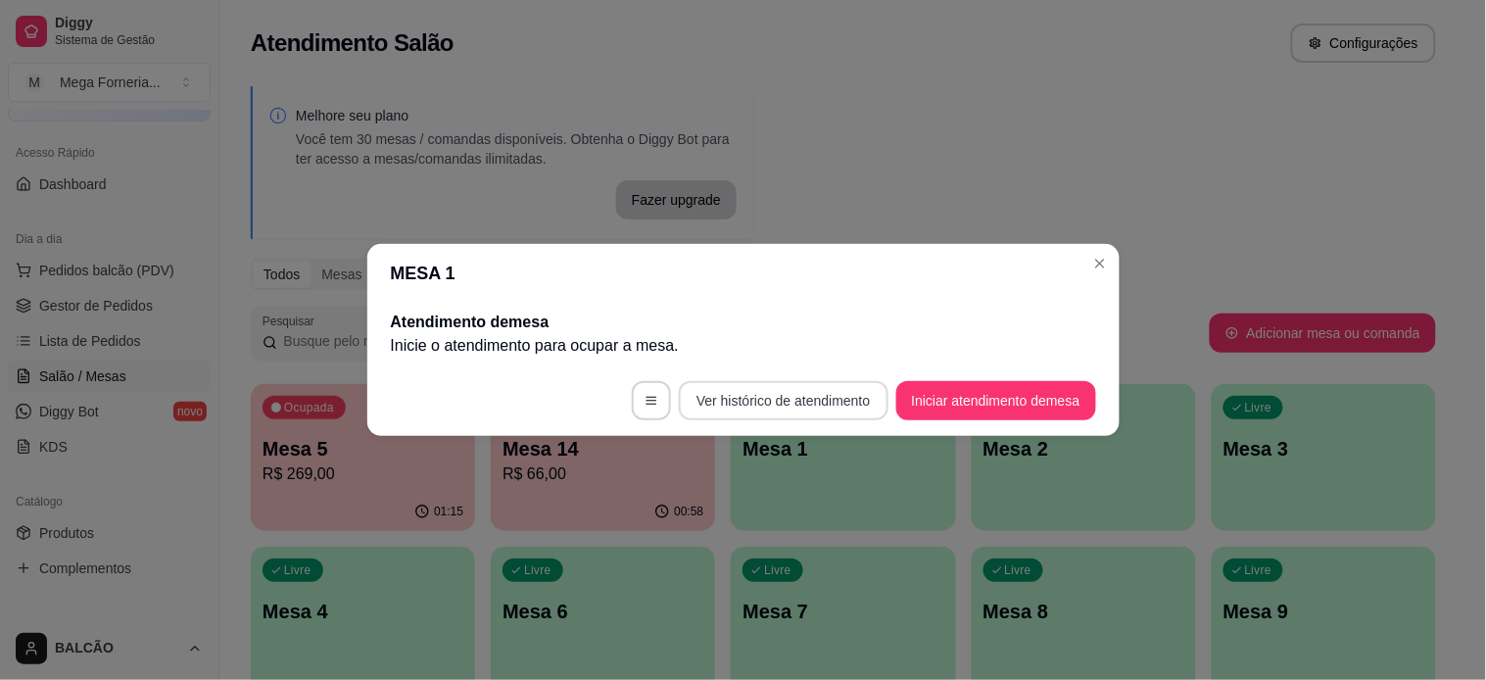
click at [842, 402] on button "Ver histórico de atendimento" at bounding box center [783, 400] width 209 height 39
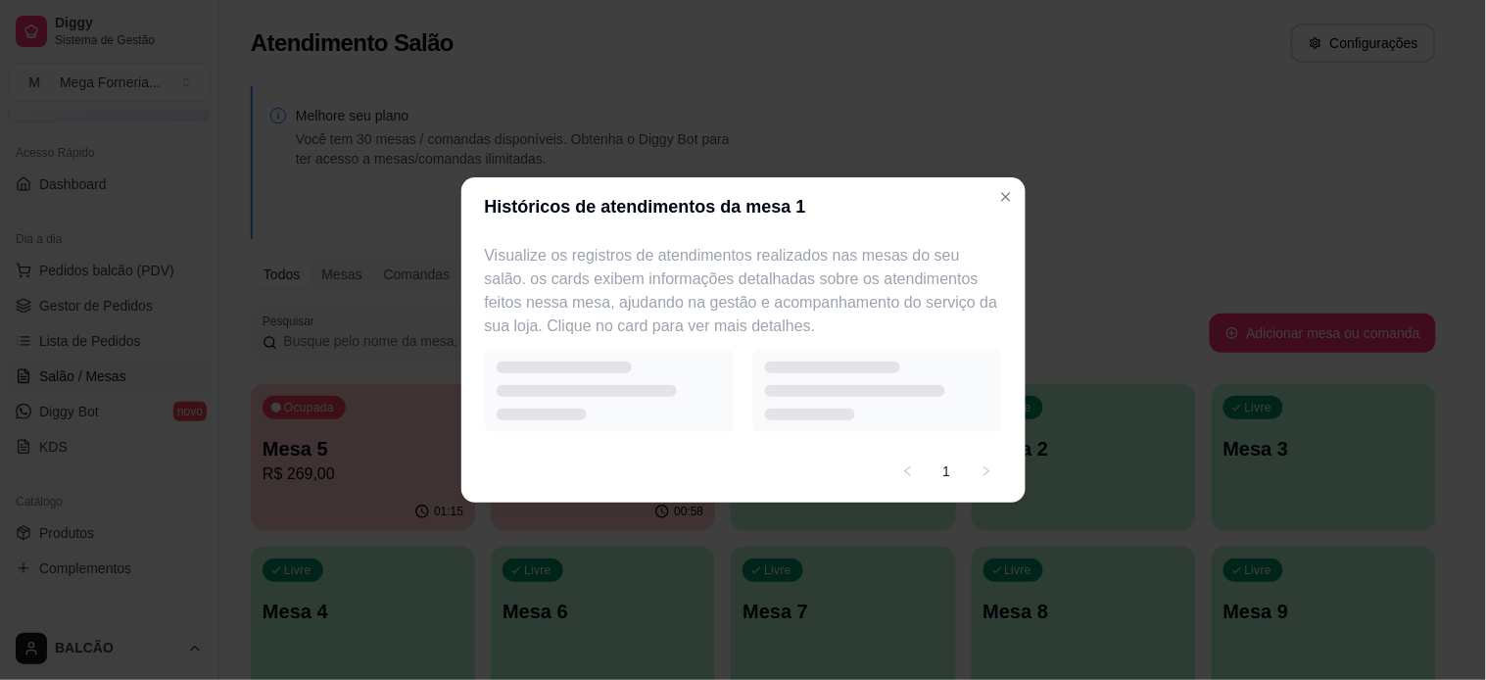
select select "7"
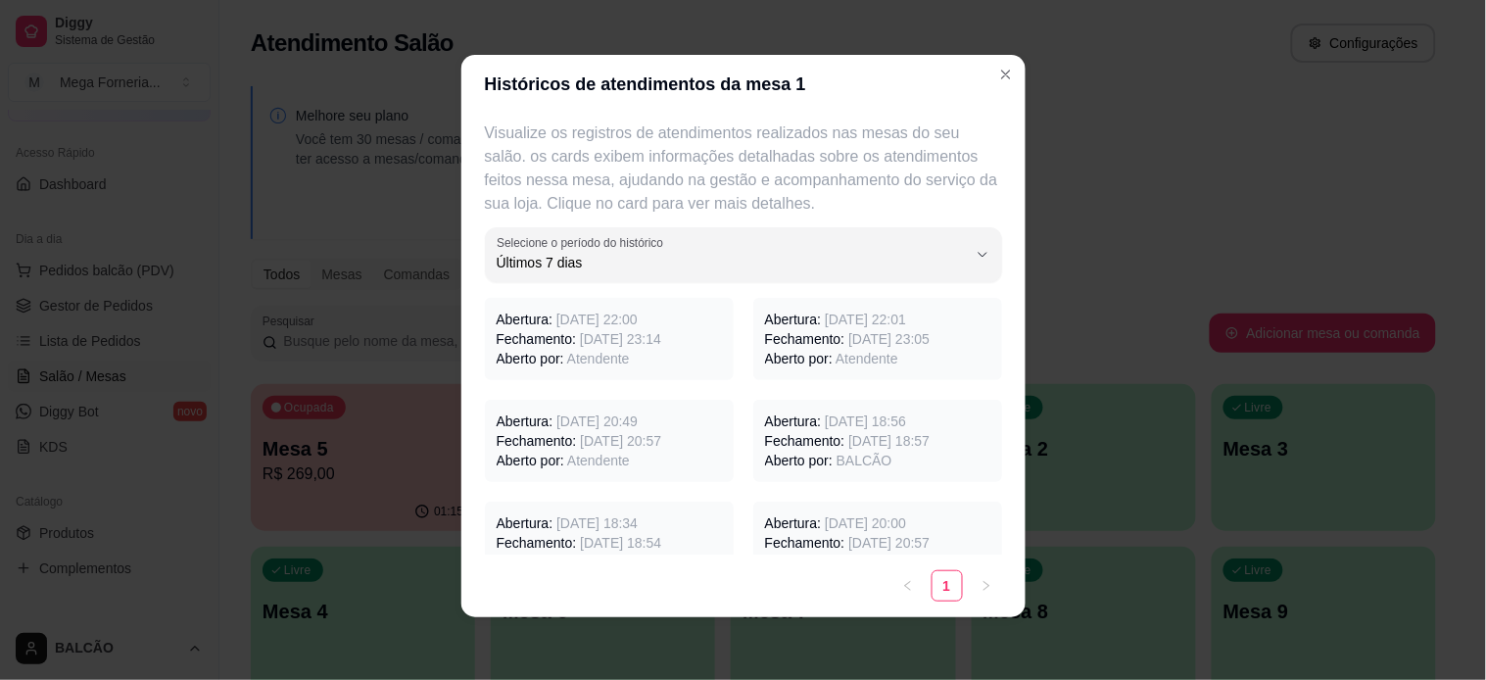
click at [569, 351] on span "Atendente" at bounding box center [598, 359] width 63 height 16
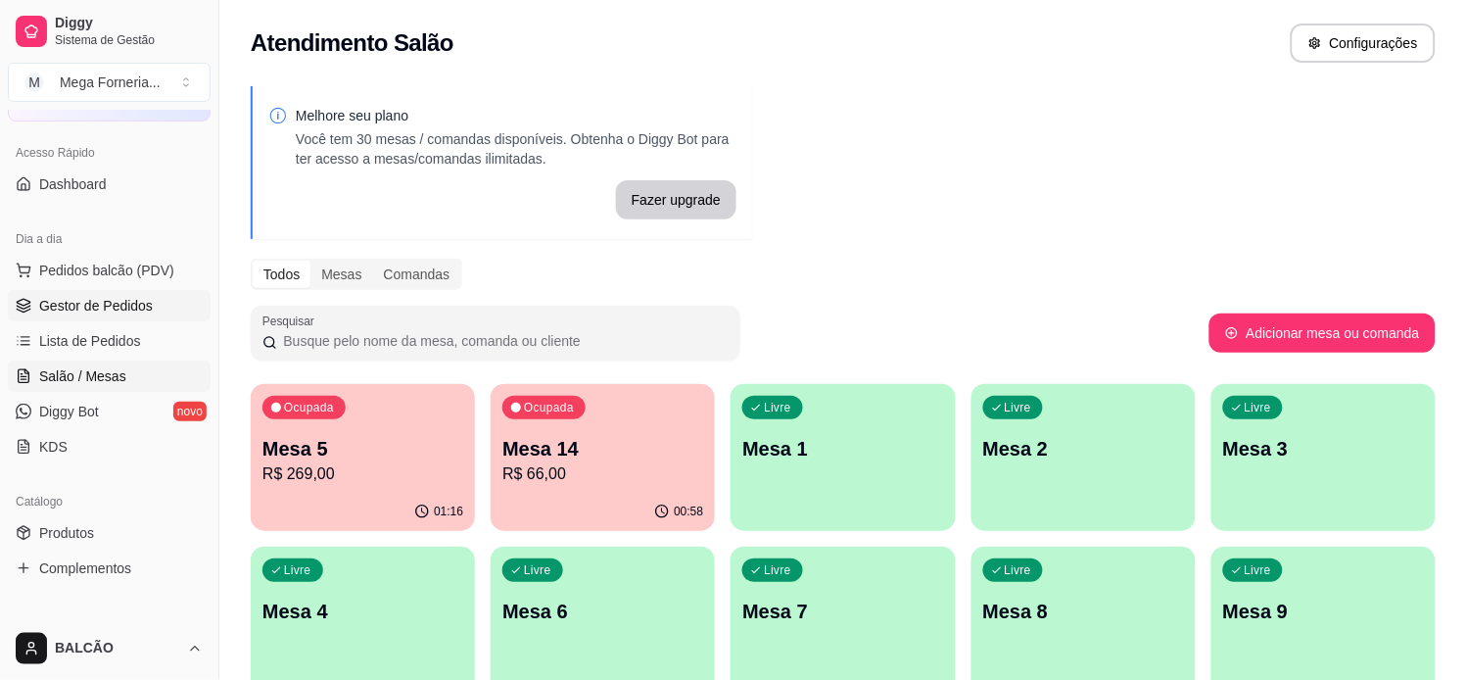
click at [114, 311] on span "Gestor de Pedidos" at bounding box center [96, 306] width 114 height 20
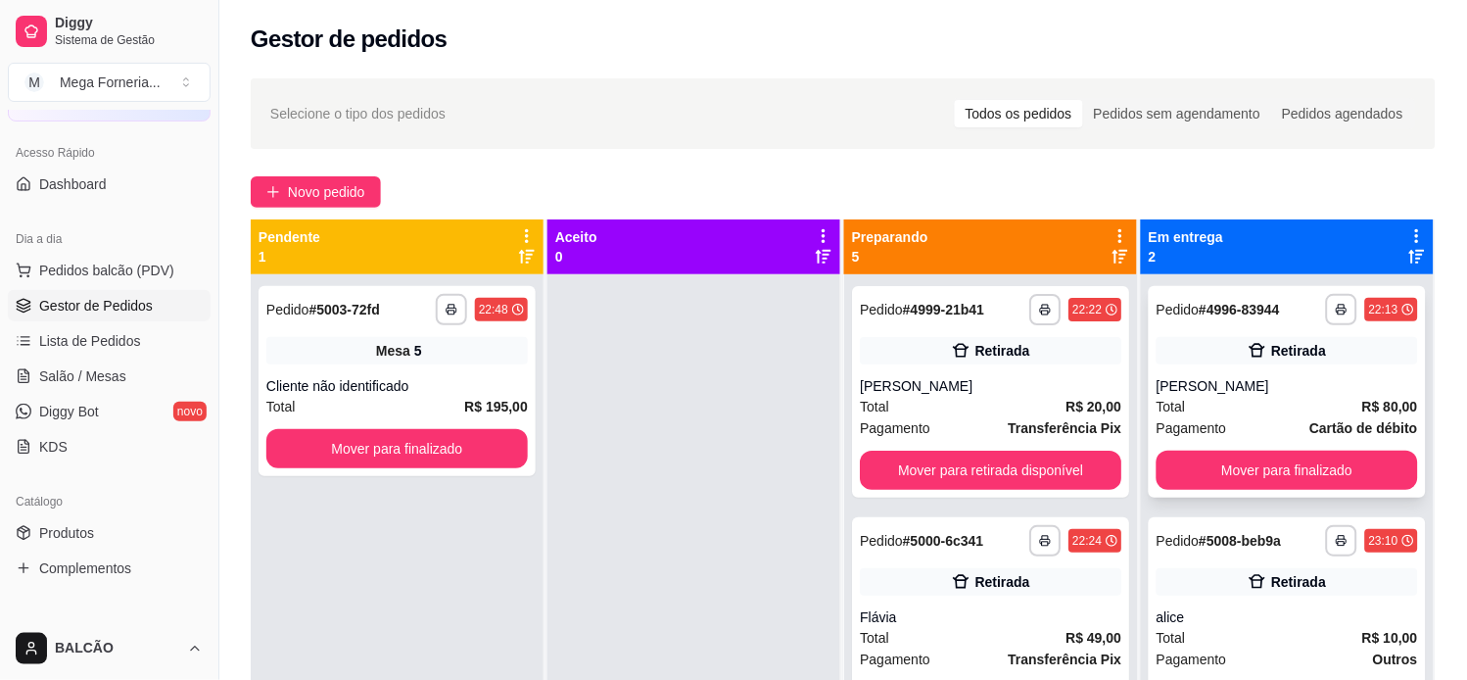
click at [1320, 457] on button "Mover para finalizado" at bounding box center [1288, 470] width 262 height 39
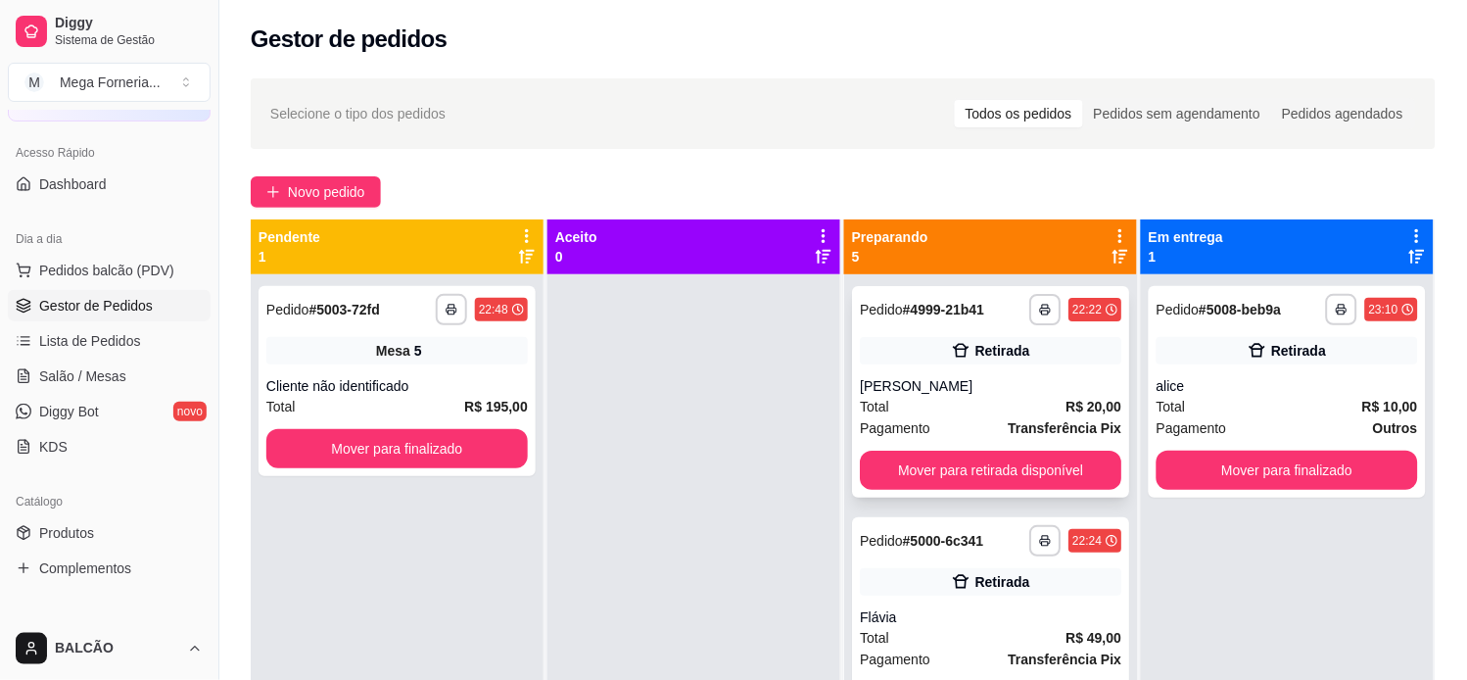
click at [979, 384] on div "[PERSON_NAME]" at bounding box center [991, 386] width 262 height 20
click at [1245, 378] on div "alice" at bounding box center [1288, 386] width 262 height 20
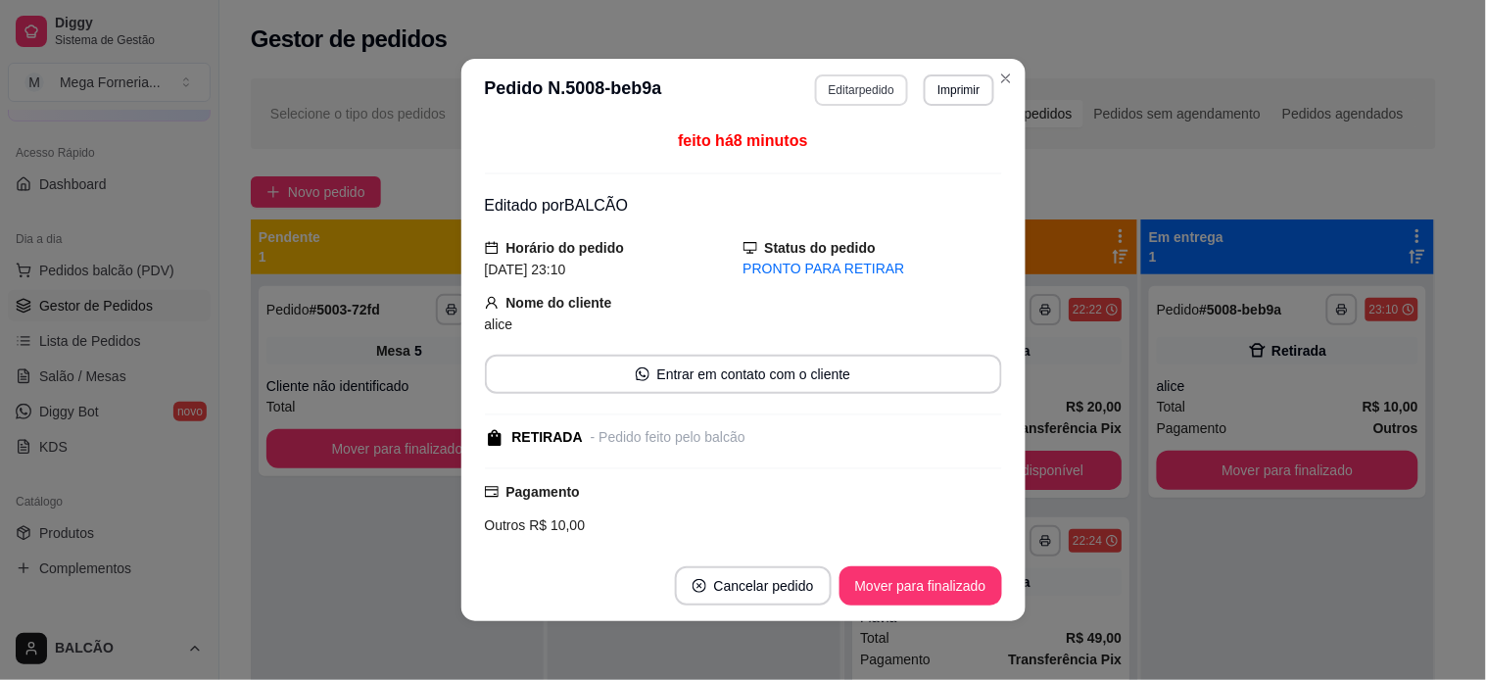
click at [860, 83] on button "Editar pedido" at bounding box center [861, 89] width 93 height 31
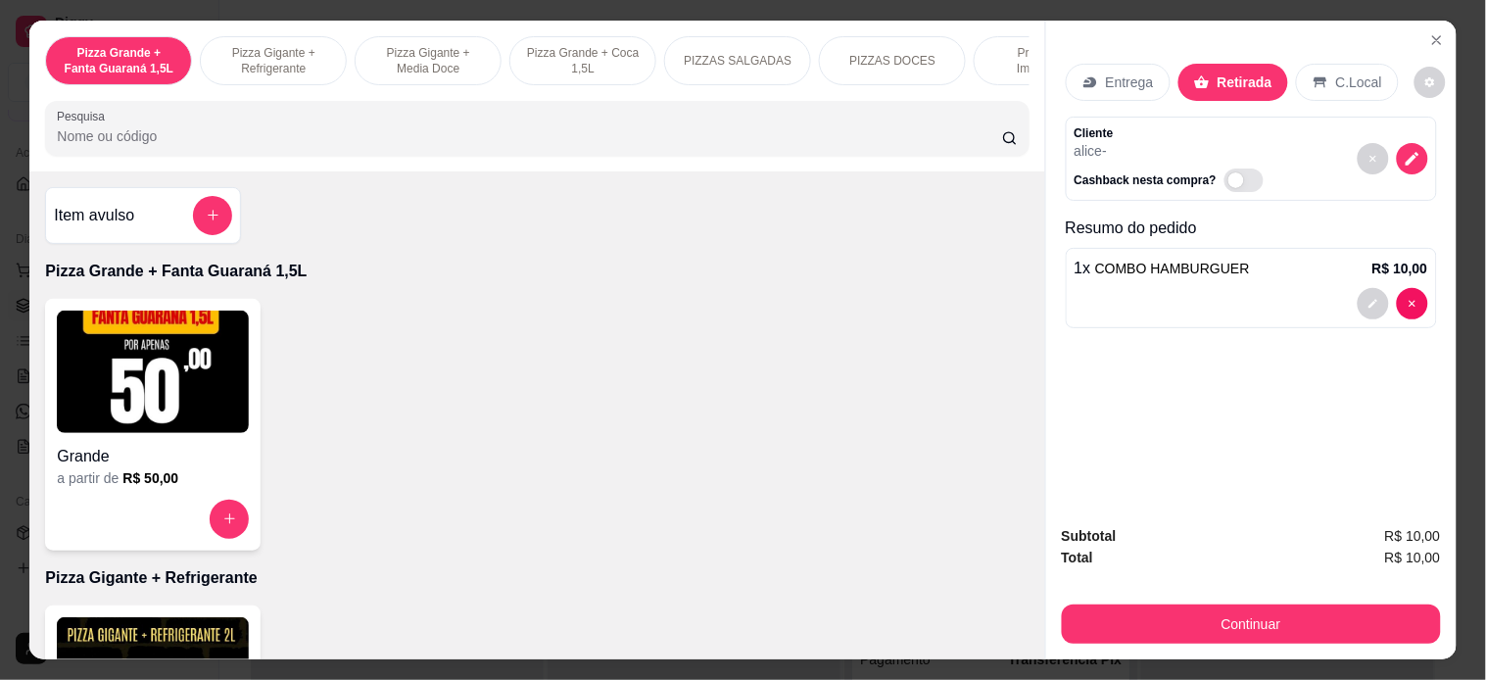
click at [1167, 599] on div "Continuar" at bounding box center [1251, 621] width 379 height 44
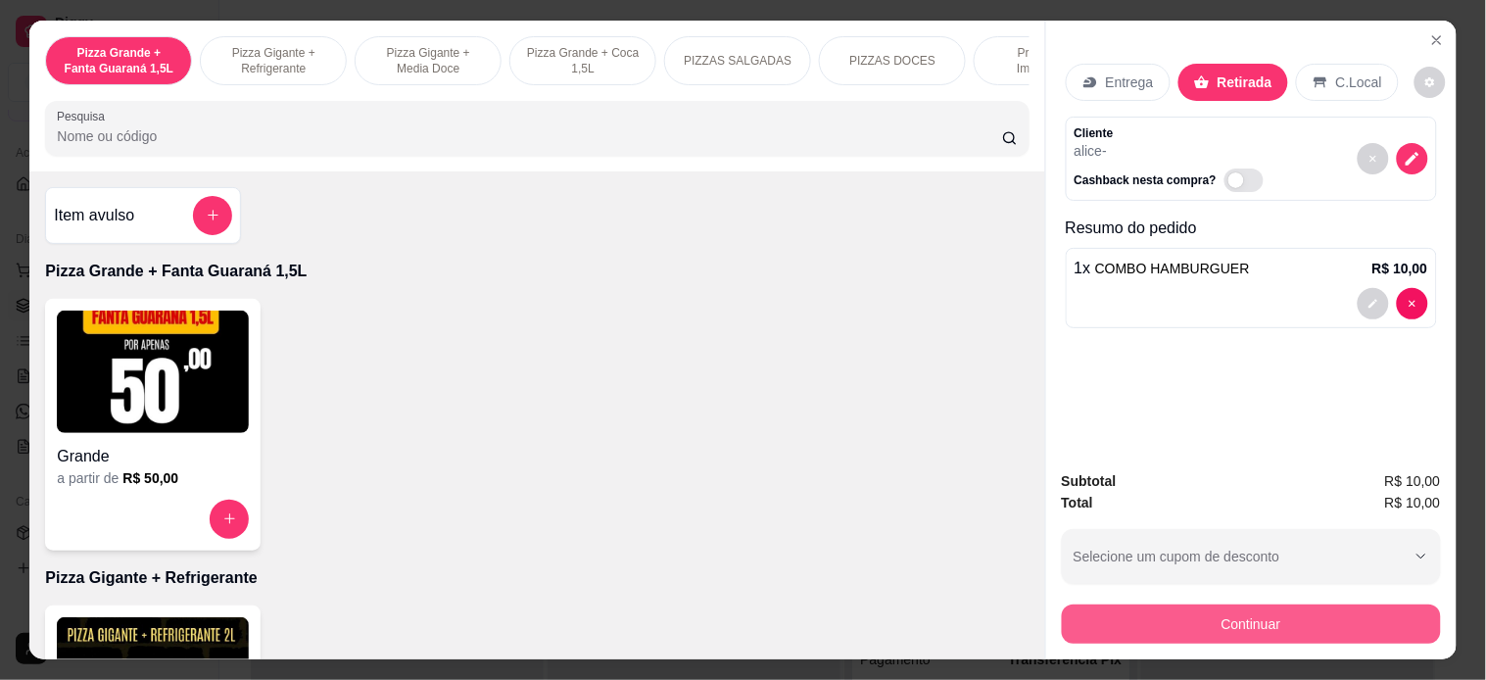
click at [1199, 611] on button "Continuar" at bounding box center [1251, 623] width 379 height 39
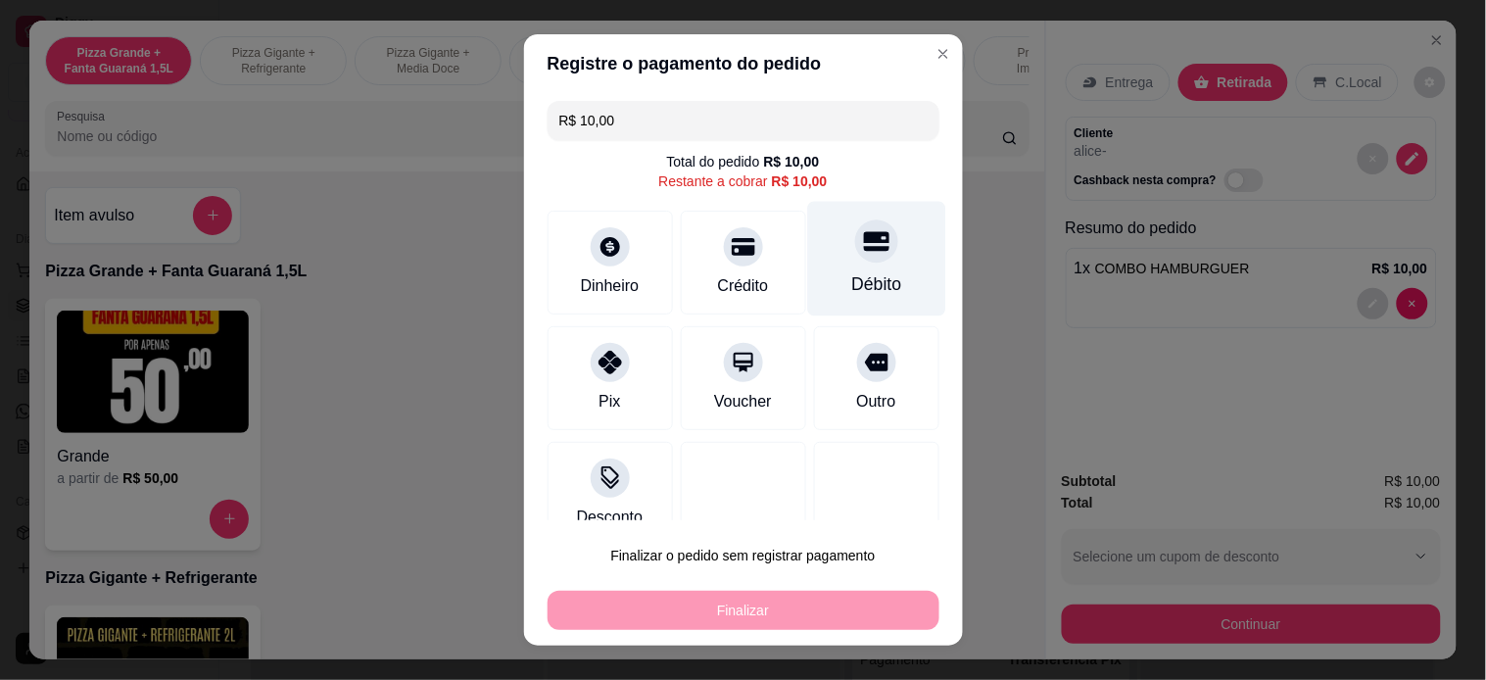
click at [860, 246] on div "Débito" at bounding box center [876, 258] width 138 height 115
type input "R$ 0,00"
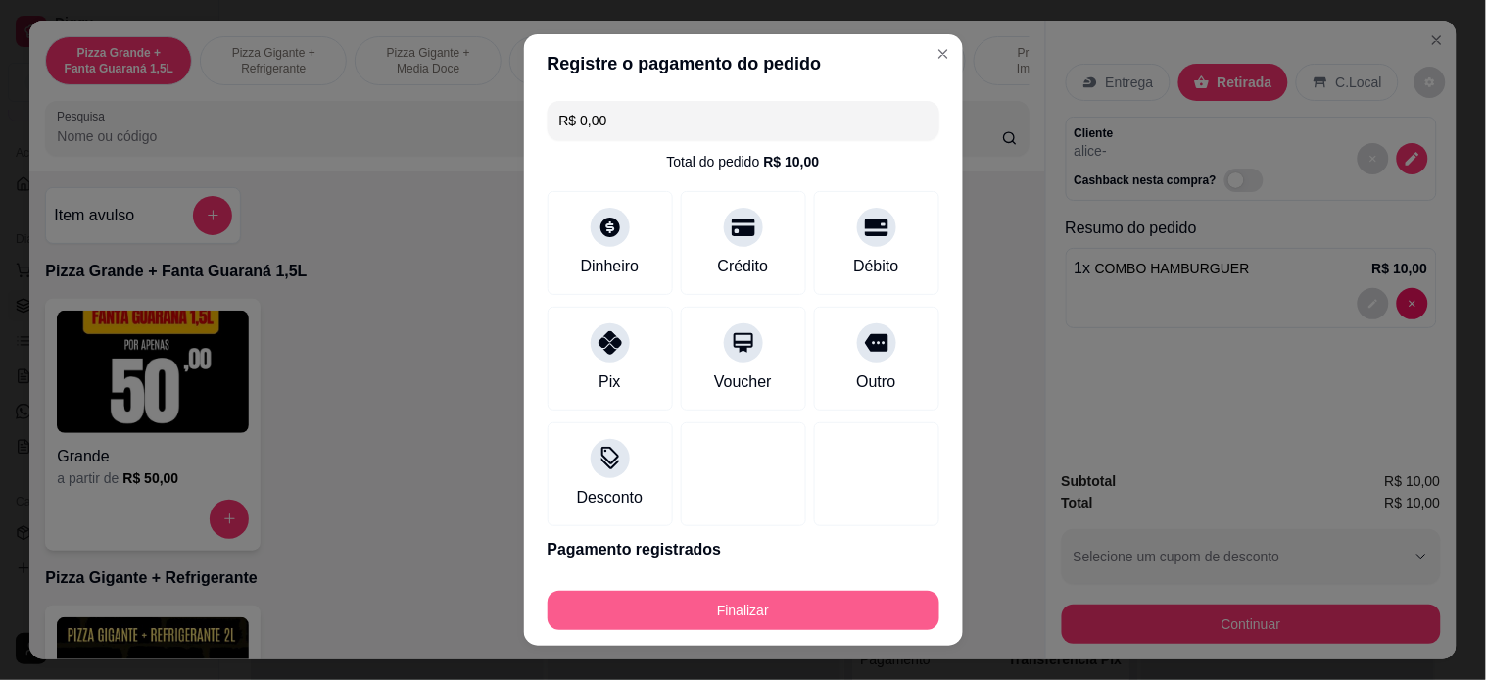
click at [885, 611] on button "Finalizar" at bounding box center [744, 610] width 392 height 39
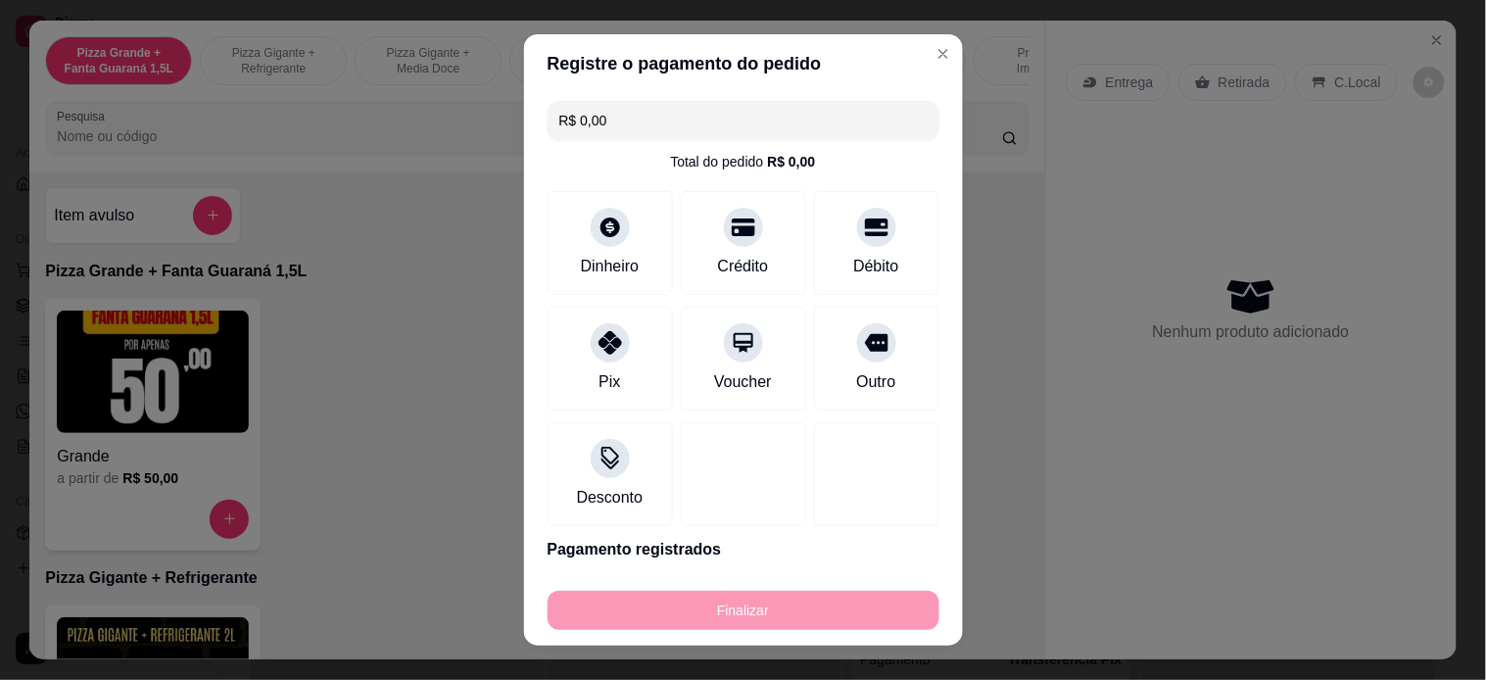
type input "0"
type input "-R$ 10,00"
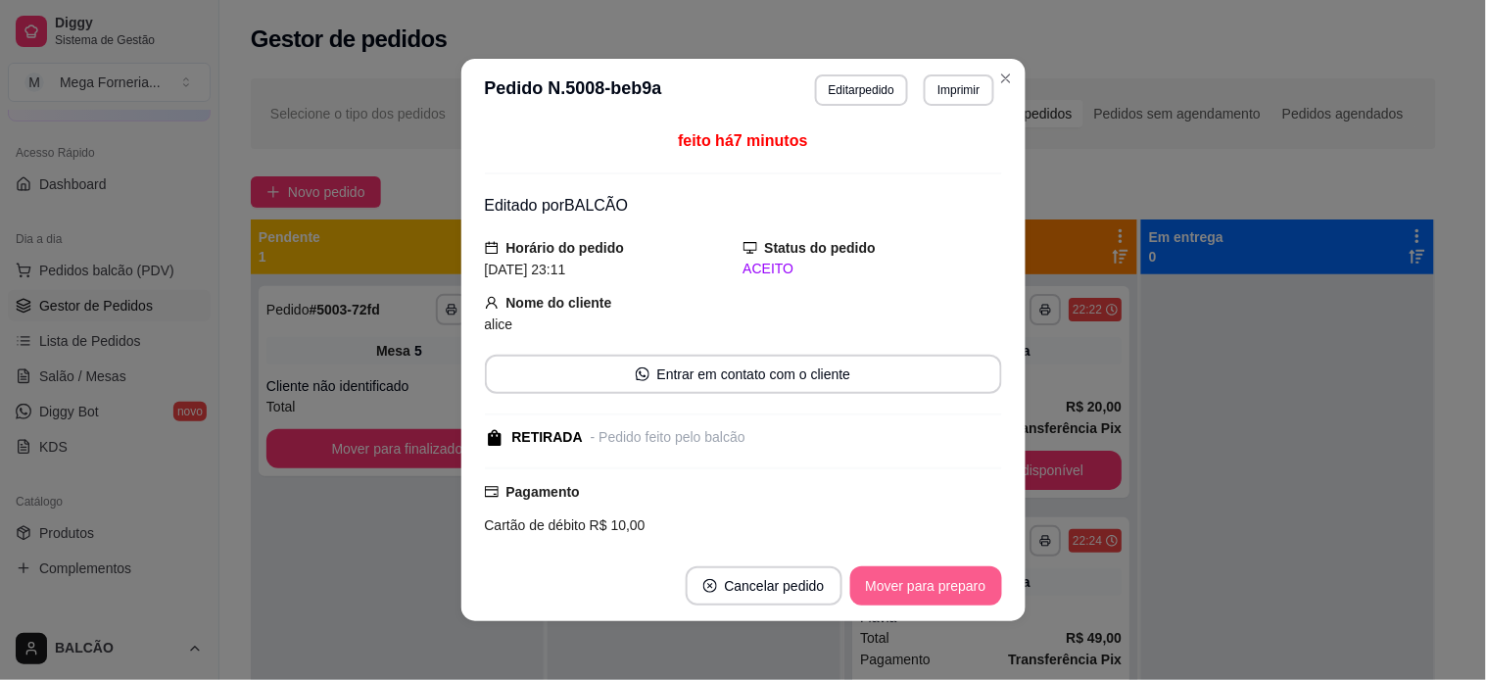
click at [916, 585] on button "Mover para preparo" at bounding box center [926, 585] width 152 height 39
click at [921, 584] on button "Mover para retirada disponível" at bounding box center [893, 585] width 216 height 39
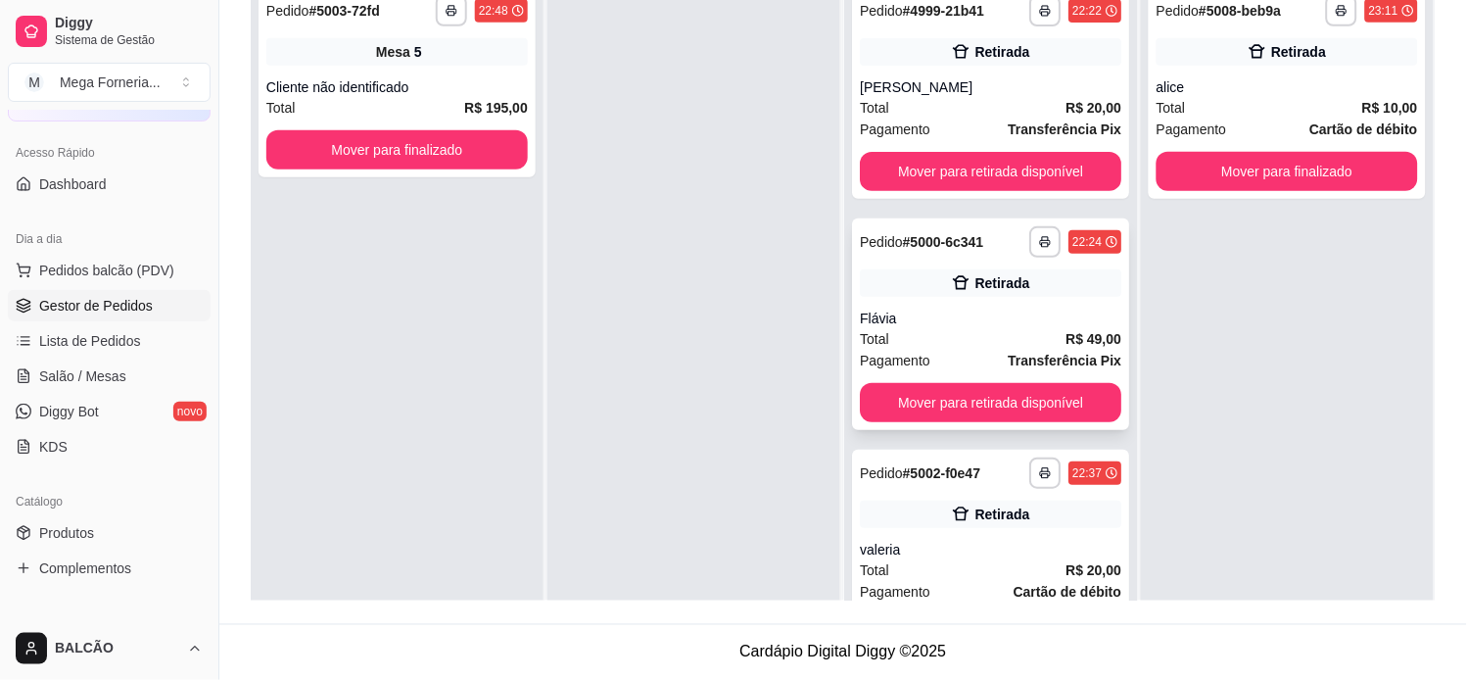
click at [914, 309] on div "Flávia" at bounding box center [991, 319] width 262 height 20
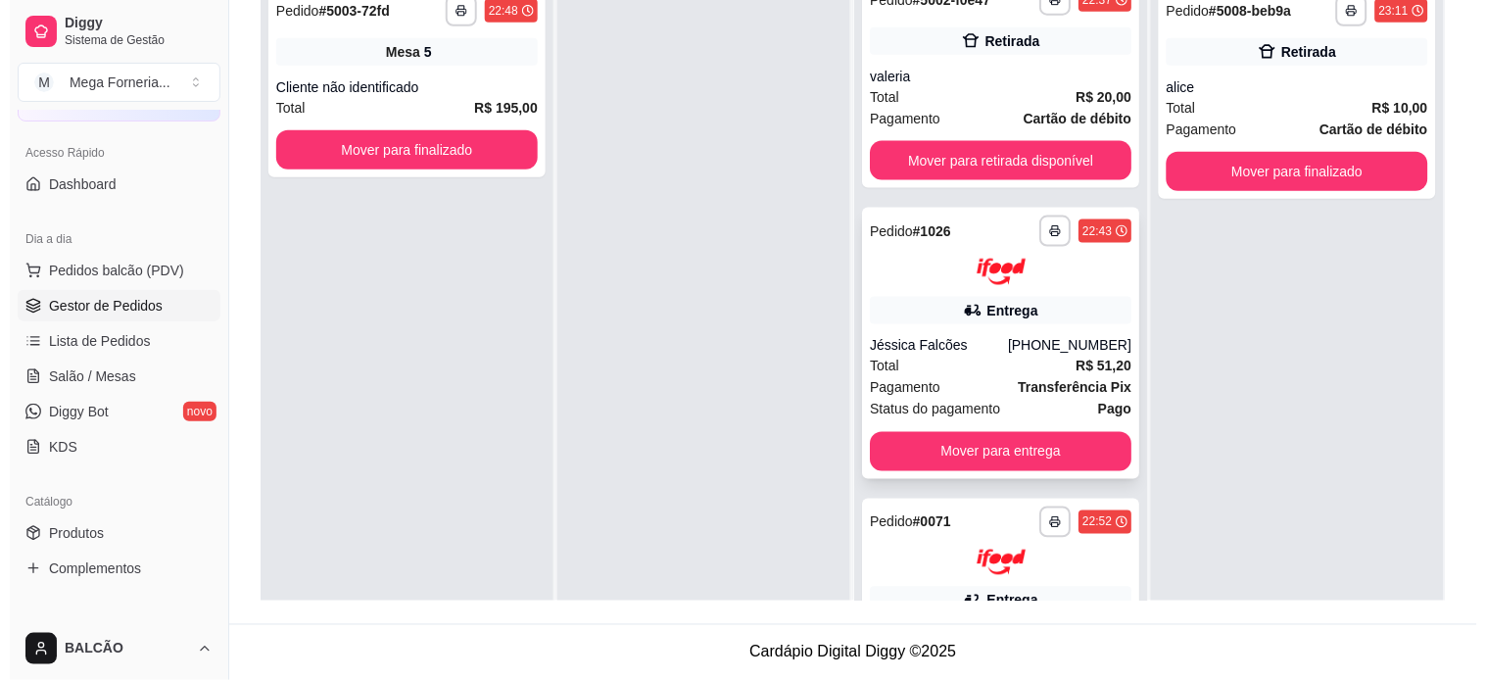
scroll to position [435, 0]
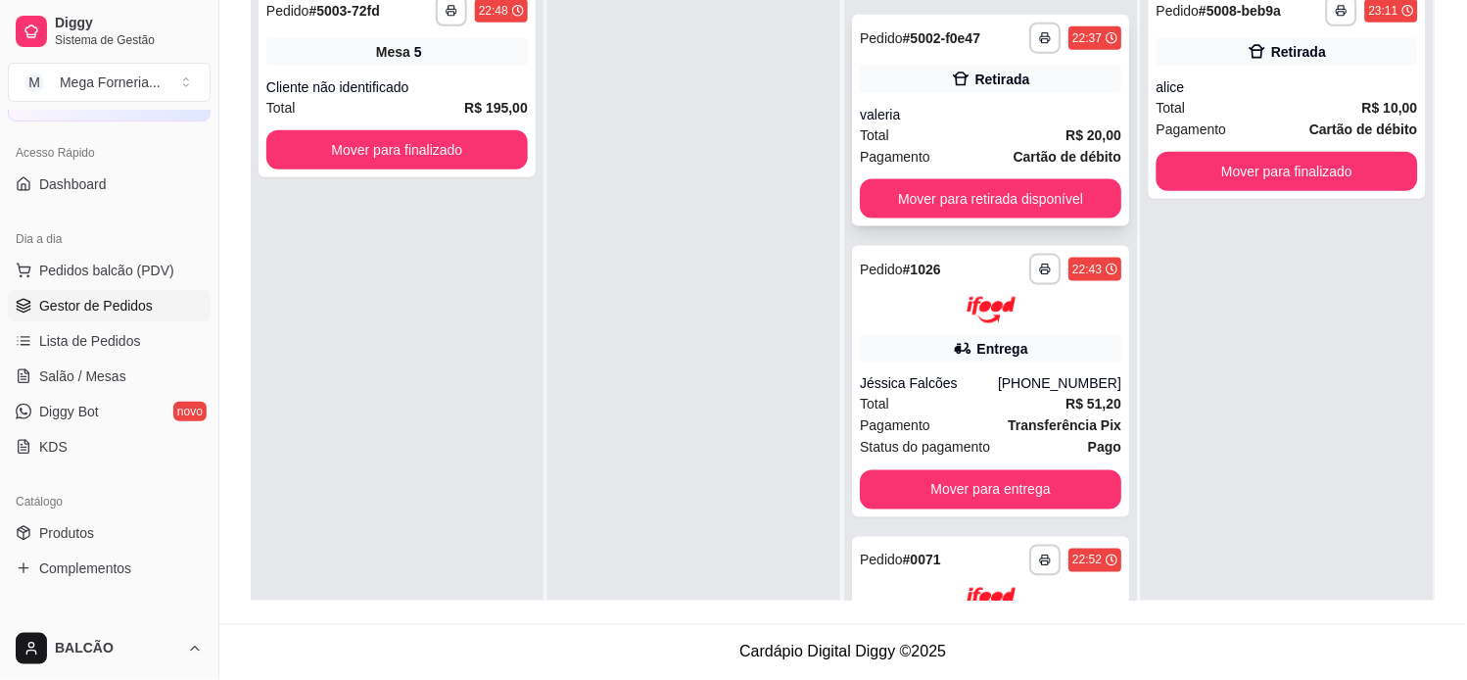
click at [909, 118] on div "valeria" at bounding box center [991, 115] width 262 height 20
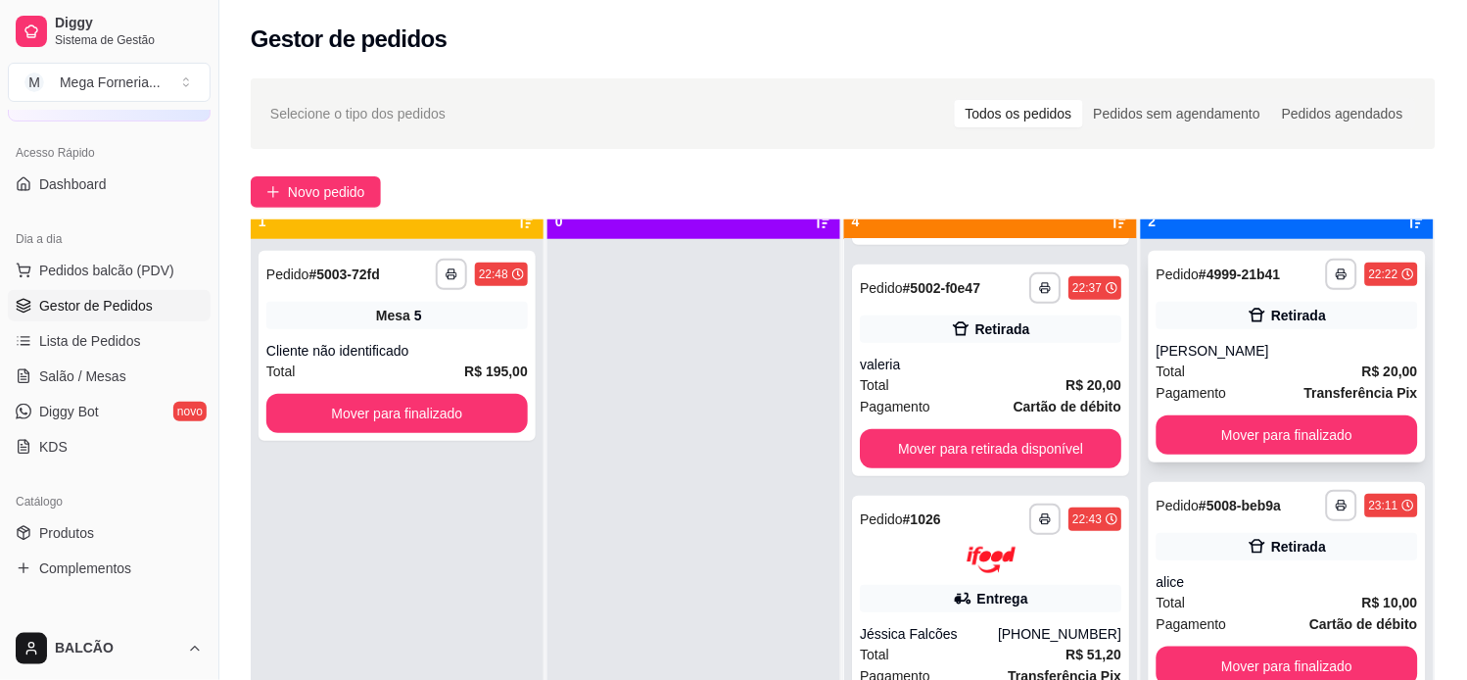
scroll to position [54, 0]
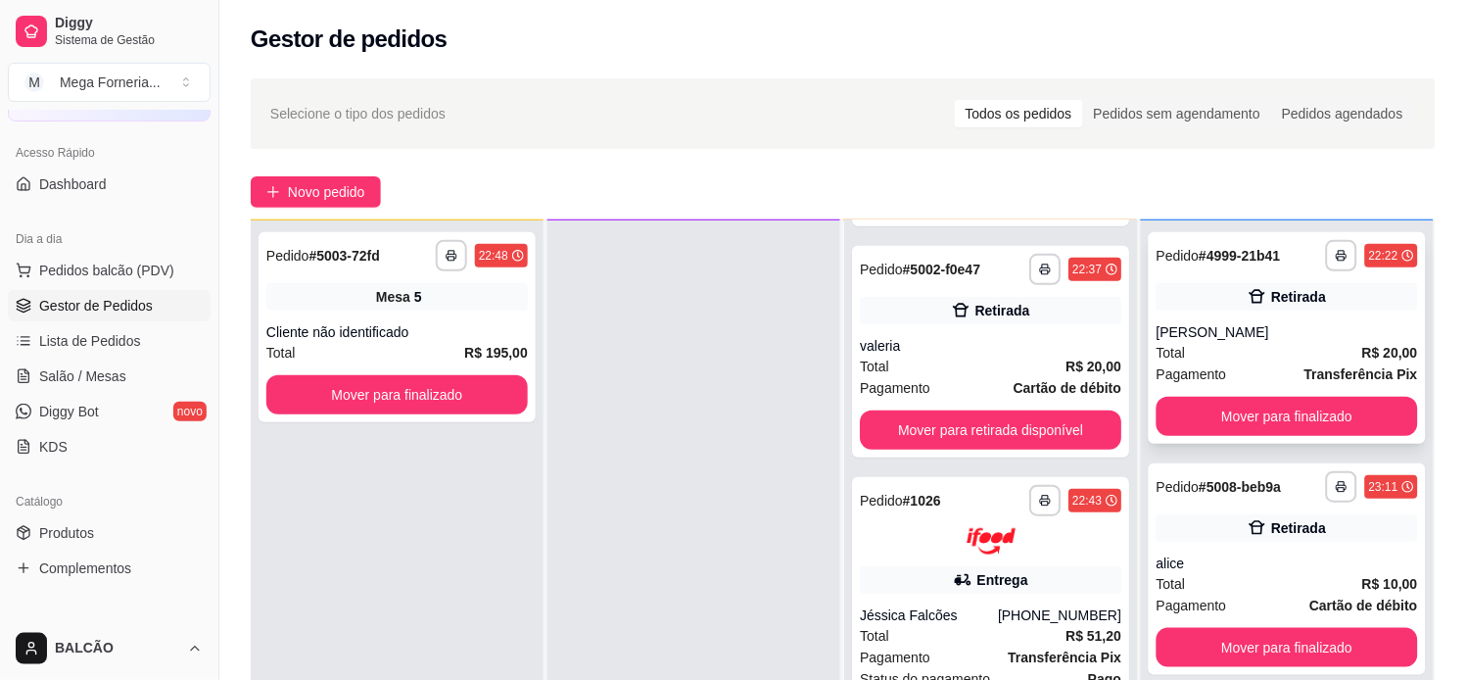
click at [1241, 344] on div "Total R$ 20,00" at bounding box center [1288, 353] width 262 height 22
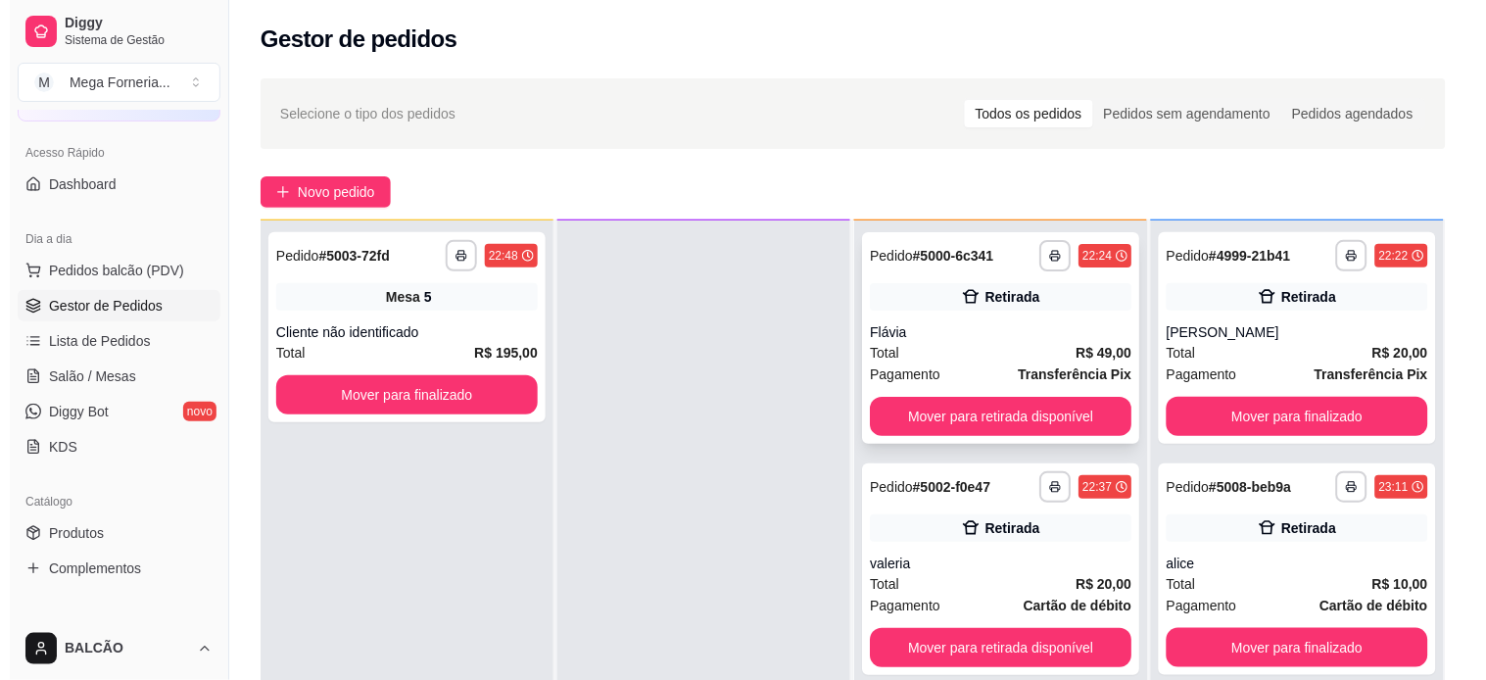
scroll to position [0, 0]
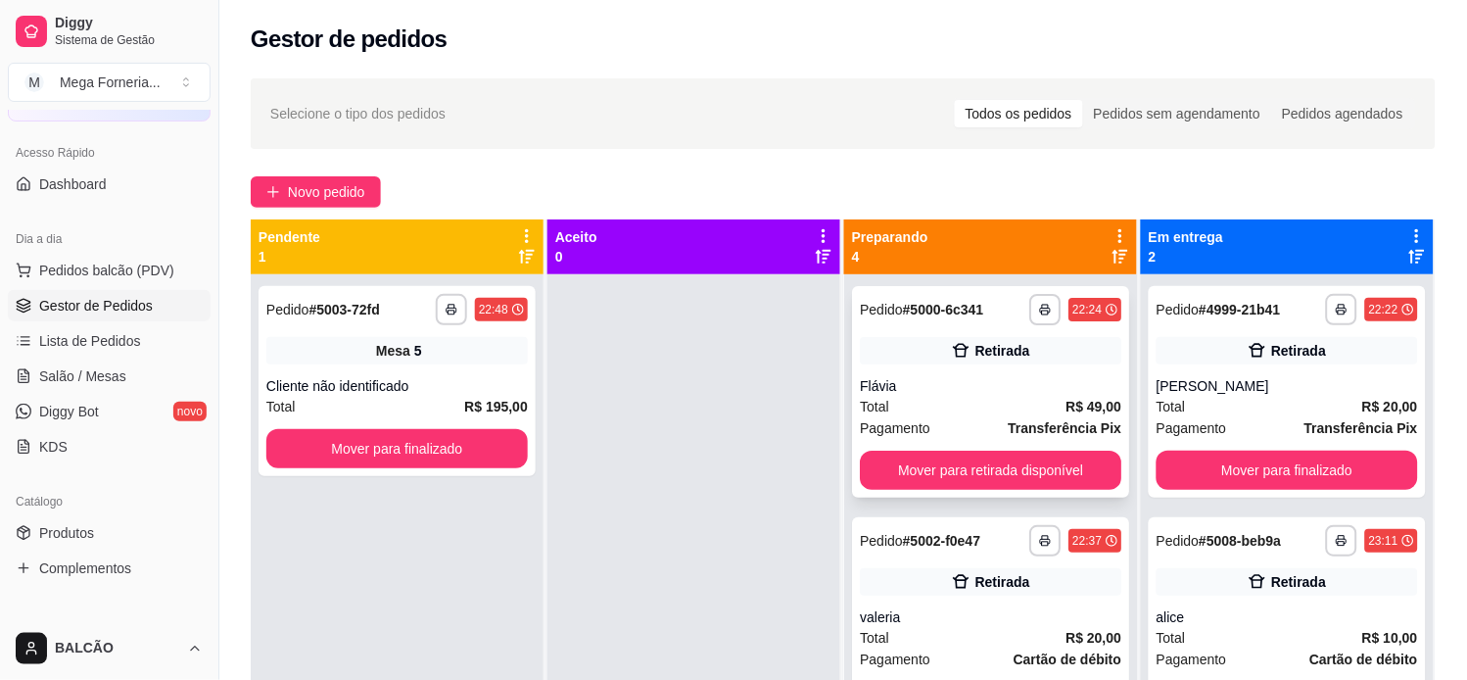
click at [1028, 379] on div "Flávia" at bounding box center [991, 386] width 262 height 20
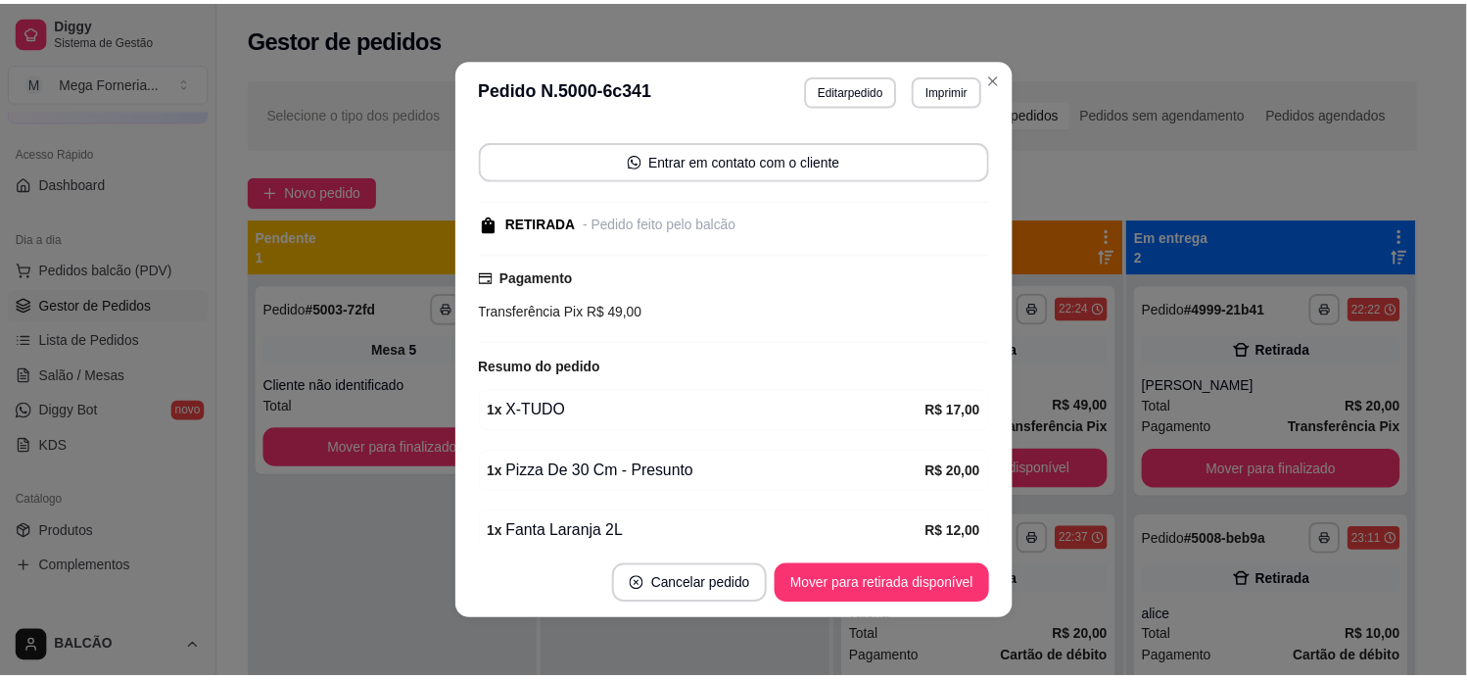
scroll to position [302, 0]
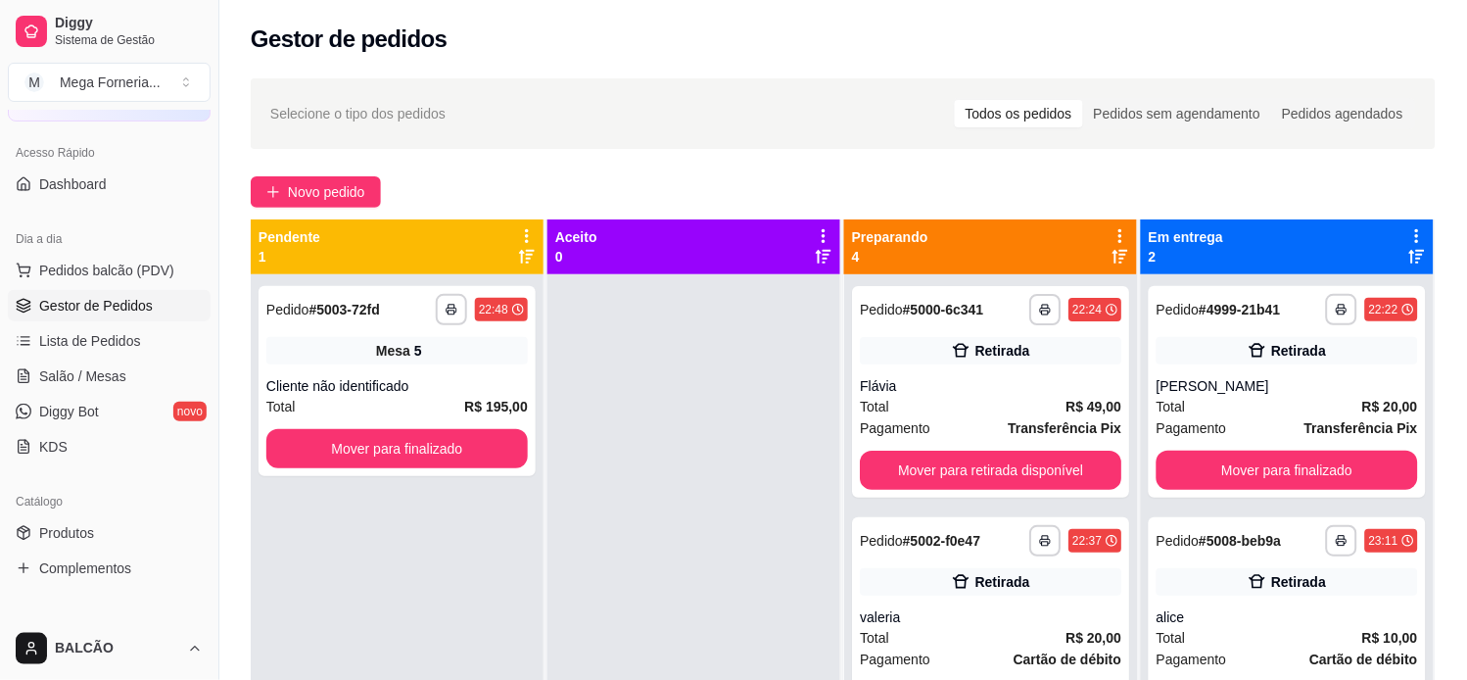
drag, startPoint x: 999, startPoint y: 73, endPoint x: 936, endPoint y: 137, distance: 89.3
click at [936, 137] on div "Selecione o tipo dos pedidos Todos os pedidos Pedidos sem agendamento Pedidos a…" at bounding box center [843, 113] width 1185 height 71
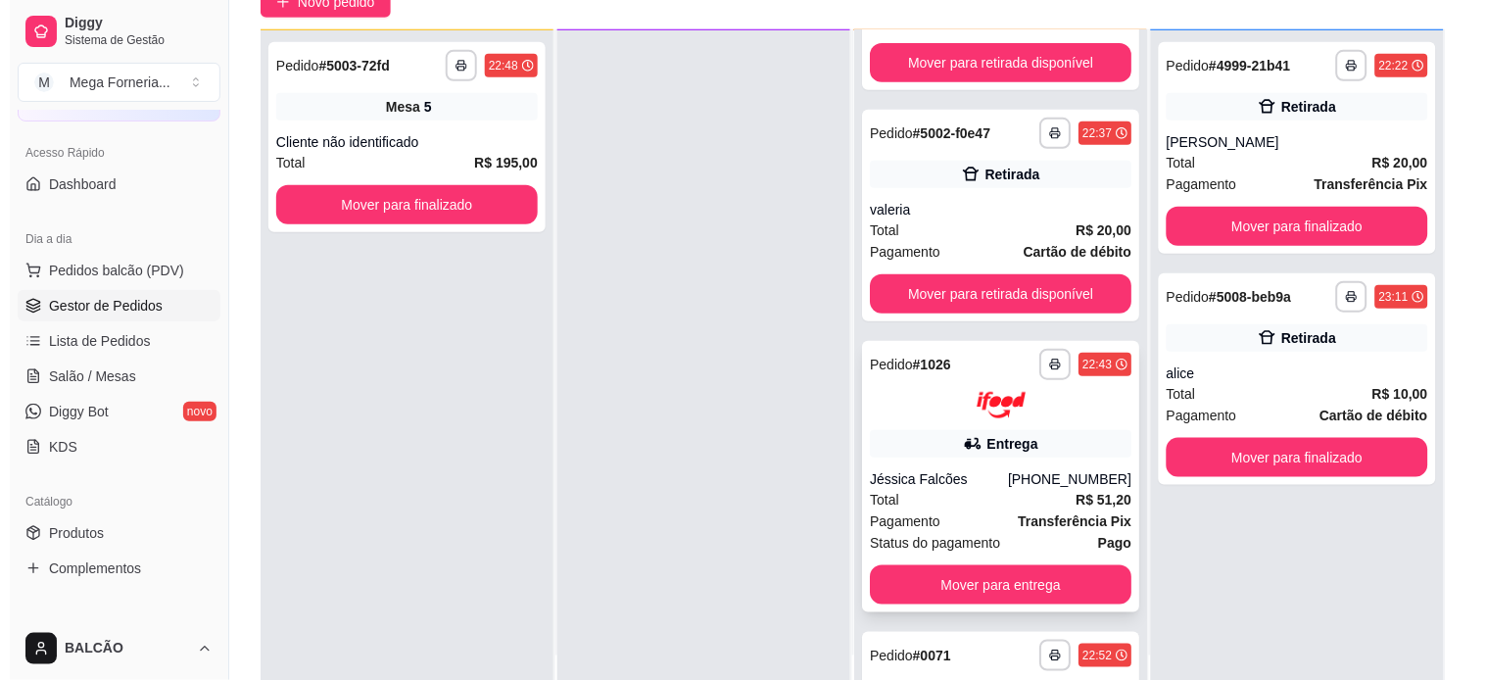
scroll to position [0, 0]
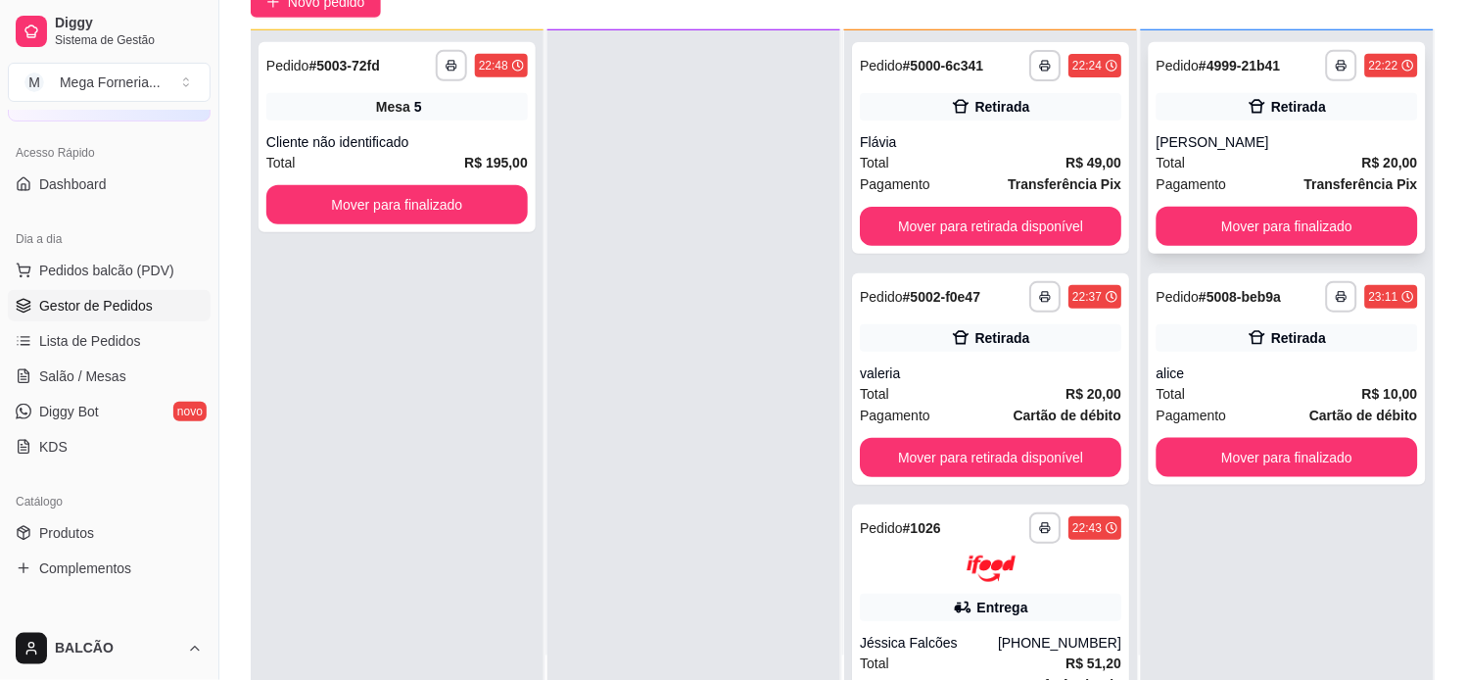
click at [1273, 162] on div "Total R$ 20,00" at bounding box center [1288, 163] width 262 height 22
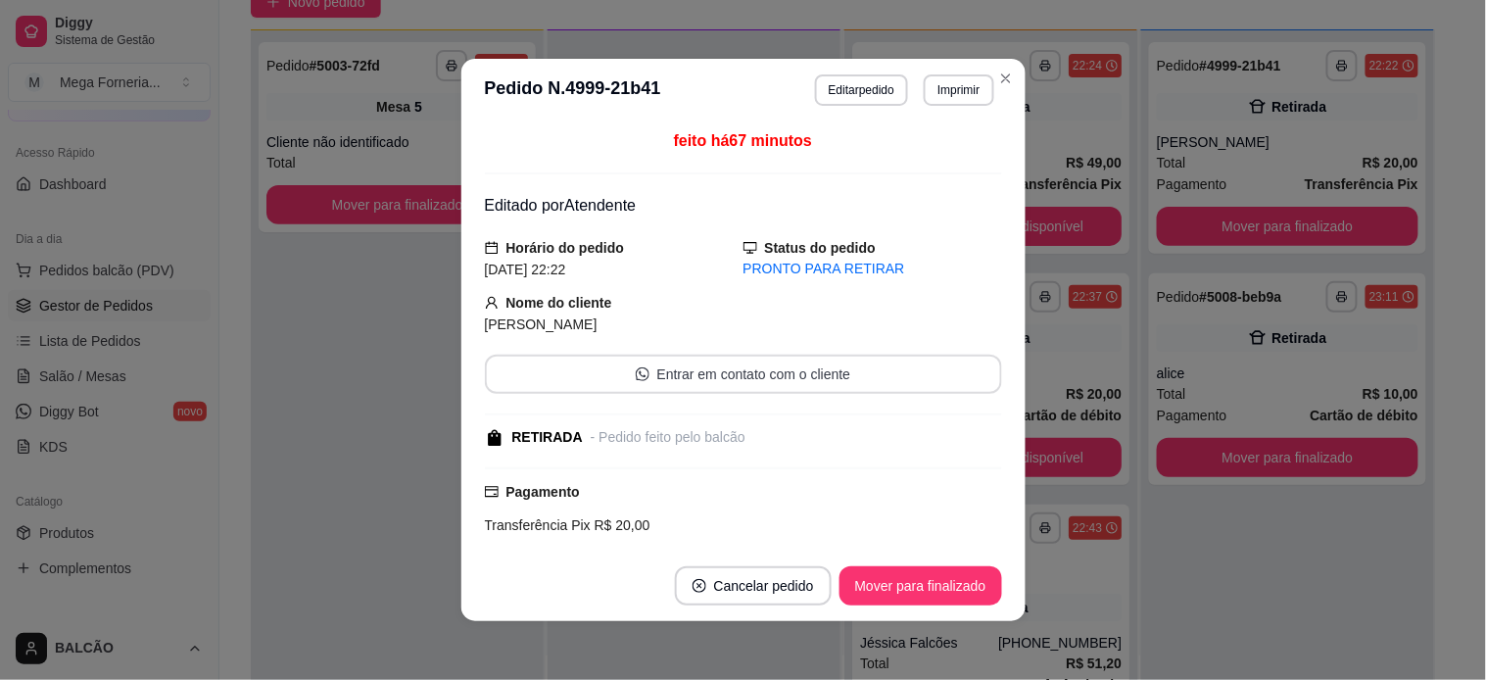
scroll to position [109, 0]
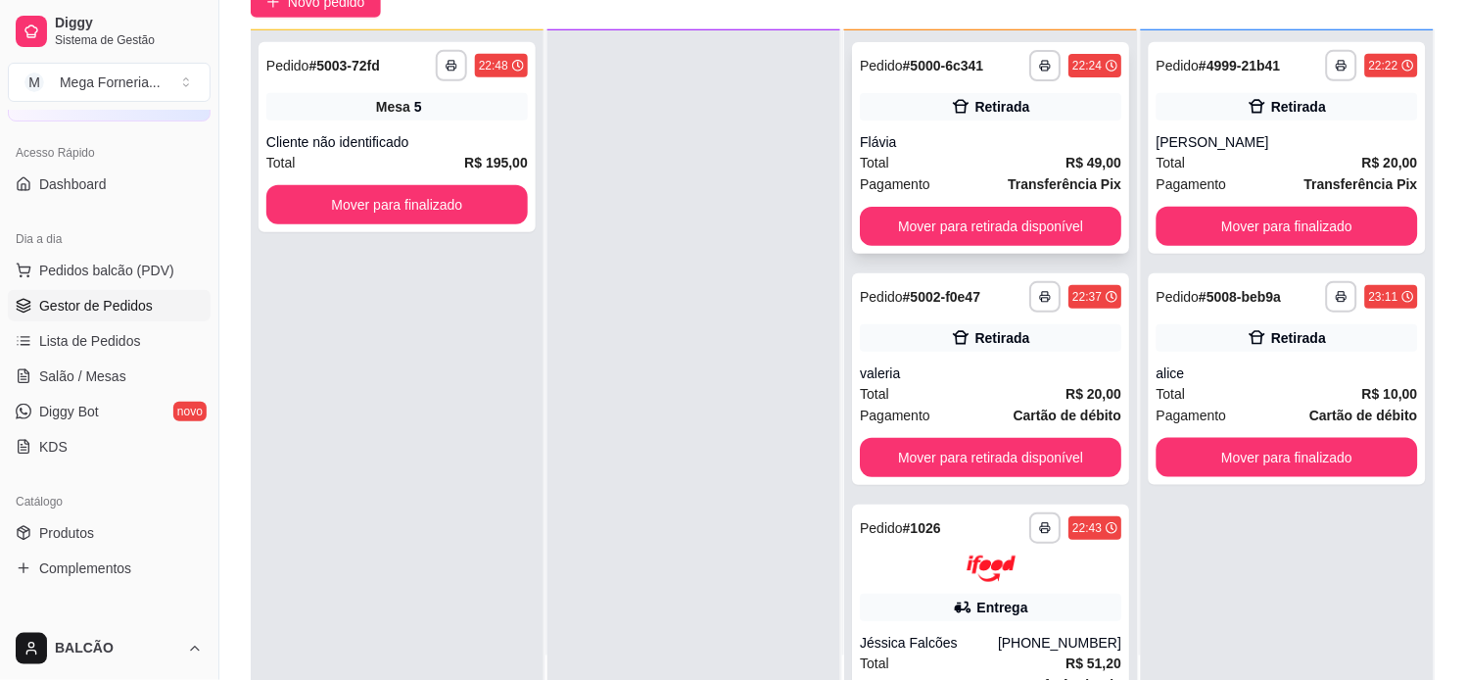
click at [1024, 143] on div "Flávia" at bounding box center [991, 142] width 262 height 20
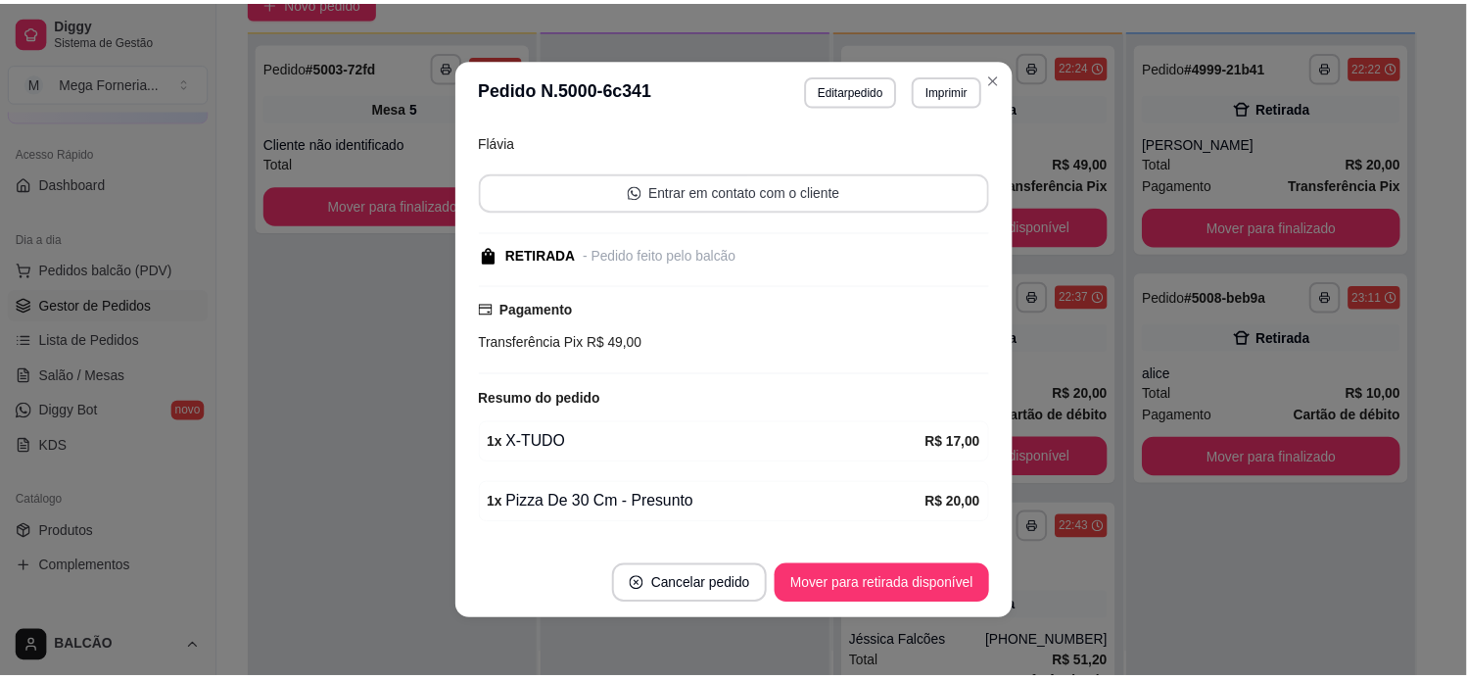
scroll to position [217, 0]
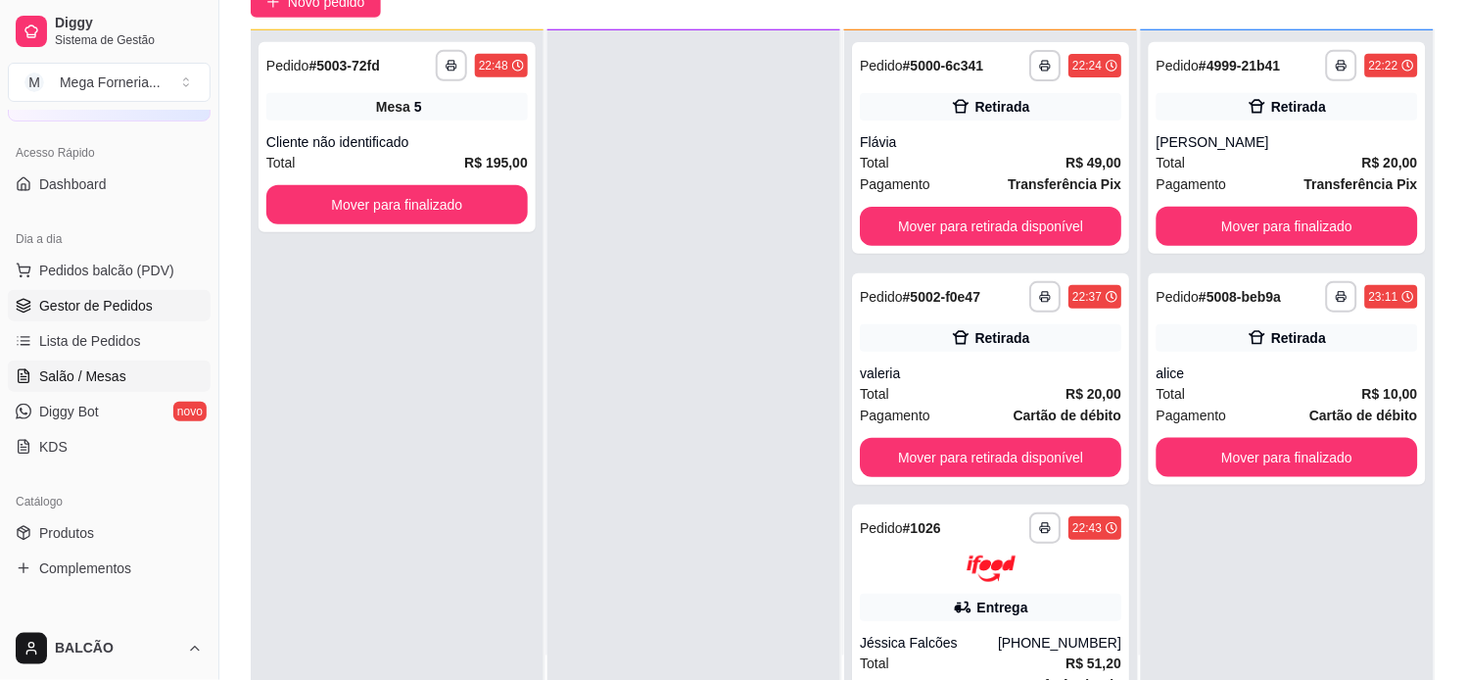
click at [60, 377] on span "Salão / Mesas" at bounding box center [82, 376] width 87 height 20
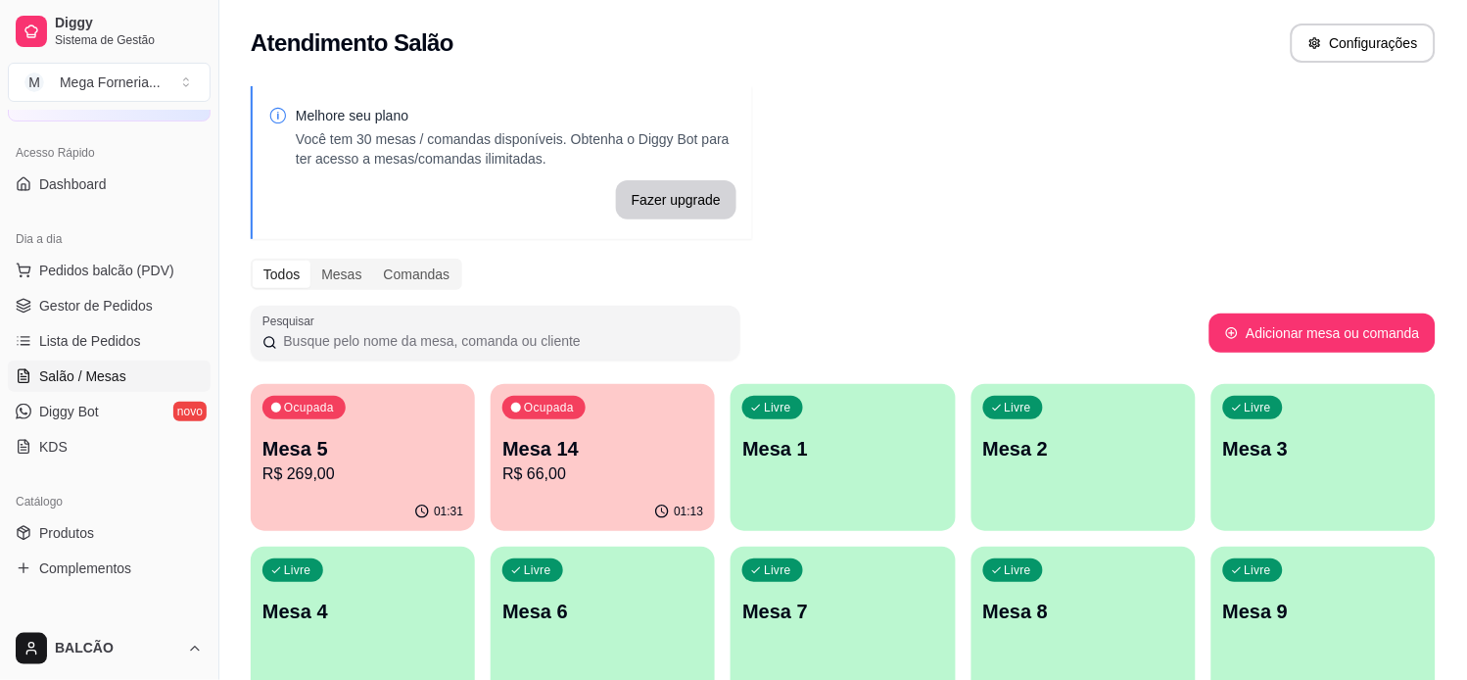
click at [578, 494] on div "01:13" at bounding box center [603, 512] width 224 height 38
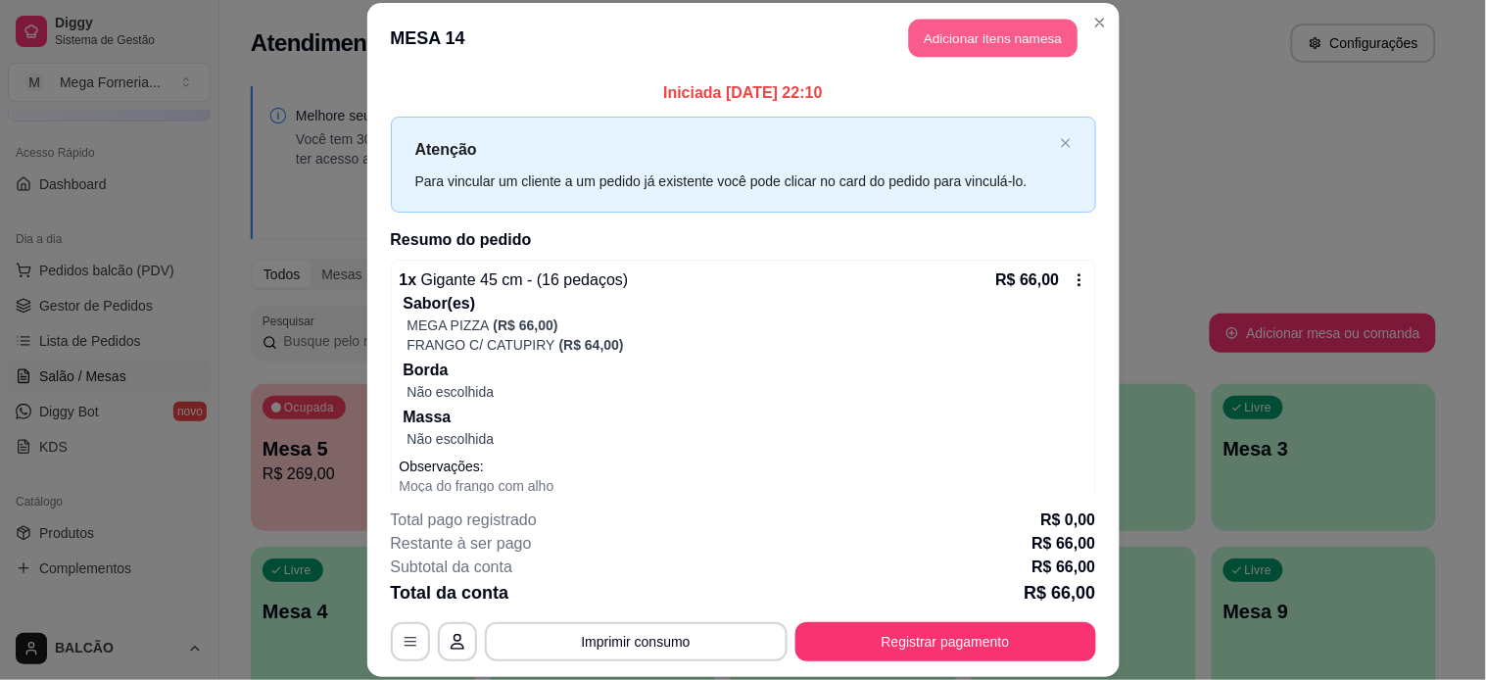
click at [968, 39] on button "Adicionar itens na mesa" at bounding box center [993, 39] width 168 height 38
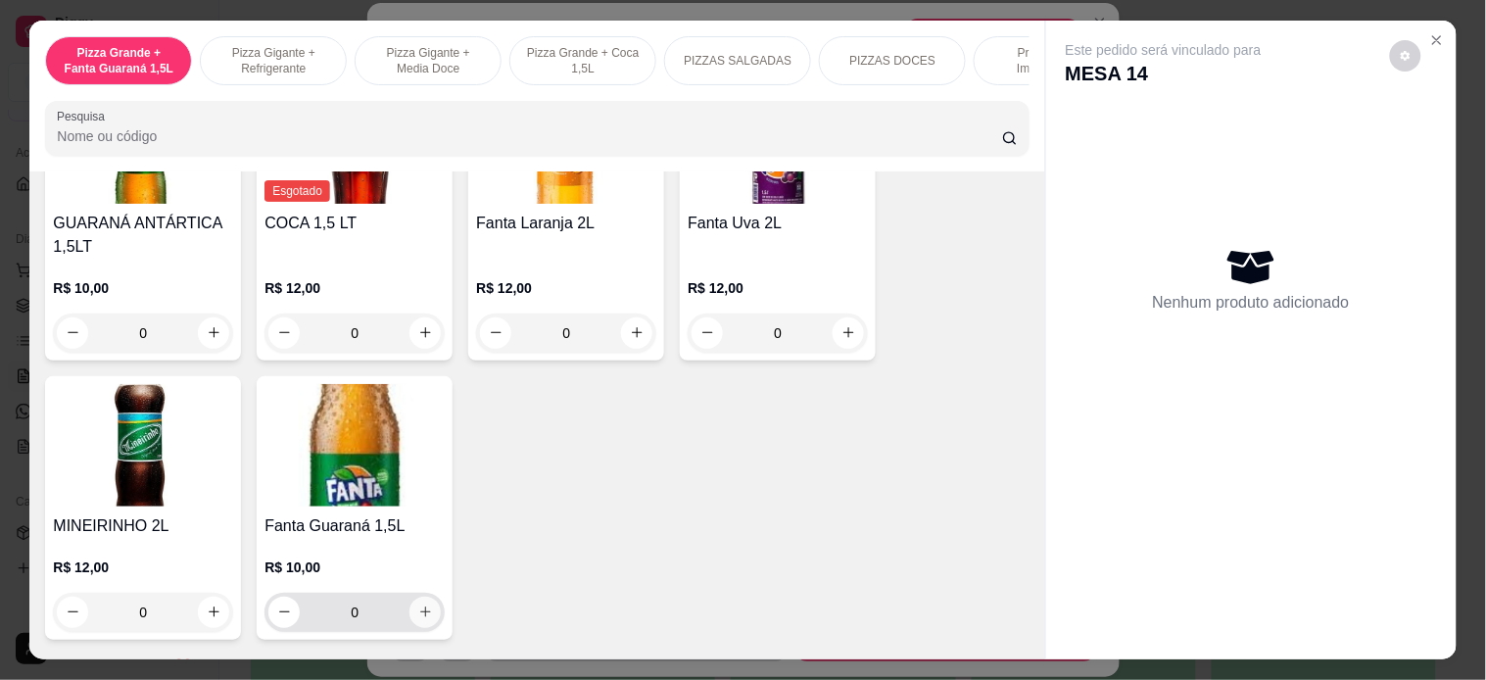
scroll to position [4570, 0]
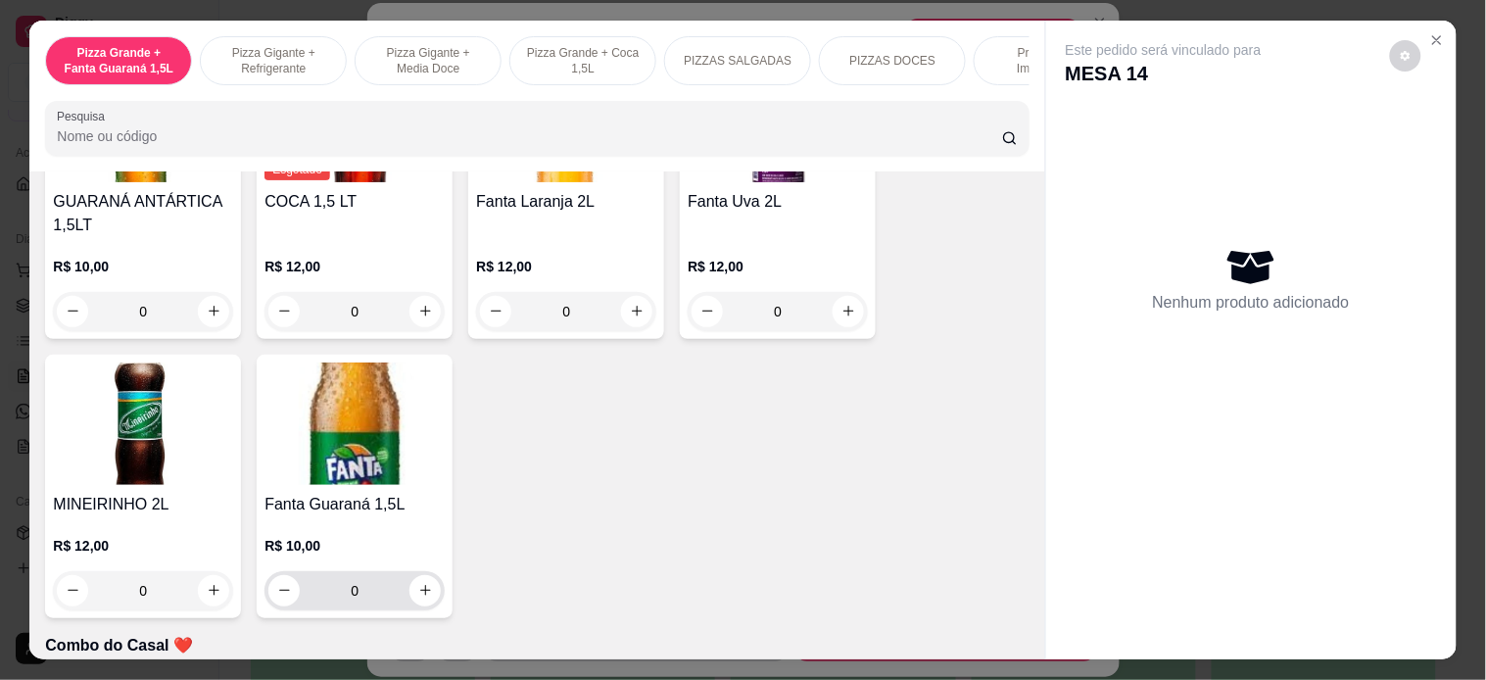
click at [418, 583] on icon "increase-product-quantity" at bounding box center [425, 590] width 15 height 15
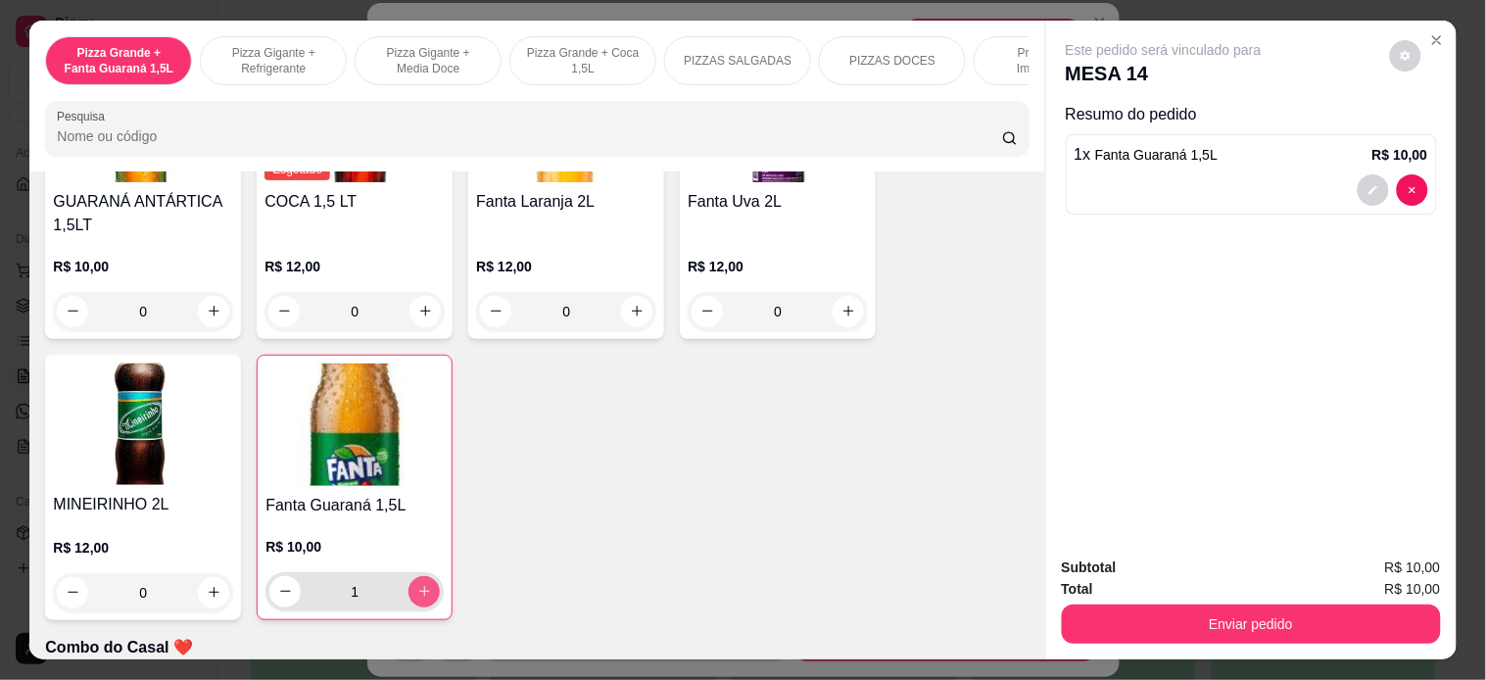
type input "1"
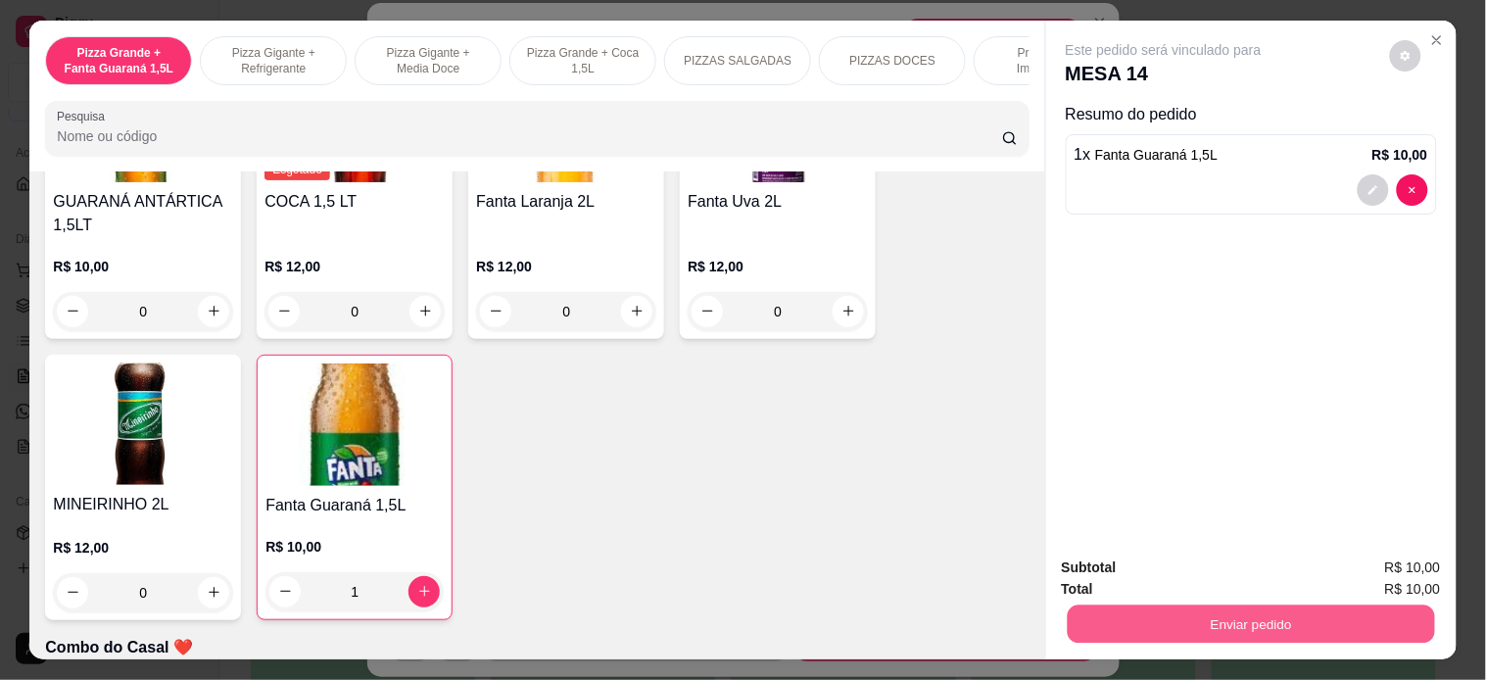
click at [1267, 605] on button "Enviar pedido" at bounding box center [1250, 624] width 367 height 38
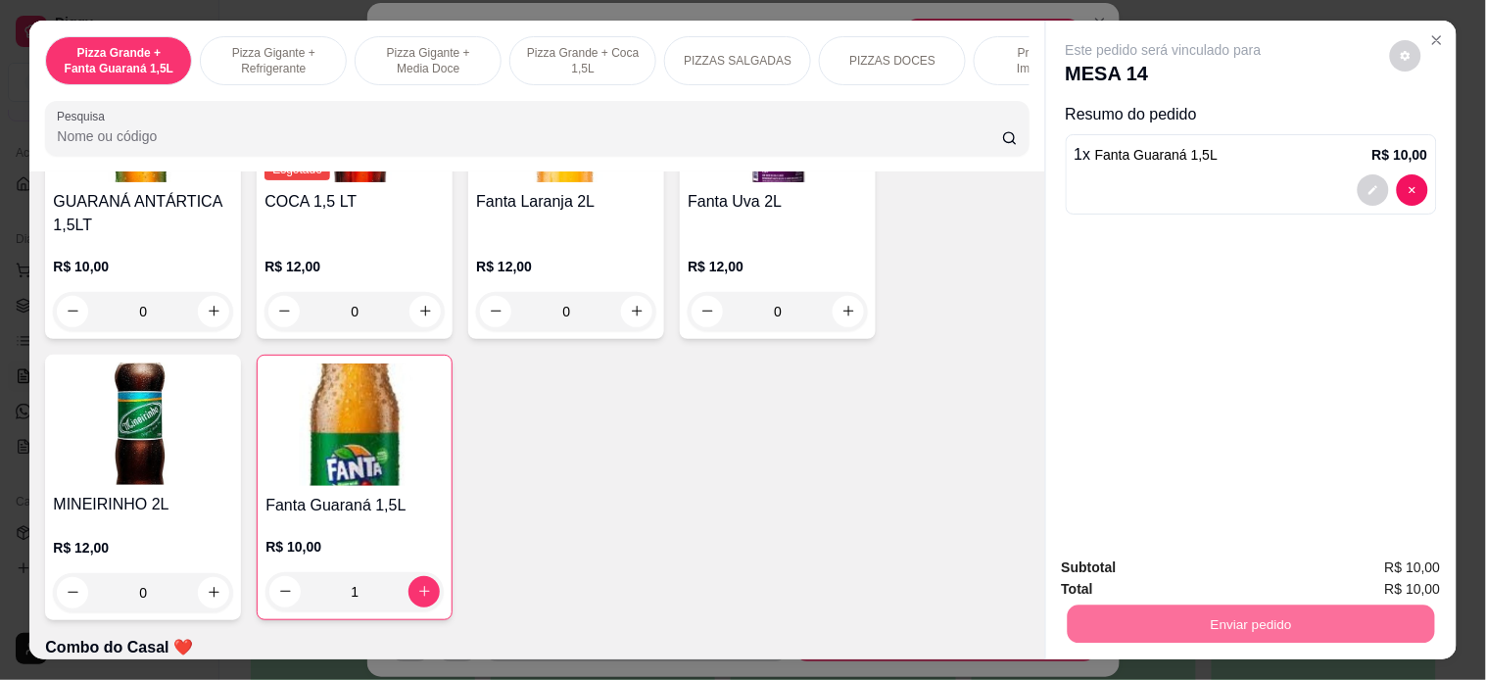
click at [1320, 570] on button "Enviar pedido" at bounding box center [1389, 566] width 108 height 36
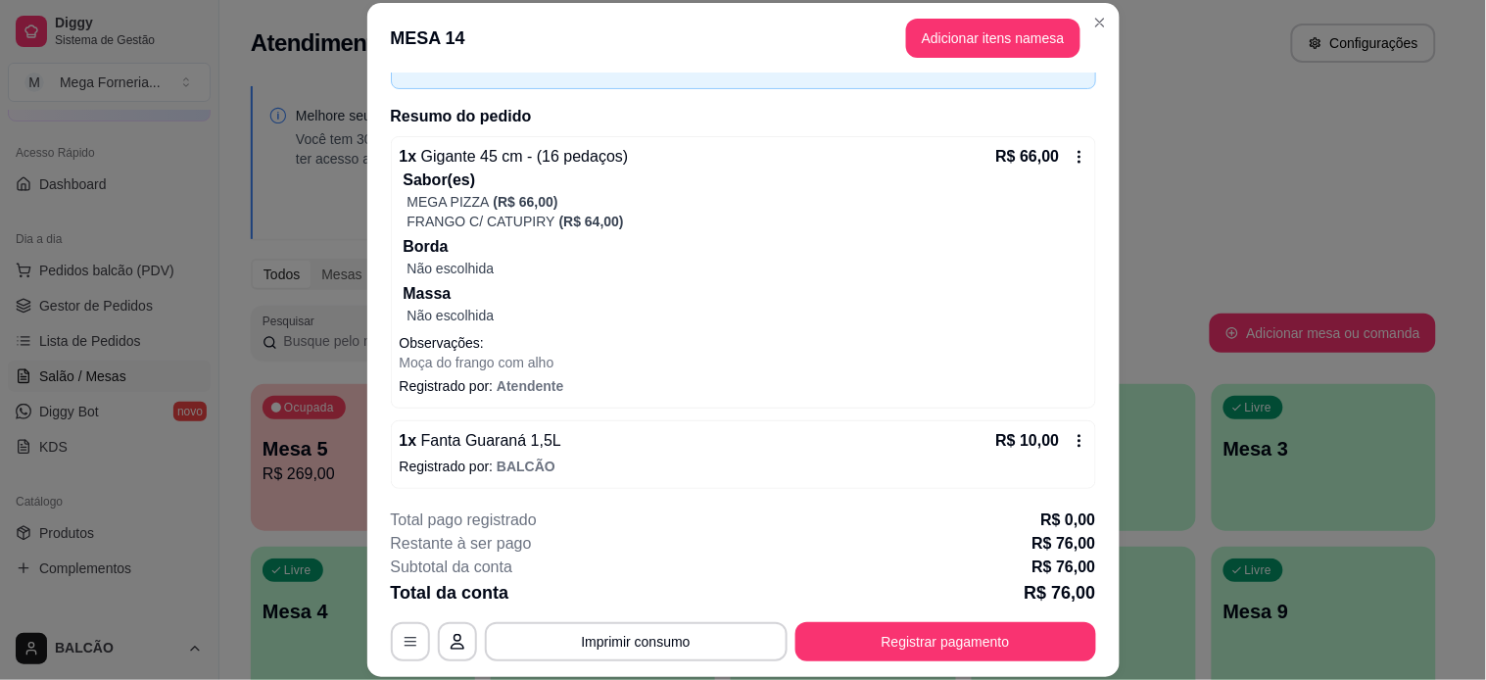
scroll to position [127, 0]
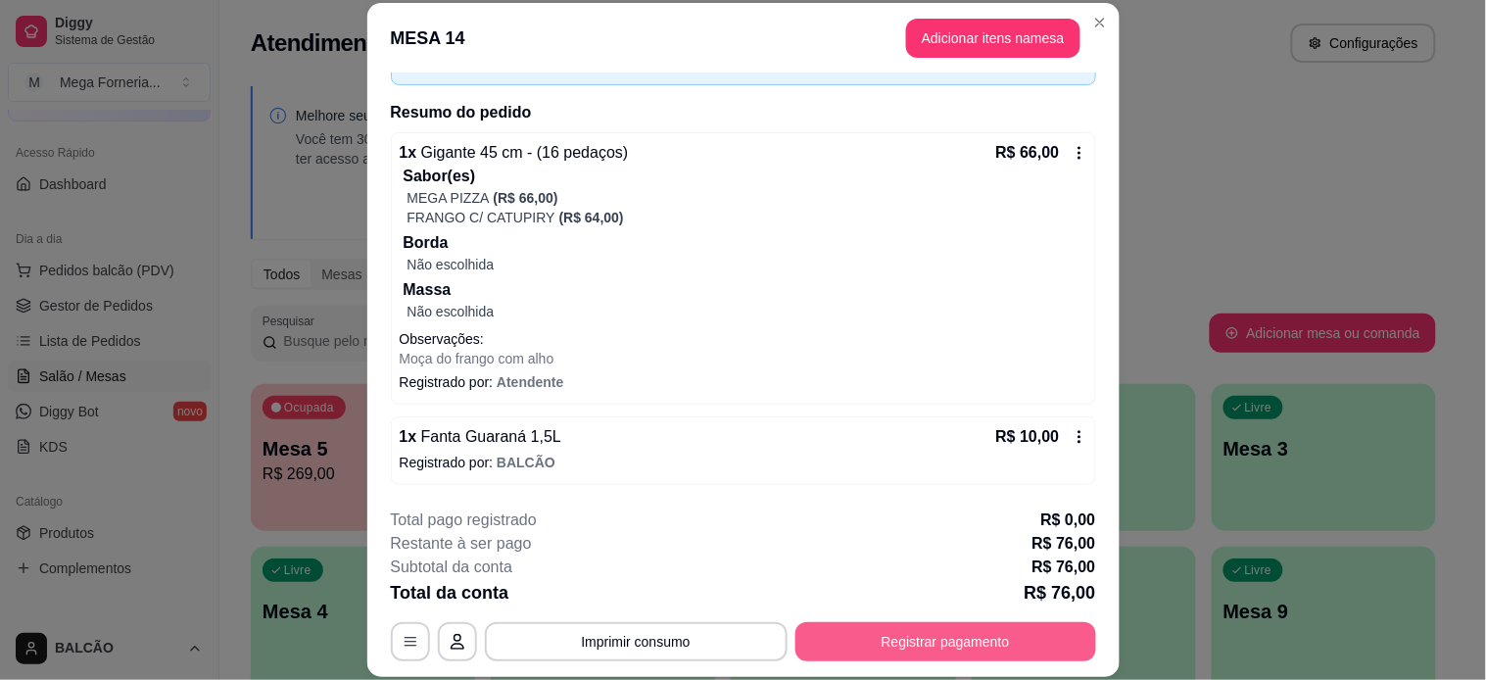
click at [956, 611] on button "Registrar pagamento" at bounding box center [945, 641] width 301 height 39
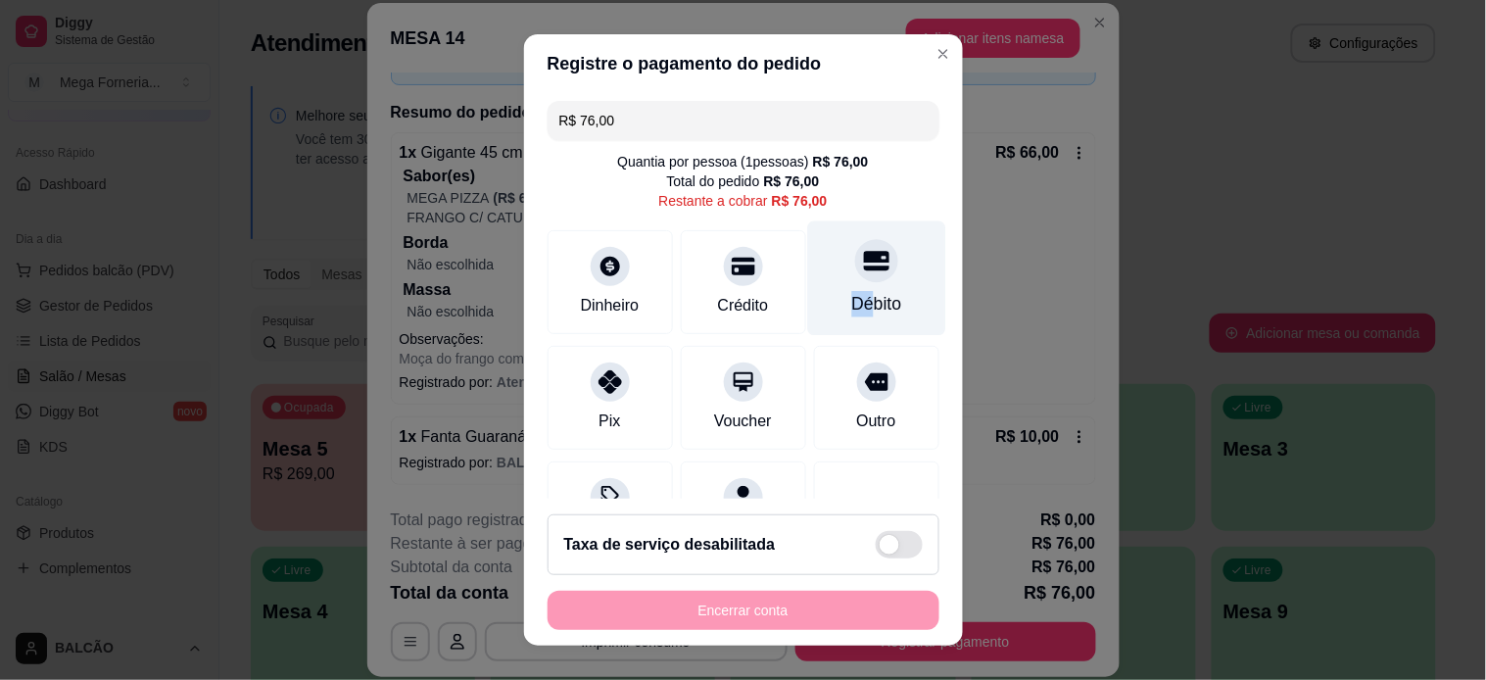
click at [833, 285] on div "Débito" at bounding box center [876, 277] width 138 height 115
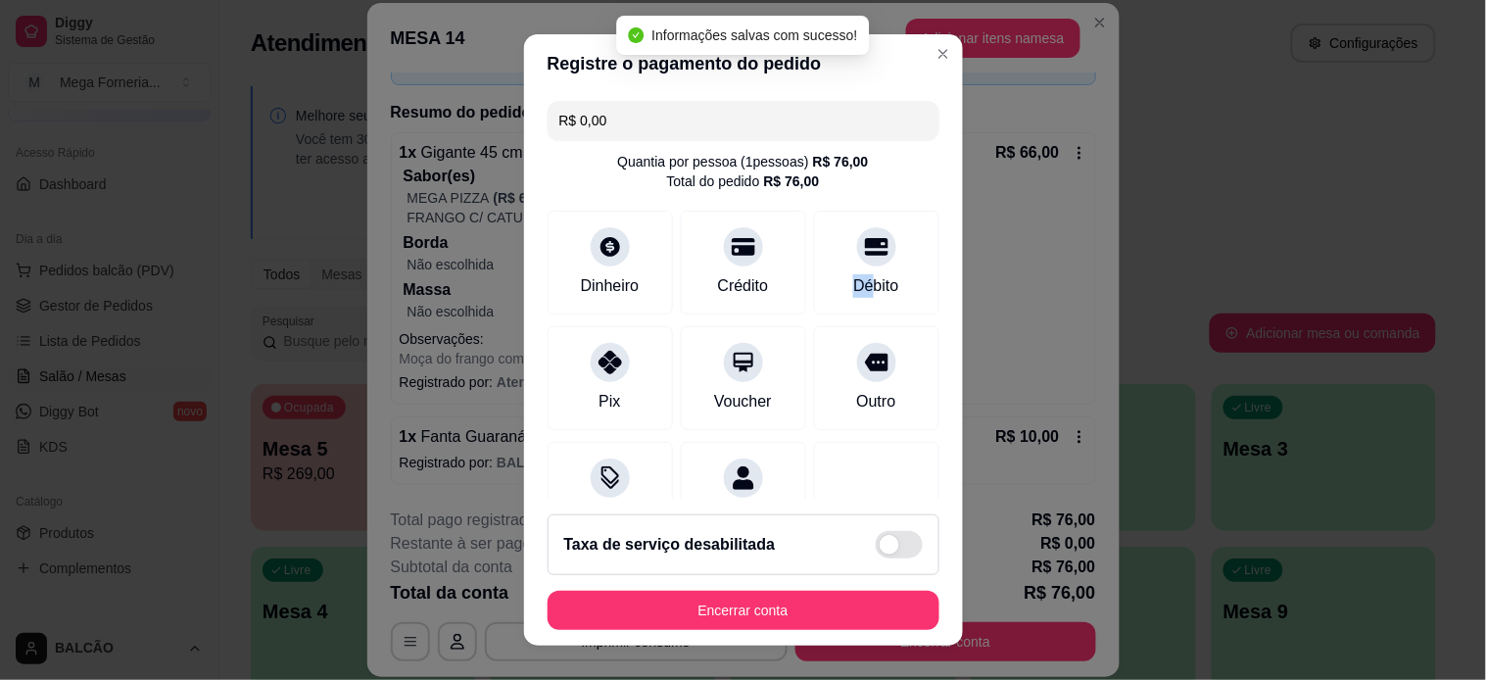
type input "R$ 0,00"
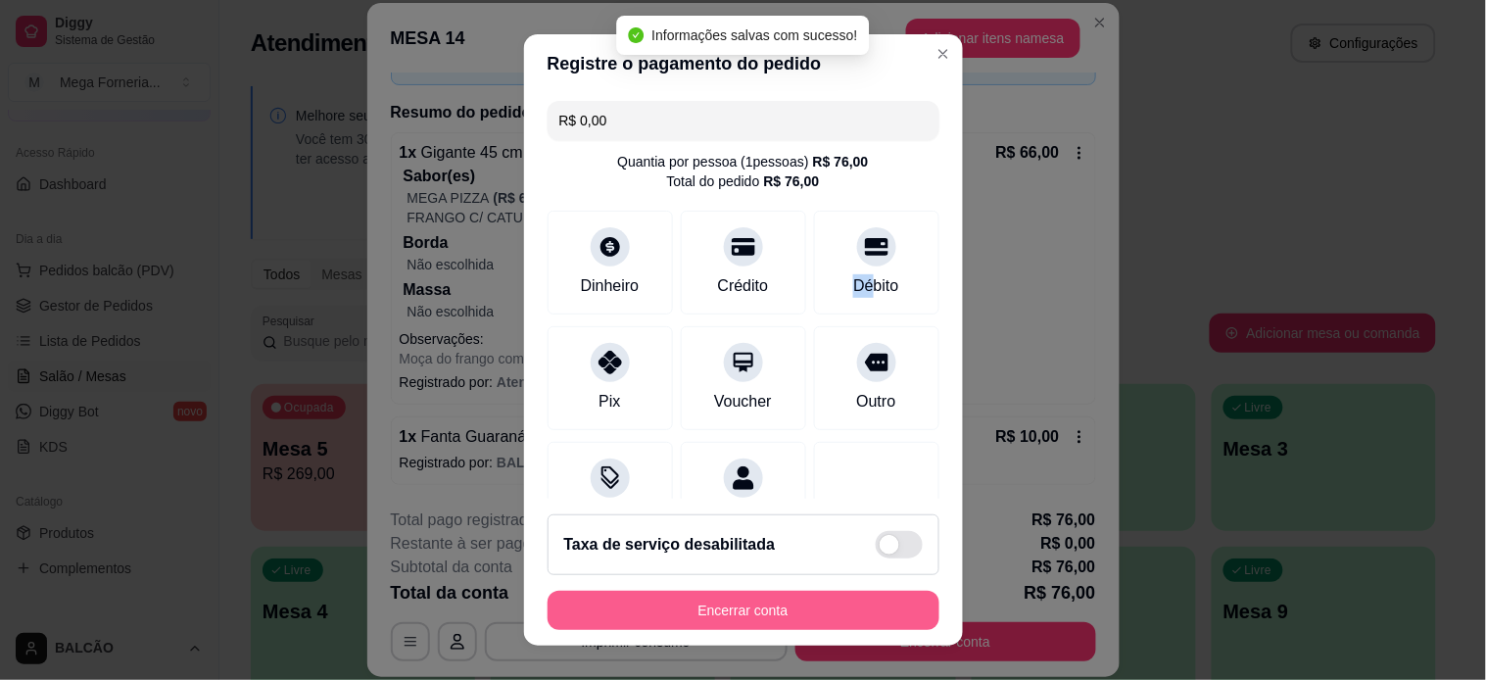
click at [778, 598] on button "Encerrar conta" at bounding box center [744, 610] width 392 height 39
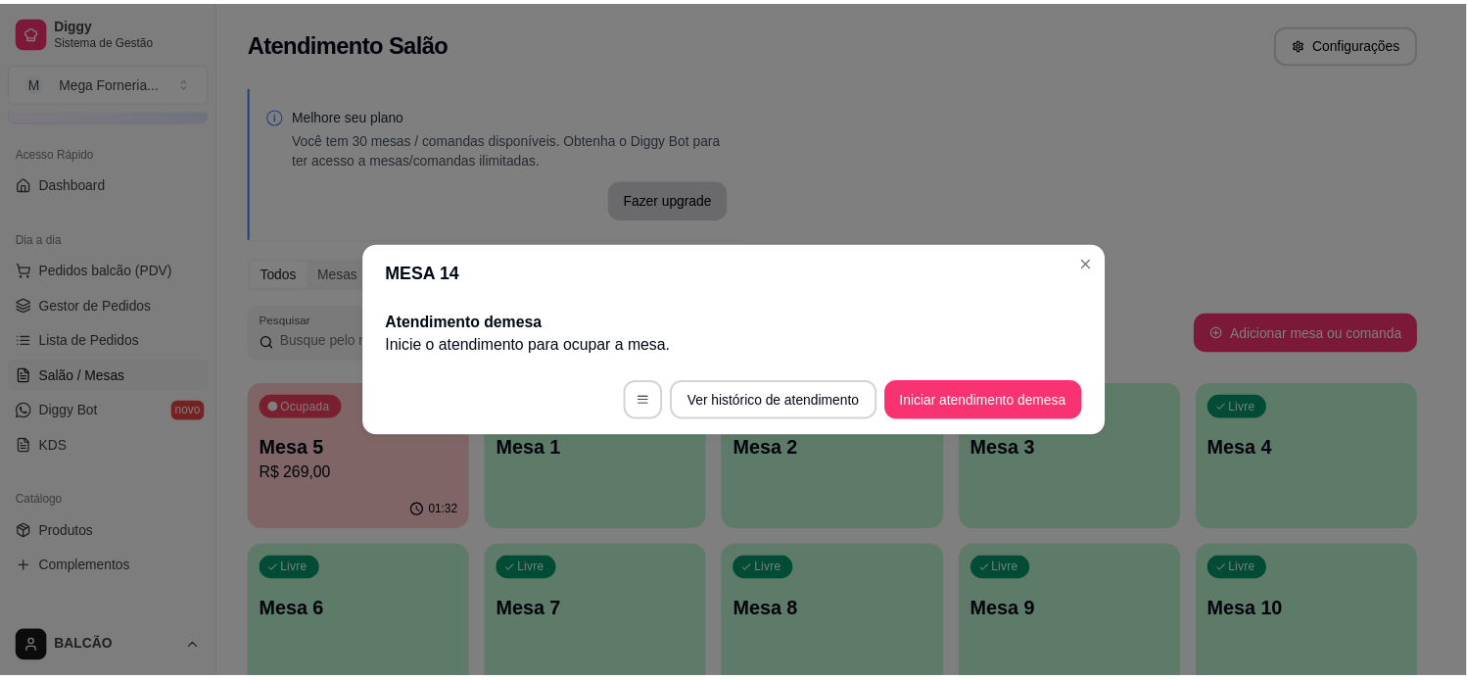
scroll to position [0, 0]
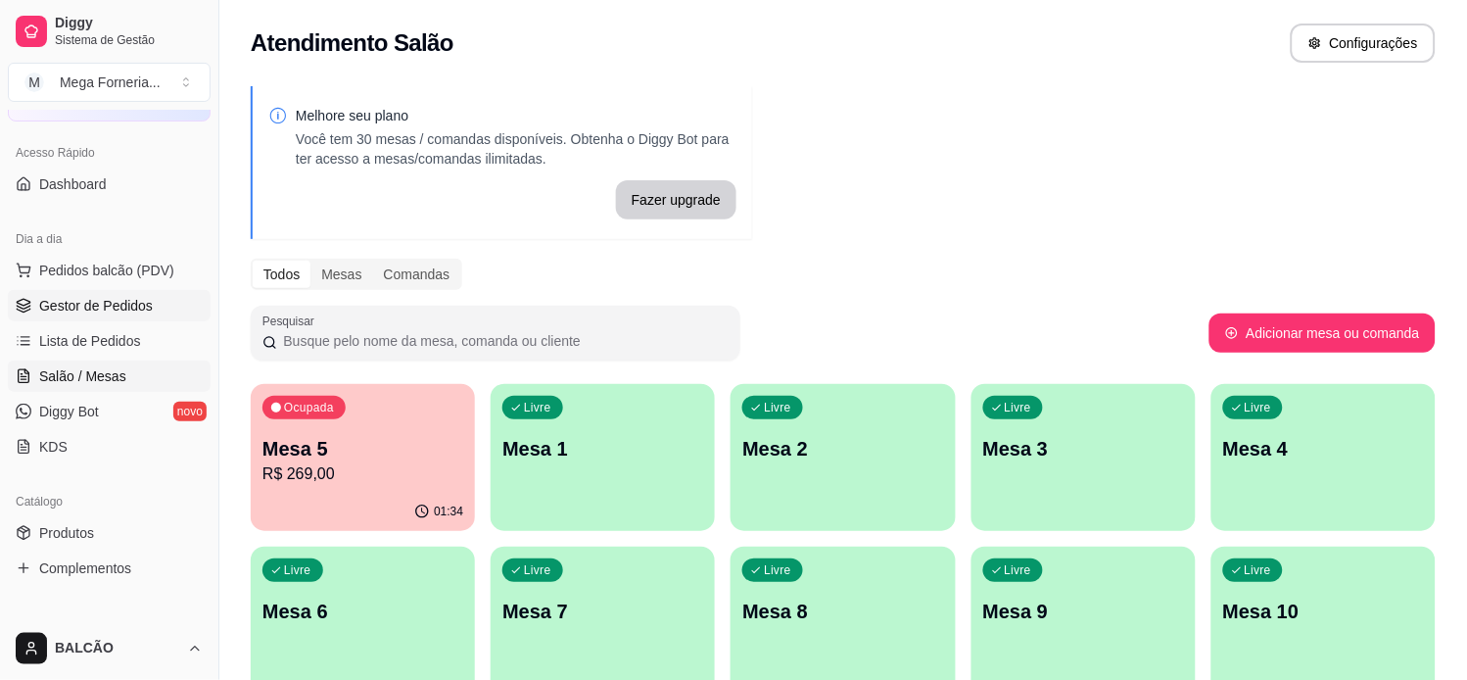
click at [115, 305] on span "Gestor de Pedidos" at bounding box center [96, 306] width 114 height 20
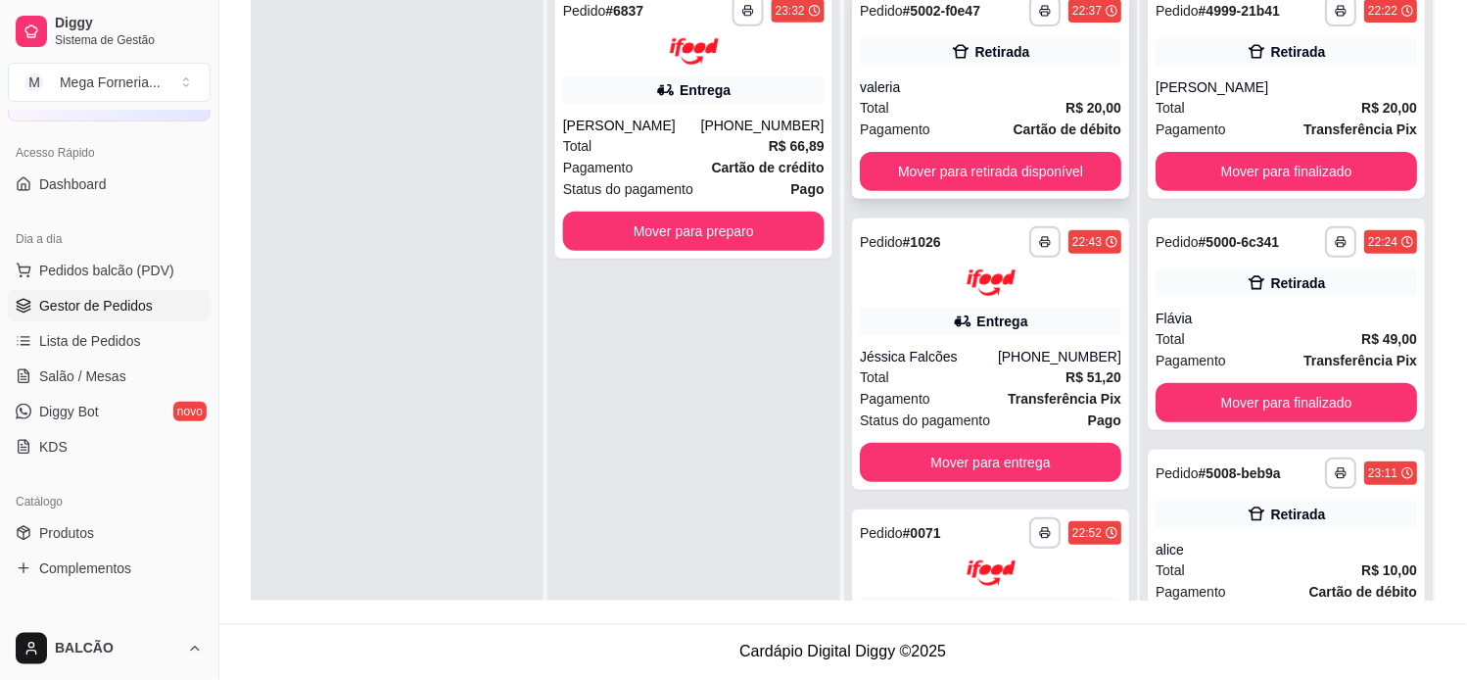
click at [954, 39] on div "Retirada" at bounding box center [991, 51] width 262 height 27
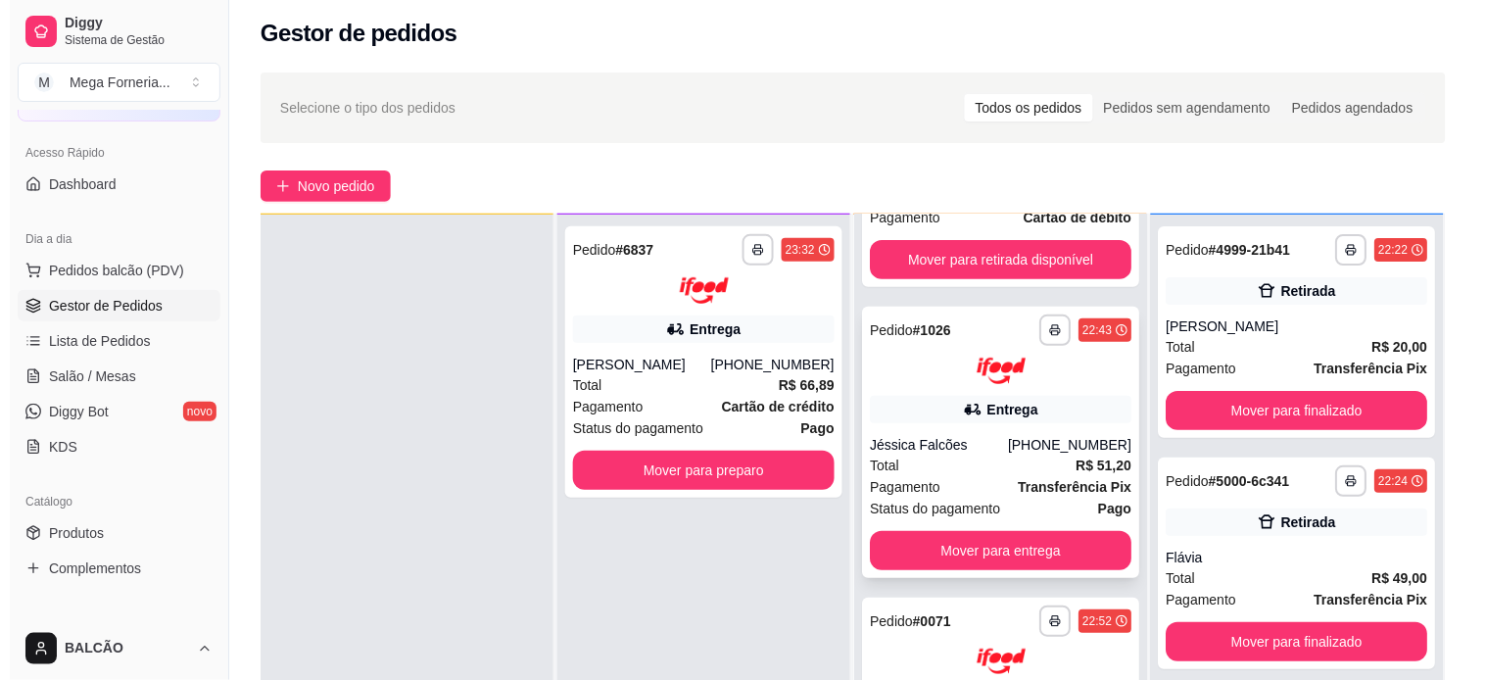
scroll to position [109, 0]
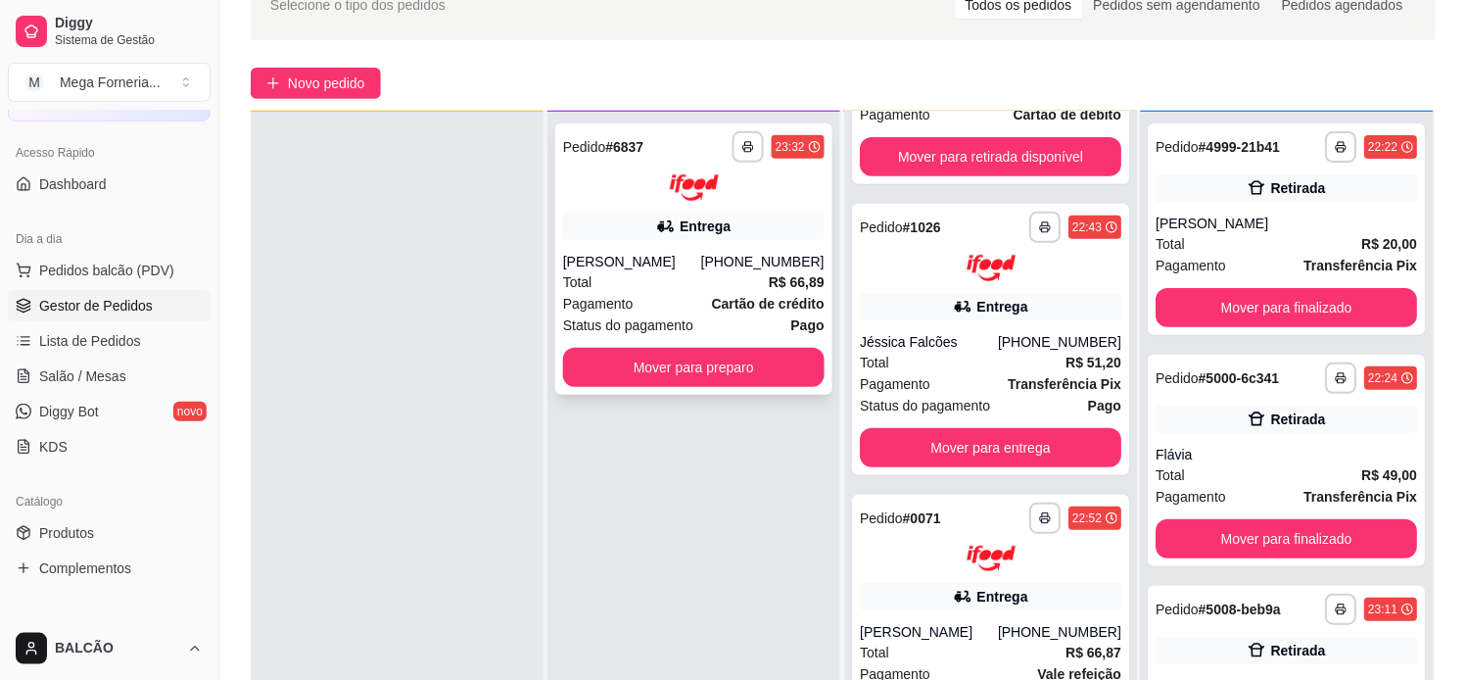
click at [804, 287] on strong "R$ 66,89" at bounding box center [797, 282] width 56 height 16
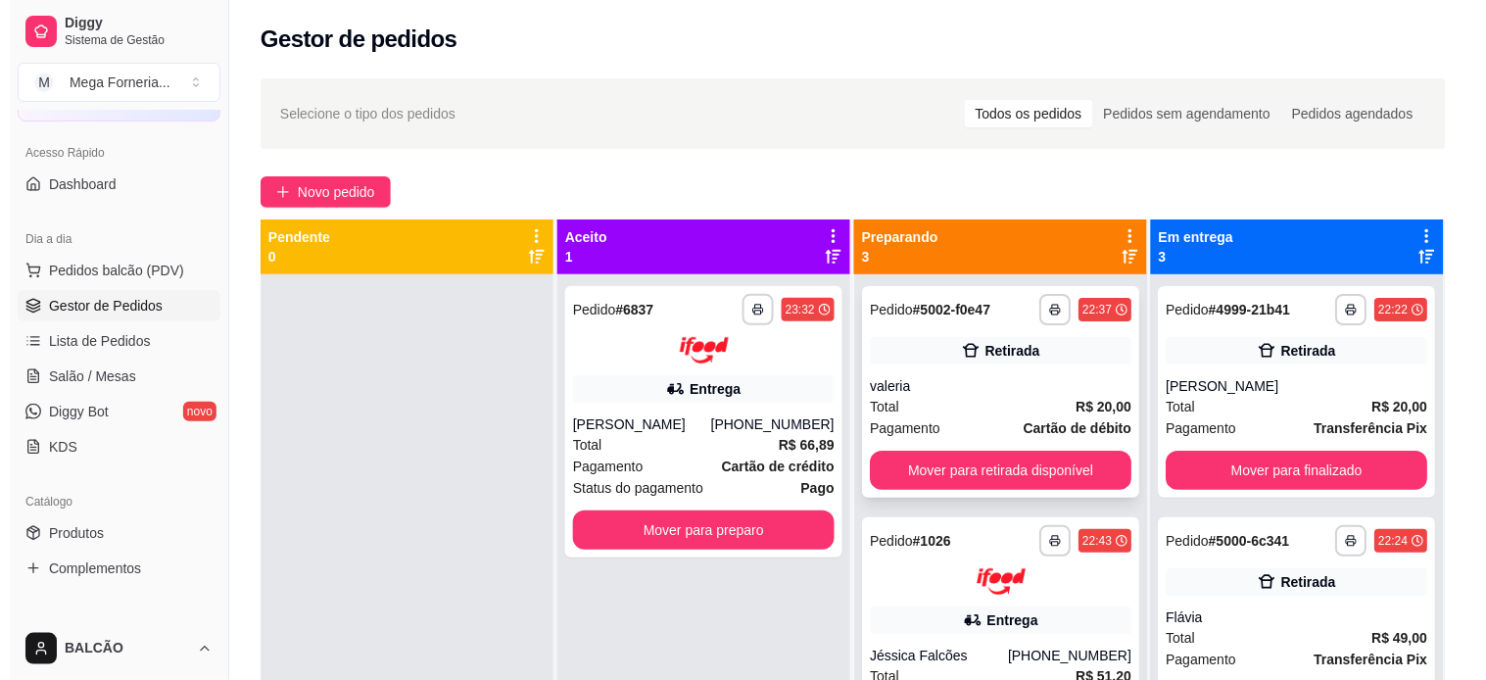
scroll to position [299, 0]
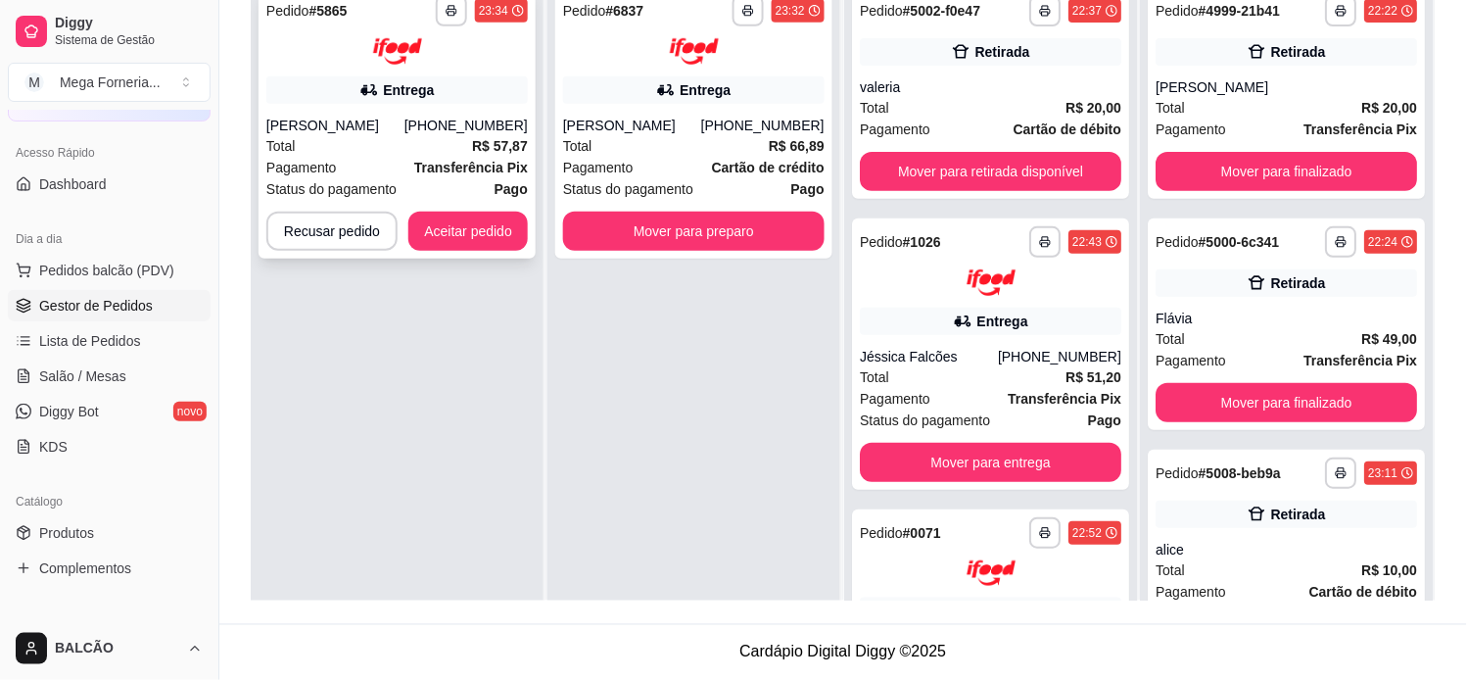
click at [475, 105] on div "**********" at bounding box center [397, 122] width 277 height 271
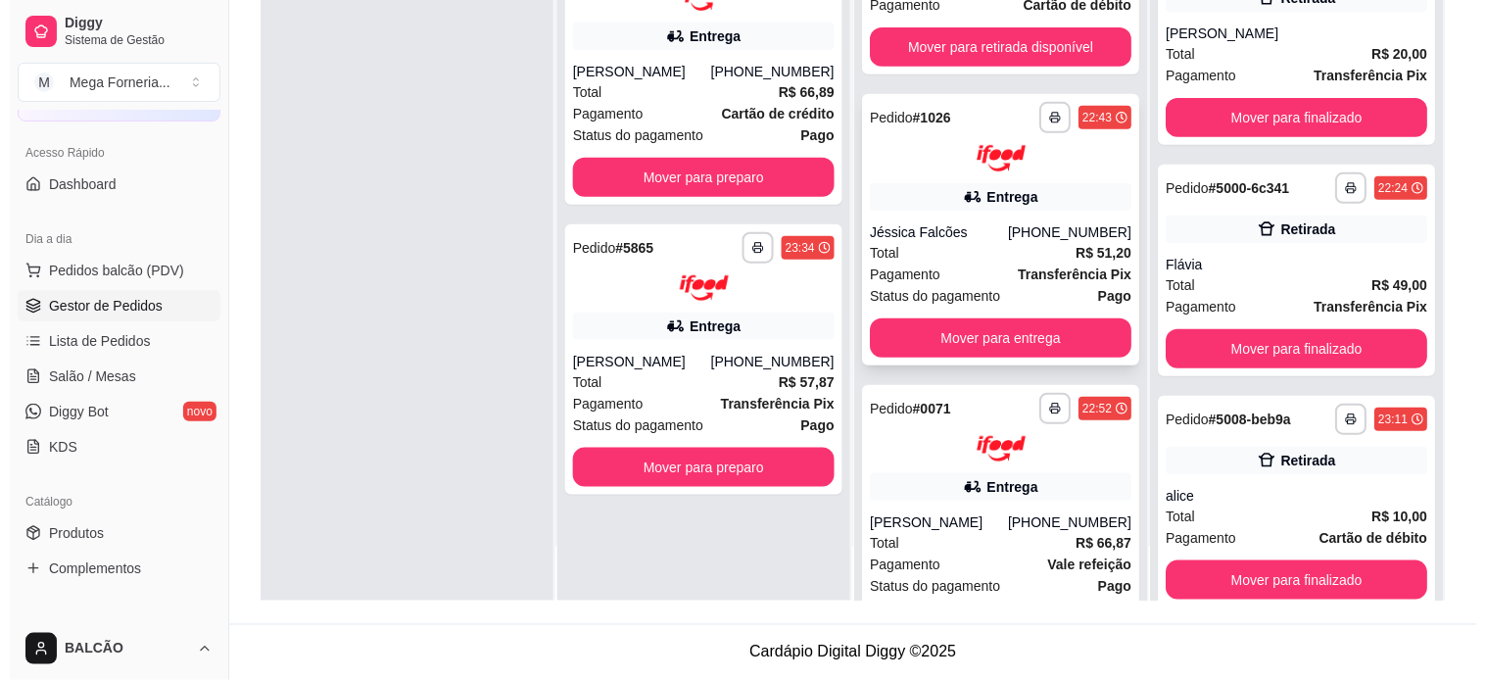
scroll to position [151, 0]
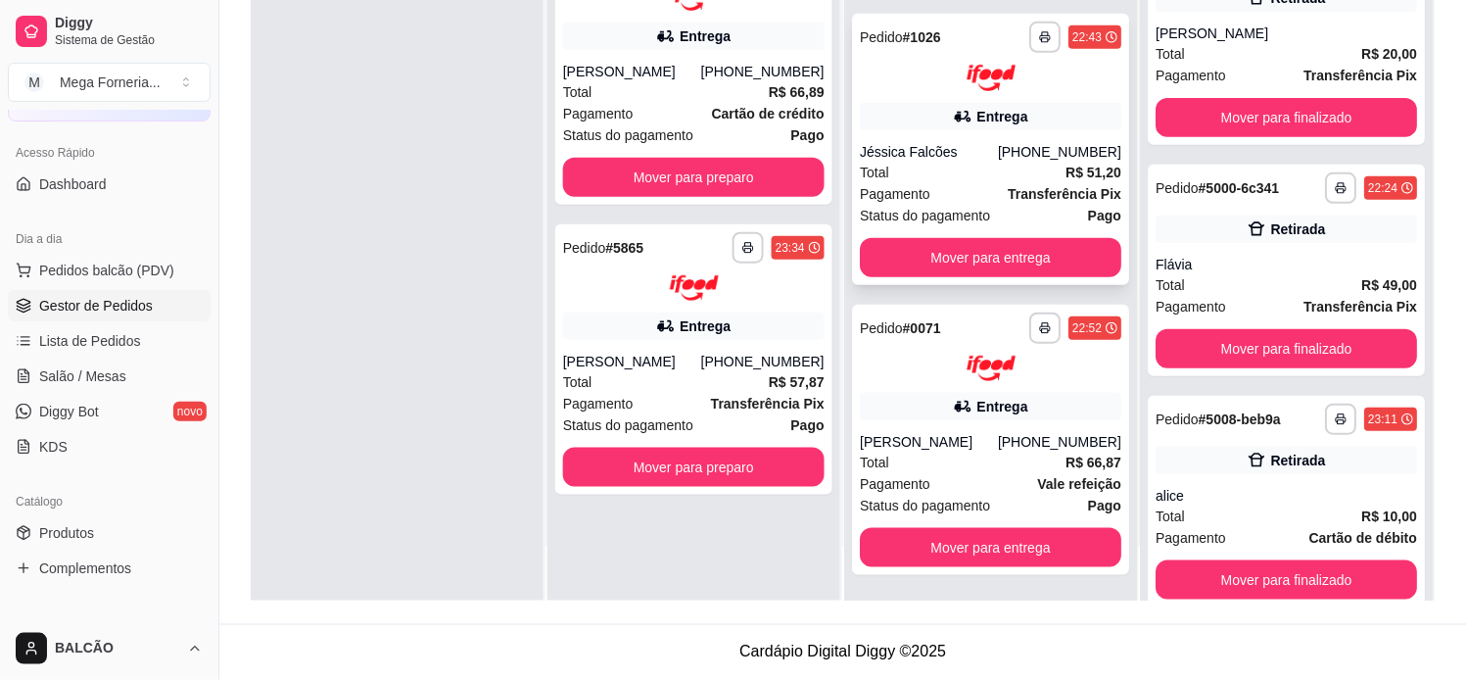
click at [1003, 158] on div "[PHONE_NUMBER]" at bounding box center [1059, 152] width 123 height 20
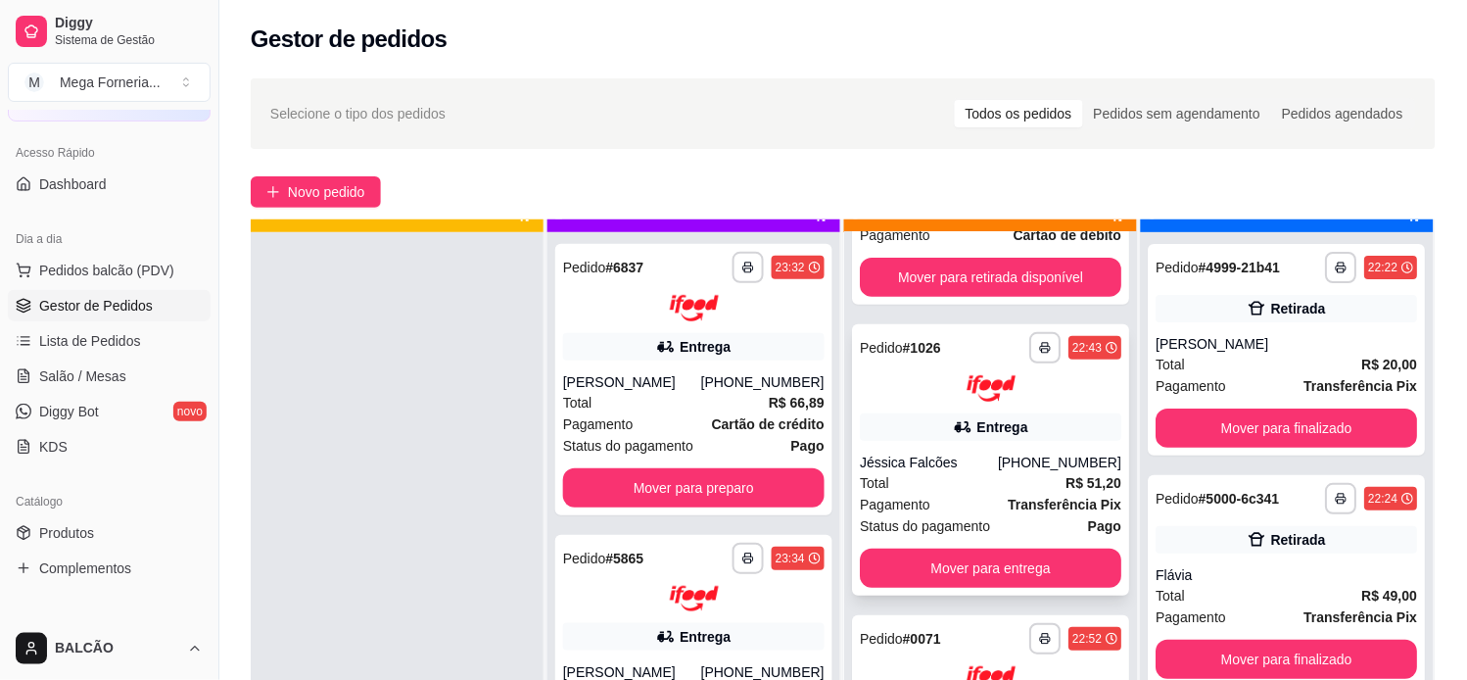
scroll to position [54, 0]
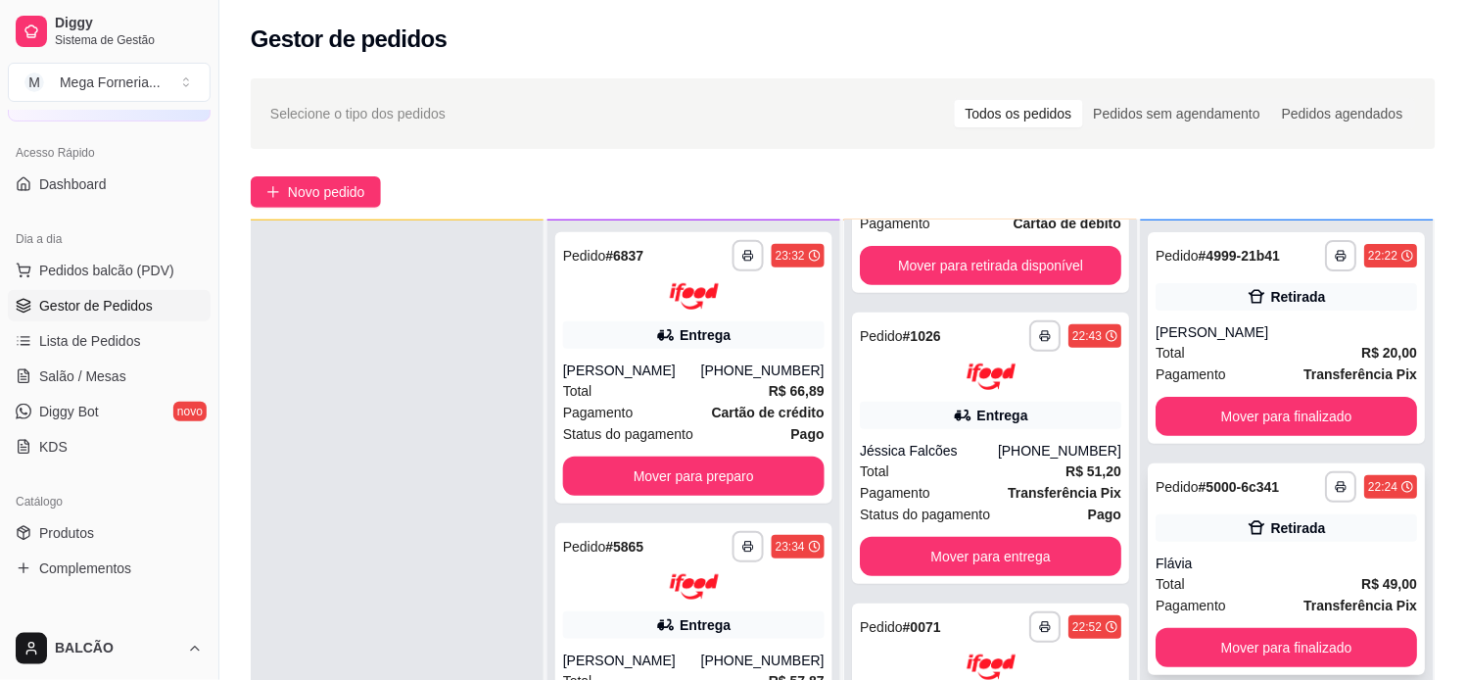
click at [1207, 549] on div "**********" at bounding box center [1287, 569] width 277 height 212
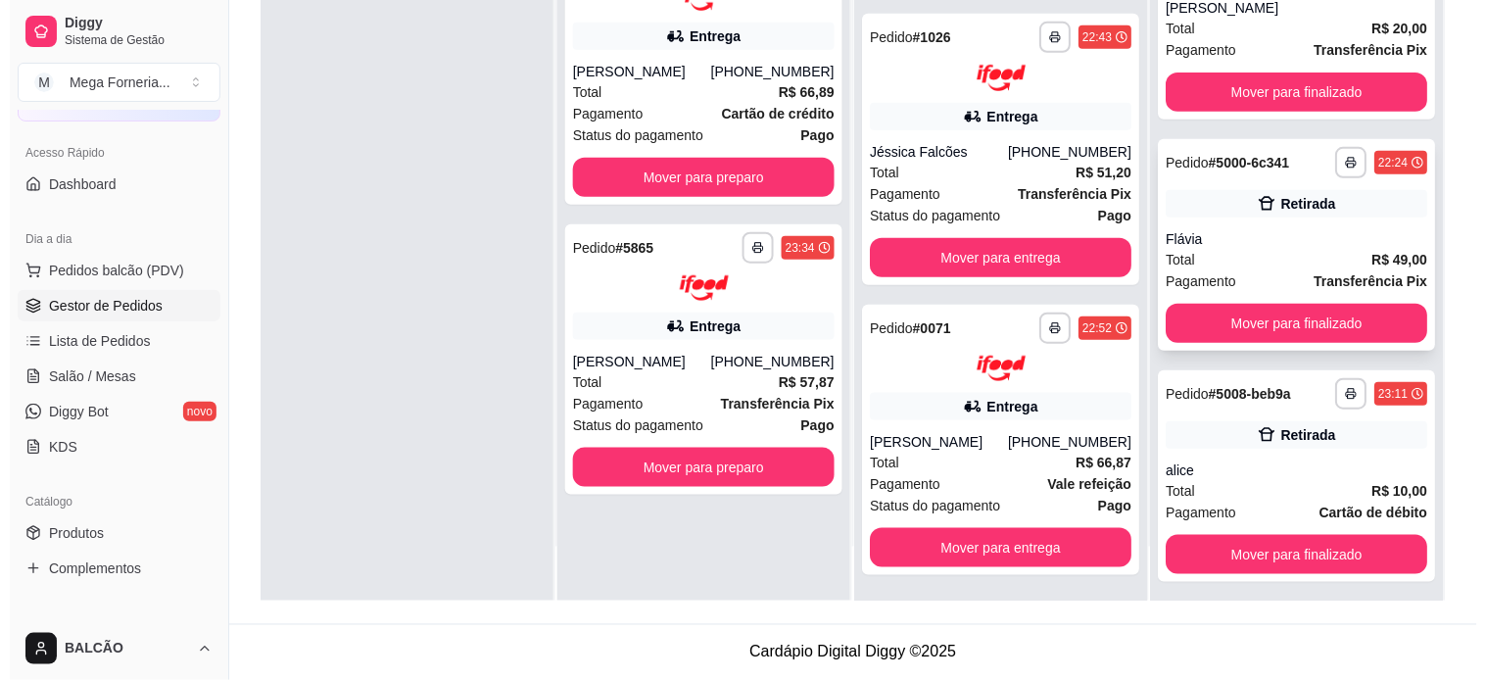
scroll to position [32, 0]
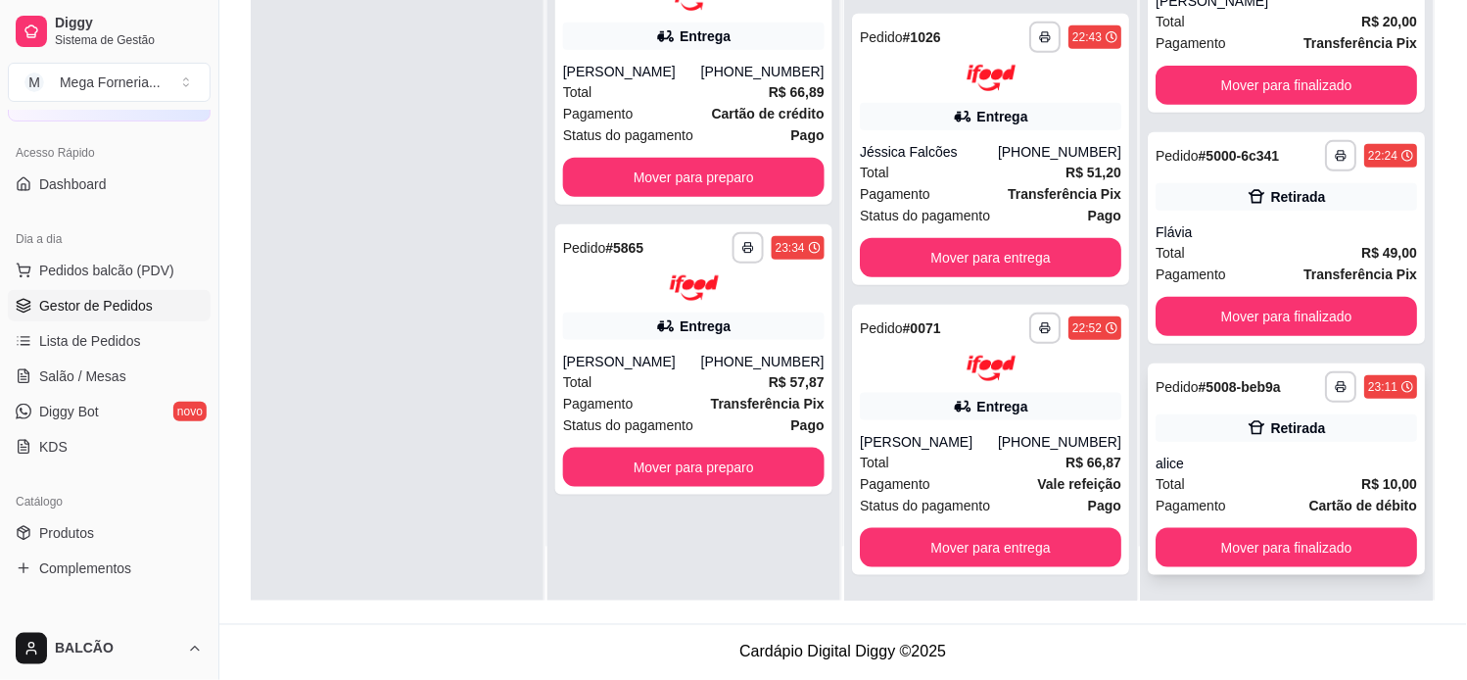
click at [1219, 484] on div "Total R$ 10,00" at bounding box center [1288, 484] width 262 height 22
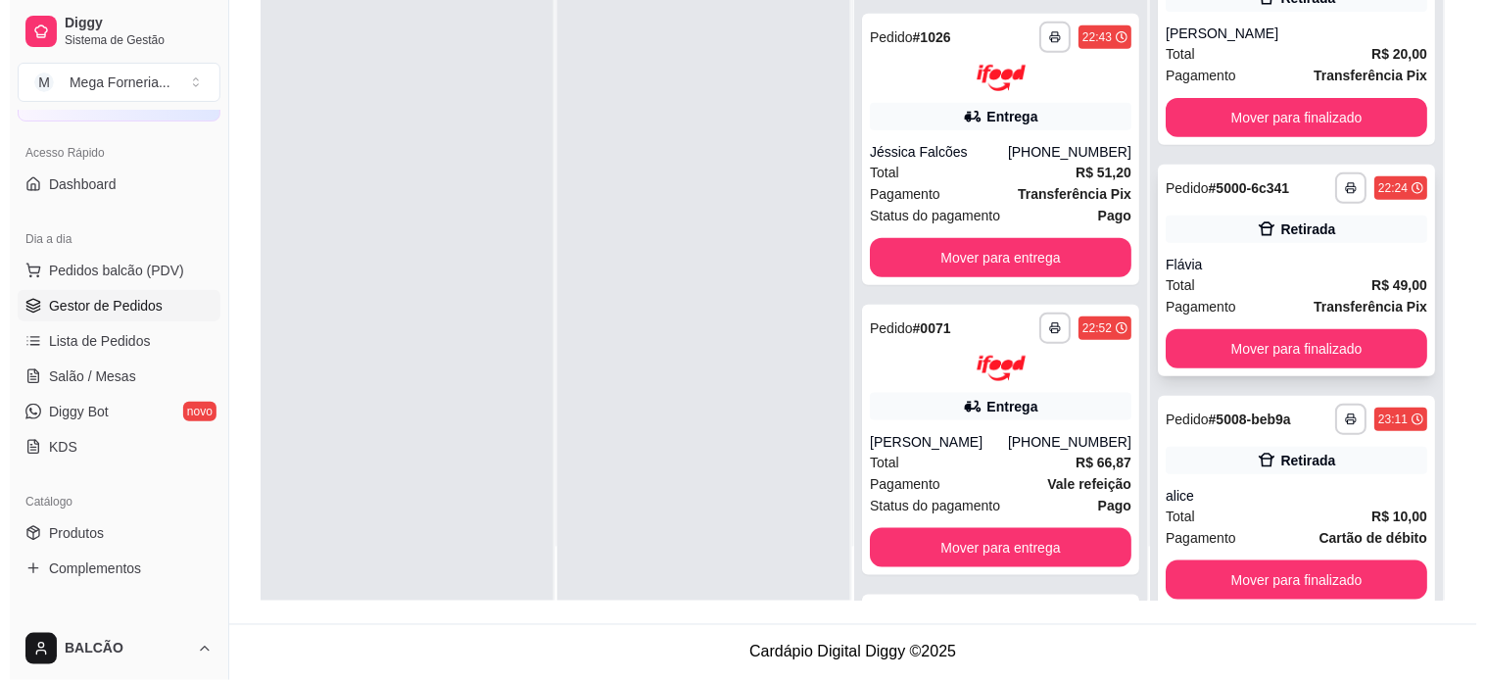
scroll to position [0, 0]
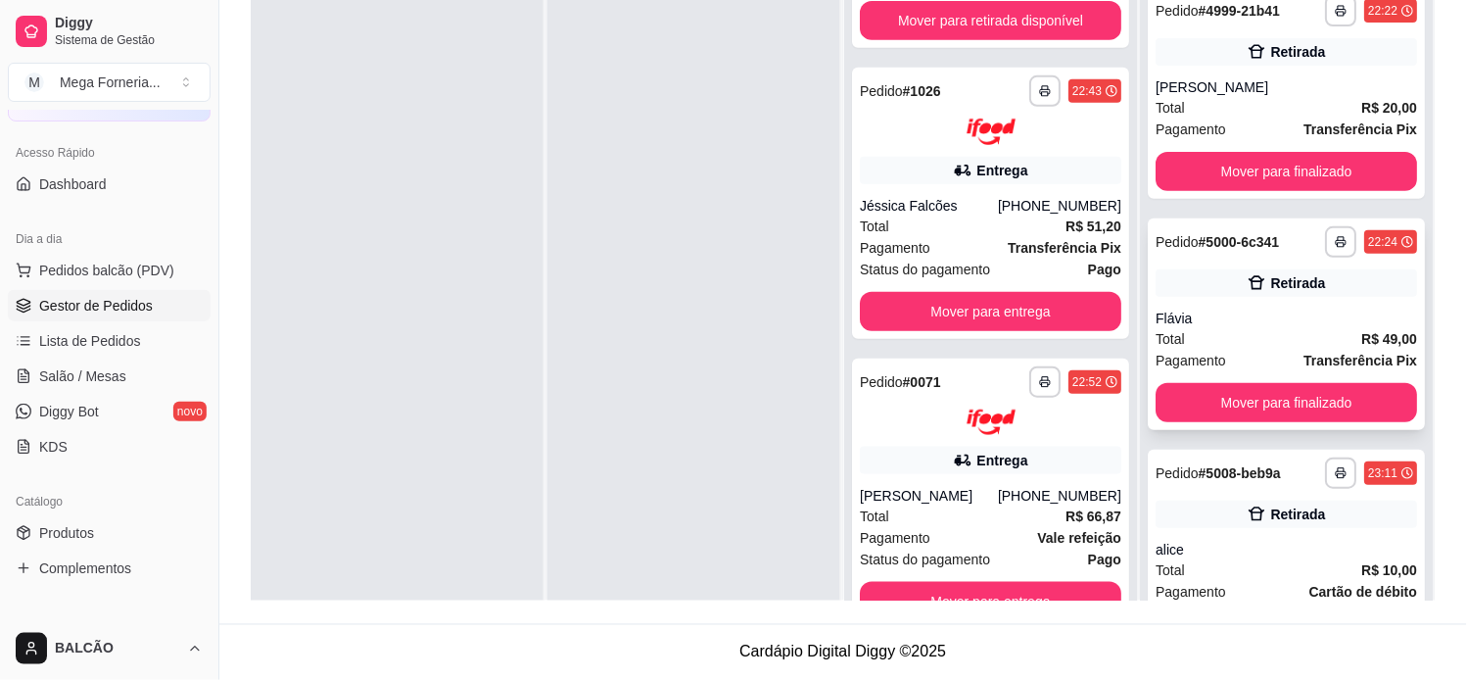
click at [1225, 310] on div "Flávia" at bounding box center [1288, 319] width 262 height 20
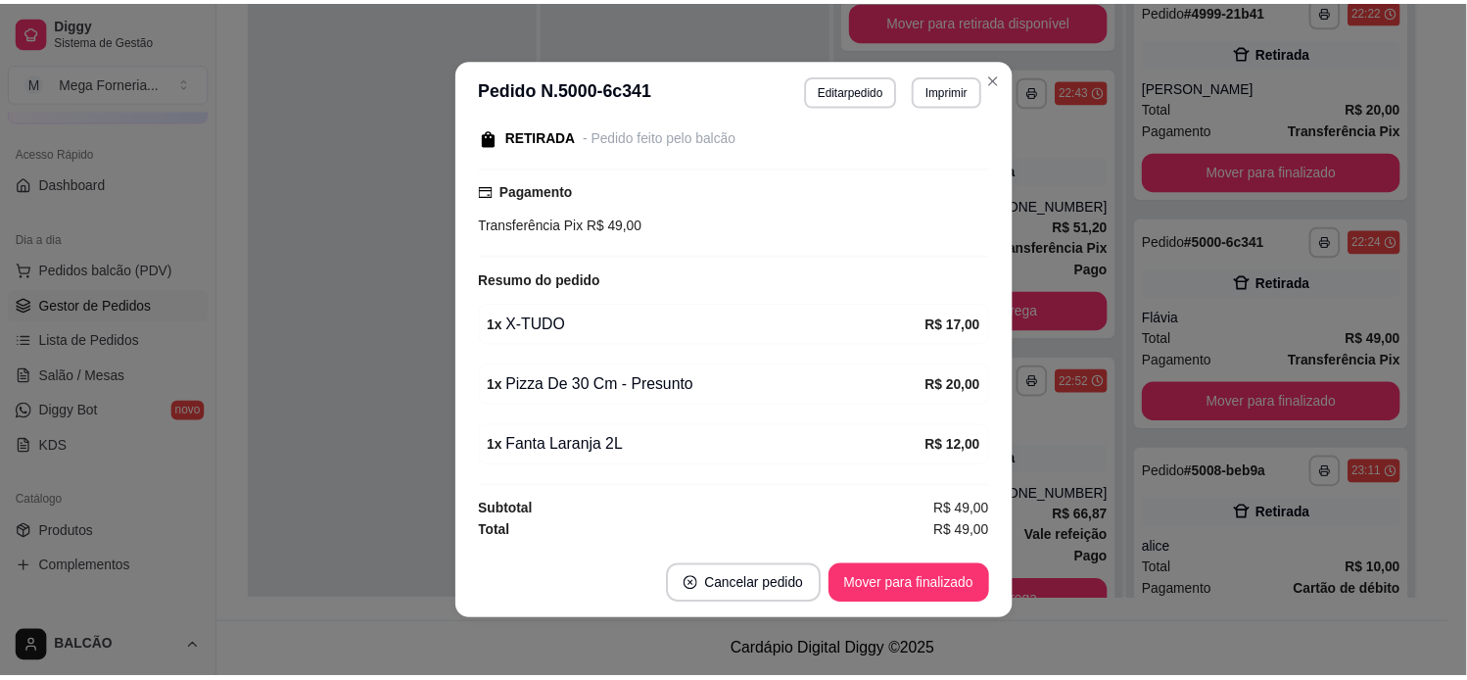
scroll to position [4, 0]
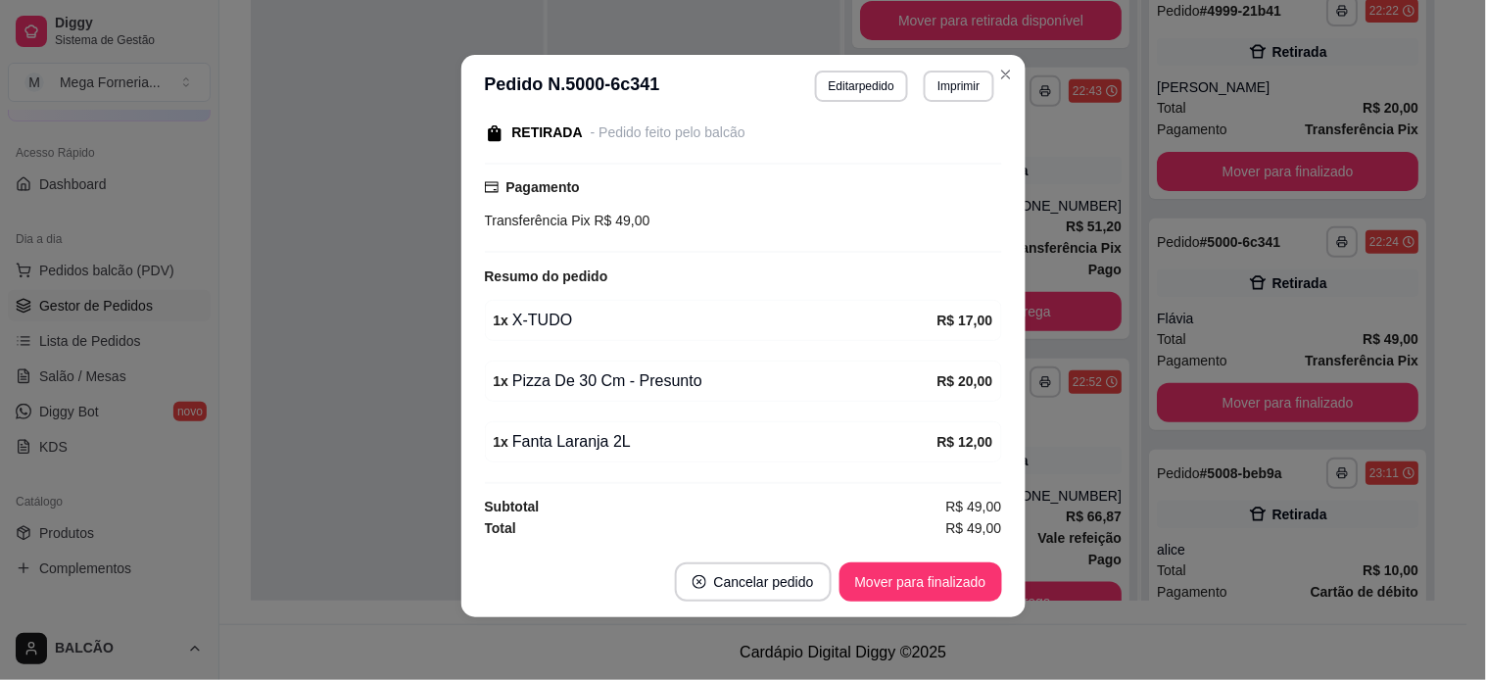
click at [516, 327] on div "1 x X-TUDO" at bounding box center [716, 321] width 444 height 24
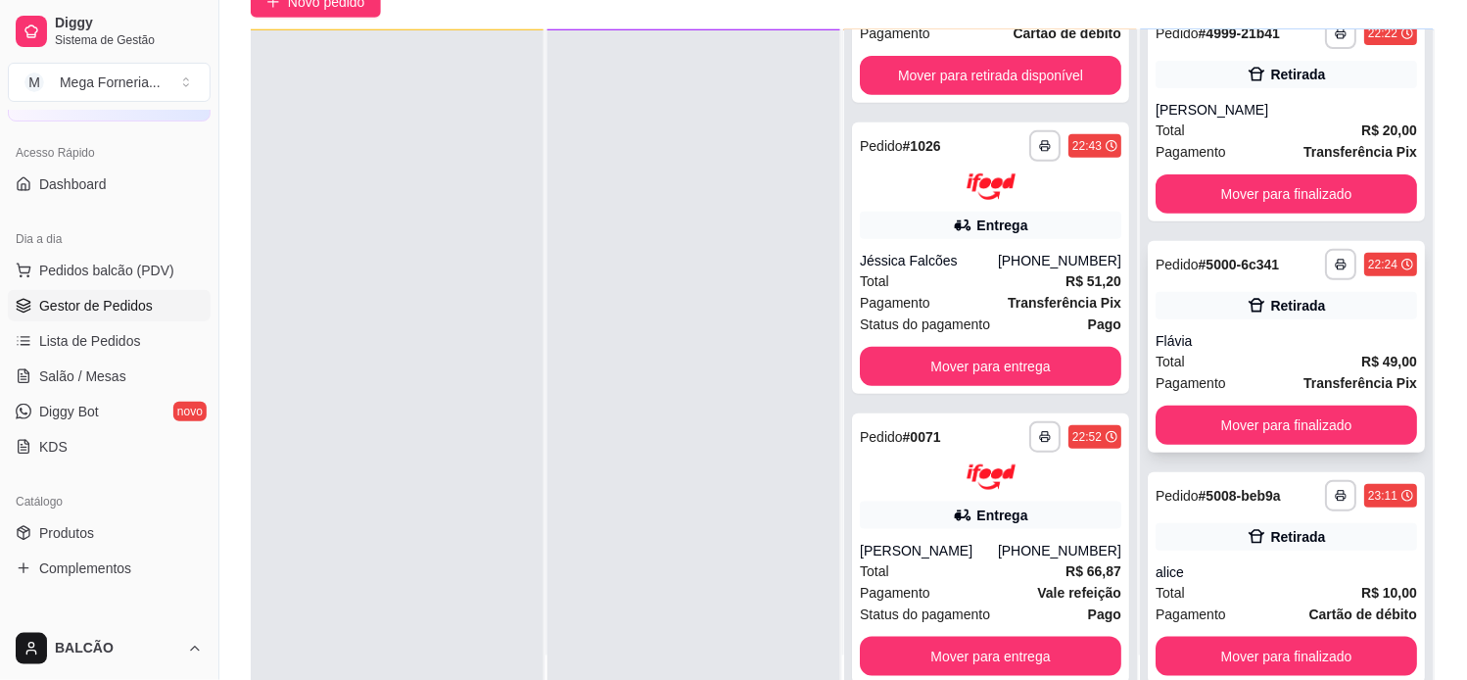
scroll to position [0, 0]
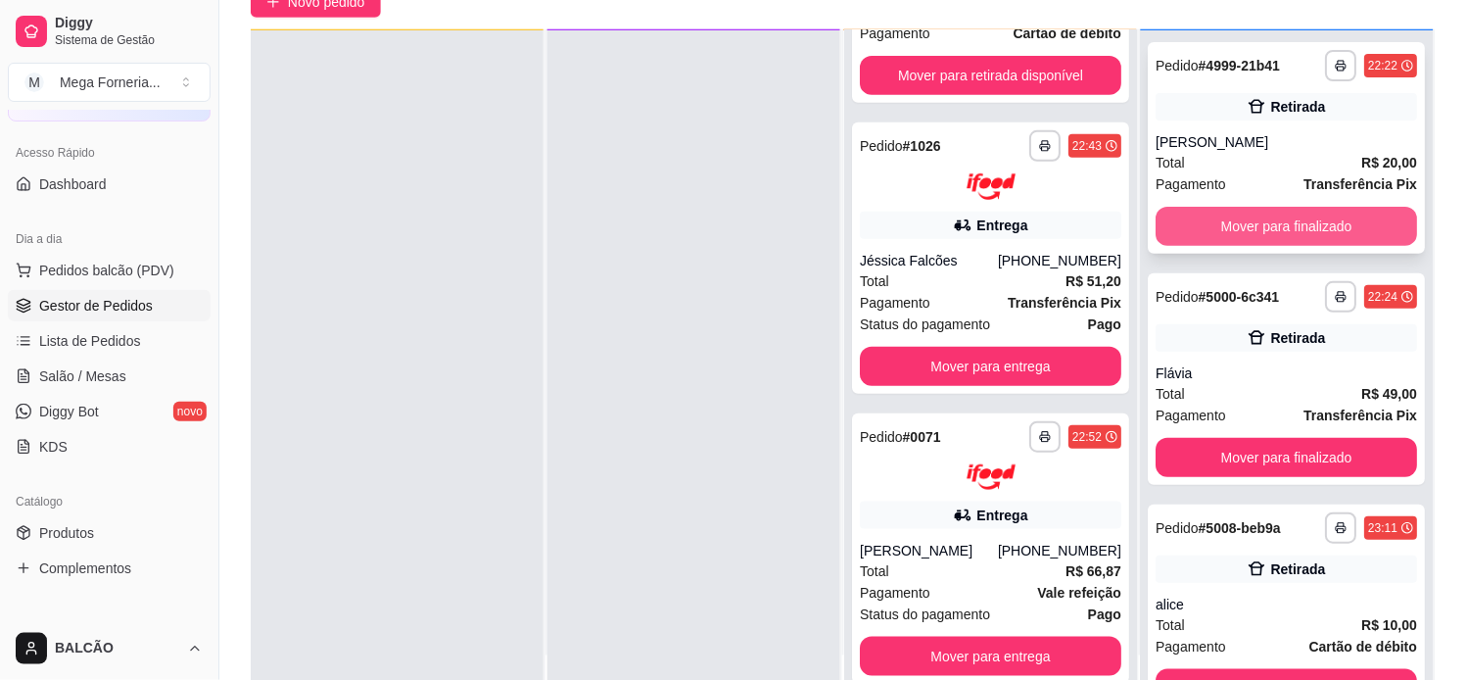
click at [1320, 220] on button "Mover para finalizado" at bounding box center [1288, 226] width 262 height 39
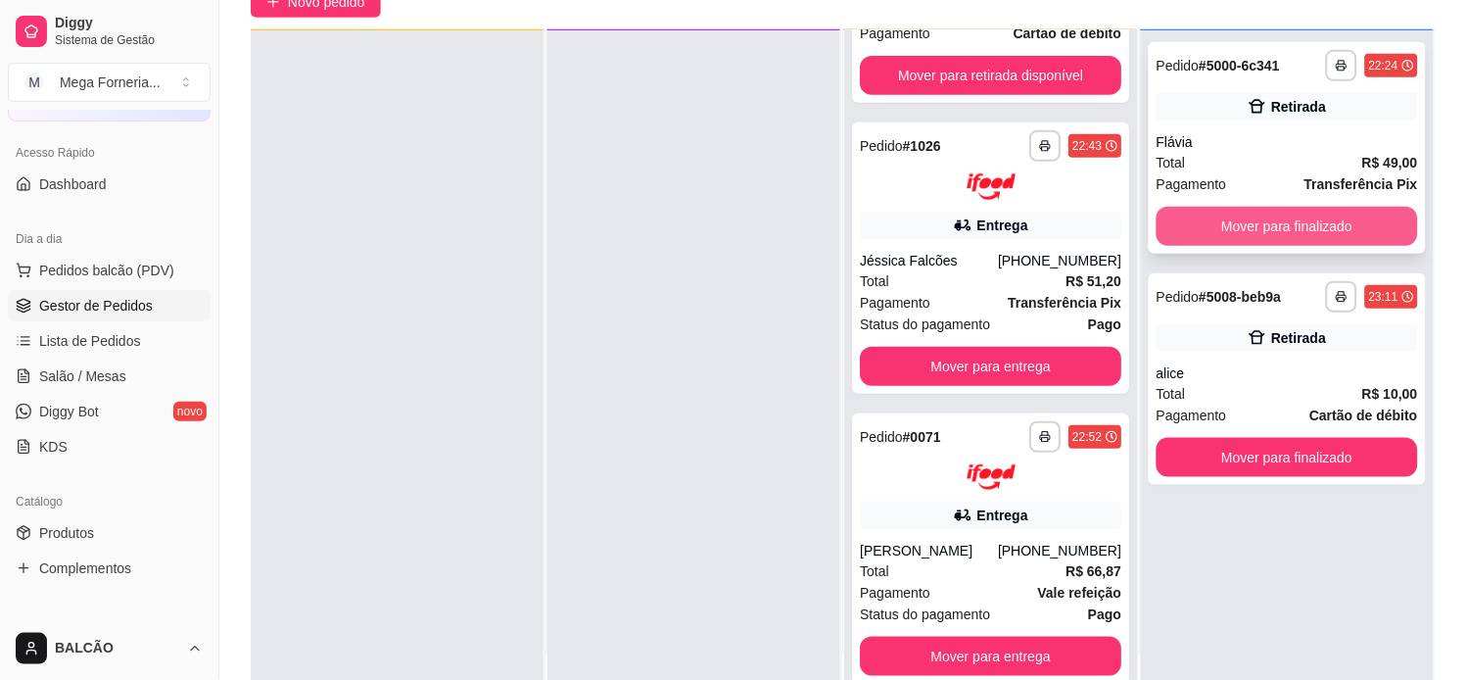
click at [1259, 222] on button "Mover para finalizado" at bounding box center [1288, 226] width 262 height 39
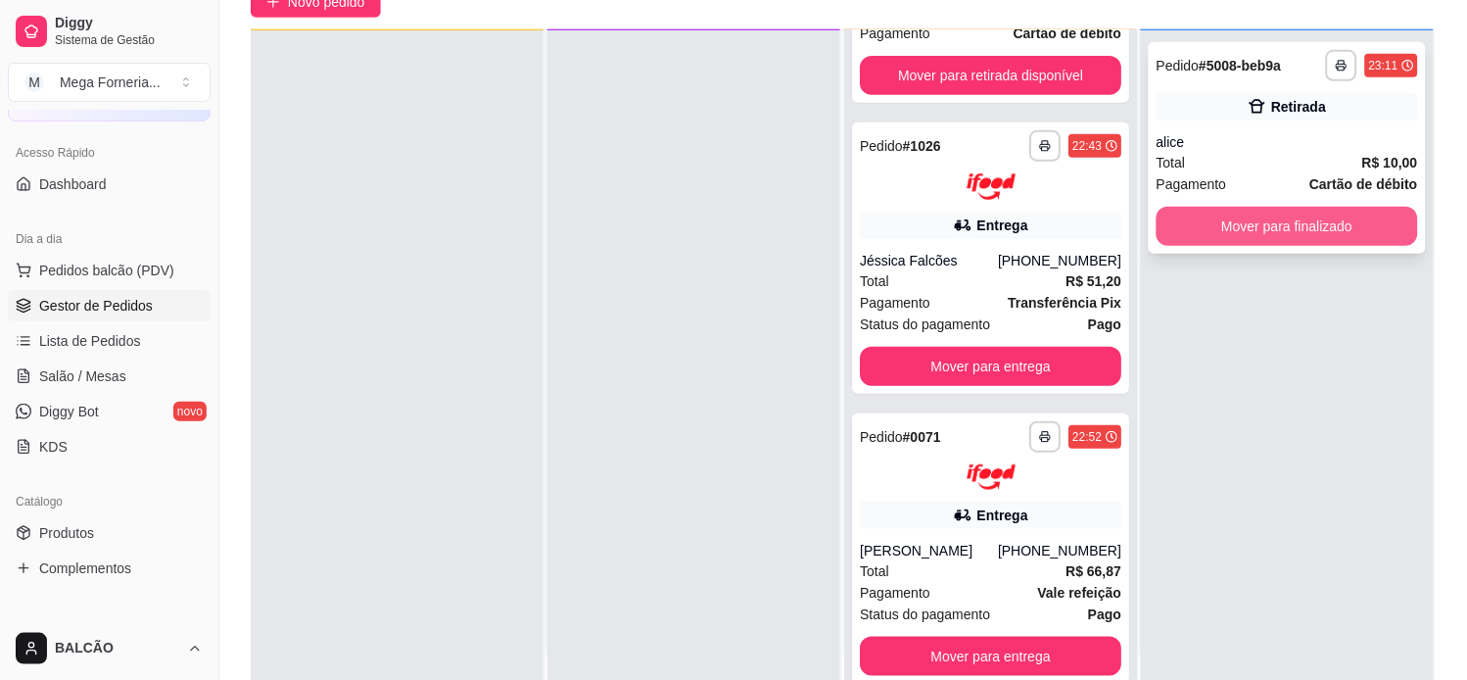
click at [1249, 213] on button "Mover para finalizado" at bounding box center [1288, 226] width 262 height 39
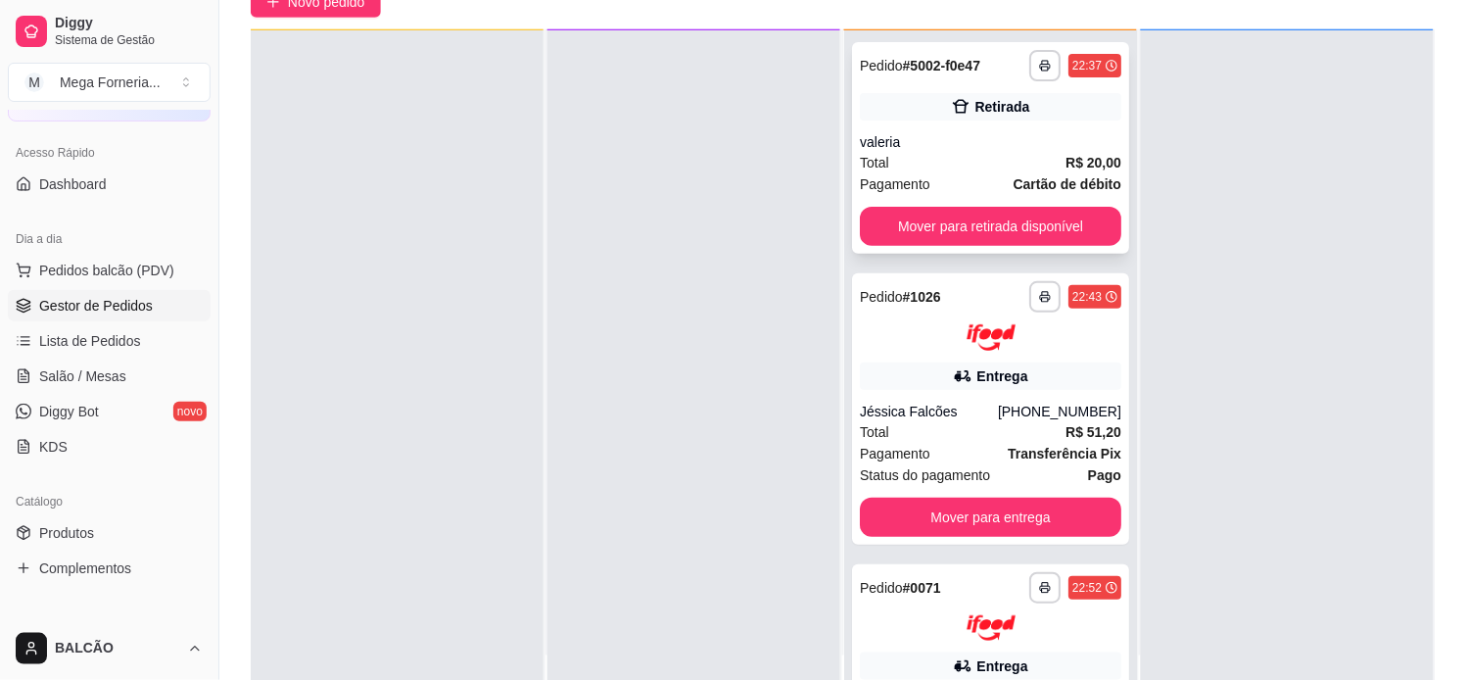
click at [896, 86] on div "**********" at bounding box center [990, 148] width 277 height 212
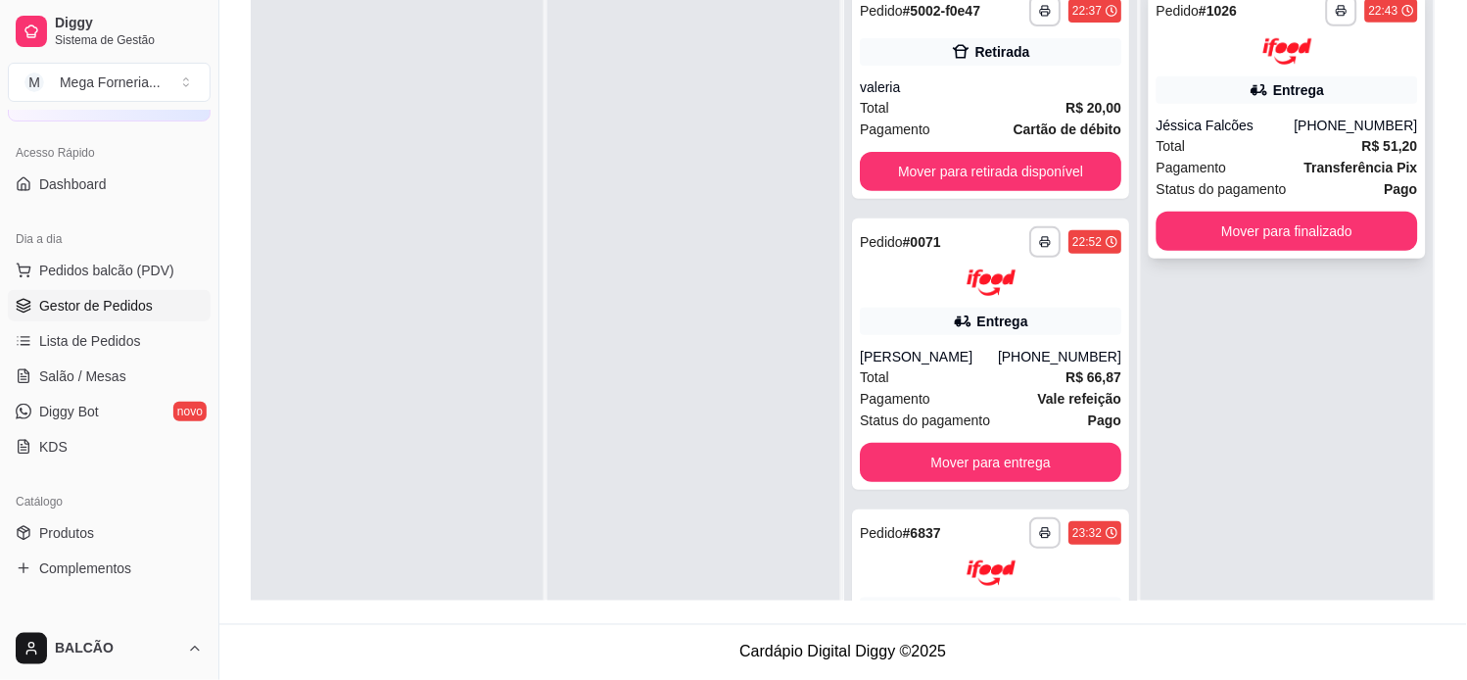
click at [1274, 132] on div "Jéssica Falcões" at bounding box center [1226, 126] width 138 height 20
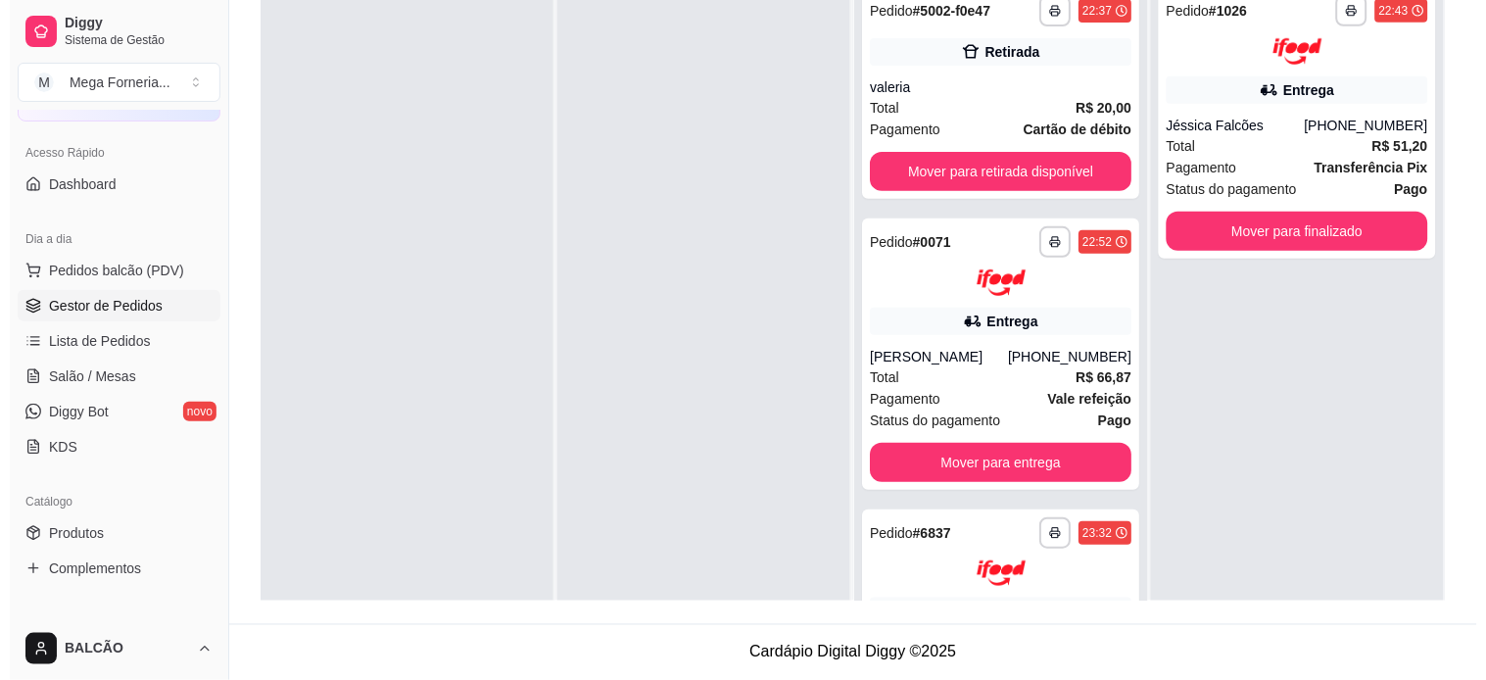
scroll to position [190, 0]
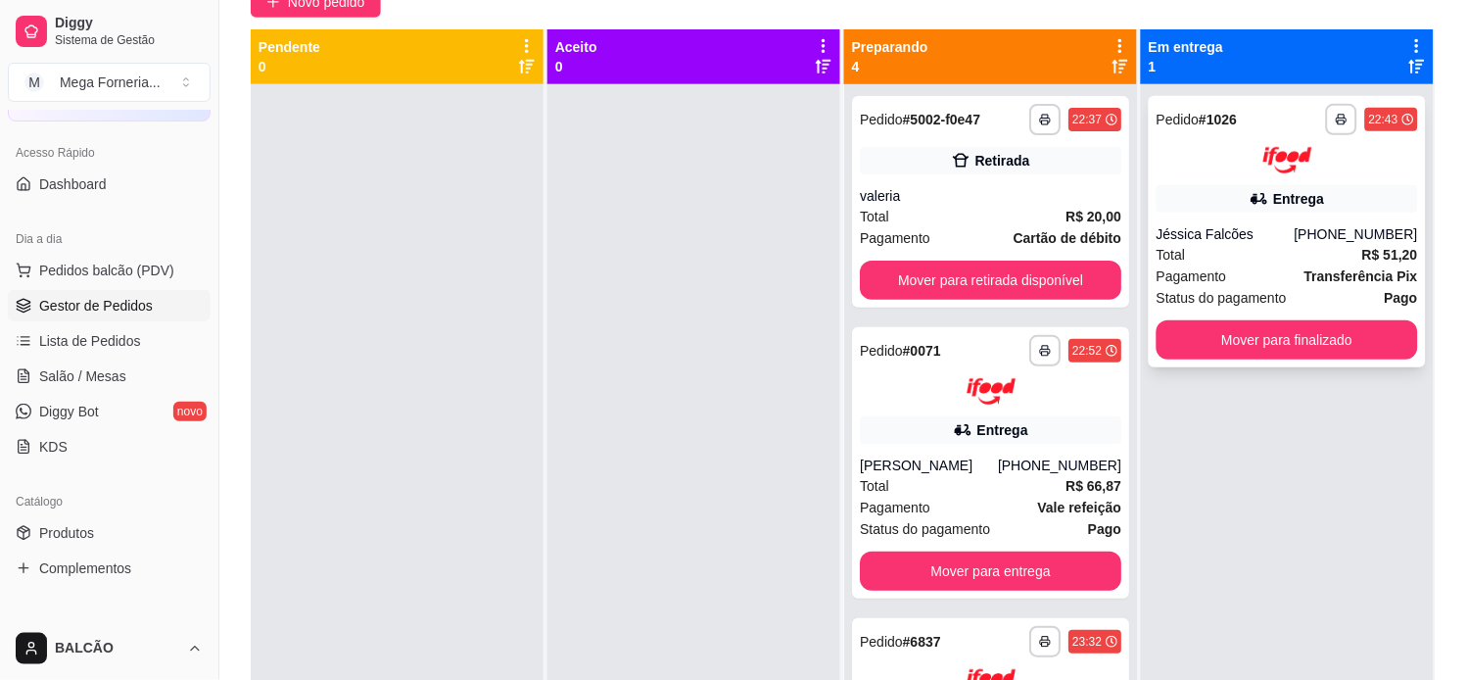
click at [1206, 241] on div "Jéssica Falcões" at bounding box center [1226, 234] width 138 height 20
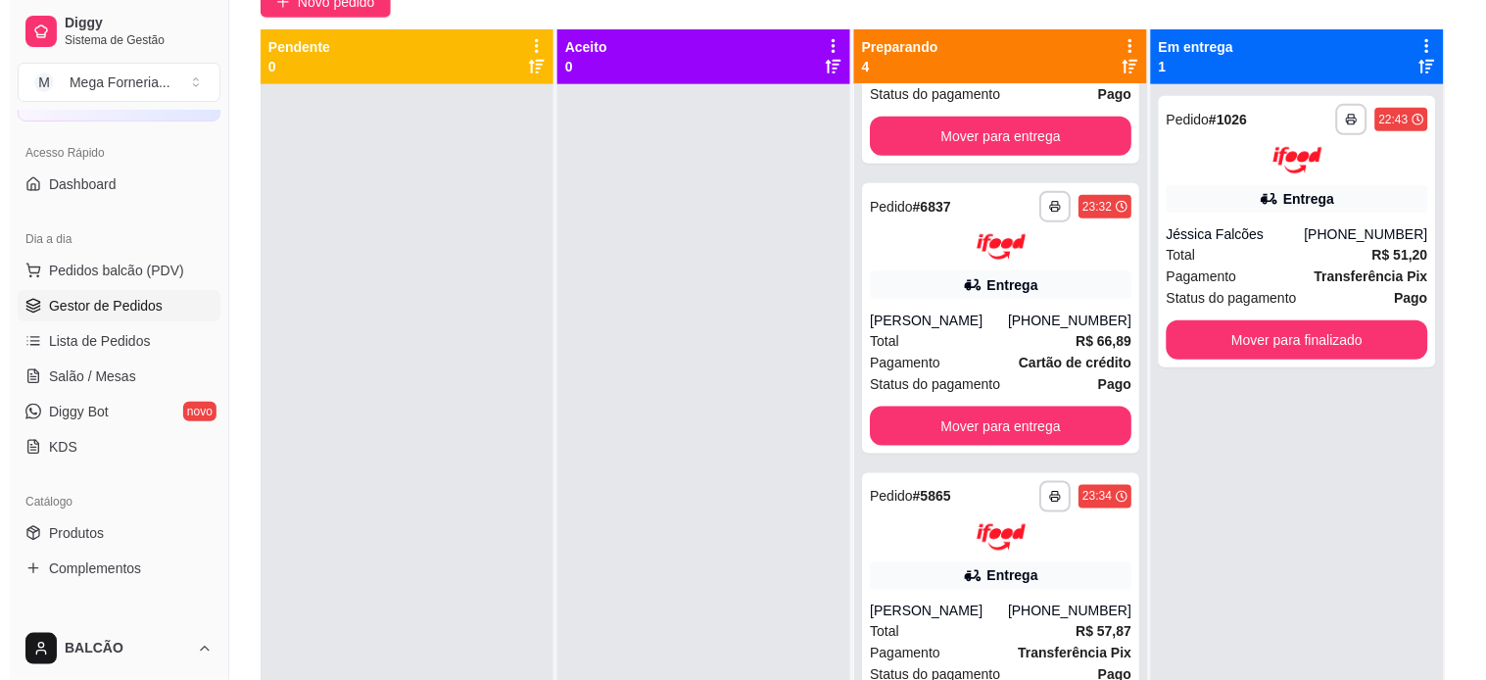
scroll to position [442, 0]
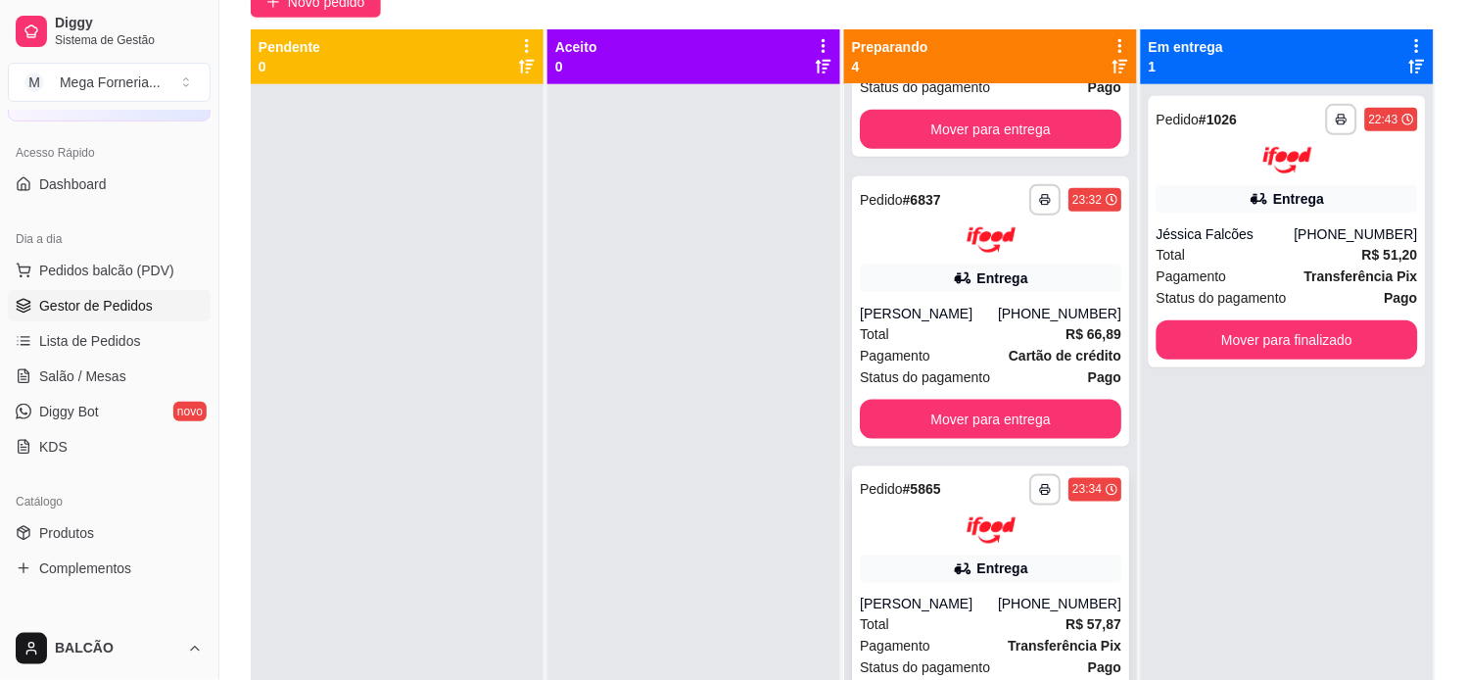
click at [962, 551] on div "**********" at bounding box center [990, 601] width 277 height 271
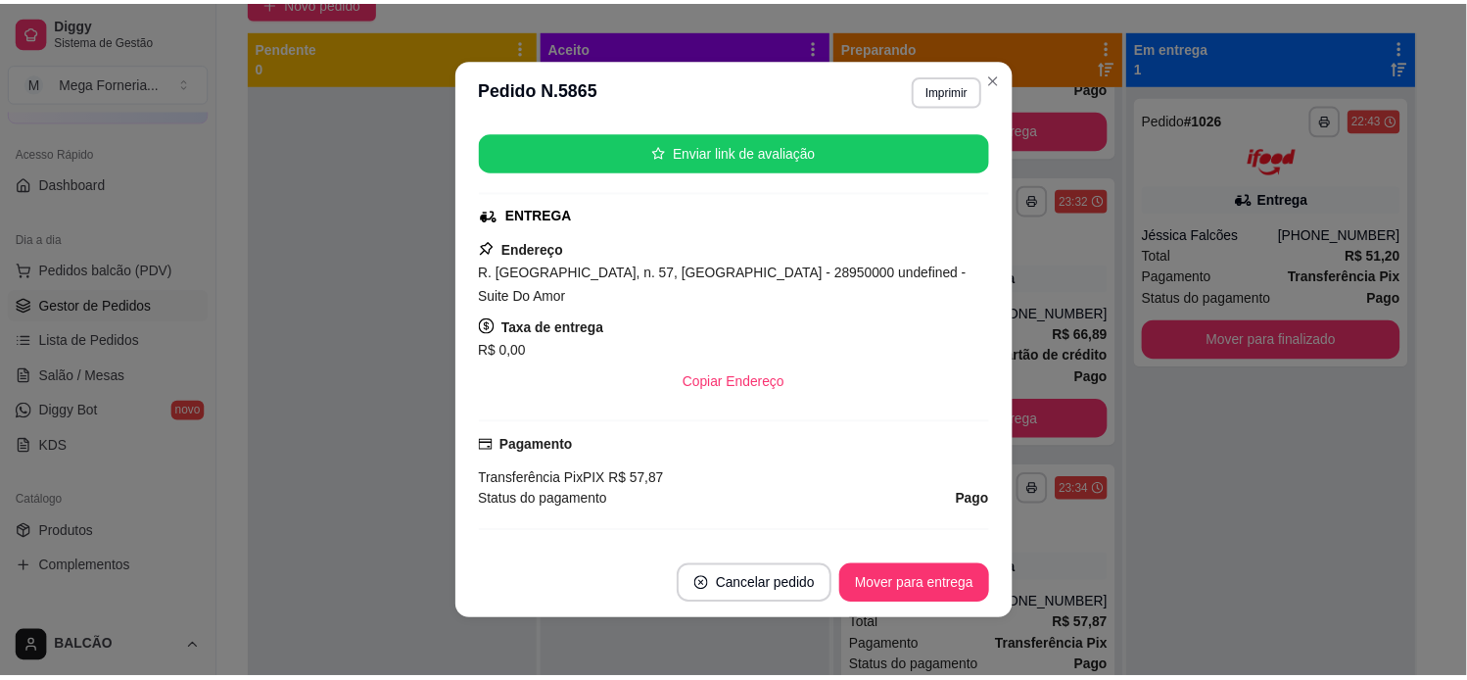
scroll to position [435, 0]
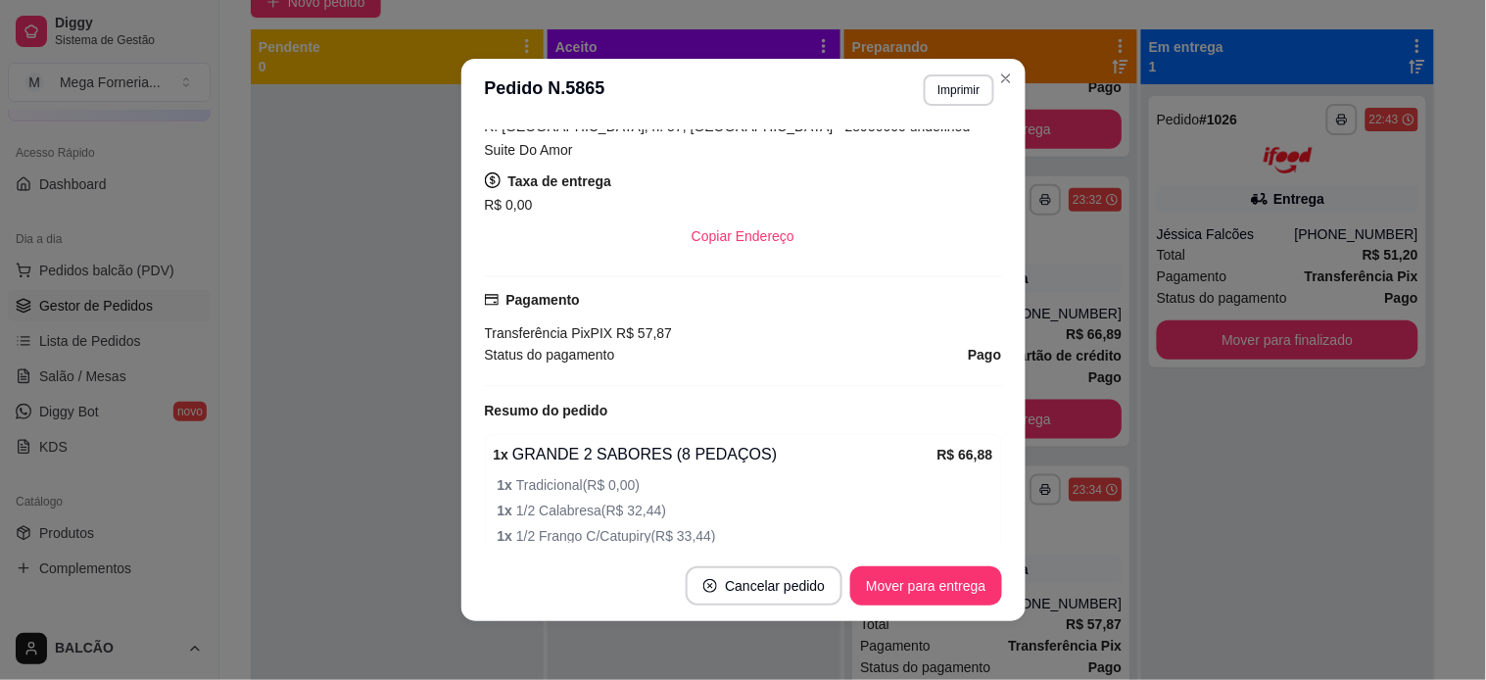
click at [990, 60] on header "**********" at bounding box center [743, 90] width 564 height 63
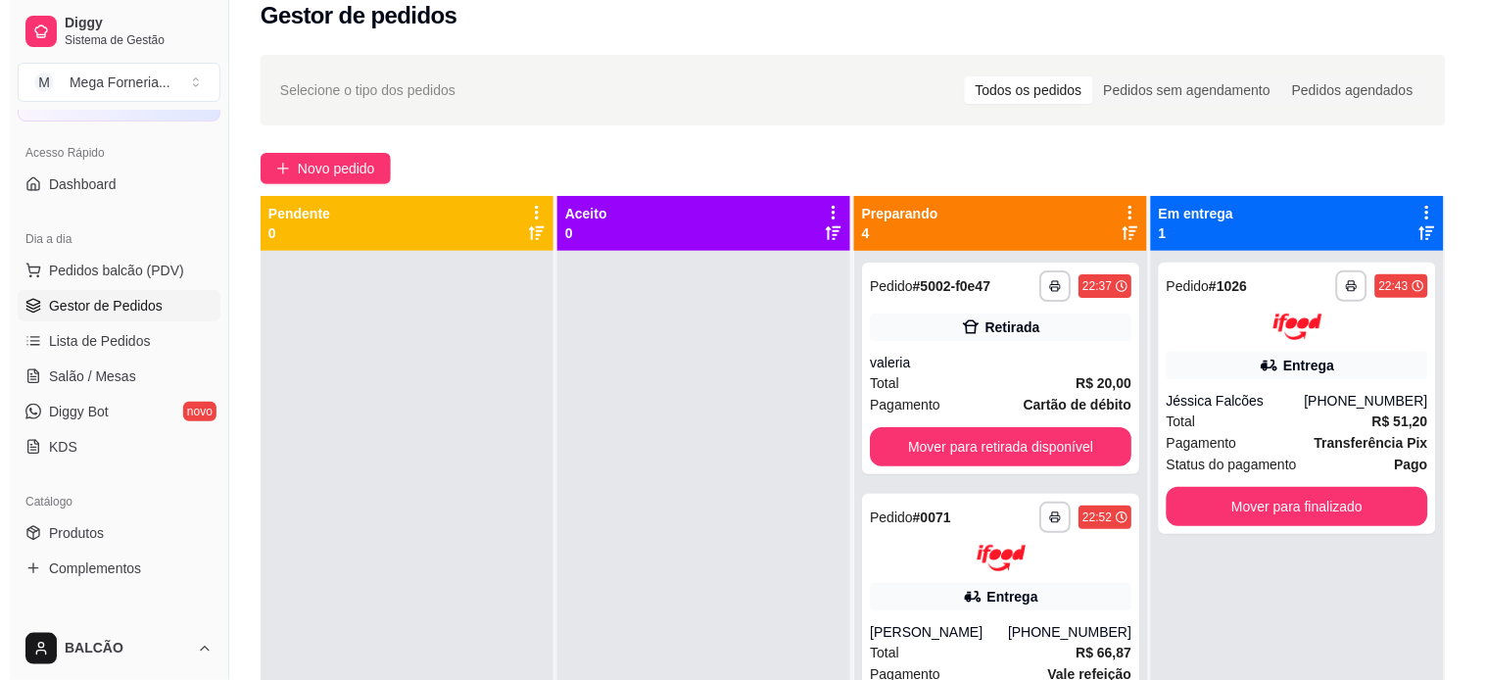
scroll to position [0, 0]
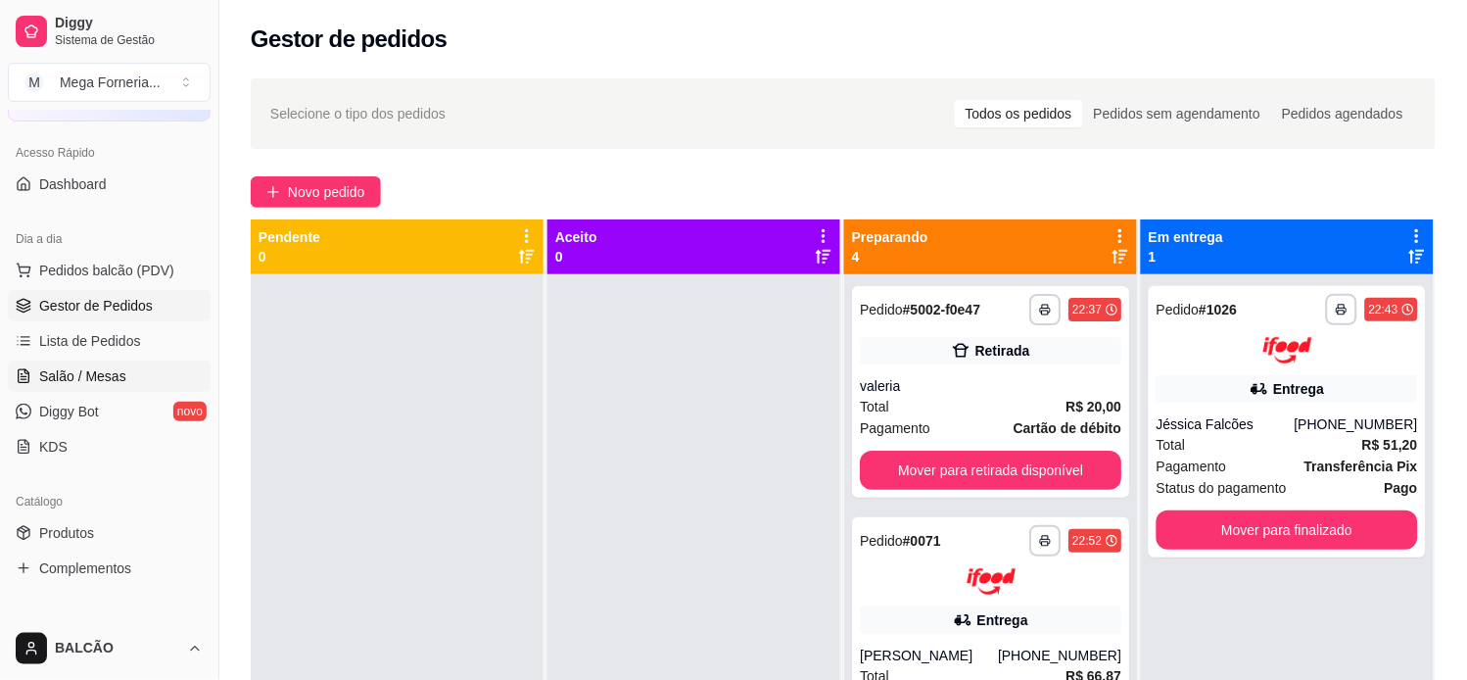
click at [124, 369] on link "Salão / Mesas" at bounding box center [109, 375] width 203 height 31
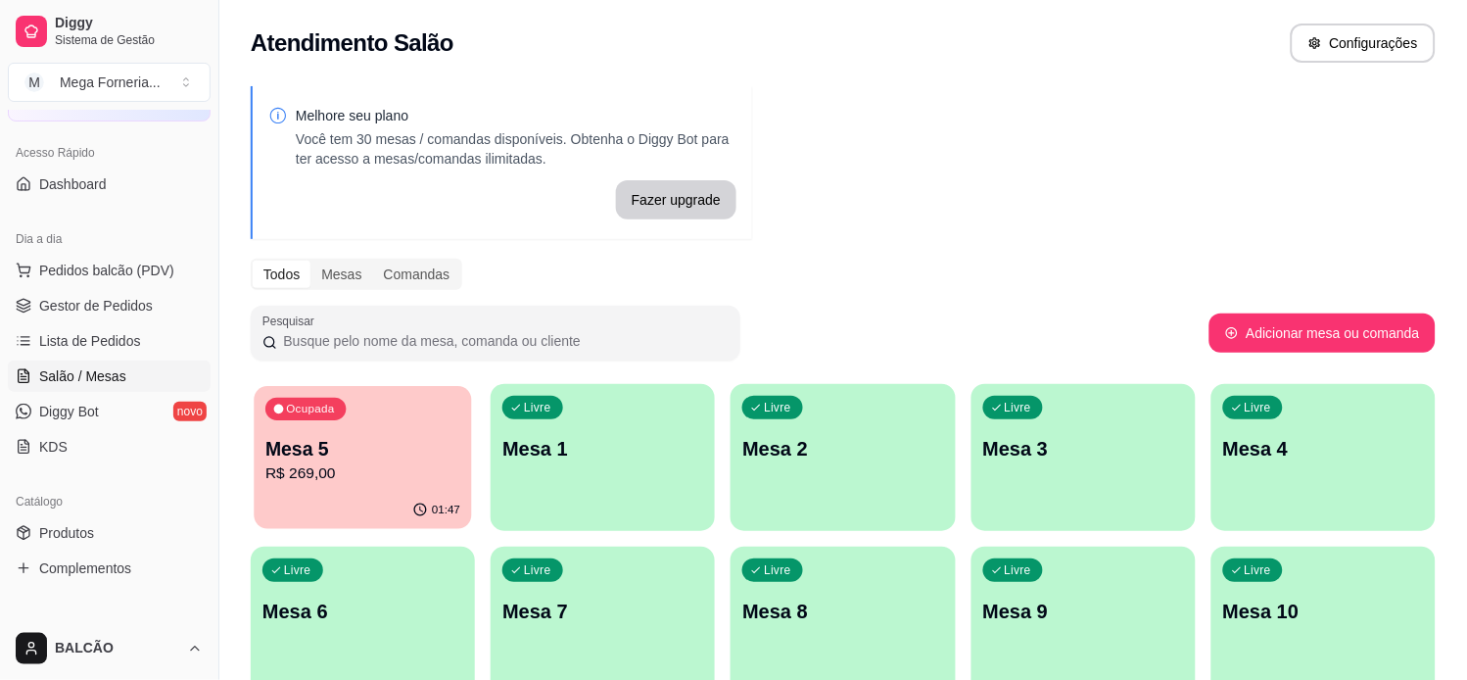
click at [336, 453] on p "Mesa 5" at bounding box center [362, 449] width 195 height 26
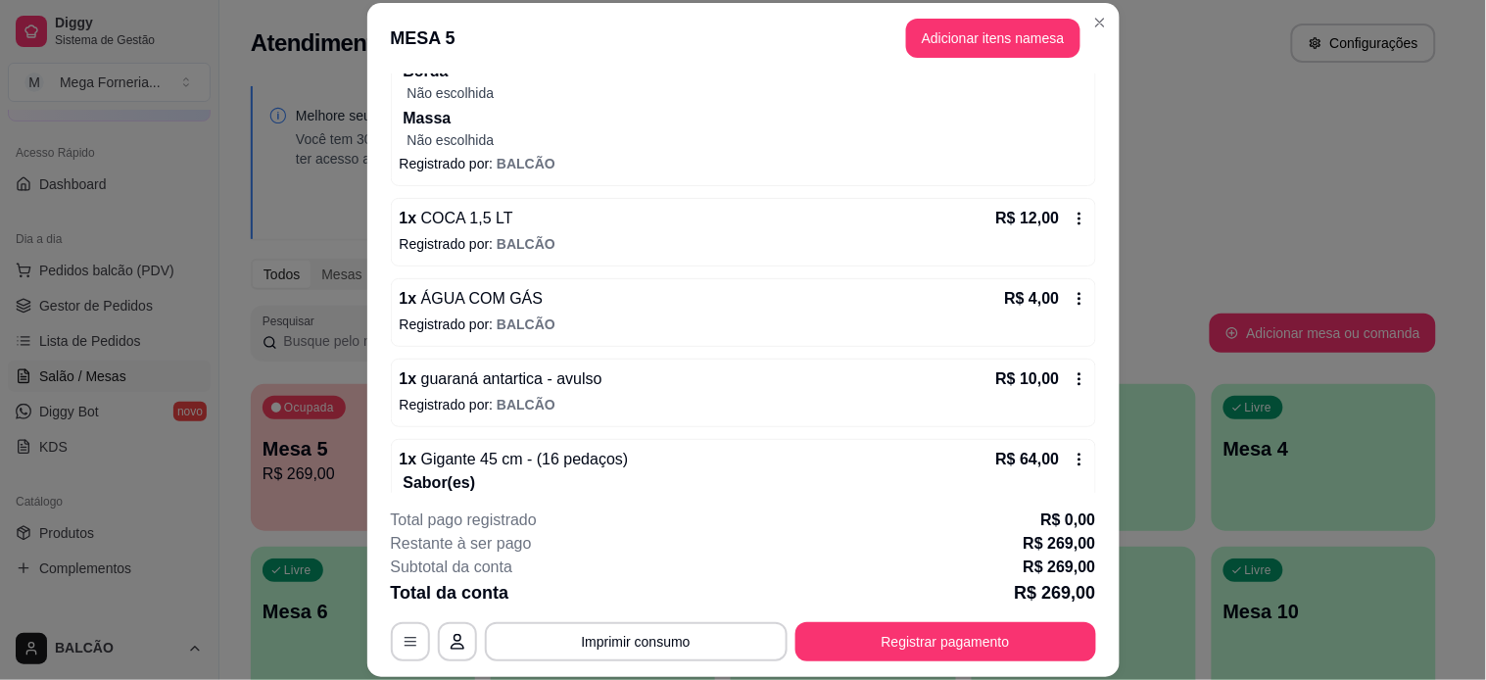
scroll to position [1189, 0]
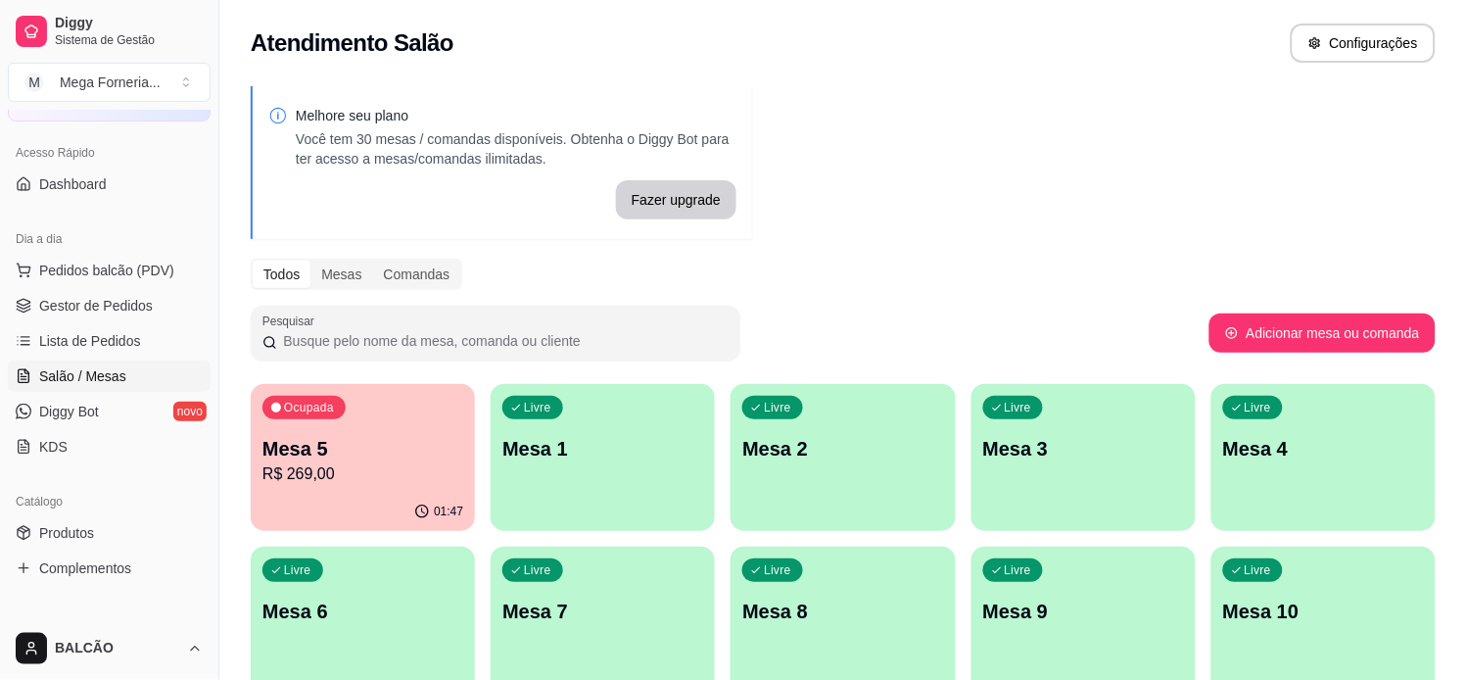
click at [429, 416] on div "Ocupada Mesa 5 R$ 269,00" at bounding box center [363, 438] width 224 height 109
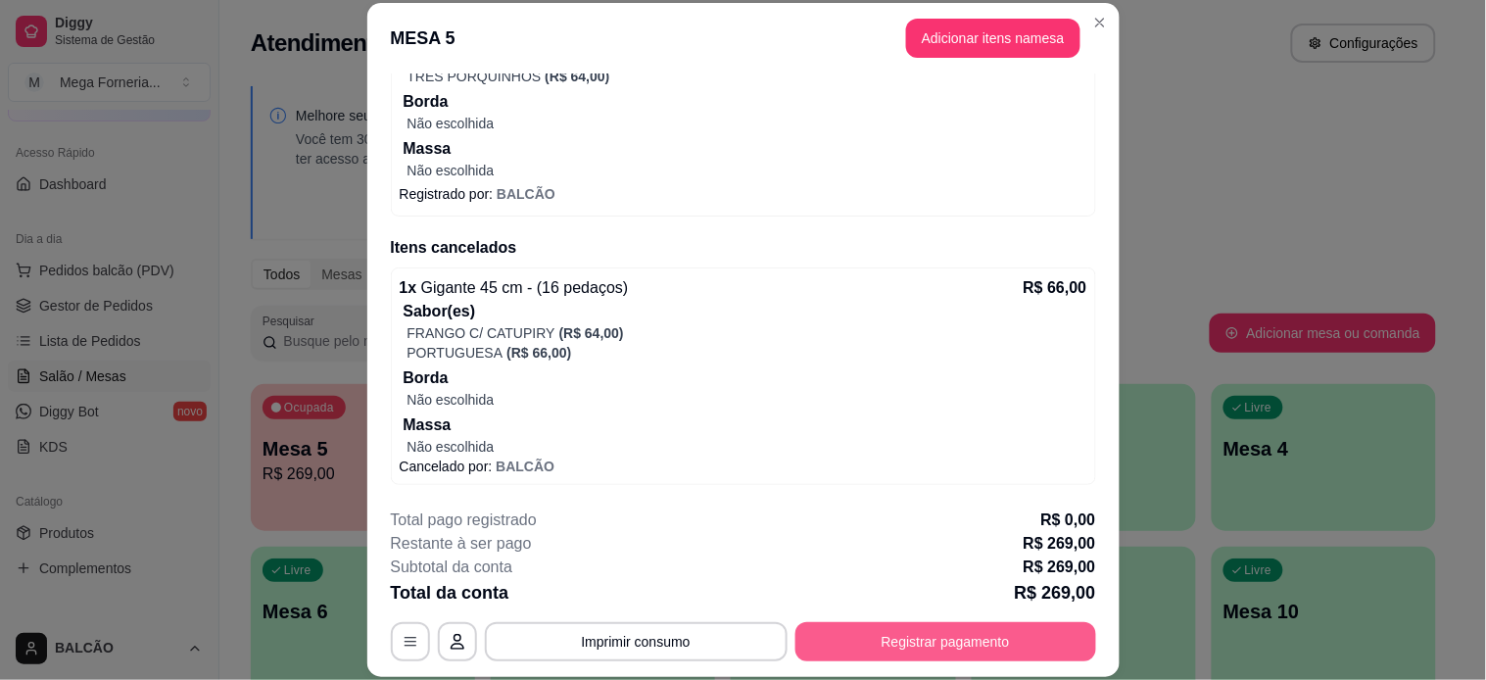
click at [957, 611] on button "Registrar pagamento" at bounding box center [945, 641] width 301 height 39
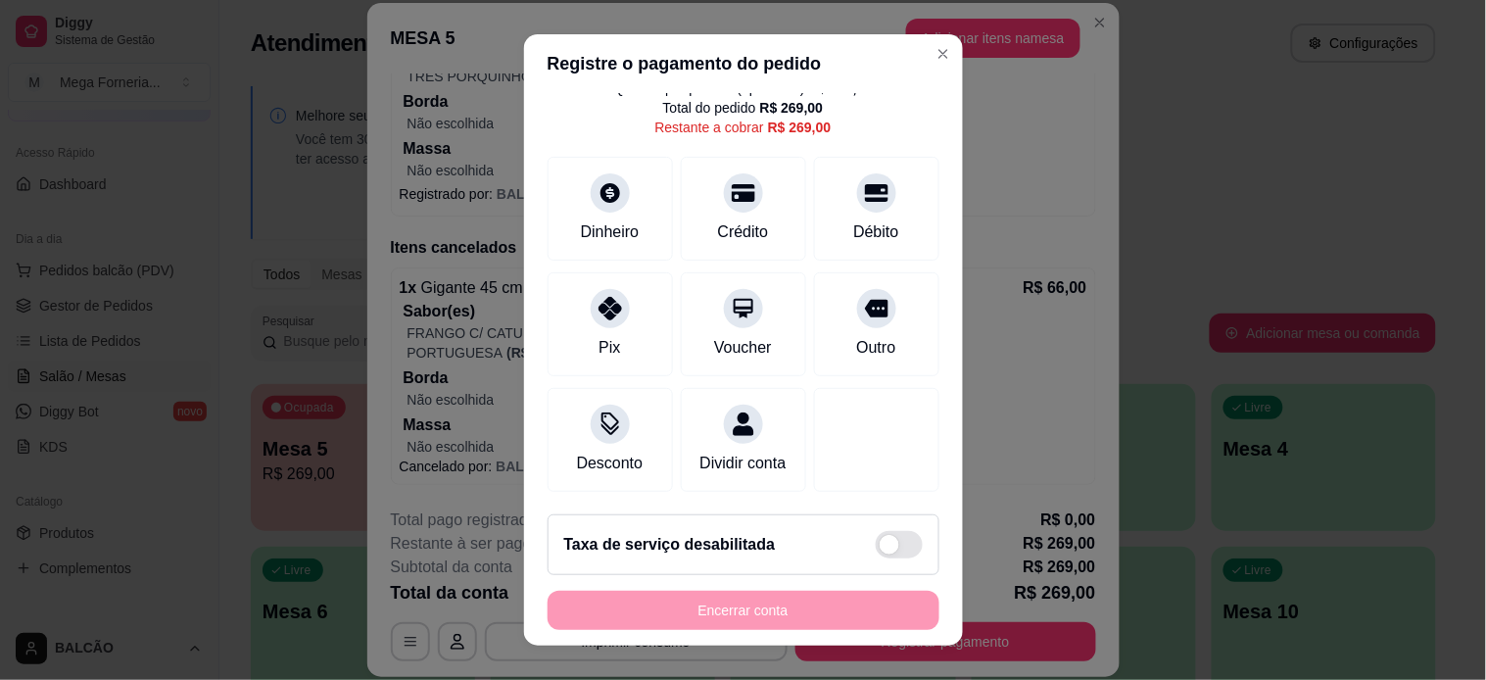
scroll to position [0, 0]
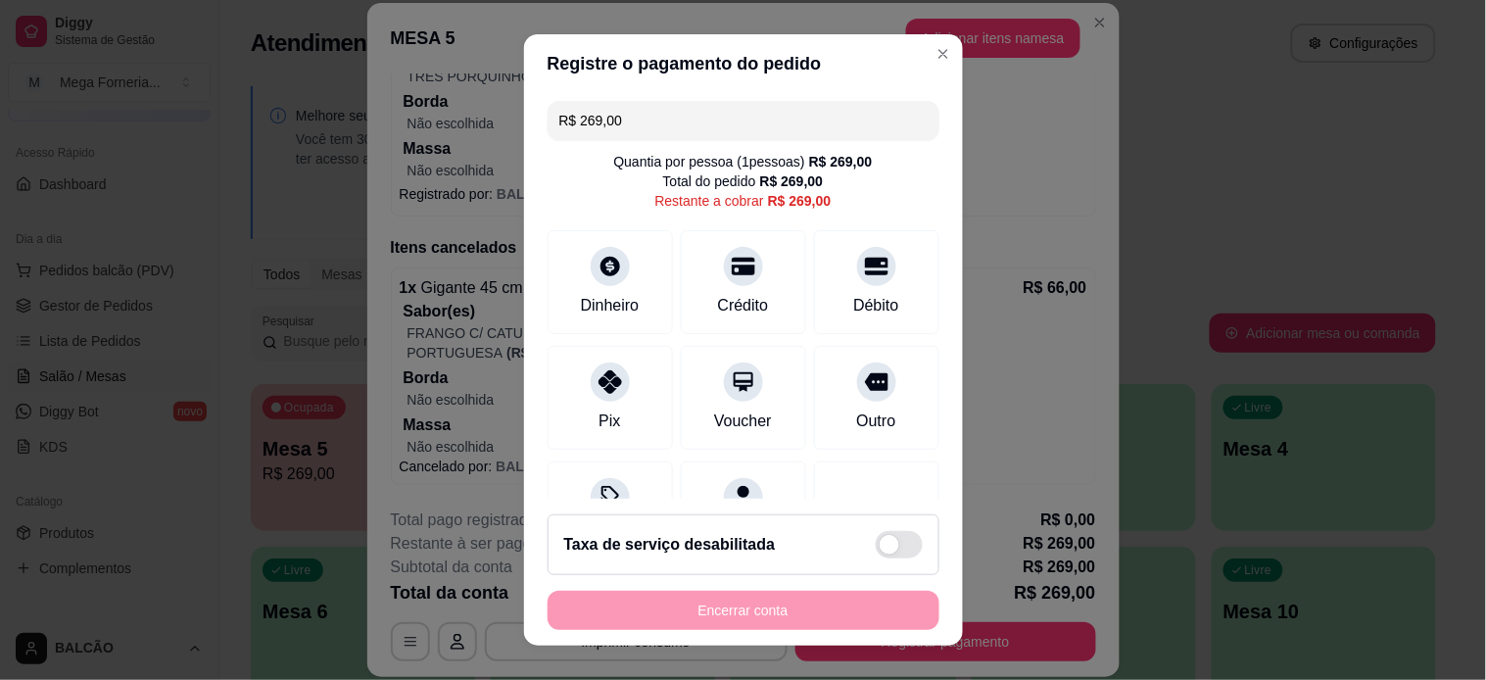
click at [597, 125] on input "R$ 269,00" at bounding box center [743, 120] width 368 height 39
click at [856, 278] on div "Débito" at bounding box center [876, 277] width 138 height 115
click at [851, 305] on div "Débito" at bounding box center [876, 303] width 50 height 25
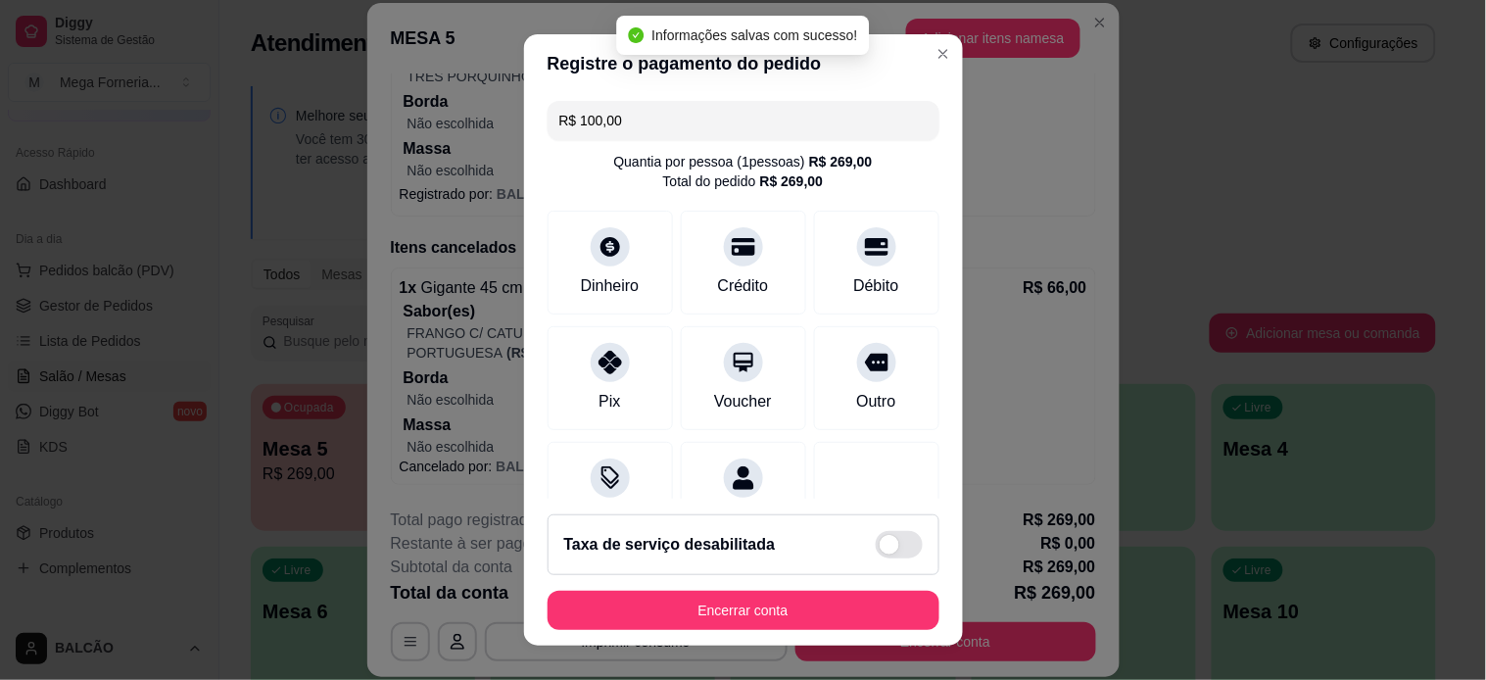
type input "R$ 0,00"
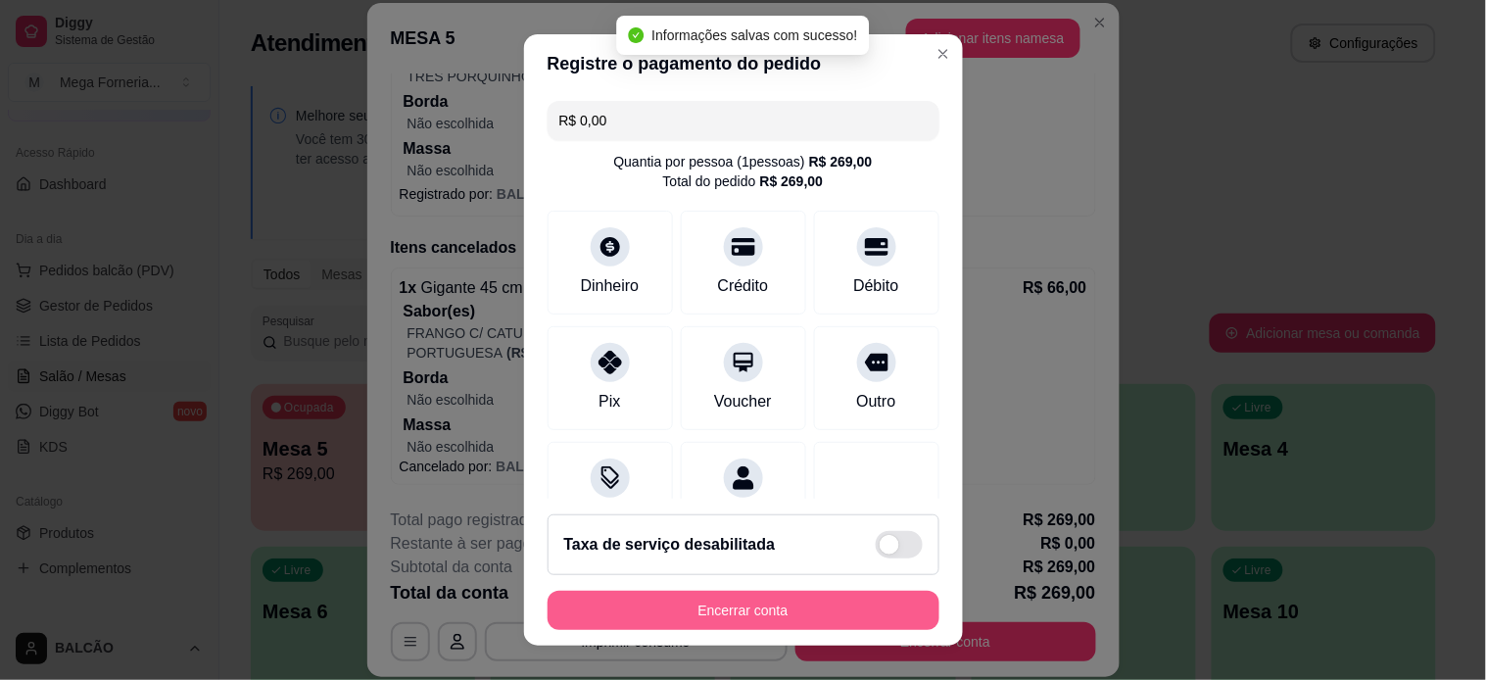
click at [836, 608] on button "Encerrar conta" at bounding box center [744, 610] width 392 height 39
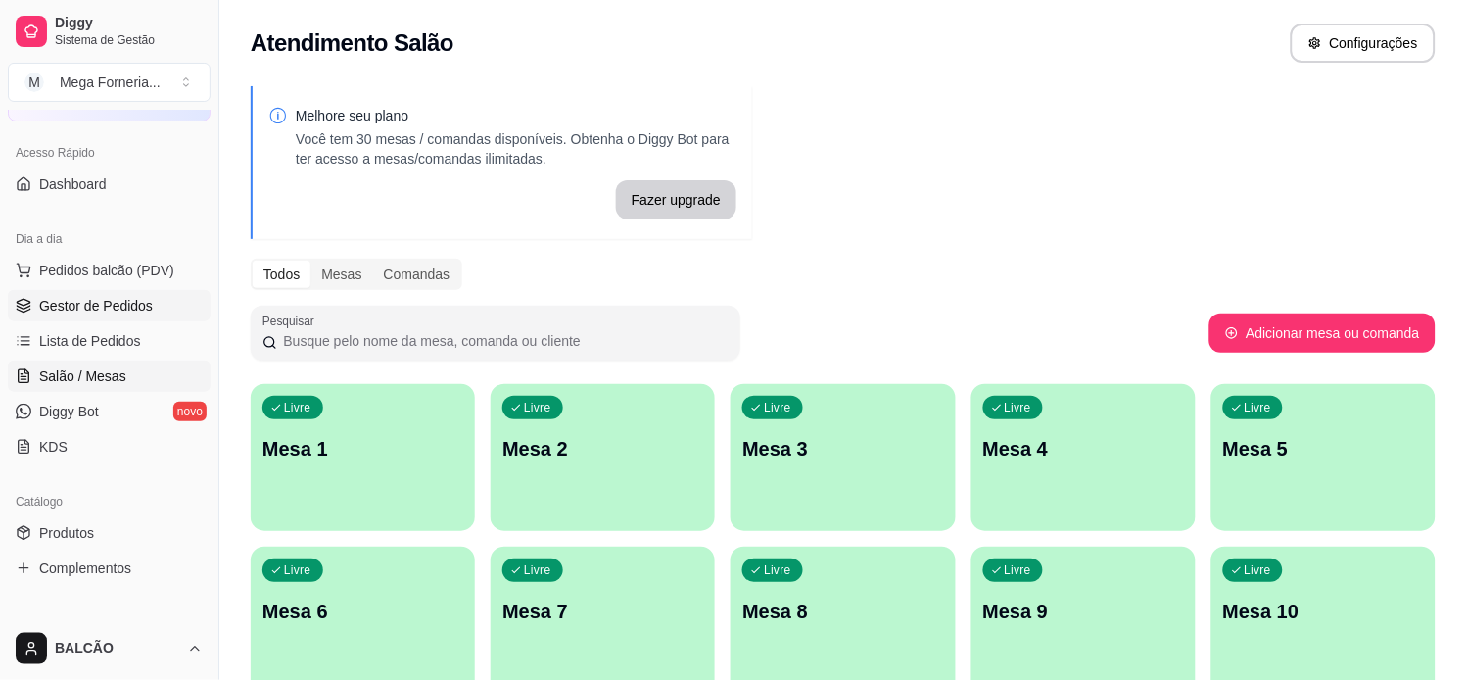
click at [154, 296] on link "Gestor de Pedidos" at bounding box center [109, 305] width 203 height 31
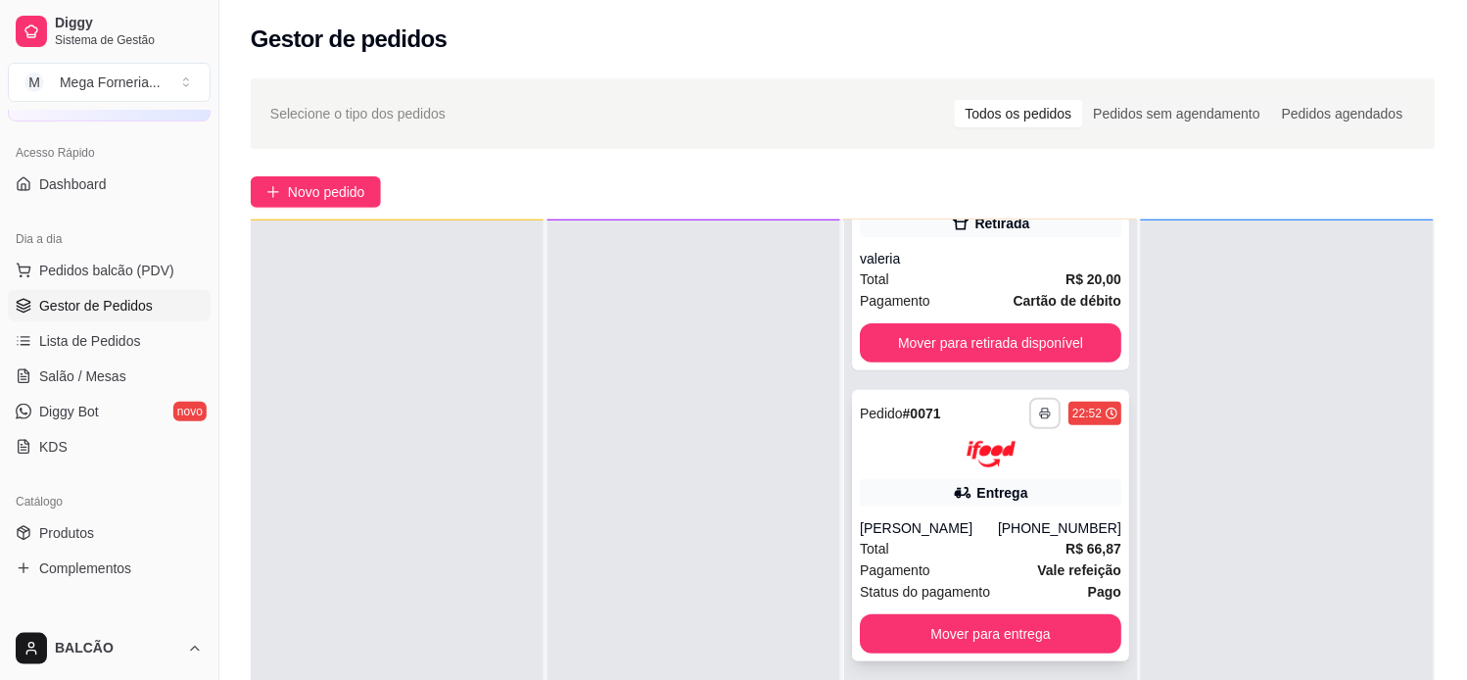
scroll to position [109, 0]
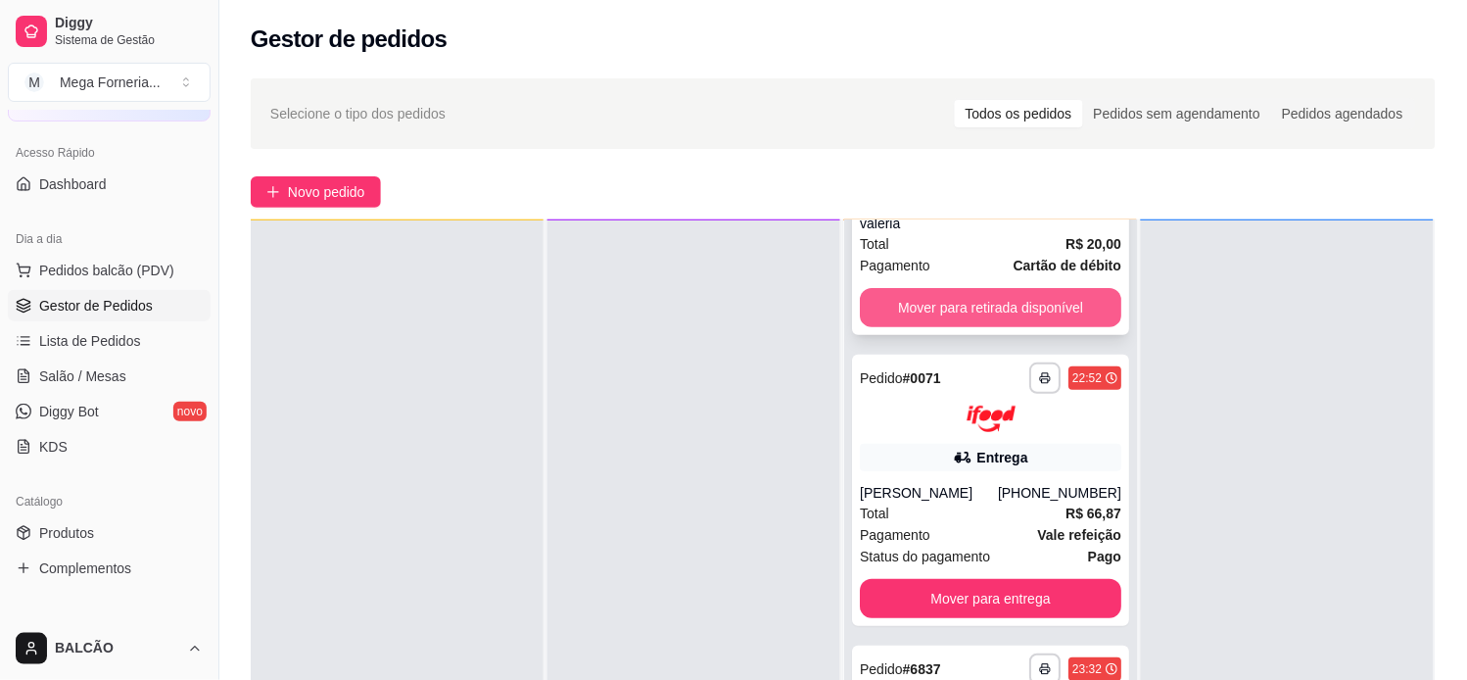
click at [1044, 309] on button "Mover para retirada disponível" at bounding box center [991, 307] width 262 height 39
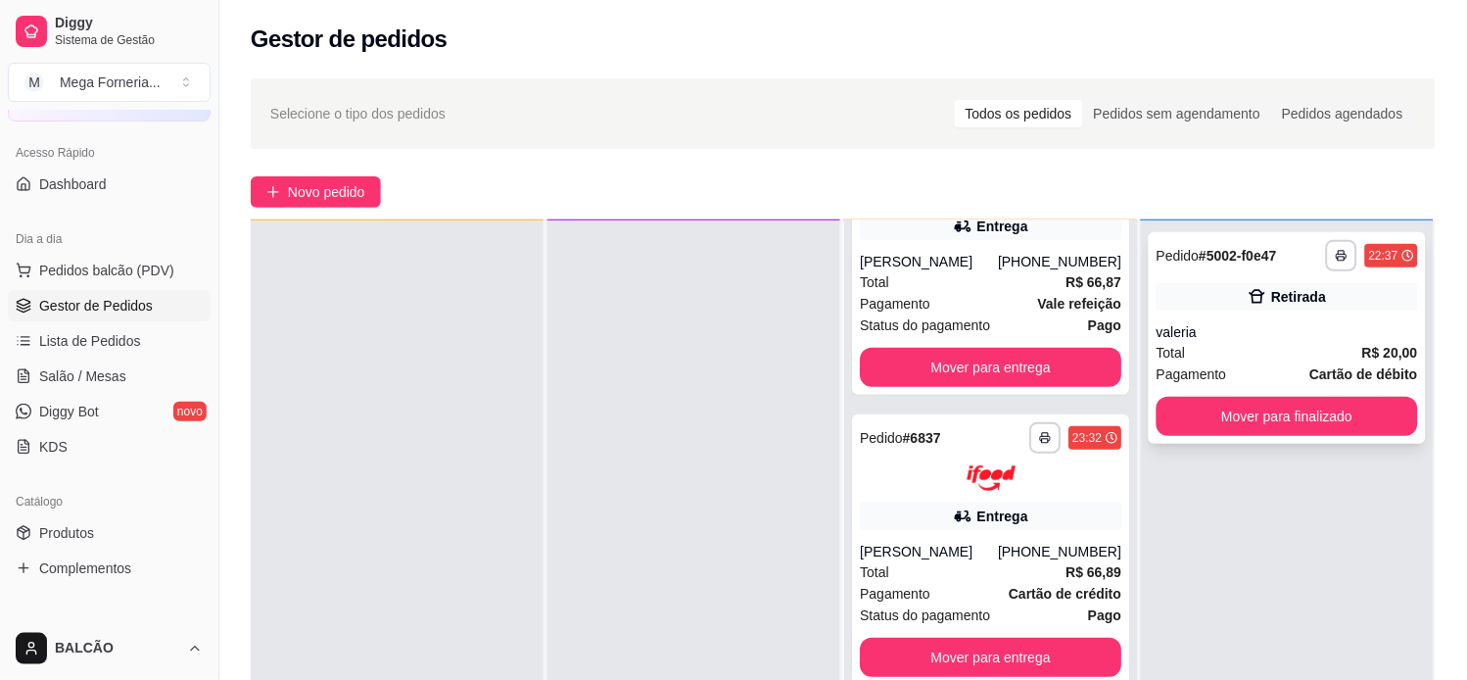
scroll to position [0, 0]
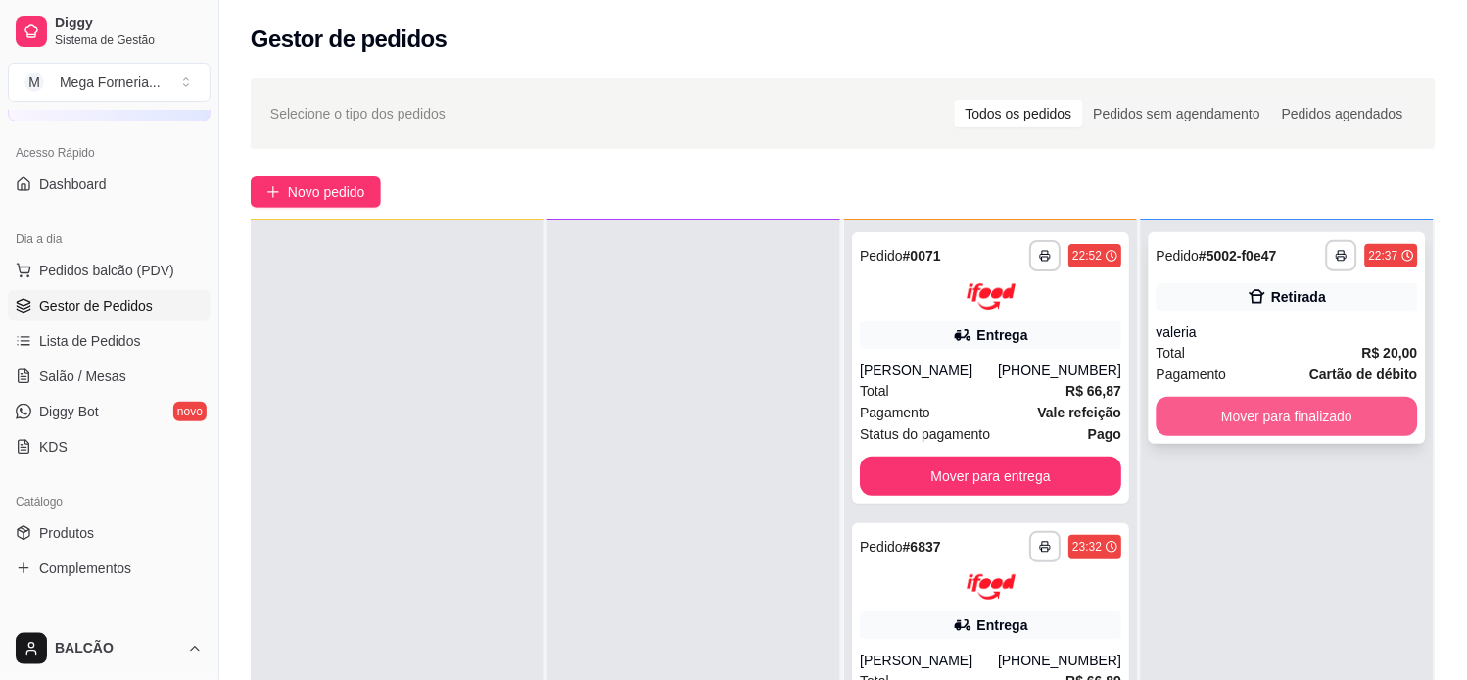
click at [1235, 397] on button "Mover para finalizado" at bounding box center [1288, 416] width 262 height 39
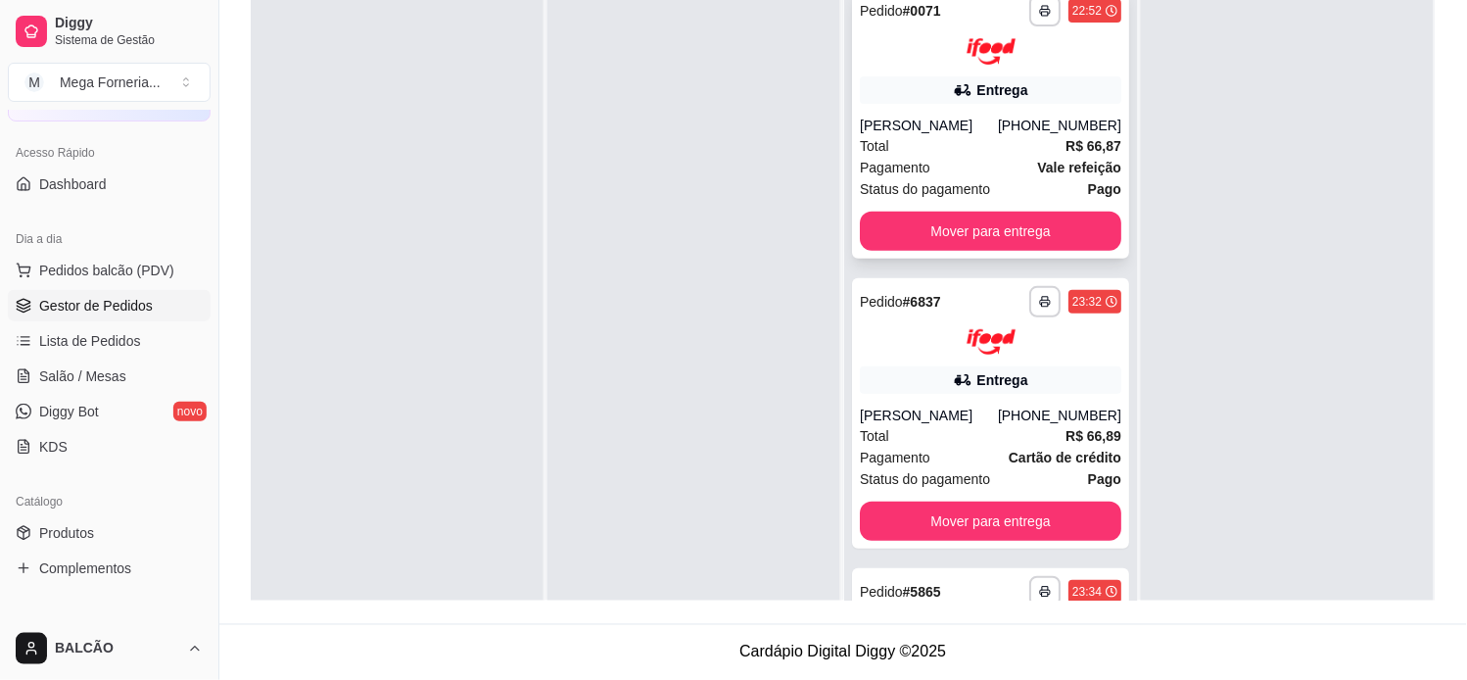
click at [897, 113] on div "**********" at bounding box center [990, 122] width 277 height 271
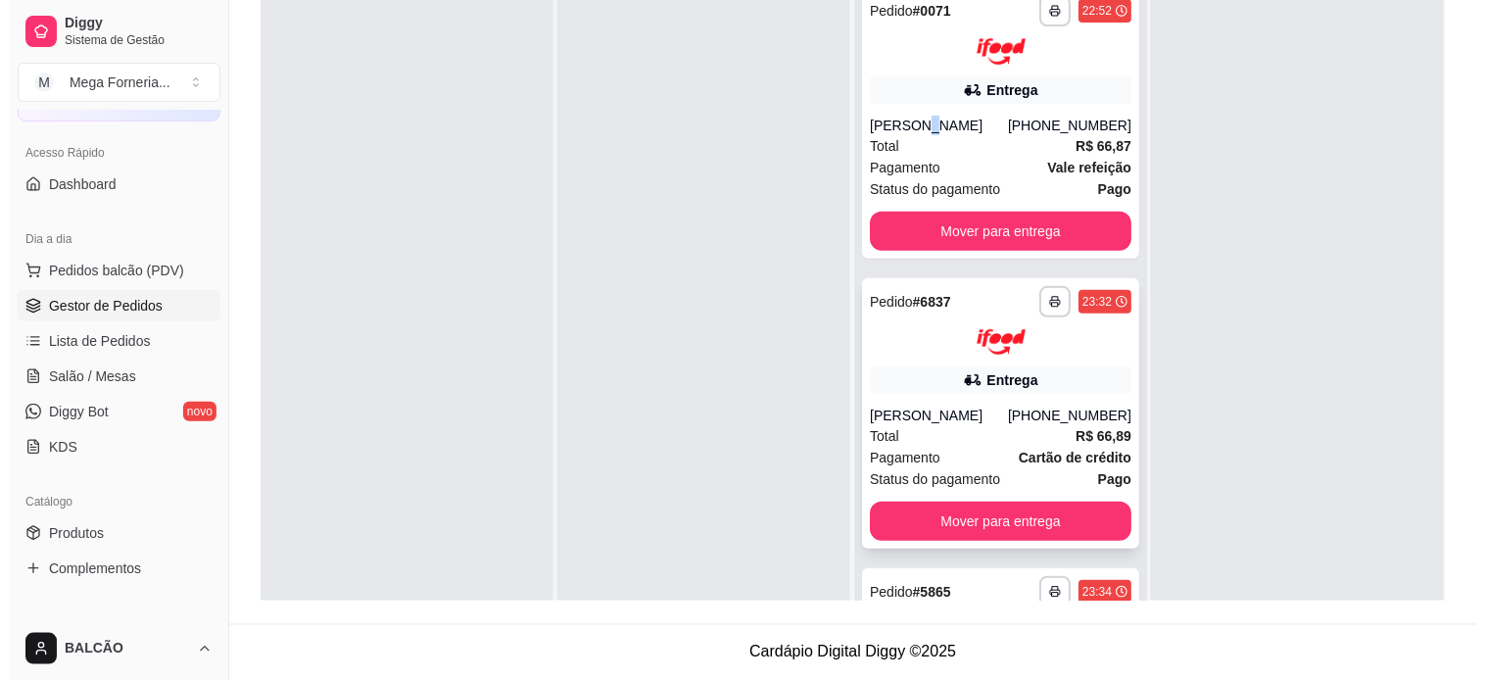
scroll to position [210, 0]
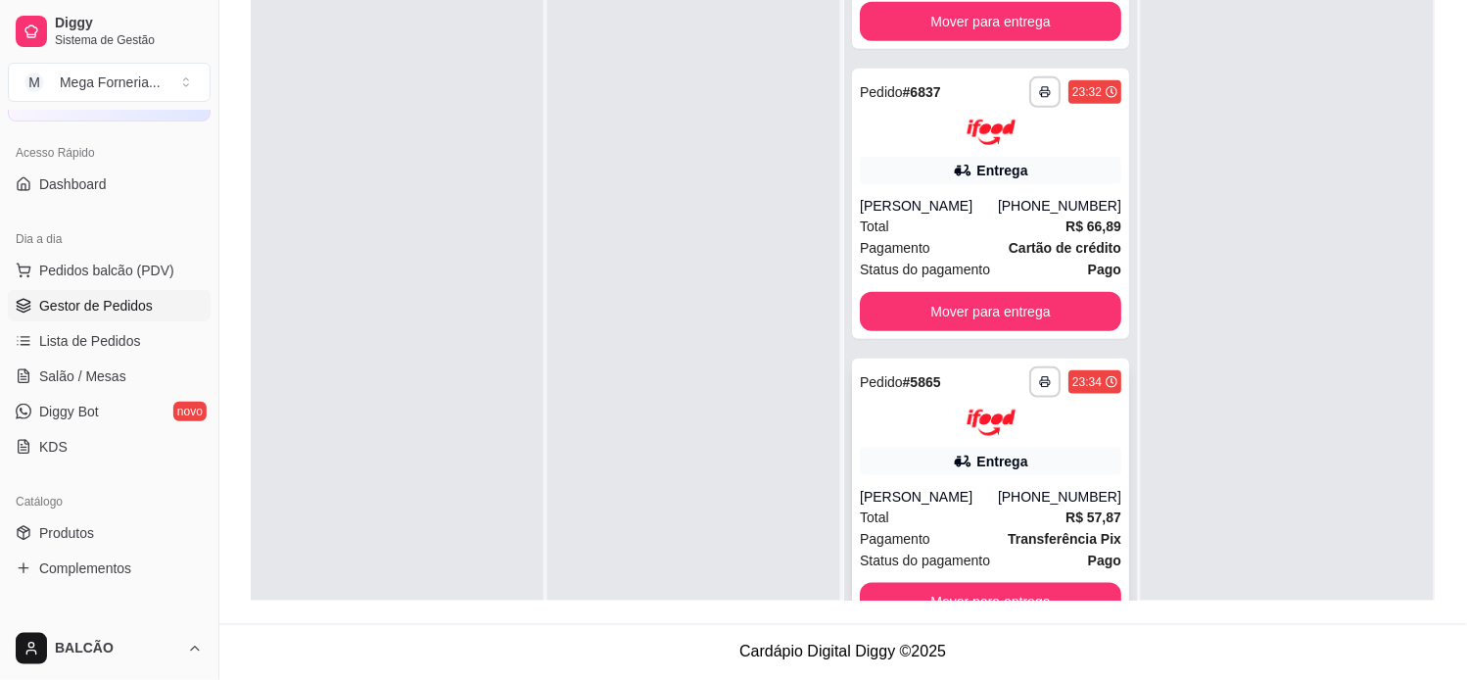
click at [991, 478] on div "**********" at bounding box center [990, 493] width 277 height 271
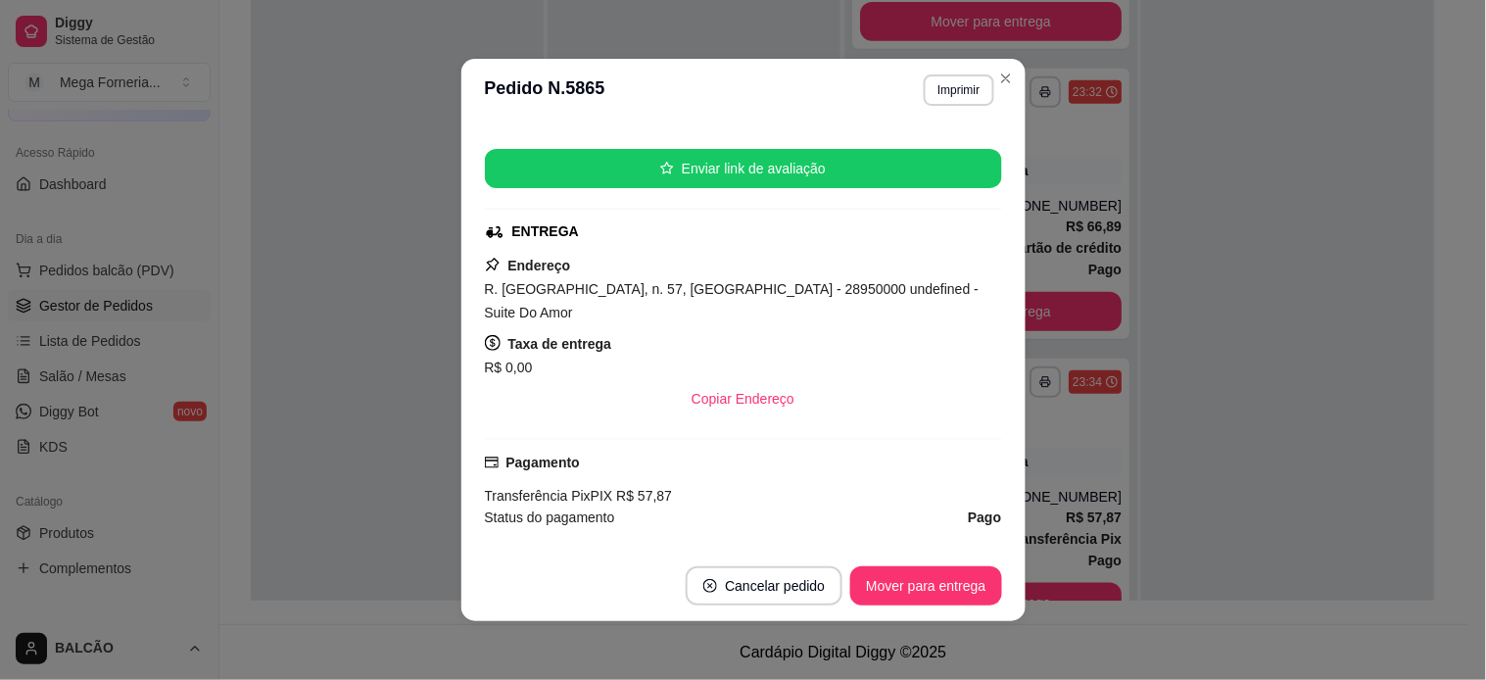
scroll to position [217, 0]
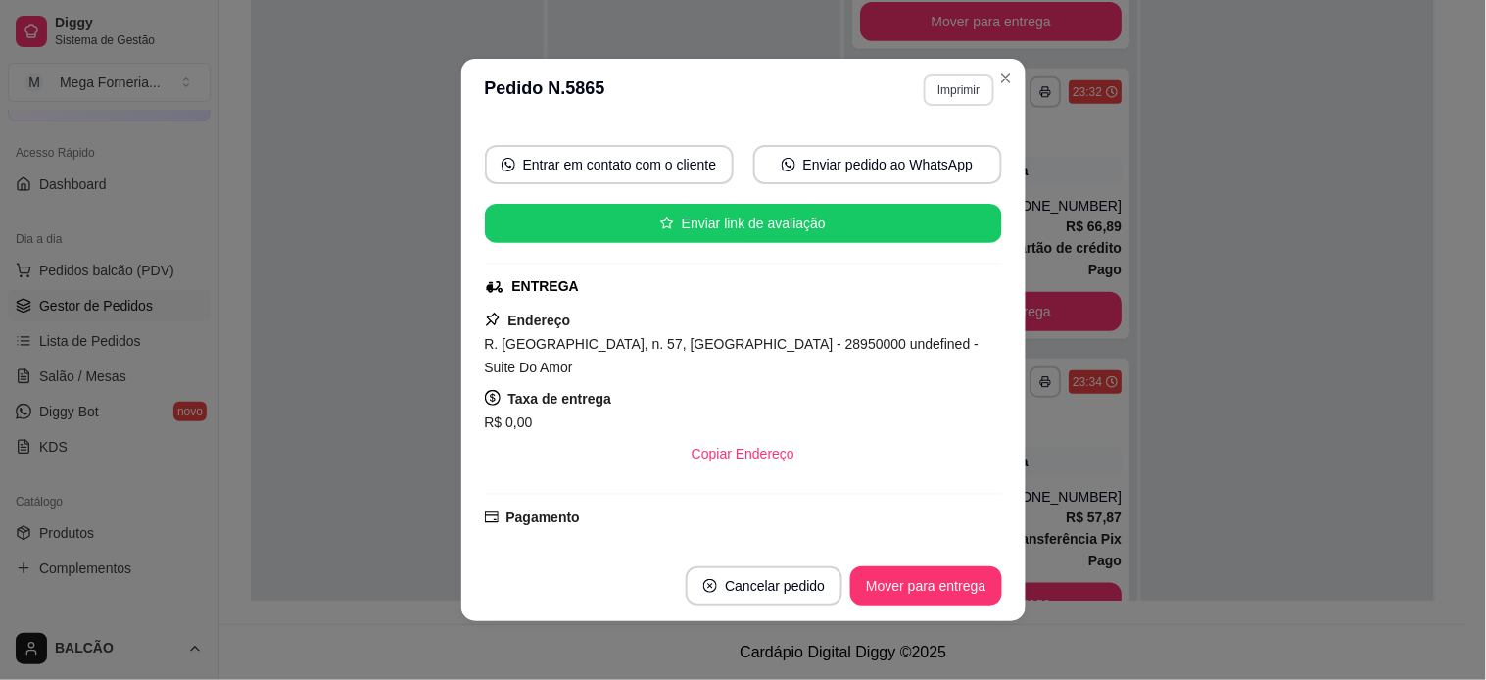
click at [983, 78] on button "Imprimir" at bounding box center [959, 89] width 70 height 31
click at [990, 80] on button "Close" at bounding box center [1005, 78] width 31 height 31
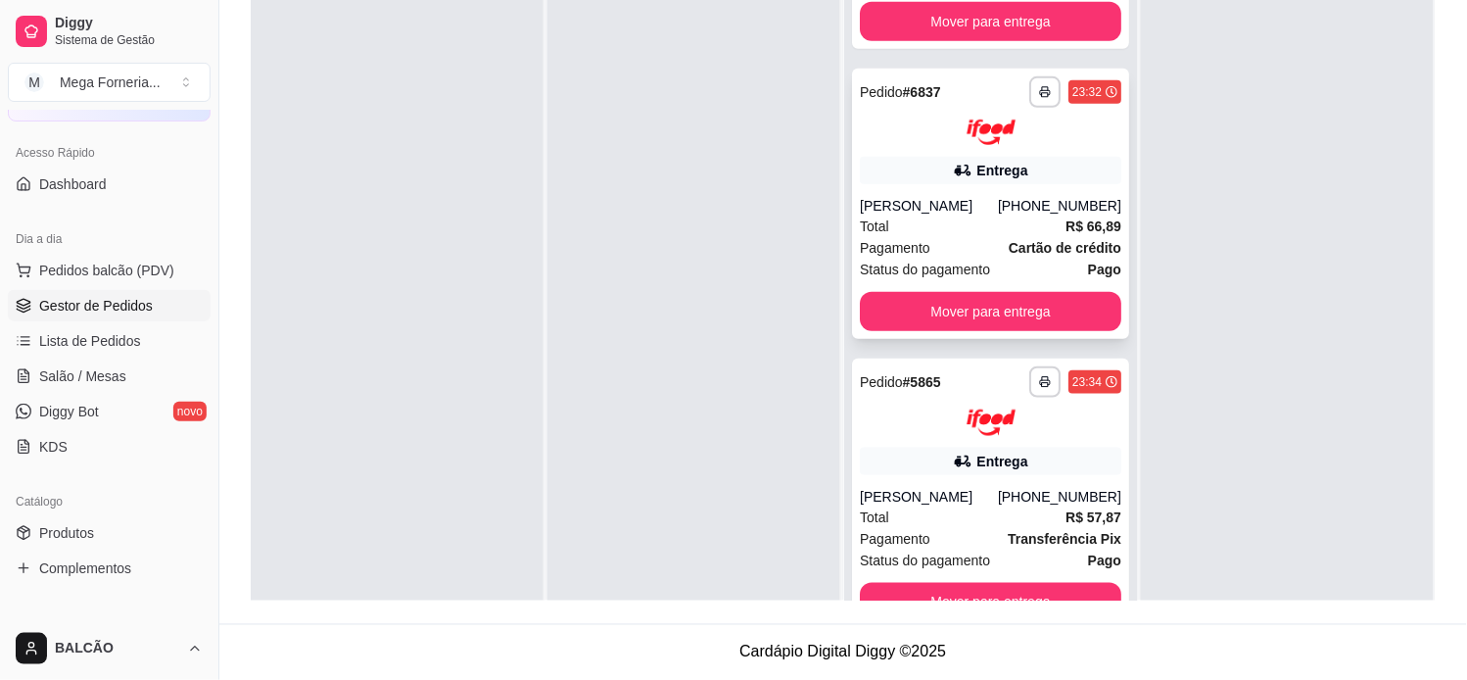
click at [1030, 122] on div at bounding box center [991, 132] width 262 height 26
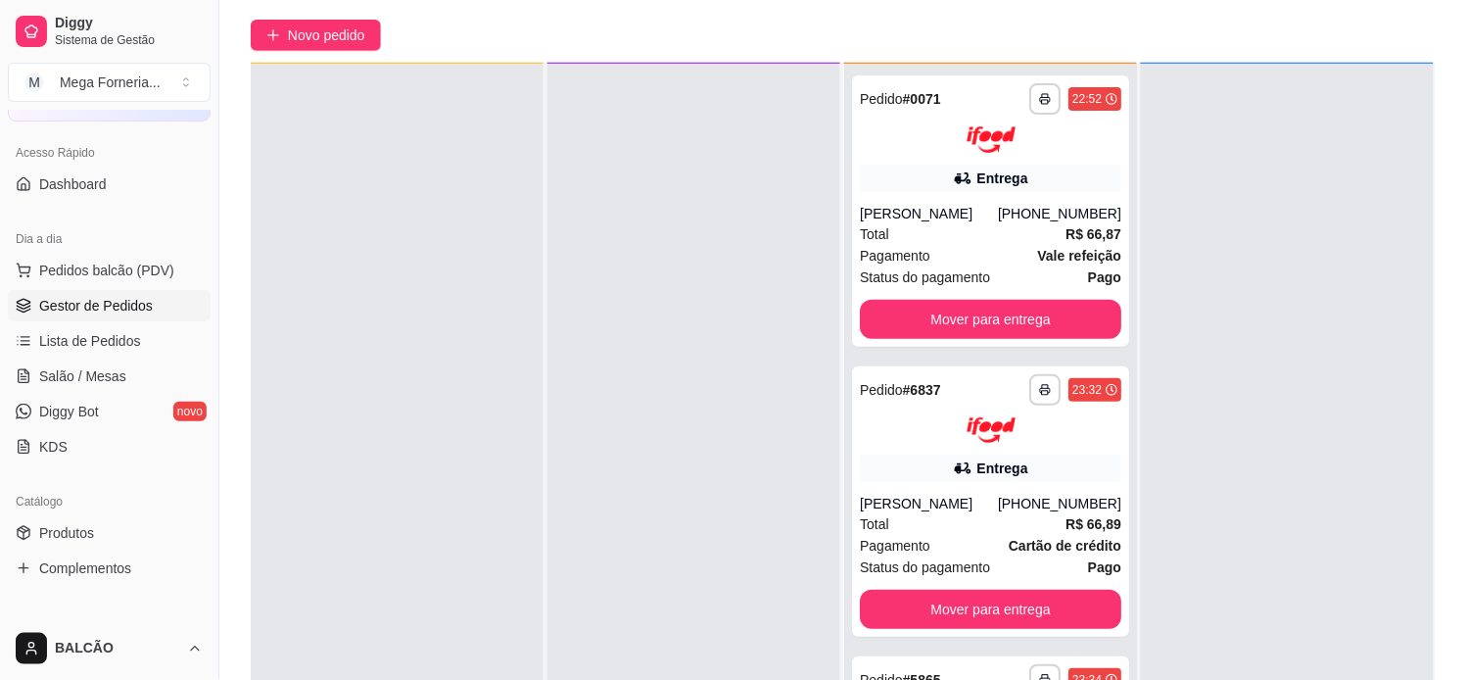
scroll to position [187, 0]
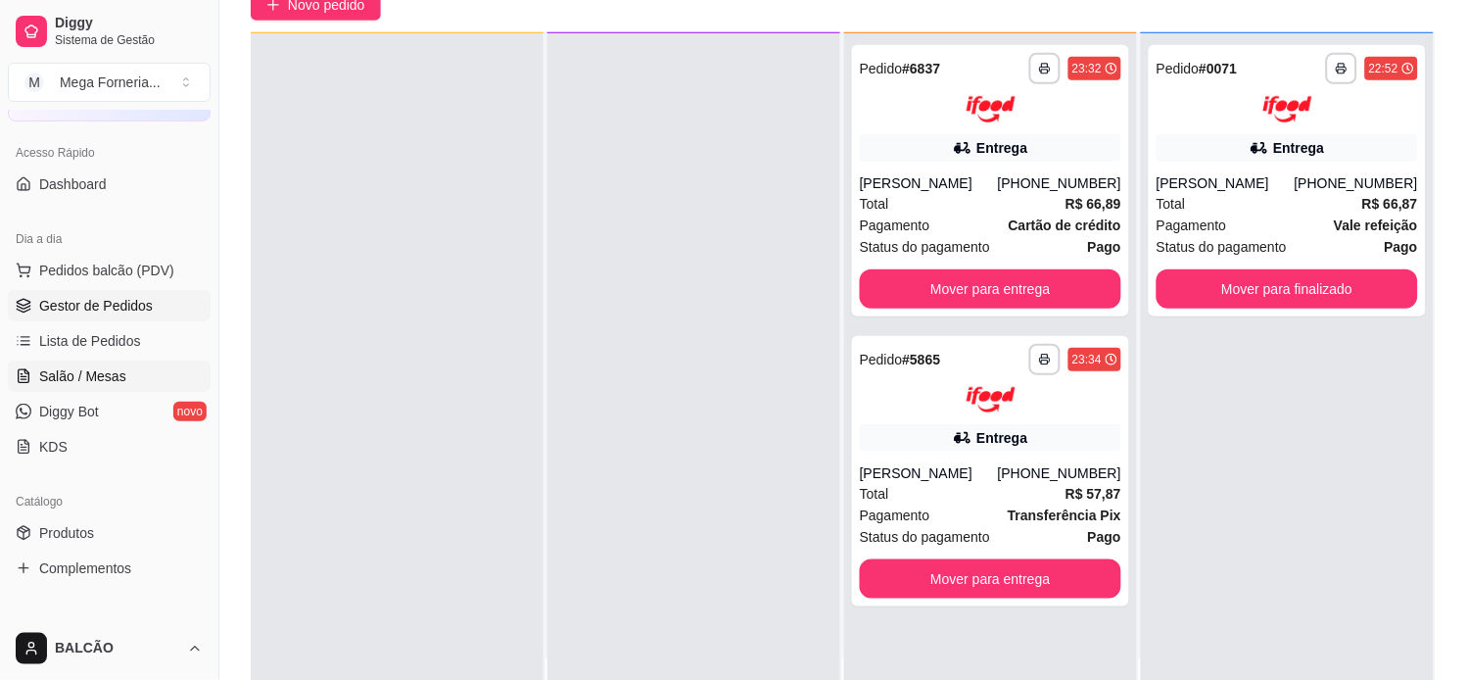
click at [152, 370] on link "Salão / Mesas" at bounding box center [109, 375] width 203 height 31
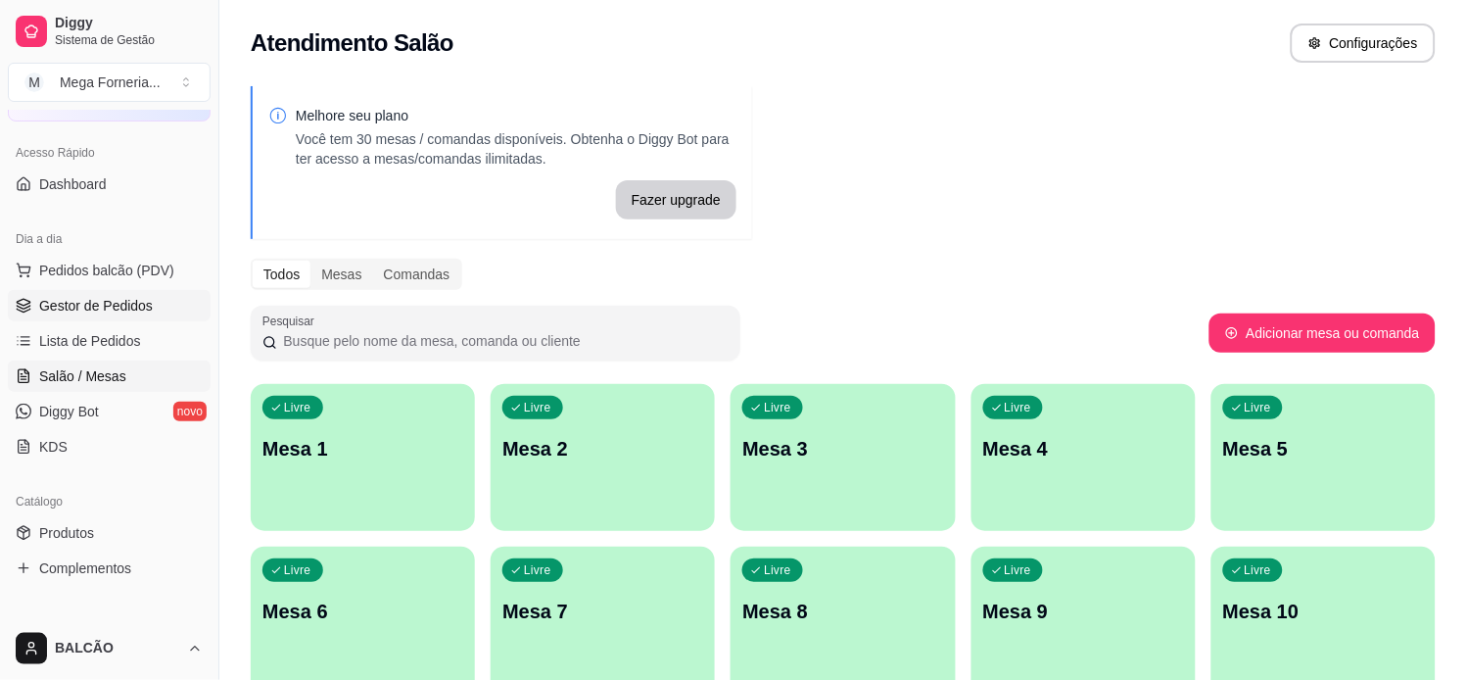
click at [150, 308] on link "Gestor de Pedidos" at bounding box center [109, 305] width 203 height 31
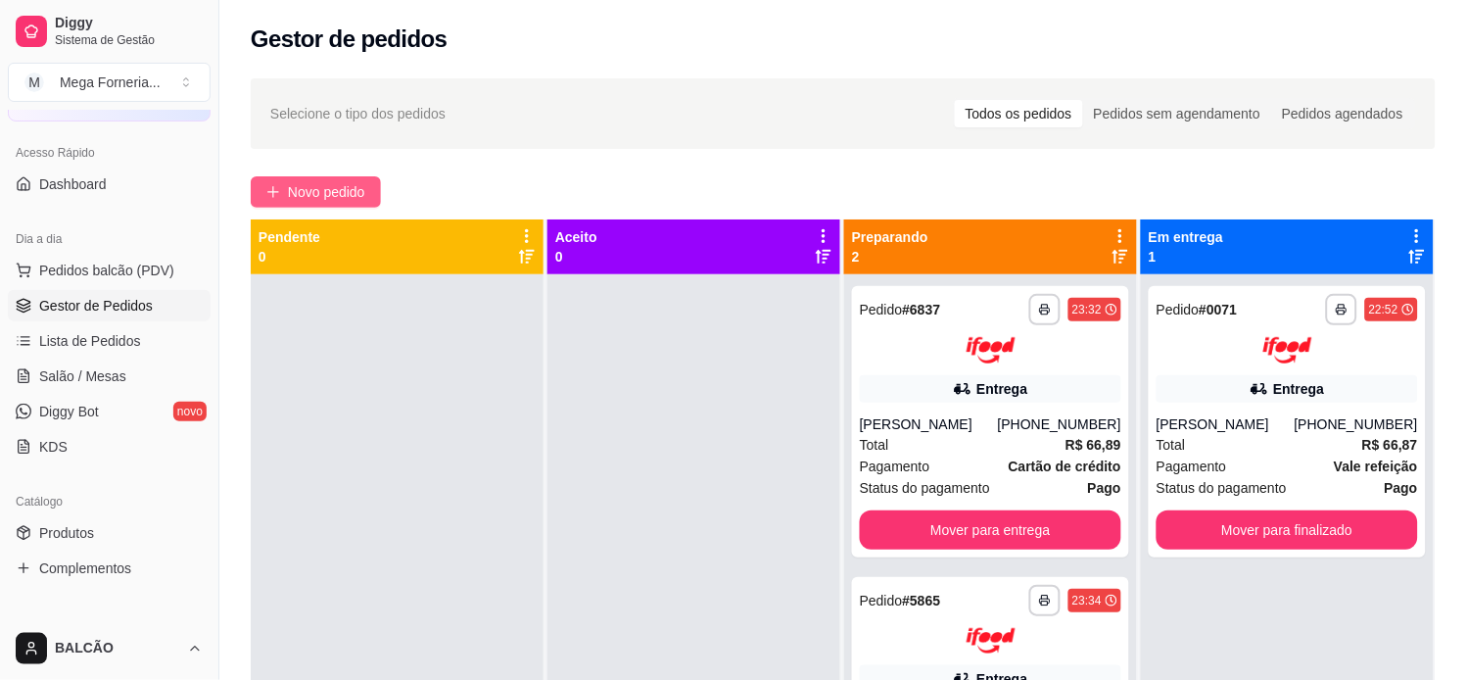
click at [357, 181] on span "Novo pedido" at bounding box center [326, 192] width 77 height 22
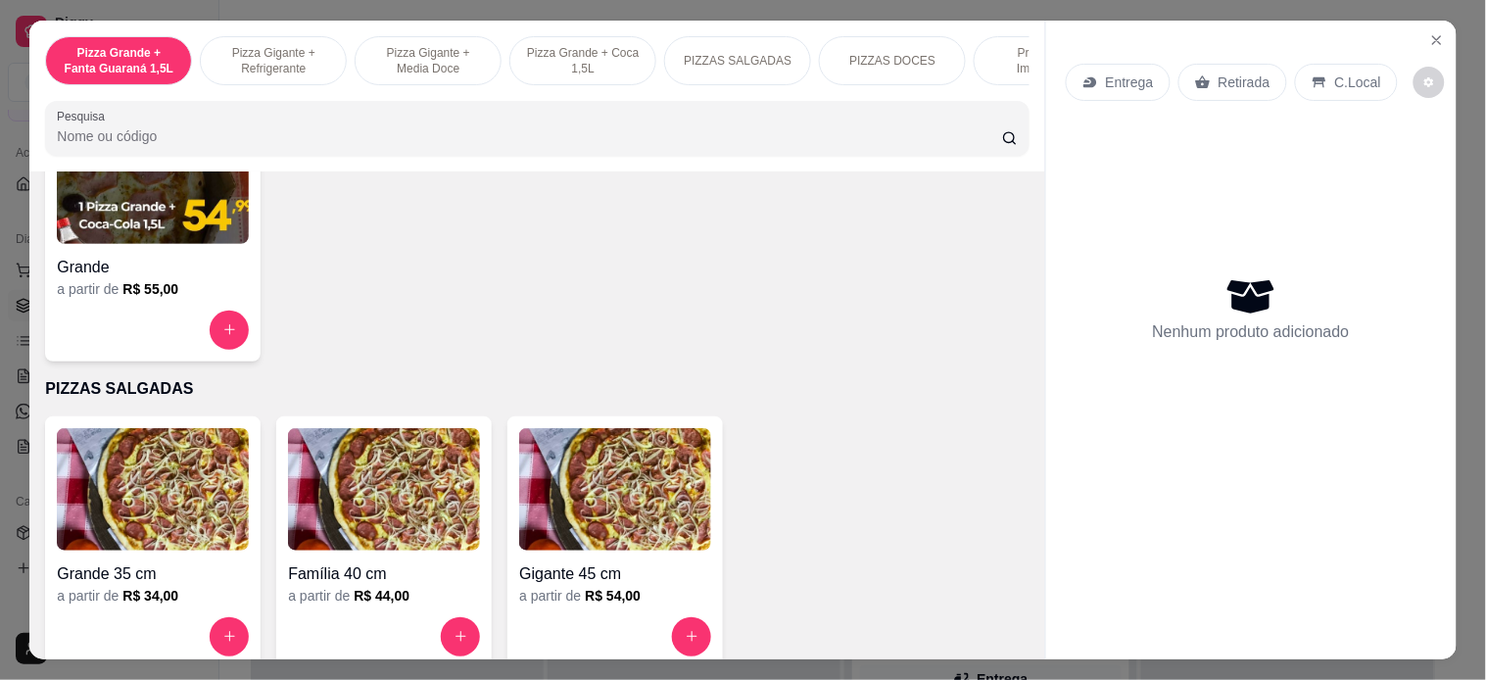
scroll to position [1414, 0]
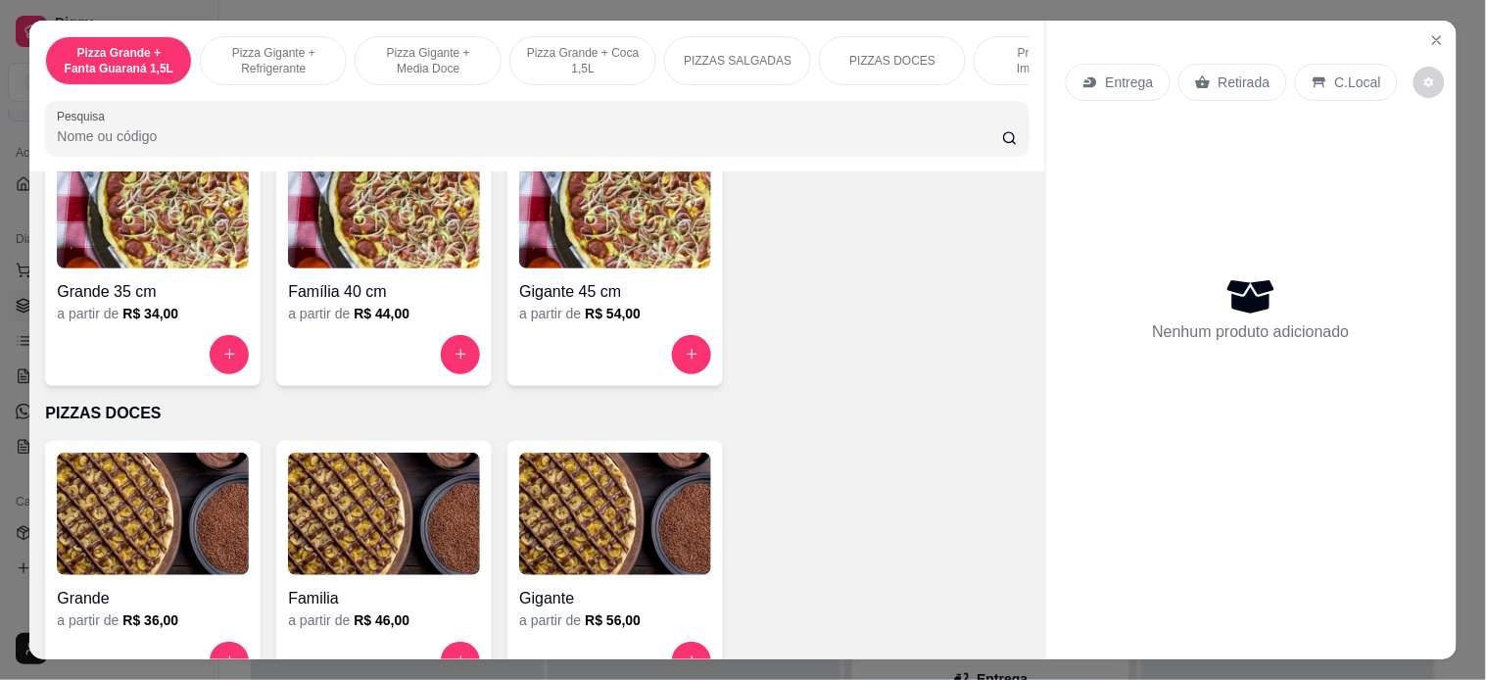
click at [471, 363] on div "Família 40 cm a partir de R$ 44,00" at bounding box center [383, 260] width 215 height 252
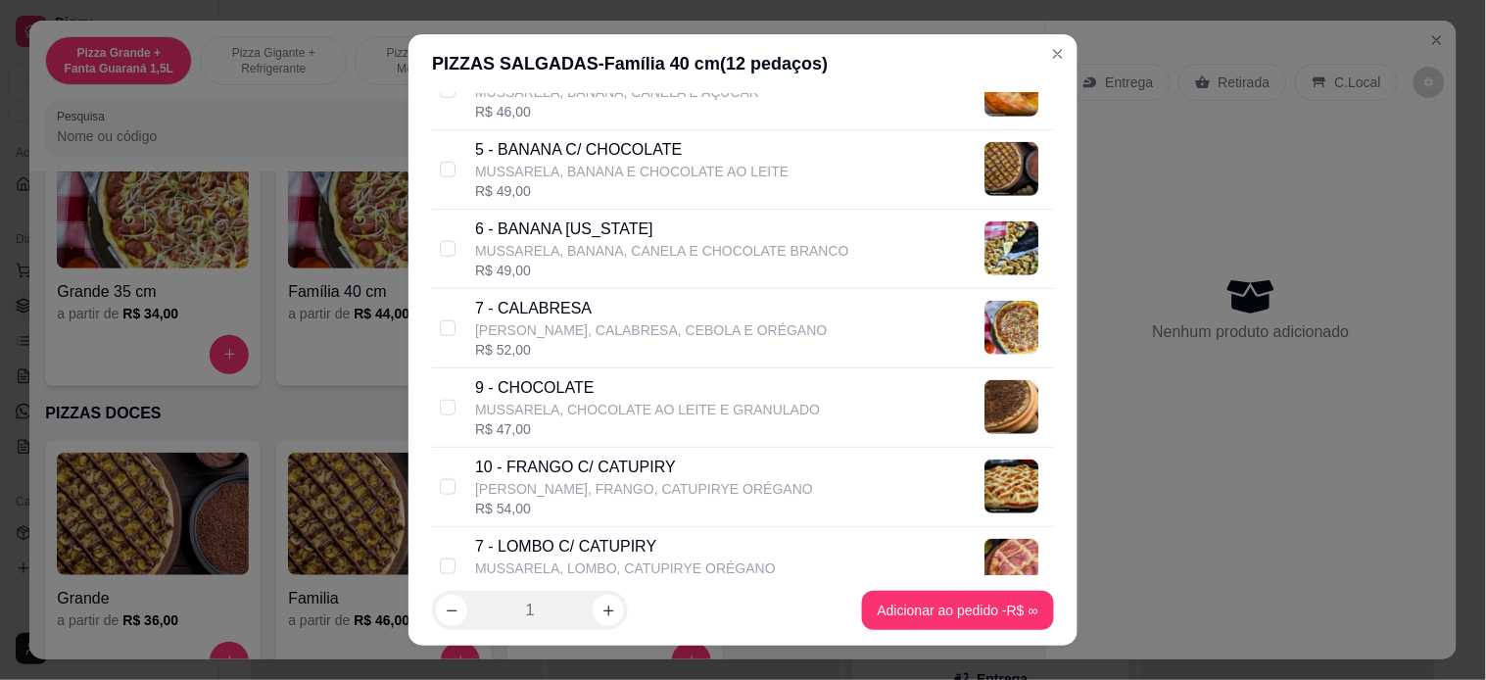
scroll to position [435, 0]
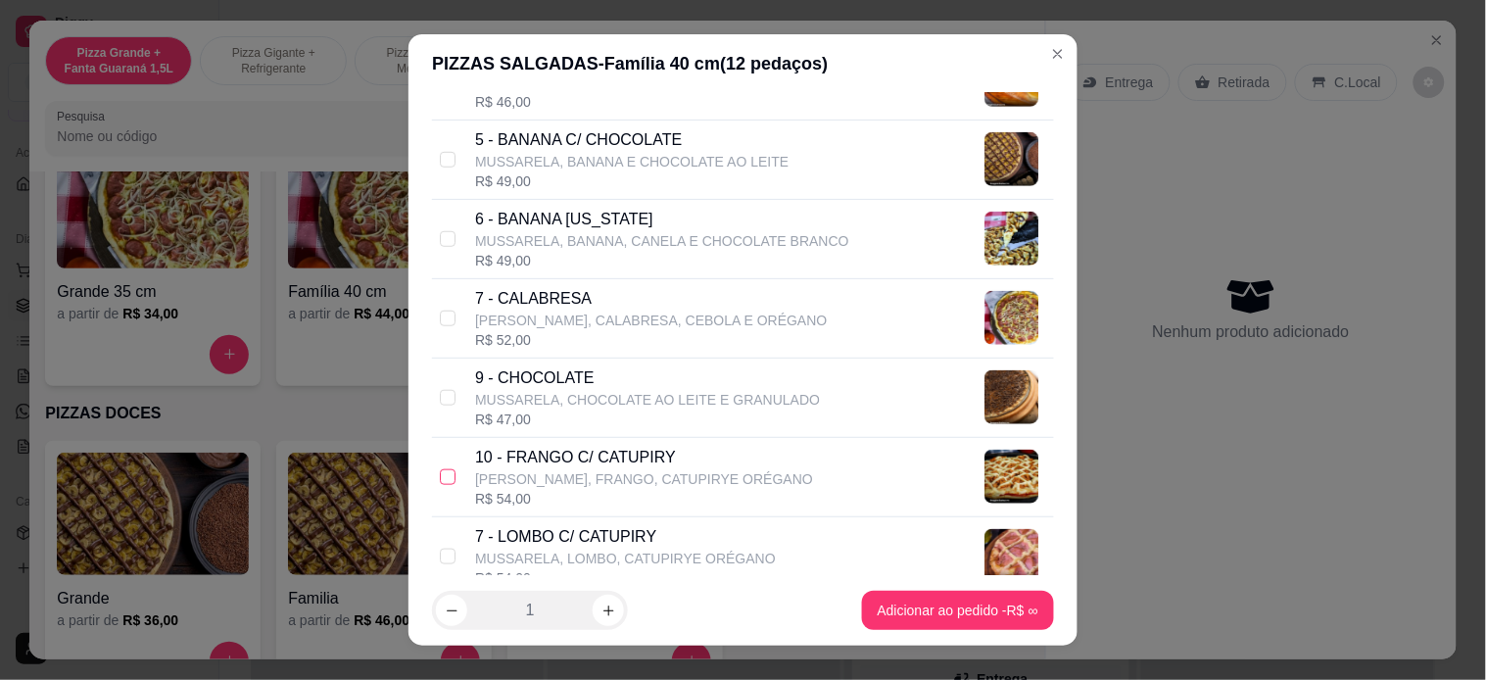
click at [440, 477] on input "checkbox" at bounding box center [448, 477] width 16 height 16
checkbox input "true"
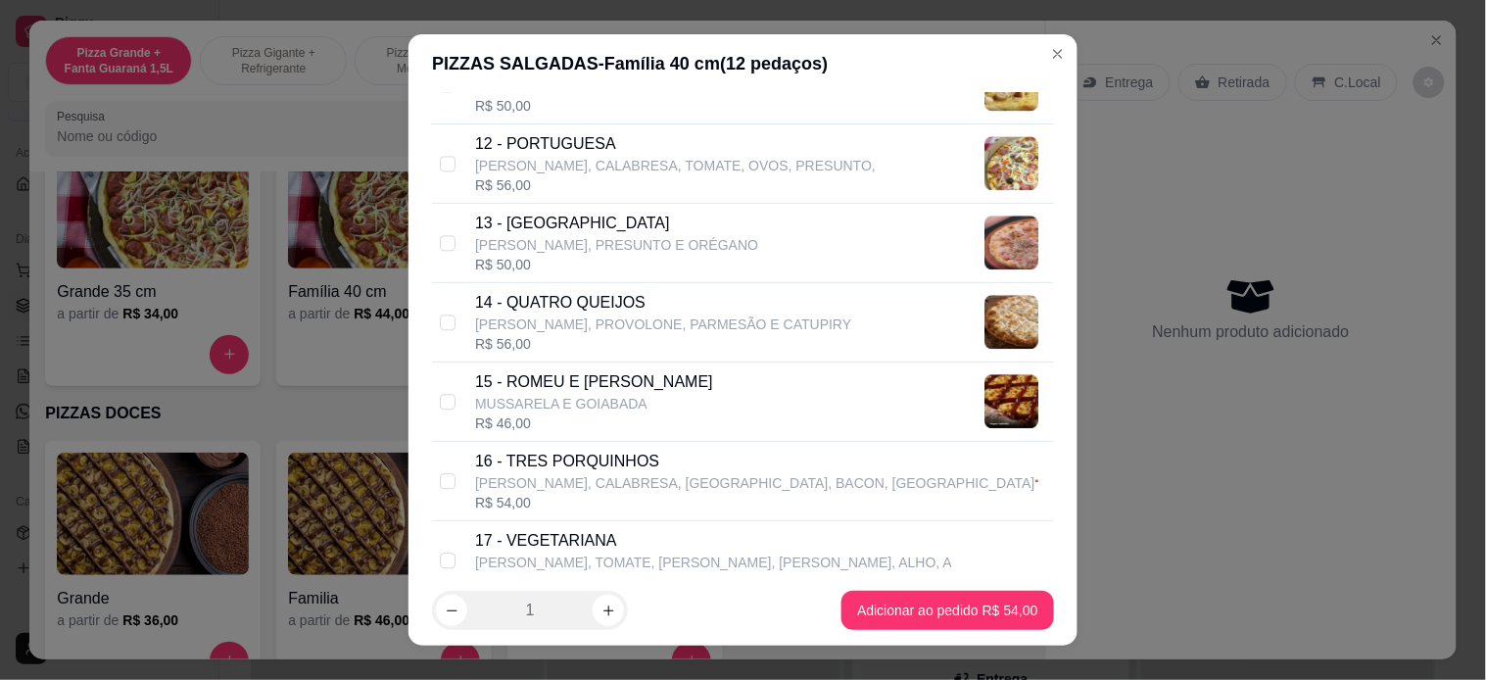
scroll to position [1306, 0]
click at [443, 310] on label at bounding box center [448, 321] width 16 height 22
click at [443, 312] on input "checkbox" at bounding box center [448, 320] width 16 height 16
click at [440, 310] on label at bounding box center [448, 321] width 16 height 22
click at [440, 312] on input "checkbox" at bounding box center [448, 320] width 16 height 16
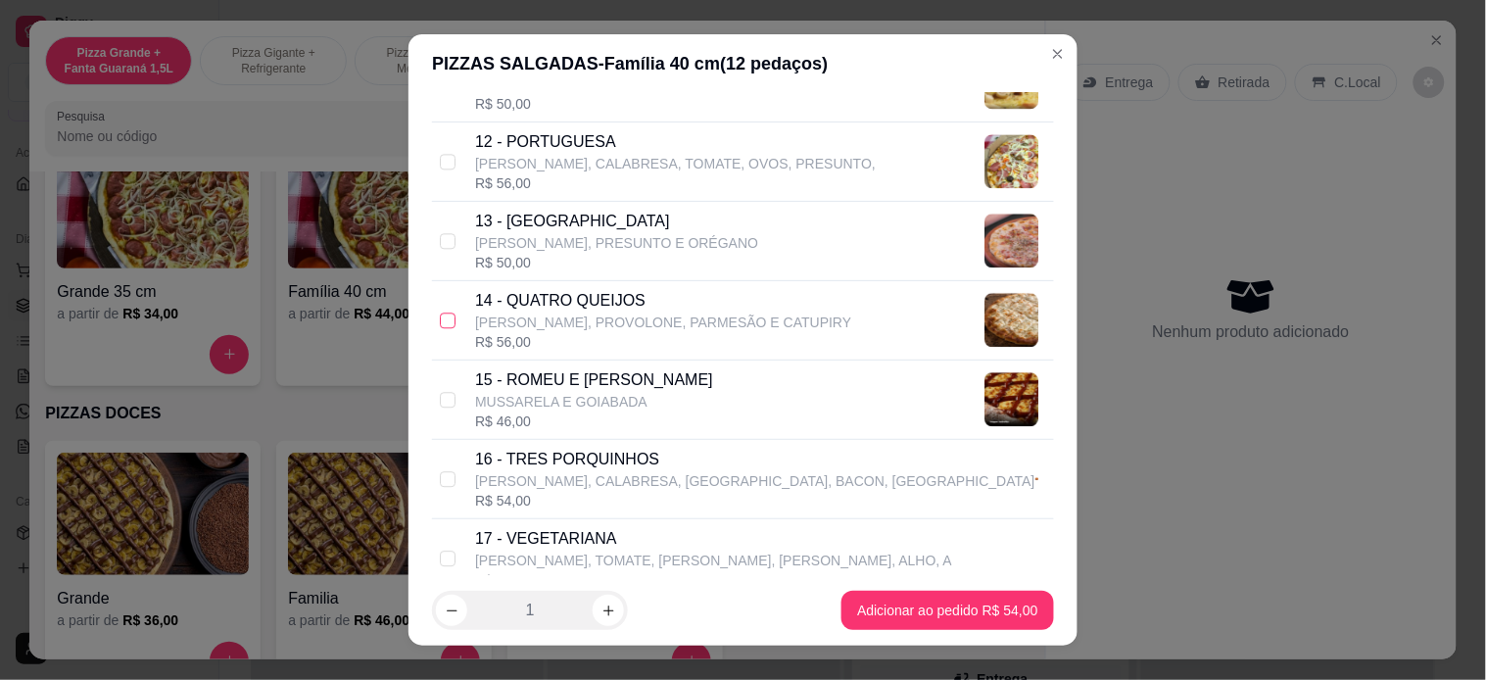
click at [441, 321] on input "checkbox" at bounding box center [448, 320] width 16 height 16
checkbox input "true"
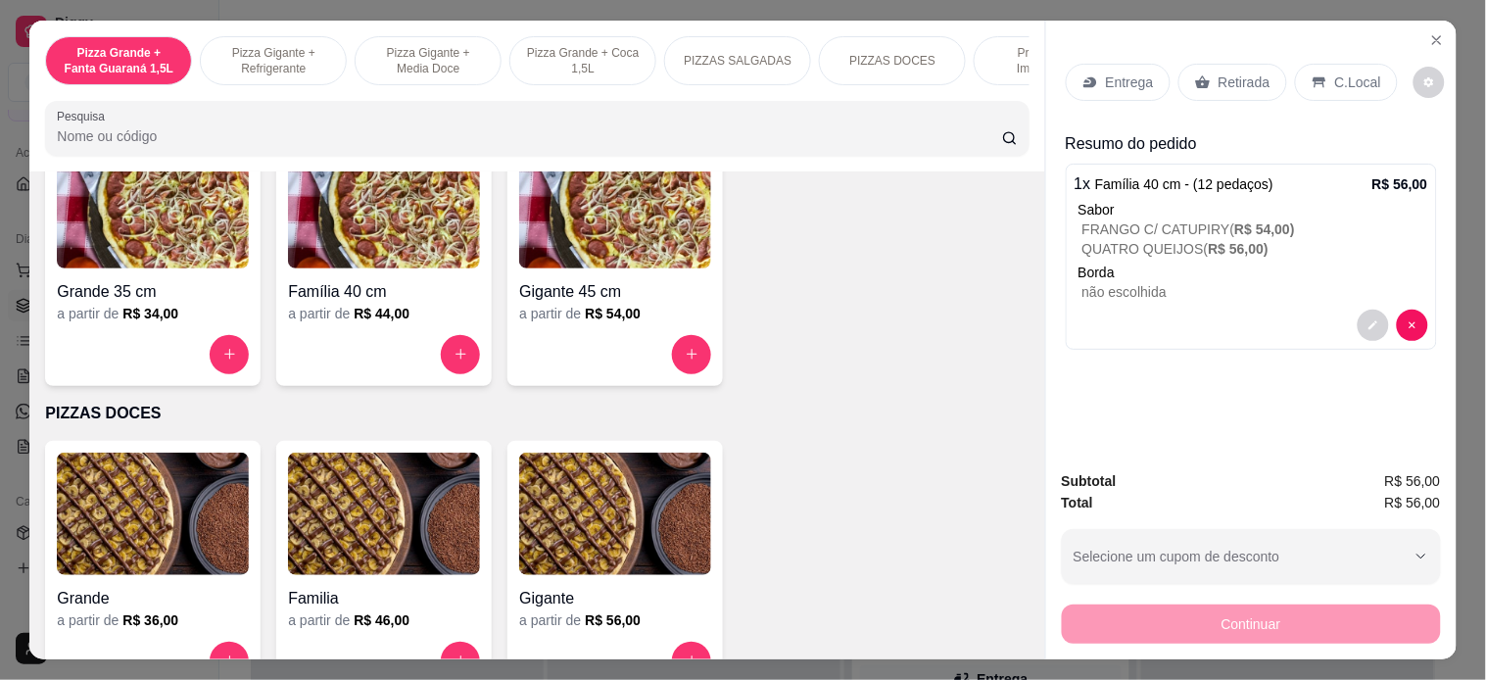
click at [1102, 64] on div "Entrega" at bounding box center [1118, 82] width 105 height 37
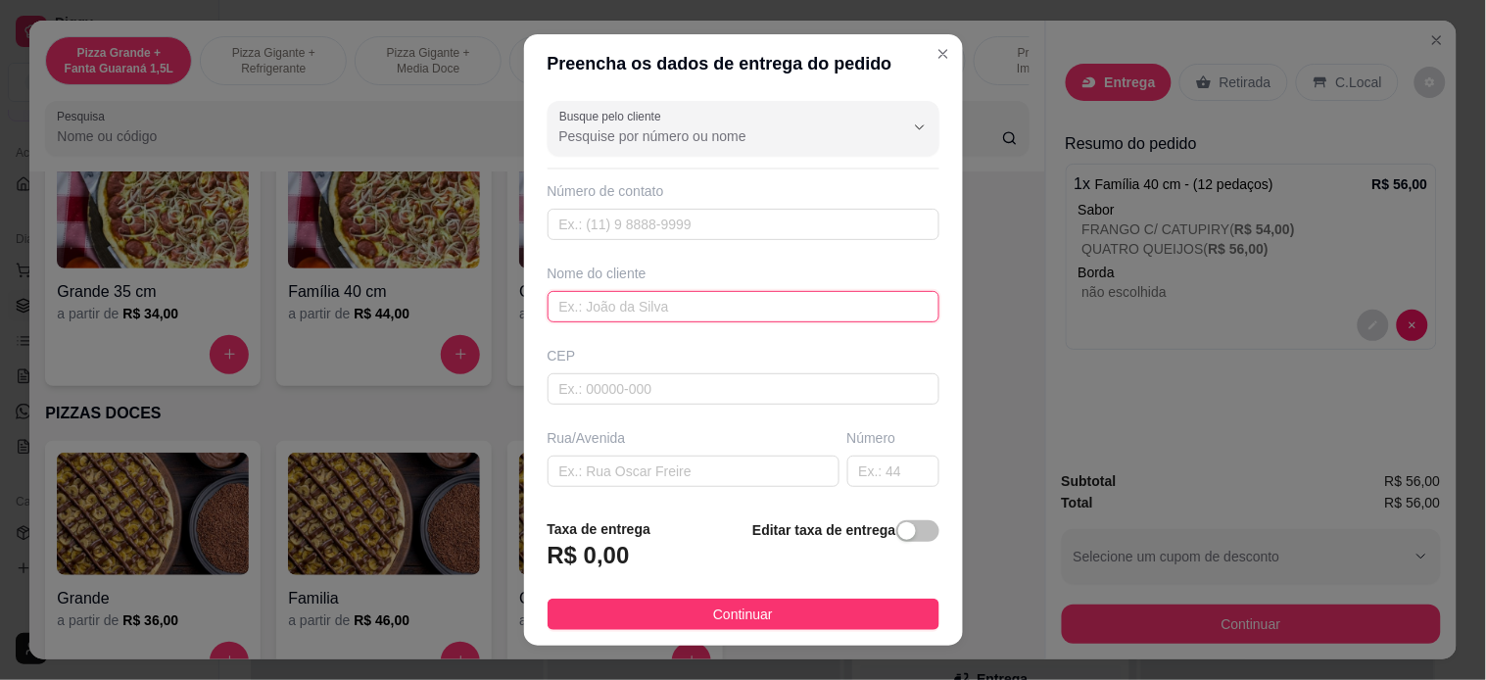
click at [707, 300] on input "text" at bounding box center [744, 306] width 392 height 31
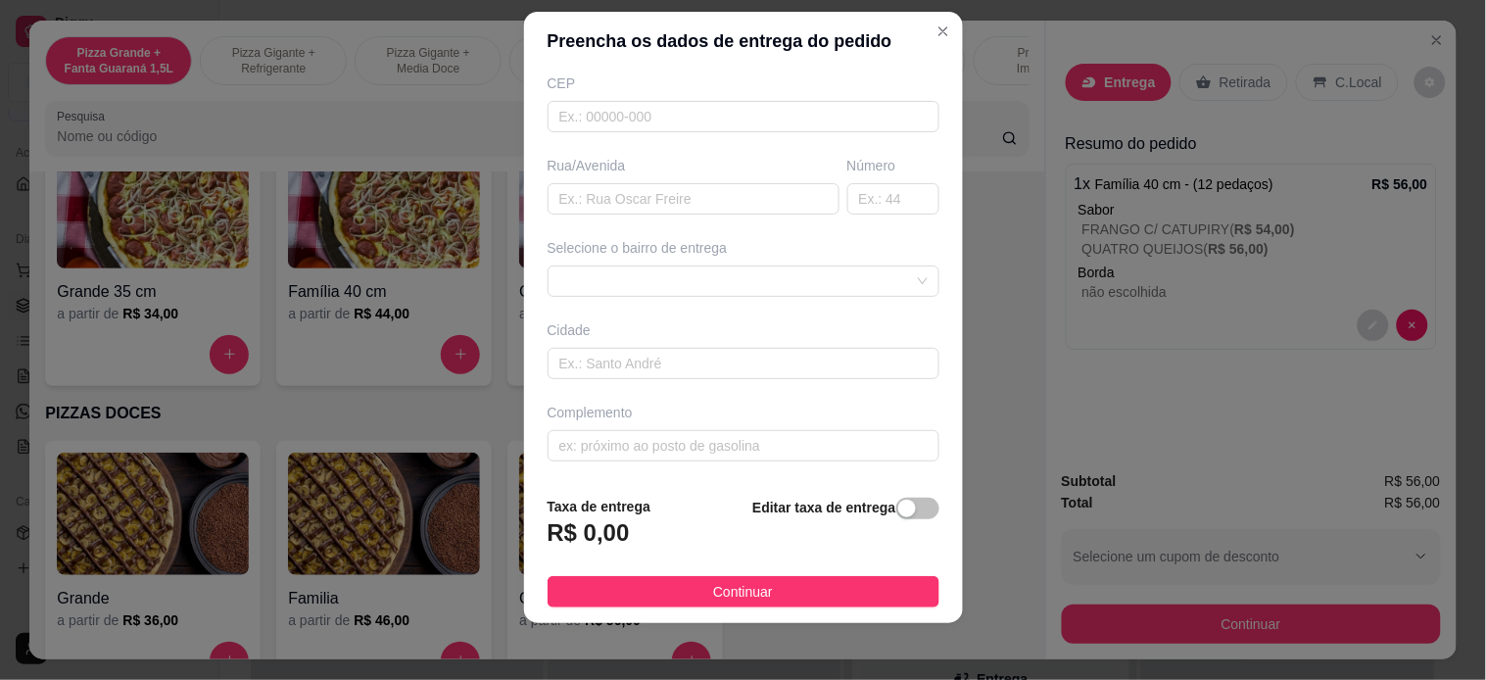
scroll to position [27, 0]
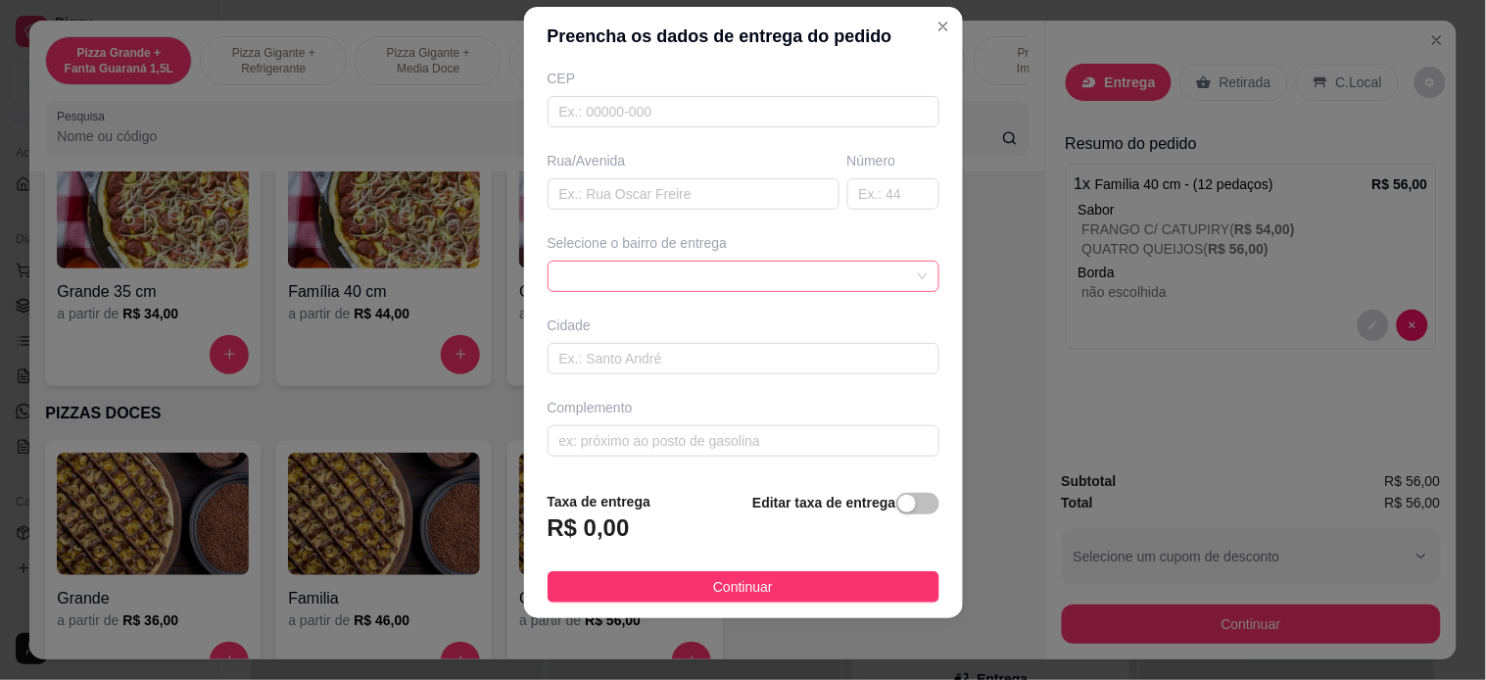
click at [721, 261] on div at bounding box center [744, 276] width 392 height 31
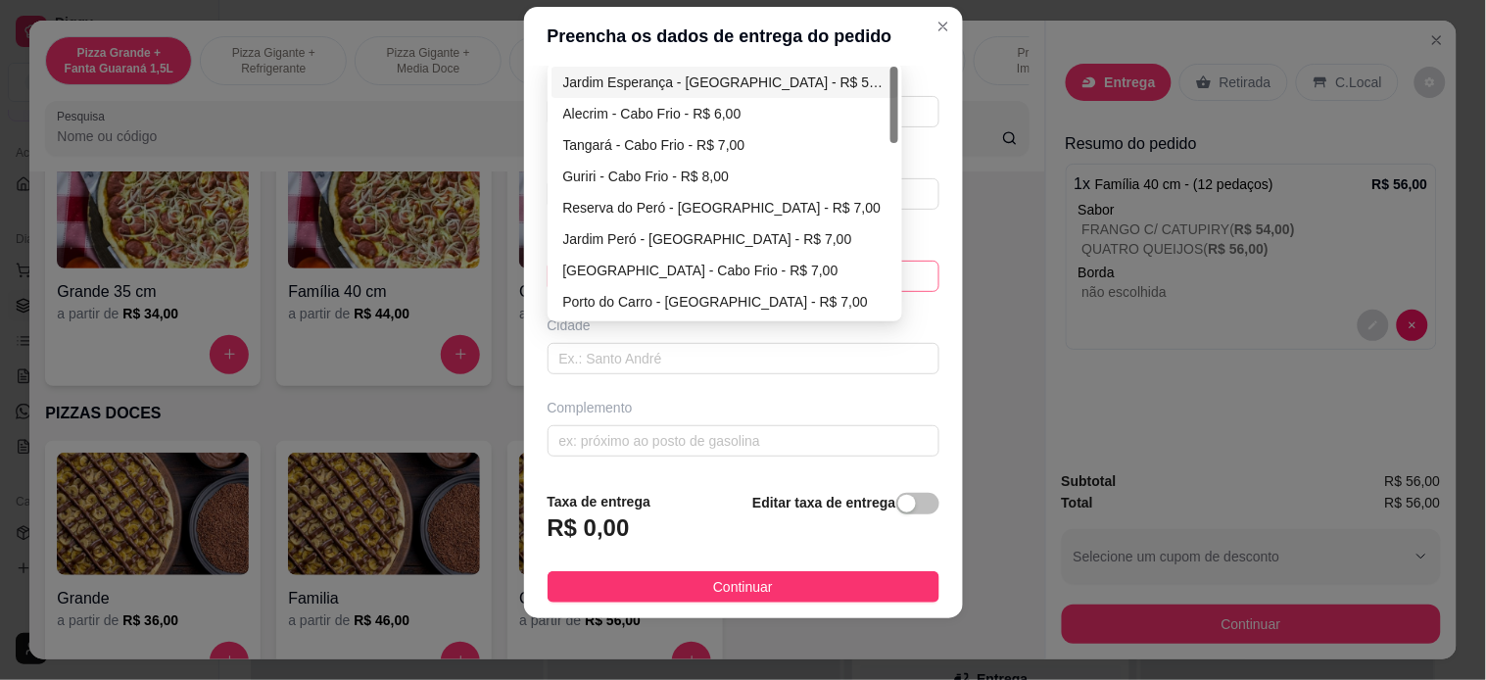
type input "bel"
click at [819, 71] on div "Jardim Esperança - [GEOGRAPHIC_DATA] - R$ 5,00" at bounding box center [724, 82] width 323 height 22
type input "Cabo Frio"
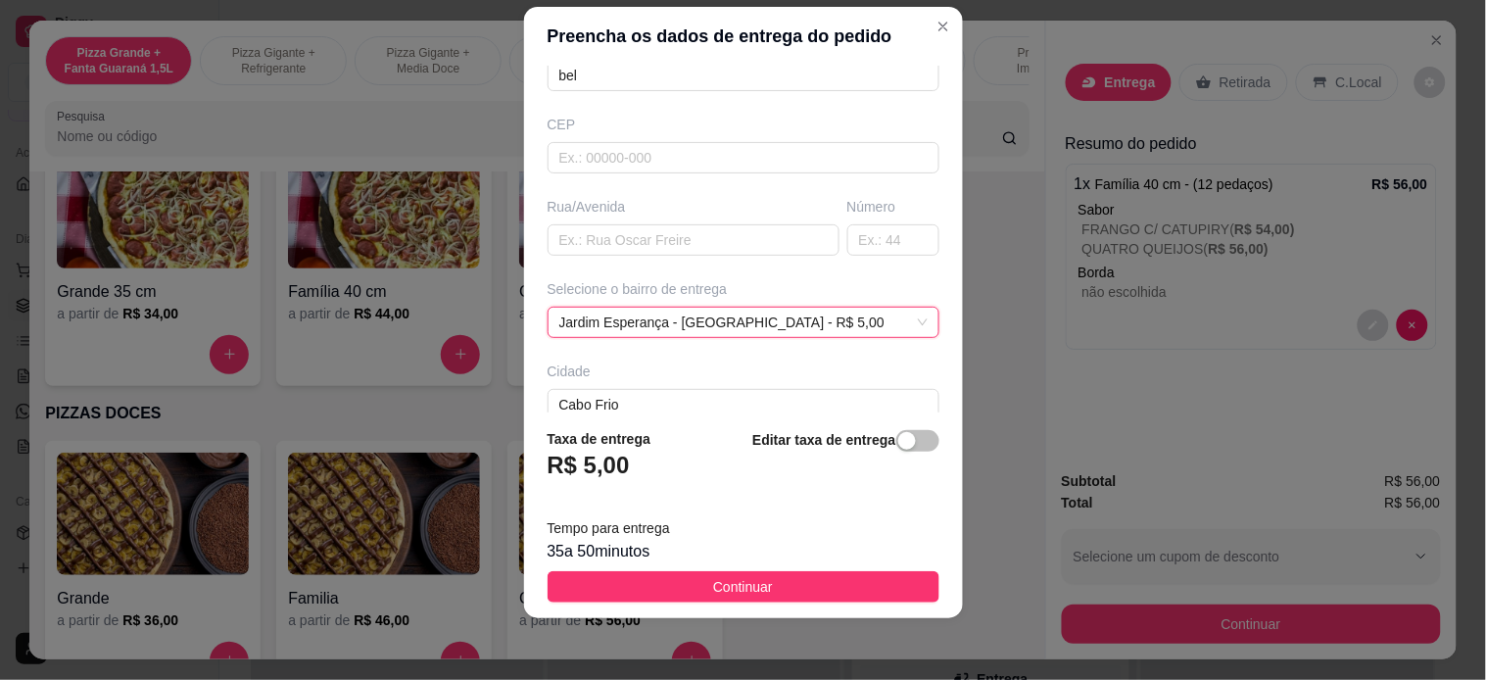
scroll to position [313, 0]
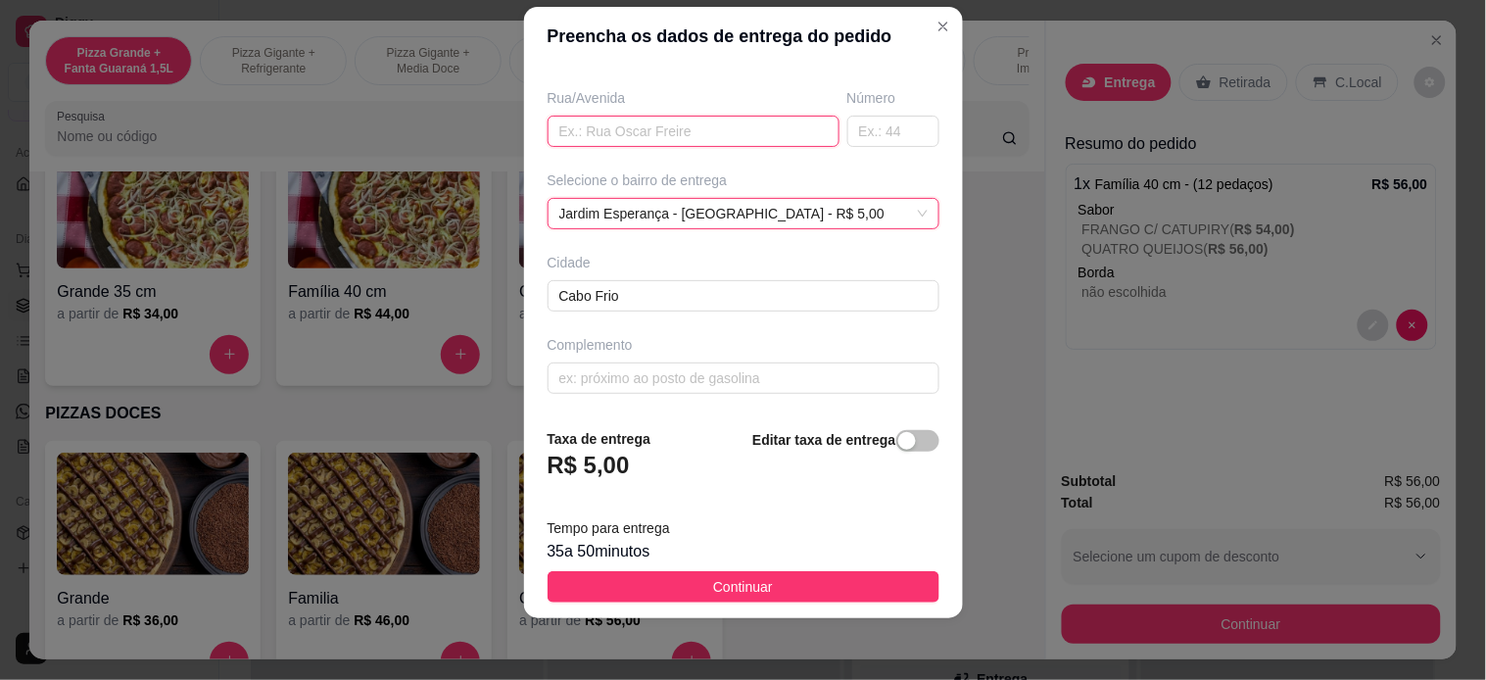
click at [733, 135] on input "text" at bounding box center [694, 131] width 292 height 31
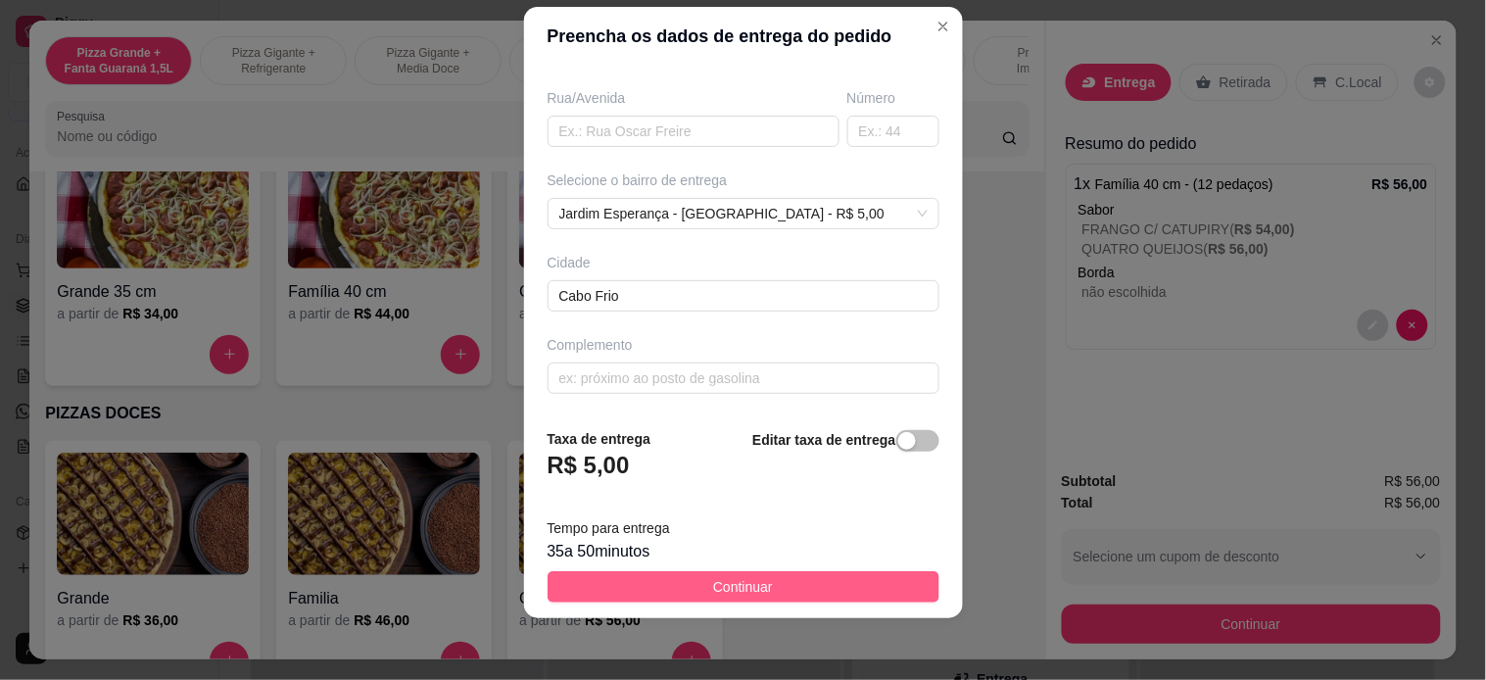
click at [858, 573] on button "Continuar" at bounding box center [744, 586] width 392 height 31
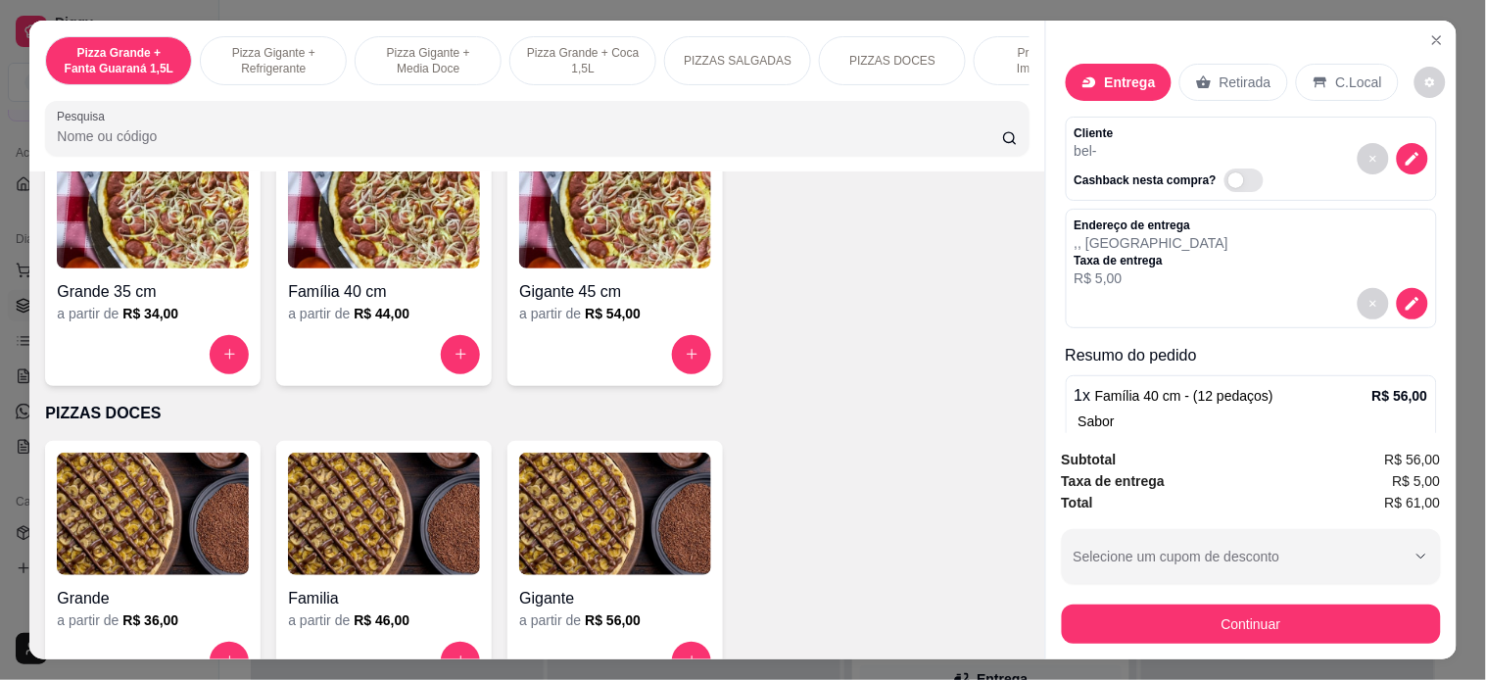
scroll to position [51, 0]
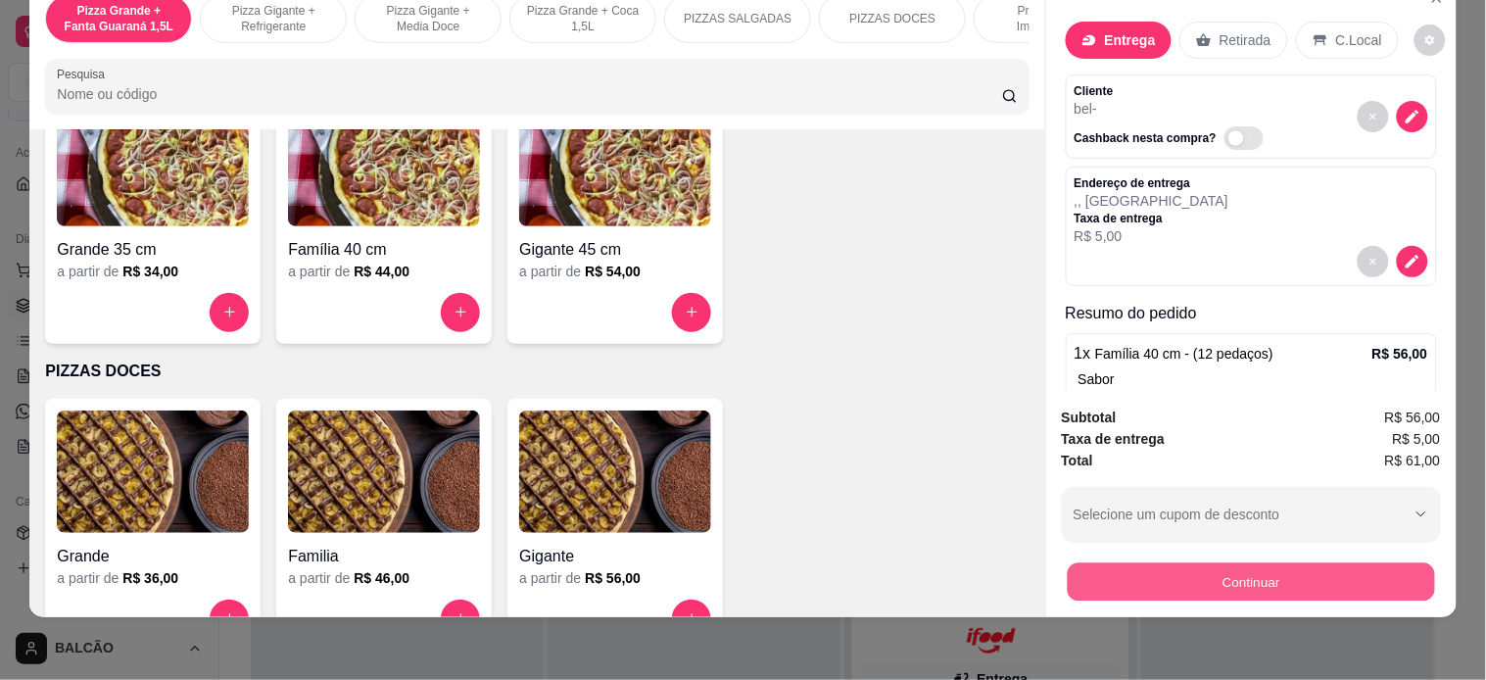
click at [1218, 565] on button "Continuar" at bounding box center [1250, 582] width 367 height 38
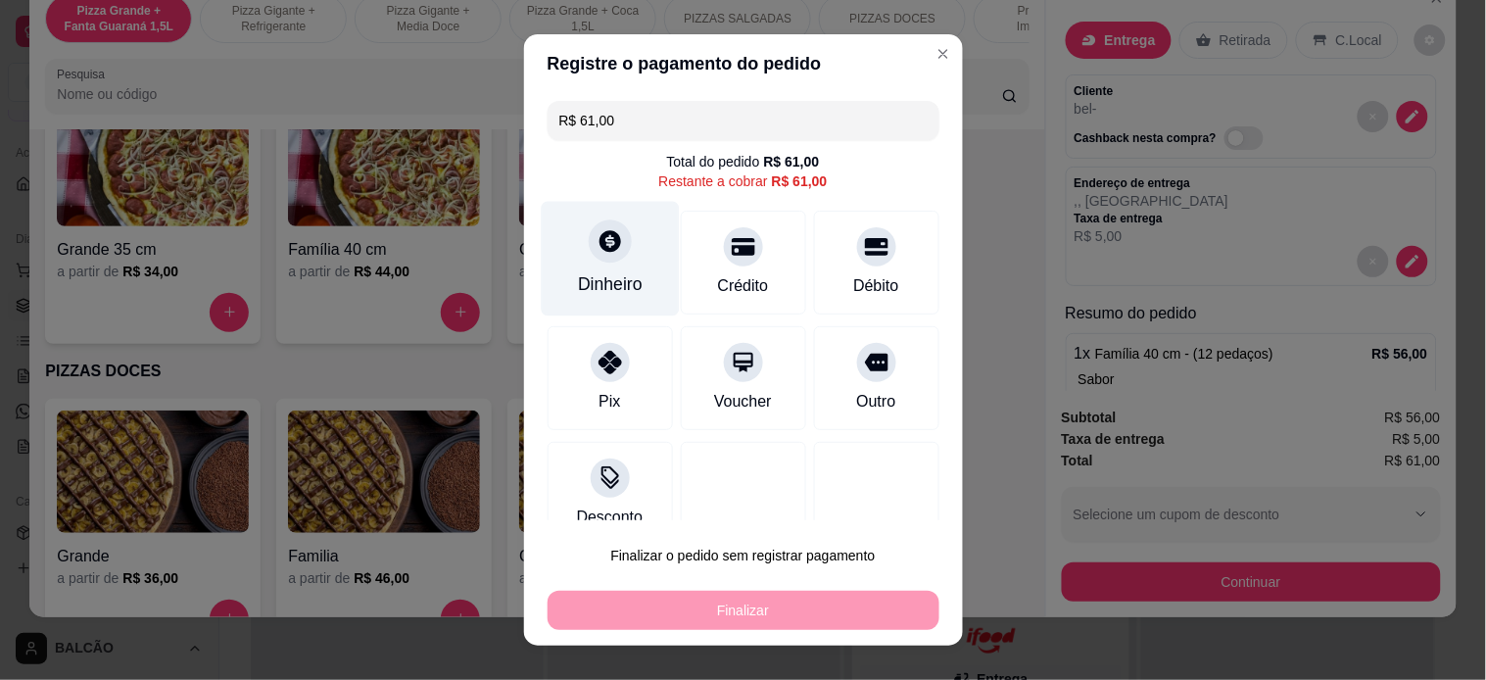
click at [547, 246] on div "Dinheiro" at bounding box center [610, 258] width 138 height 115
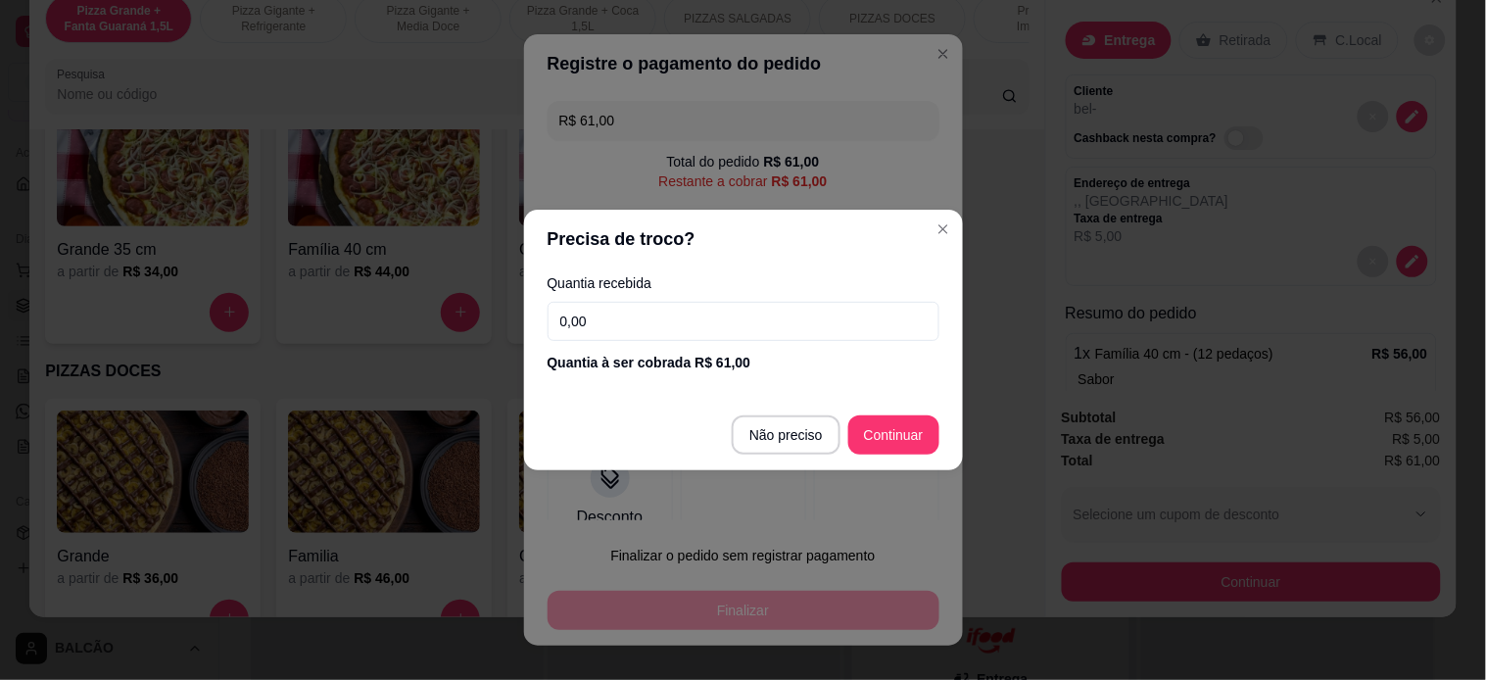
click at [608, 326] on input "0,00" at bounding box center [744, 321] width 392 height 39
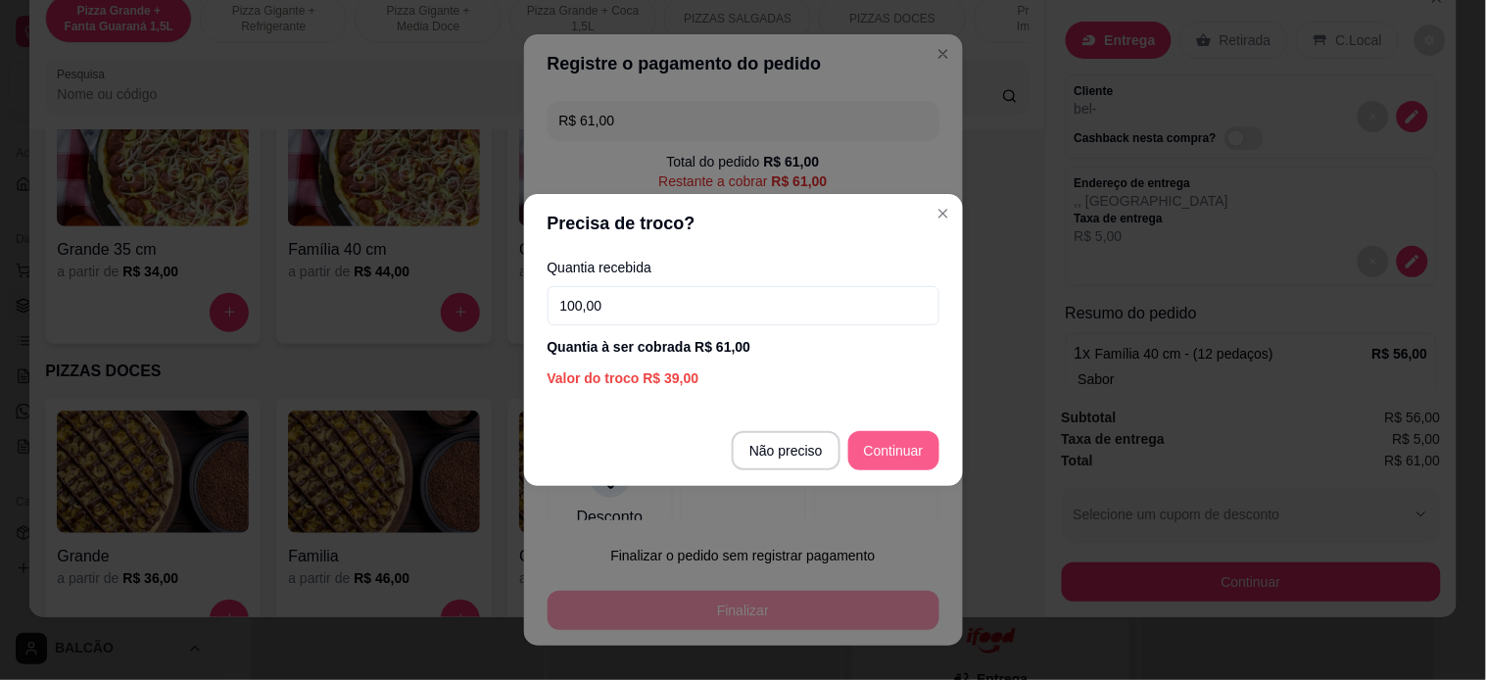
type input "100,00"
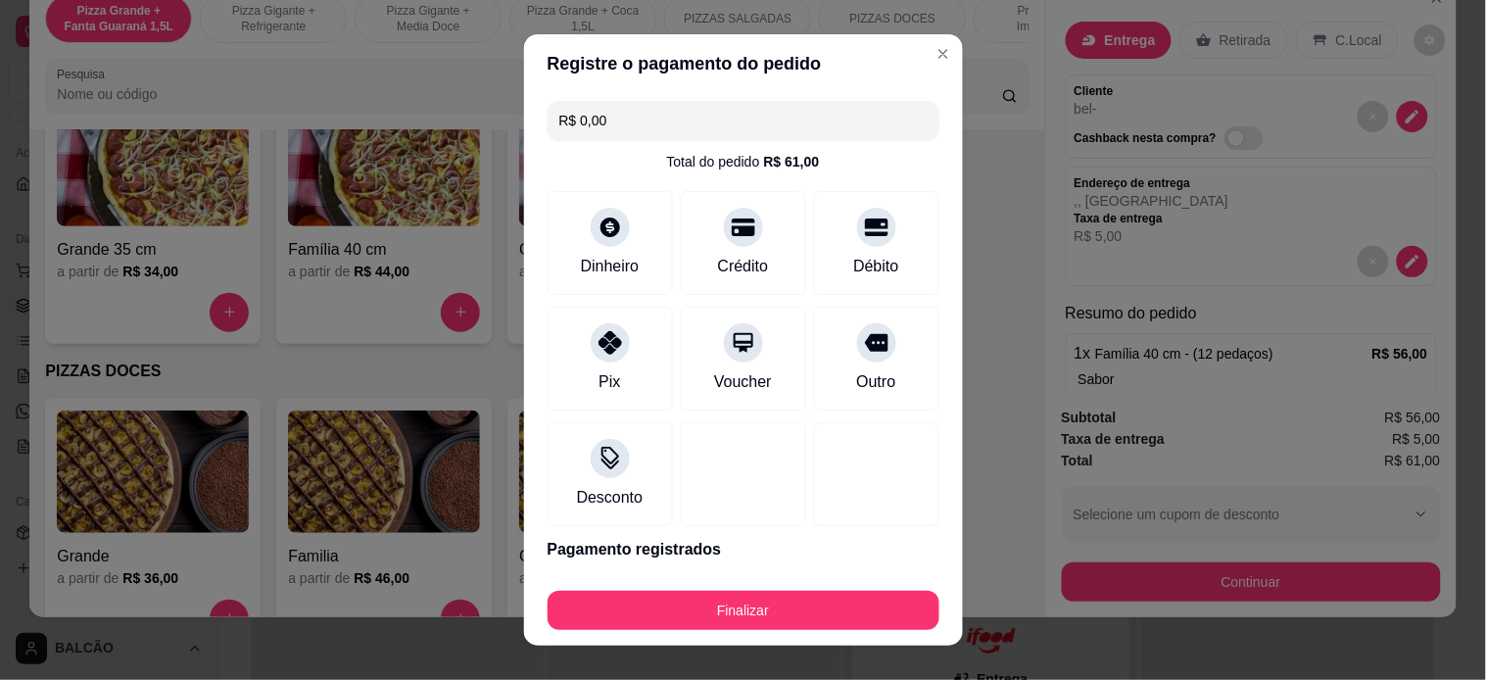
click at [814, 549] on p "Pagamento registrados" at bounding box center [744, 550] width 392 height 24
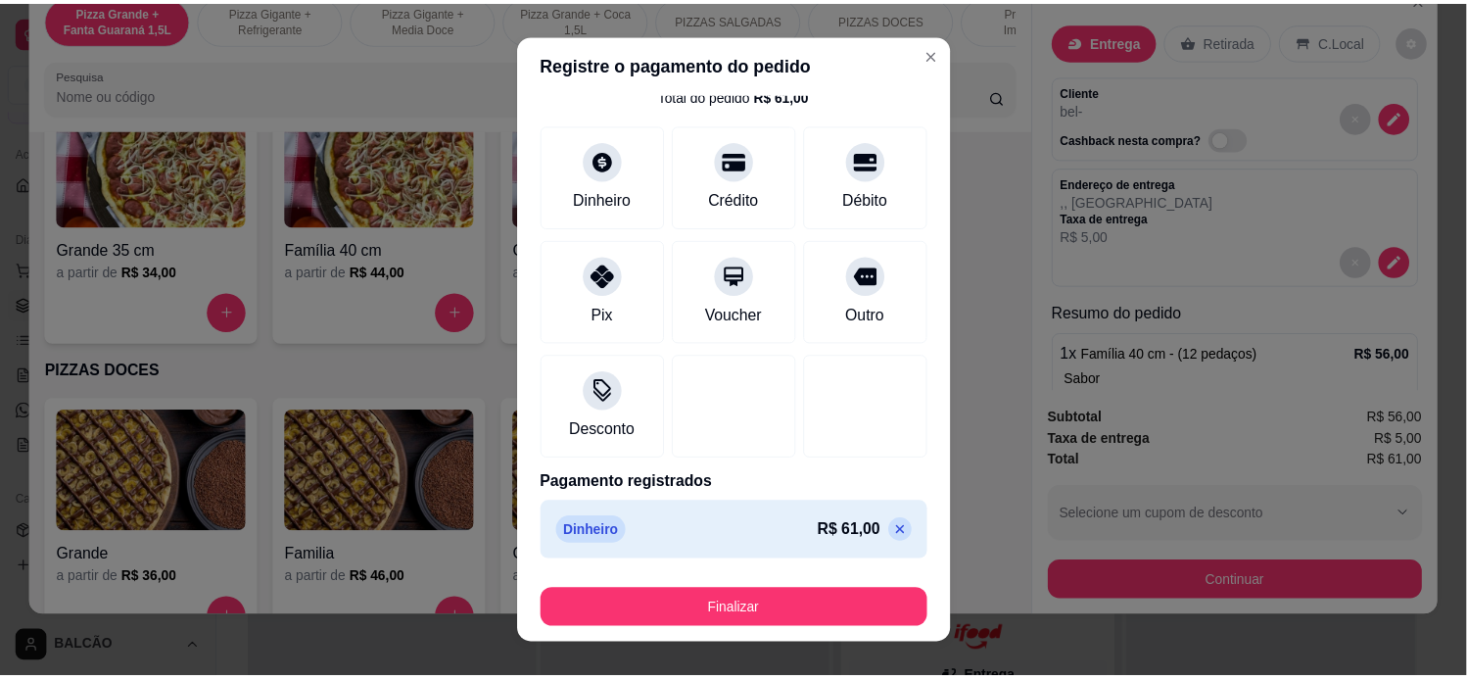
scroll to position [0, 0]
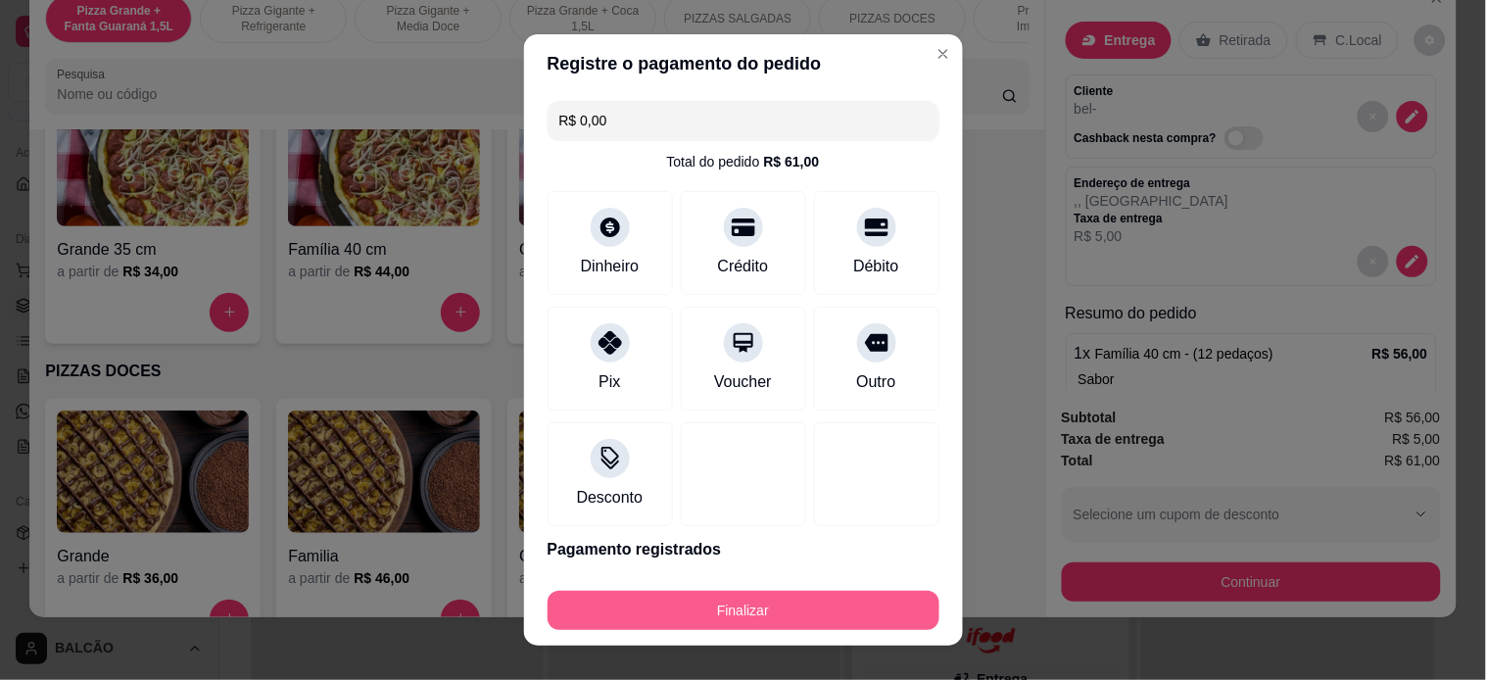
click at [711, 607] on button "Finalizar" at bounding box center [744, 610] width 392 height 39
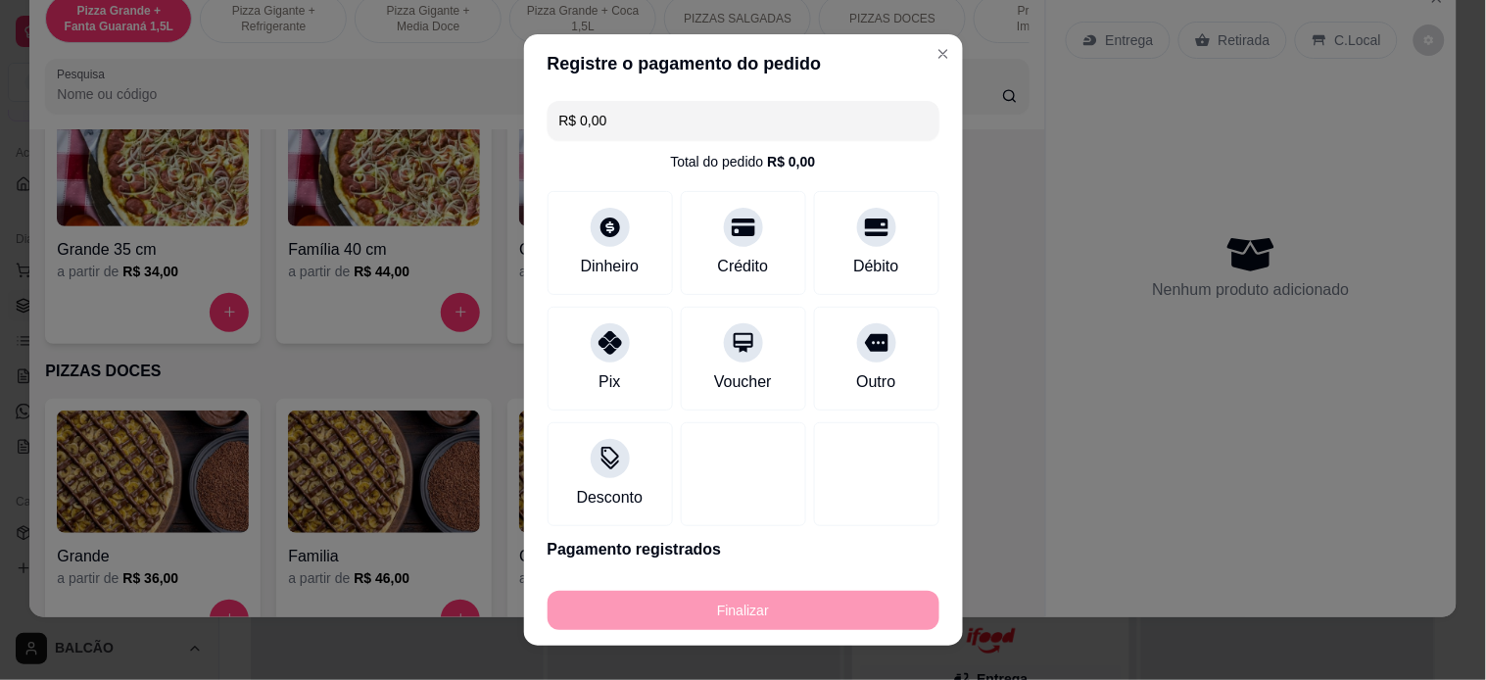
type input "-R$ 61,00"
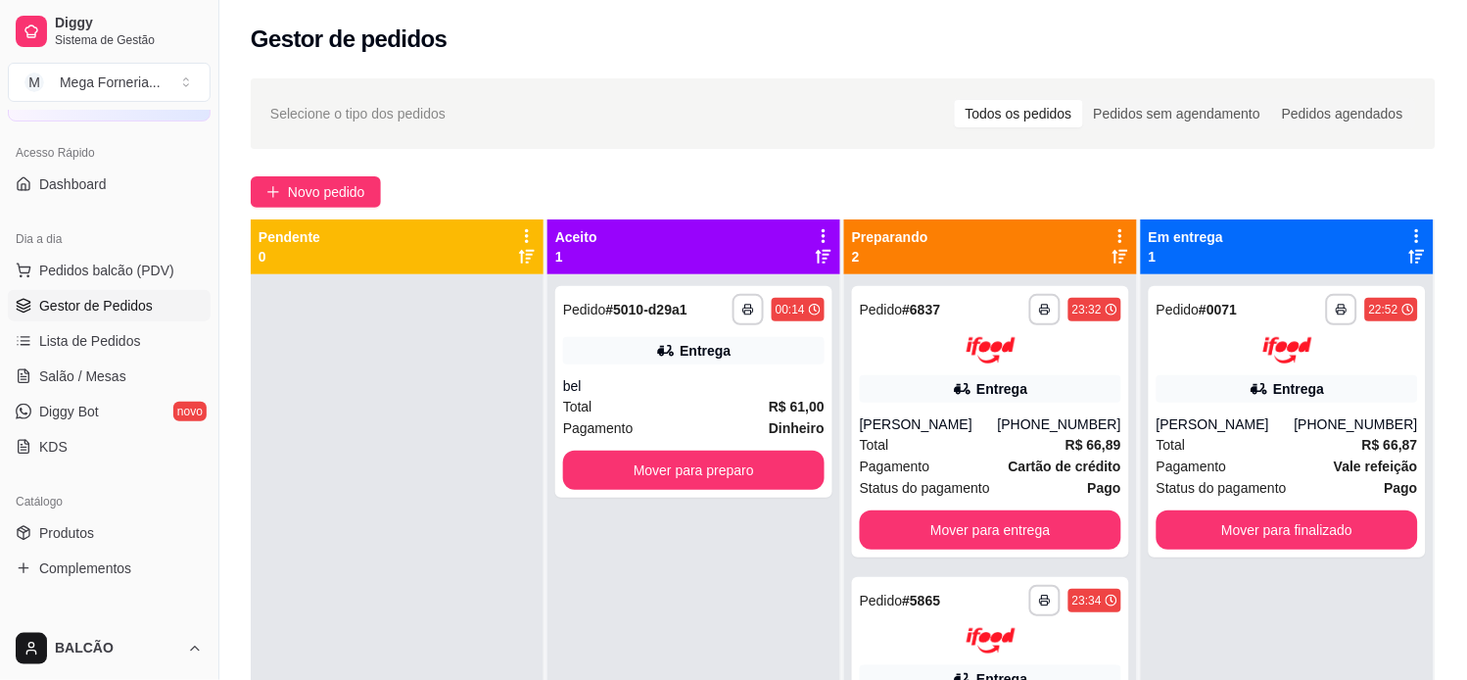
click at [913, 53] on div "Gestor de pedidos" at bounding box center [843, 39] width 1185 height 31
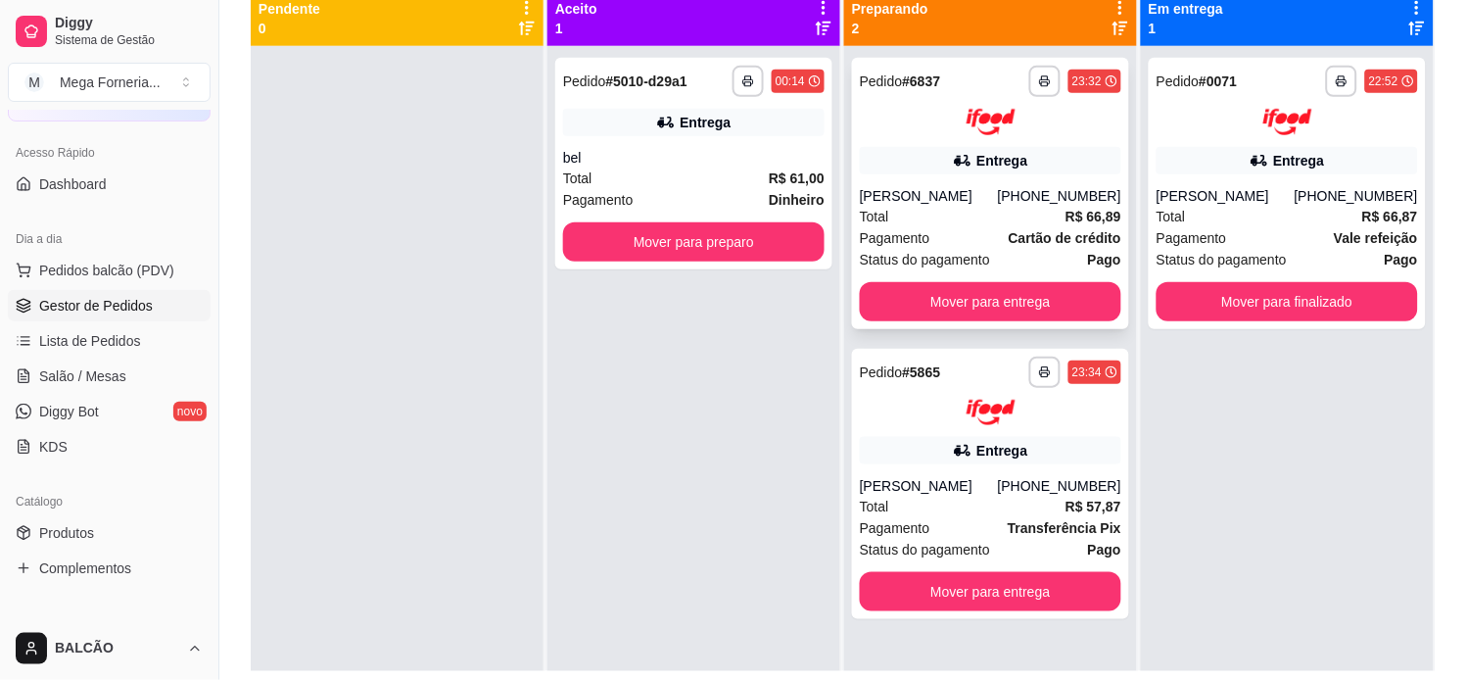
scroll to position [190, 0]
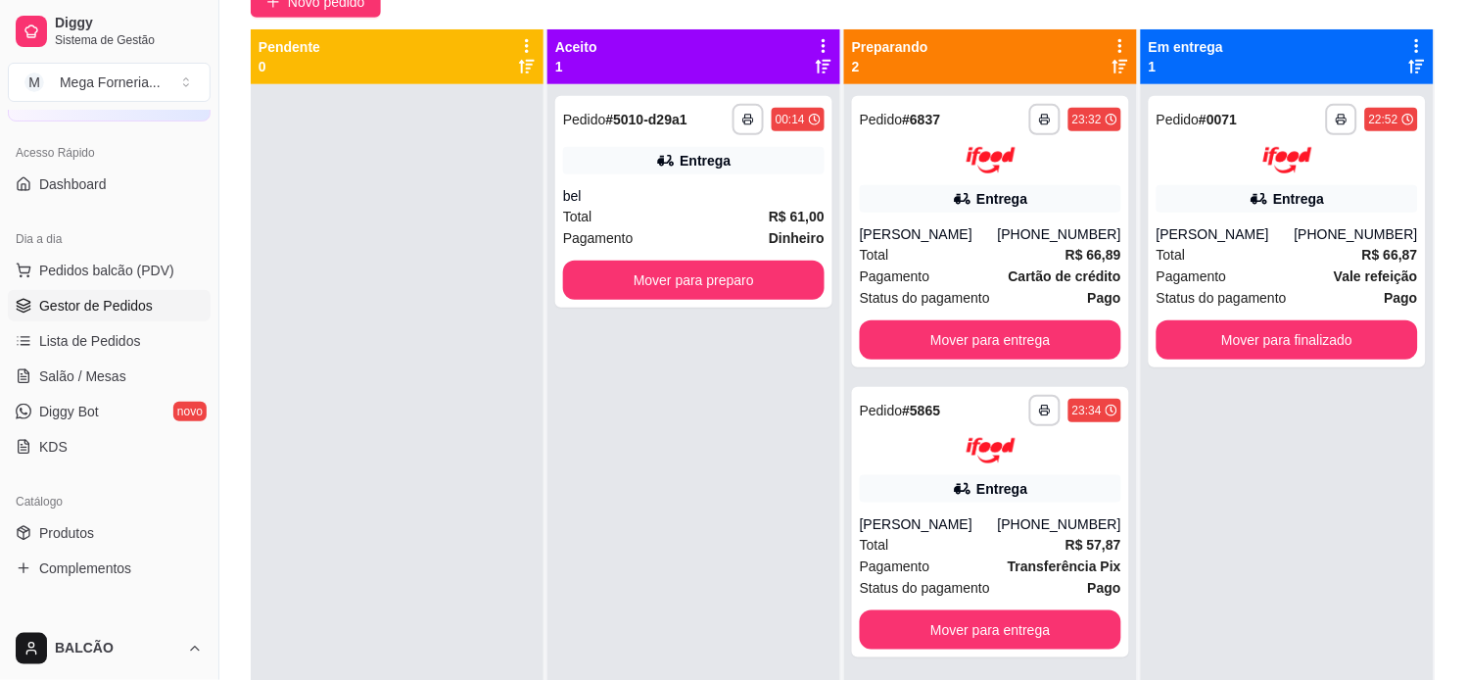
click at [336, 411] on div at bounding box center [397, 424] width 293 height 680
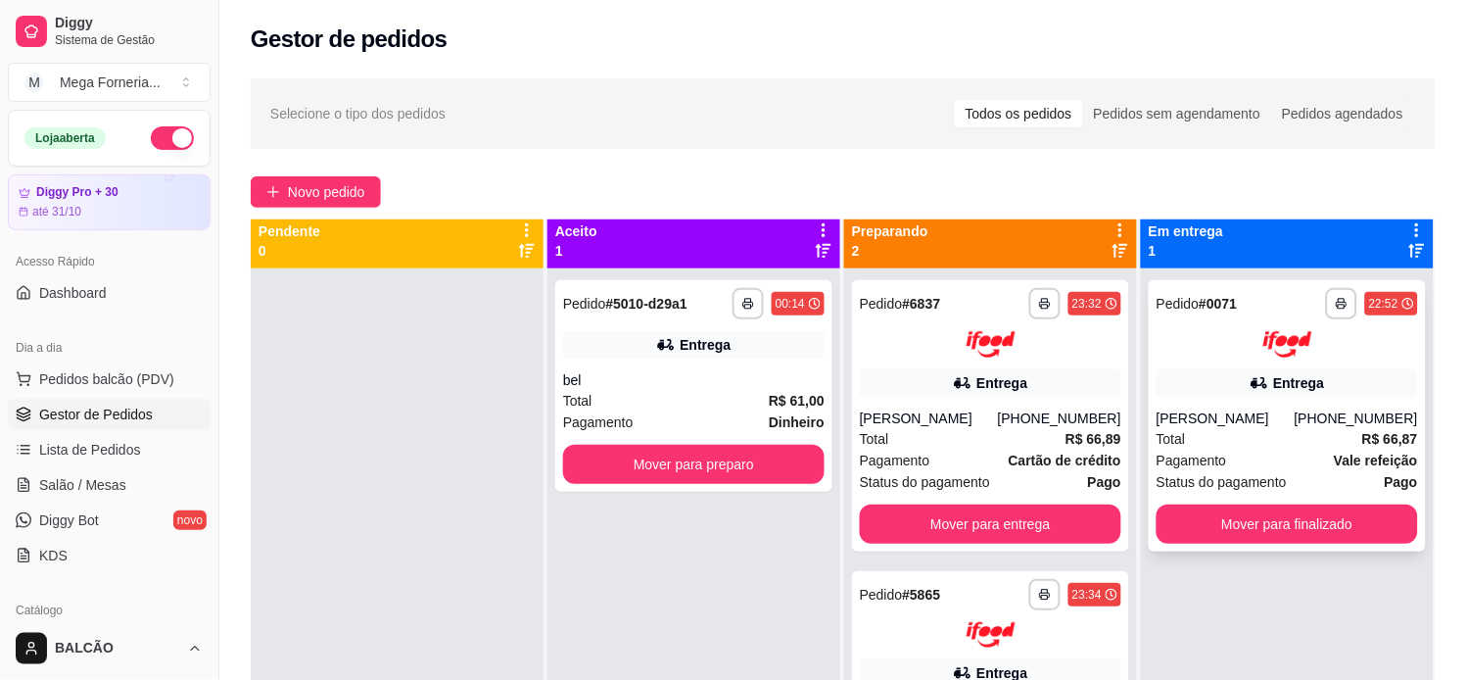
scroll to position [0, 0]
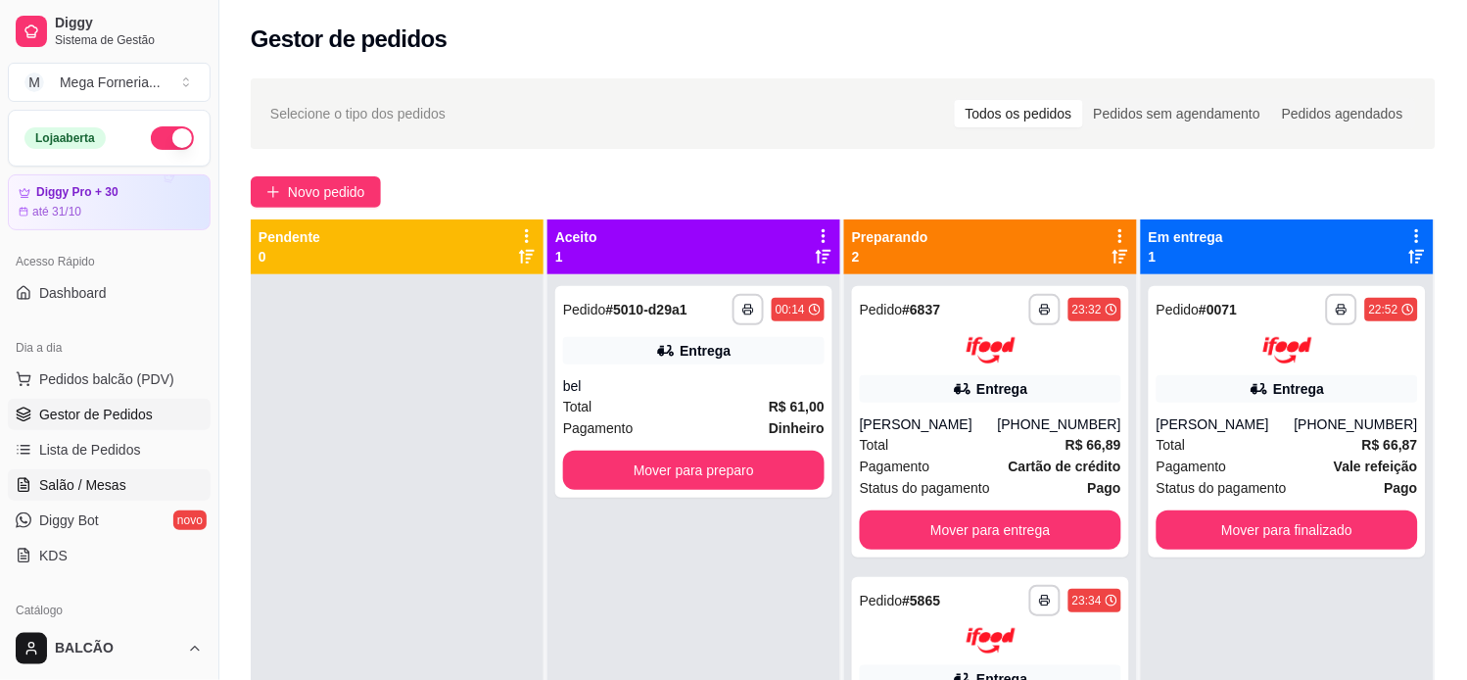
click at [149, 486] on link "Salão / Mesas" at bounding box center [109, 484] width 203 height 31
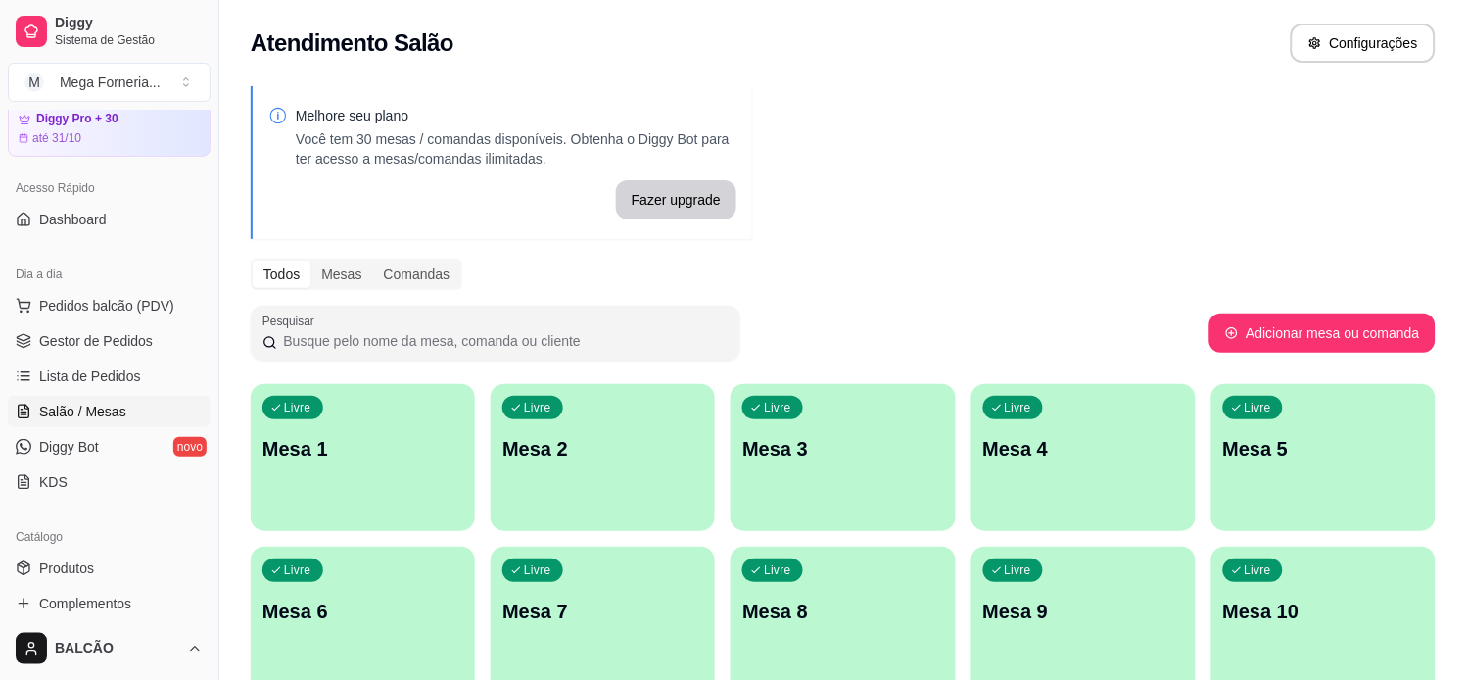
scroll to position [109, 0]
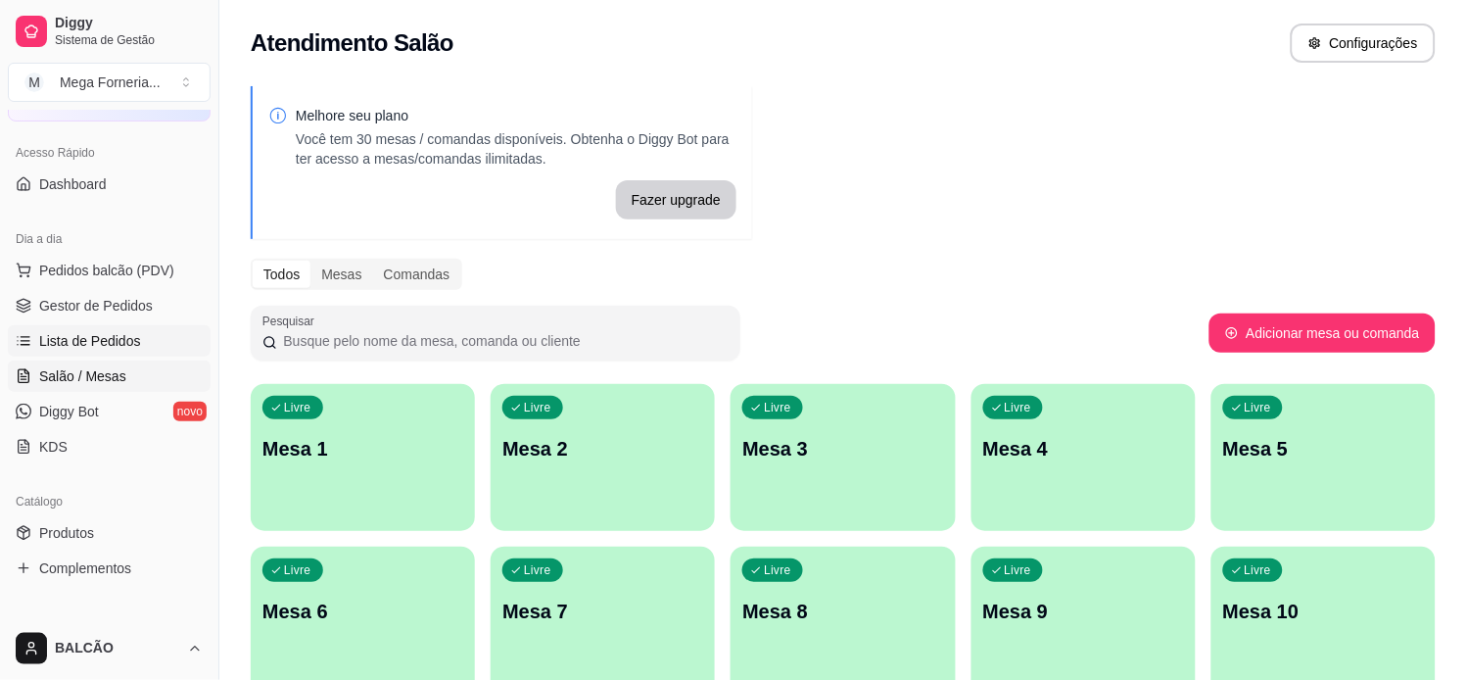
click at [142, 335] on link "Lista de Pedidos" at bounding box center [109, 340] width 203 height 31
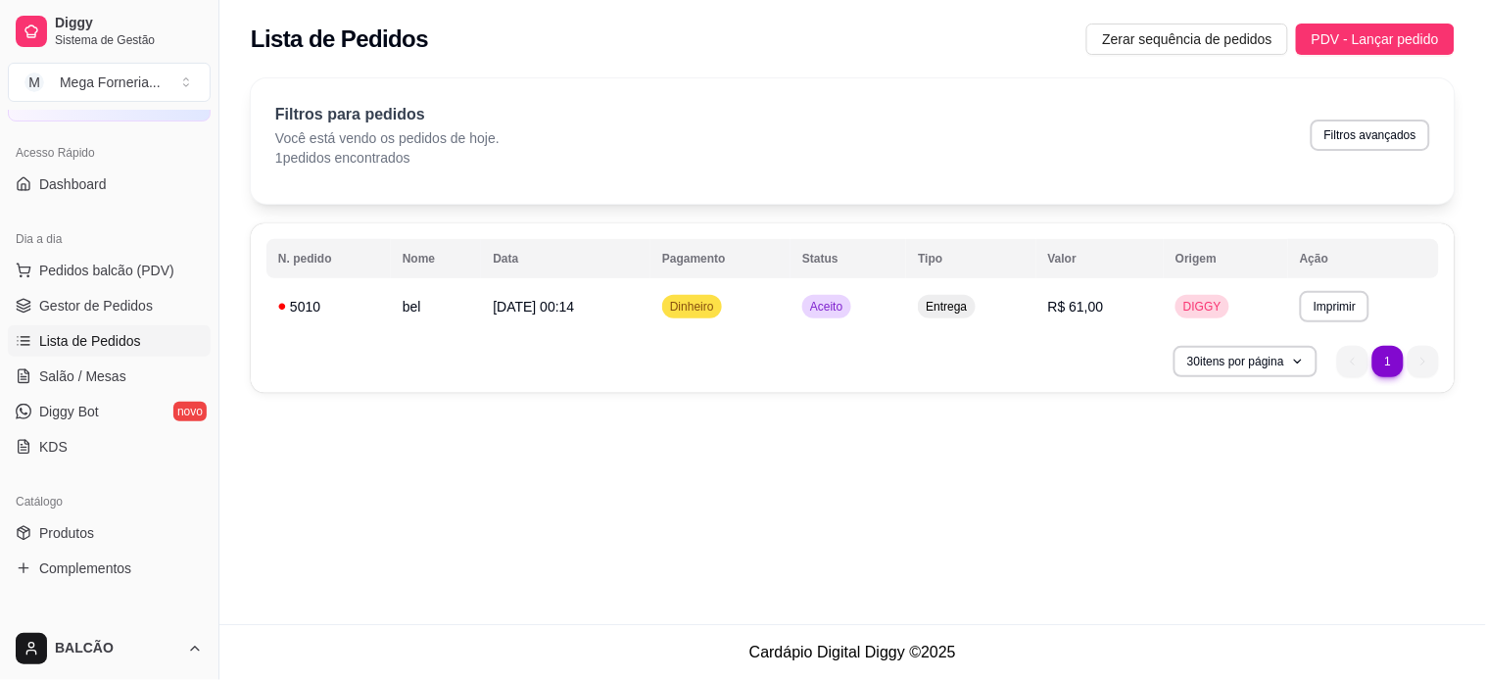
click at [153, 286] on ul "Pedidos balcão (PDV) Gestor de Pedidos Lista de Pedidos Salão / Mesas Diggy Bot…" at bounding box center [109, 359] width 203 height 208
click at [163, 298] on link "Gestor de Pedidos" at bounding box center [109, 305] width 203 height 31
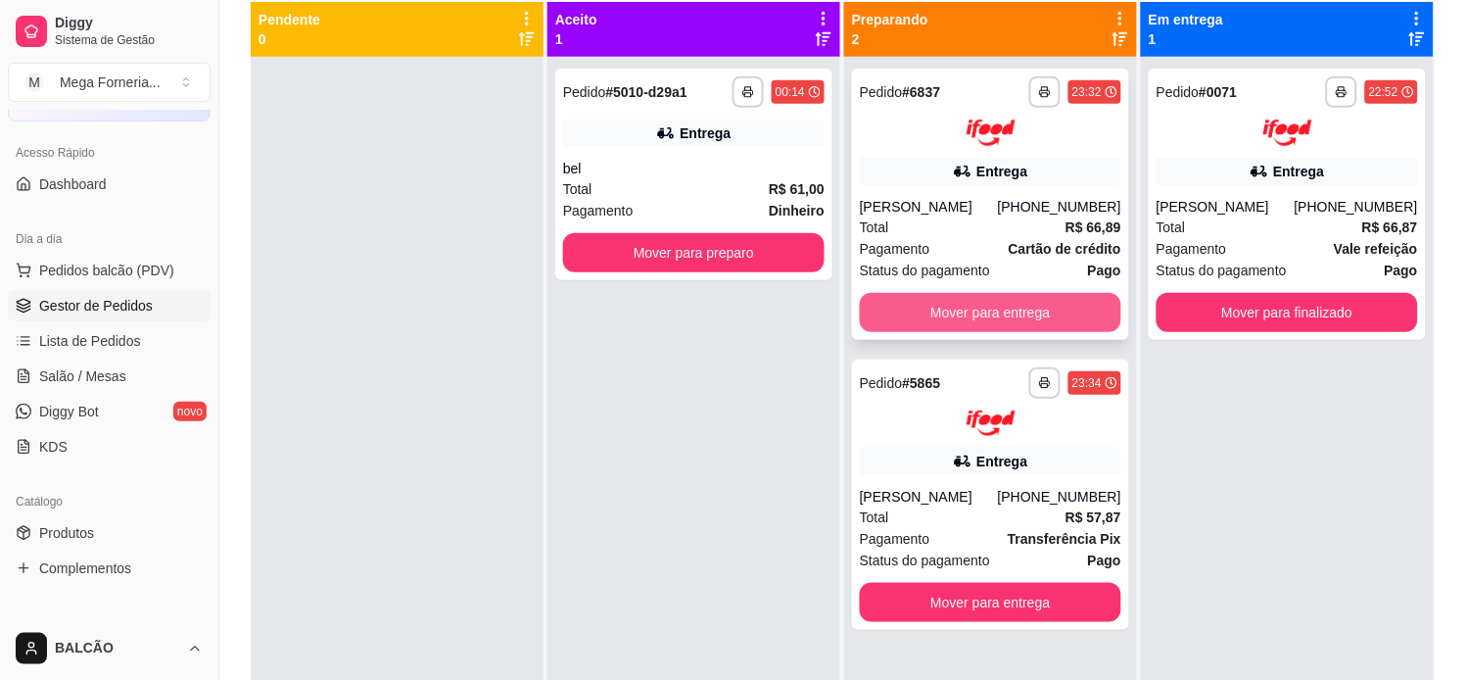
click at [996, 317] on button "Mover para entrega" at bounding box center [991, 312] width 262 height 39
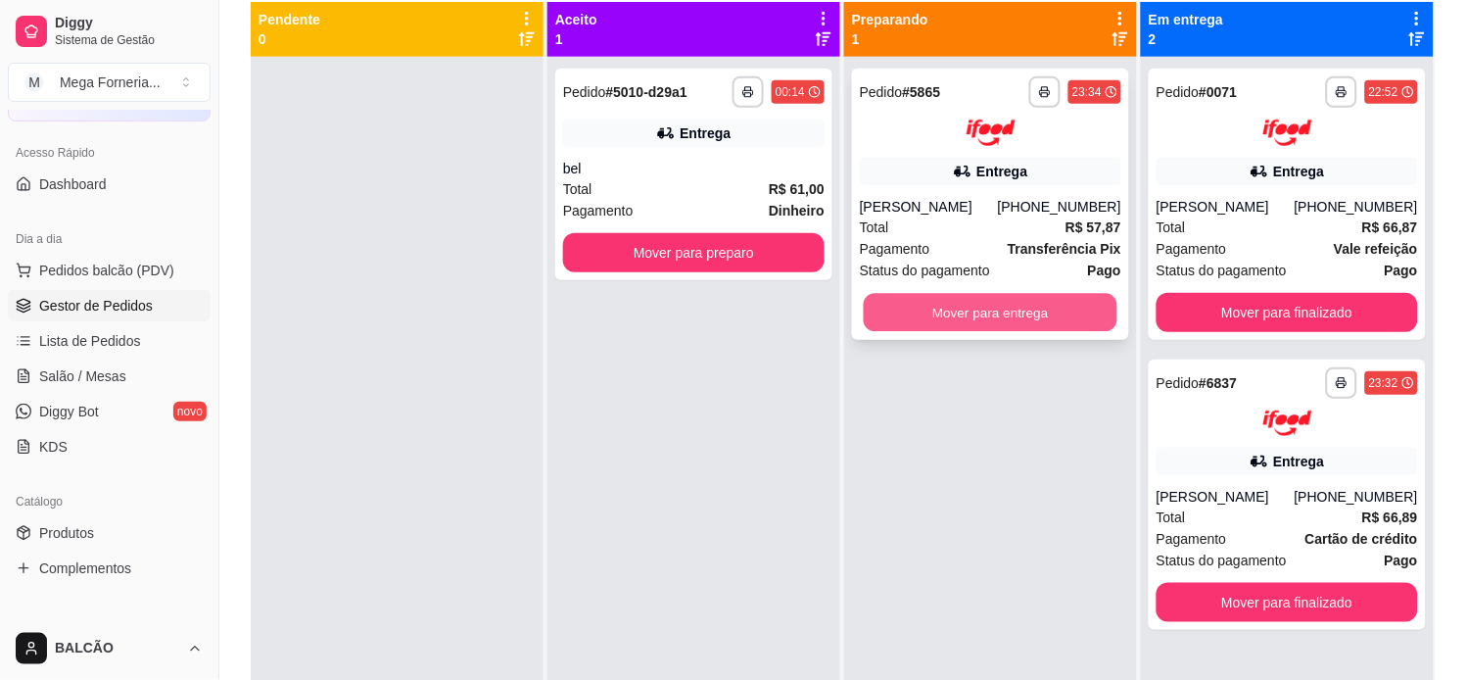
click at [1042, 314] on button "Mover para entrega" at bounding box center [991, 312] width 254 height 38
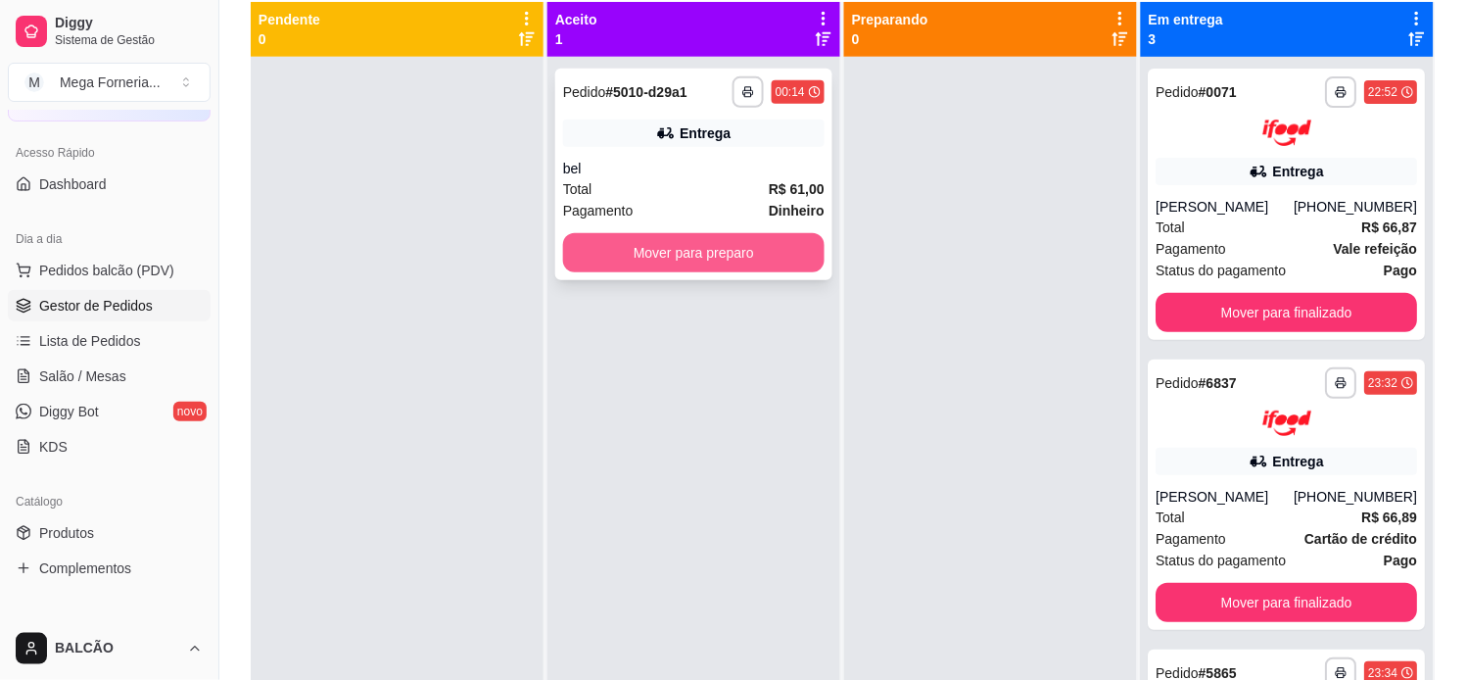
click at [618, 240] on button "Mover para preparo" at bounding box center [694, 252] width 262 height 39
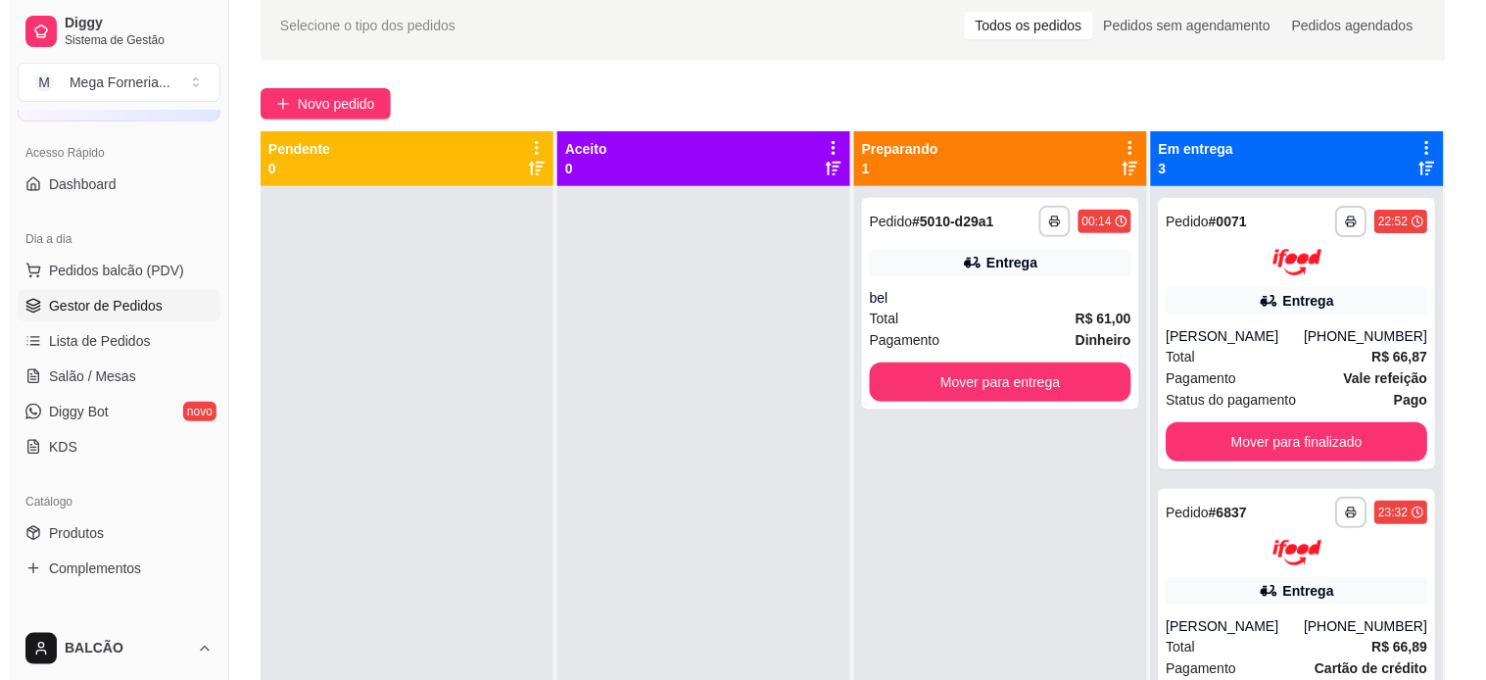
scroll to position [81, 0]
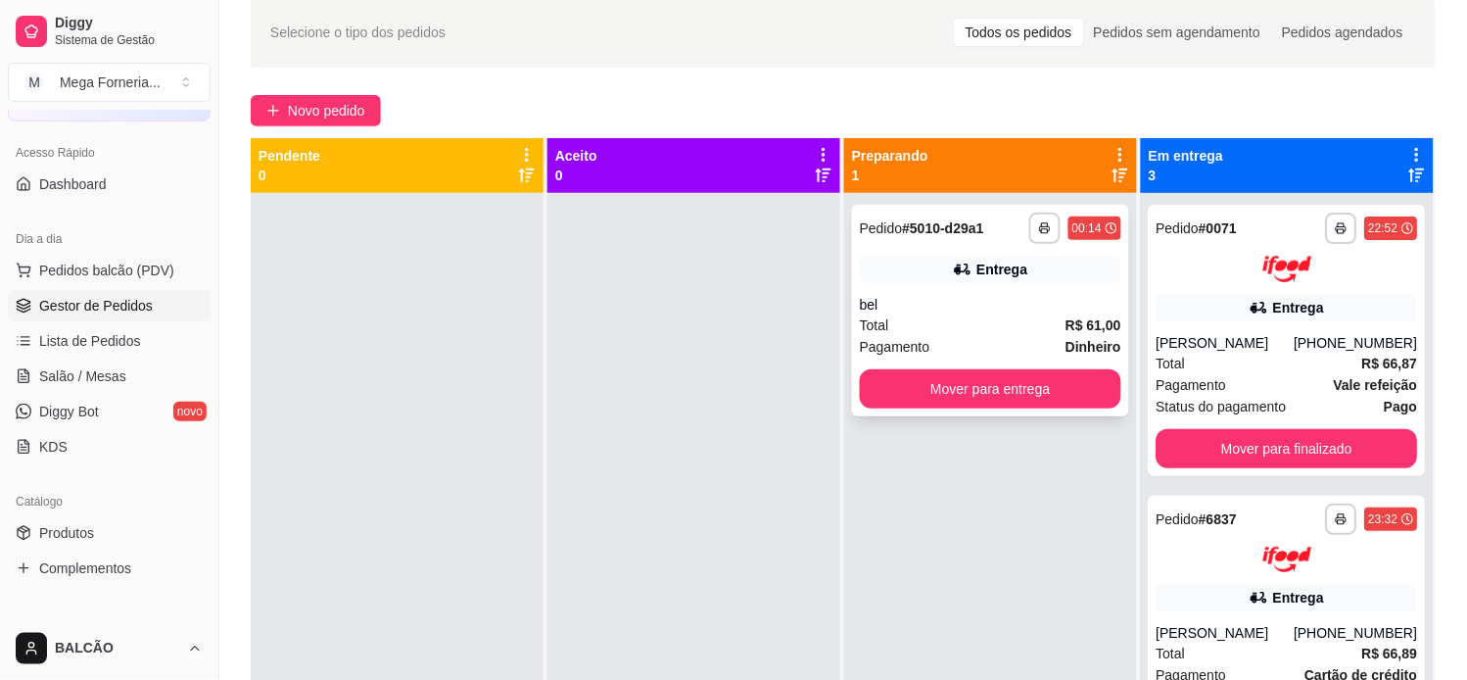
click at [937, 274] on div "Entrega" at bounding box center [991, 269] width 262 height 27
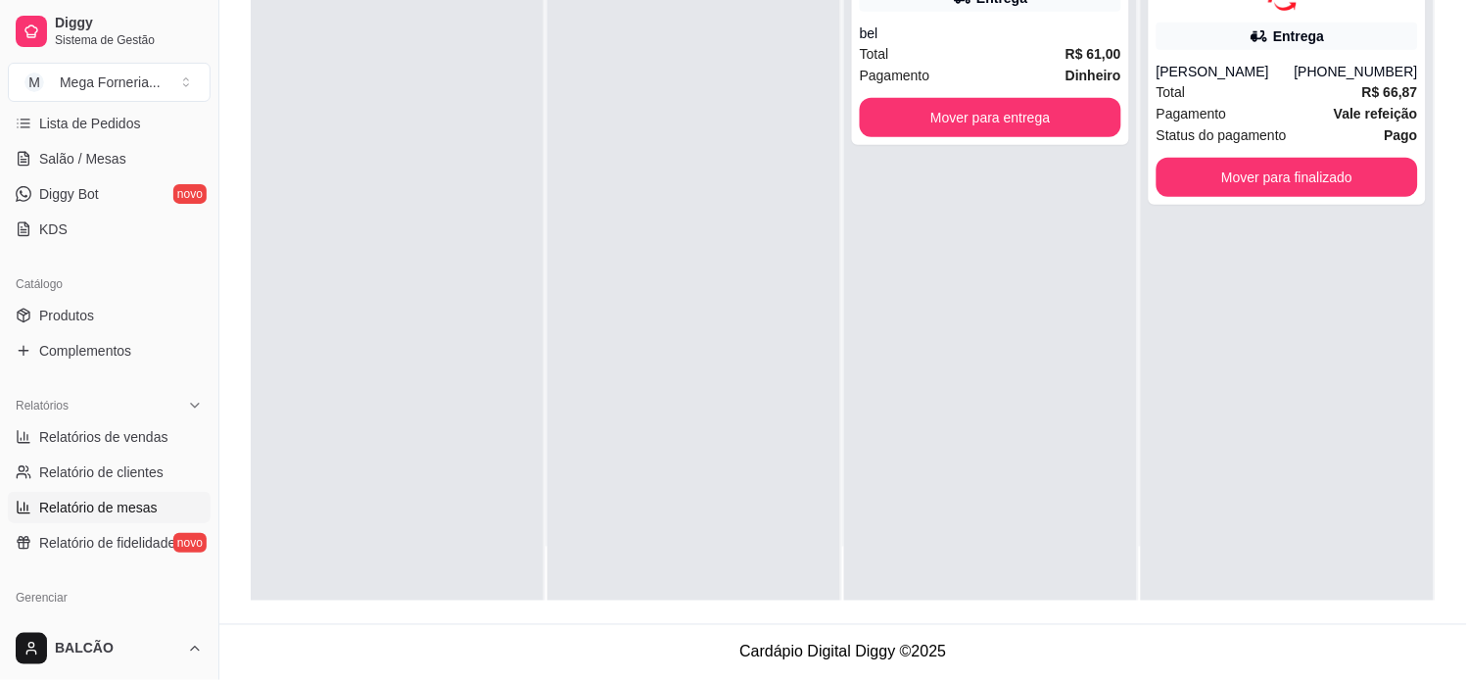
scroll to position [435, 0]
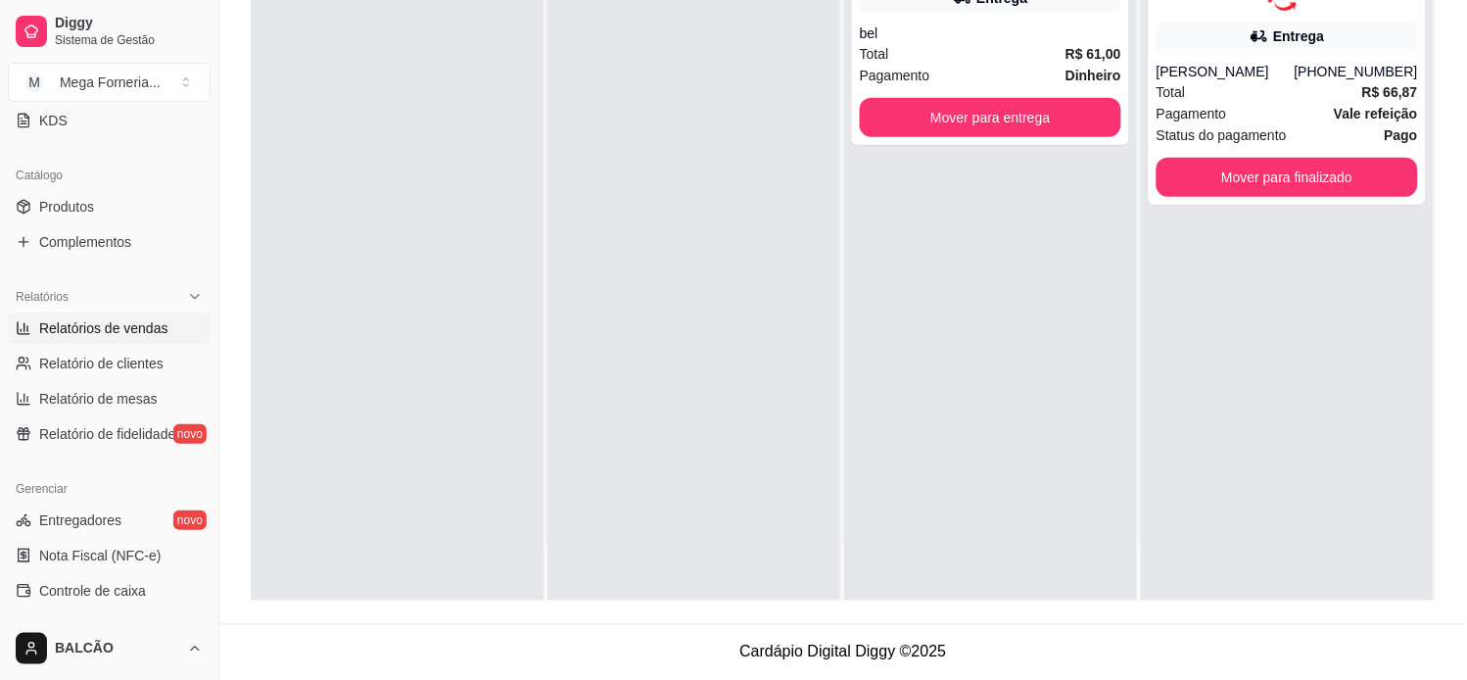
click at [109, 325] on span "Relatórios de vendas" at bounding box center [103, 328] width 129 height 20
select select "ALL"
select select "0"
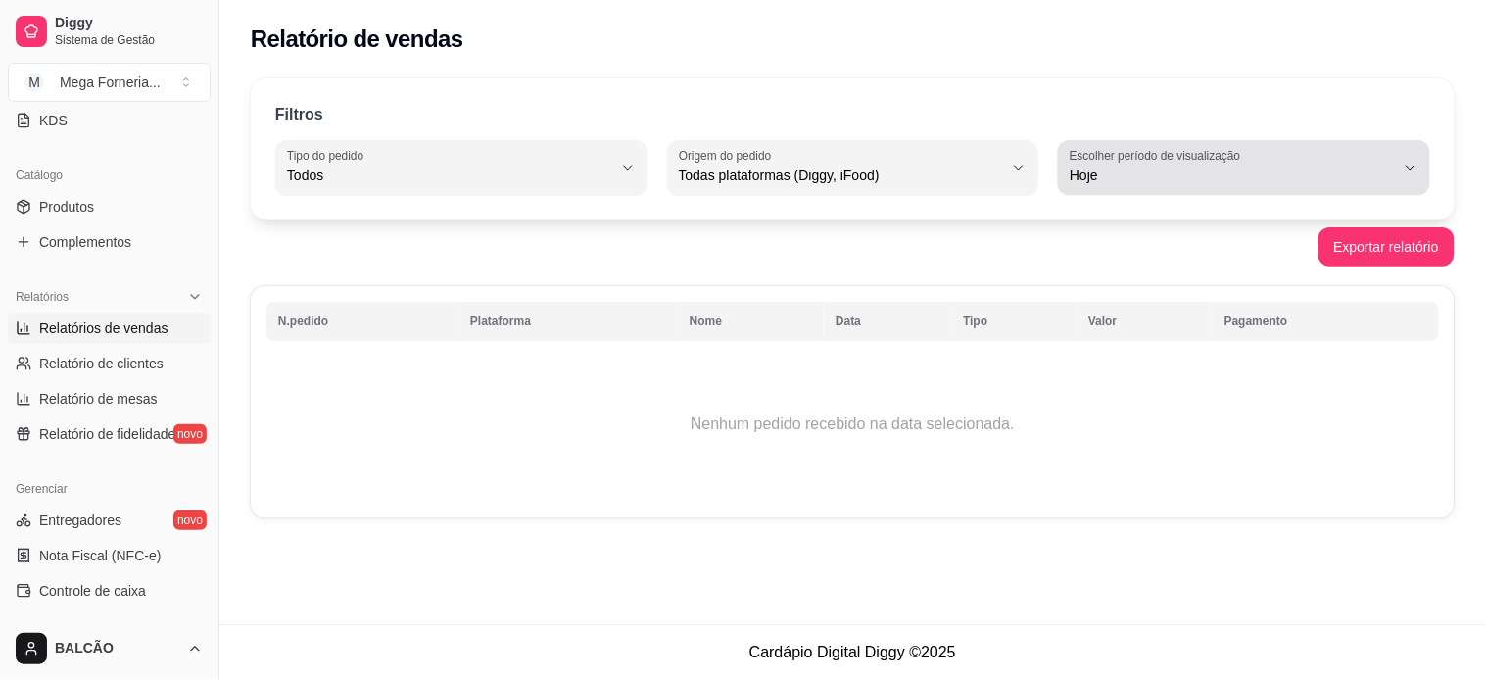
click at [1267, 191] on button "Escolher período de visualização Hoje" at bounding box center [1244, 167] width 372 height 55
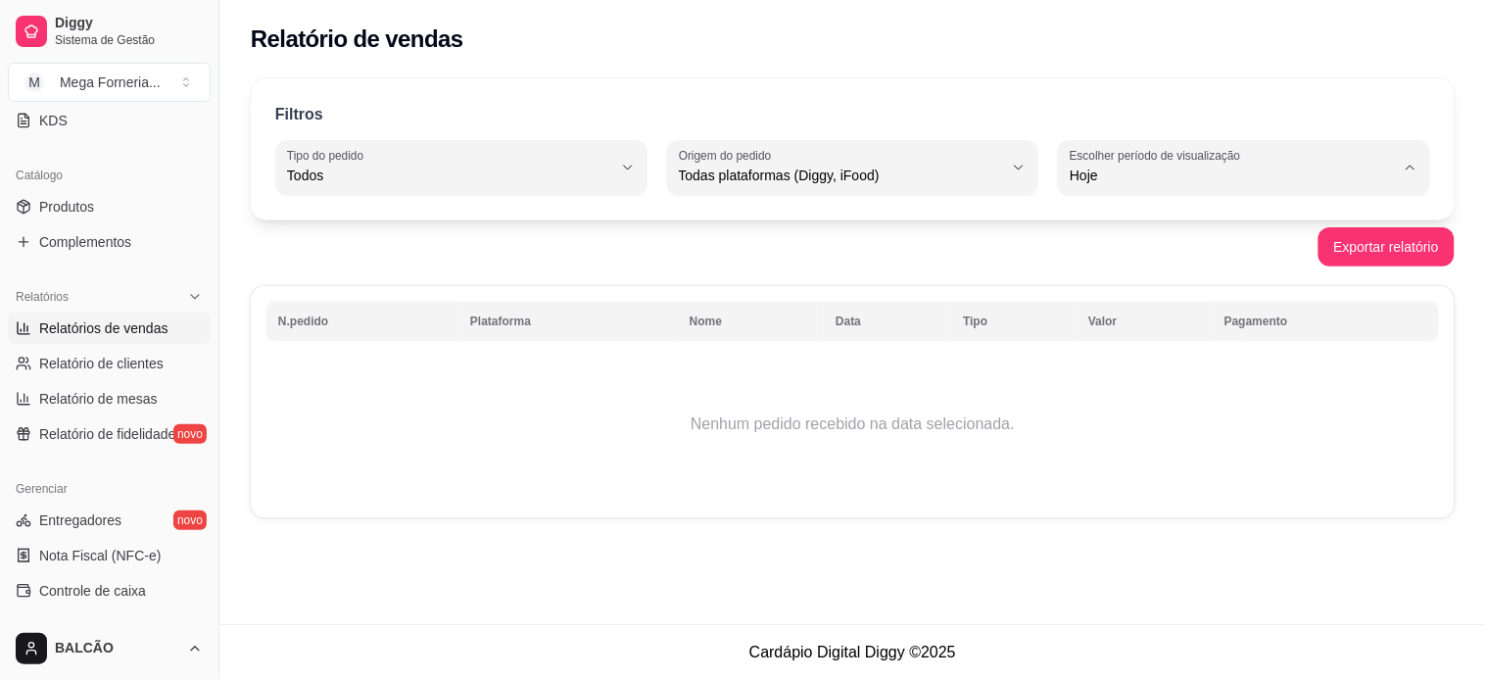
click at [1193, 262] on span "Ontem" at bounding box center [1235, 254] width 309 height 19
type input "1"
select select "1"
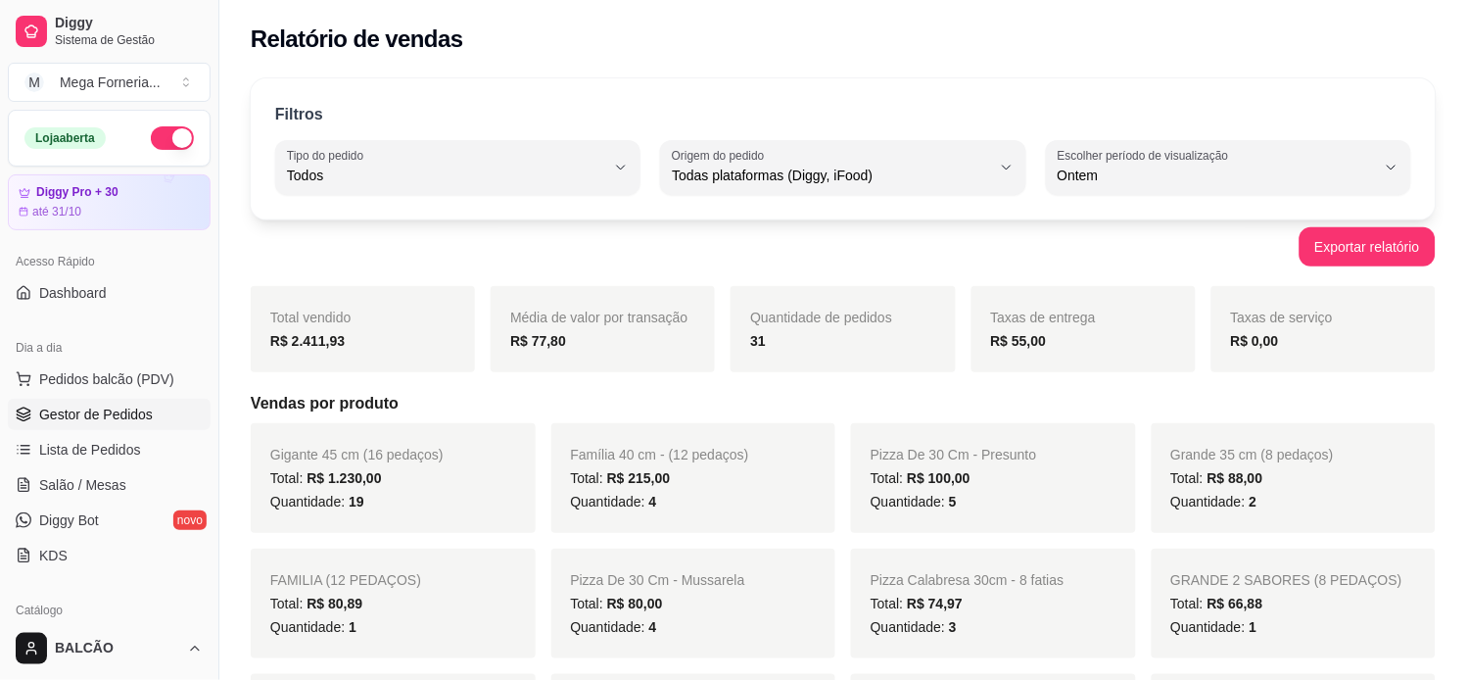
click at [95, 424] on link "Gestor de Pedidos" at bounding box center [109, 414] width 203 height 31
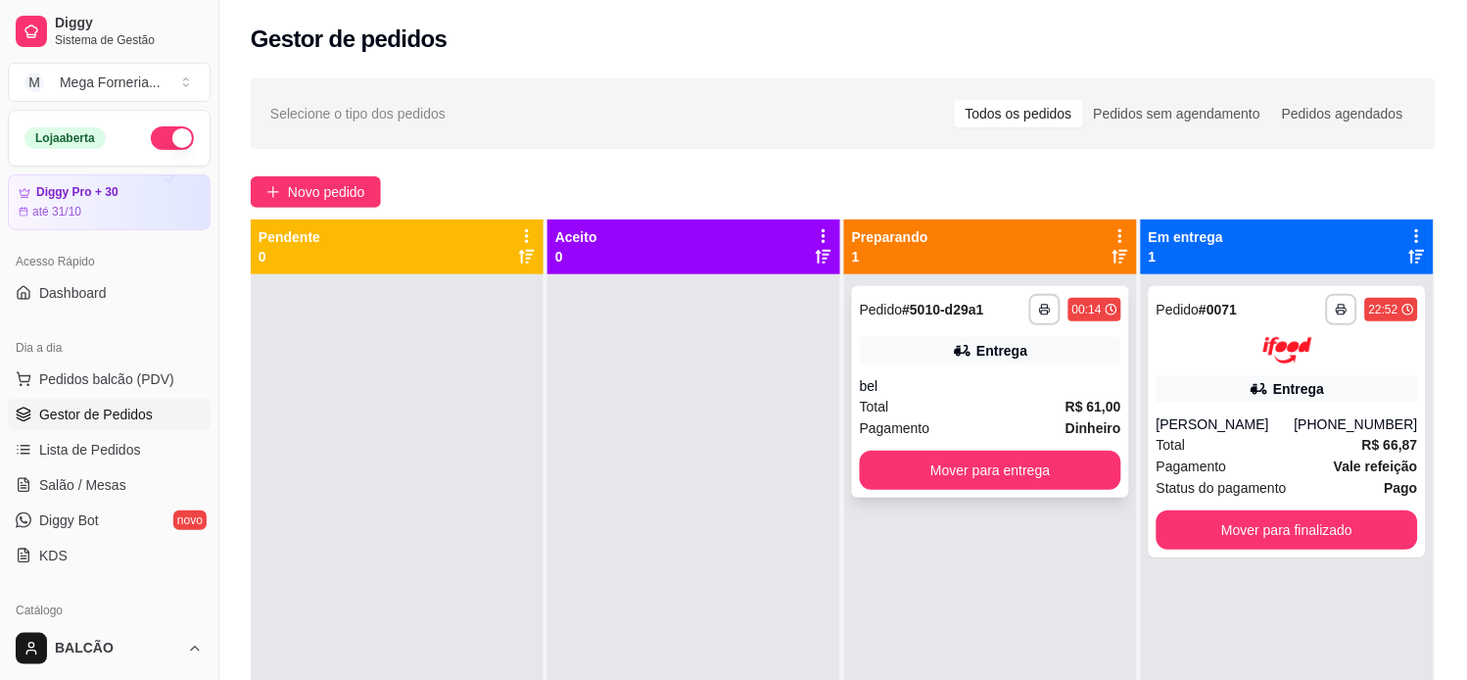
click at [1033, 395] on div "bel" at bounding box center [991, 386] width 262 height 20
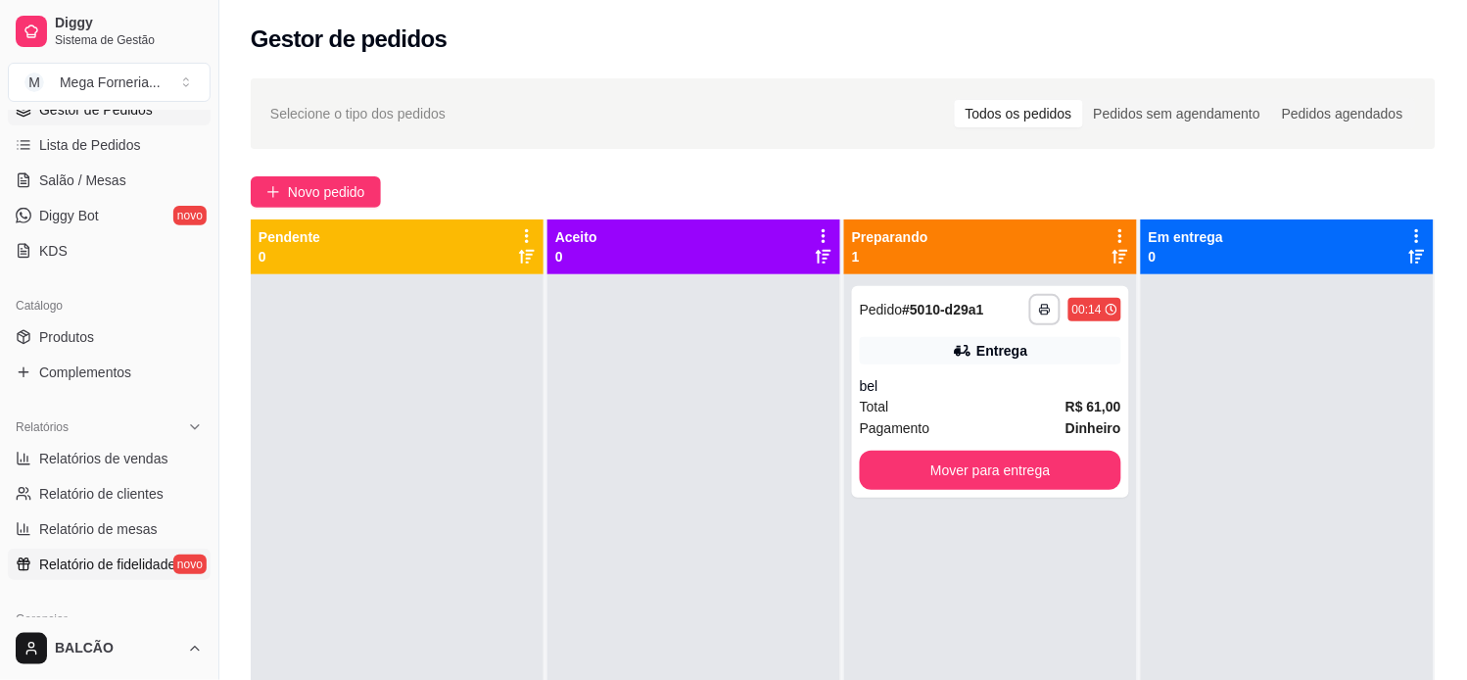
scroll to position [326, 0]
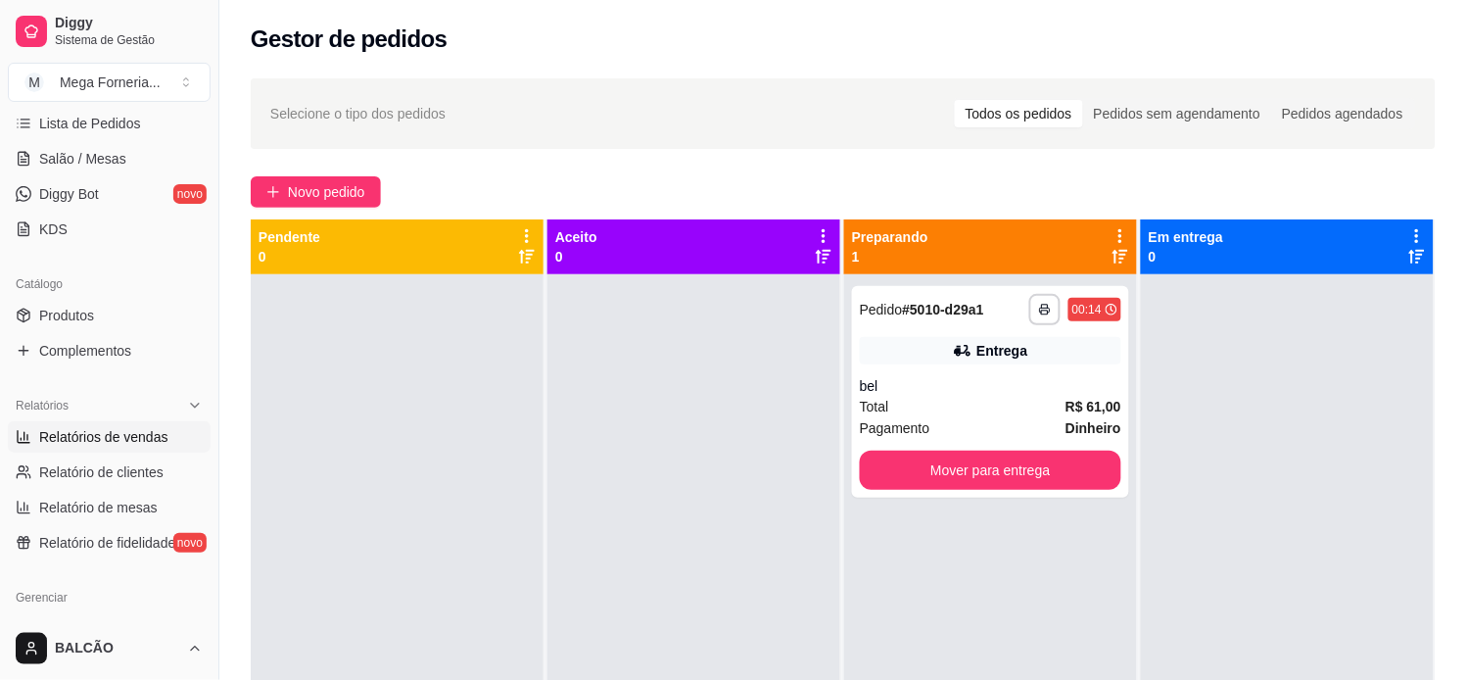
click at [88, 429] on span "Relatórios de vendas" at bounding box center [103, 437] width 129 height 20
select select "ALL"
select select "0"
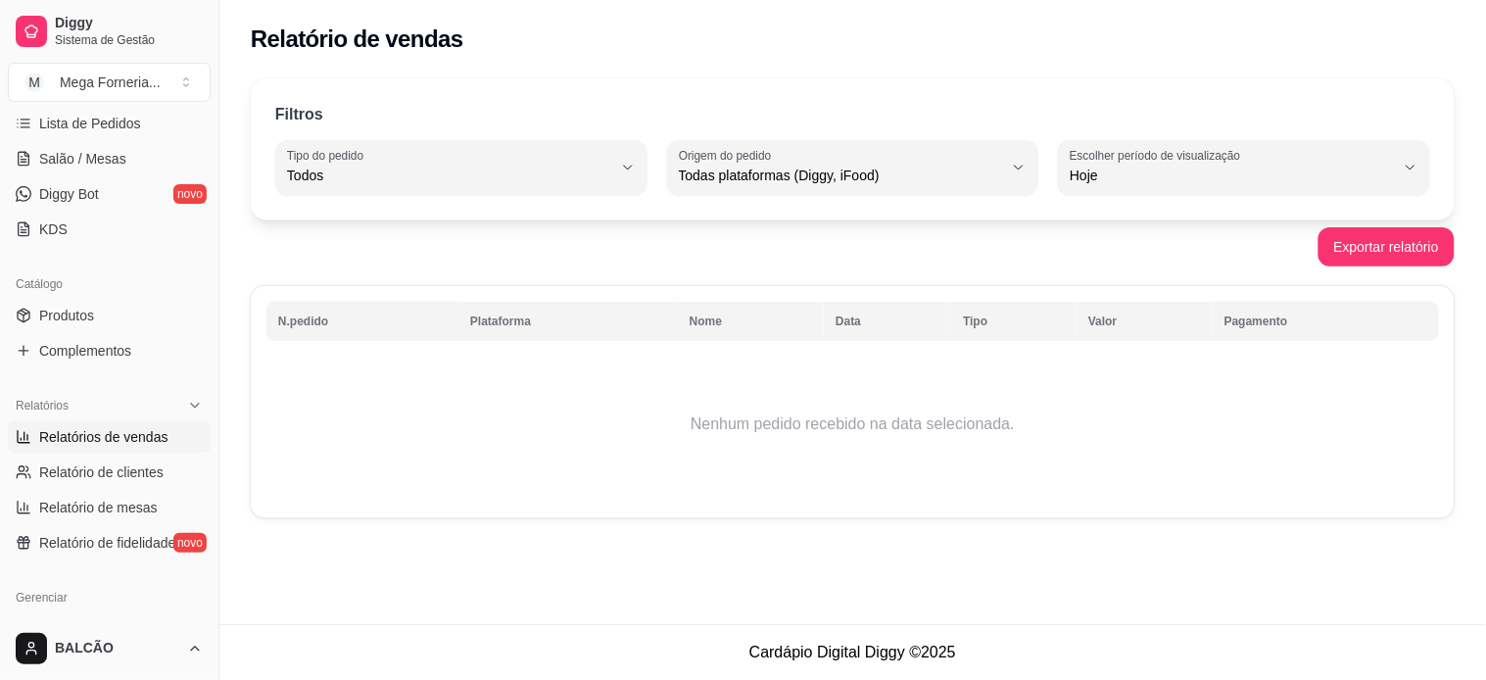
click at [1131, 166] on span "Hoje" at bounding box center [1232, 176] width 325 height 20
click at [1171, 263] on span "Ontem" at bounding box center [1235, 254] width 309 height 19
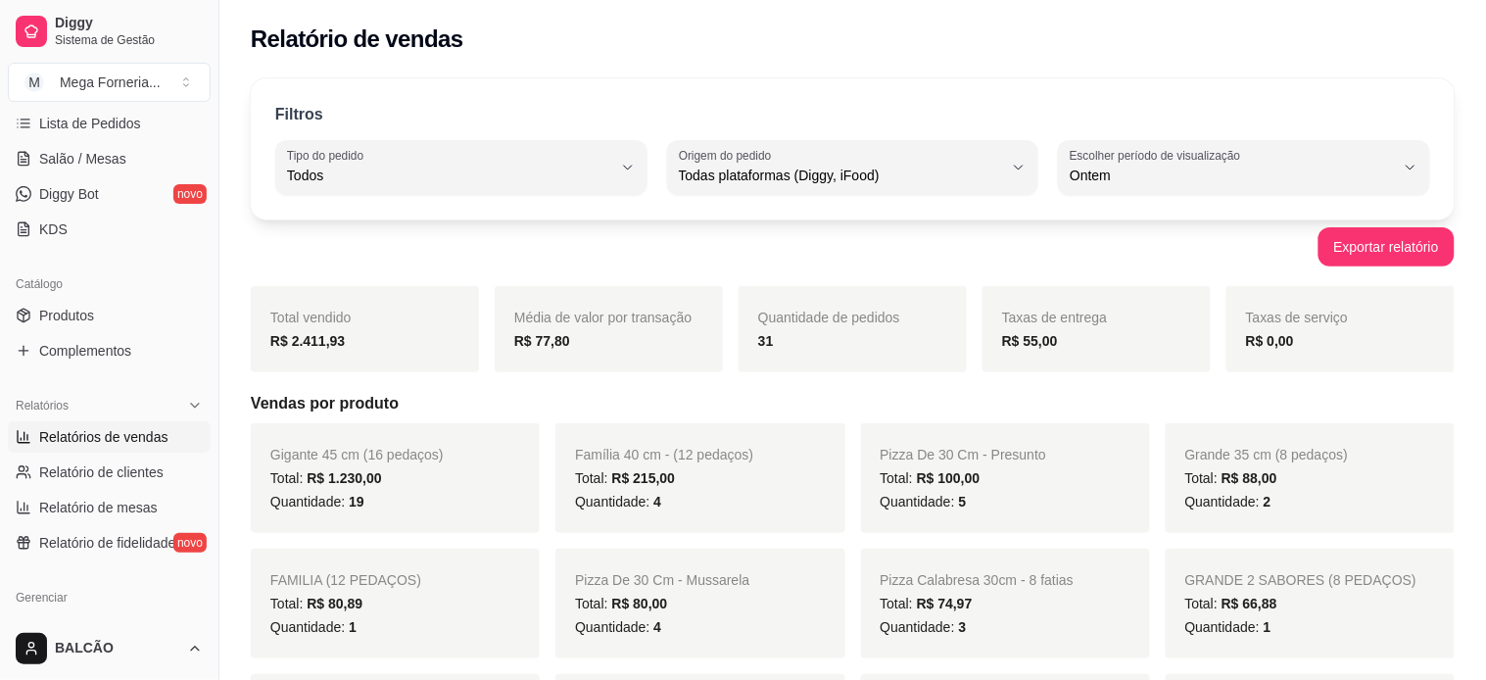
type input "1"
select select "1"
click at [774, 178] on span "Todas plataformas (Diggy, iFood)" at bounding box center [831, 176] width 318 height 20
click at [727, 282] on span "iFood" at bounding box center [834, 286] width 303 height 19
type input "IFOOD"
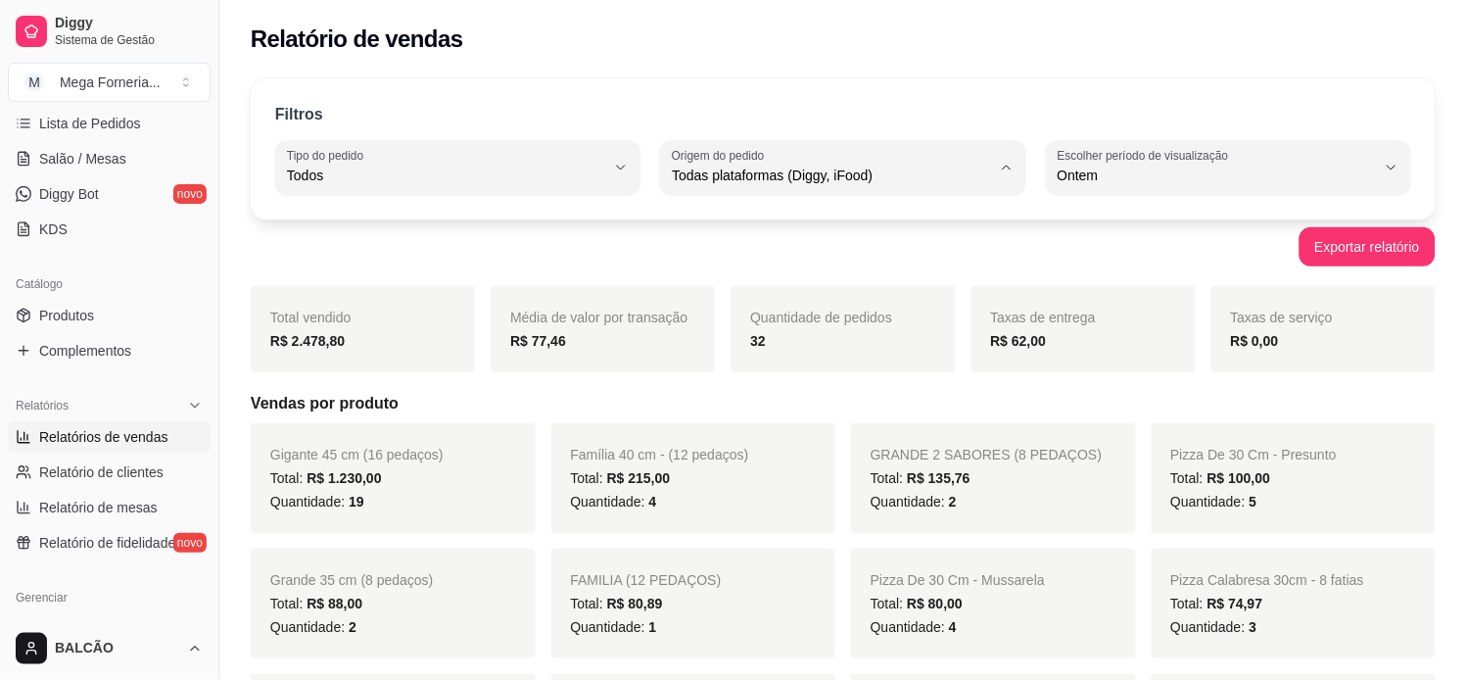
select select "IFOOD"
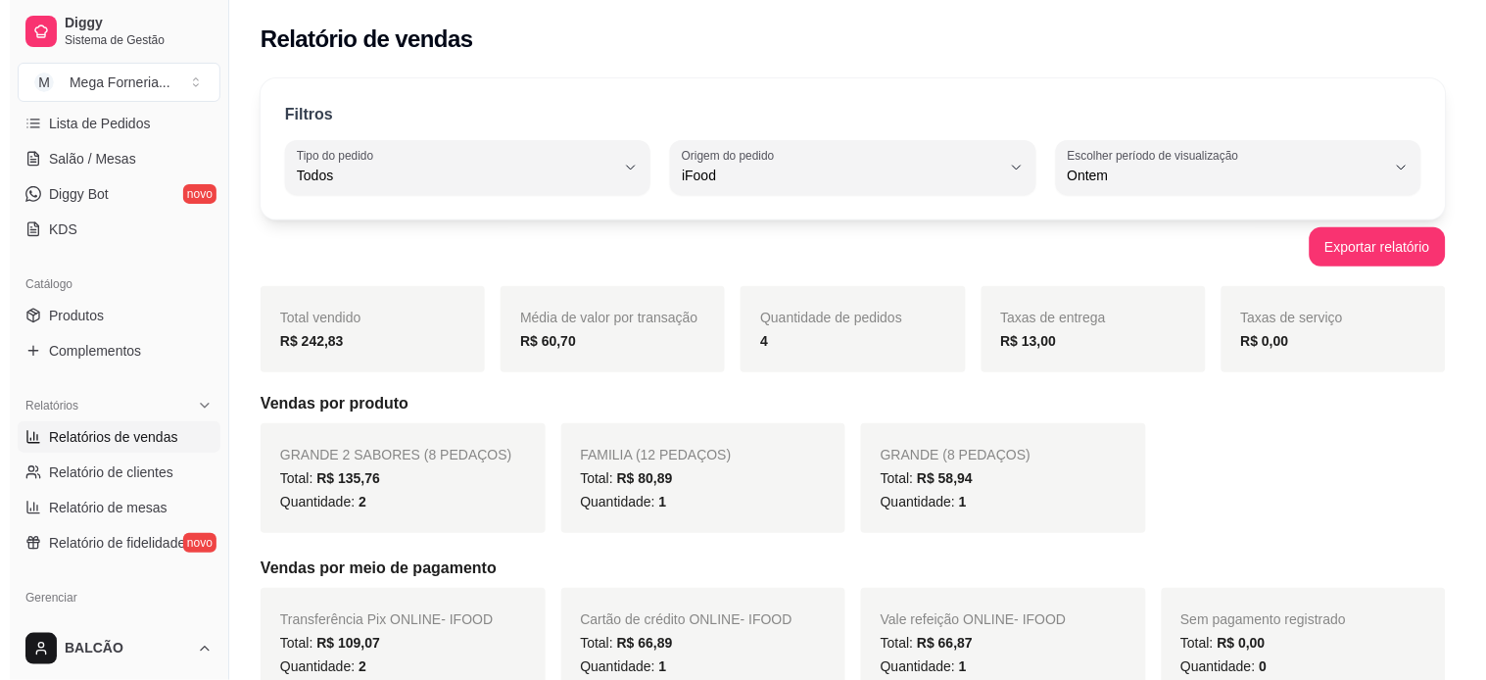
scroll to position [399, 0]
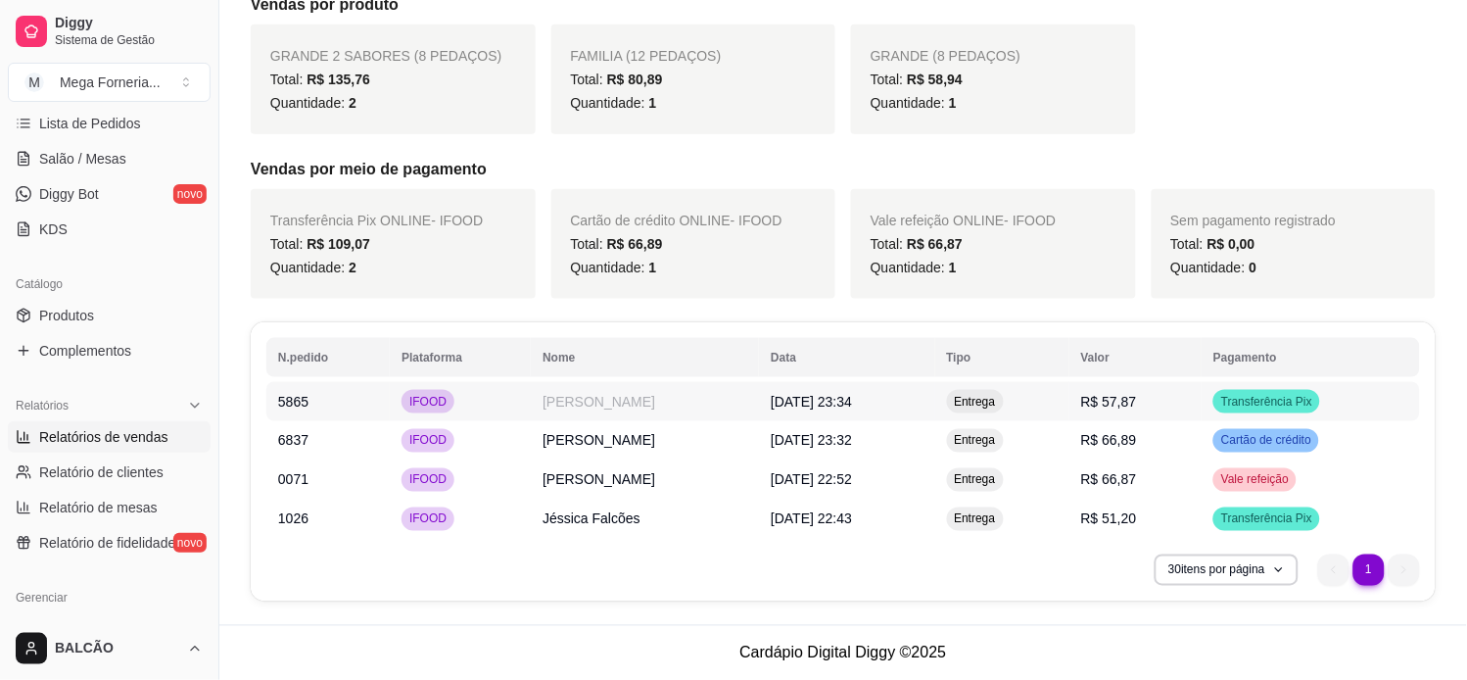
click at [583, 392] on td "[PERSON_NAME]" at bounding box center [645, 401] width 228 height 39
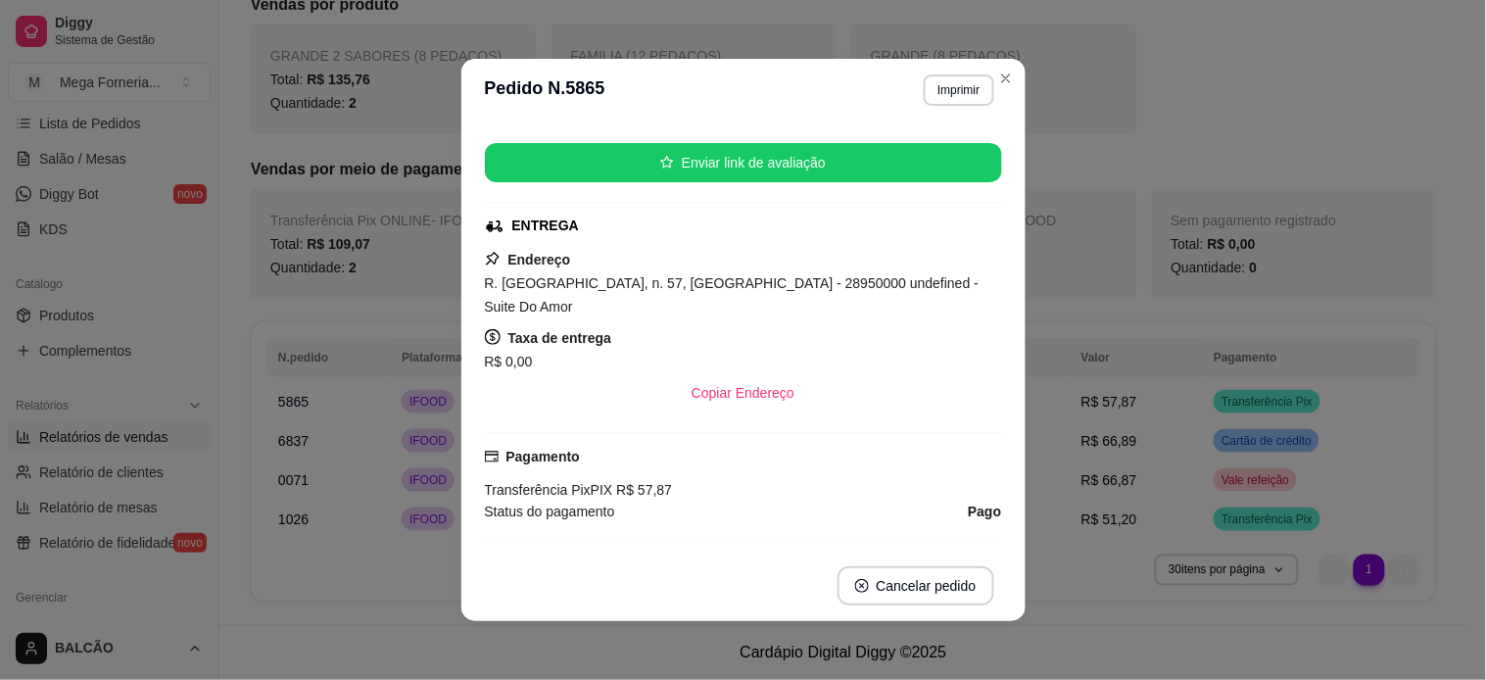
scroll to position [217, 0]
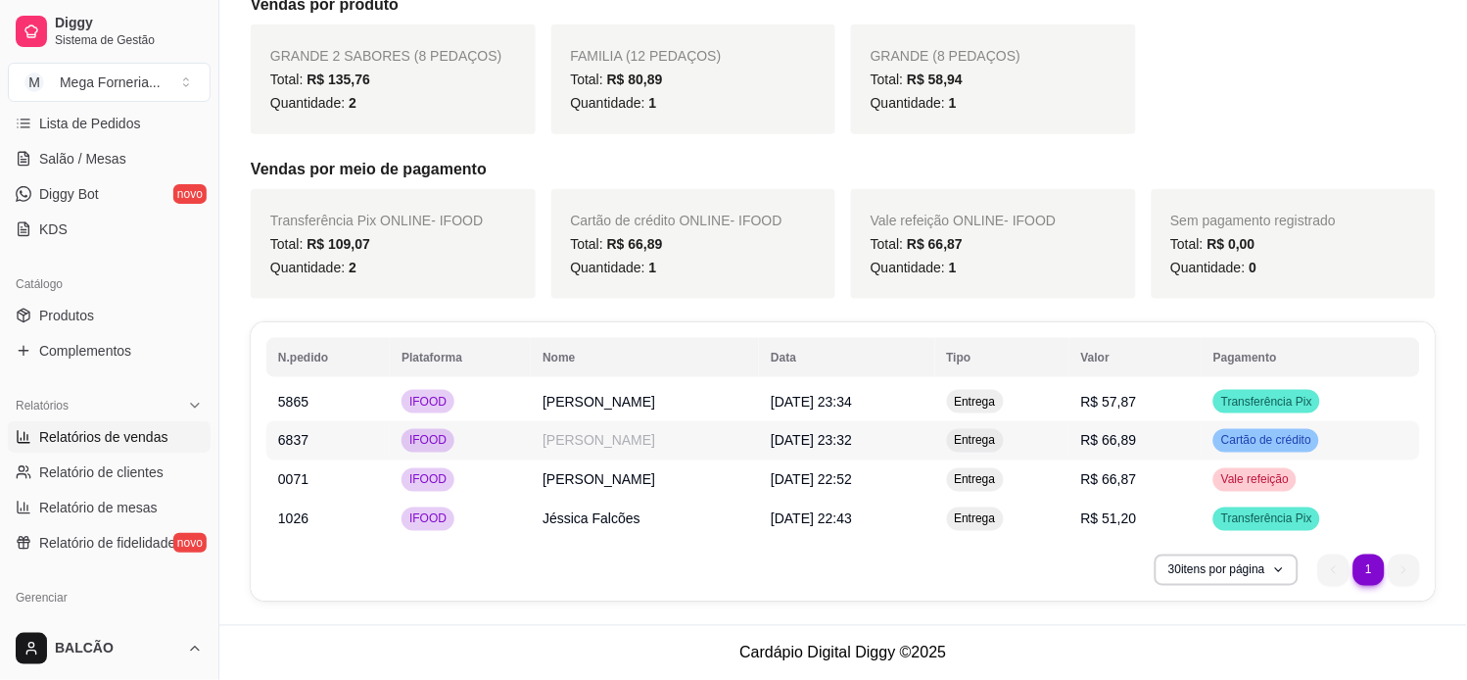
click at [390, 437] on td "IFOOD" at bounding box center [460, 440] width 141 height 39
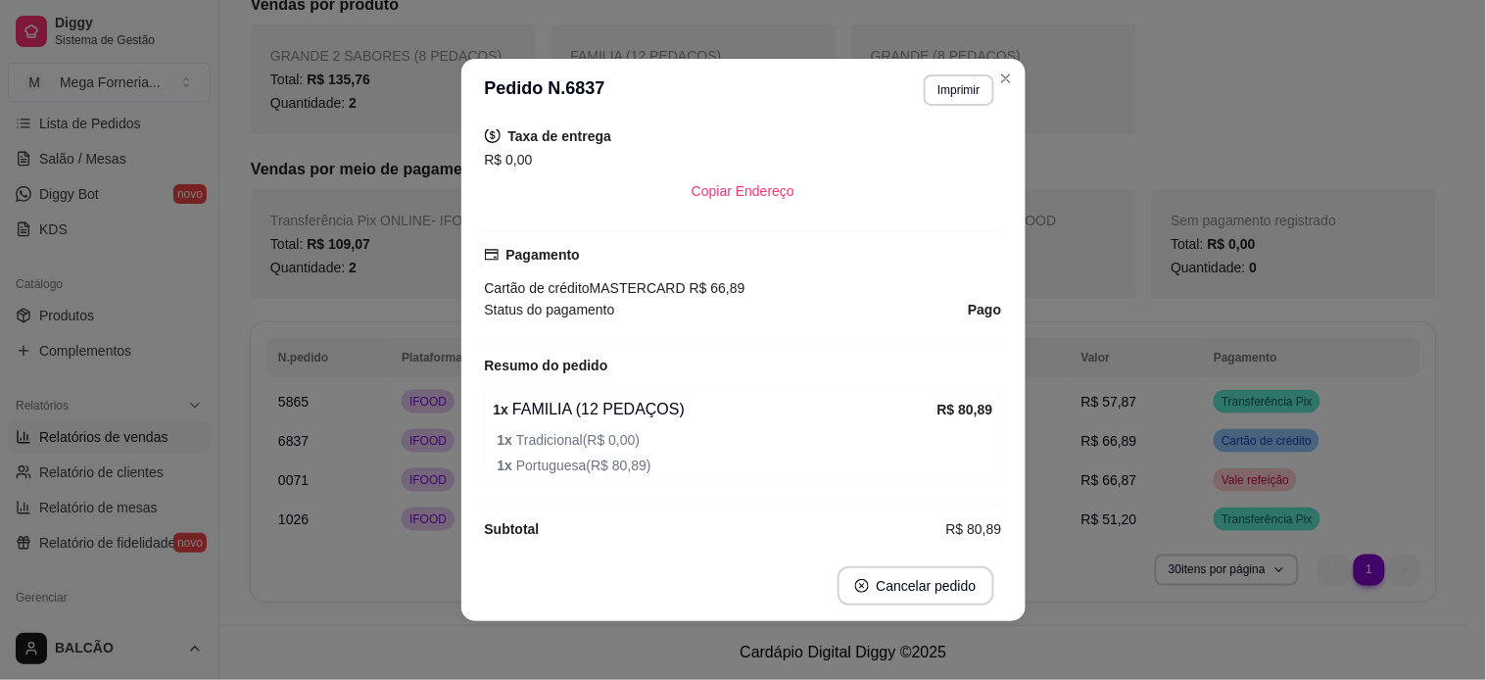
scroll to position [560, 0]
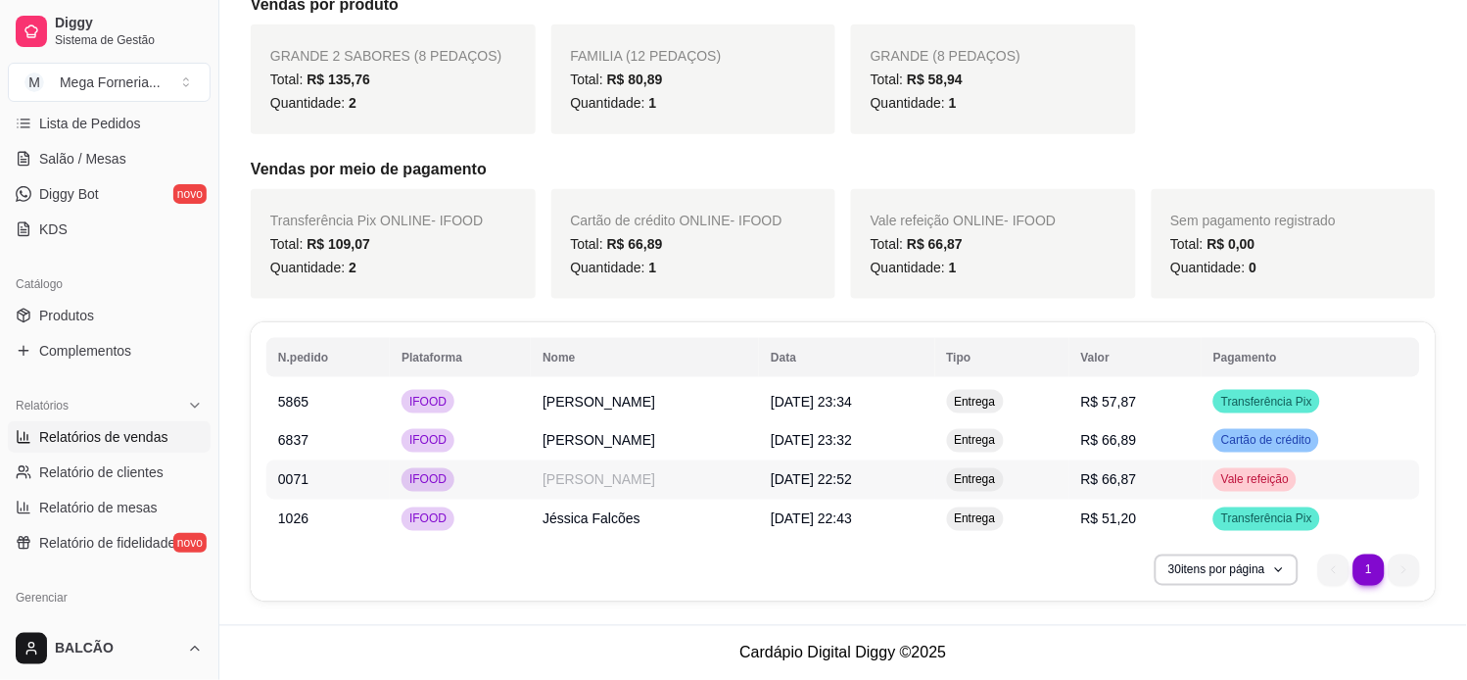
click at [405, 472] on span "IFOOD" at bounding box center [427, 480] width 45 height 16
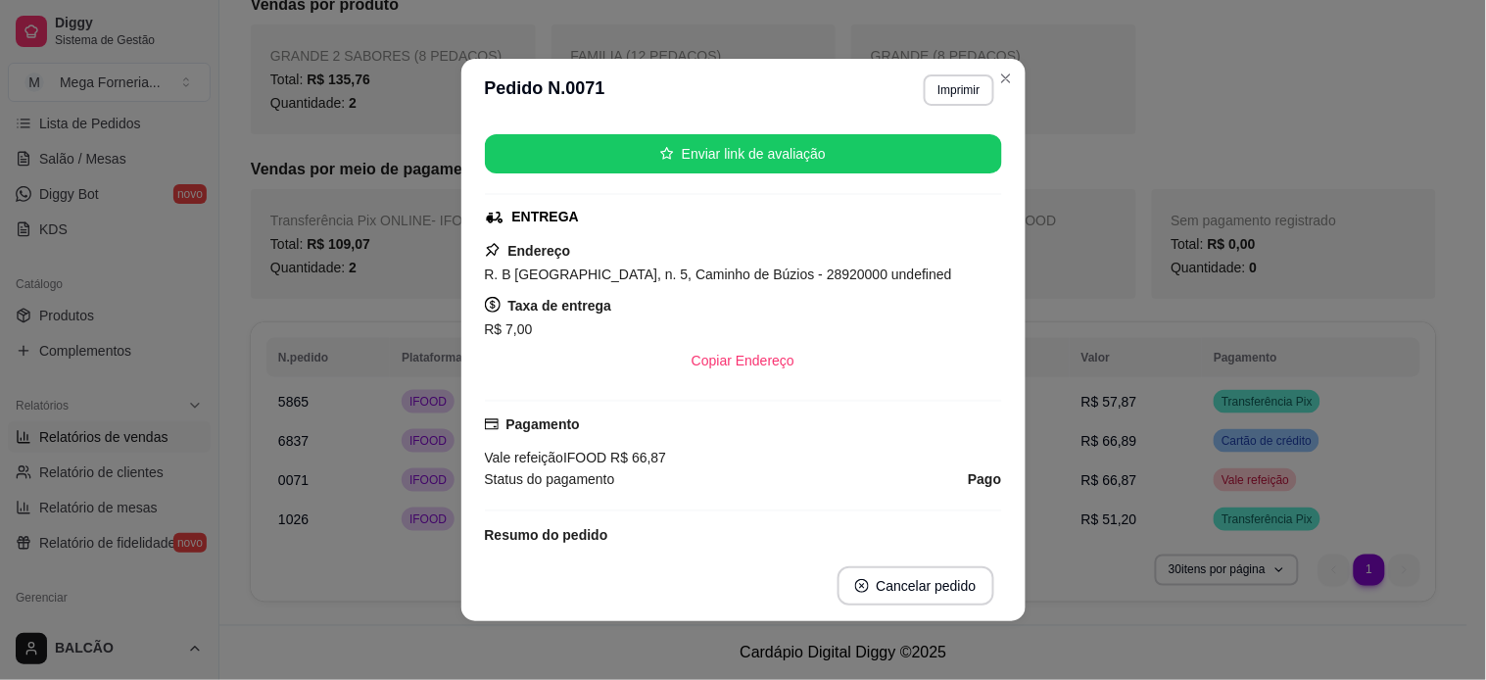
scroll to position [217, 0]
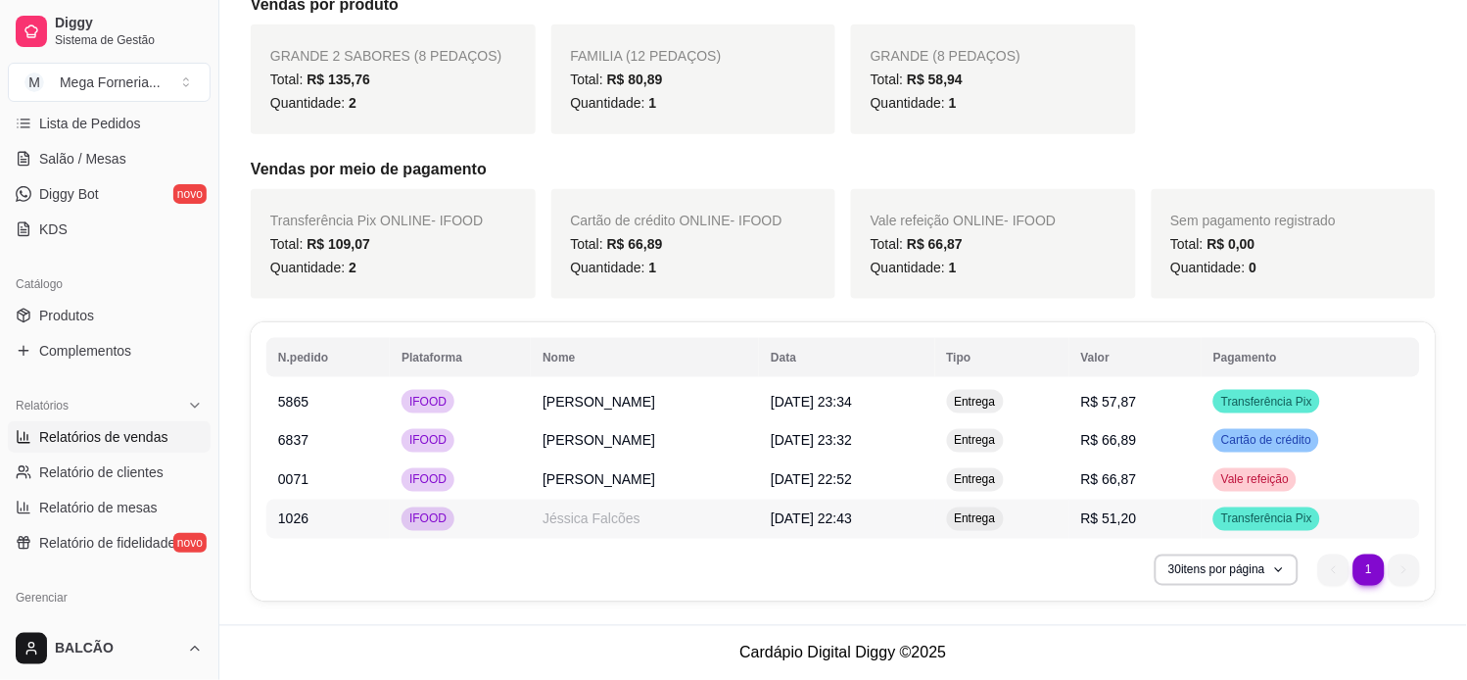
click at [360, 520] on td "1026" at bounding box center [327, 519] width 123 height 39
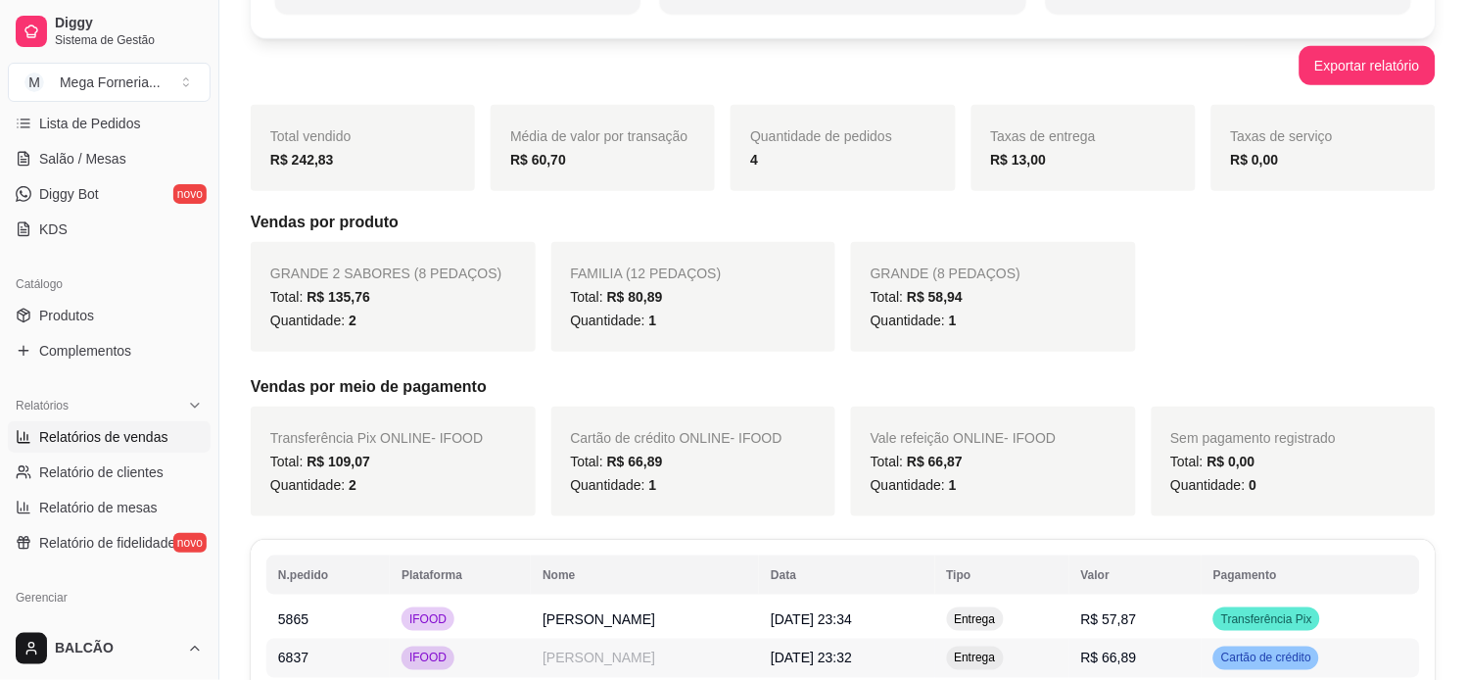
scroll to position [0, 0]
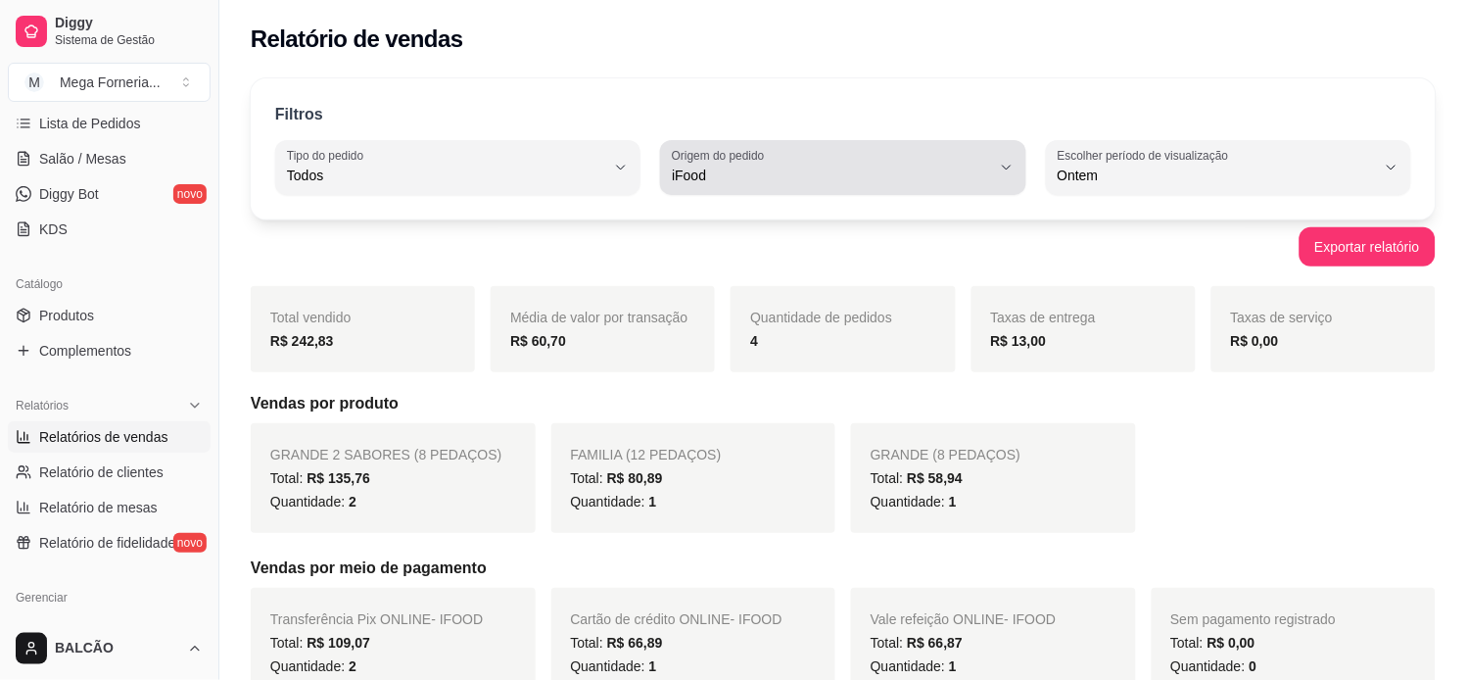
click at [901, 178] on span "iFood" at bounding box center [831, 176] width 318 height 20
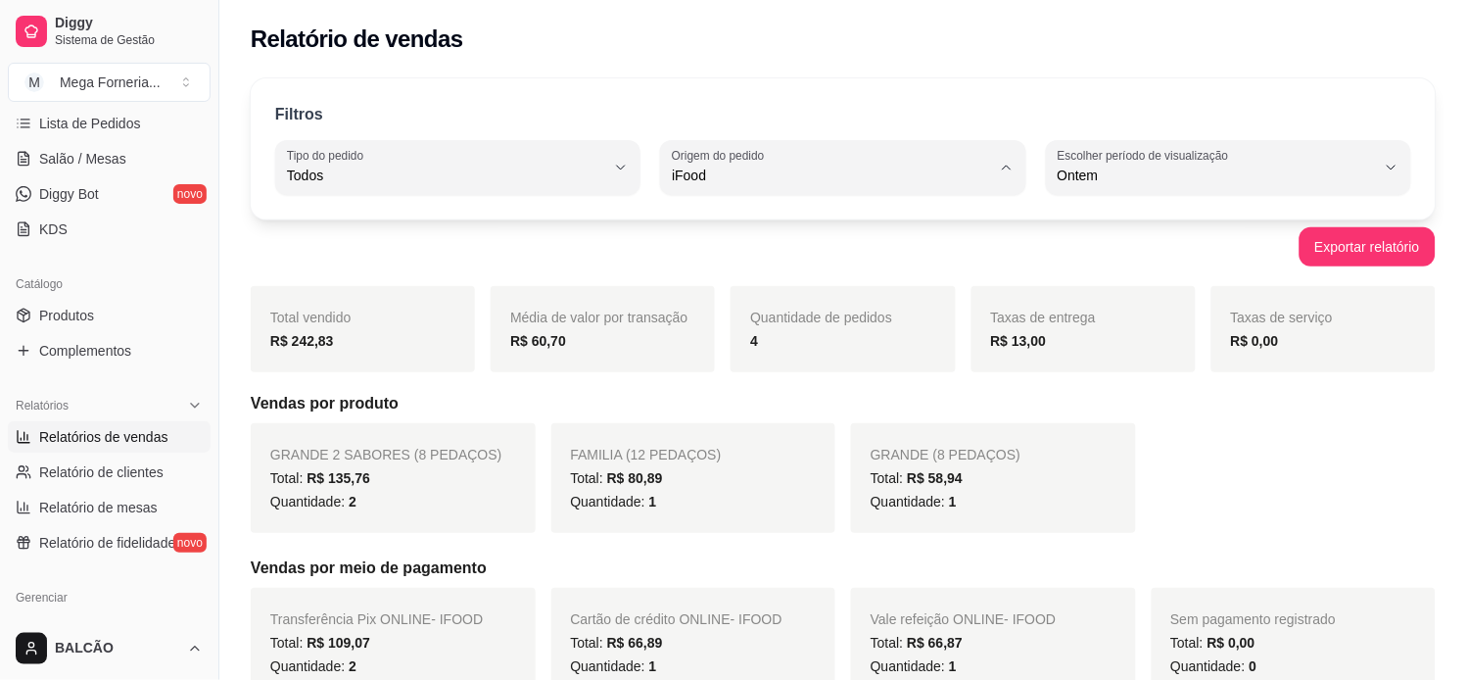
click at [864, 231] on span "Todas plataformas (Diggy, iFood)" at bounding box center [834, 222] width 303 height 19
type input "ALL"
select select "ALL"
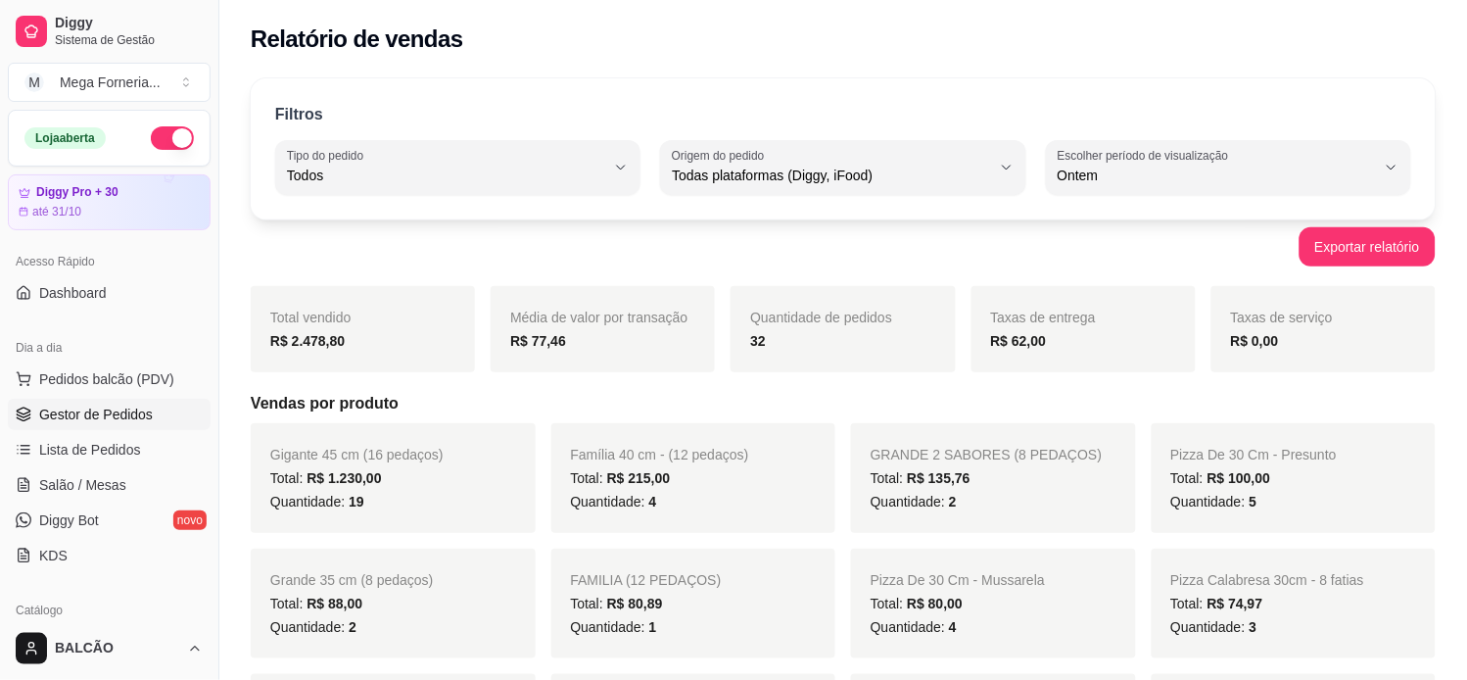
click at [112, 421] on span "Gestor de Pedidos" at bounding box center [96, 415] width 114 height 20
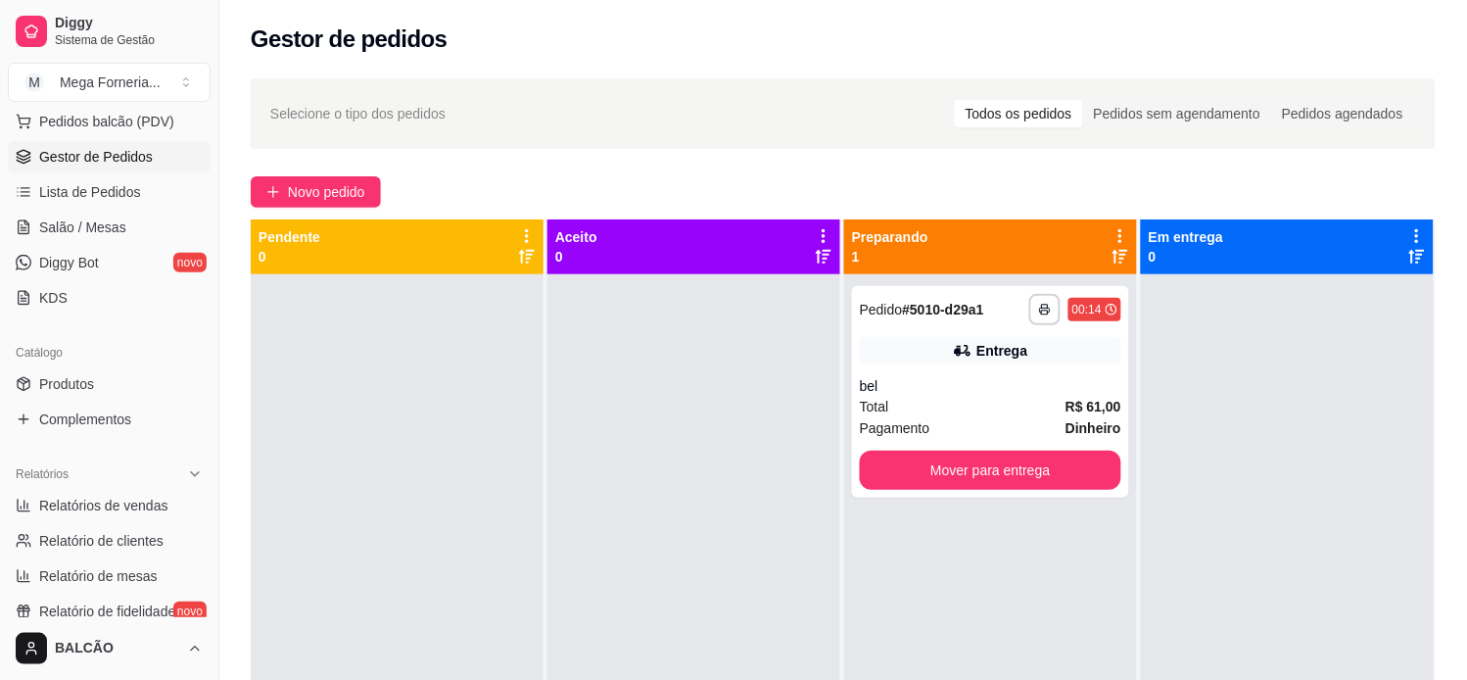
scroll to position [326, 0]
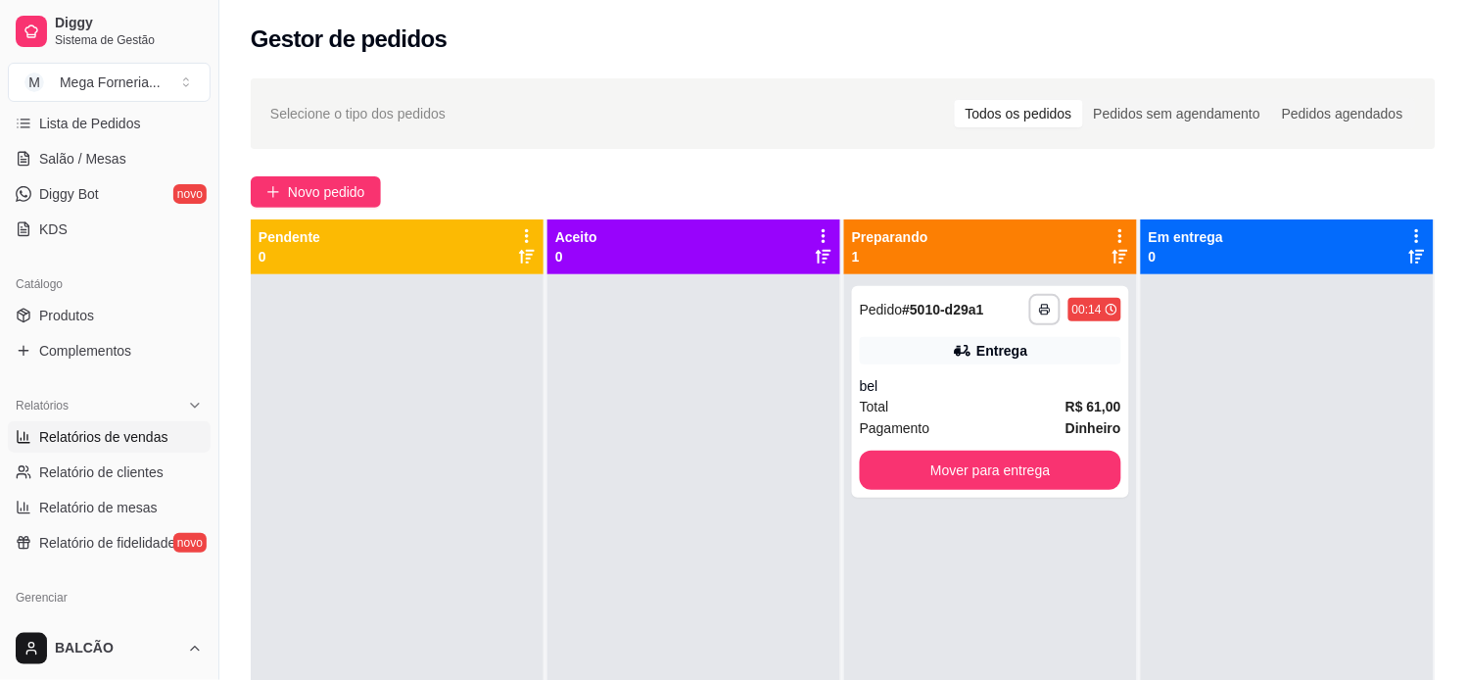
click at [102, 443] on span "Relatórios de vendas" at bounding box center [103, 437] width 129 height 20
select select "ALL"
select select "0"
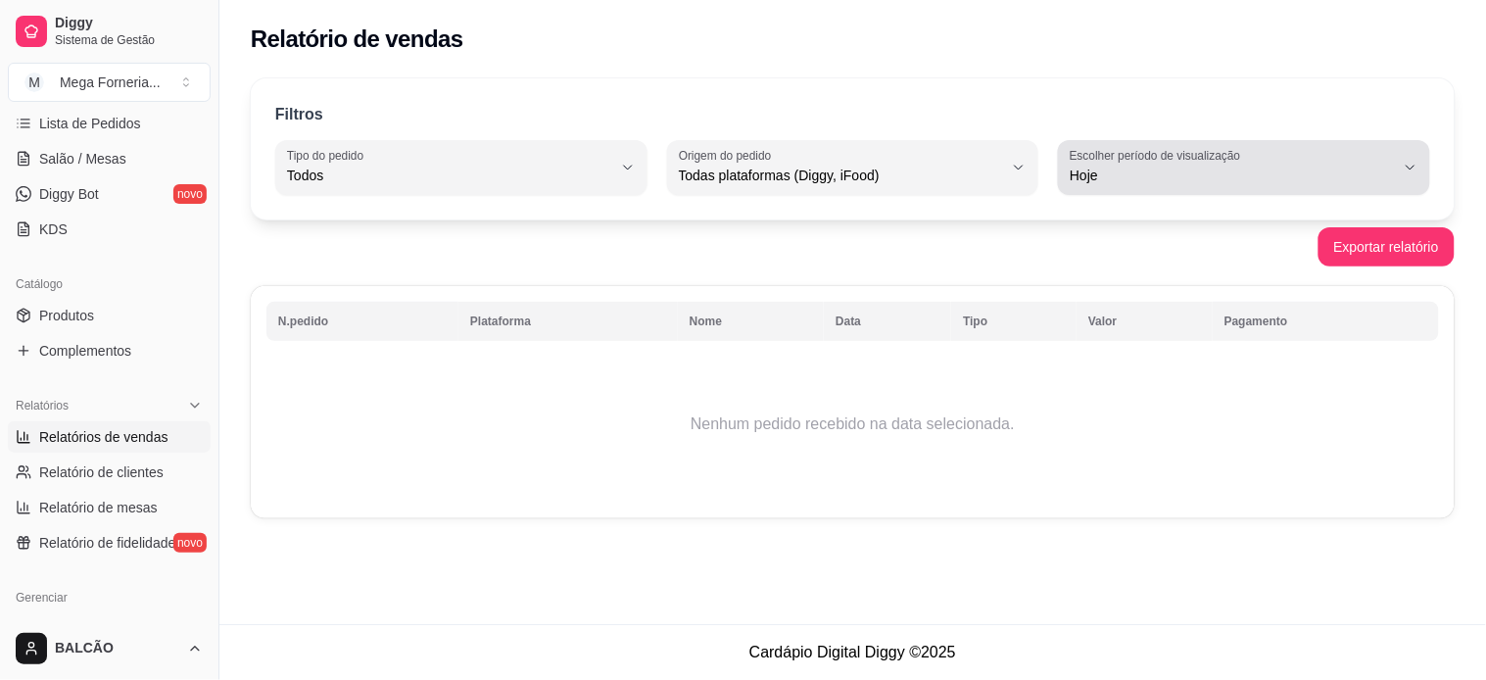
click at [1257, 187] on button "Escolher período de visualização Hoje" at bounding box center [1244, 167] width 372 height 55
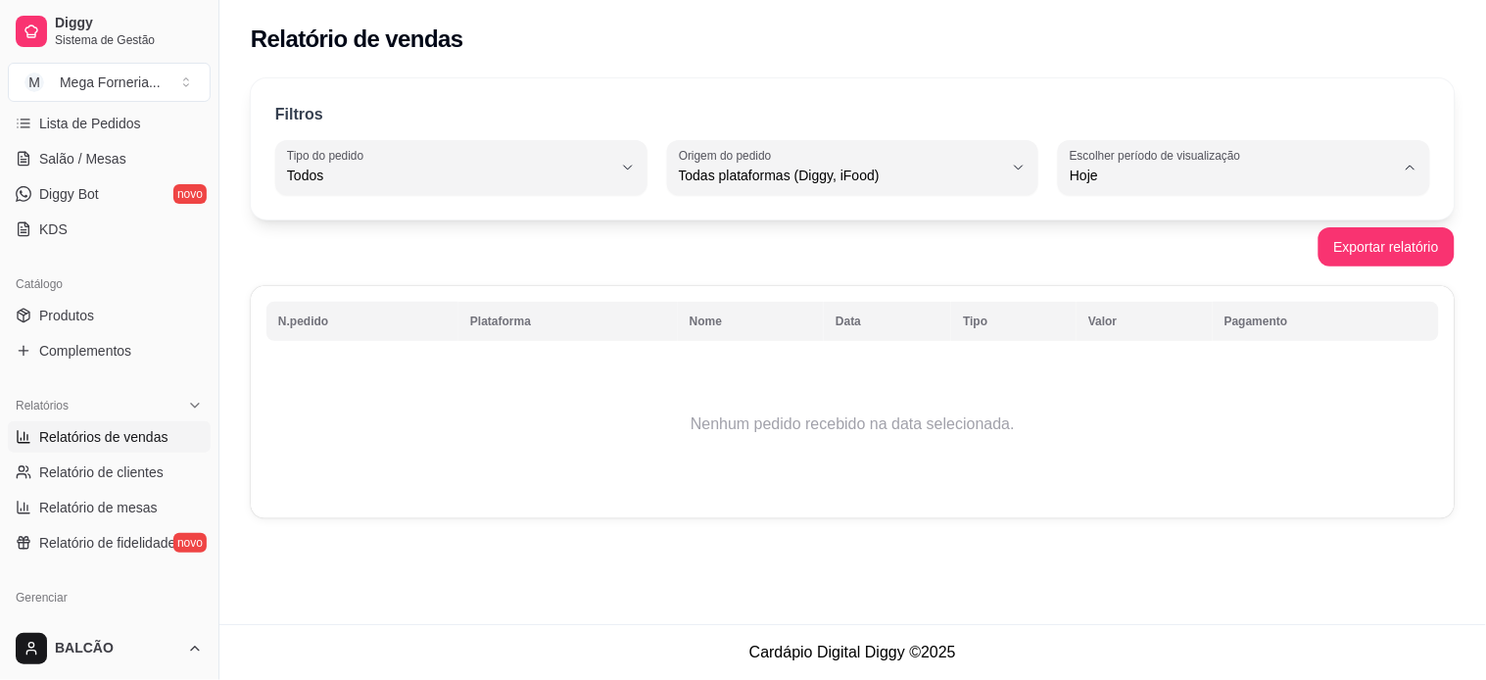
click at [1180, 276] on li "7 dias" at bounding box center [1244, 286] width 342 height 30
type input "7"
select select "7"
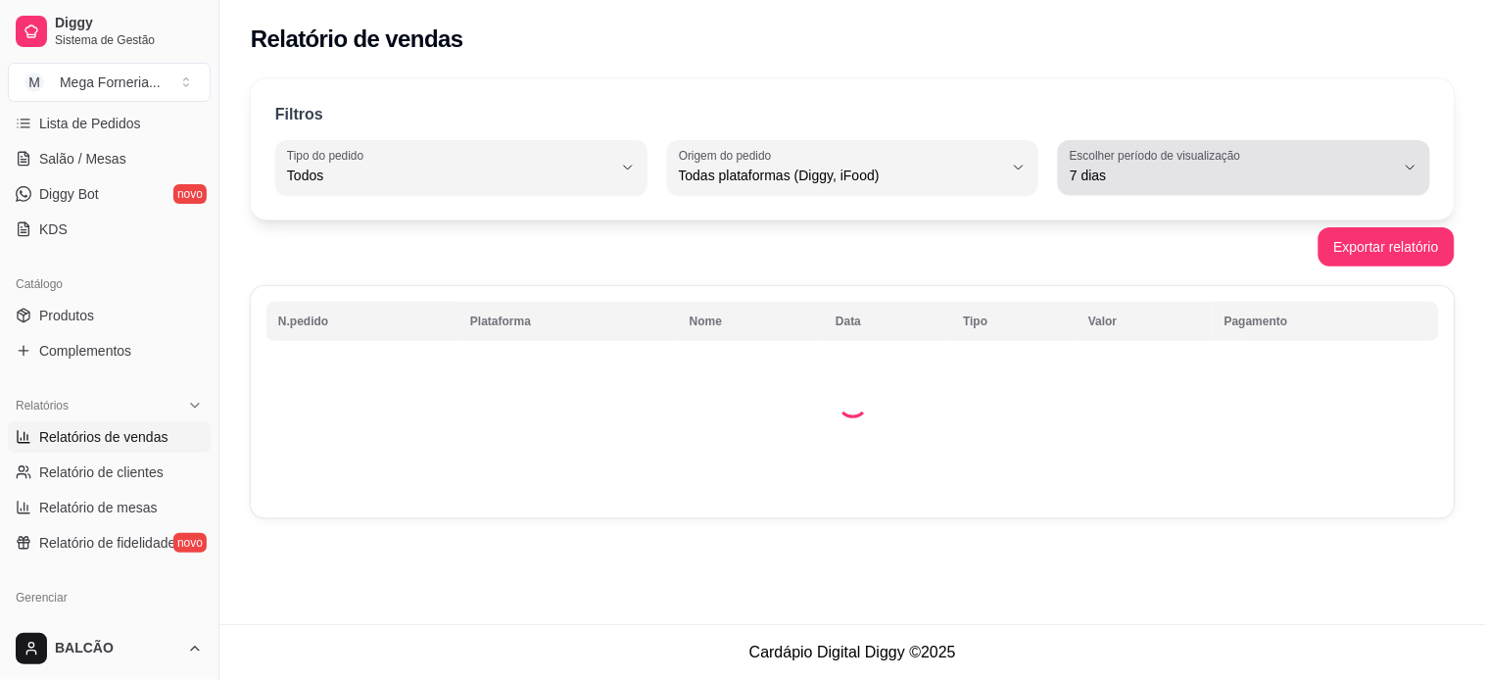
click at [1142, 177] on span "7 dias" at bounding box center [1232, 176] width 325 height 20
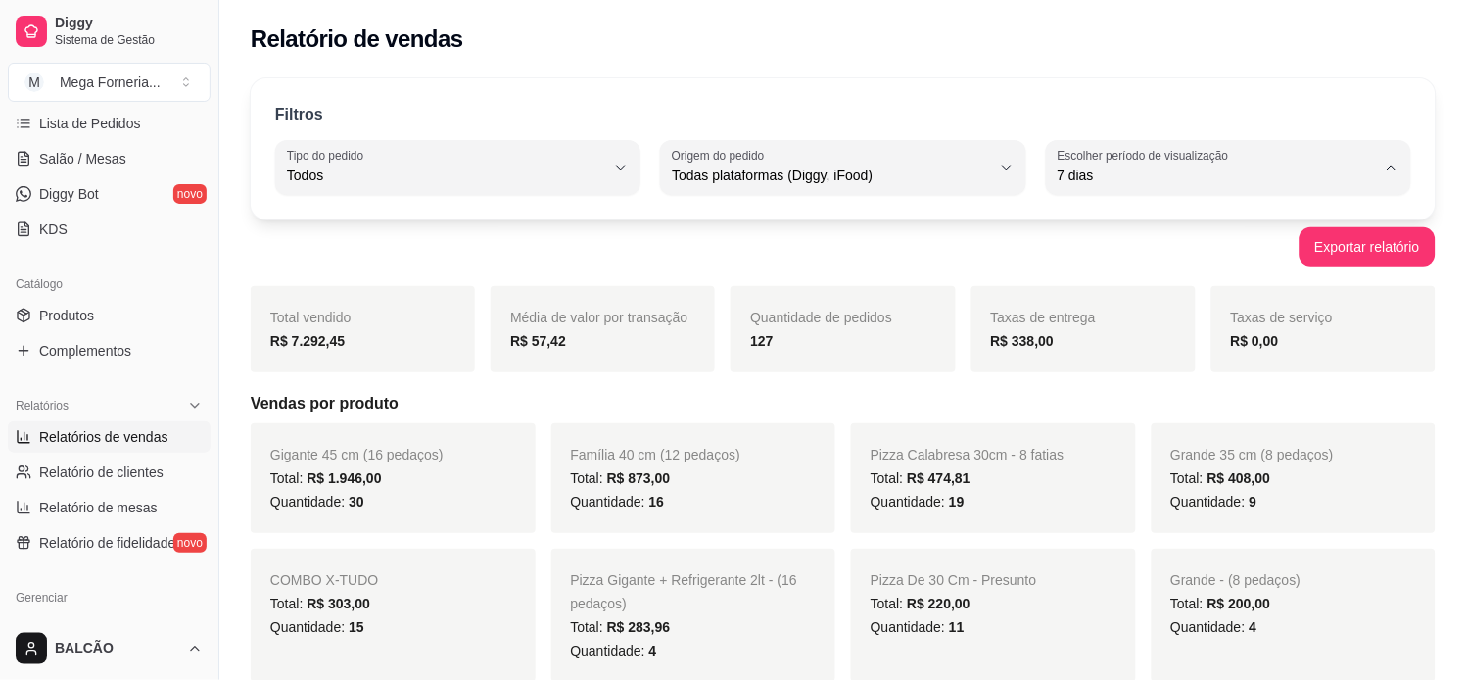
click at [1078, 260] on span "Ontem" at bounding box center [1220, 254] width 303 height 19
type input "1"
select select "1"
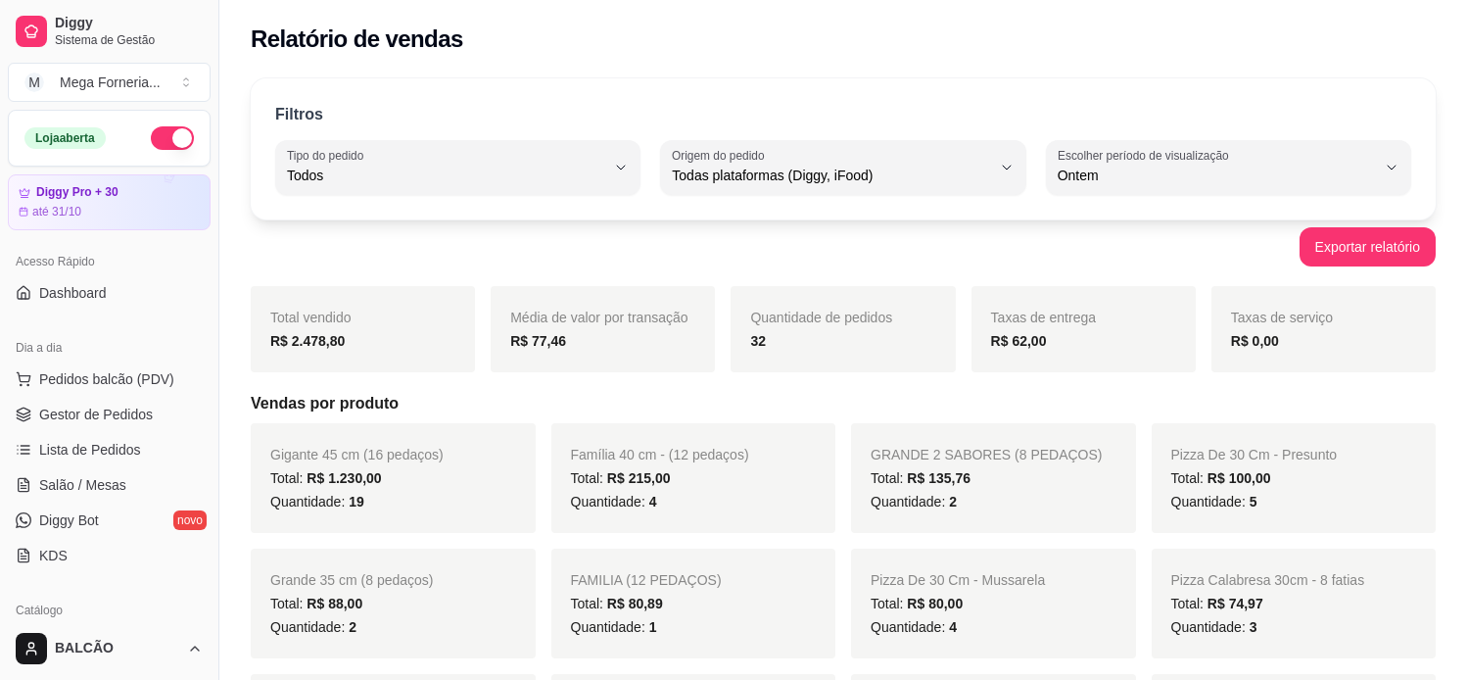
select select "ALL"
select select "1"
click at [114, 415] on span "Gestor de Pedidos" at bounding box center [96, 415] width 114 height 20
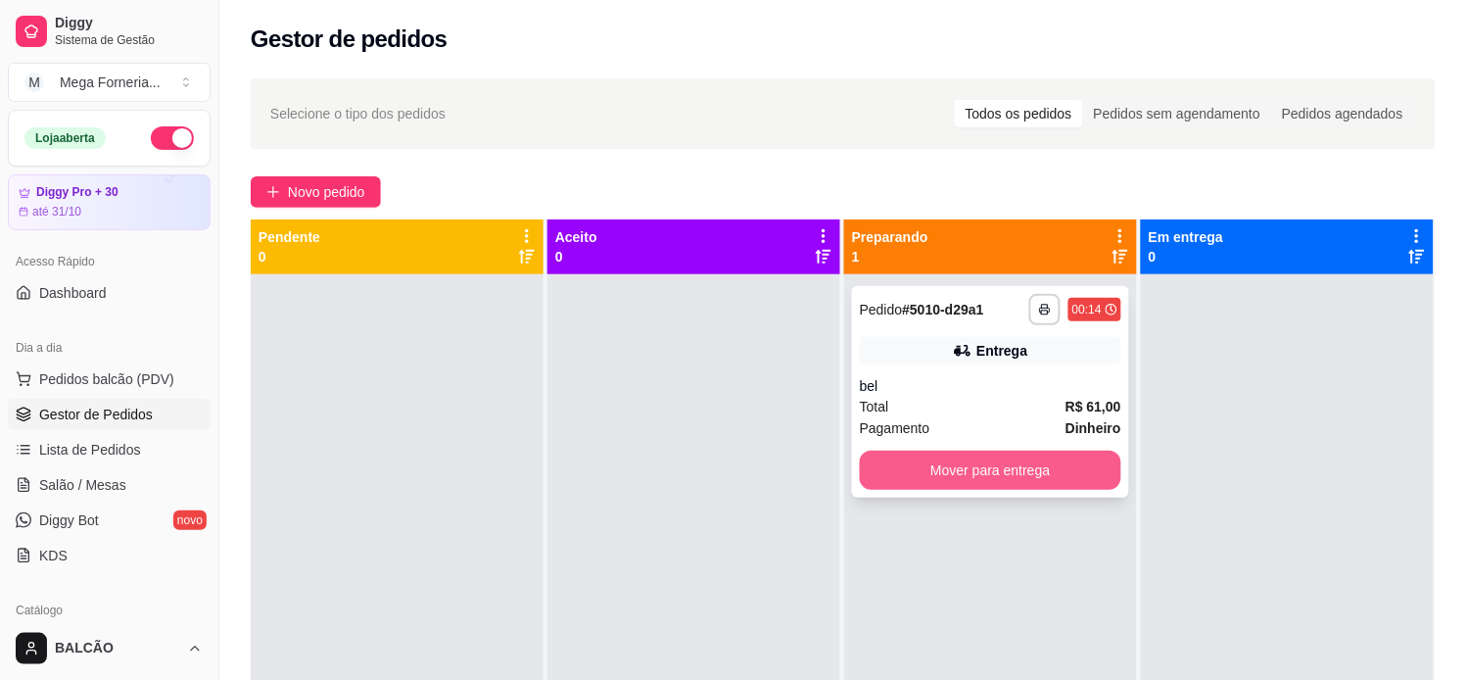
click at [1052, 473] on button "Mover para entrega" at bounding box center [991, 470] width 262 height 39
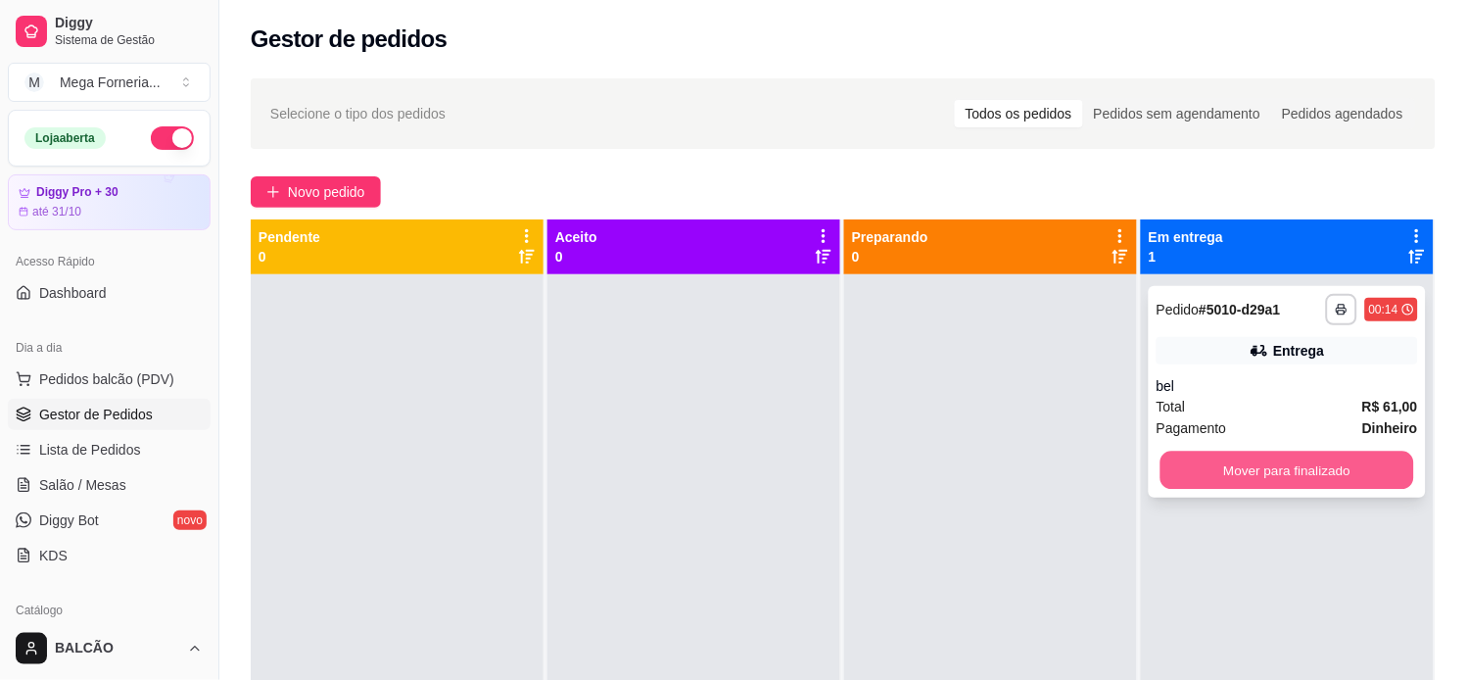
click at [1263, 471] on button "Mover para finalizado" at bounding box center [1288, 471] width 254 height 38
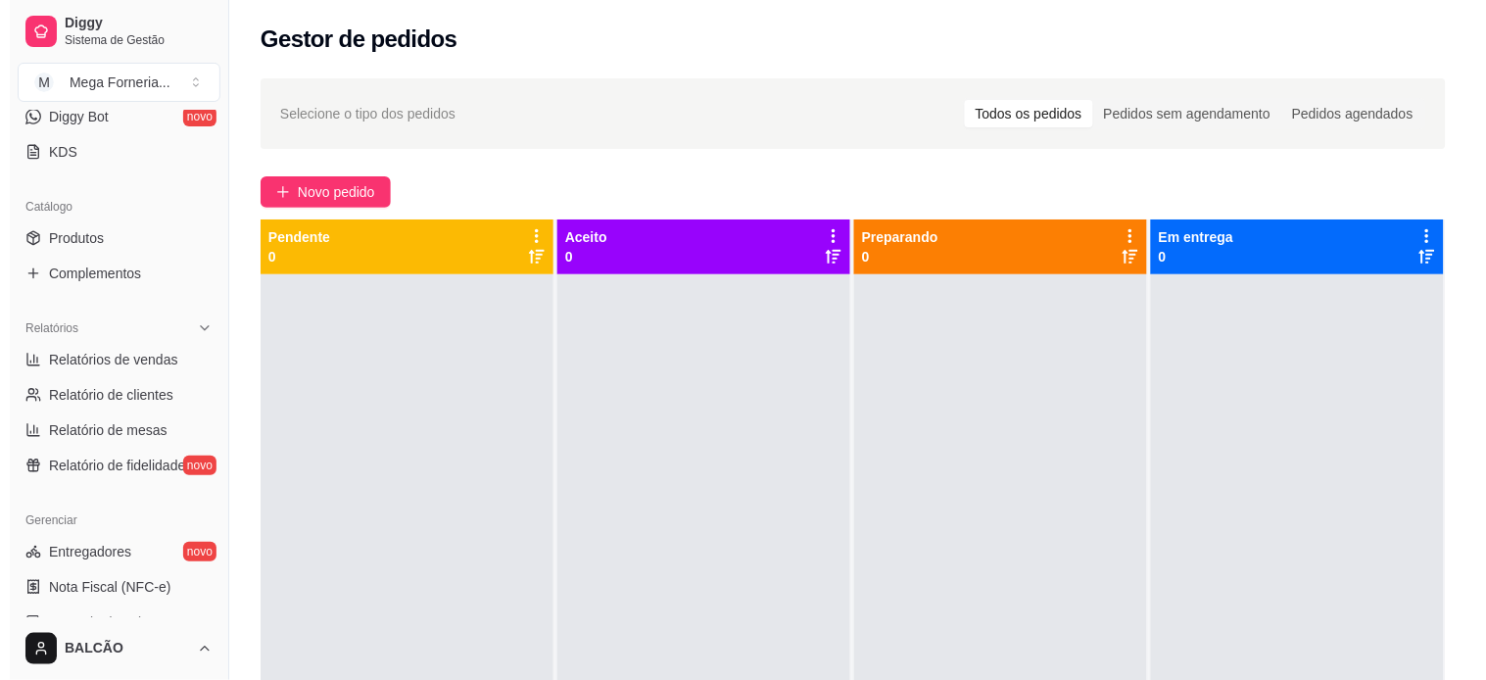
scroll to position [435, 0]
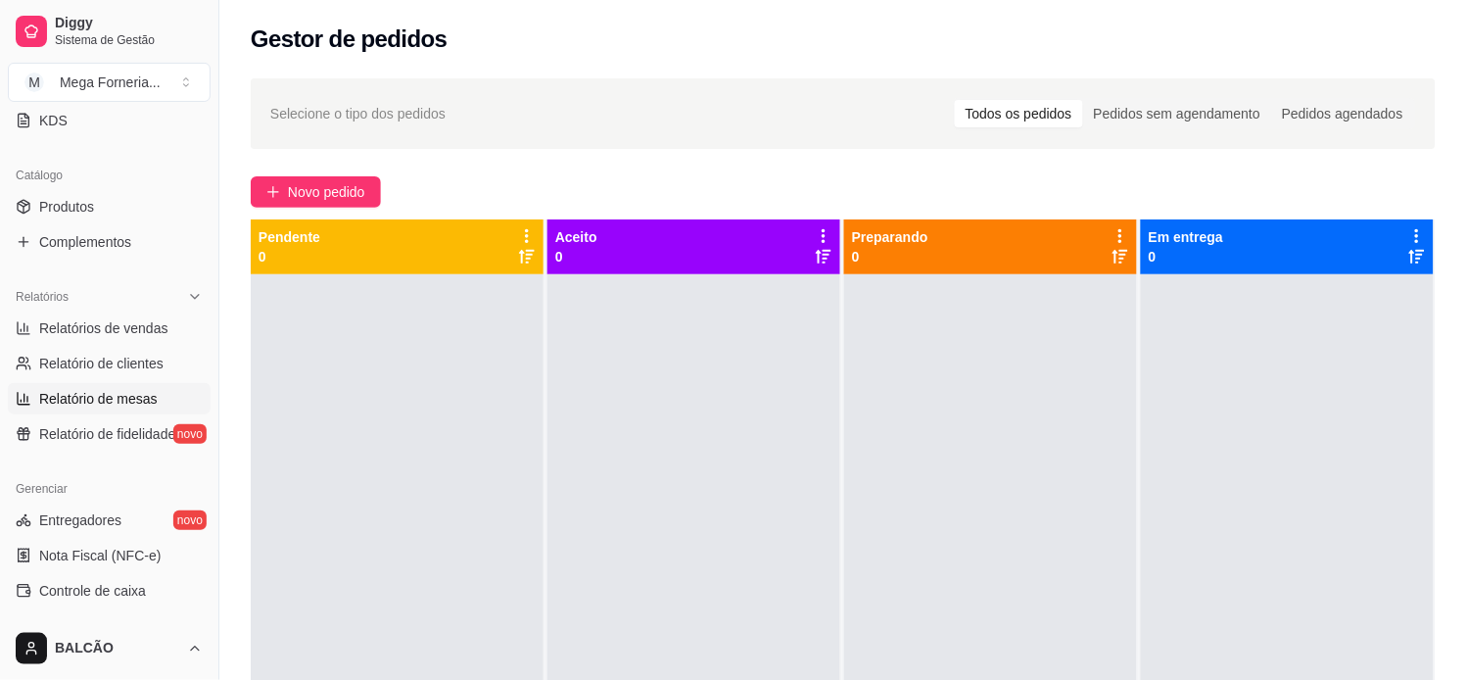
click at [110, 392] on span "Relatório de mesas" at bounding box center [98, 399] width 119 height 20
select select "TOTAL_OF_ORDERS"
select select "7"
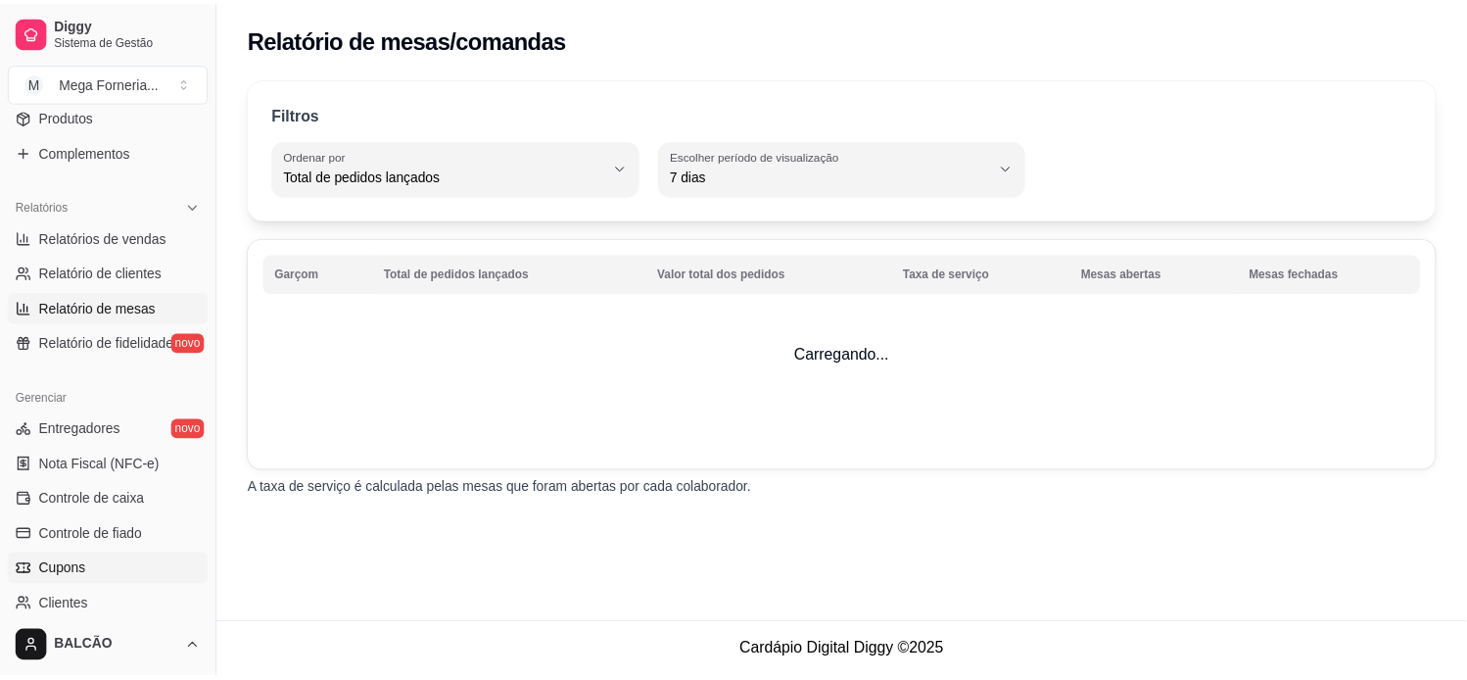
scroll to position [511, 0]
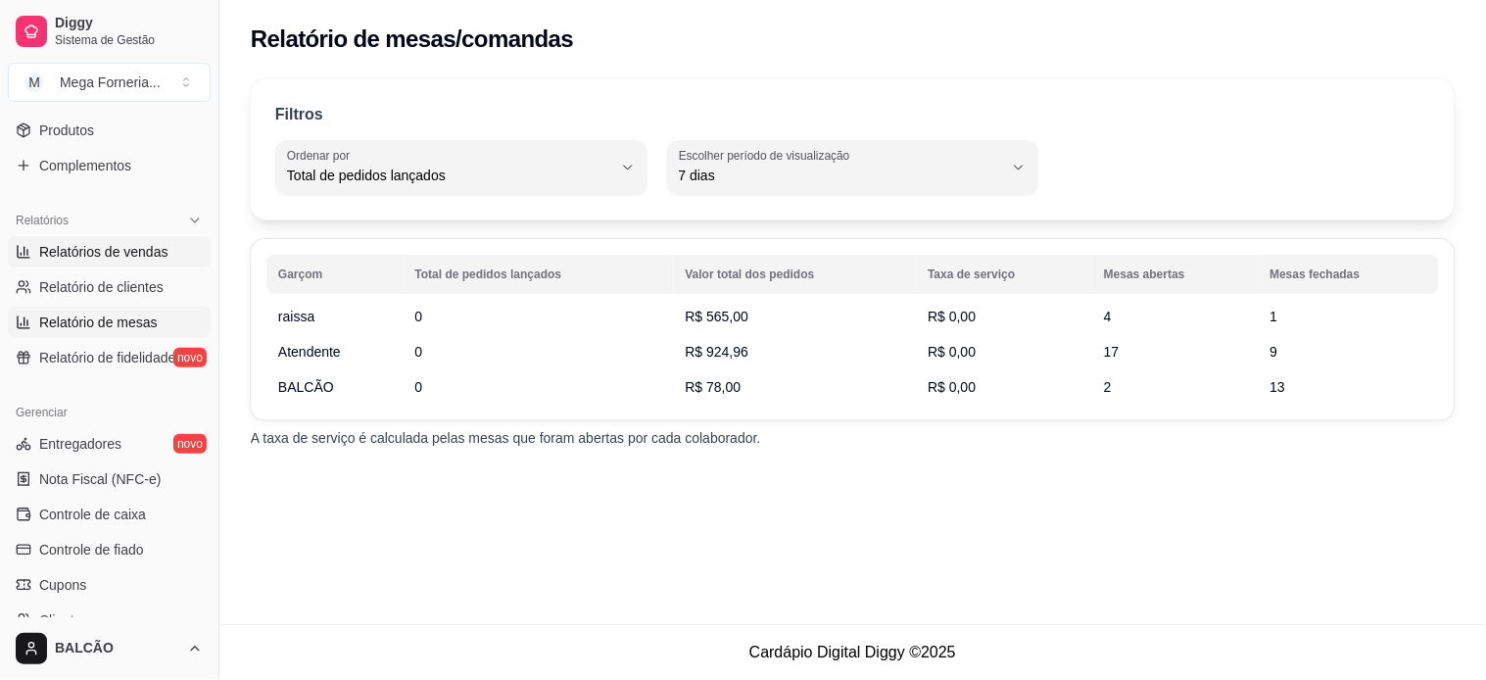
click at [119, 242] on span "Relatórios de vendas" at bounding box center [103, 252] width 129 height 20
select select "ALL"
select select "0"
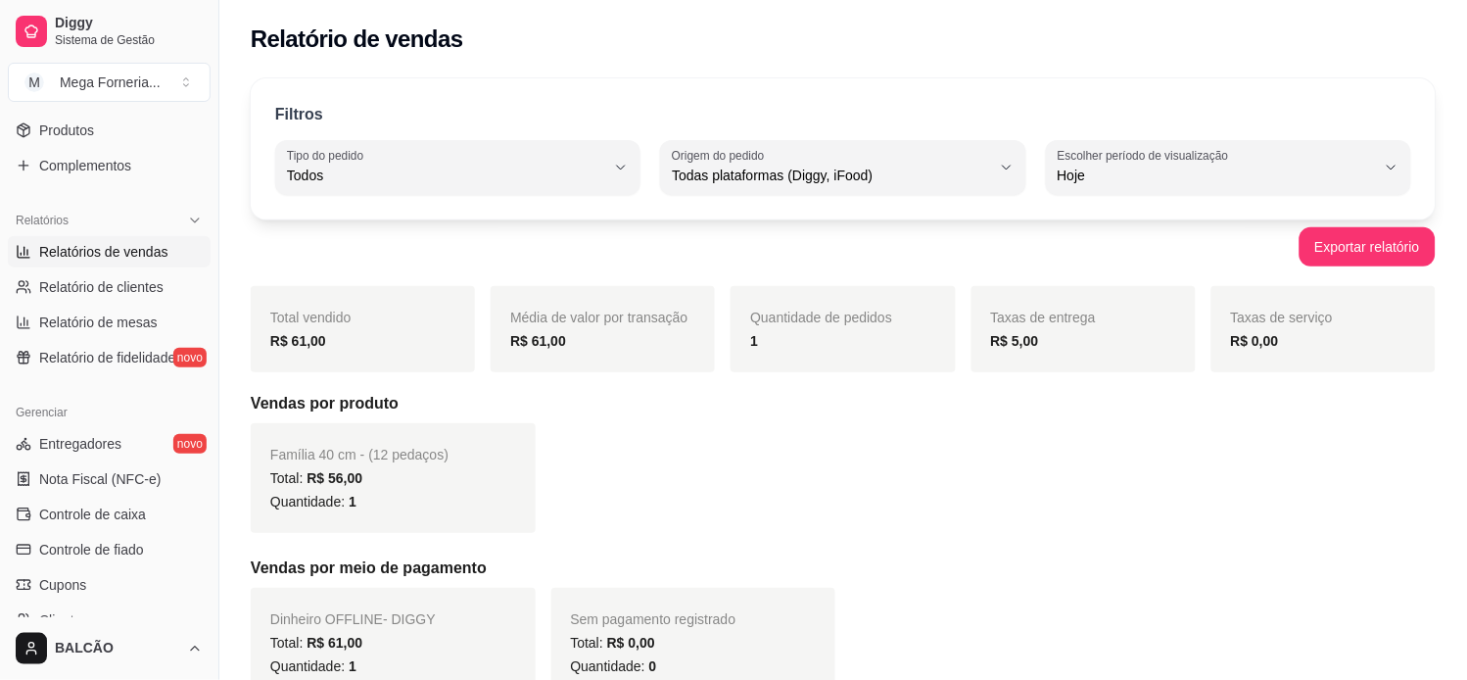
click at [1133, 176] on span "Hoje" at bounding box center [1217, 176] width 318 height 20
click at [1110, 243] on li "Ontem" at bounding box center [1229, 254] width 336 height 30
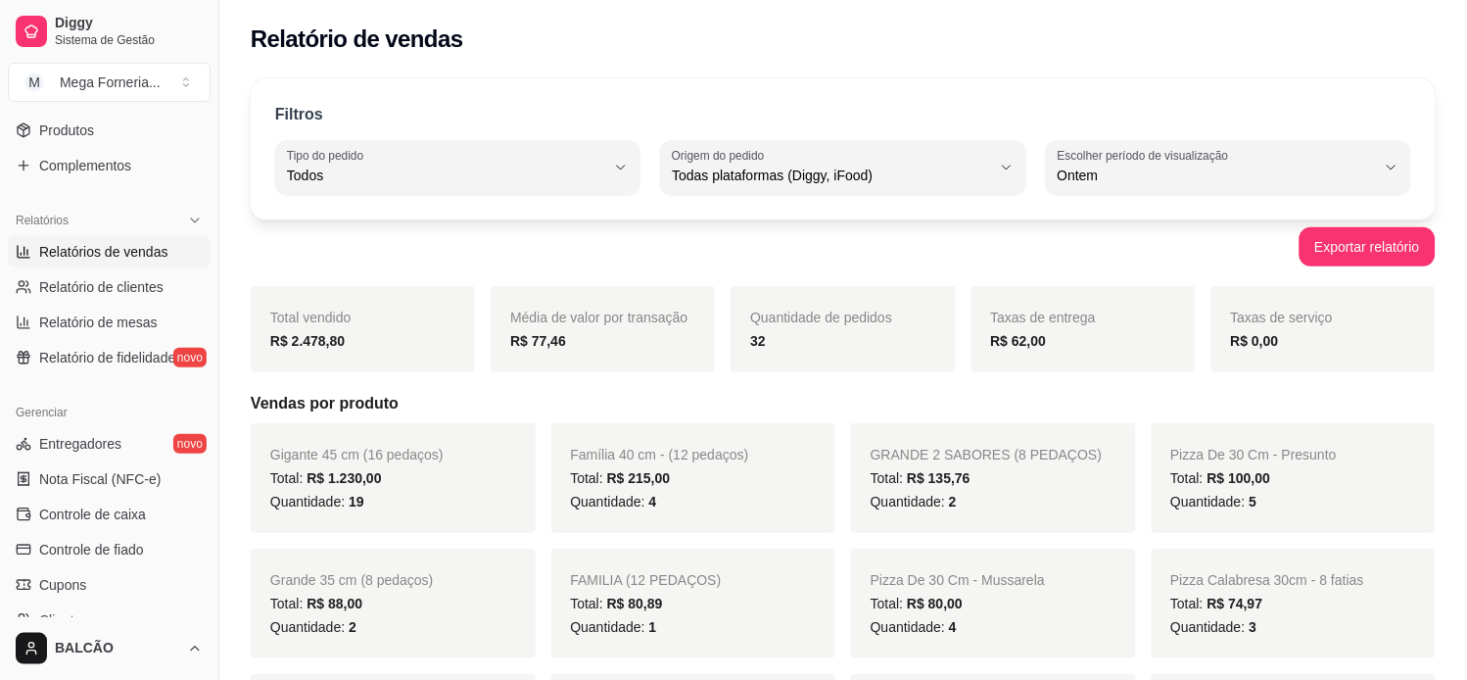
type input "1"
select select "1"
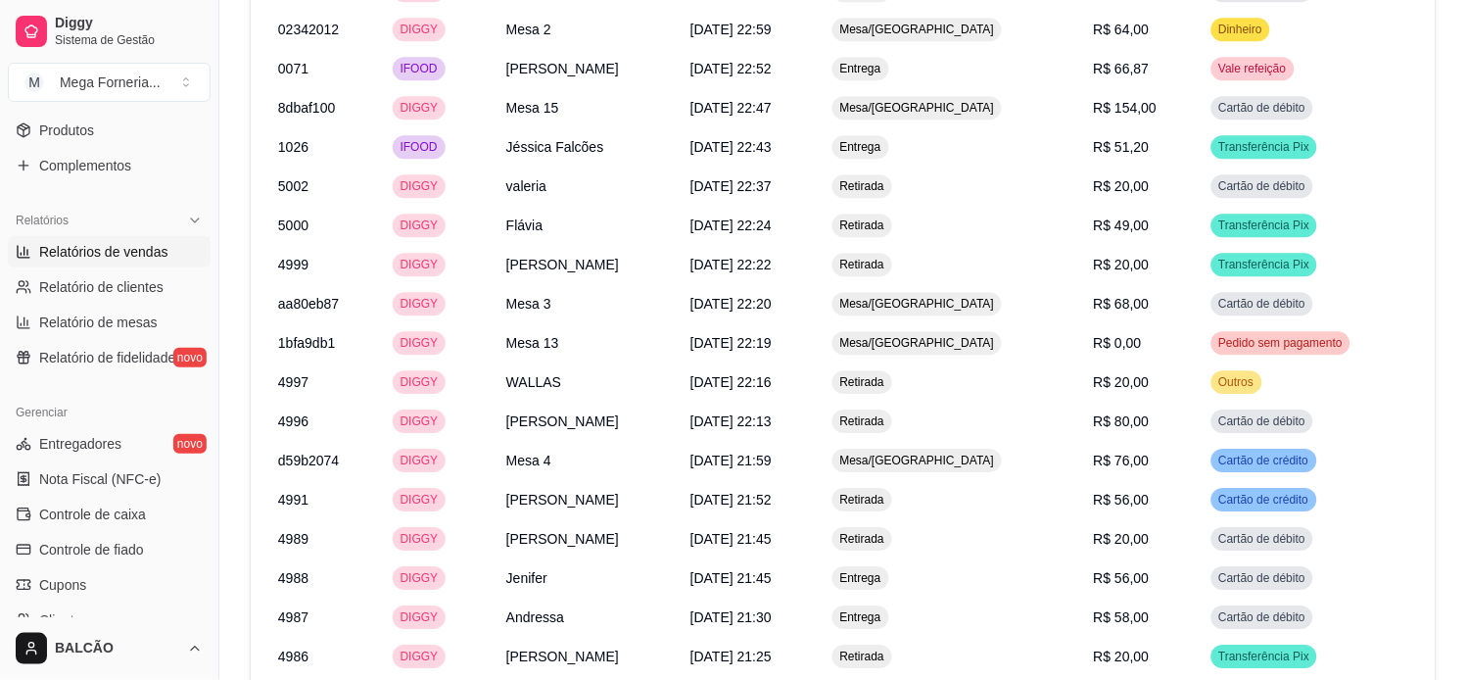
scroll to position [3086, 0]
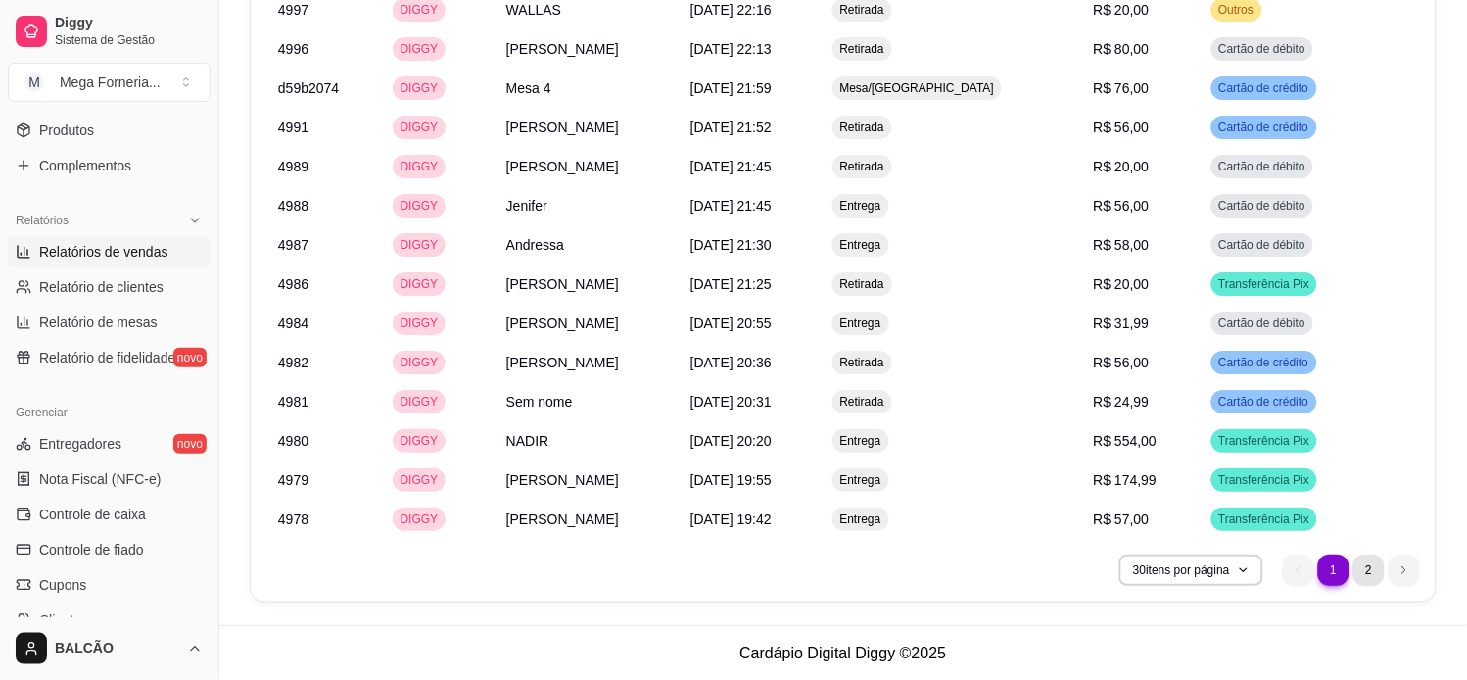
click at [1364, 570] on li "2" at bounding box center [1369, 569] width 31 height 31
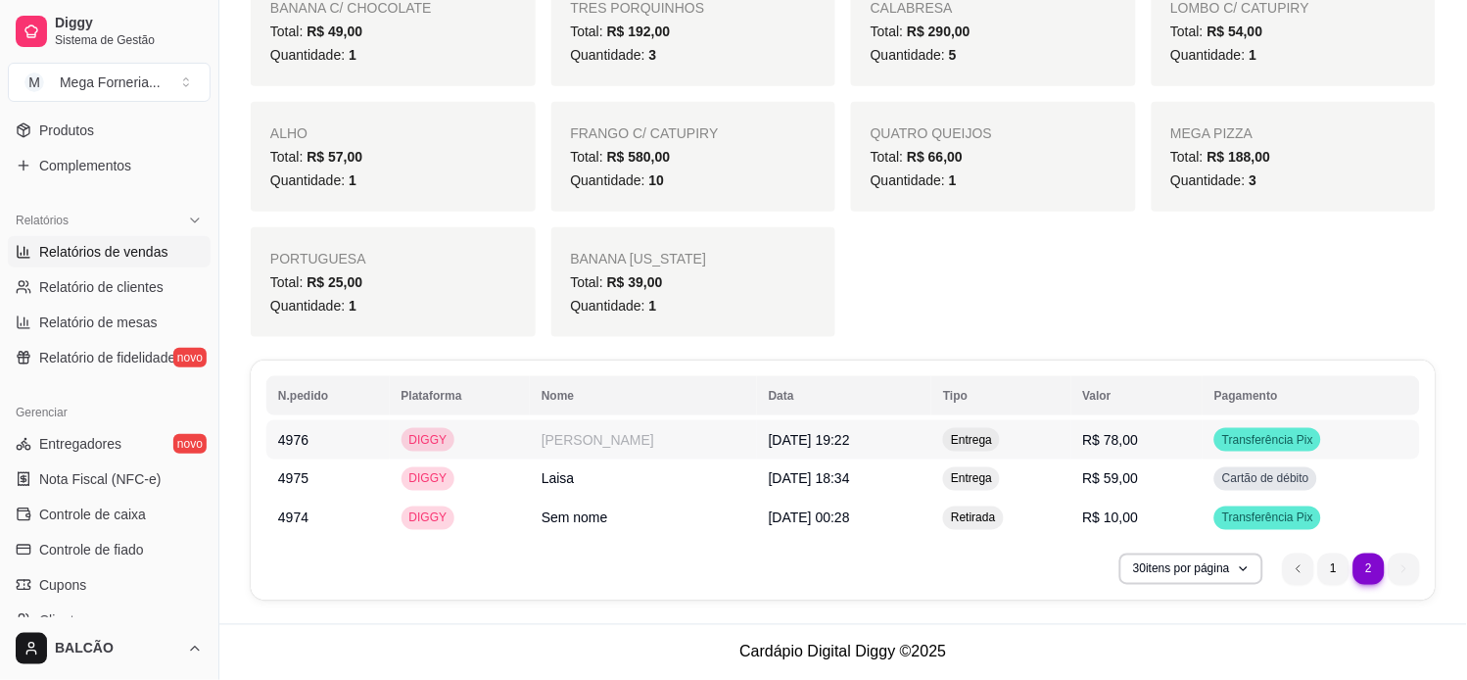
scroll to position [2029, 0]
click at [1343, 556] on li "1" at bounding box center [1333, 568] width 31 height 31
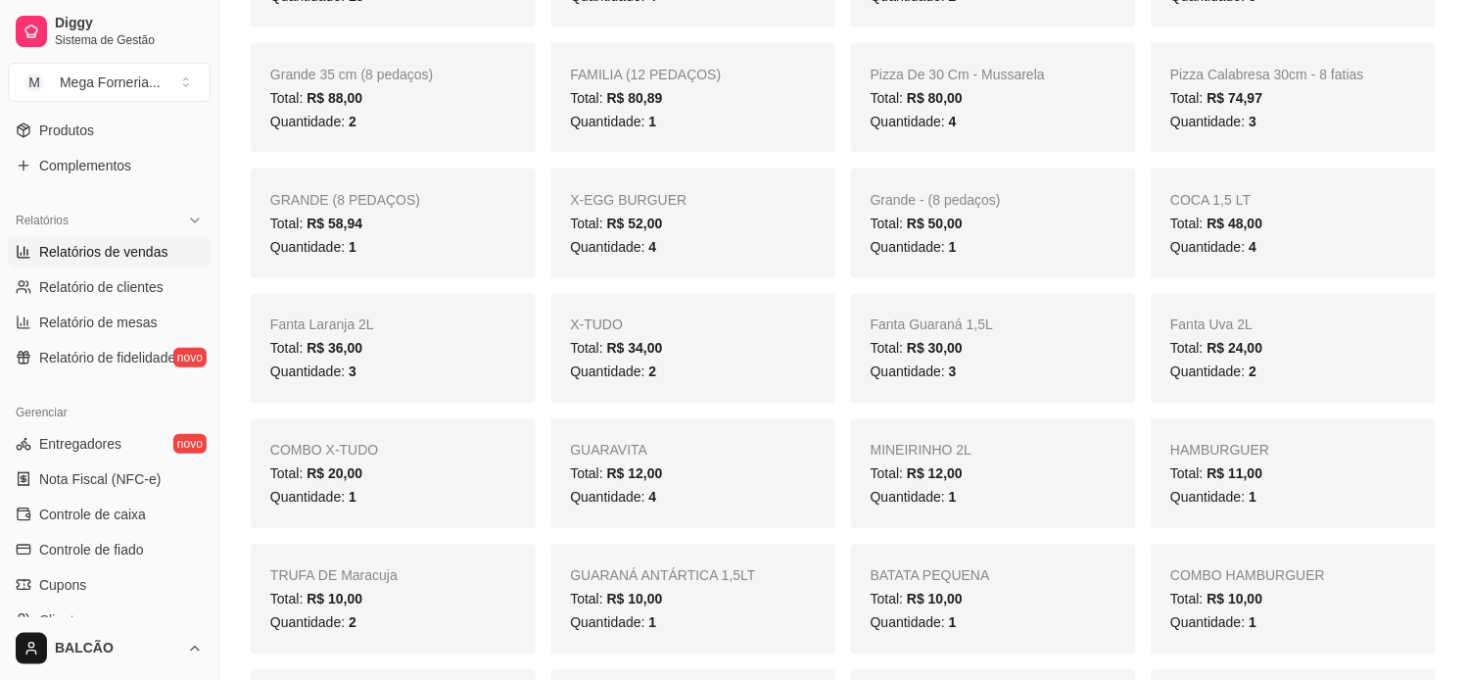
scroll to position [0, 0]
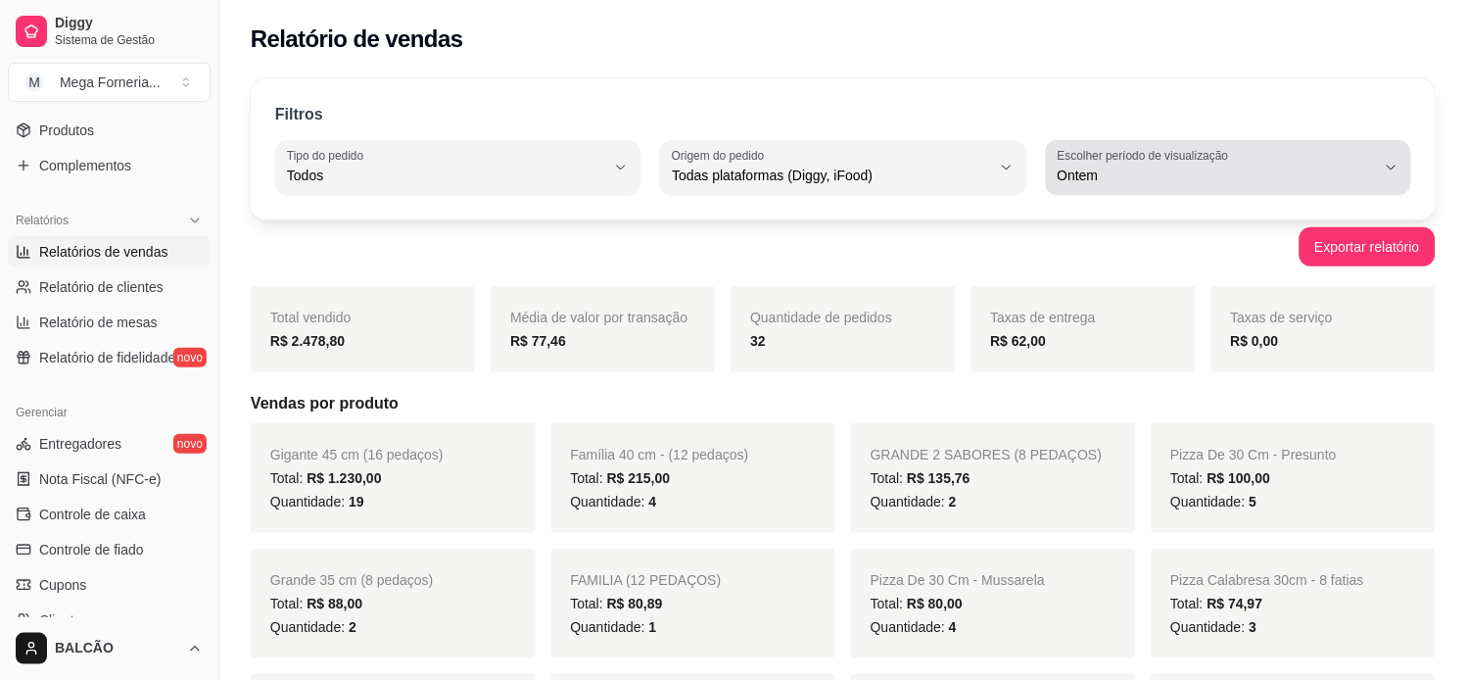
click at [1131, 161] on label "Escolher período de visualização" at bounding box center [1146, 155] width 177 height 17
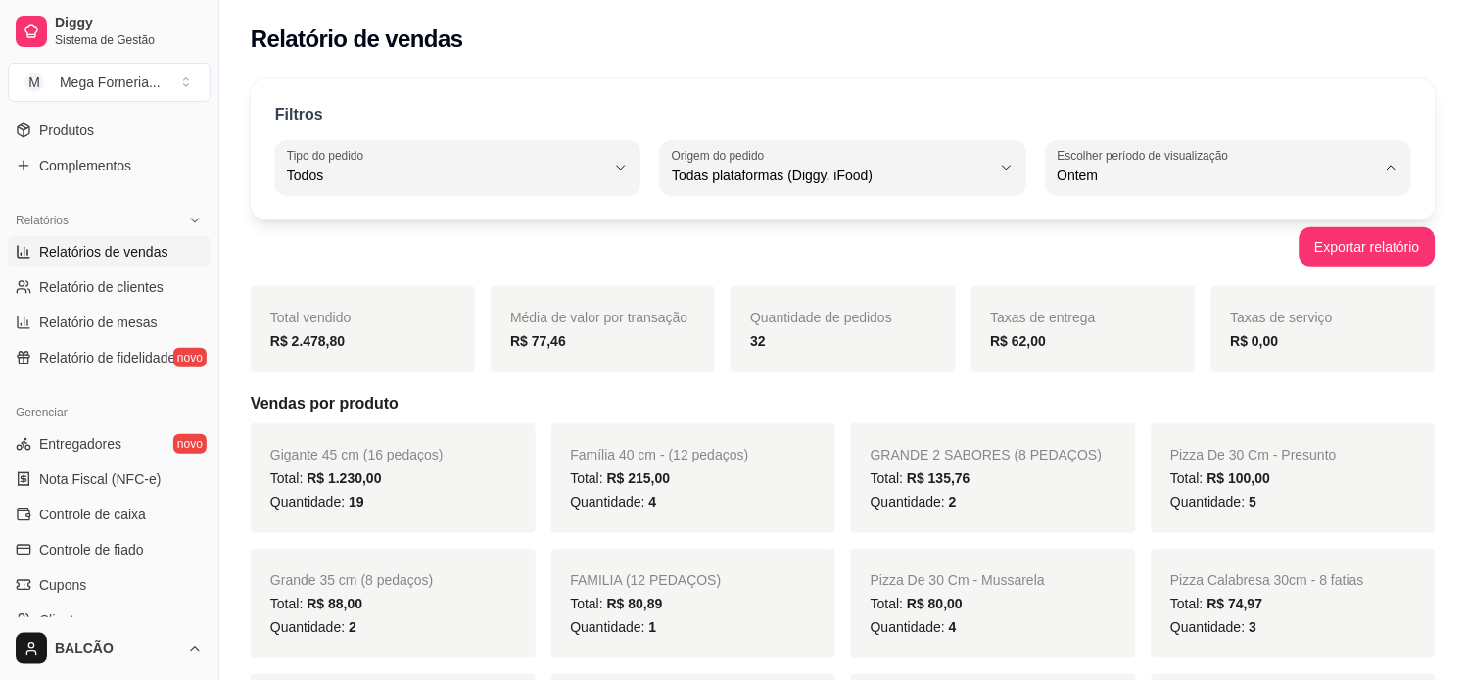
click at [1133, 226] on span "Hoje" at bounding box center [1220, 222] width 303 height 19
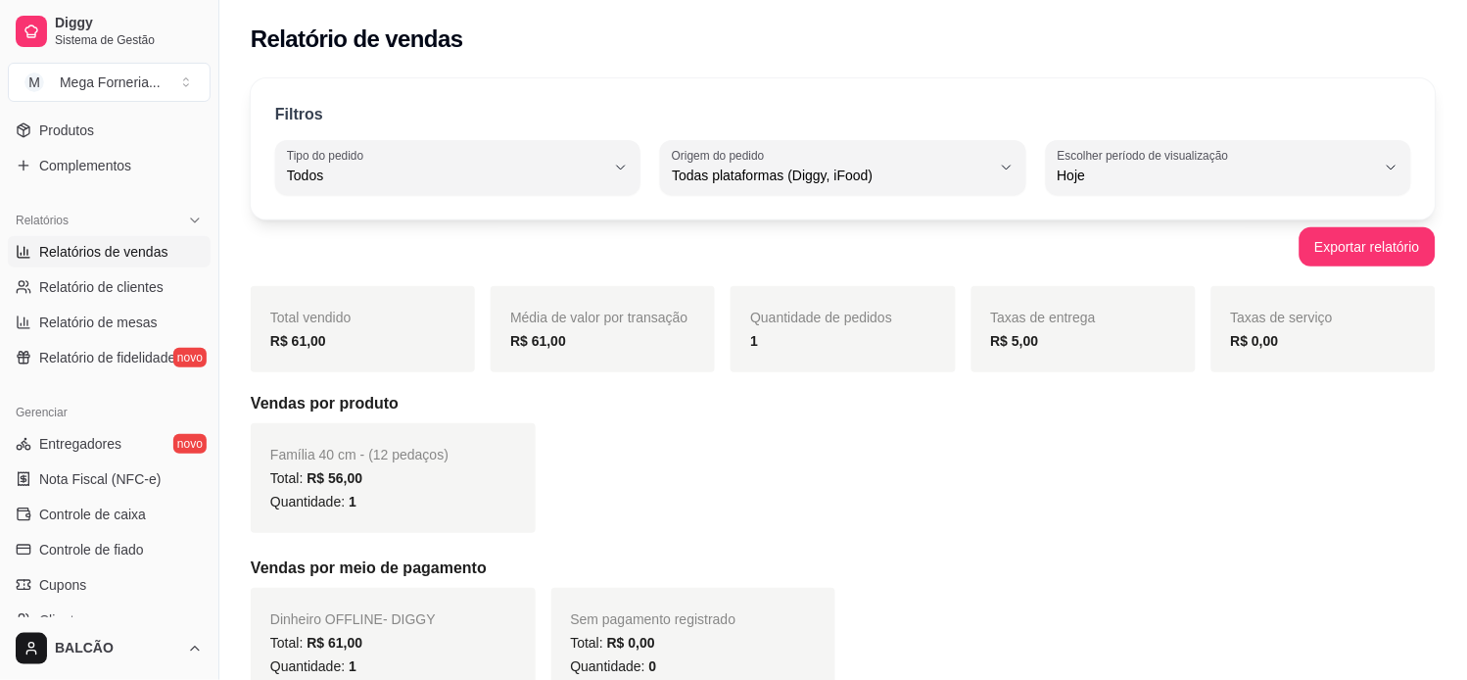
type input "0"
select select "0"
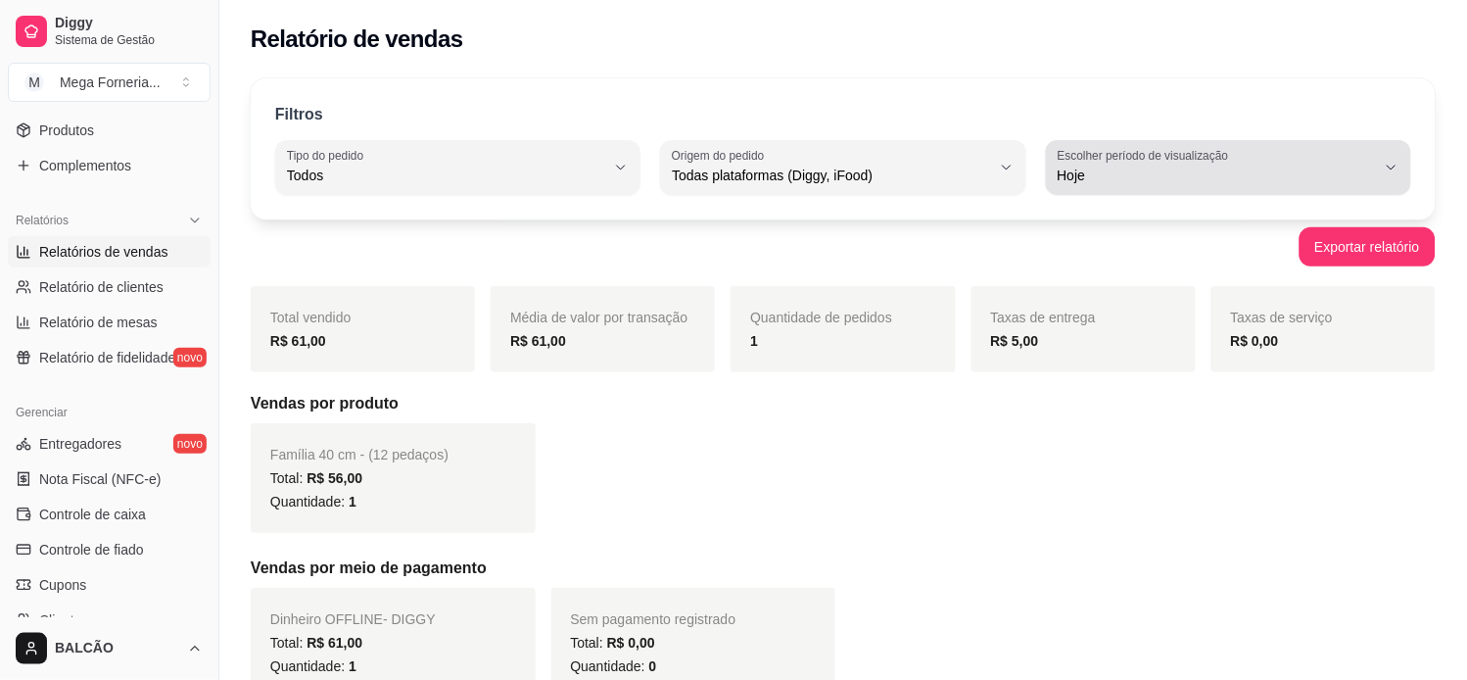
click at [1210, 166] on span "Hoje" at bounding box center [1217, 176] width 318 height 20
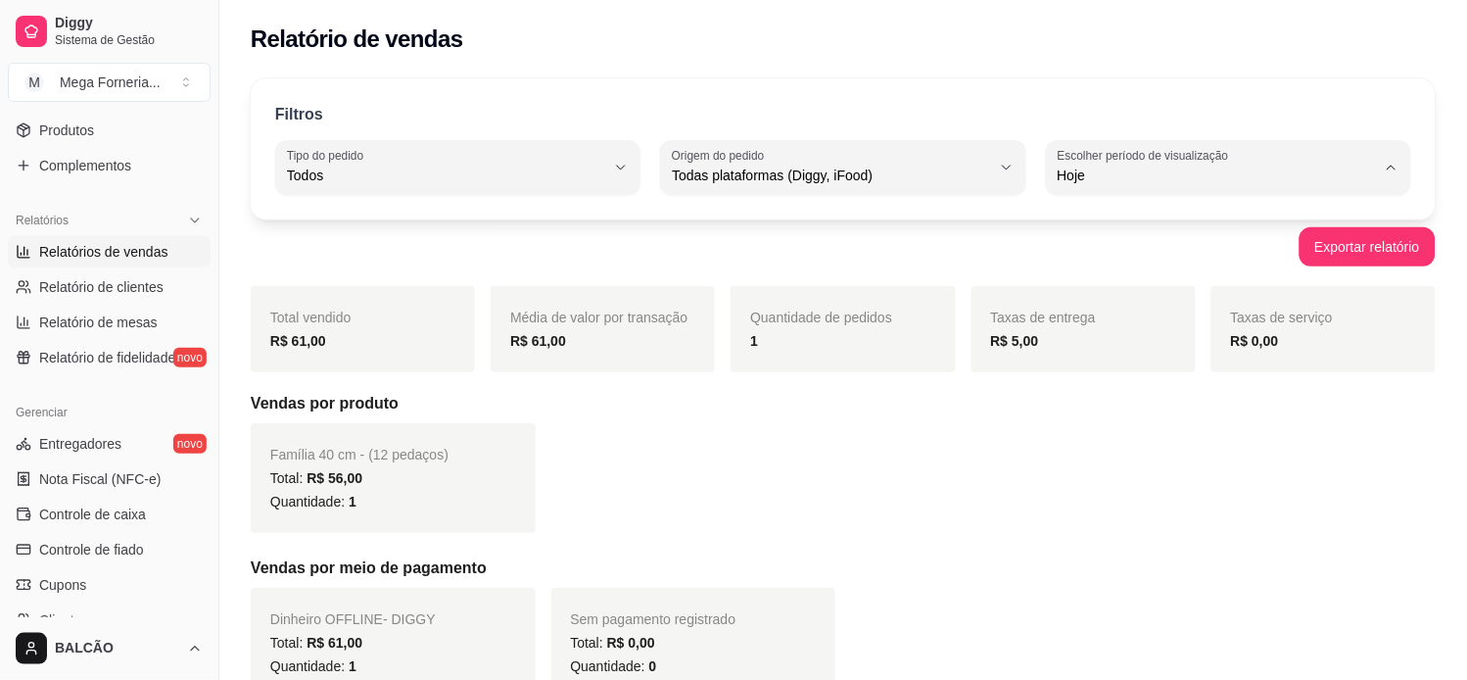
click at [1208, 240] on ul "Hoje Ontem 7 dias 15 dias 30 dias 45 dias Customizado" at bounding box center [1229, 319] width 336 height 222
click at [1208, 240] on li "Ontem" at bounding box center [1229, 254] width 336 height 30
click at [1206, 258] on span "Ontem" at bounding box center [1220, 254] width 303 height 19
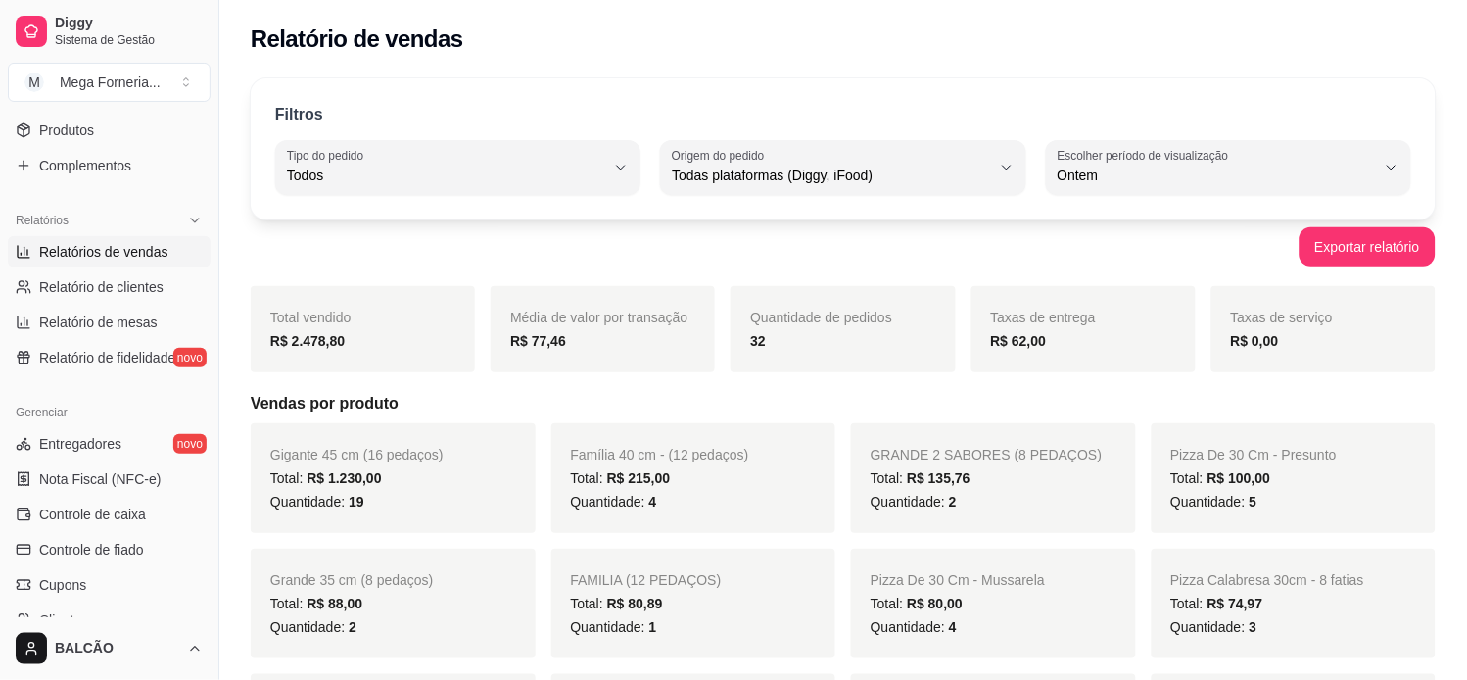
type input "1"
select select "1"
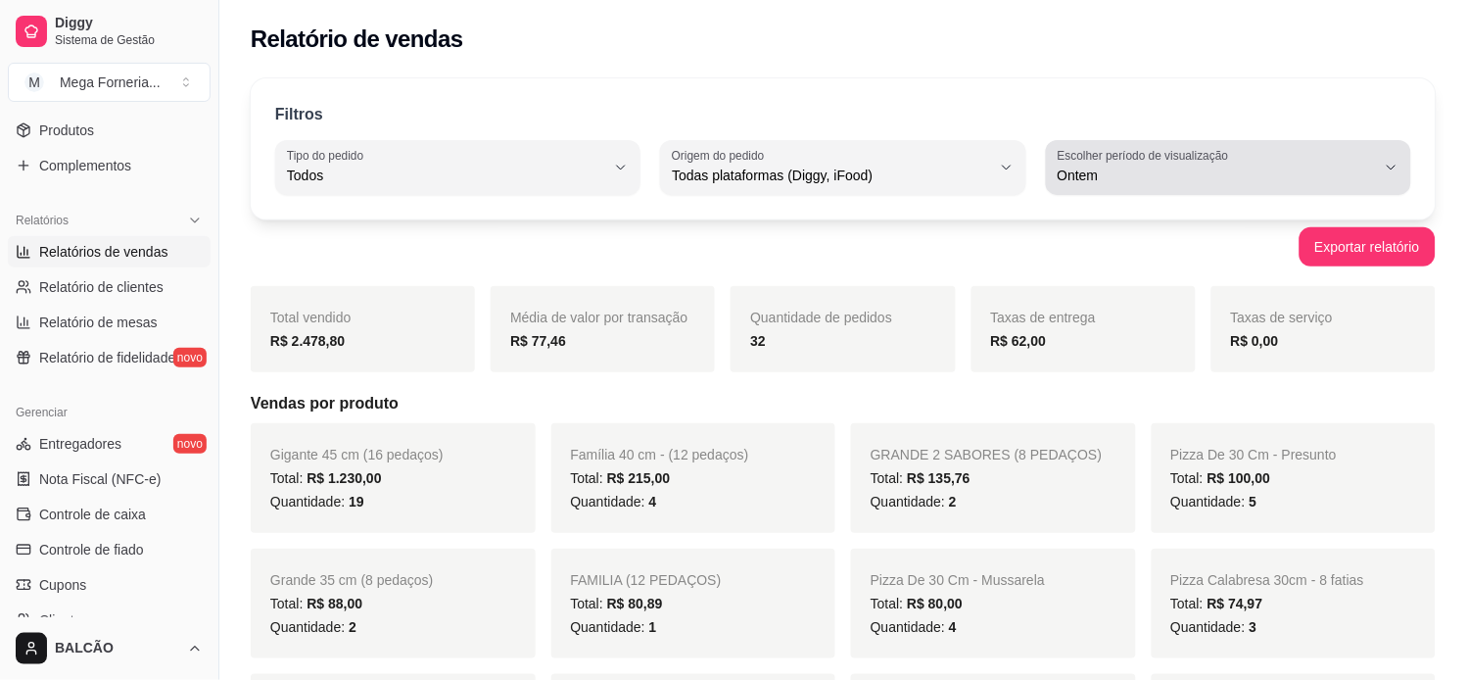
click at [1053, 165] on button "Escolher período de visualização Ontem" at bounding box center [1228, 167] width 365 height 55
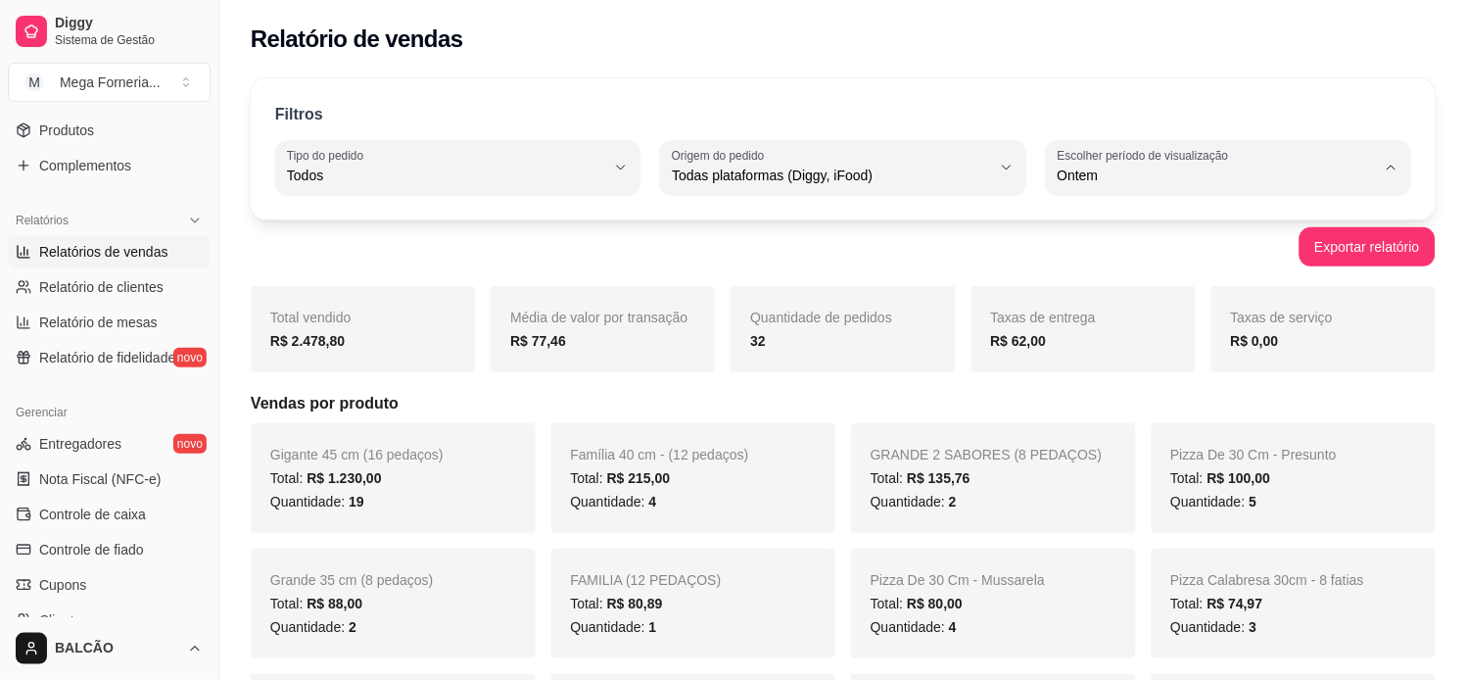
click at [1085, 248] on span "Ontem" at bounding box center [1220, 254] width 303 height 19
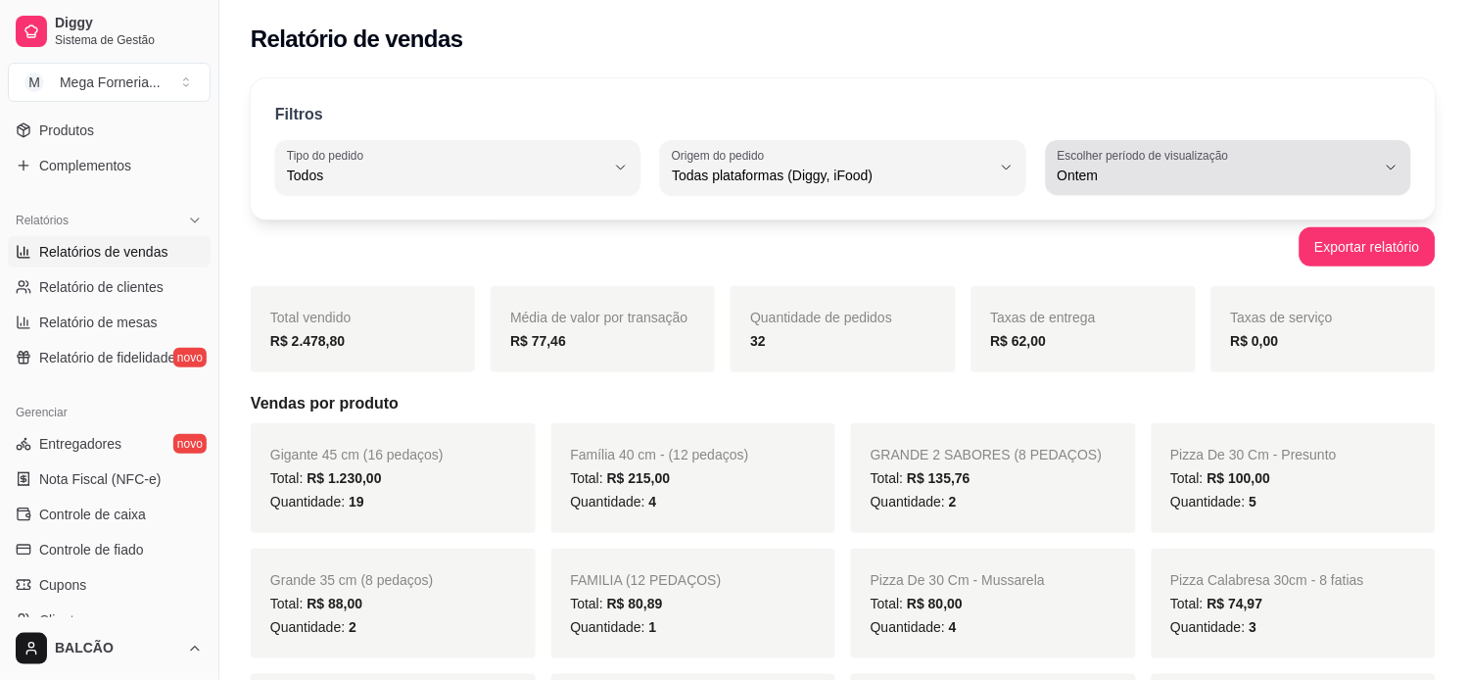
click at [1095, 171] on span "Ontem" at bounding box center [1217, 176] width 318 height 20
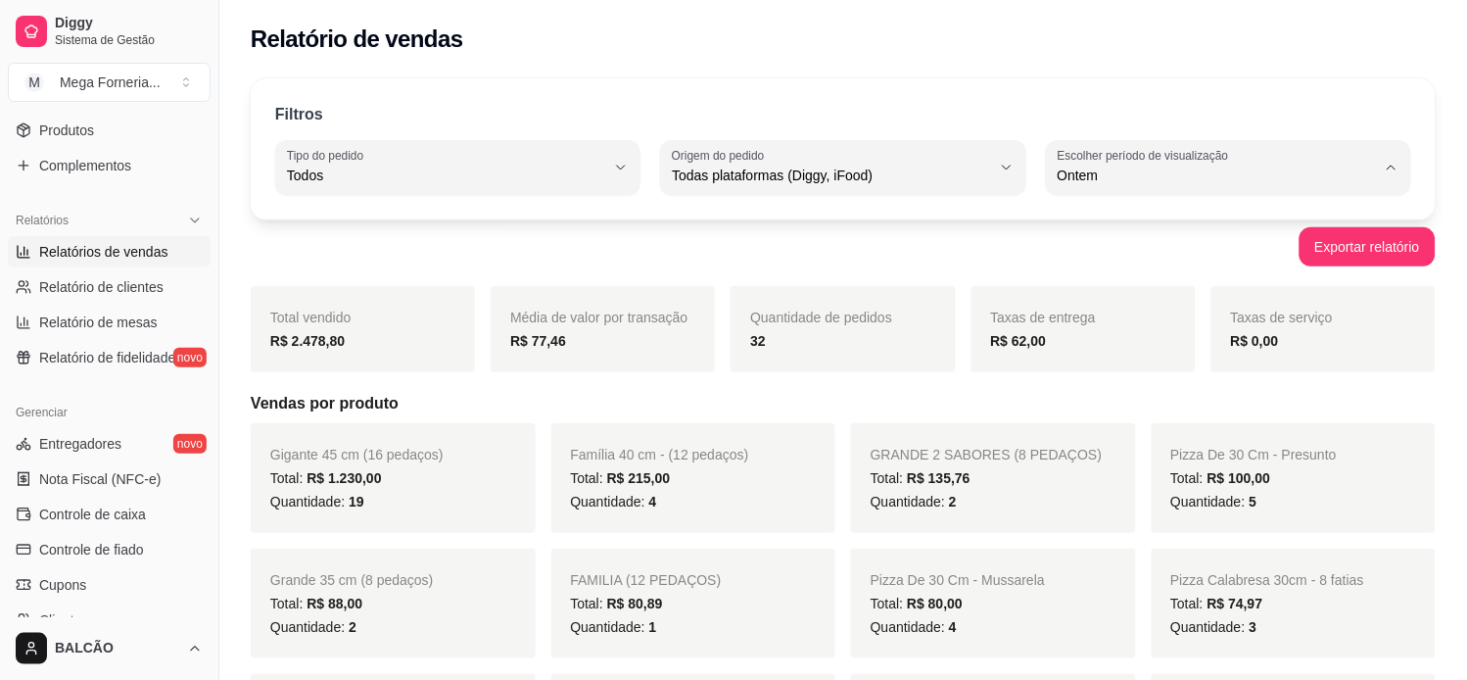
click at [1090, 222] on span "Hoje" at bounding box center [1220, 222] width 303 height 19
type input "0"
select select "0"
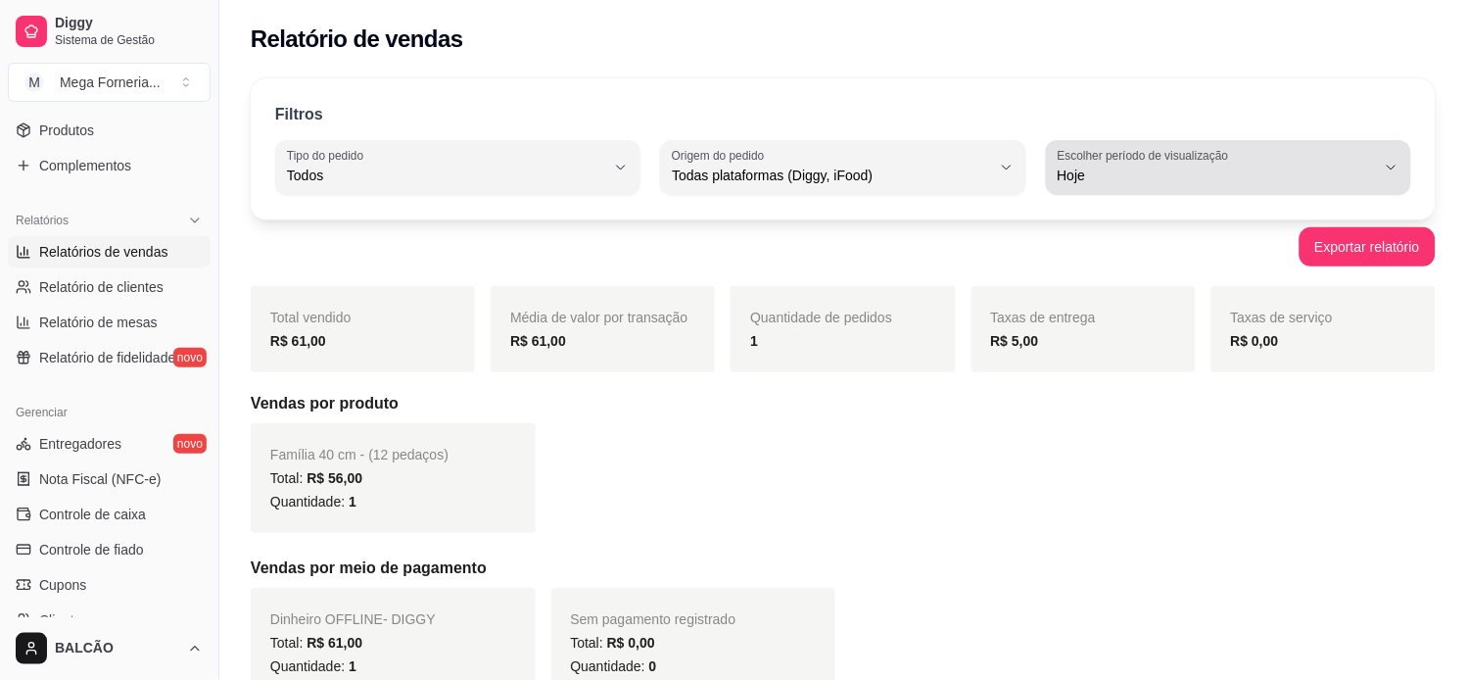
click at [1153, 161] on label "Escolher período de visualização" at bounding box center [1146, 155] width 177 height 17
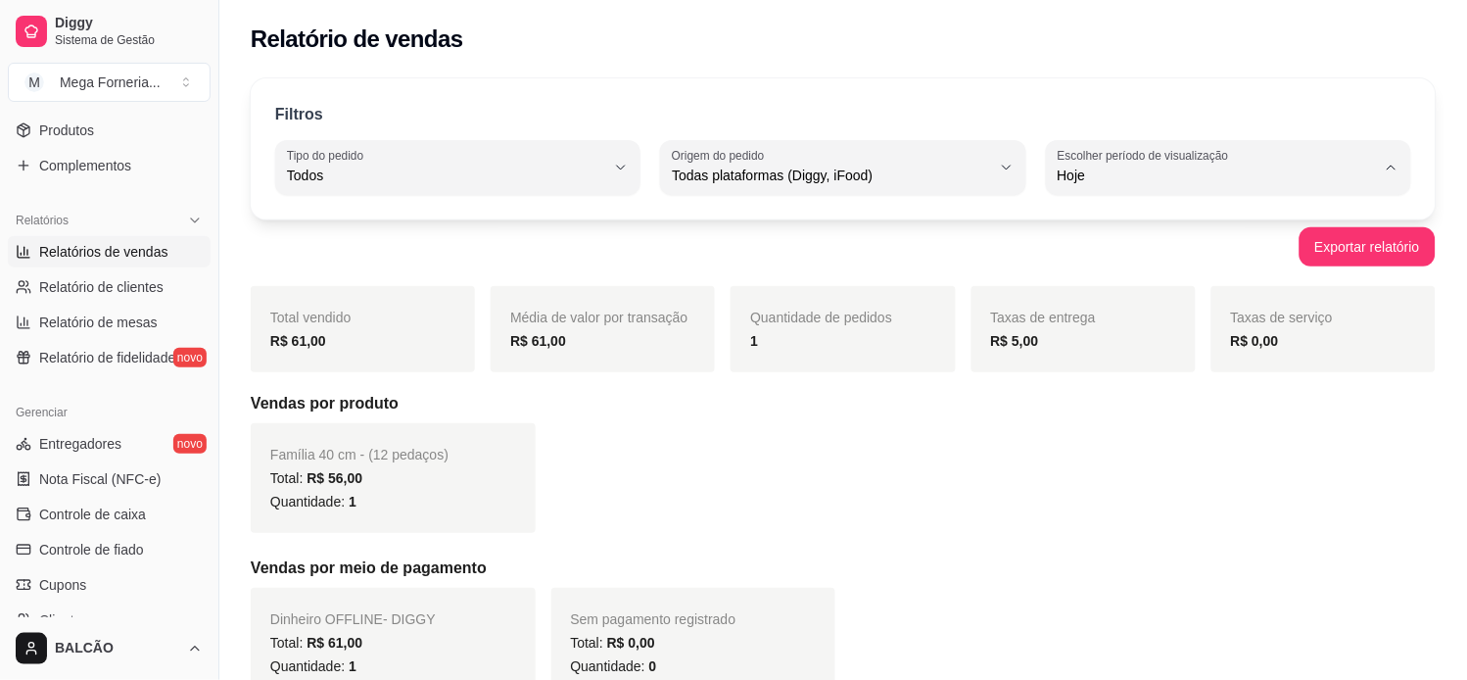
click at [1126, 251] on span "Ontem" at bounding box center [1220, 254] width 303 height 19
type input "1"
select select "1"
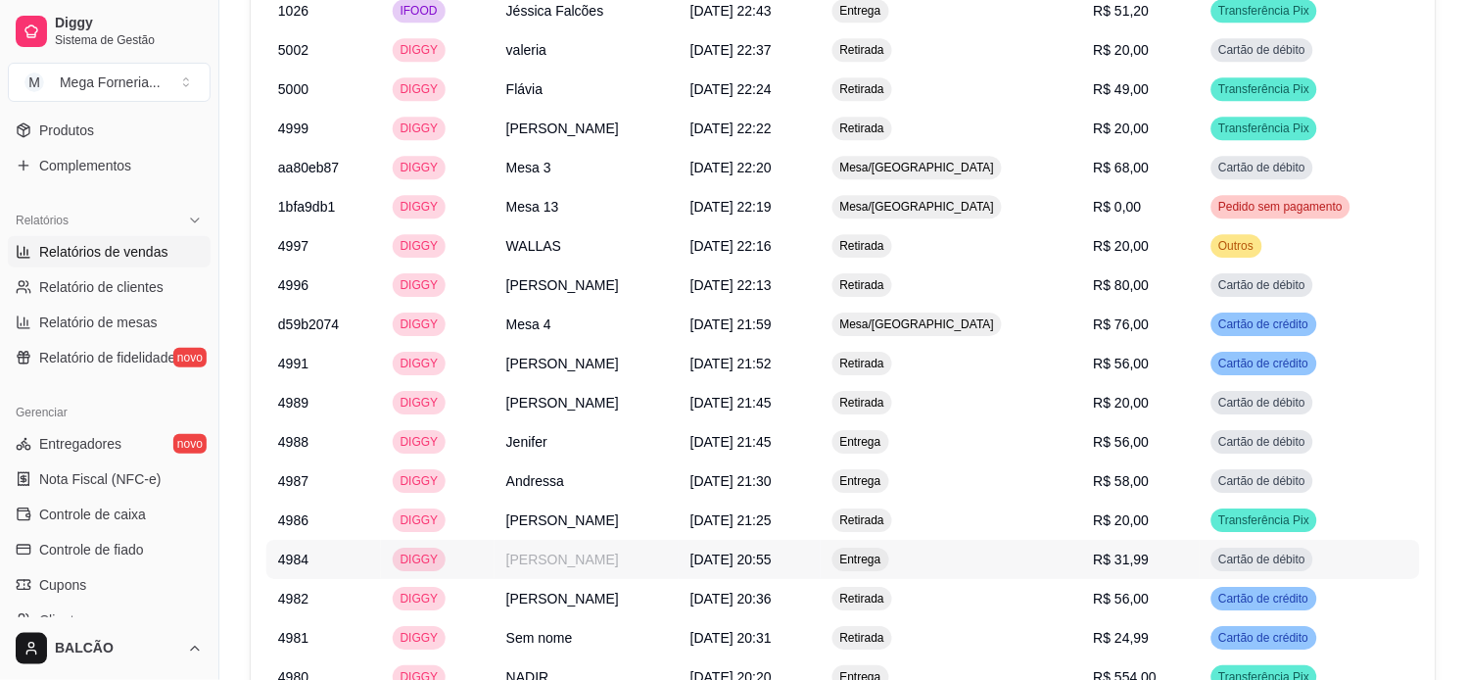
scroll to position [3086, 0]
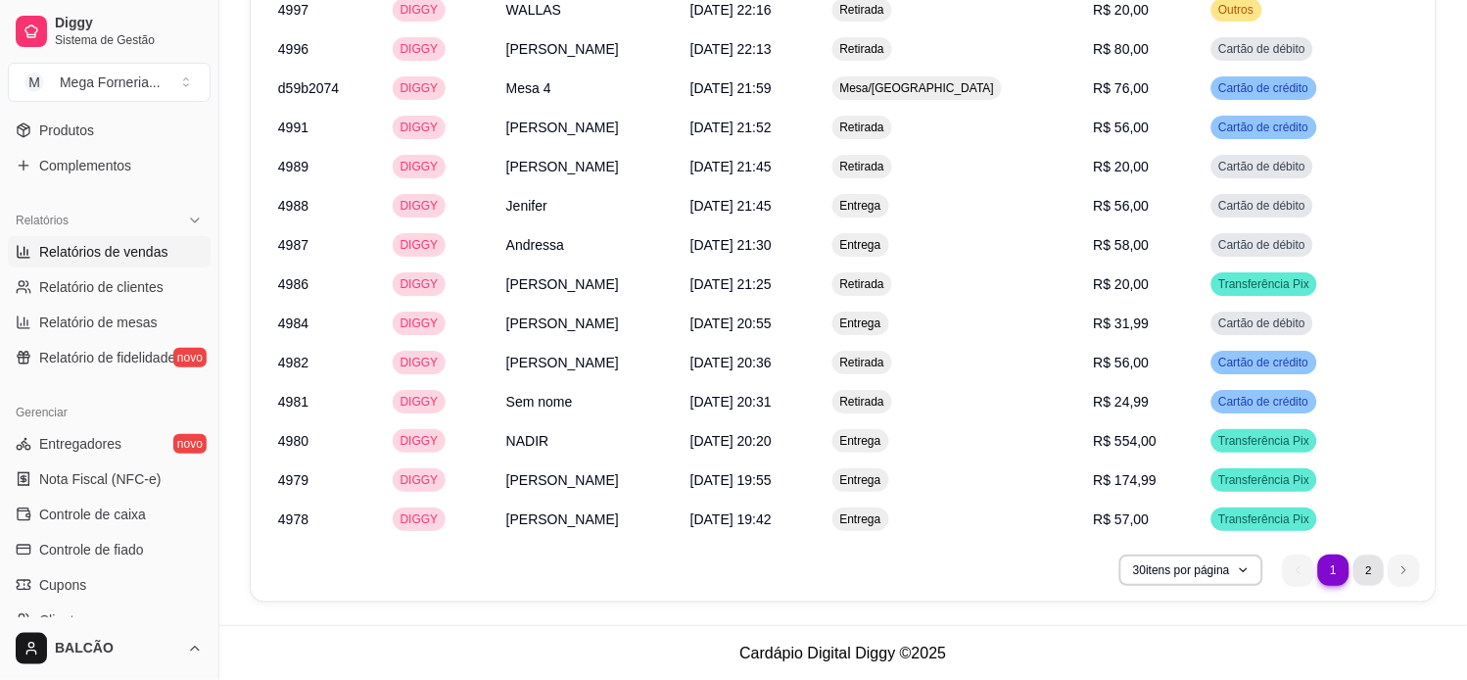
click at [1378, 568] on li "2" at bounding box center [1369, 569] width 30 height 30
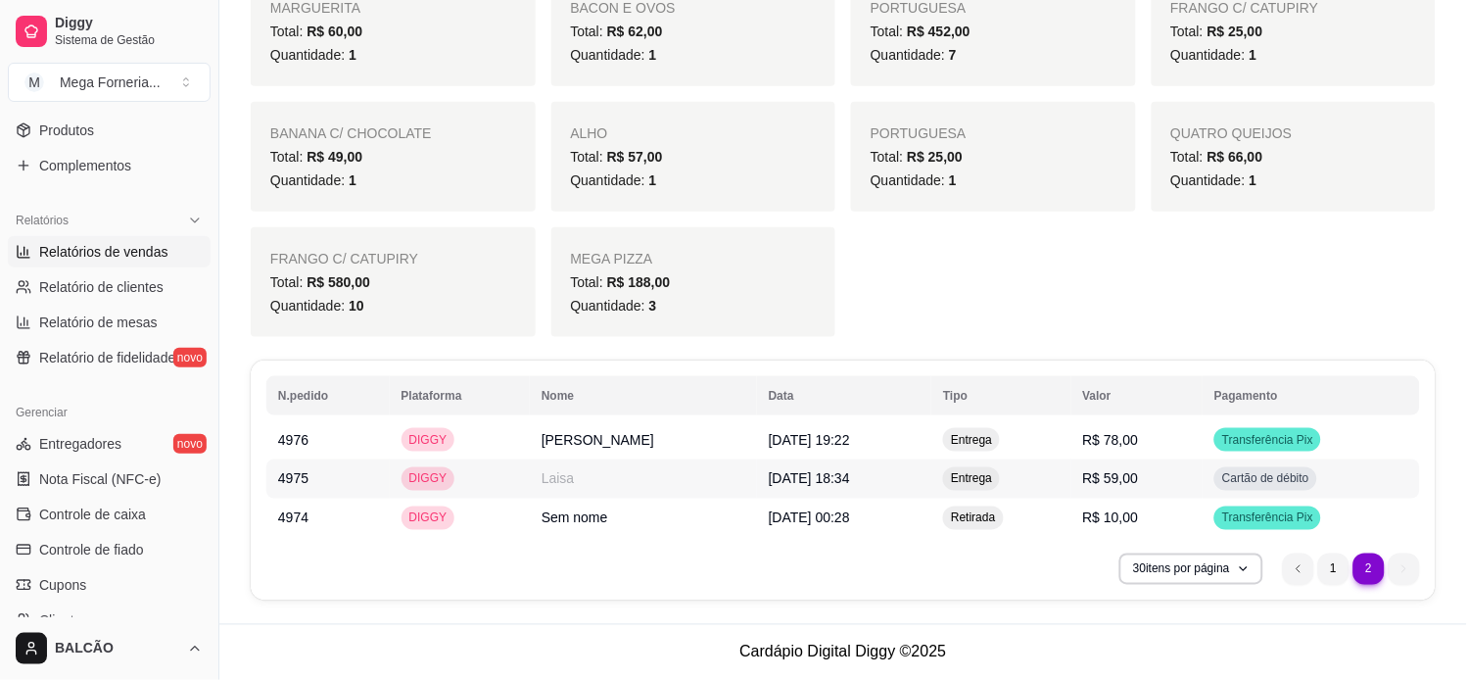
scroll to position [2029, 0]
click at [1335, 569] on li "1" at bounding box center [1333, 568] width 30 height 30
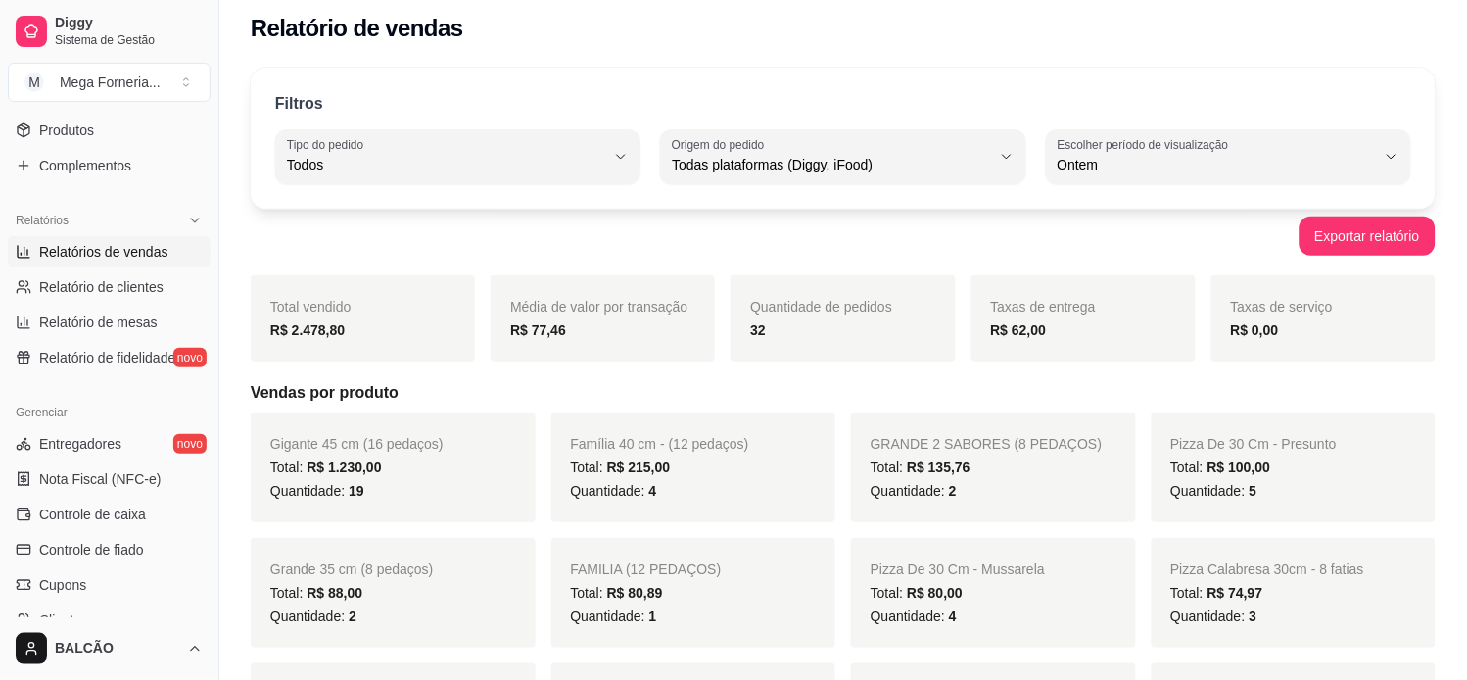
scroll to position [0, 0]
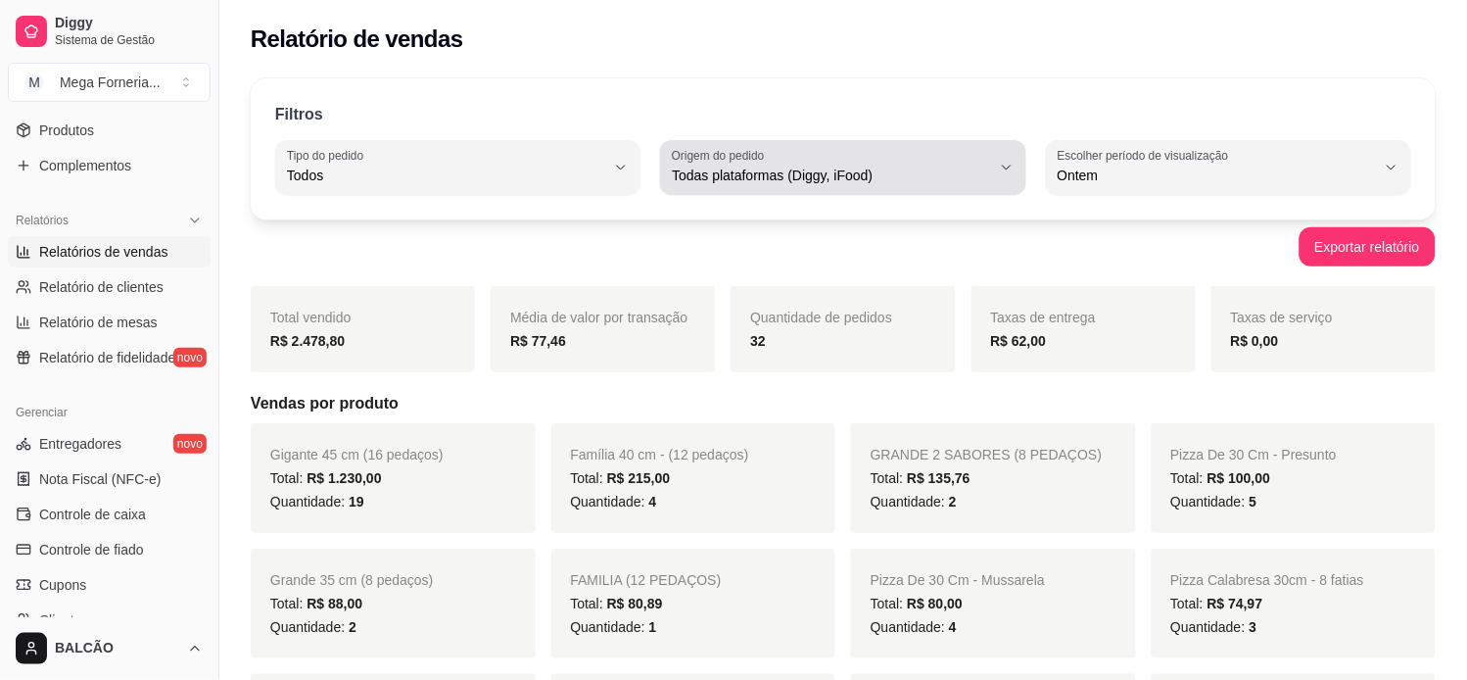
click at [799, 164] on div "Todas plataformas (Diggy, iFood)" at bounding box center [831, 167] width 318 height 39
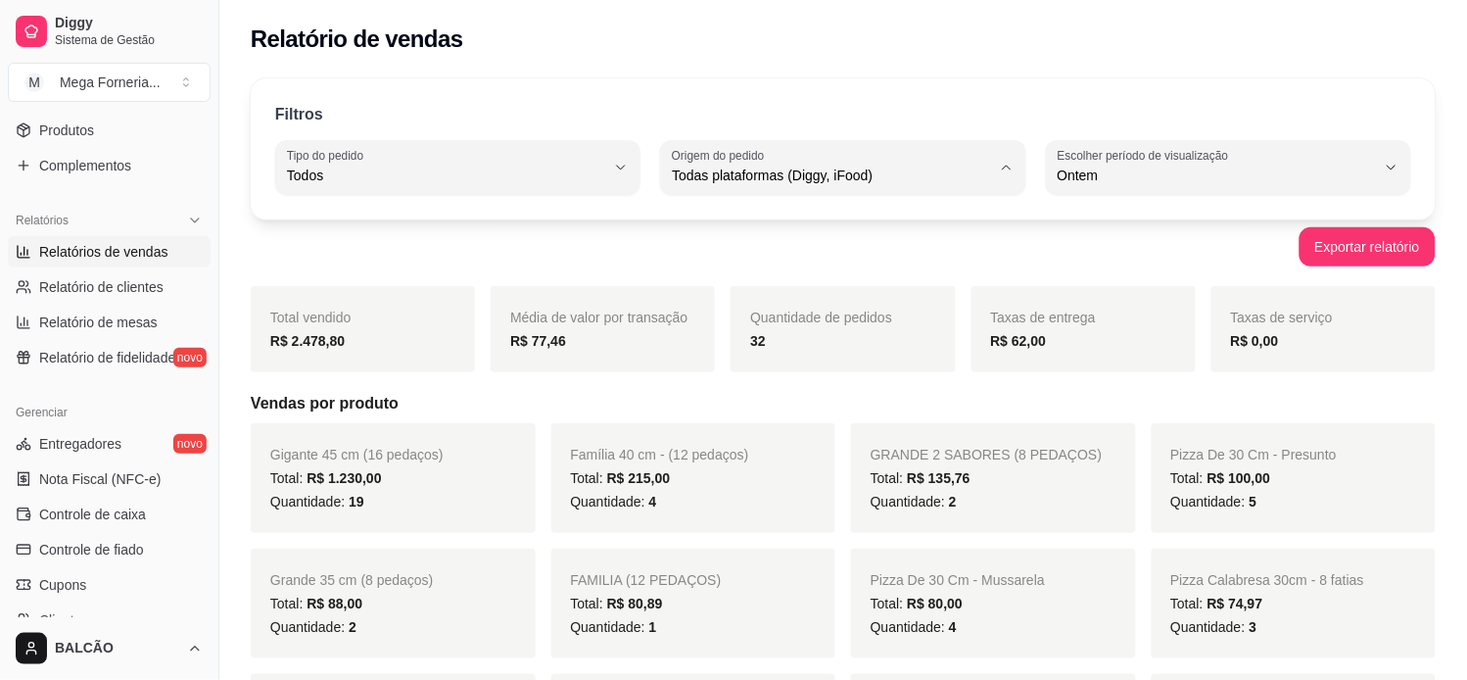
click at [775, 291] on span "iFood" at bounding box center [834, 286] width 303 height 19
type input "IFOOD"
select select "IFOOD"
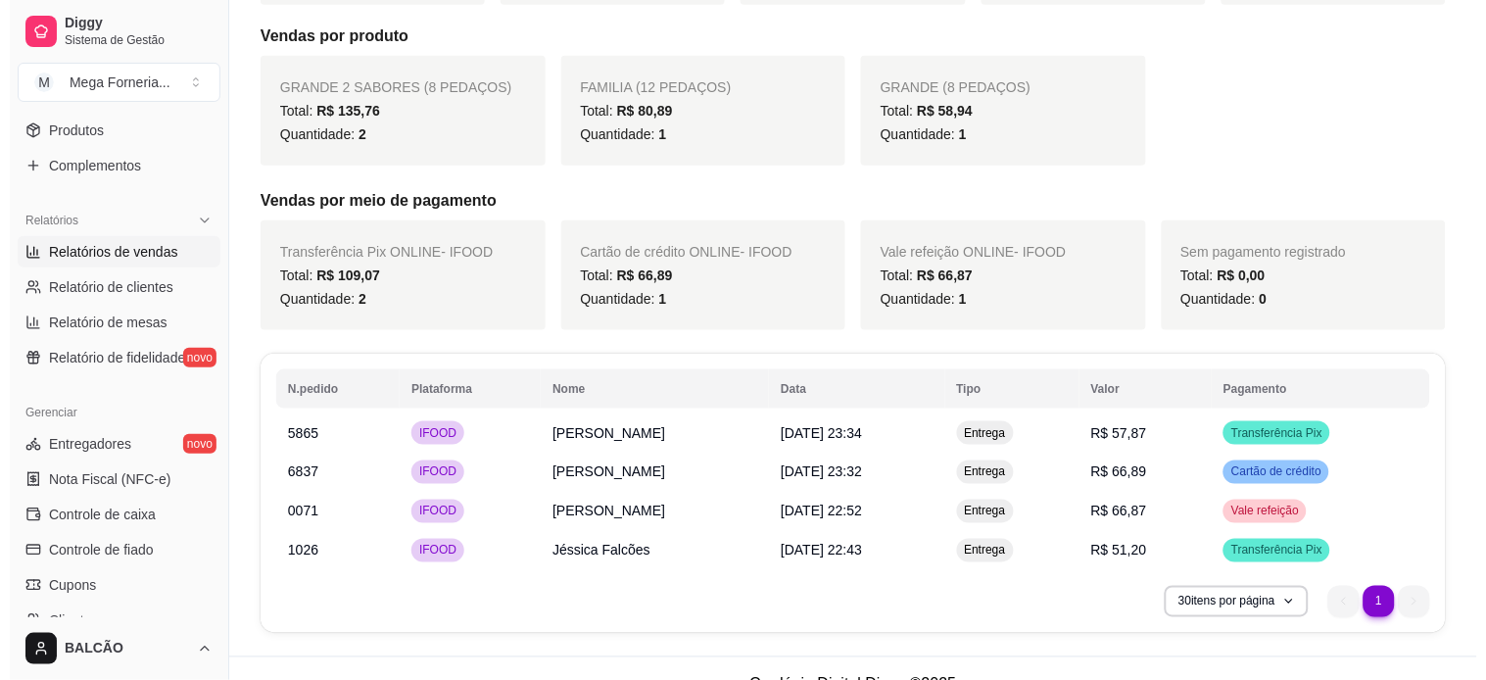
scroll to position [399, 0]
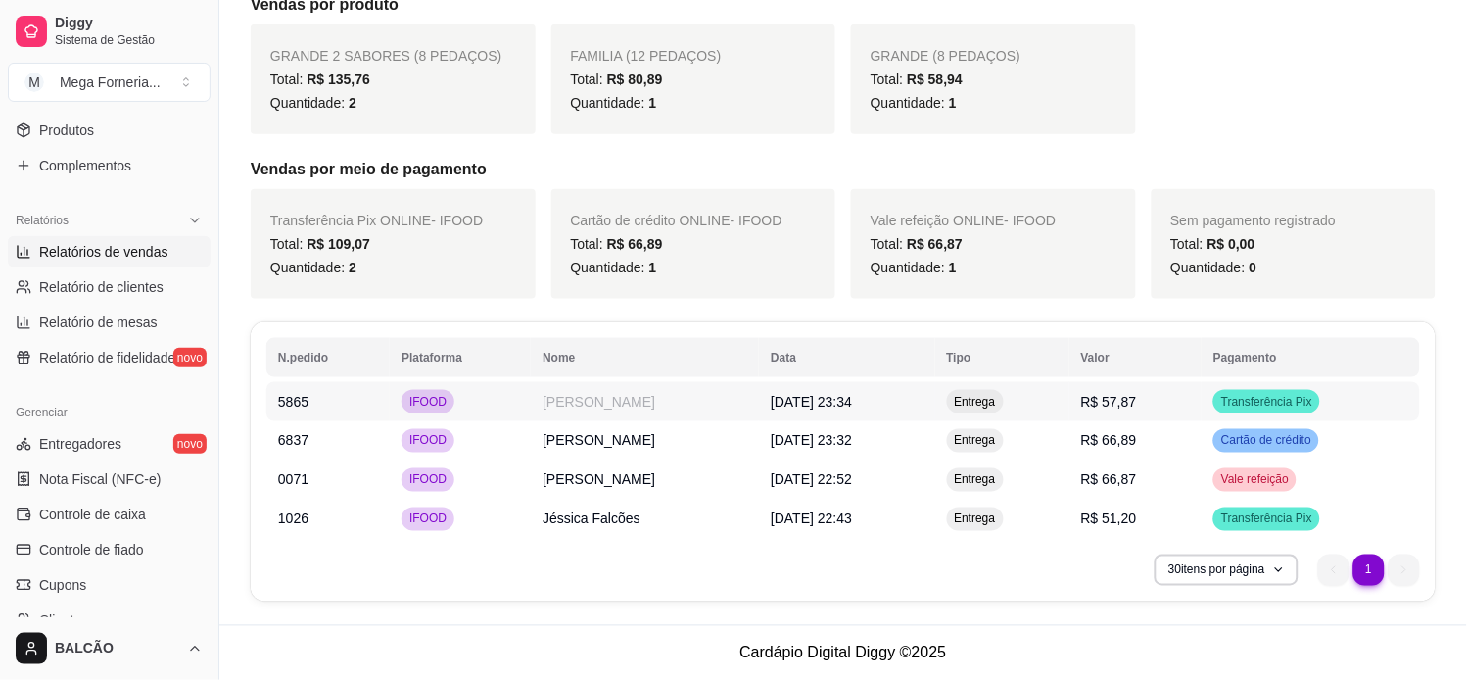
click at [531, 411] on td "[PERSON_NAME]" at bounding box center [645, 401] width 228 height 39
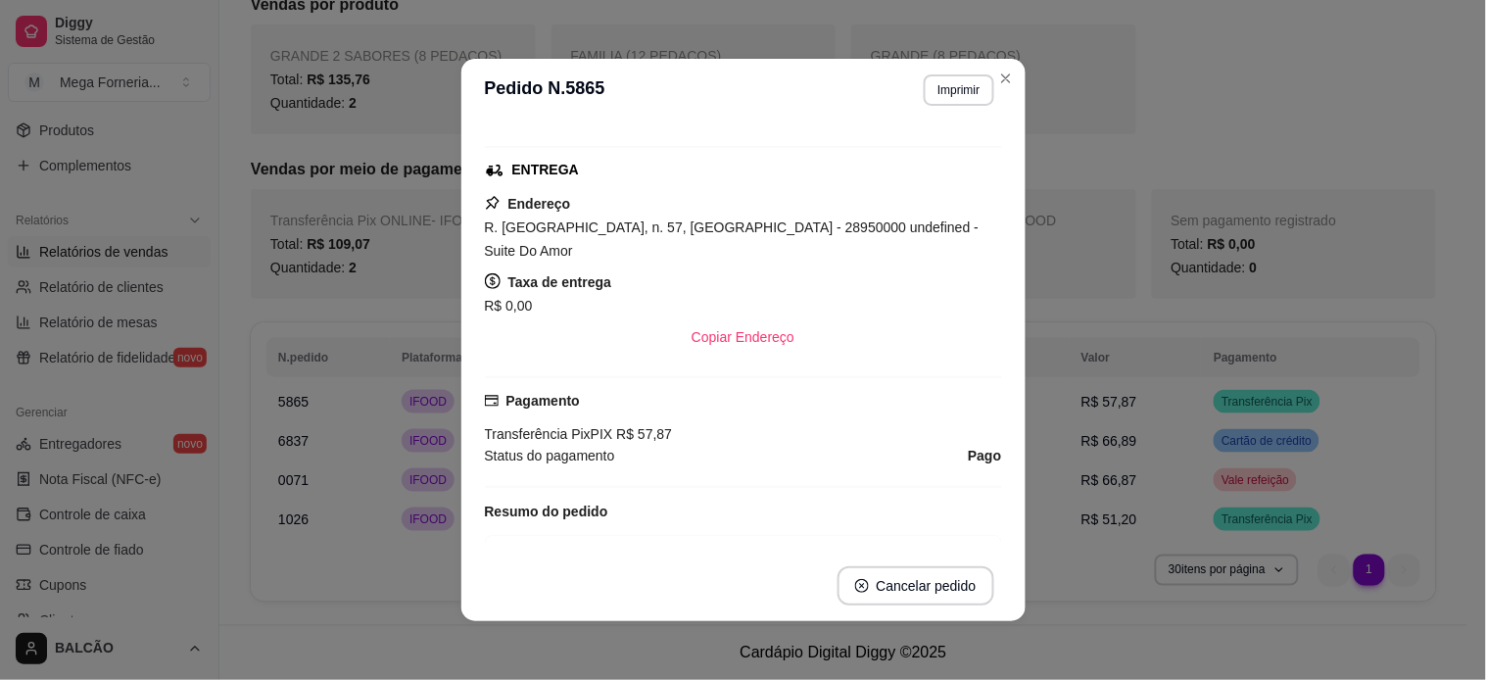
scroll to position [326, 0]
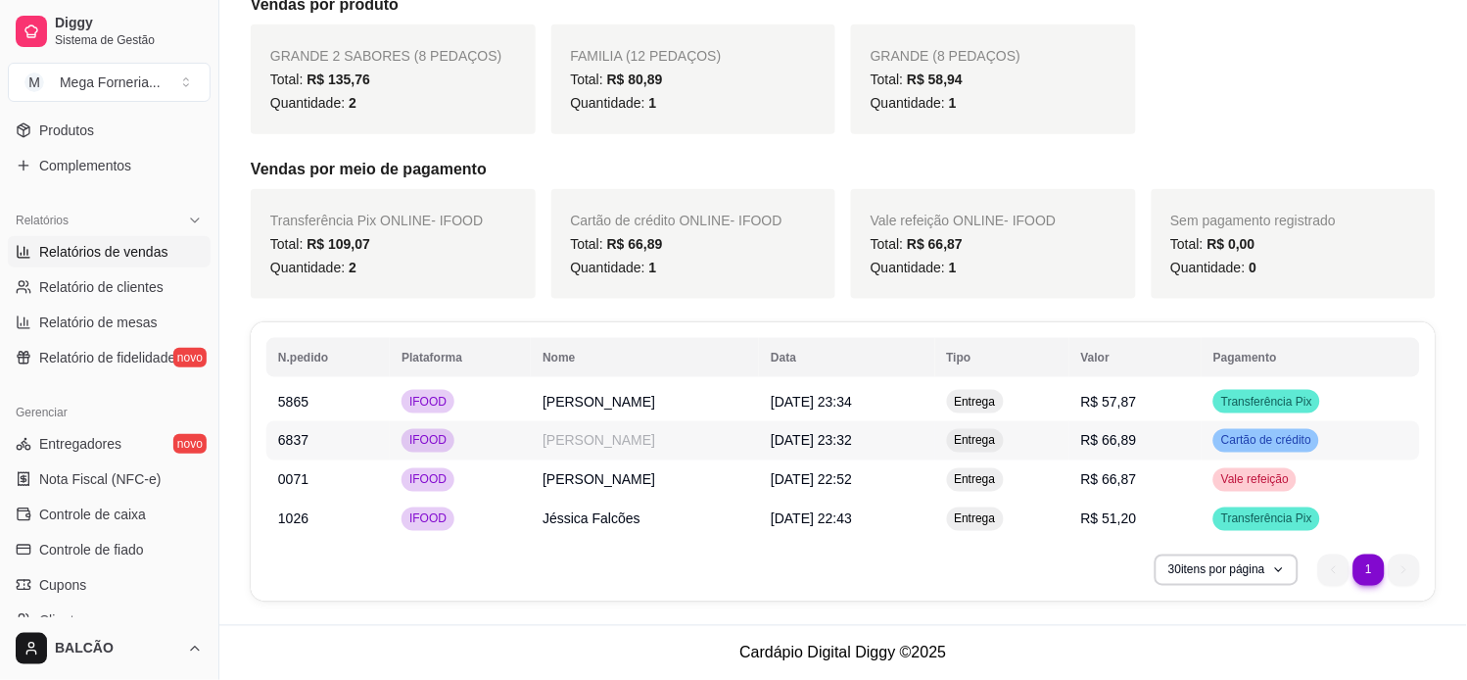
click at [441, 439] on span "IFOOD" at bounding box center [427, 441] width 45 height 16
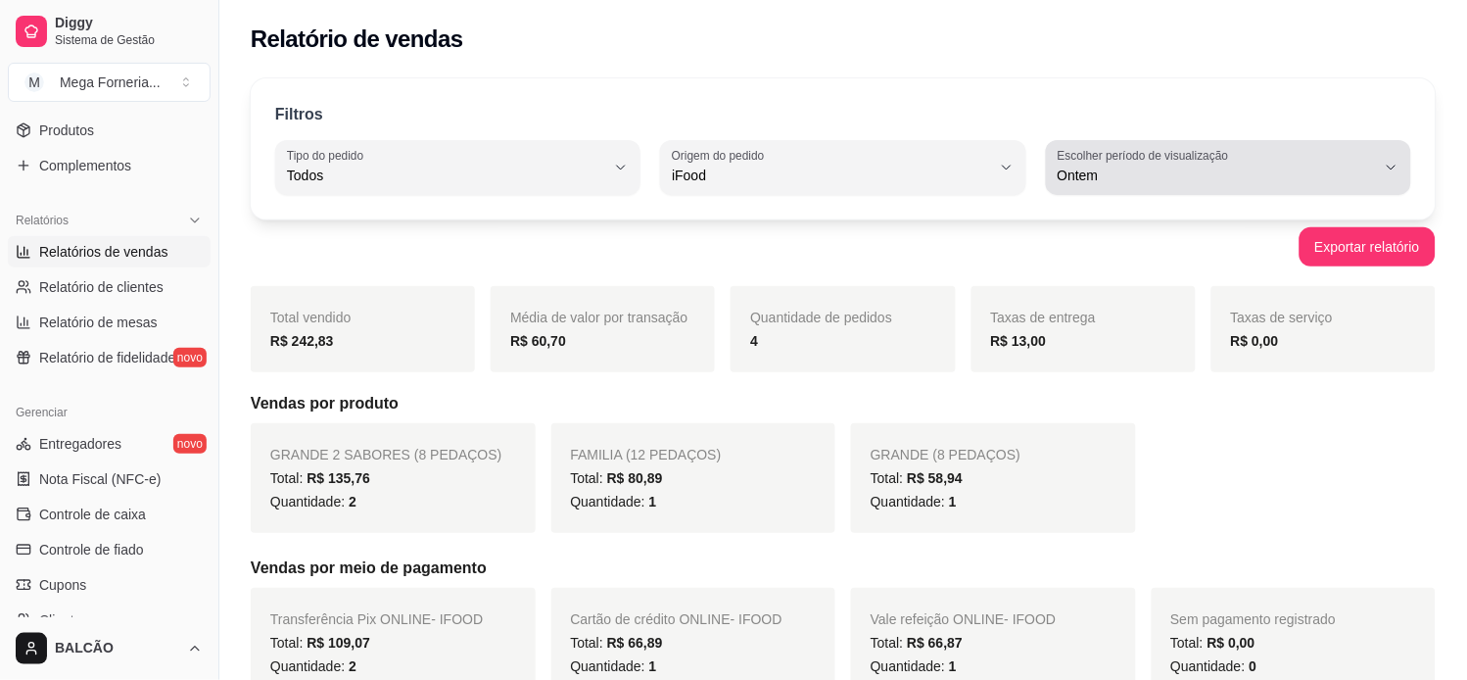
click at [1072, 169] on span "Ontem" at bounding box center [1217, 176] width 318 height 20
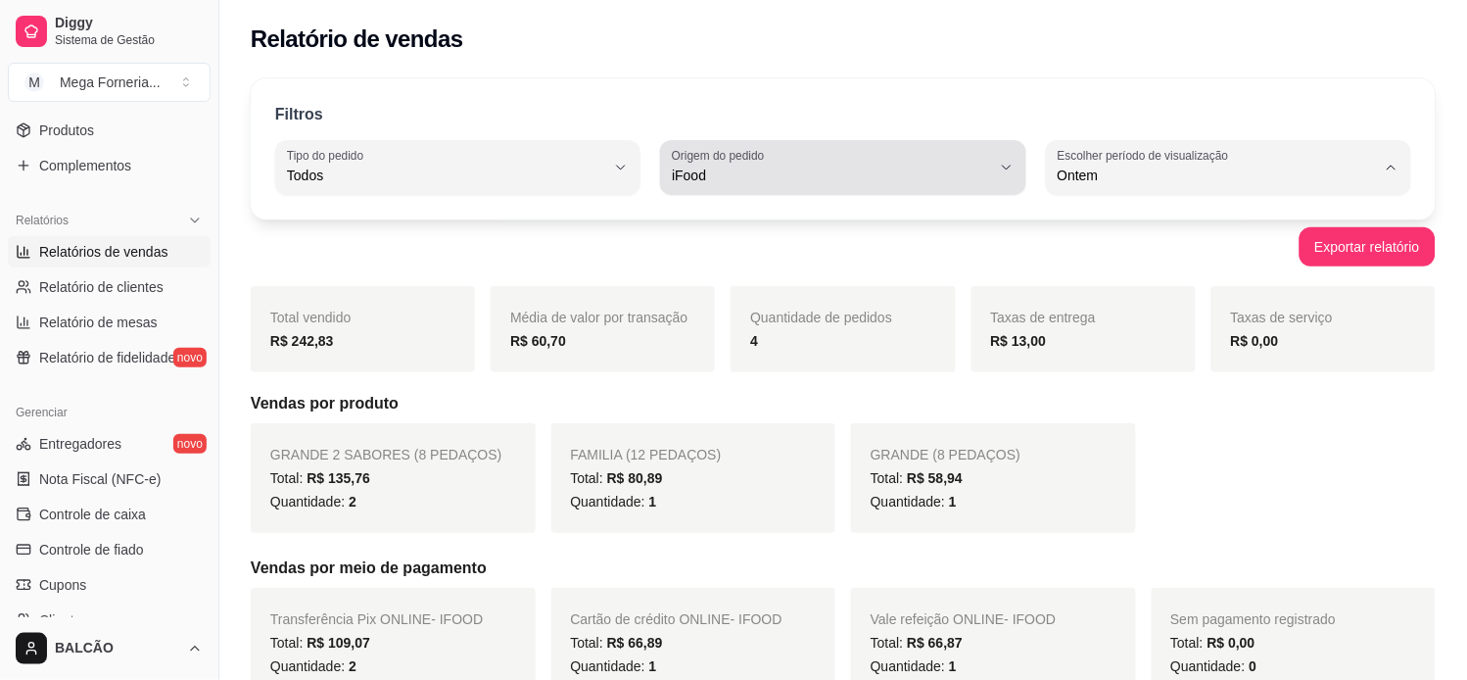
click at [830, 173] on span "iFood" at bounding box center [831, 176] width 318 height 20
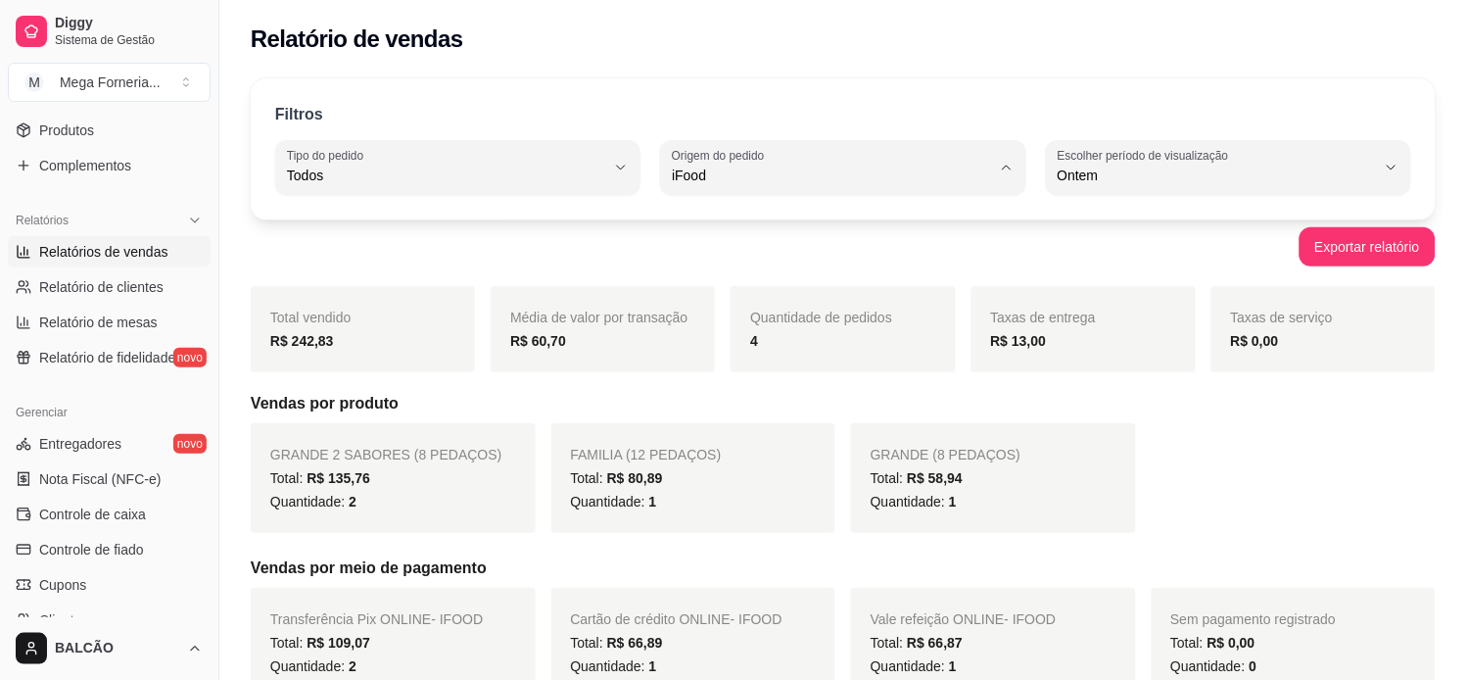
click at [830, 252] on span "Diggy" at bounding box center [834, 254] width 303 height 19
type input "DIGGY"
select select "DIGGY"
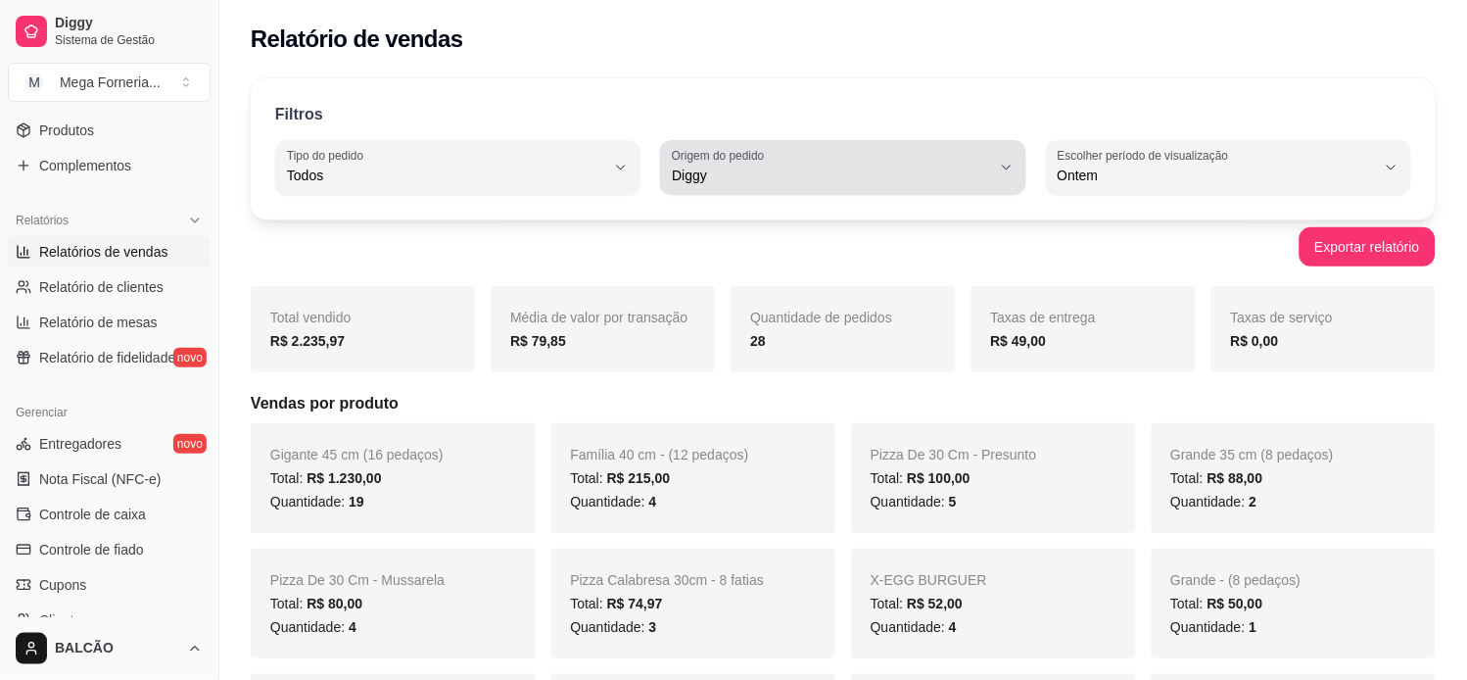
click at [903, 160] on div "Diggy" at bounding box center [831, 167] width 318 height 39
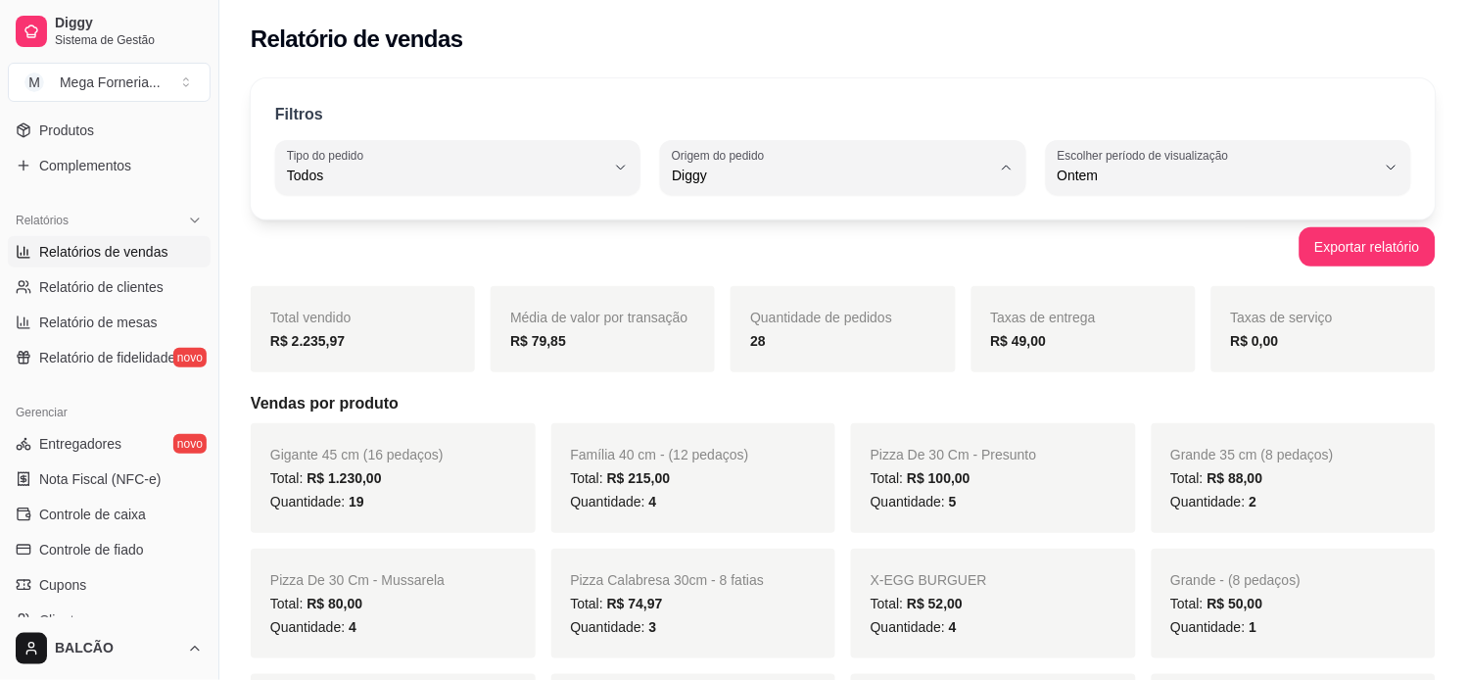
click at [875, 218] on span "Todas plataformas (Diggy, iFood)" at bounding box center [834, 222] width 303 height 19
type input "ALL"
select select "ALL"
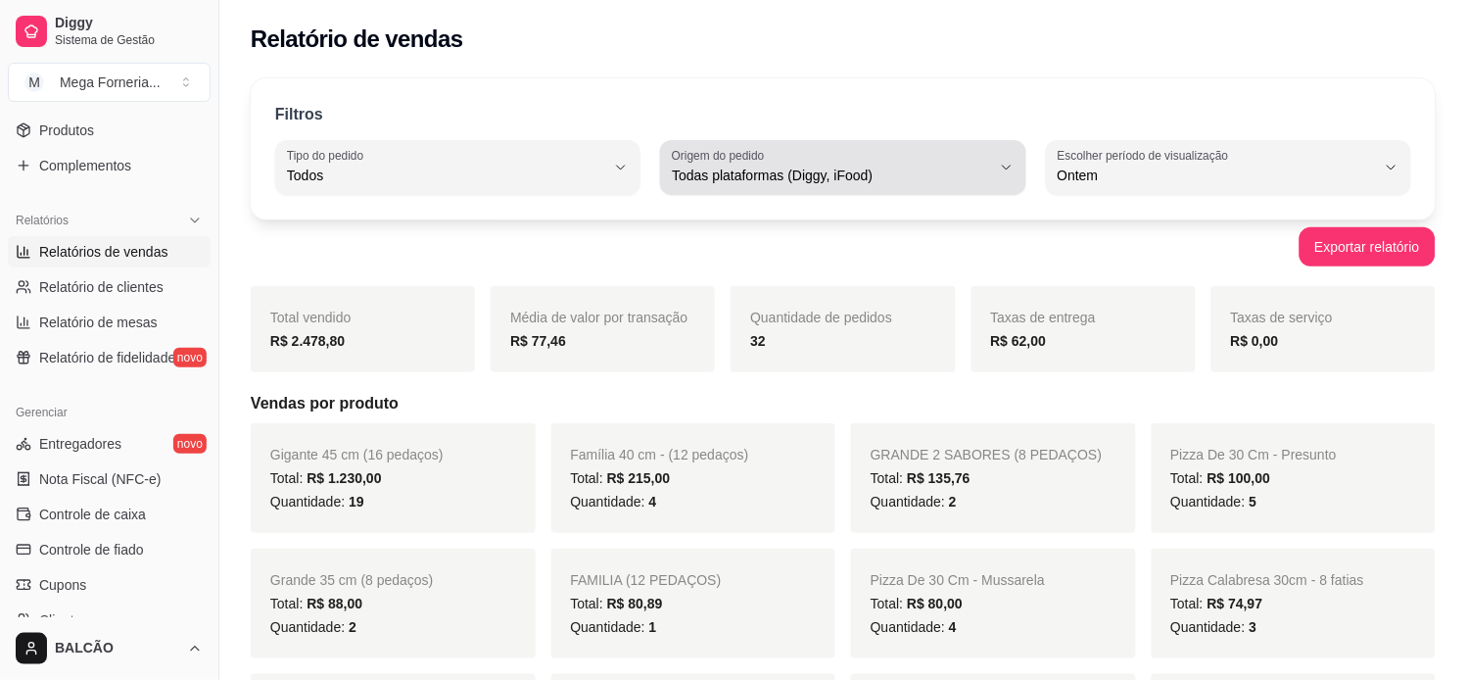
click at [980, 180] on span "Todas plataformas (Diggy, iFood)" at bounding box center [831, 176] width 318 height 20
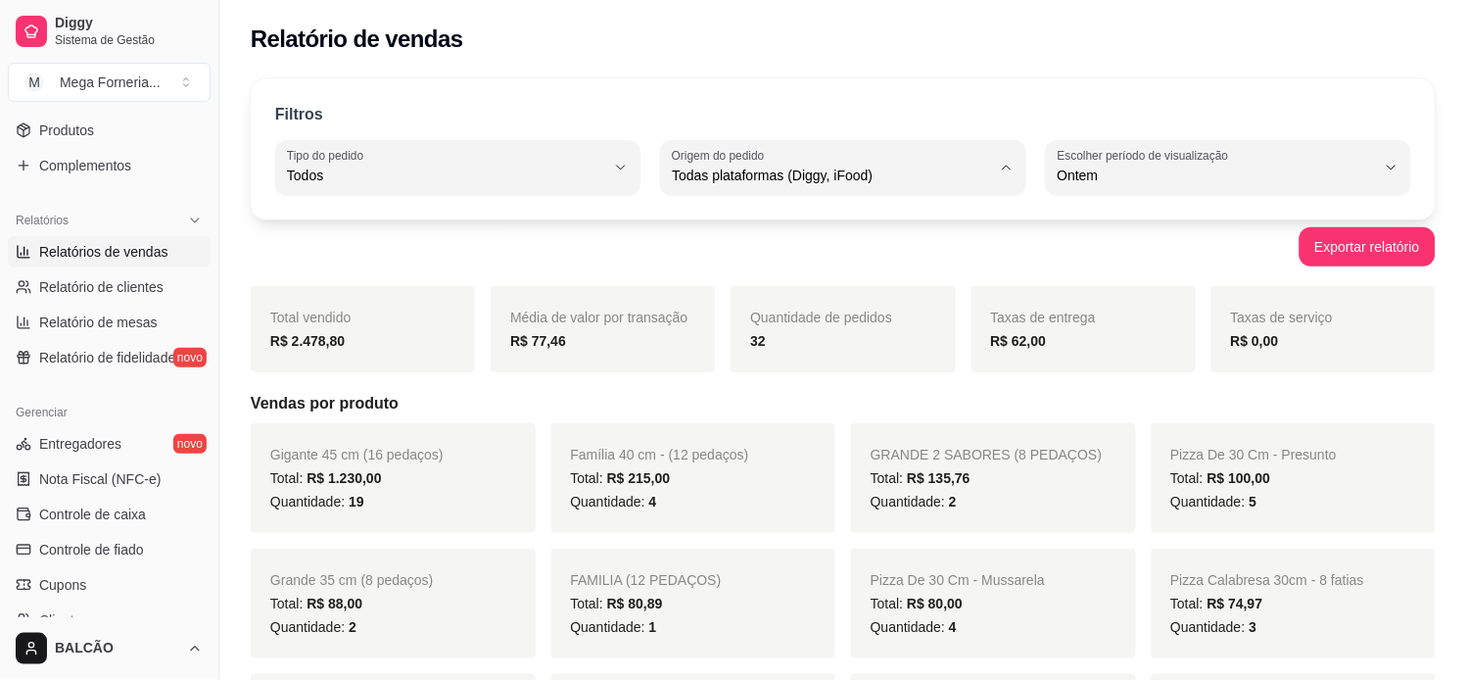
click at [922, 288] on span "iFood" at bounding box center [834, 286] width 303 height 19
type input "IFOOD"
select select "IFOOD"
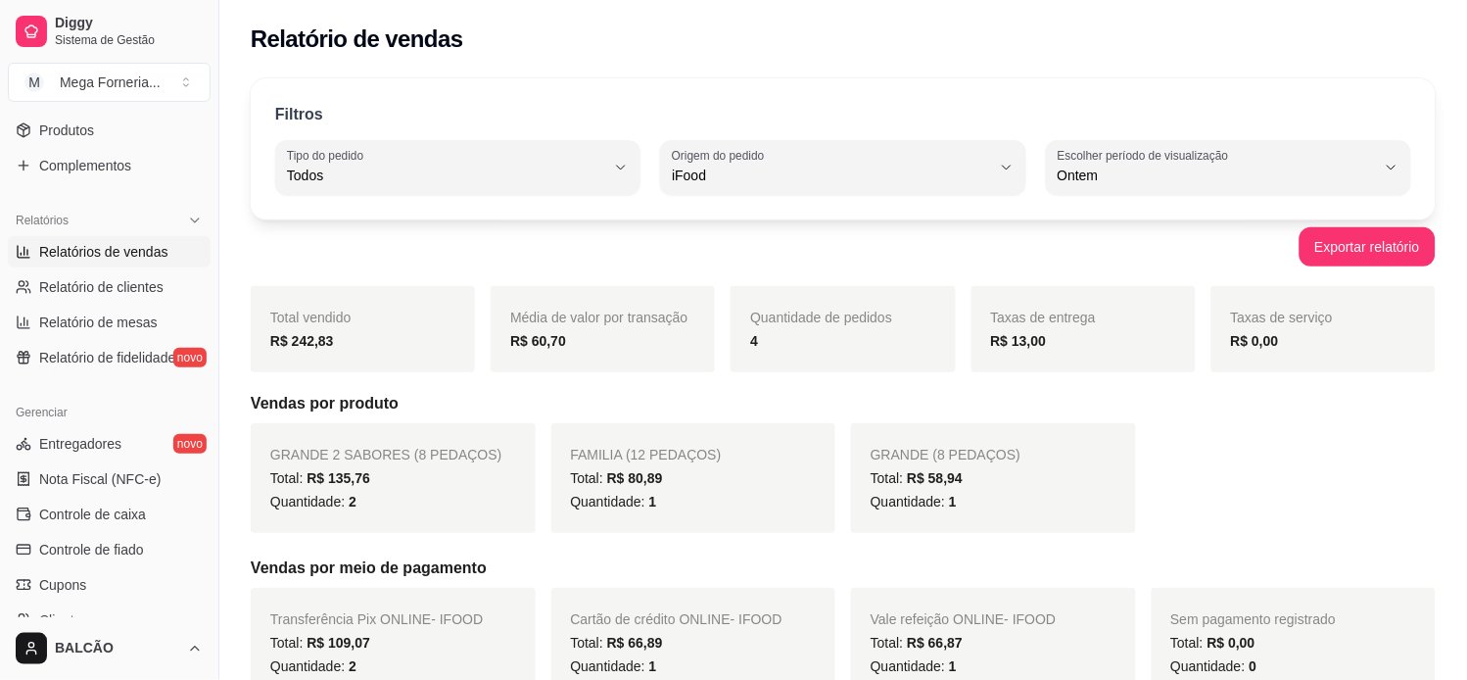
click at [298, 344] on strong "R$ 242,83" at bounding box center [302, 341] width 64 height 16
click at [732, 20] on div "Relatório de vendas" at bounding box center [843, 33] width 1248 height 67
